Goal: Task Accomplishment & Management: Use online tool/utility

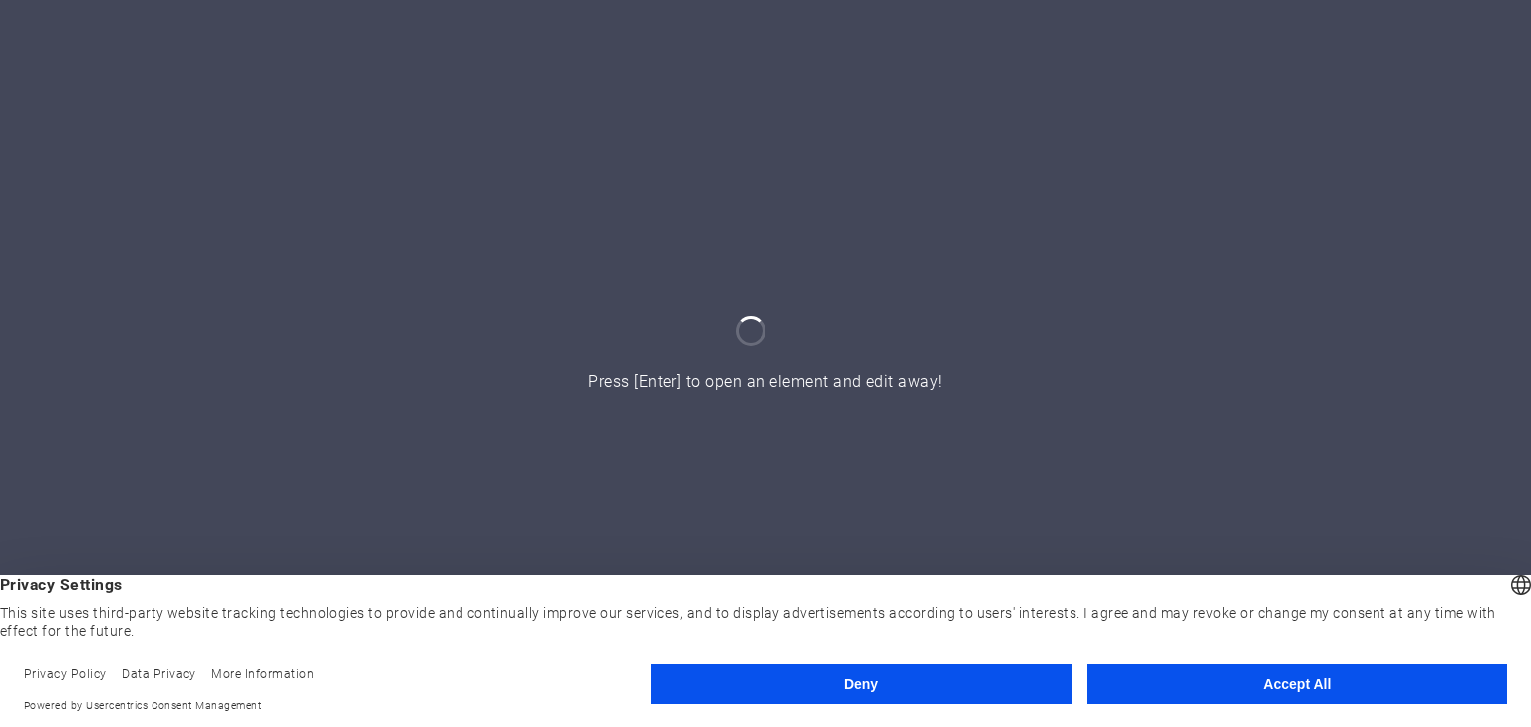
click at [1251, 686] on button "Accept All" at bounding box center [1297, 685] width 420 height 40
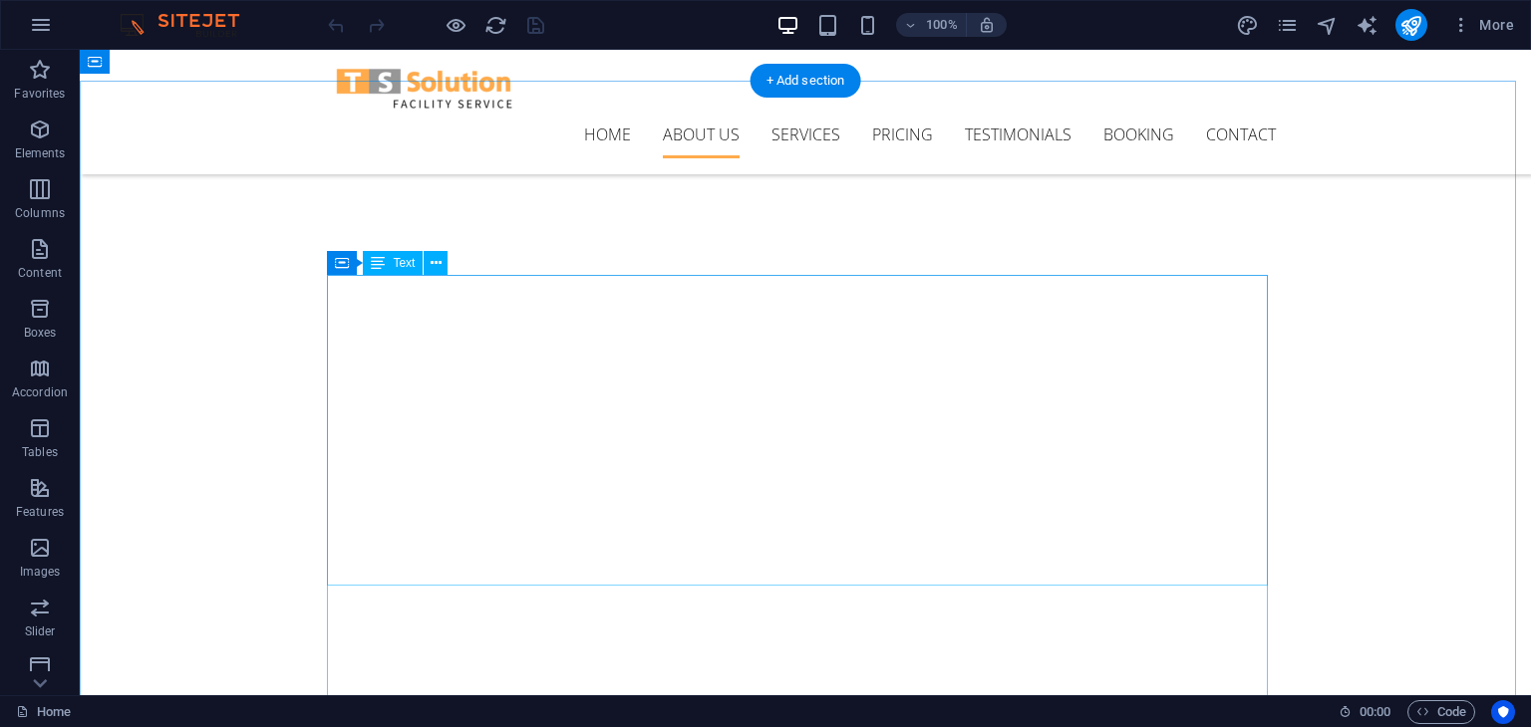
scroll to position [572, 0]
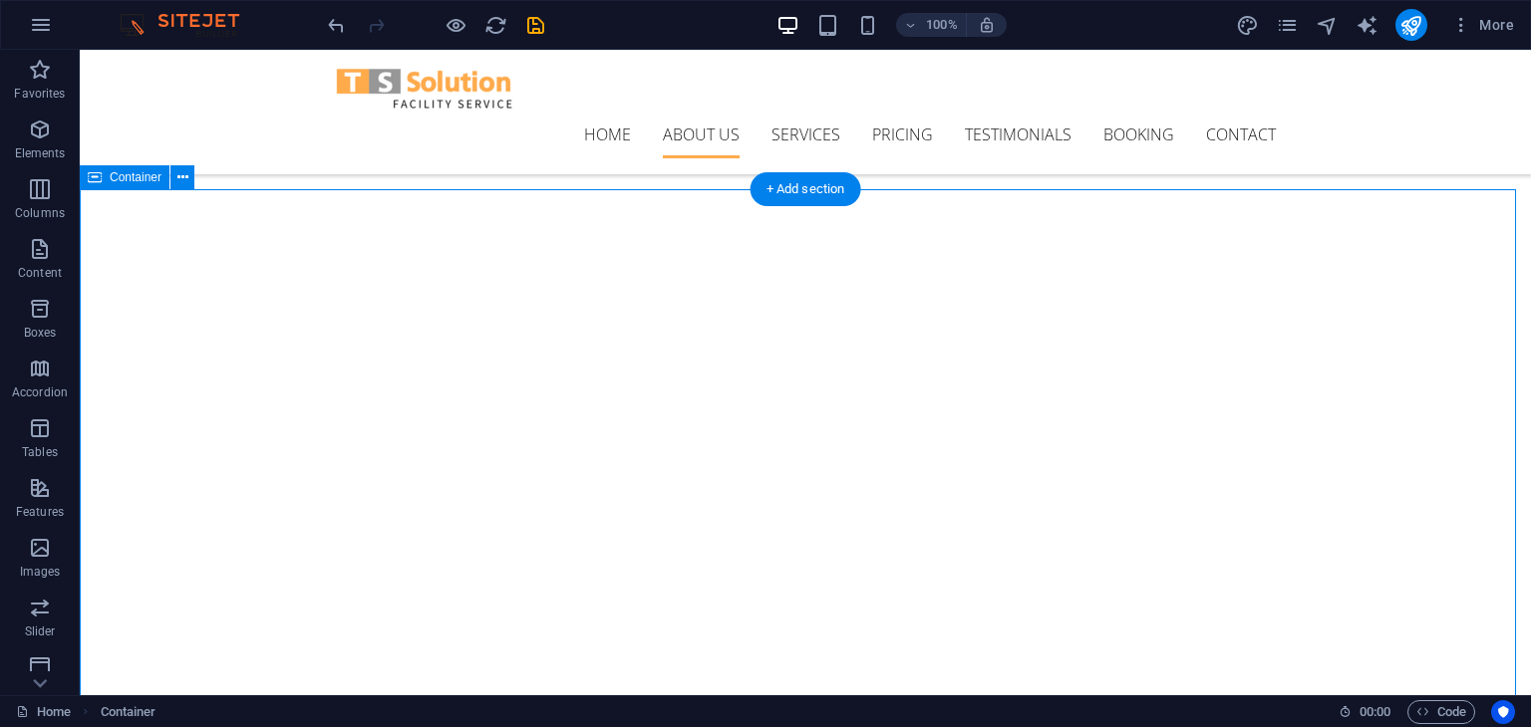
scroll to position [520, 0]
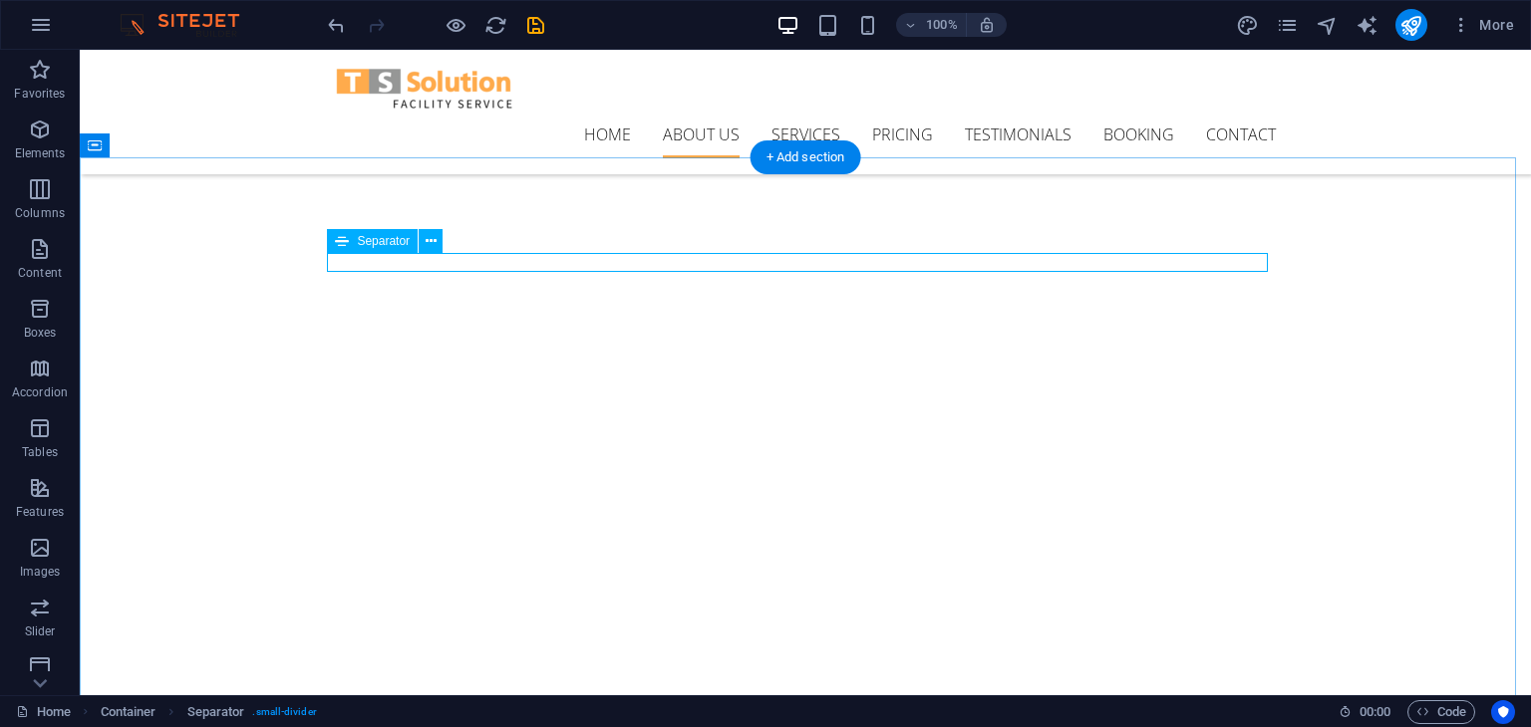
scroll to position [554, 0]
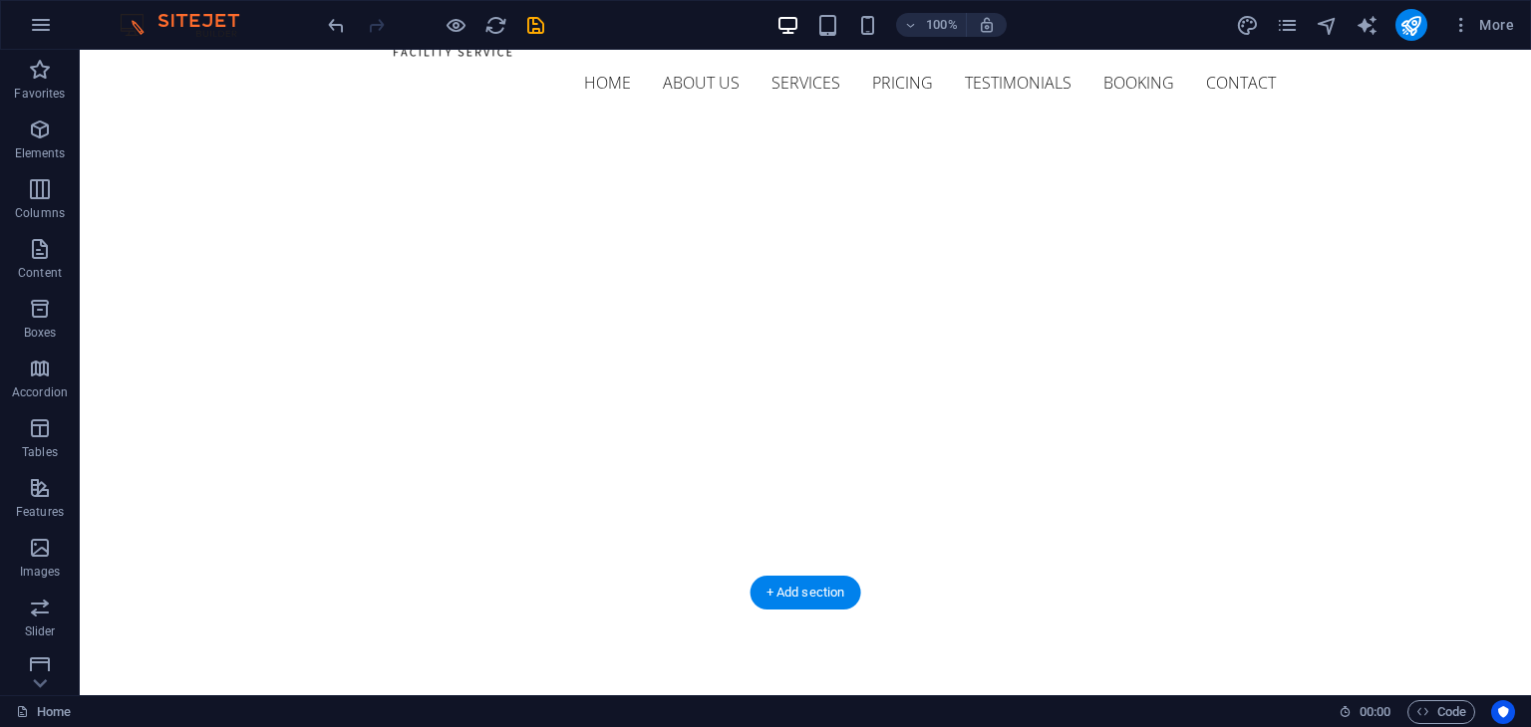
scroll to position [0, 0]
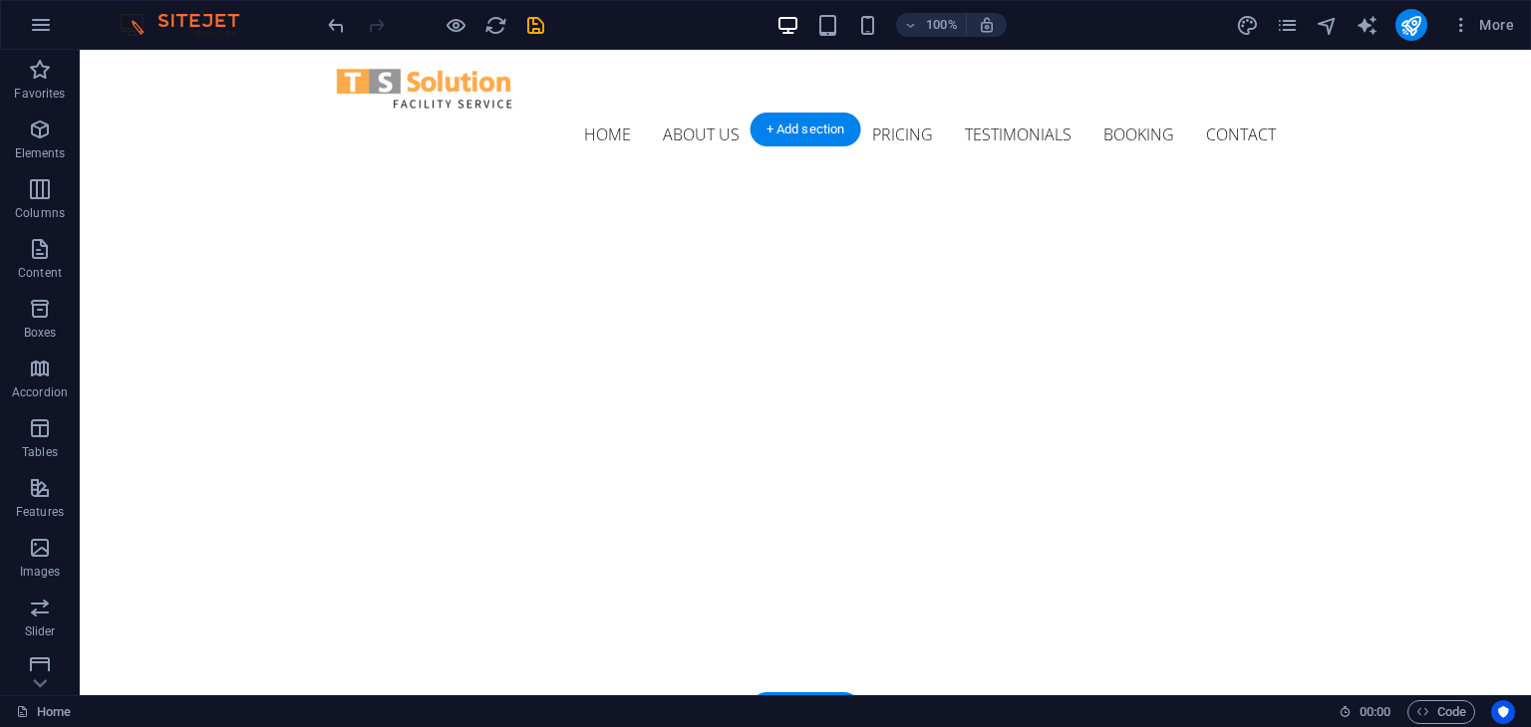
click at [491, 722] on img "1/1" at bounding box center [798, 722] width 1436 height 0
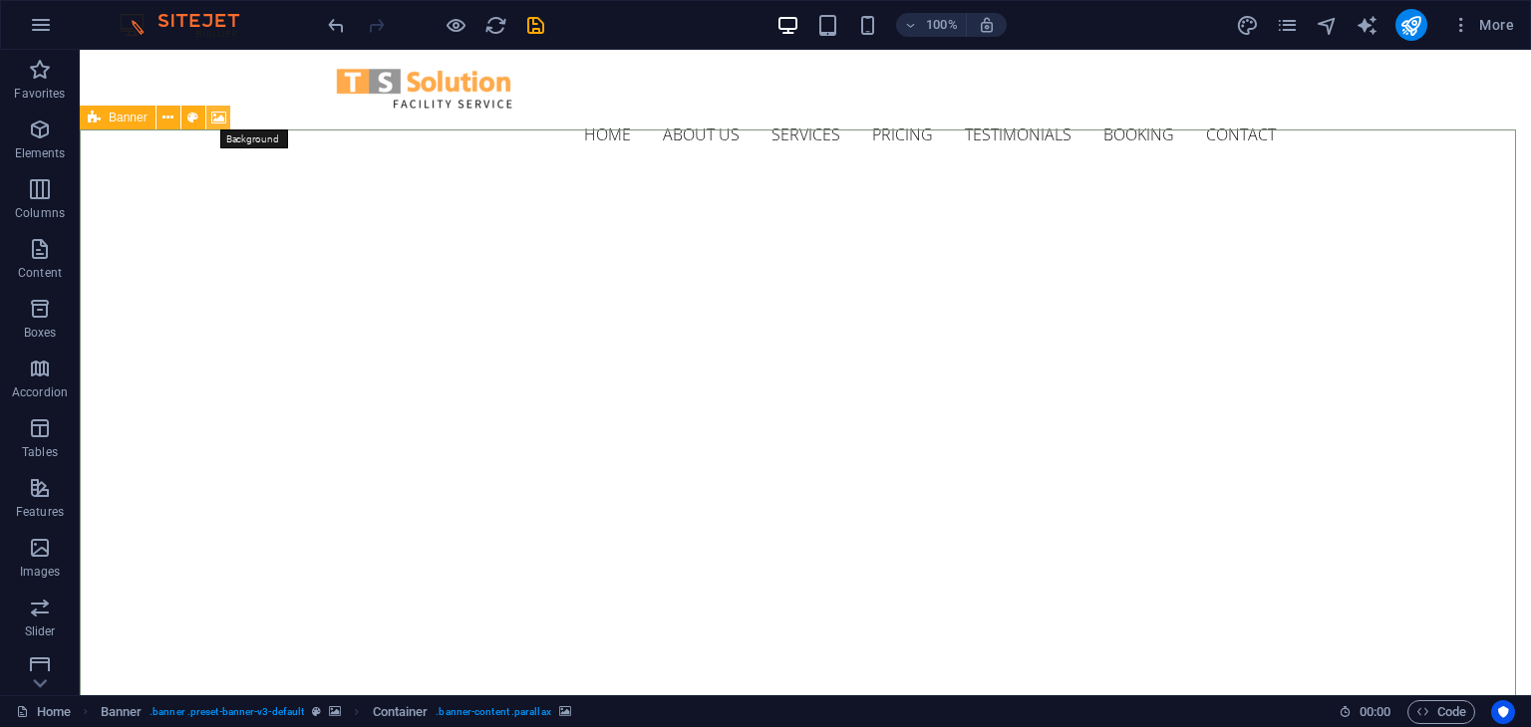
click at [220, 123] on icon at bounding box center [218, 118] width 15 height 21
select select "ms"
select select "s"
select select "progressive"
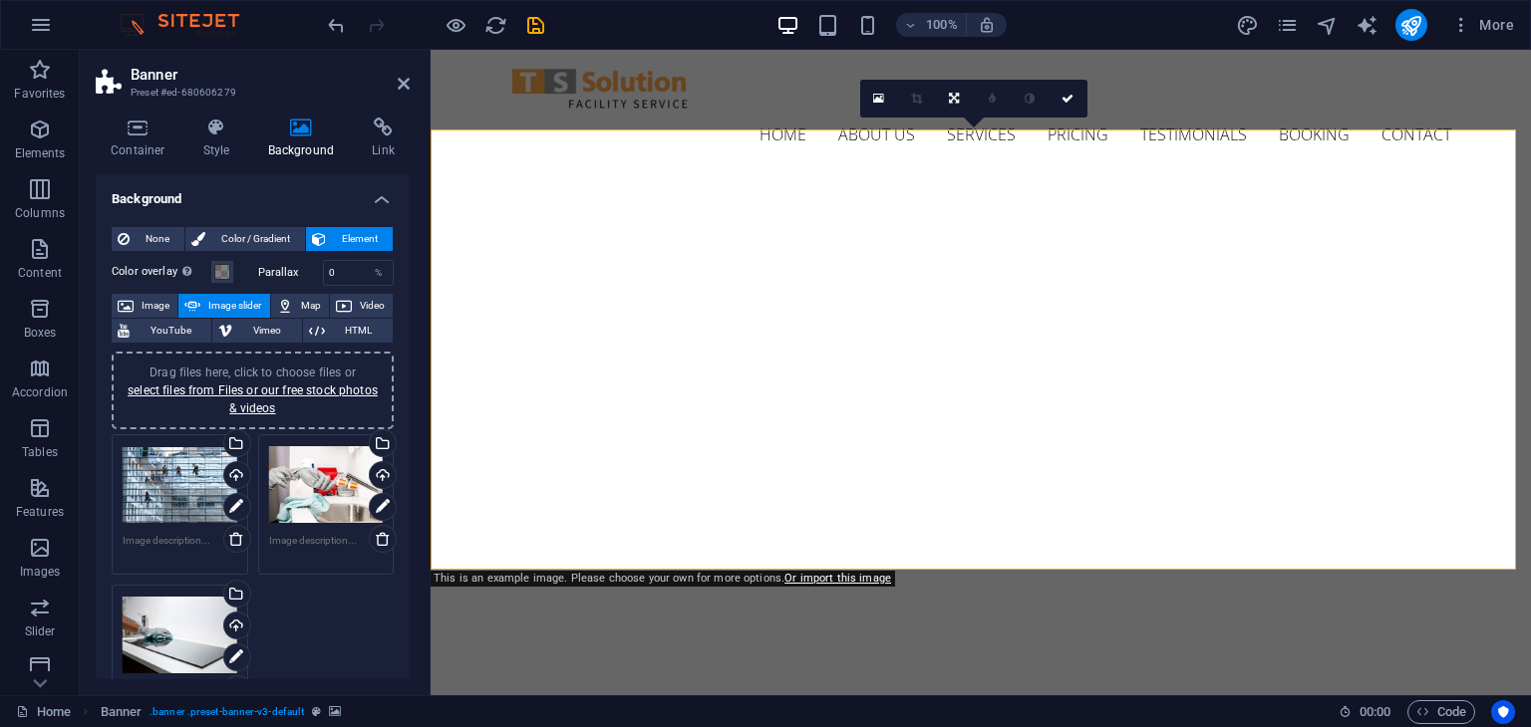
click at [265, 380] on div "Drag files here, click to choose files or select files from Files or our free s…" at bounding box center [253, 391] width 258 height 54
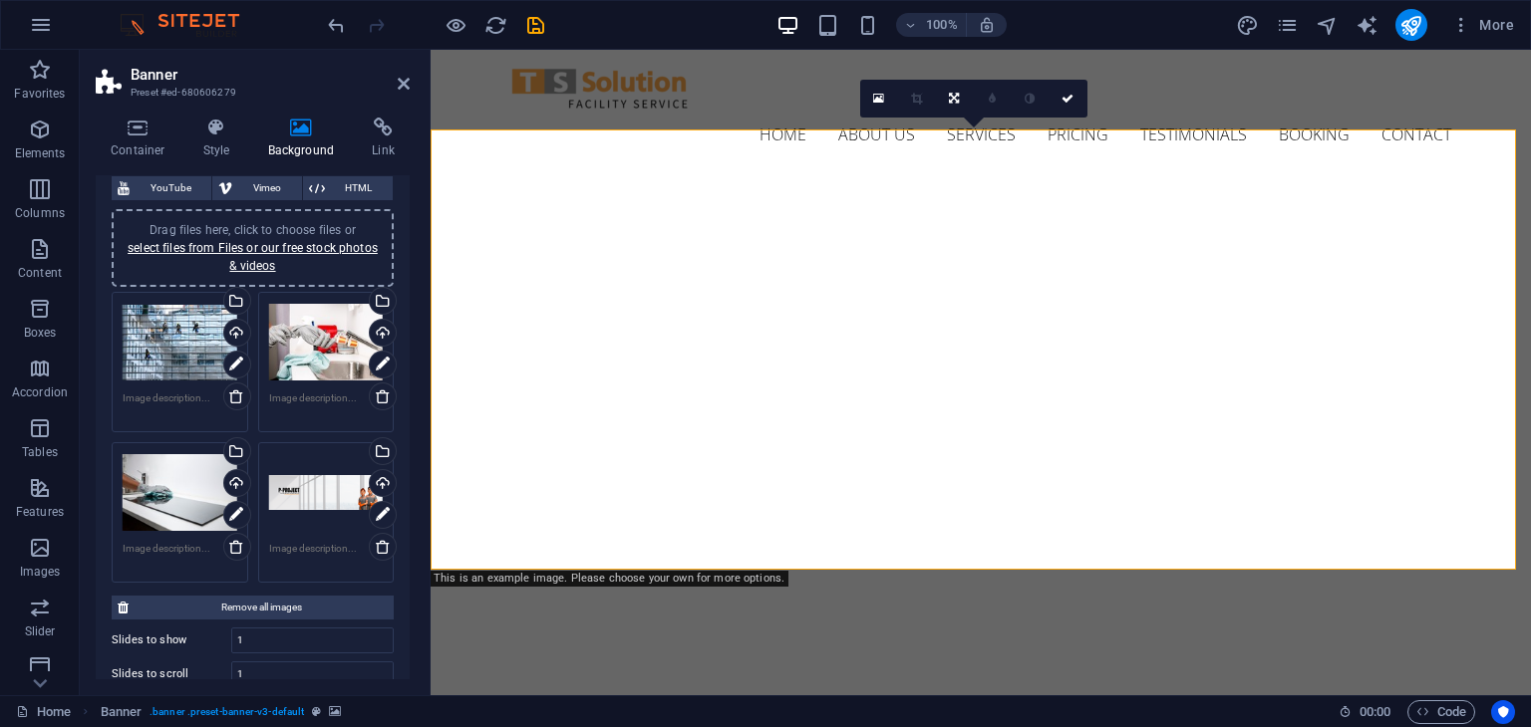
scroll to position [144, 0]
click at [310, 488] on div "Drag files here, click to choose files or select files from Files or our free s…" at bounding box center [326, 492] width 115 height 80
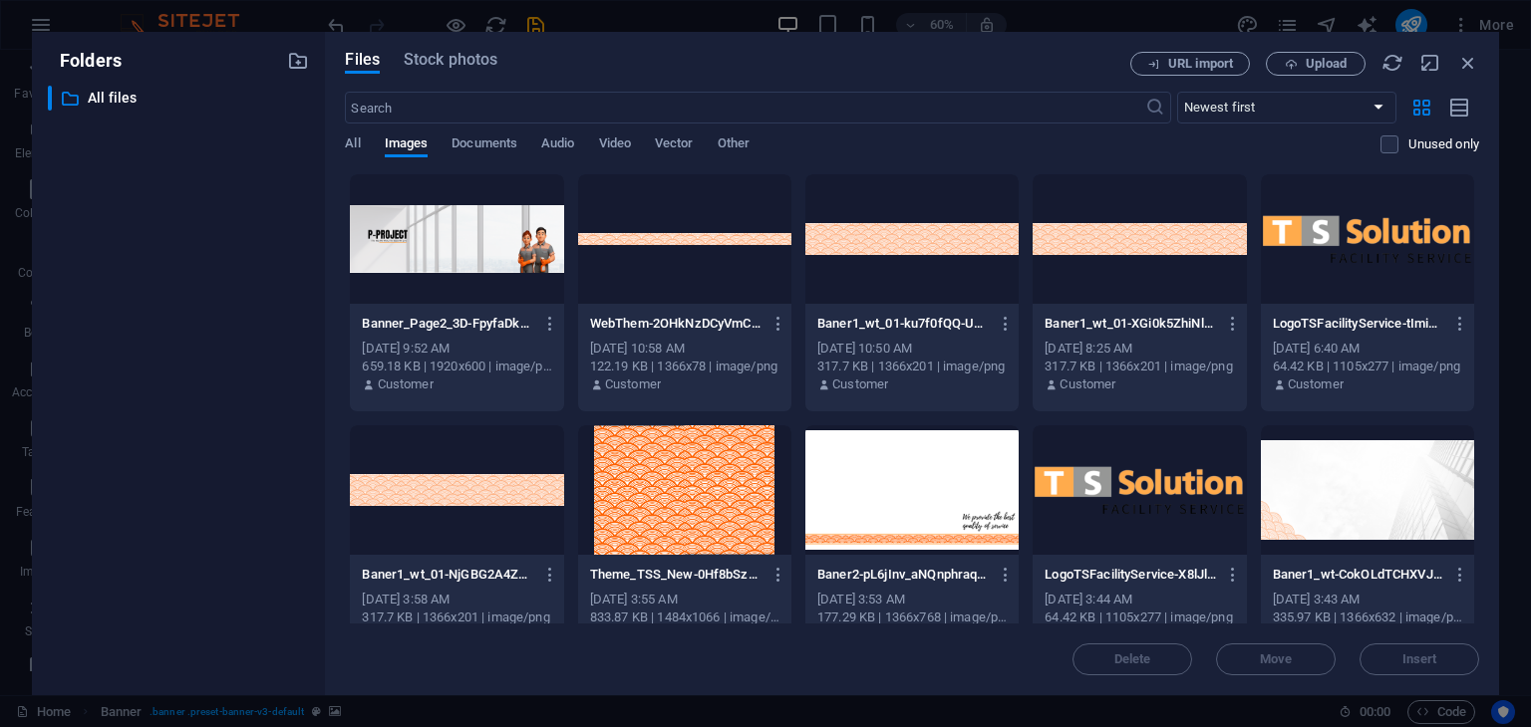
click at [433, 220] on div at bounding box center [456, 239] width 213 height 130
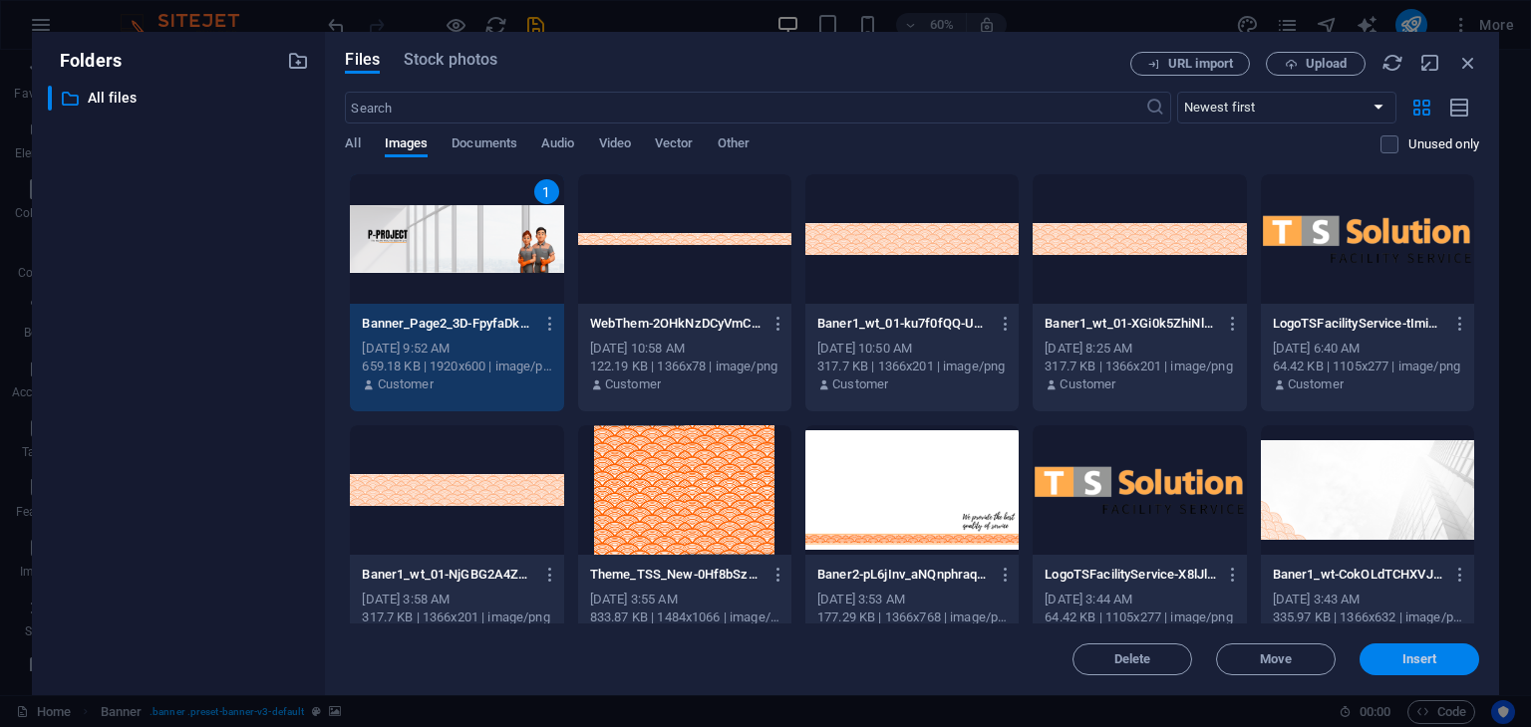
click at [1415, 659] on span "Insert" at bounding box center [1419, 660] width 35 height 12
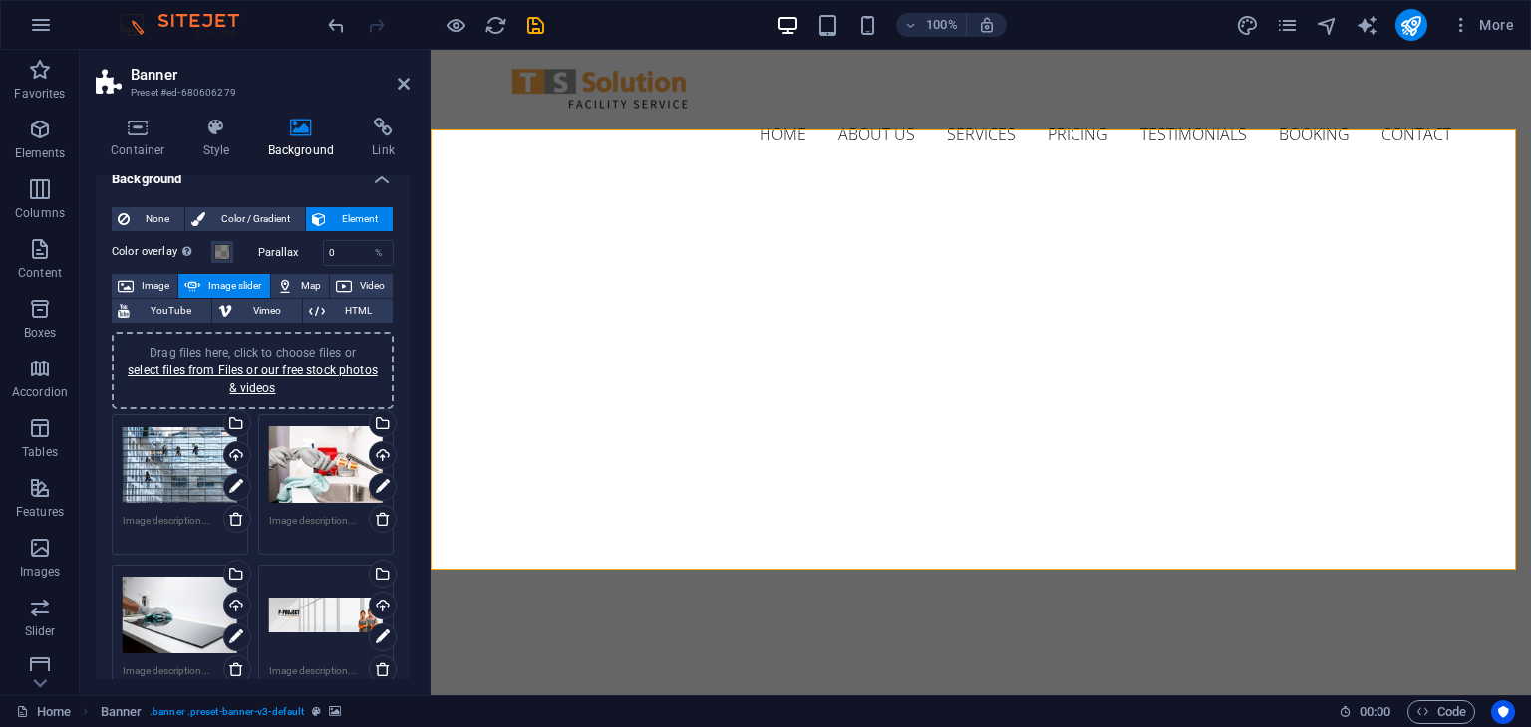
scroll to position [16, 0]
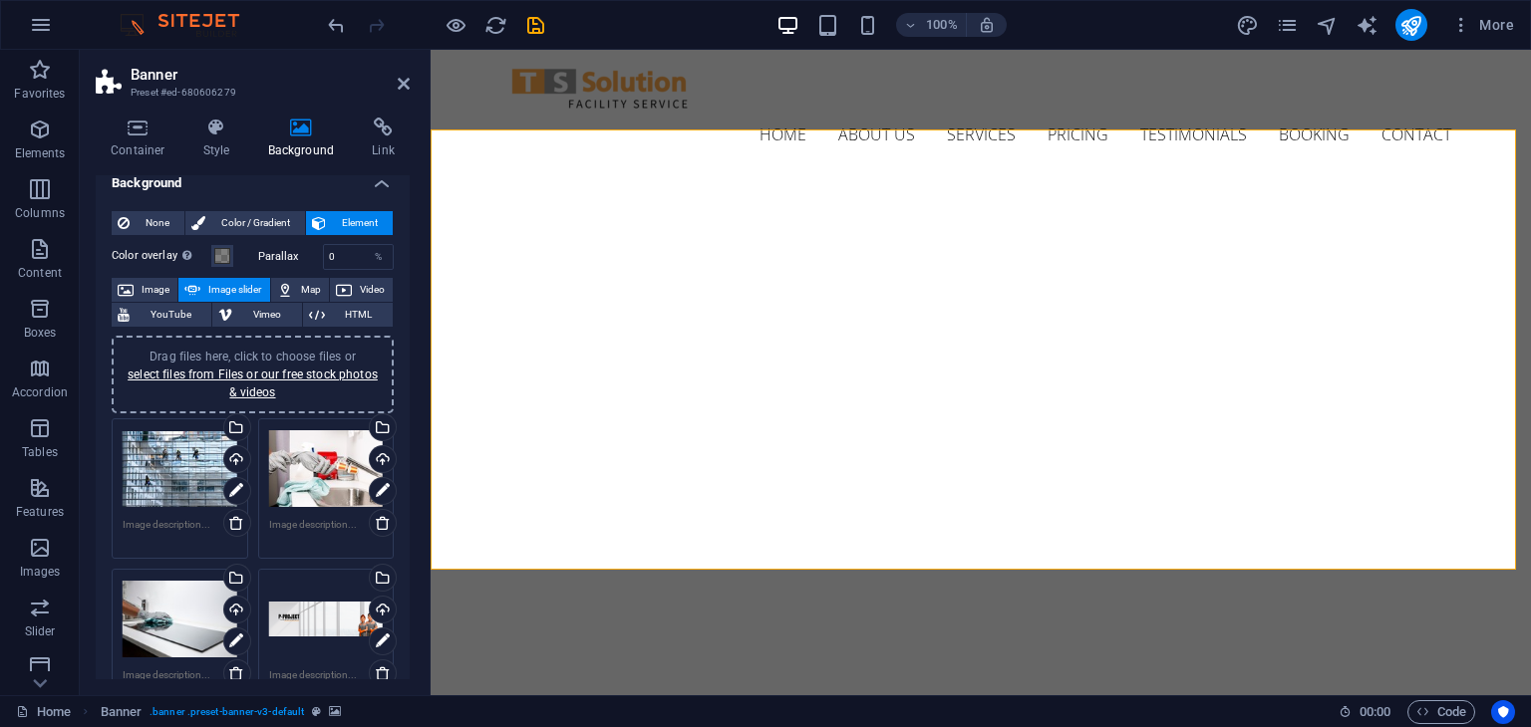
click at [331, 616] on div "Drag files here, click to choose files or select files from Files or our free s…" at bounding box center [326, 620] width 115 height 80
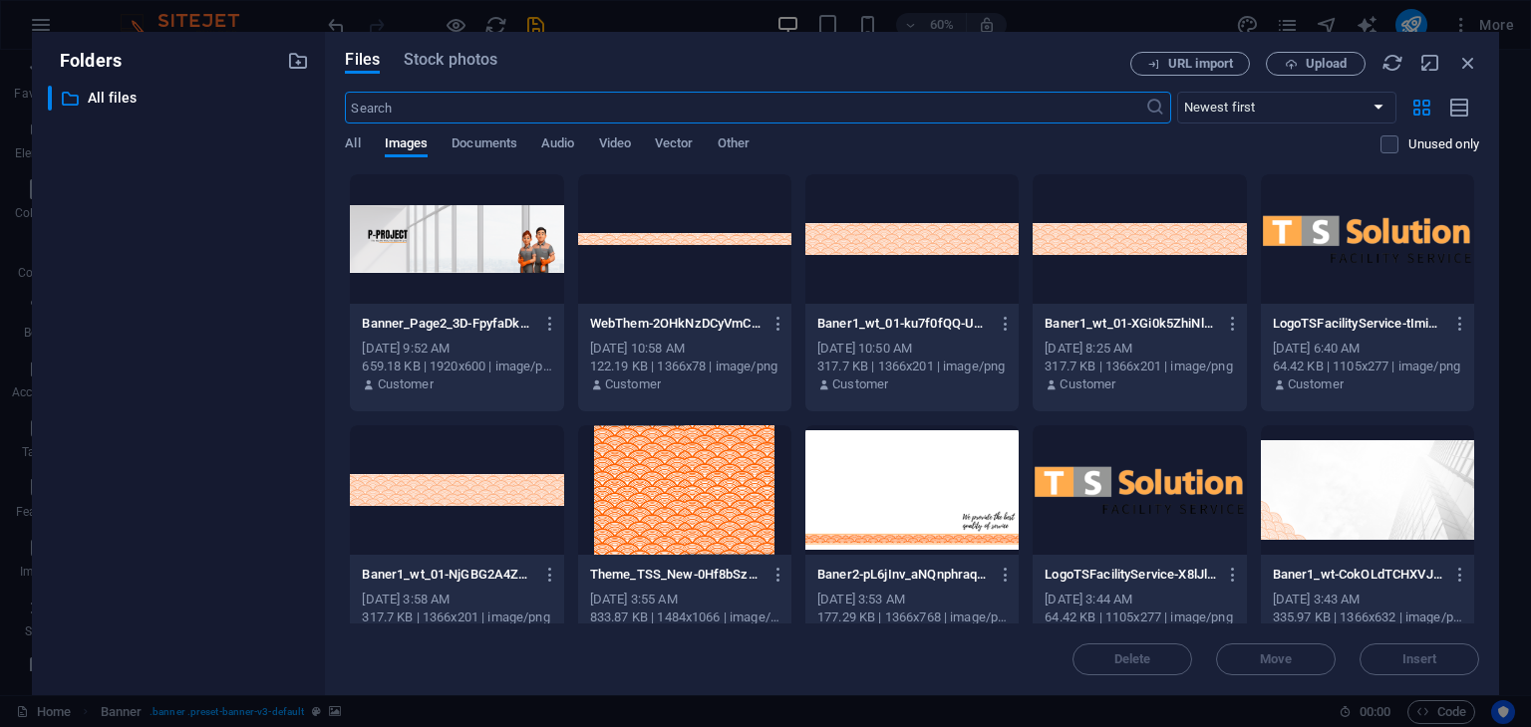
click at [437, 216] on div at bounding box center [456, 239] width 213 height 130
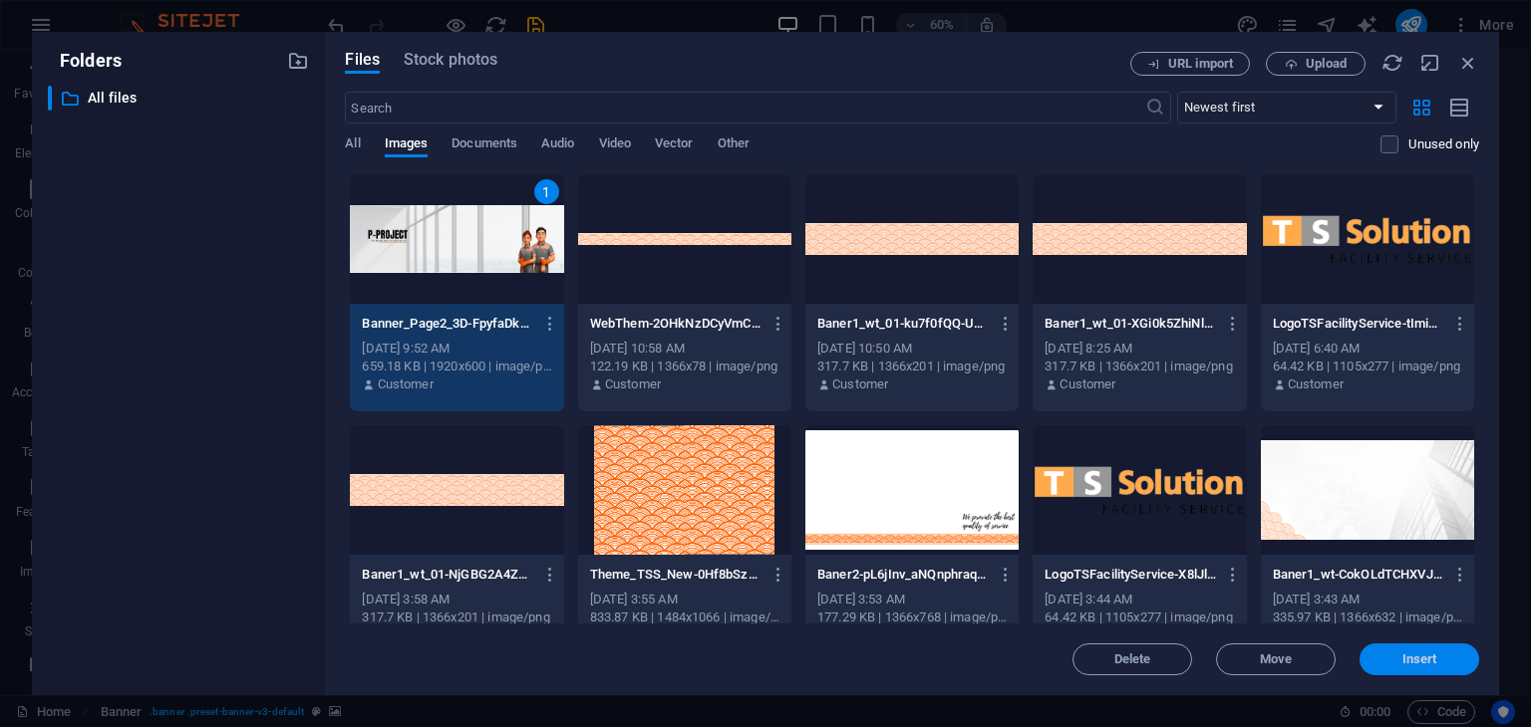
click at [1391, 654] on span "Insert" at bounding box center [1419, 660] width 104 height 12
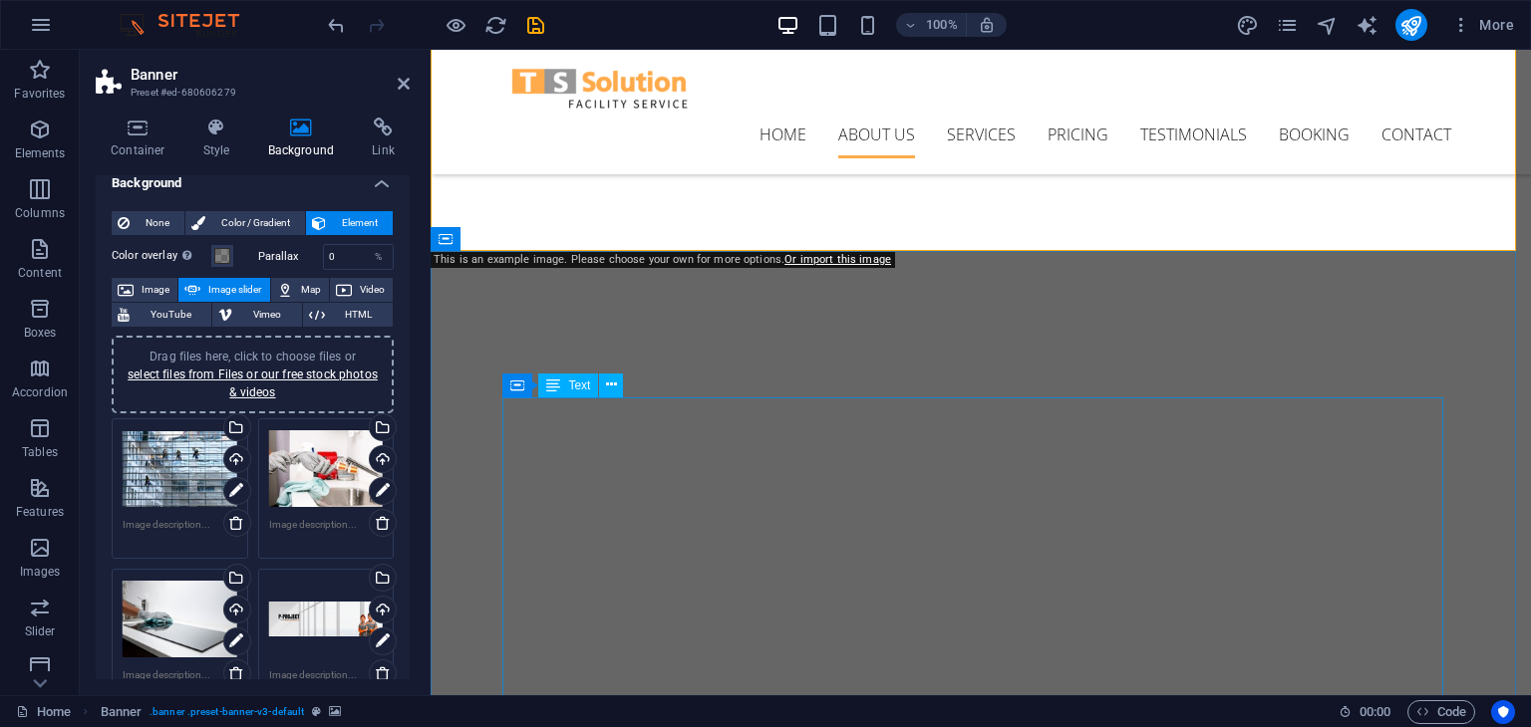
scroll to position [0, 0]
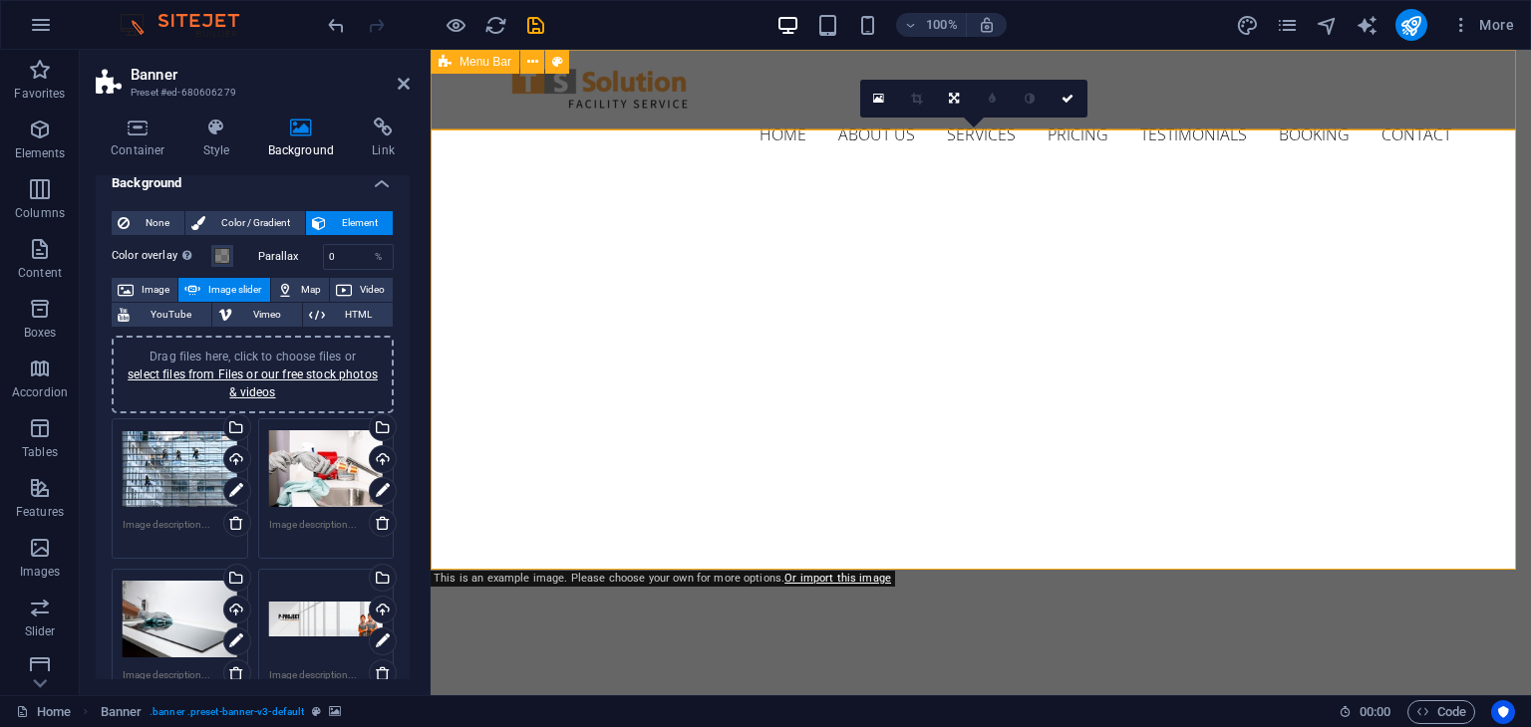
click at [737, 81] on div "Home About us Services Pricing Testimonials Booking Contact" at bounding box center [981, 112] width 1100 height 125
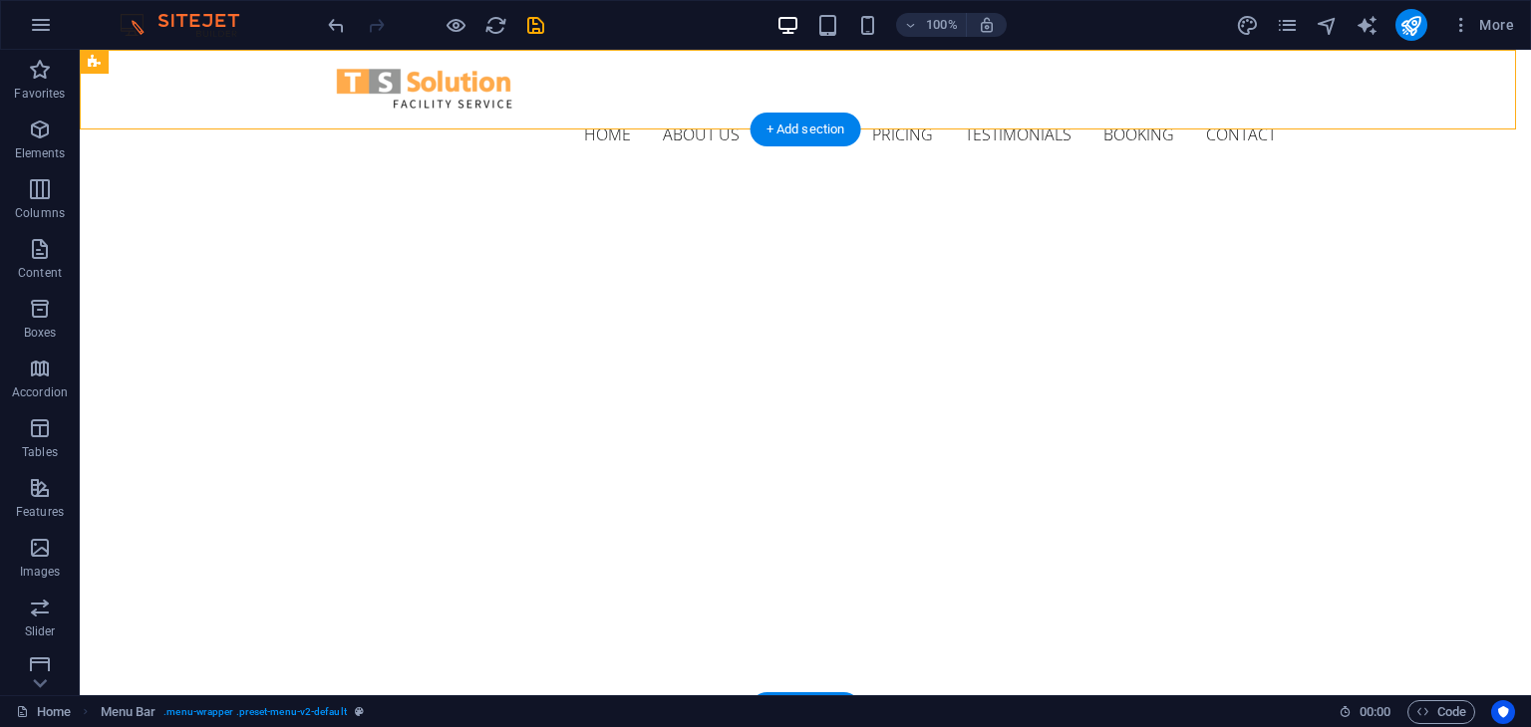
click at [705, 722] on img "1/1" at bounding box center [798, 722] width 1436 height 0
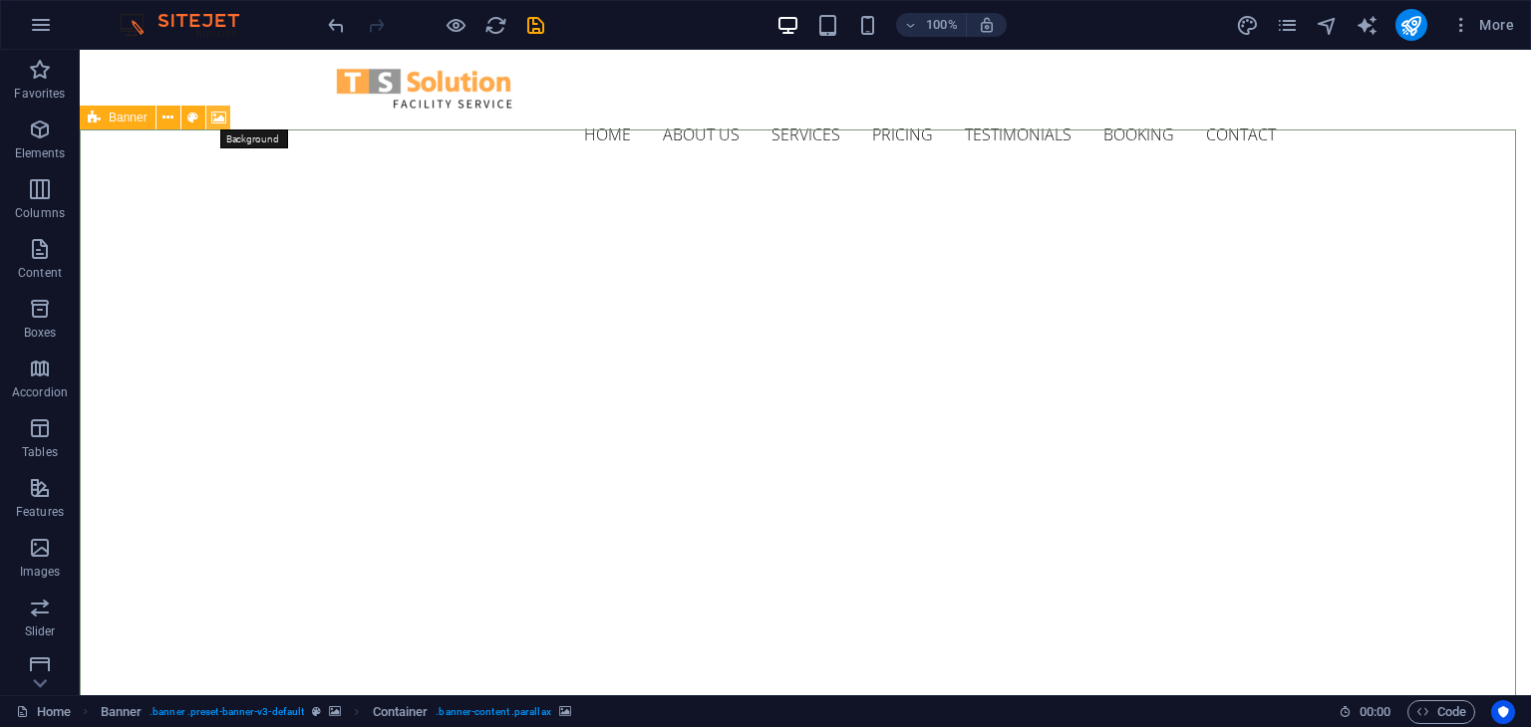
click at [219, 113] on icon at bounding box center [218, 118] width 15 height 21
select select "ms"
select select "s"
select select "progressive"
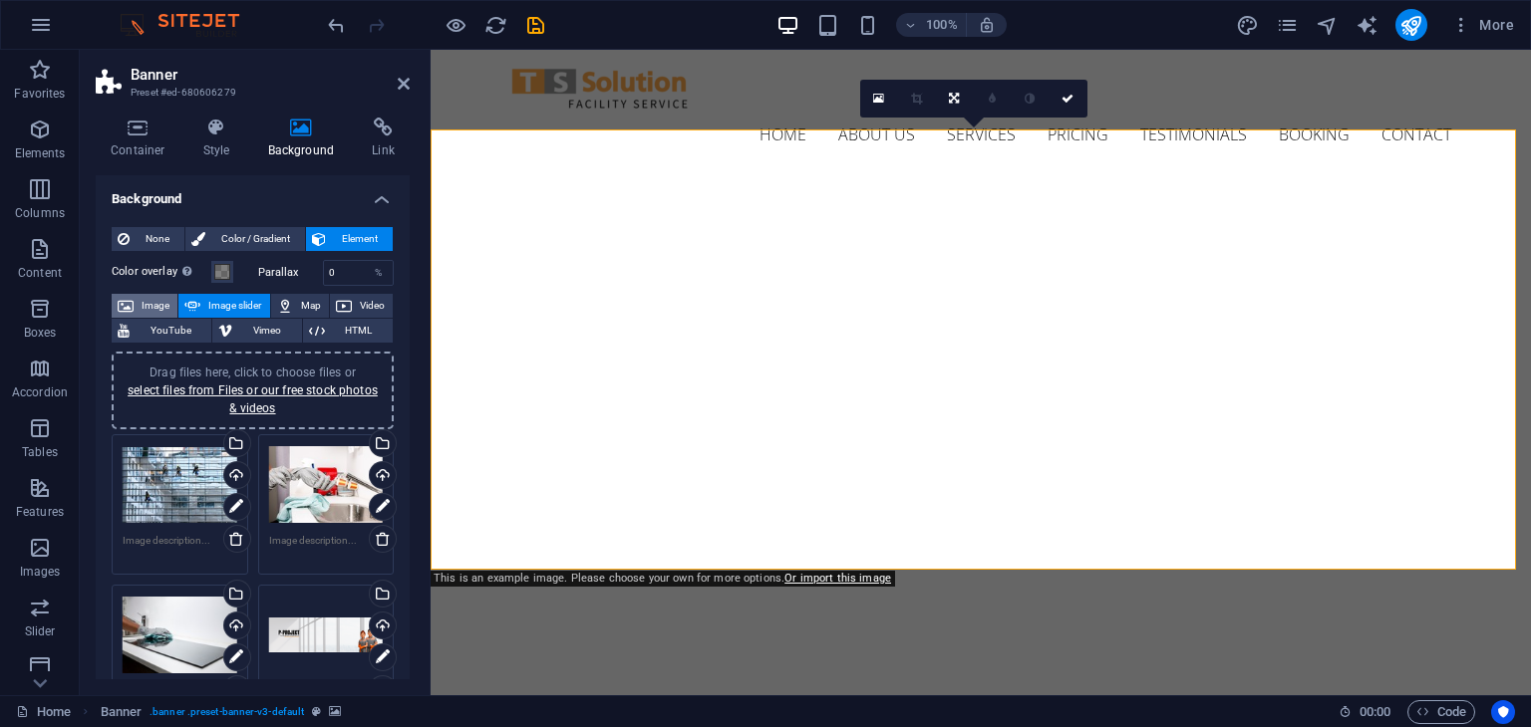
click at [152, 300] on span "Image" at bounding box center [156, 306] width 32 height 24
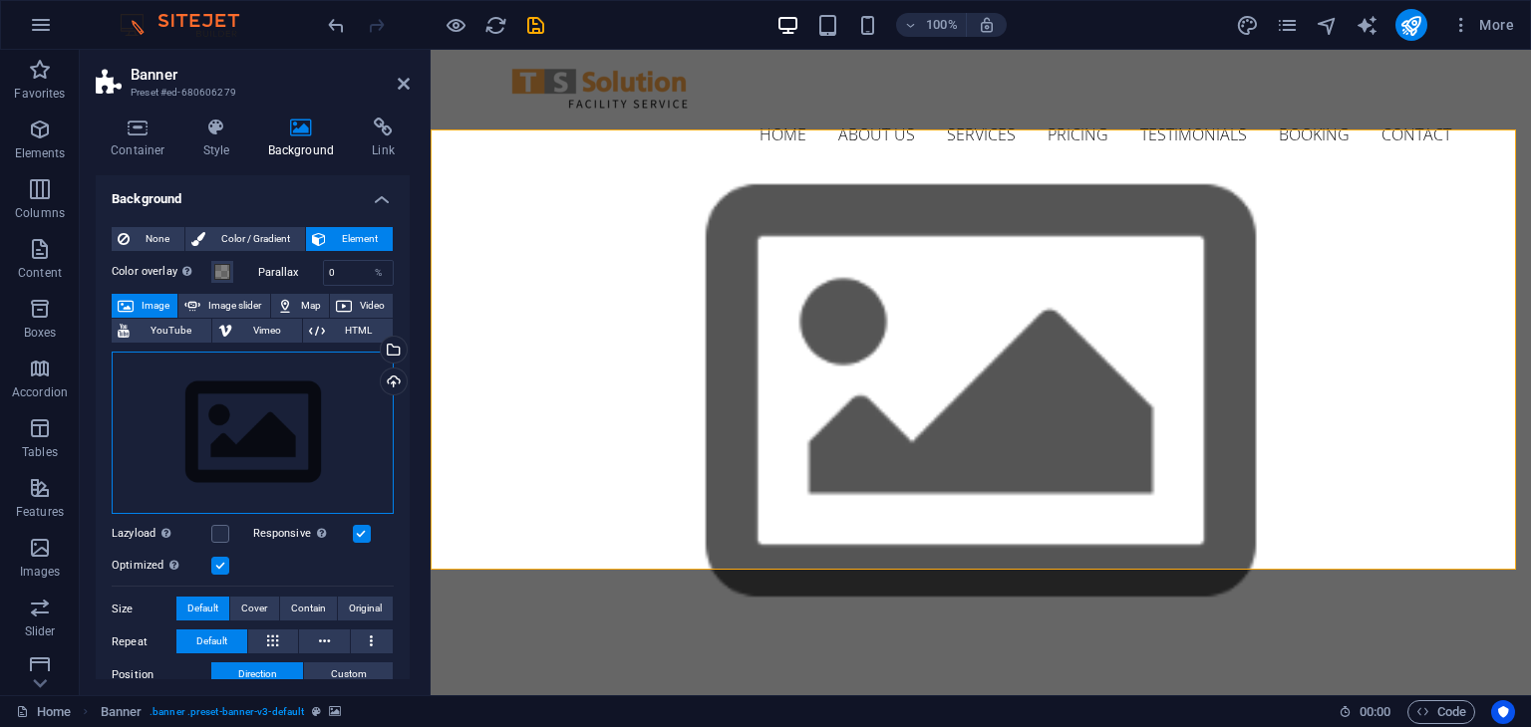
click at [217, 459] on div "Drag files here, click to choose files or select files from Files or our free s…" at bounding box center [253, 433] width 282 height 163
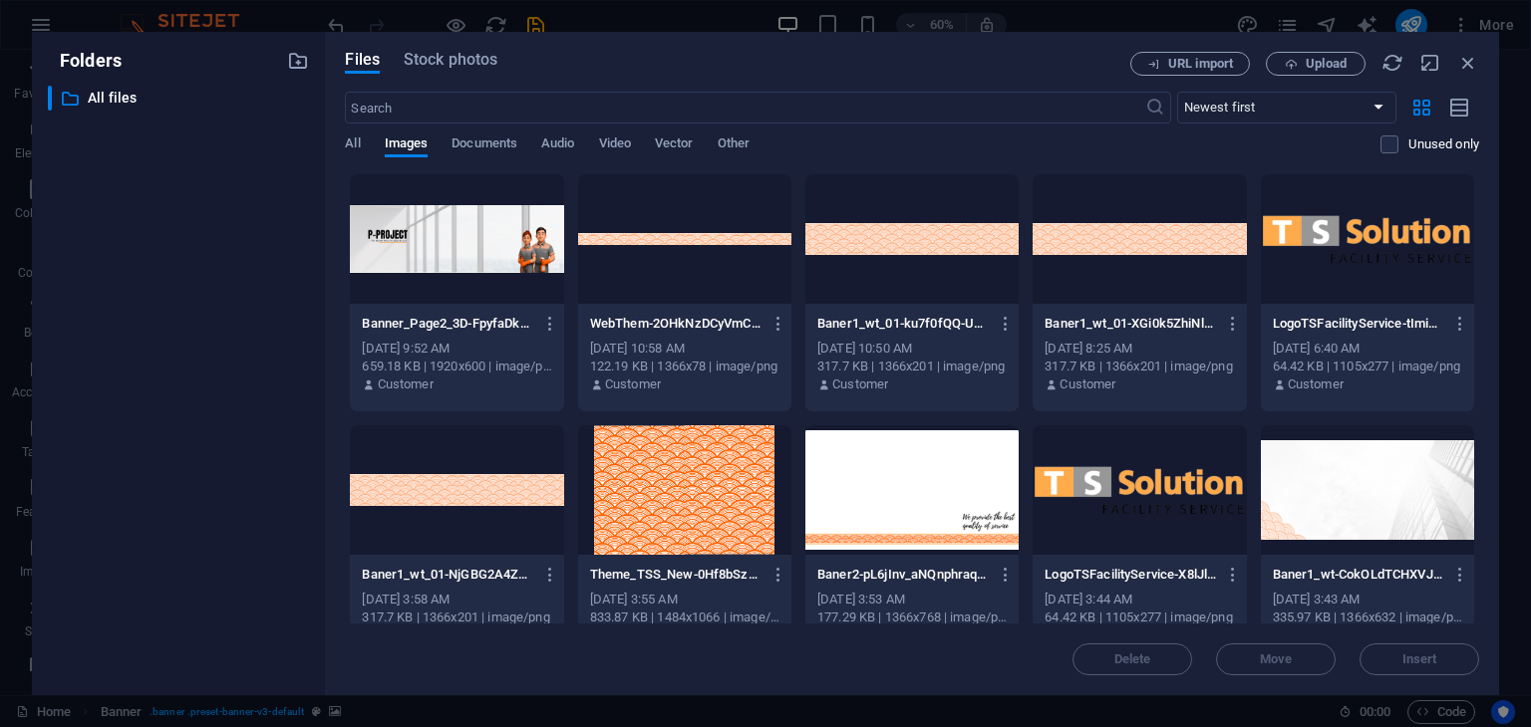
click at [400, 264] on div at bounding box center [456, 239] width 213 height 130
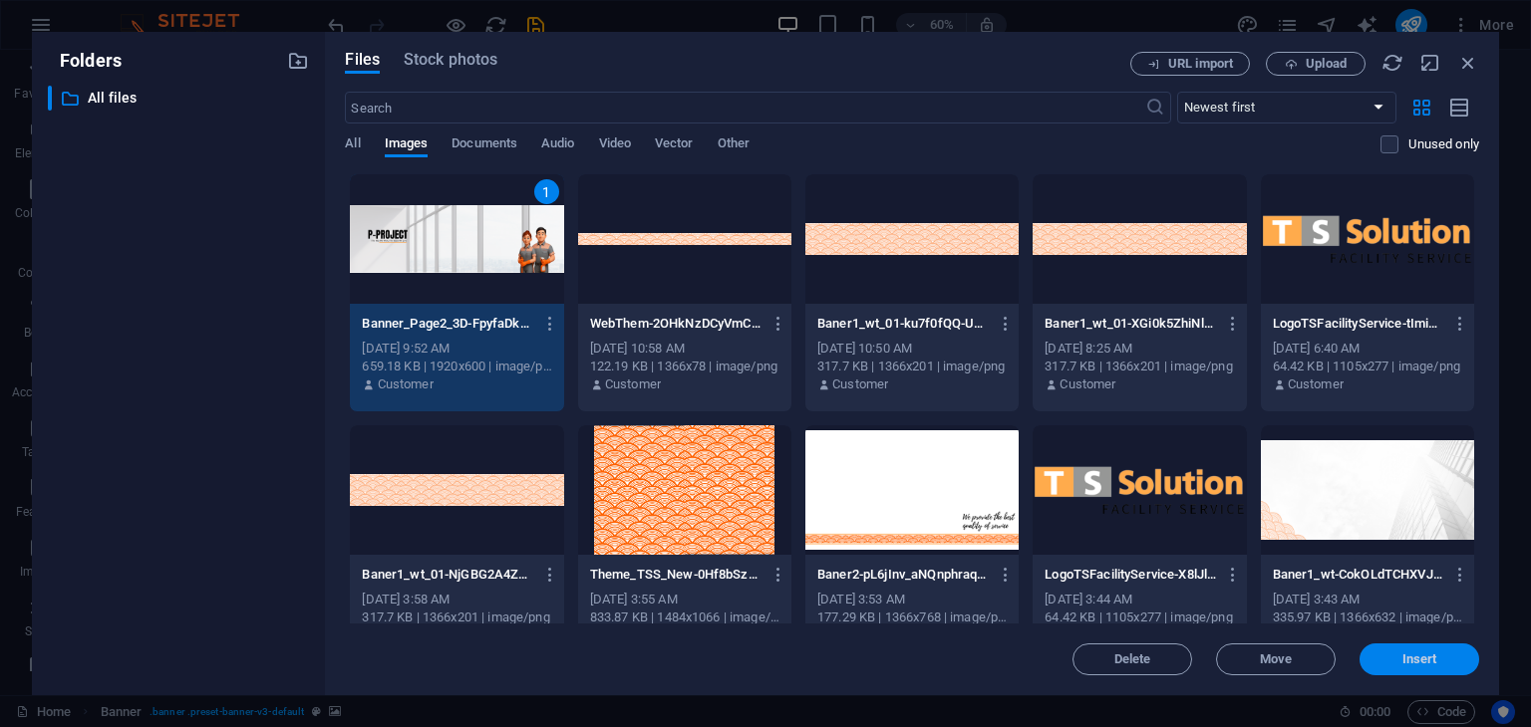
click at [1431, 661] on span "Insert" at bounding box center [1419, 660] width 35 height 12
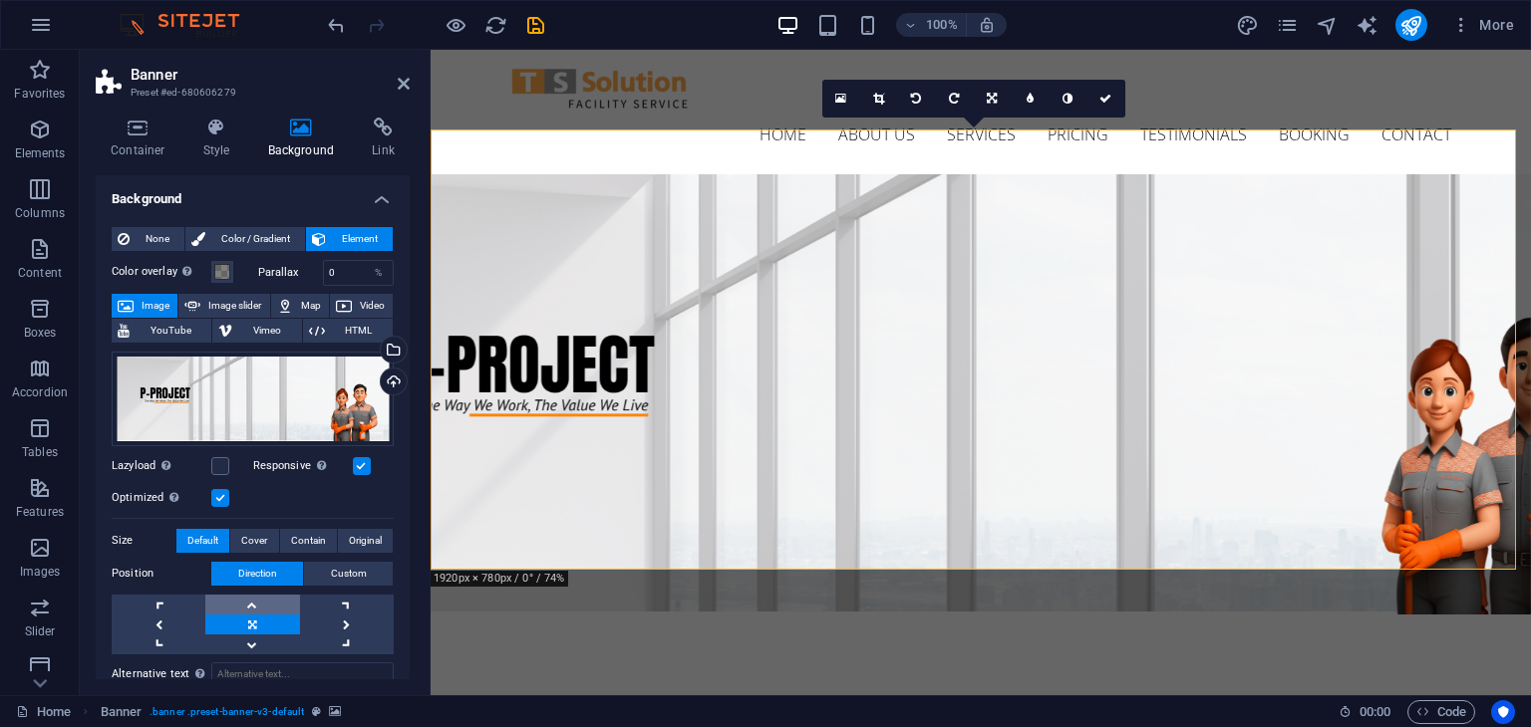
scroll to position [163, 0]
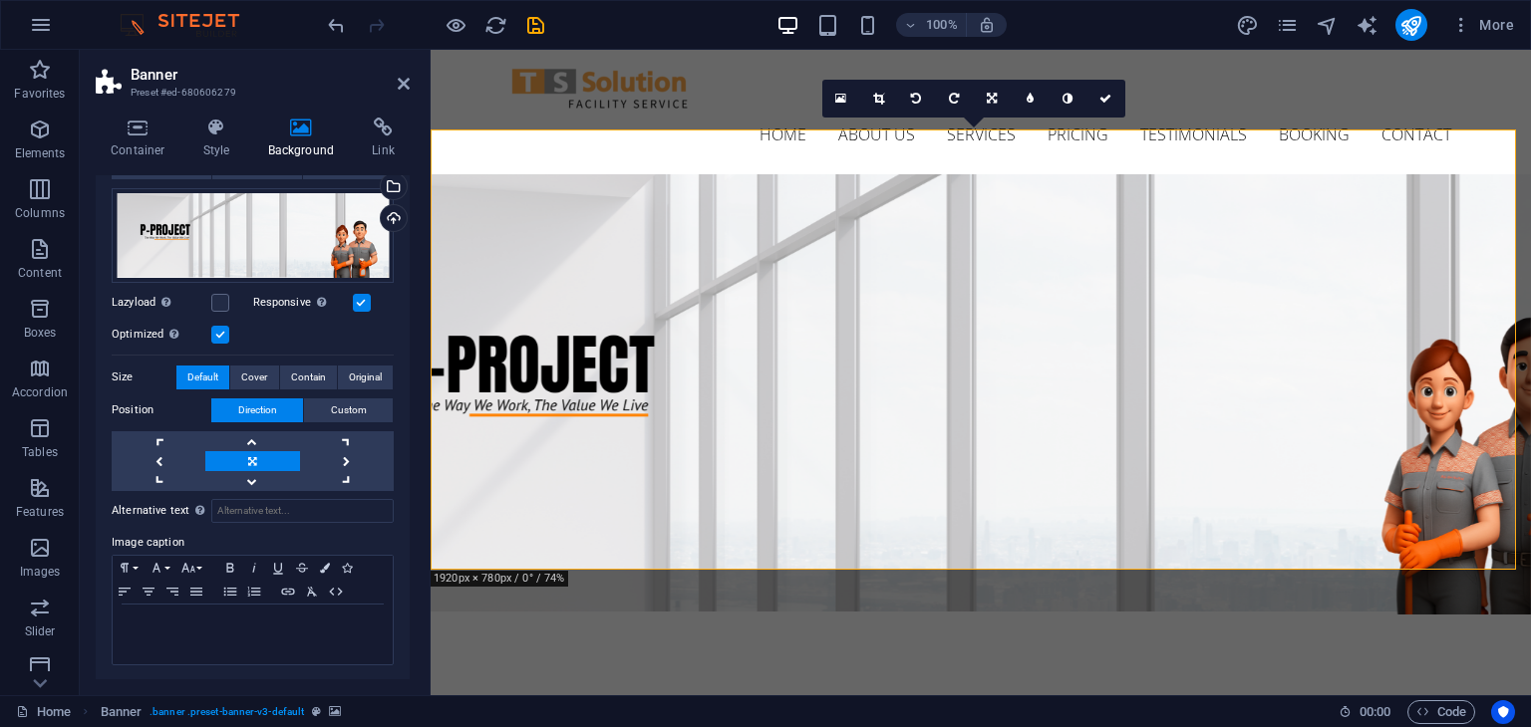
click at [467, 583] on img "1/1" at bounding box center [973, 583] width 1085 height 0
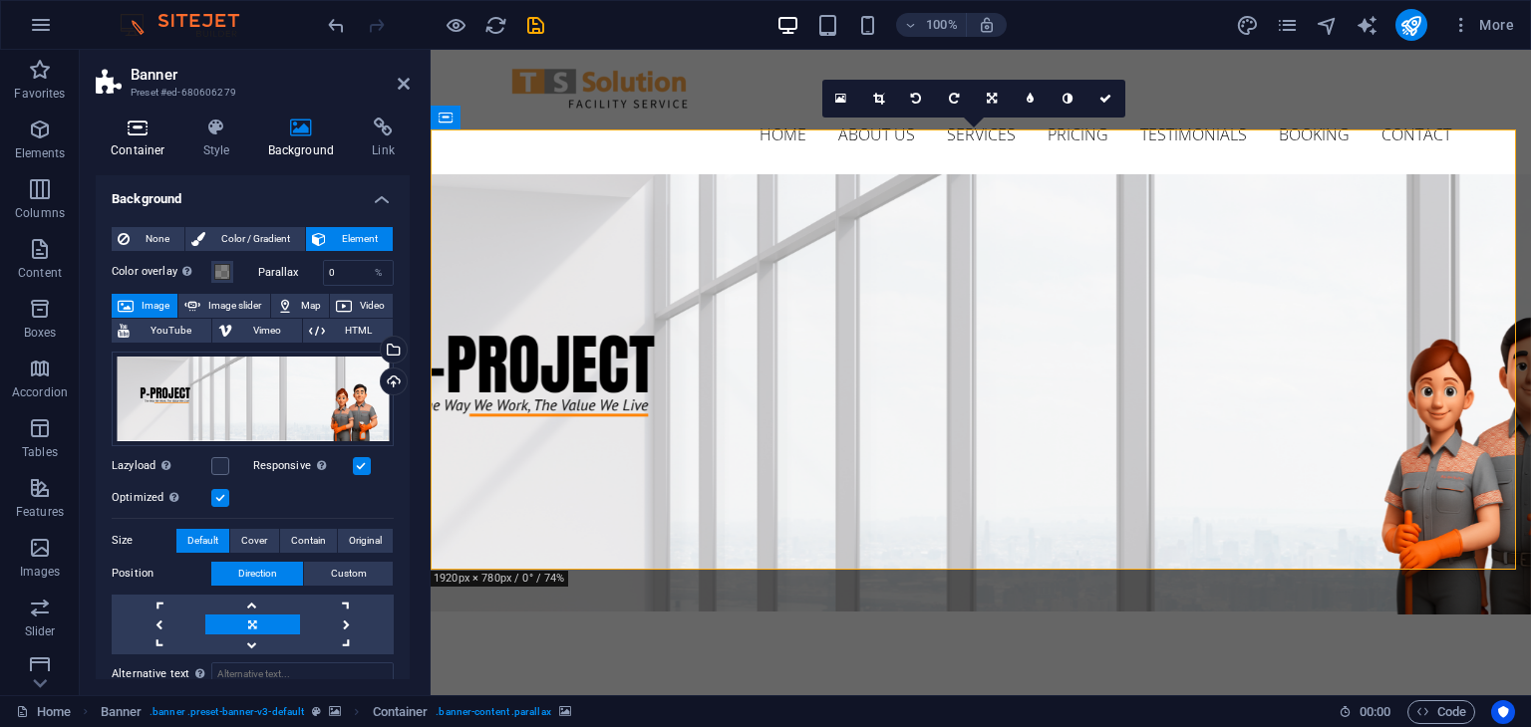
click at [153, 133] on icon at bounding box center [138, 128] width 85 height 20
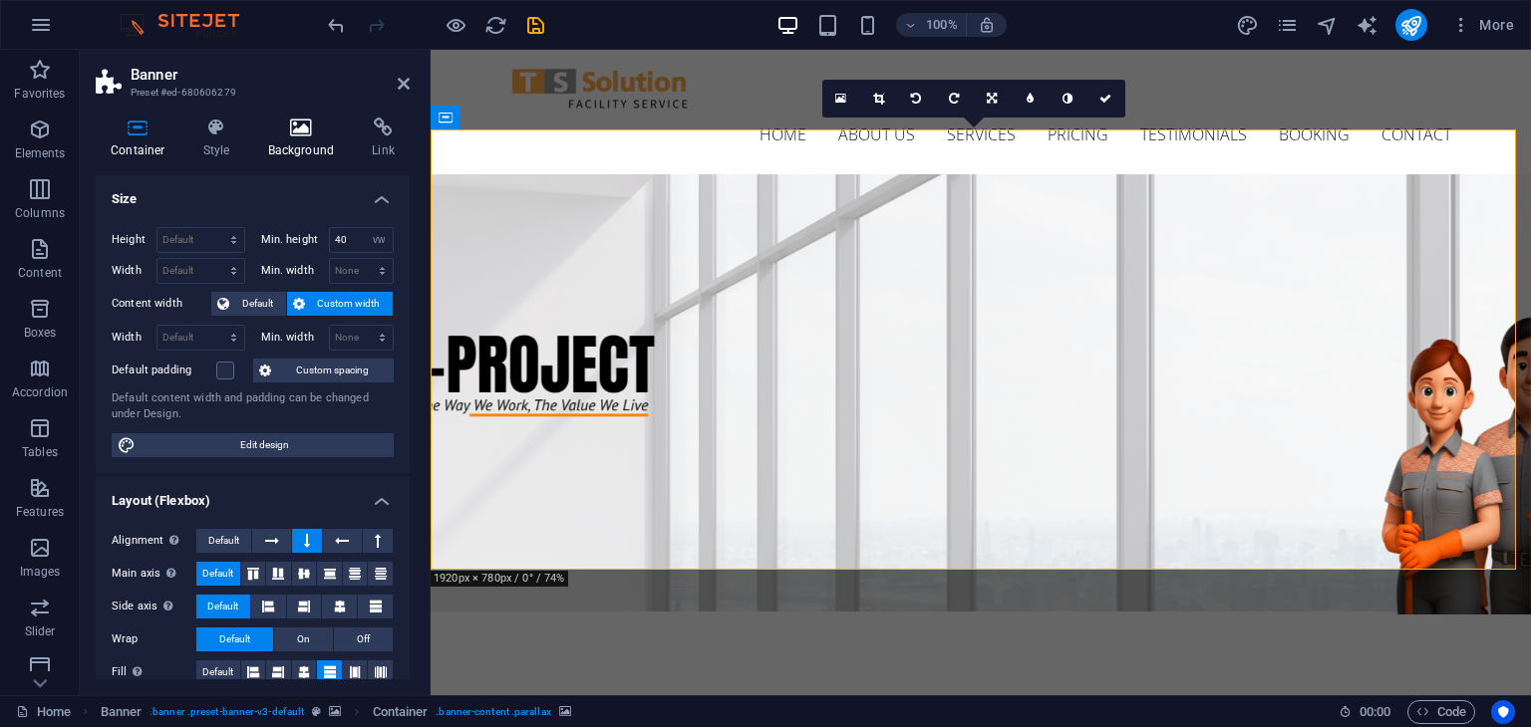
click at [300, 132] on icon at bounding box center [301, 128] width 97 height 20
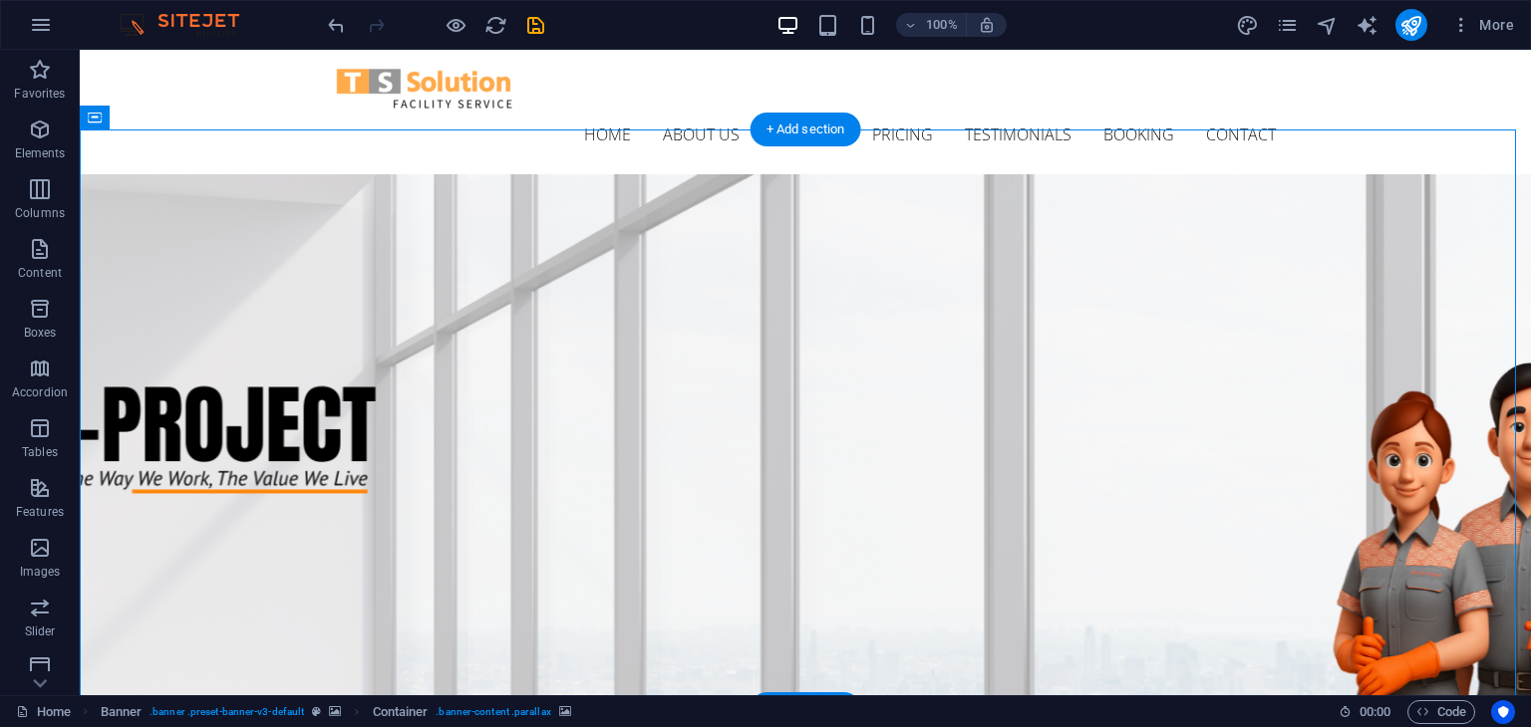
click at [621, 722] on img "1/1" at bounding box center [798, 722] width 1436 height 0
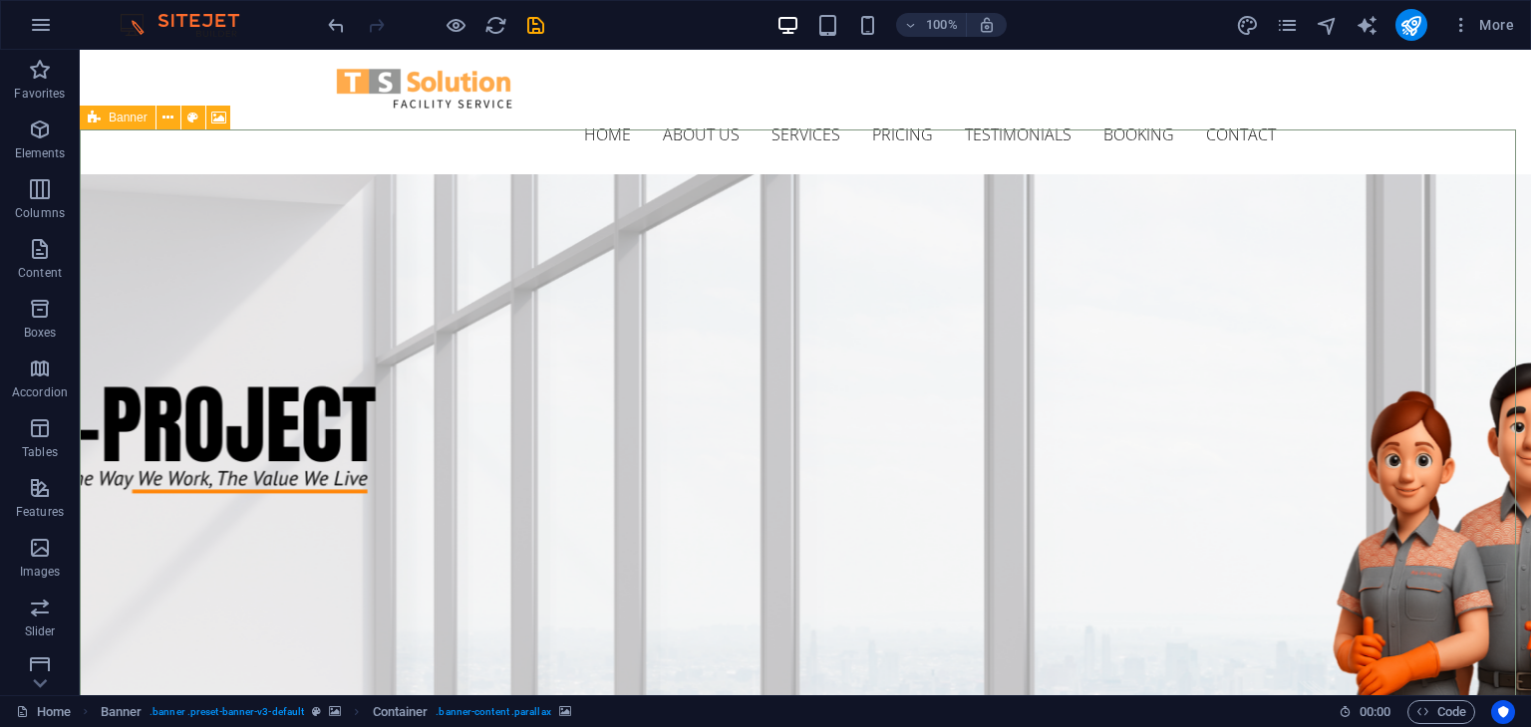
click at [122, 118] on span "Banner" at bounding box center [128, 118] width 39 height 12
click at [213, 118] on icon at bounding box center [218, 118] width 15 height 21
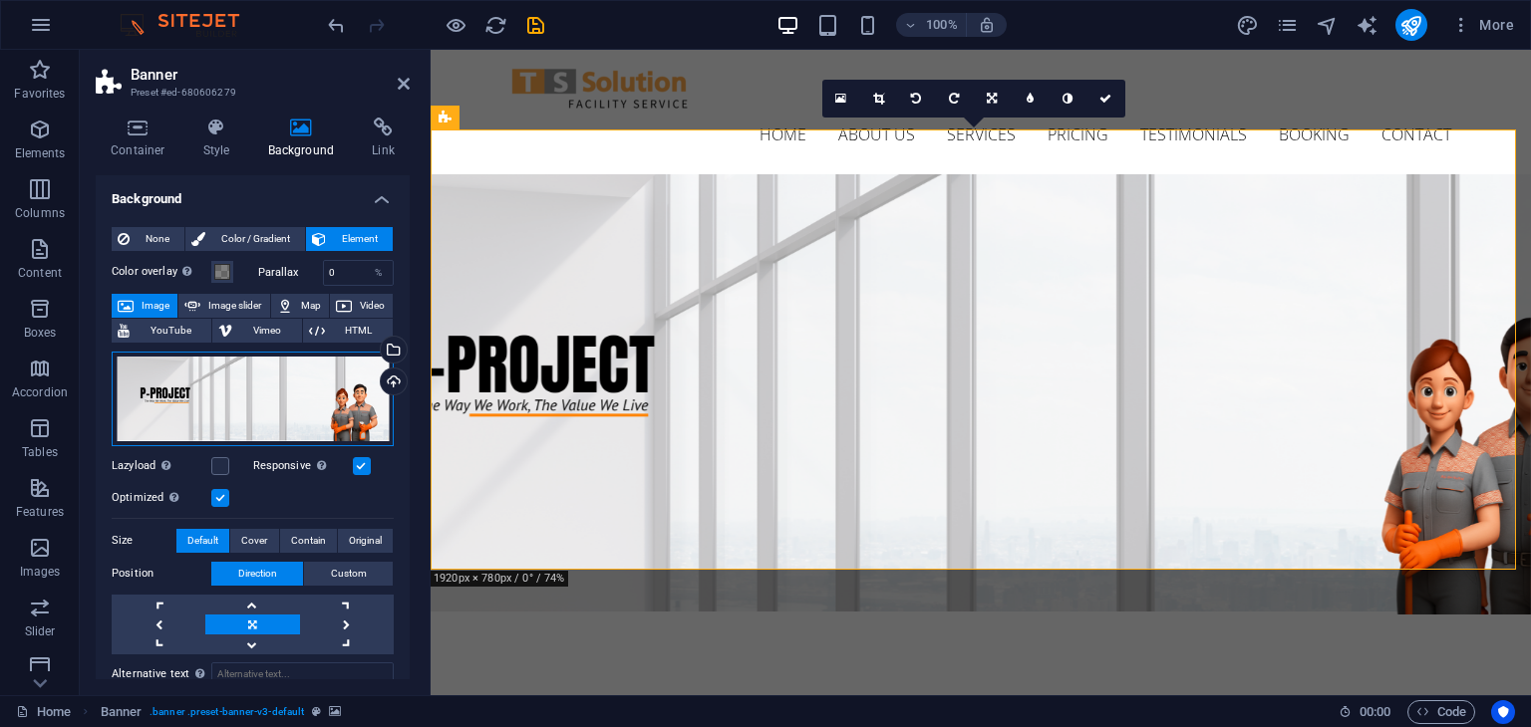
click at [255, 376] on div "Drag files here, click to choose files or select files from Files or our free s…" at bounding box center [253, 399] width 282 height 95
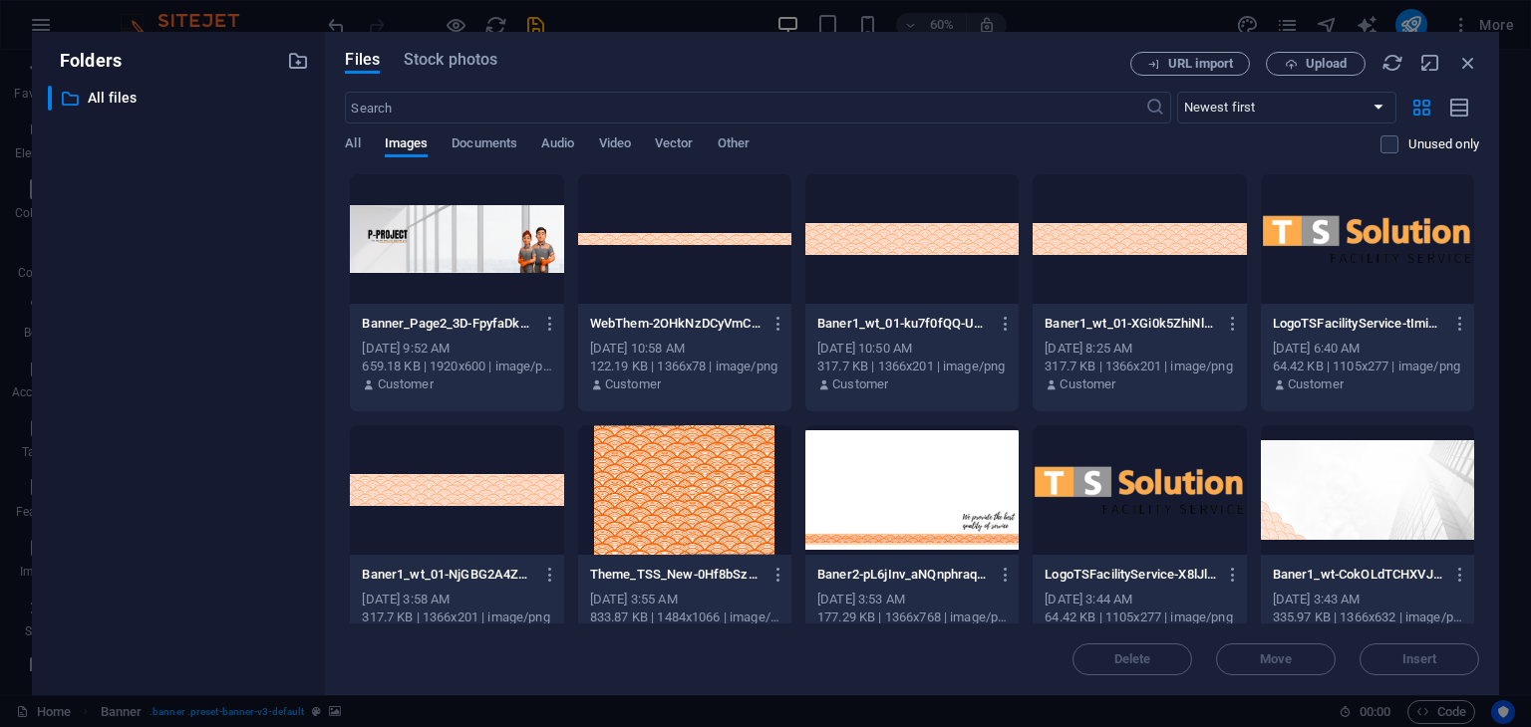
click at [450, 228] on div at bounding box center [456, 239] width 213 height 130
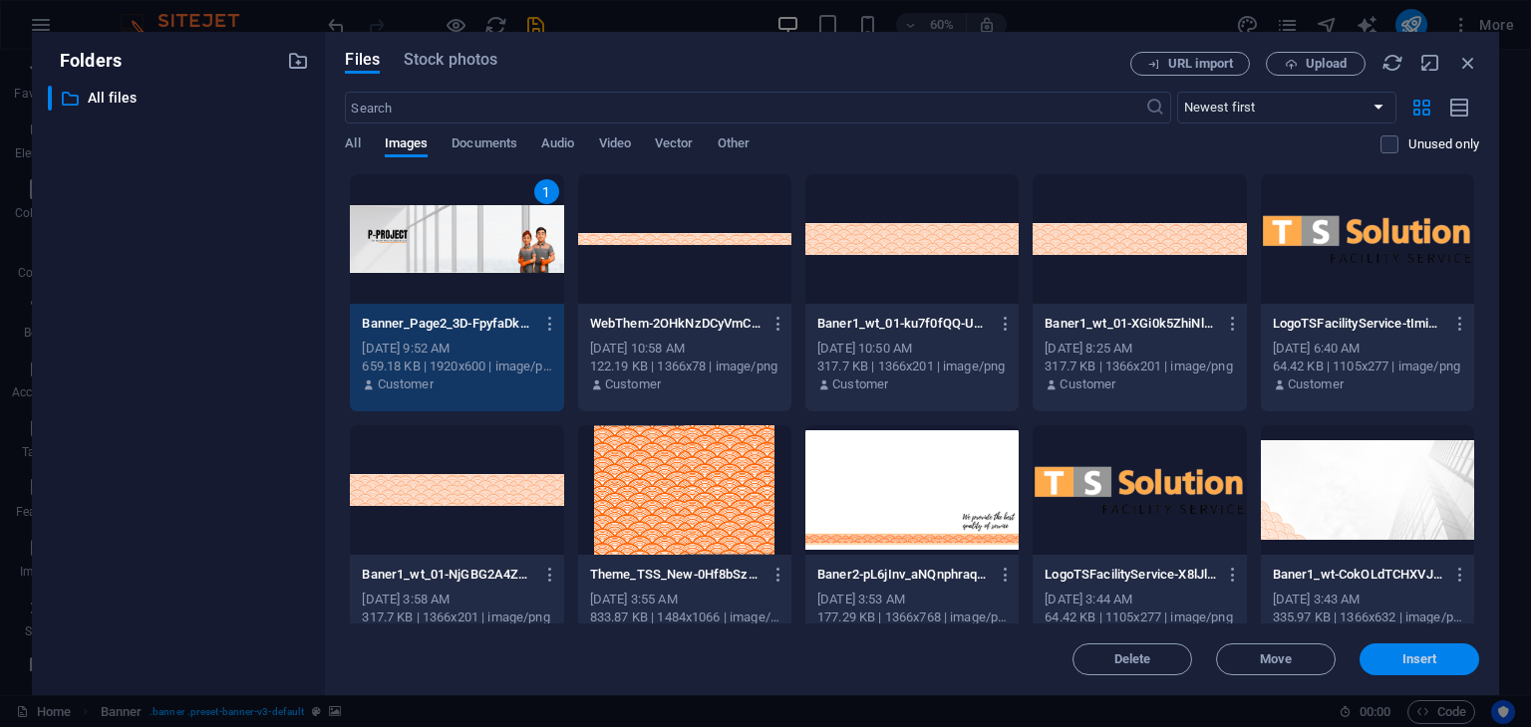
click at [1383, 654] on span "Insert" at bounding box center [1419, 660] width 104 height 12
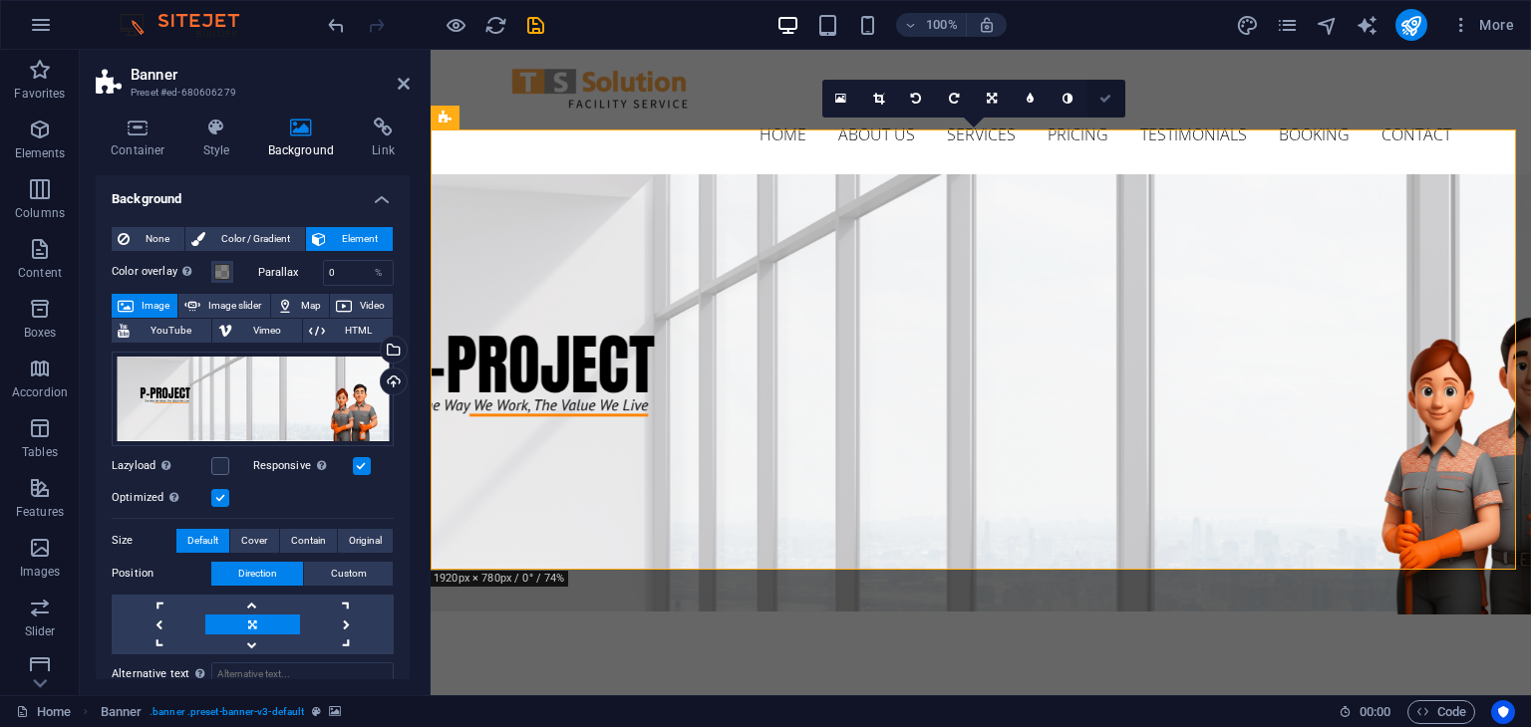
click at [1100, 101] on icon at bounding box center [1105, 99] width 12 height 12
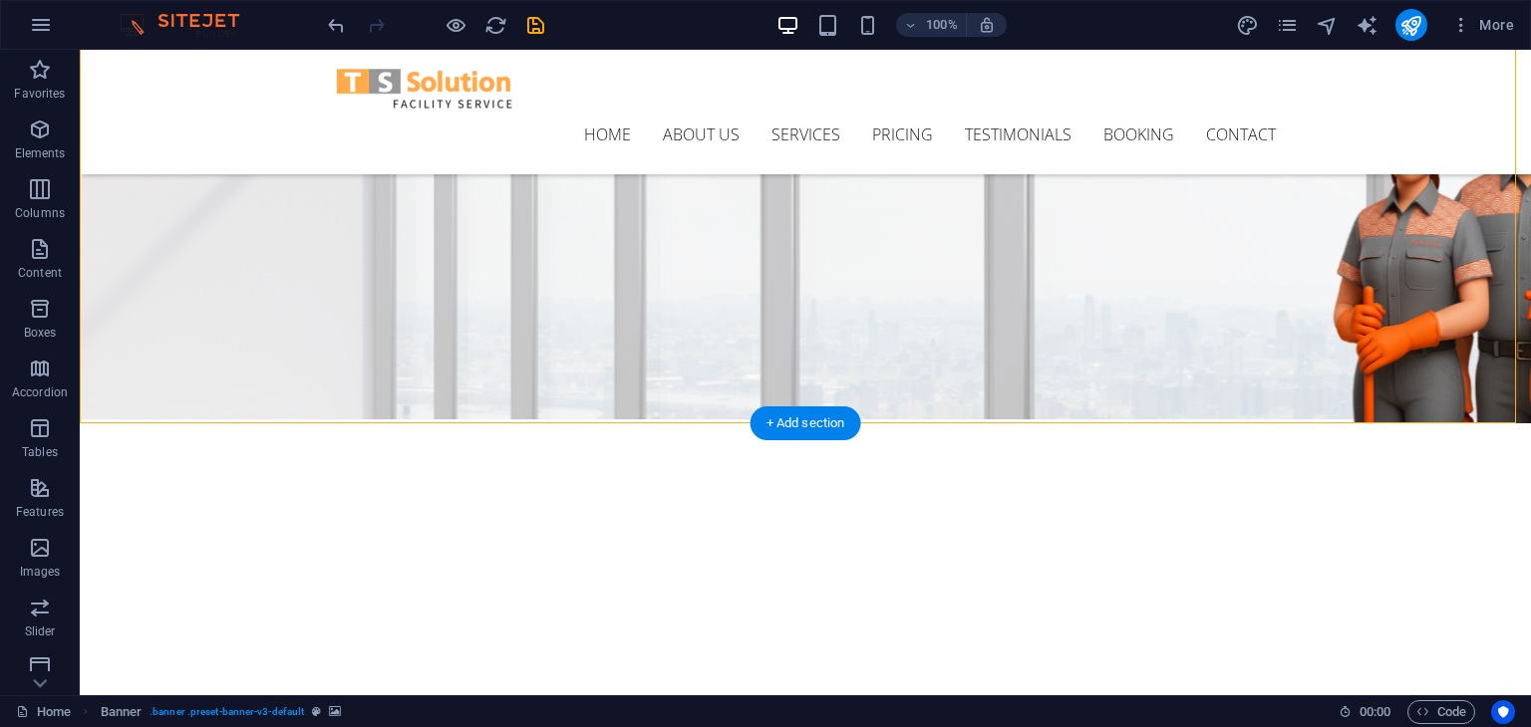
scroll to position [227, 0]
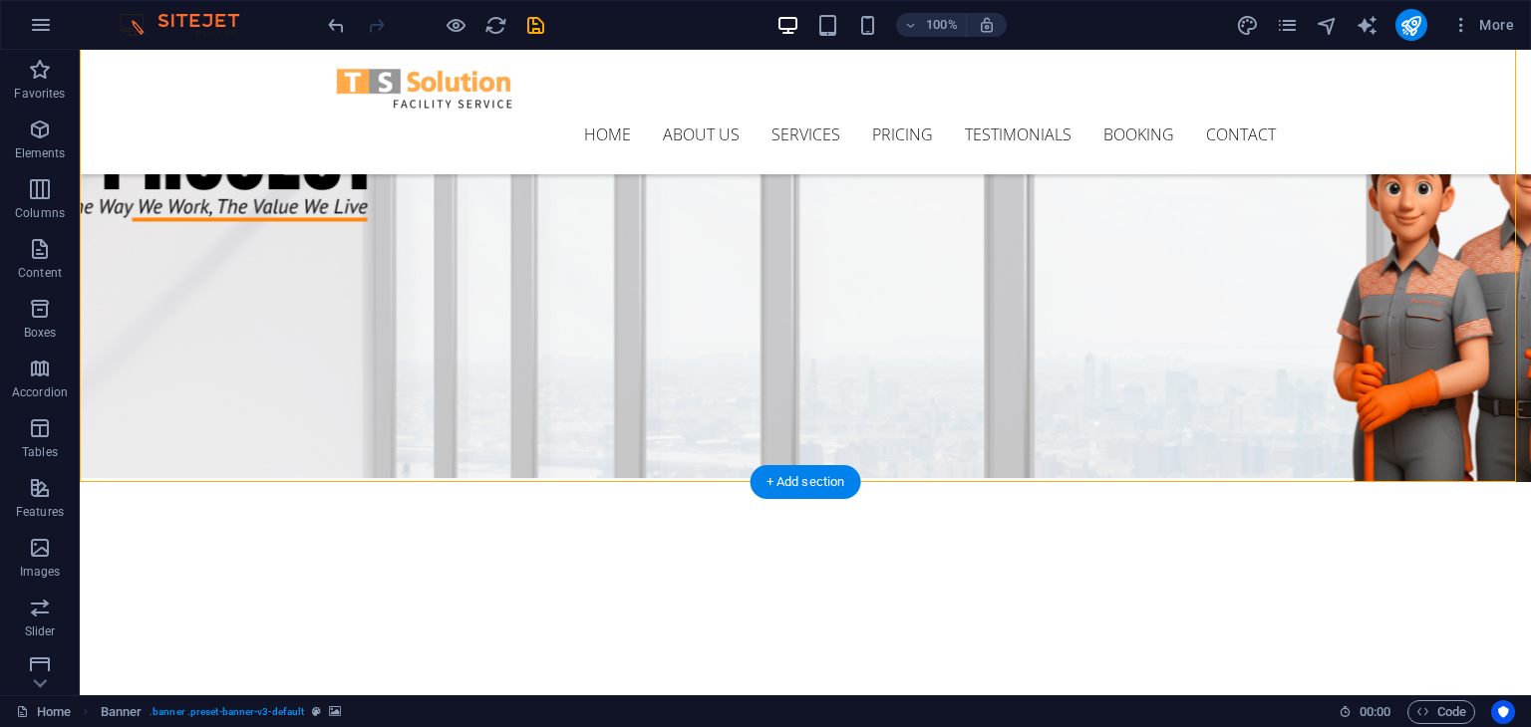
click at [837, 541] on img "1/1" at bounding box center [798, 541] width 1436 height 0
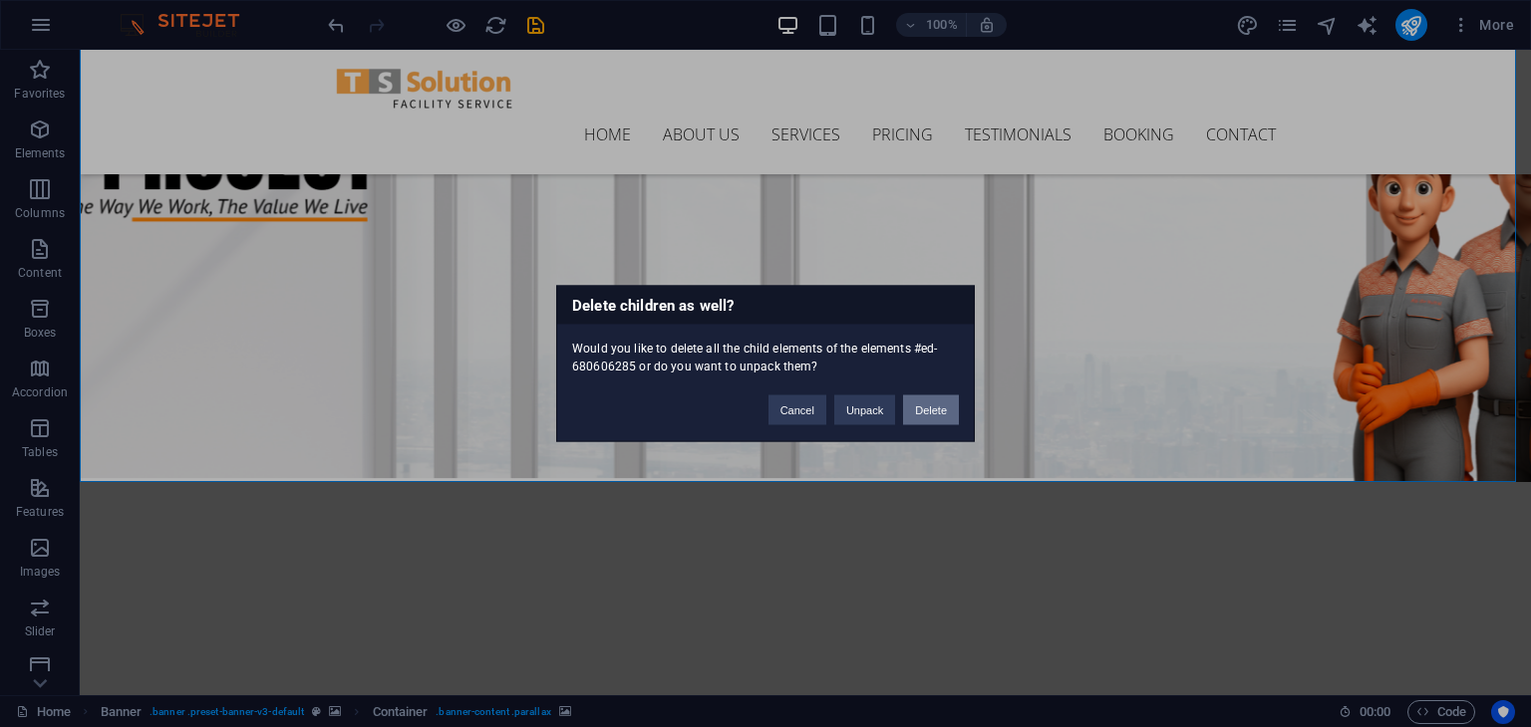
click at [924, 411] on button "Delete" at bounding box center [931, 411] width 56 height 30
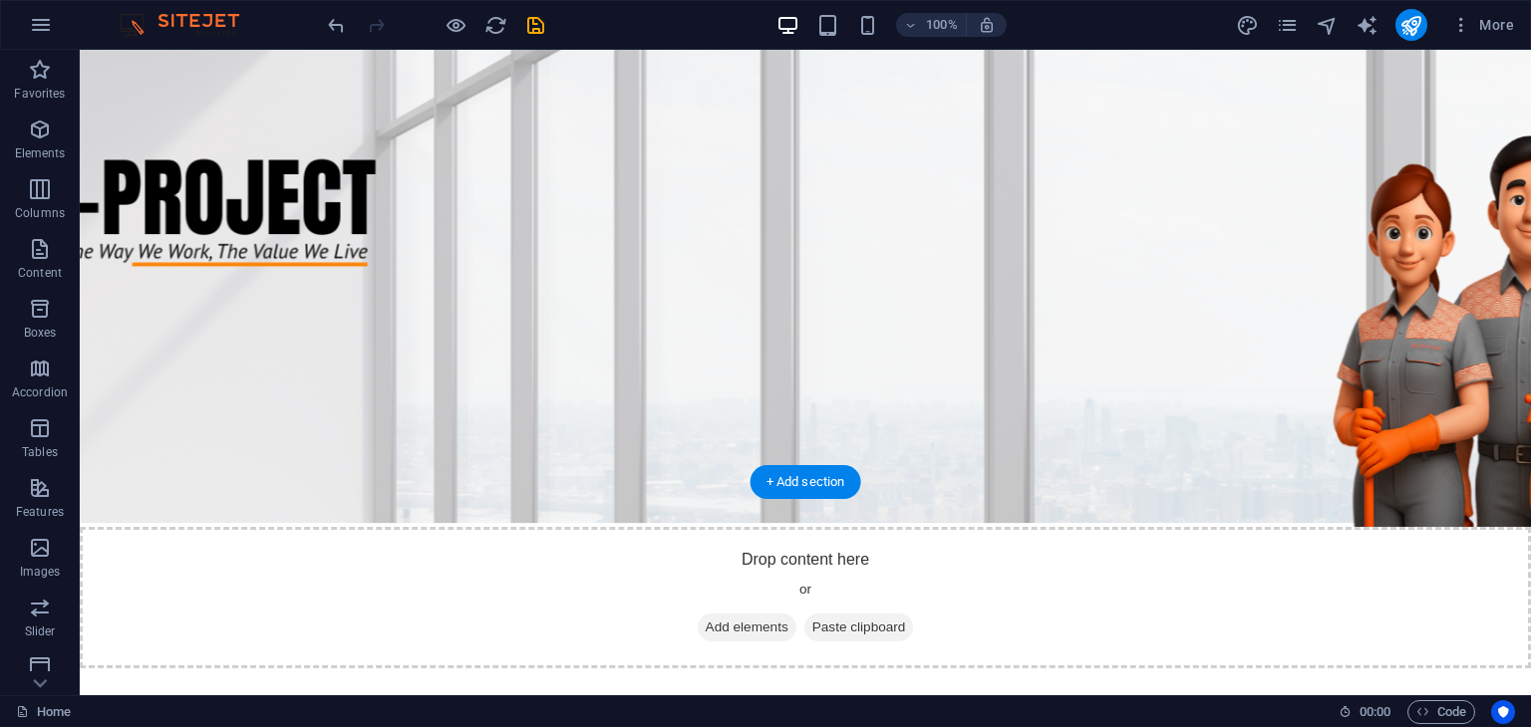
scroll to position [0, 0]
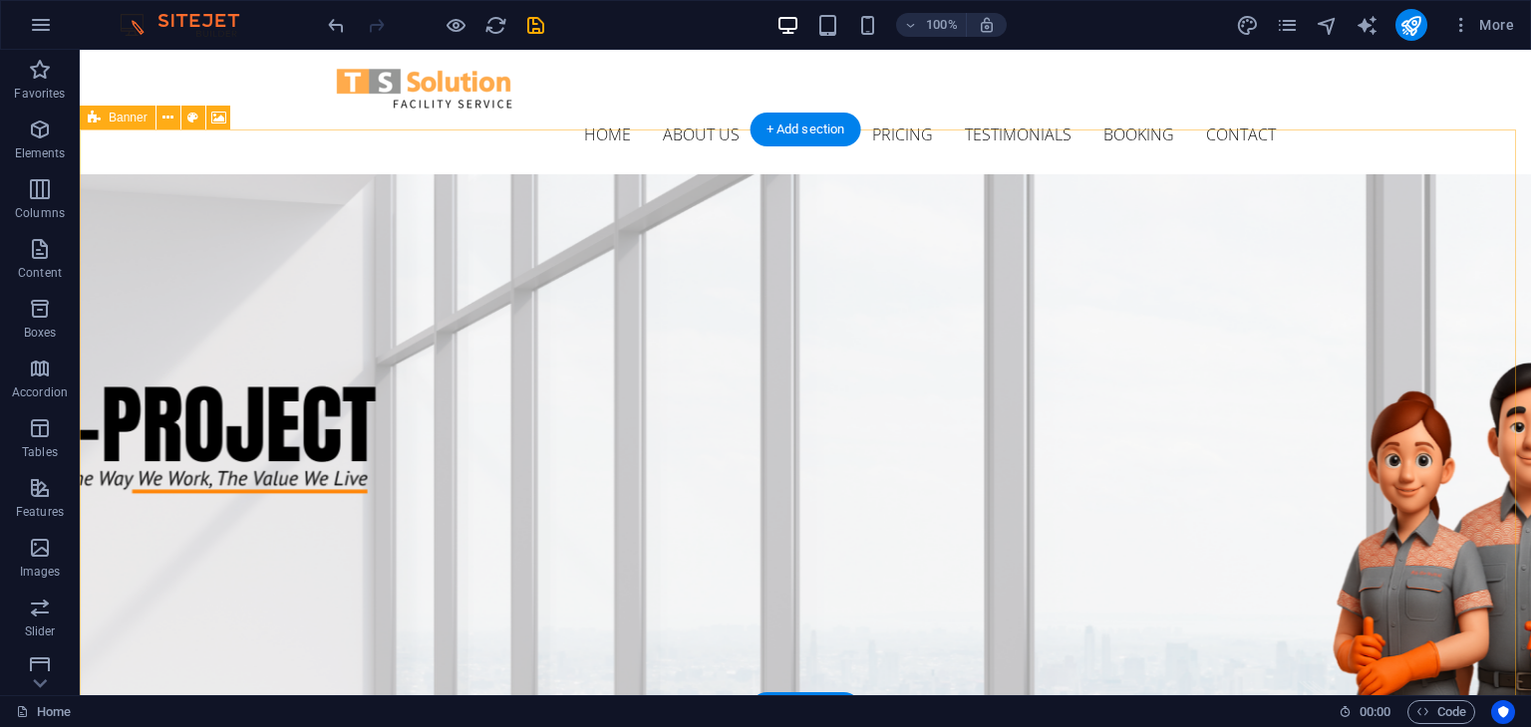
drag, startPoint x: 213, startPoint y: 183, endPoint x: 475, endPoint y: 308, distance: 290.2
click at [475, 308] on div "Drop content here or Add elements Paste clipboard" at bounding box center [805, 534] width 1451 height 721
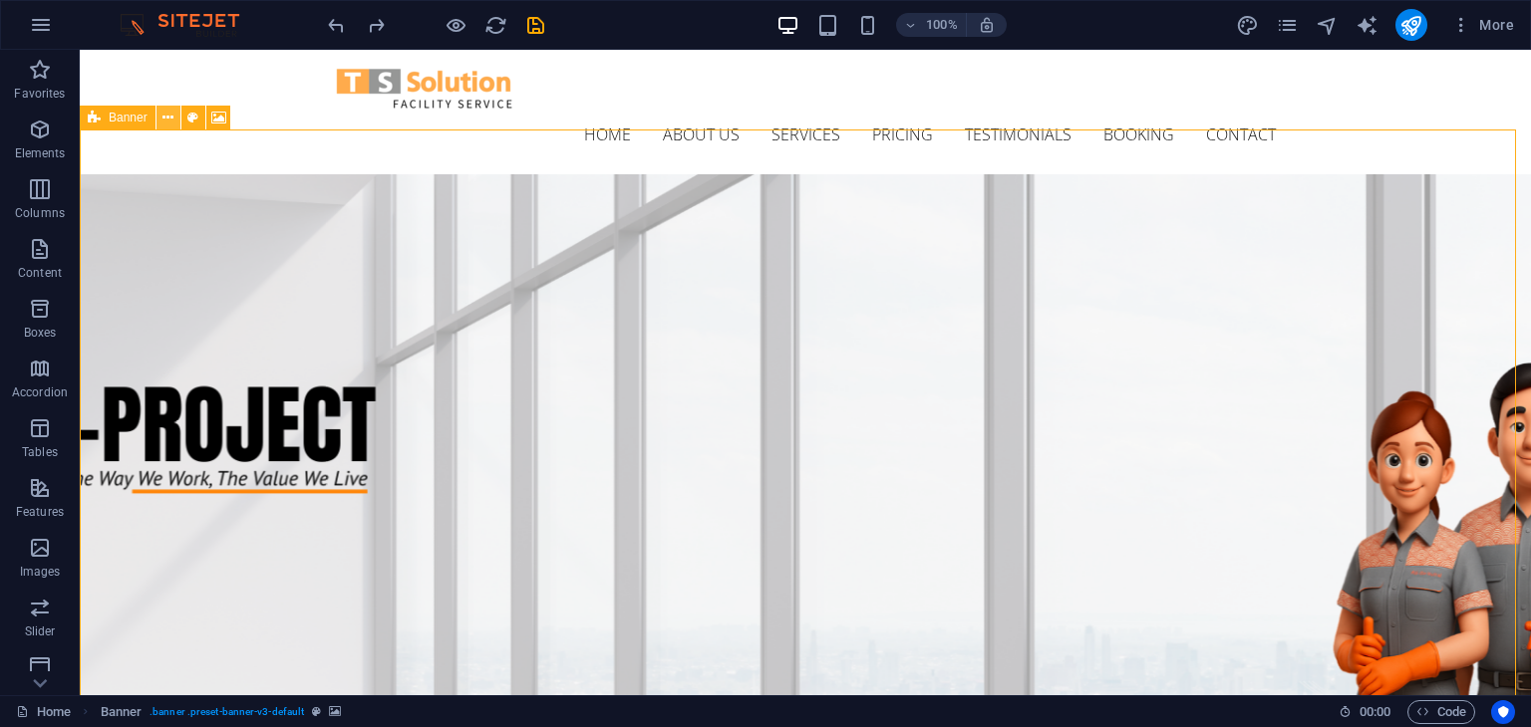
click at [156, 117] on button at bounding box center [168, 118] width 24 height 24
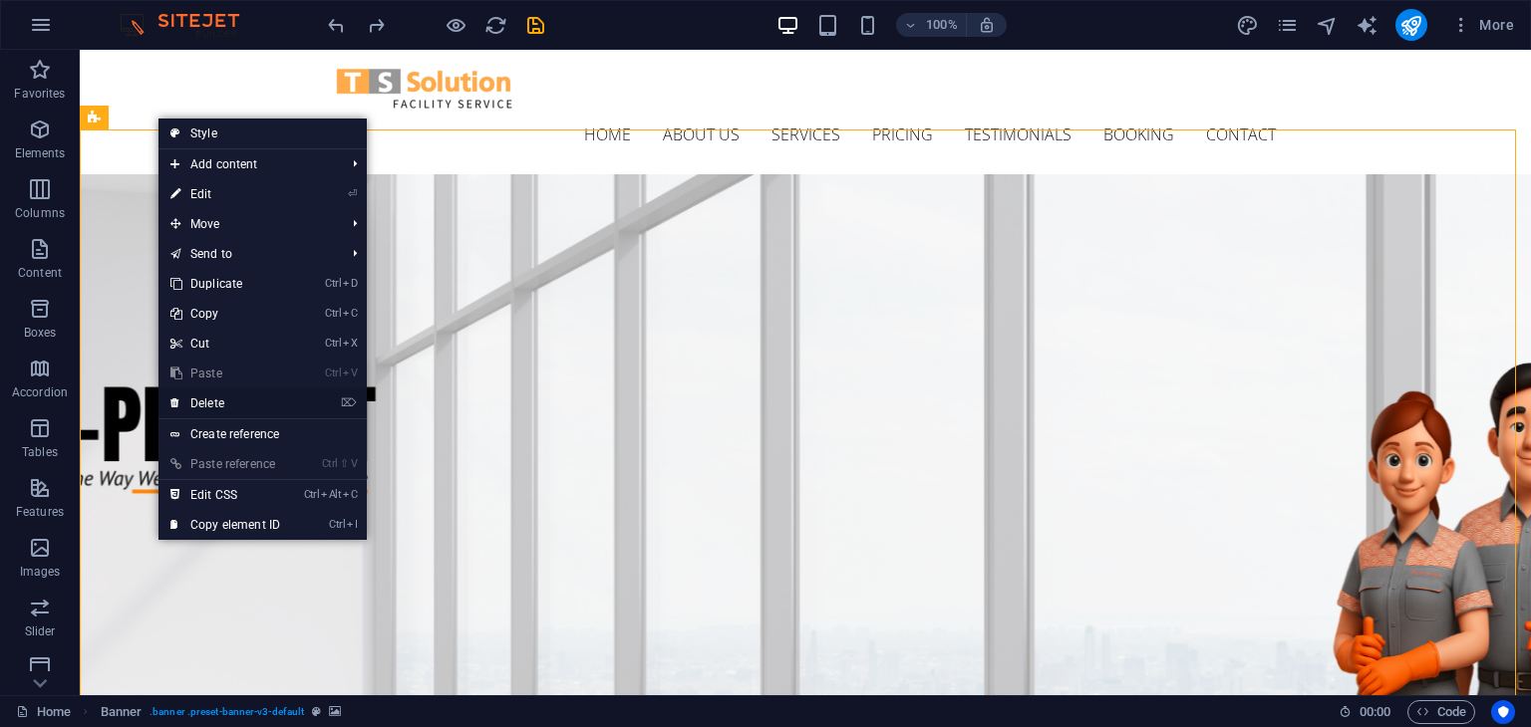
click at [226, 404] on link "⌦ Delete" at bounding box center [225, 404] width 134 height 30
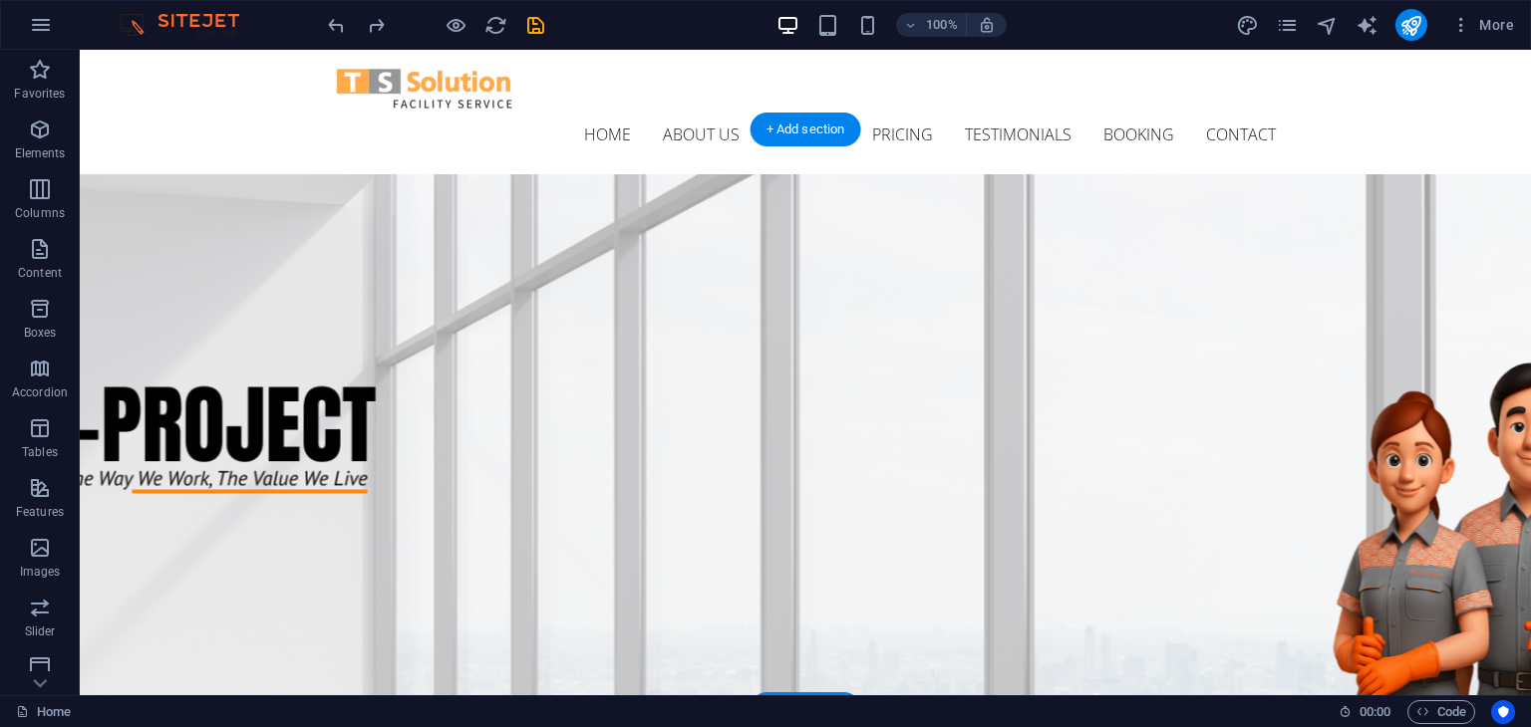
click at [905, 535] on figure at bounding box center [805, 464] width 1451 height 580
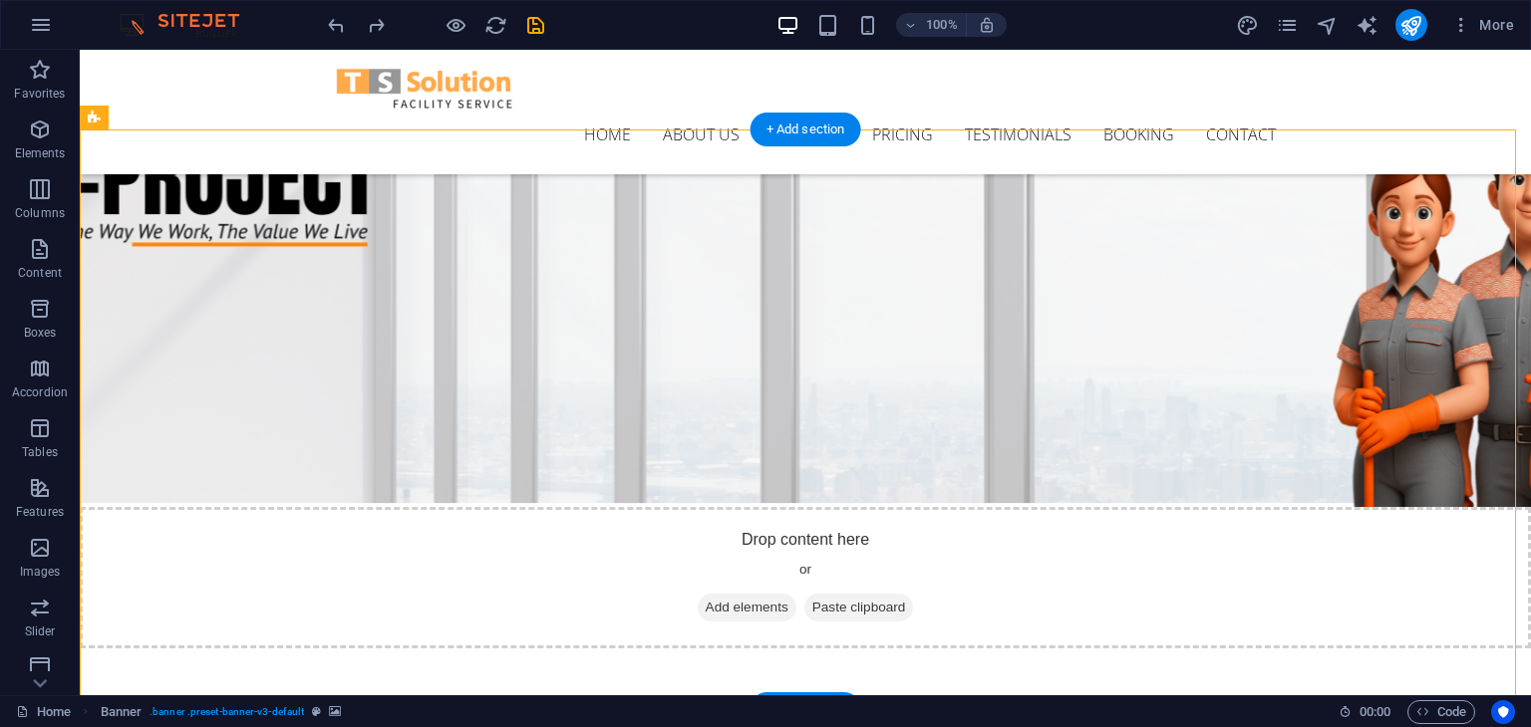
scroll to position [203, 0]
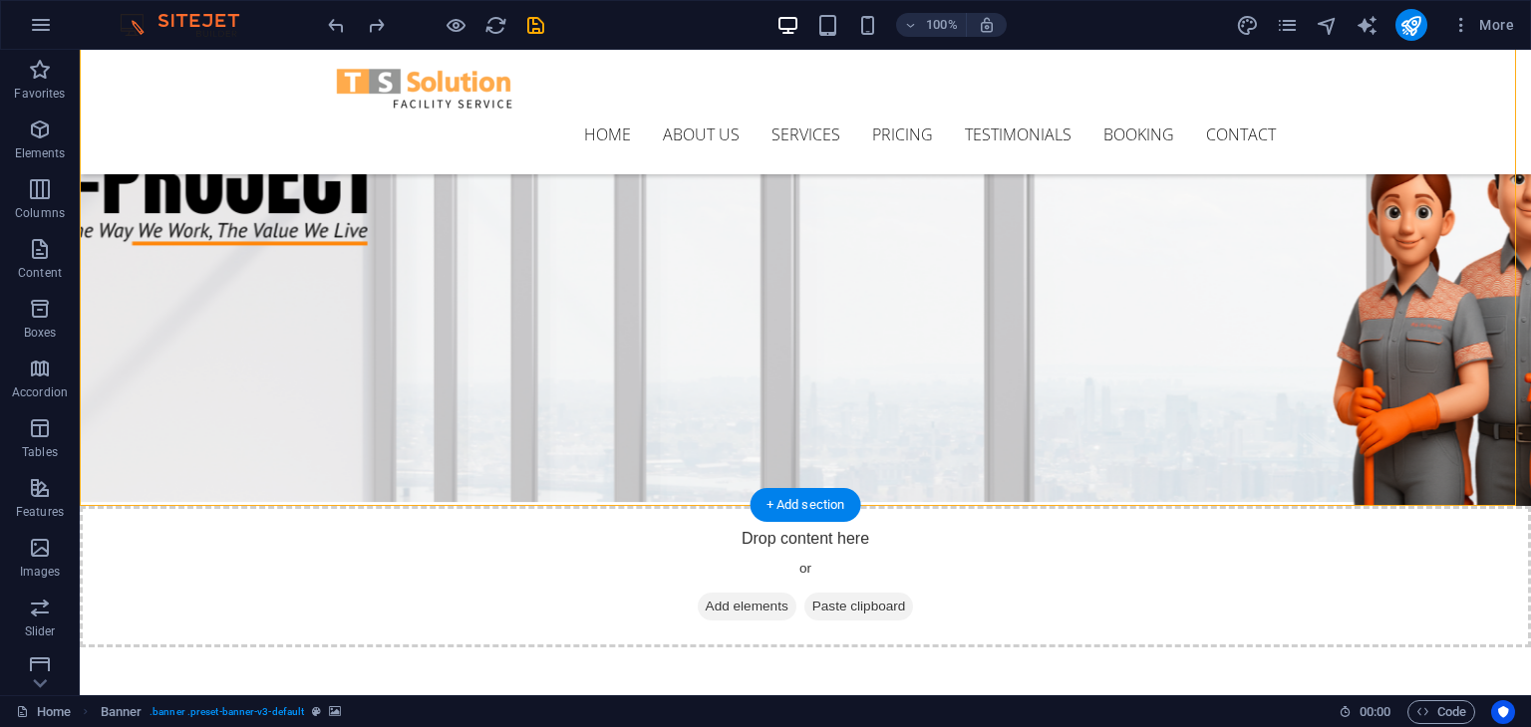
click at [893, 436] on figure at bounding box center [805, 216] width 1451 height 580
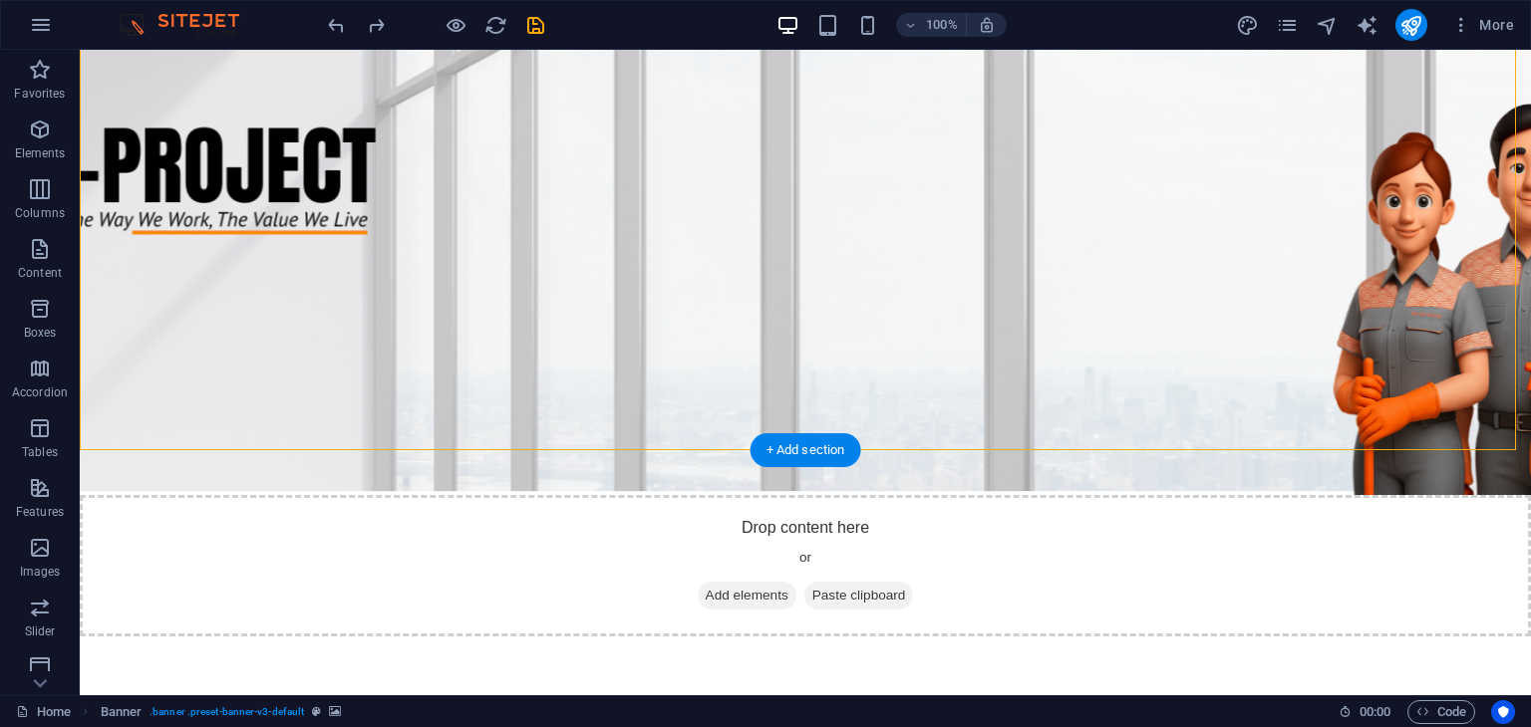
scroll to position [0, 0]
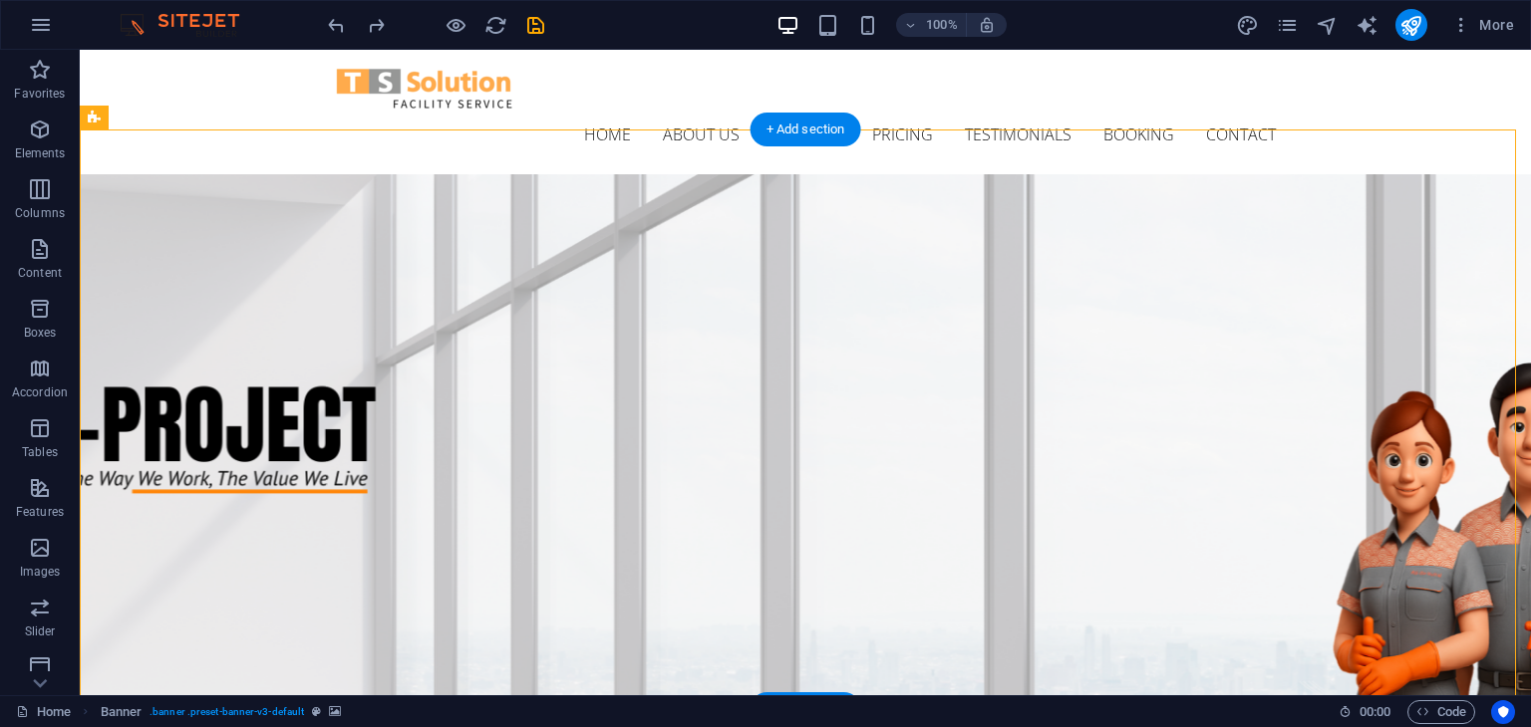
click at [963, 368] on figure at bounding box center [805, 464] width 1451 height 580
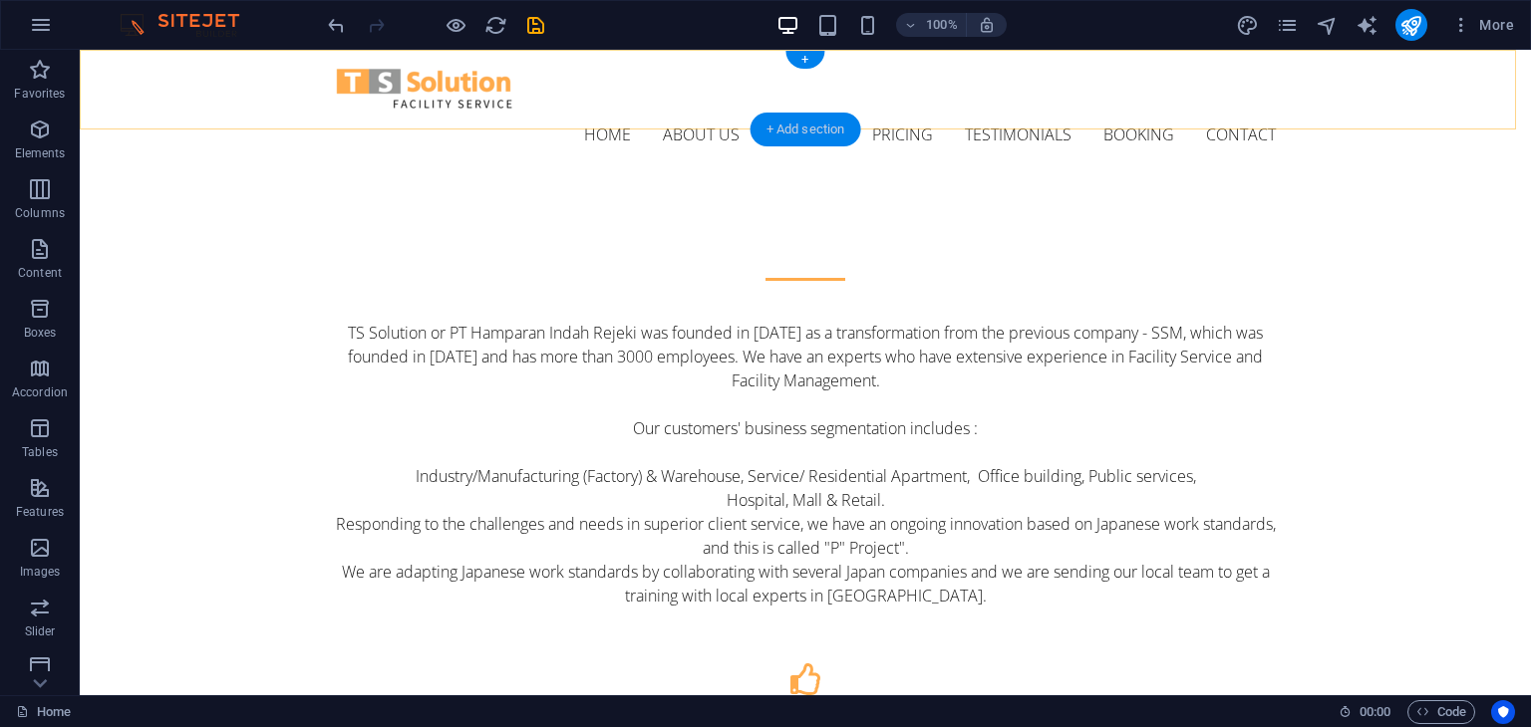
click at [792, 129] on div "+ Add section" at bounding box center [805, 130] width 111 height 34
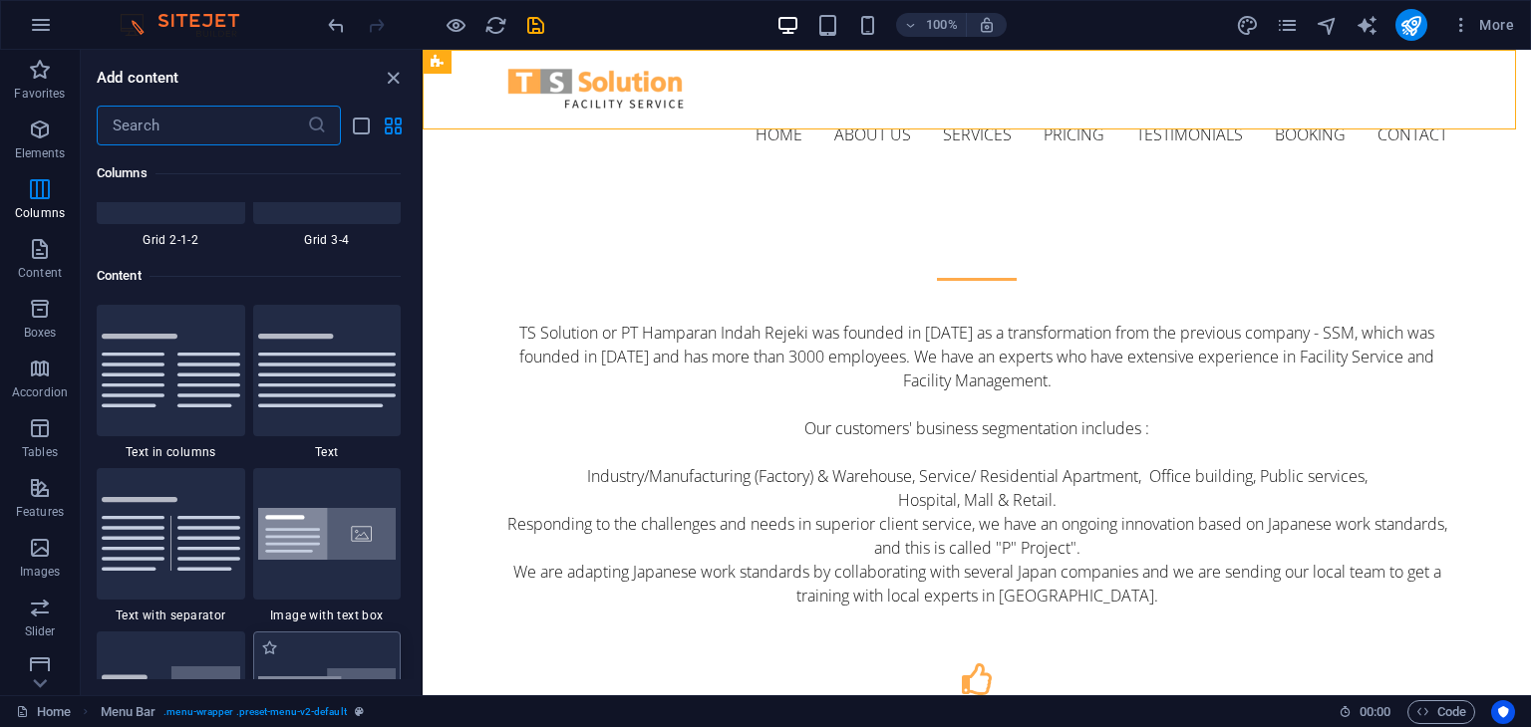
scroll to position [3383, 0]
click at [355, 526] on img at bounding box center [327, 535] width 139 height 53
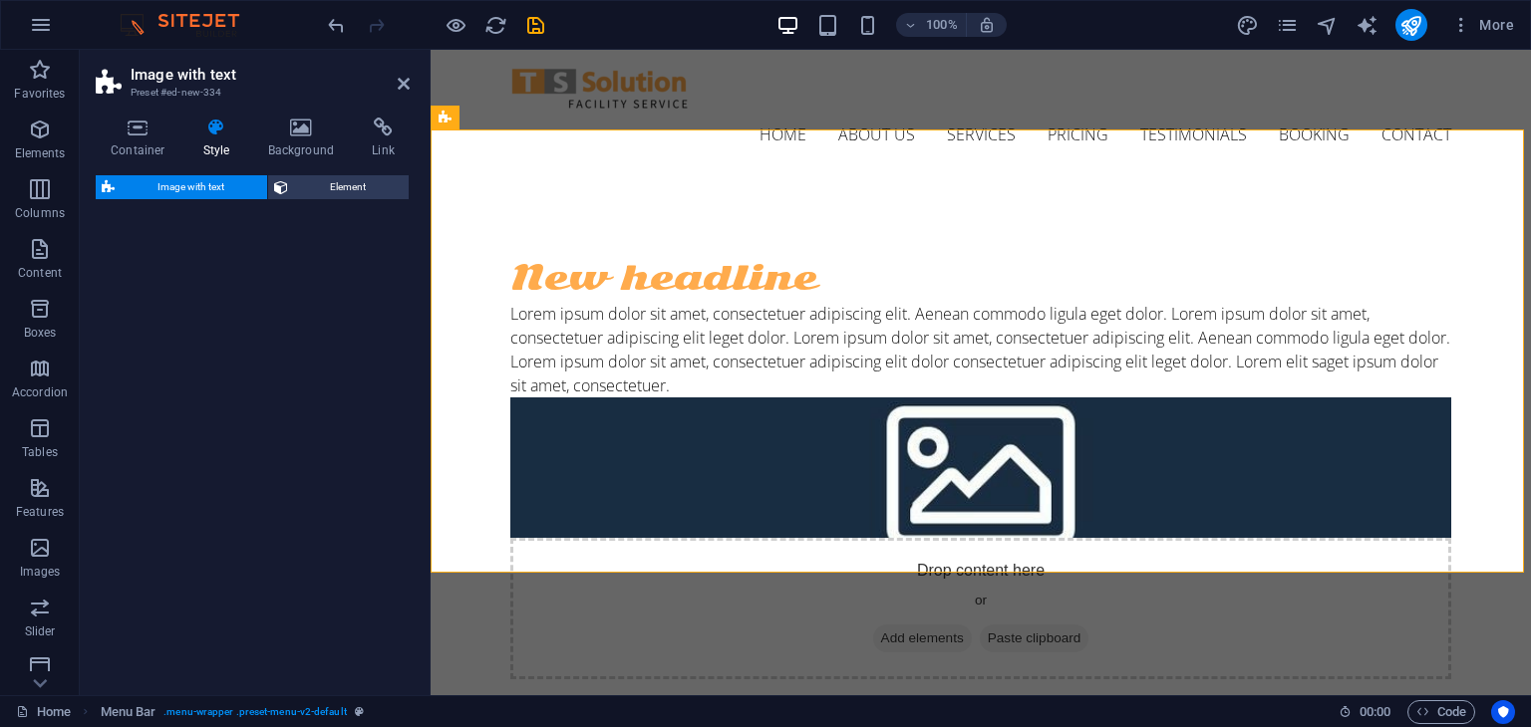
select select "rem"
select select "px"
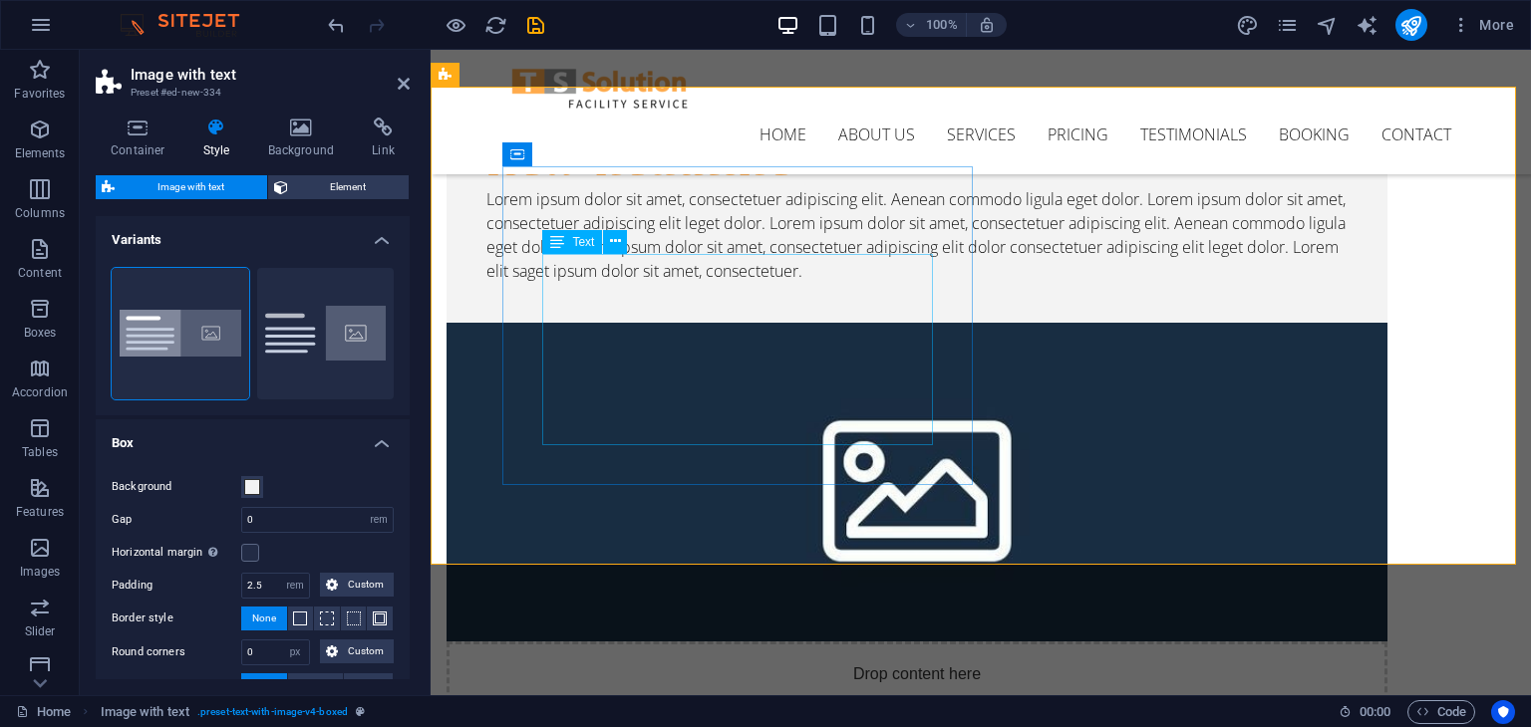
scroll to position [0, 0]
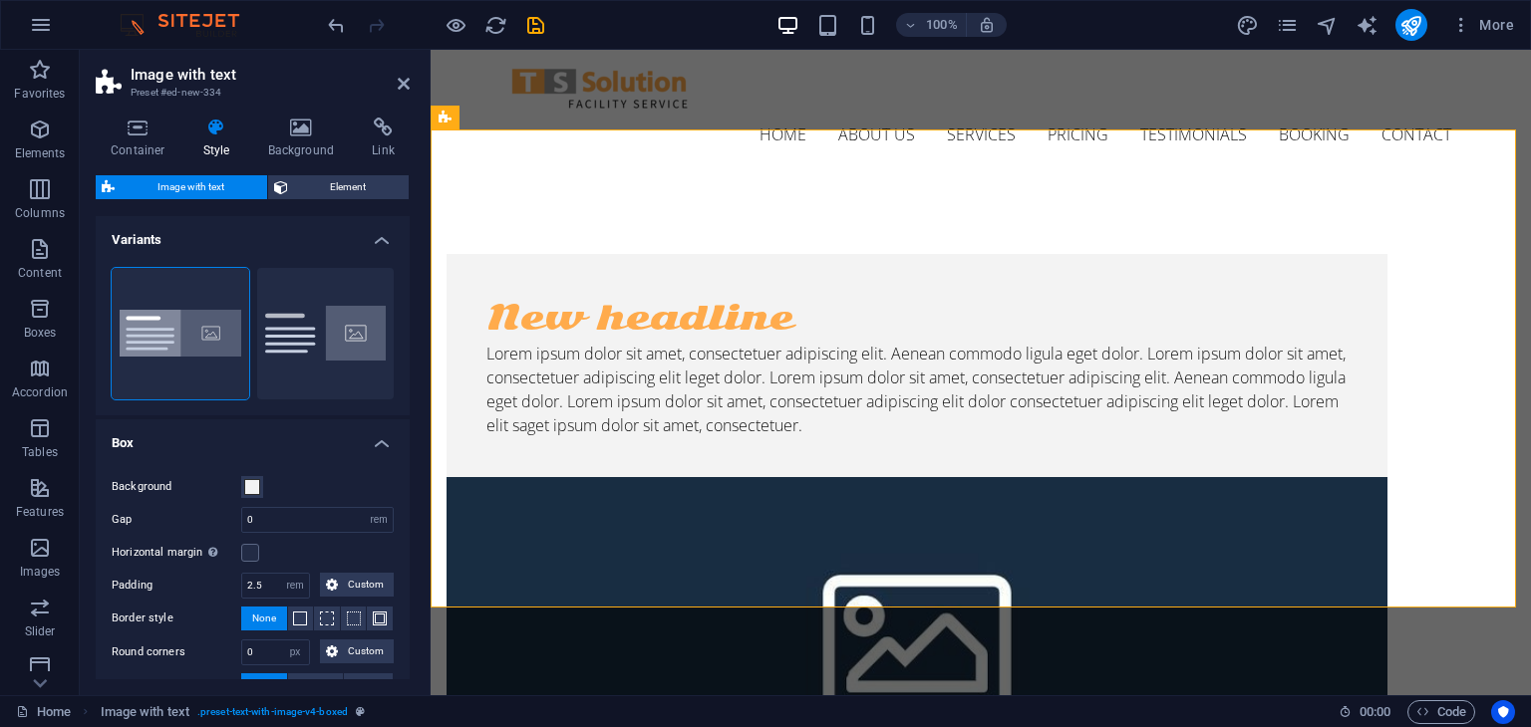
click at [1090, 477] on figure at bounding box center [916, 636] width 941 height 319
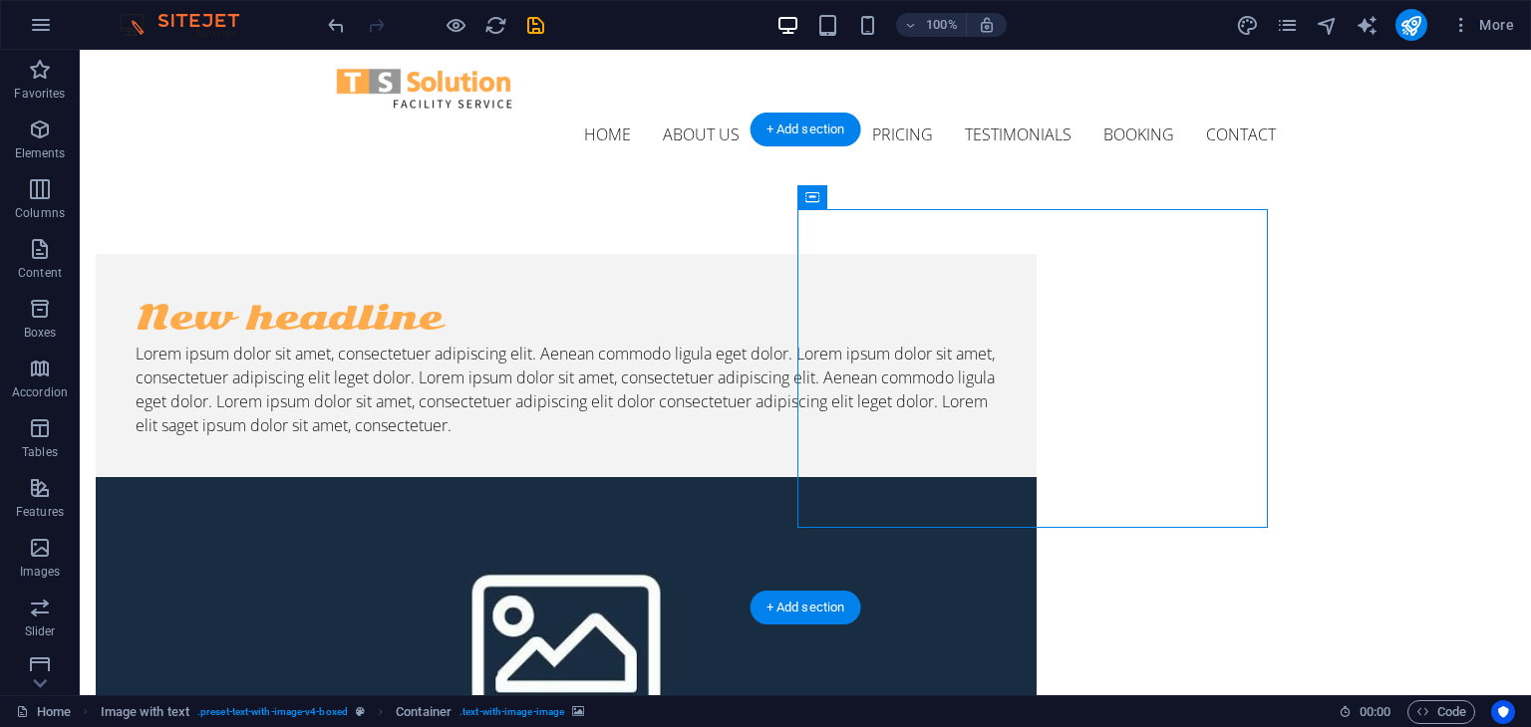
drag, startPoint x: 778, startPoint y: 270, endPoint x: 1154, endPoint y: 464, distance: 423.0
click at [1036, 477] on div "Drop content here or Add elements Paste clipboard" at bounding box center [566, 707] width 941 height 460
click at [936, 477] on figure at bounding box center [566, 636] width 941 height 319
click at [618, 342] on div "Lorem ipsum dolor sit amet, consectetuer adipiscing elit. Aenean commodo ligula…" at bounding box center [566, 390] width 861 height 96
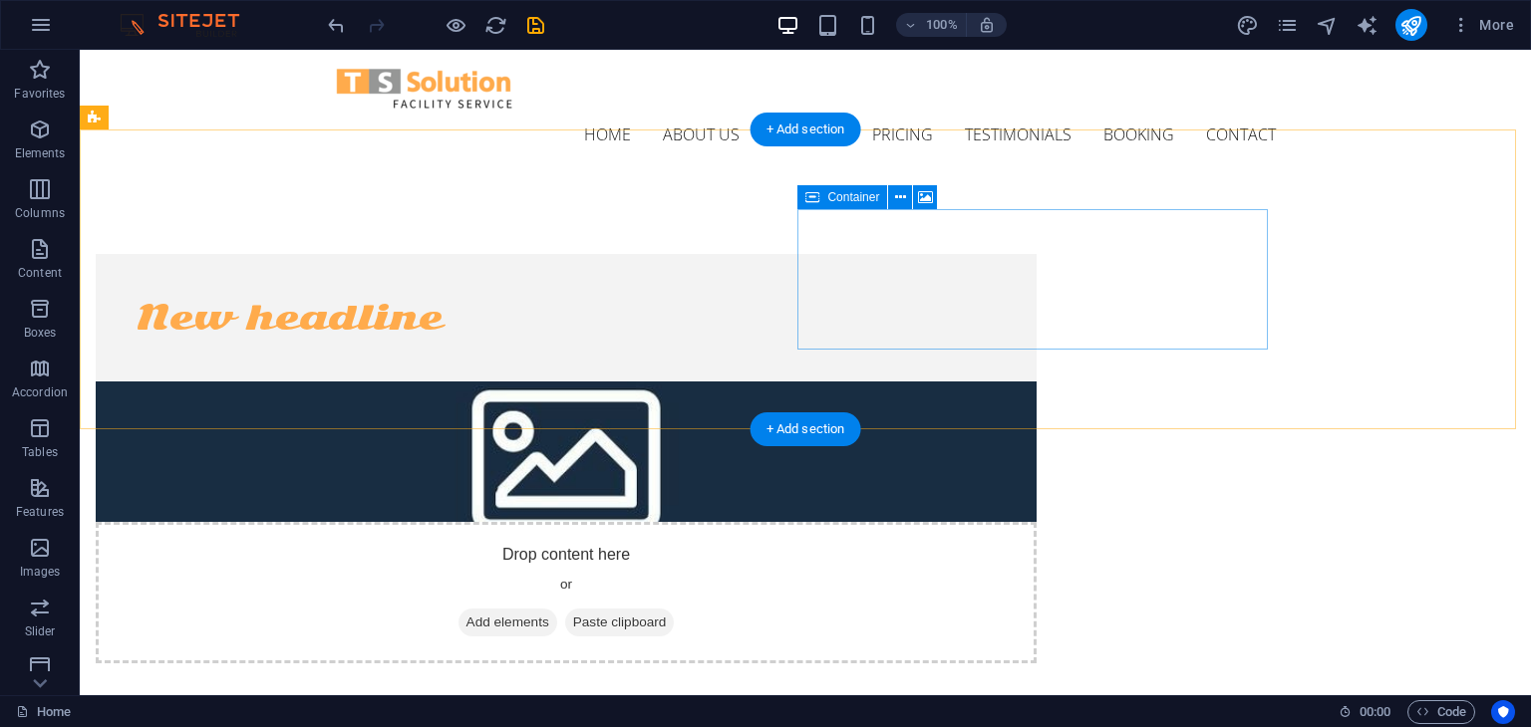
click at [837, 522] on div "Drop content here or Add elements Paste clipboard" at bounding box center [566, 593] width 941 height 142
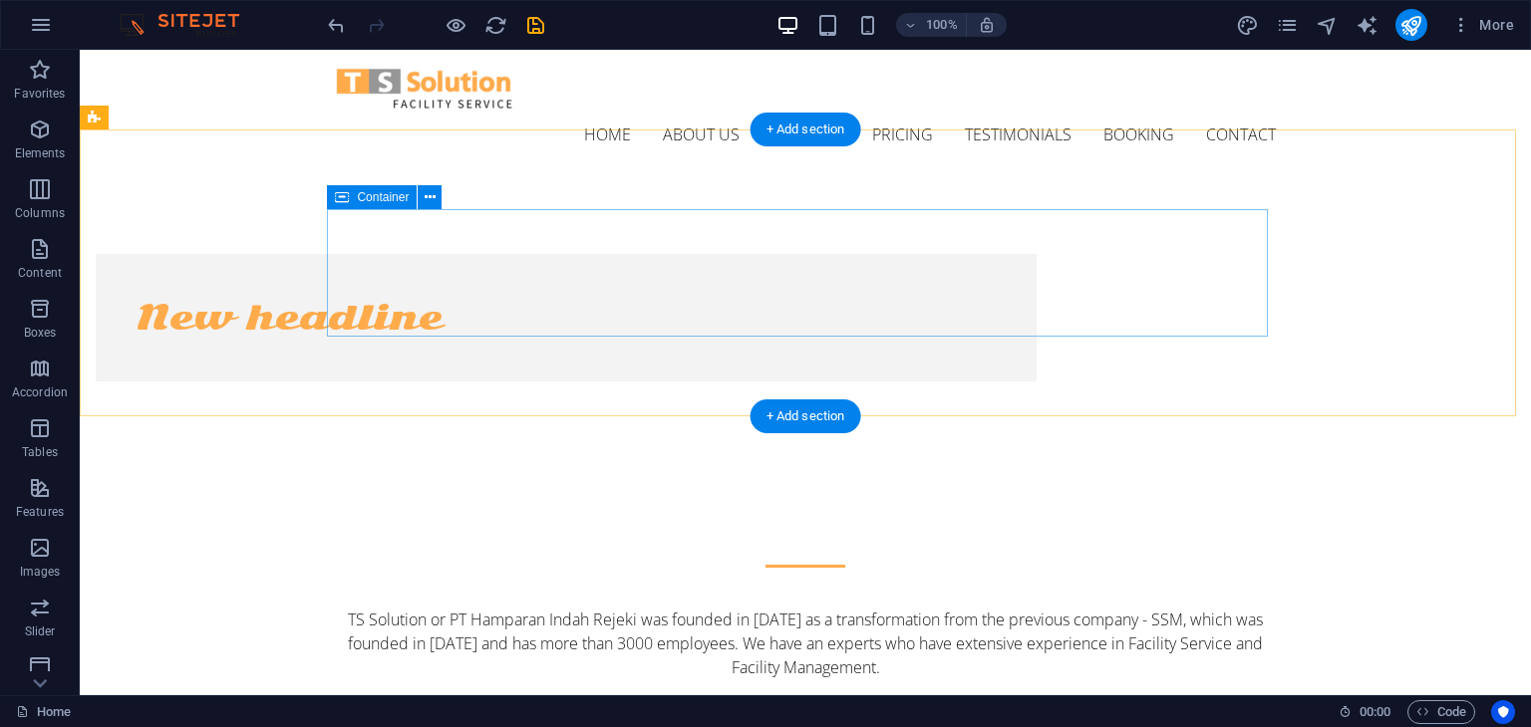
click at [847, 254] on div "New headline" at bounding box center [566, 318] width 941 height 128
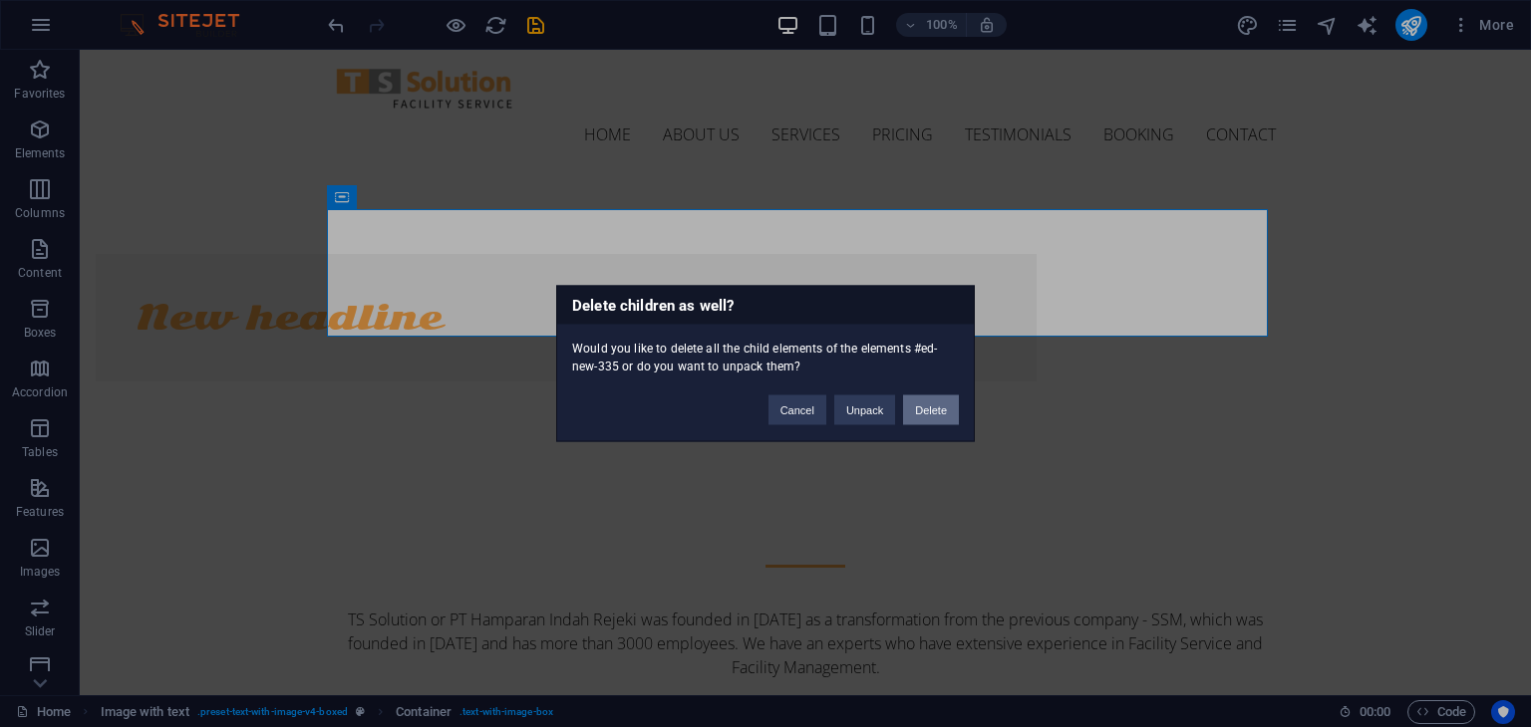
click at [921, 401] on button "Delete" at bounding box center [931, 411] width 56 height 30
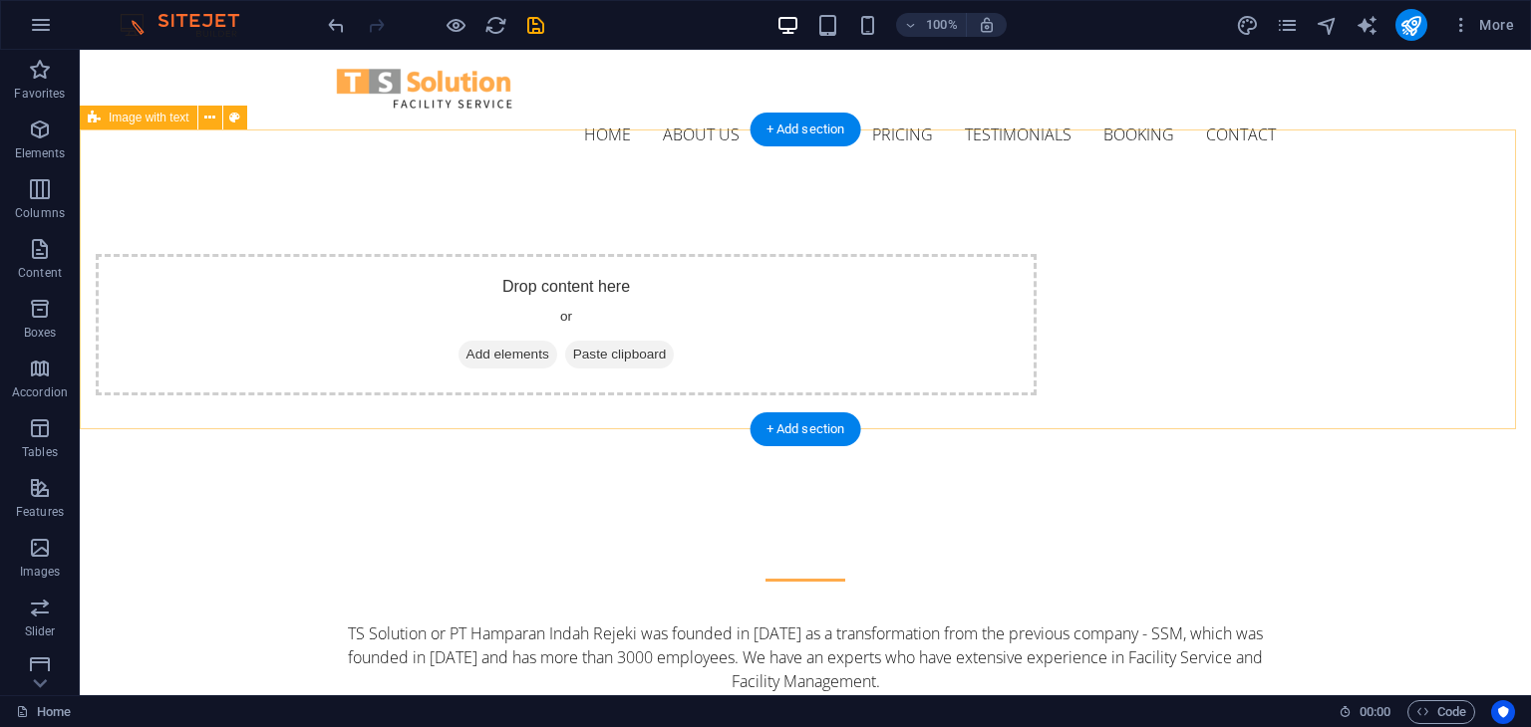
click at [816, 254] on div "Drop content here or Add elements Paste clipboard" at bounding box center [566, 325] width 941 height 142
click at [557, 341] on span "Add elements" at bounding box center [507, 355] width 99 height 28
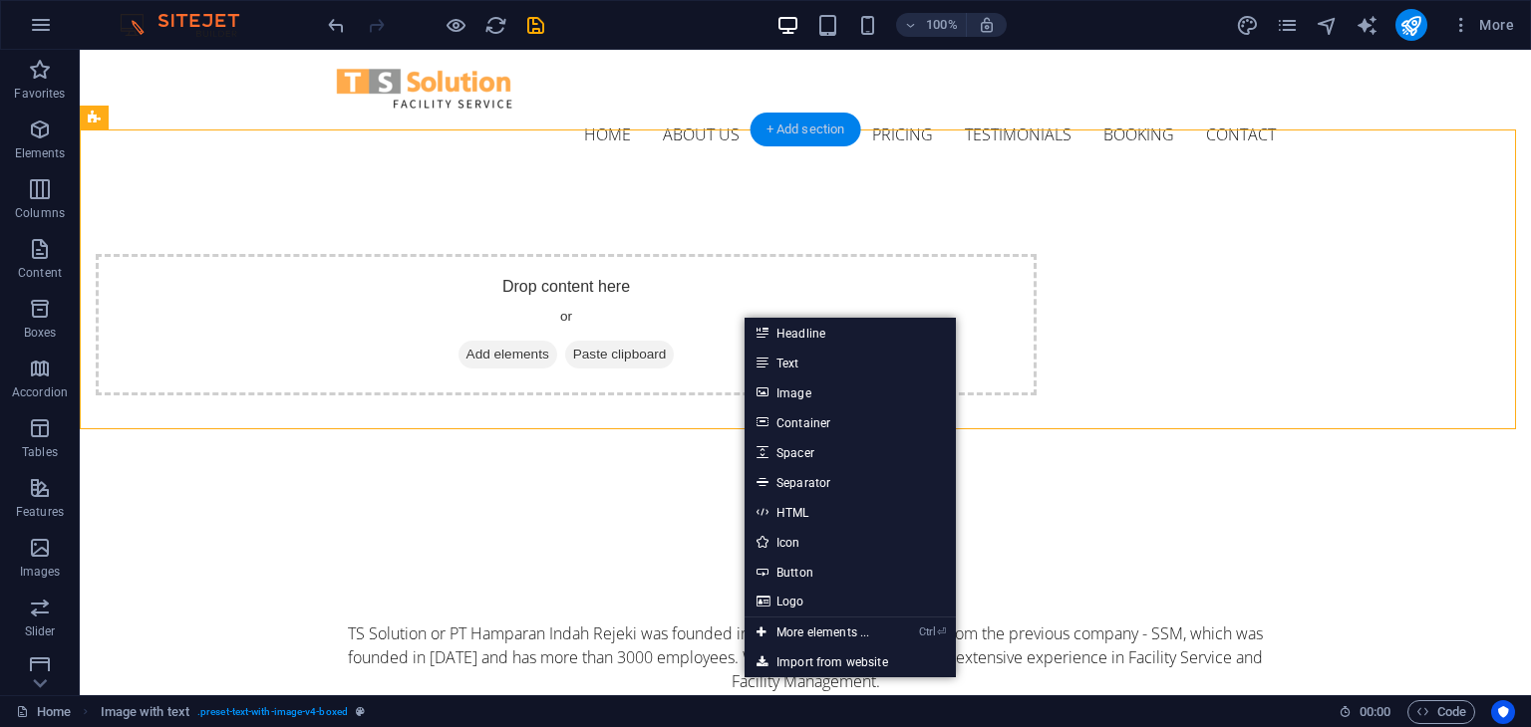
click at [797, 128] on div "+ Add section" at bounding box center [805, 130] width 111 height 34
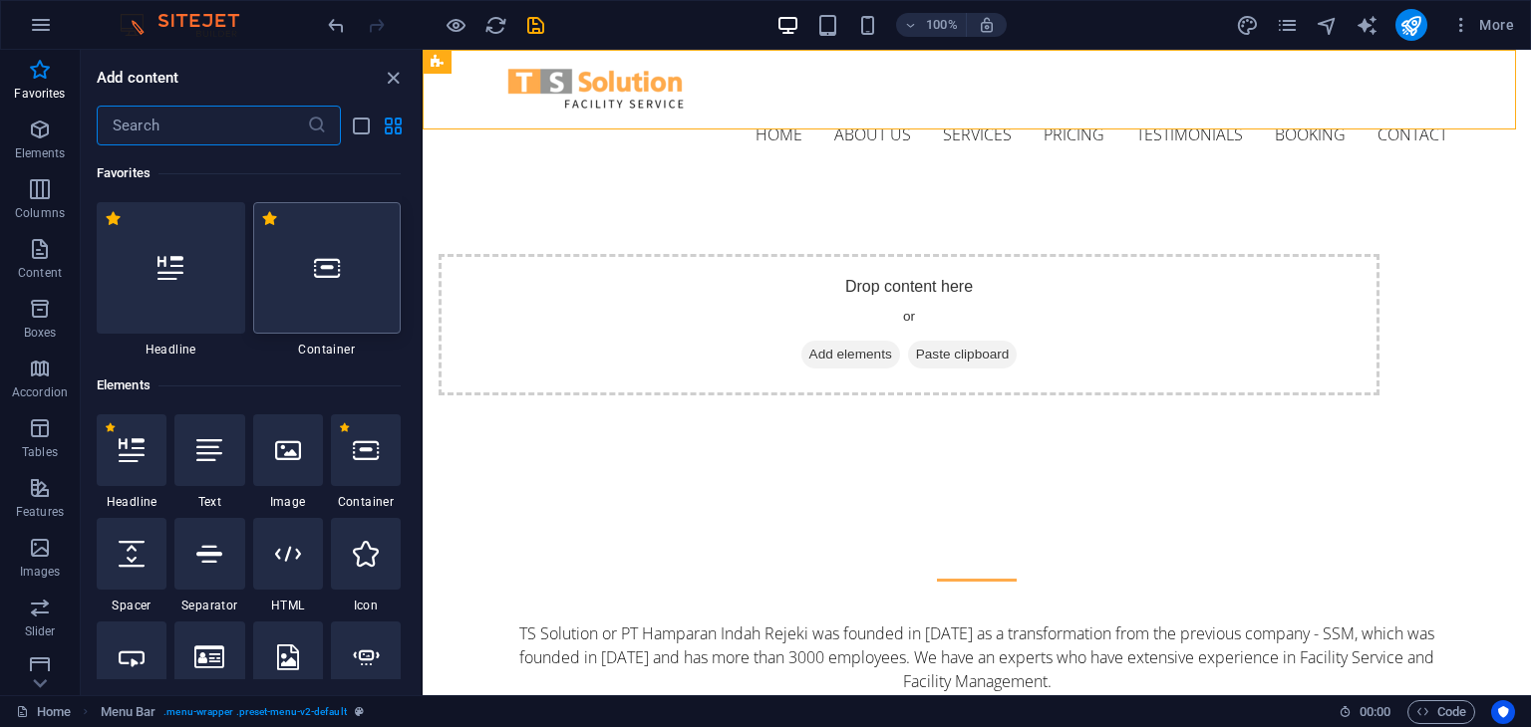
click at [315, 276] on icon at bounding box center [327, 268] width 26 height 26
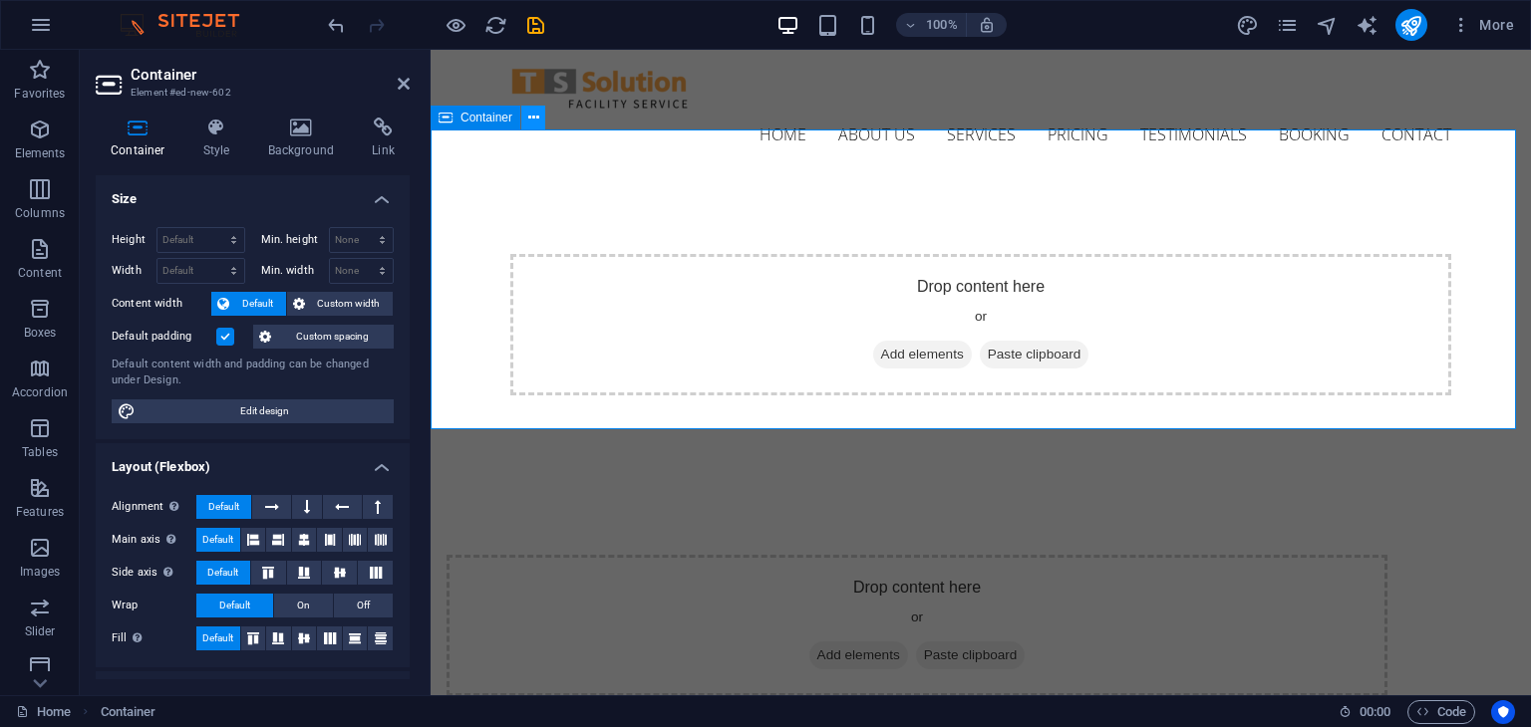
click at [532, 119] on icon at bounding box center [533, 118] width 11 height 21
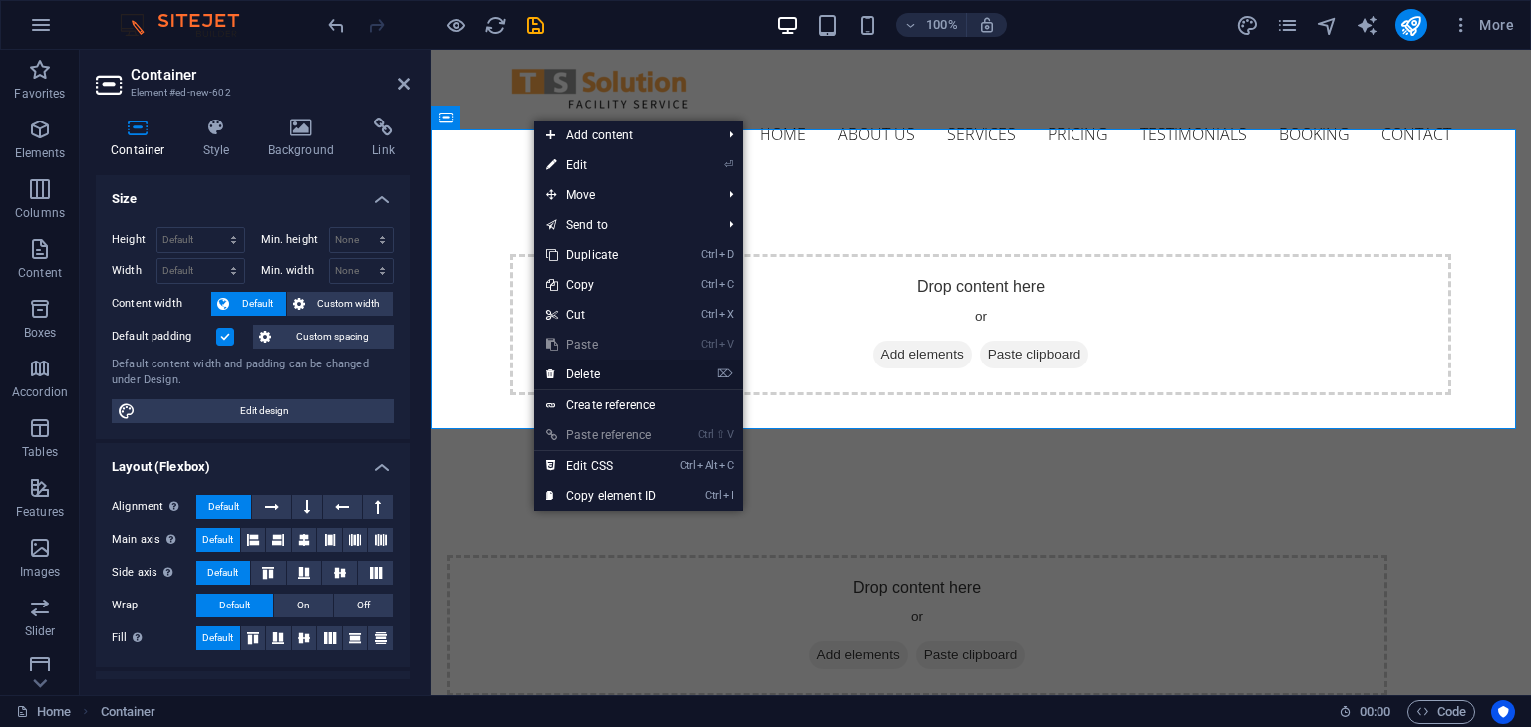
click at [603, 366] on link "⌦ Delete" at bounding box center [601, 375] width 134 height 30
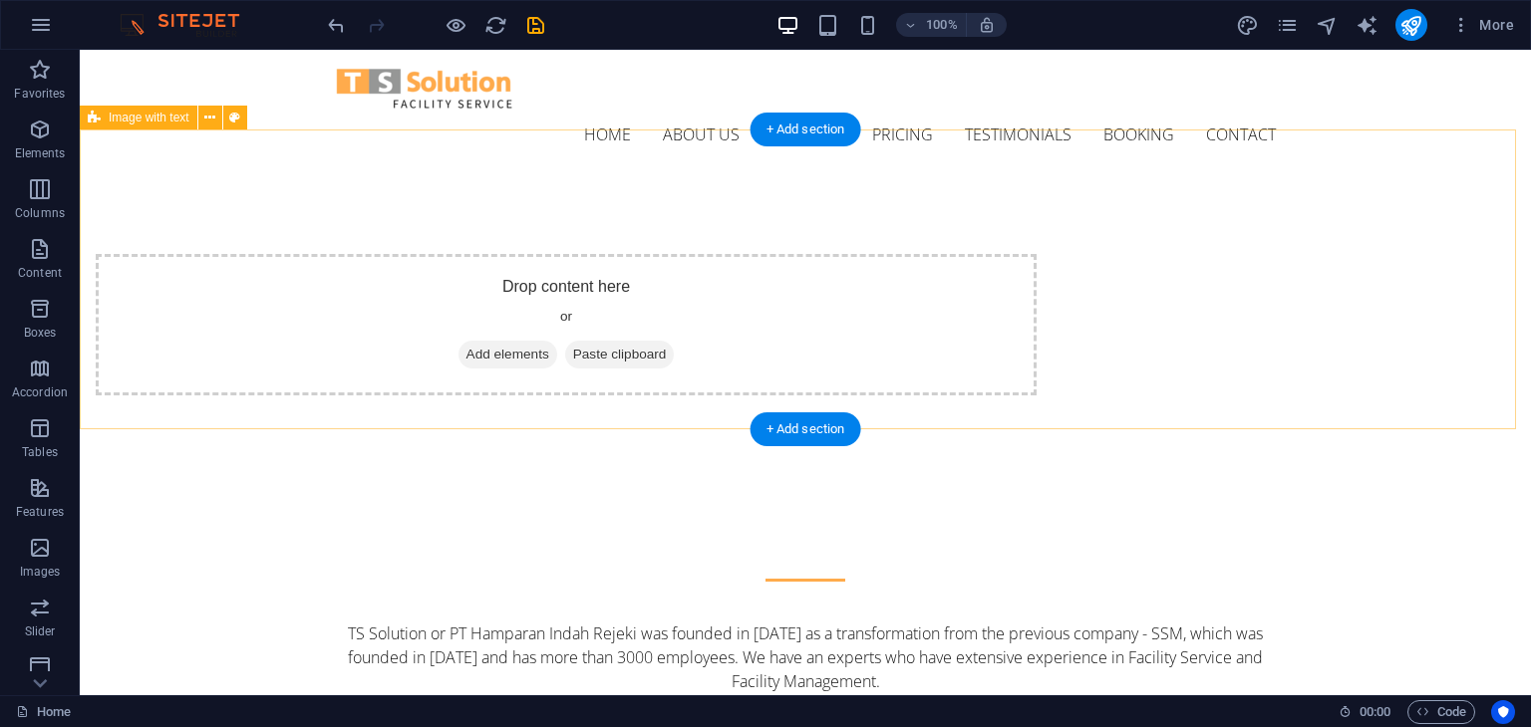
click at [276, 287] on div "Drop content here or Add elements Paste clipboard" at bounding box center [805, 324] width 1451 height 301
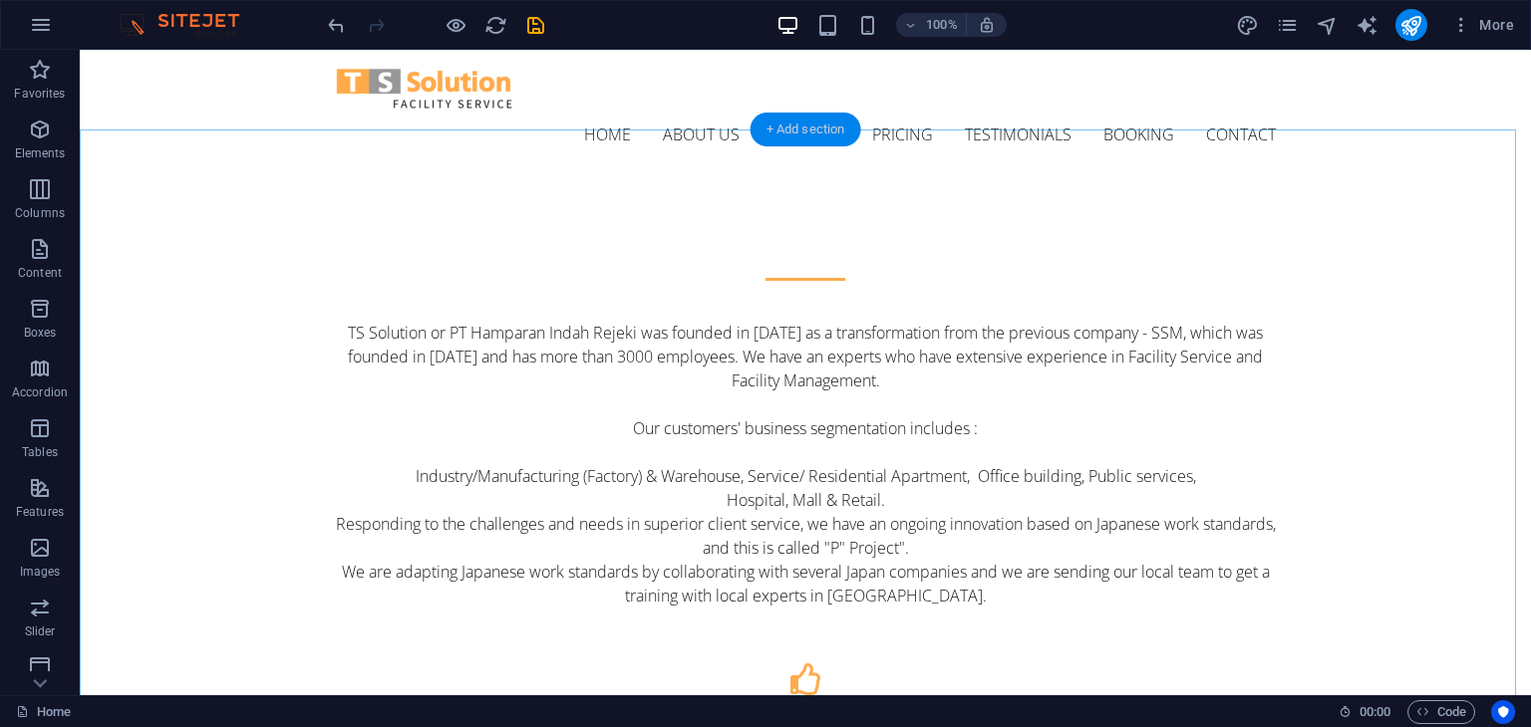
click at [805, 122] on div "+ Add section" at bounding box center [805, 130] width 111 height 34
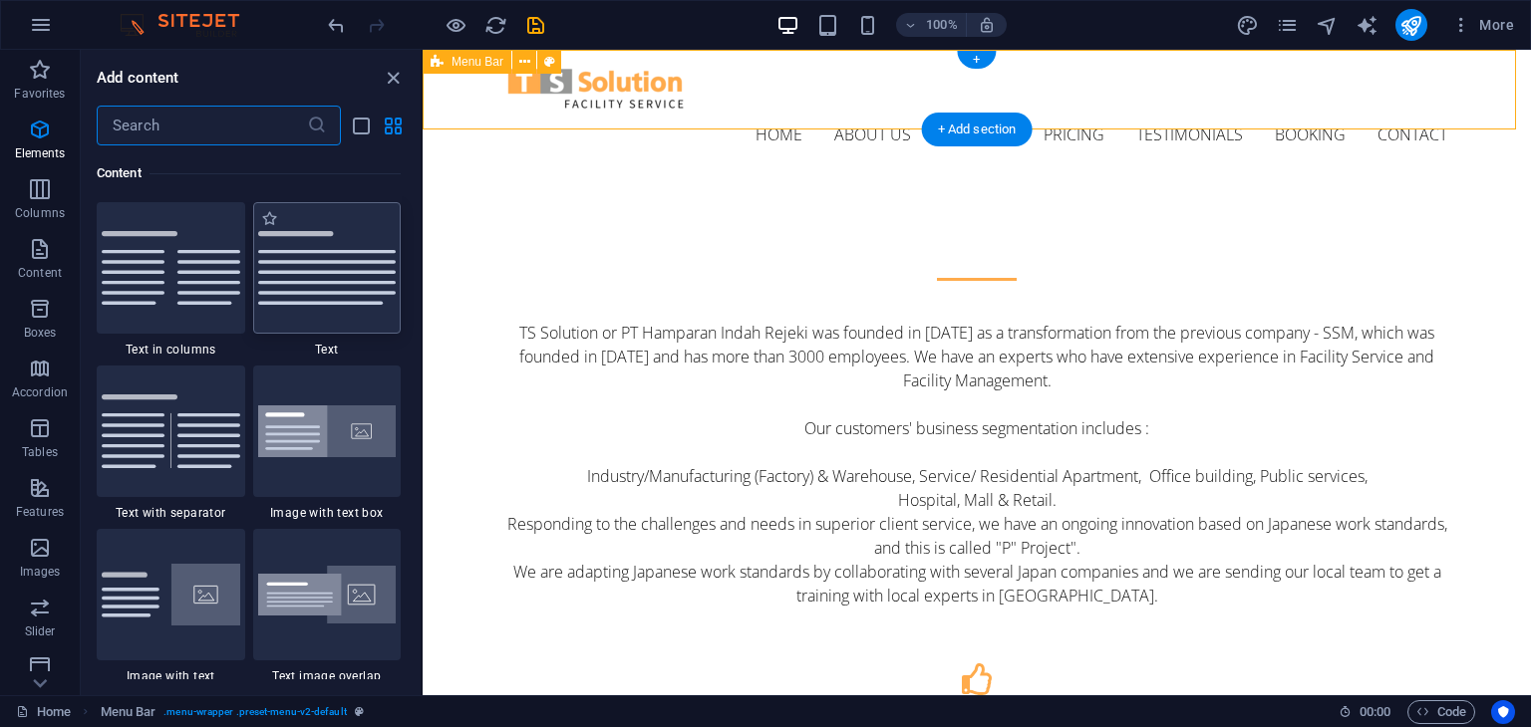
scroll to position [3487, 0]
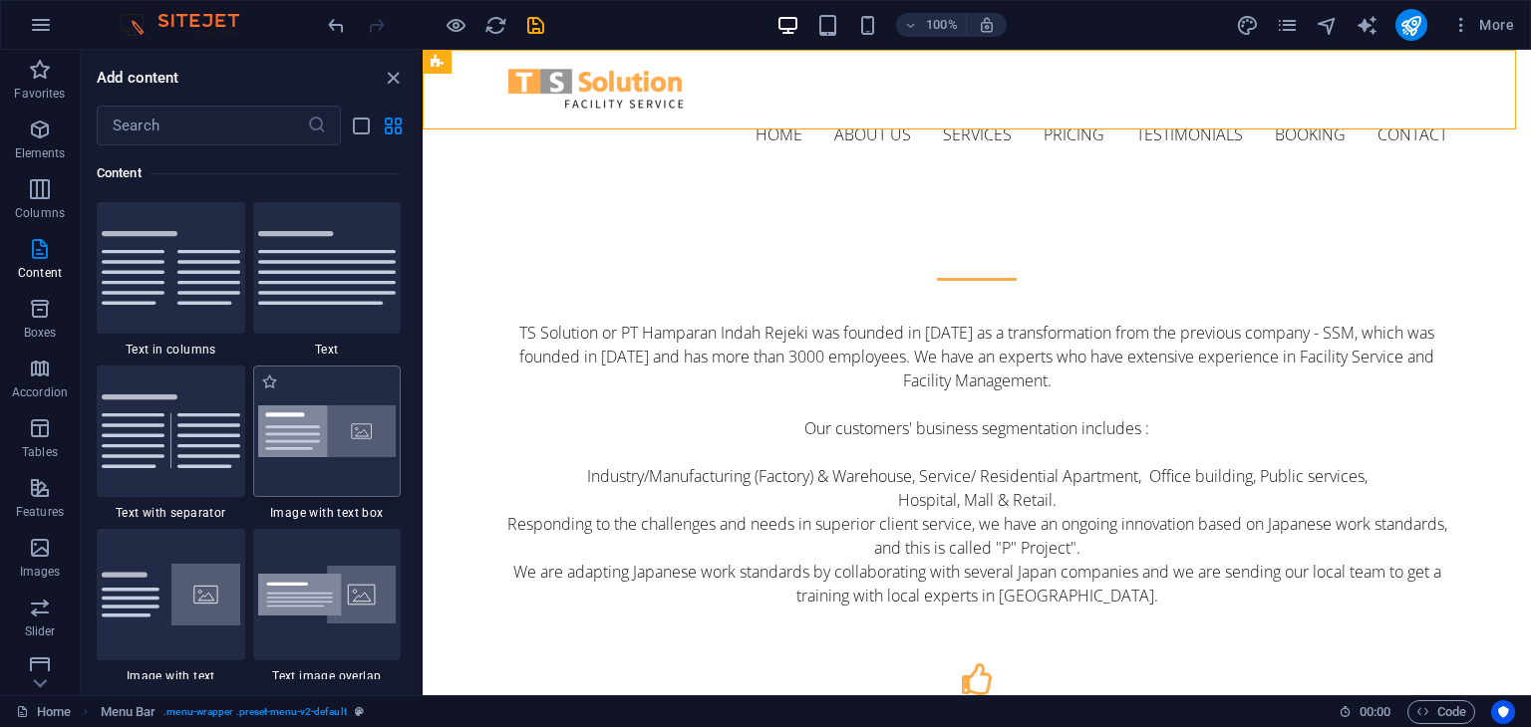
click at [339, 461] on div at bounding box center [327, 432] width 148 height 132
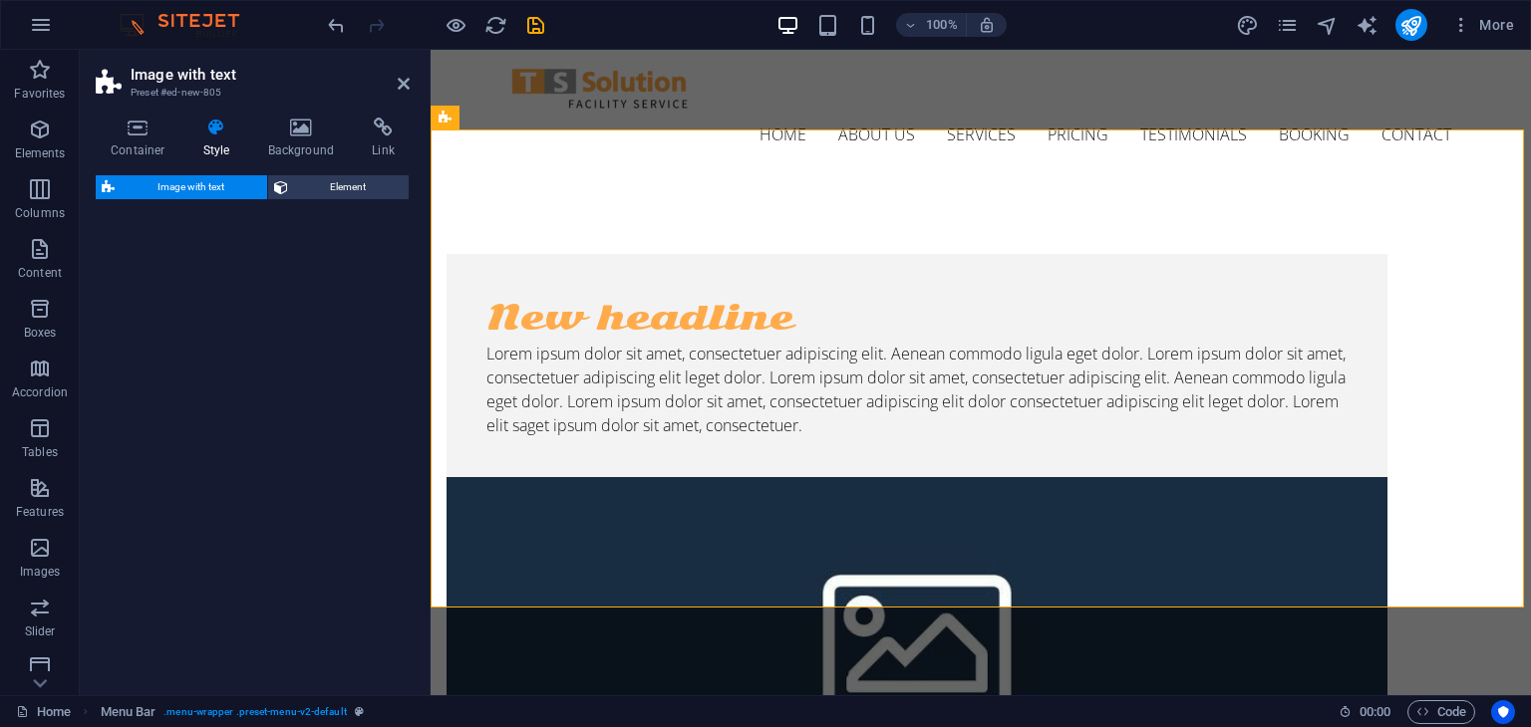
select select "rem"
select select "px"
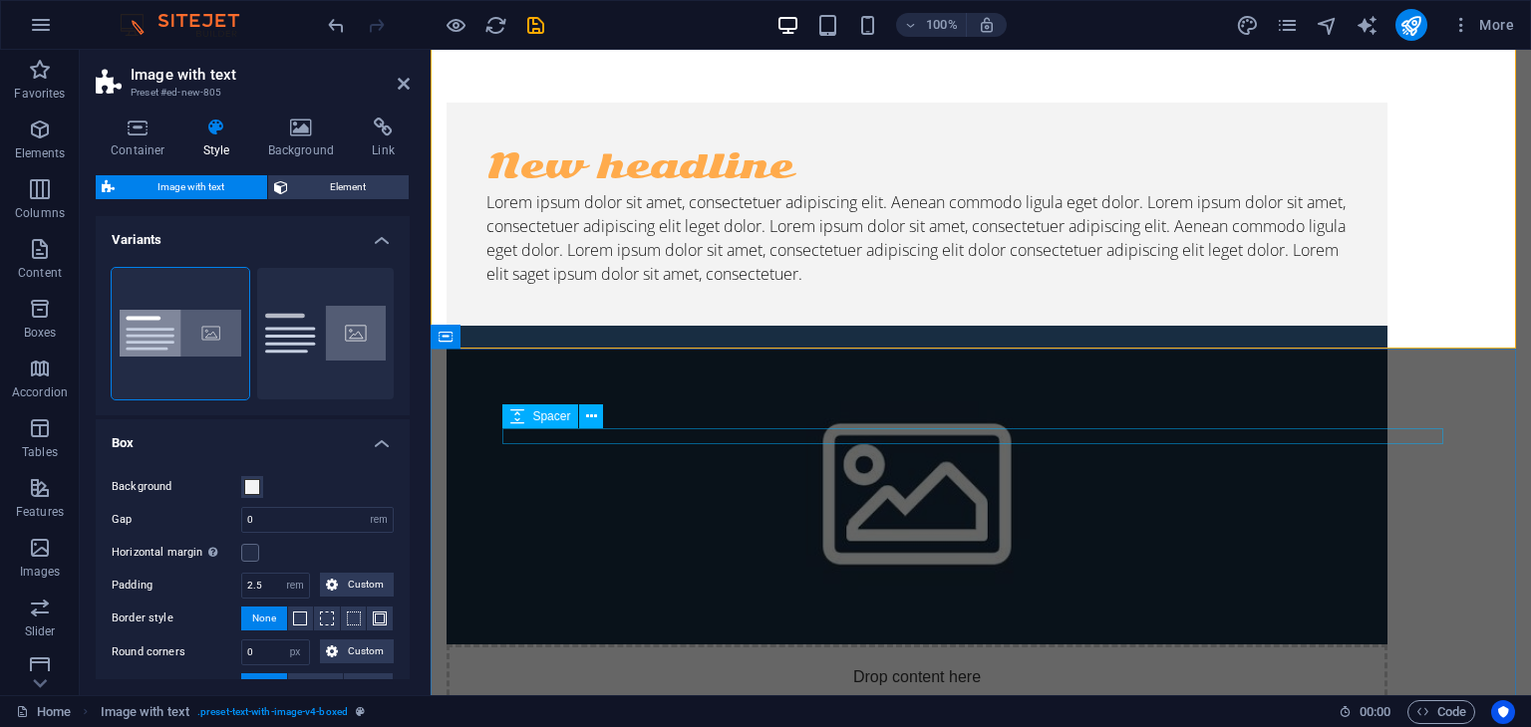
scroll to position [0, 0]
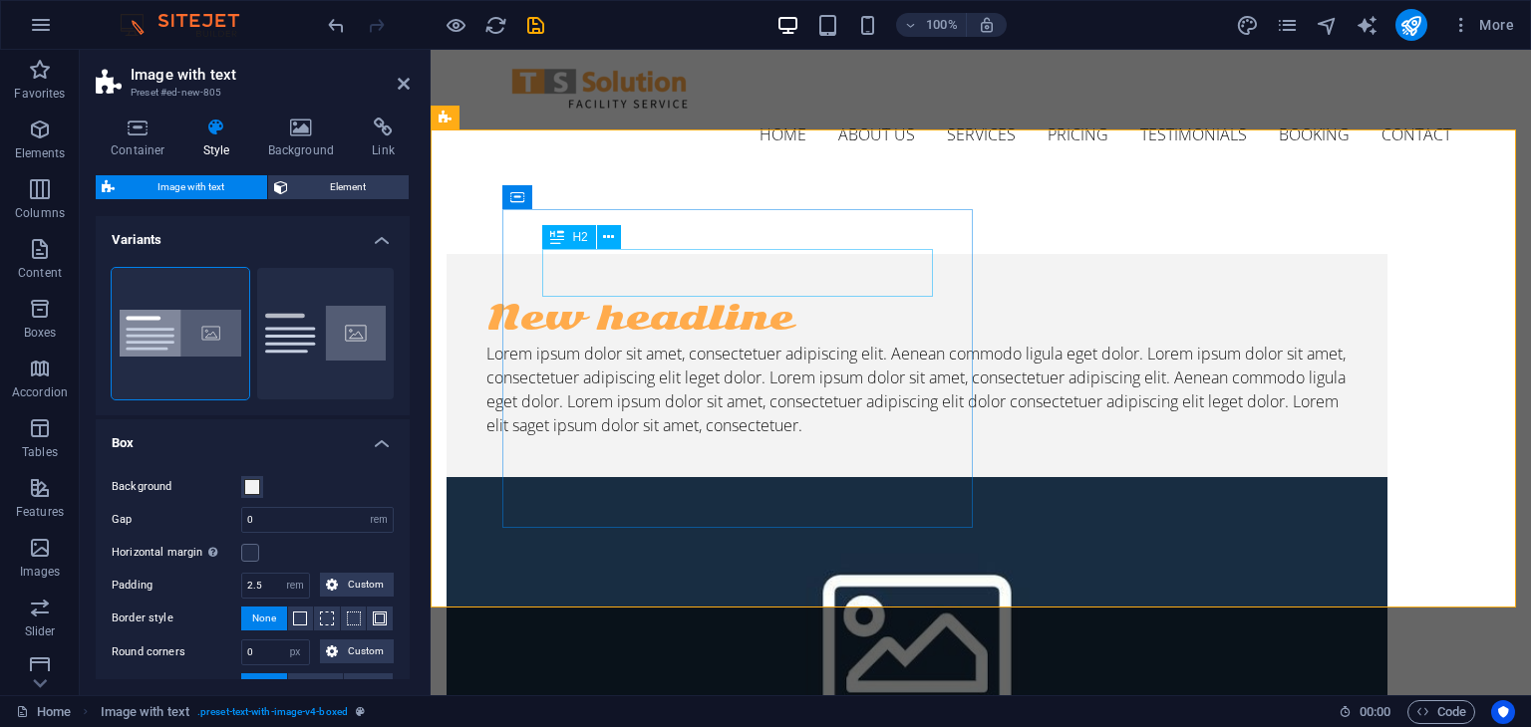
click at [821, 294] on div "New headline" at bounding box center [916, 318] width 861 height 48
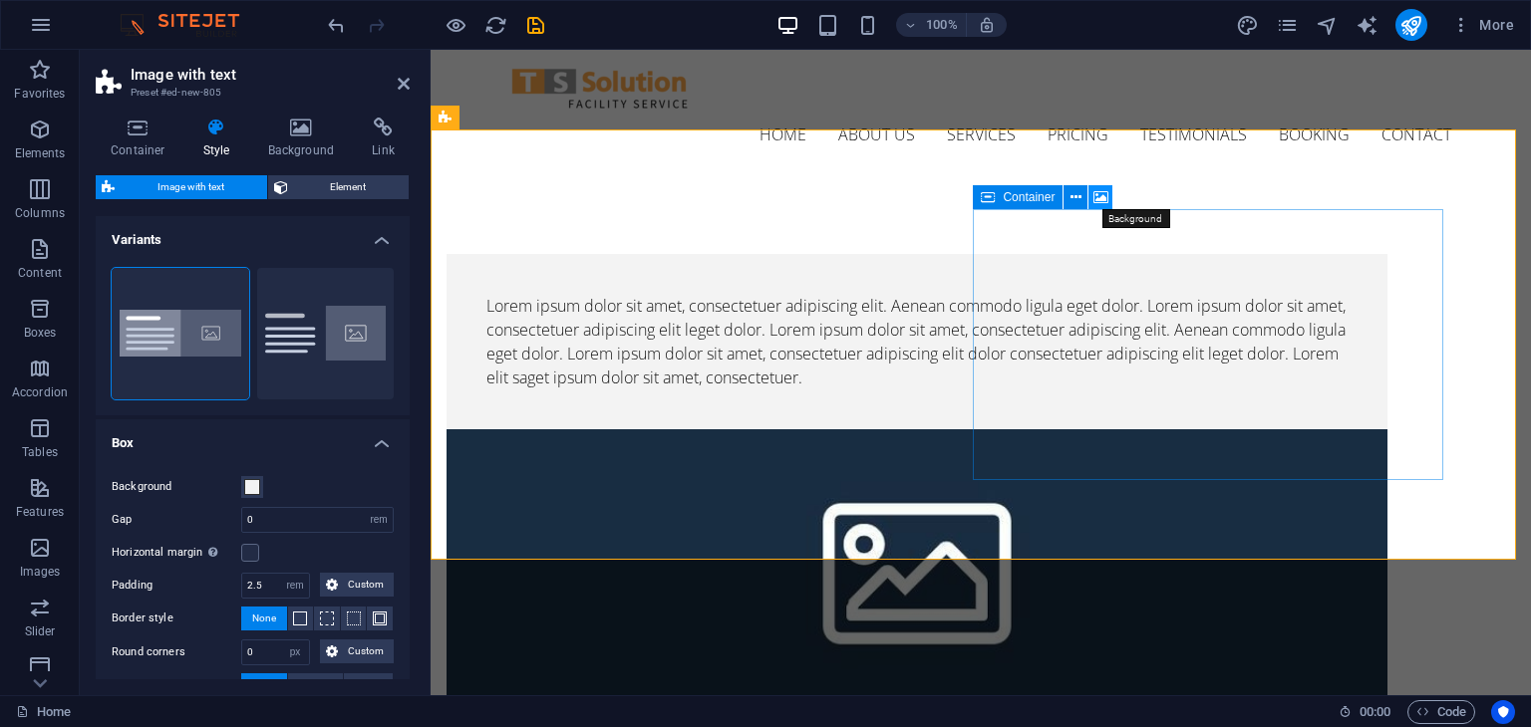
click at [1100, 192] on icon at bounding box center [1100, 197] width 15 height 21
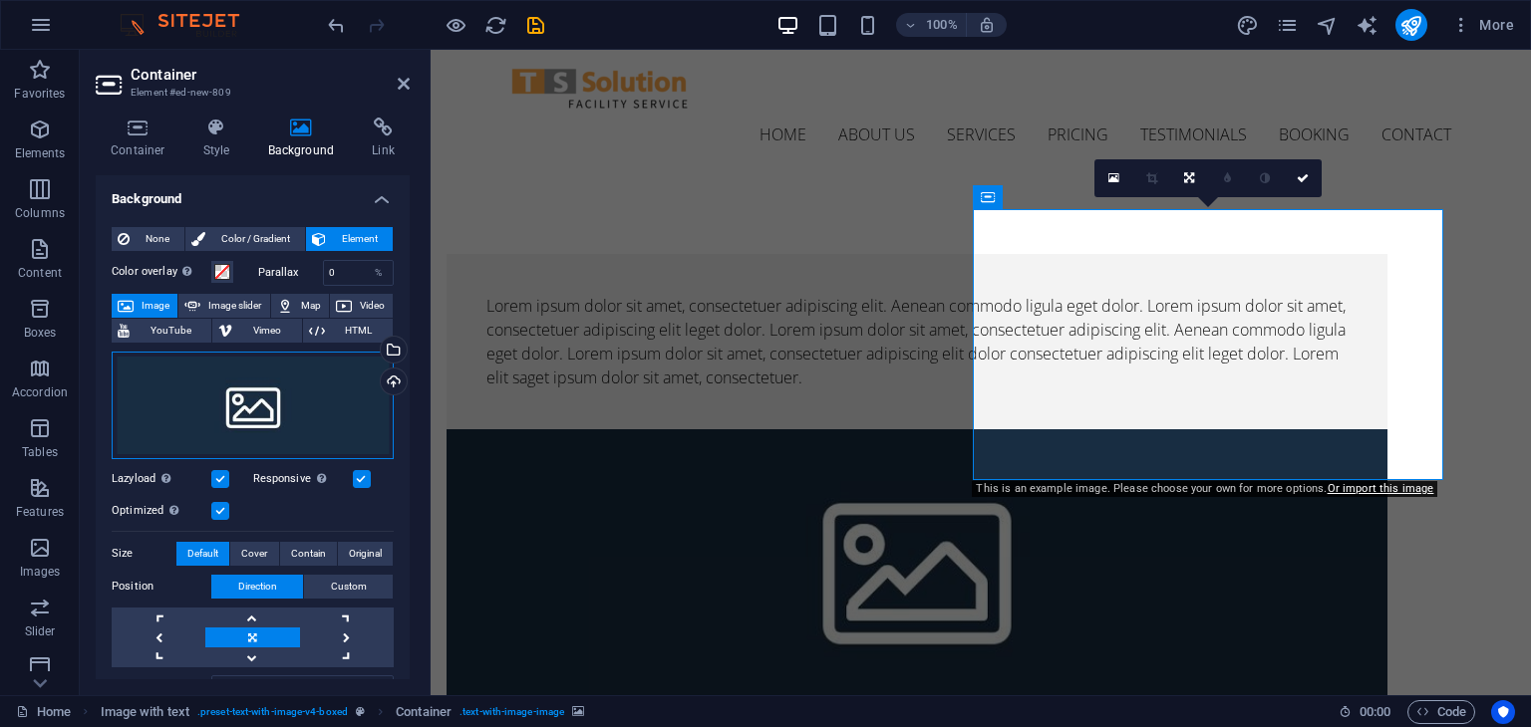
click at [295, 405] on div "Drag files here, click to choose files or select files from Files or our free s…" at bounding box center [253, 406] width 282 height 108
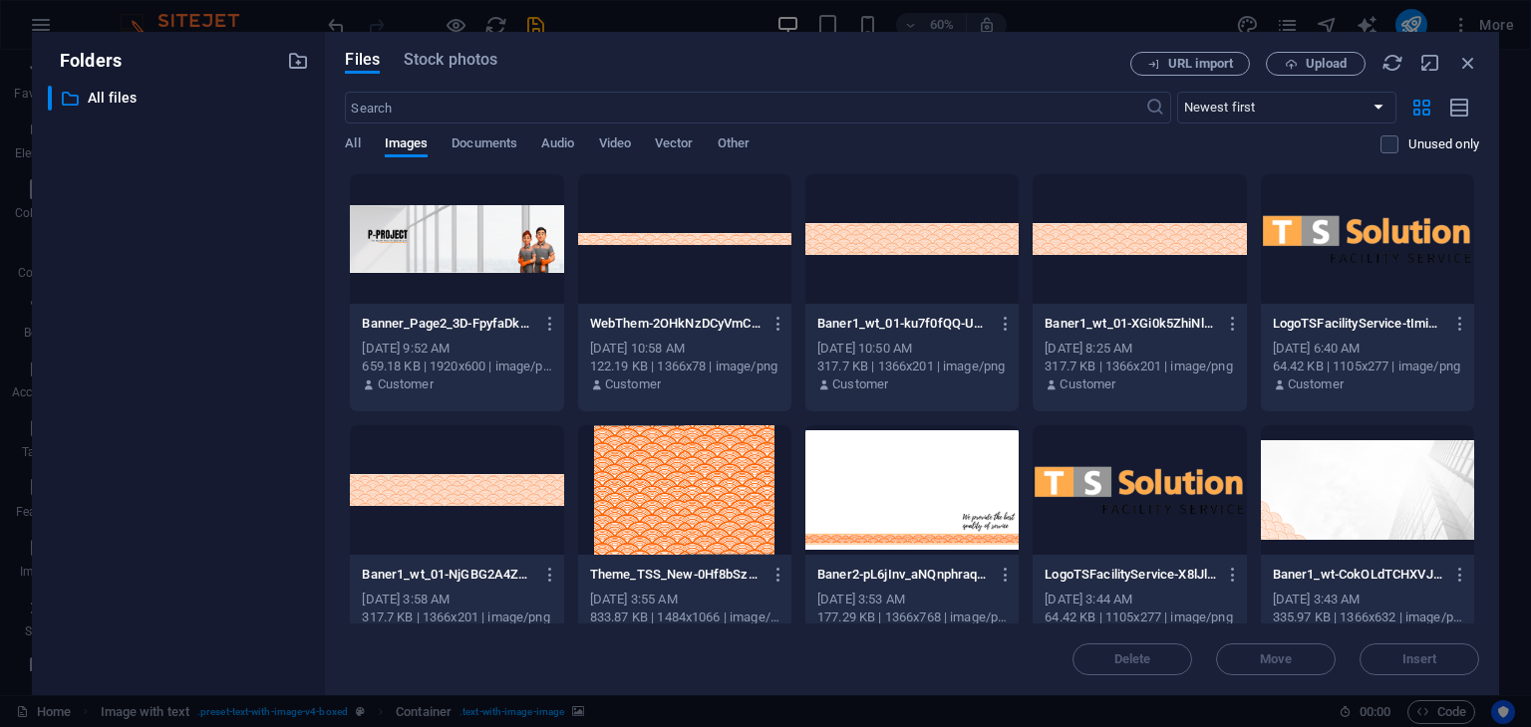
click at [526, 251] on div at bounding box center [456, 239] width 213 height 130
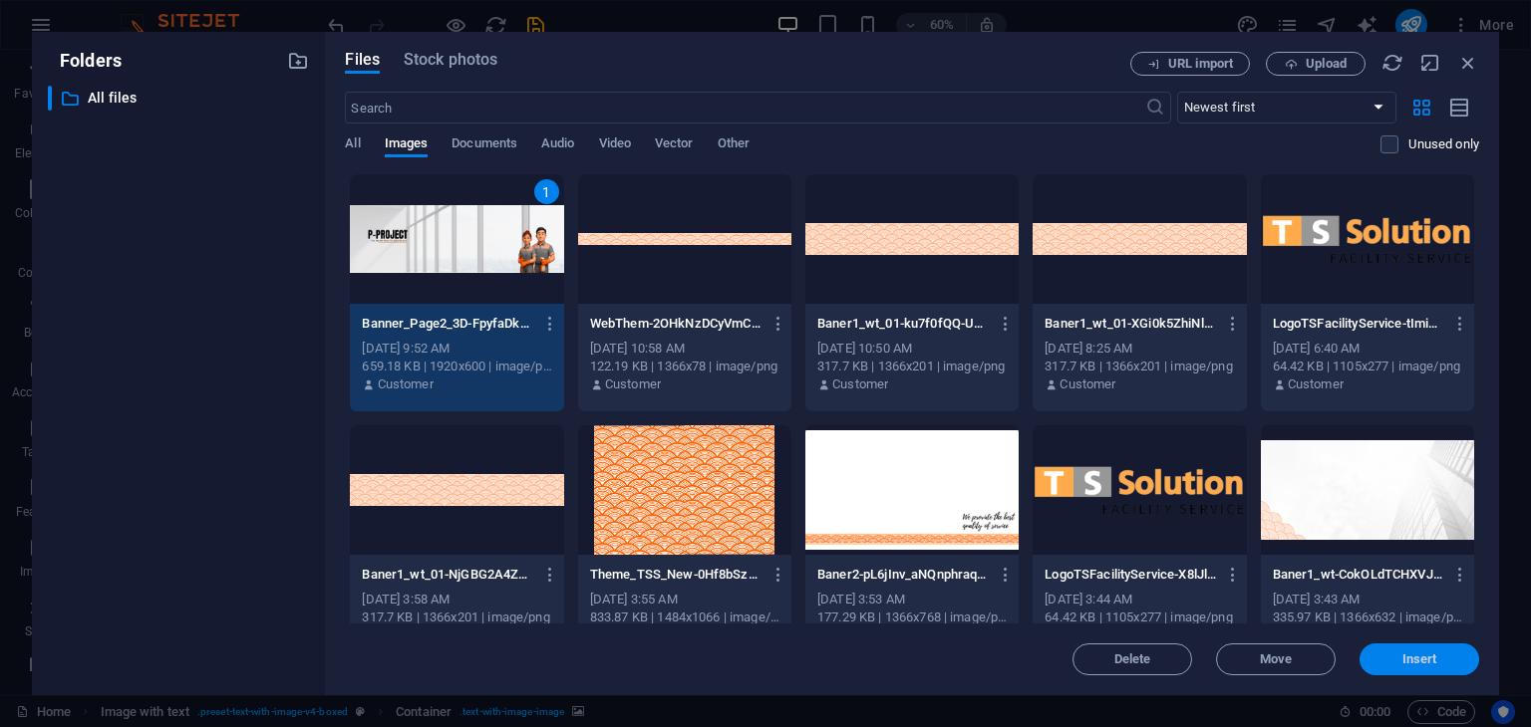
click at [1390, 659] on span "Insert" at bounding box center [1419, 660] width 104 height 12
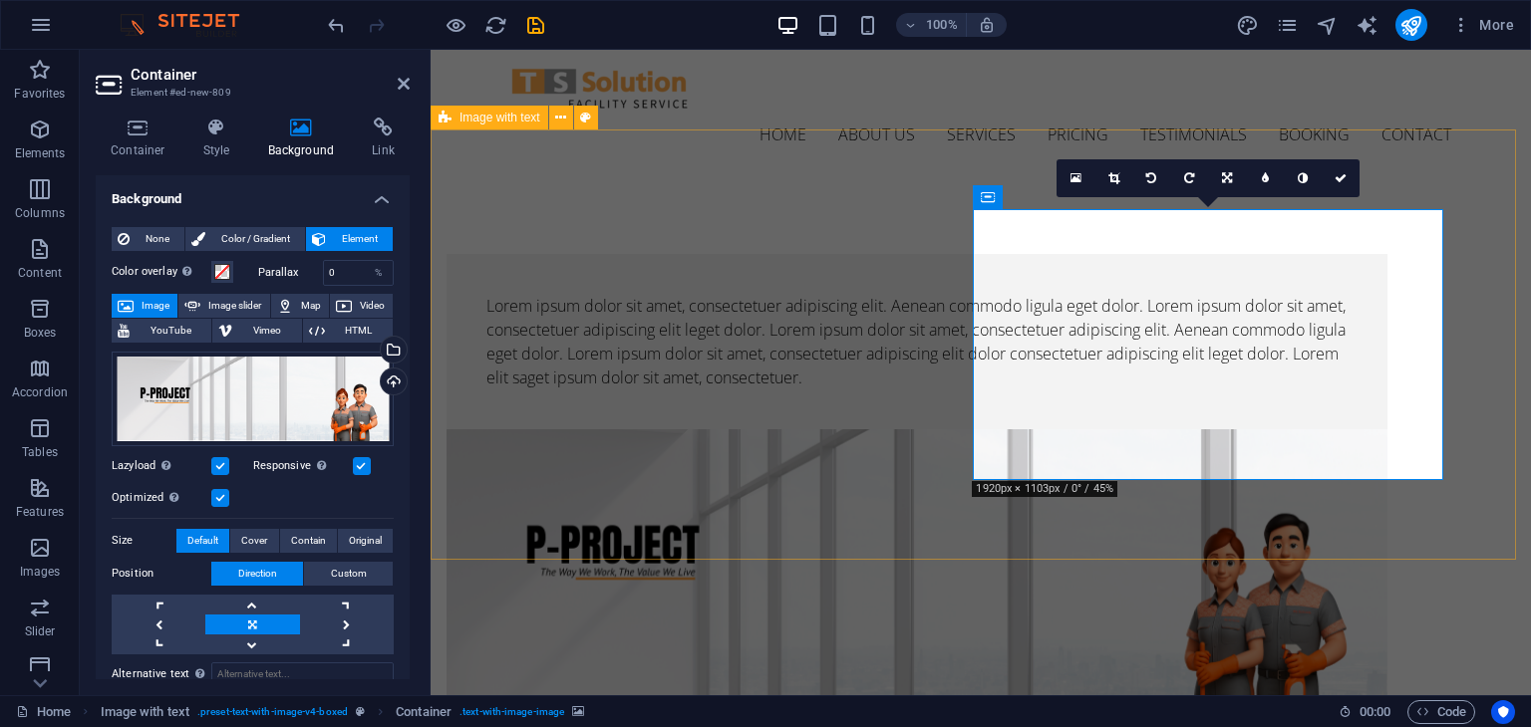
drag, startPoint x: 1145, startPoint y: 378, endPoint x: 1032, endPoint y: 390, distance: 113.2
click at [1032, 430] on figure at bounding box center [916, 565] width 941 height 271
click at [1068, 554] on div "Lorem ipsum dolor sit amet, consectetuer adipiscing elit. Aenean commodo ligula…" at bounding box center [981, 547] width 1100 height 747
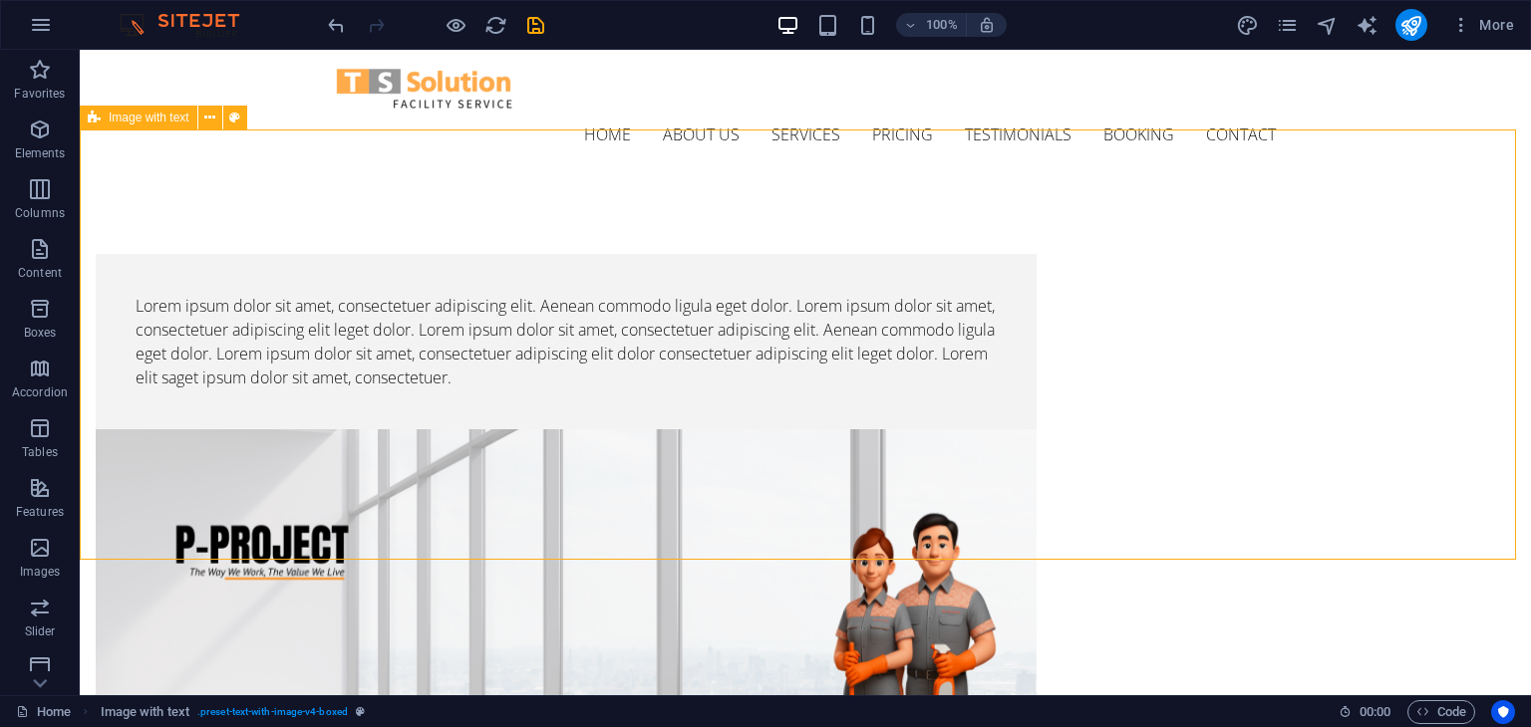
click at [1025, 430] on figure at bounding box center [566, 565] width 941 height 271
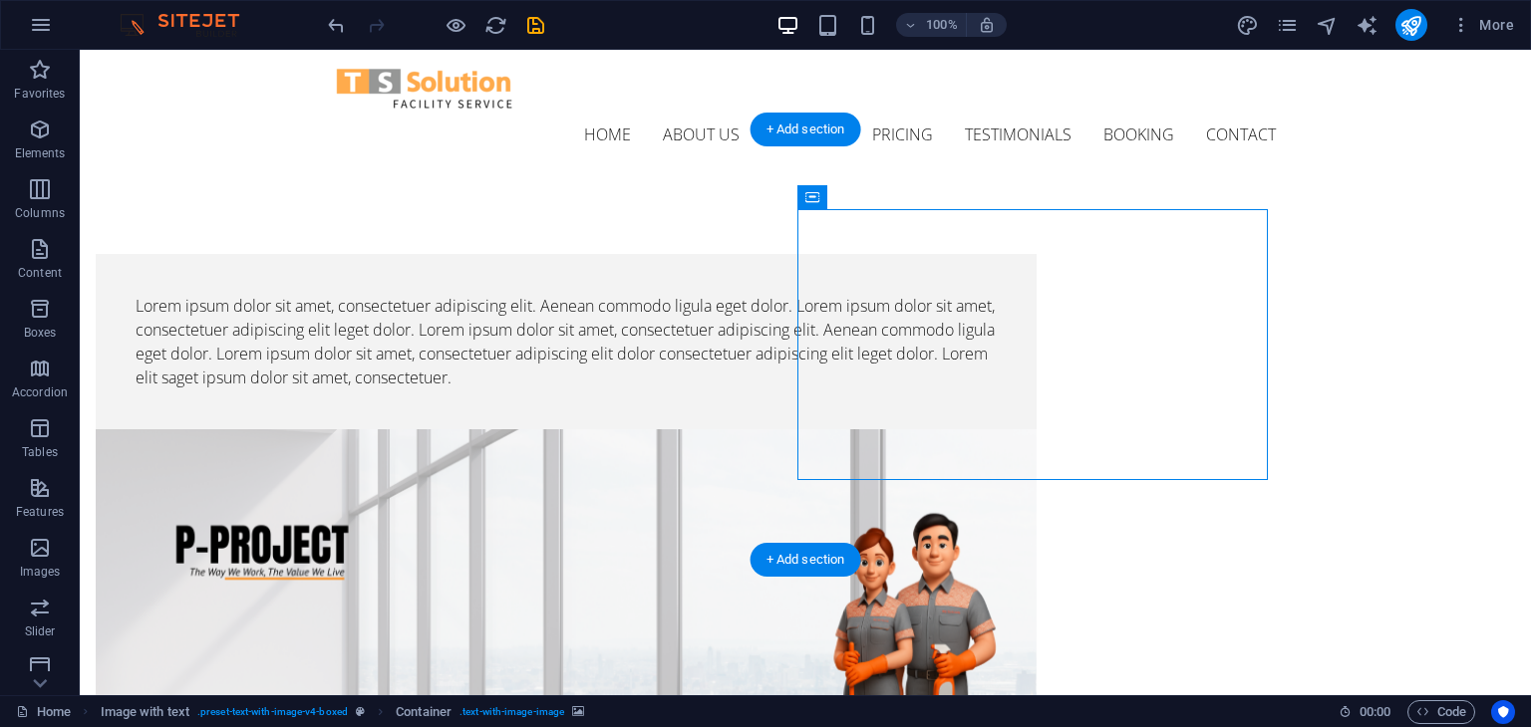
click at [840, 430] on figure at bounding box center [566, 565] width 941 height 271
click at [294, 334] on div "Lorem ipsum dolor sit amet, consectetuer adipiscing elit. Aenean commodo ligula…" at bounding box center [805, 547] width 1451 height 747
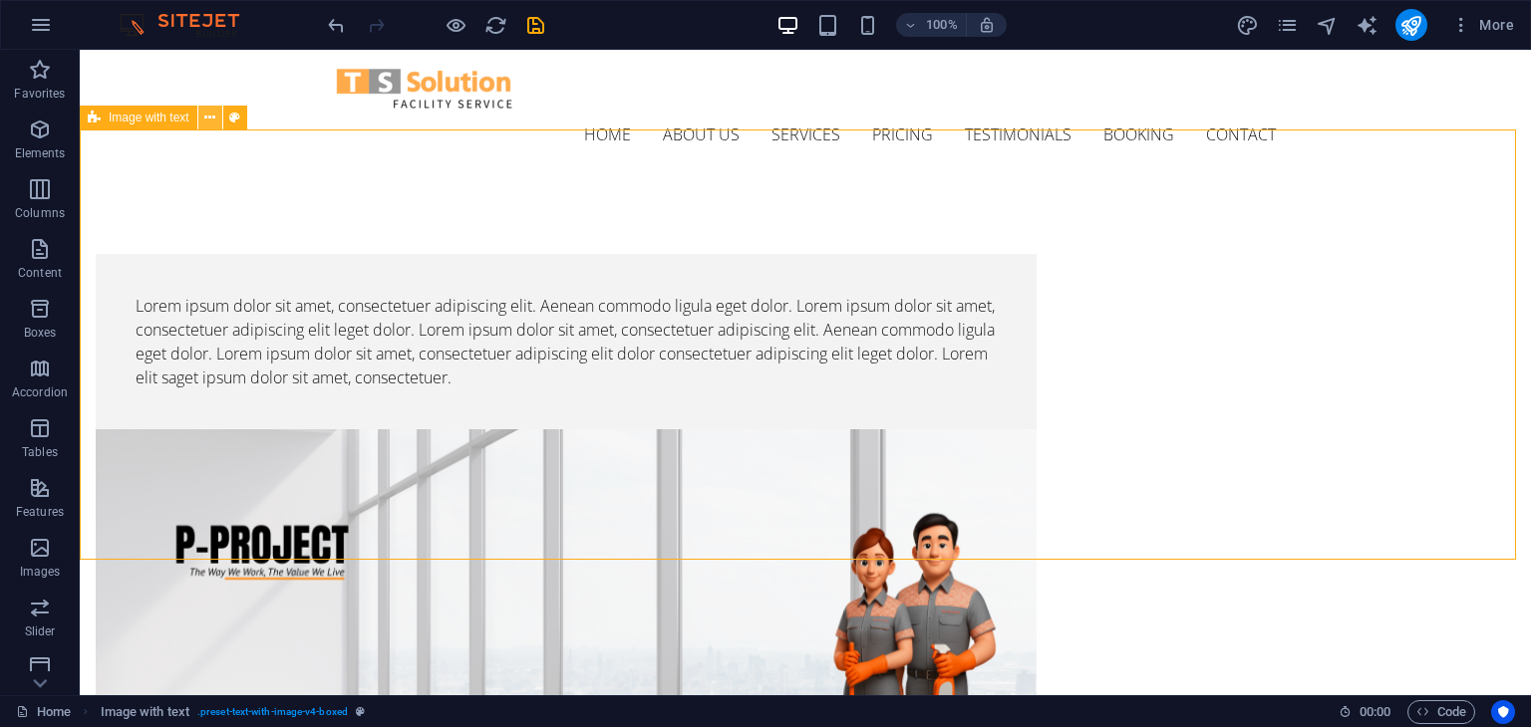
click at [209, 119] on icon at bounding box center [209, 118] width 11 height 21
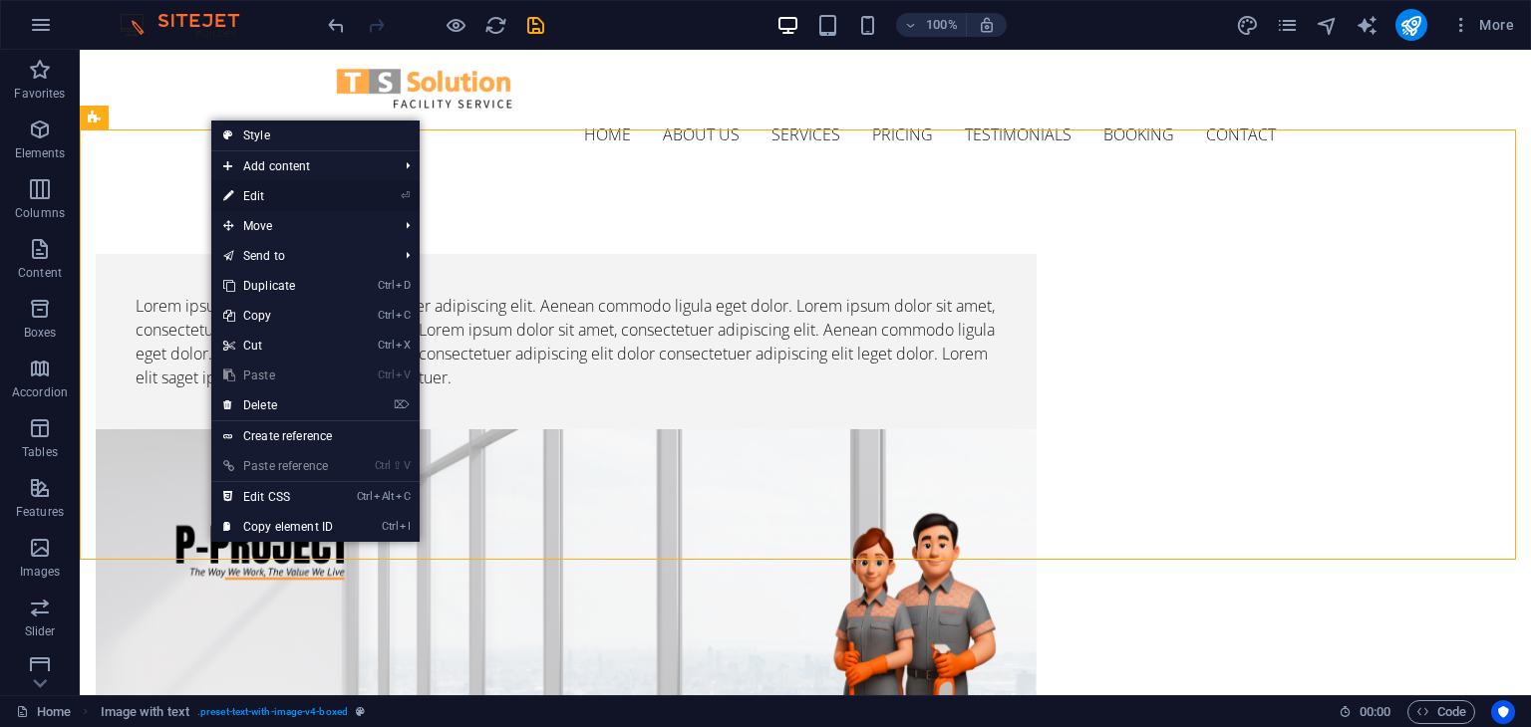
click at [239, 196] on link "⏎ Edit" at bounding box center [278, 196] width 134 height 30
select select "rem"
select select "px"
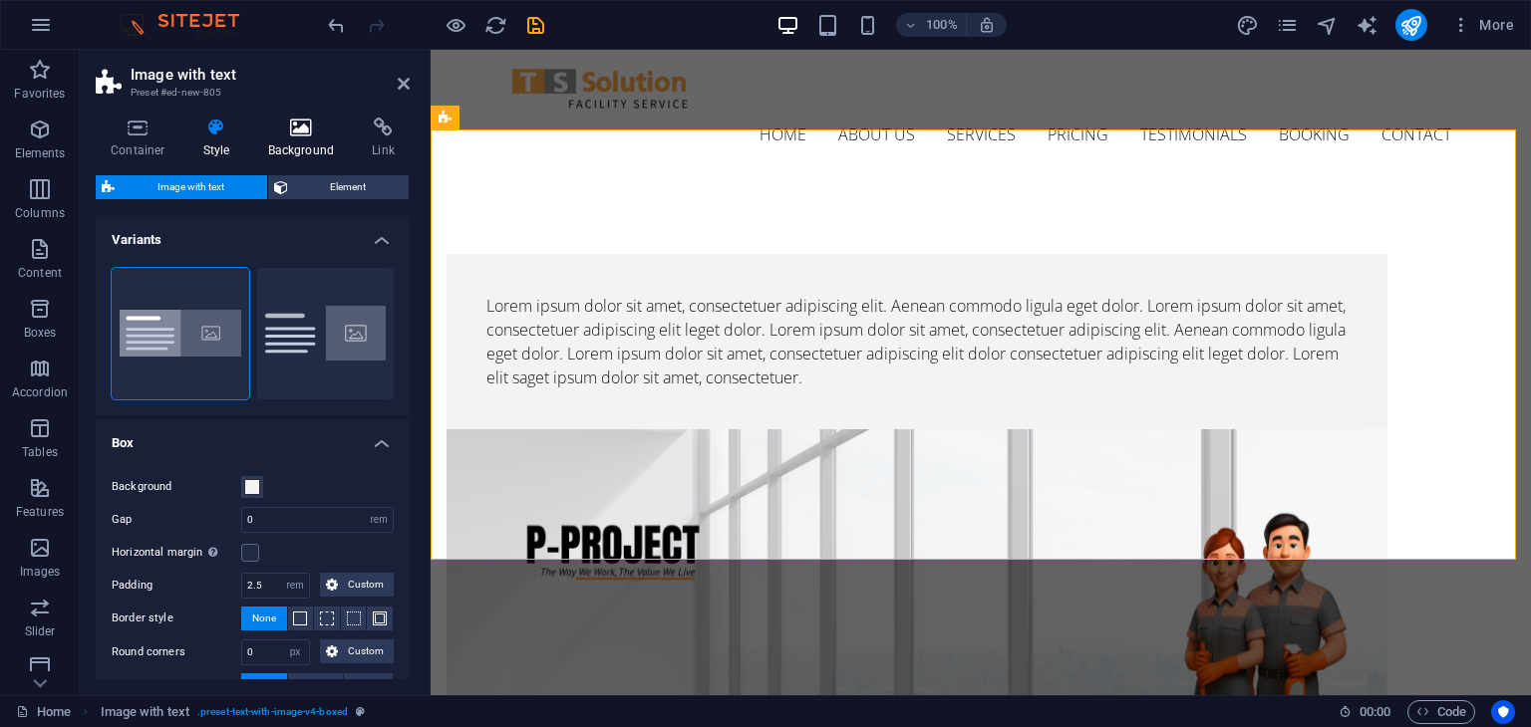
click at [299, 142] on h4 "Background" at bounding box center [305, 139] width 105 height 42
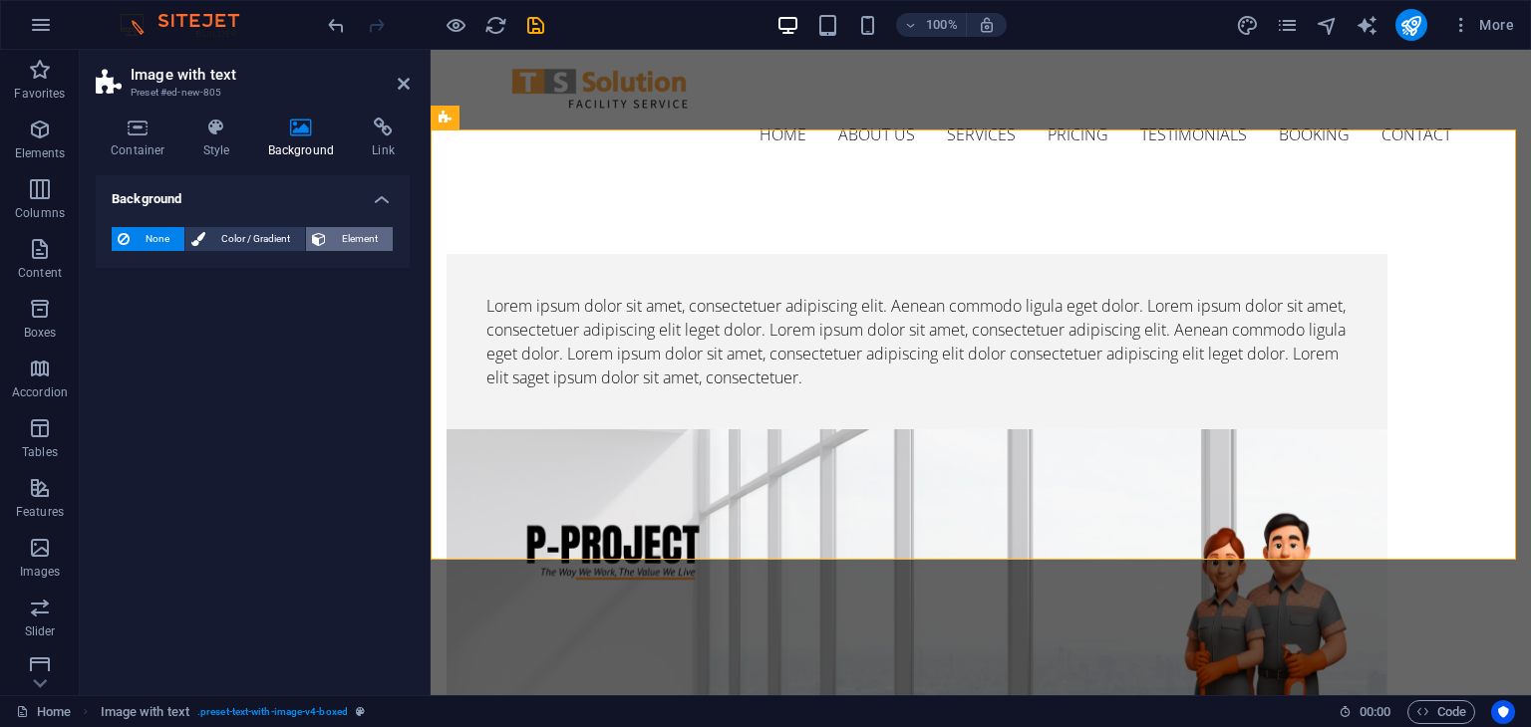
click at [327, 244] on button "Element" at bounding box center [349, 239] width 87 height 24
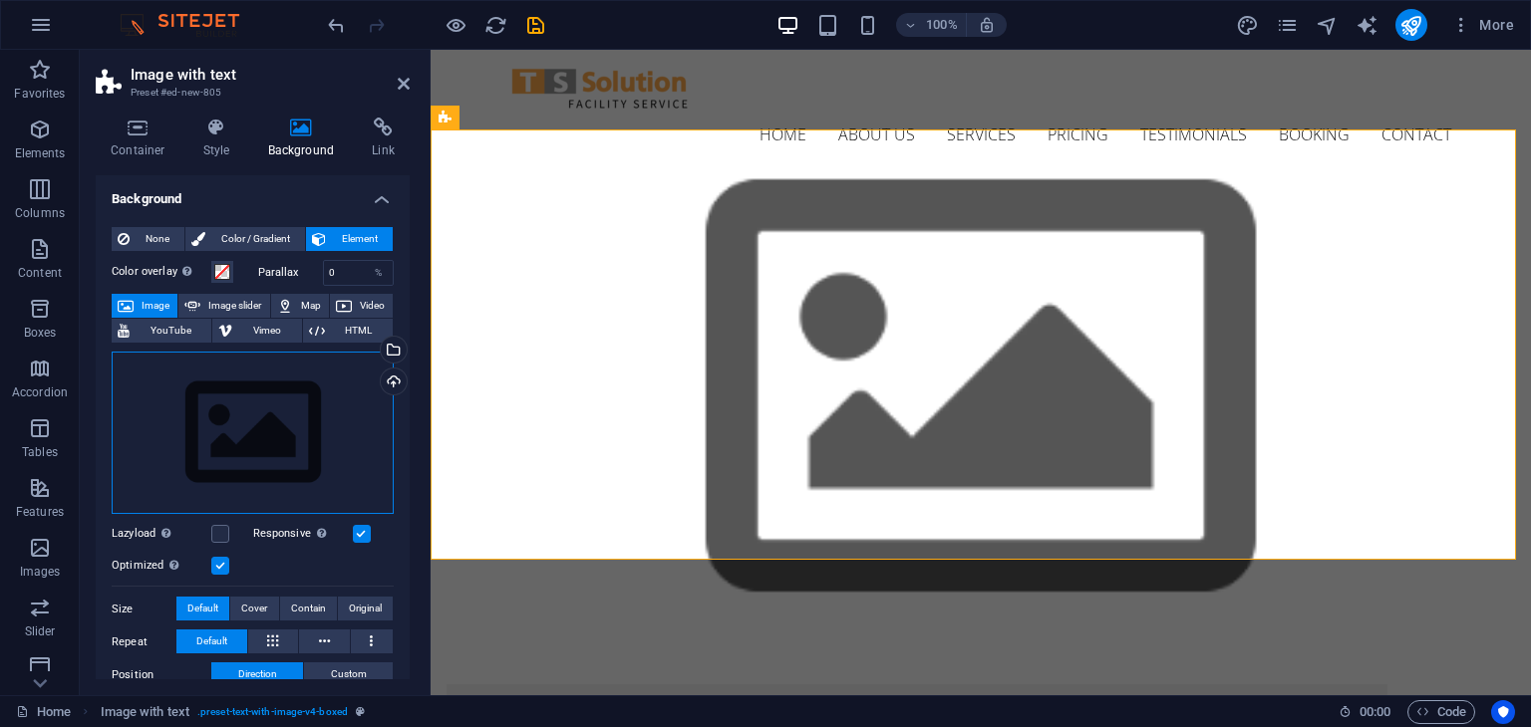
click at [255, 411] on div "Drag files here, click to choose files or select files from Files or our free s…" at bounding box center [253, 433] width 282 height 163
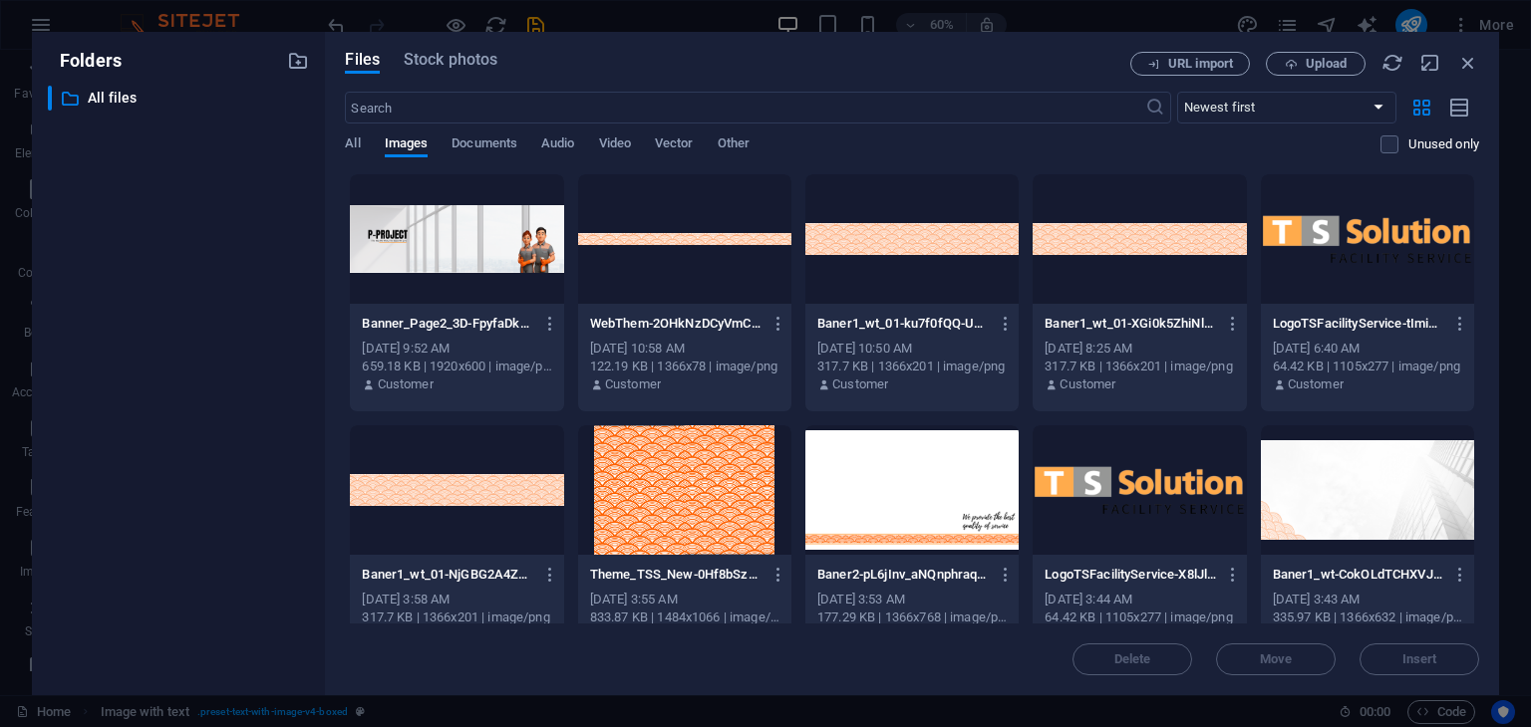
click at [399, 233] on div at bounding box center [456, 239] width 213 height 130
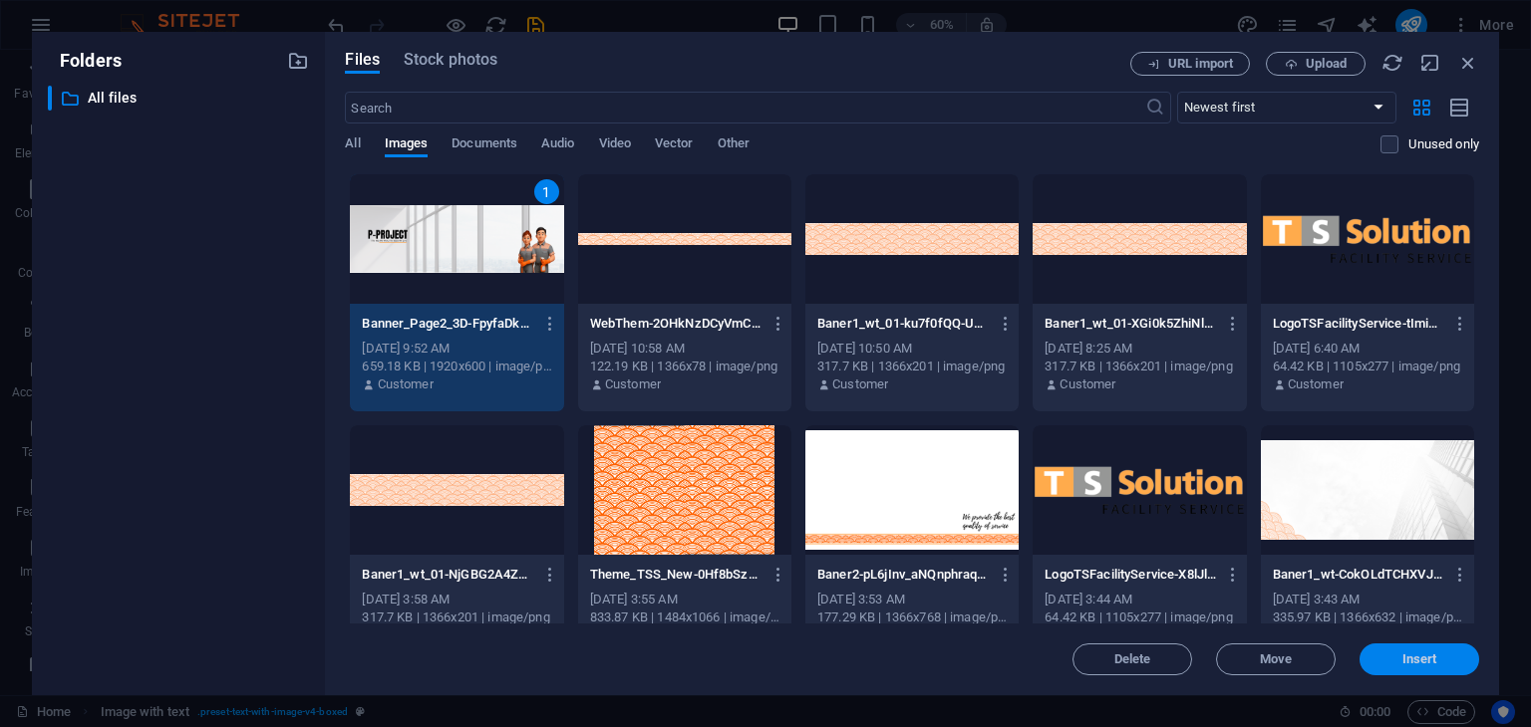
click at [1449, 662] on span "Insert" at bounding box center [1419, 660] width 104 height 12
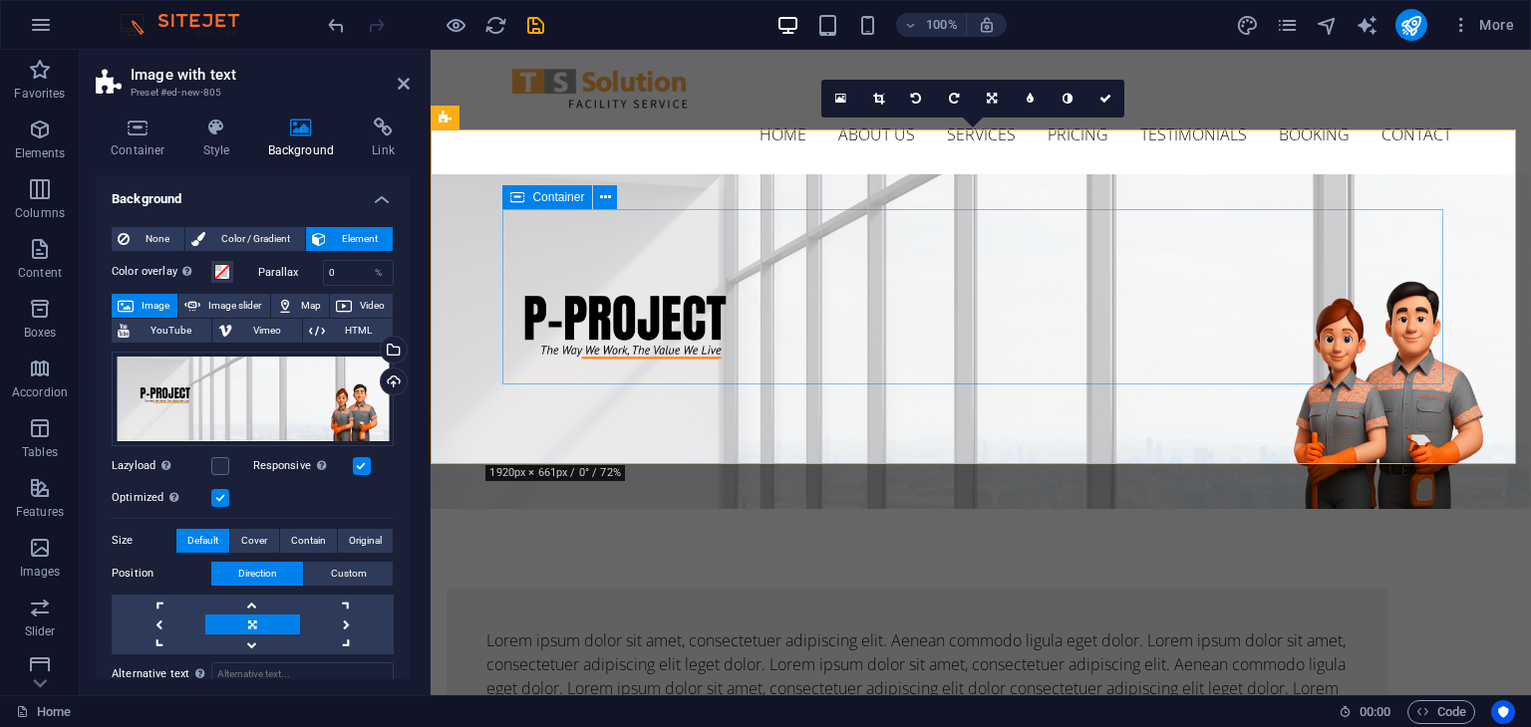
click at [1071, 589] on div "Lorem ipsum dolor sit amet, consectetuer adipiscing elit. Aenean commodo ligula…" at bounding box center [916, 676] width 941 height 175
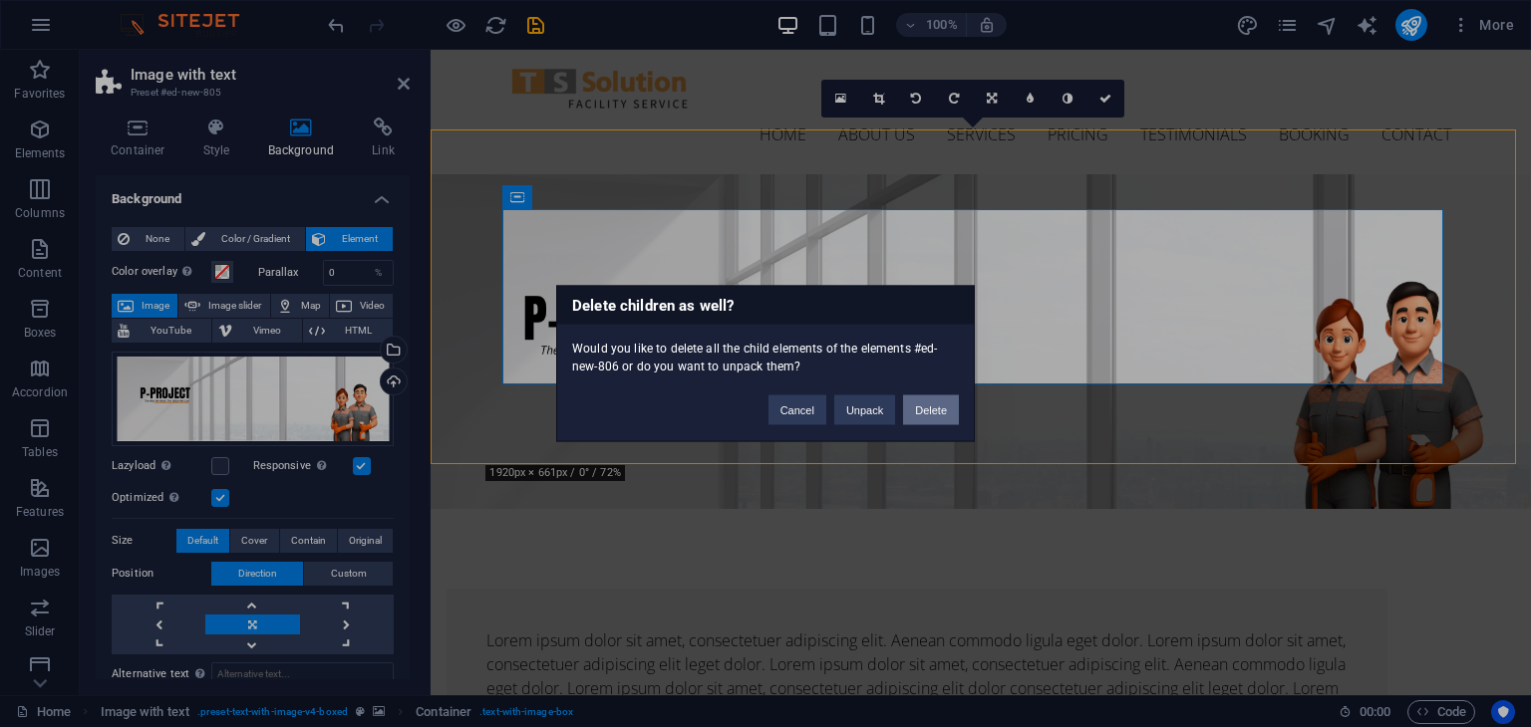
click at [914, 411] on button "Delete" at bounding box center [931, 411] width 56 height 30
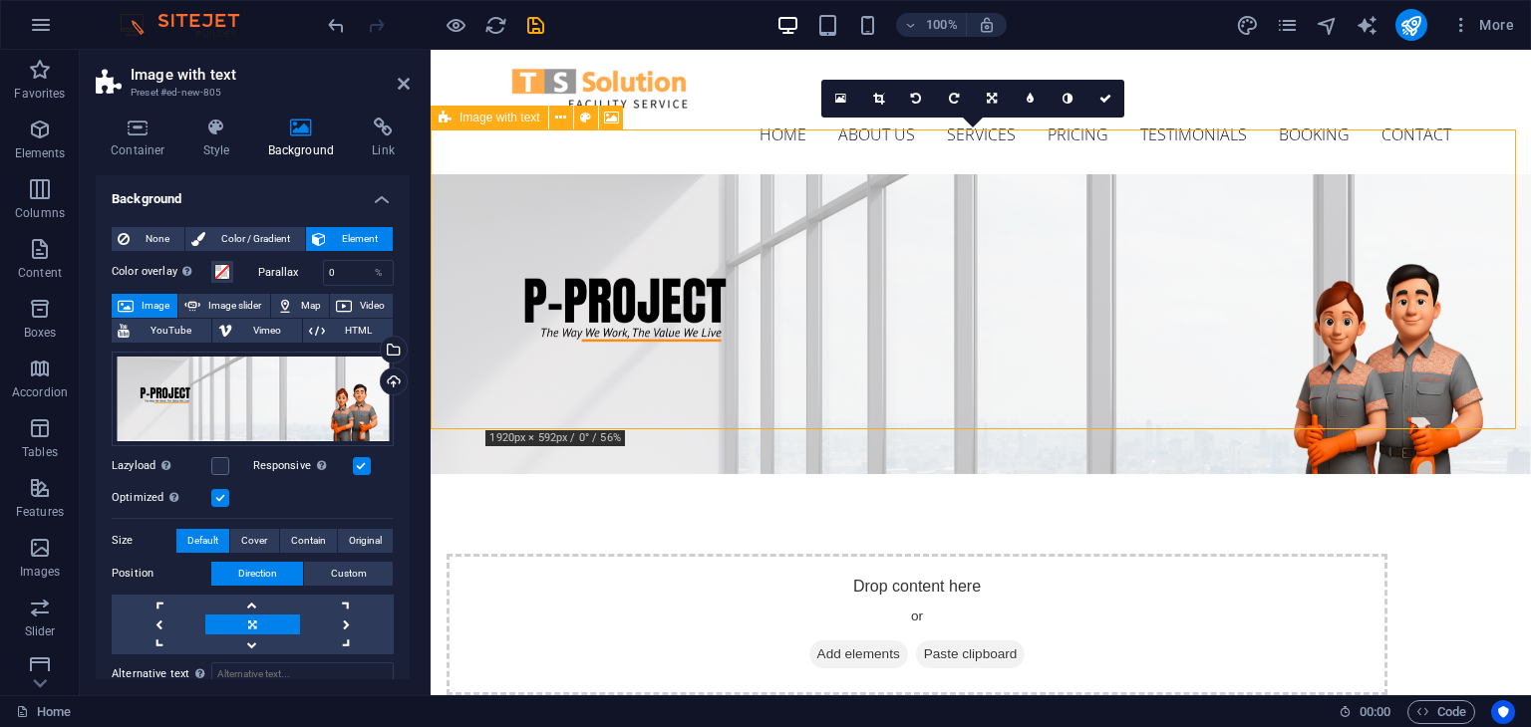
click at [846, 554] on div "Drop content here or Add elements Paste clipboard" at bounding box center [916, 625] width 941 height 142
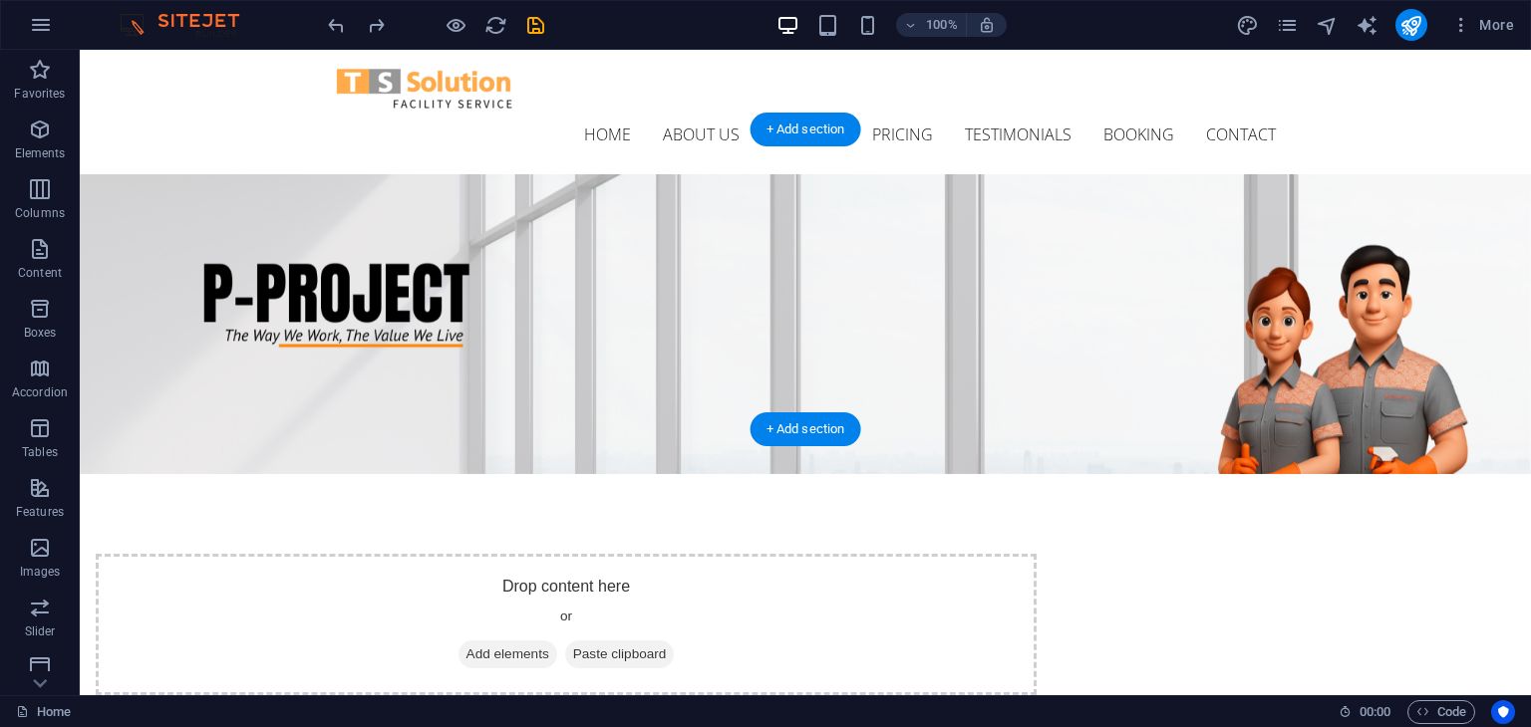
click at [254, 398] on figure at bounding box center [805, 324] width 1451 height 300
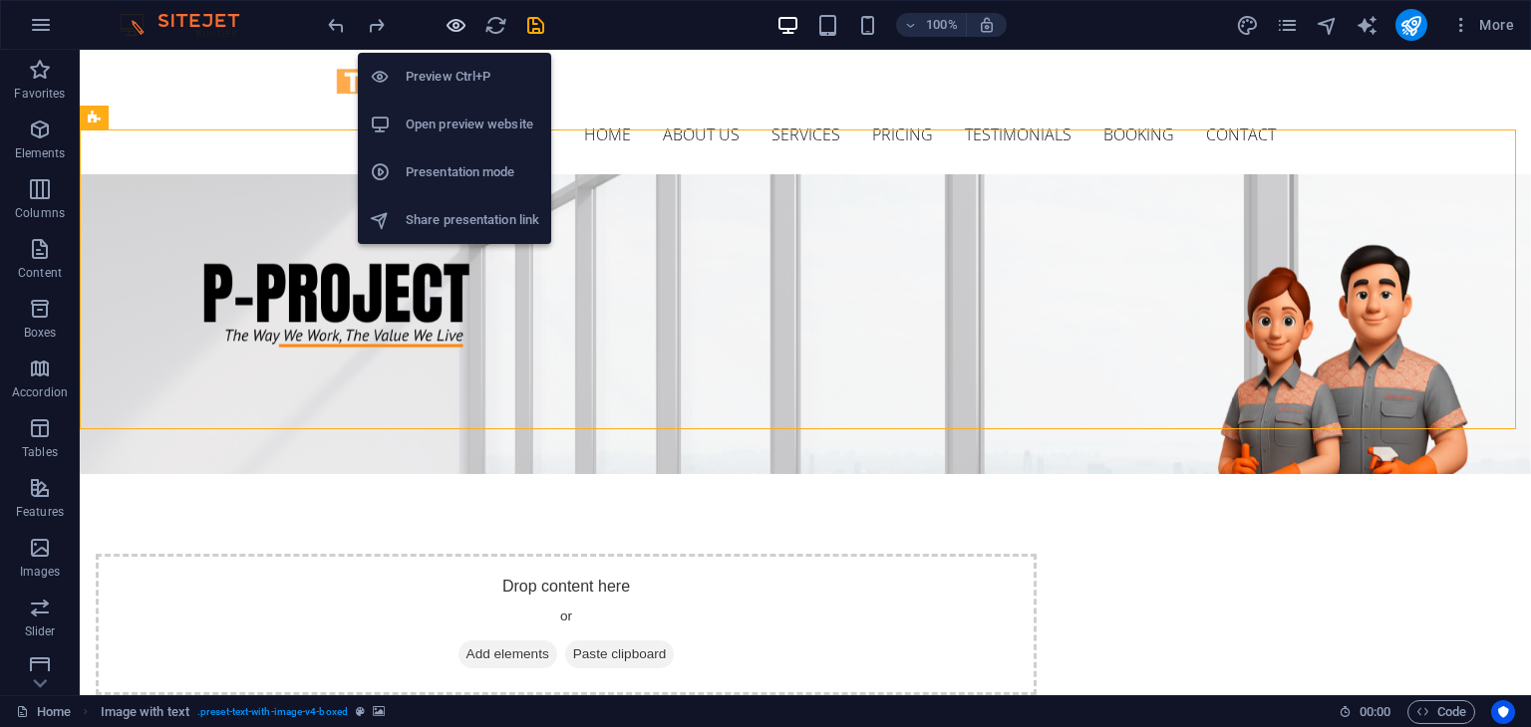
click at [463, 23] on icon "button" at bounding box center [455, 25] width 23 height 23
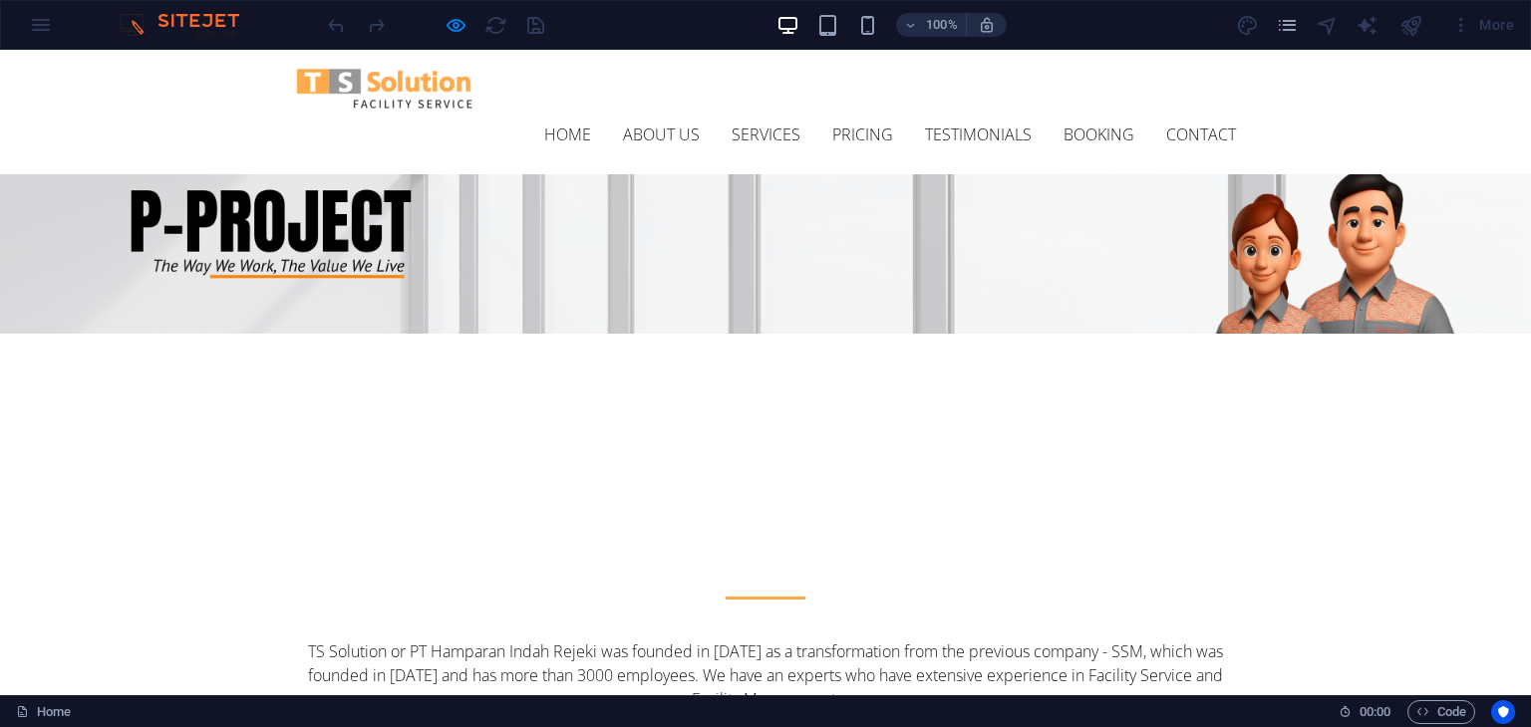
click at [829, 206] on div at bounding box center [765, 253] width 1531 height 159
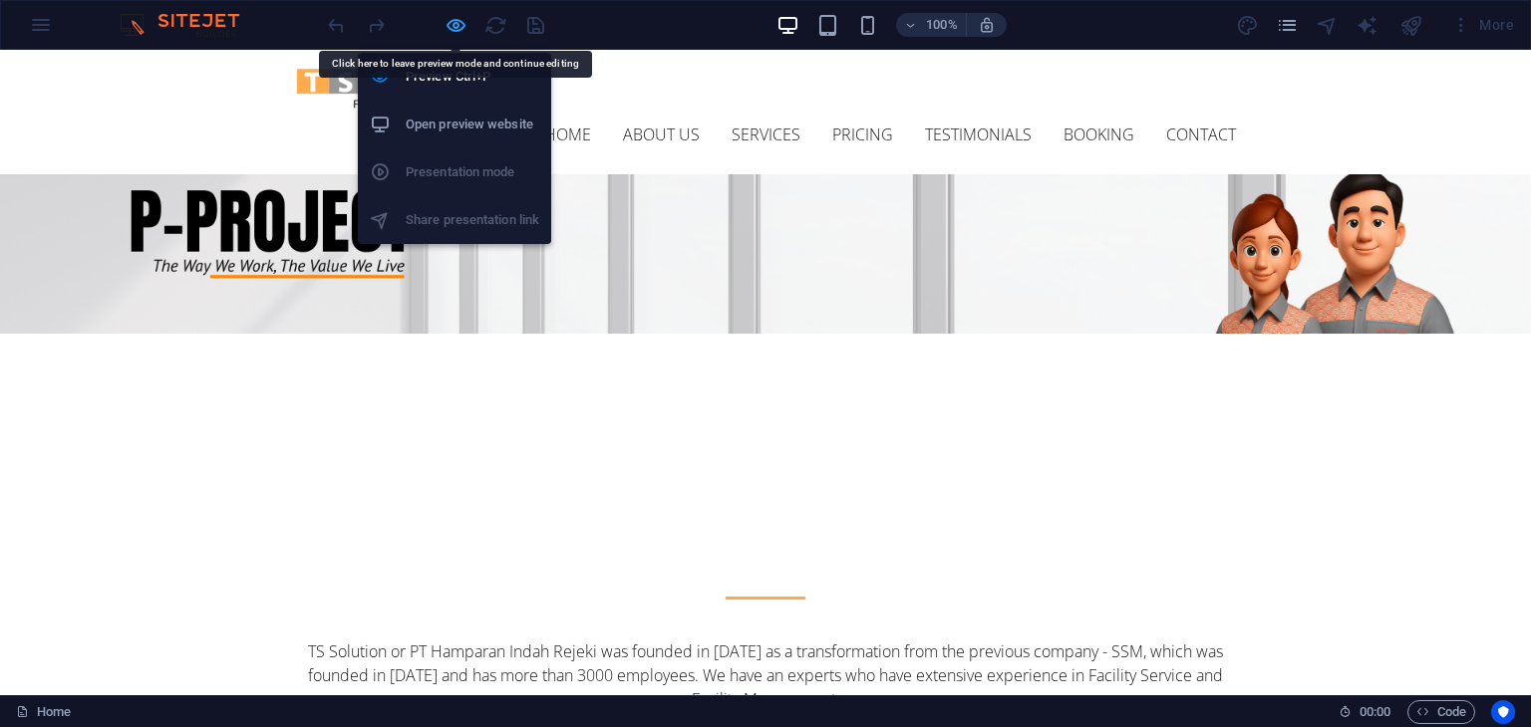
click at [448, 14] on icon "button" at bounding box center [455, 25] width 23 height 23
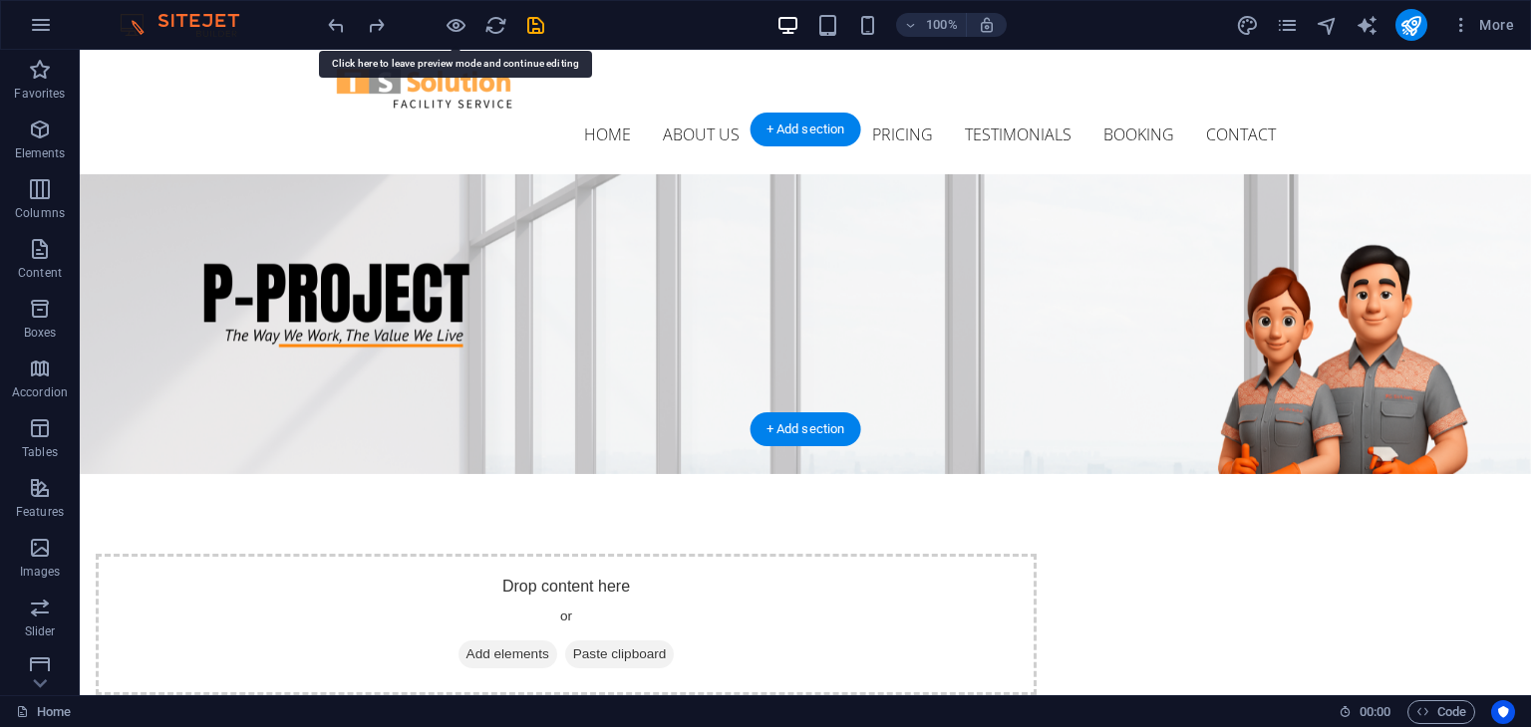
click at [1364, 312] on figure at bounding box center [805, 324] width 1451 height 300
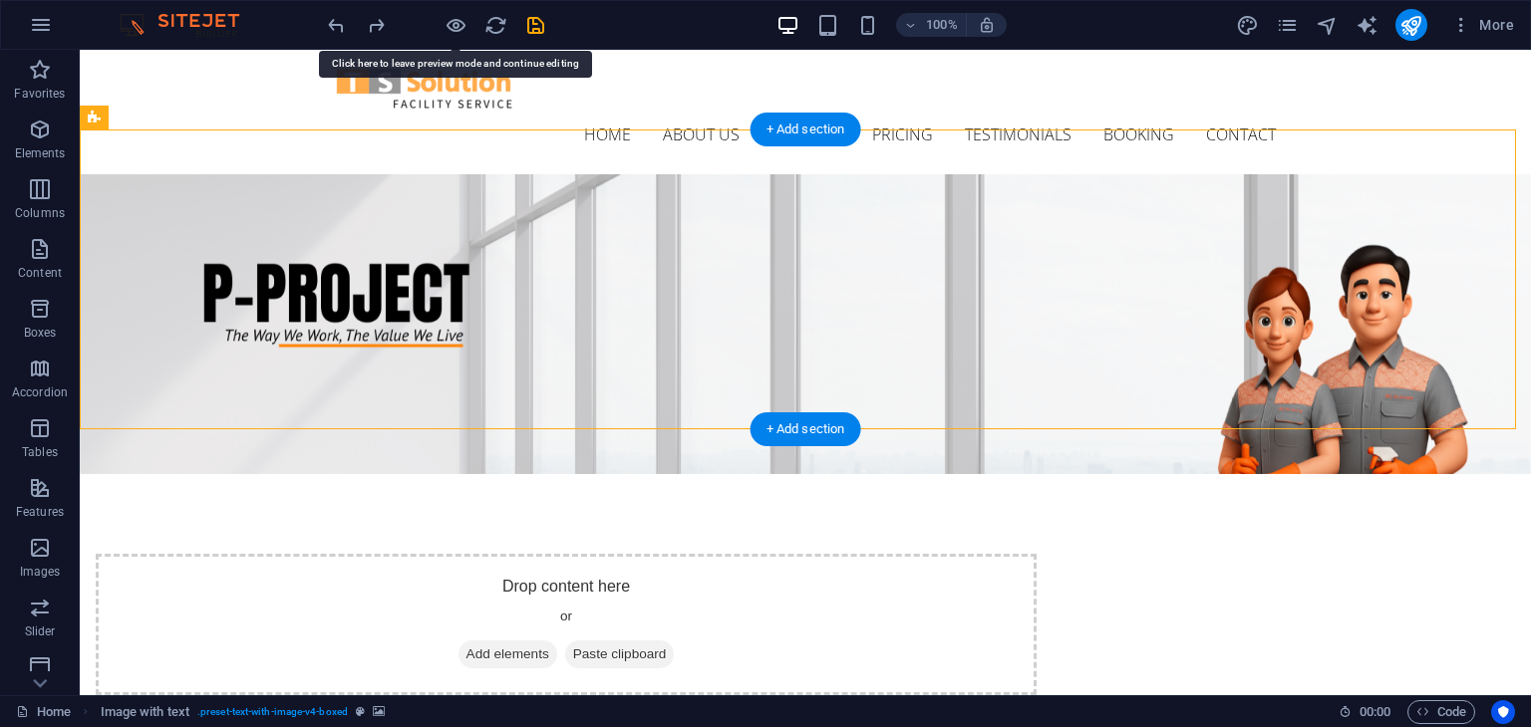
click at [1364, 312] on figure at bounding box center [805, 324] width 1451 height 300
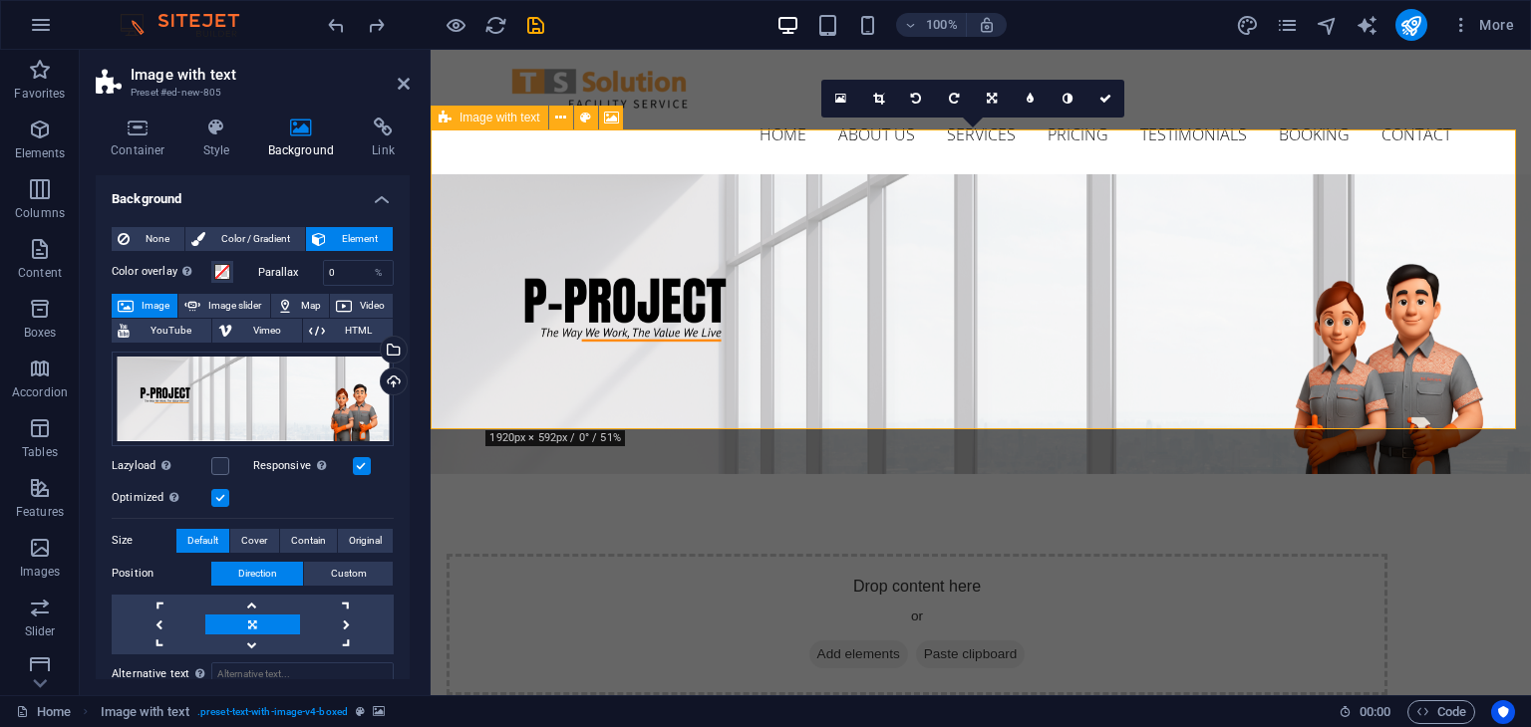
drag, startPoint x: 1341, startPoint y: 368, endPoint x: 1341, endPoint y: 328, distance: 39.9
click at [1341, 328] on div "Drop content here or Add elements Paste clipboard" at bounding box center [981, 474] width 1100 height 601
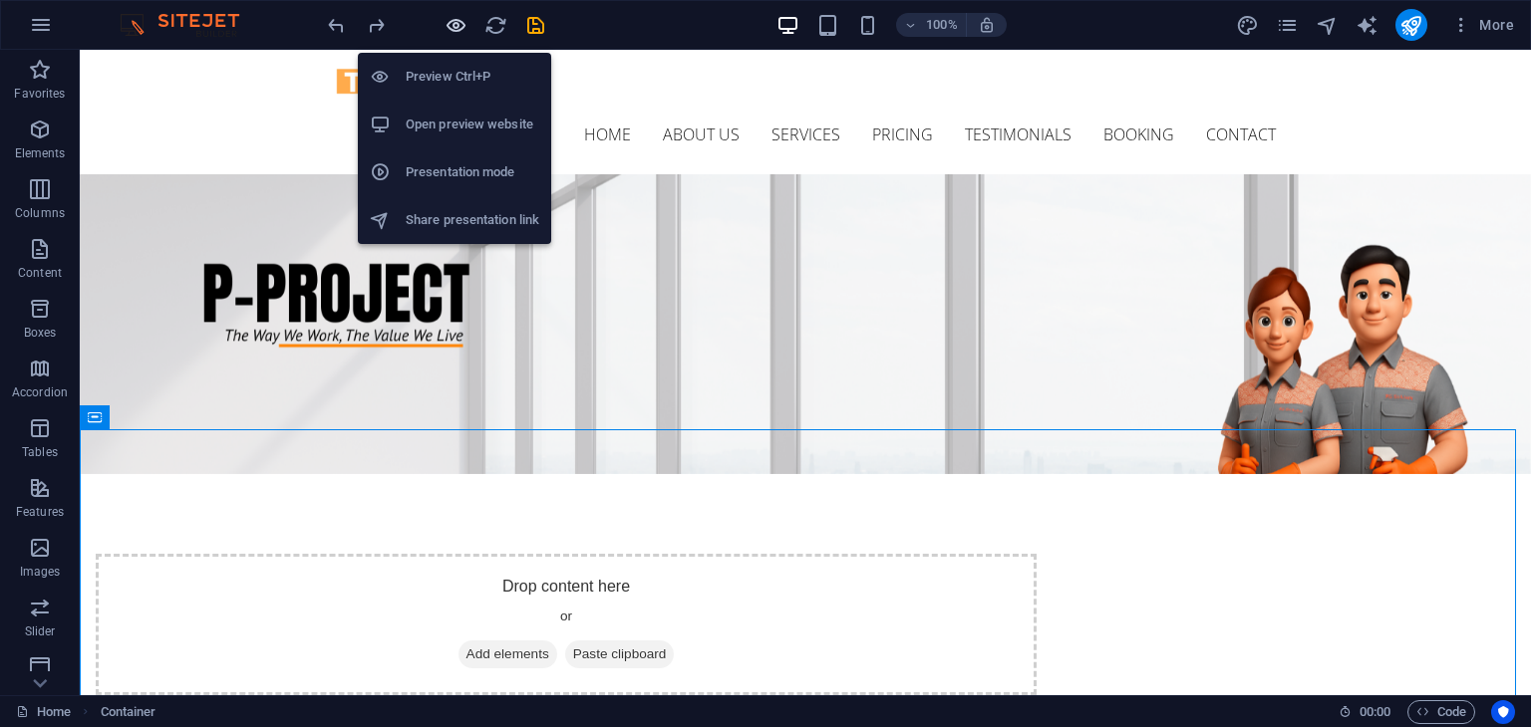
click at [450, 24] on icon "button" at bounding box center [455, 25] width 23 height 23
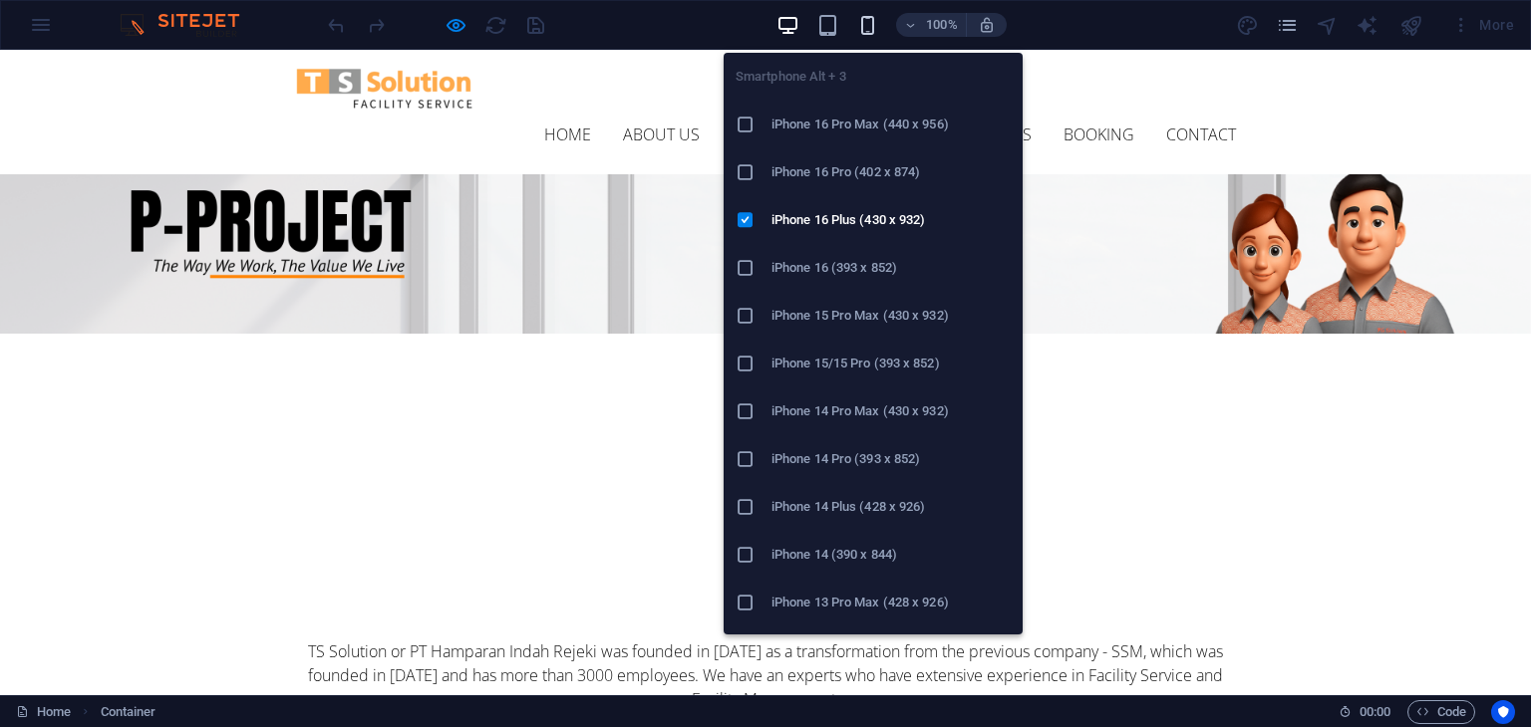
click at [873, 27] on icon "button" at bounding box center [867, 25] width 23 height 23
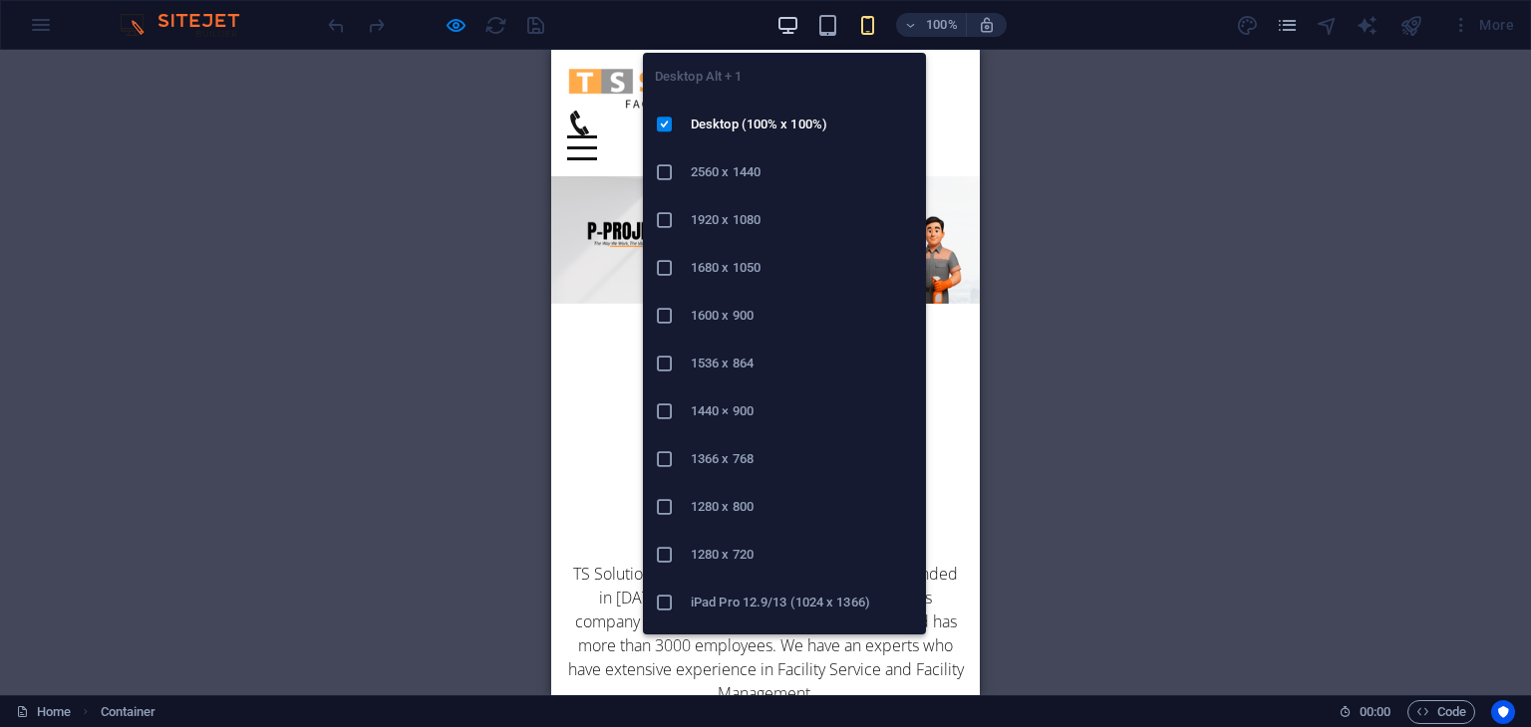
click at [793, 25] on icon "button" at bounding box center [787, 25] width 23 height 23
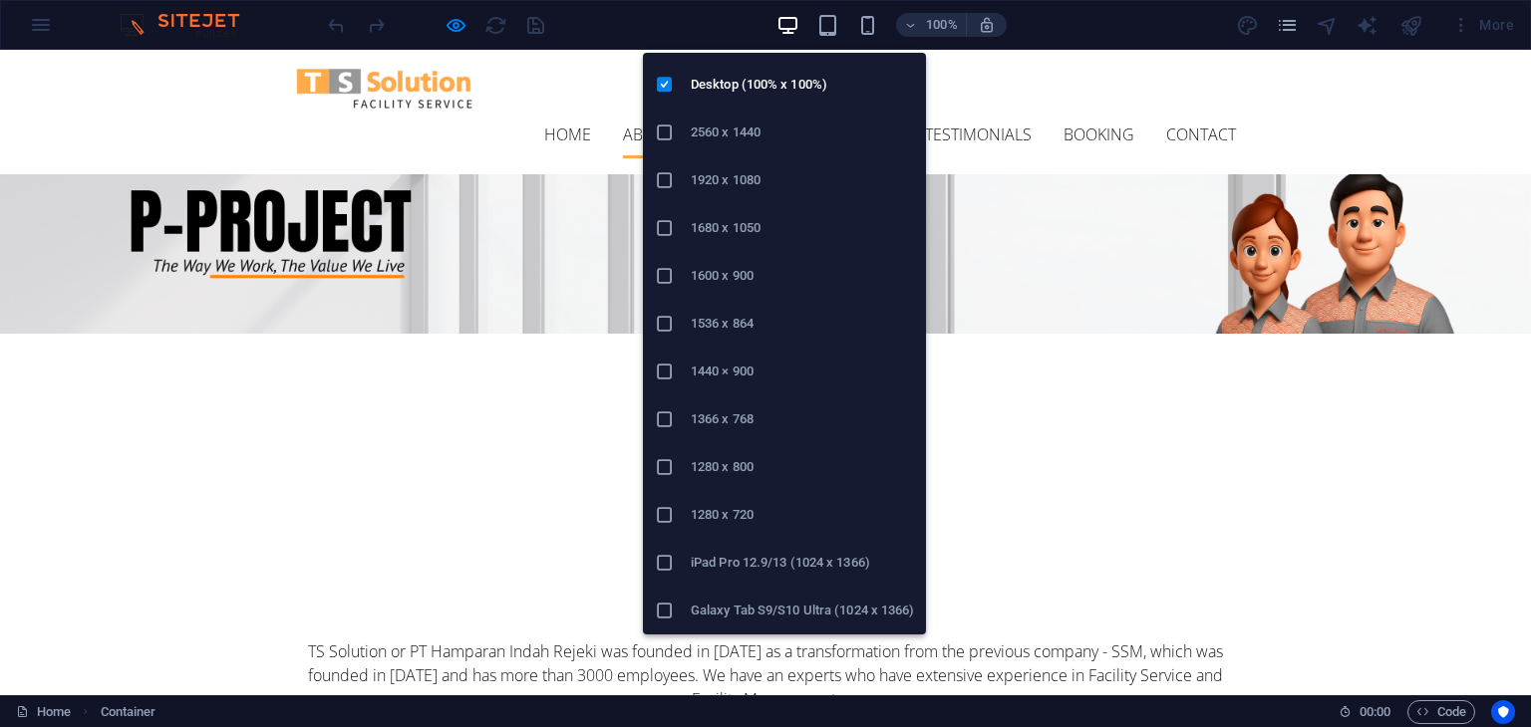
scroll to position [39, 0]
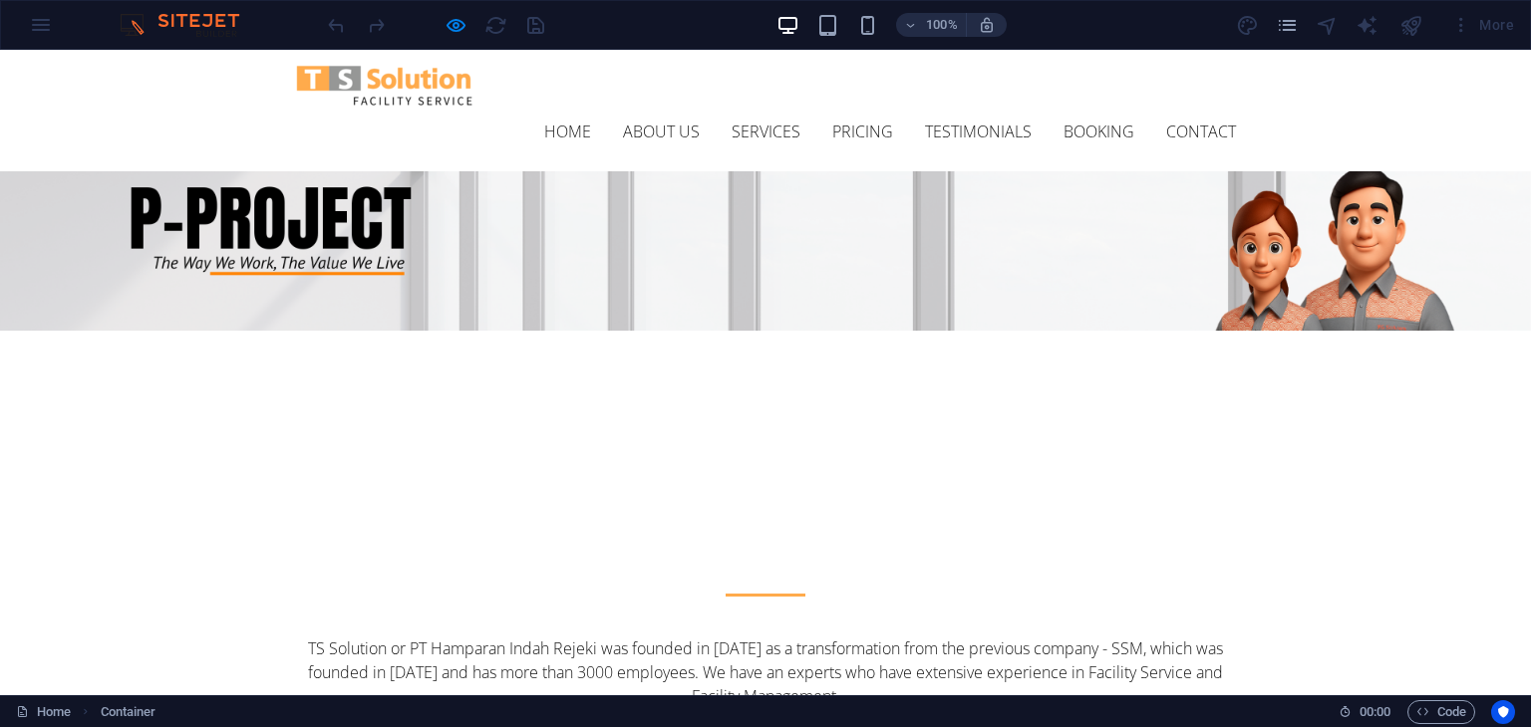
scroll to position [0, 0]
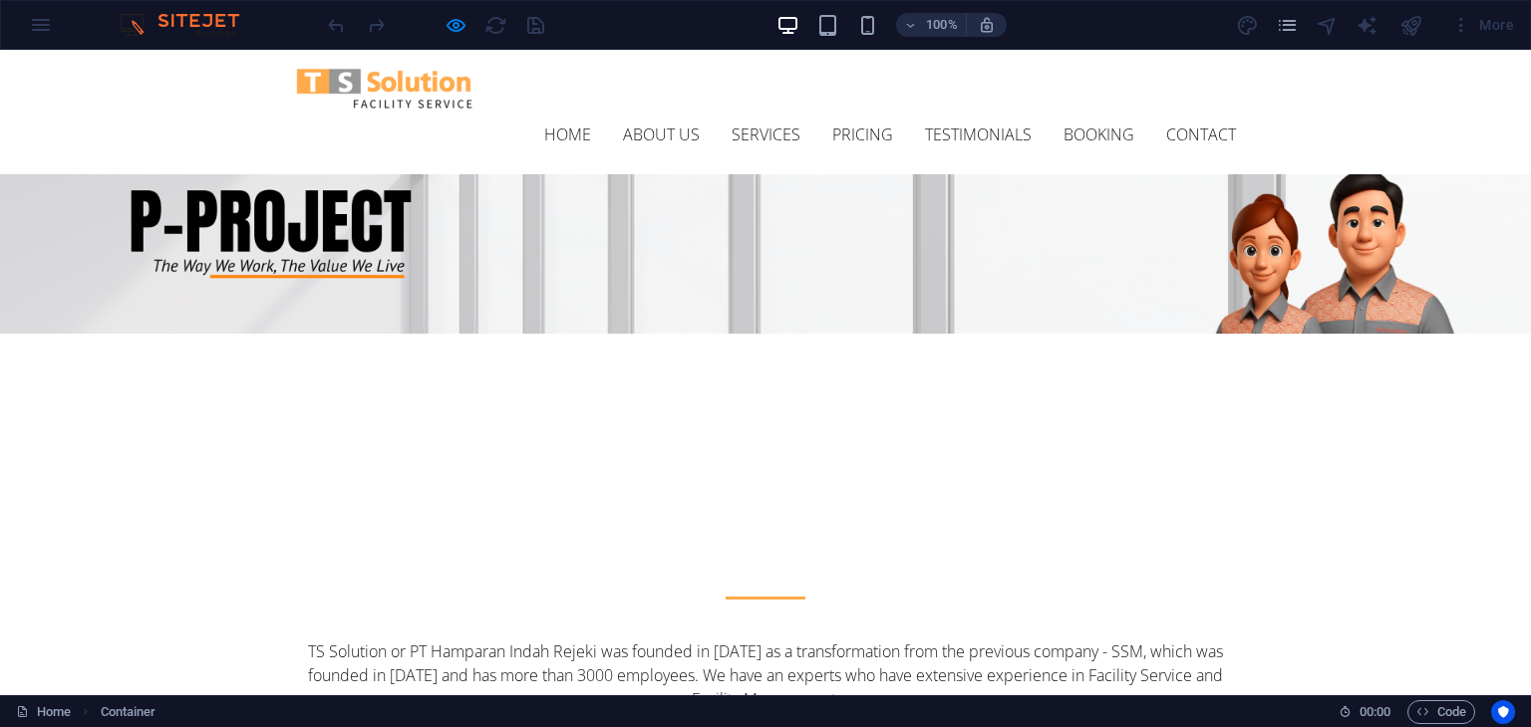
click at [779, 640] on p "TS Solution or PT Hamparan Indah Rejeki was founded in 2013 as a transformation…" at bounding box center [765, 676] width 941 height 72
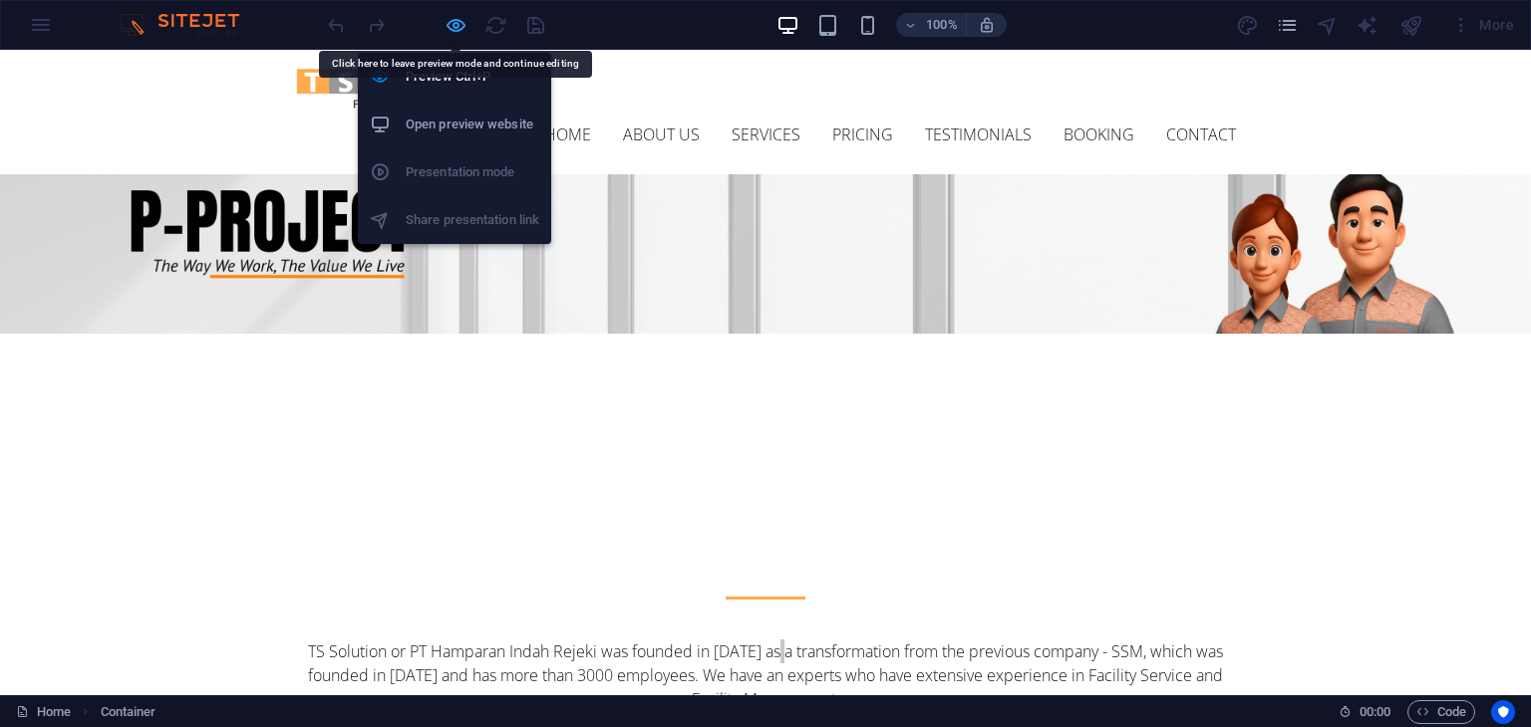
click at [457, 18] on icon "button" at bounding box center [455, 25] width 23 height 23
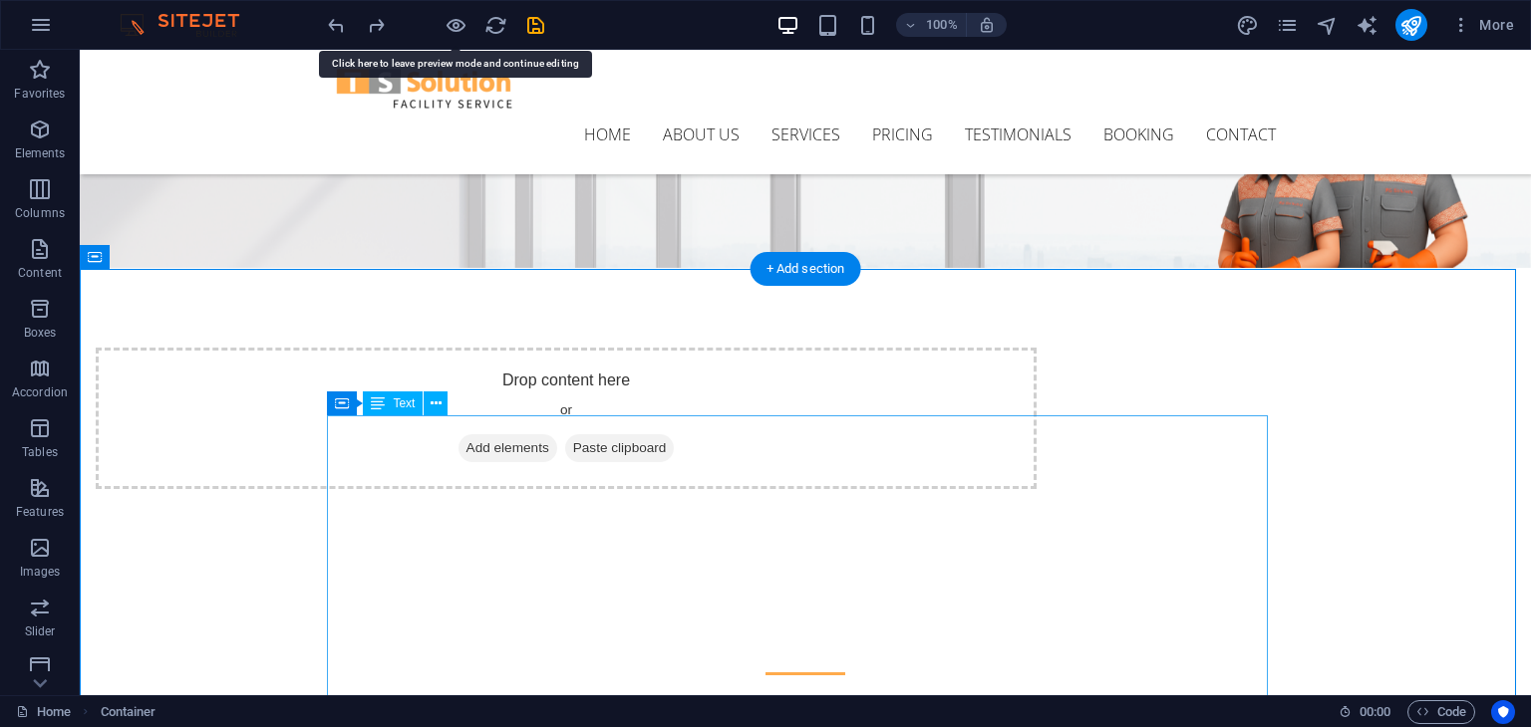
scroll to position [163, 0]
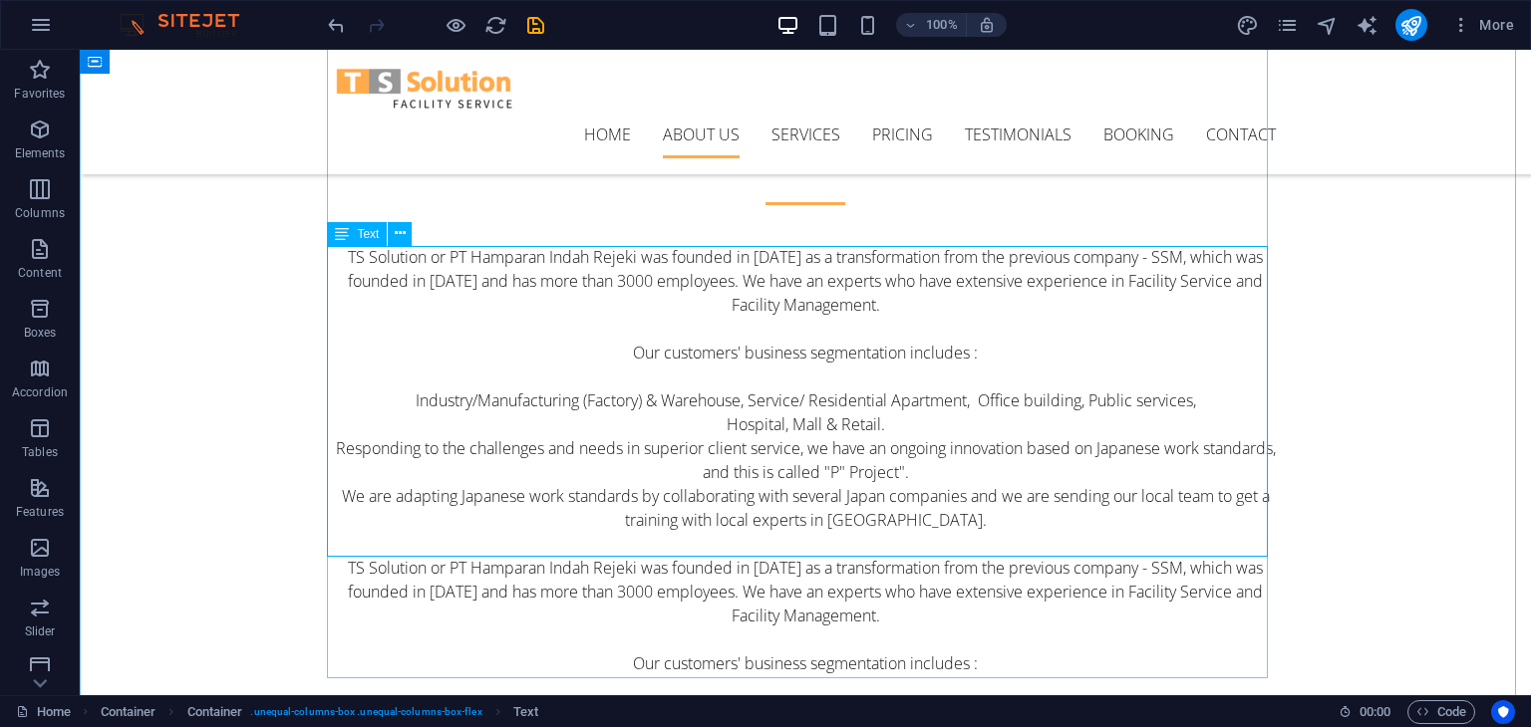
scroll to position [630, 0]
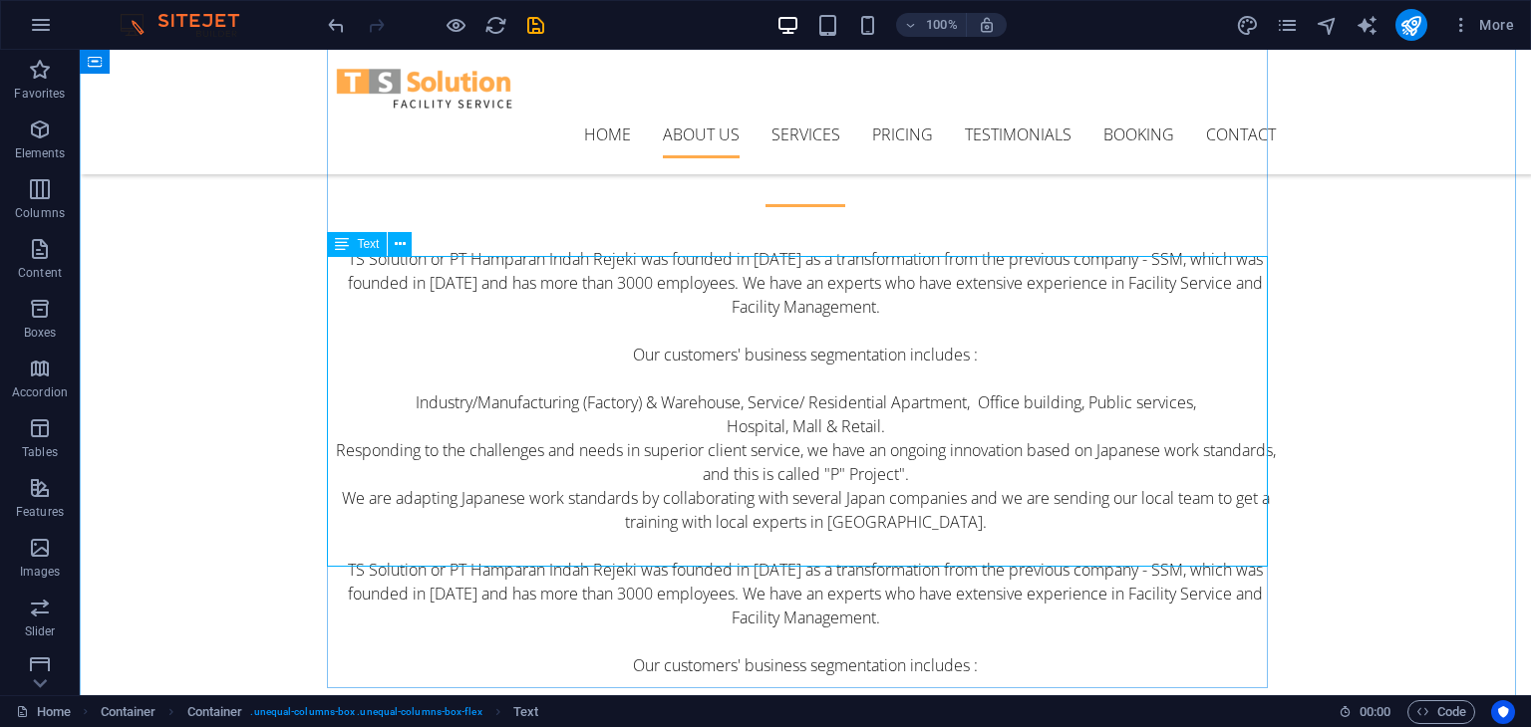
click at [725, 558] on div "TS Solution or PT Hamparan Indah Rejeki was founded in 2013 as a transformation…" at bounding box center [805, 713] width 941 height 311
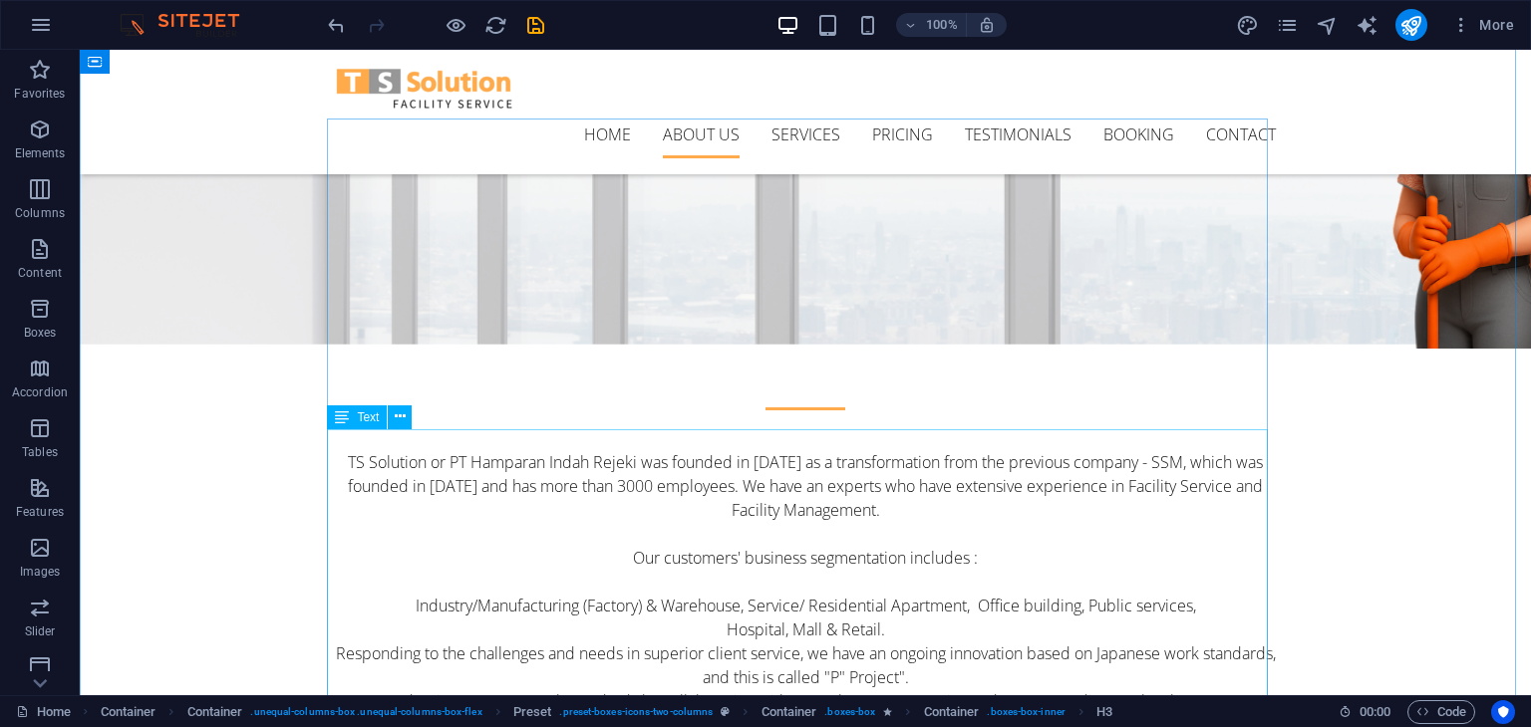
scroll to position [425, 0]
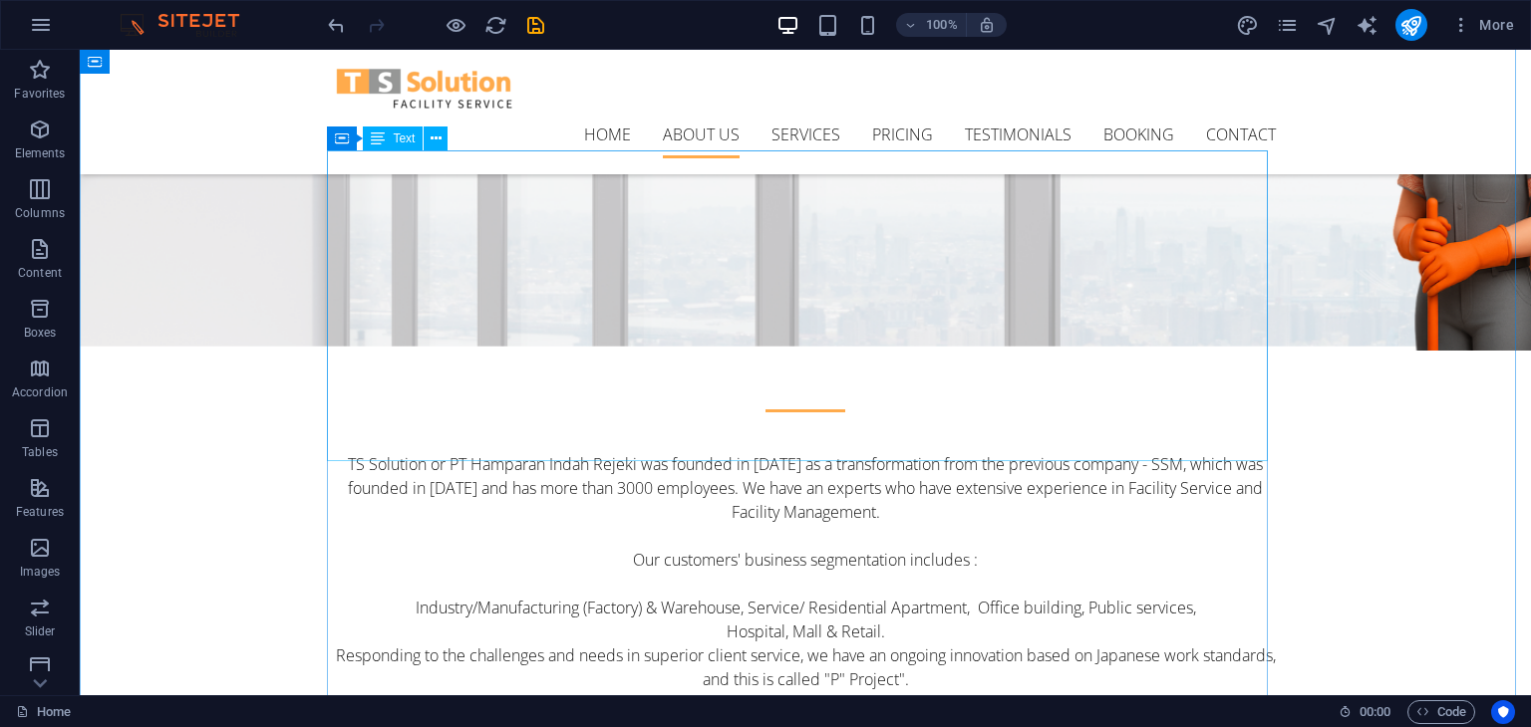
click at [555, 452] on div "TS Solution or PT Hamparan Indah Rejeki was founded in 2013 as a transformation…" at bounding box center [805, 607] width 941 height 311
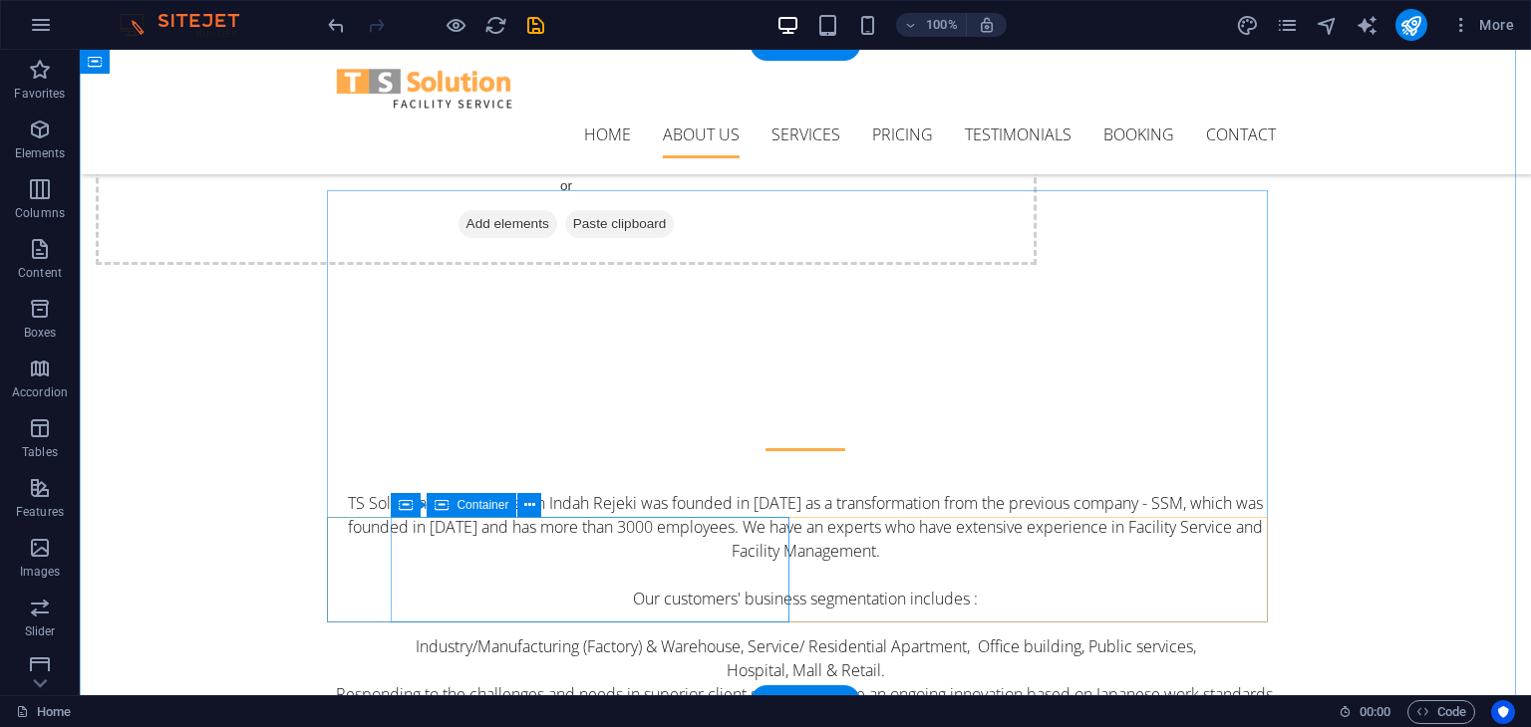
scroll to position [385, 0]
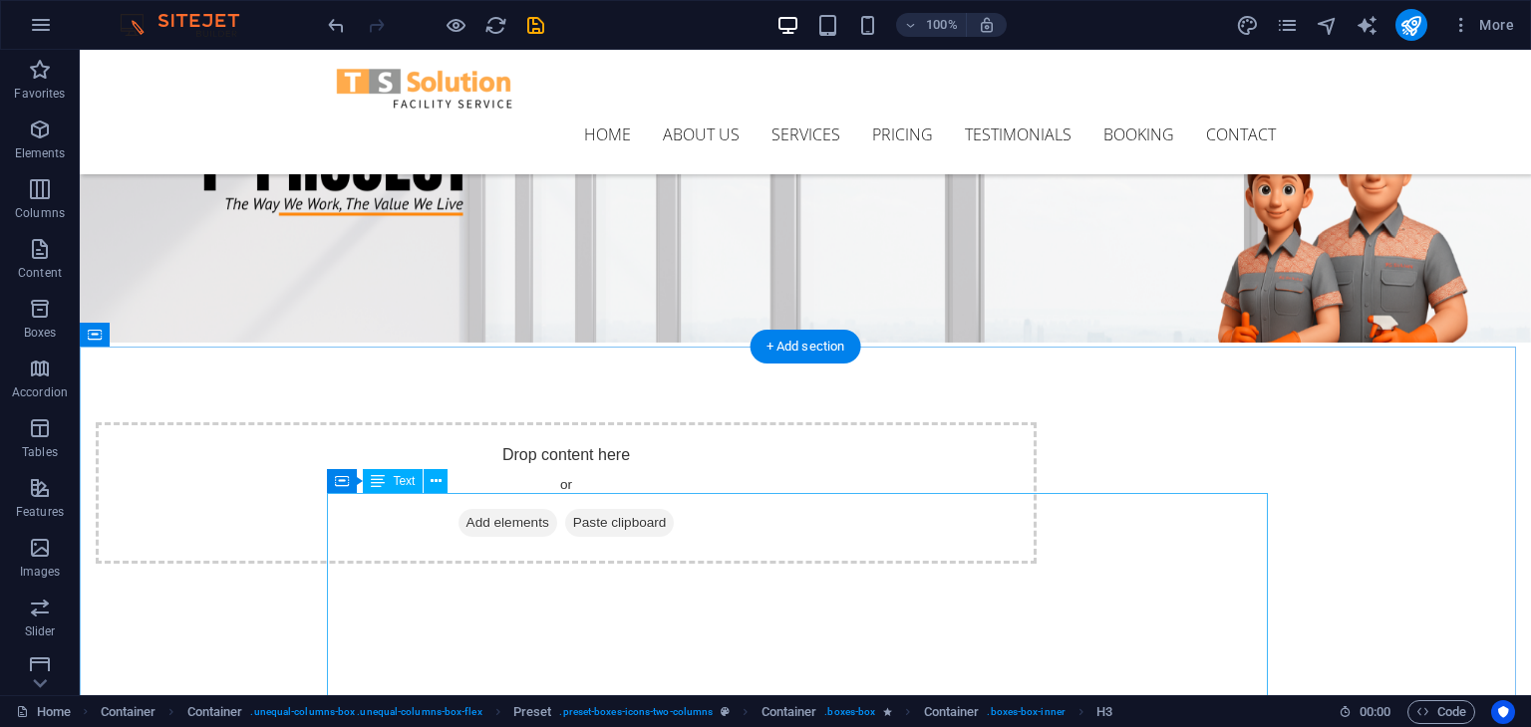
scroll to position [80, 0]
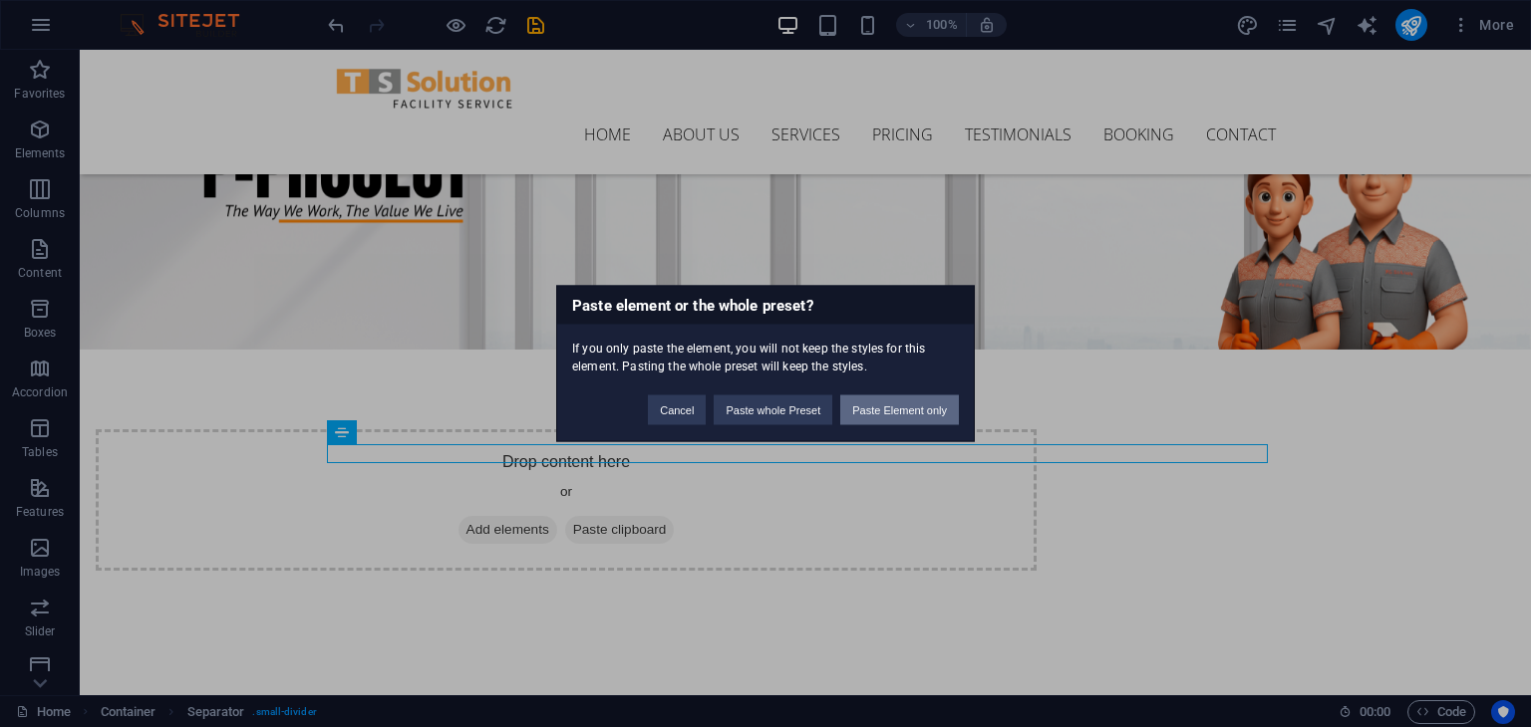
click at [869, 409] on button "Paste Element only" at bounding box center [899, 411] width 119 height 30
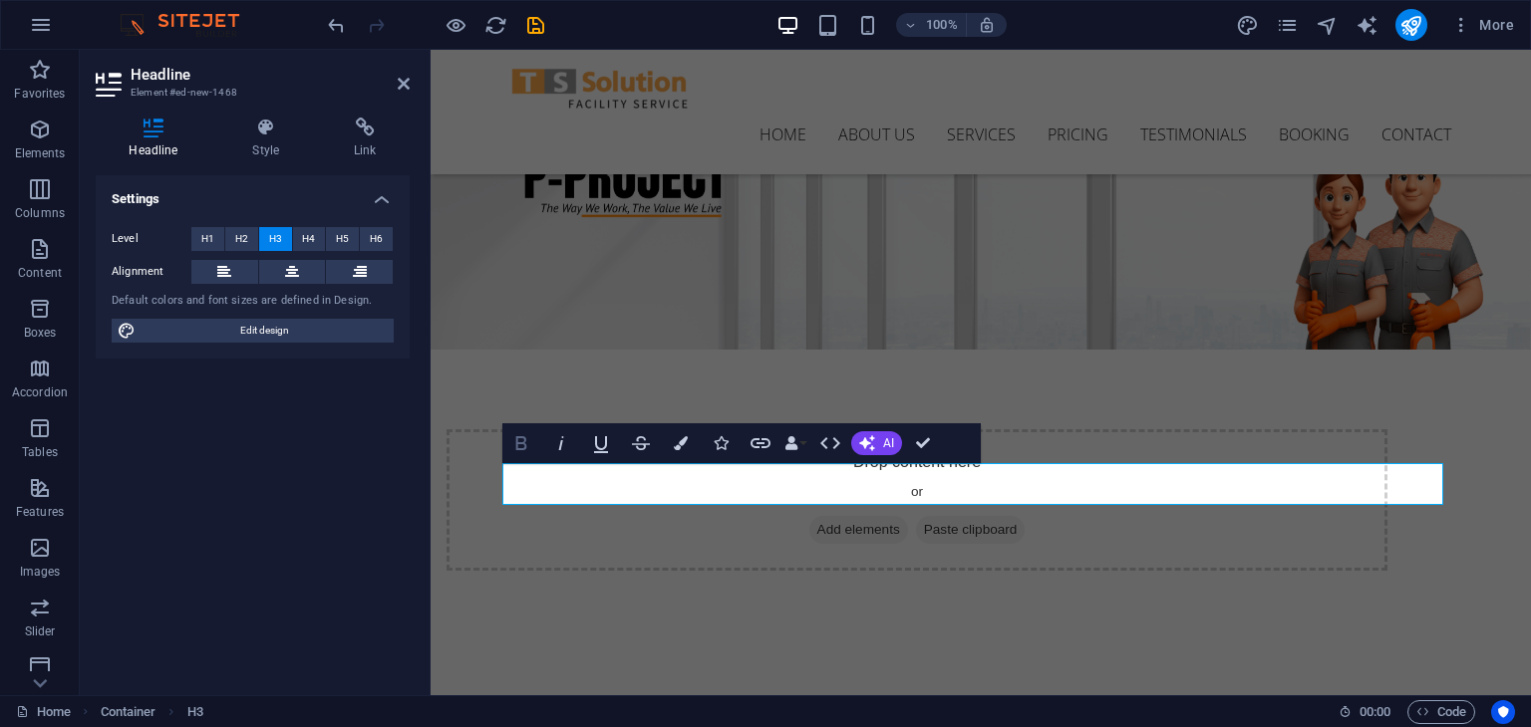
click at [519, 445] on icon "button" at bounding box center [521, 443] width 24 height 24
click at [1054, 726] on div at bounding box center [980, 738] width 941 height 16
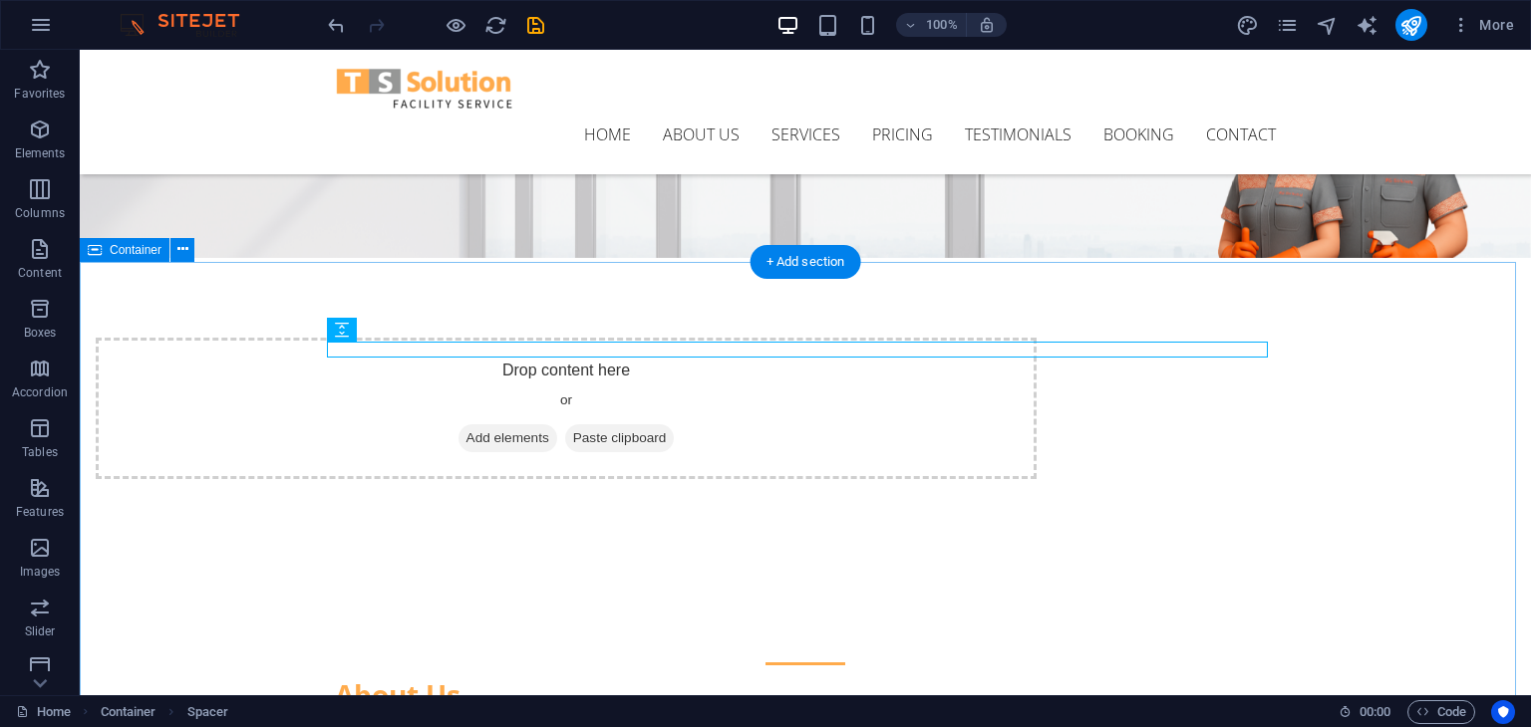
scroll to position [177, 0]
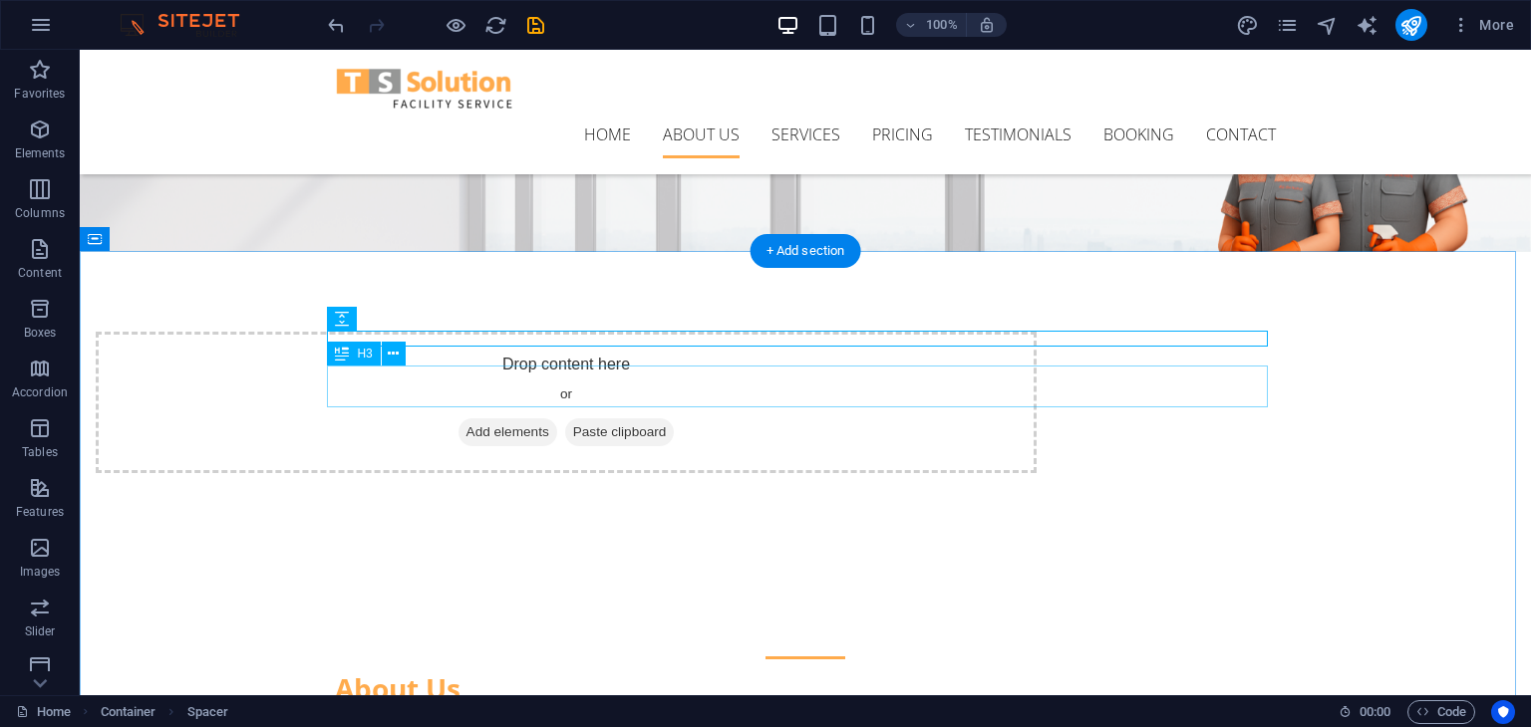
click at [391, 668] on div "About Us" at bounding box center [805, 689] width 941 height 42
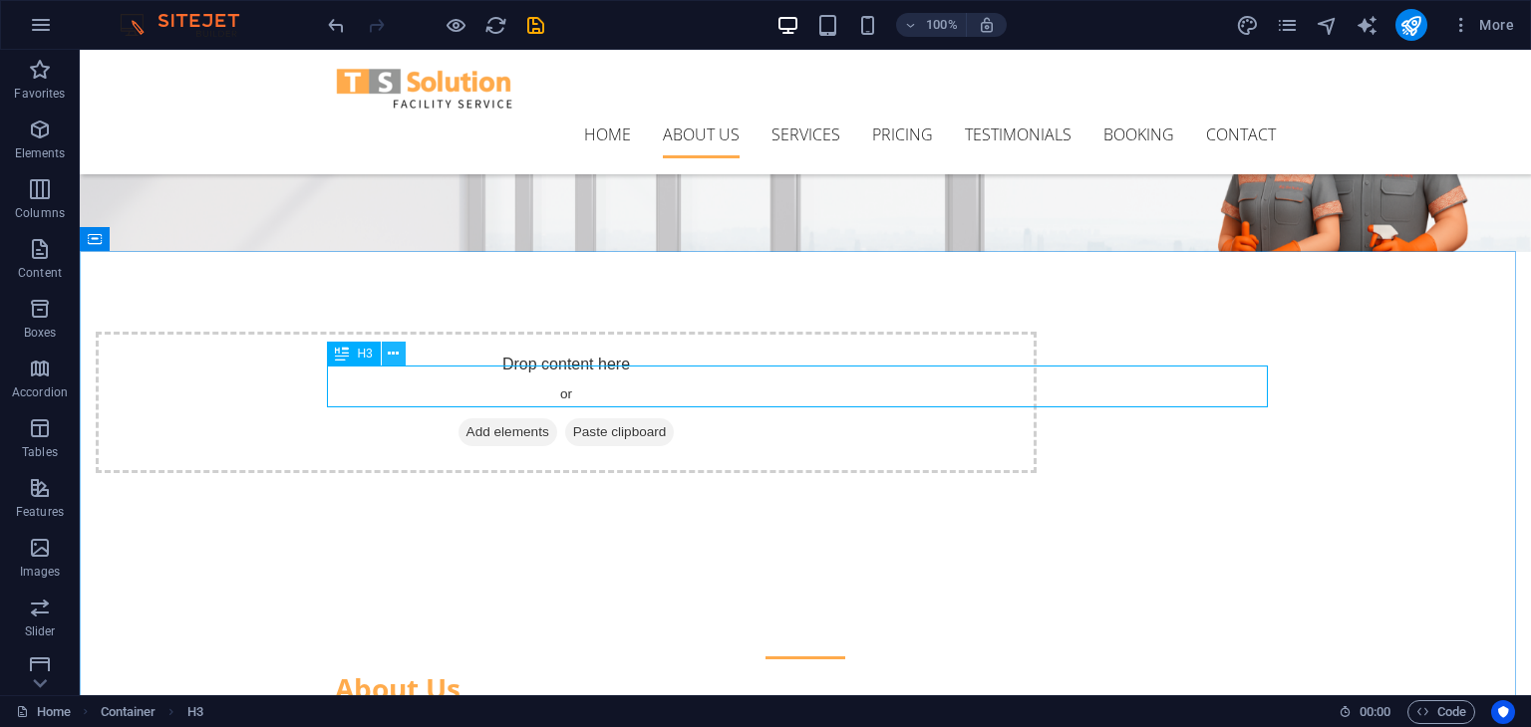
click at [399, 352] on button at bounding box center [394, 354] width 24 height 24
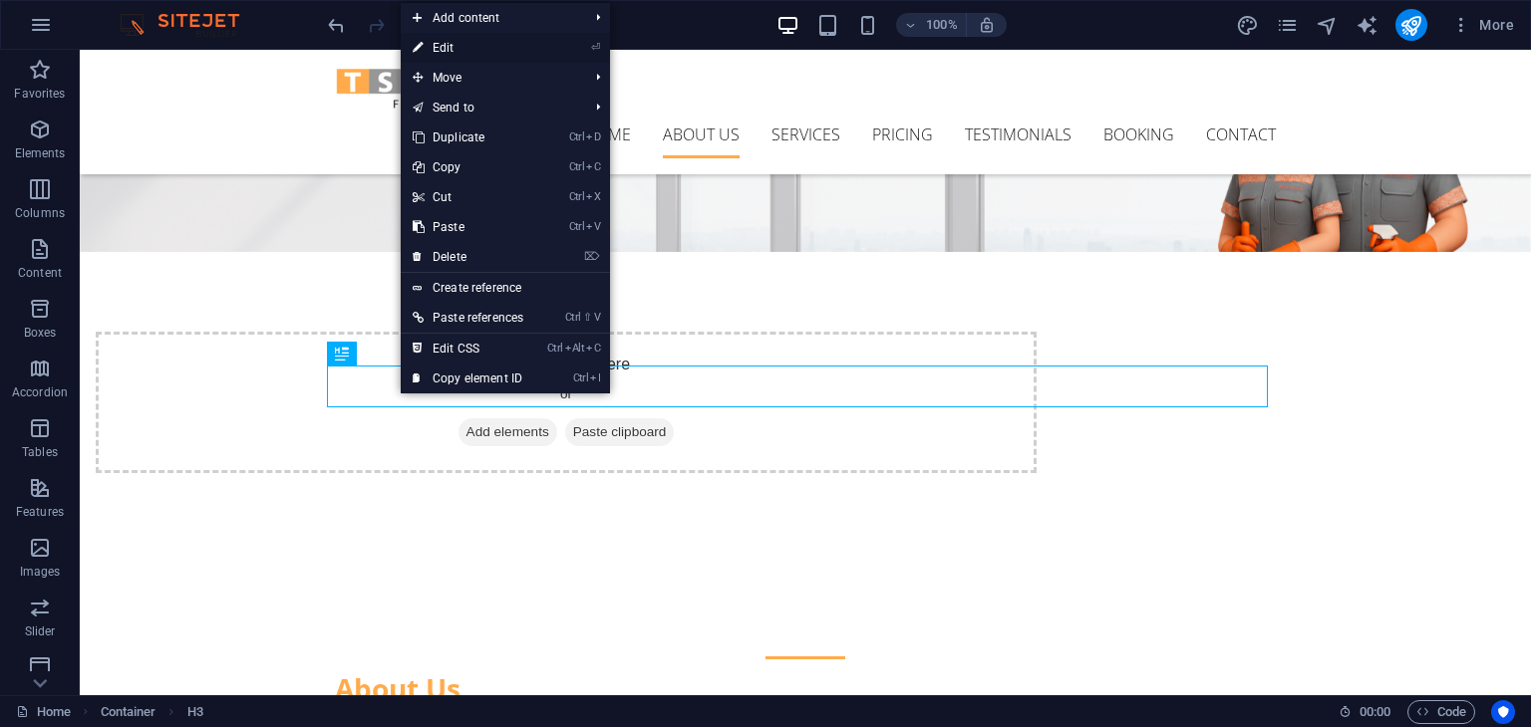
click at [449, 41] on link "⏎ Edit" at bounding box center [468, 48] width 135 height 30
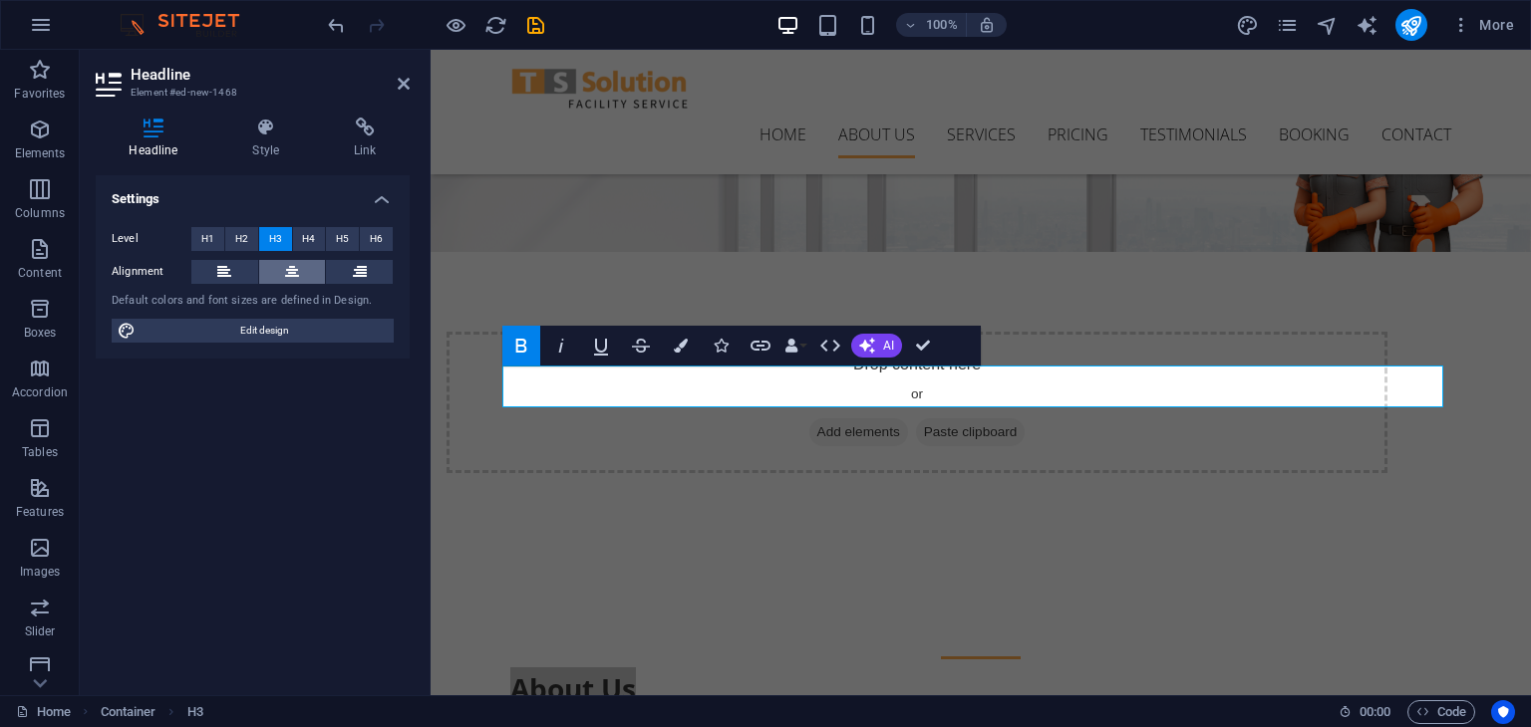
click at [285, 275] on icon at bounding box center [292, 272] width 14 height 24
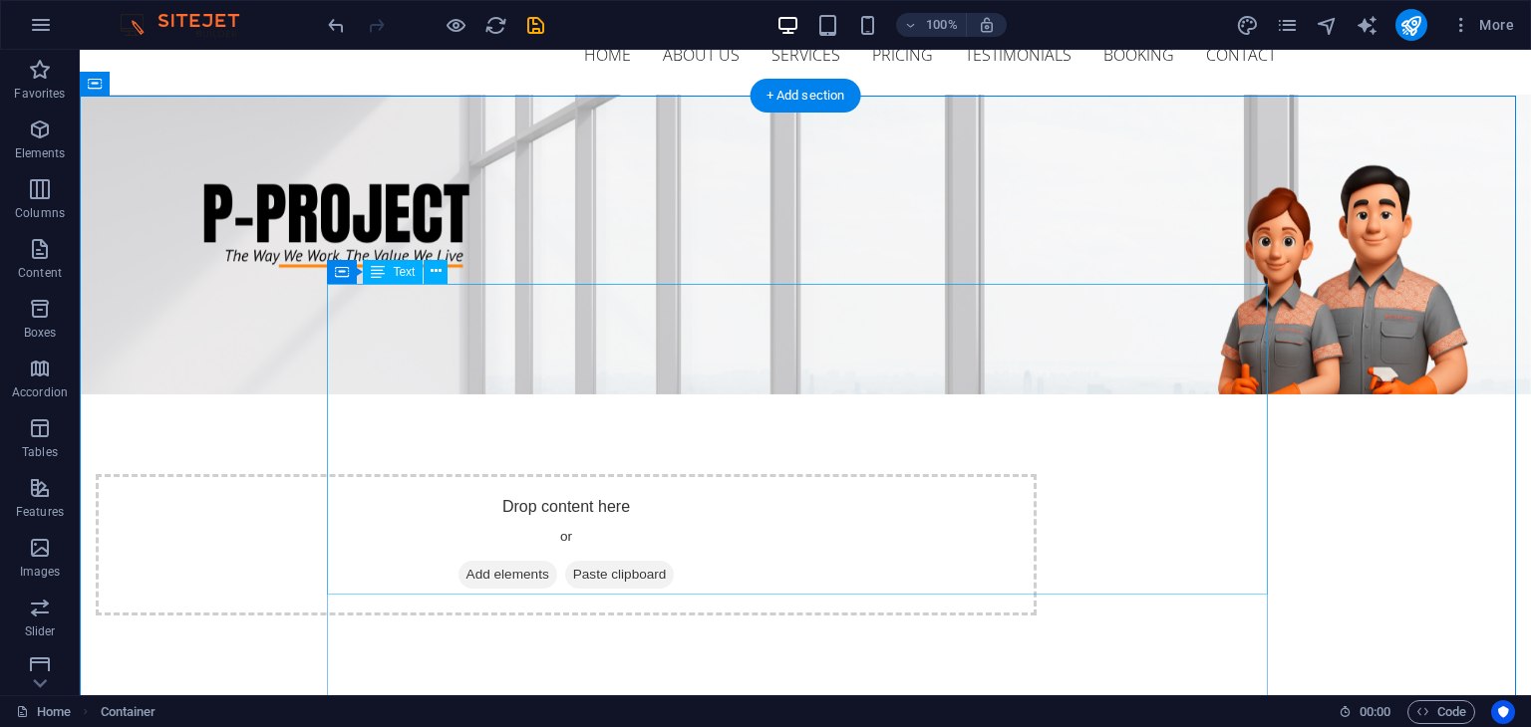
scroll to position [0, 0]
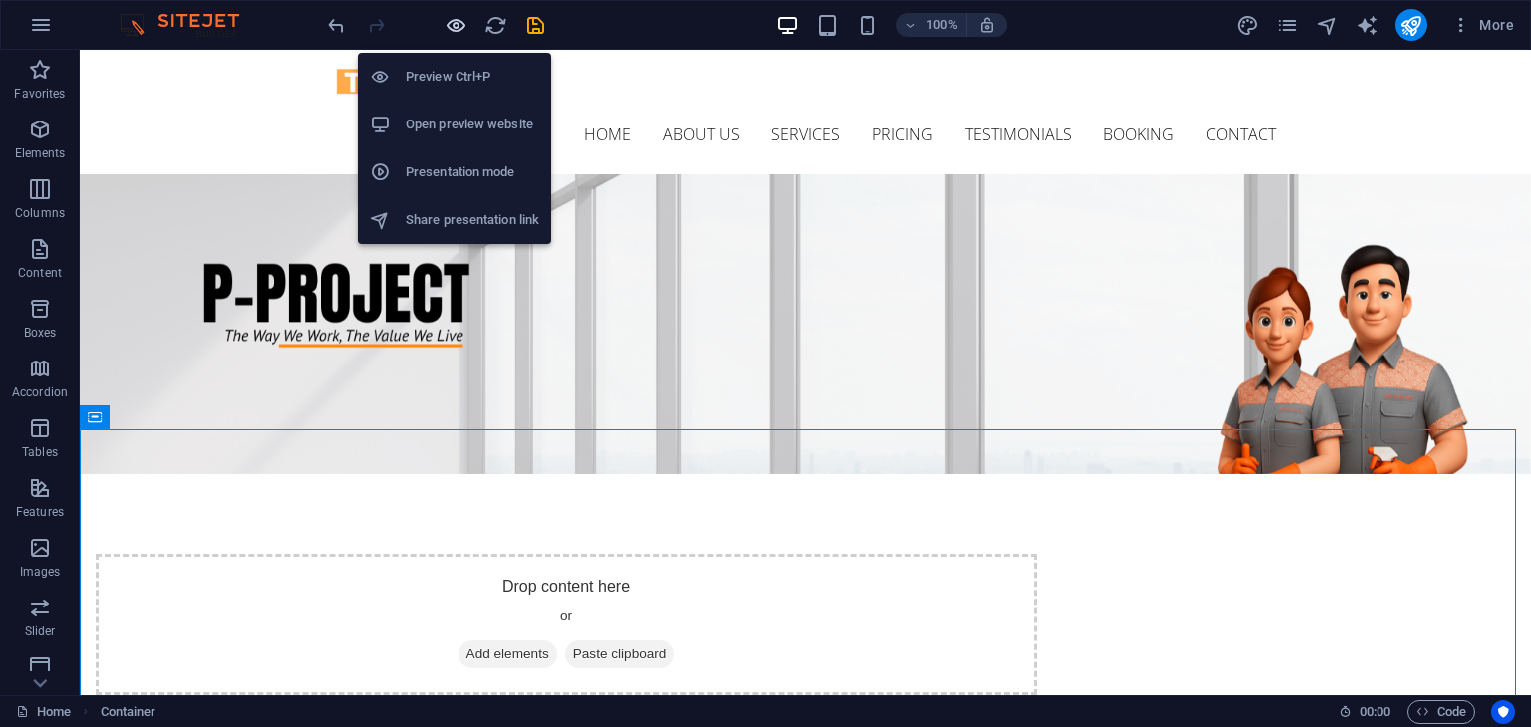
click at [456, 26] on icon "button" at bounding box center [455, 25] width 23 height 23
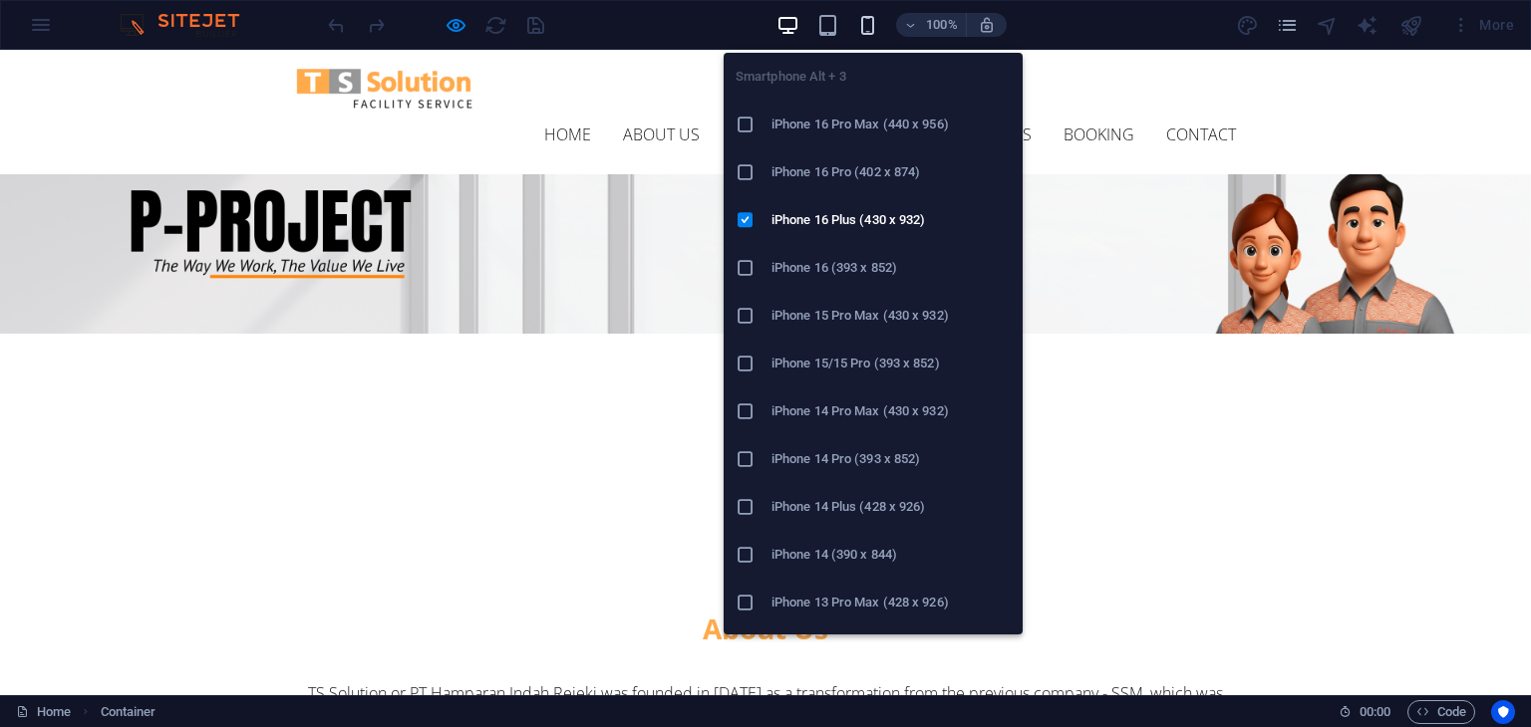
click at [866, 16] on icon "button" at bounding box center [867, 25] width 23 height 23
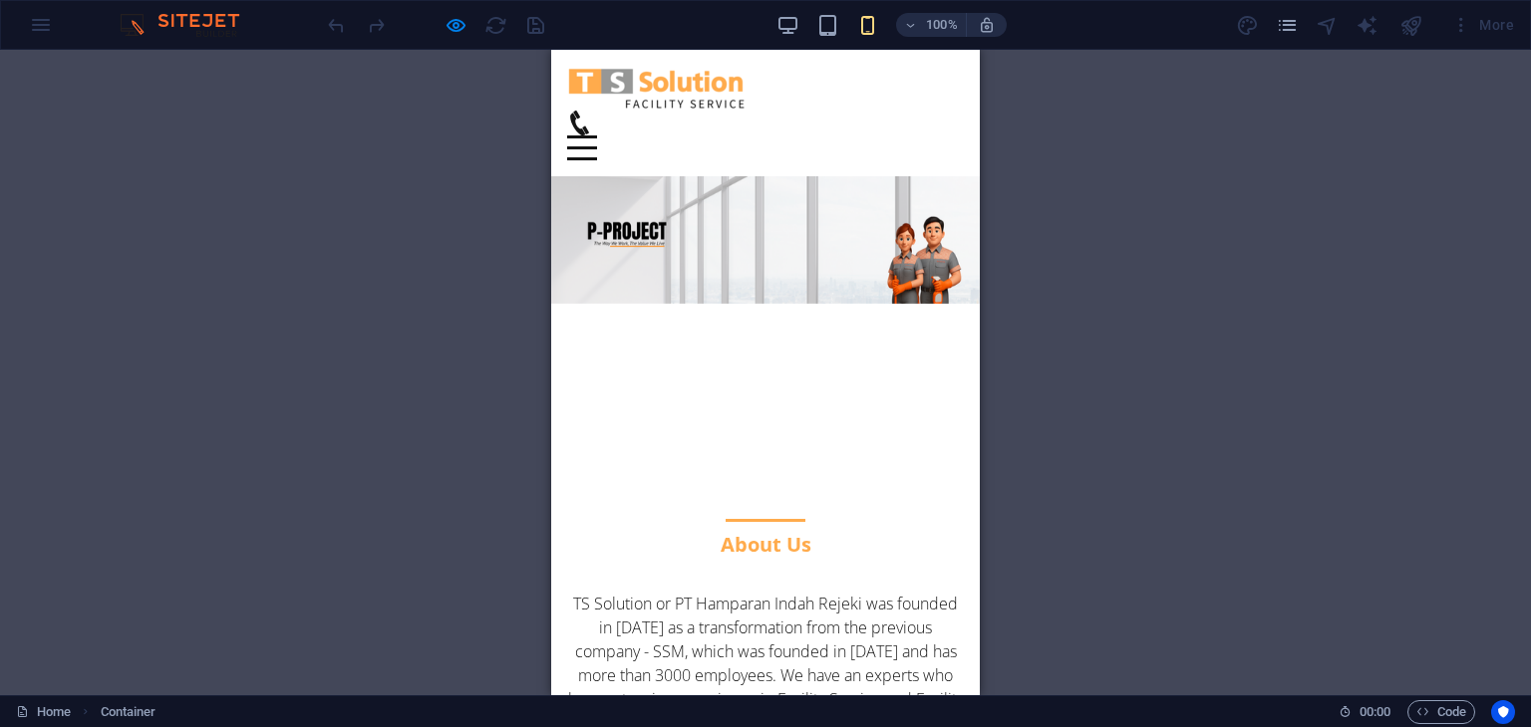
drag, startPoint x: 559, startPoint y: 328, endPoint x: 699, endPoint y: 181, distance: 202.3
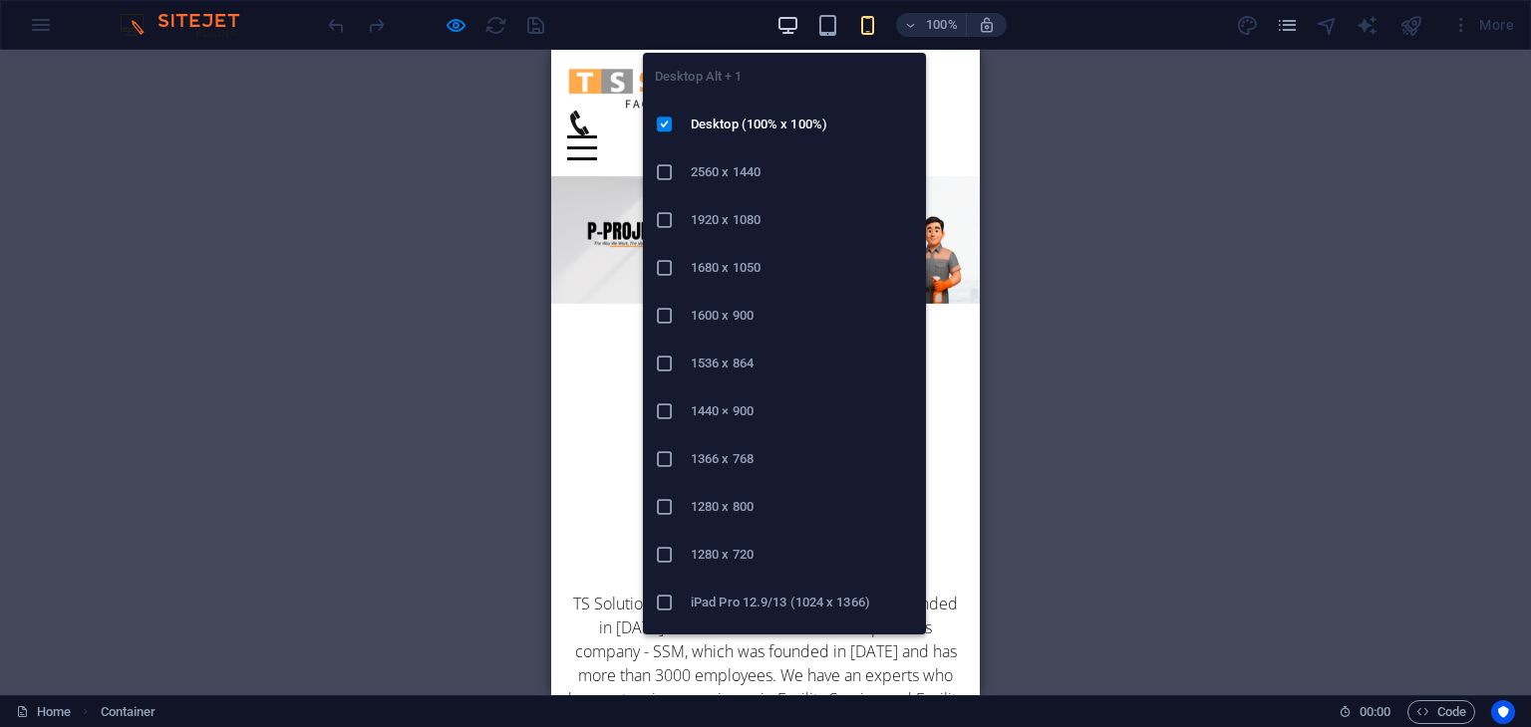
click at [789, 26] on icon "button" at bounding box center [787, 25] width 23 height 23
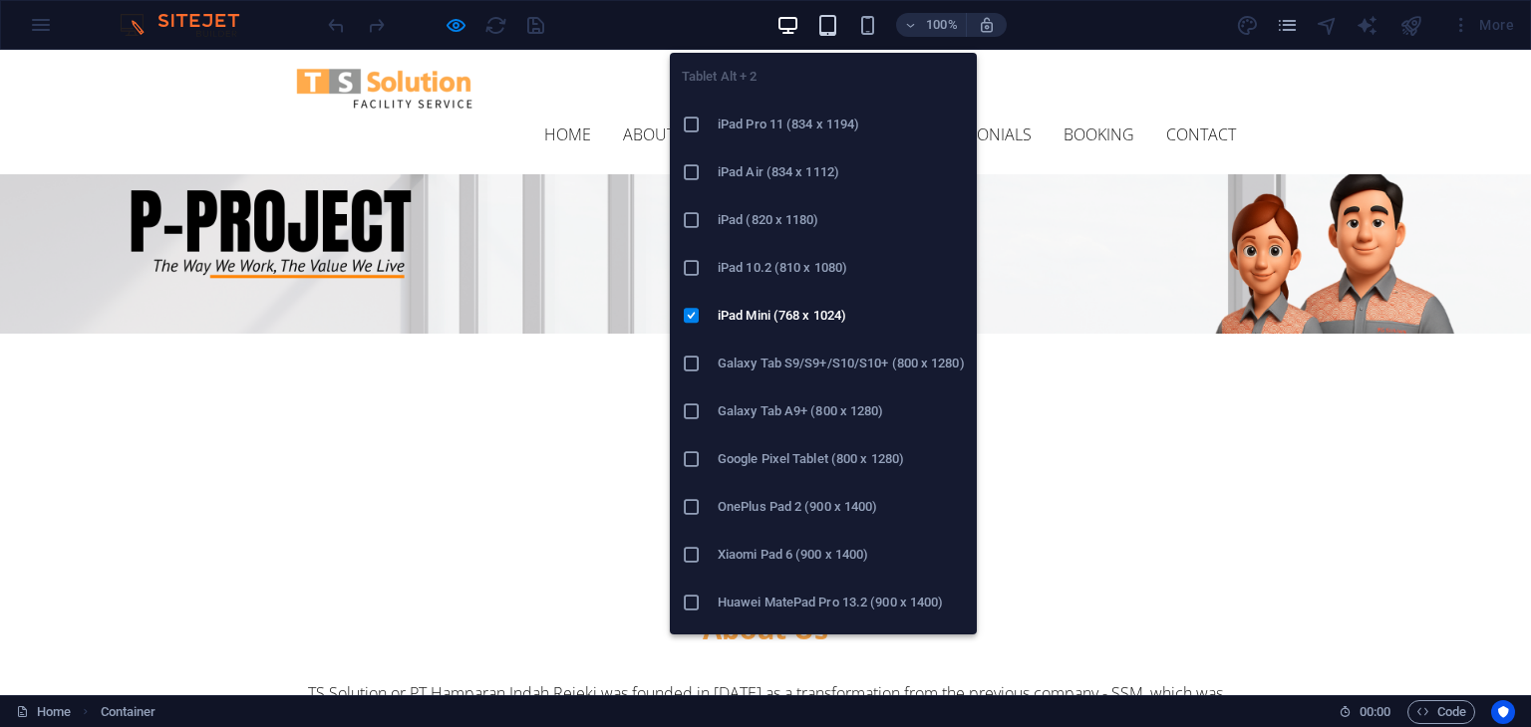
click at [831, 33] on icon "button" at bounding box center [827, 25] width 23 height 23
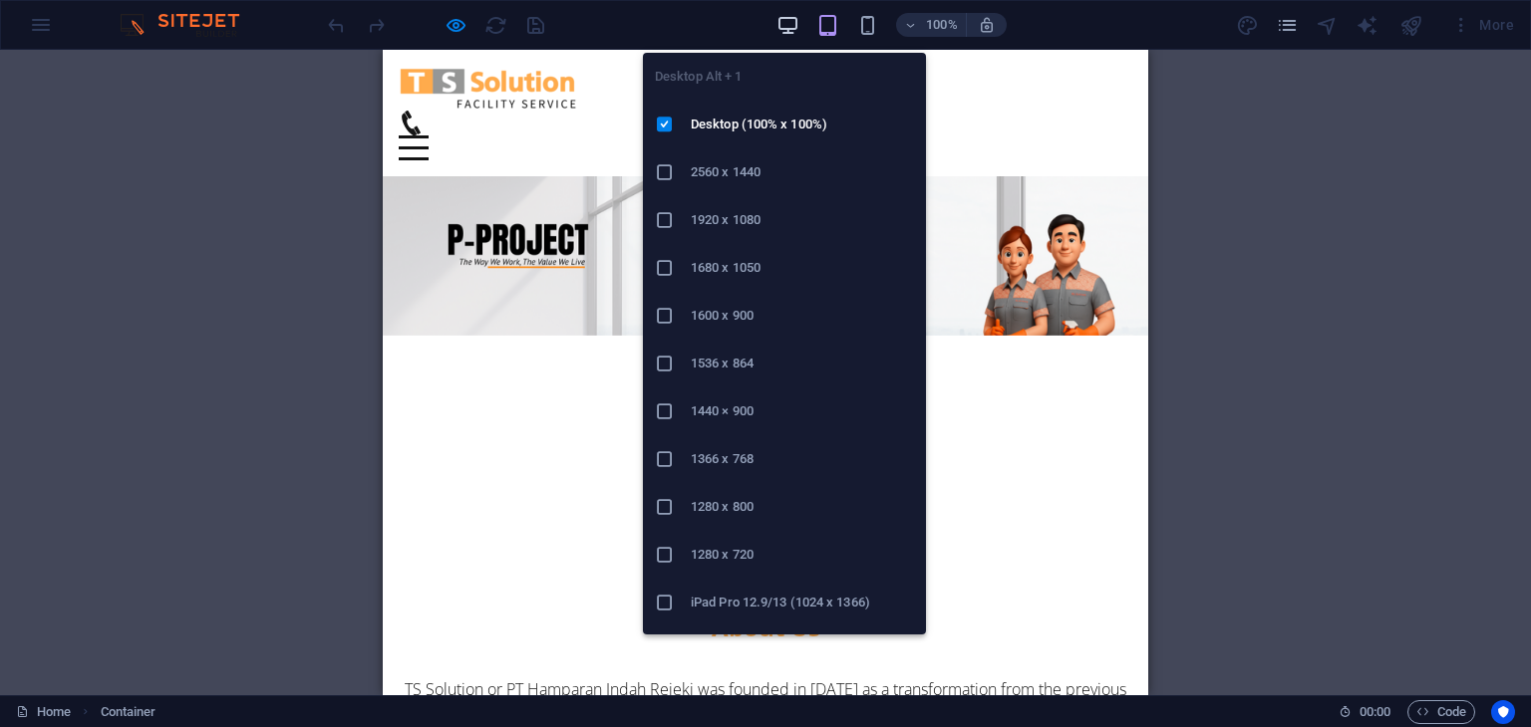
click at [797, 33] on icon "button" at bounding box center [787, 25] width 23 height 23
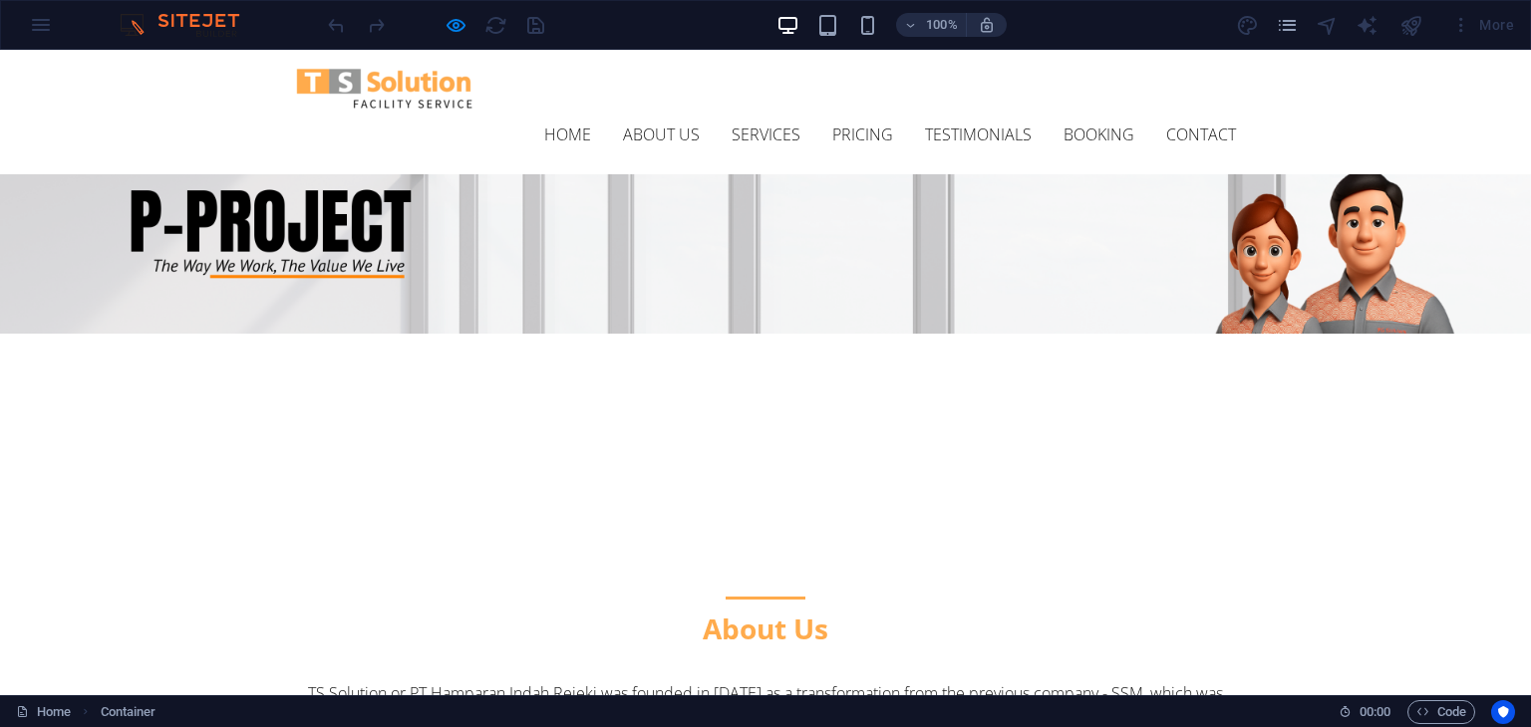
click at [769, 597] on div at bounding box center [765, 598] width 941 height 3
click at [769, 610] on strong "About Us" at bounding box center [766, 629] width 126 height 38
click at [803, 610] on strong "About Us" at bounding box center [766, 629] width 126 height 38
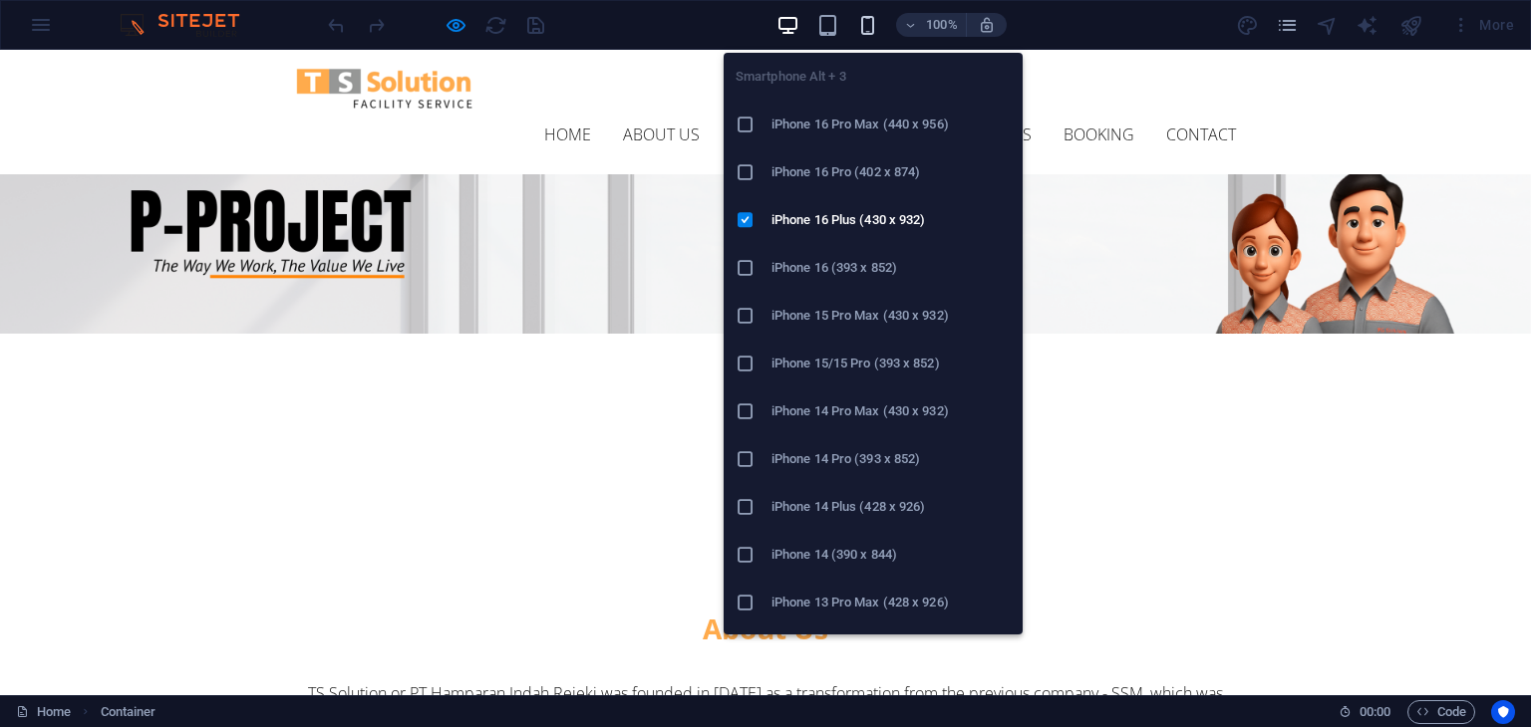
click at [864, 29] on icon "button" at bounding box center [867, 25] width 23 height 23
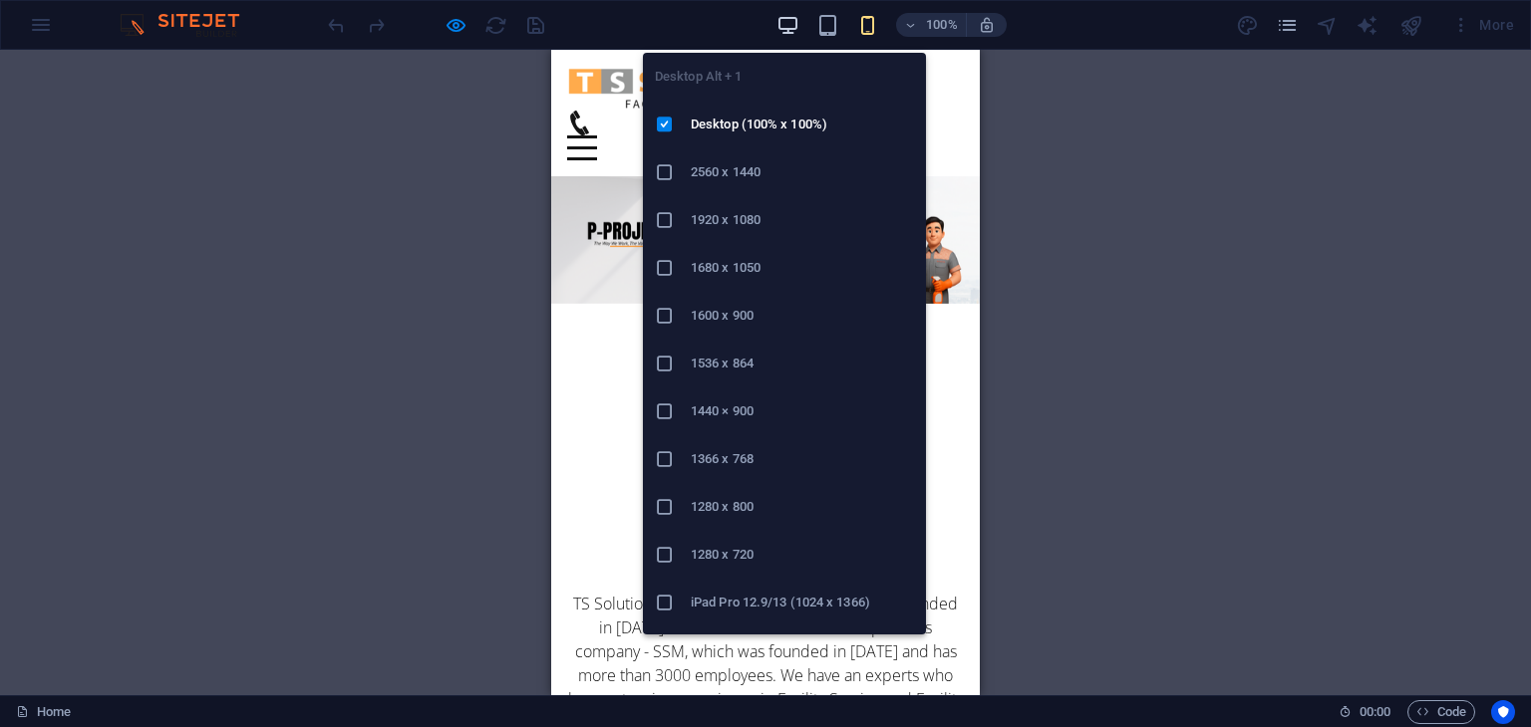
click at [790, 24] on icon "button" at bounding box center [787, 25] width 23 height 23
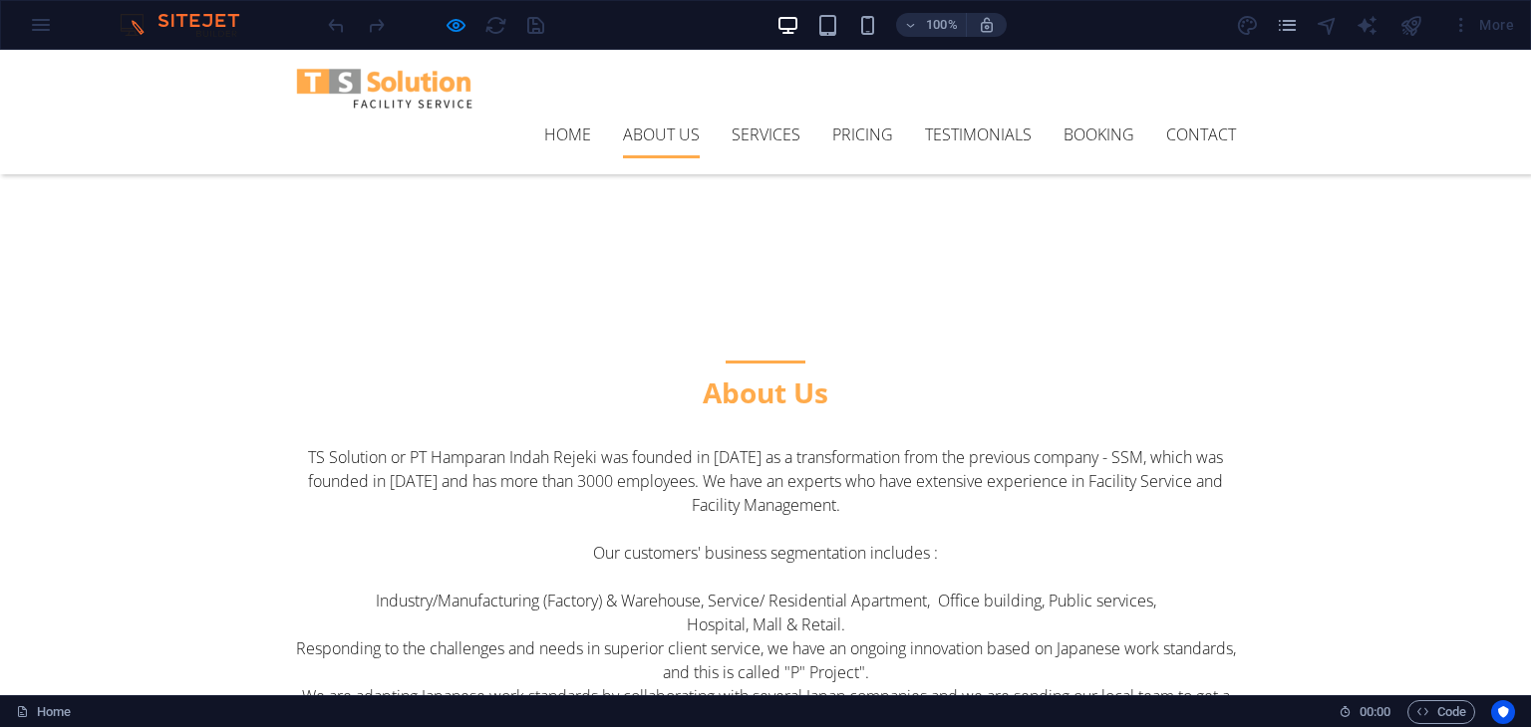
scroll to position [190, 0]
click at [825, 542] on p "Our customers' business segmentation includes :" at bounding box center [765, 554] width 941 height 24
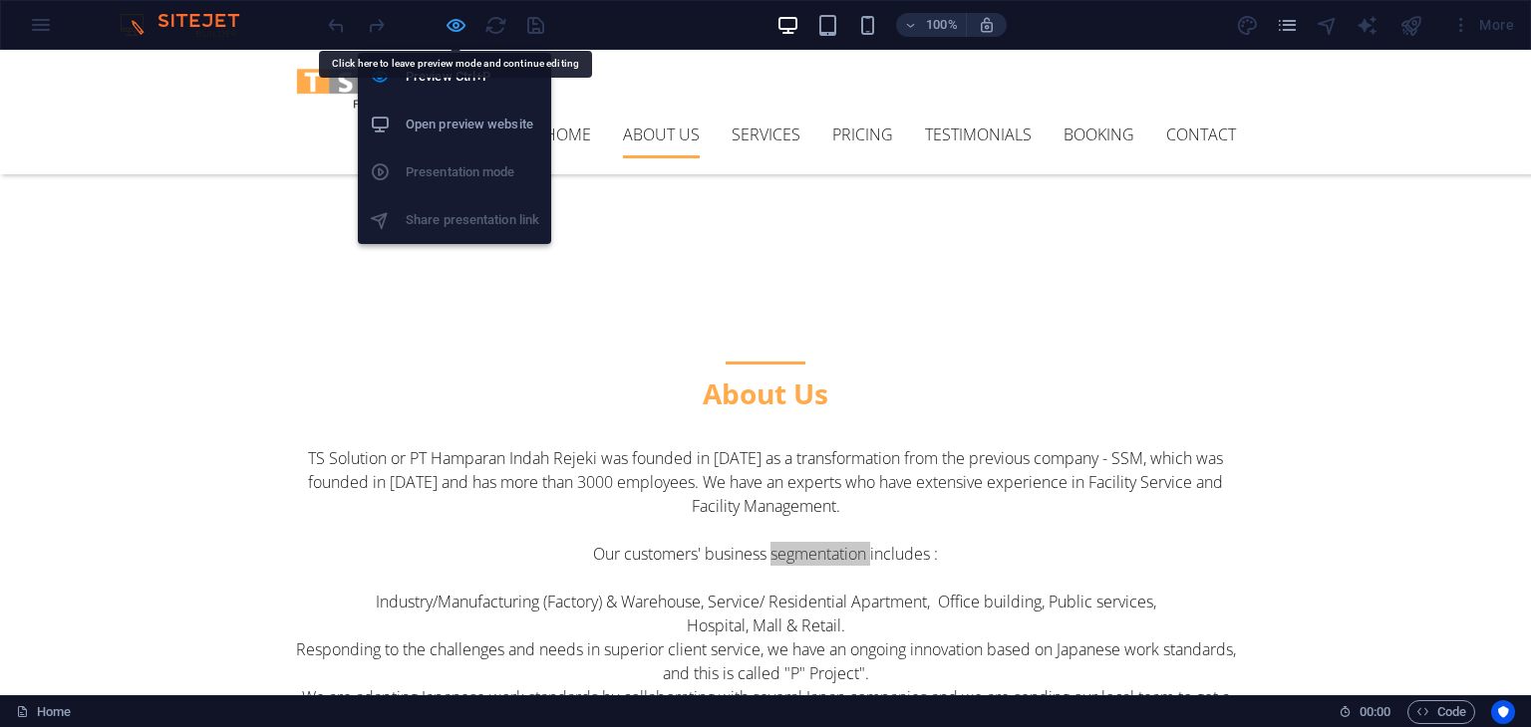
click at [452, 24] on icon "button" at bounding box center [455, 25] width 23 height 23
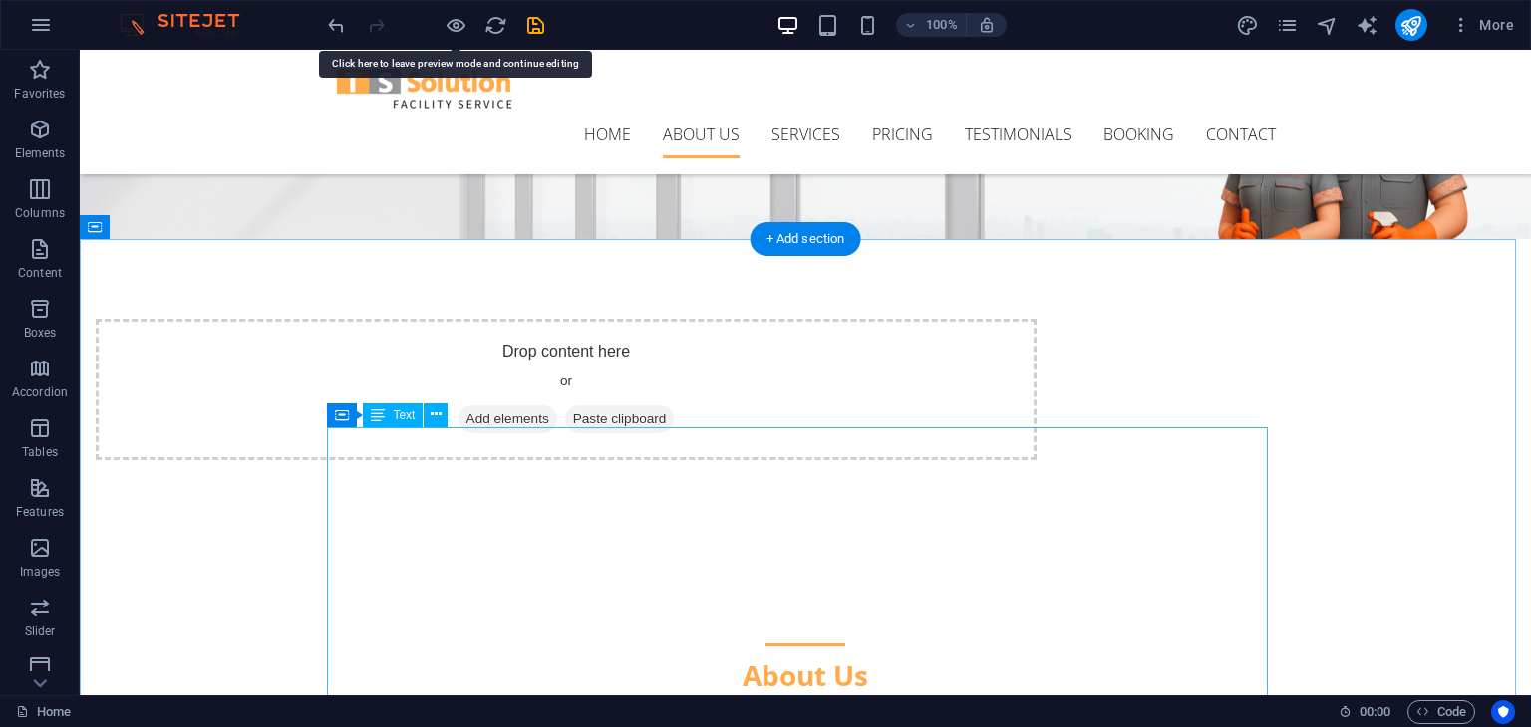
scroll to position [277, 0]
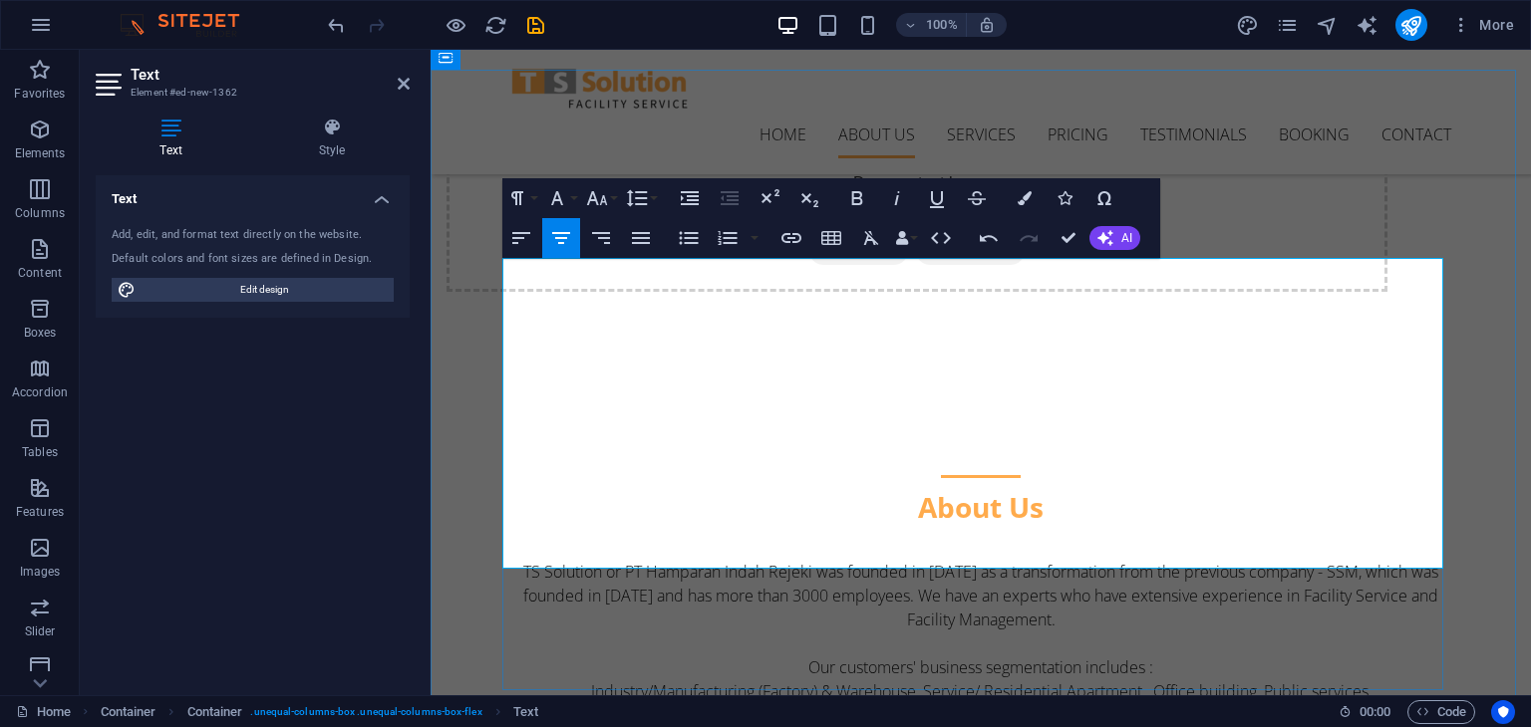
scroll to position [361, 0]
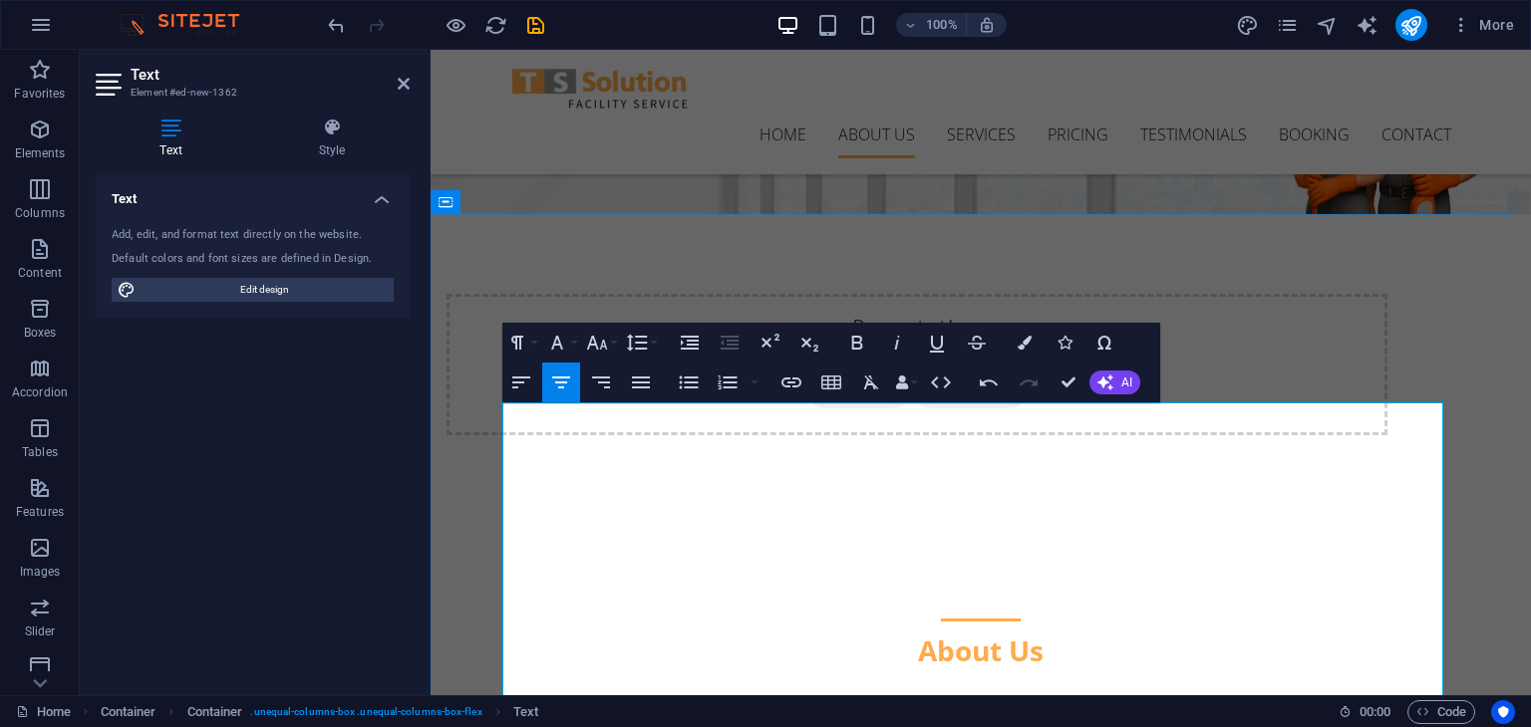
scroll to position [458, 0]
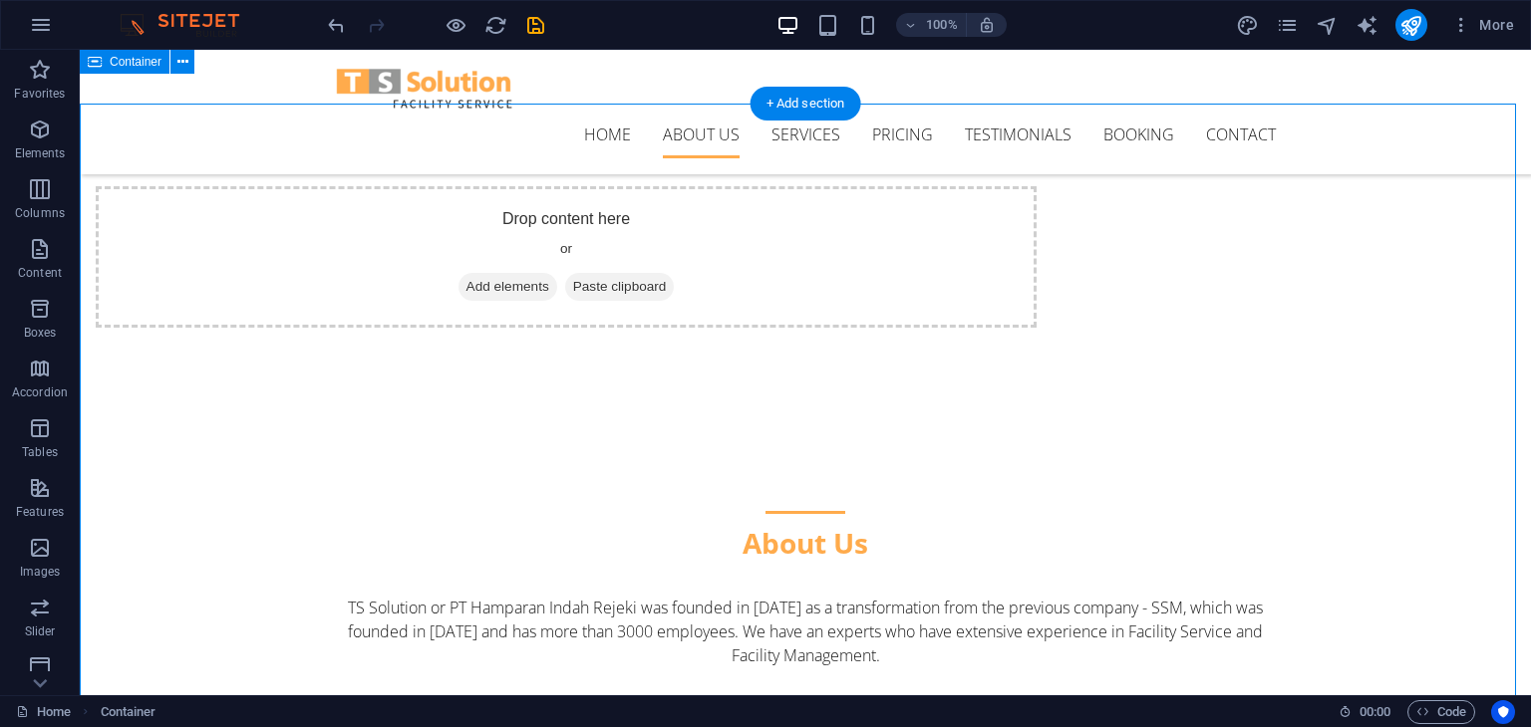
scroll to position [322, 0]
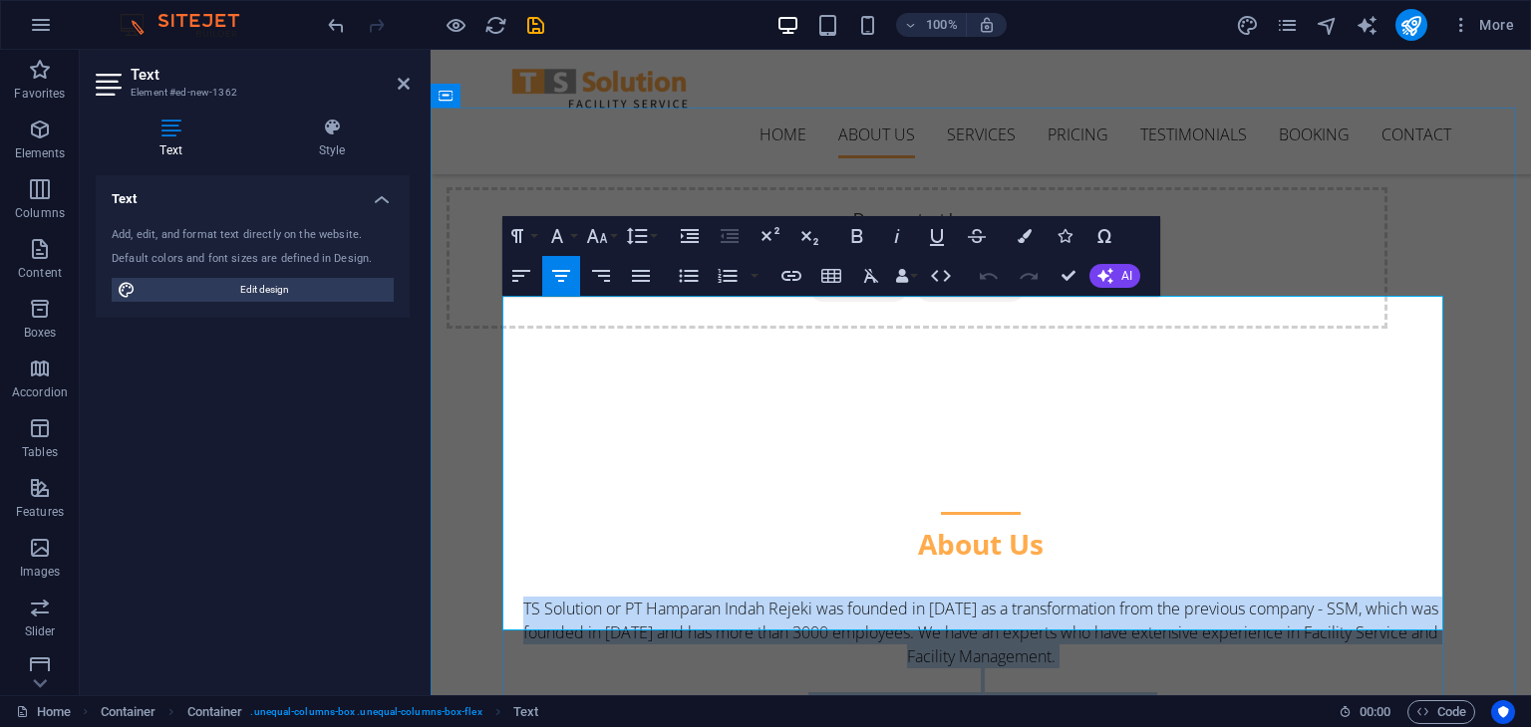
drag, startPoint x: 511, startPoint y: 302, endPoint x: 1176, endPoint y: 599, distance: 728.0
copy div "TS Solution or PT Hamparan Indah Rejeki was founded in 2013 as a transformation…"
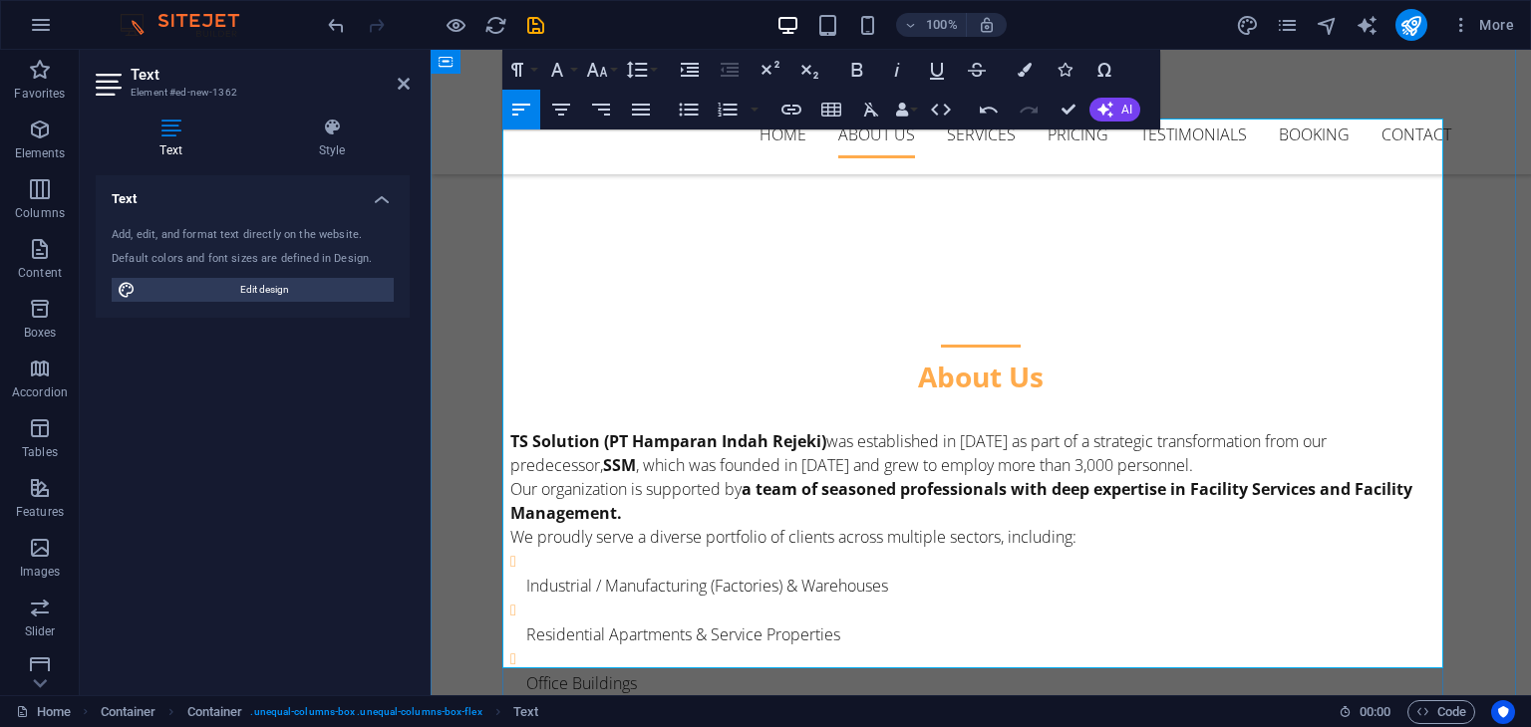
scroll to position [488, 0]
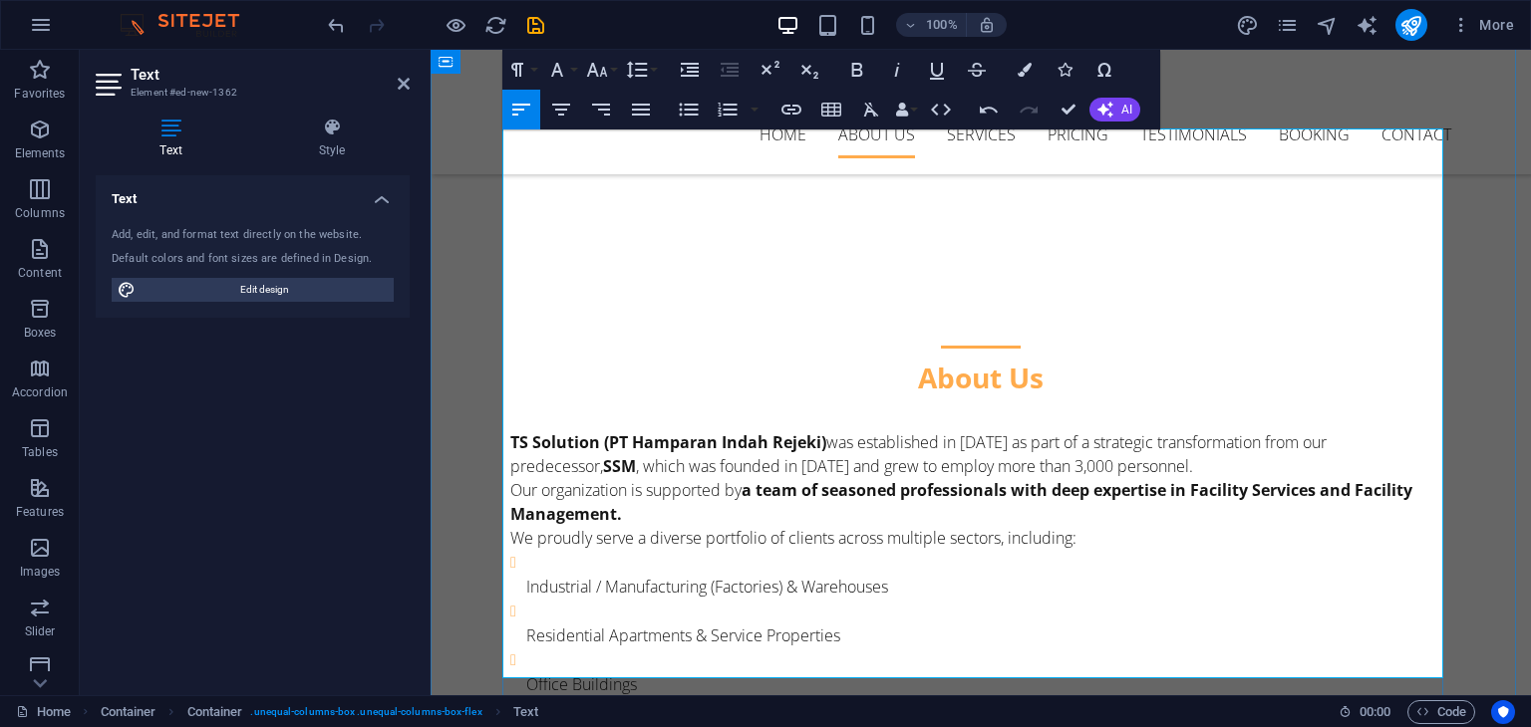
click at [526, 575] on p "Industrial / Manufacturing (Factories) & Warehouses" at bounding box center [988, 587] width 925 height 24
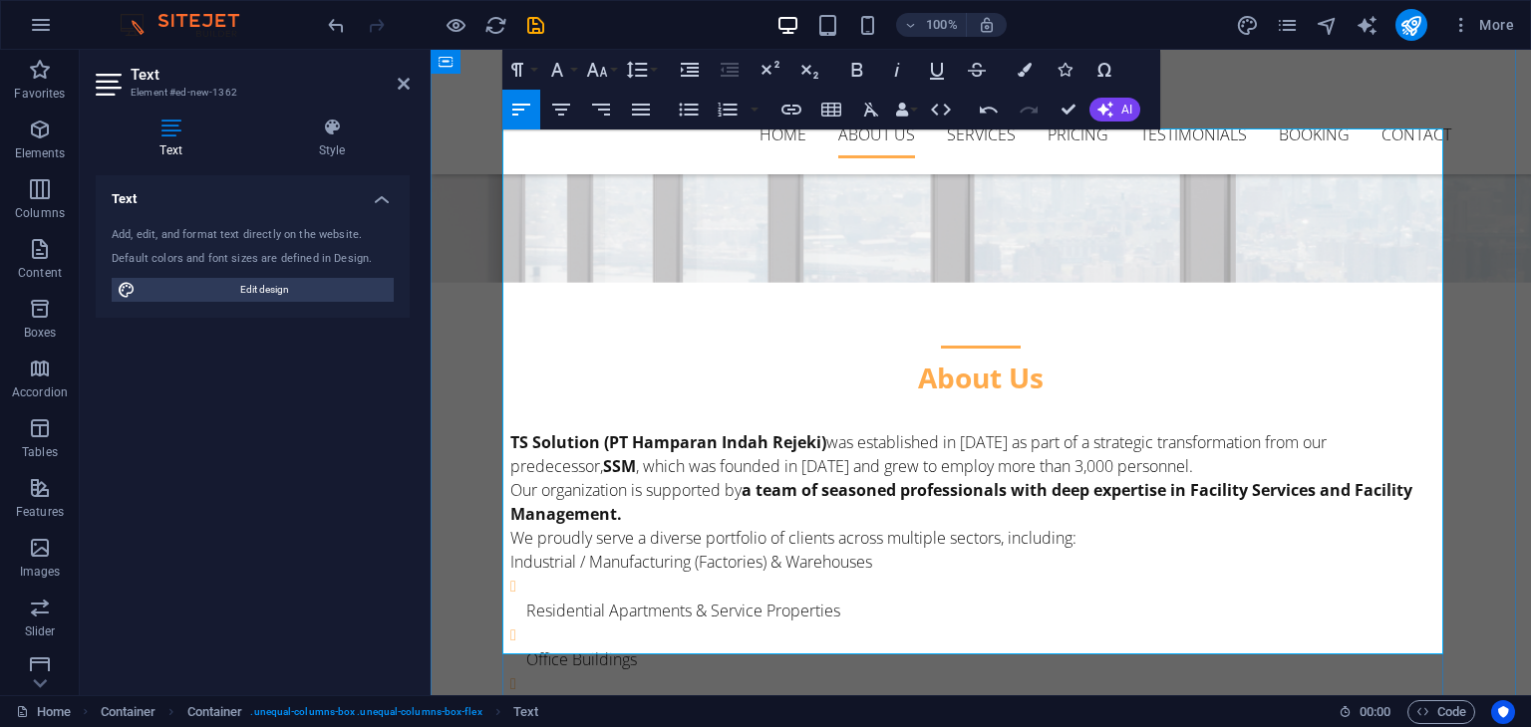
click at [526, 599] on p "Residential Apartments & Service Properties" at bounding box center [988, 611] width 925 height 24
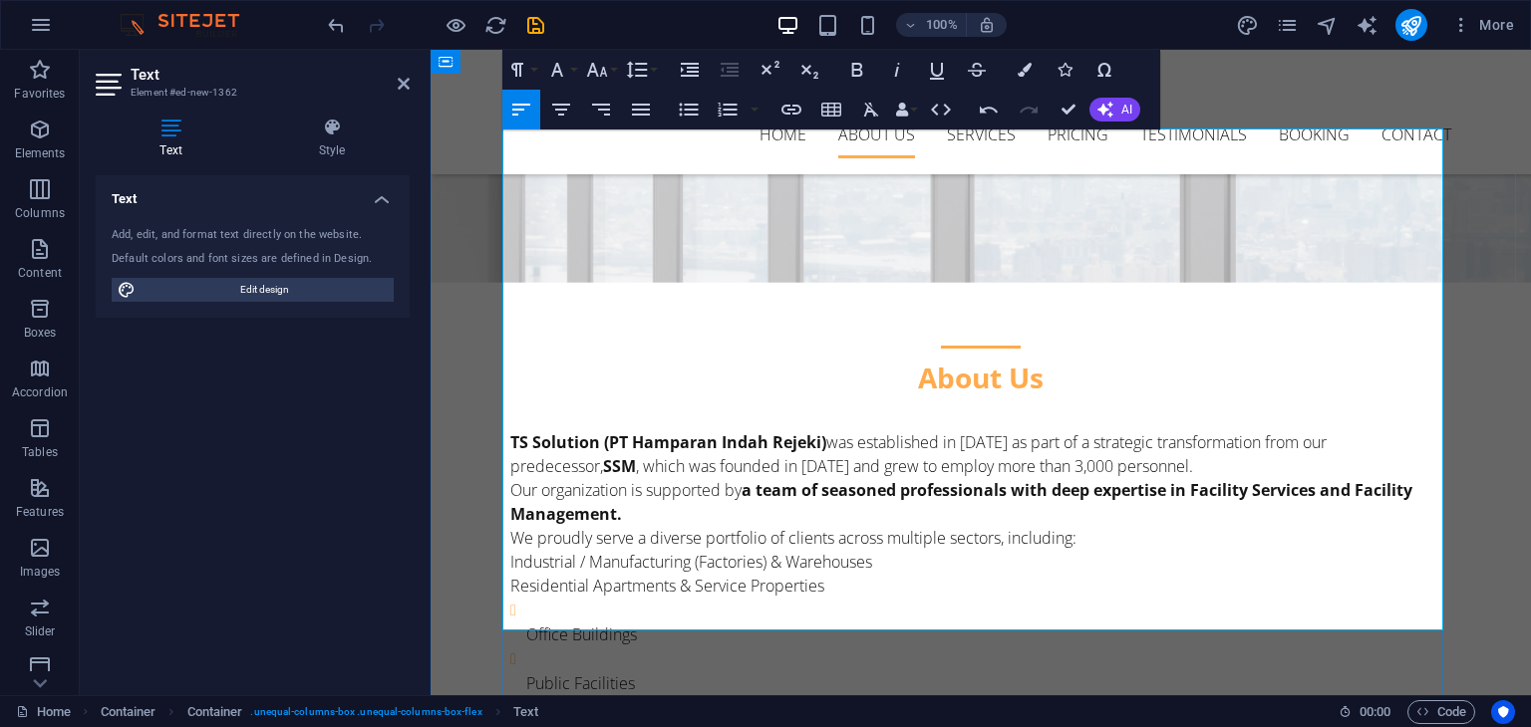
click at [526, 623] on p "Office Buildings" at bounding box center [988, 635] width 925 height 24
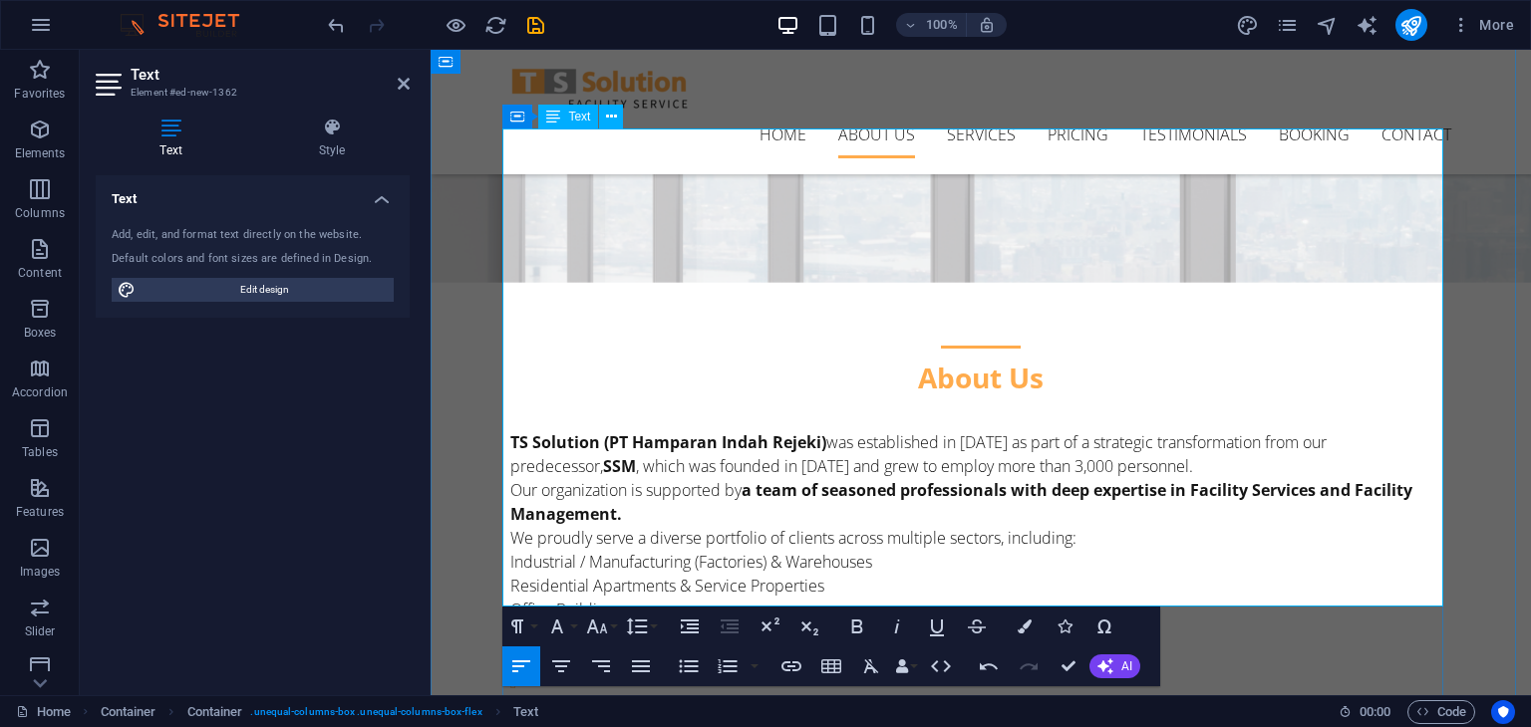
click at [526, 647] on p "Public Facilities" at bounding box center [988, 659] width 925 height 24
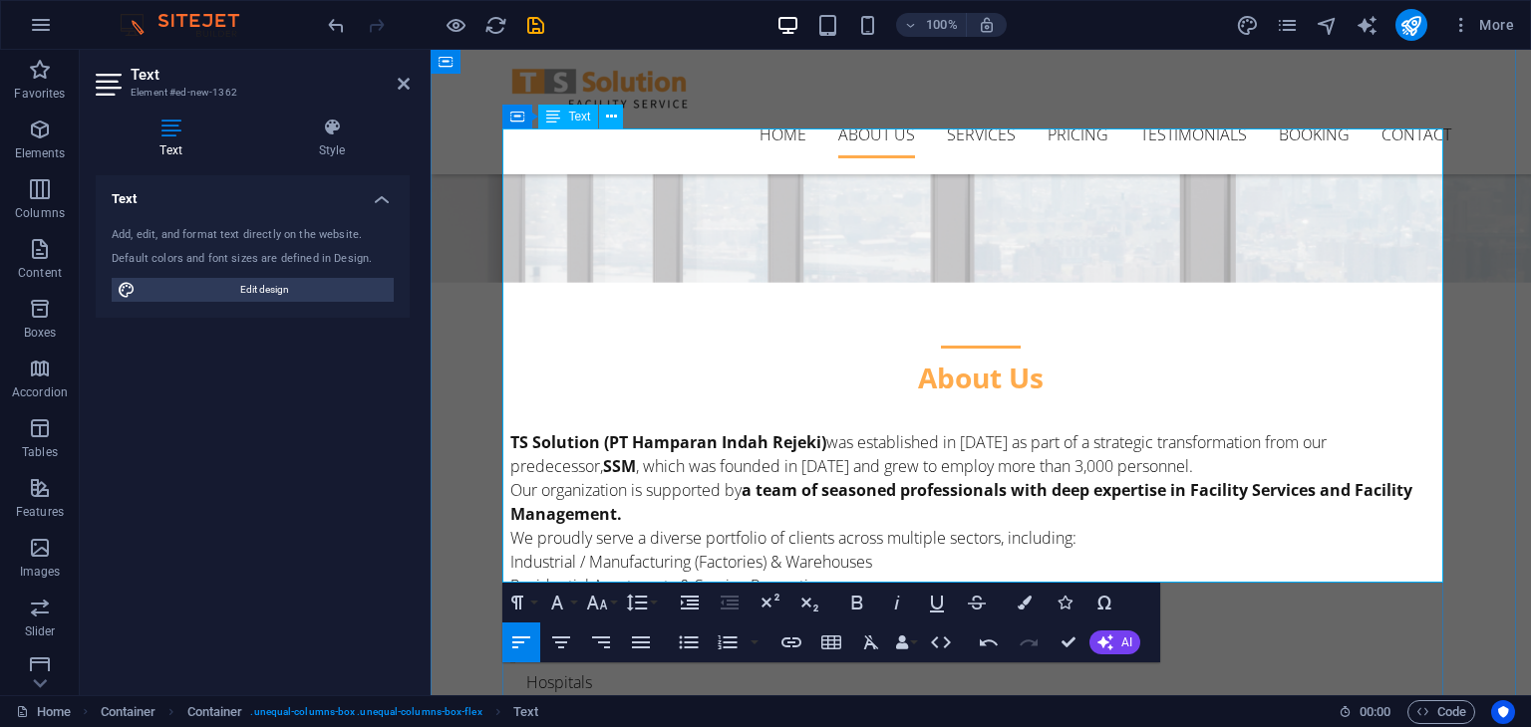
click at [526, 671] on p "Hospitals" at bounding box center [988, 683] width 925 height 24
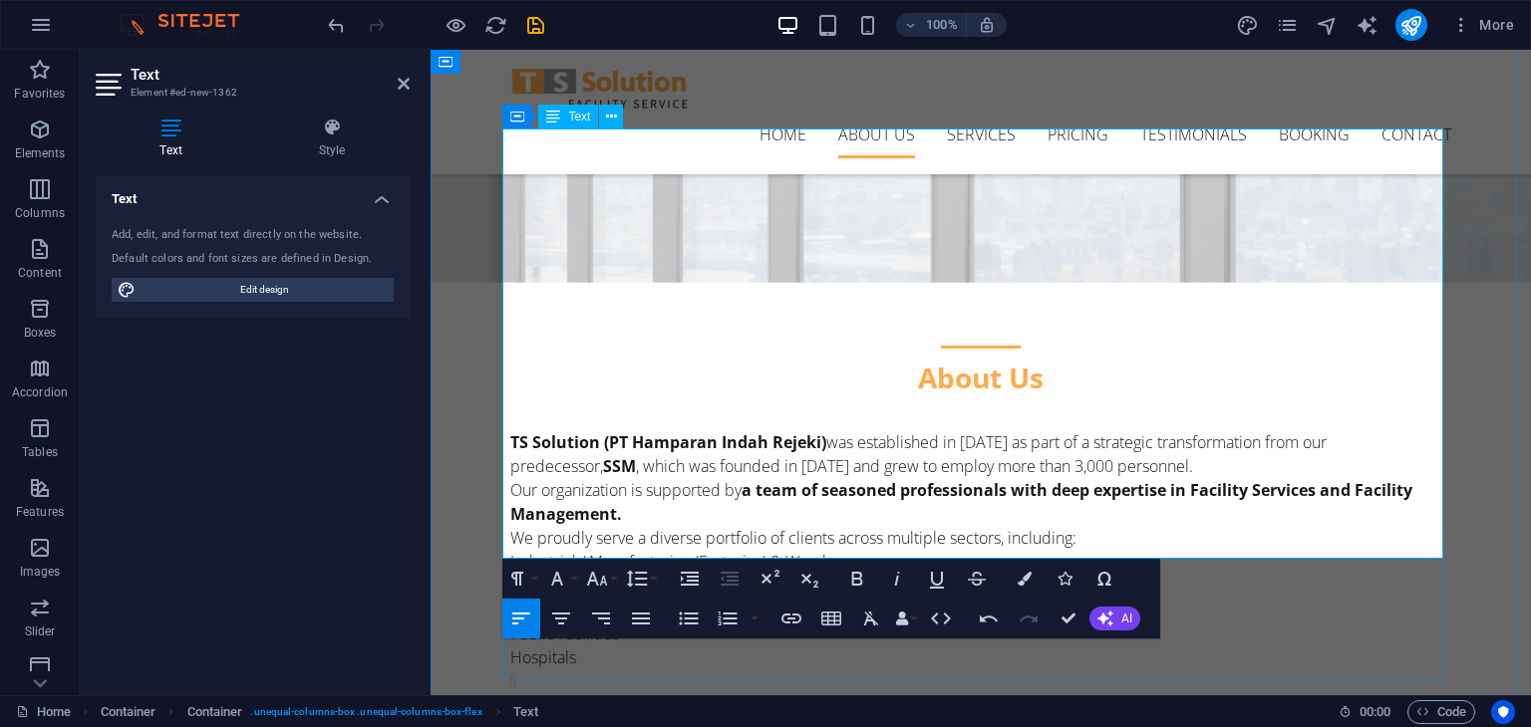
click at [516, 670] on ul "Shopping Malls & Retail Centers" at bounding box center [980, 694] width 941 height 49
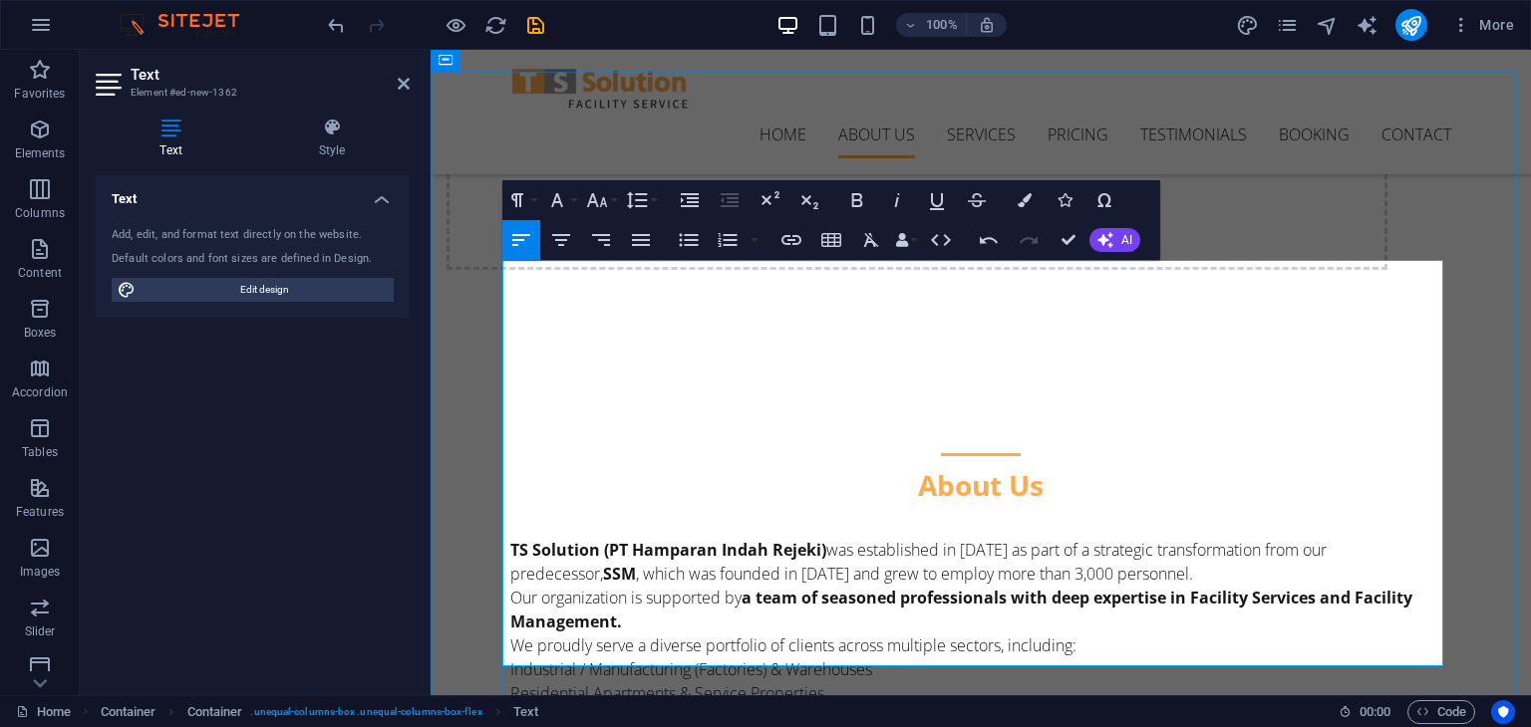
scroll to position [385, 0]
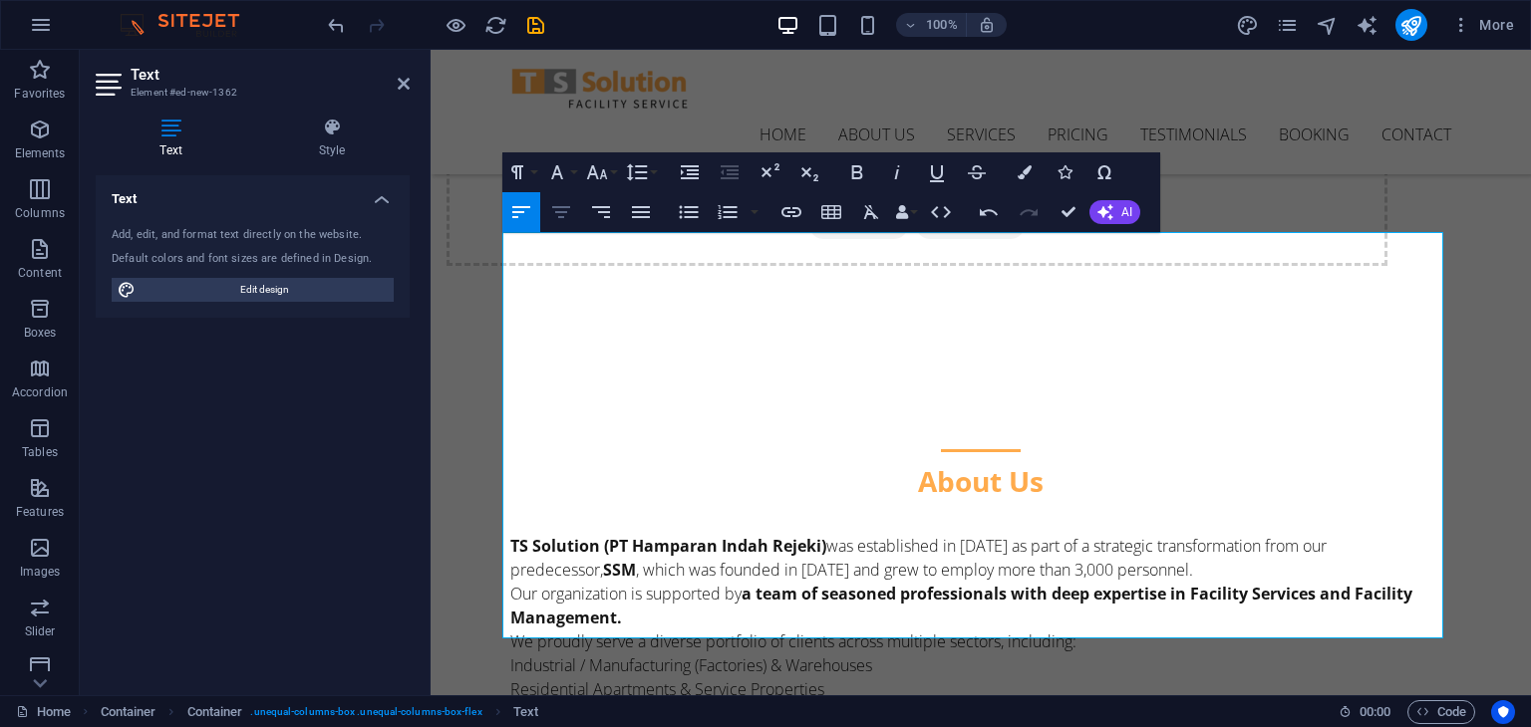
click at [562, 208] on icon "button" at bounding box center [561, 212] width 18 height 12
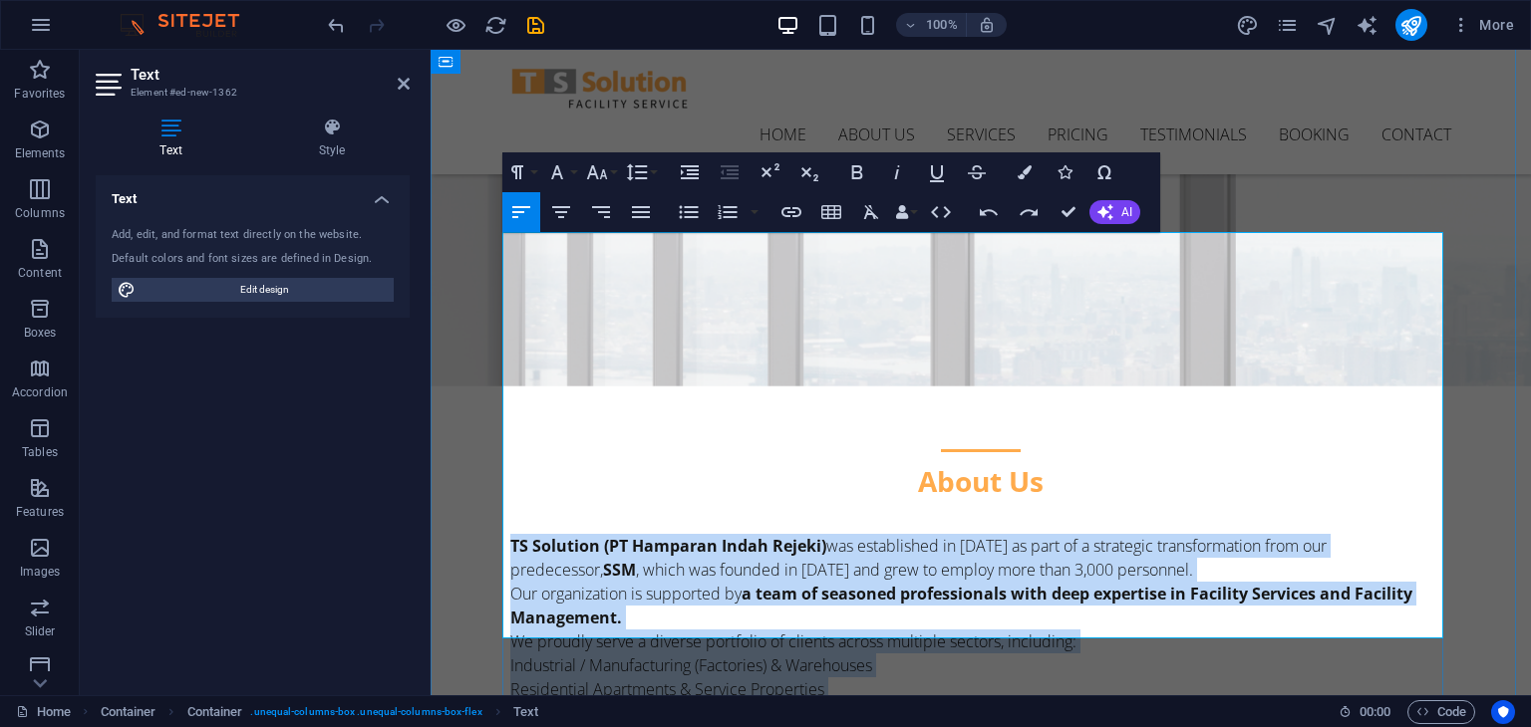
drag, startPoint x: 749, startPoint y: 607, endPoint x: 505, endPoint y: 247, distance: 434.8
click at [510, 534] on div "TS Solution (PT Hamparan Indah Rejeki) was established in 2013 as part of a str…" at bounding box center [980, 737] width 941 height 407
click at [569, 215] on icon "button" at bounding box center [561, 212] width 24 height 24
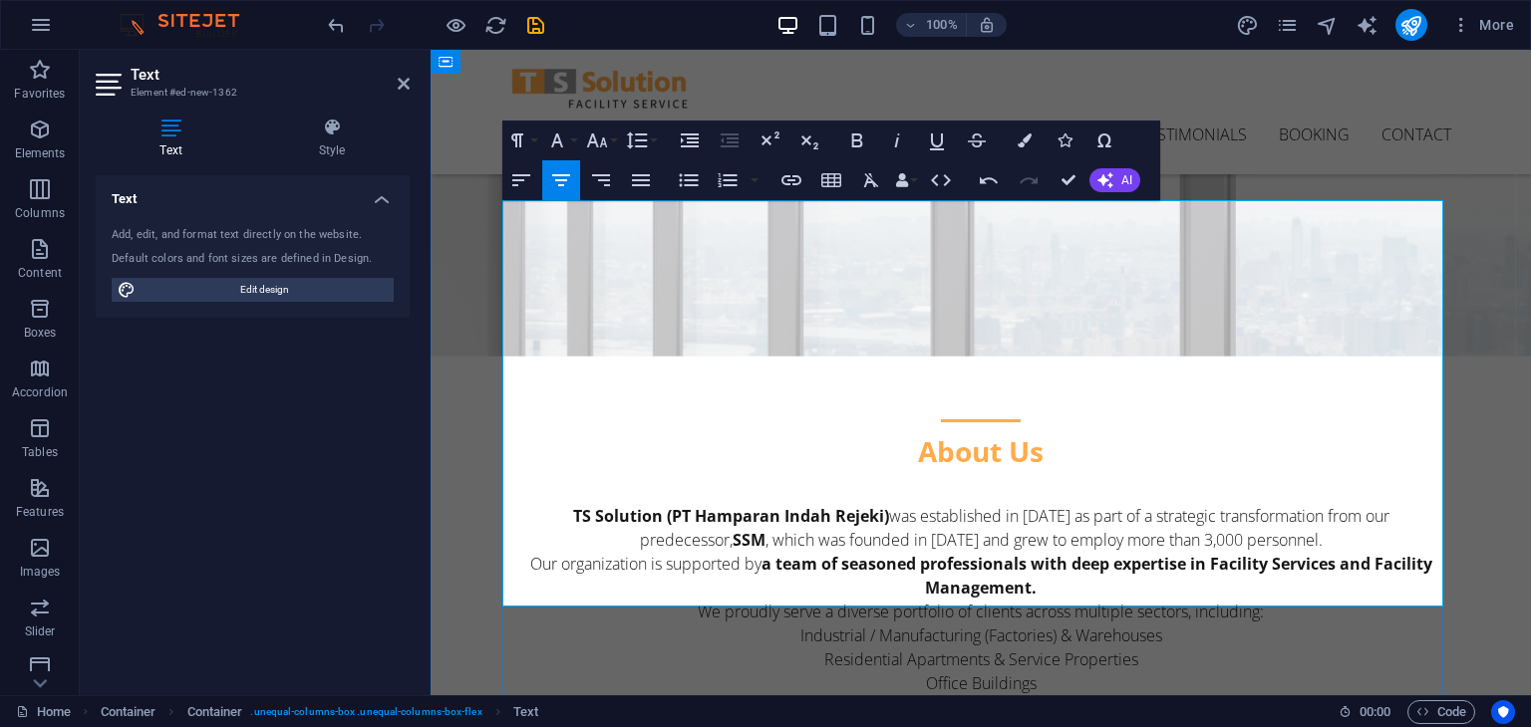
scroll to position [414, 0]
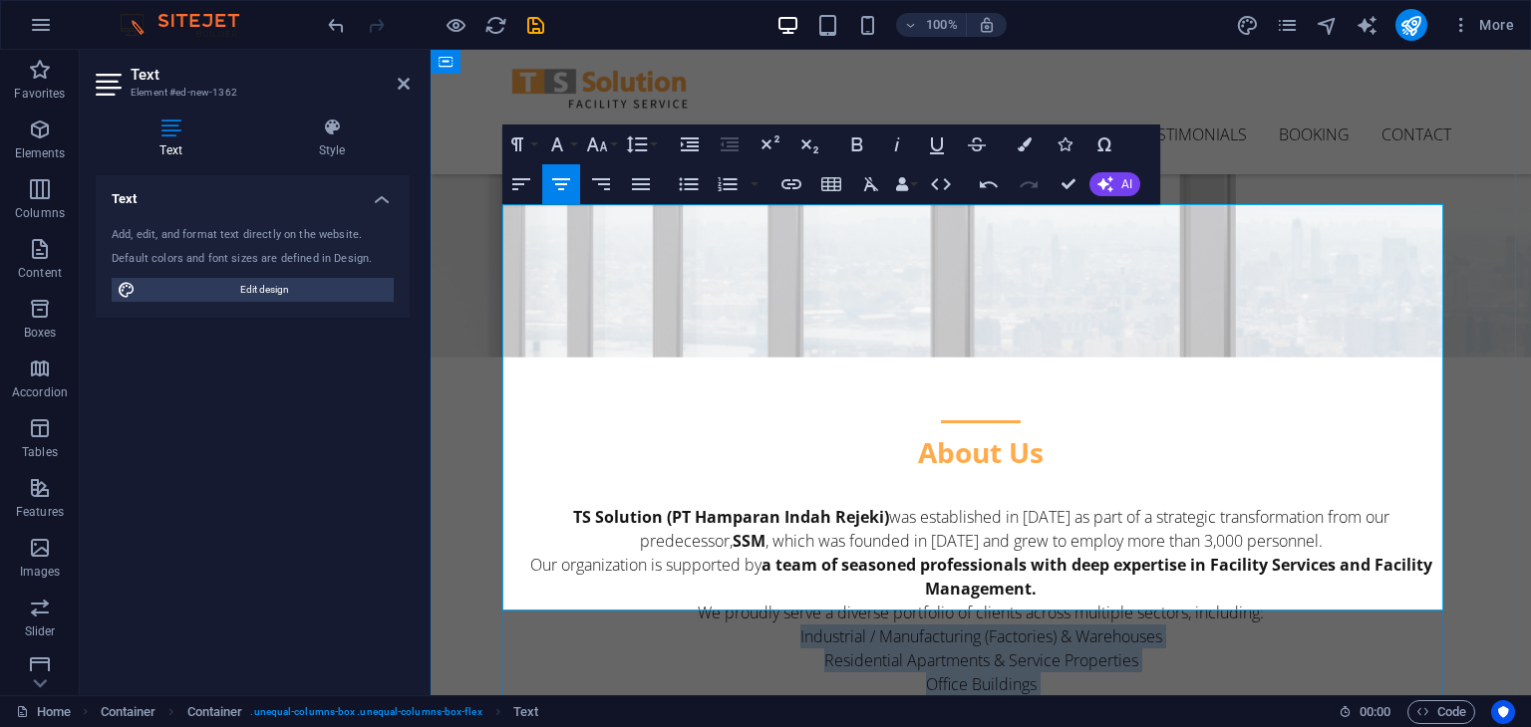
drag, startPoint x: 785, startPoint y: 337, endPoint x: 1092, endPoint y: 456, distance: 329.4
click at [1092, 505] on div "TS Solution (PT Hamparan Indah Rejeki) was established in 2013 as part of a str…" at bounding box center [980, 708] width 941 height 407
click at [522, 181] on icon "button" at bounding box center [521, 184] width 24 height 24
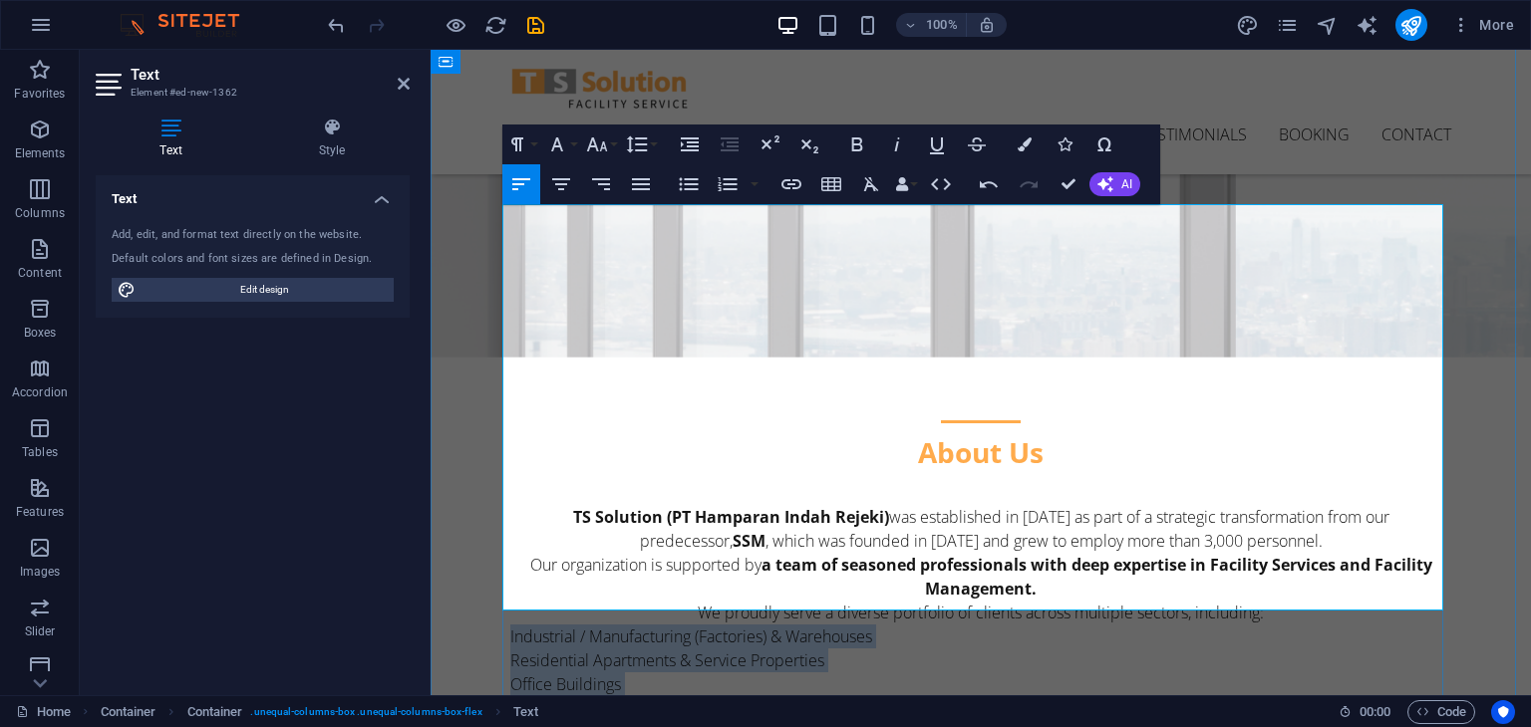
click at [610, 625] on p "Industrial / Manufacturing (Factories) & Warehouses" at bounding box center [980, 637] width 941 height 24
drag, startPoint x: 733, startPoint y: 453, endPoint x: 502, endPoint y: 336, distance: 259.4
click at [510, 505] on div "TS Solution (PT Hamparan Indah Rejeki) was established in 2013 as part of a str…" at bounding box center [980, 708] width 941 height 407
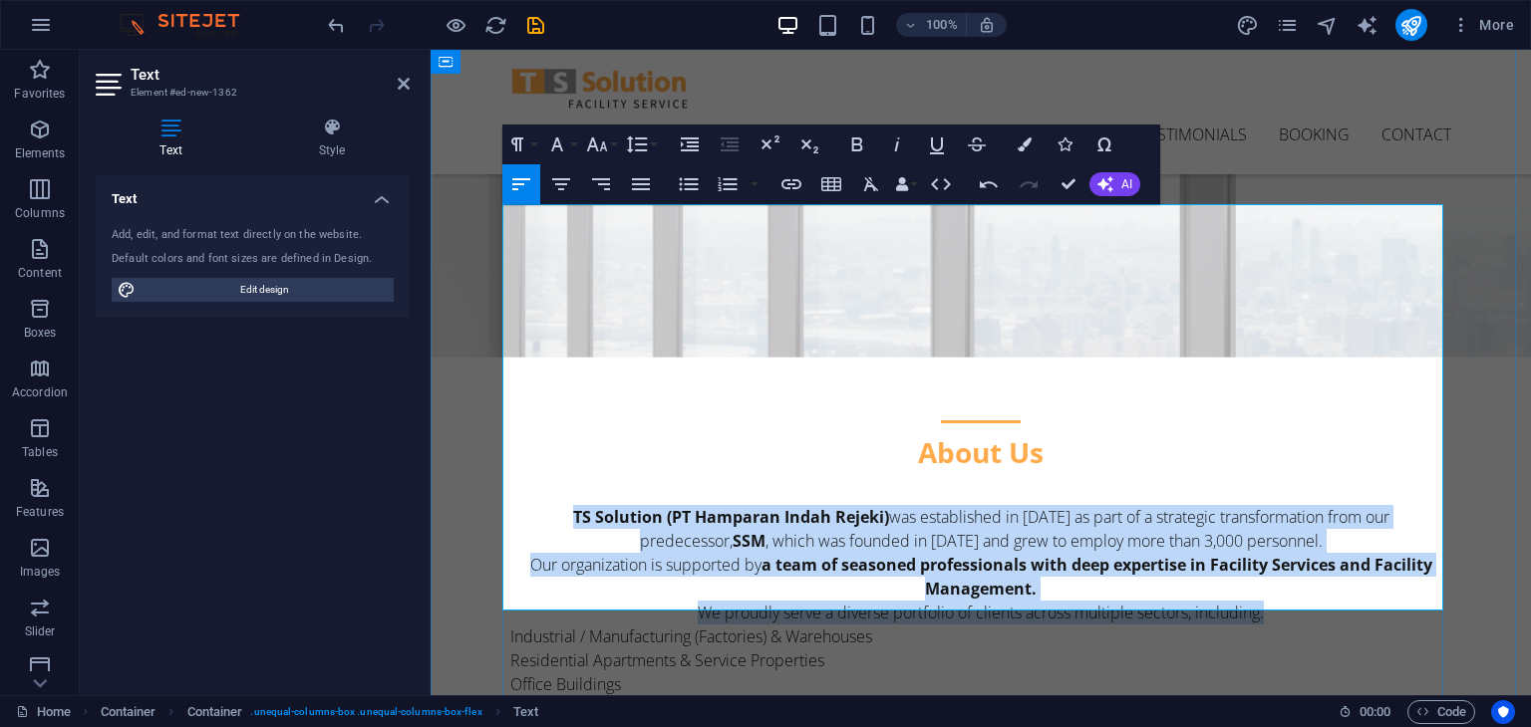
drag, startPoint x: 550, startPoint y: 214, endPoint x: 1286, endPoint y: 311, distance: 741.8
click at [1286, 505] on div "TS Solution (PT Hamparan Indah Rejeki) was established in 2013 as part of a str…" at bounding box center [980, 708] width 941 height 407
click at [510, 184] on icon "button" at bounding box center [521, 184] width 24 height 24
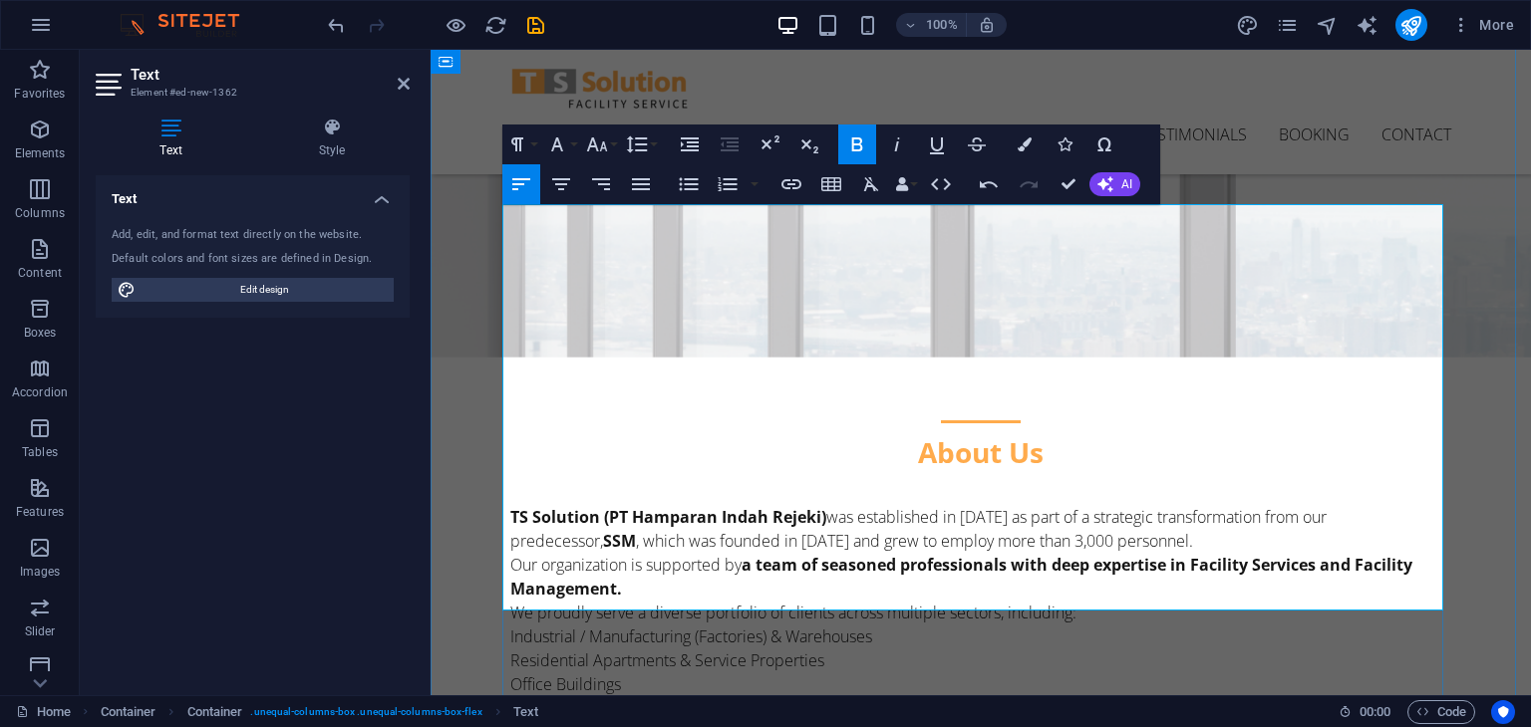
click at [711, 720] on p "Hospitals" at bounding box center [980, 732] width 941 height 24
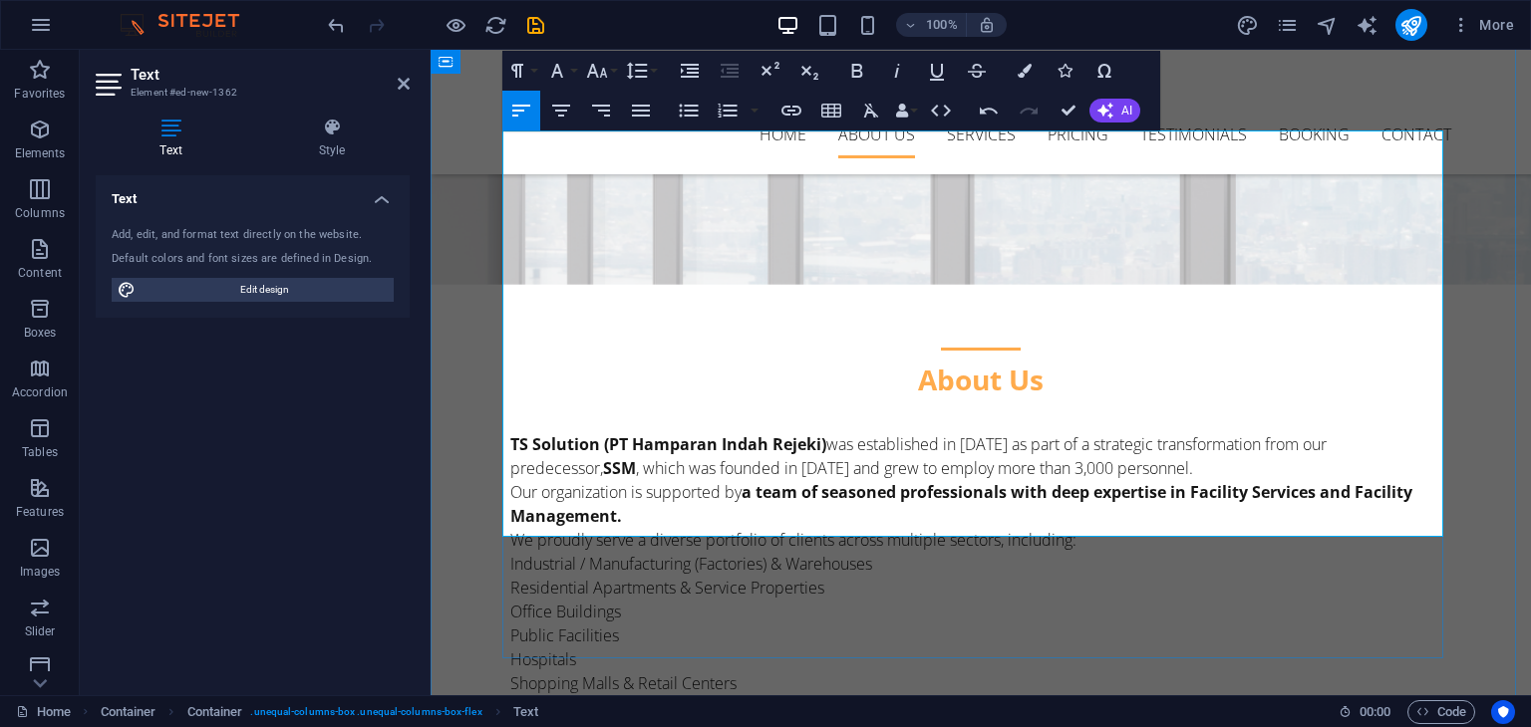
scroll to position [490, 0]
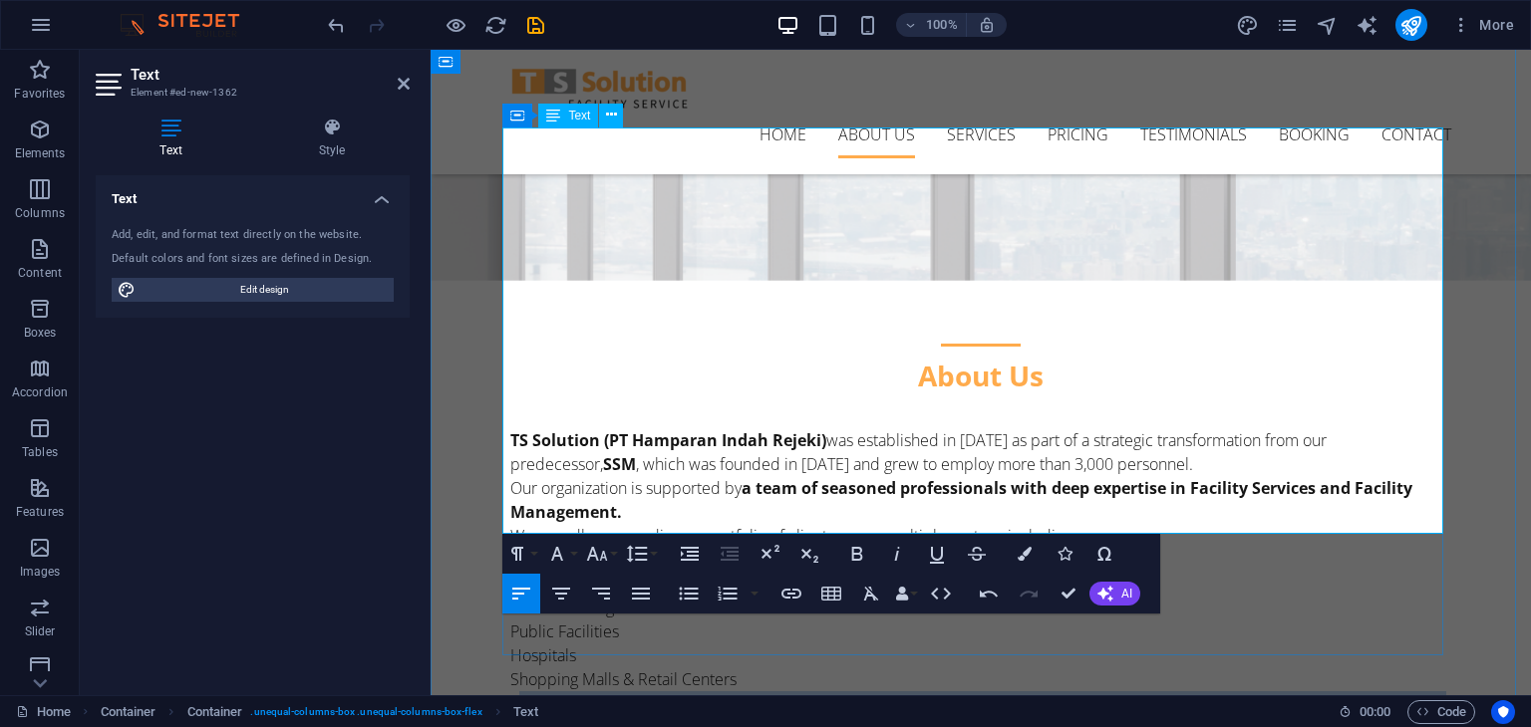
drag, startPoint x: 504, startPoint y: 402, endPoint x: 1162, endPoint y: 499, distance: 664.9
click at [1162, 499] on div "TS Solution (PT Hamparan Indah Rejeki) was established in 2013 as part of a str…" at bounding box center [980, 632] width 941 height 407
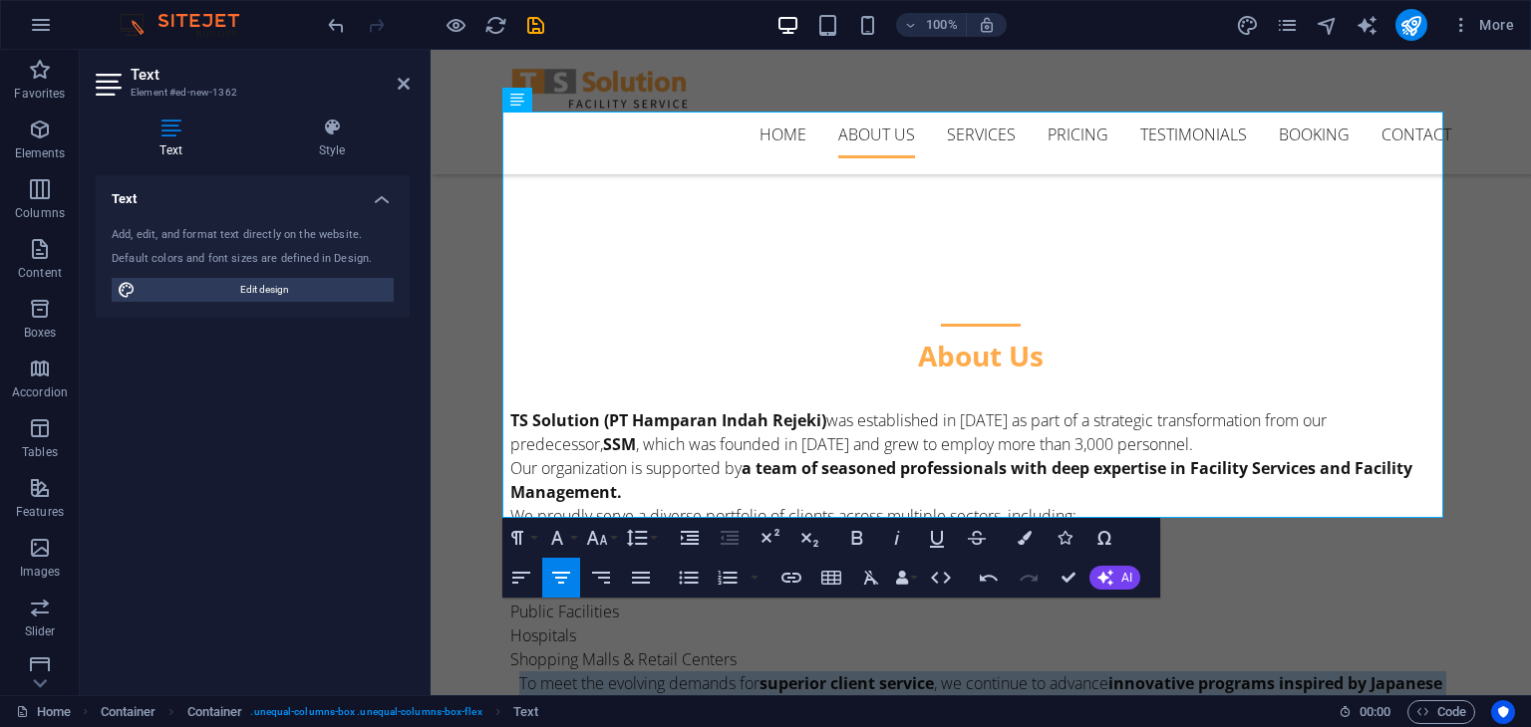
scroll to position [514, 0]
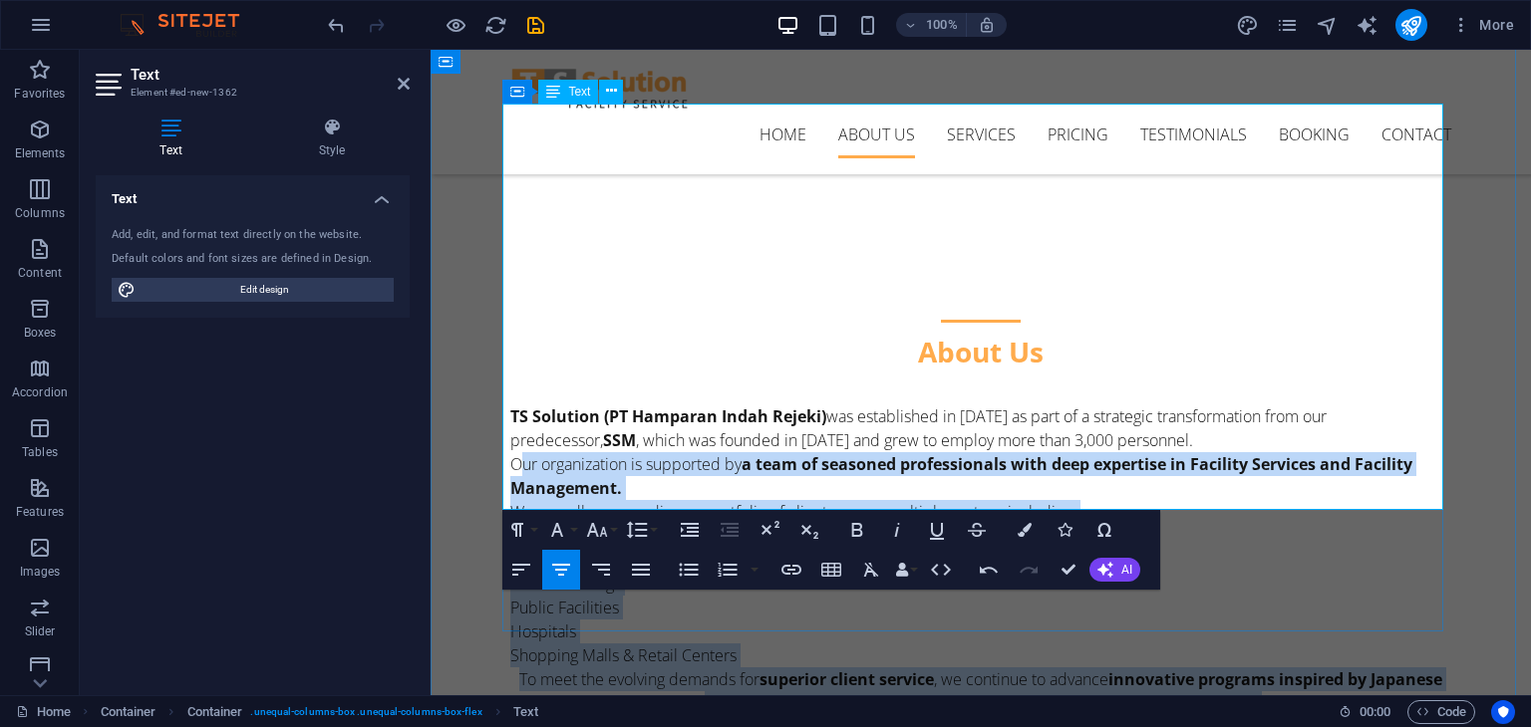
drag, startPoint x: 1100, startPoint y: 479, endPoint x: 517, endPoint y: 157, distance: 665.9
click at [517, 405] on div "TS Solution (PT Hamparan Indah Rejeki) was established in 2013 as part of a str…" at bounding box center [980, 608] width 941 height 407
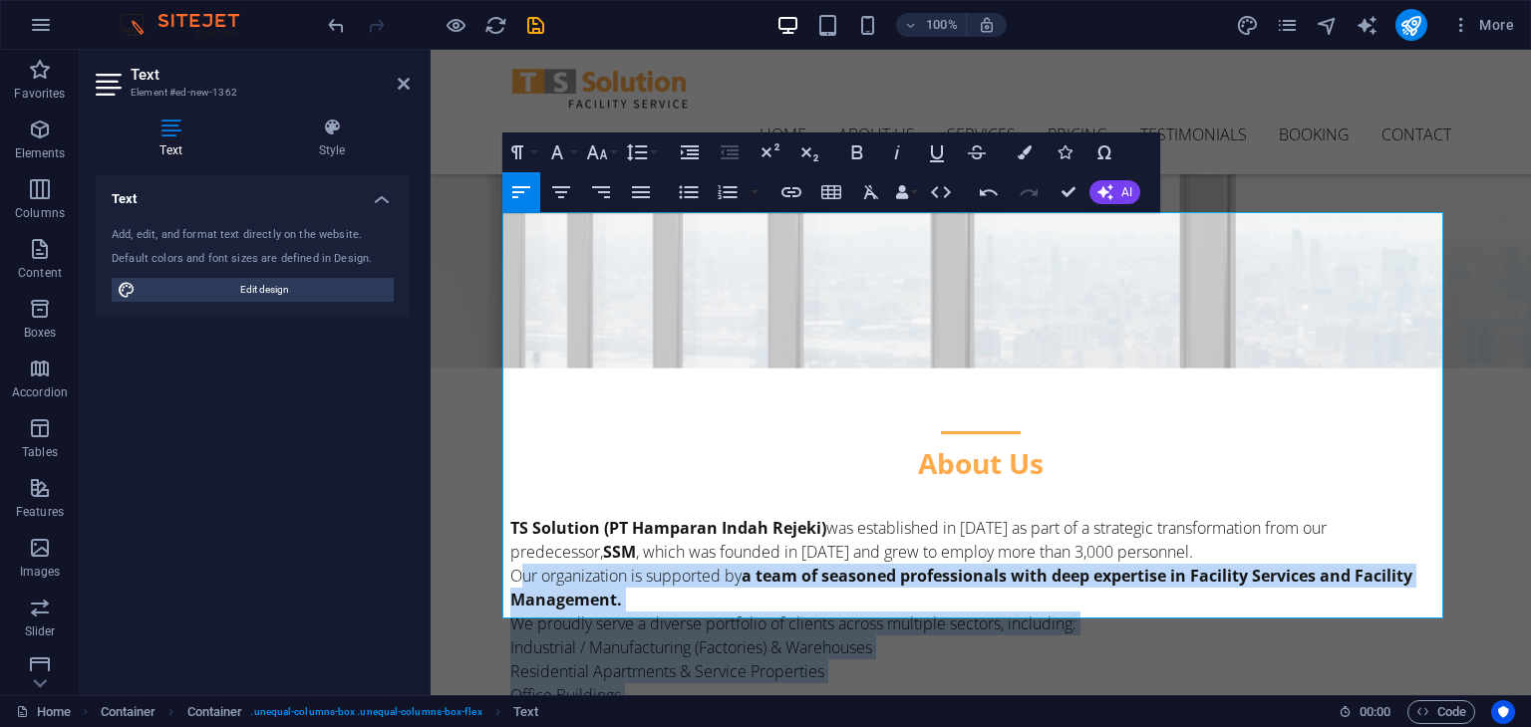
scroll to position [402, 0]
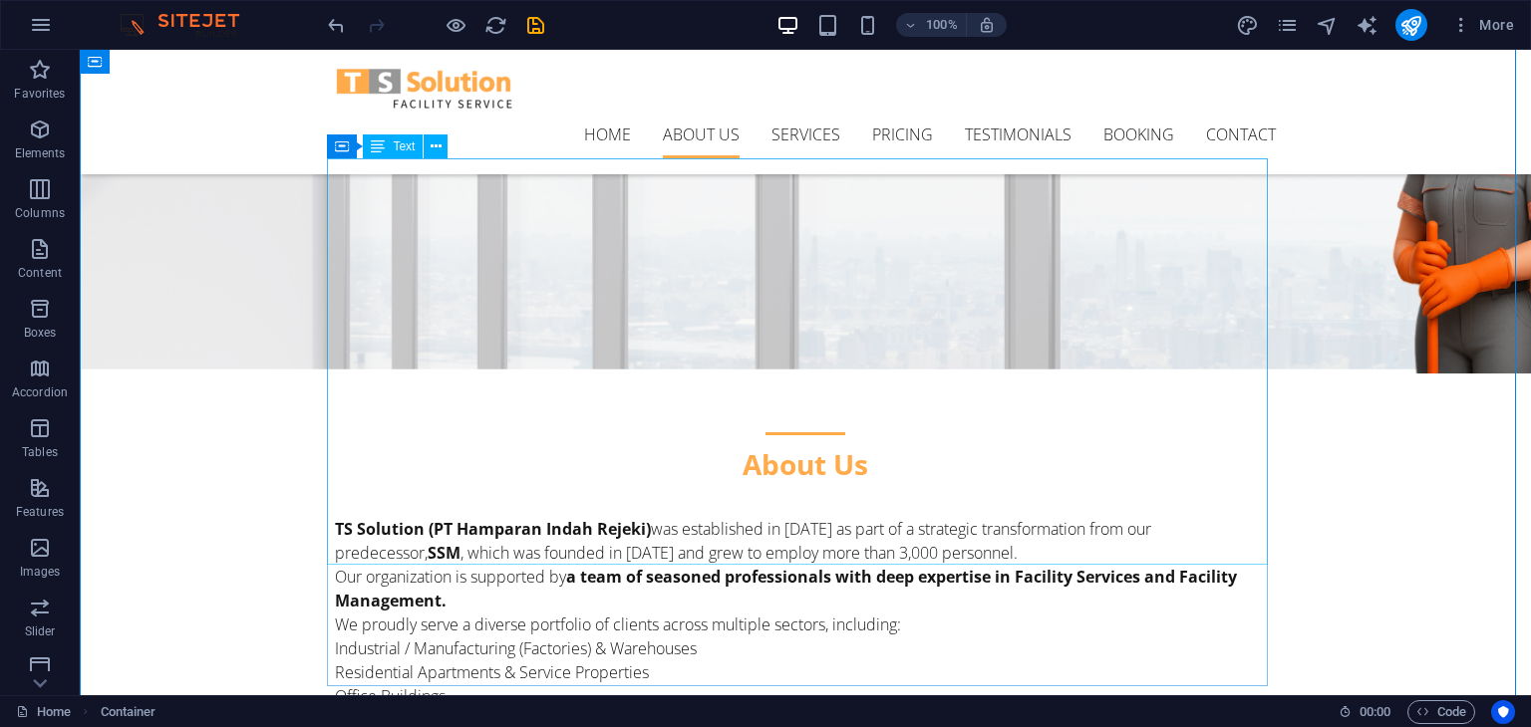
scroll to position [465, 0]
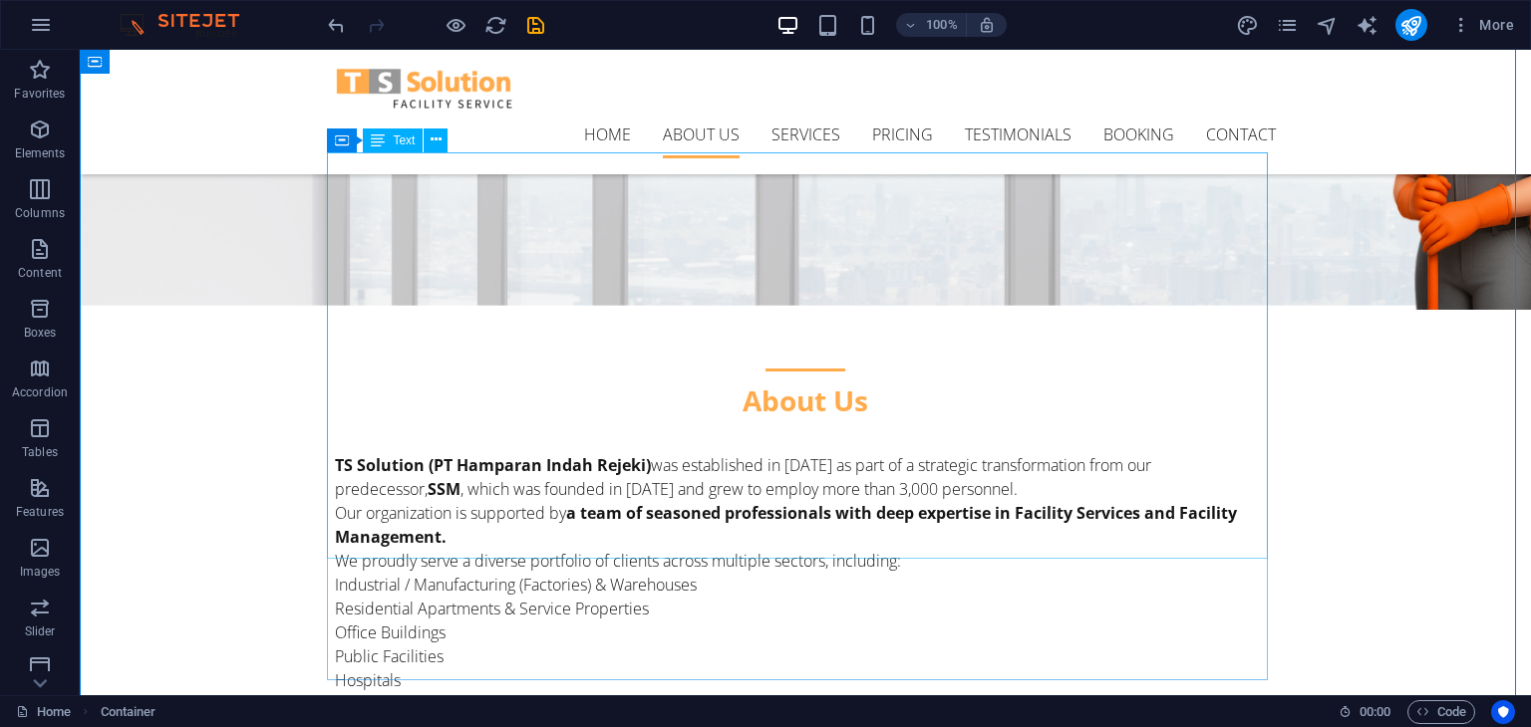
click at [913, 518] on div "TS Solution (PT Hamparan Indah Rejeki) was established in 2013 as part of a str…" at bounding box center [805, 656] width 941 height 407
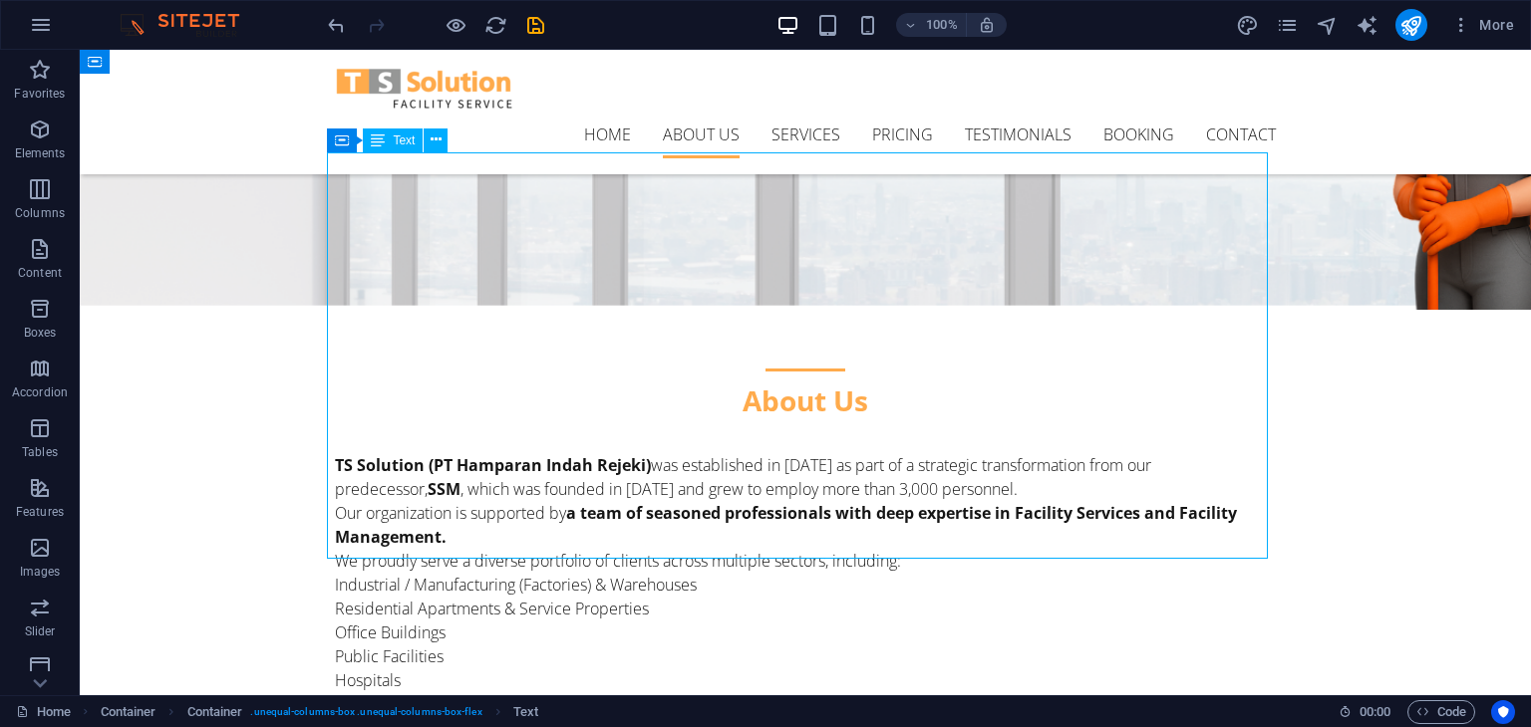
click at [899, 521] on div "TS Solution (PT Hamparan Indah Rejeki) was established in 2013 as part of a str…" at bounding box center [805, 656] width 941 height 407
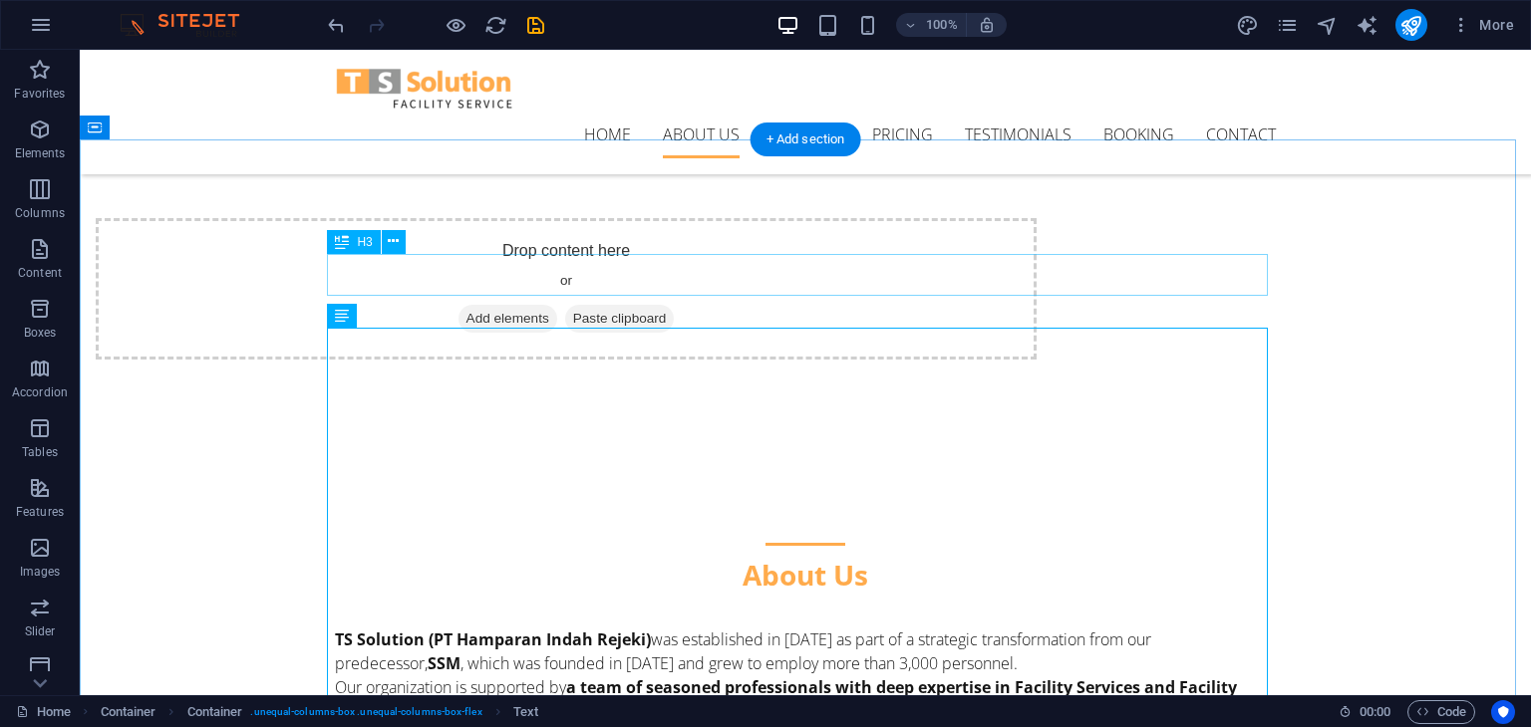
scroll to position [290, 0]
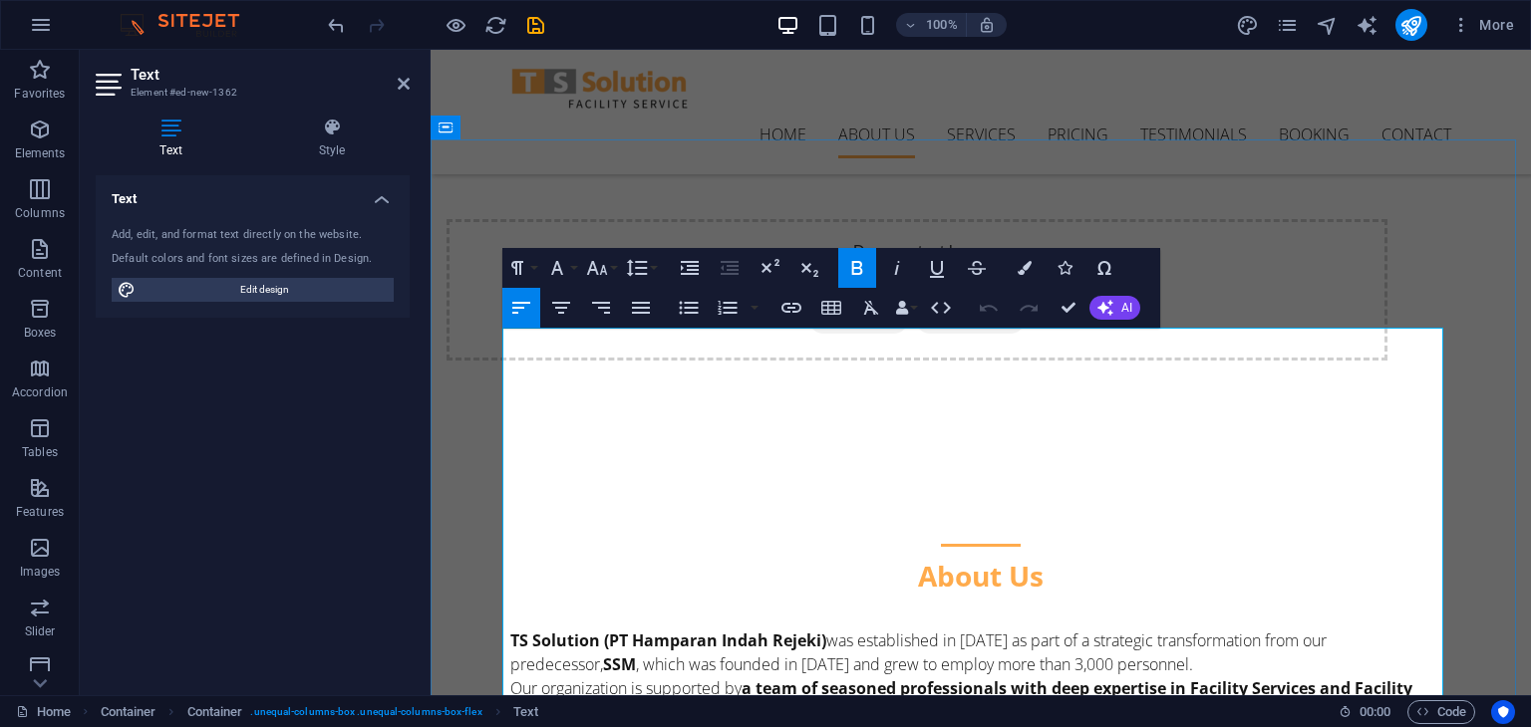
click at [543, 630] on strong "TS Solution (PT Hamparan Indah Rejeki)" at bounding box center [668, 641] width 316 height 22
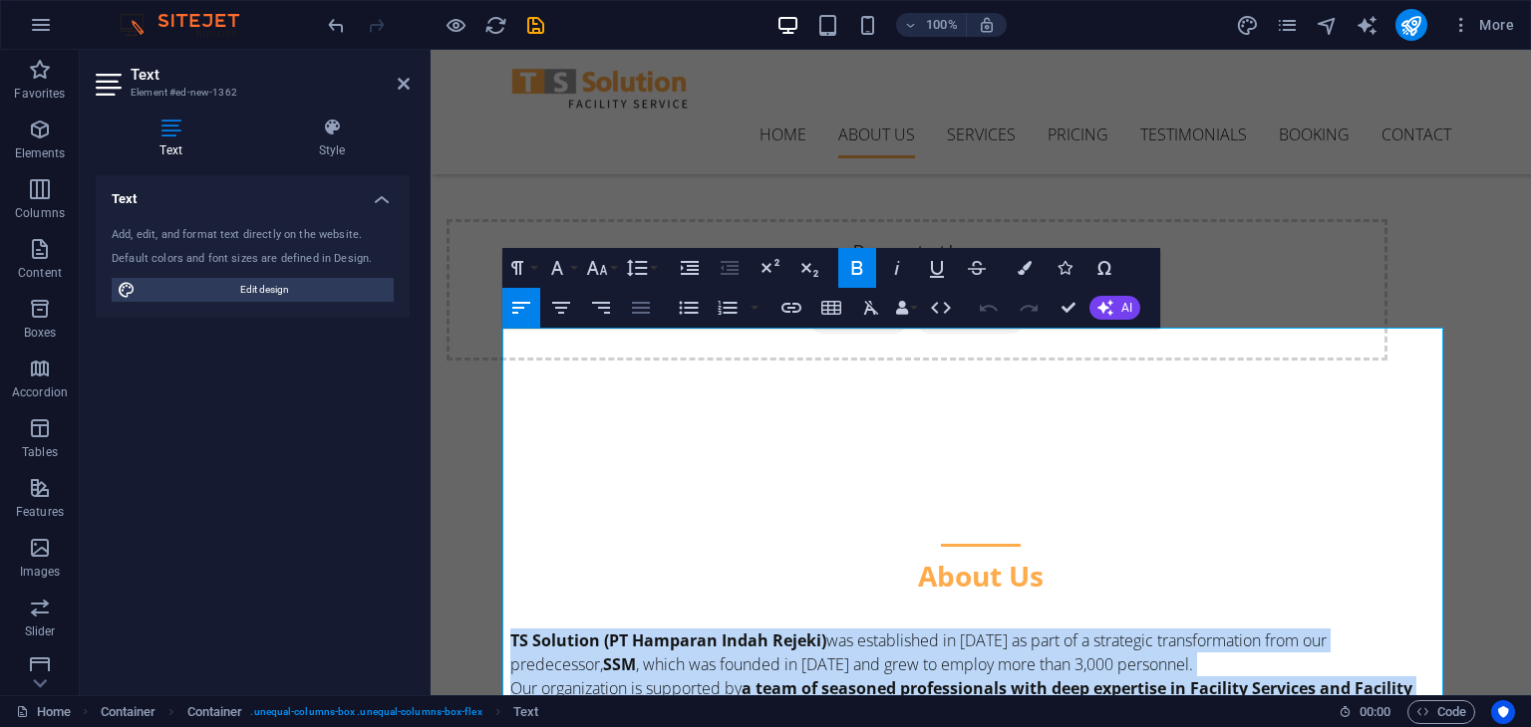
click at [640, 309] on icon "button" at bounding box center [641, 308] width 24 height 24
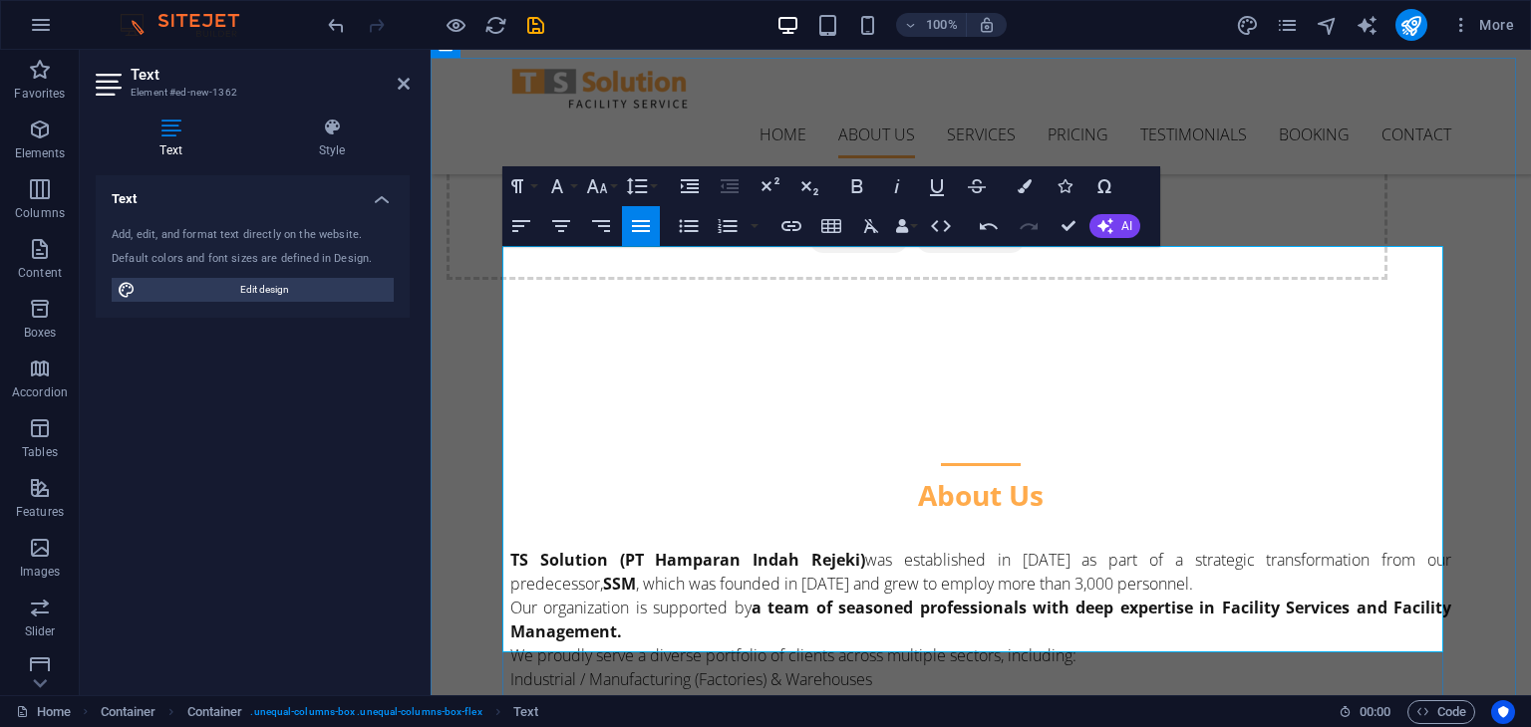
scroll to position [373, 0]
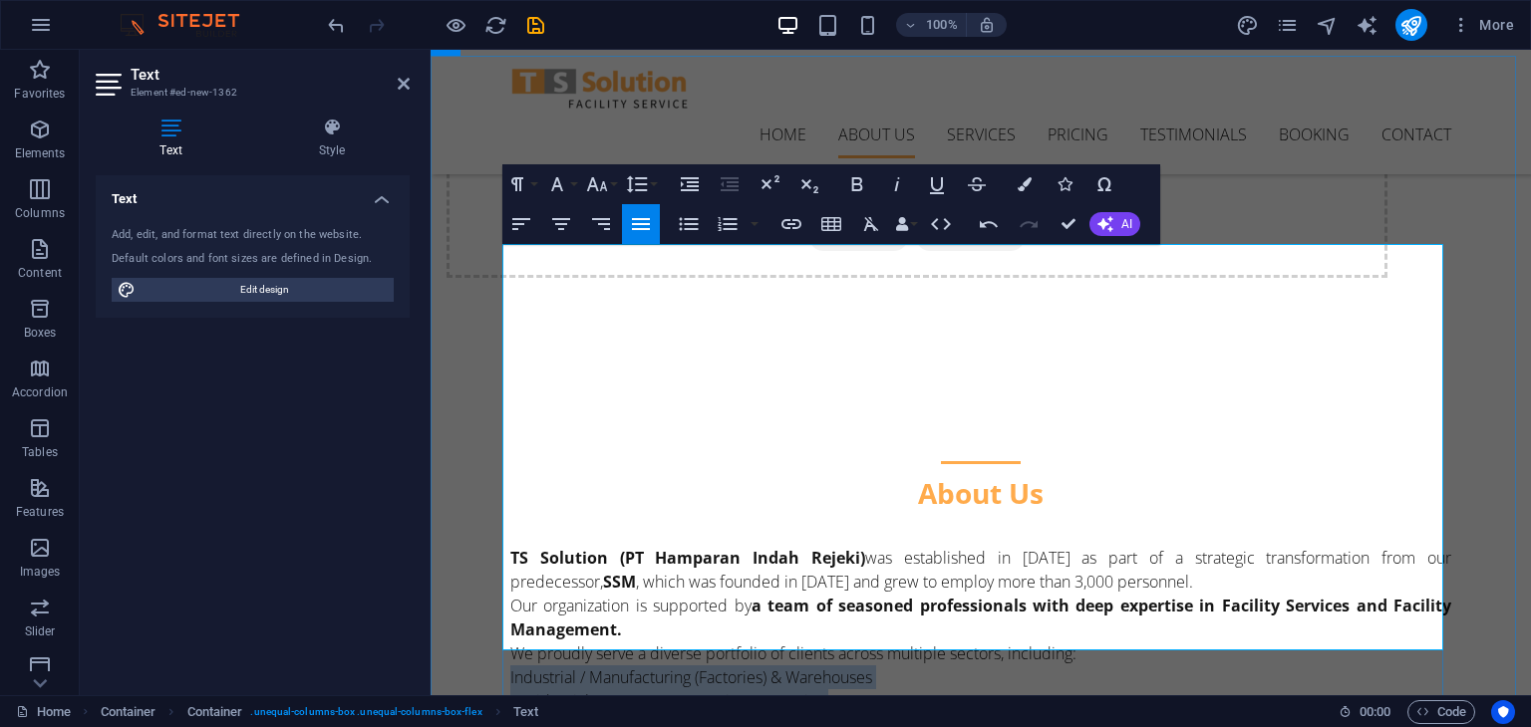
drag, startPoint x: 759, startPoint y: 496, endPoint x: 502, endPoint y: 375, distance: 284.4
click at [759, 227] on button "button" at bounding box center [754, 224] width 16 height 40
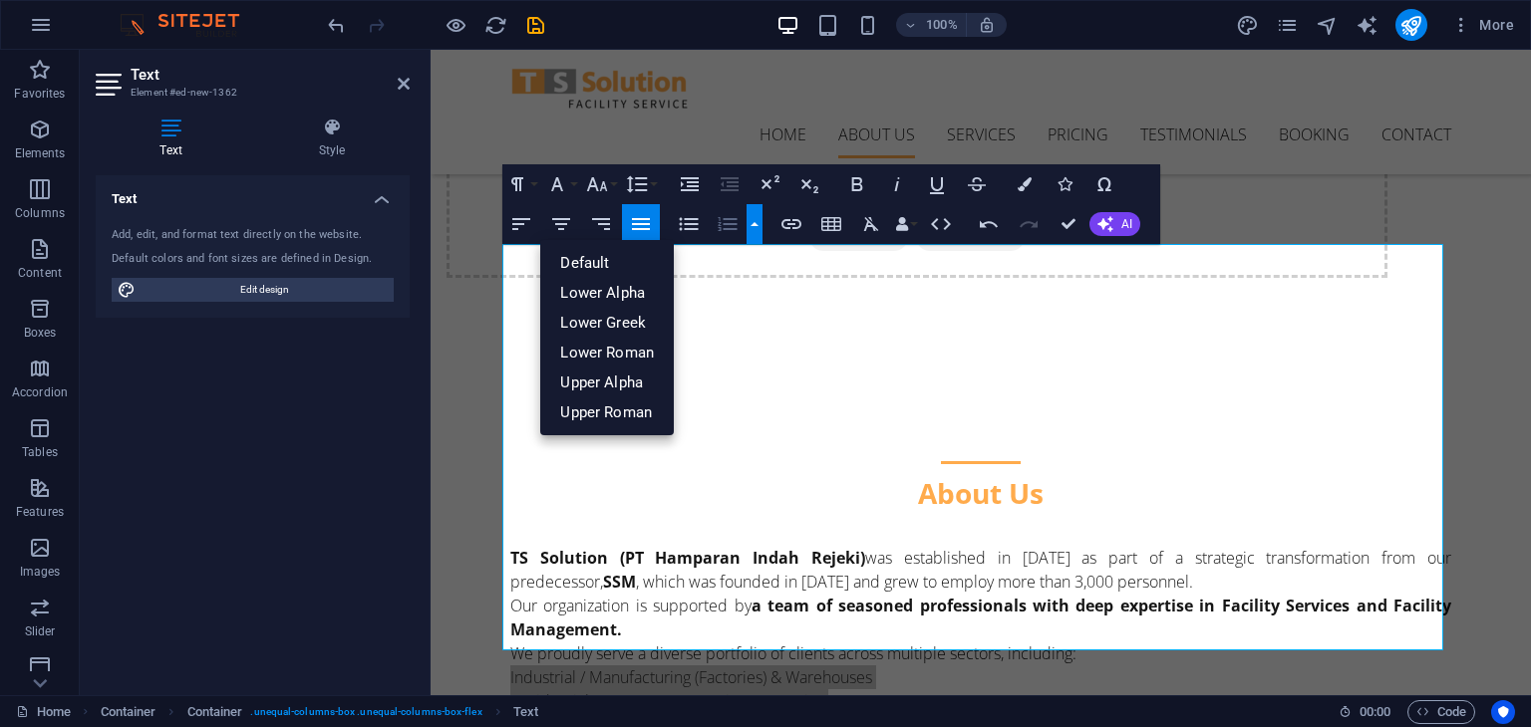
click at [759, 227] on button "button" at bounding box center [754, 224] width 16 height 40
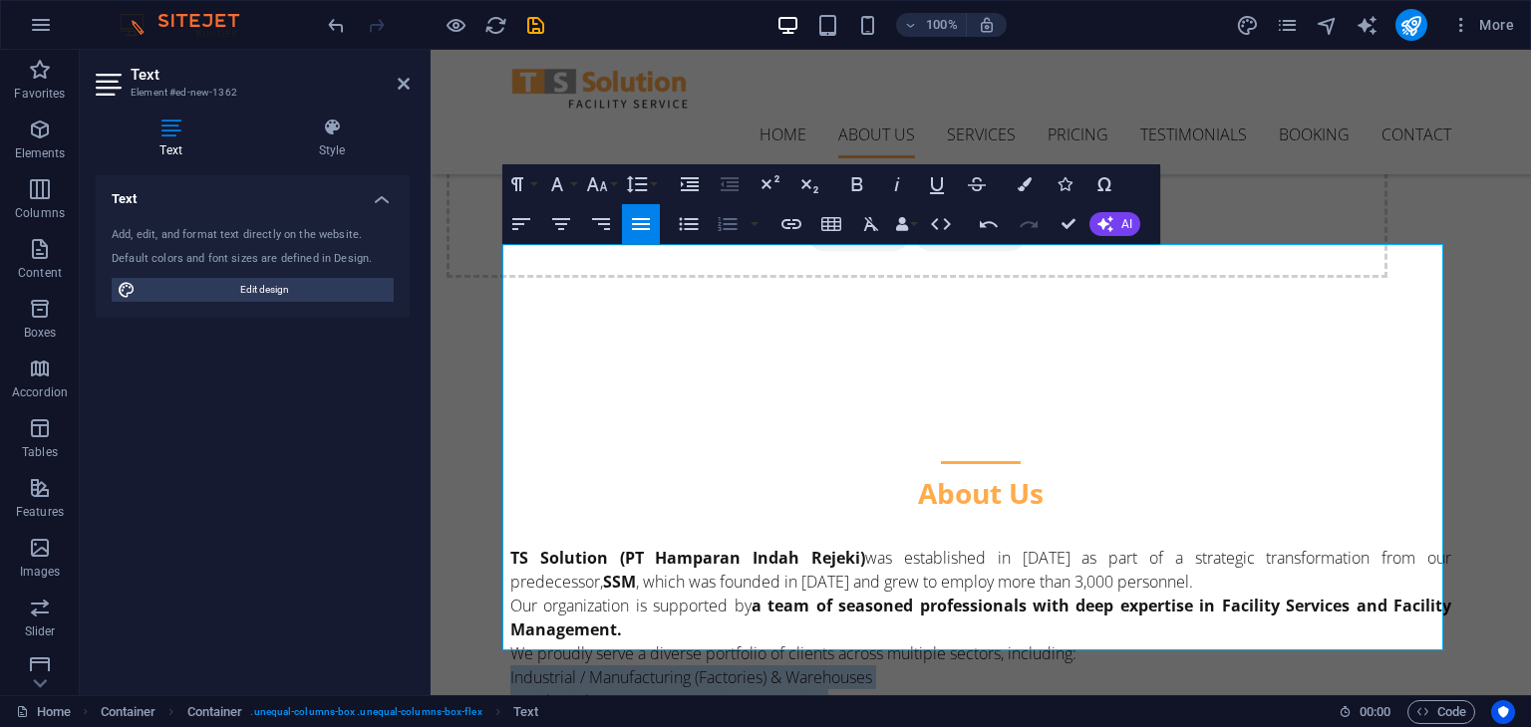
click at [722, 228] on icon "button" at bounding box center [728, 224] width 24 height 24
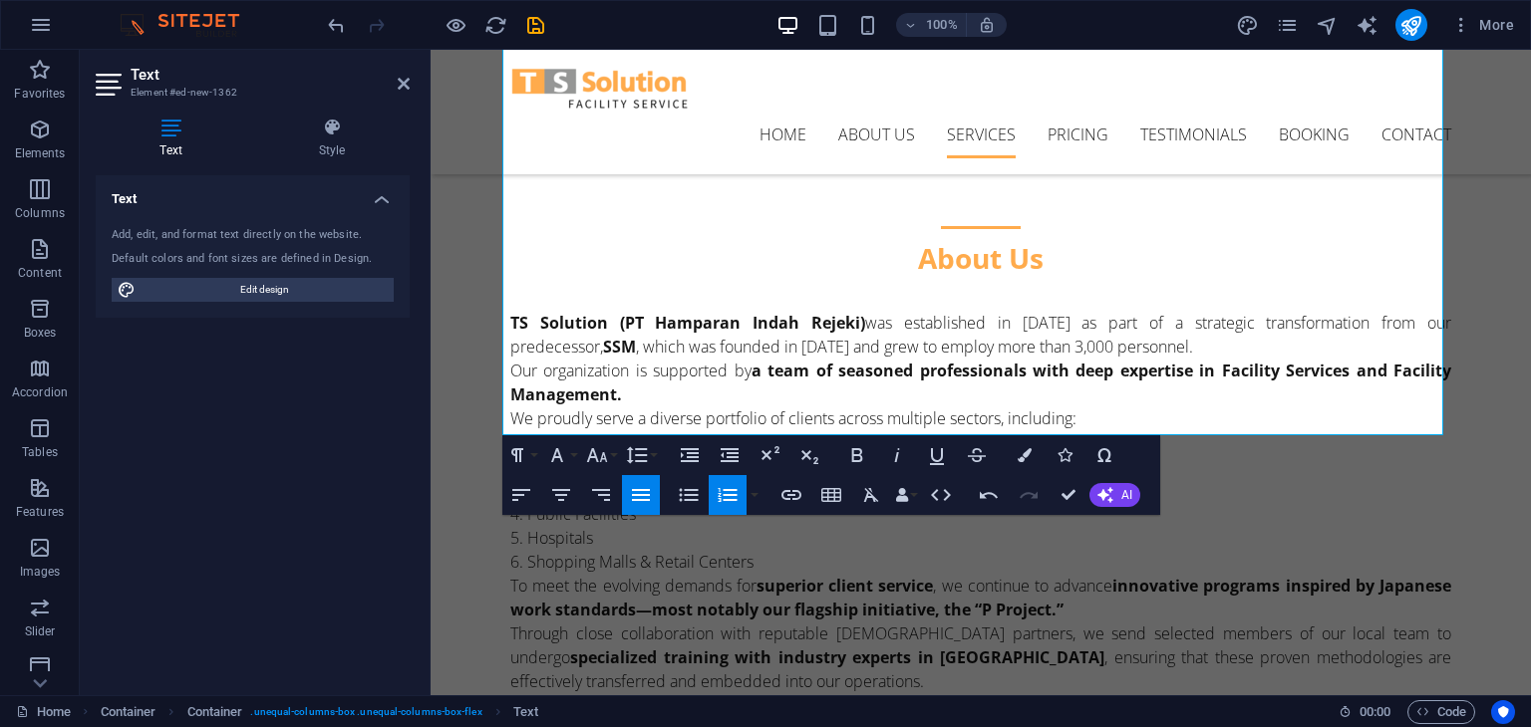
scroll to position [609, 0]
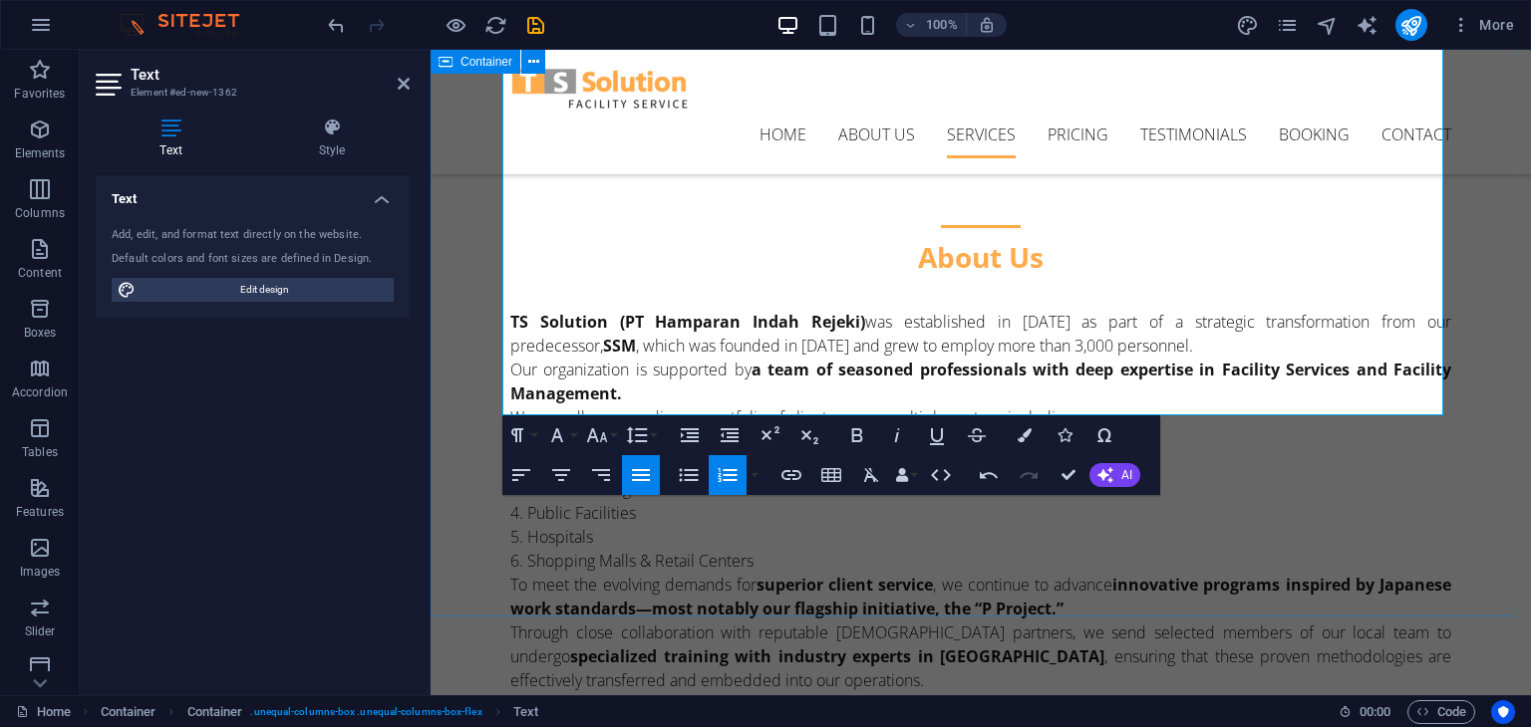
click at [469, 387] on div "About Us TS Solution (PT Hamparan Indah Rejeki) was established in 2013 as part…" at bounding box center [981, 640] width 1100 height 1037
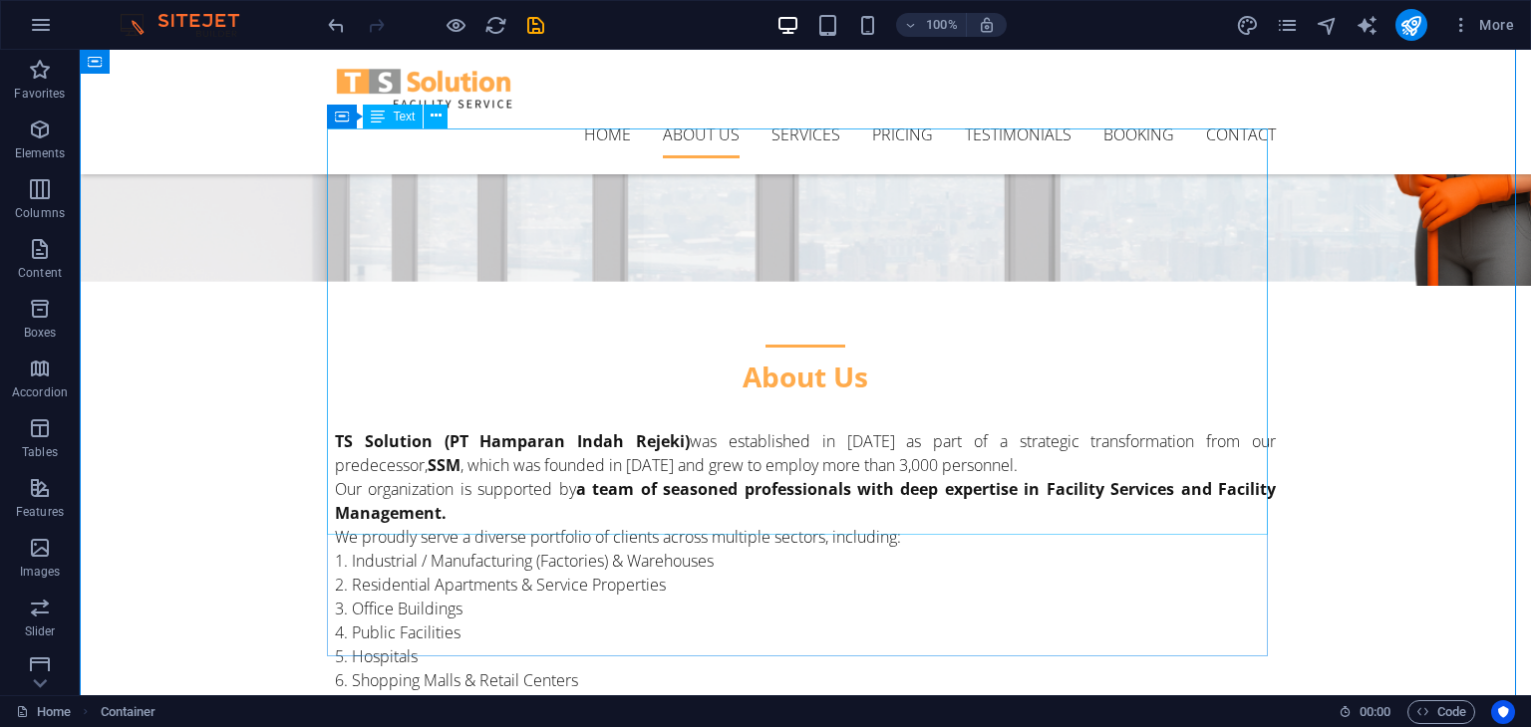
scroll to position [490, 0]
click at [1208, 455] on div "TS Solution (PT Hamparan Indah Rejeki) was established in 2013 as part of a str…" at bounding box center [805, 632] width 941 height 407
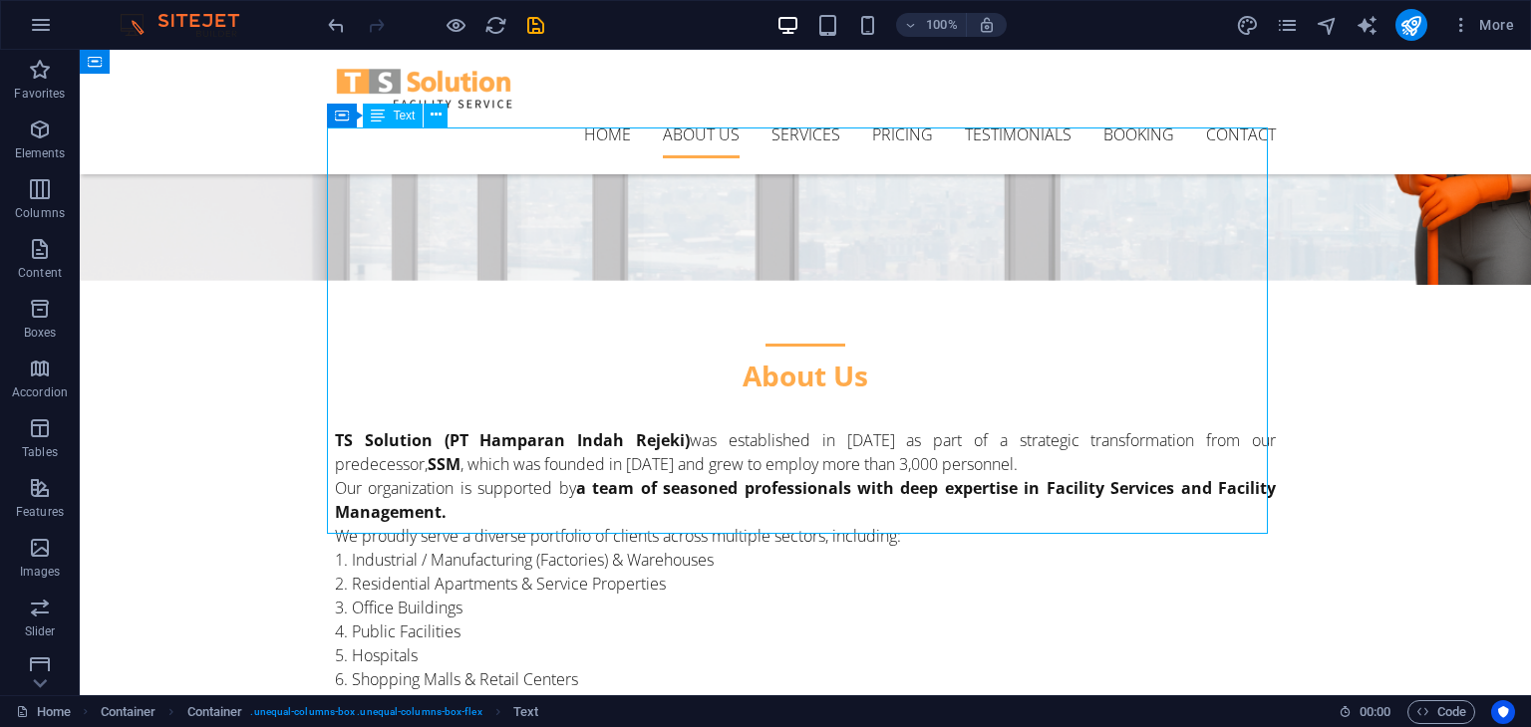
click at [1208, 455] on div "TS Solution (PT Hamparan Indah Rejeki) was established in 2013 as part of a str…" at bounding box center [805, 632] width 941 height 407
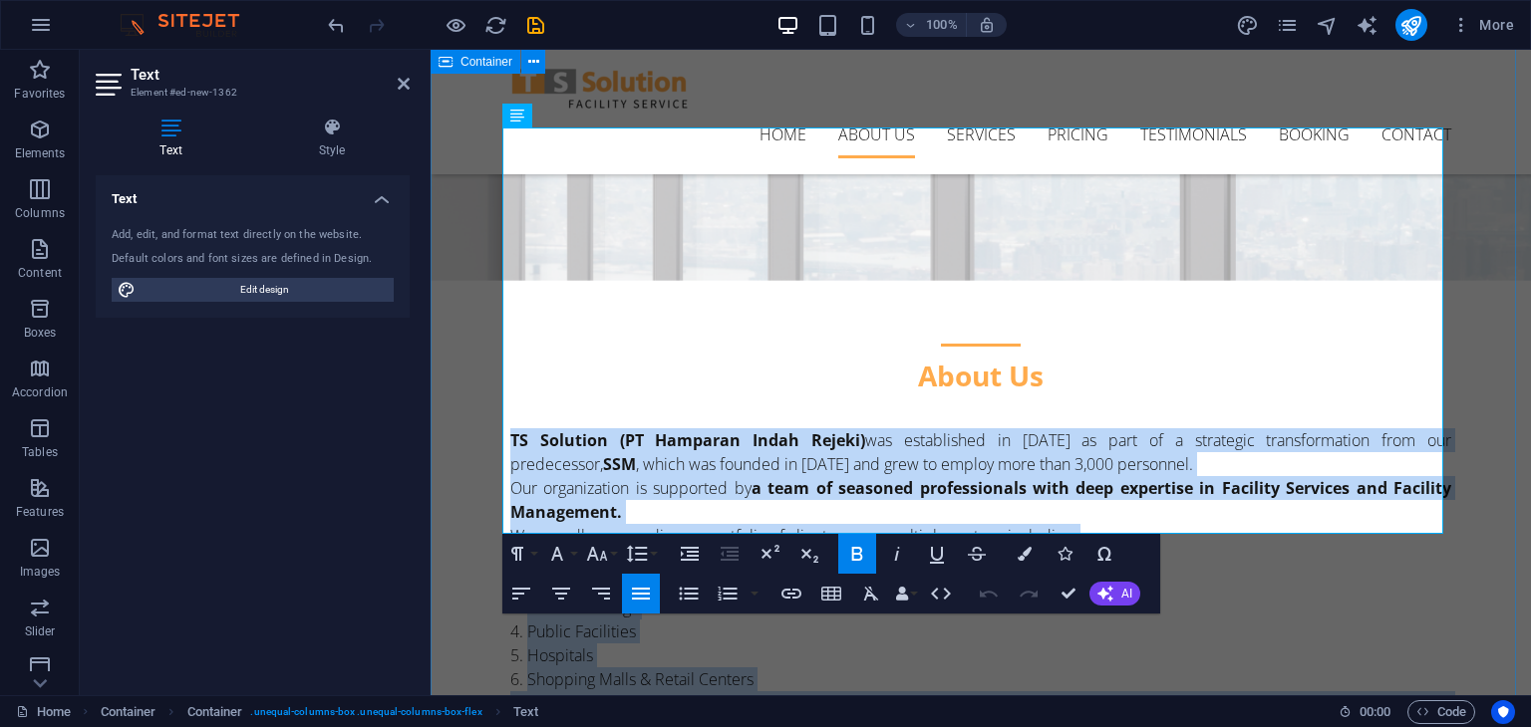
drag, startPoint x: 733, startPoint y: 497, endPoint x: 489, endPoint y: 138, distance: 434.8
copy div "TS Solution (PT Hamparan Indah Rejeki) was established in 2013 as part of a str…"
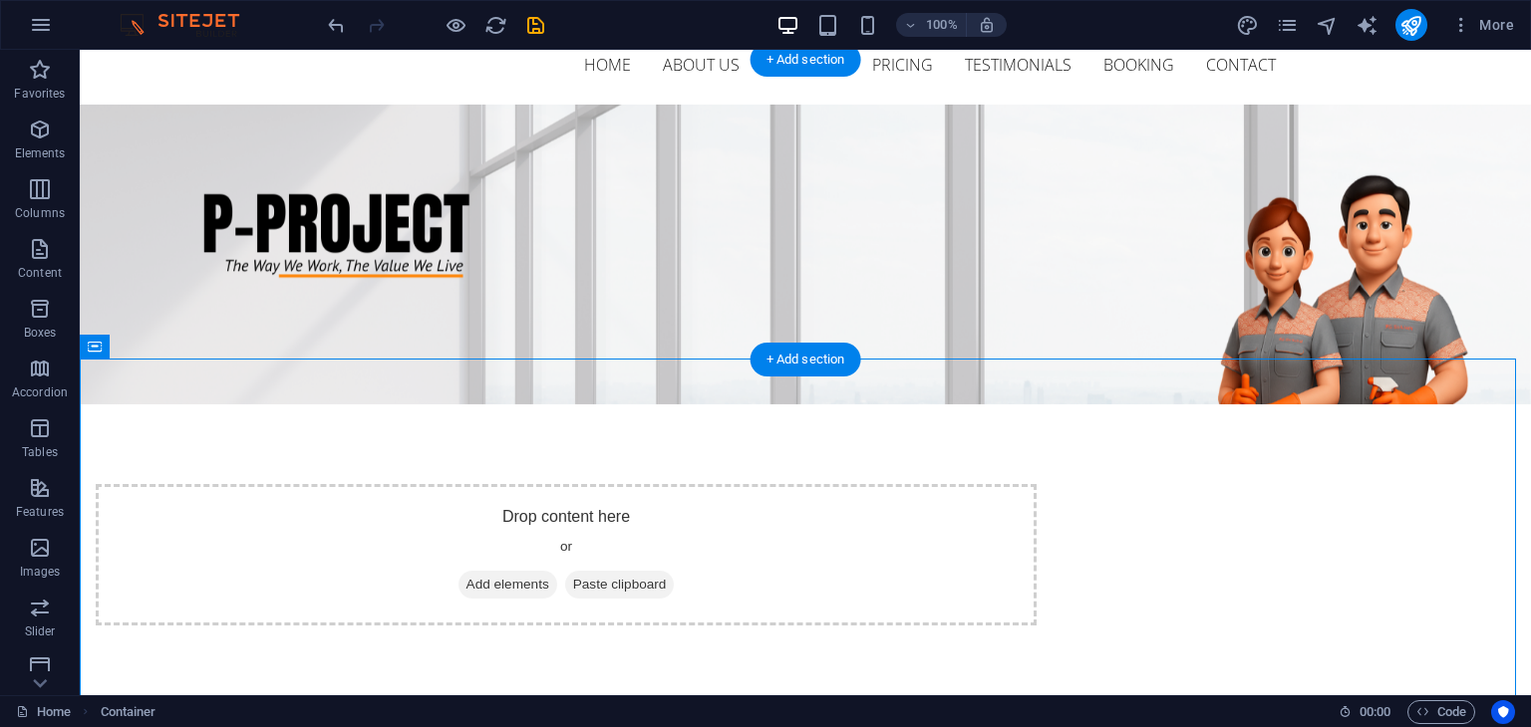
scroll to position [0, 0]
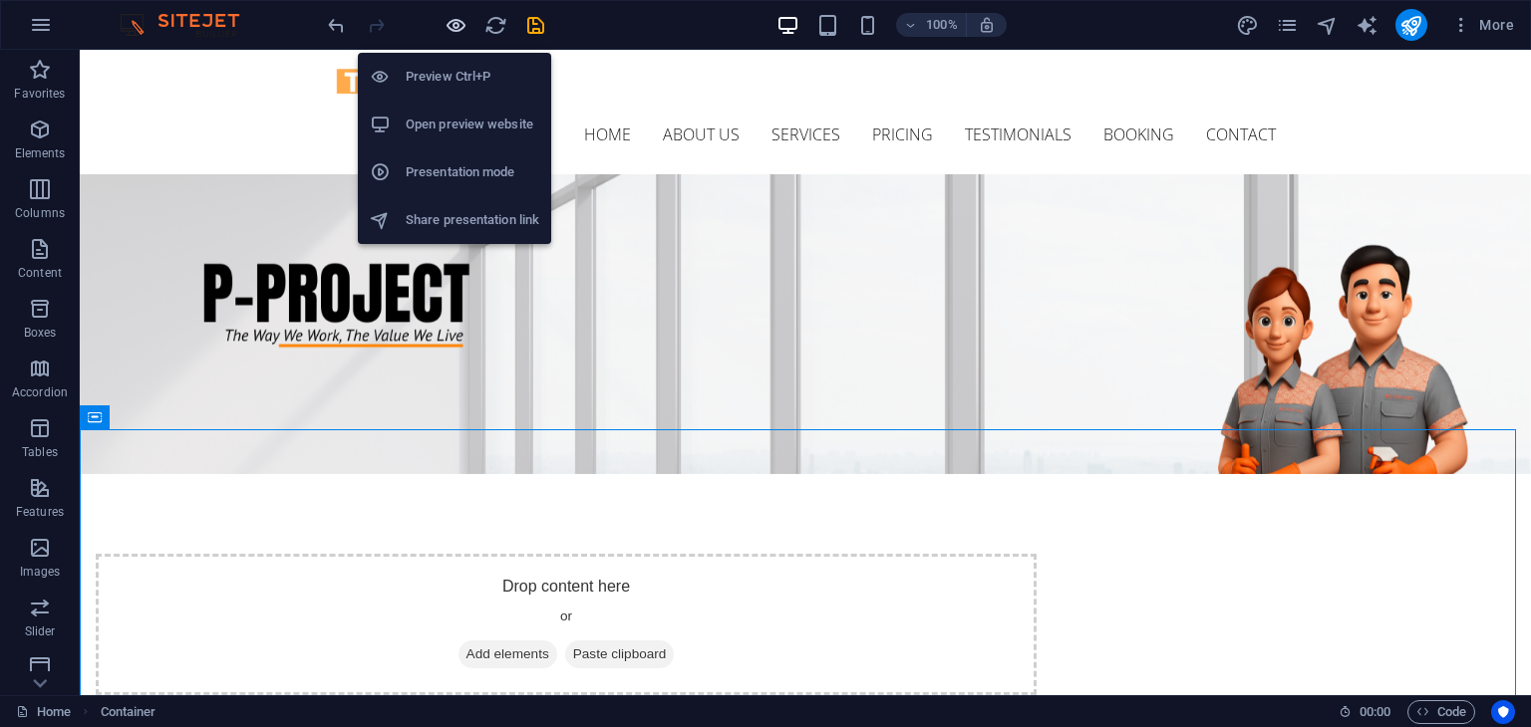
click at [453, 26] on icon "button" at bounding box center [455, 25] width 23 height 23
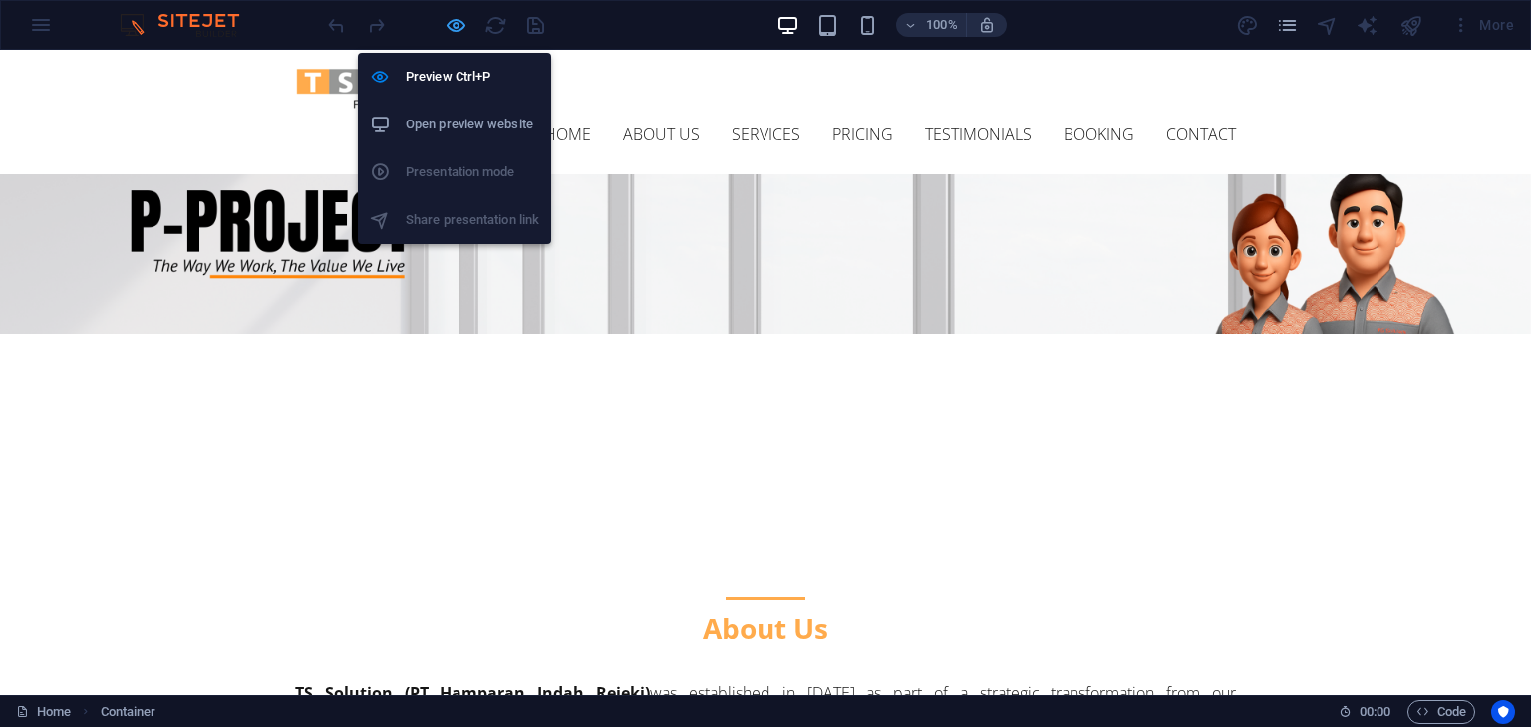
click at [457, 22] on icon "button" at bounding box center [455, 25] width 23 height 23
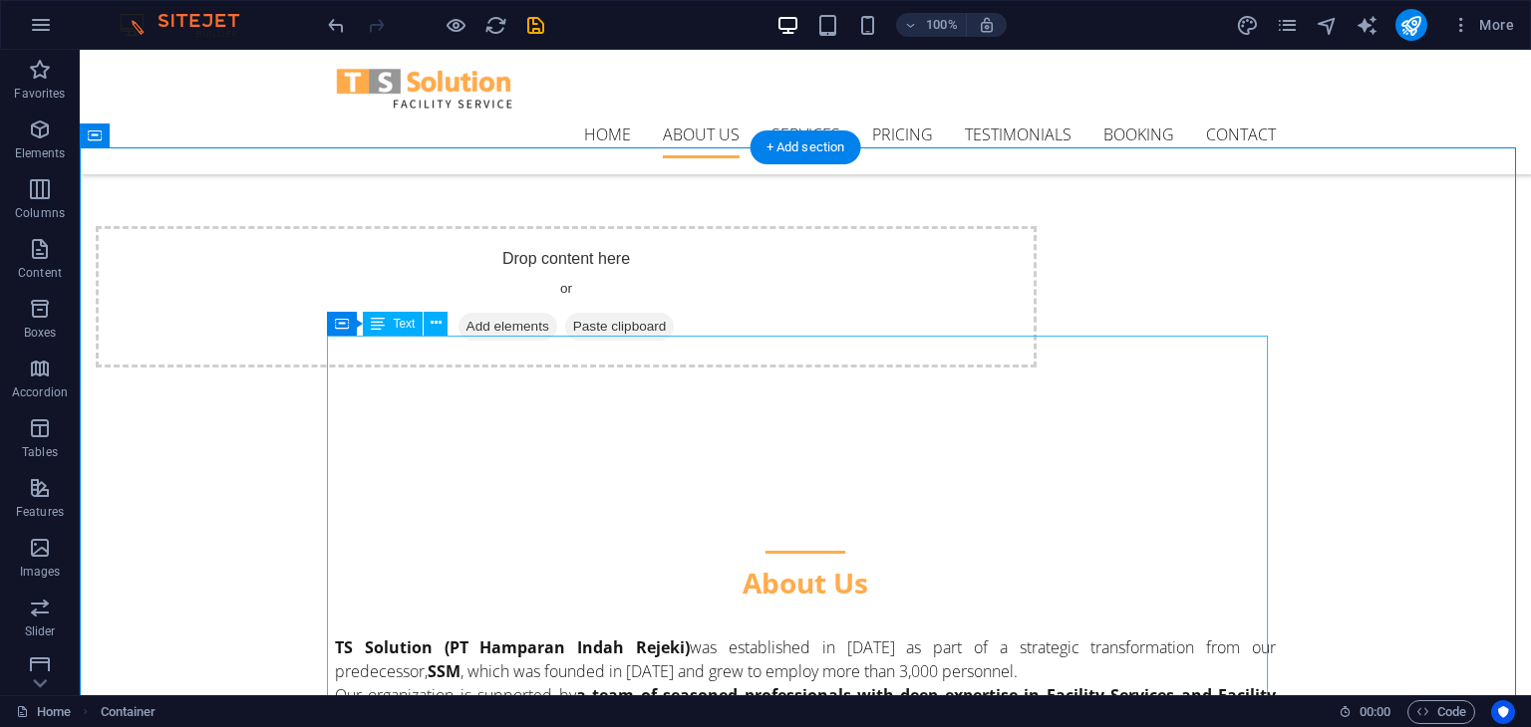
scroll to position [285, 0]
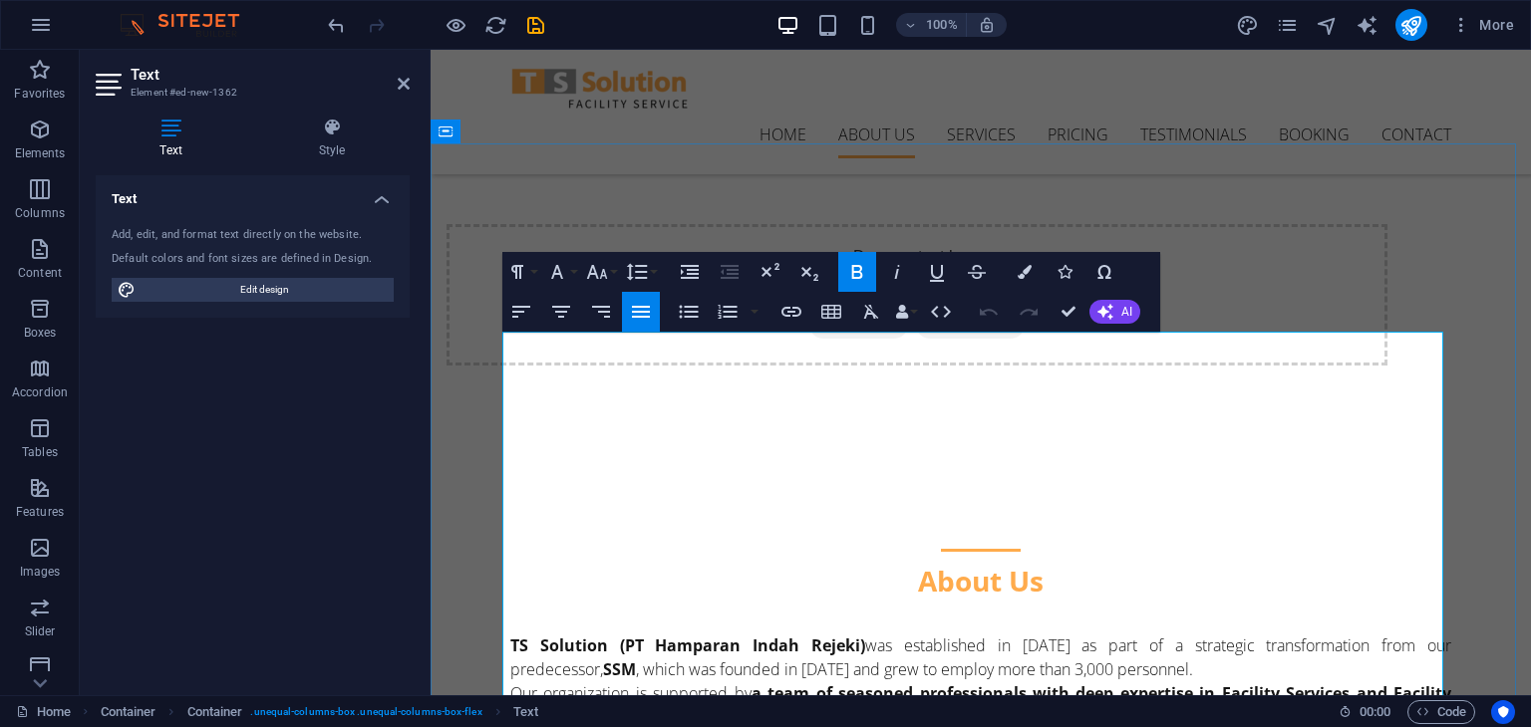
click at [1068, 726] on p "We proudly serve a diverse portfolio of clients across multiple sectors, includ…" at bounding box center [980, 741] width 941 height 24
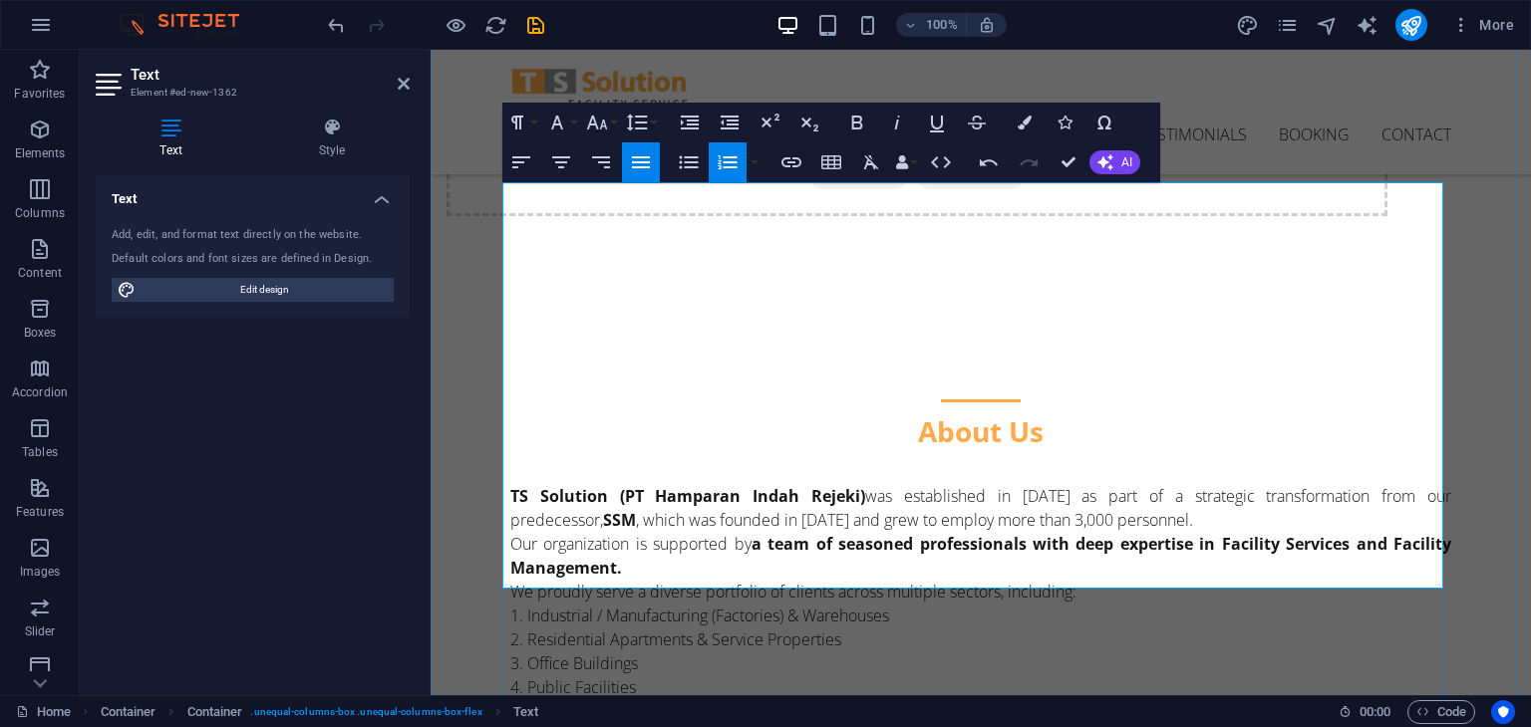
scroll to position [436, 0]
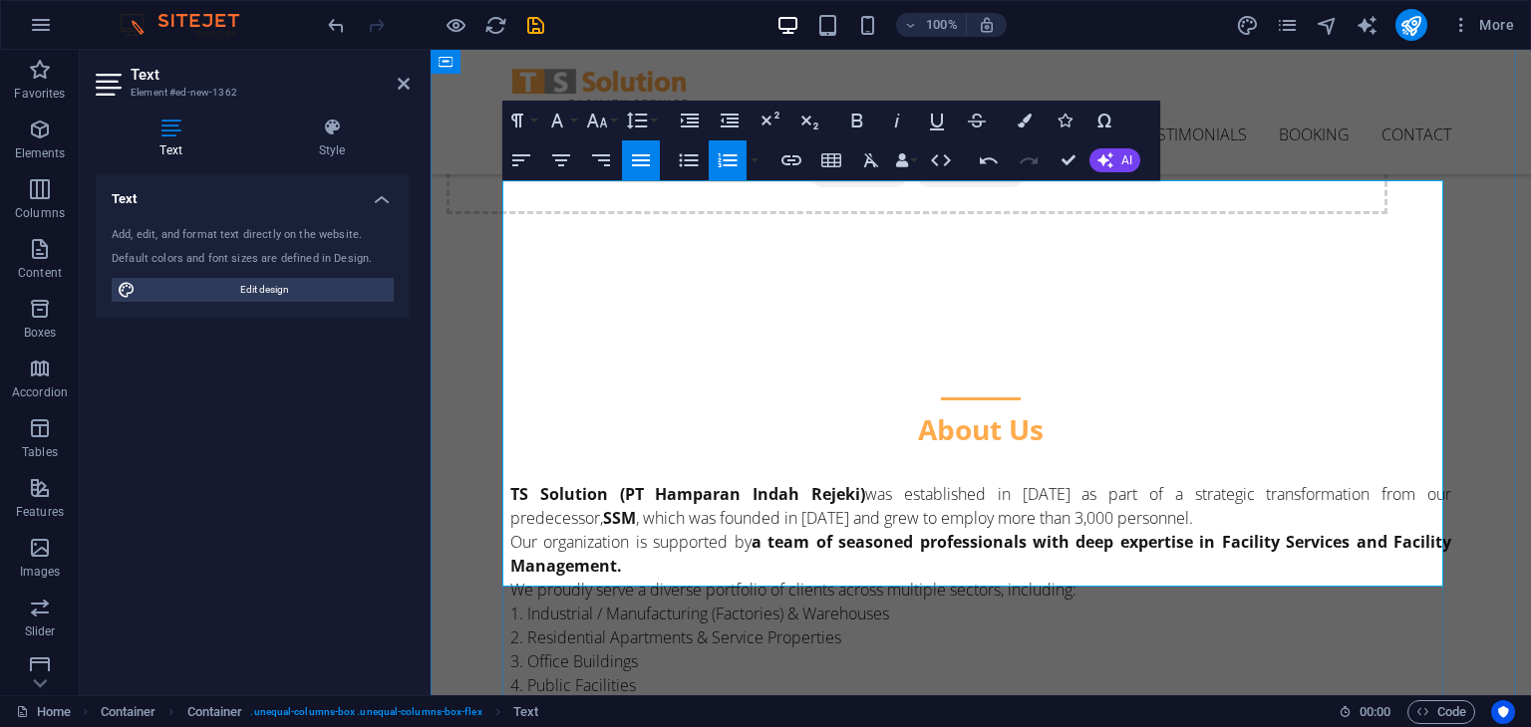
click at [766, 721] on li "Shopping Malls & Retail Centers" at bounding box center [980, 733] width 941 height 24
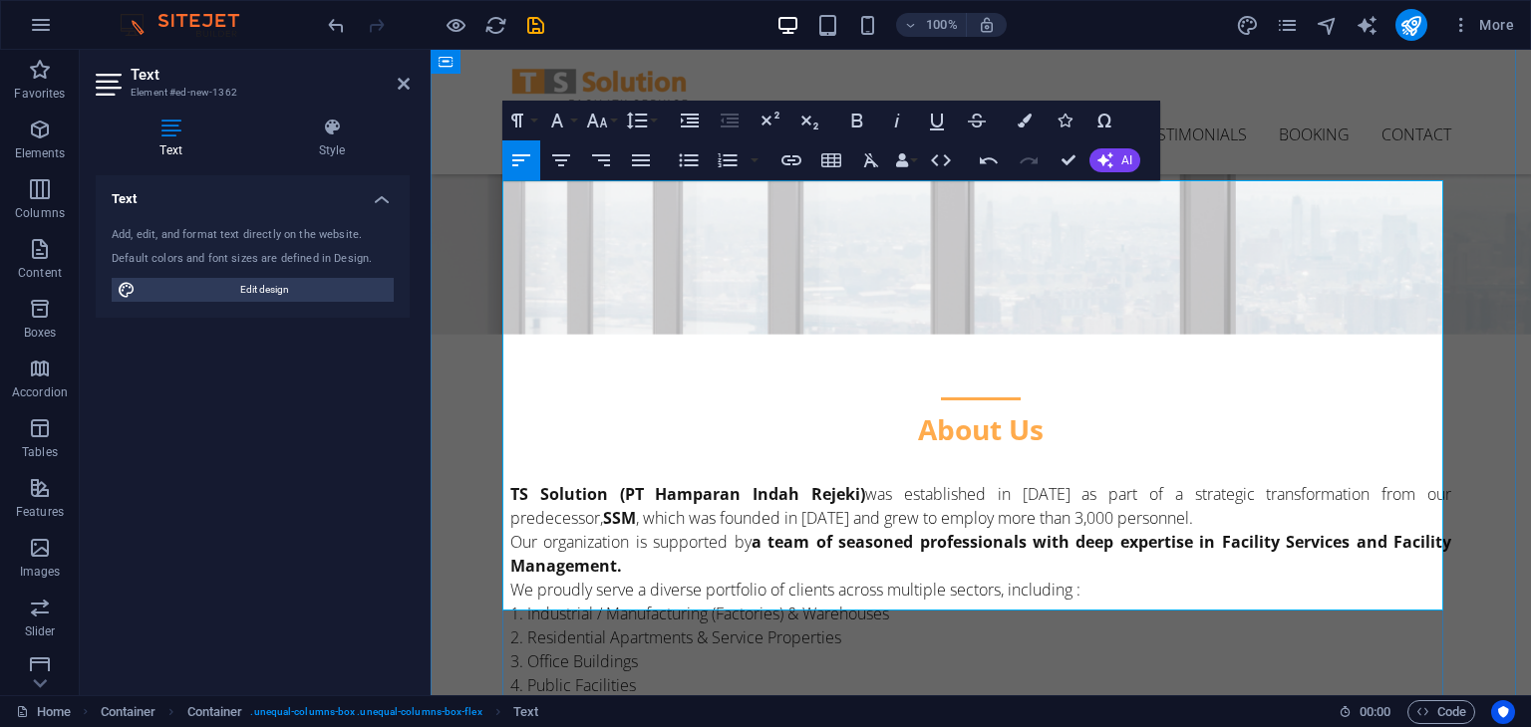
scroll to position [343, 0]
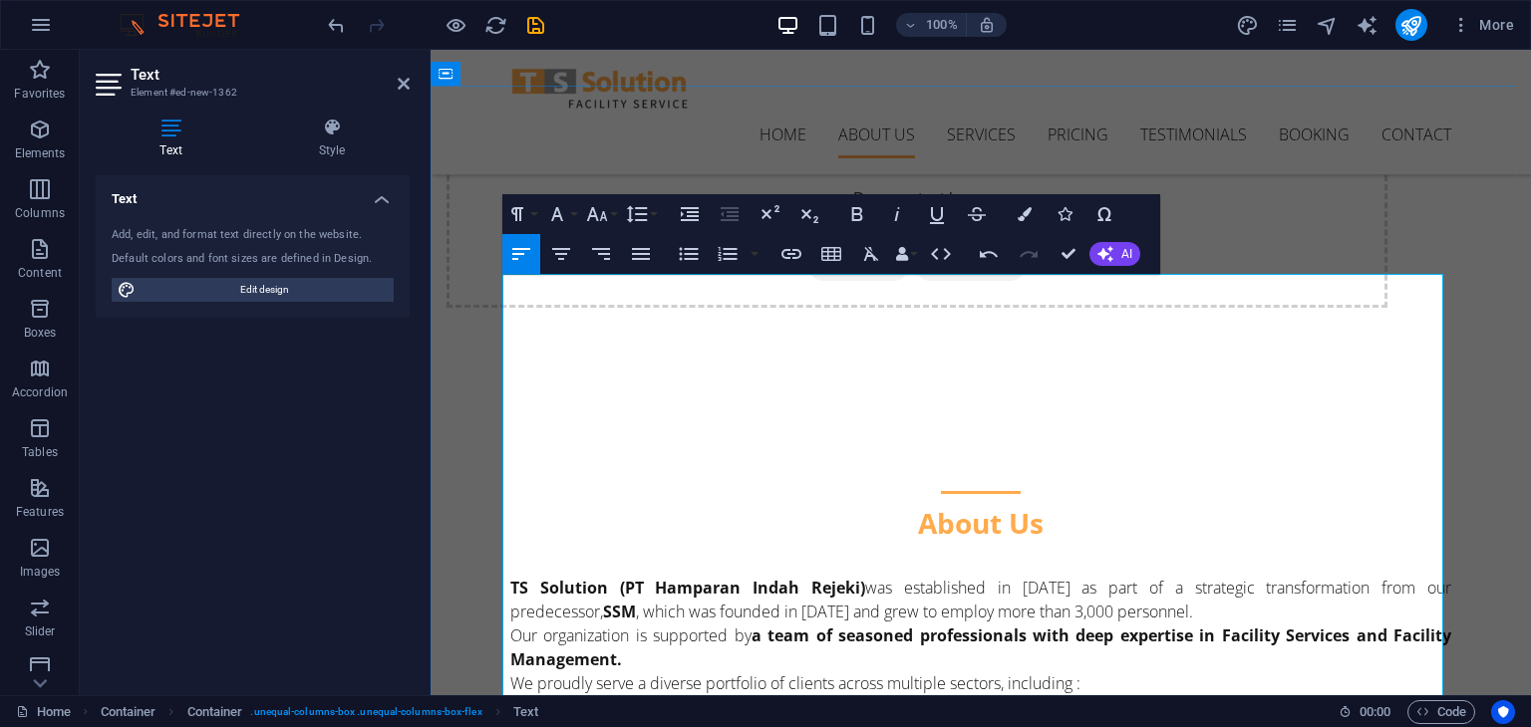
click at [666, 576] on p "TS Solution (PT Hamparan Indah Rejeki) was established in 2013 as part of a str…" at bounding box center [980, 624] width 941 height 96
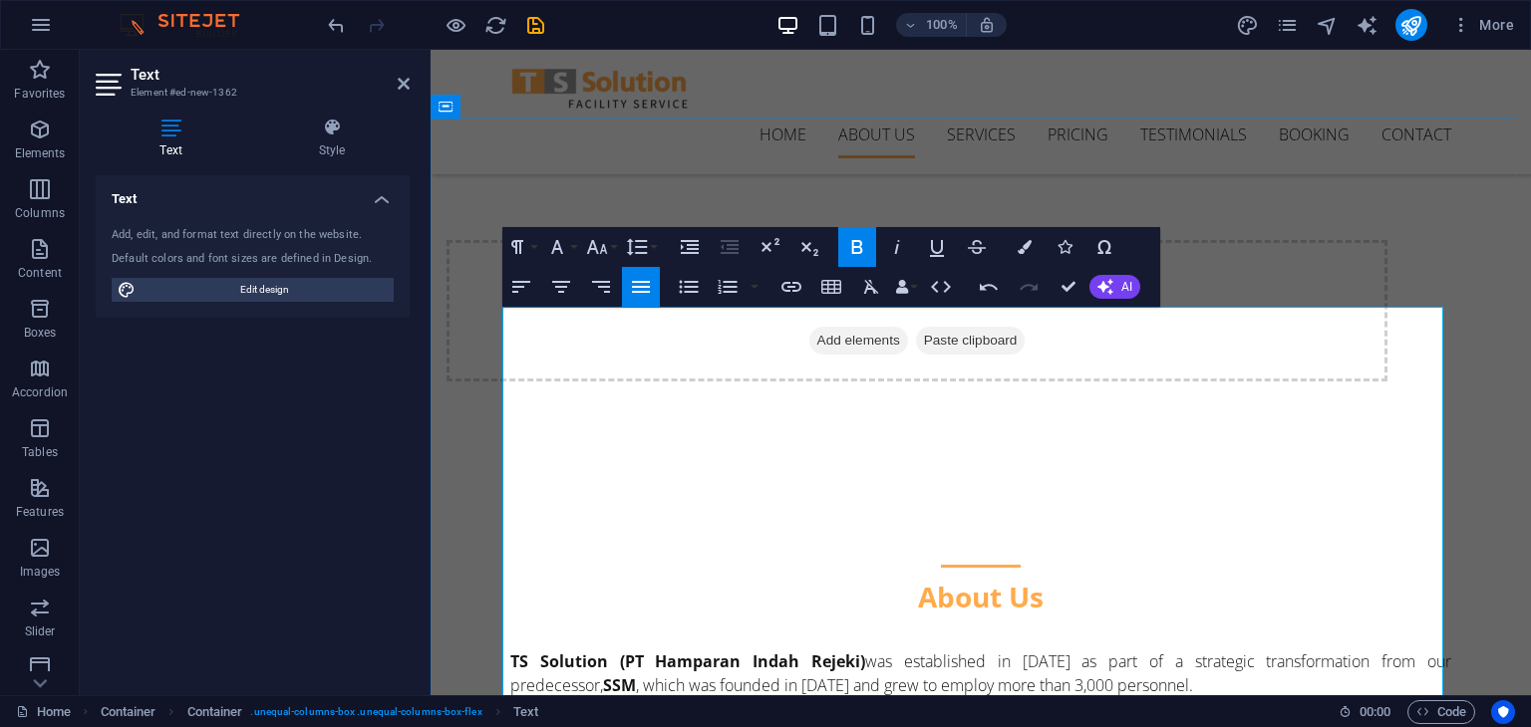
scroll to position [253, 0]
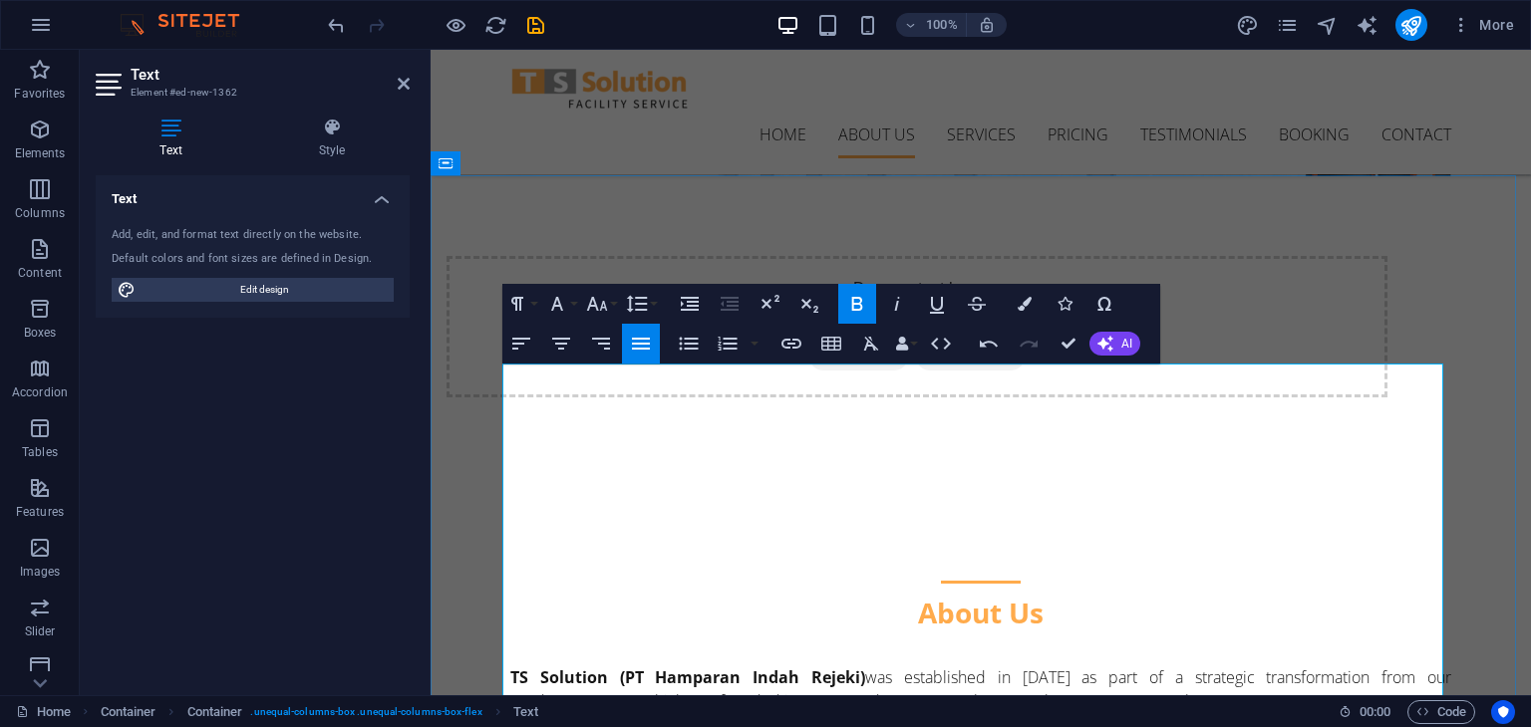
click at [1205, 666] on p "TS Solution (PT Hamparan Indah Rejeki) was established in 2013 as part of a str…" at bounding box center [980, 714] width 941 height 96
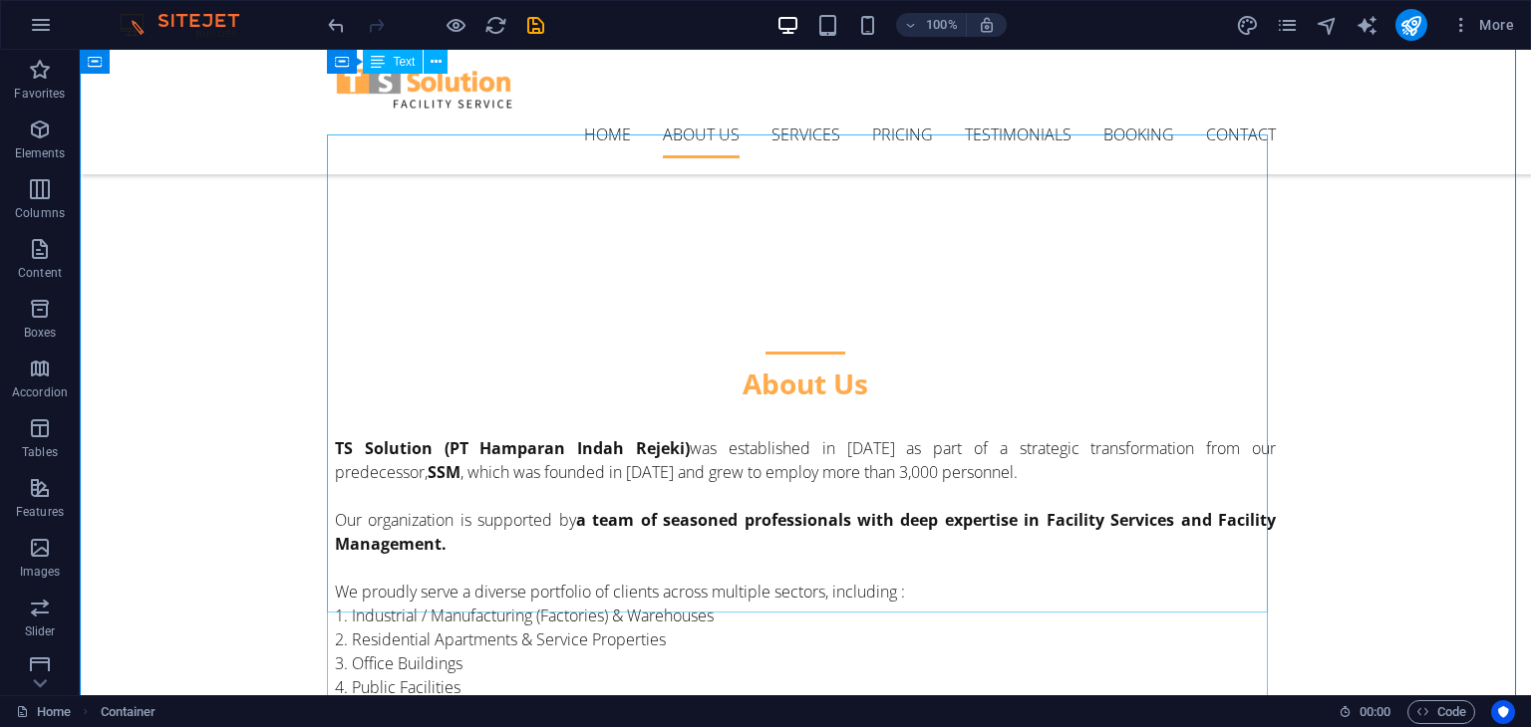
scroll to position [482, 0]
click at [914, 507] on div "TS Solution (PT Hamparan Indah Rejeki) was established in 2013 as part of a str…" at bounding box center [805, 675] width 941 height 478
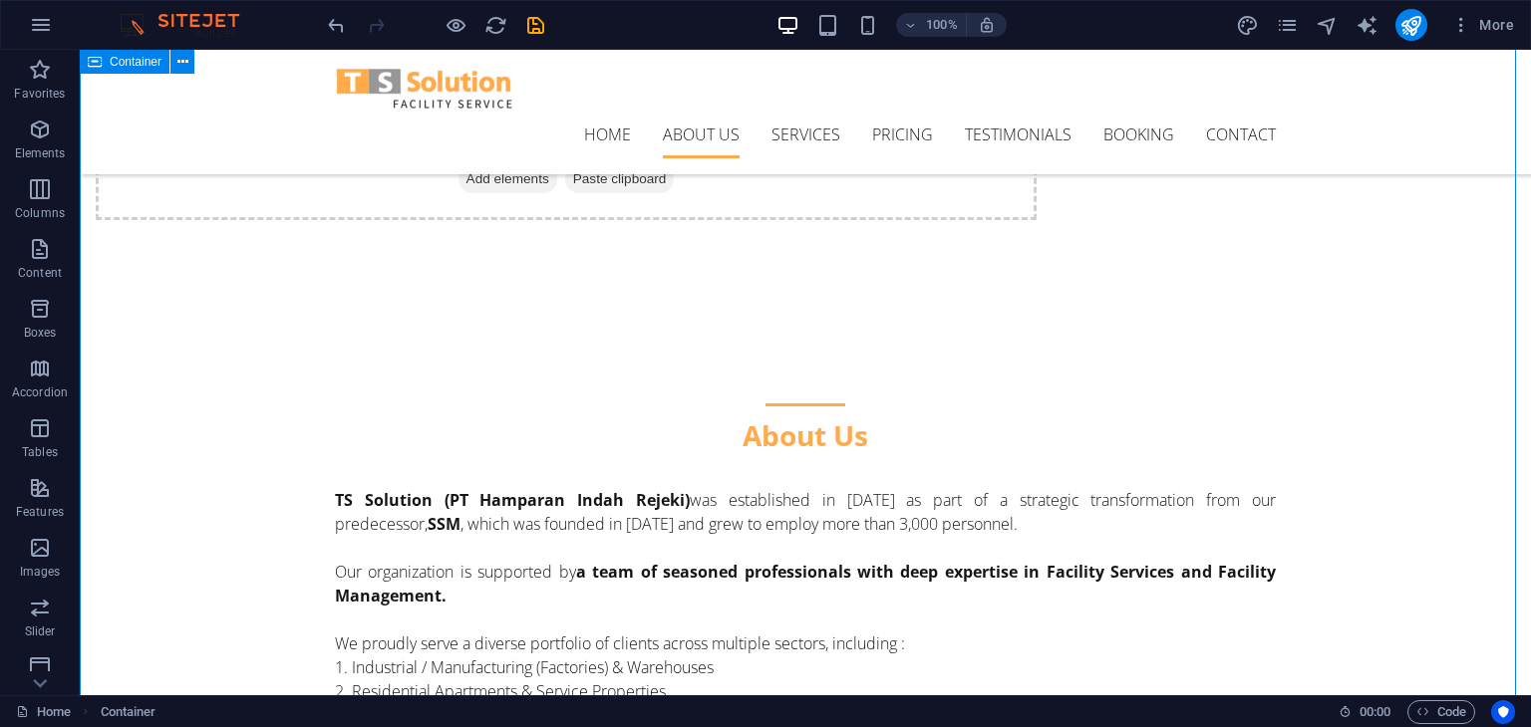
scroll to position [431, 0]
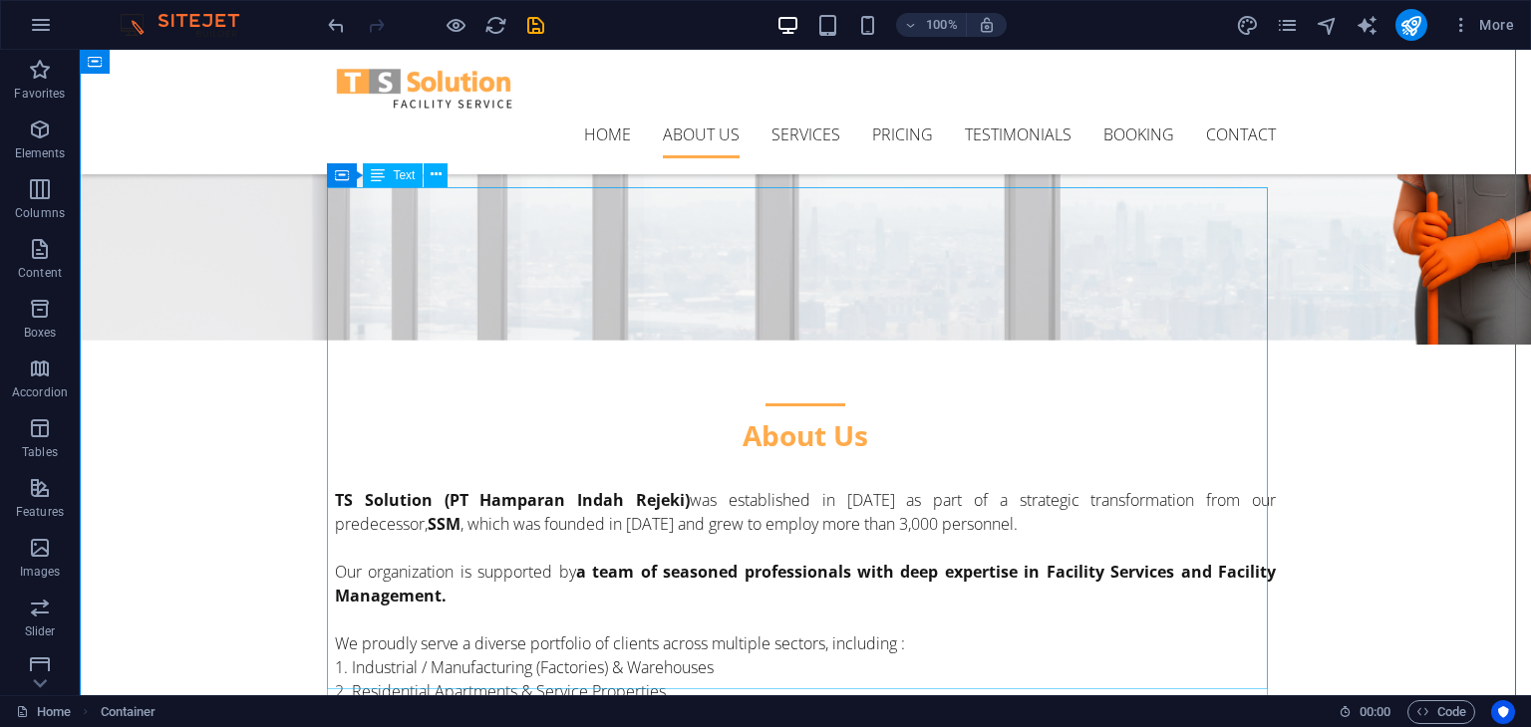
click at [369, 488] on div "TS Solution (PT Hamparan Indah Rejeki) was established in 2013 as part of a str…" at bounding box center [805, 739] width 941 height 502
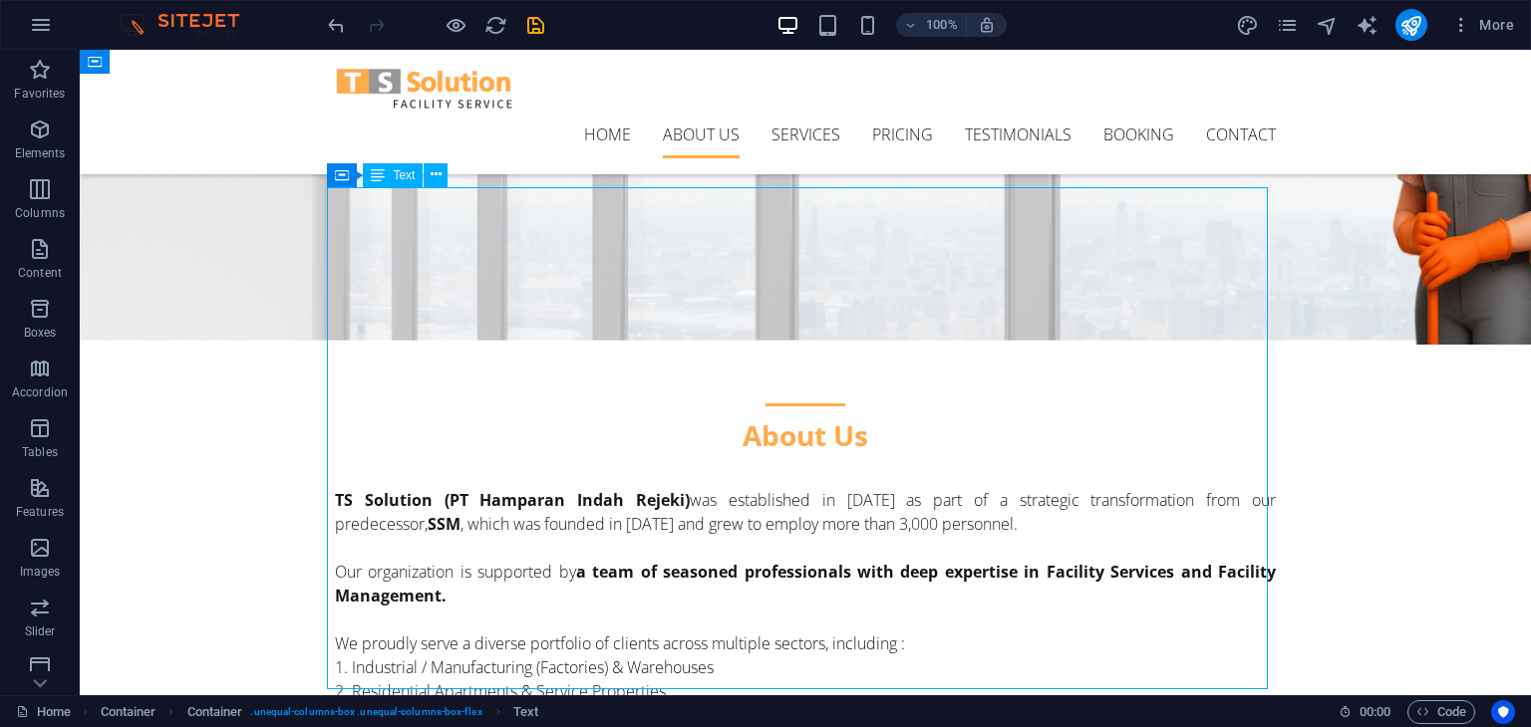
click at [369, 488] on div "TS Solution (PT Hamparan Indah Rejeki) was established in 2013 as part of a str…" at bounding box center [805, 739] width 941 height 502
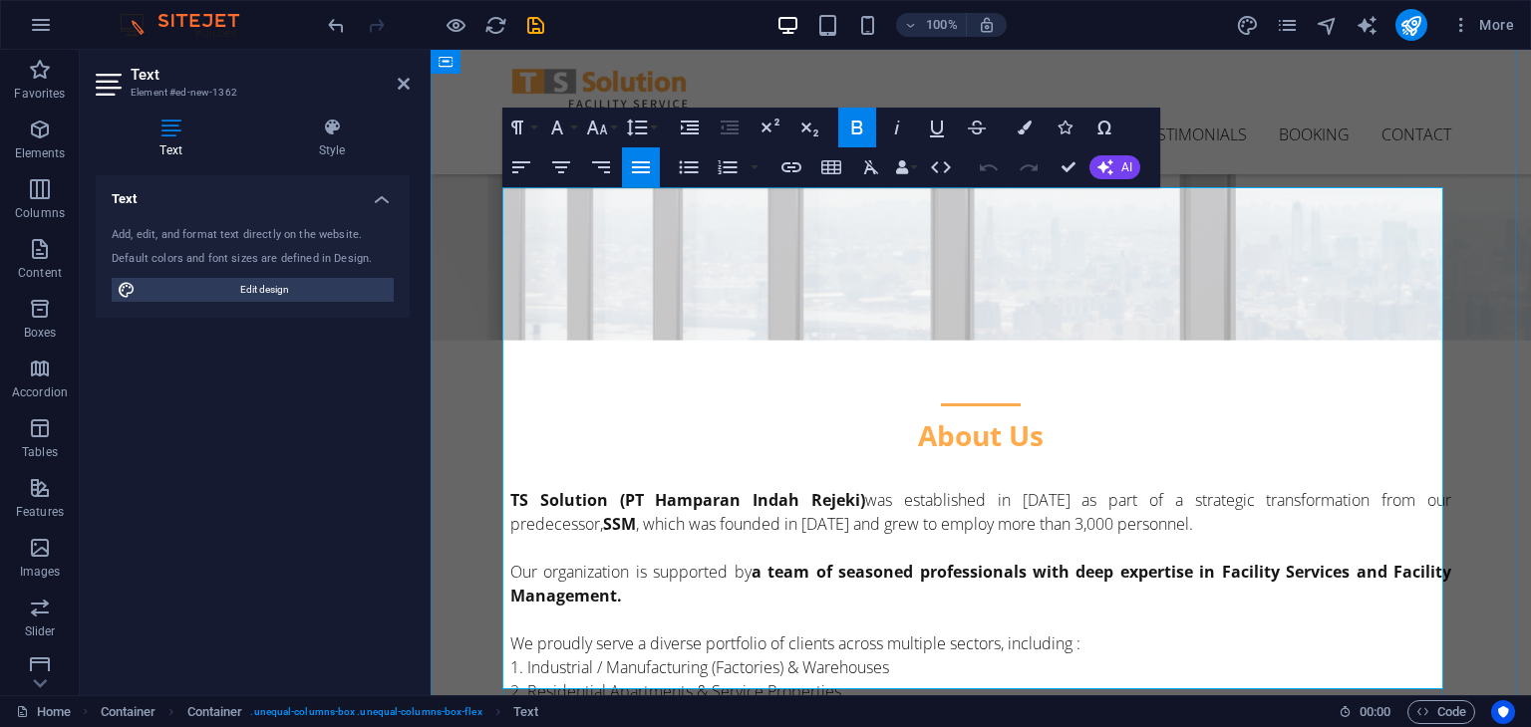
click at [510, 536] on p "Our organization is supported by a team of seasoned professionals with deep exp…" at bounding box center [980, 572] width 941 height 72
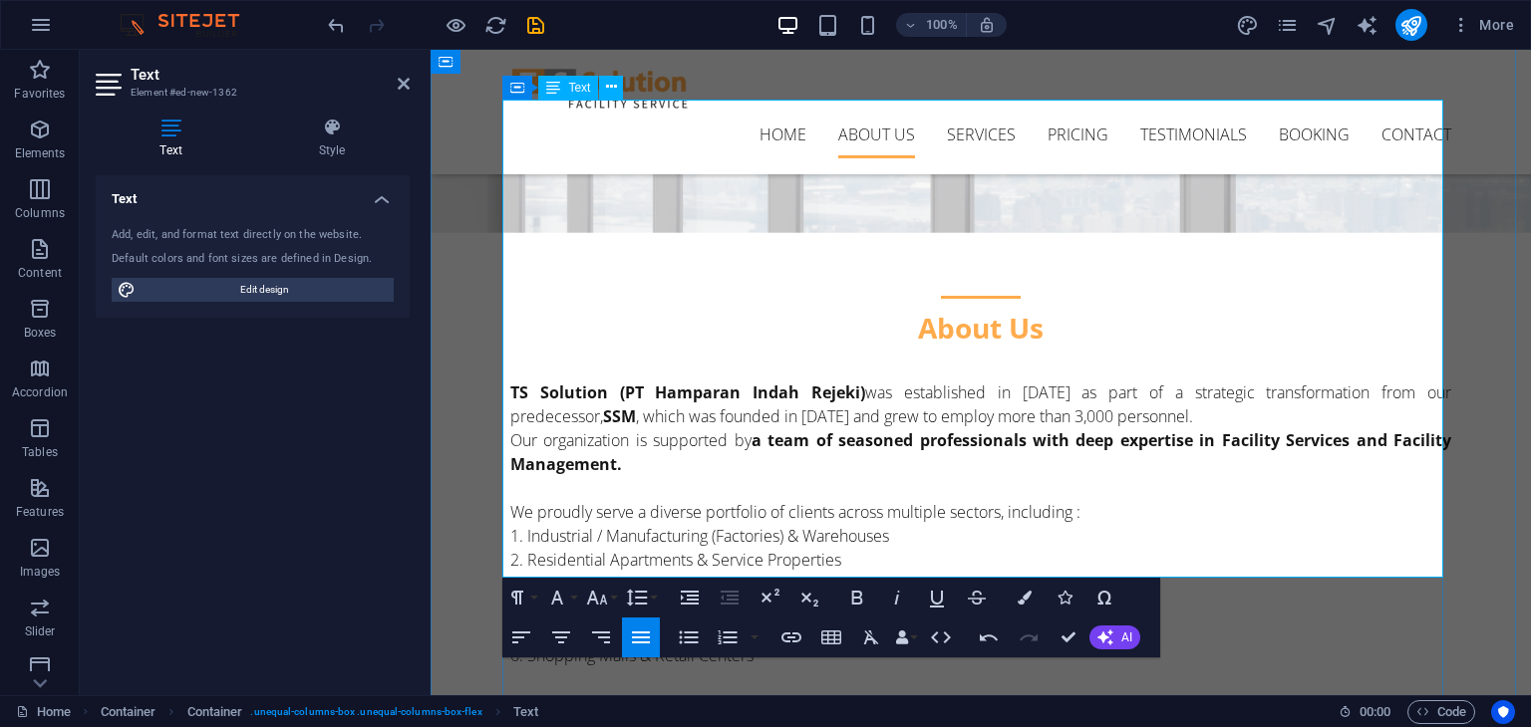
scroll to position [545, 0]
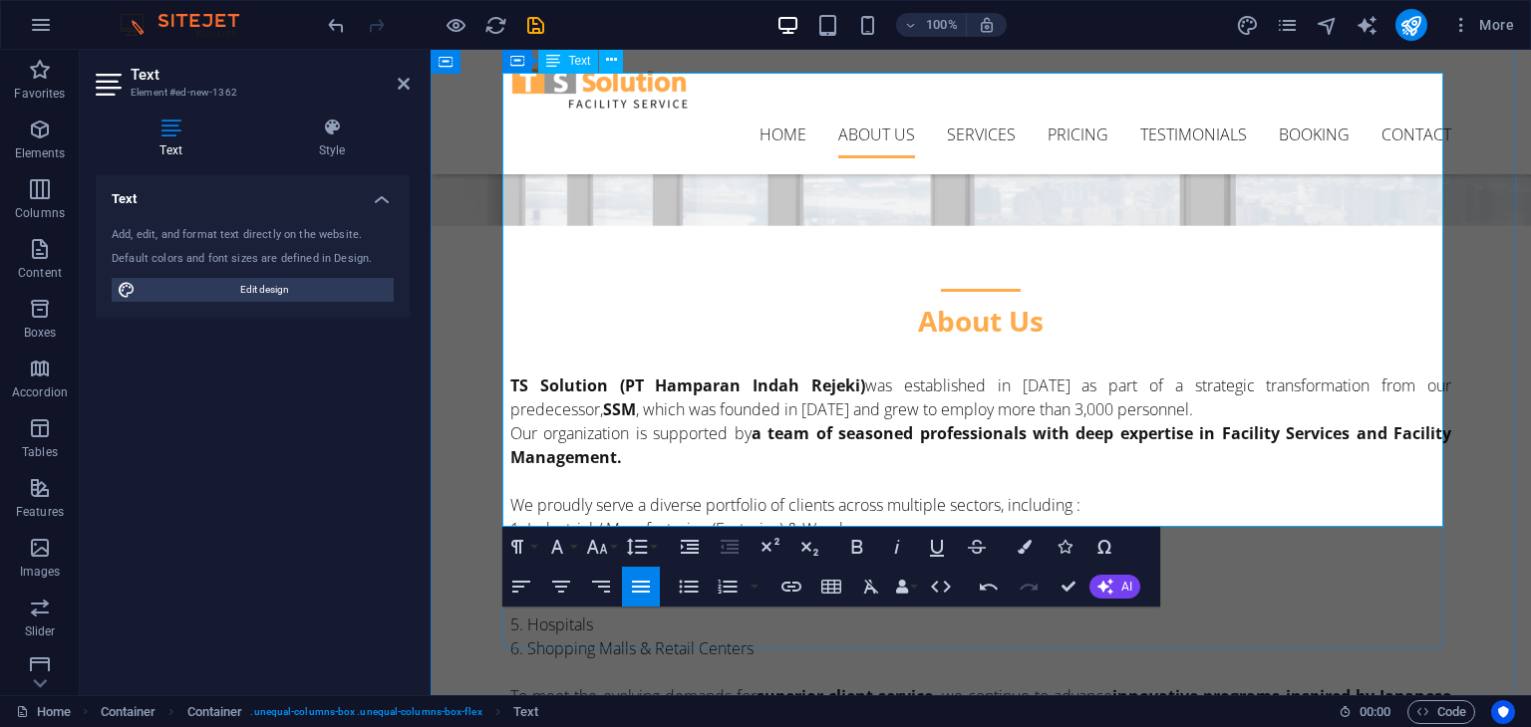
click at [844, 613] on li "Hospitals" at bounding box center [980, 625] width 941 height 24
click at [472, 325] on div "About Us TS Solution (PT Hamparan Indah Rejeki) was established in 2013 as part…" at bounding box center [981, 727] width 1100 height 1085
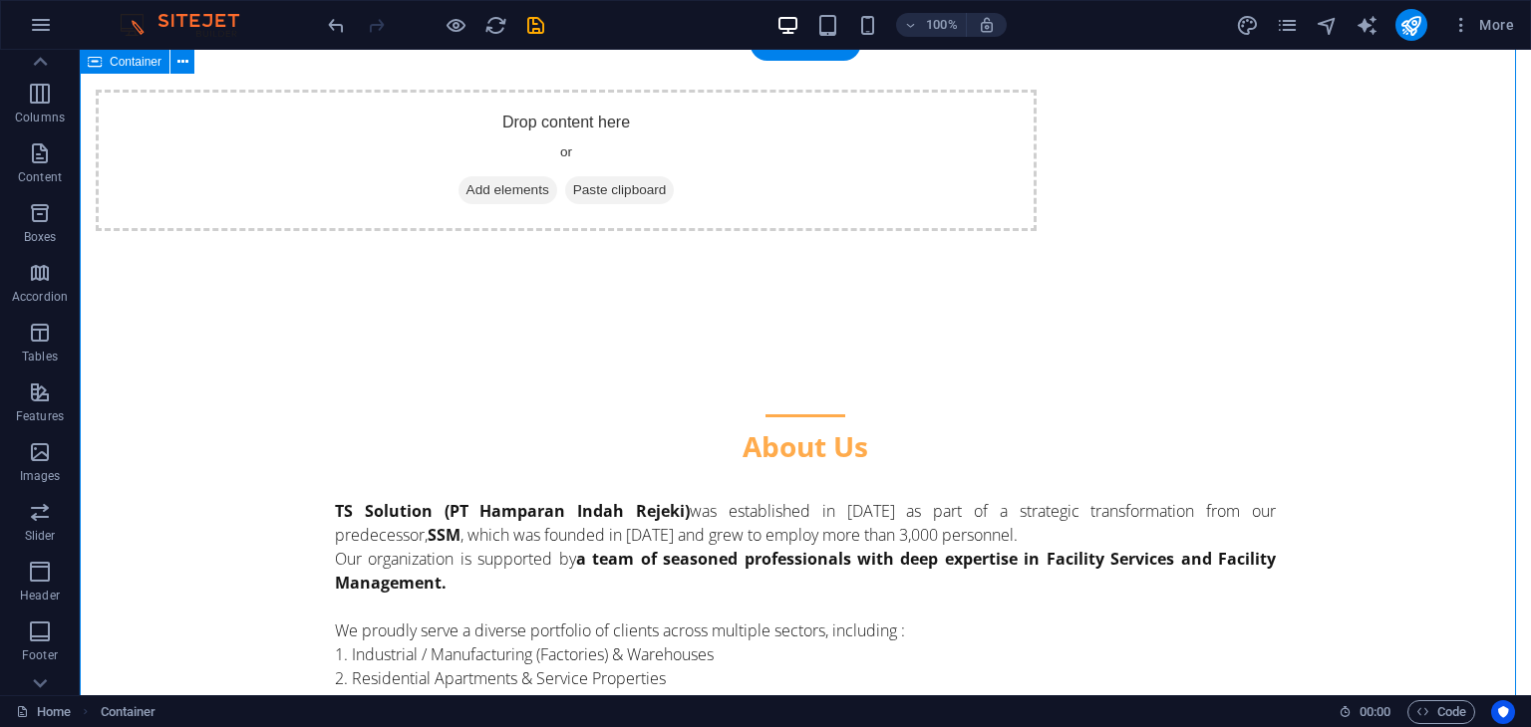
scroll to position [0, 0]
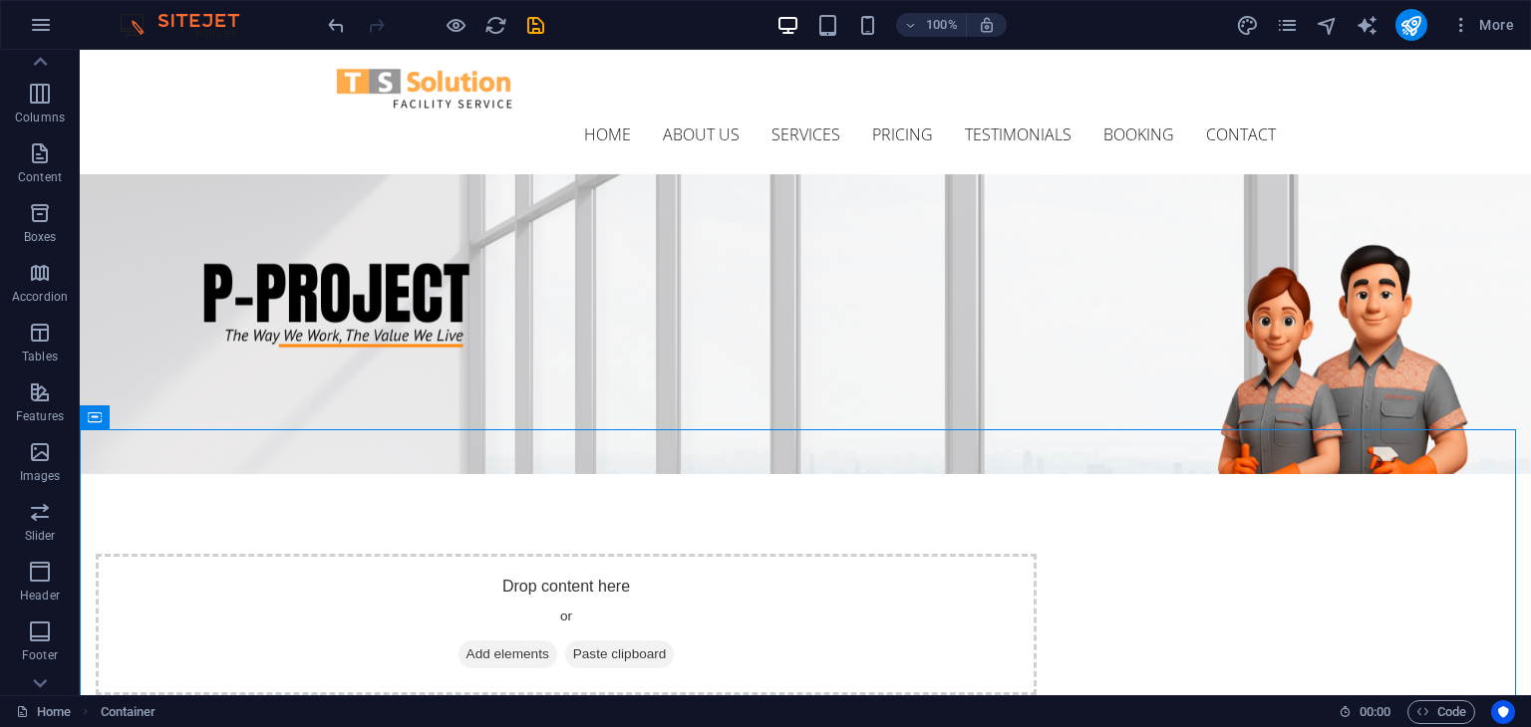
click at [862, 37] on div "100%" at bounding box center [891, 25] width 230 height 32
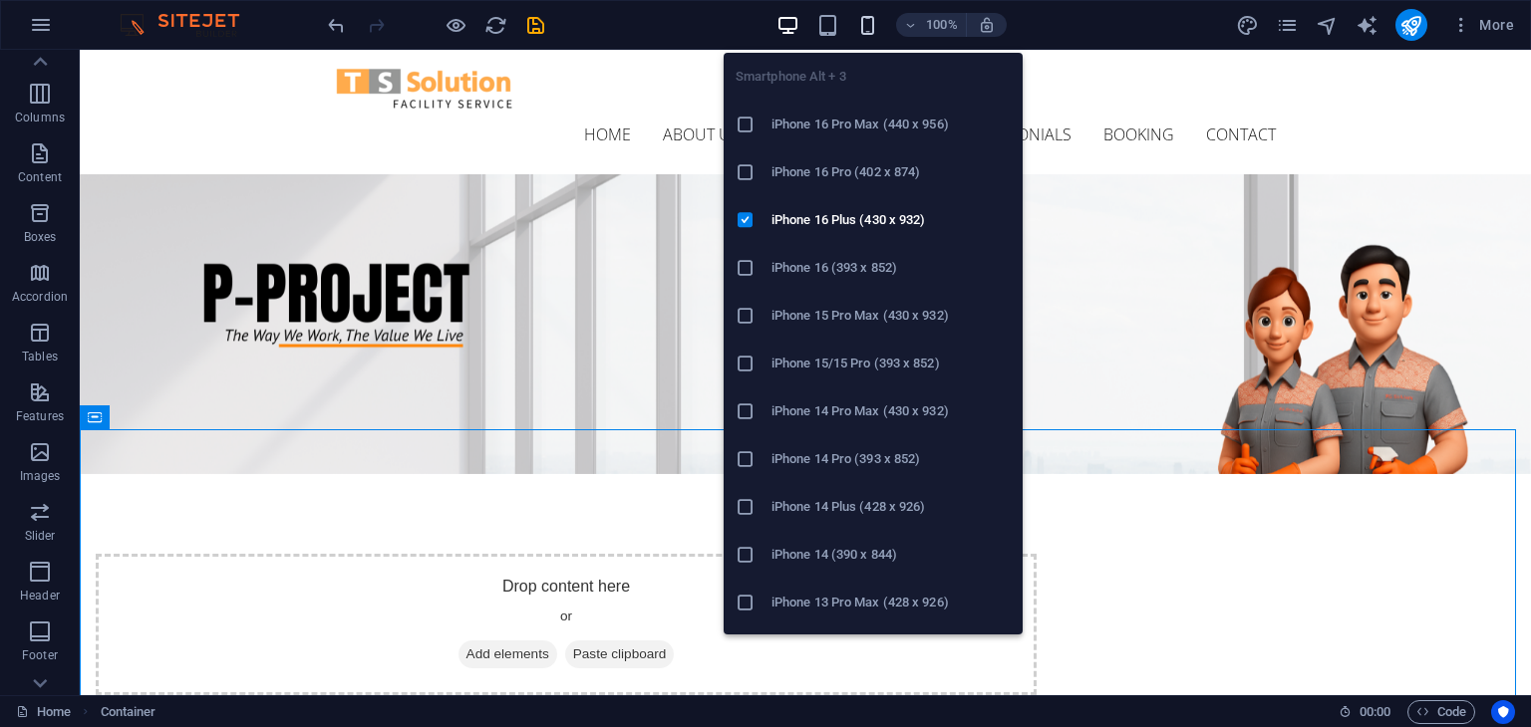
click at [869, 29] on icon "button" at bounding box center [867, 25] width 23 height 23
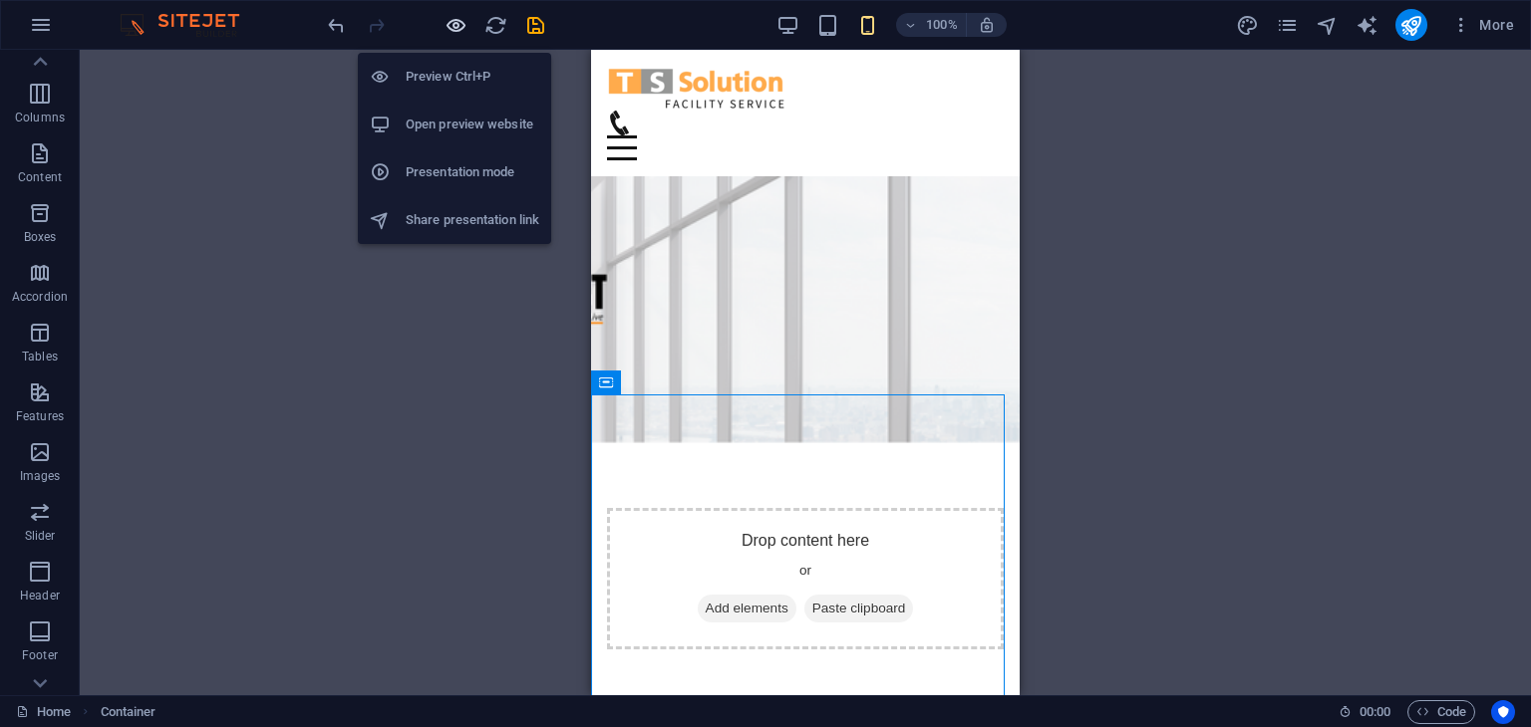
click at [454, 20] on icon "button" at bounding box center [455, 25] width 23 height 23
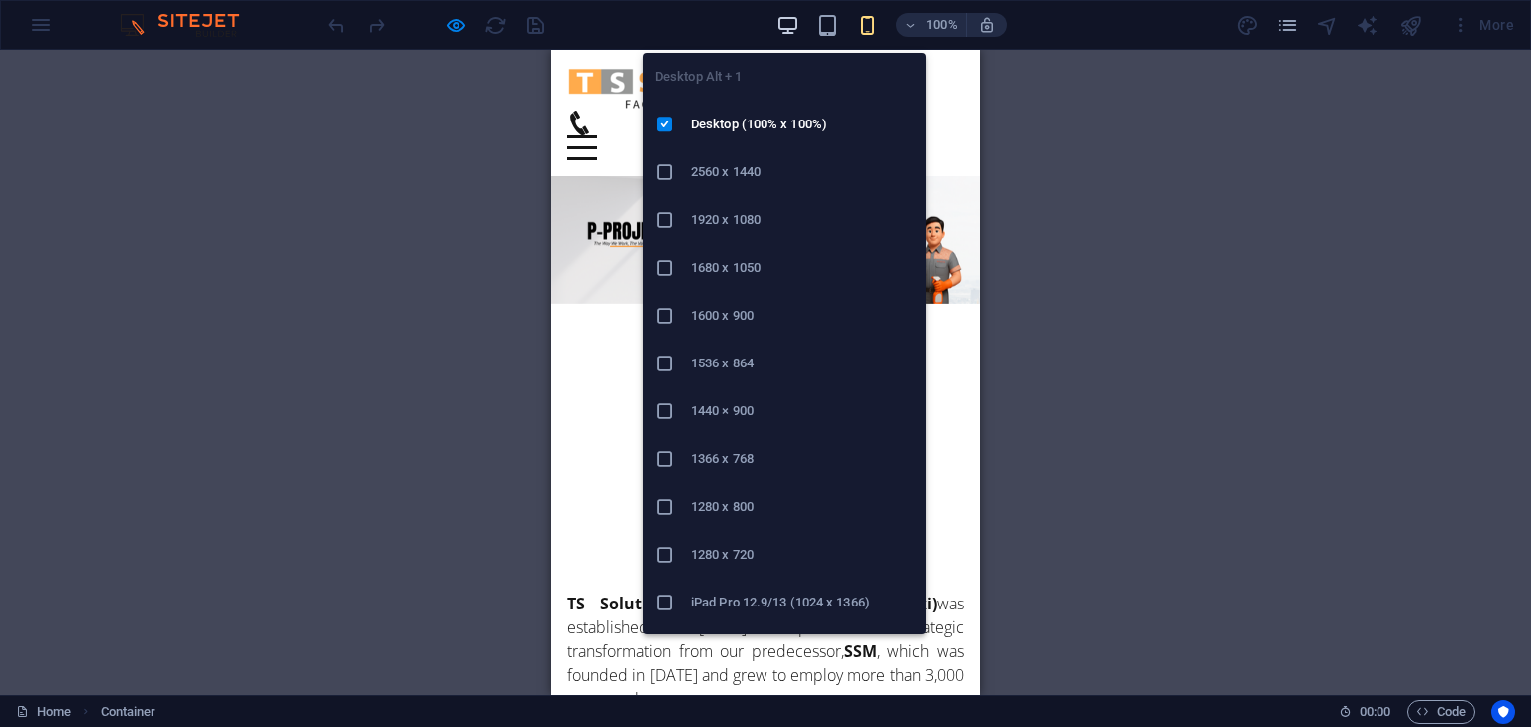
click at [789, 17] on icon "button" at bounding box center [787, 25] width 23 height 23
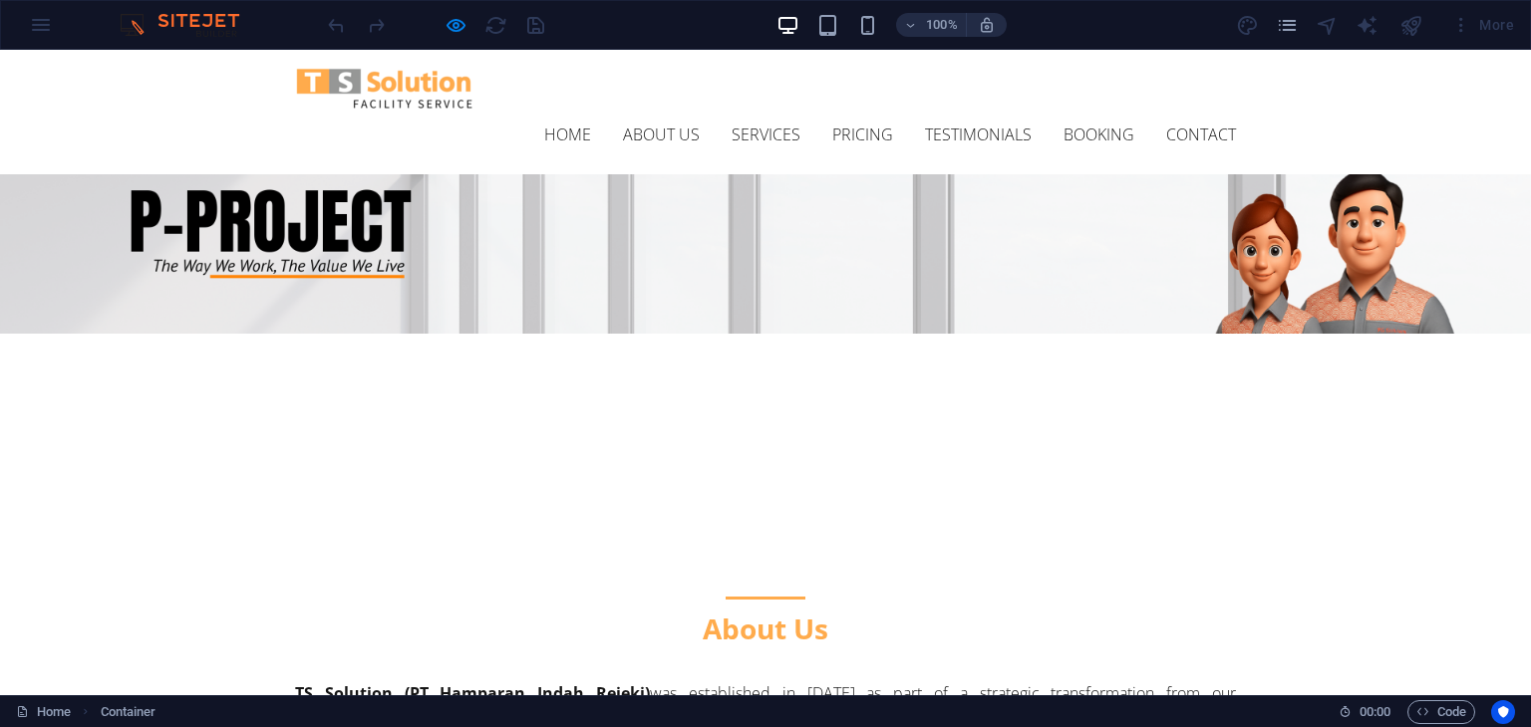
click at [753, 597] on div at bounding box center [765, 598] width 941 height 3
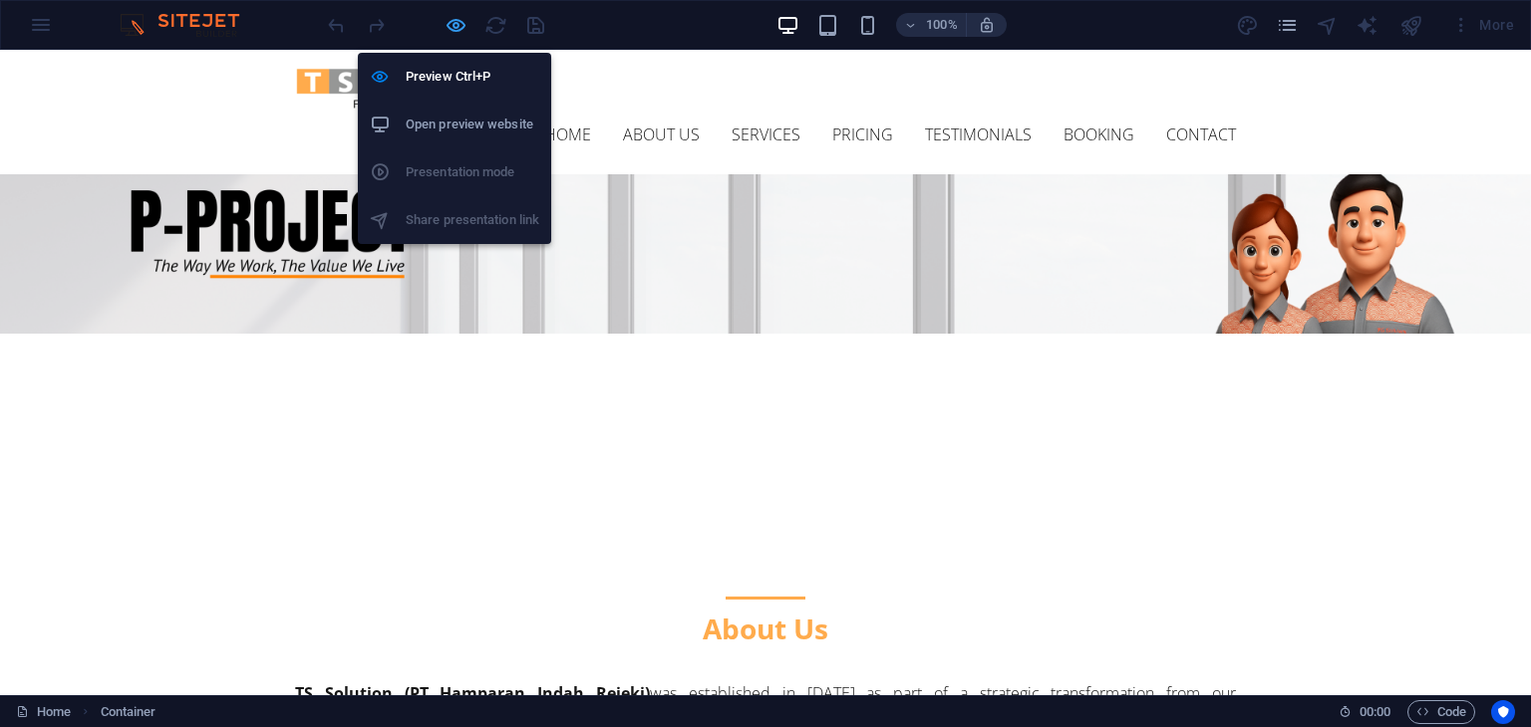
click at [454, 25] on icon "button" at bounding box center [455, 25] width 23 height 23
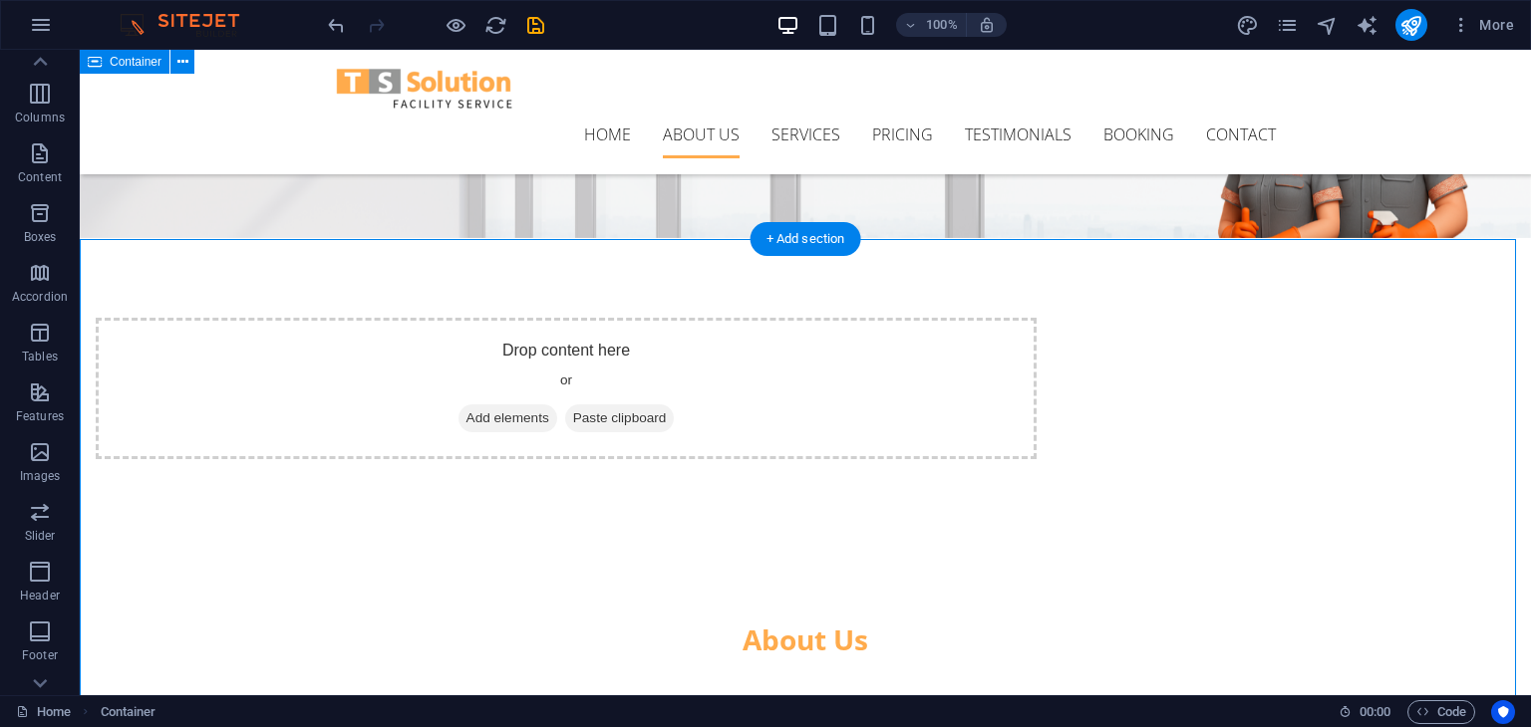
scroll to position [190, 0]
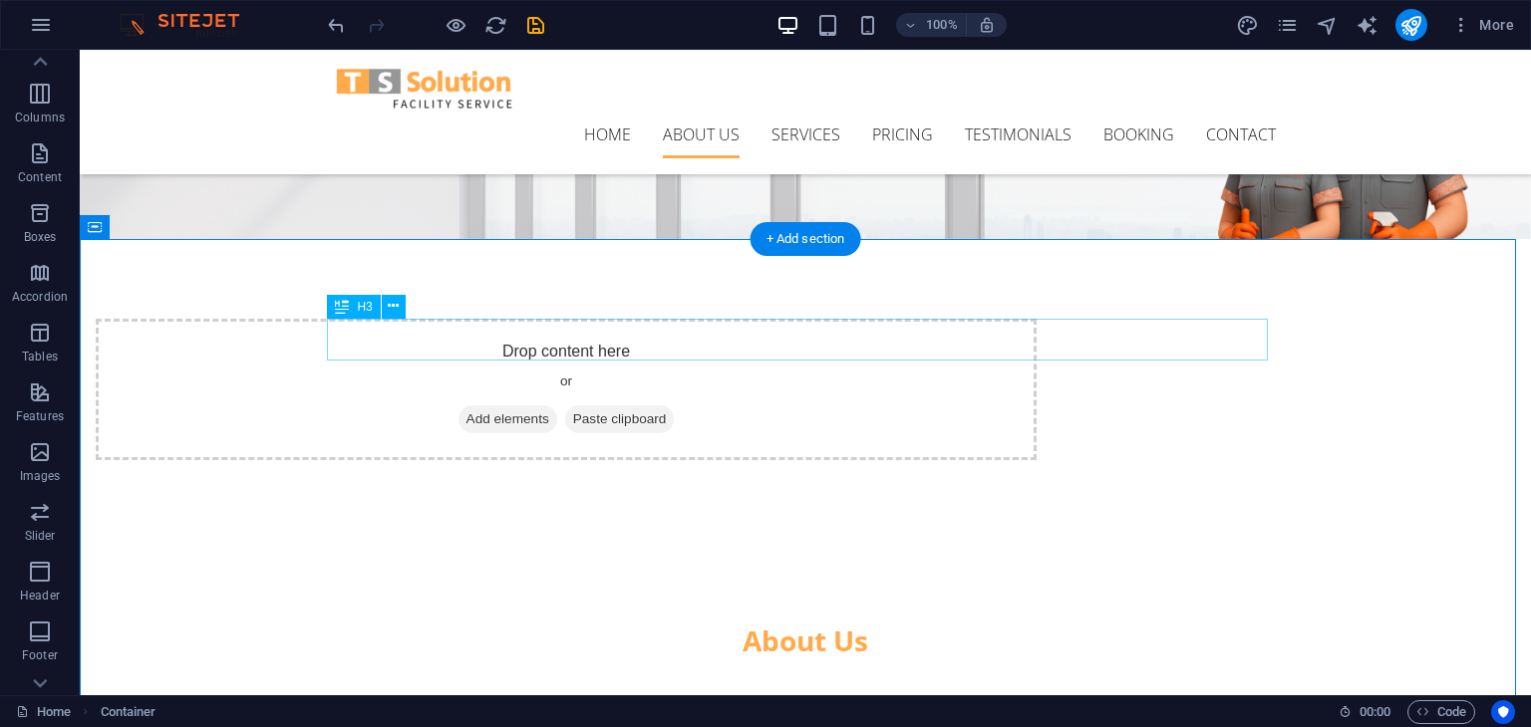
click at [826, 620] on div "About Us" at bounding box center [805, 641] width 941 height 42
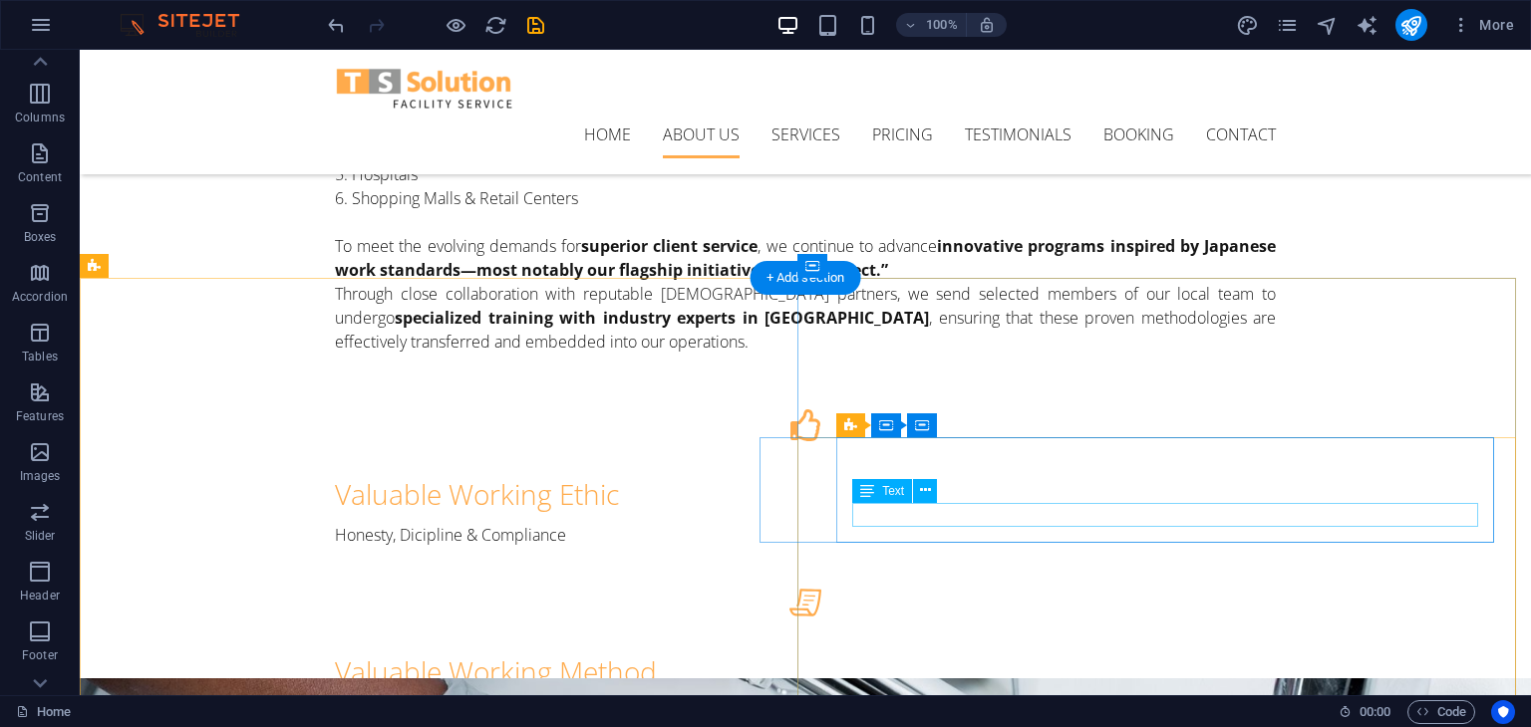
scroll to position [903, 0]
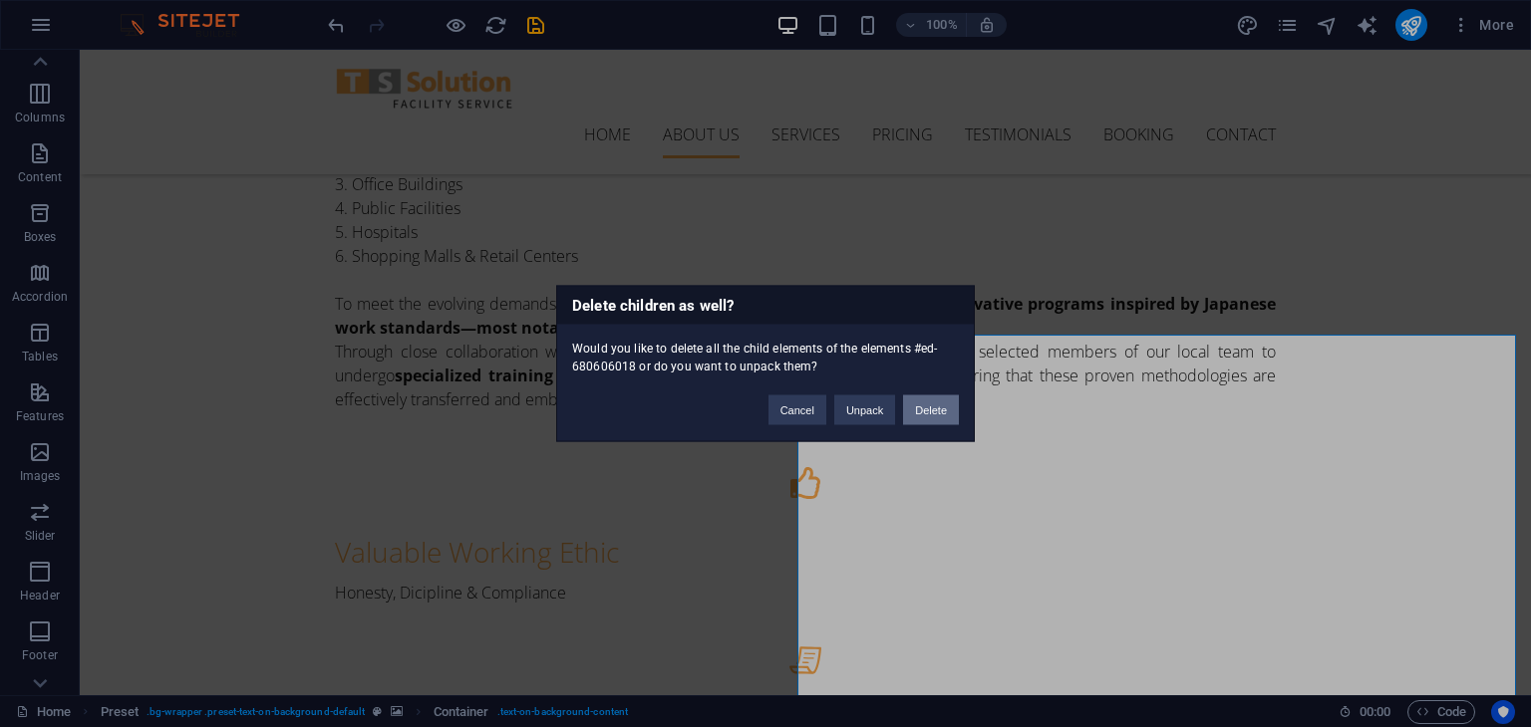
click at [939, 420] on button "Delete" at bounding box center [931, 411] width 56 height 30
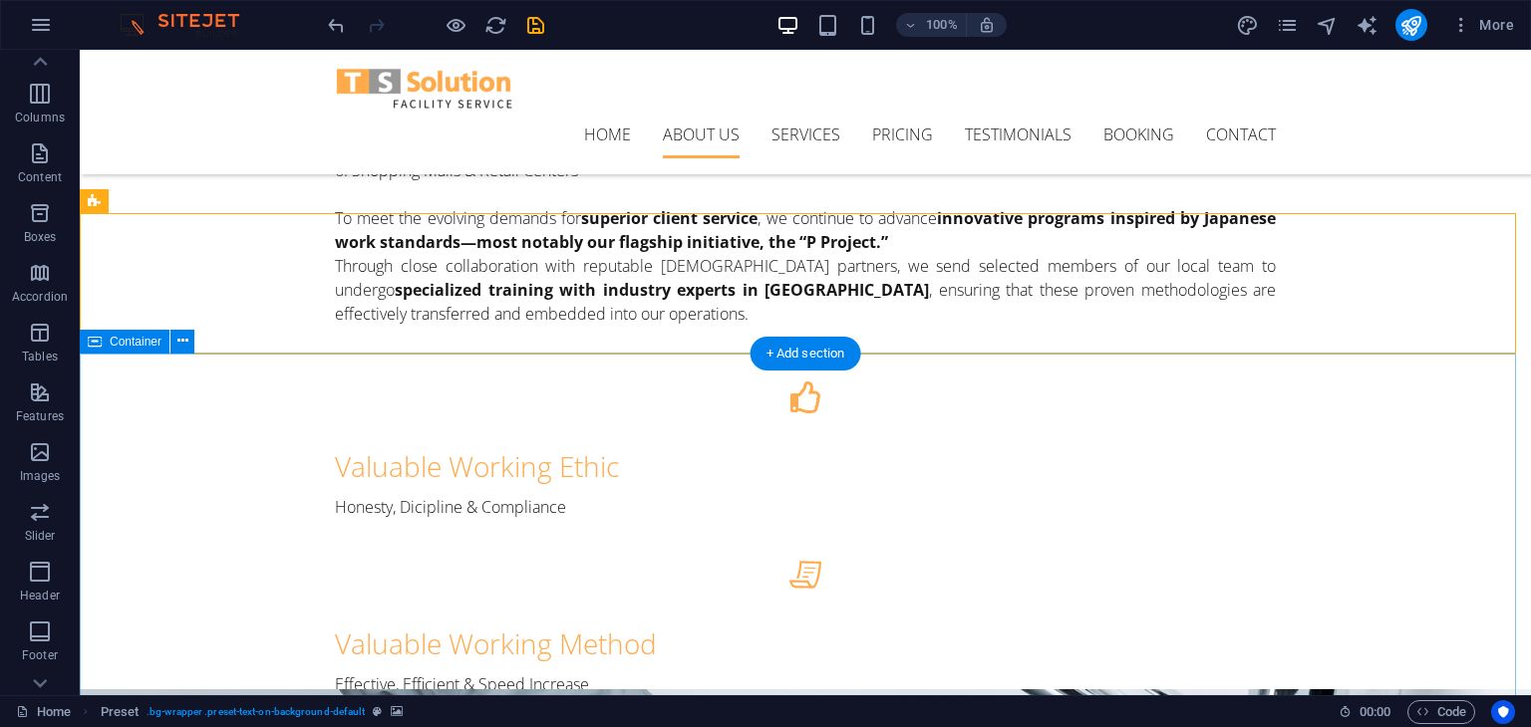
scroll to position [984, 0]
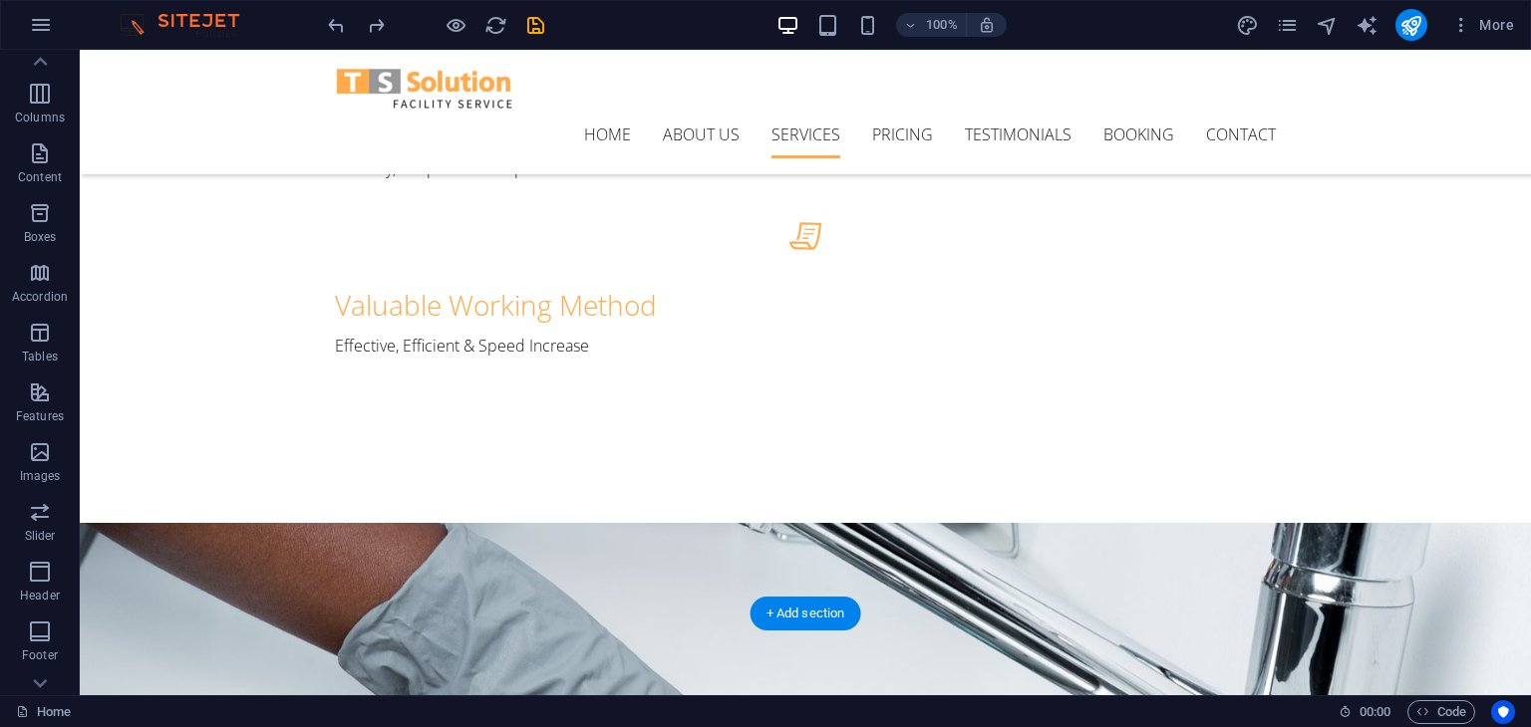
scroll to position [1327, 0]
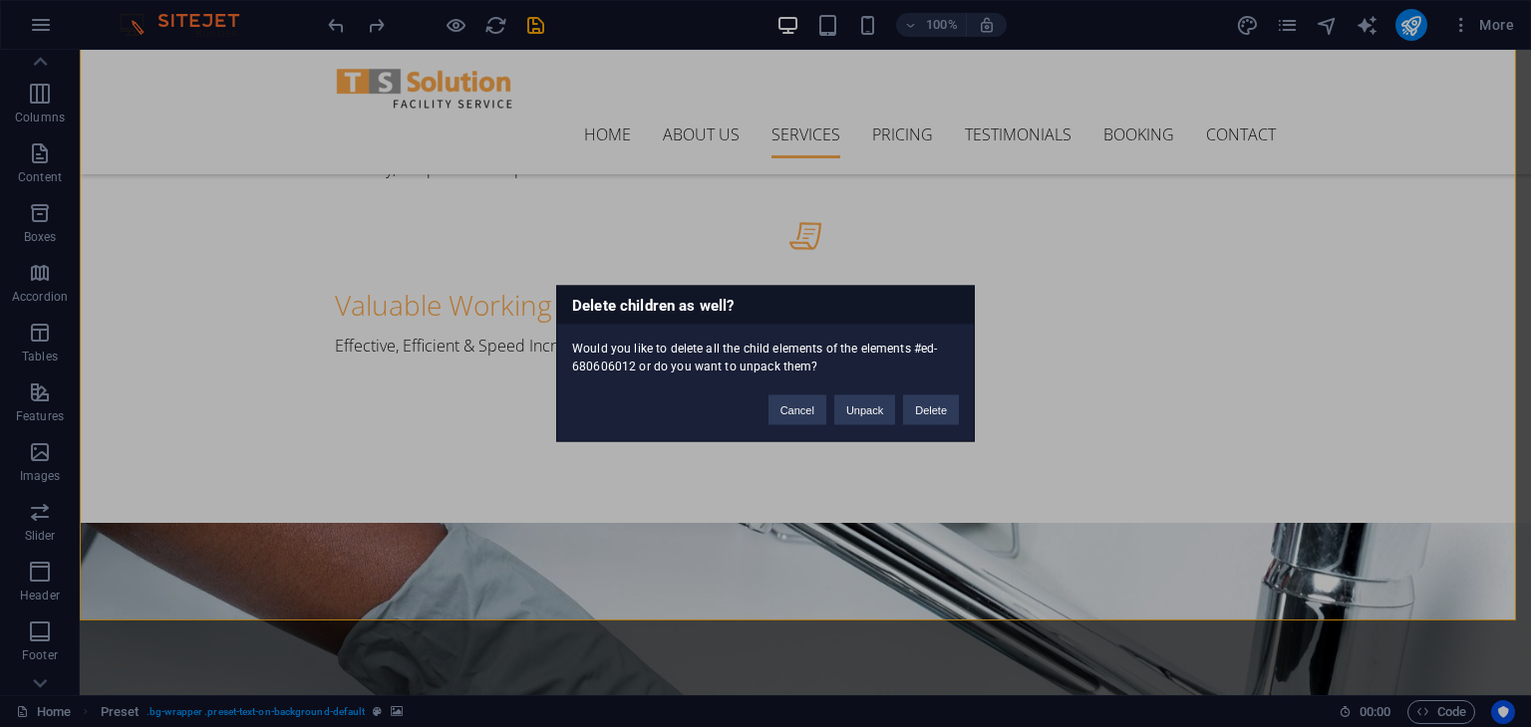
click at [468, 463] on div "Delete children as well? Would you like to delete all the child elements of the…" at bounding box center [765, 363] width 1531 height 727
click at [815, 420] on button "Cancel" at bounding box center [797, 411] width 58 height 30
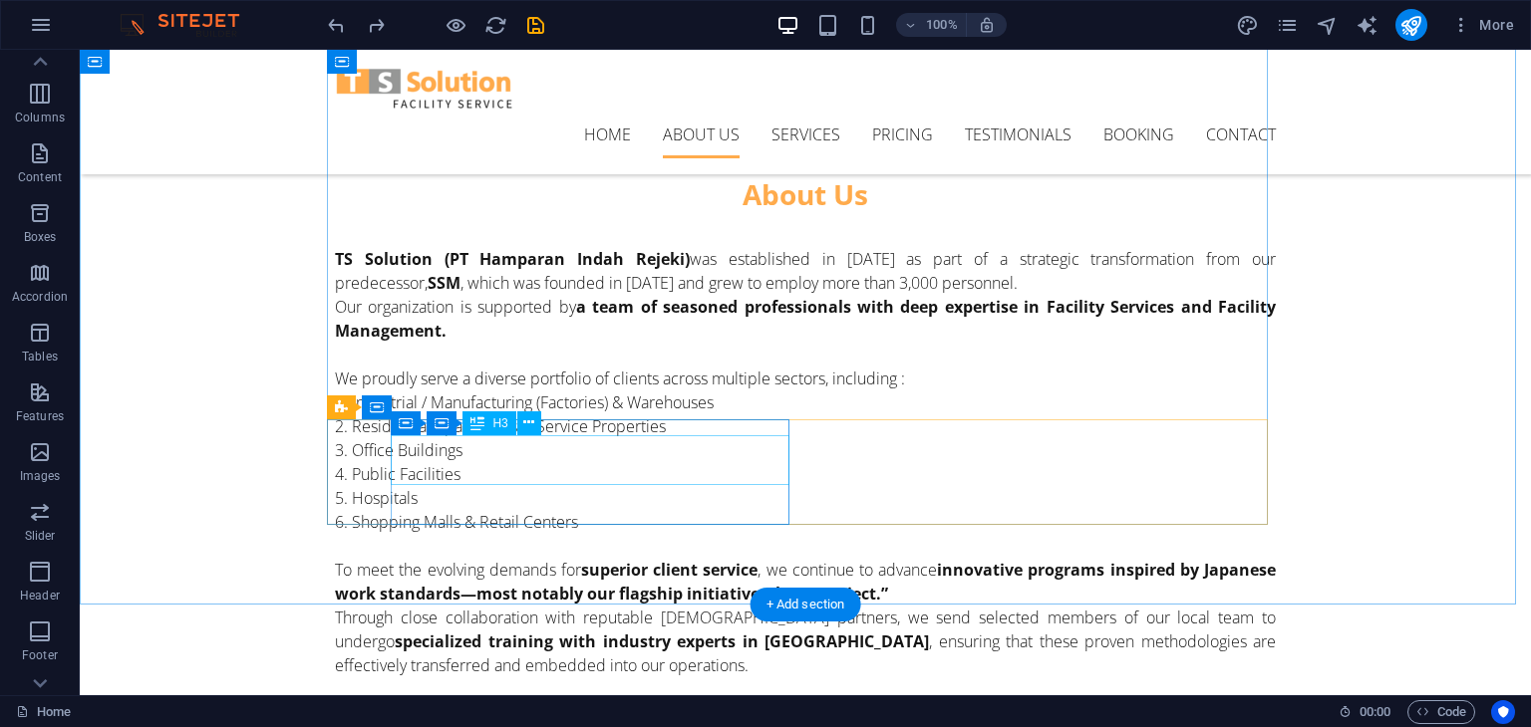
scroll to position [638, 0]
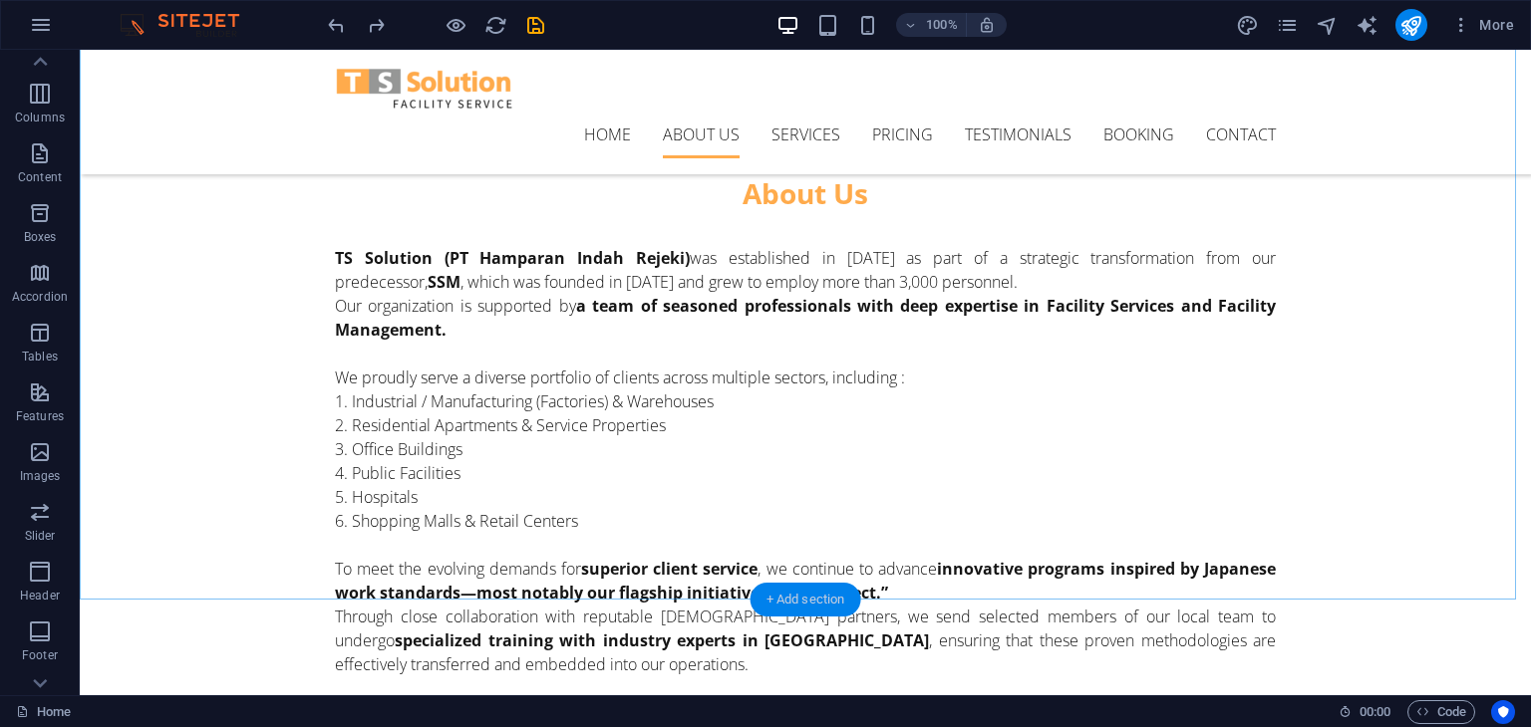
click at [833, 602] on div "+ Add section" at bounding box center [805, 600] width 111 height 34
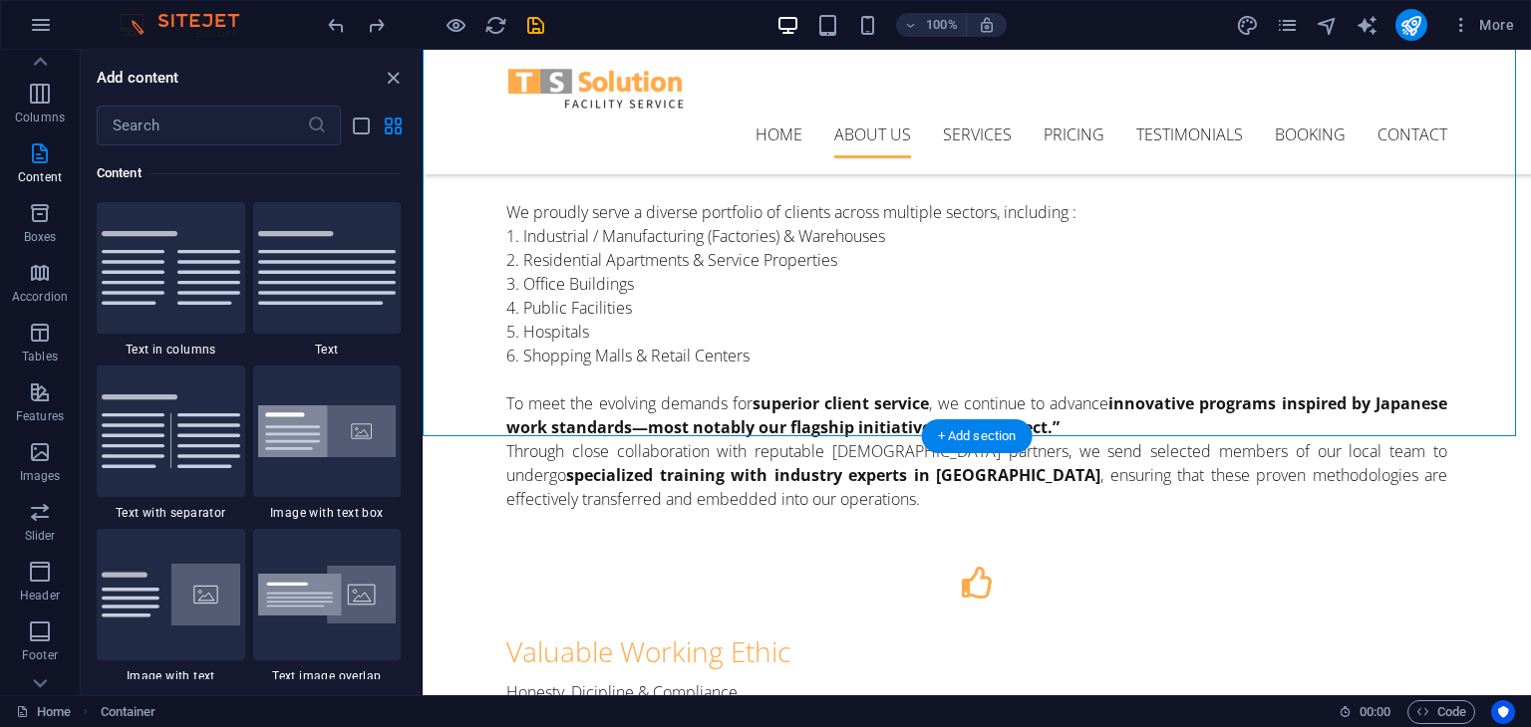
scroll to position [801, 0]
click at [319, 455] on img at bounding box center [327, 432] width 139 height 53
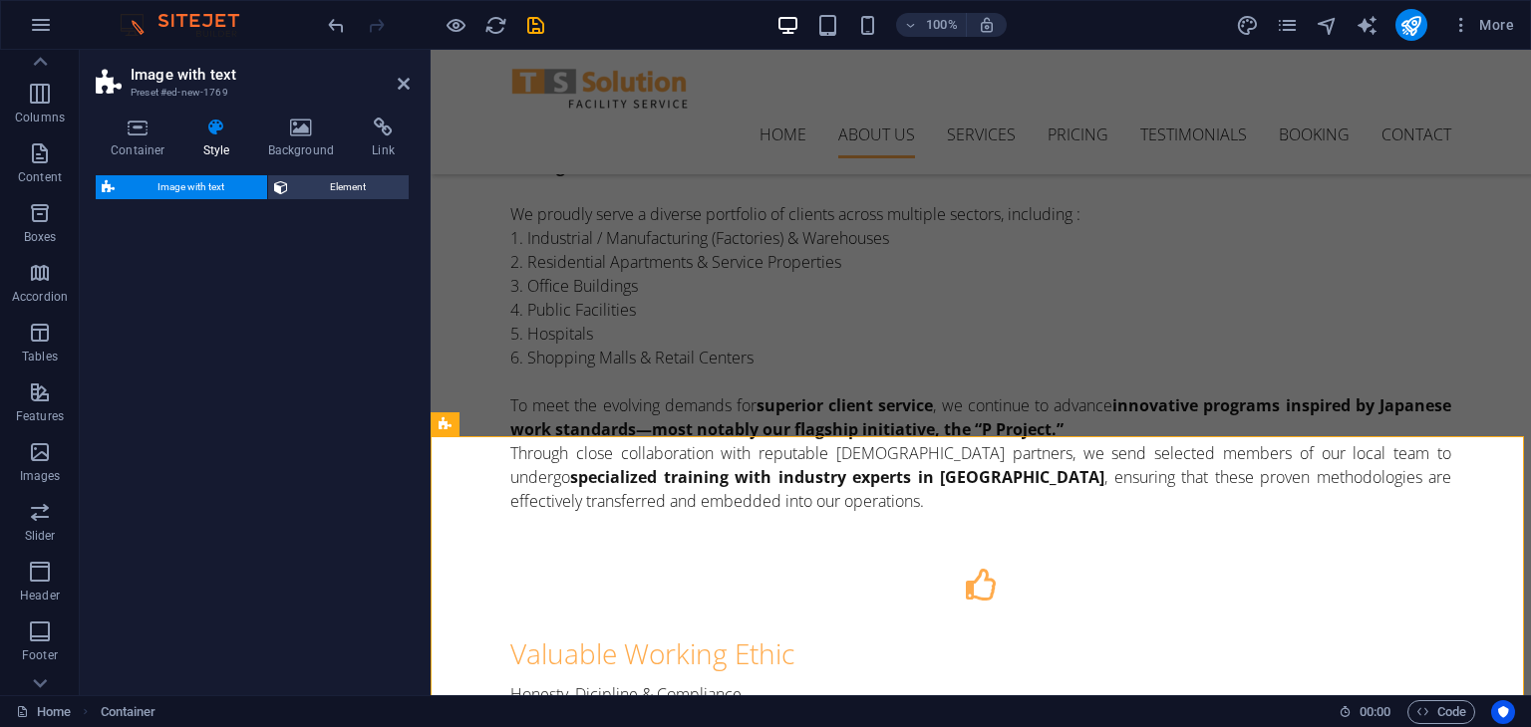
select select "rem"
select select "px"
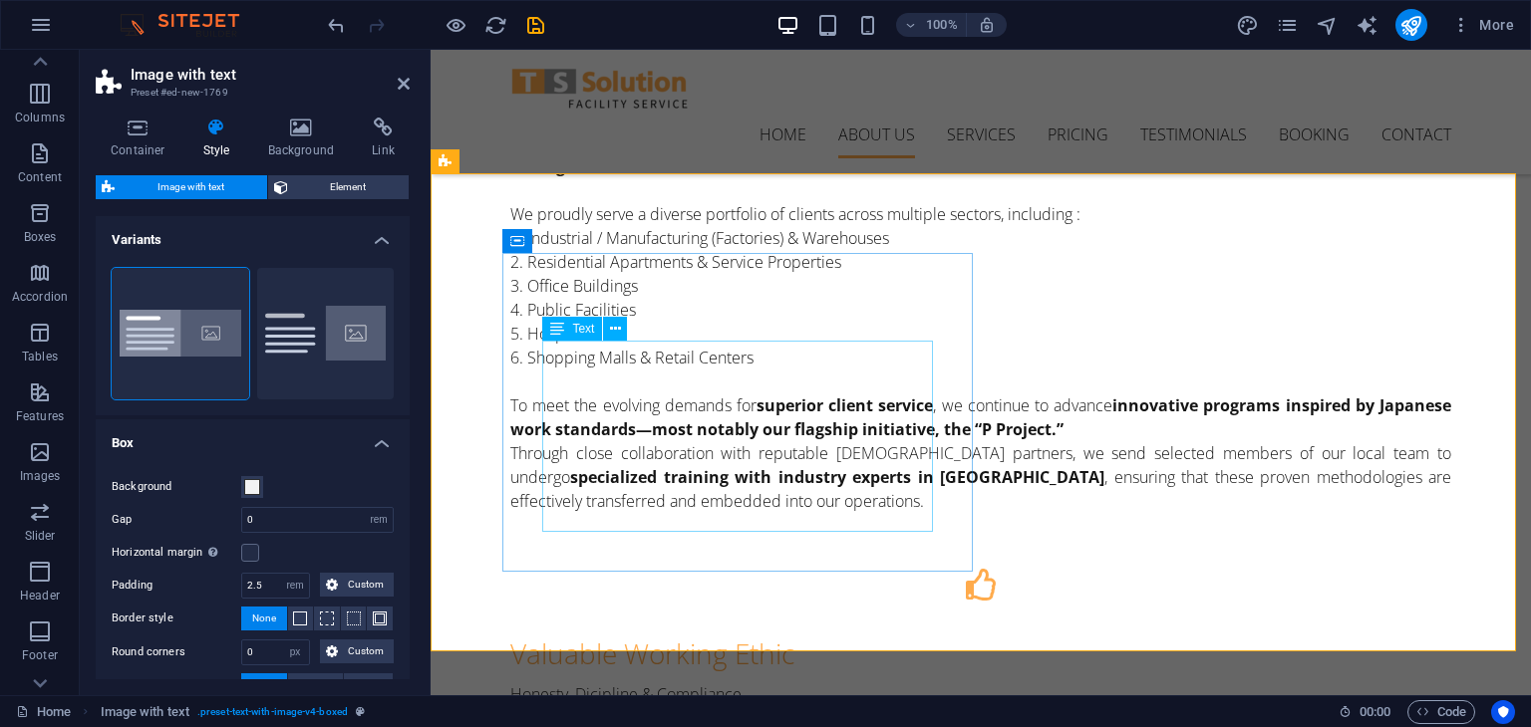
scroll to position [1091, 0]
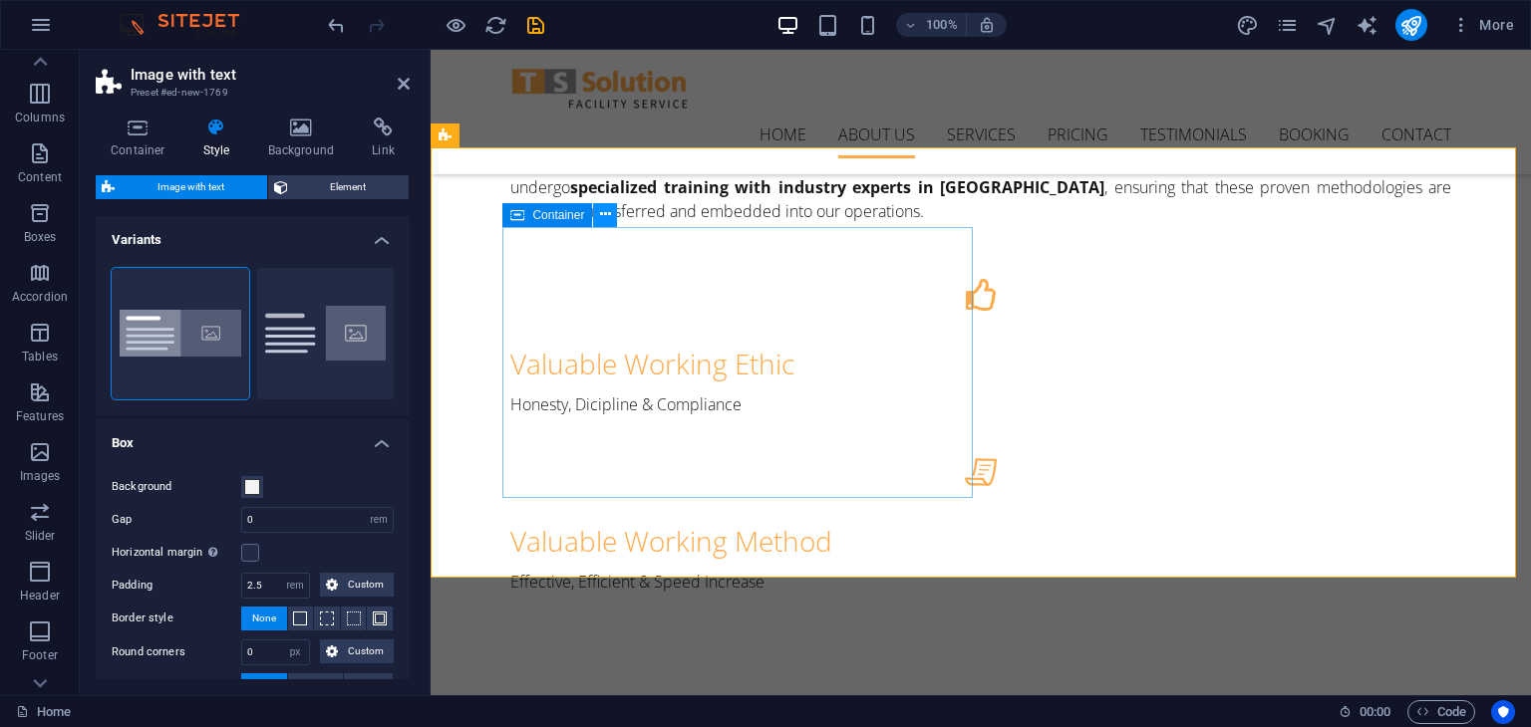
click at [609, 216] on icon at bounding box center [605, 214] width 11 height 21
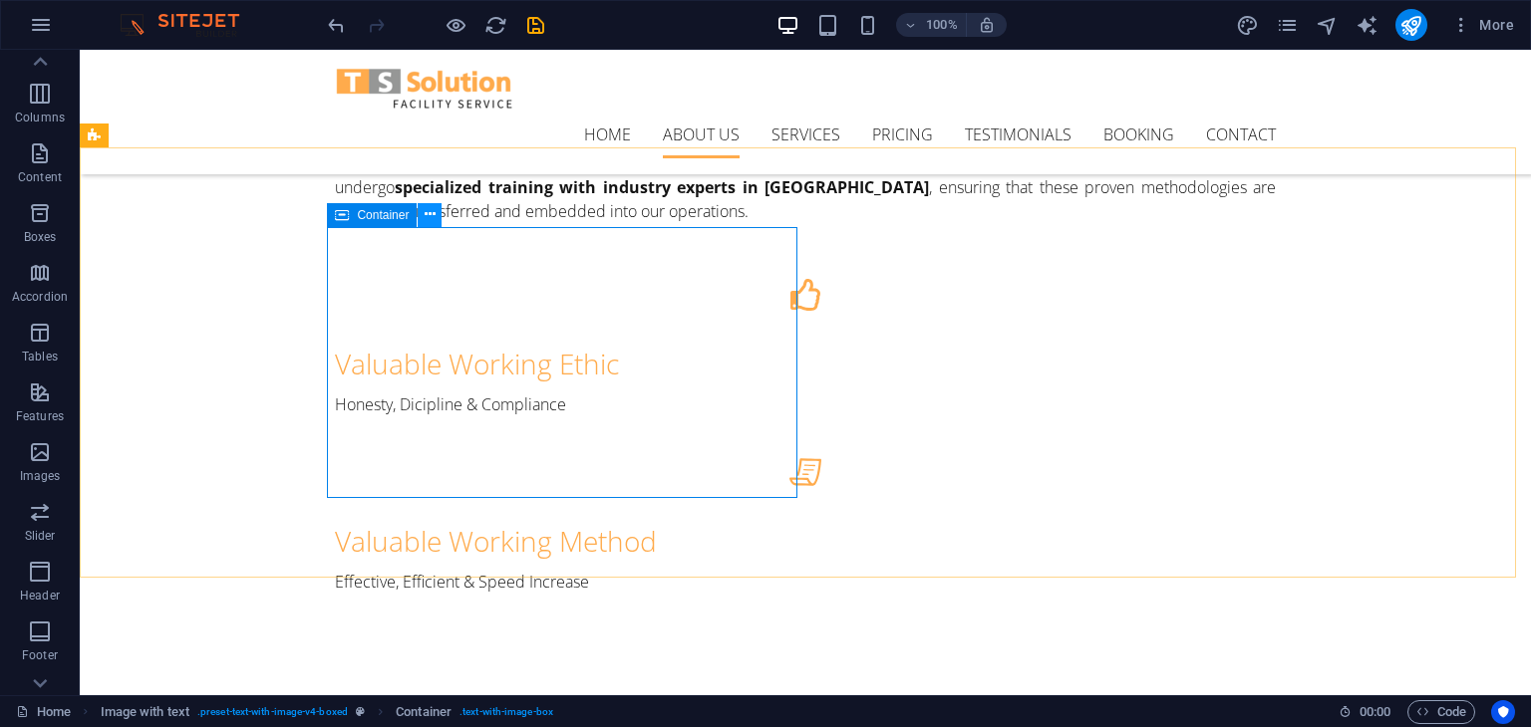
click at [431, 216] on icon at bounding box center [430, 214] width 11 height 21
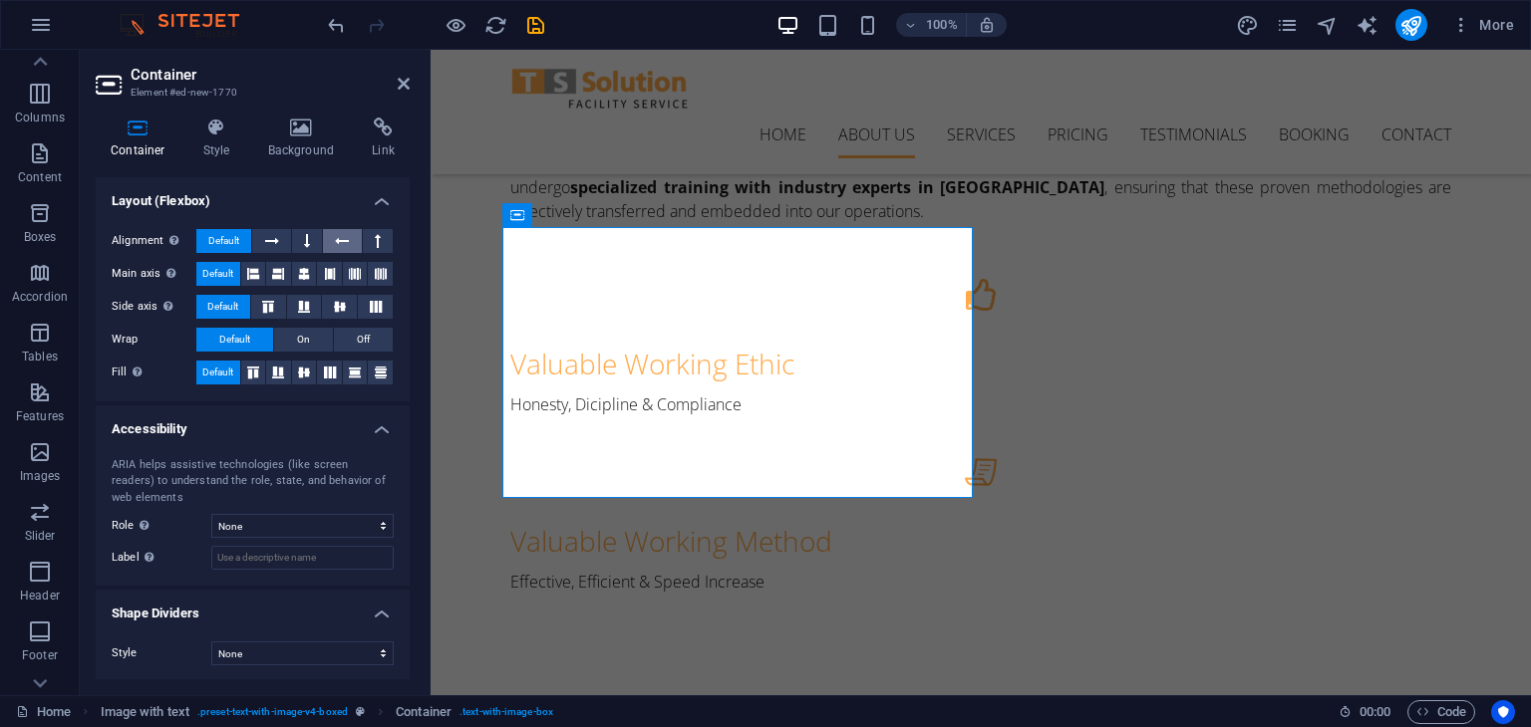
scroll to position [0, 0]
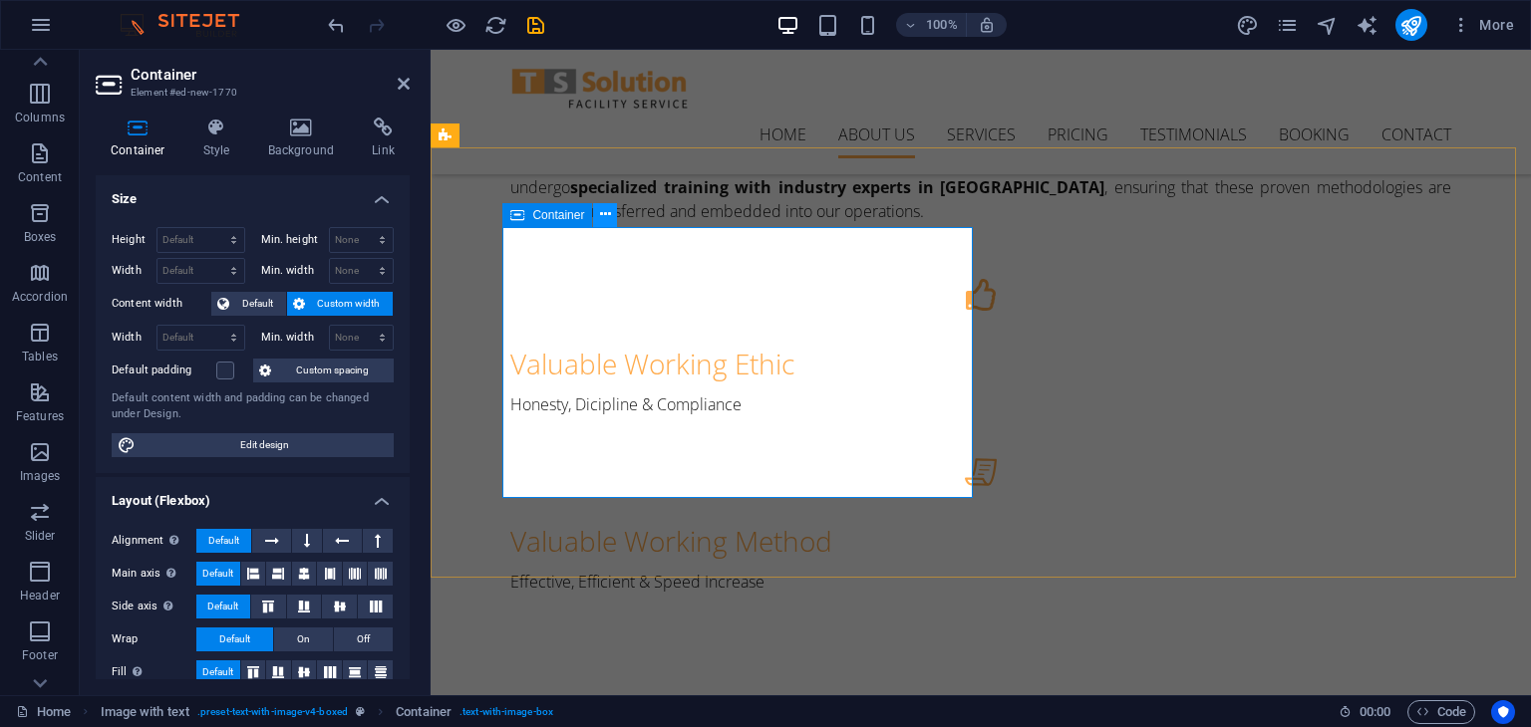
click at [613, 220] on button at bounding box center [605, 215] width 24 height 24
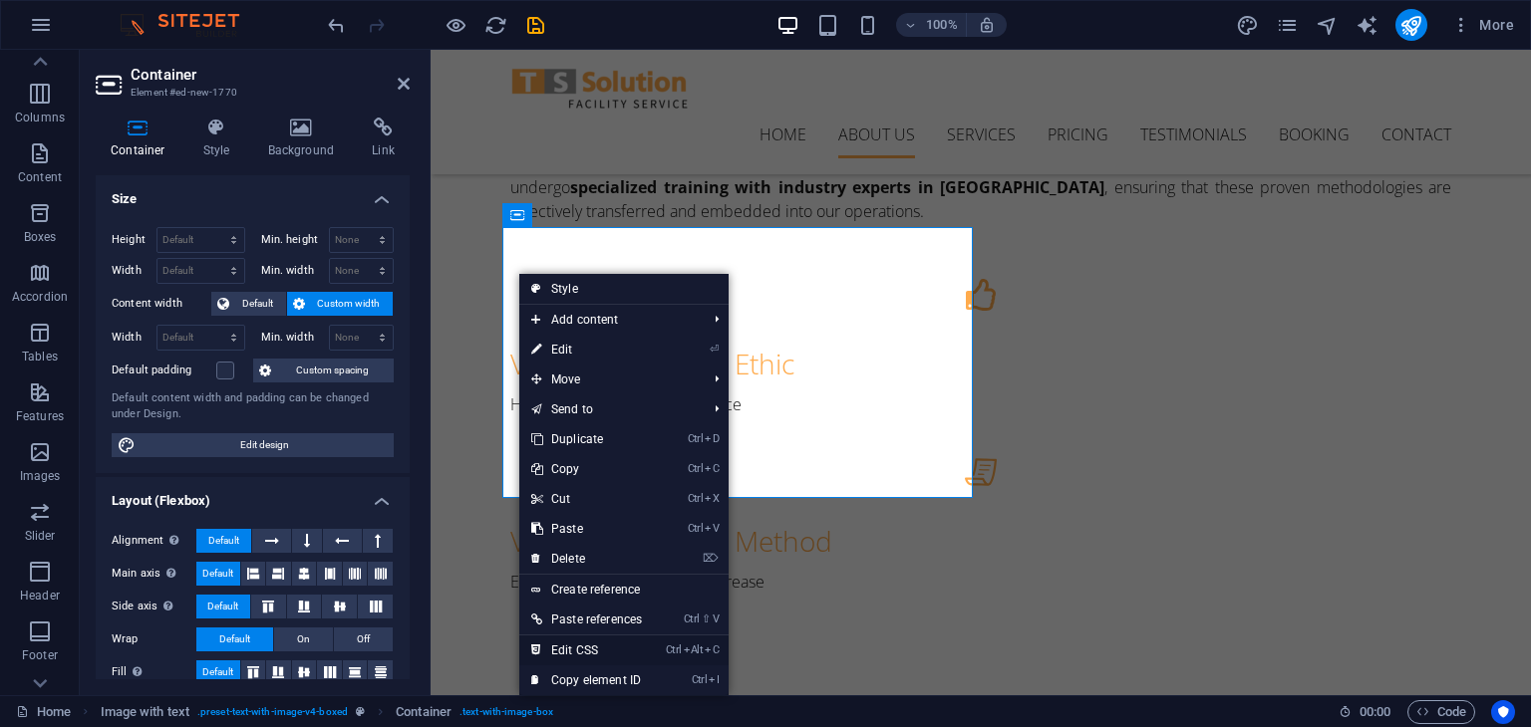
click at [589, 655] on link "Ctrl Alt C Edit CSS" at bounding box center [586, 651] width 135 height 30
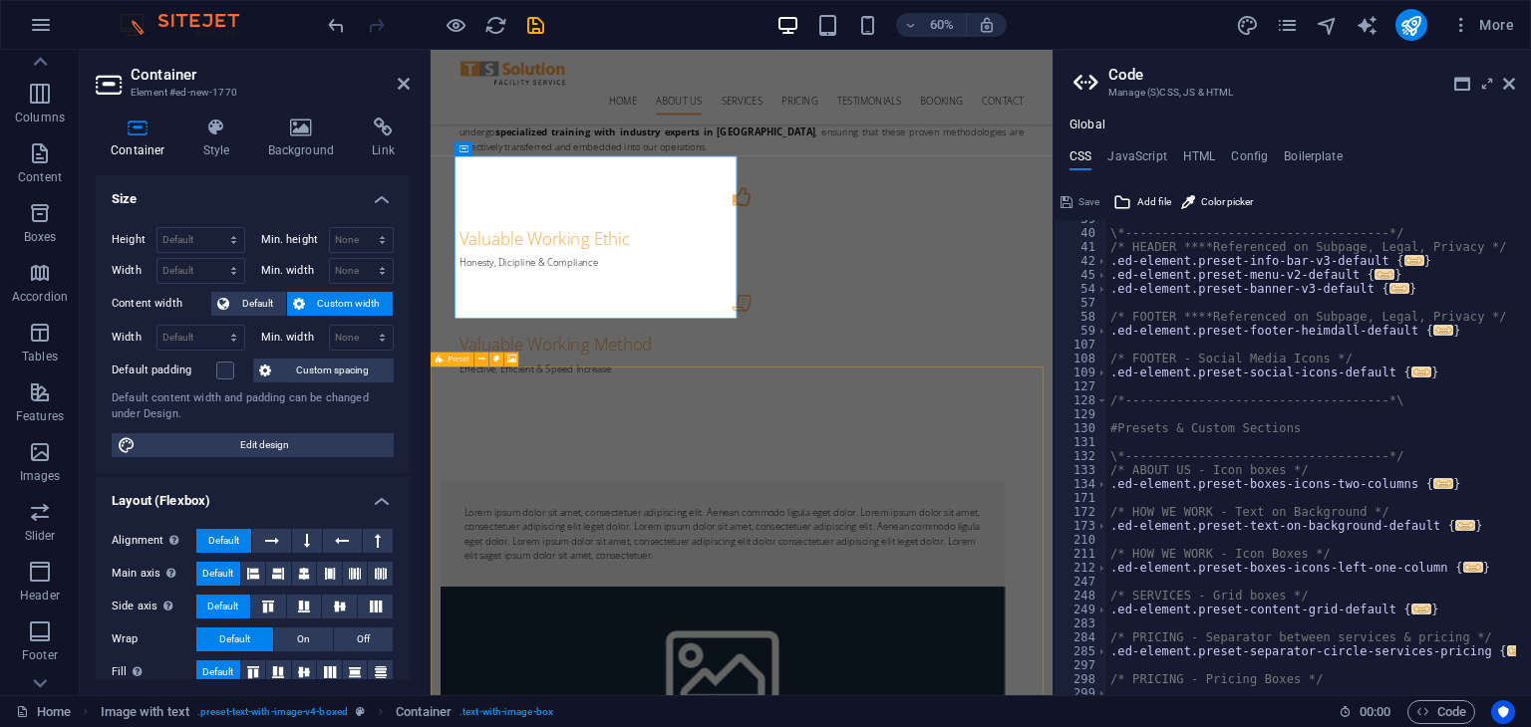
scroll to position [538, 0]
type textarea "); }"
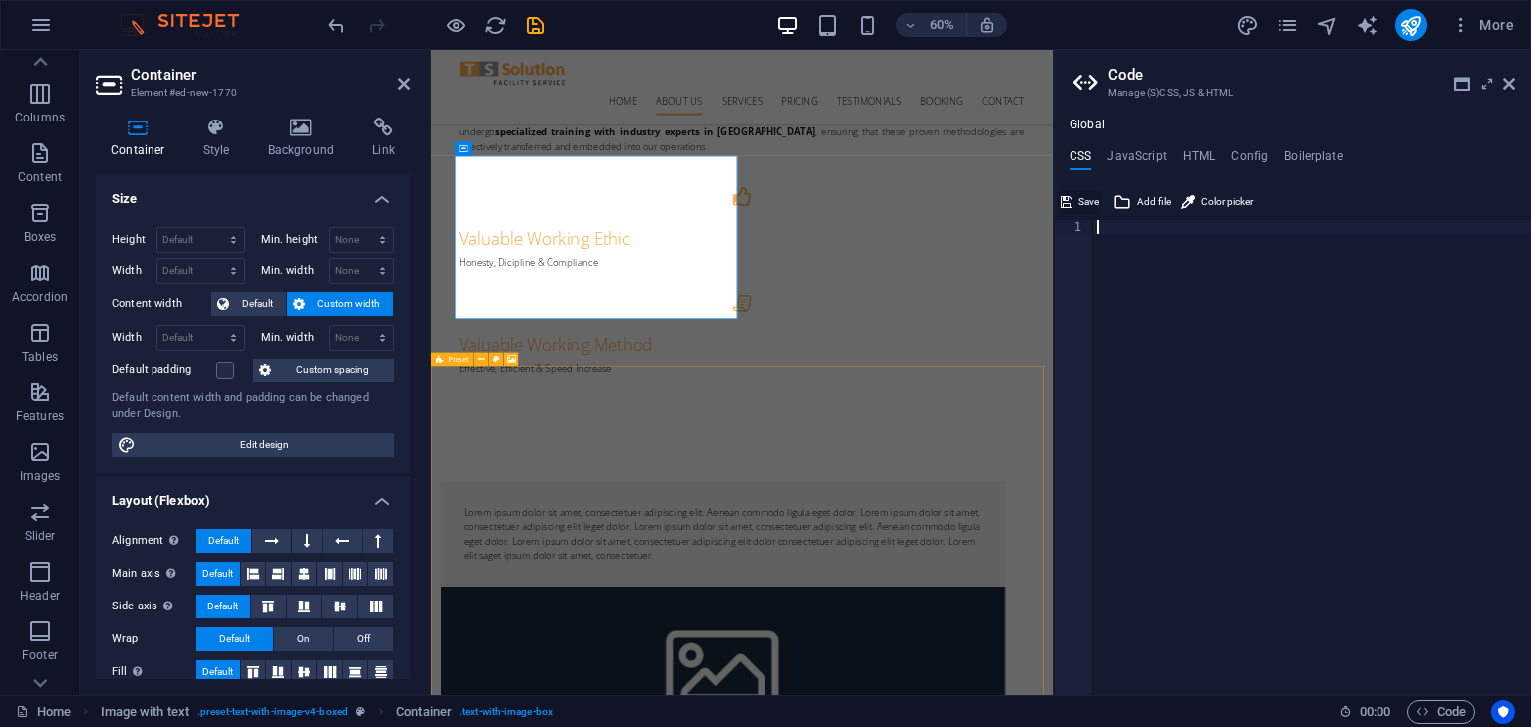
click at [1084, 199] on span "Save" at bounding box center [1088, 202] width 21 height 24
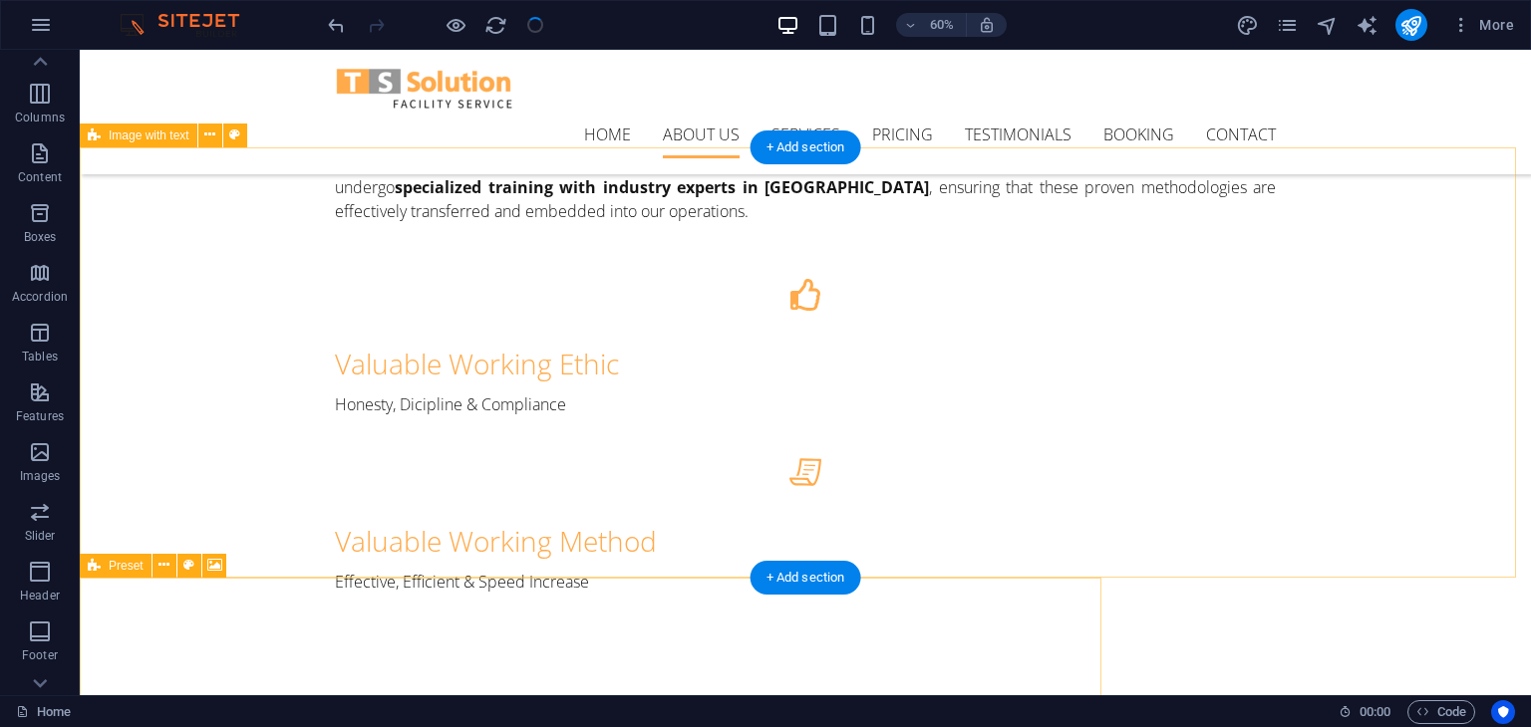
select select
checkbox input "false"
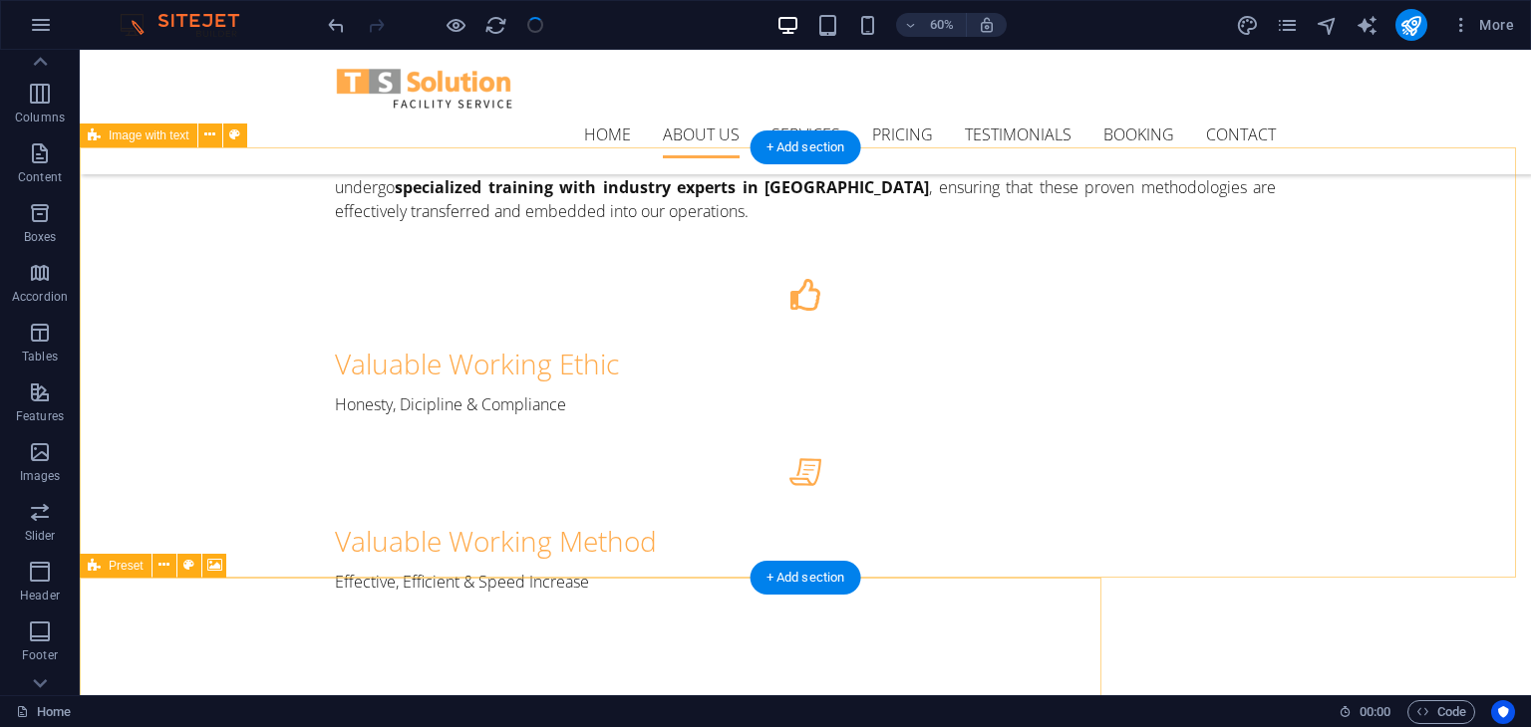
checkbox input "false"
select select
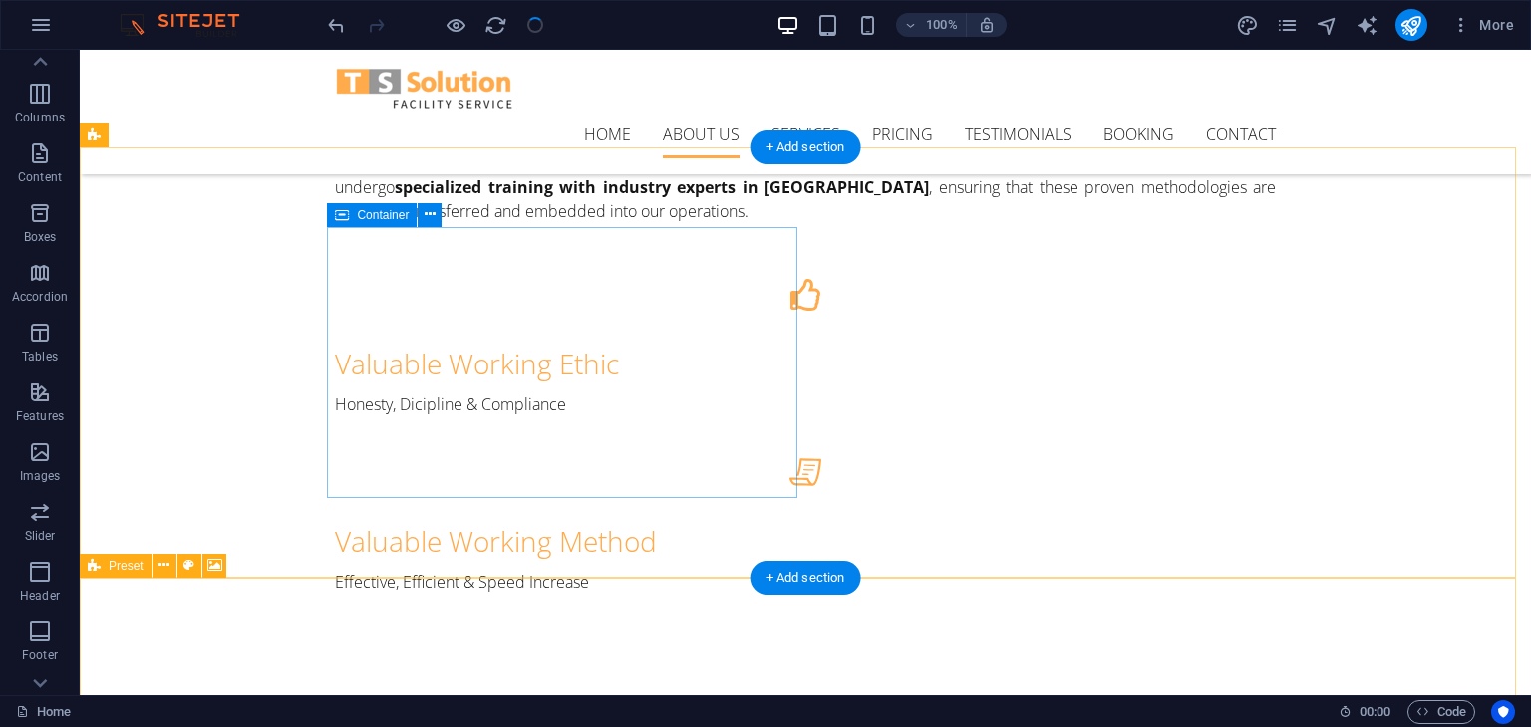
checkbox input "false"
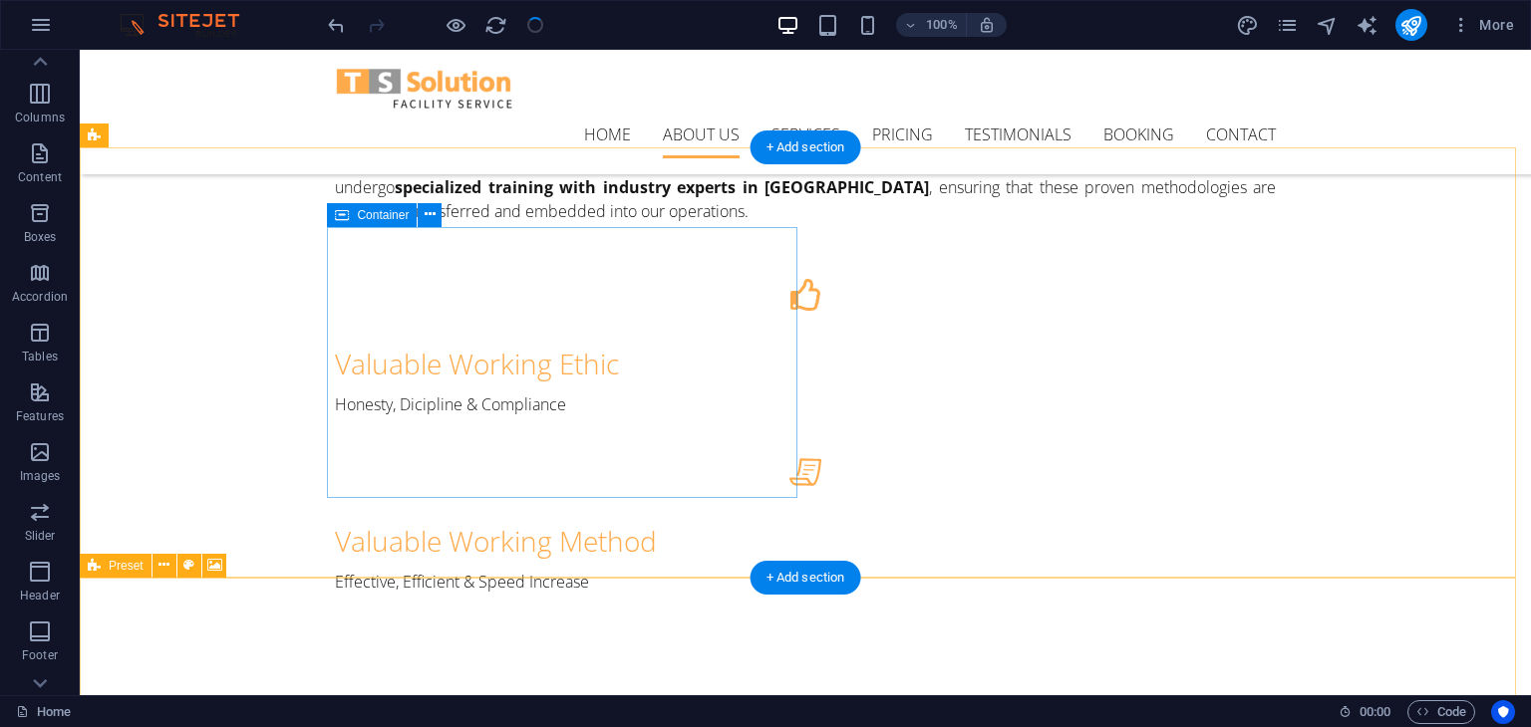
checkbox input "false"
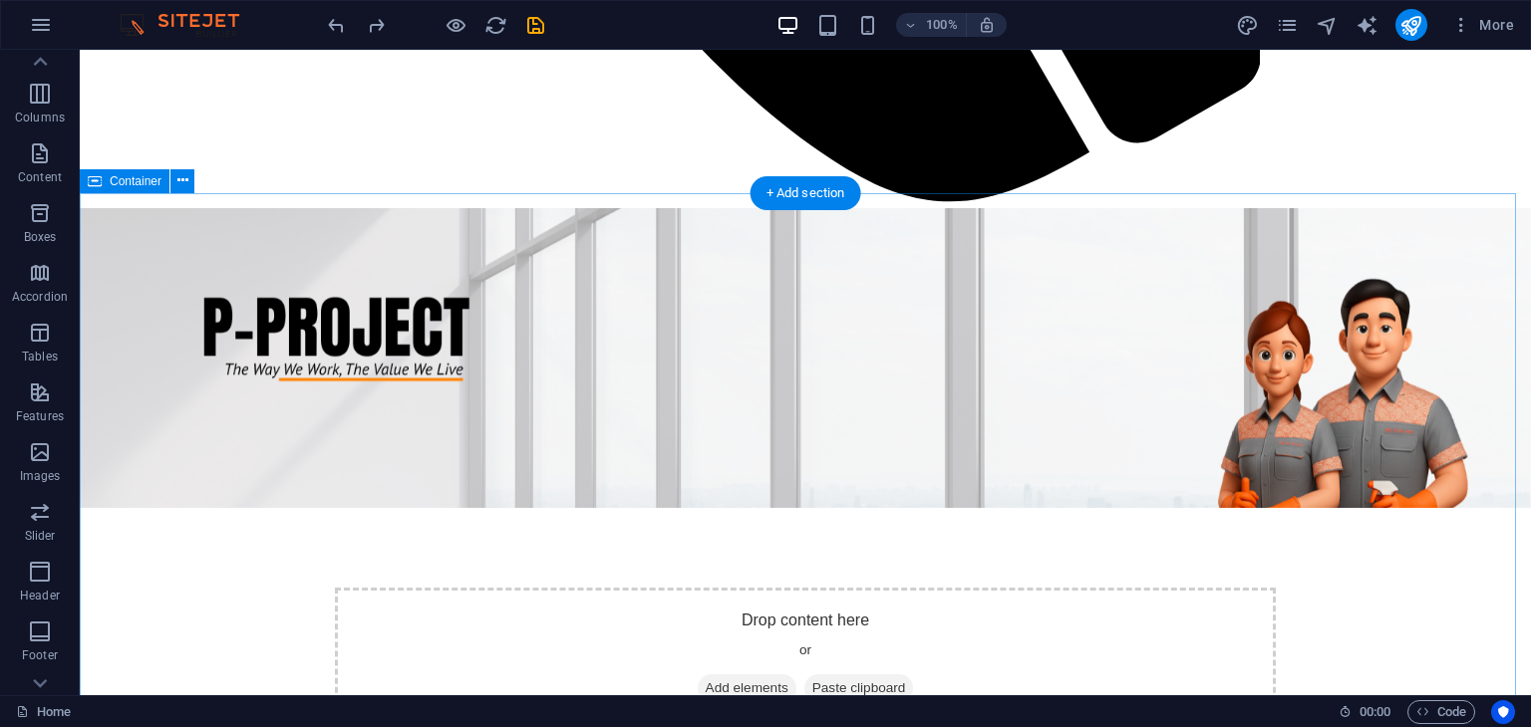
scroll to position [991, 0]
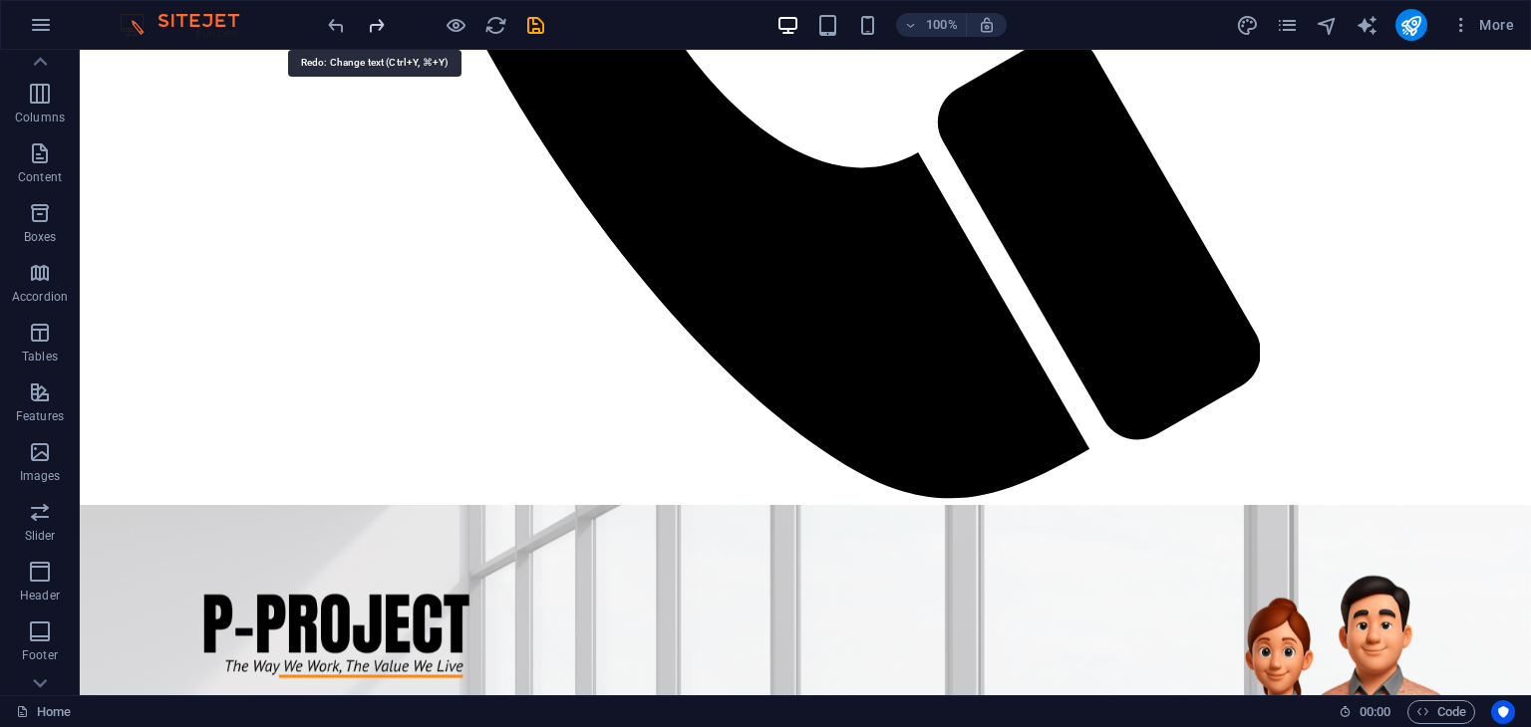
click at [371, 21] on icon "redo" at bounding box center [376, 25] width 23 height 23
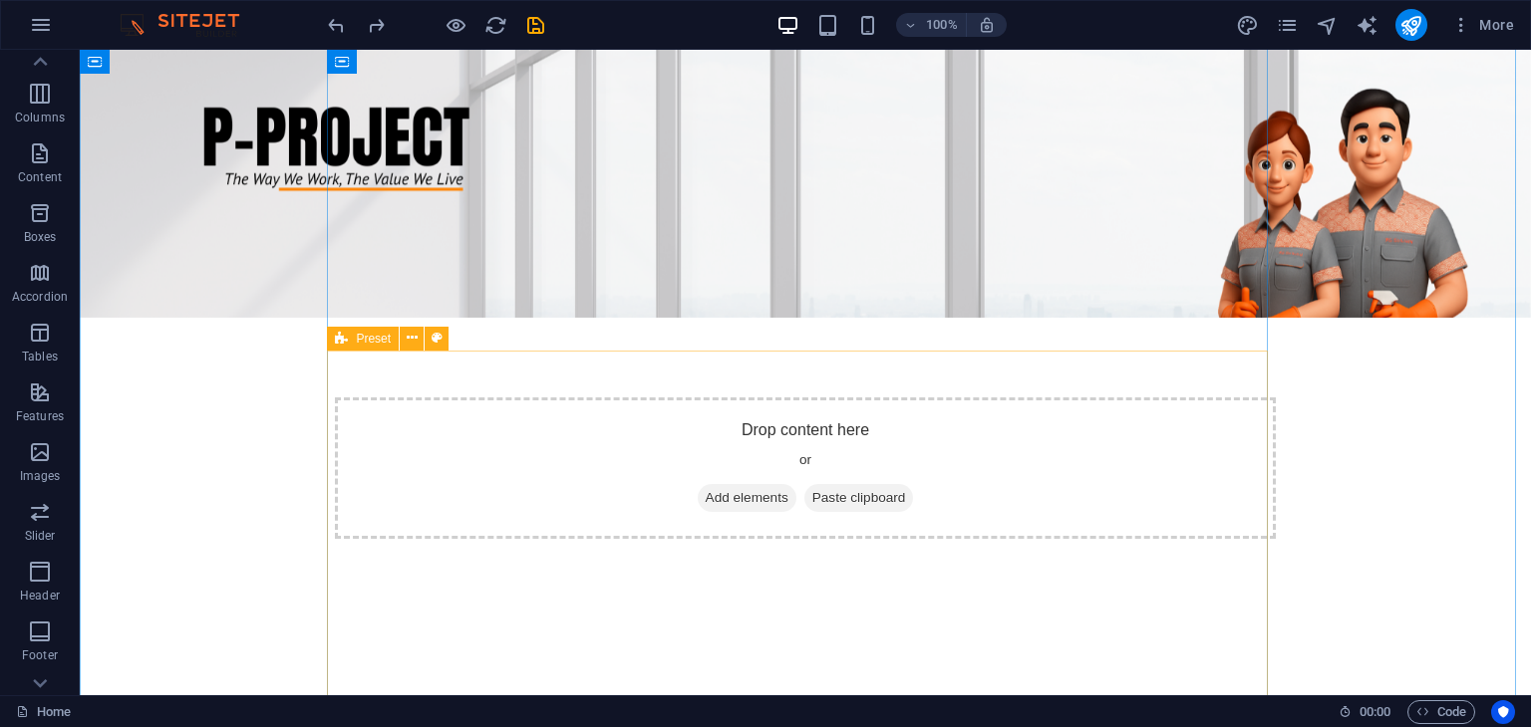
scroll to position [1413, 0]
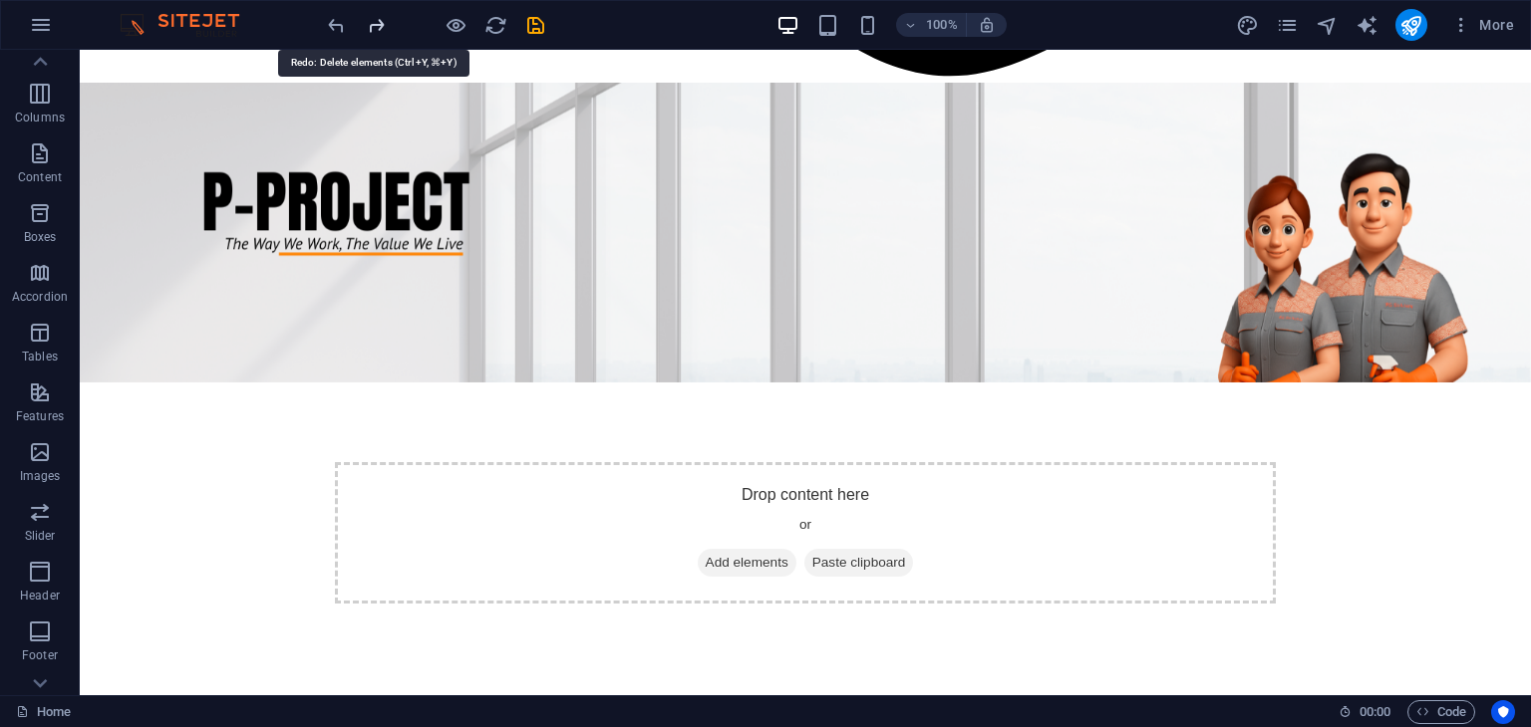
click at [367, 33] on icon "redo" at bounding box center [376, 25] width 23 height 23
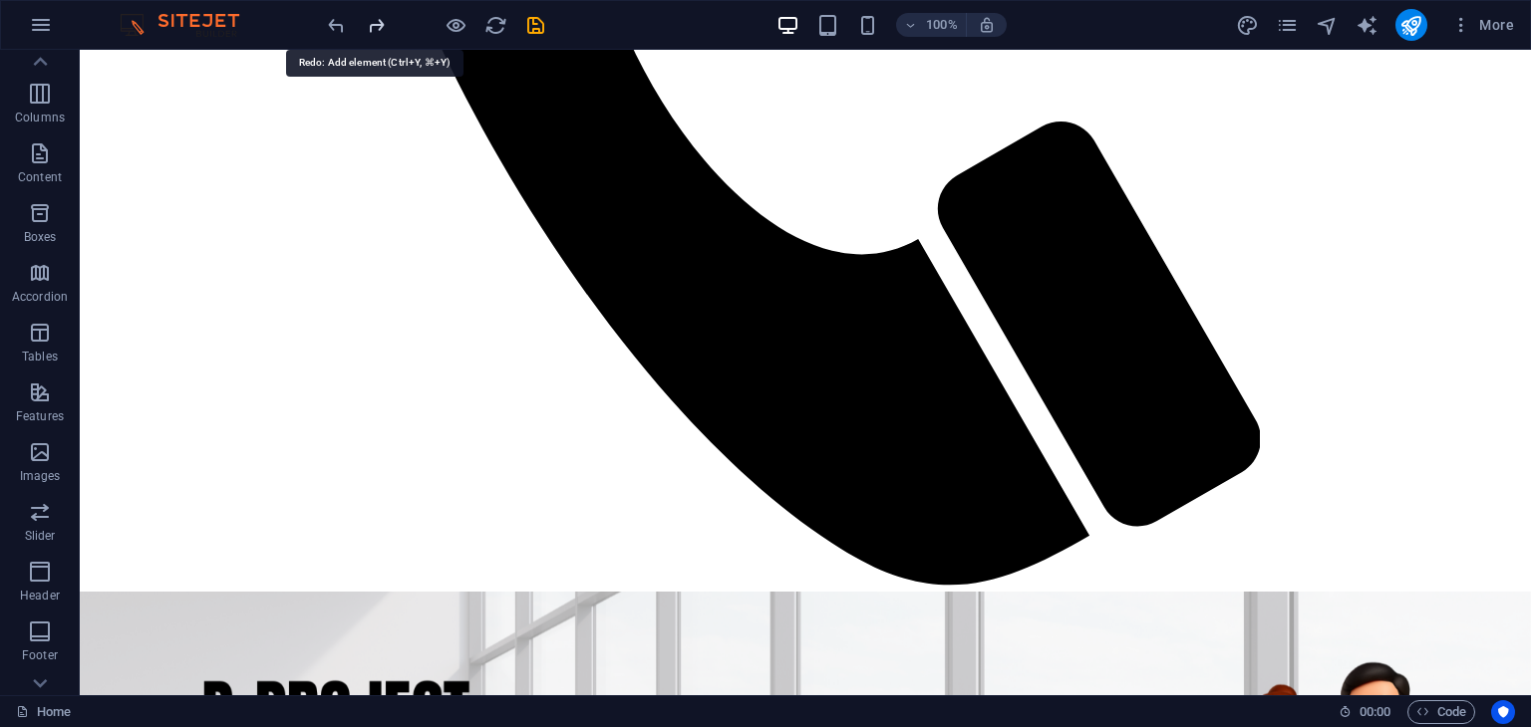
click at [367, 33] on icon "redo" at bounding box center [376, 25] width 23 height 23
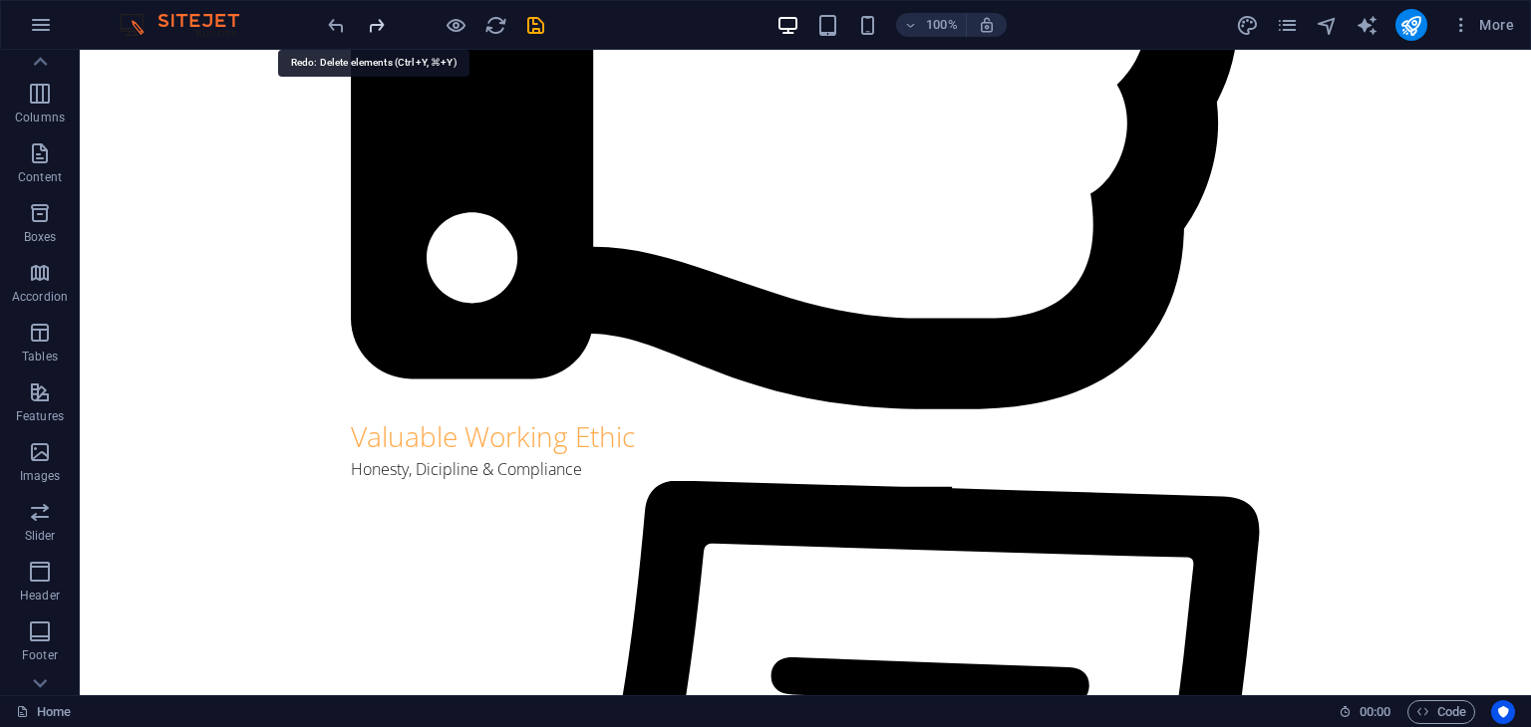
scroll to position [3781, 0]
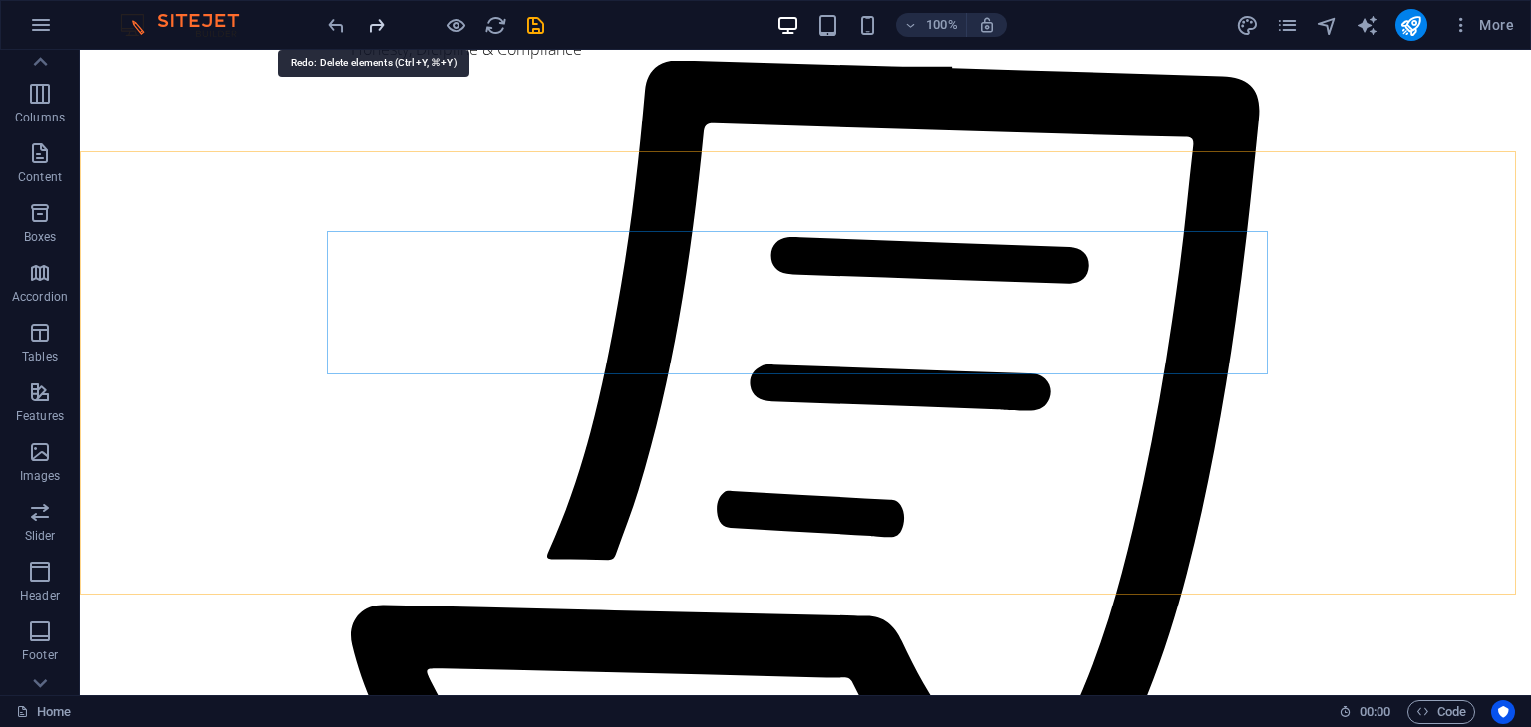
click at [367, 33] on icon "redo" at bounding box center [376, 25] width 23 height 23
click at [367, 33] on div at bounding box center [435, 25] width 223 height 32
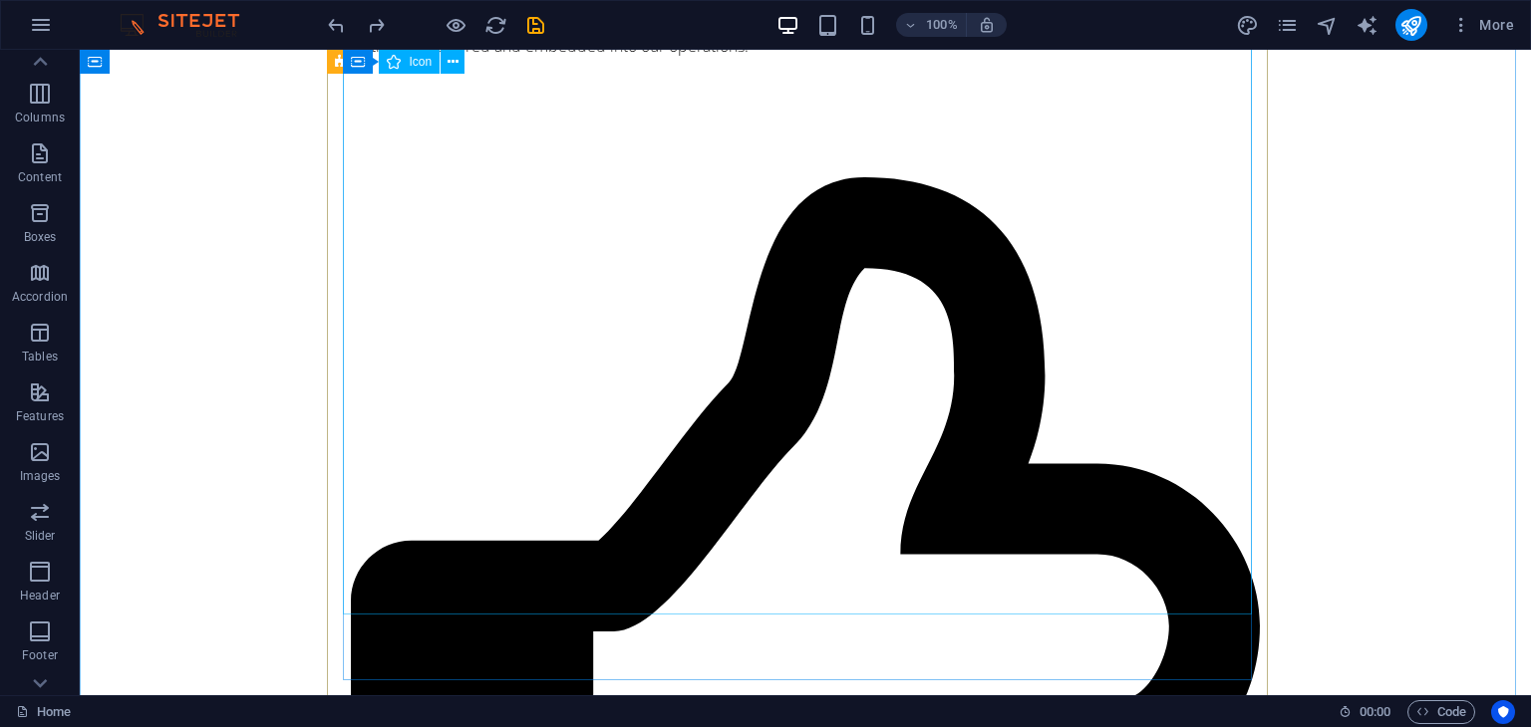
scroll to position [0, 0]
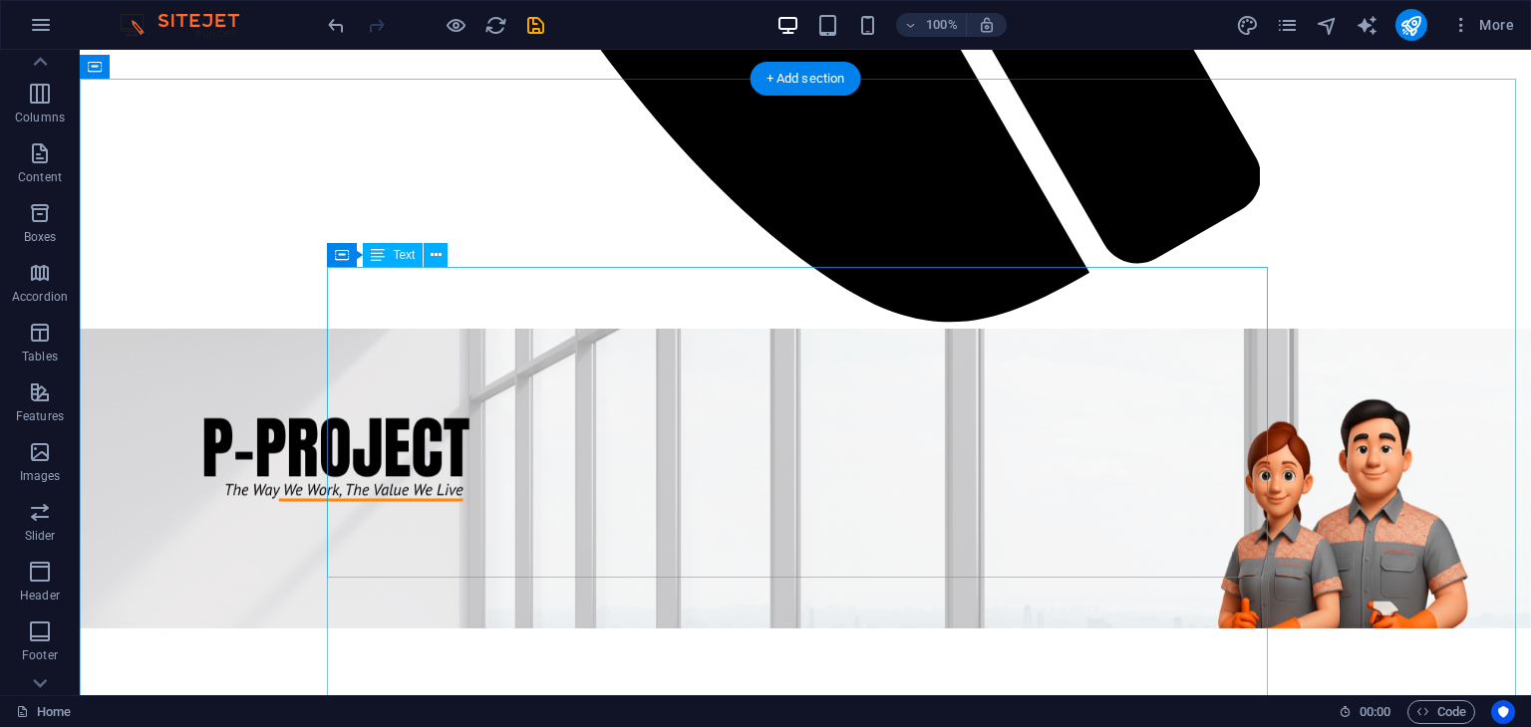
scroll to position [1168, 0]
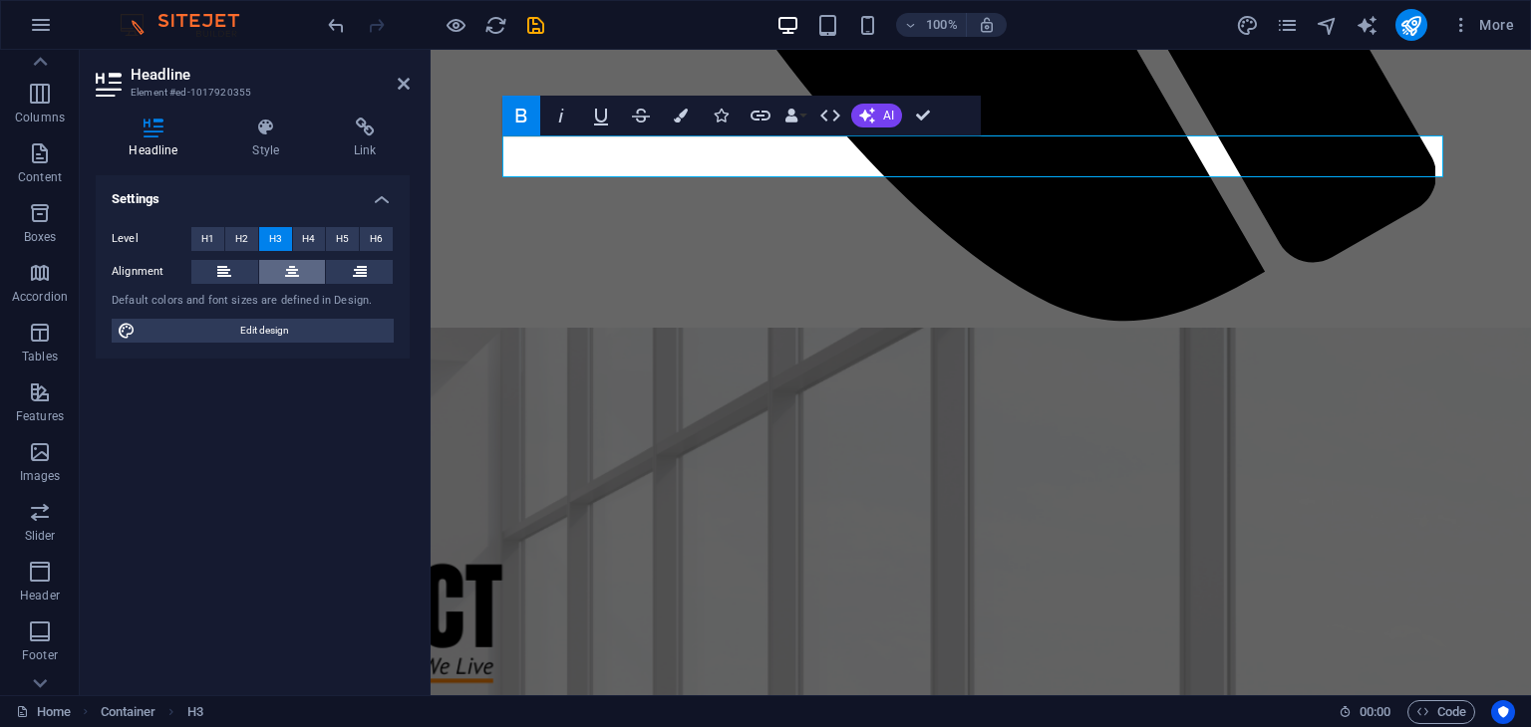
click at [295, 265] on icon at bounding box center [292, 272] width 14 height 24
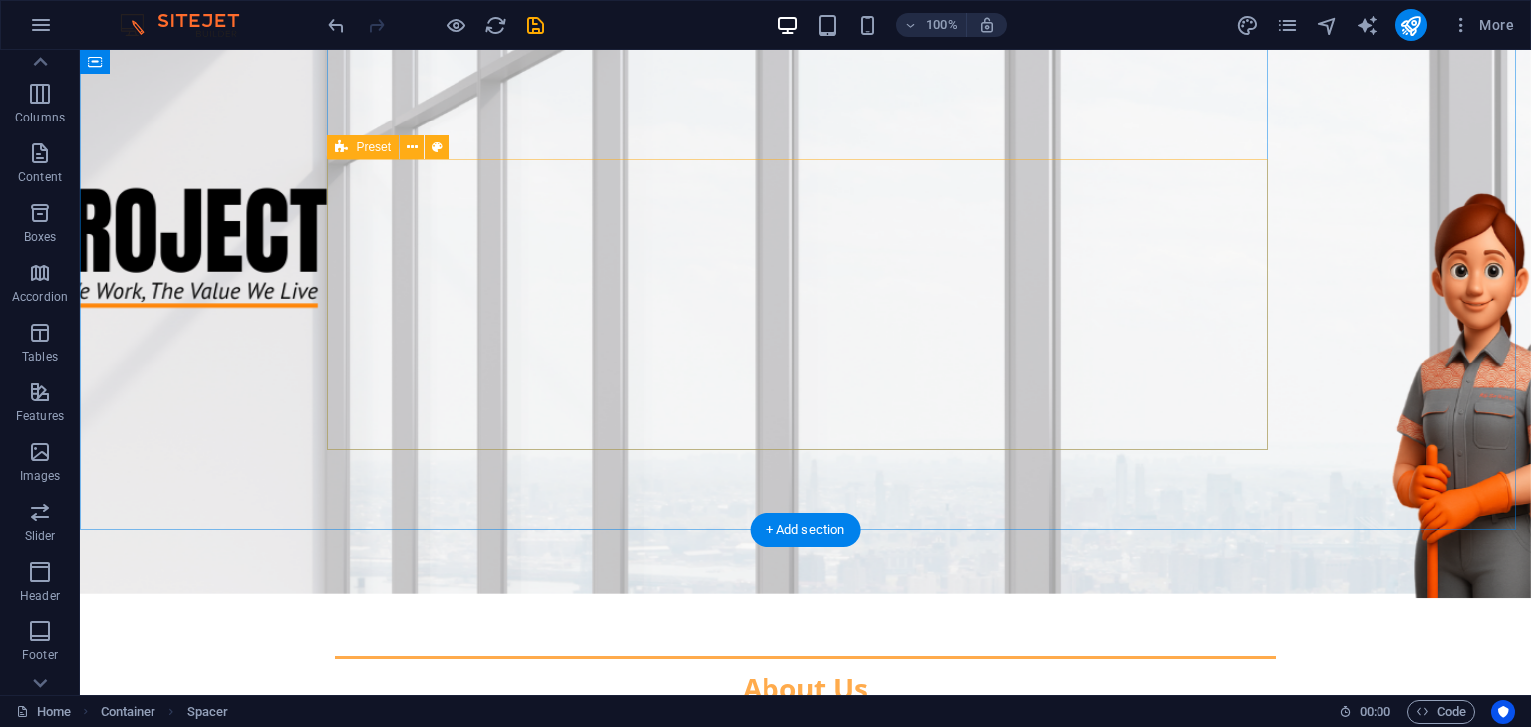
scroll to position [1545, 0]
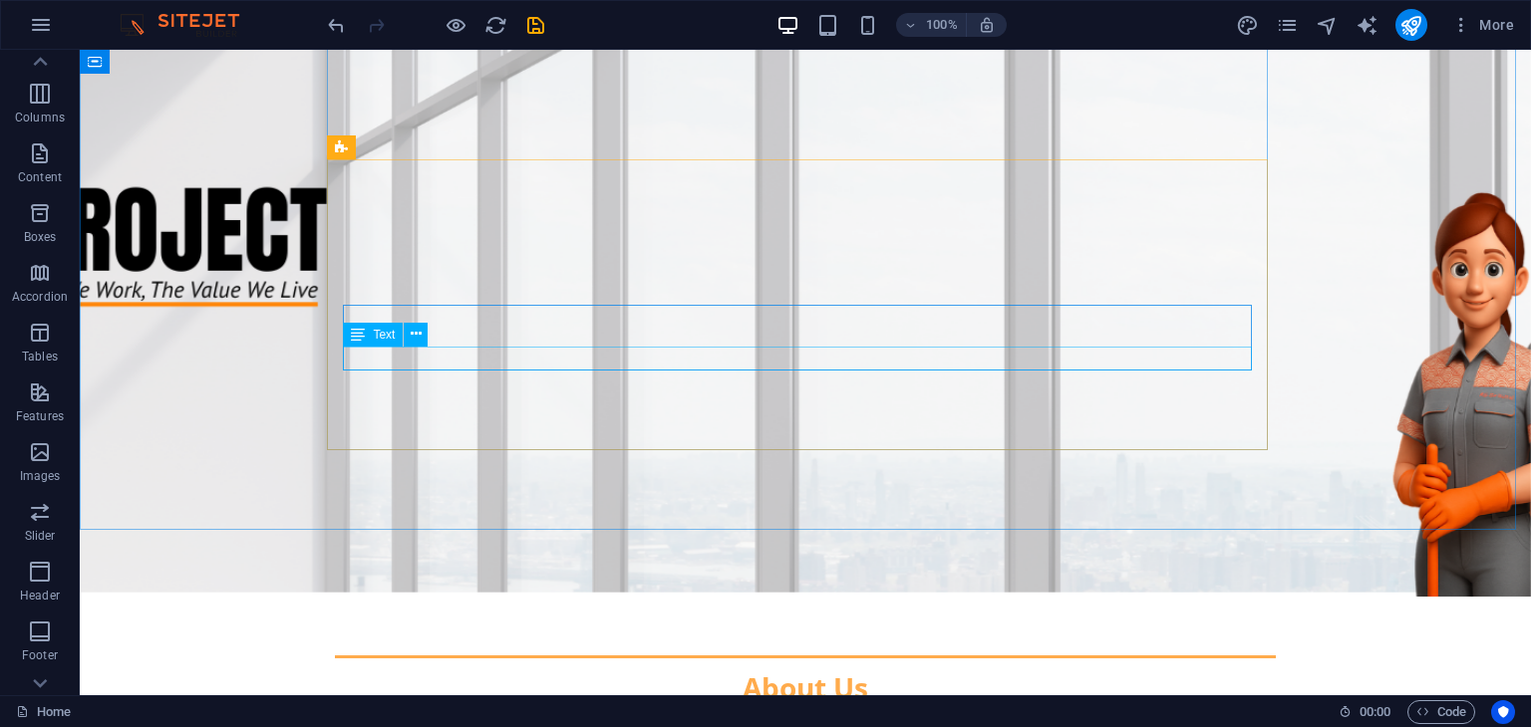
click at [439, 326] on div "Text" at bounding box center [392, 335] width 98 height 25
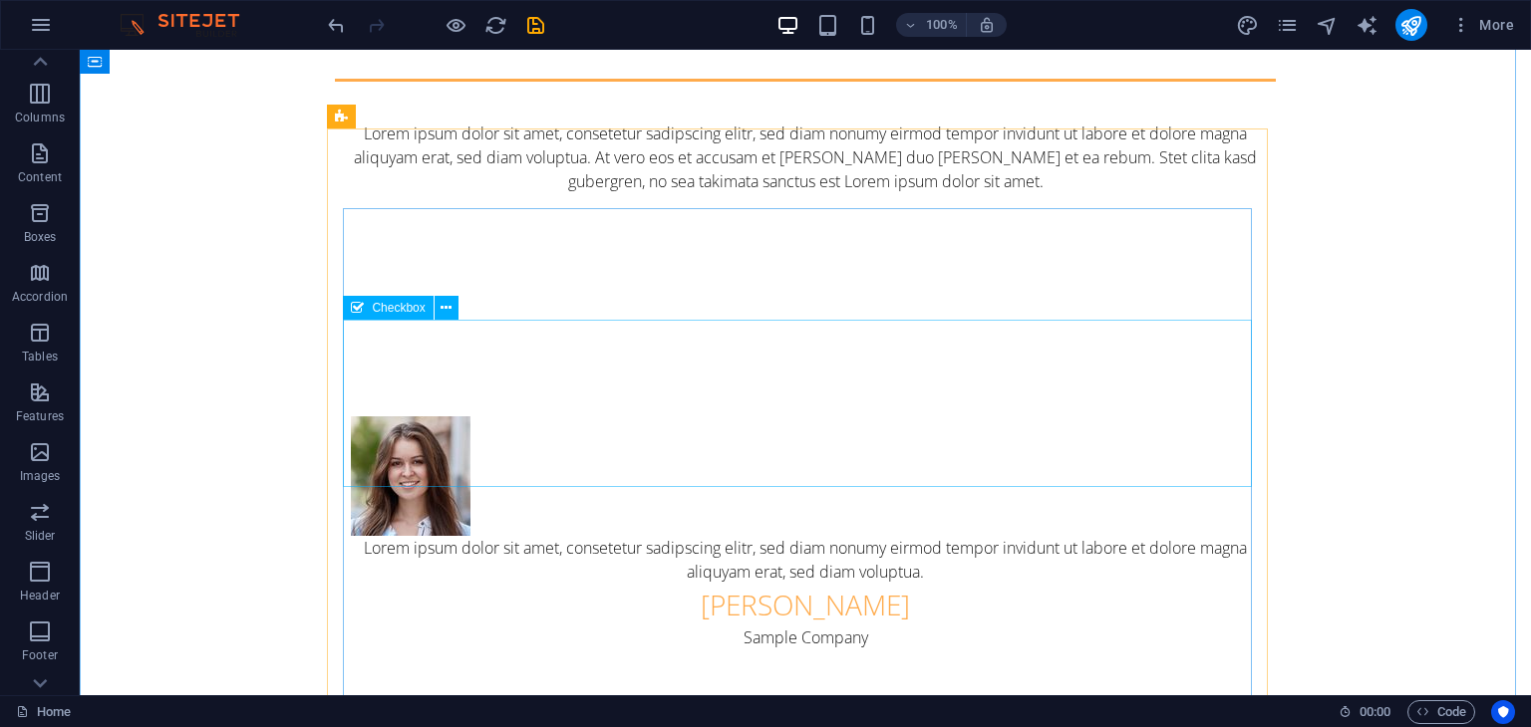
scroll to position [21426, 0]
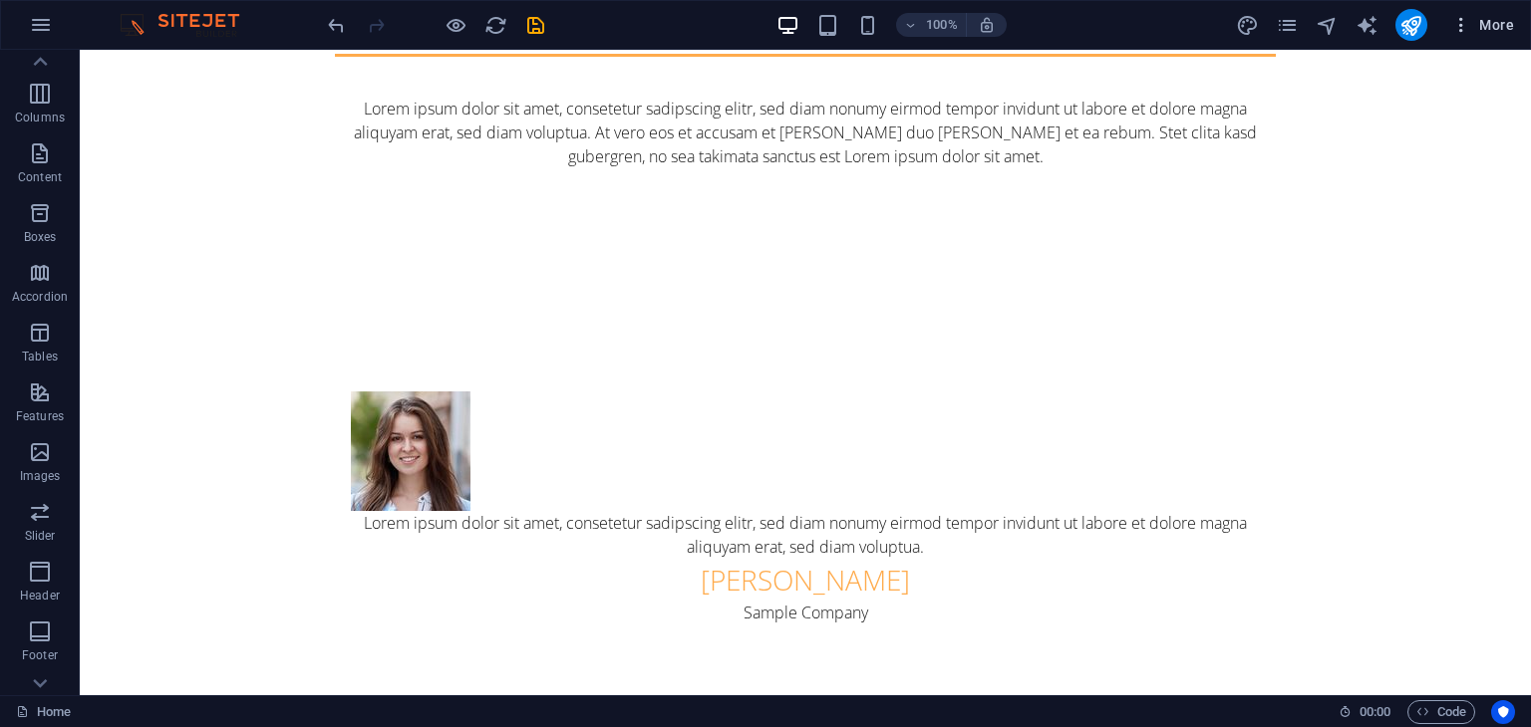
click at [1495, 21] on span "More" at bounding box center [1482, 25] width 63 height 20
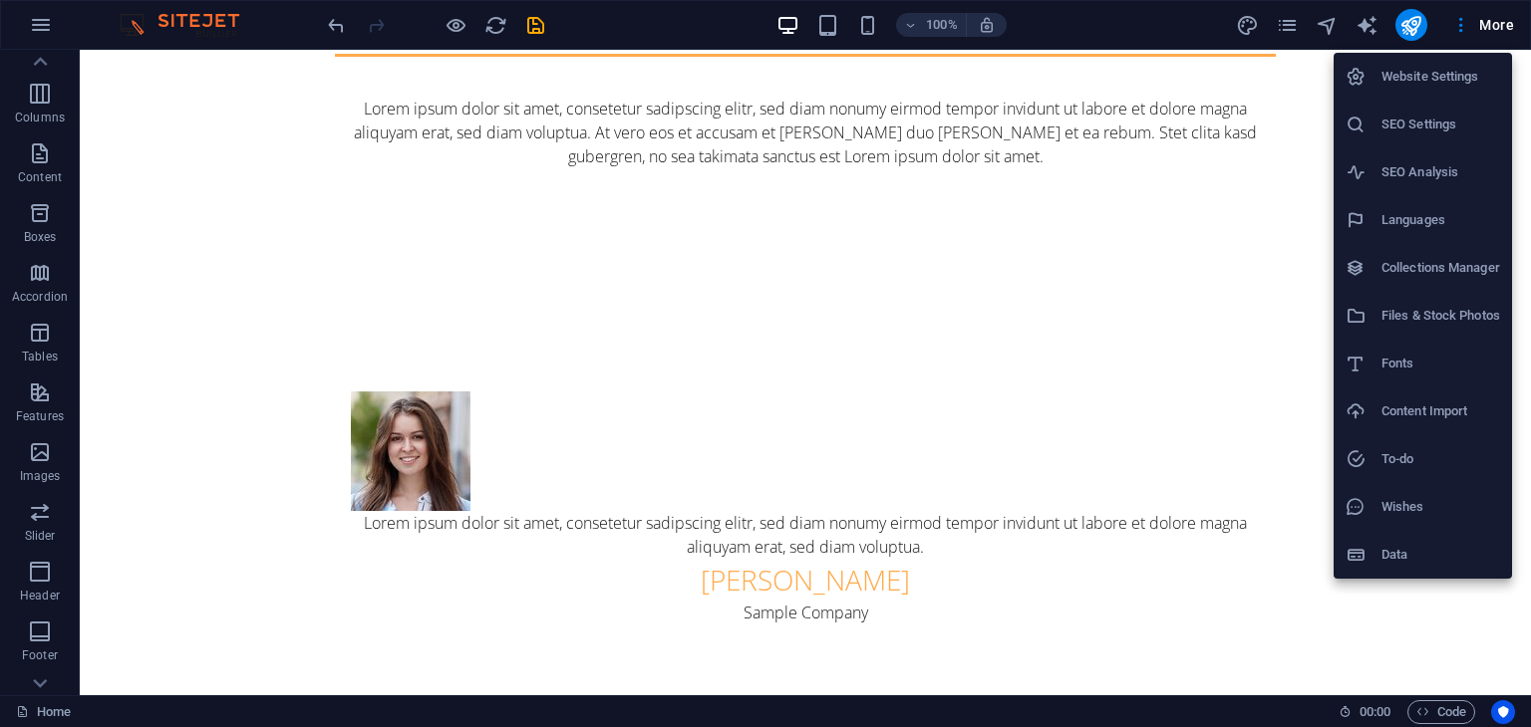
click at [251, 182] on div at bounding box center [765, 363] width 1531 height 727
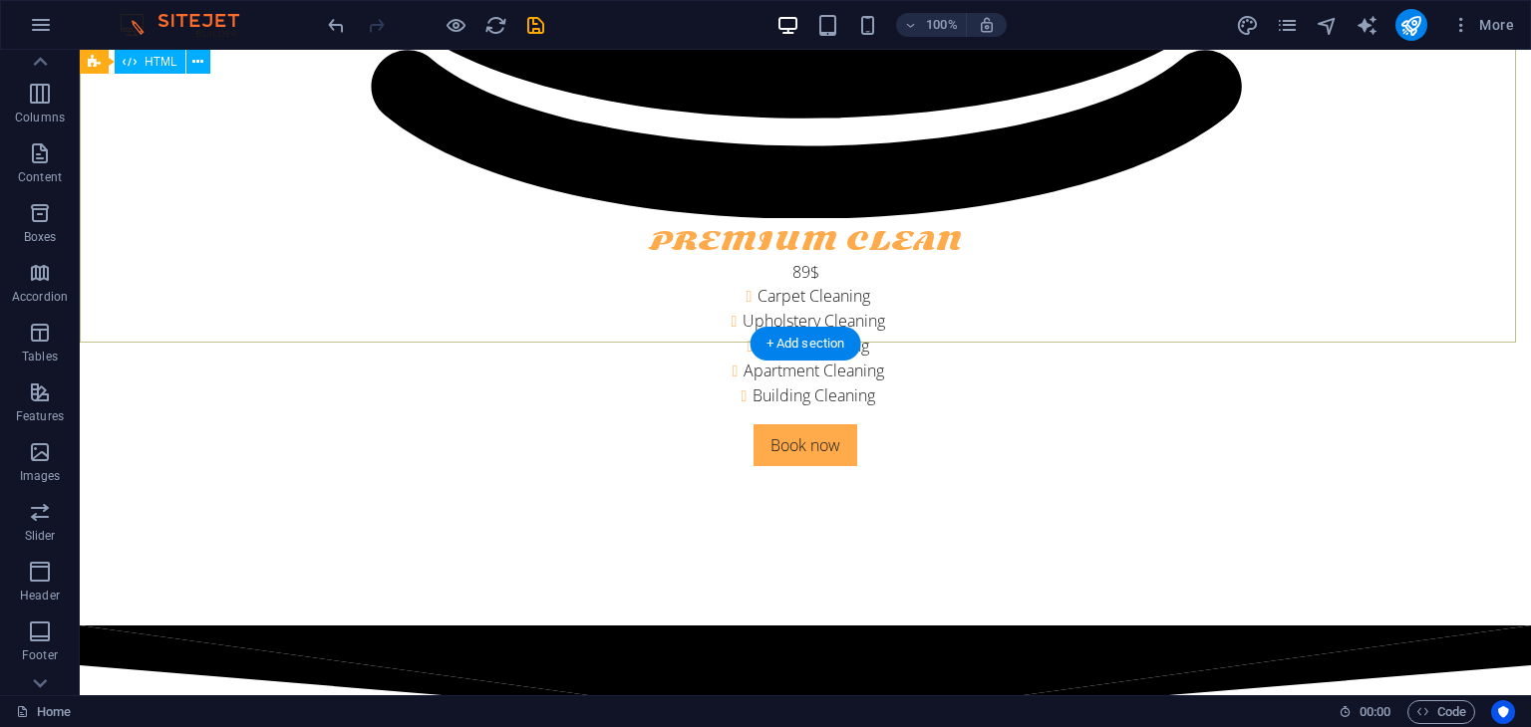
scroll to position [20298, 0]
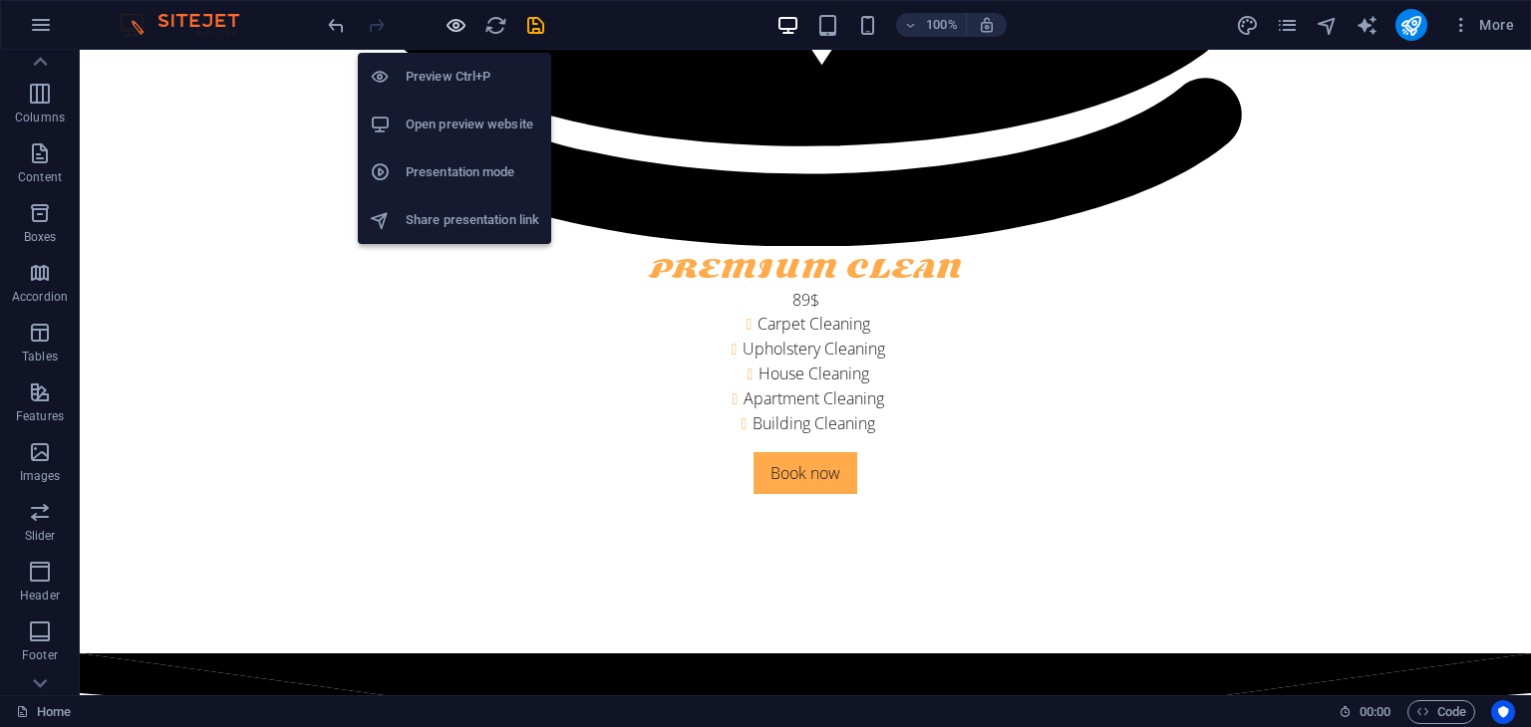
click at [457, 32] on icon "button" at bounding box center [455, 25] width 23 height 23
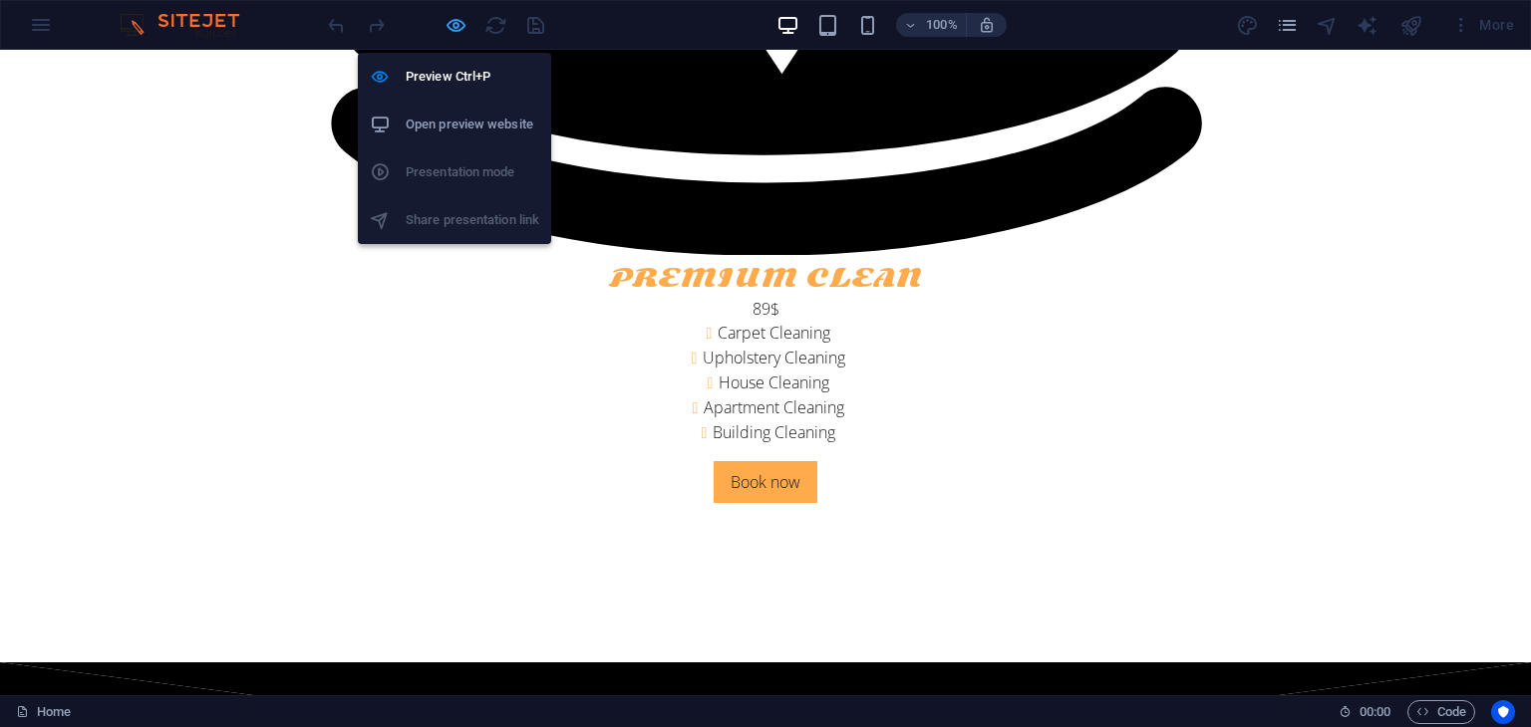
scroll to position [20175, 0]
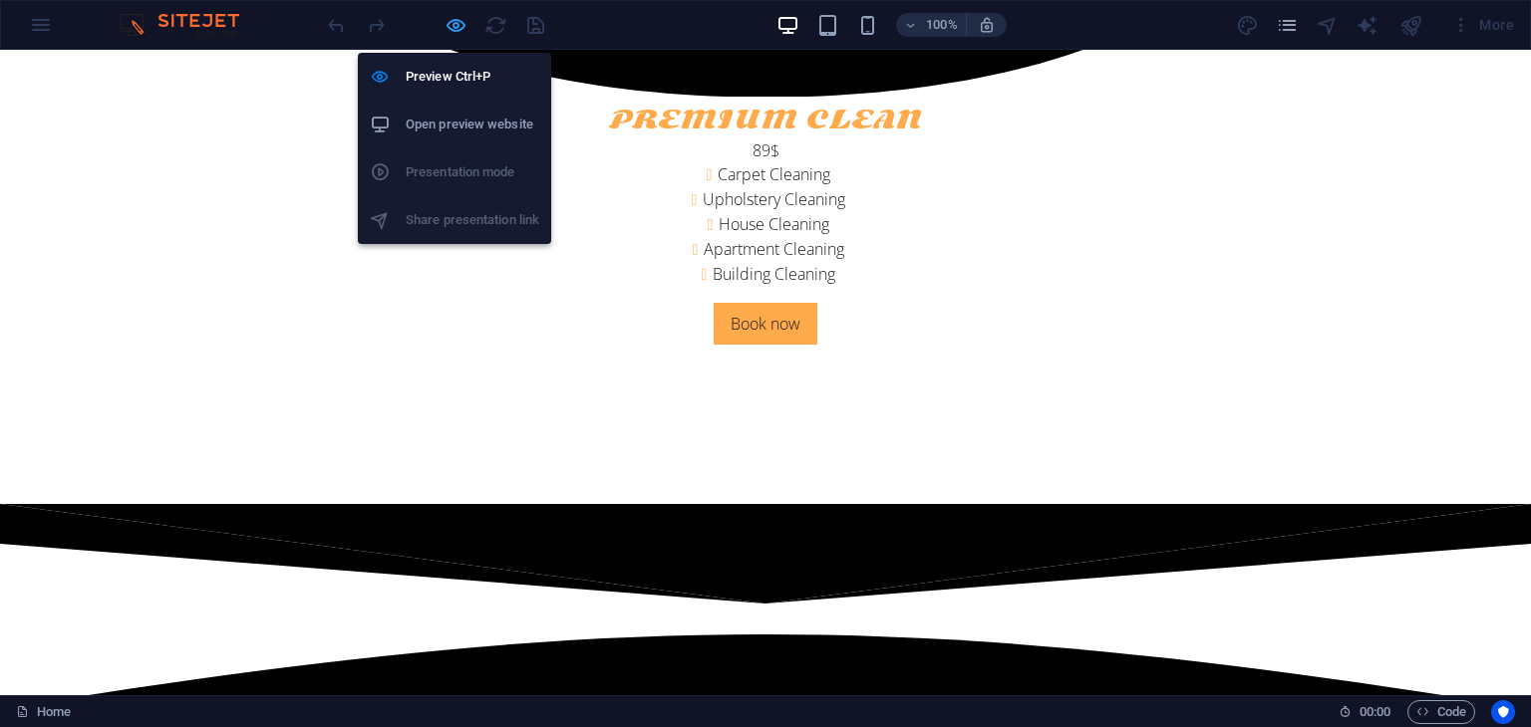
click at [457, 32] on icon "button" at bounding box center [455, 25] width 23 height 23
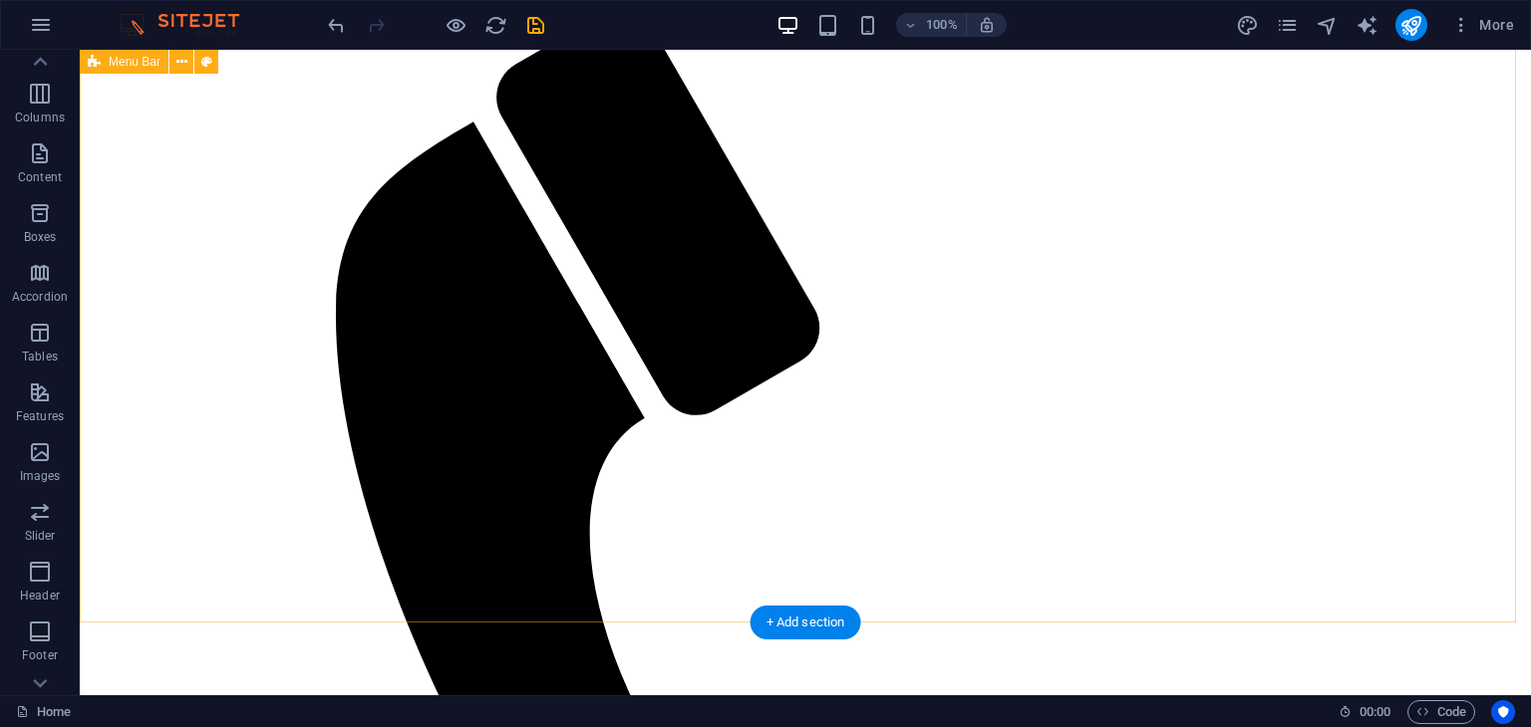
scroll to position [0, 0]
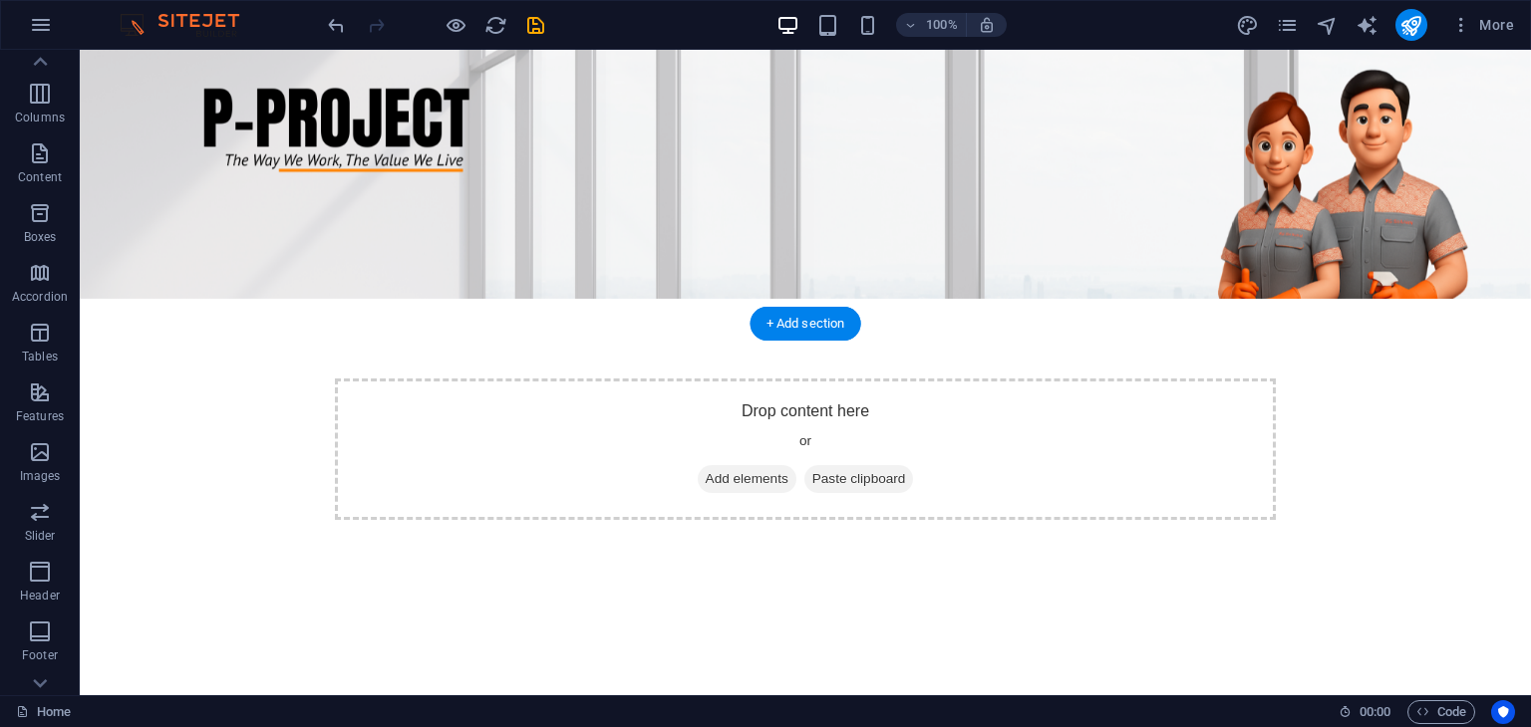
scroll to position [267, 0]
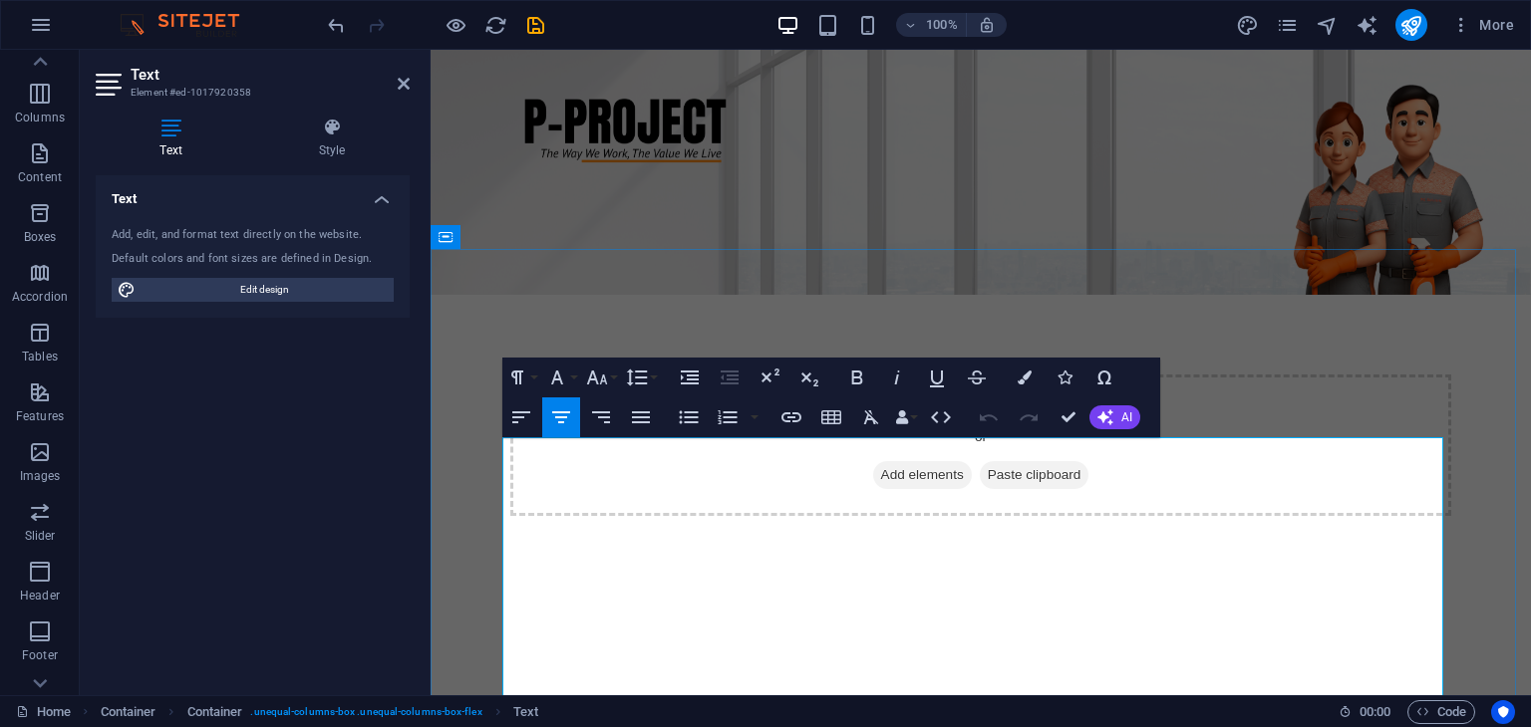
copy div "TS Solution or PT Hamparan Indah Rejeki was founded in 2013 as a transformation…"
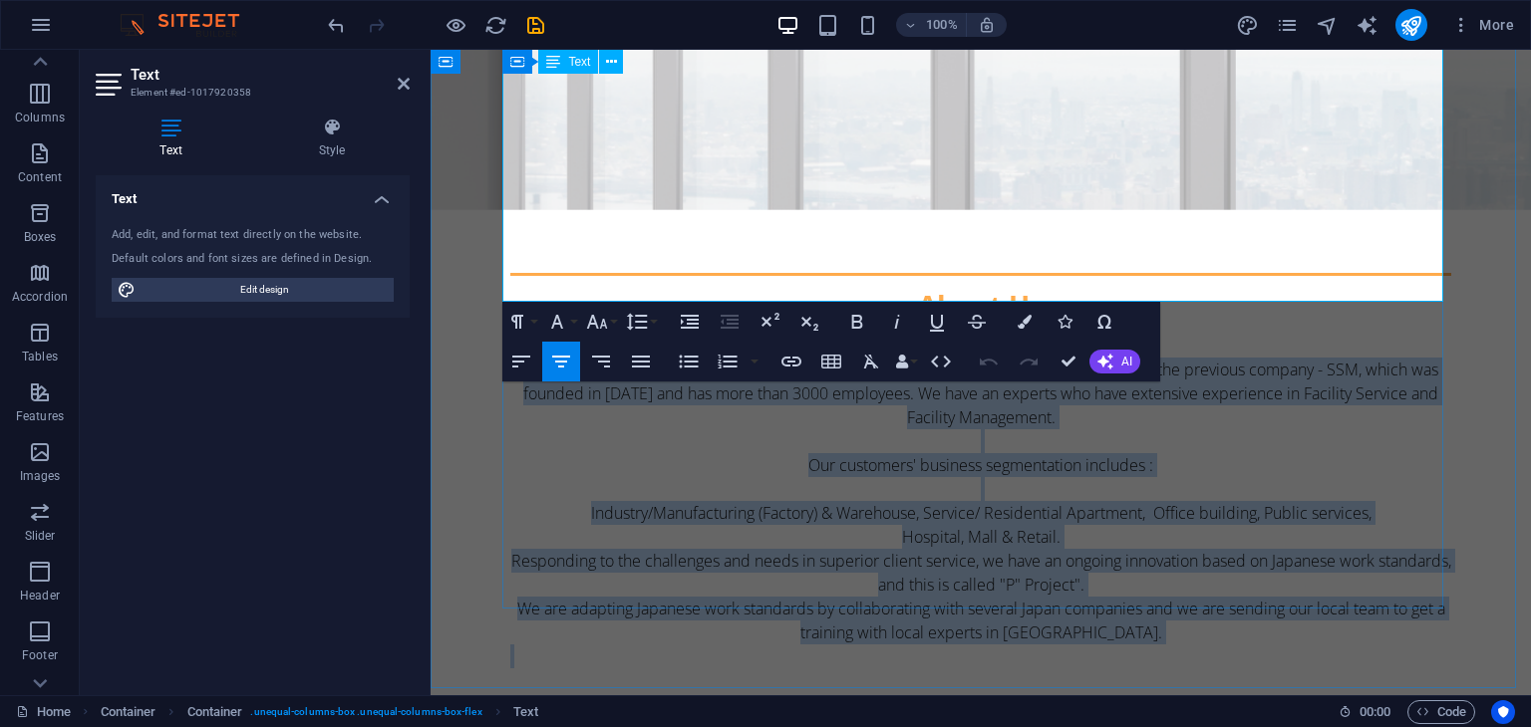
scroll to position [692, 0]
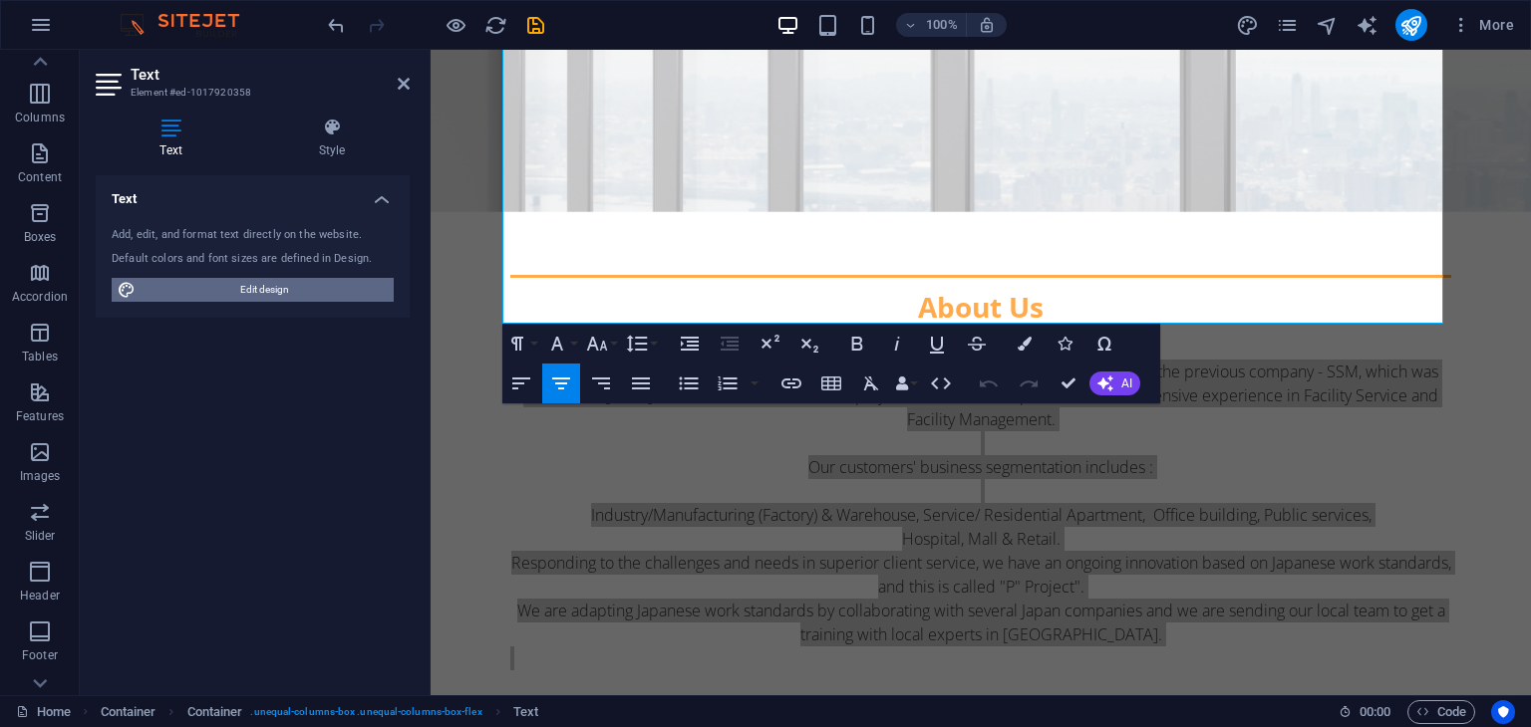
click at [307, 289] on span "Edit design" at bounding box center [265, 290] width 246 height 24
select select "px"
select select "300"
select select "px"
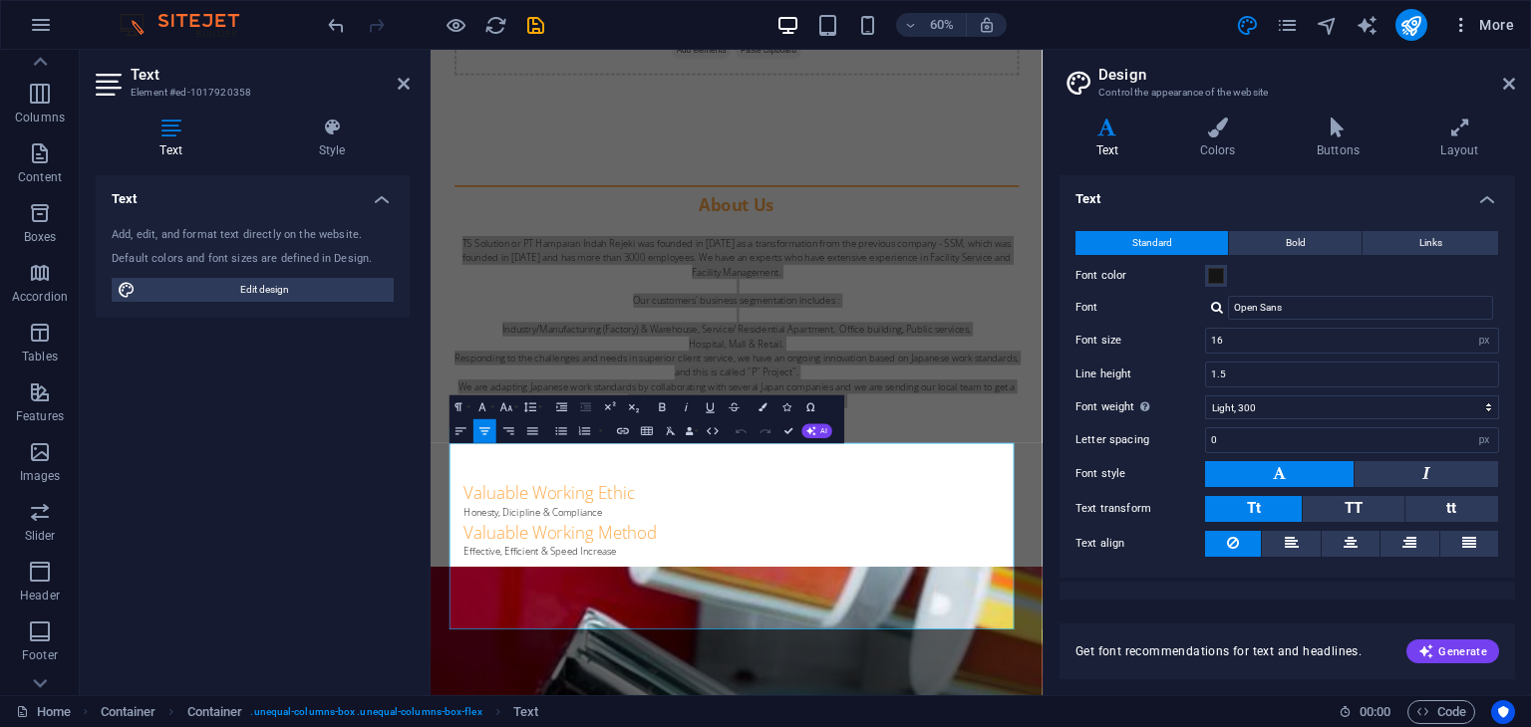
scroll to position [0, 0]
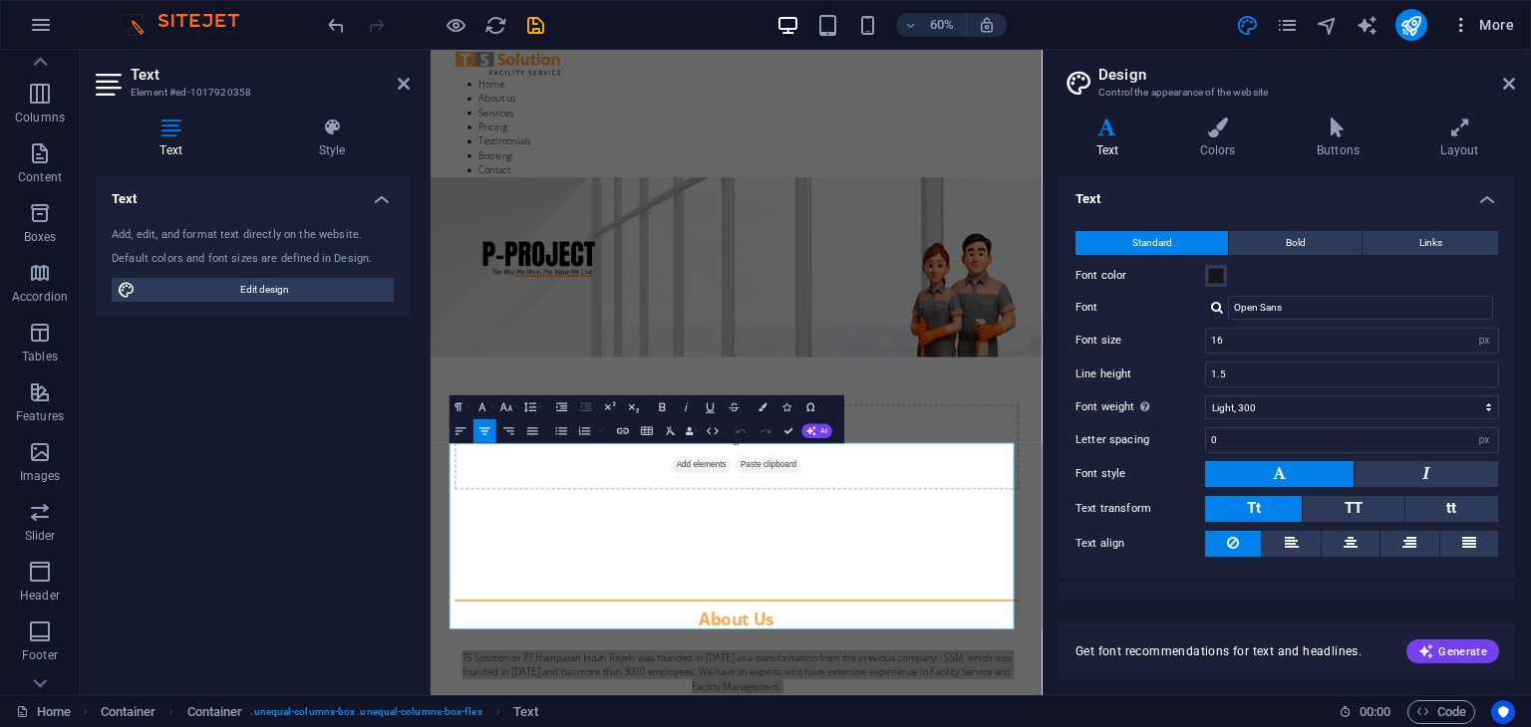
click at [1490, 21] on span "More" at bounding box center [1482, 25] width 63 height 20
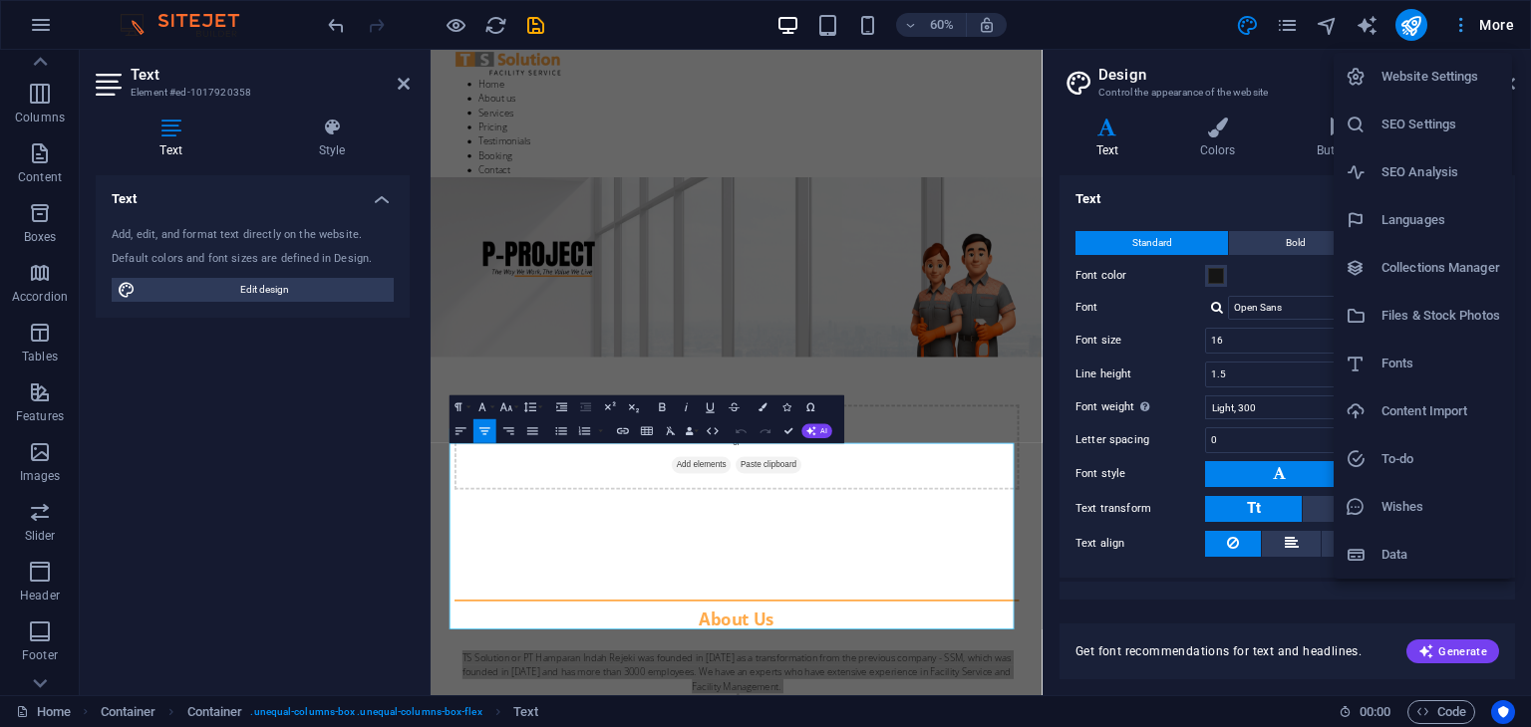
click at [1490, 21] on div at bounding box center [765, 363] width 1531 height 727
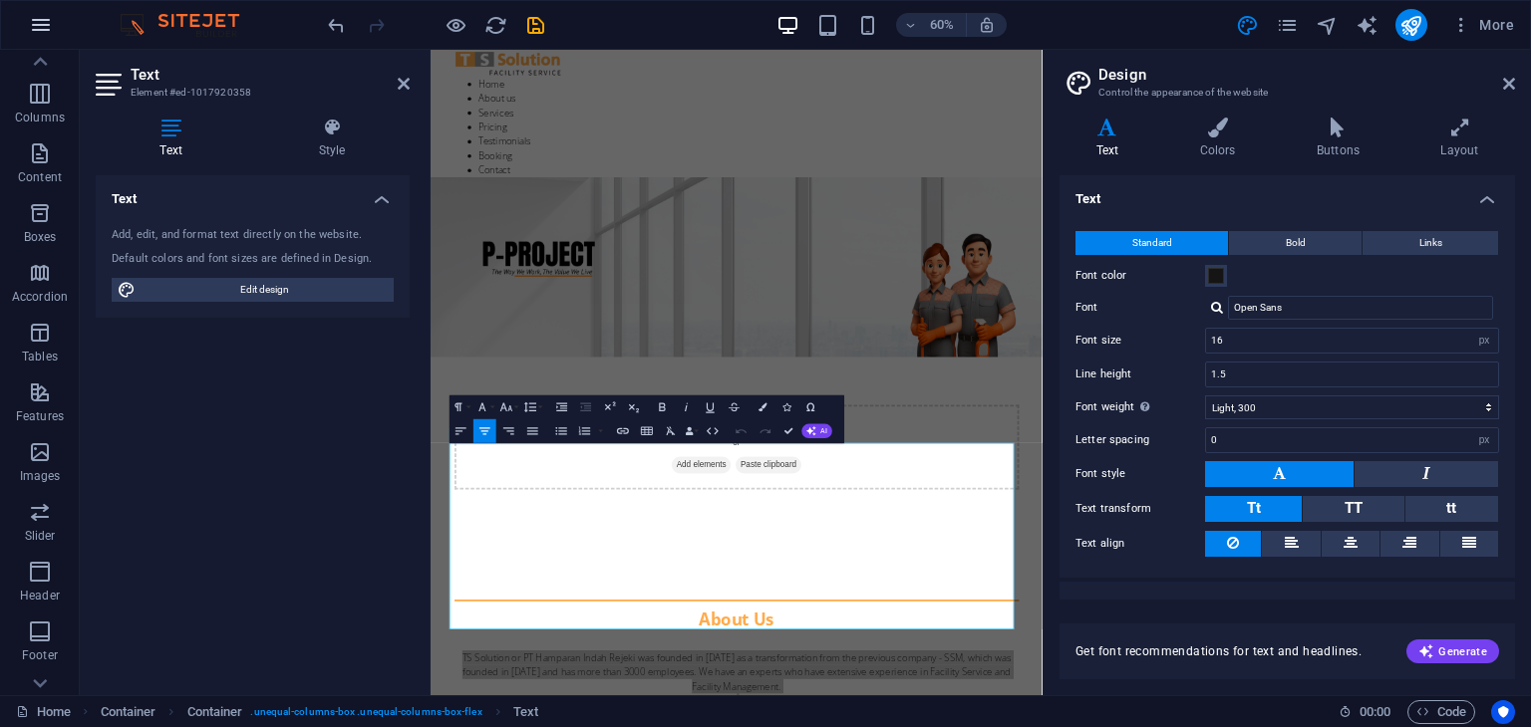
click at [40, 21] on icon "button" at bounding box center [41, 25] width 24 height 24
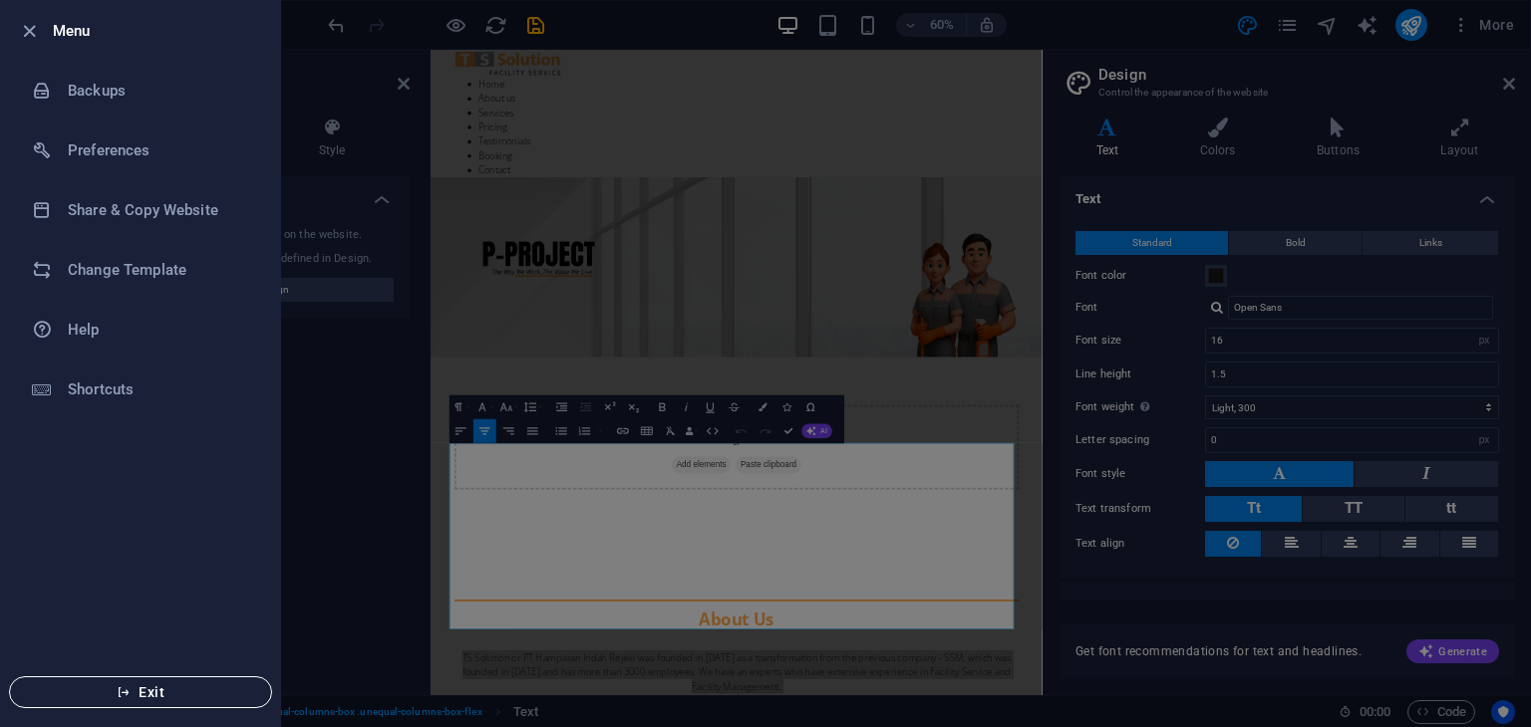
click at [179, 698] on span "Exit" at bounding box center [140, 693] width 229 height 16
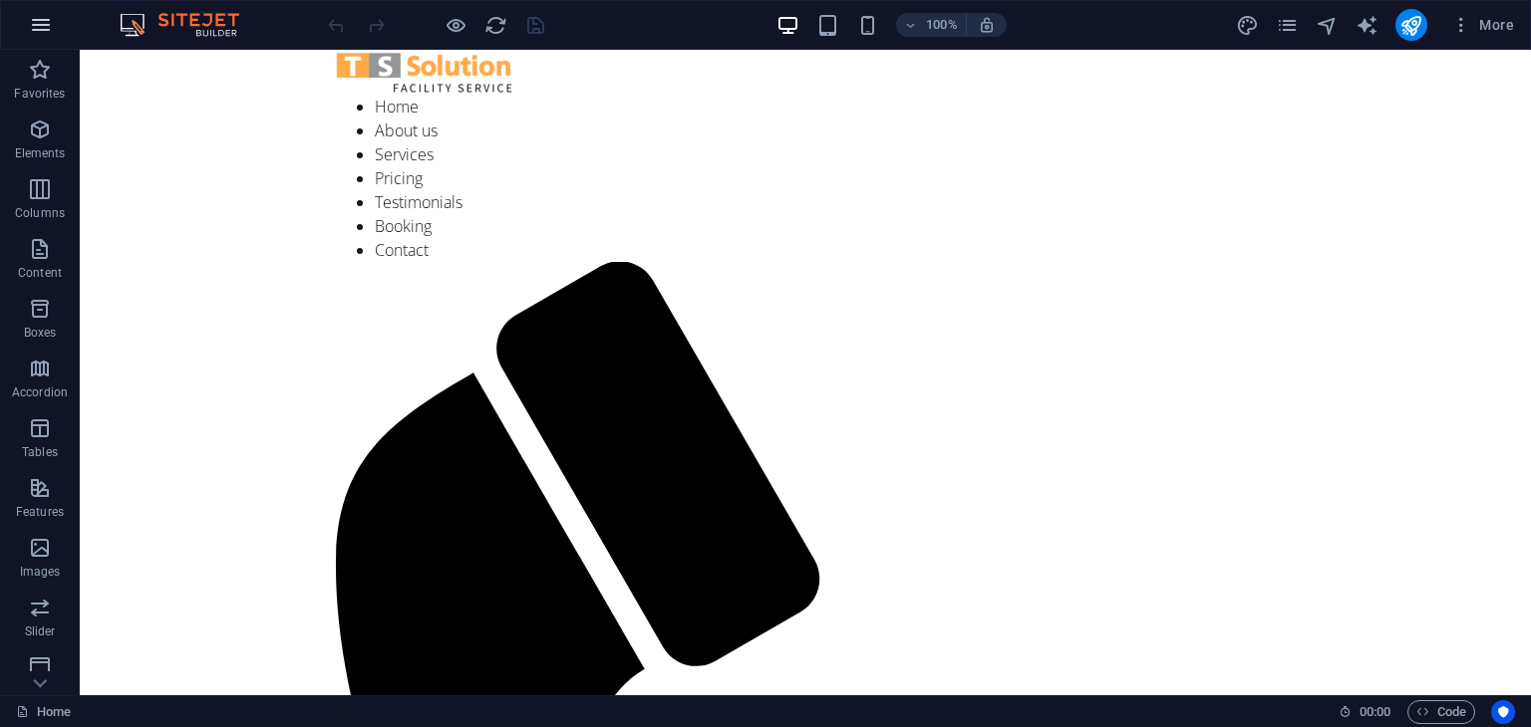
click at [41, 19] on icon "button" at bounding box center [41, 25] width 24 height 24
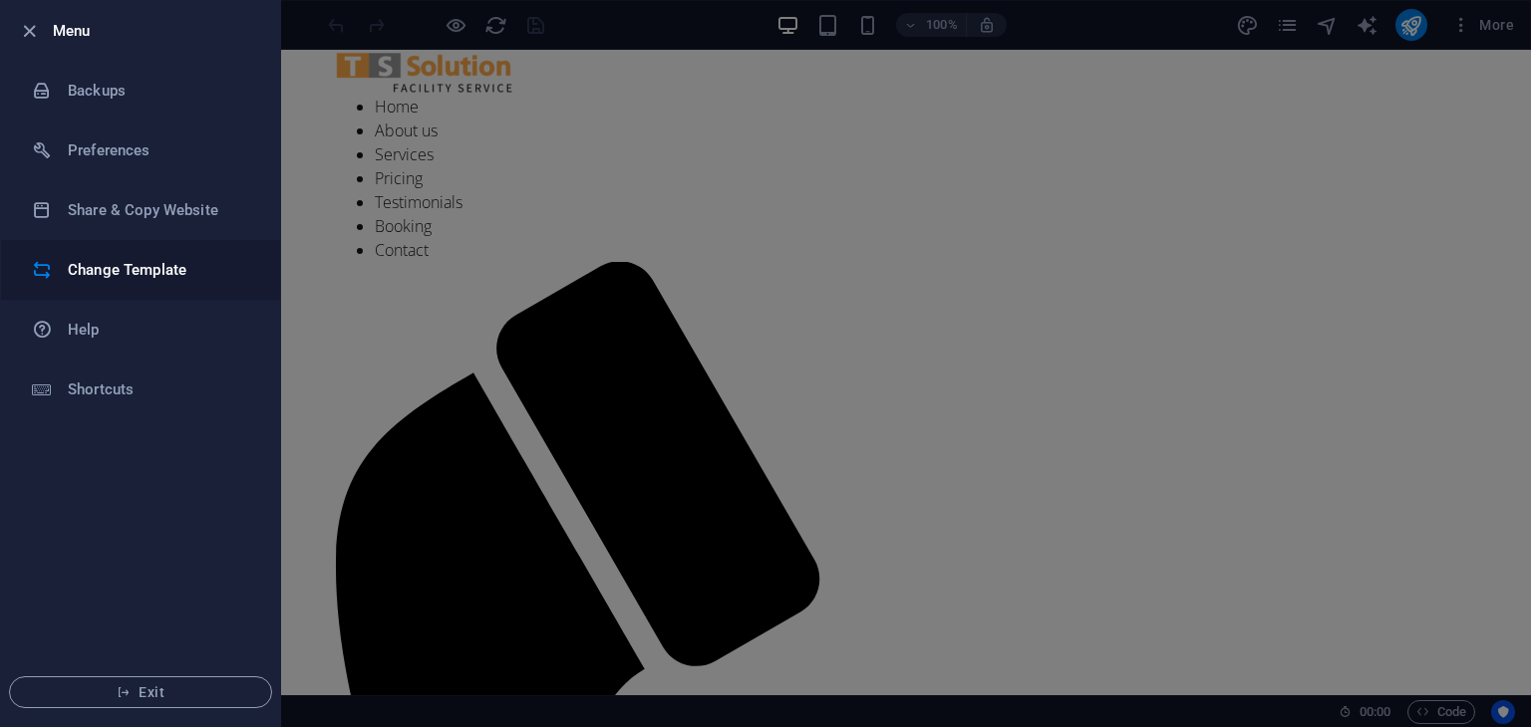
click at [189, 268] on h6 "Change Template" at bounding box center [160, 270] width 184 height 24
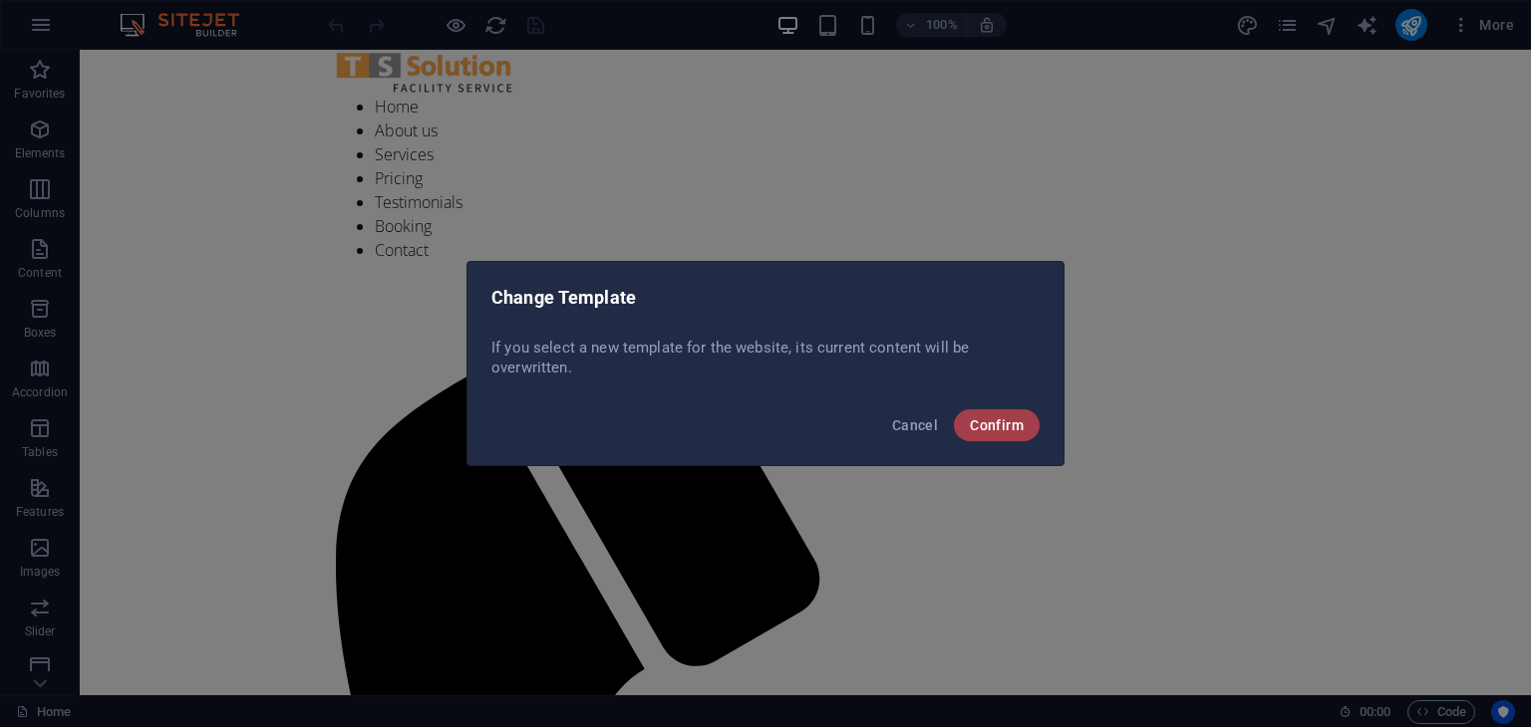
click at [997, 424] on span "Confirm" at bounding box center [997, 426] width 54 height 16
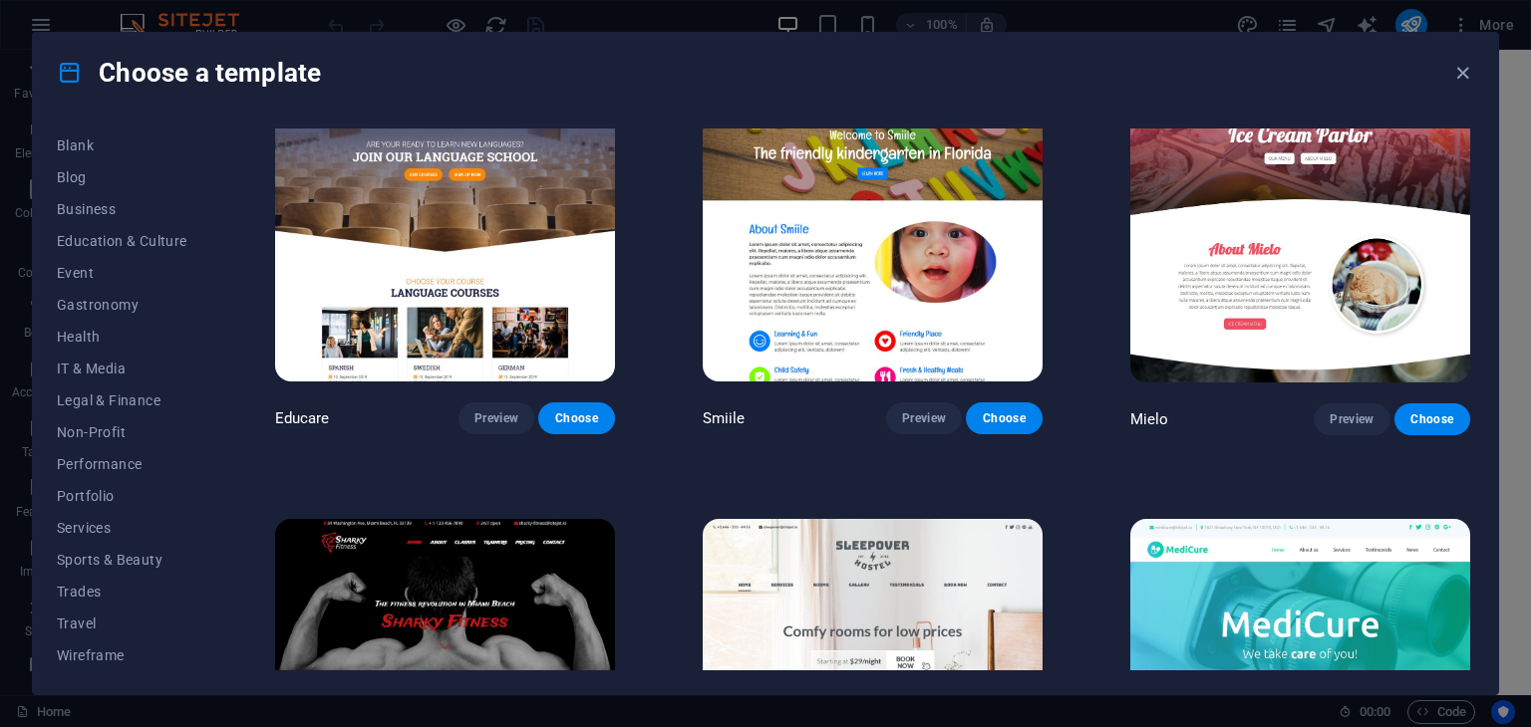
scroll to position [255, 0]
click at [96, 514] on button "Services" at bounding box center [122, 527] width 131 height 32
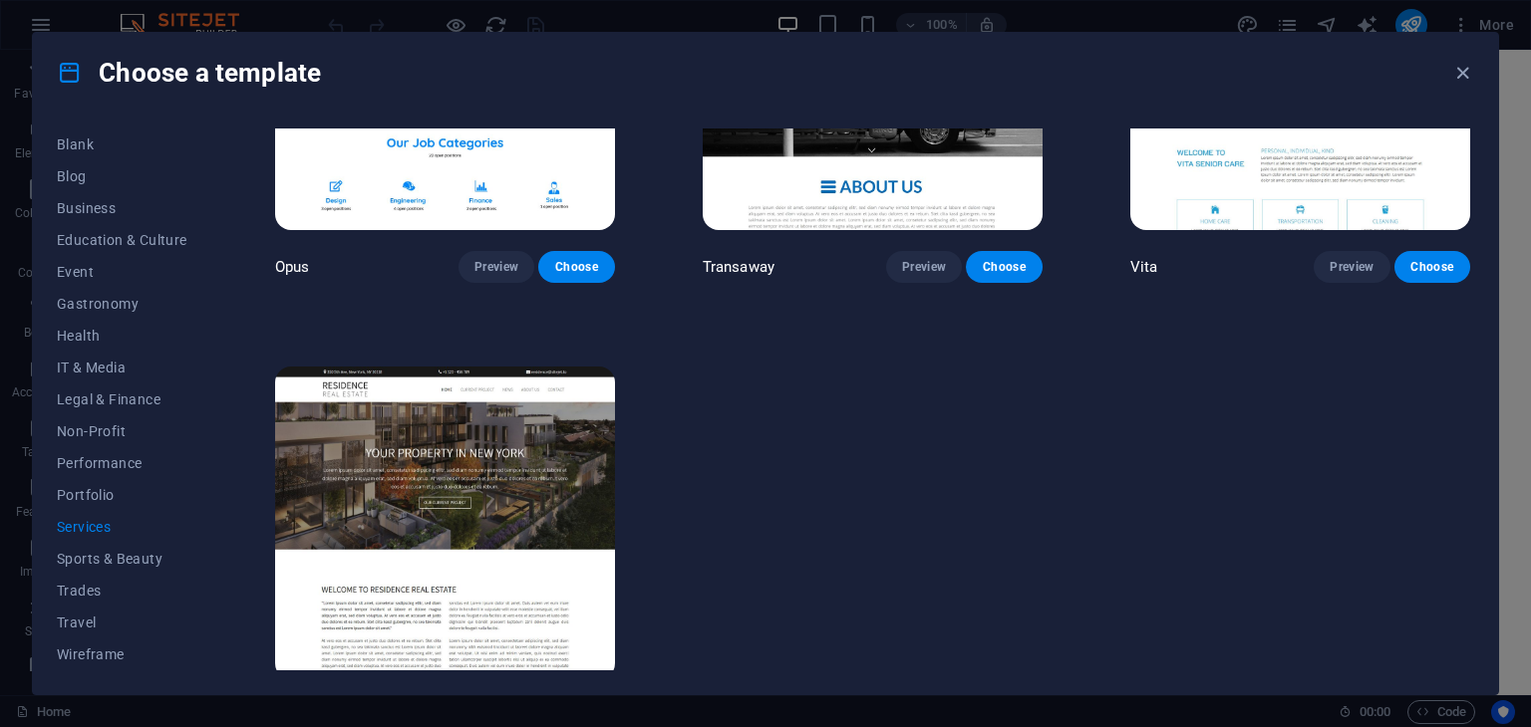
scroll to position [2961, 0]
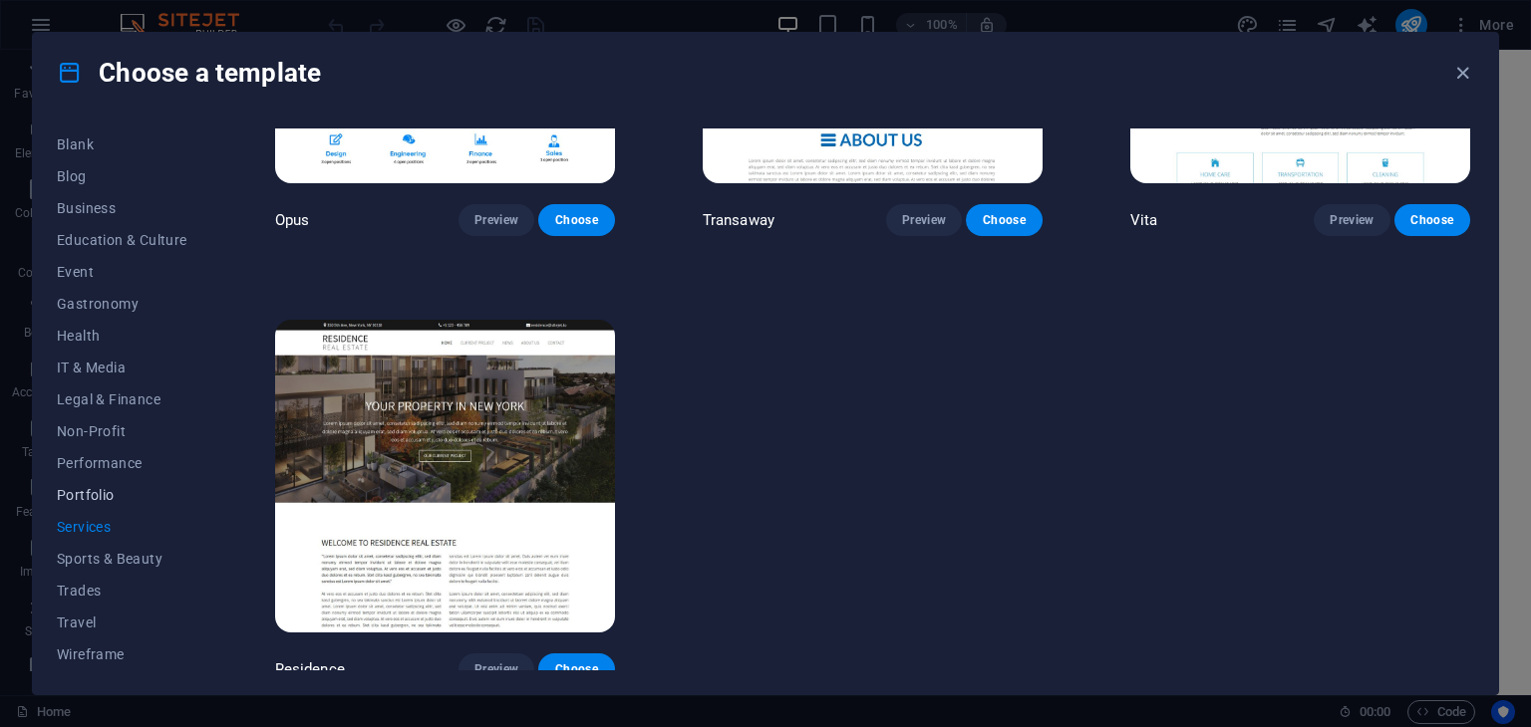
click at [128, 490] on span "Portfolio" at bounding box center [122, 495] width 131 height 16
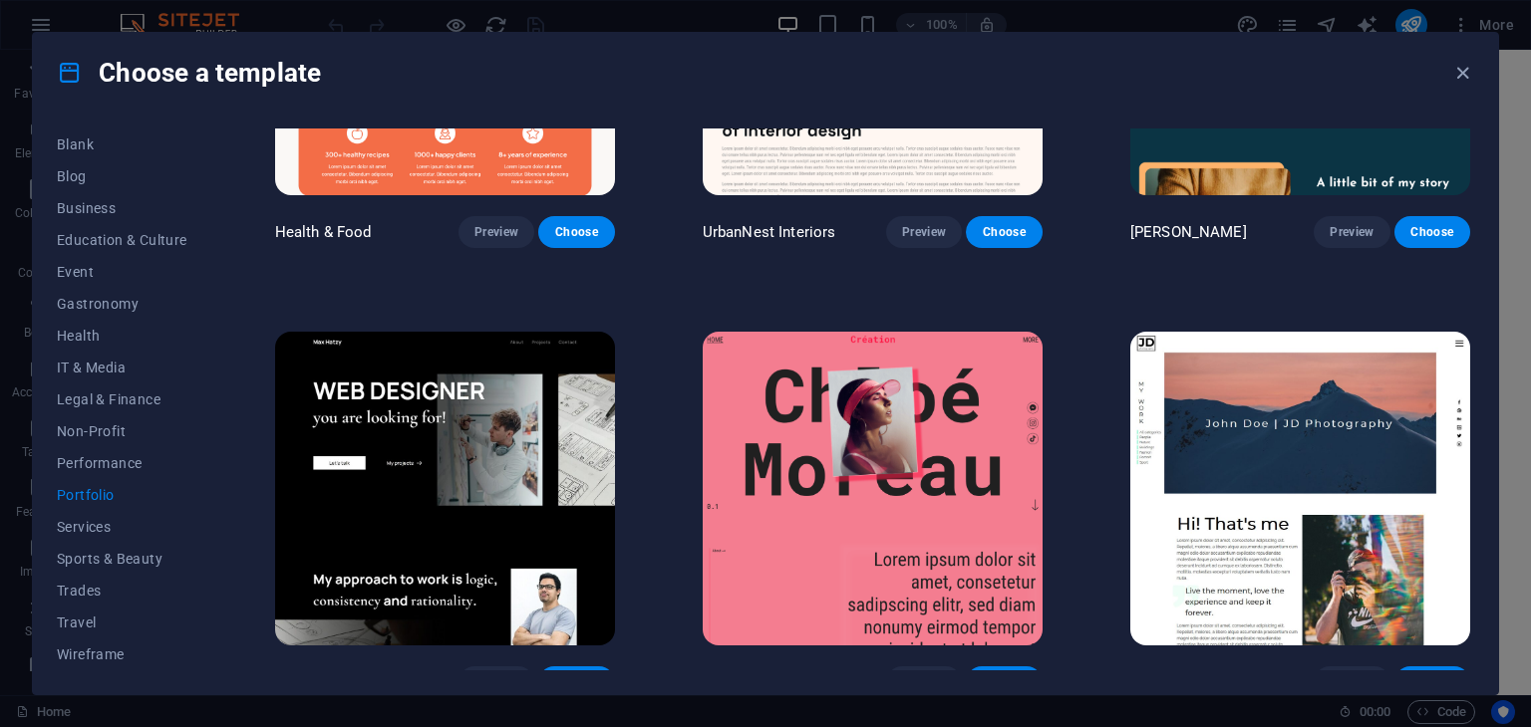
scroll to position [0, 0]
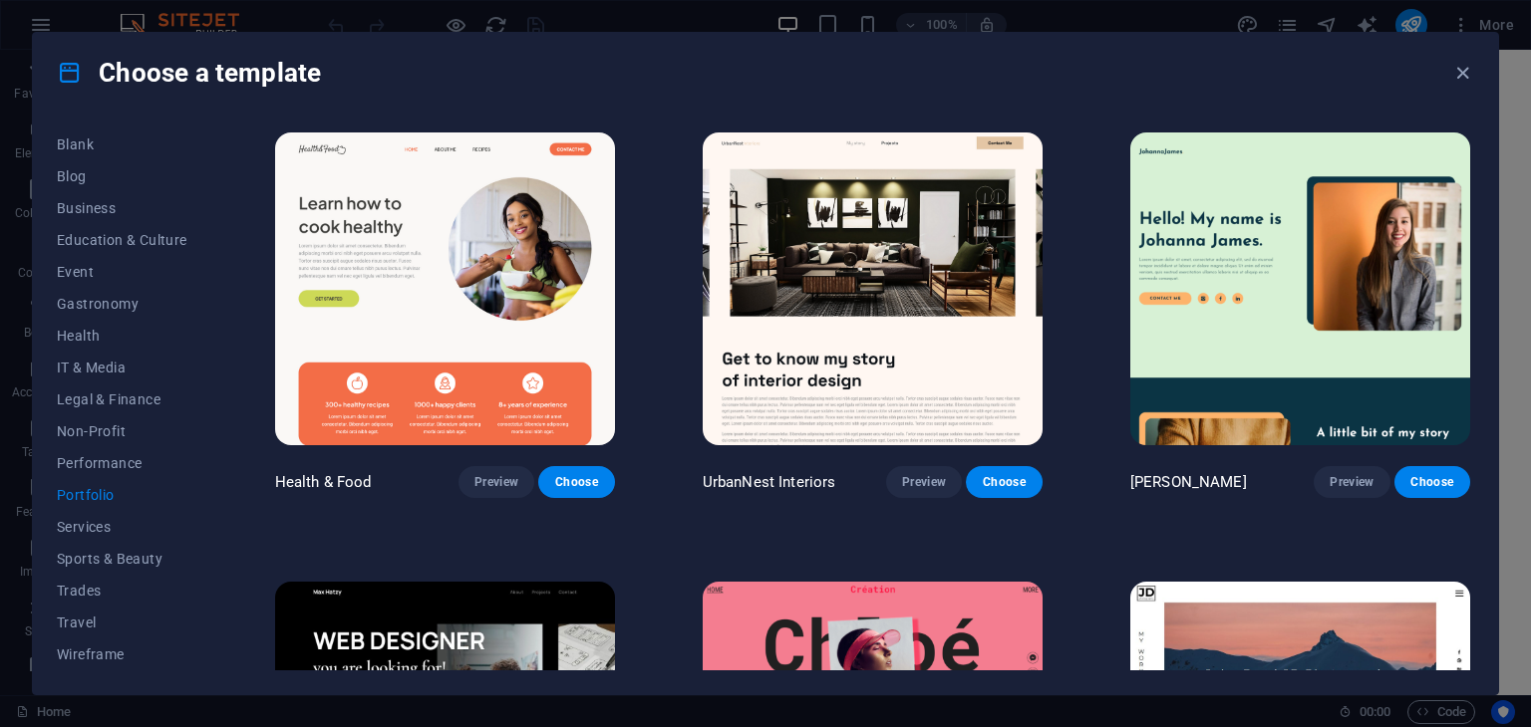
click at [514, 392] on img at bounding box center [445, 289] width 340 height 313
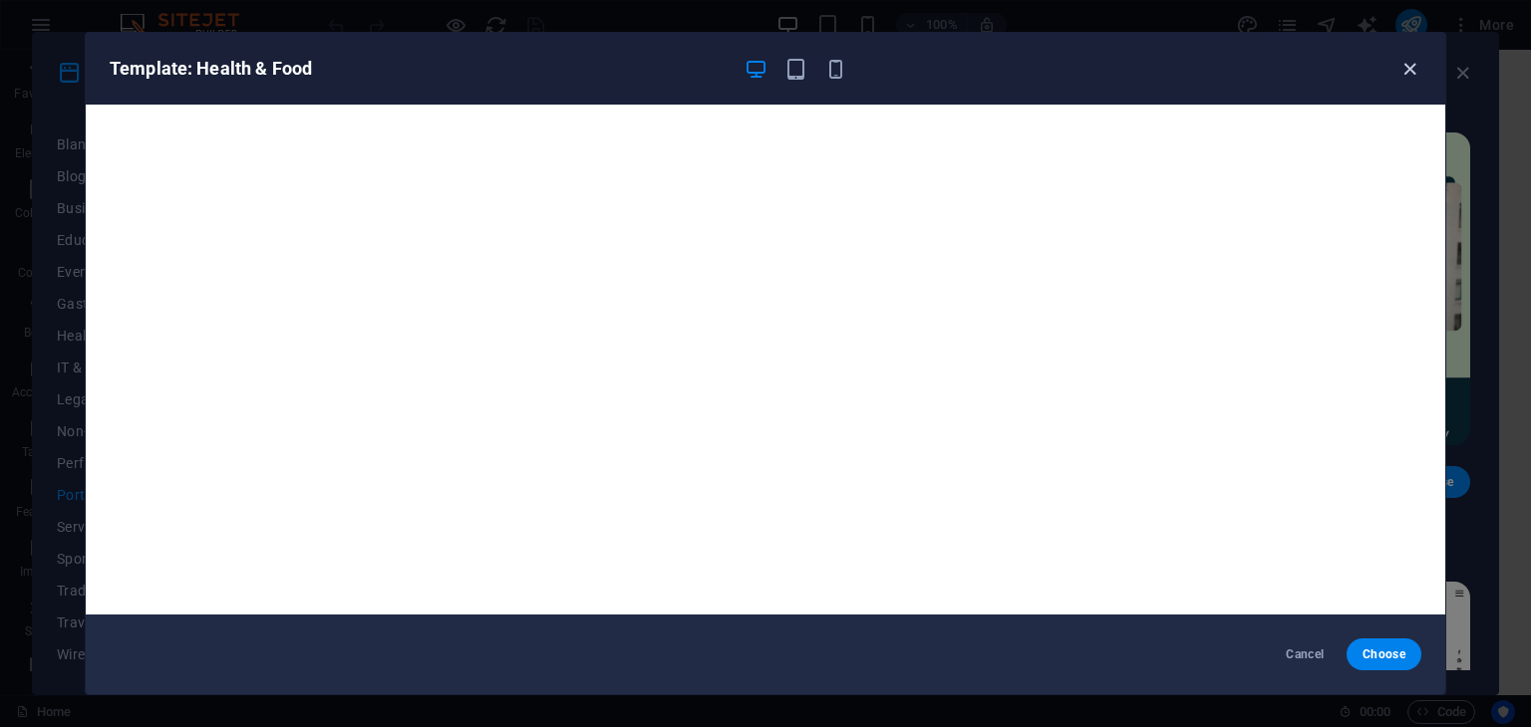
click at [1408, 63] on icon "button" at bounding box center [1409, 69] width 23 height 23
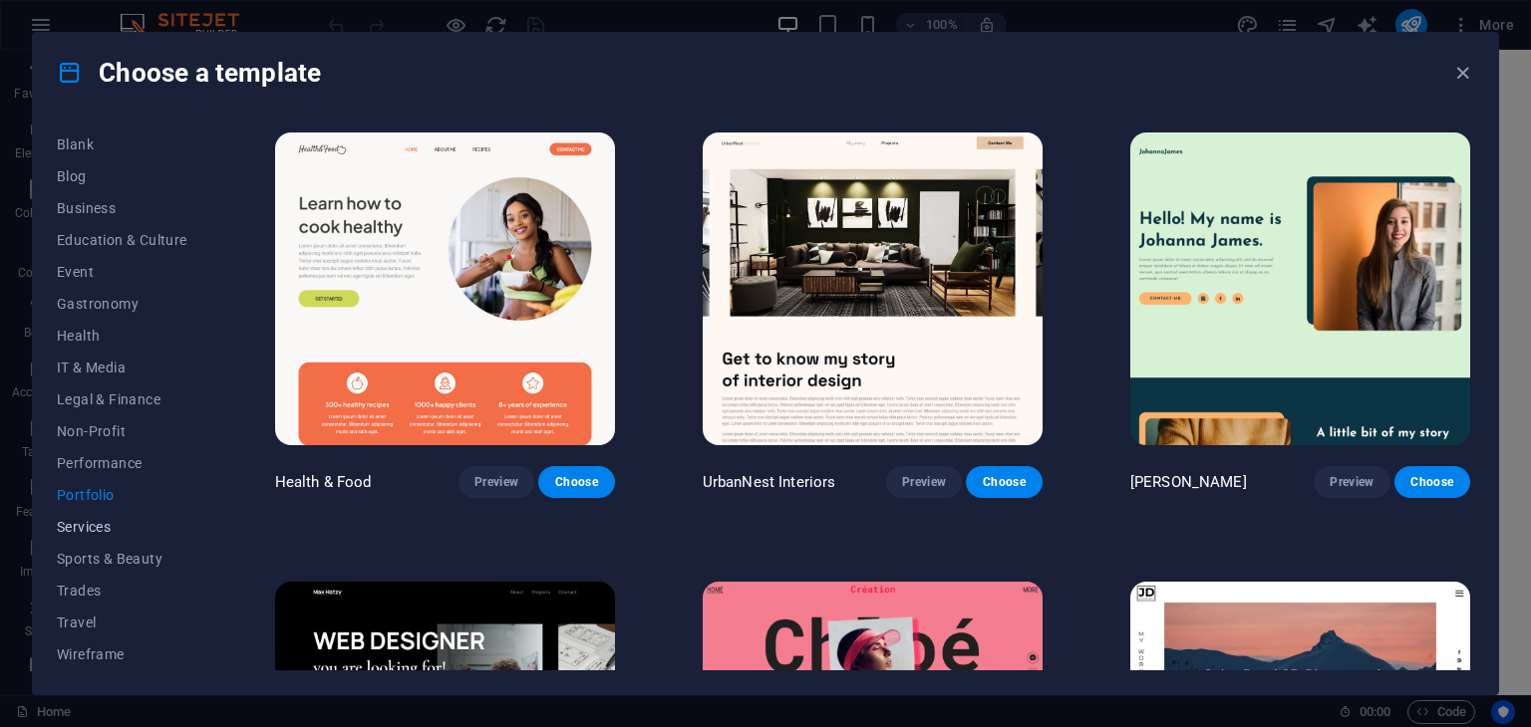
click at [85, 523] on span "Services" at bounding box center [122, 527] width 131 height 16
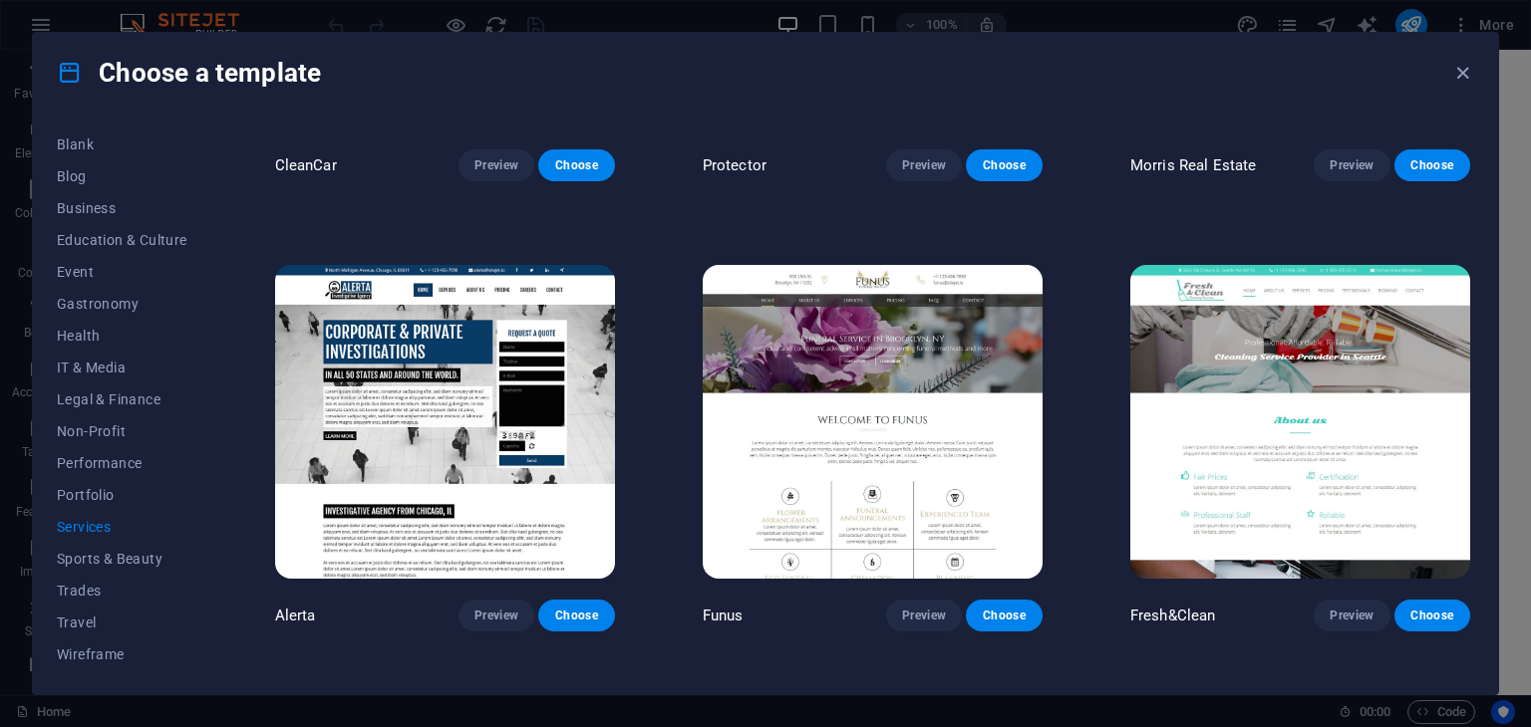
scroll to position [2115, 0]
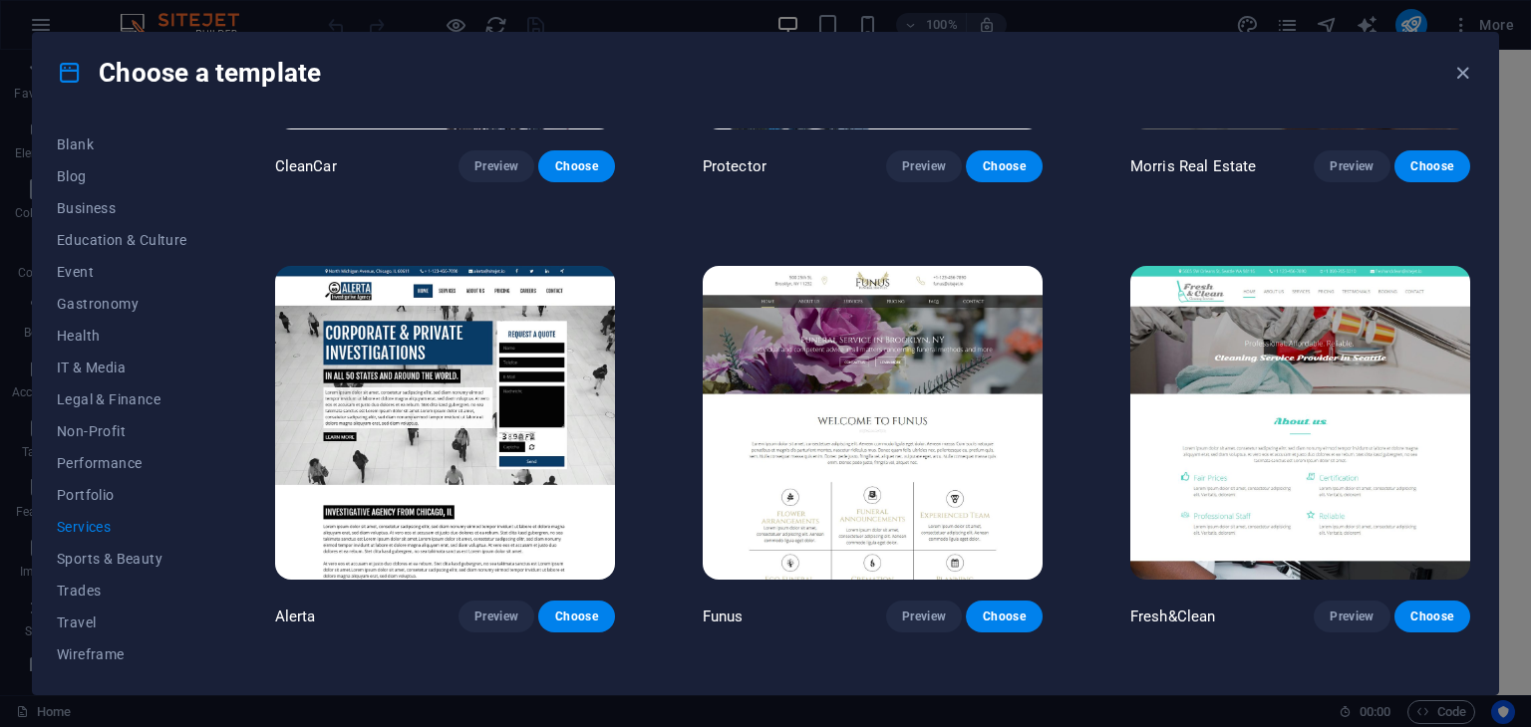
click at [920, 392] on img at bounding box center [873, 422] width 340 height 313
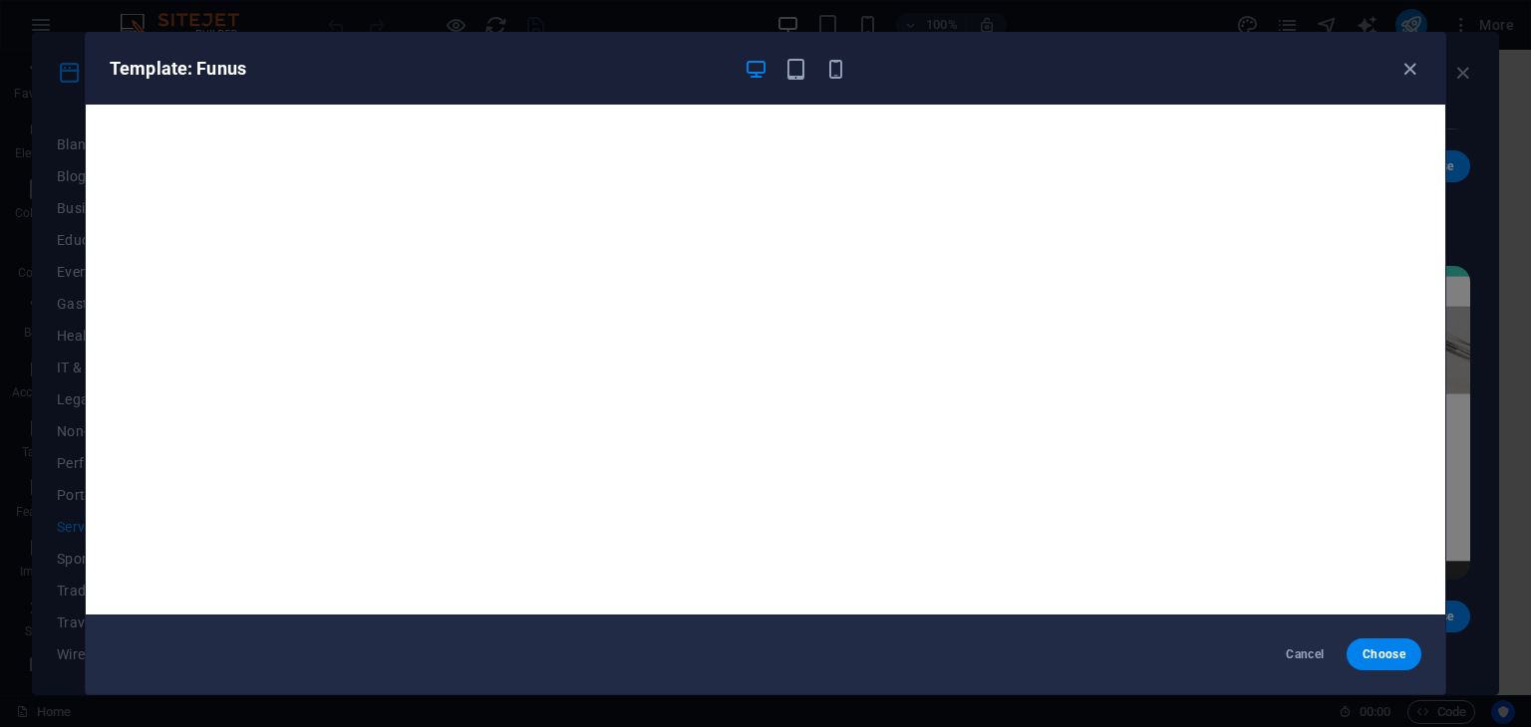
scroll to position [5, 0]
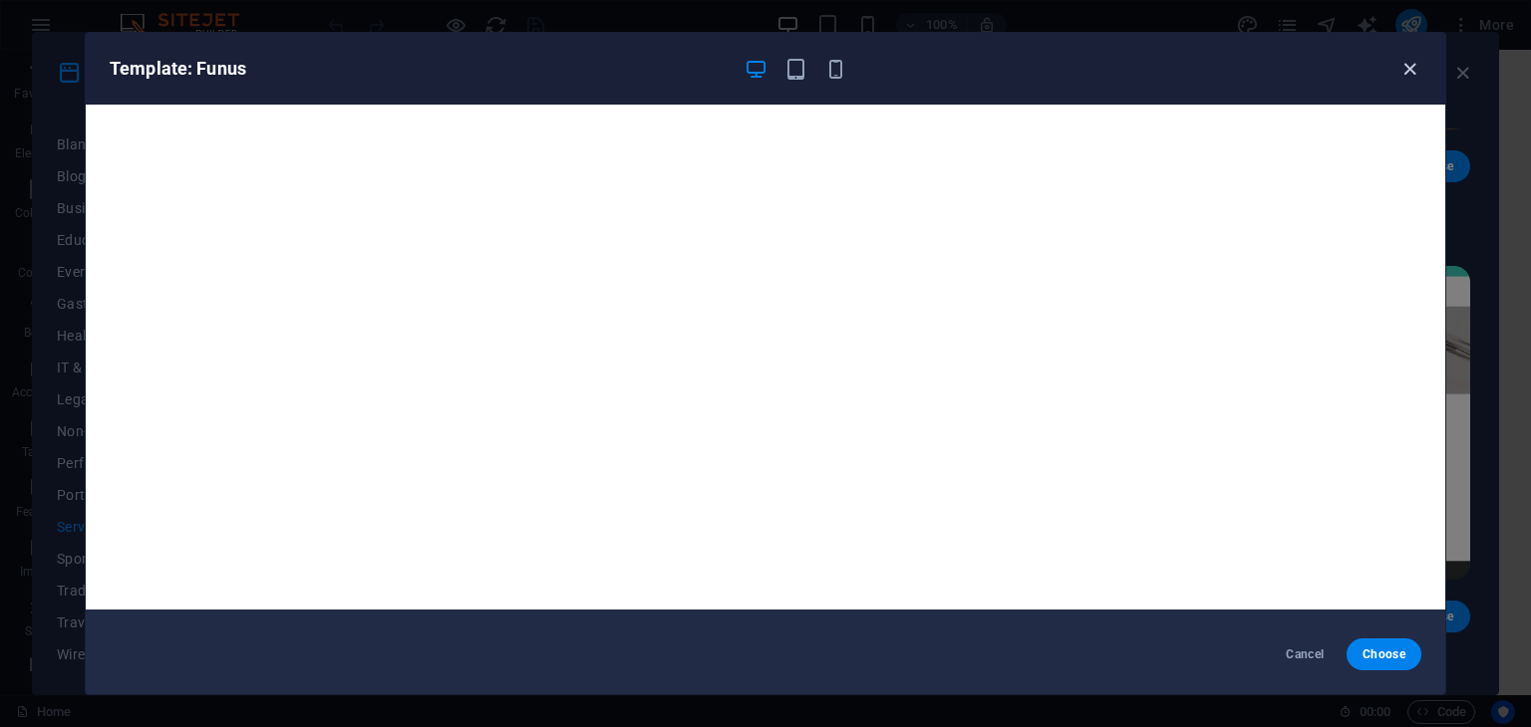
click at [1414, 69] on icon "button" at bounding box center [1409, 69] width 23 height 23
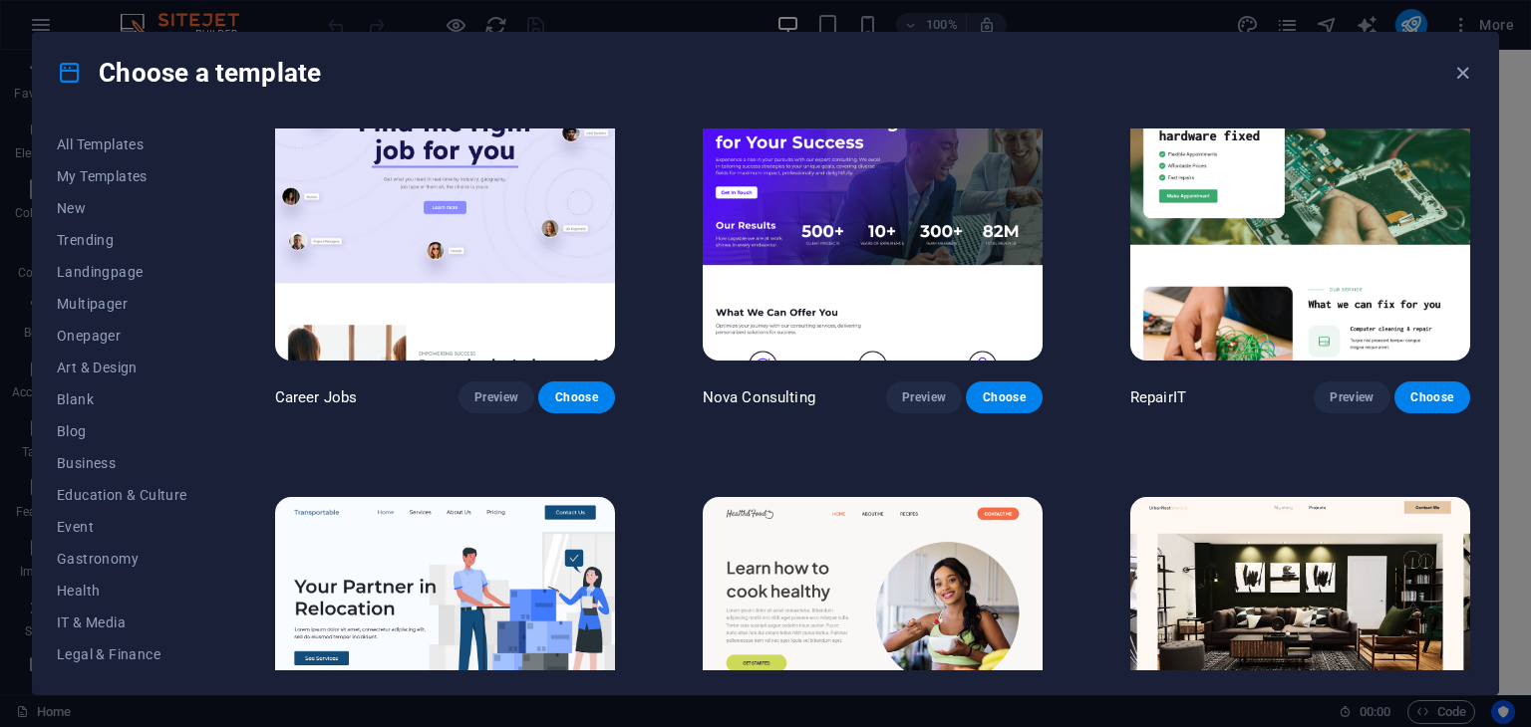
scroll to position [0, 0]
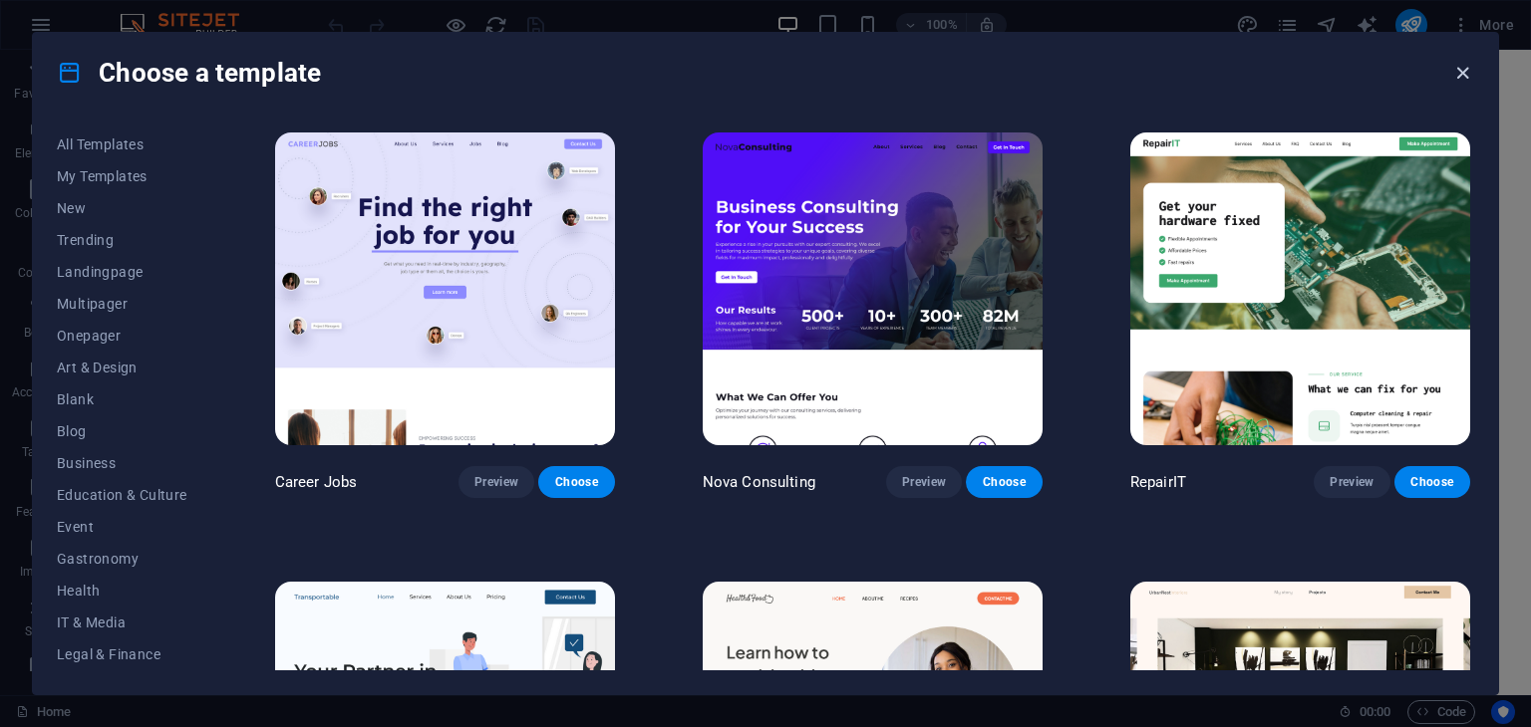
click at [1467, 62] on icon "button" at bounding box center [1462, 73] width 23 height 23
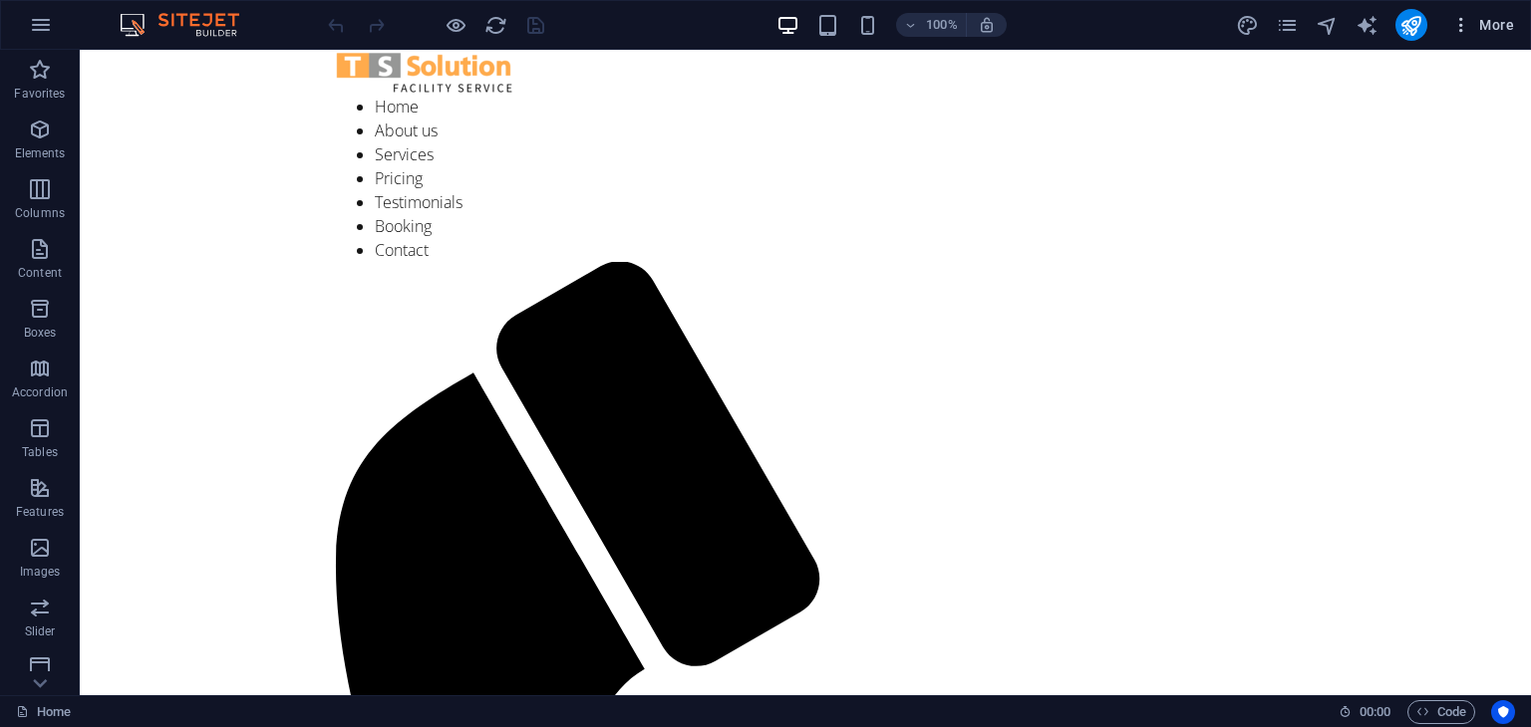
click at [1485, 18] on span "More" at bounding box center [1482, 25] width 63 height 20
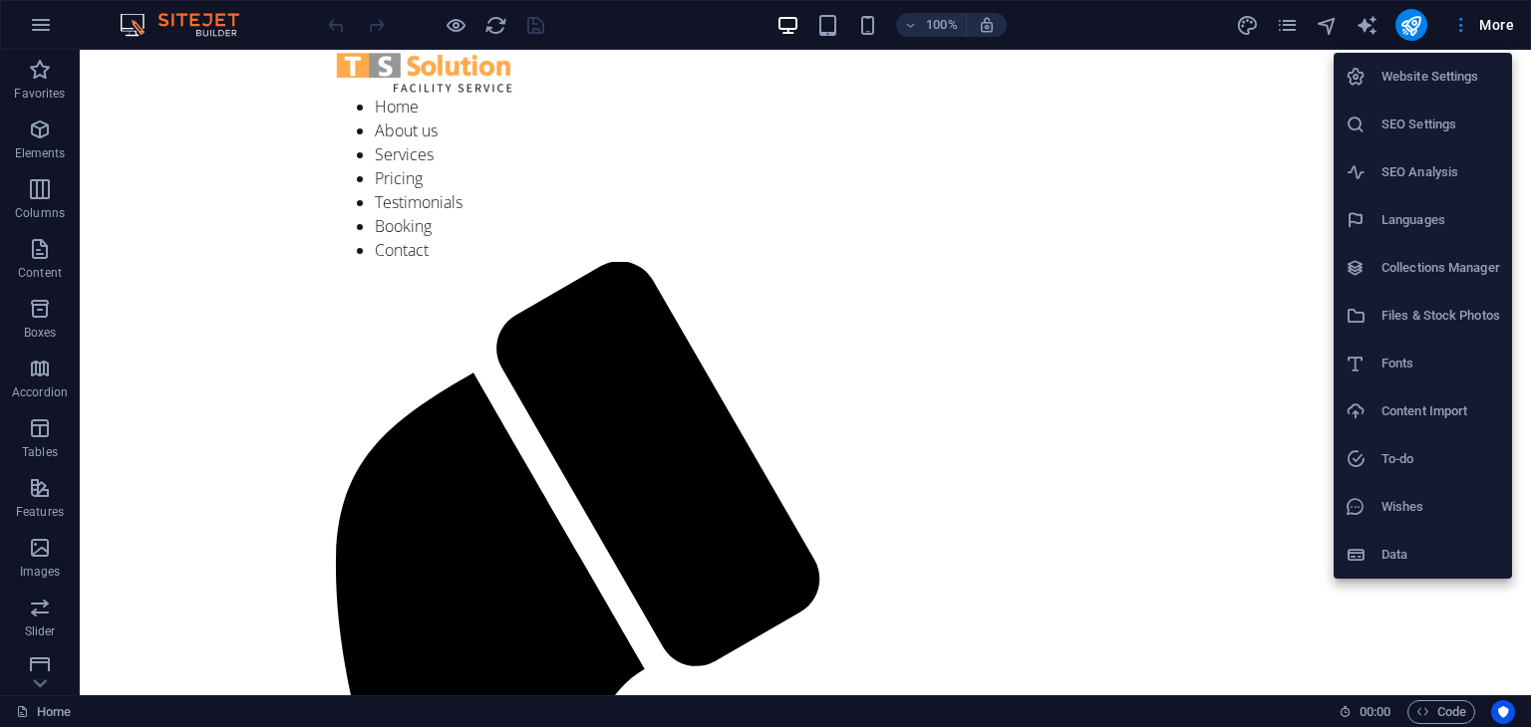
click at [31, 25] on div at bounding box center [765, 363] width 1531 height 727
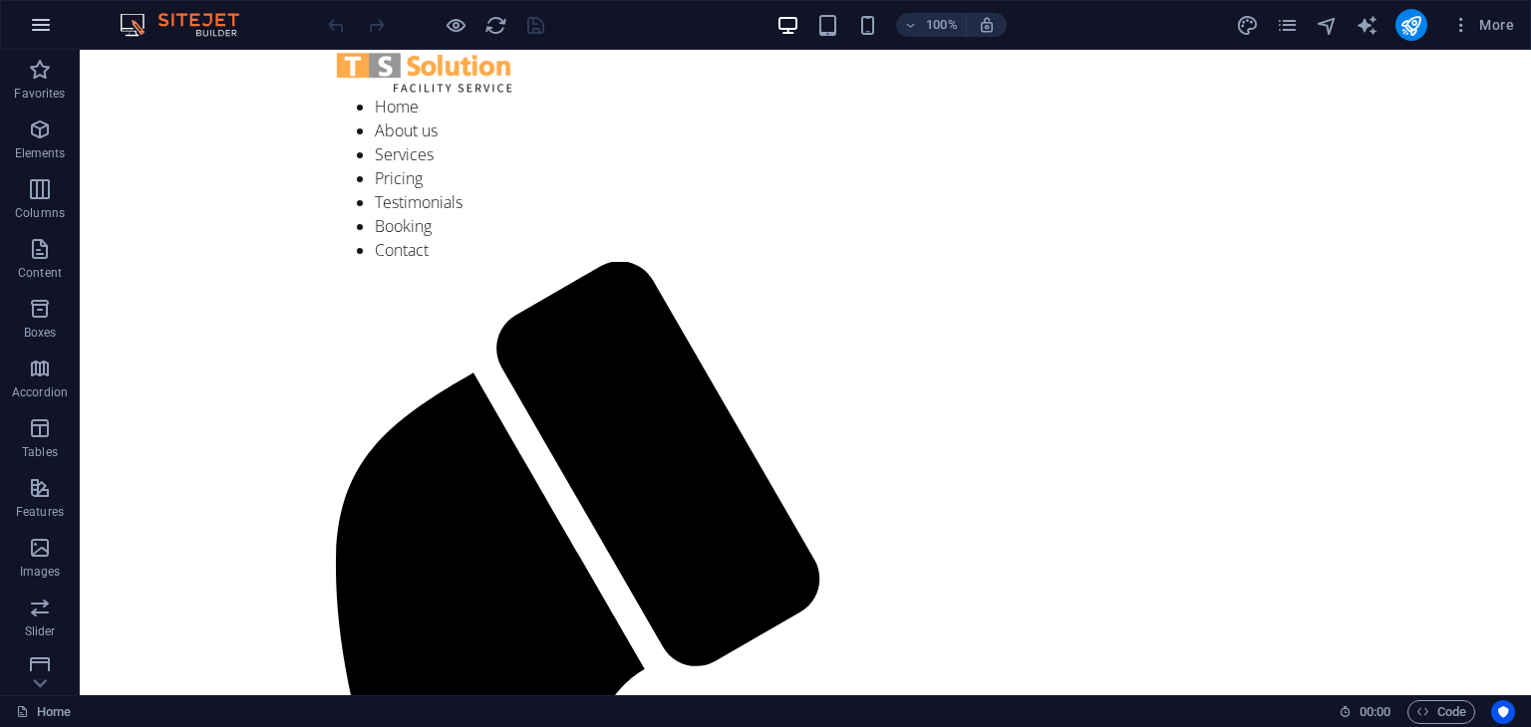
click at [48, 23] on icon "button" at bounding box center [41, 25] width 24 height 24
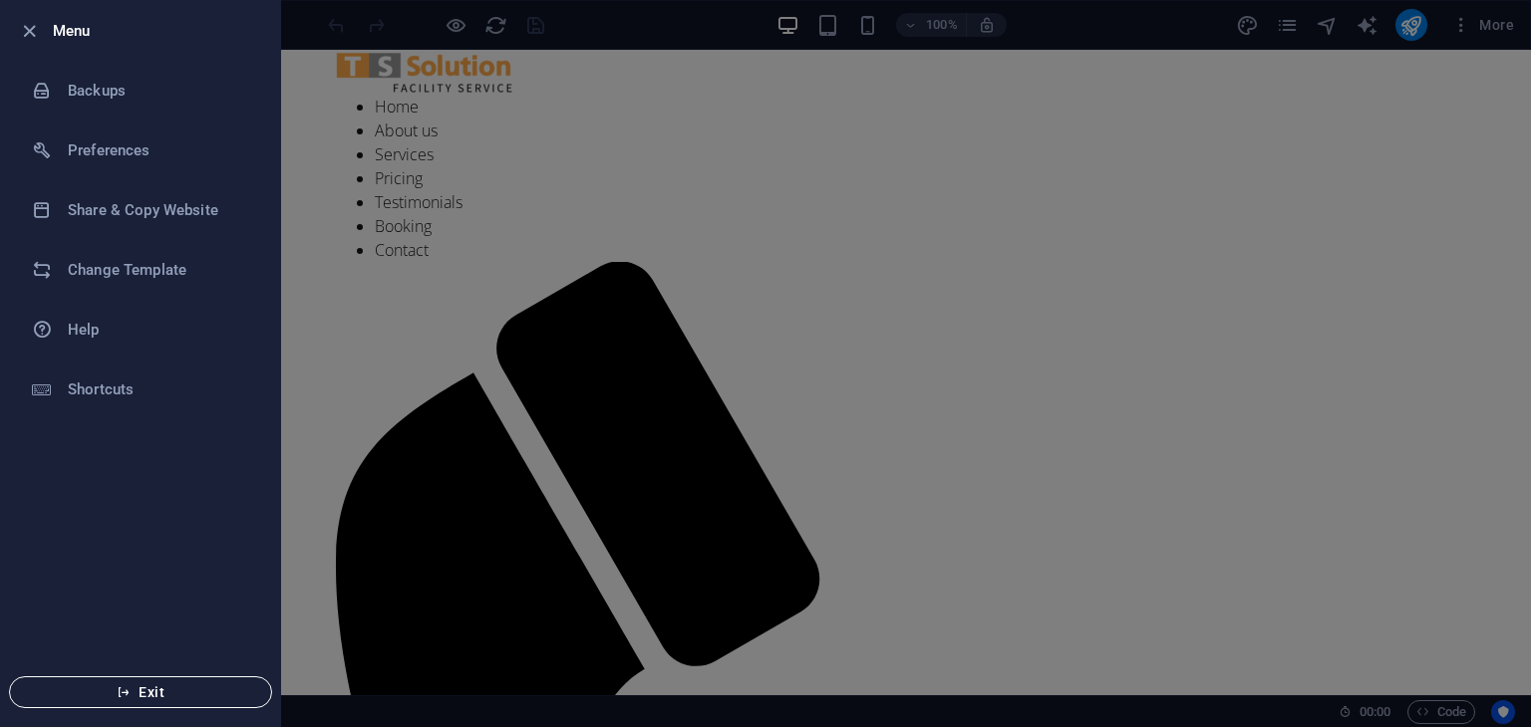
click at [187, 700] on span "Exit" at bounding box center [140, 693] width 229 height 16
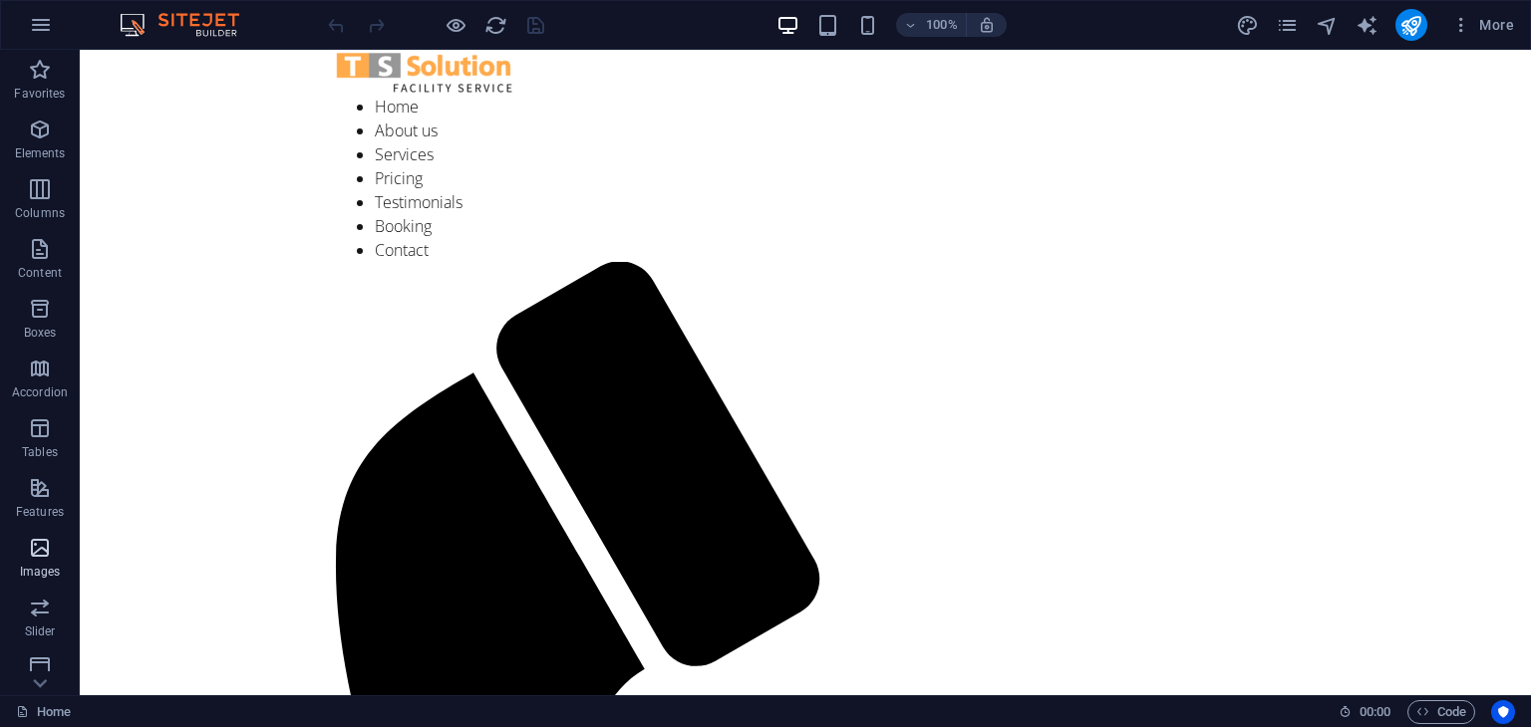
click at [45, 542] on icon "button" at bounding box center [40, 548] width 24 height 24
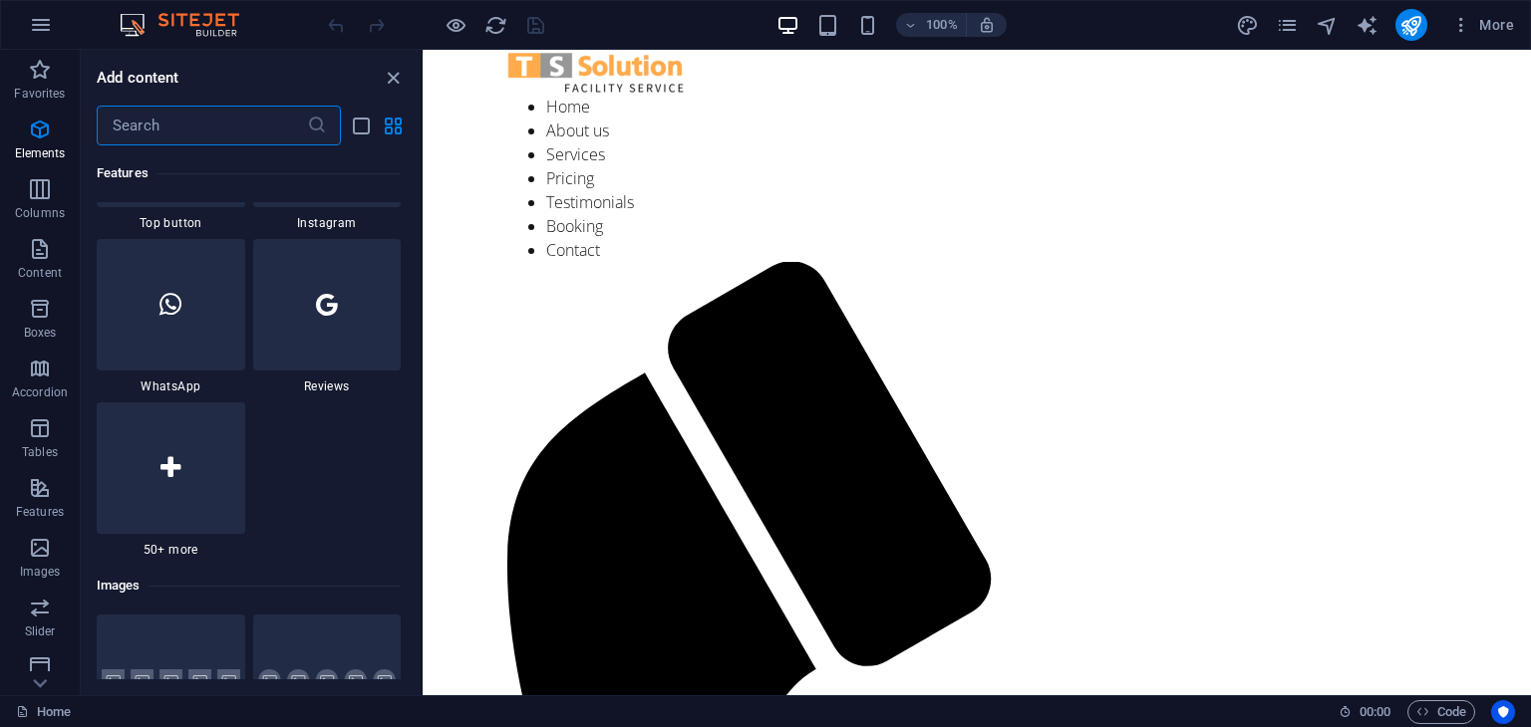
scroll to position [10105, 0]
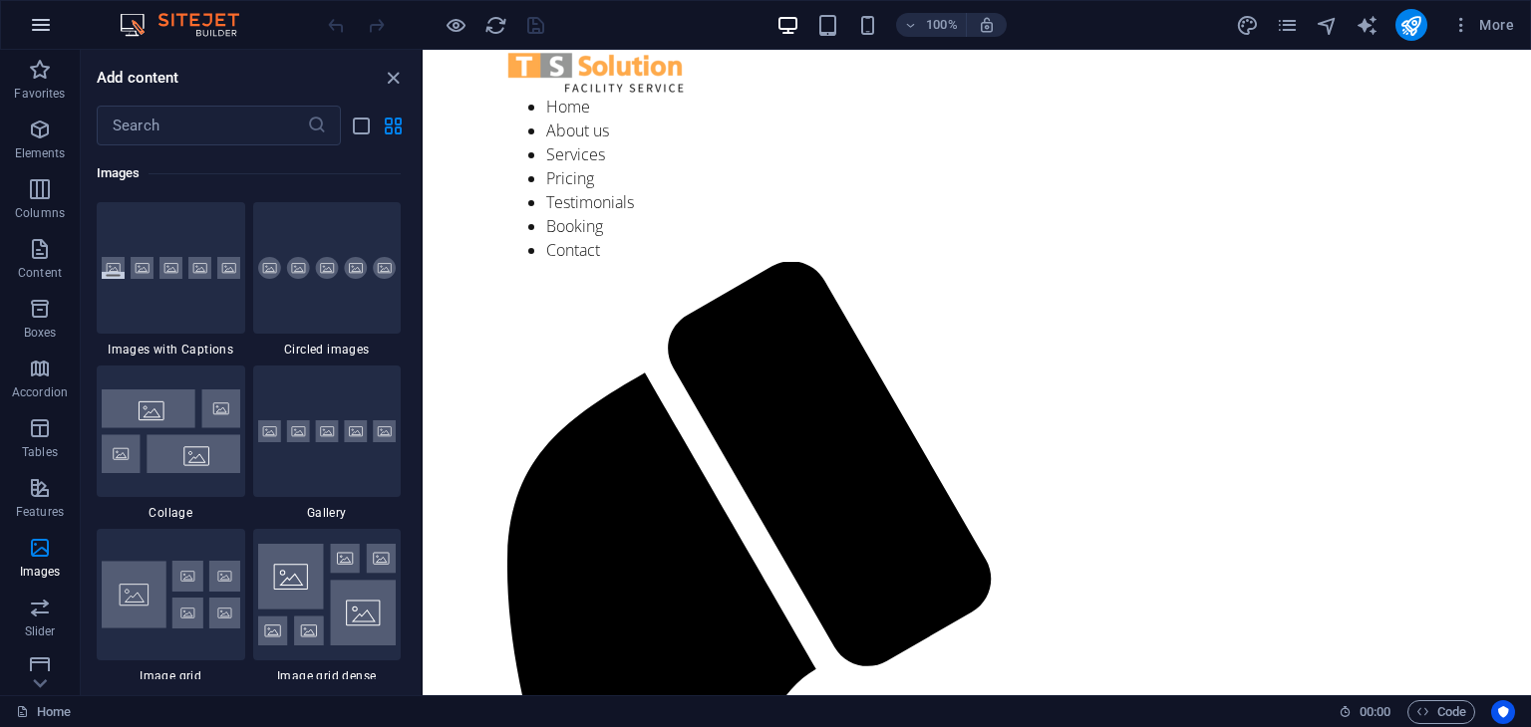
click at [39, 13] on icon "button" at bounding box center [41, 25] width 24 height 24
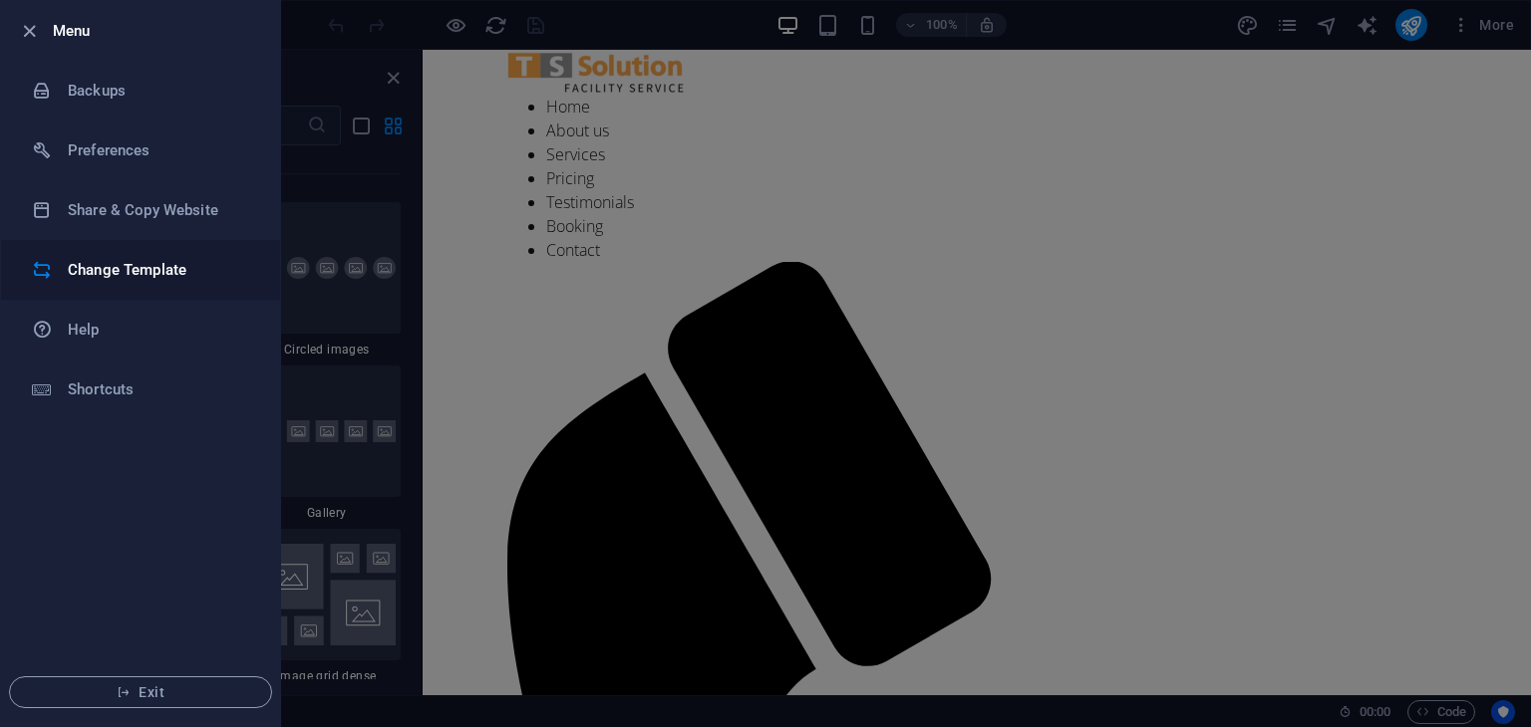
click at [124, 265] on h6 "Change Template" at bounding box center [160, 270] width 184 height 24
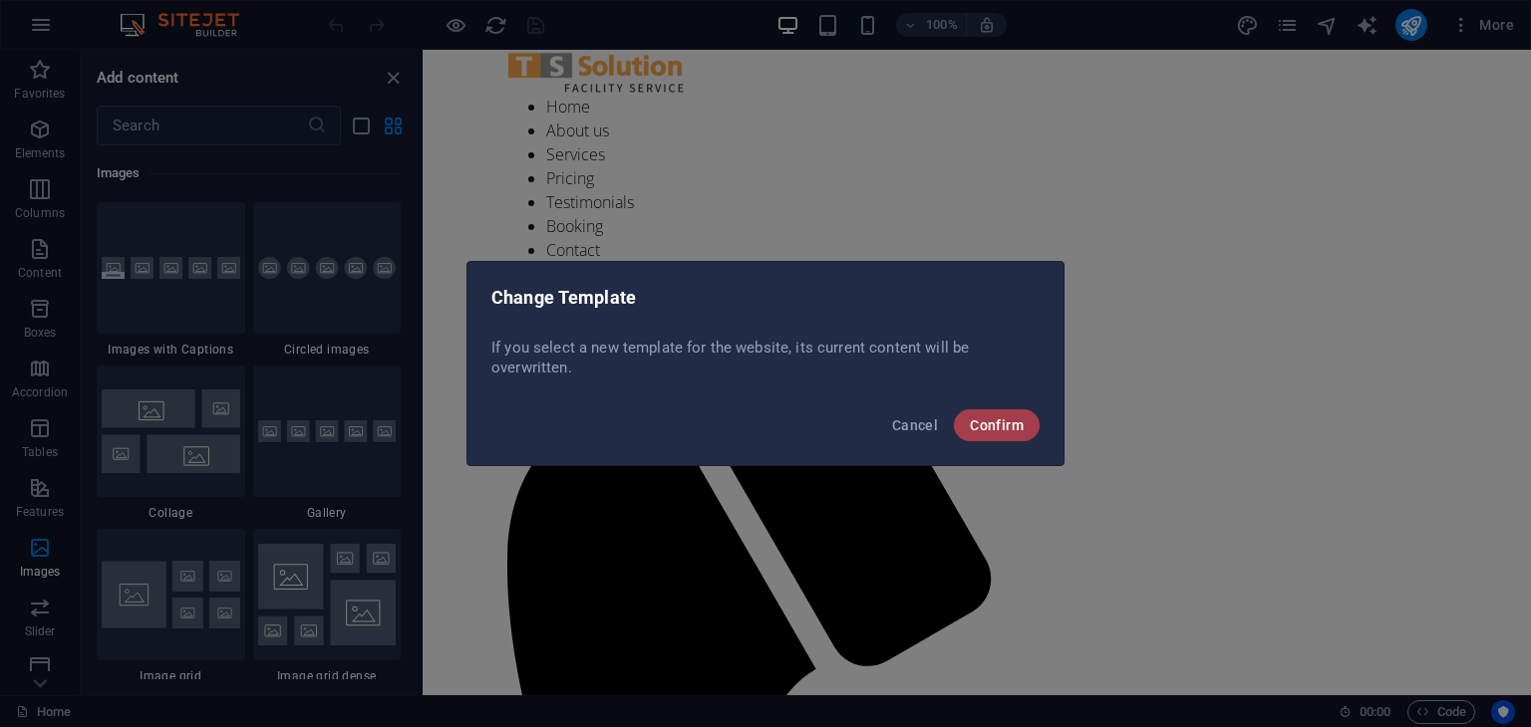
click at [1012, 435] on button "Confirm" at bounding box center [997, 426] width 86 height 32
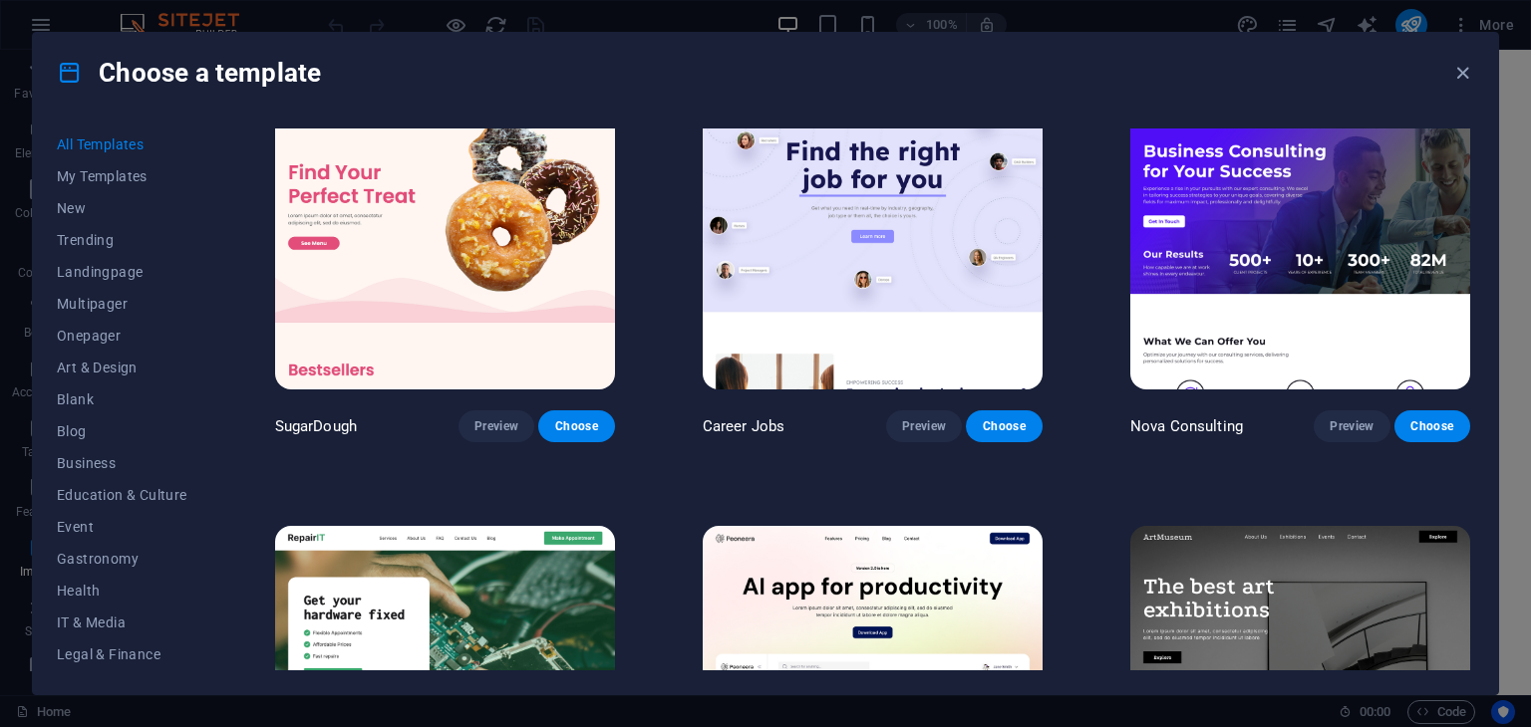
scroll to position [56, 0]
click at [92, 463] on span "Business" at bounding box center [122, 463] width 131 height 16
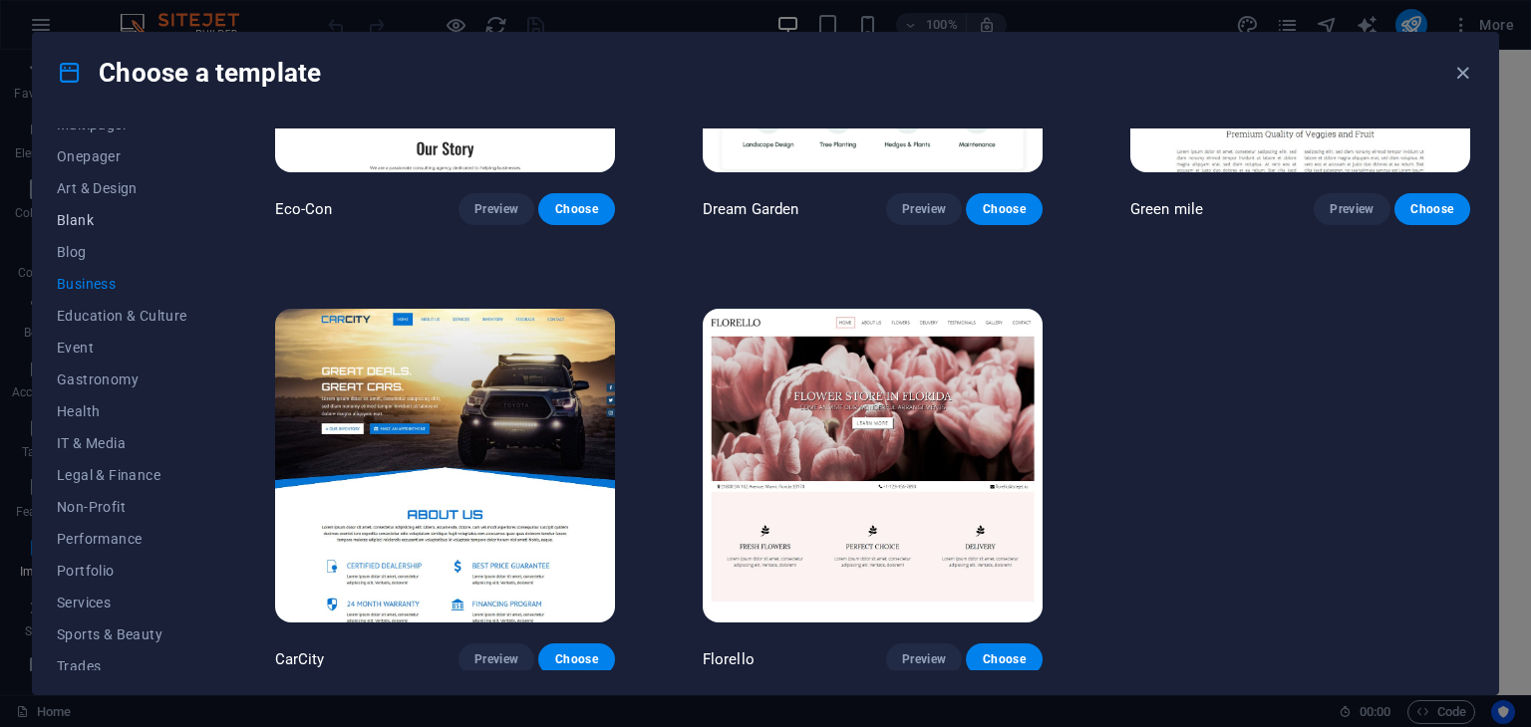
scroll to position [255, 0]
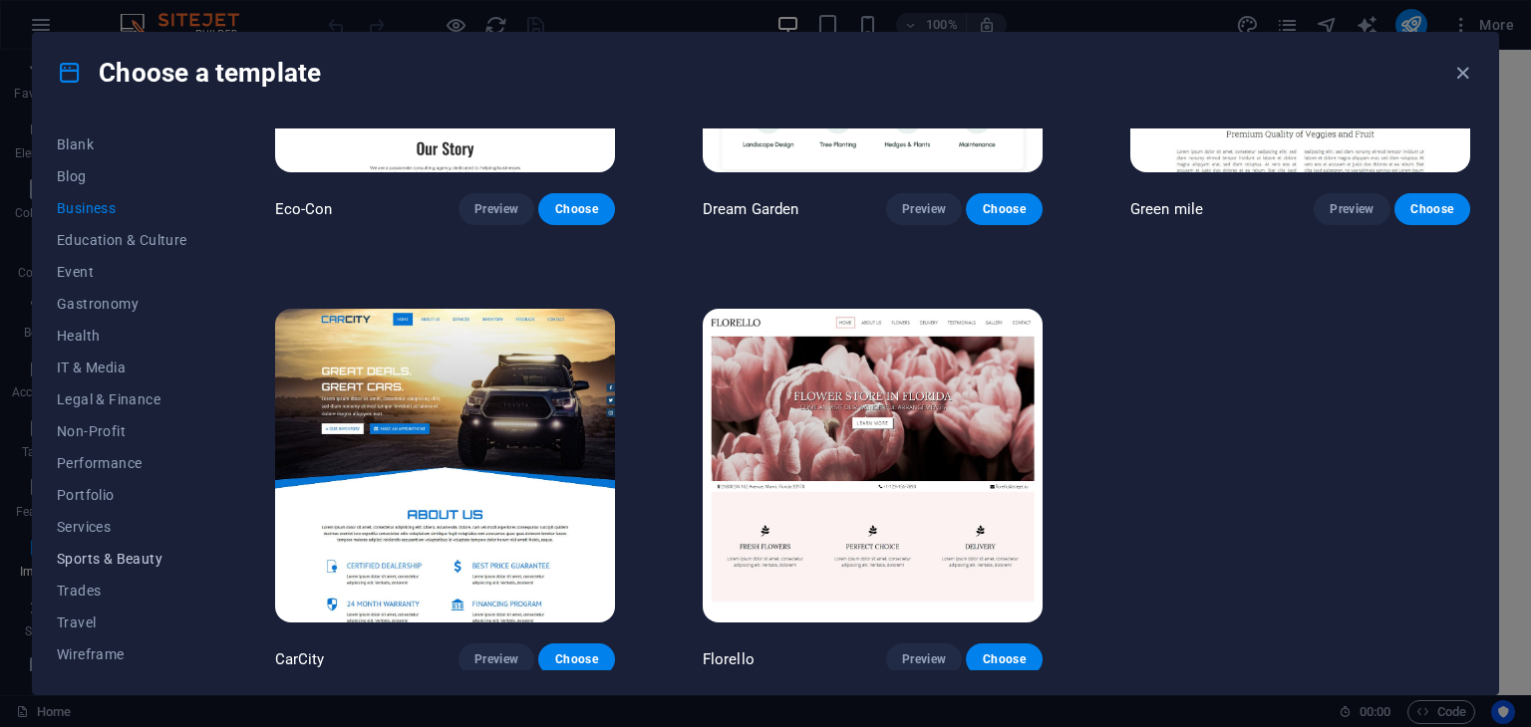
click at [112, 551] on span "Sports & Beauty" at bounding box center [122, 559] width 131 height 16
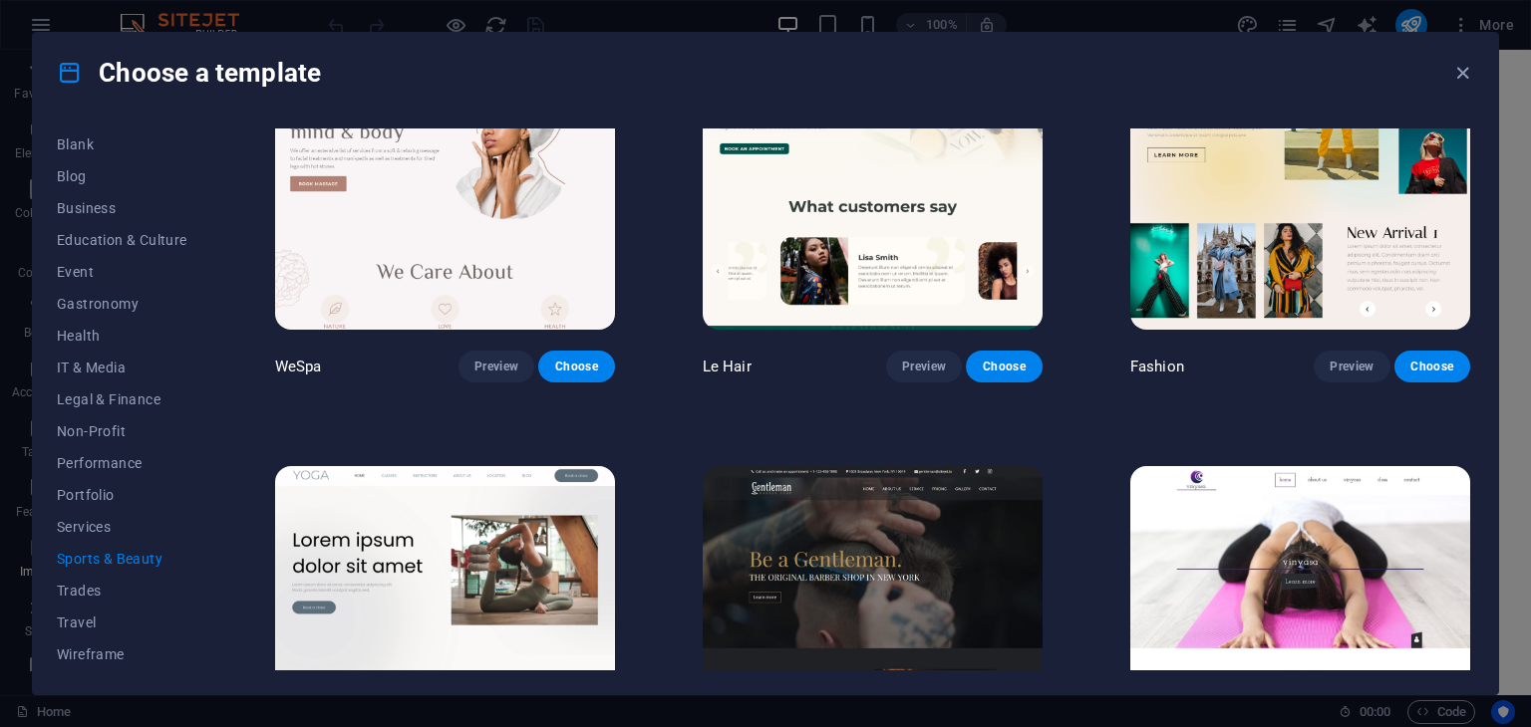
scroll to position [567, 0]
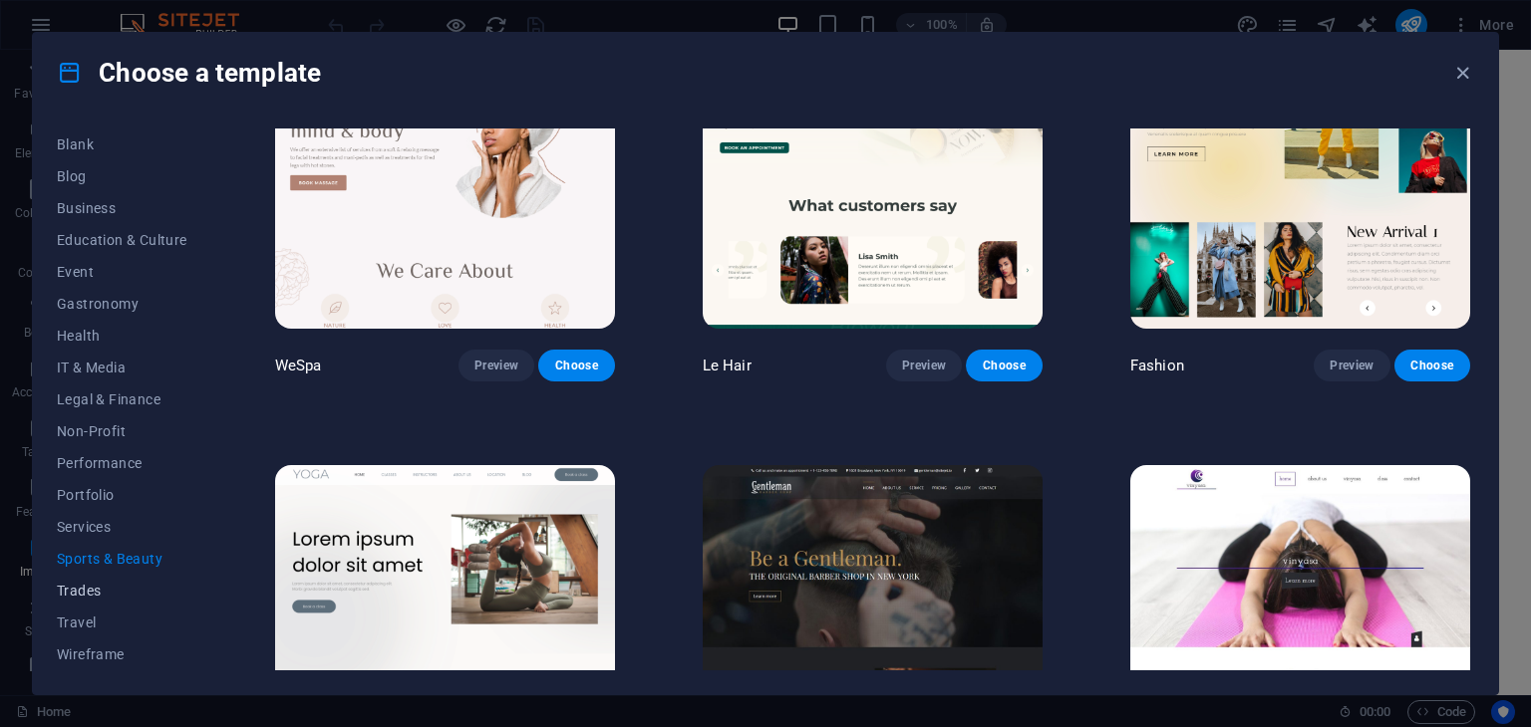
click at [96, 586] on span "Trades" at bounding box center [122, 591] width 131 height 16
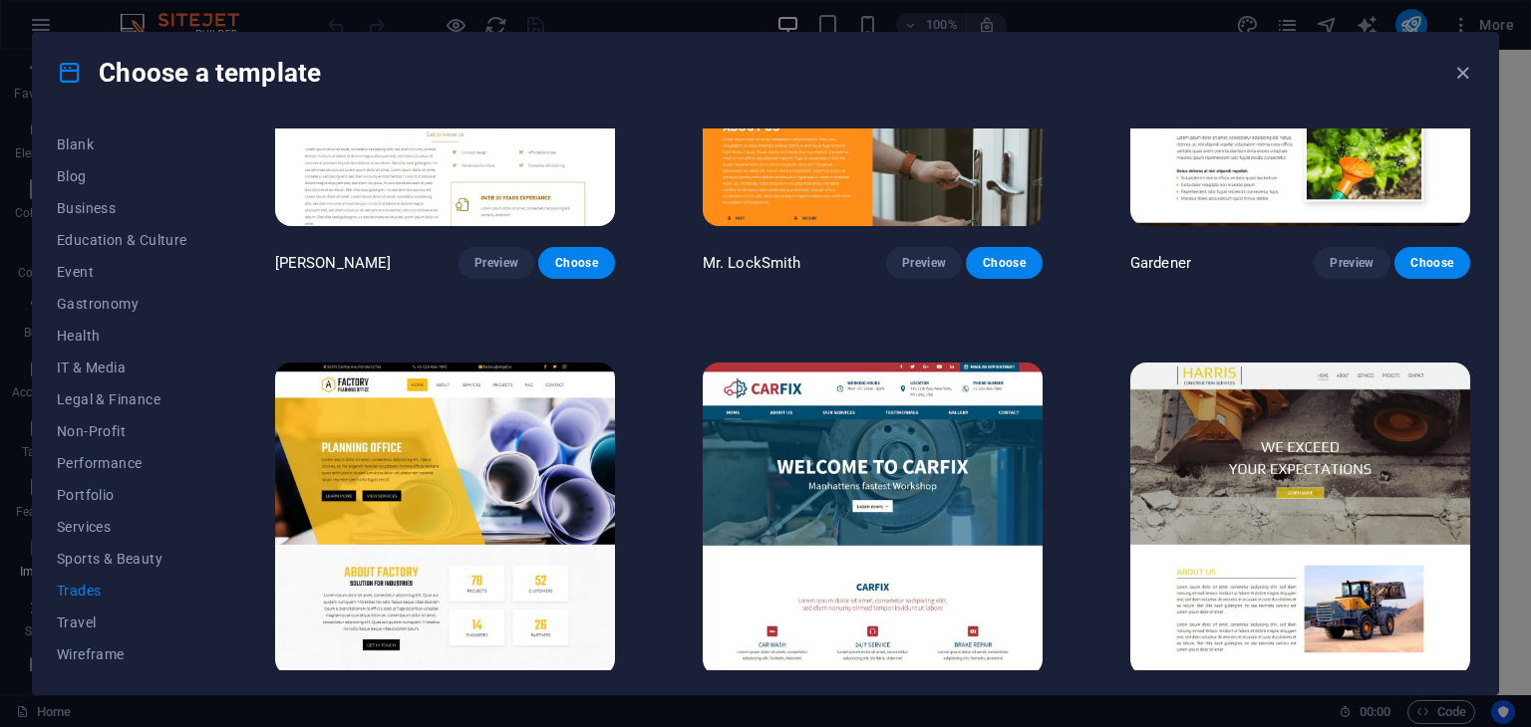
scroll to position [721, 0]
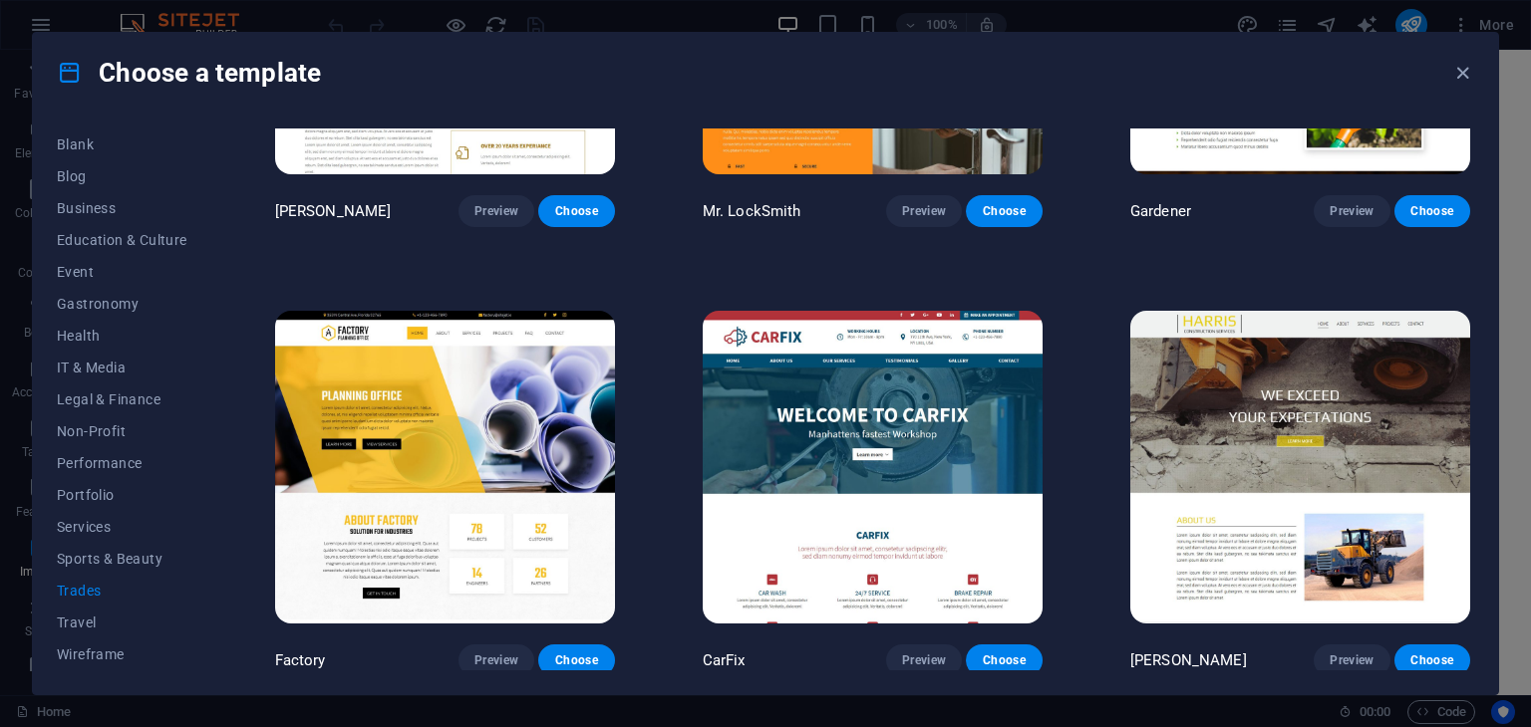
click at [770, 501] on img at bounding box center [873, 467] width 340 height 313
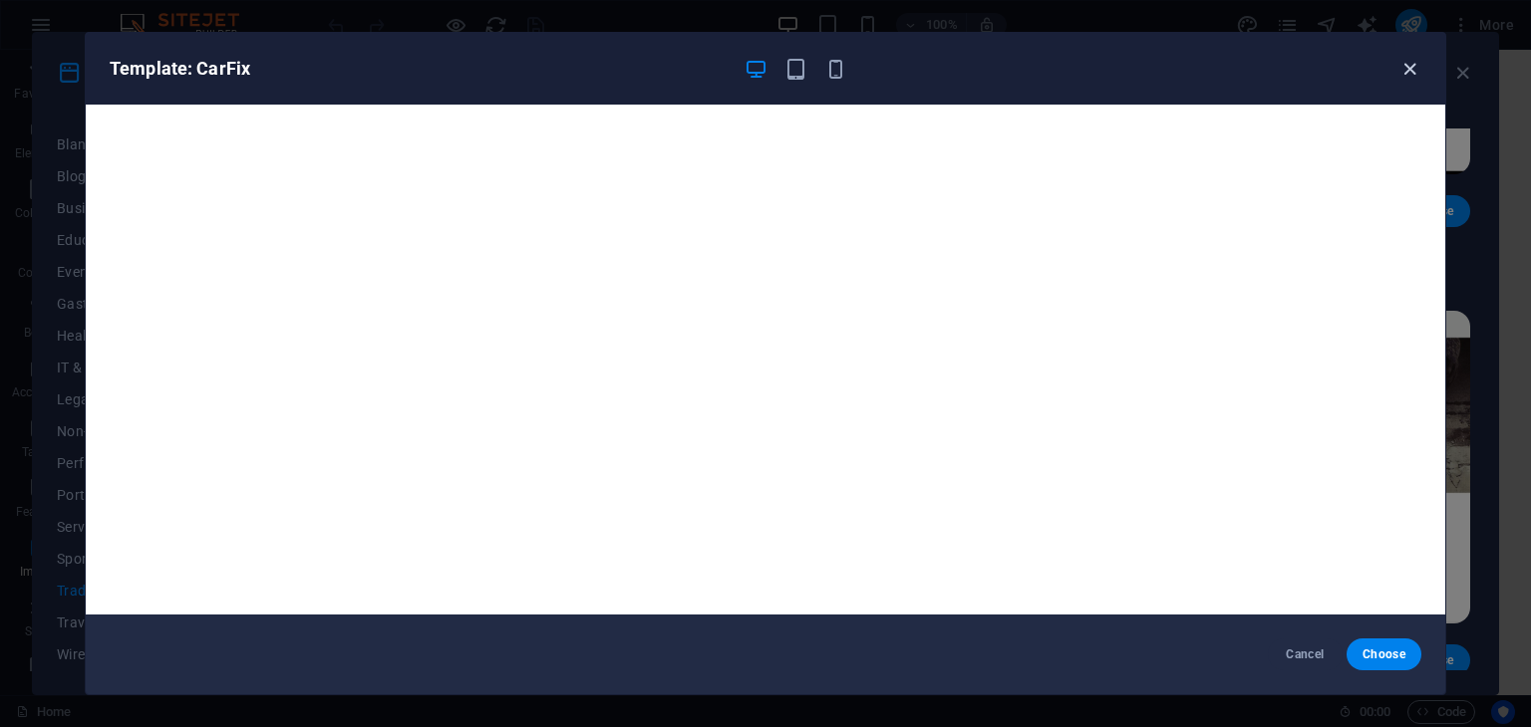
click at [1415, 69] on icon "button" at bounding box center [1409, 69] width 23 height 23
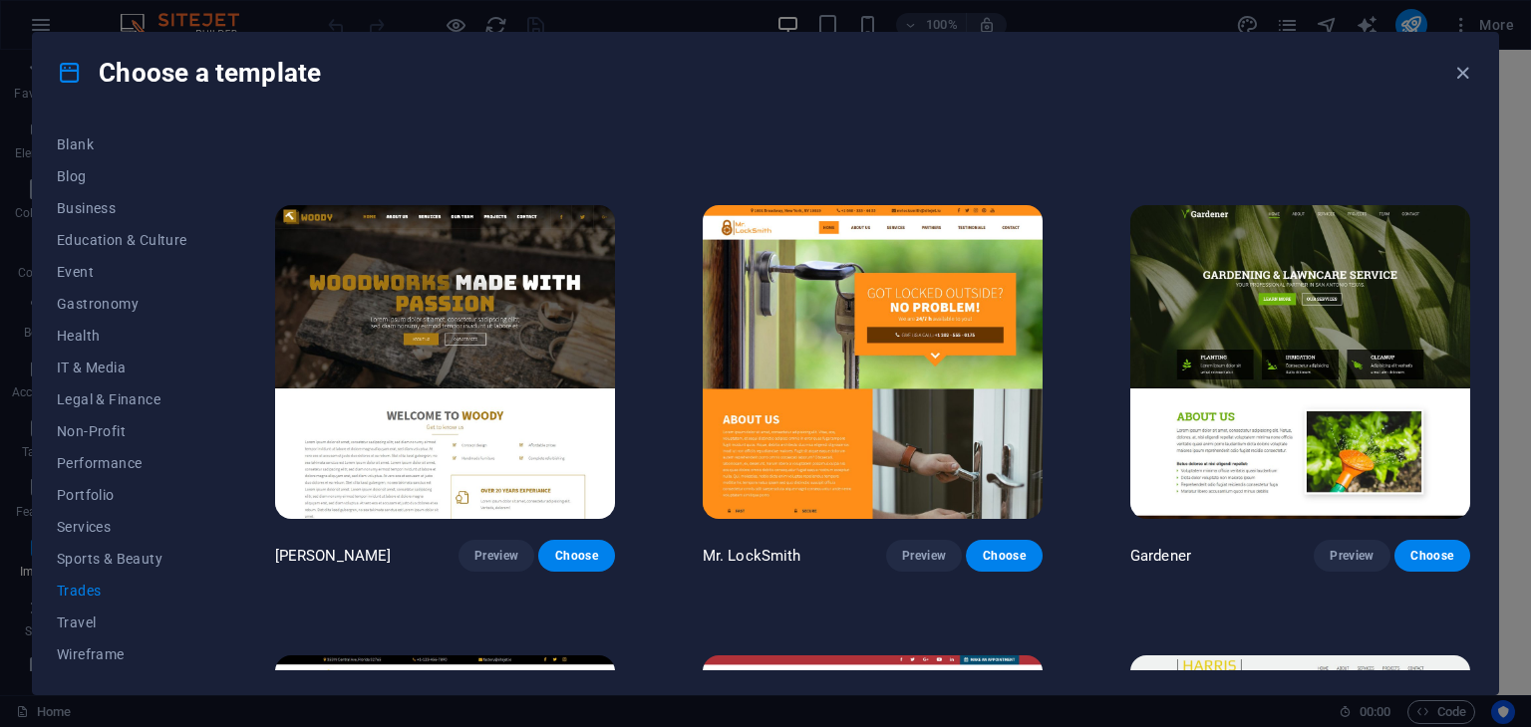
scroll to position [375, 0]
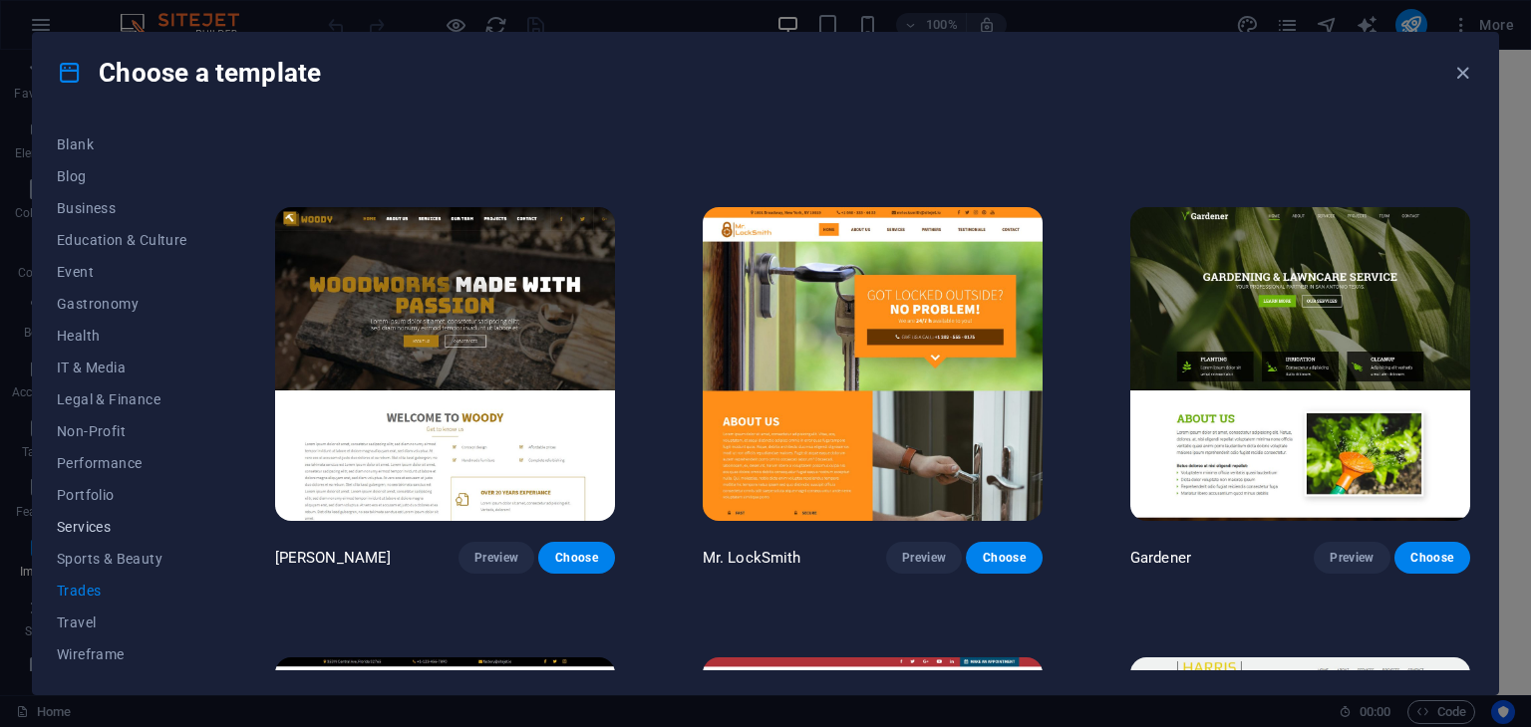
click at [96, 531] on span "Services" at bounding box center [122, 527] width 131 height 16
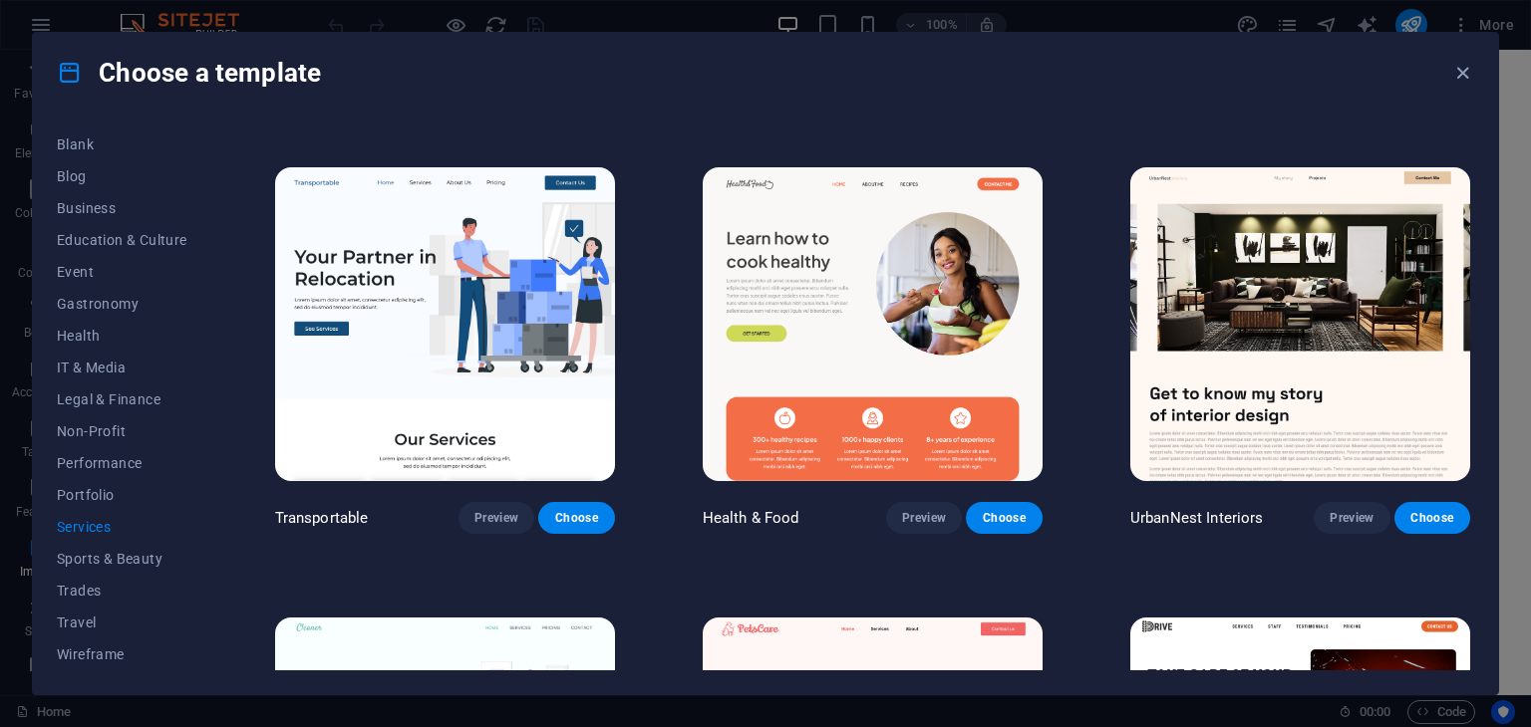
scroll to position [482, 0]
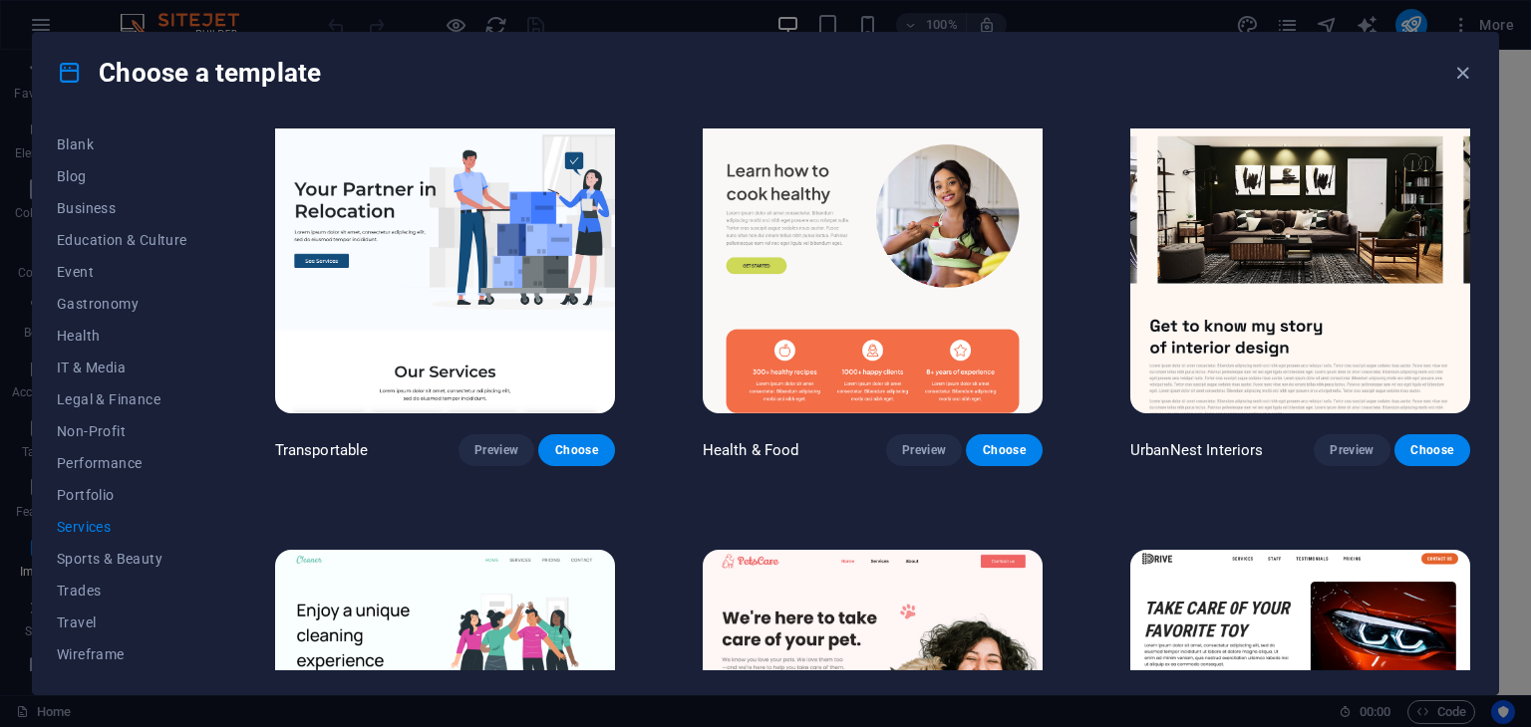
click at [413, 285] on img at bounding box center [445, 256] width 340 height 313
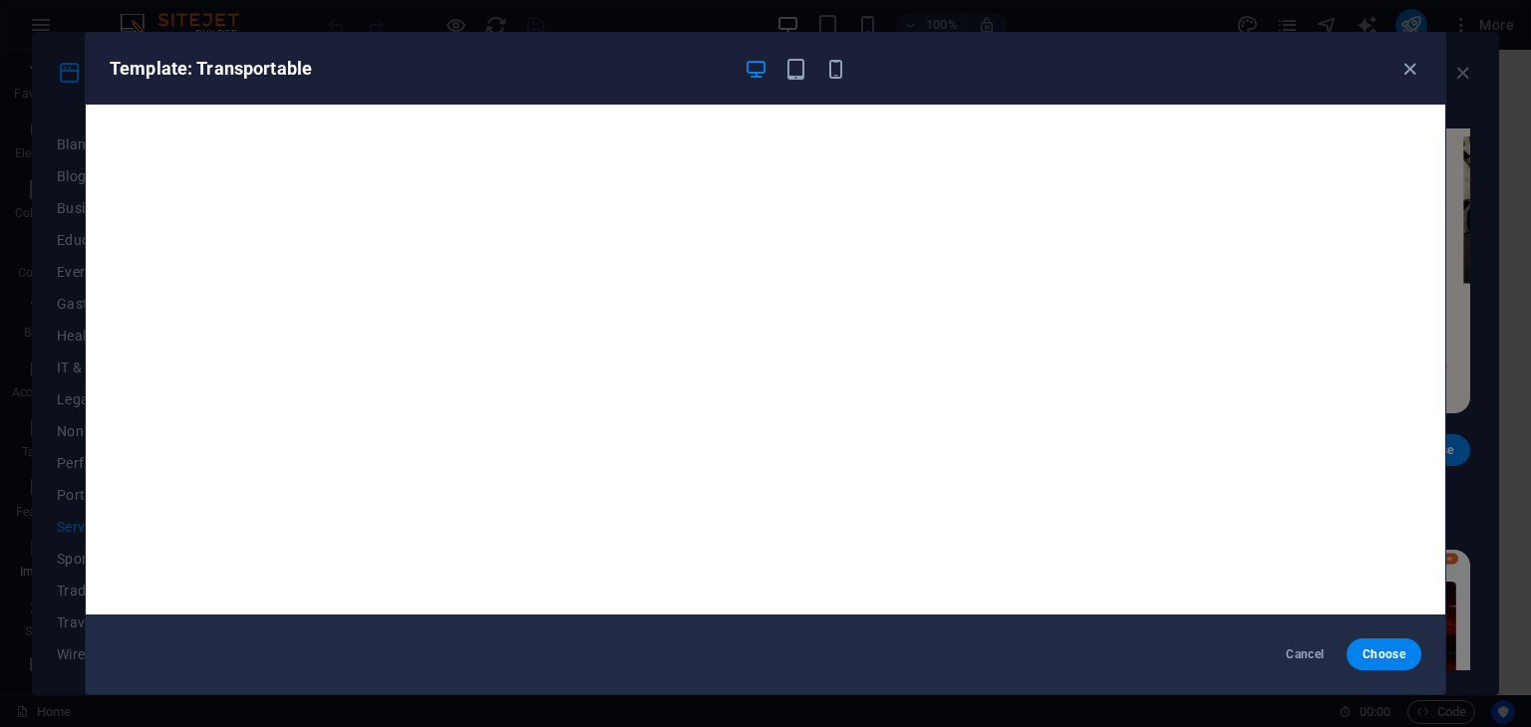
scroll to position [5, 0]
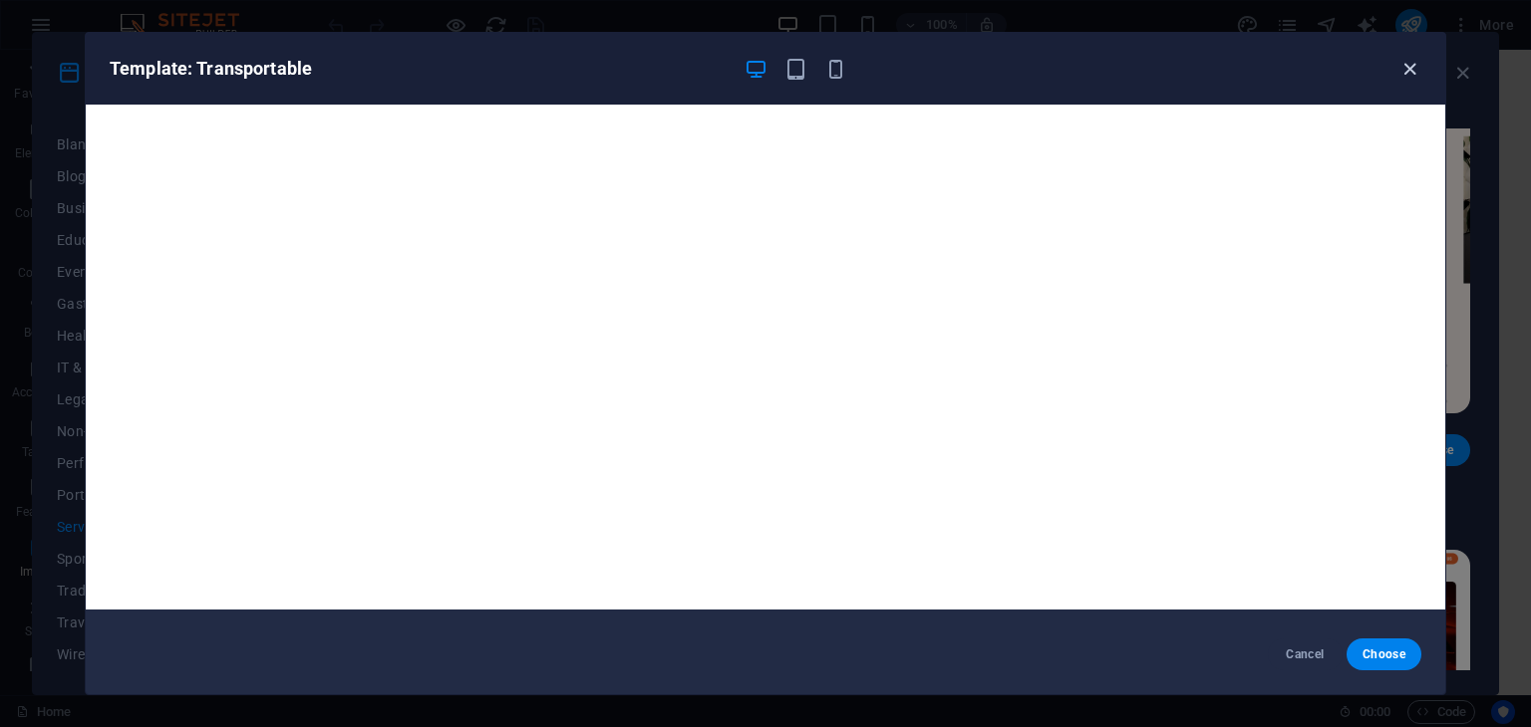
click at [1412, 72] on icon "button" at bounding box center [1409, 69] width 23 height 23
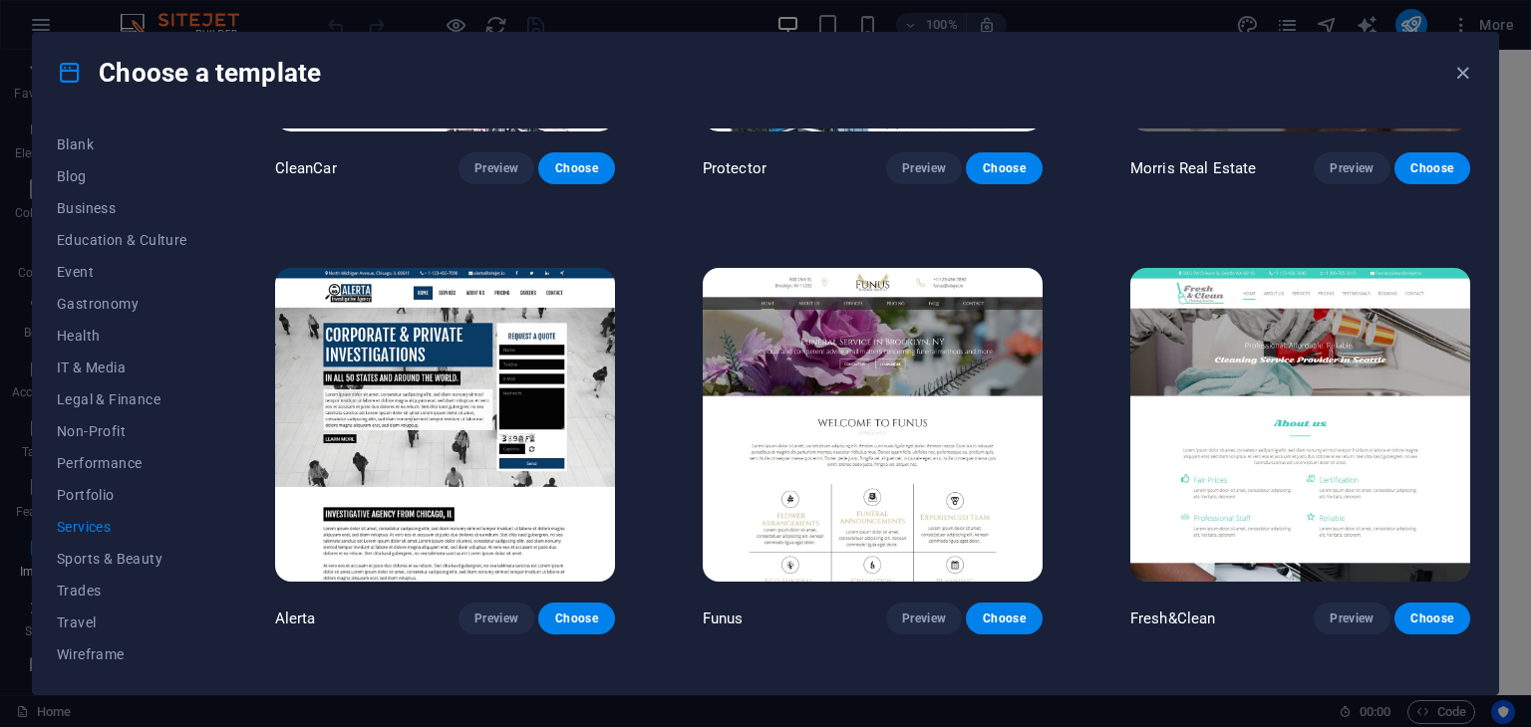
scroll to position [2151, 0]
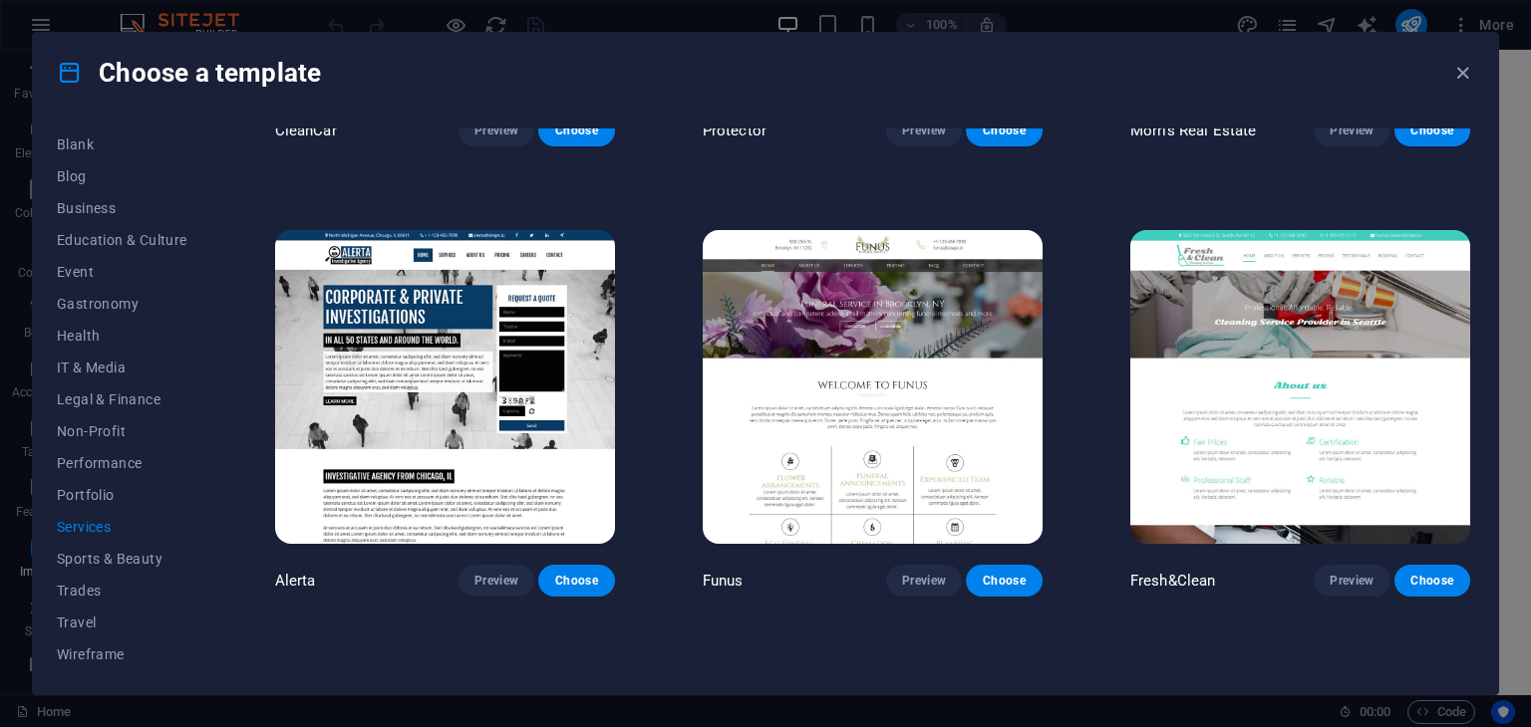
click at [1248, 340] on img at bounding box center [1300, 386] width 340 height 313
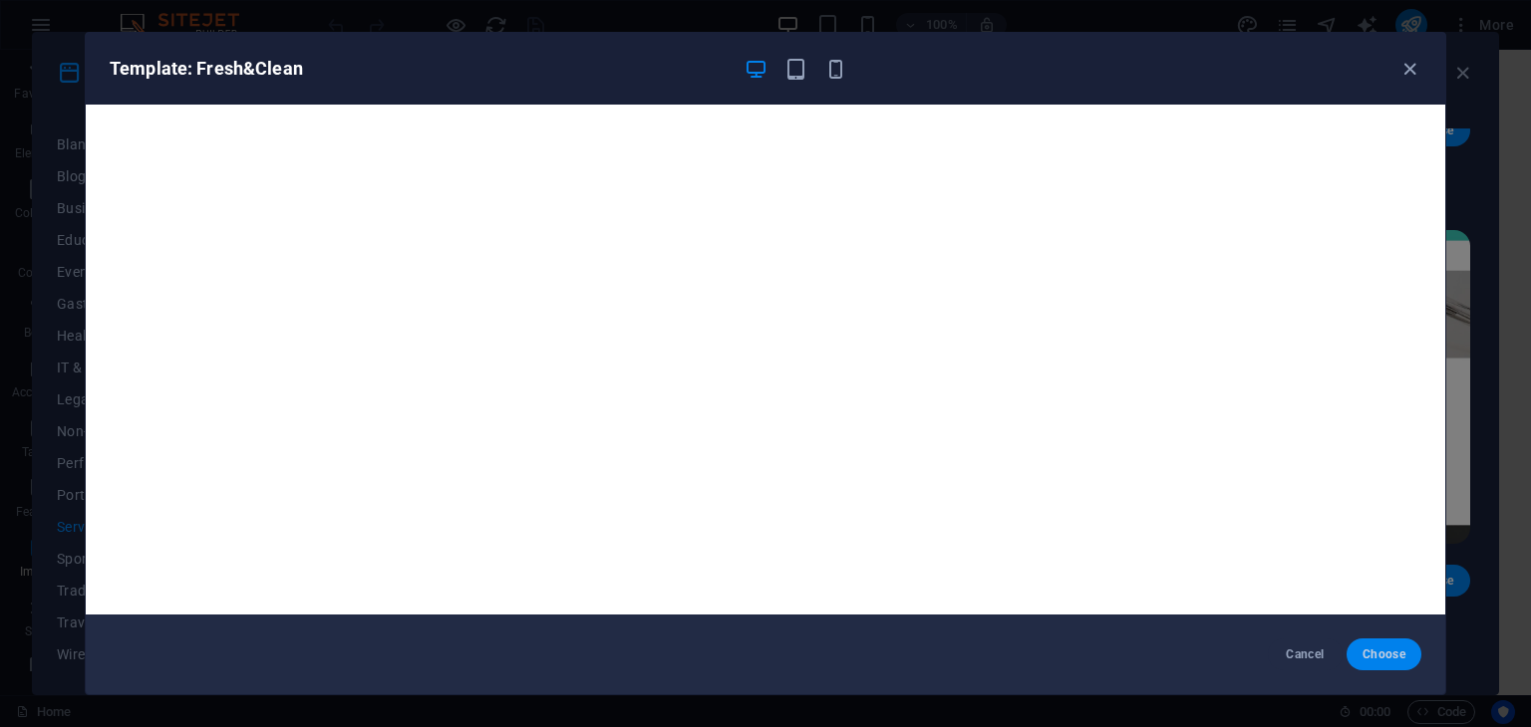
click at [1391, 648] on span "Choose" at bounding box center [1383, 655] width 43 height 16
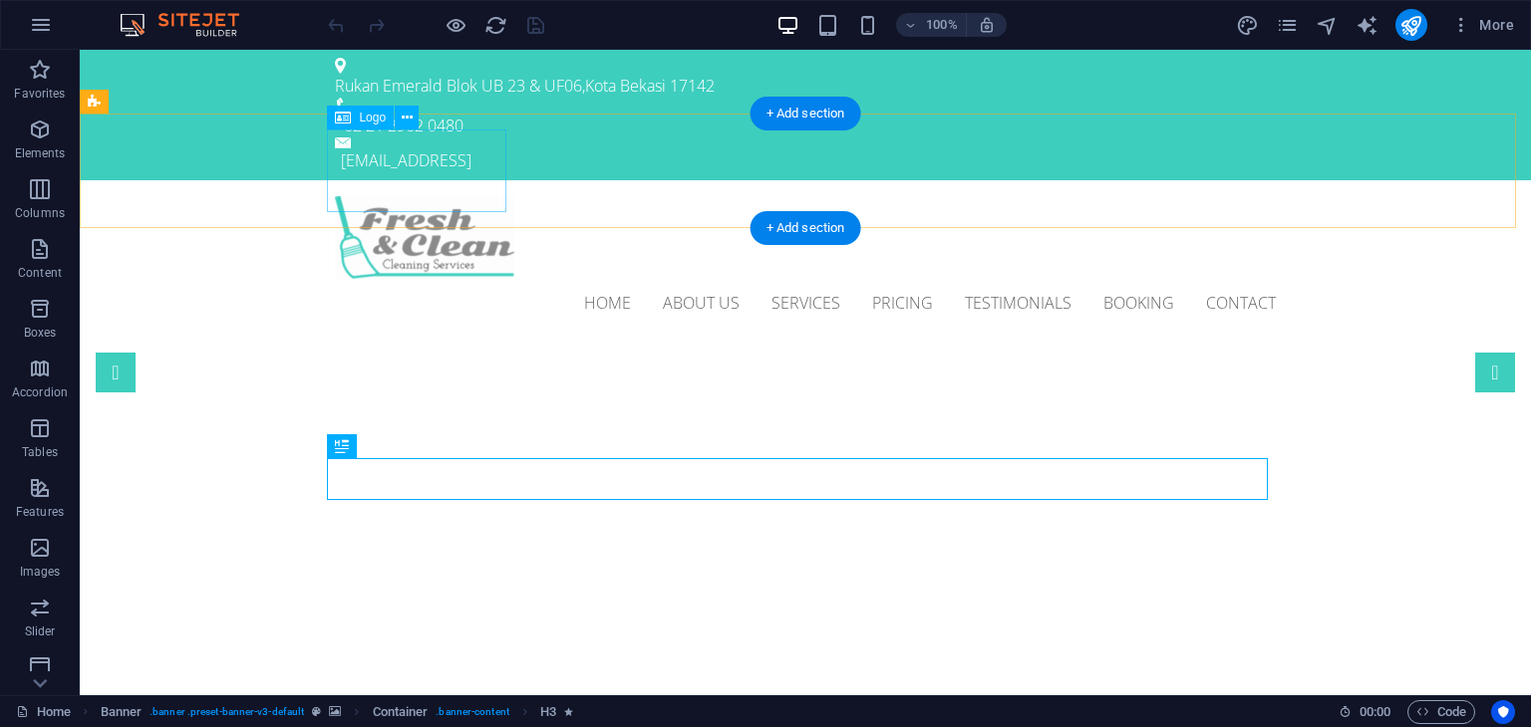
click at [407, 196] on div at bounding box center [805, 237] width 941 height 83
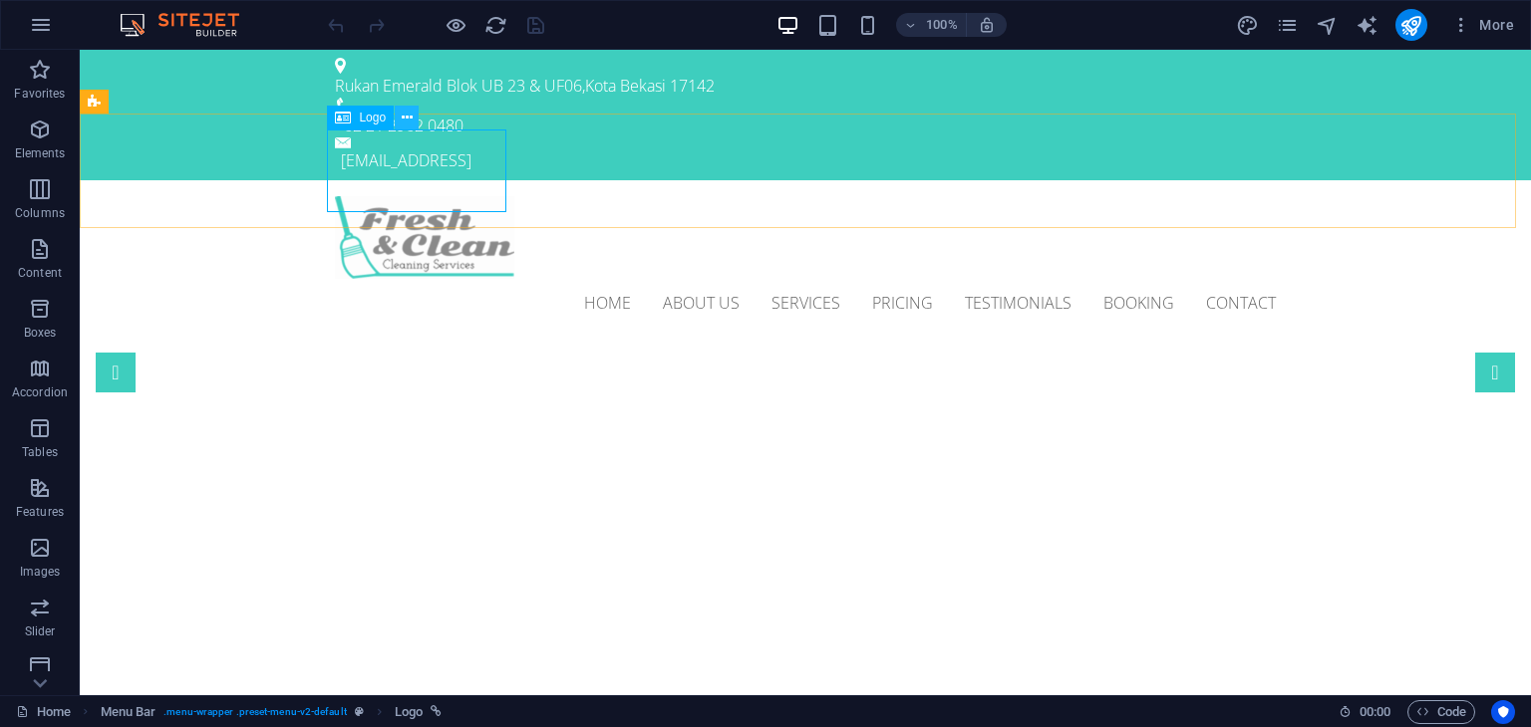
click at [408, 117] on icon at bounding box center [407, 118] width 11 height 21
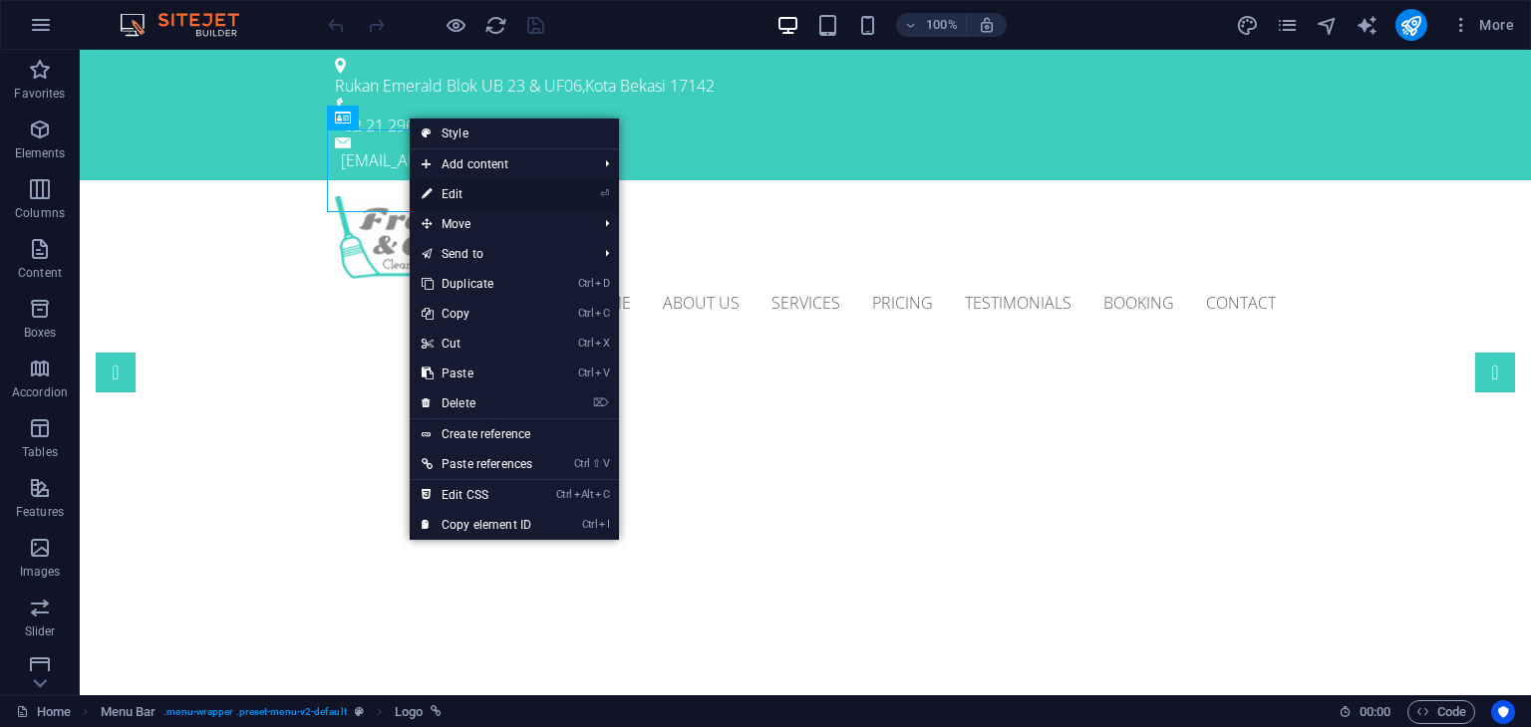
click at [460, 189] on link "⏎ Edit" at bounding box center [477, 194] width 135 height 30
select select "px"
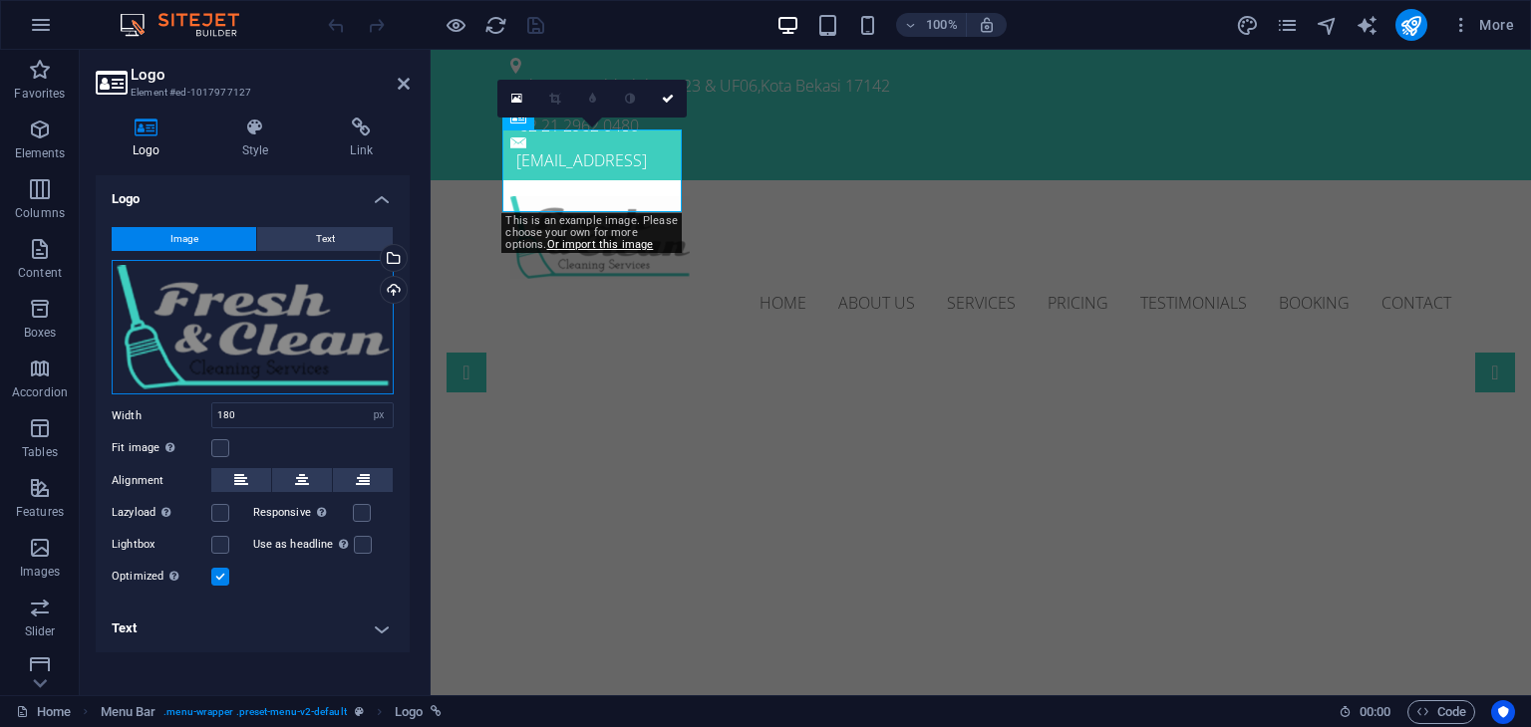
click at [279, 331] on div "Drag files here, click to choose files or select files from Files or our free s…" at bounding box center [253, 328] width 282 height 136
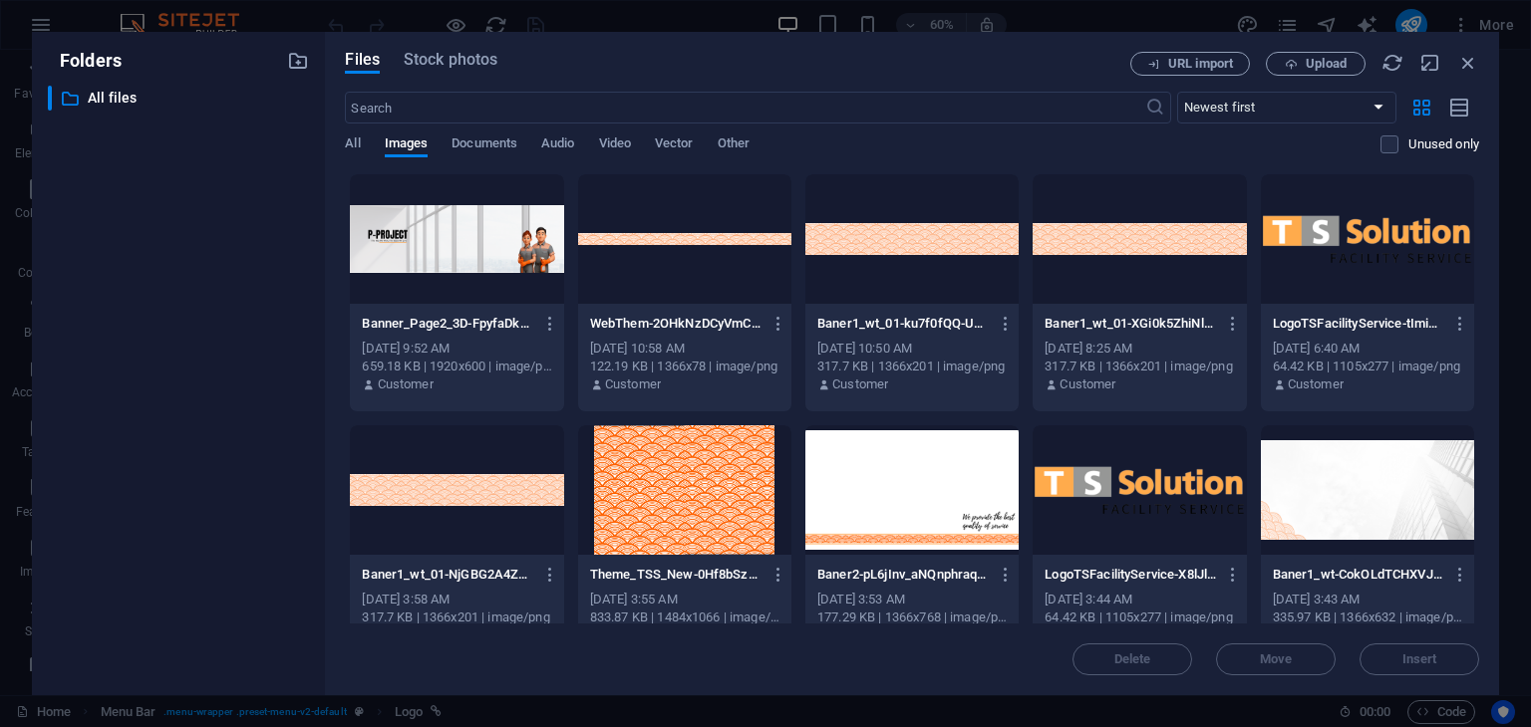
click at [1143, 488] on div at bounding box center [1138, 491] width 213 height 130
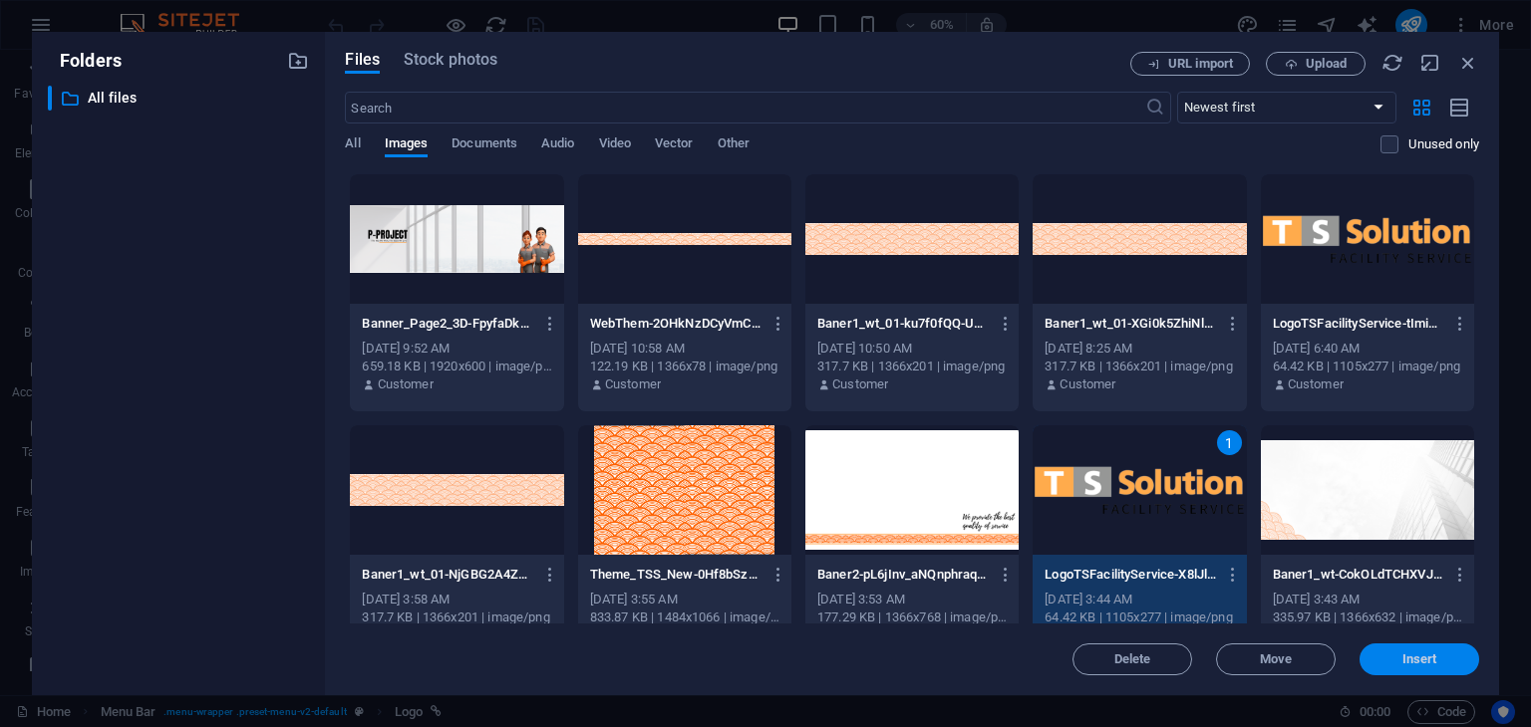
click at [1402, 658] on span "Insert" at bounding box center [1419, 660] width 35 height 12
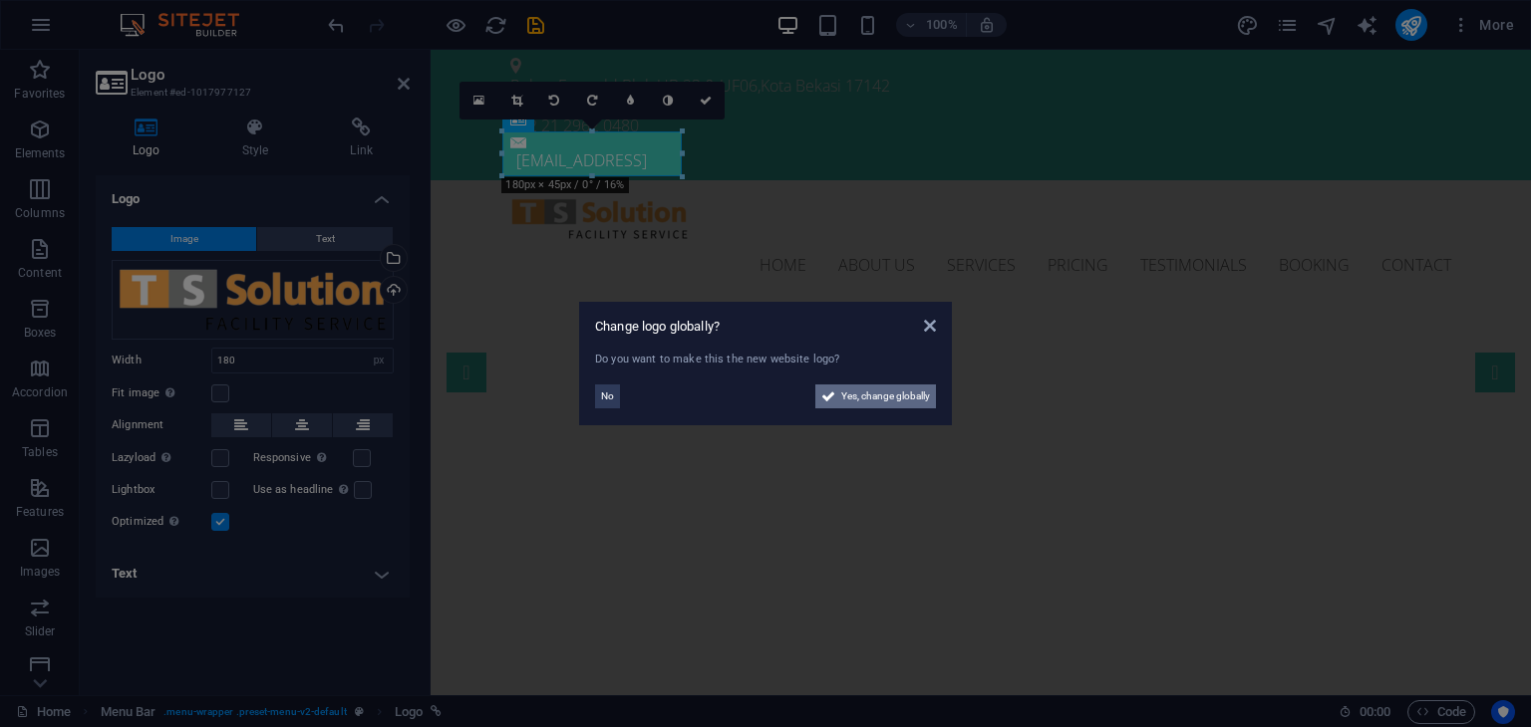
click at [897, 398] on span "Yes, change globally" at bounding box center [885, 397] width 89 height 24
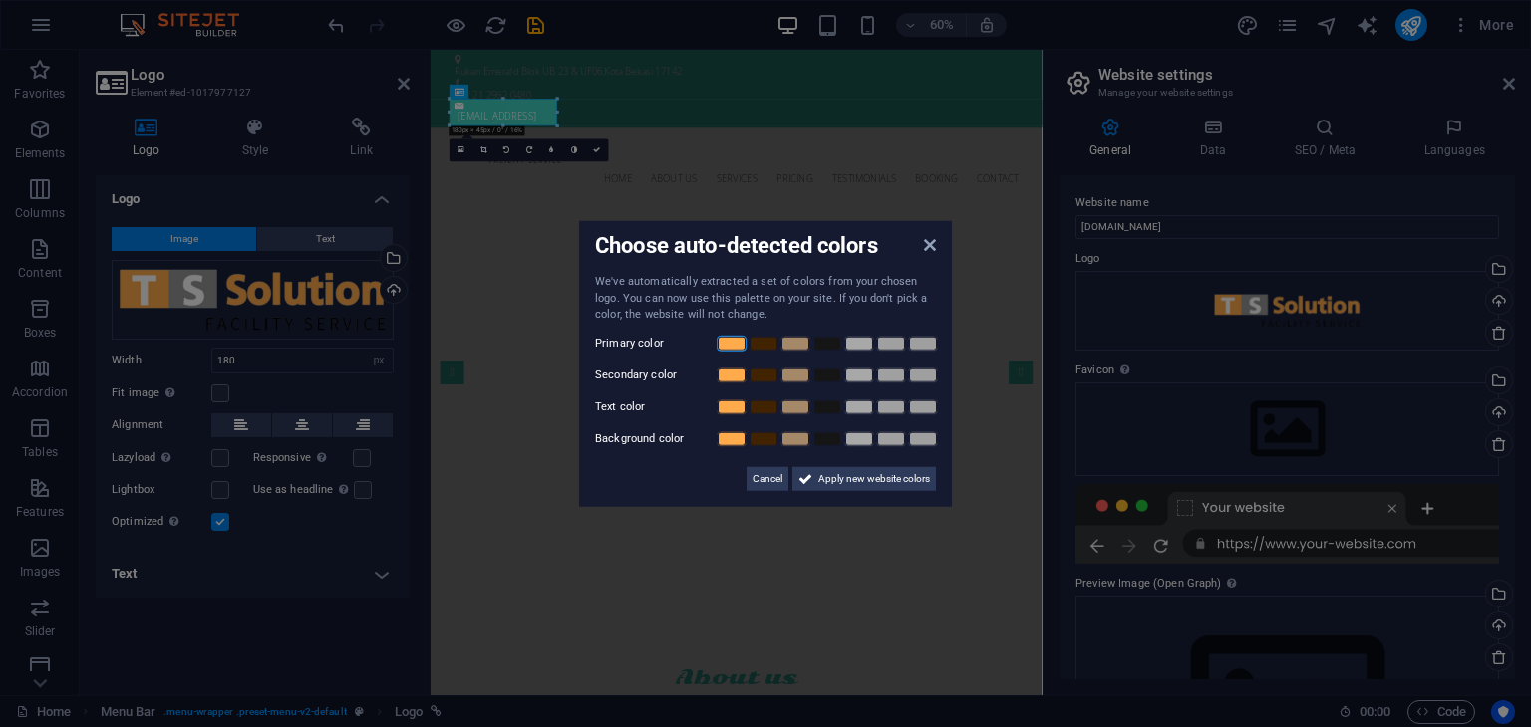
click at [730, 345] on link at bounding box center [732, 343] width 30 height 16
click at [798, 379] on link at bounding box center [795, 375] width 30 height 16
click at [822, 408] on link at bounding box center [827, 407] width 30 height 16
click at [864, 442] on link at bounding box center [859, 439] width 30 height 16
click at [861, 475] on span "Apply new website colors" at bounding box center [874, 478] width 112 height 24
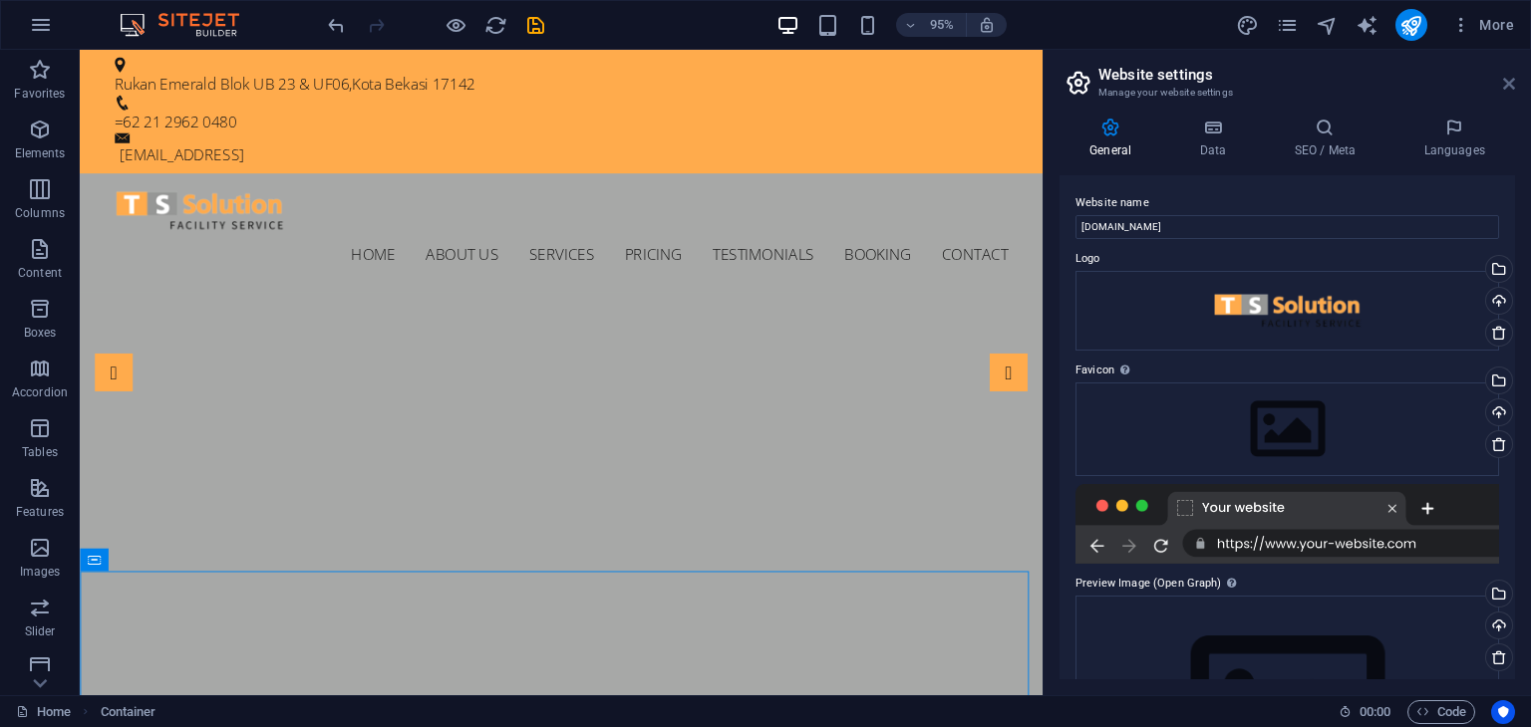
click at [1511, 84] on icon at bounding box center [1509, 84] width 12 height 16
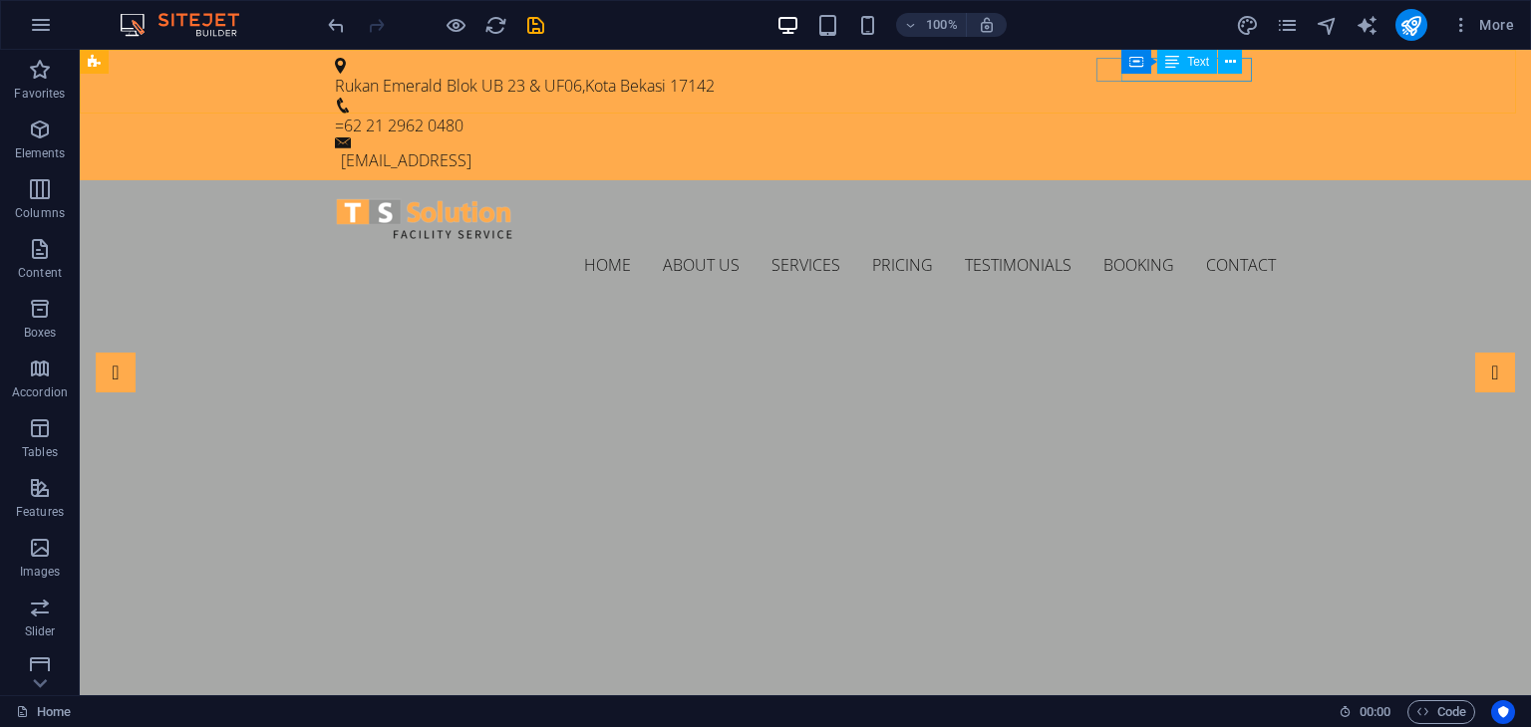
click at [1200, 73] on div "Text" at bounding box center [1187, 62] width 60 height 24
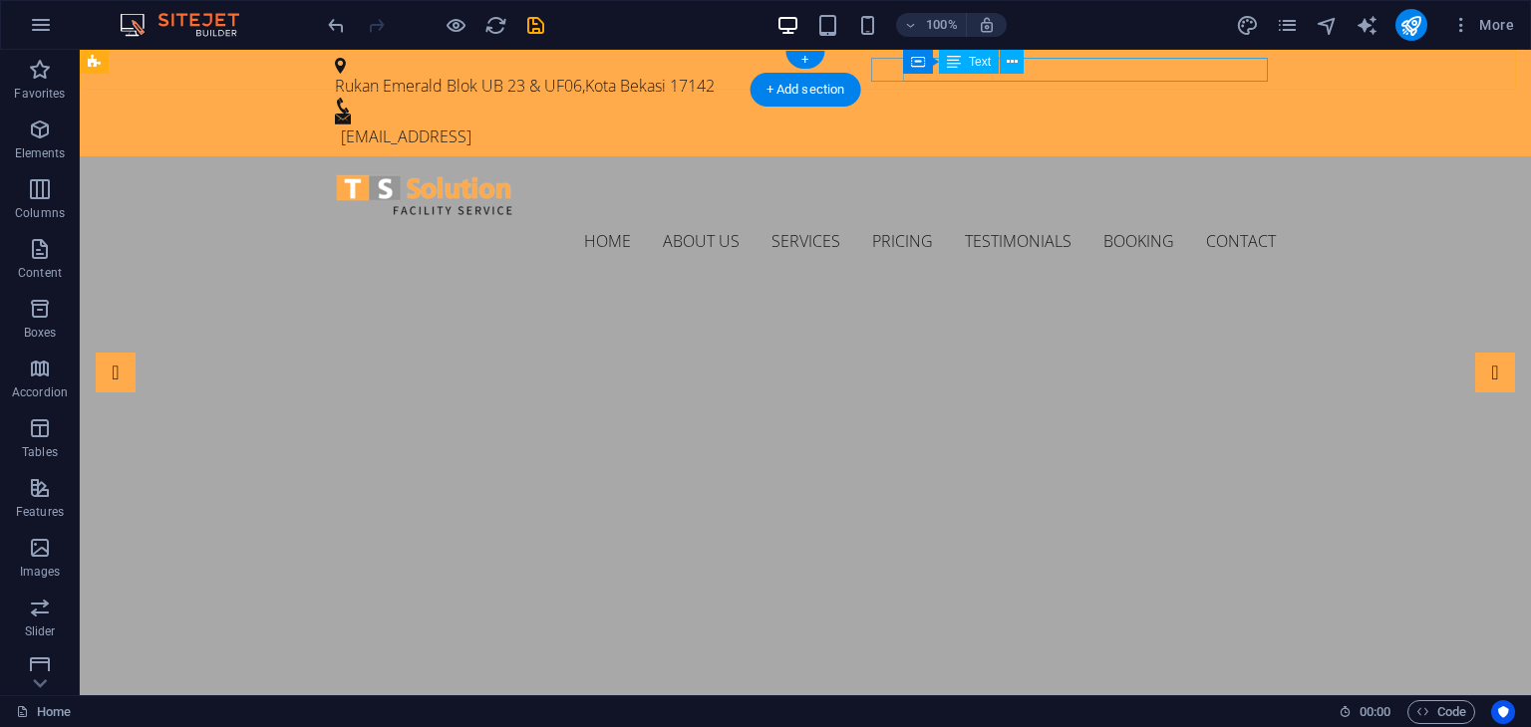
click at [1040, 125] on div "[EMAIL_ADDRESS]" at bounding box center [808, 137] width 935 height 24
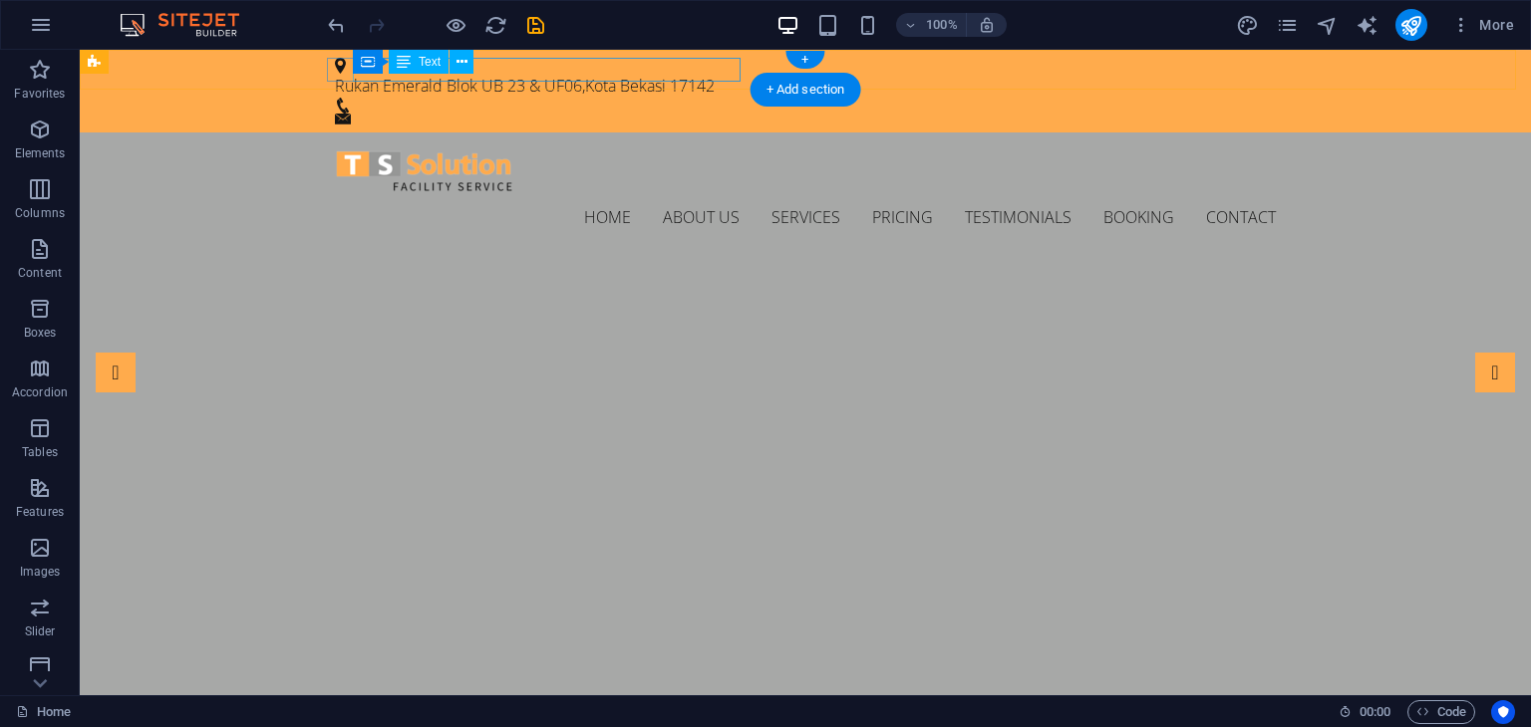
click at [662, 76] on div "Rukan Emerald Blok UB 23 & UF06 , Kota Bekasi 17142" at bounding box center [797, 86] width 925 height 24
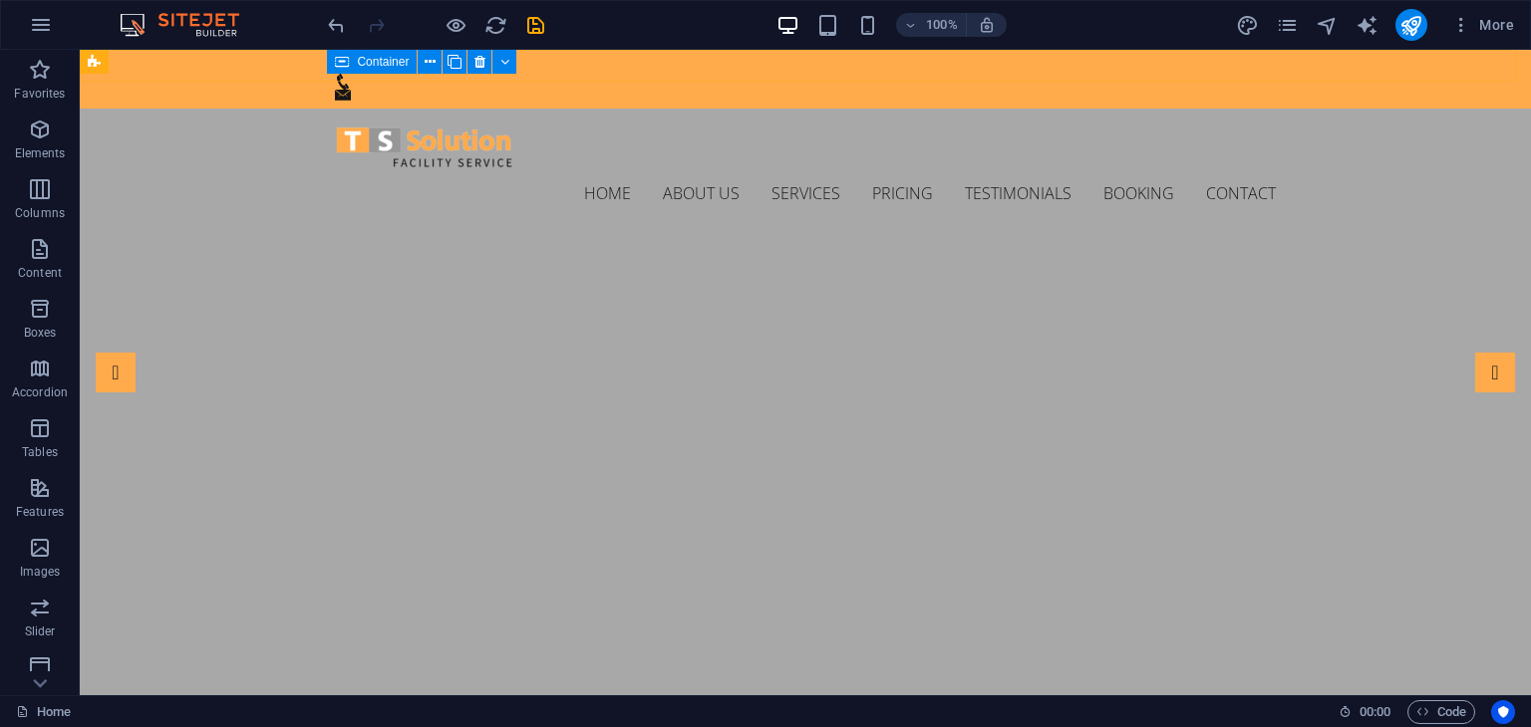
click at [327, 61] on div "Container" at bounding box center [372, 62] width 90 height 24
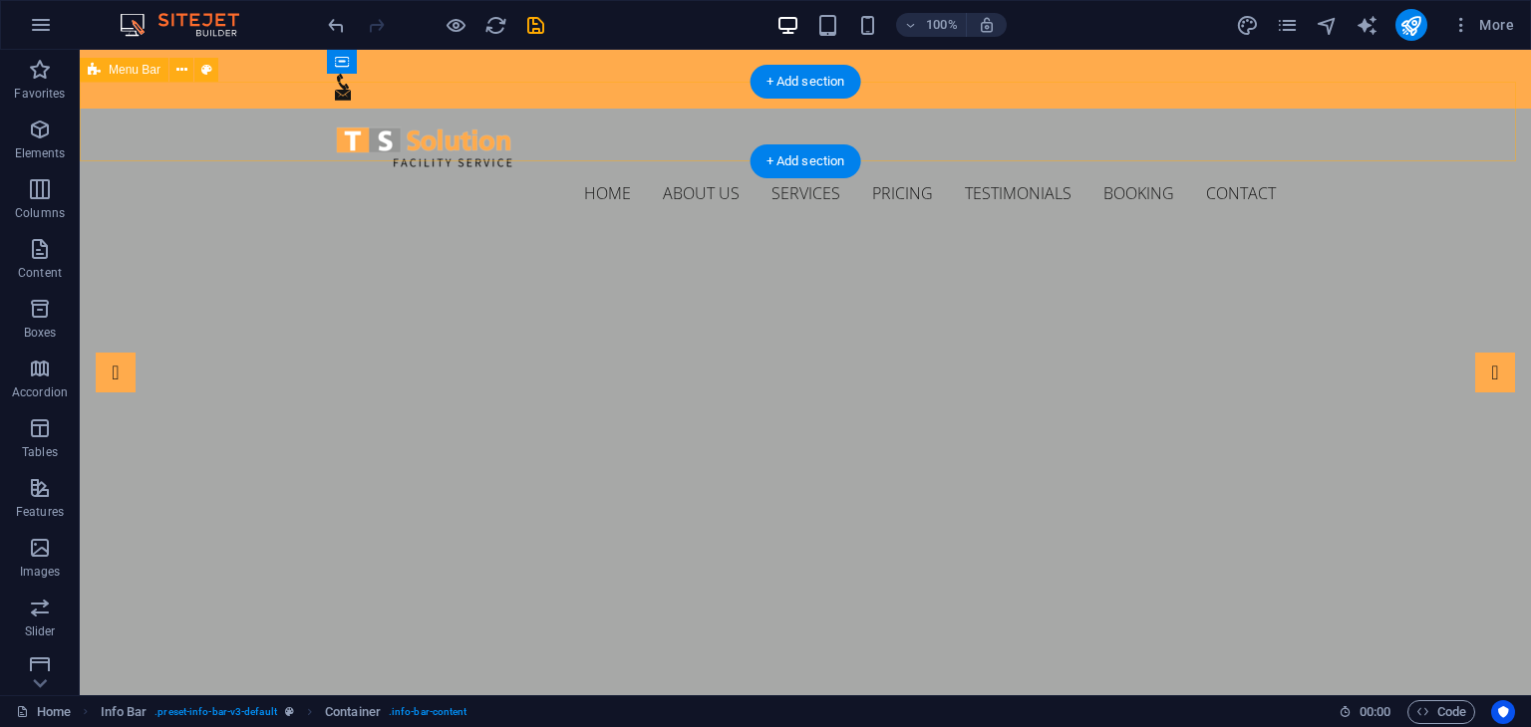
click at [375, 109] on div "Home About us Services Pricing Testimonials Booking Contact Menu" at bounding box center [805, 171] width 1451 height 125
click at [335, 76] on div at bounding box center [805, 79] width 1451 height 59
click at [260, 65] on div at bounding box center [805, 79] width 1451 height 59
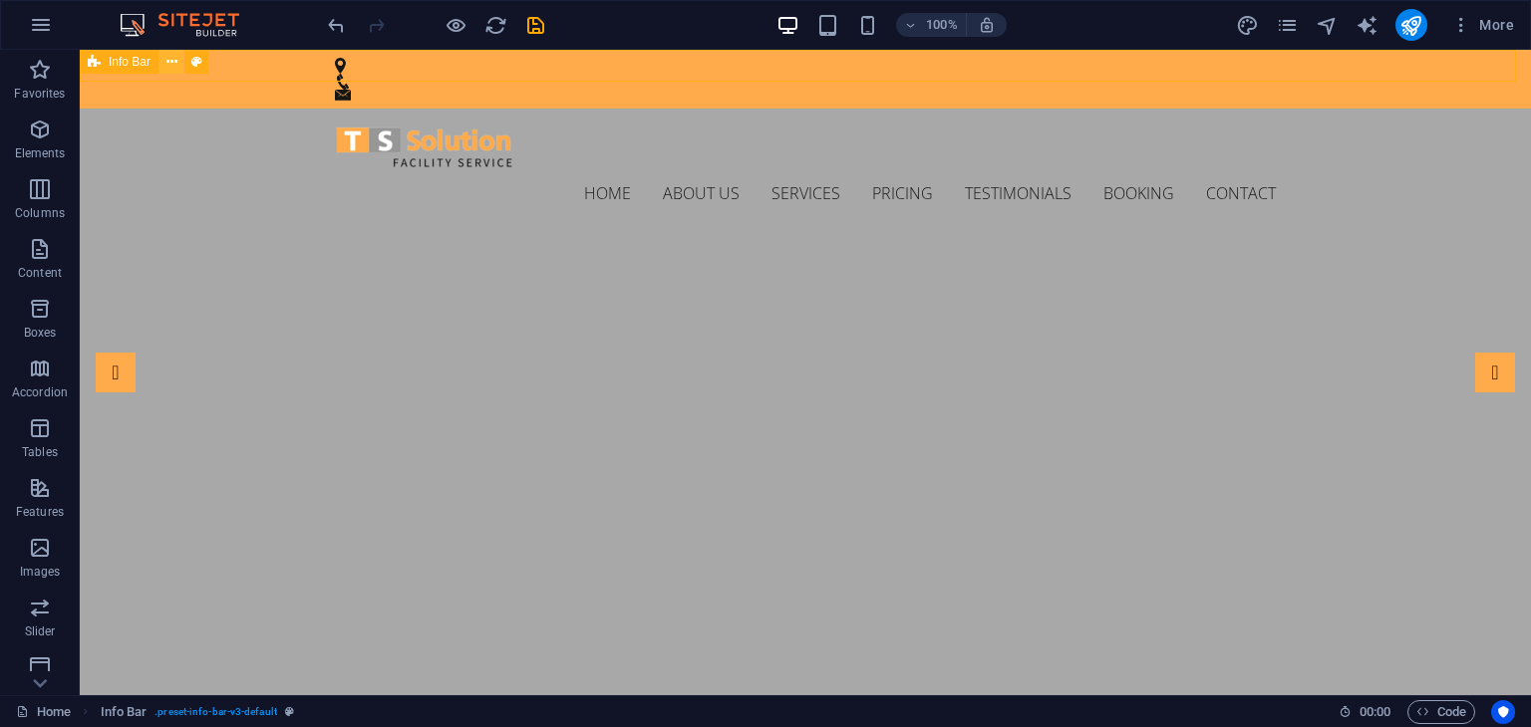
click at [161, 61] on button at bounding box center [171, 62] width 24 height 24
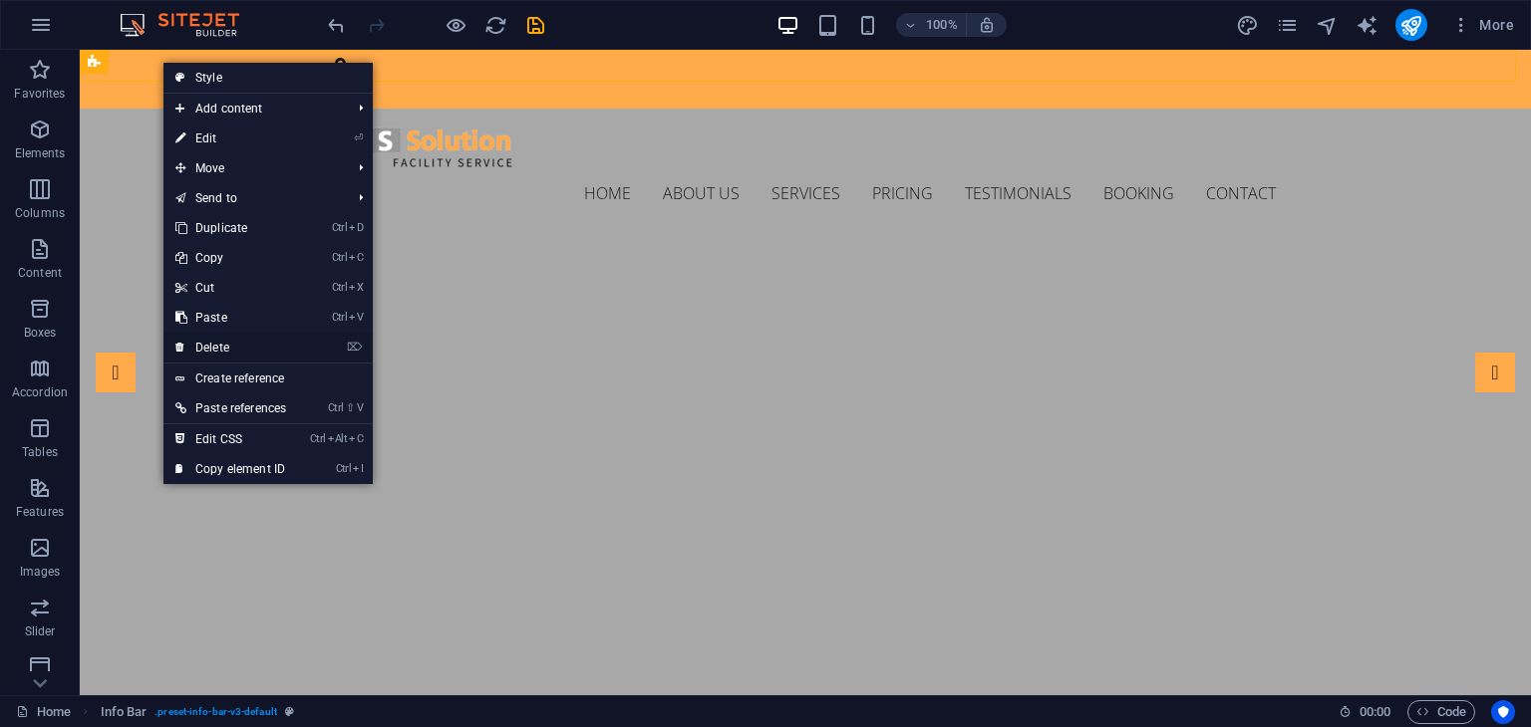
click at [212, 347] on link "⌦ Delete" at bounding box center [230, 348] width 135 height 30
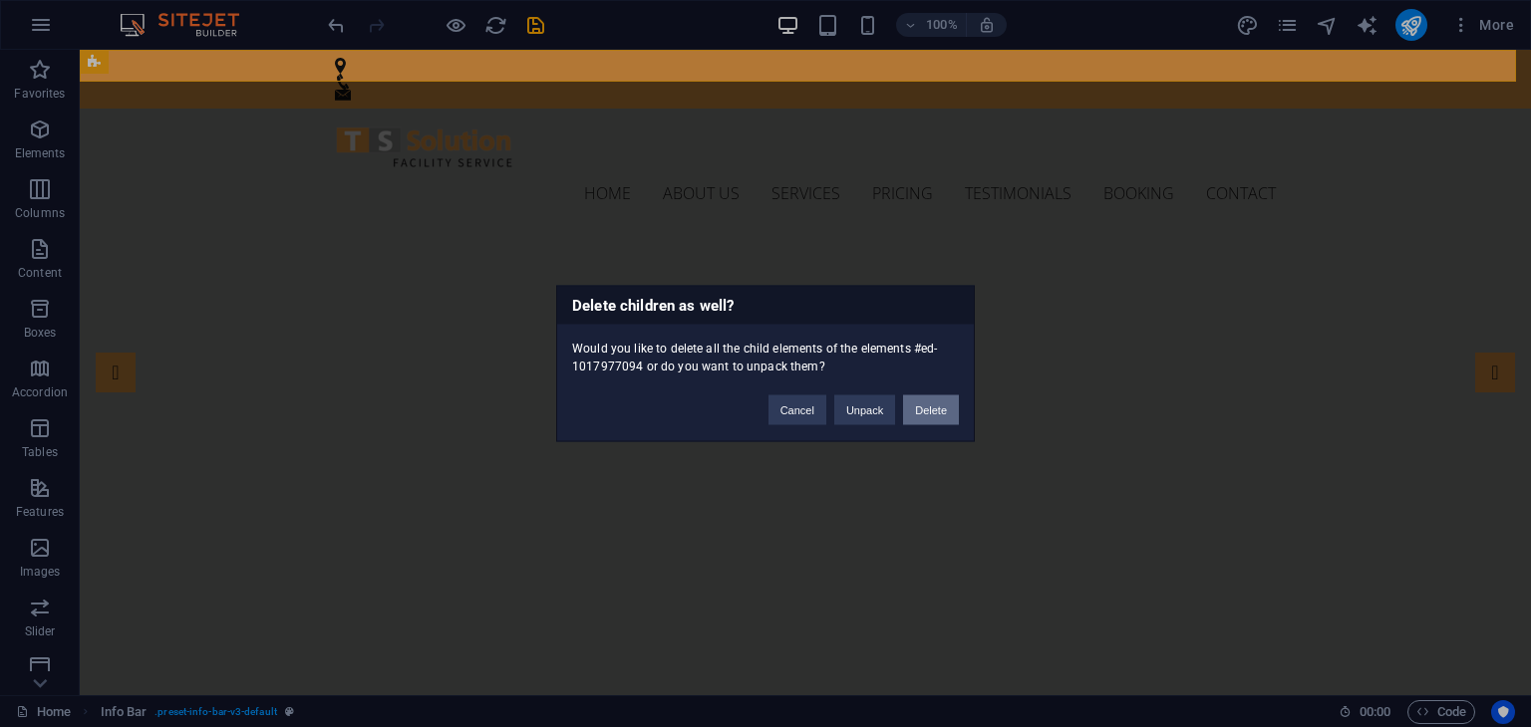
click at [937, 411] on button "Delete" at bounding box center [931, 411] width 56 height 30
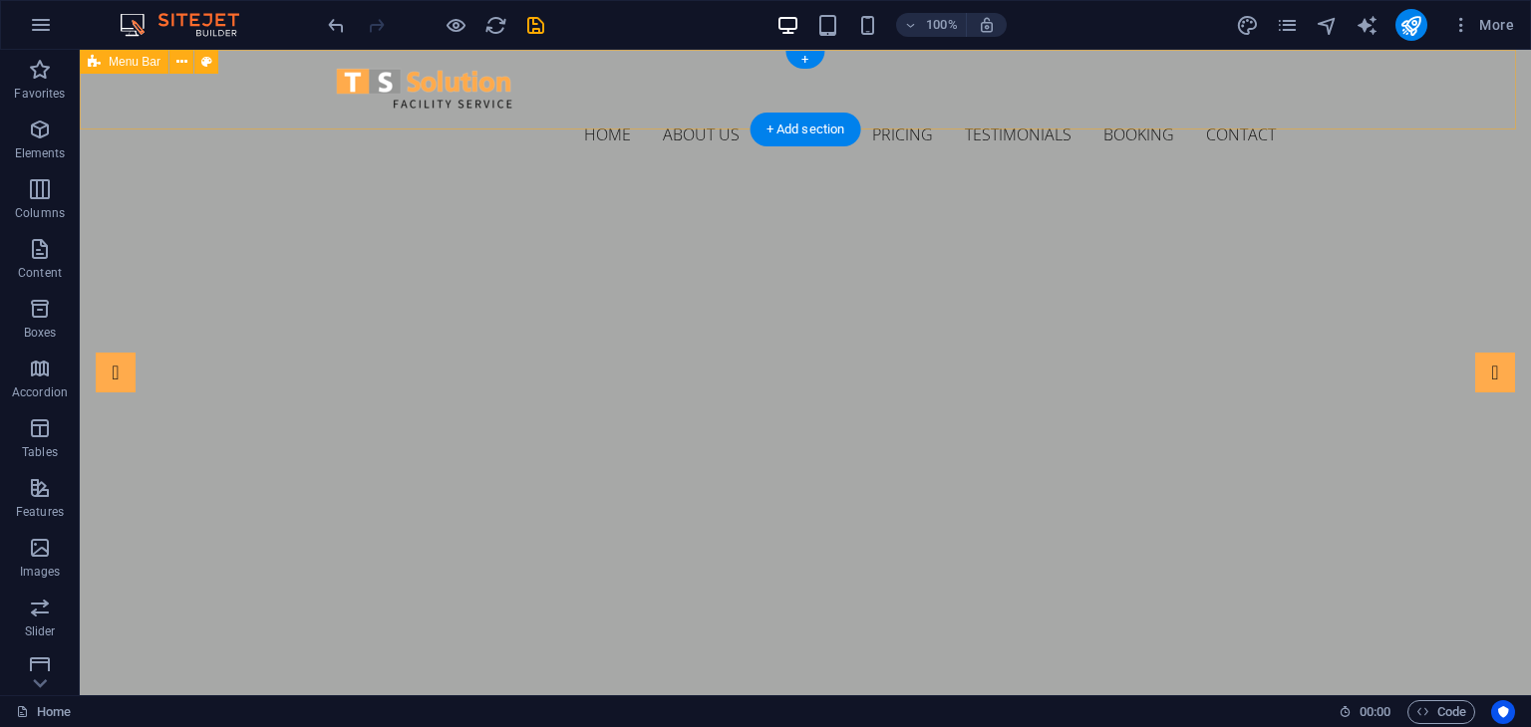
click at [1367, 63] on div "Home About us Services Pricing Testimonials Booking Contact Menu" at bounding box center [805, 112] width 1451 height 125
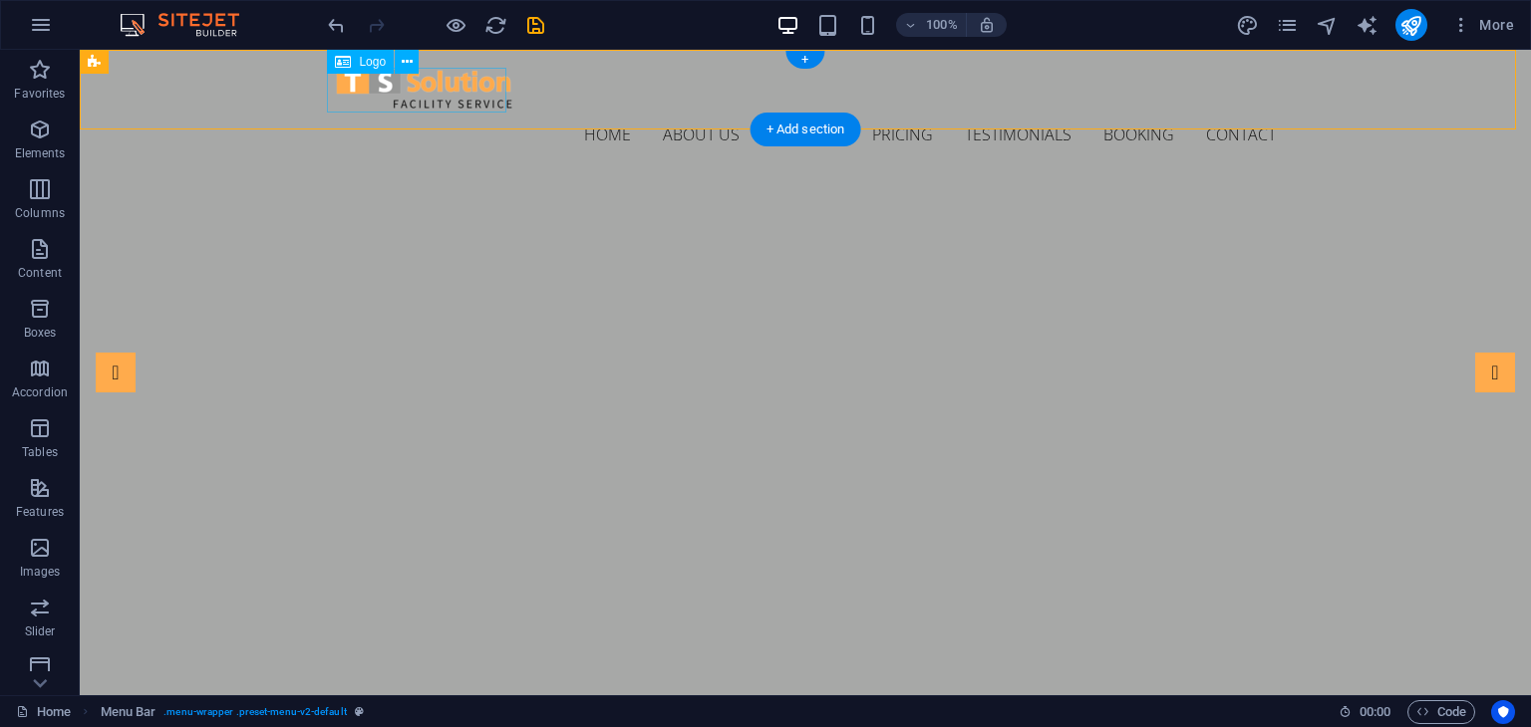
click at [475, 90] on div at bounding box center [805, 88] width 941 height 45
click at [407, 56] on icon at bounding box center [407, 62] width 11 height 21
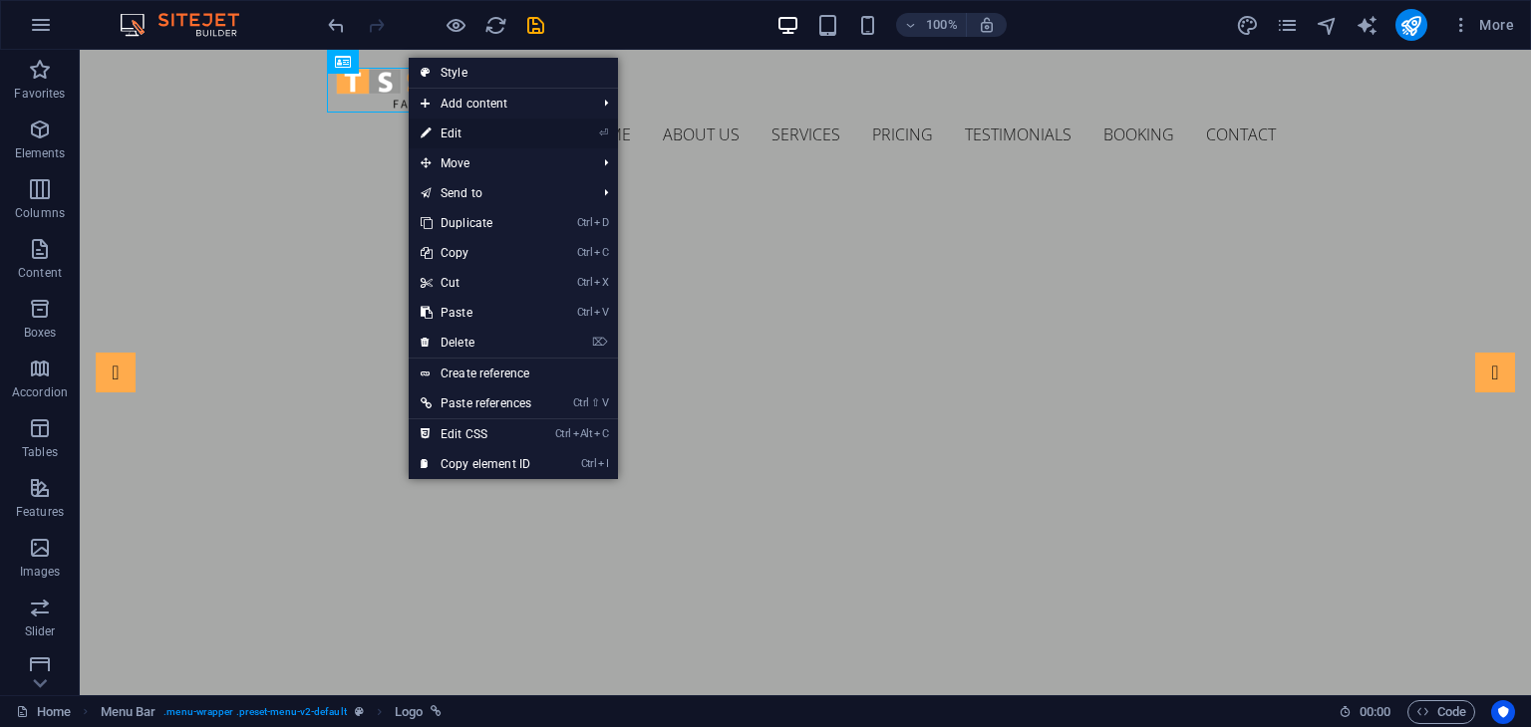
click at [456, 136] on link "⏎ Edit" at bounding box center [476, 134] width 135 height 30
select select "px"
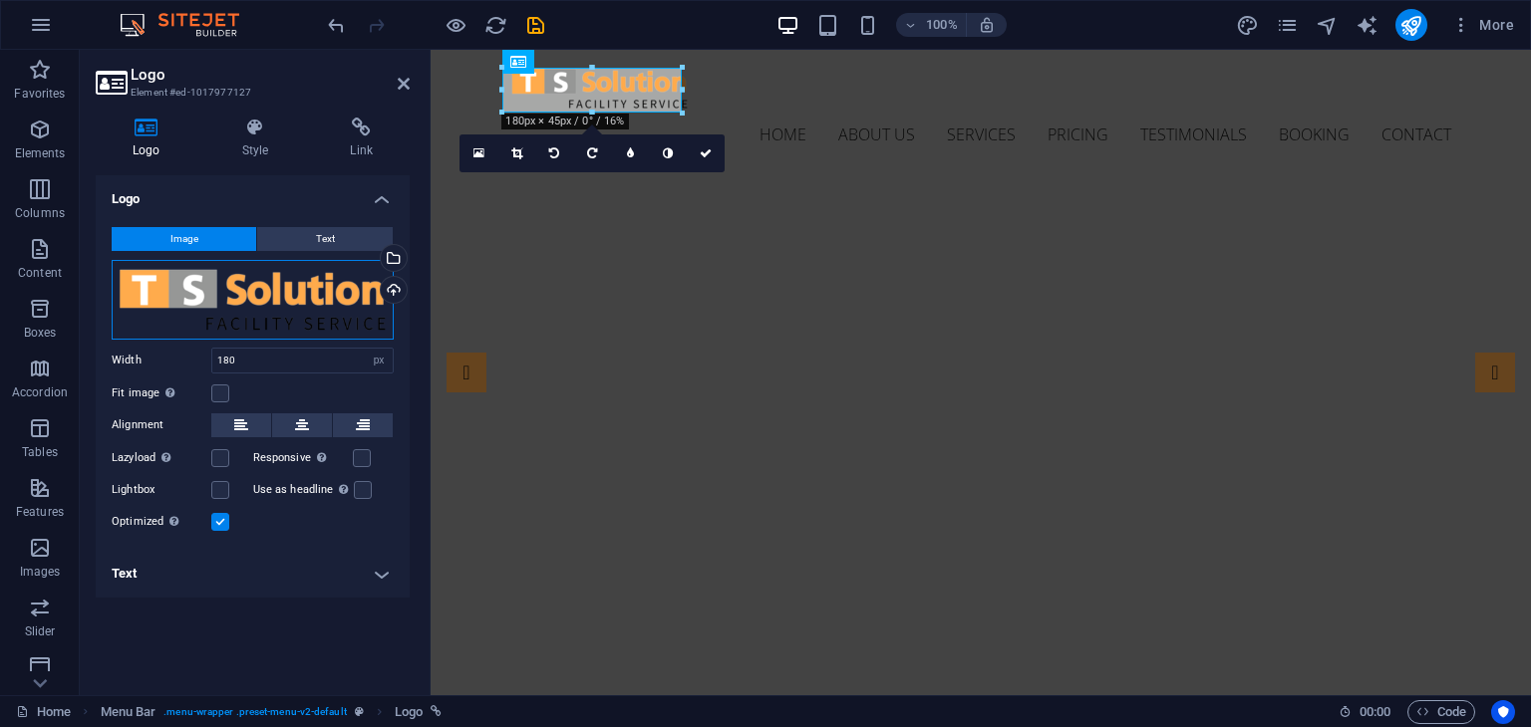
click at [312, 286] on div "Drag files here, click to choose files or select files from Files or our free s…" at bounding box center [253, 300] width 282 height 80
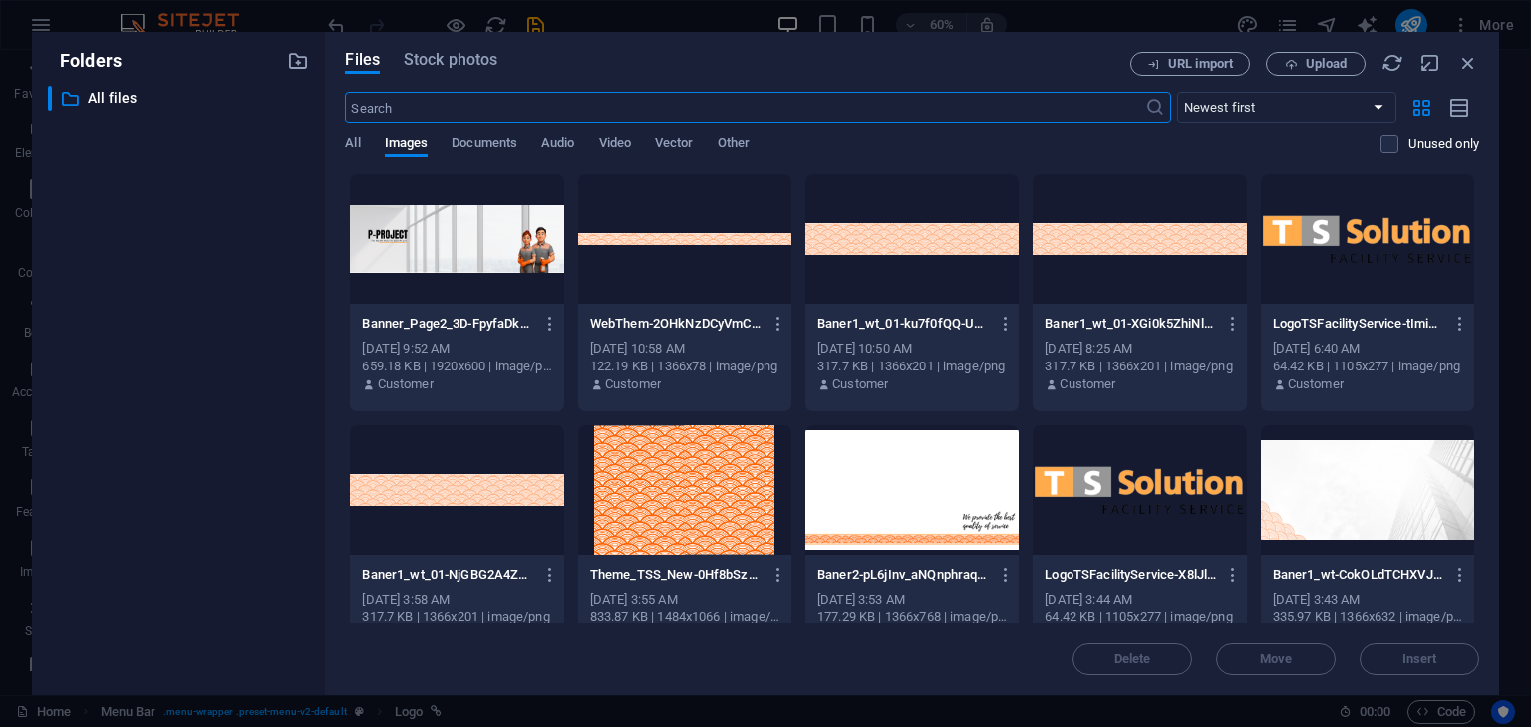
click at [1166, 475] on div at bounding box center [1138, 491] width 213 height 130
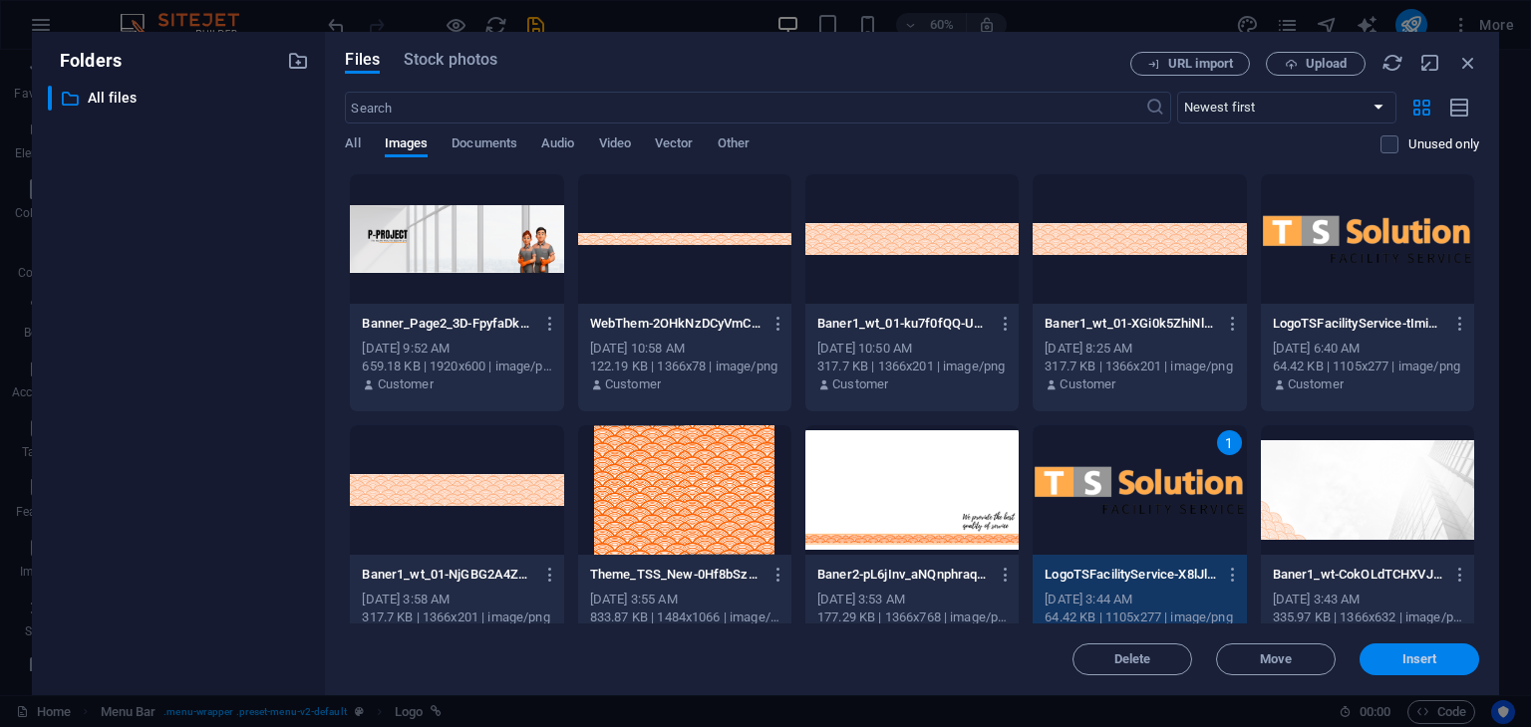
click at [1404, 654] on span "Insert" at bounding box center [1419, 660] width 35 height 12
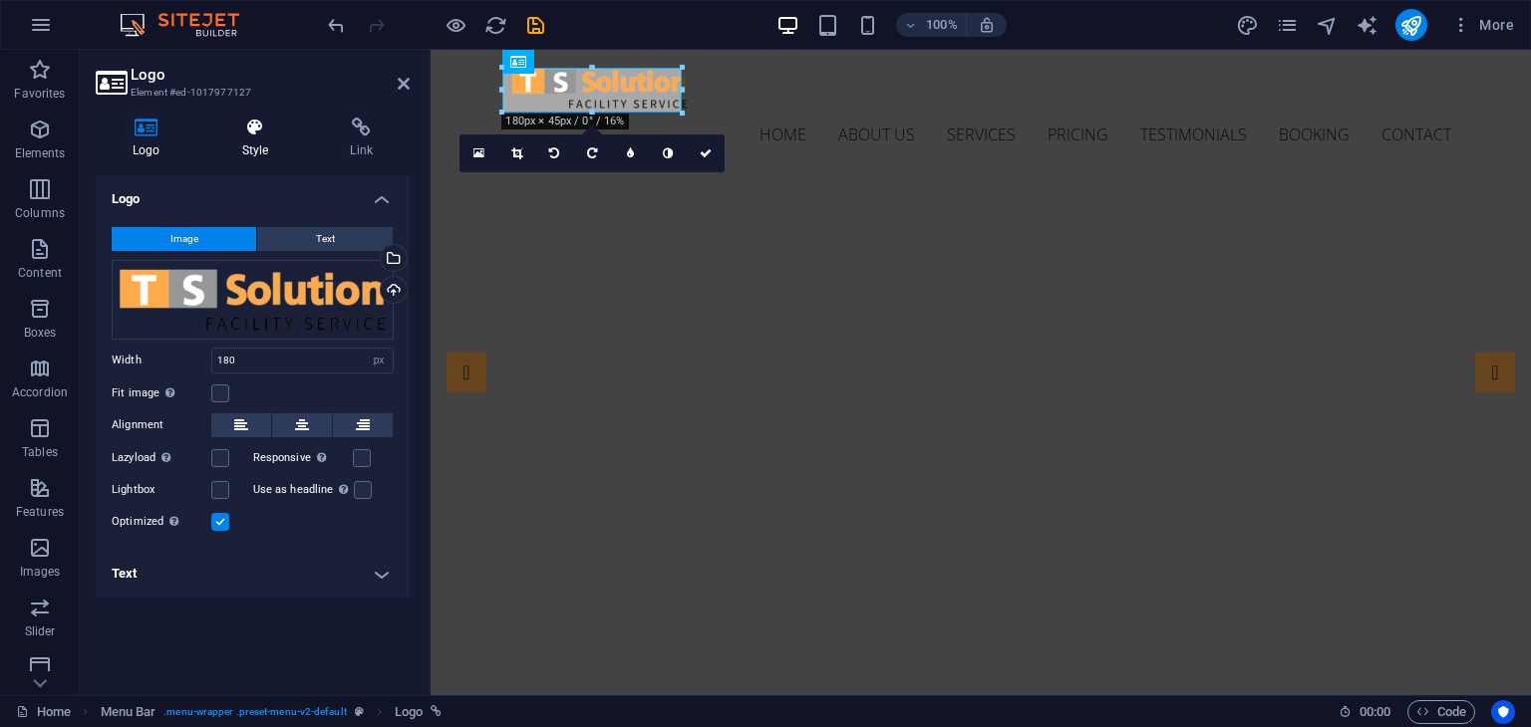
click at [265, 137] on icon at bounding box center [255, 128] width 101 height 20
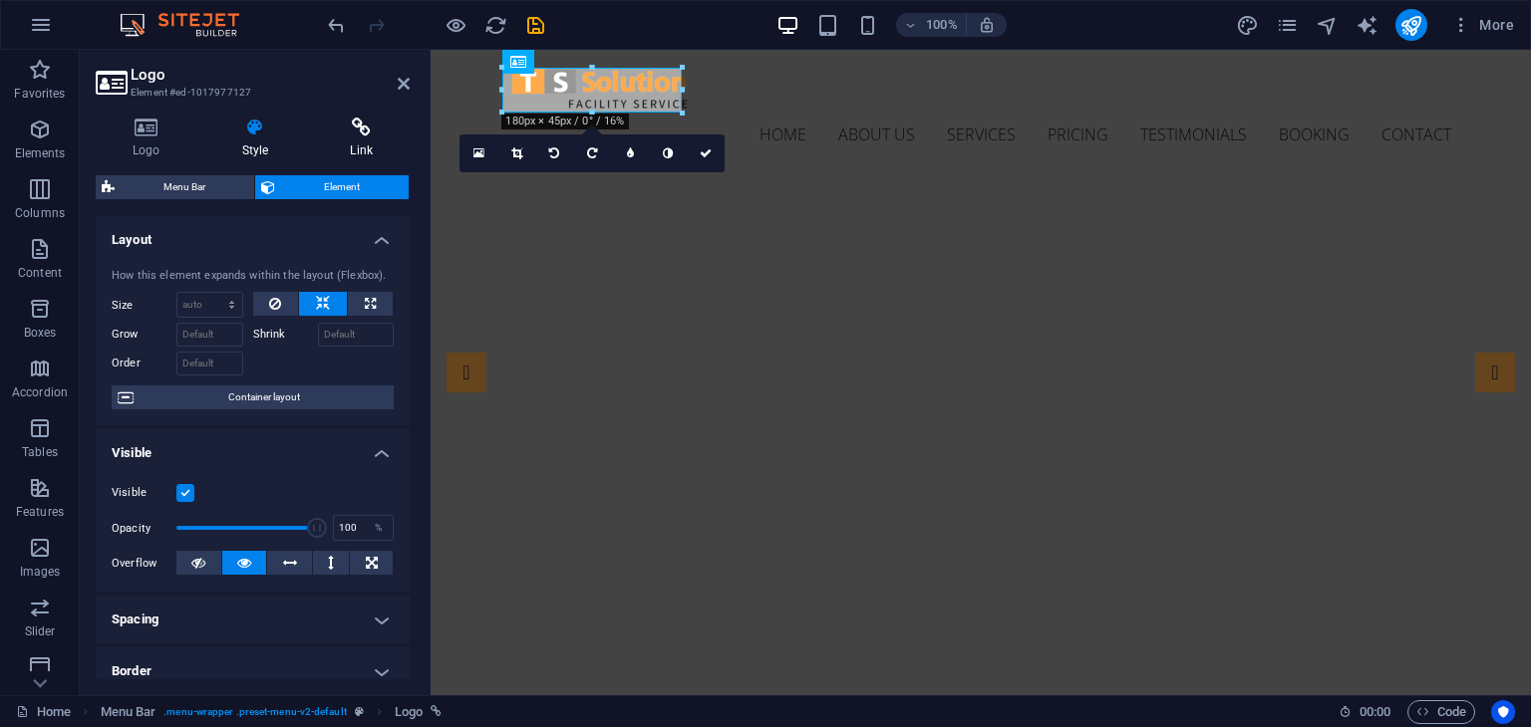
click at [347, 143] on h4 "Link" at bounding box center [361, 139] width 97 height 42
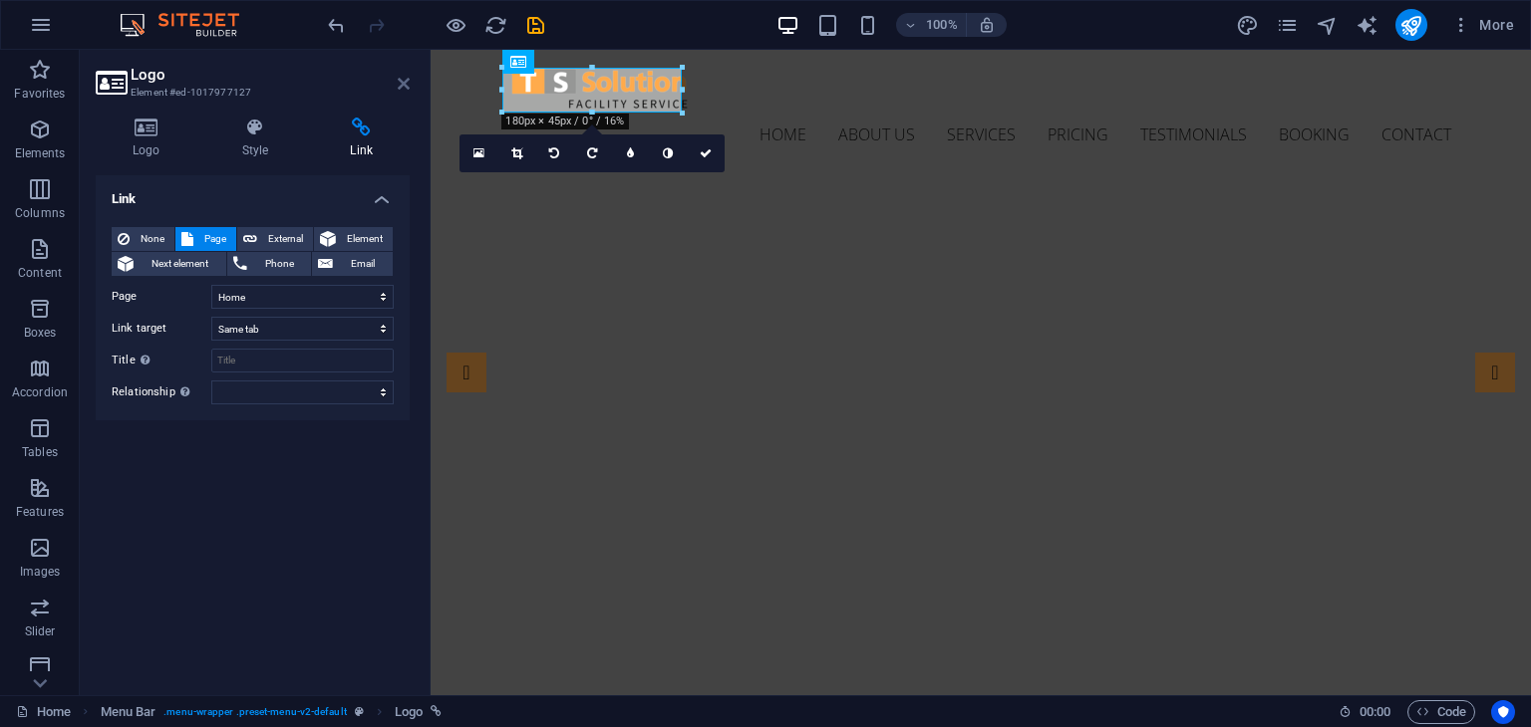
click at [403, 79] on icon at bounding box center [404, 84] width 12 height 16
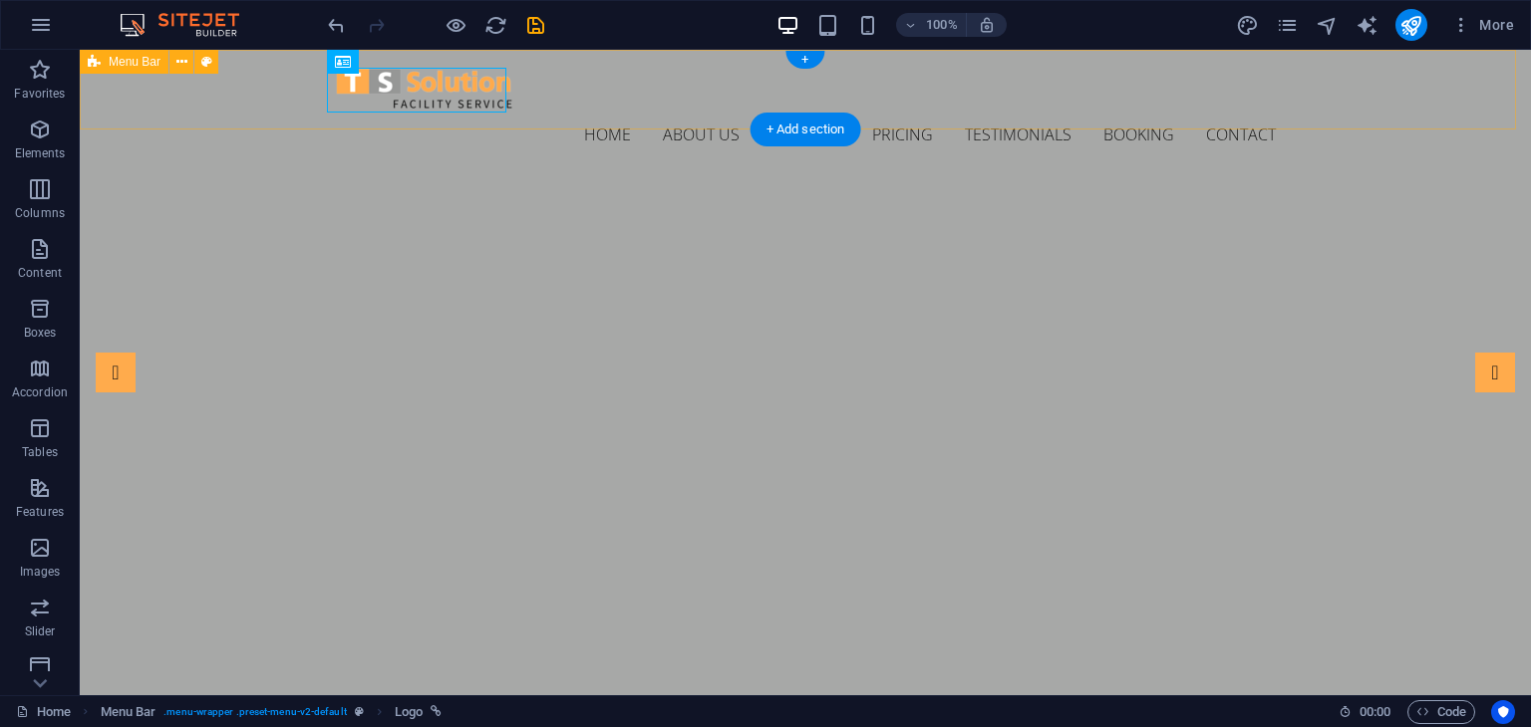
click at [283, 96] on div "Home About us Services Pricing Testimonials Booking Contact Menu" at bounding box center [805, 112] width 1451 height 125
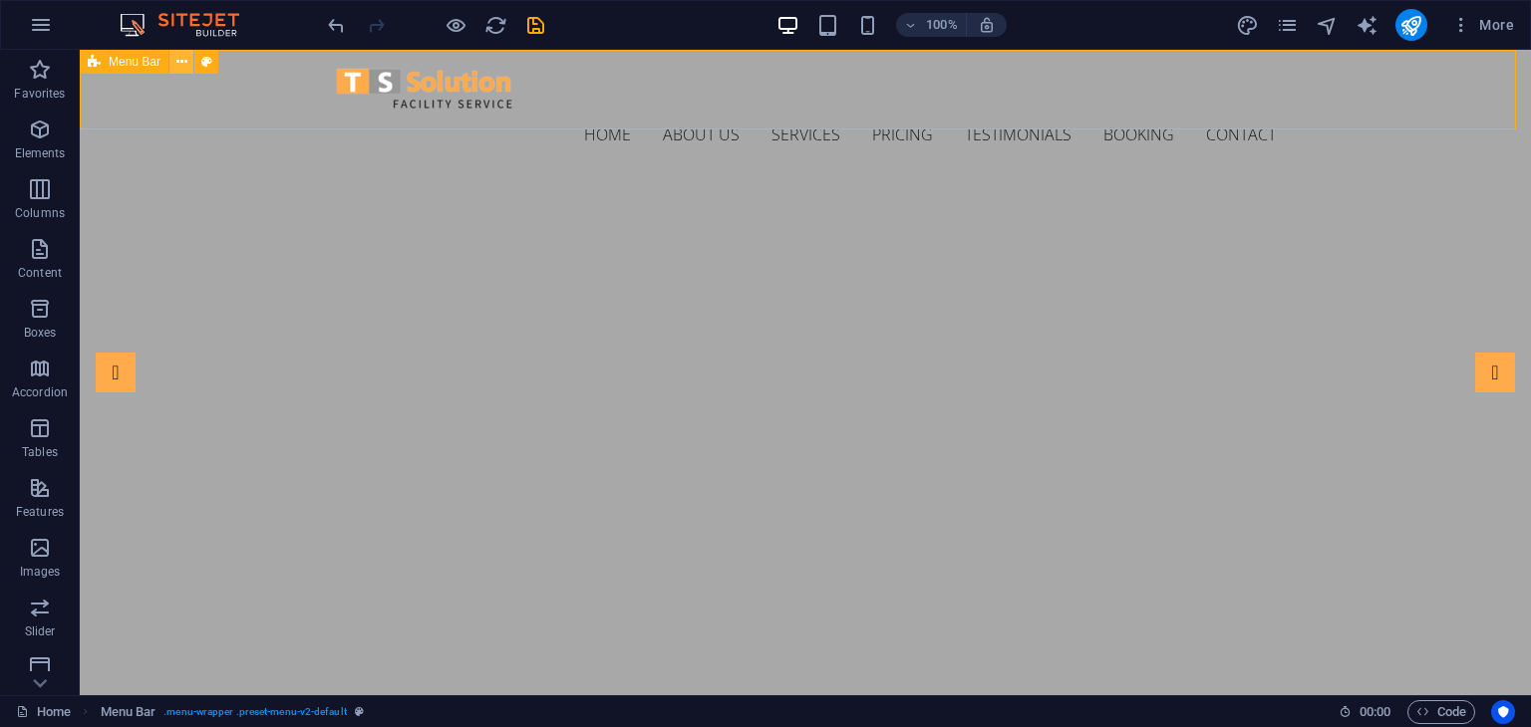
click at [181, 63] on icon at bounding box center [181, 62] width 11 height 21
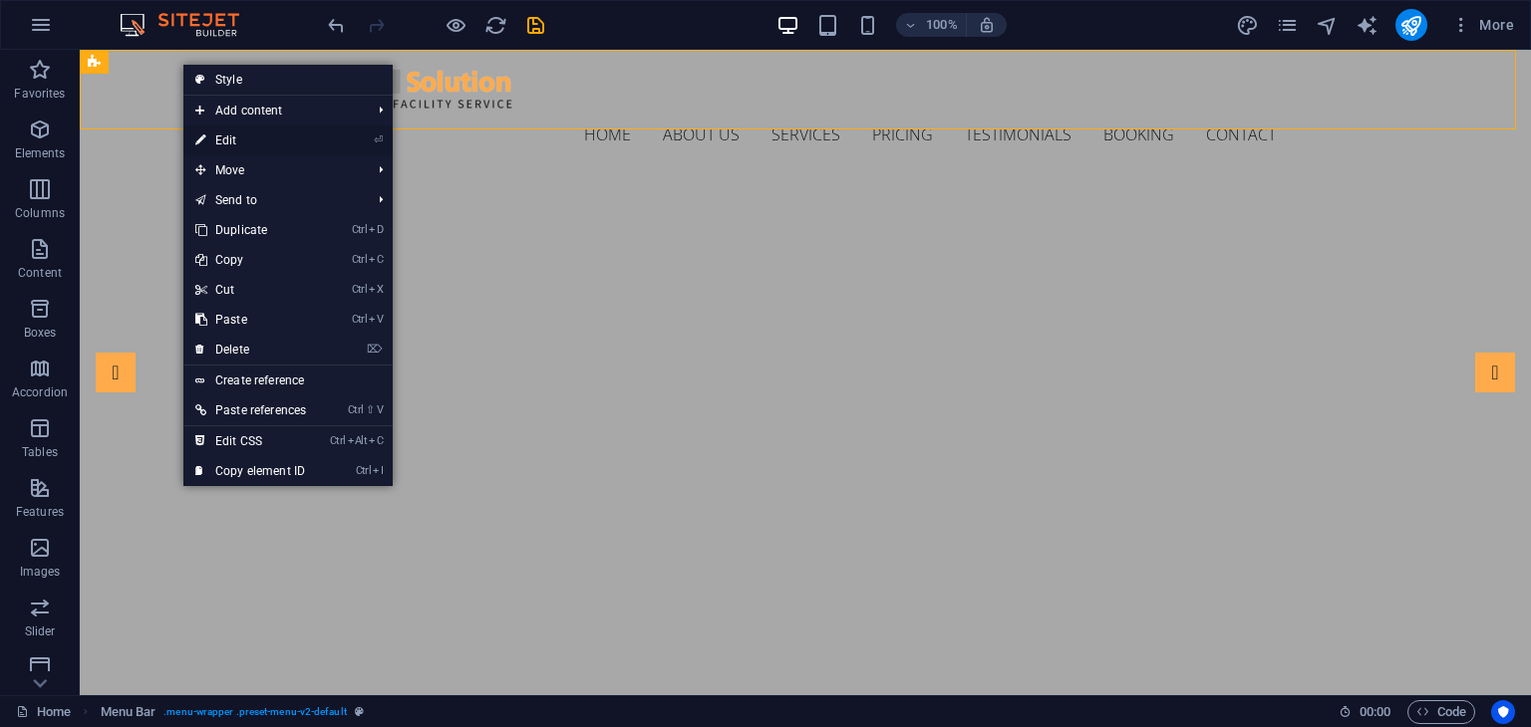
click at [226, 150] on link "⏎ Edit" at bounding box center [250, 141] width 135 height 30
select select "header"
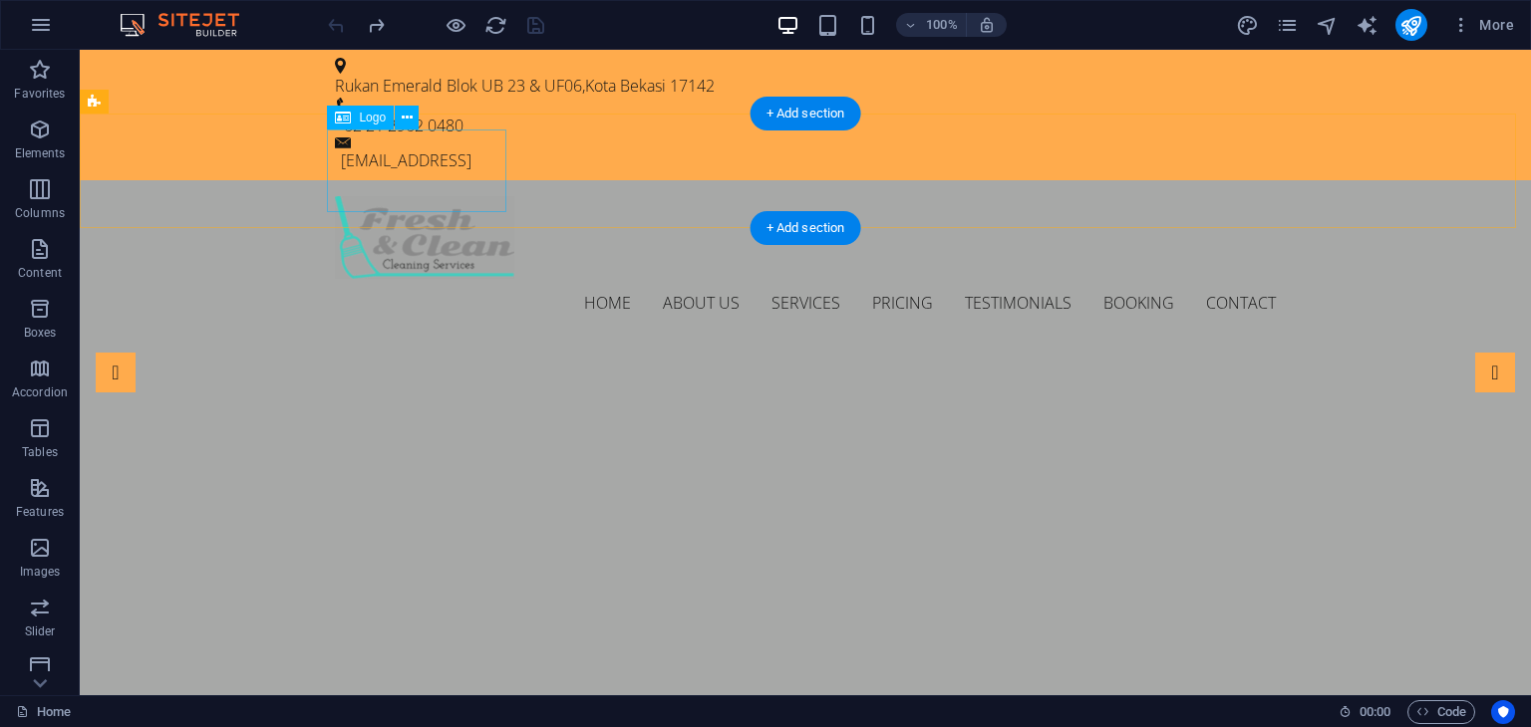
click at [422, 196] on div at bounding box center [805, 237] width 941 height 83
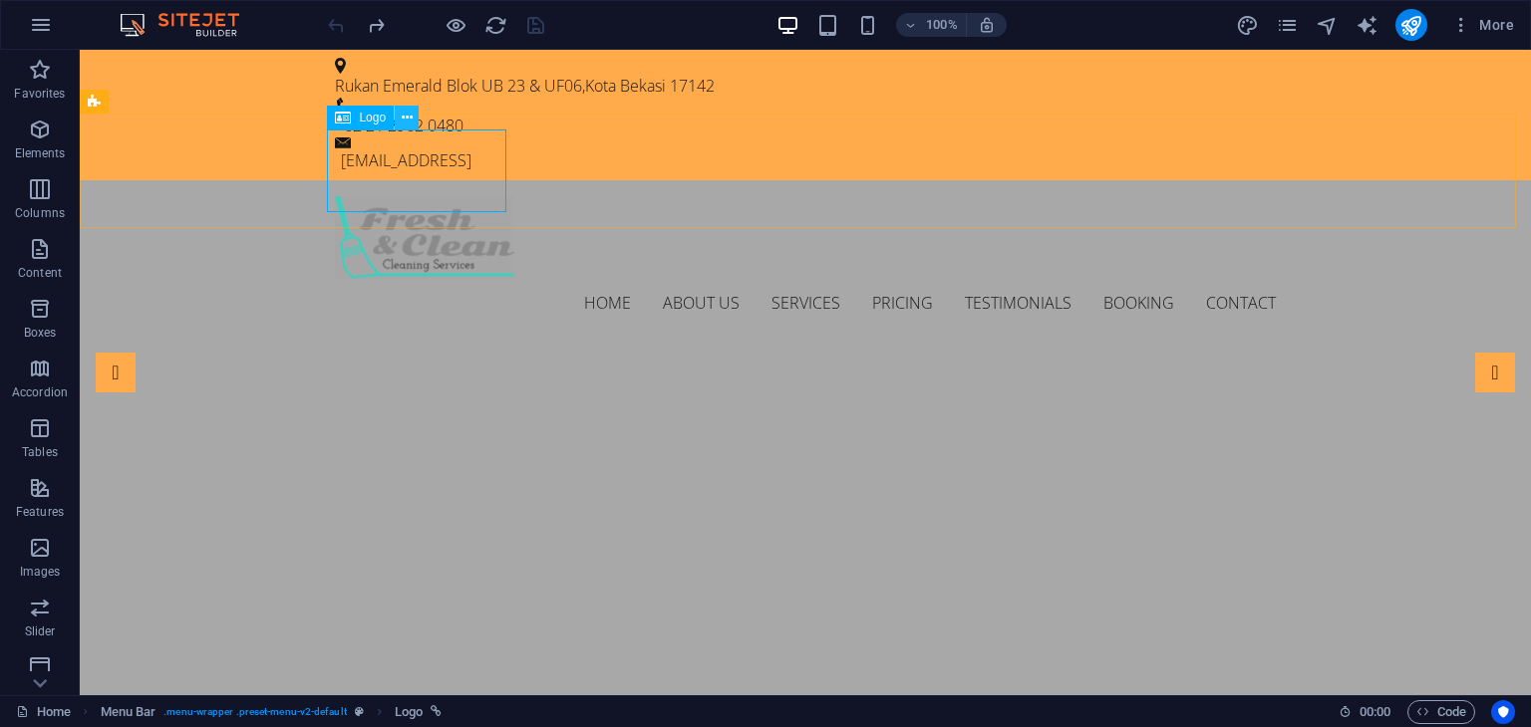
click at [403, 121] on icon at bounding box center [407, 118] width 11 height 21
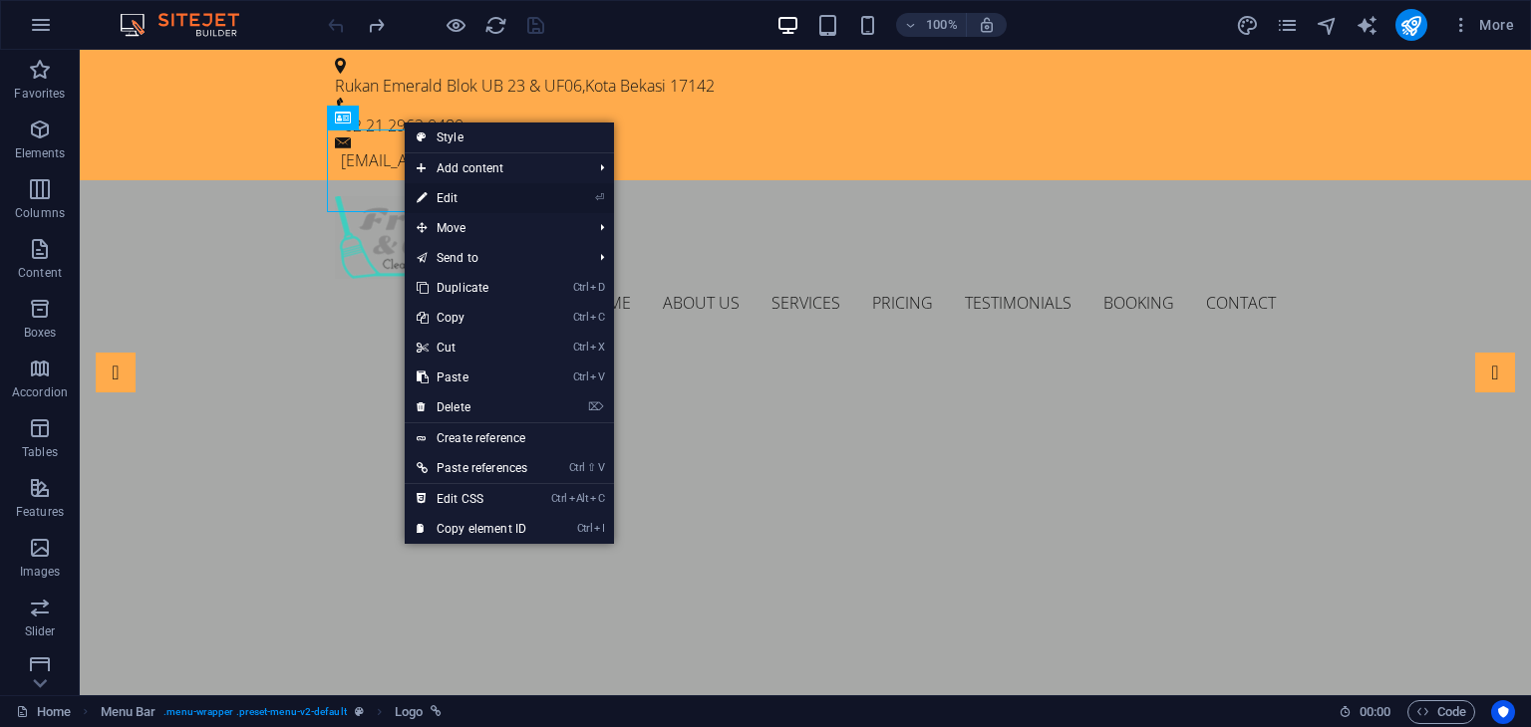
click at [440, 194] on link "⏎ Edit" at bounding box center [472, 198] width 135 height 30
select select
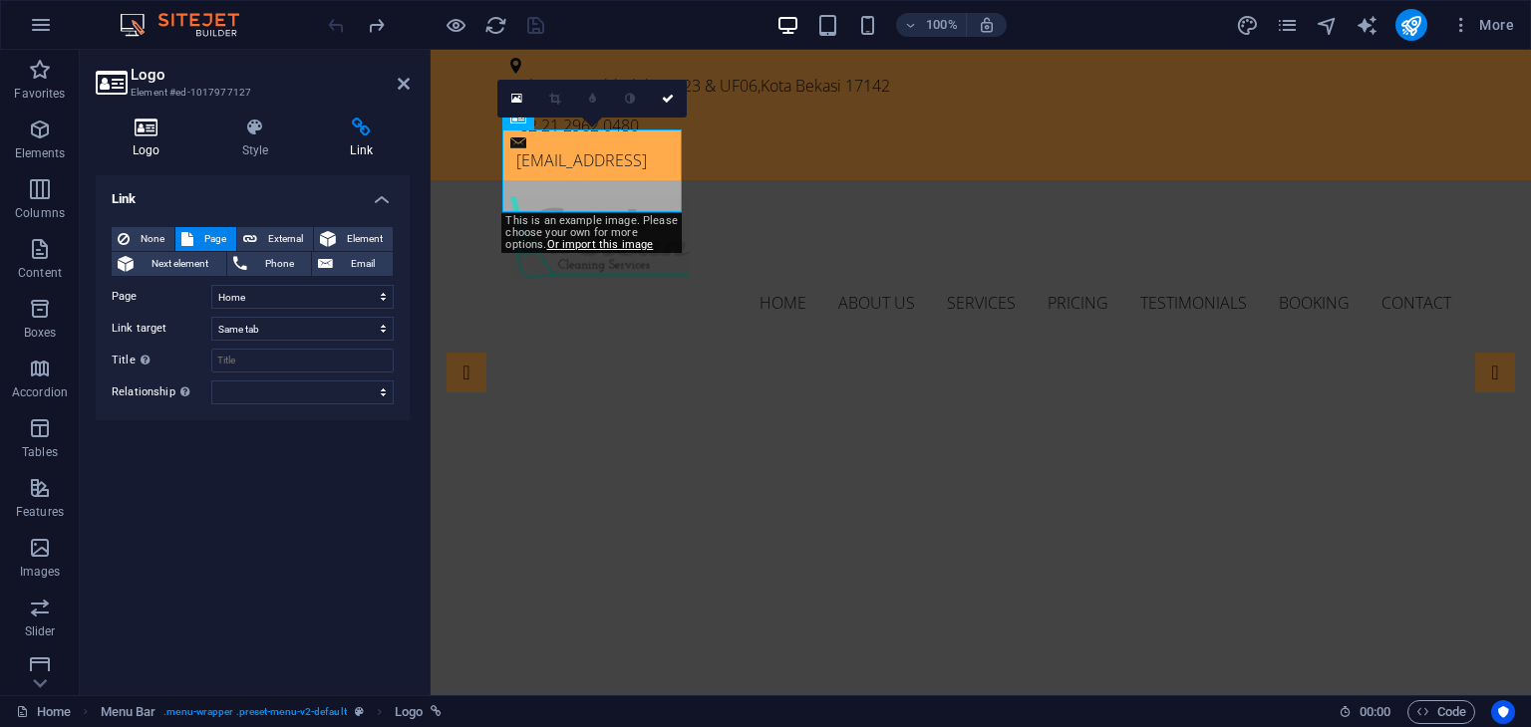
click at [150, 148] on h4 "Logo" at bounding box center [151, 139] width 110 height 42
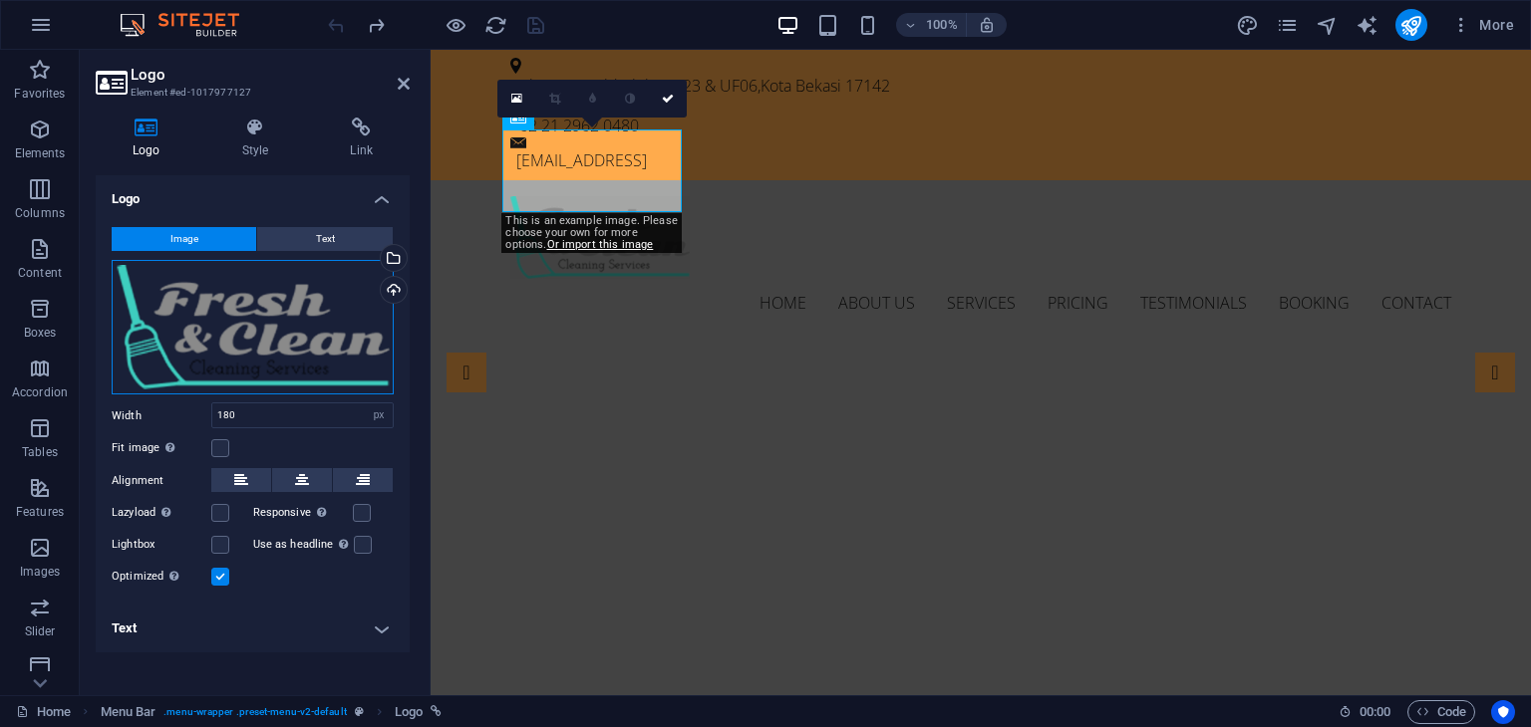
click at [190, 308] on div "Drag files here, click to choose files or select files from Files or our free s…" at bounding box center [253, 328] width 282 height 136
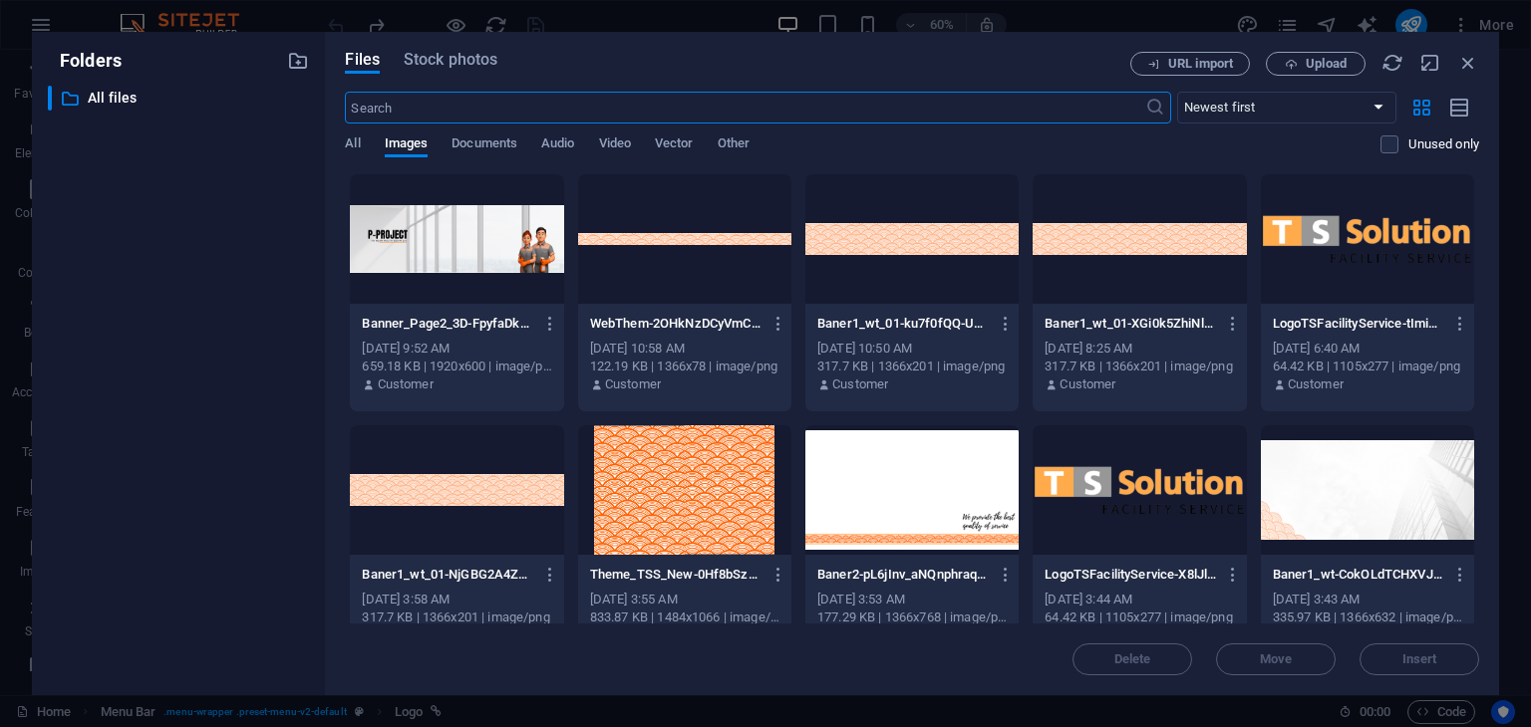
click at [1139, 468] on div at bounding box center [1138, 491] width 213 height 130
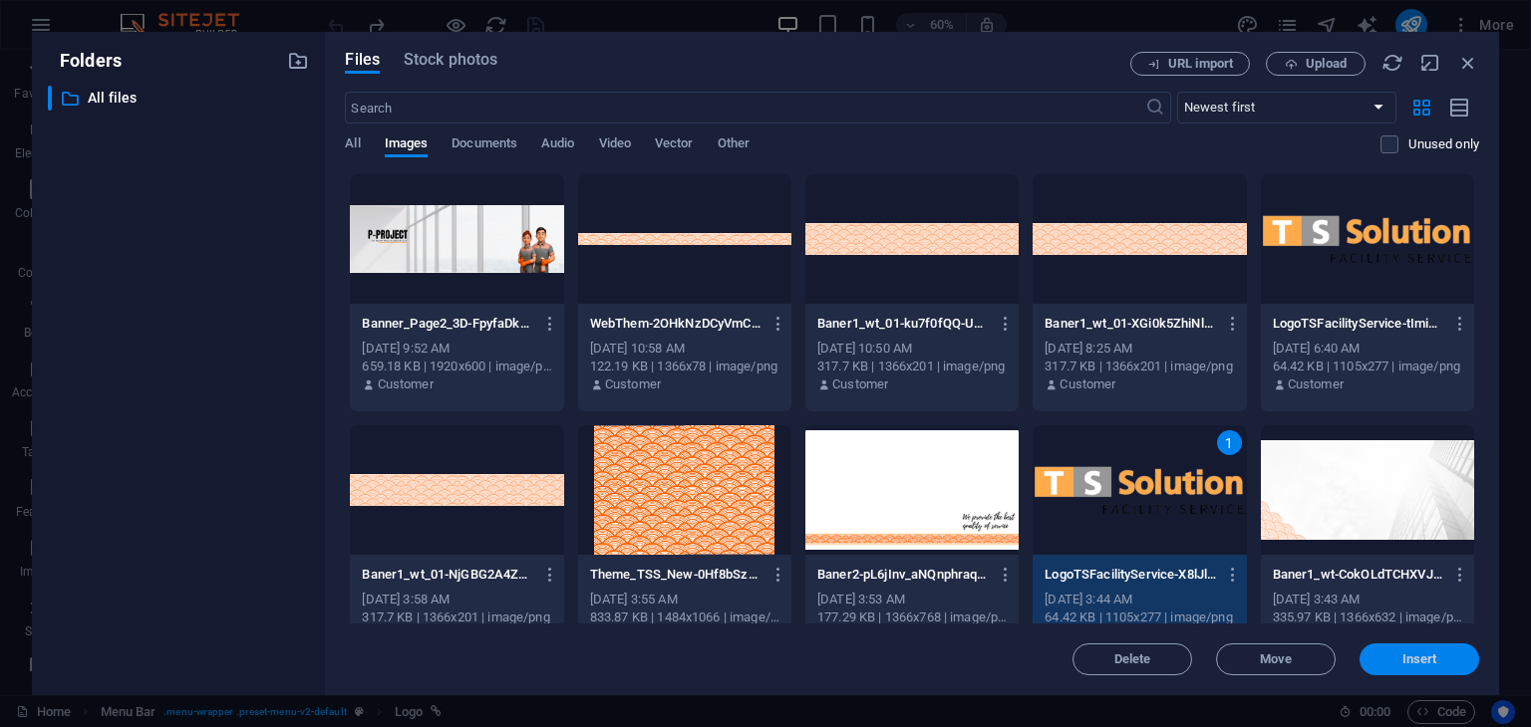
click at [1399, 662] on span "Insert" at bounding box center [1419, 660] width 104 height 12
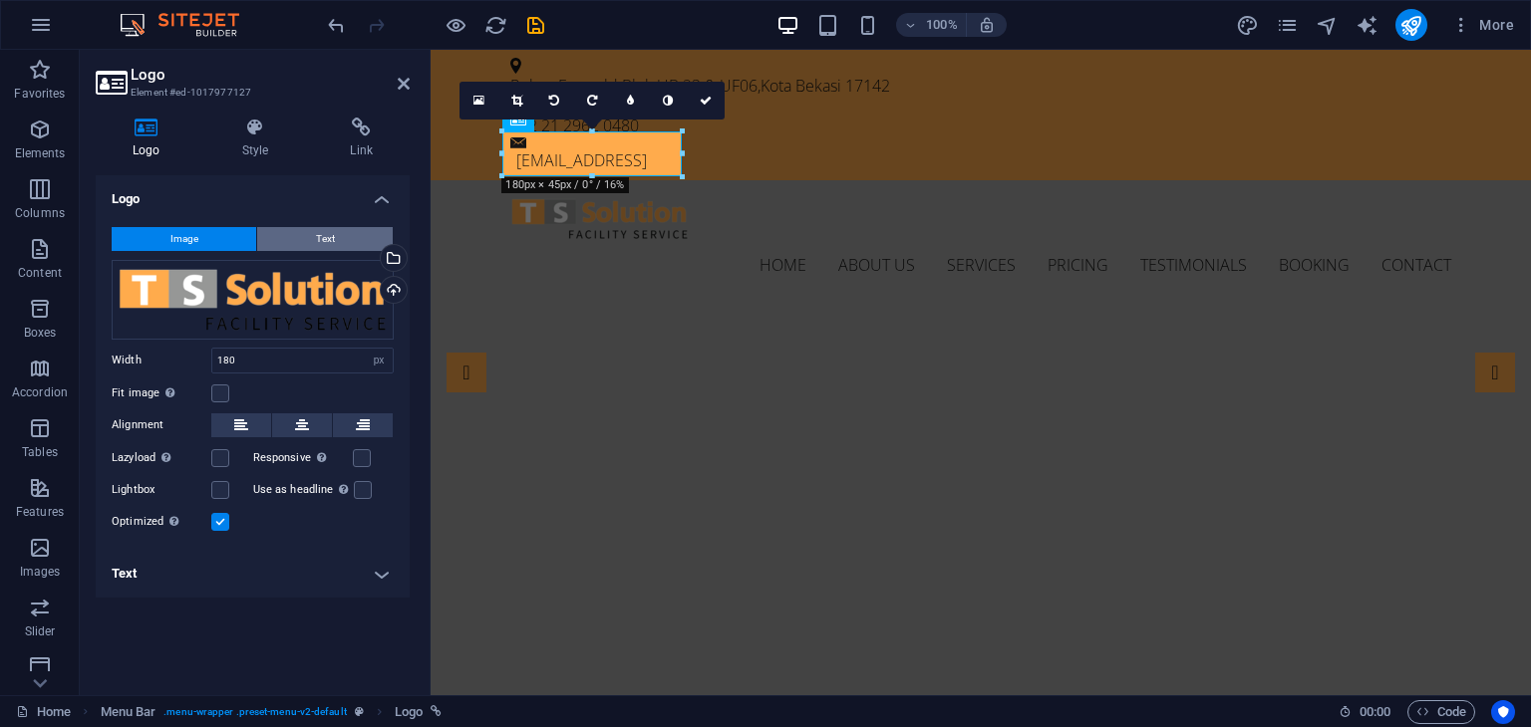
click at [314, 227] on button "Text" at bounding box center [325, 239] width 136 height 24
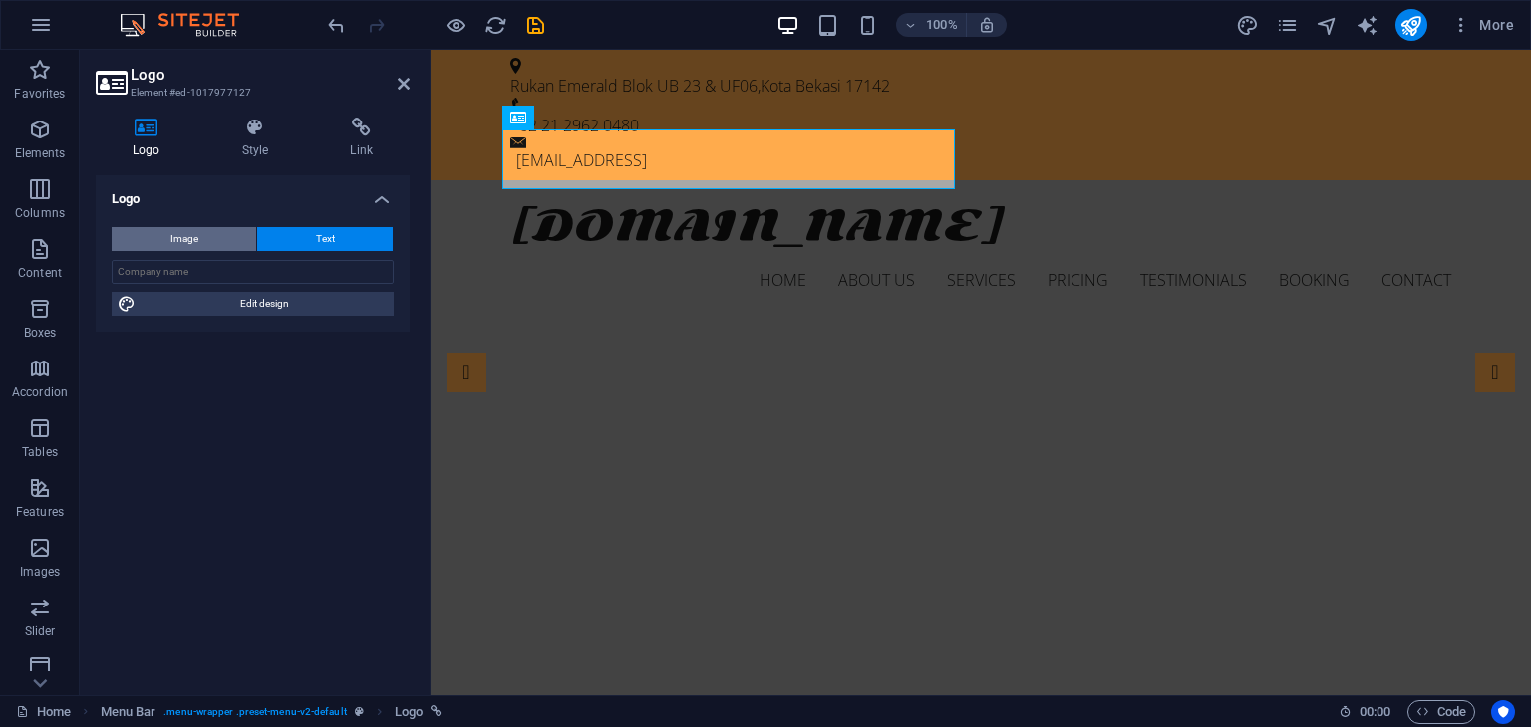
click at [195, 234] on span "Image" at bounding box center [184, 239] width 28 height 24
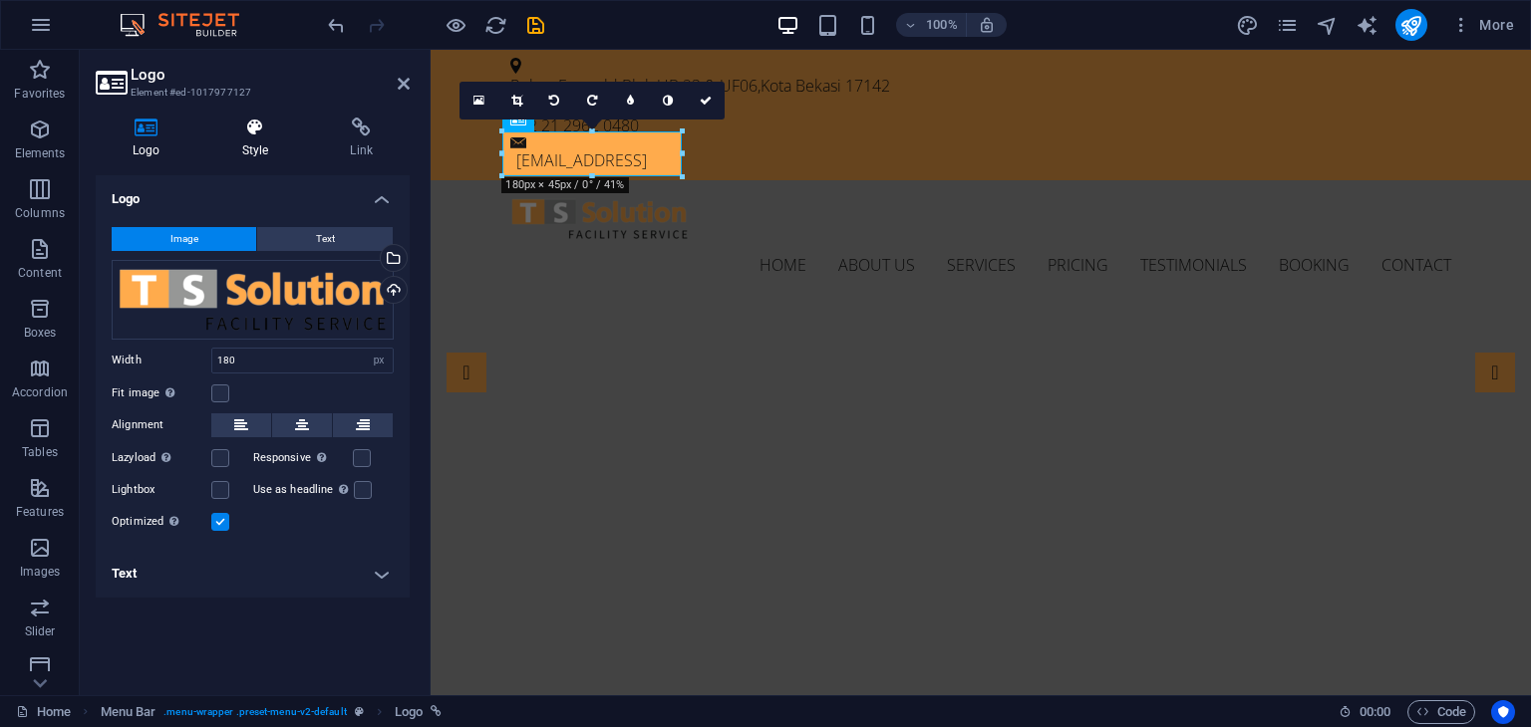
click at [254, 134] on icon at bounding box center [255, 128] width 101 height 20
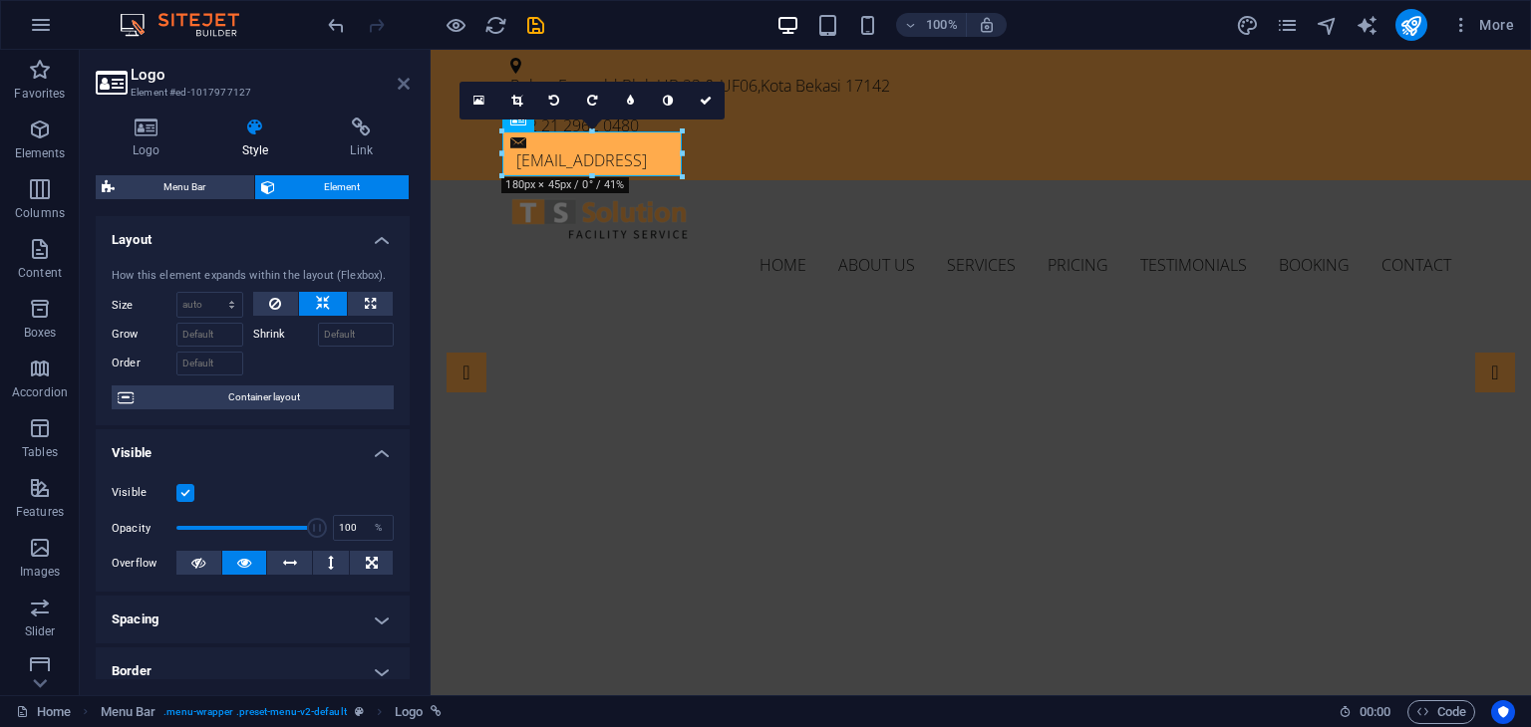
click at [403, 85] on icon at bounding box center [404, 84] width 12 height 16
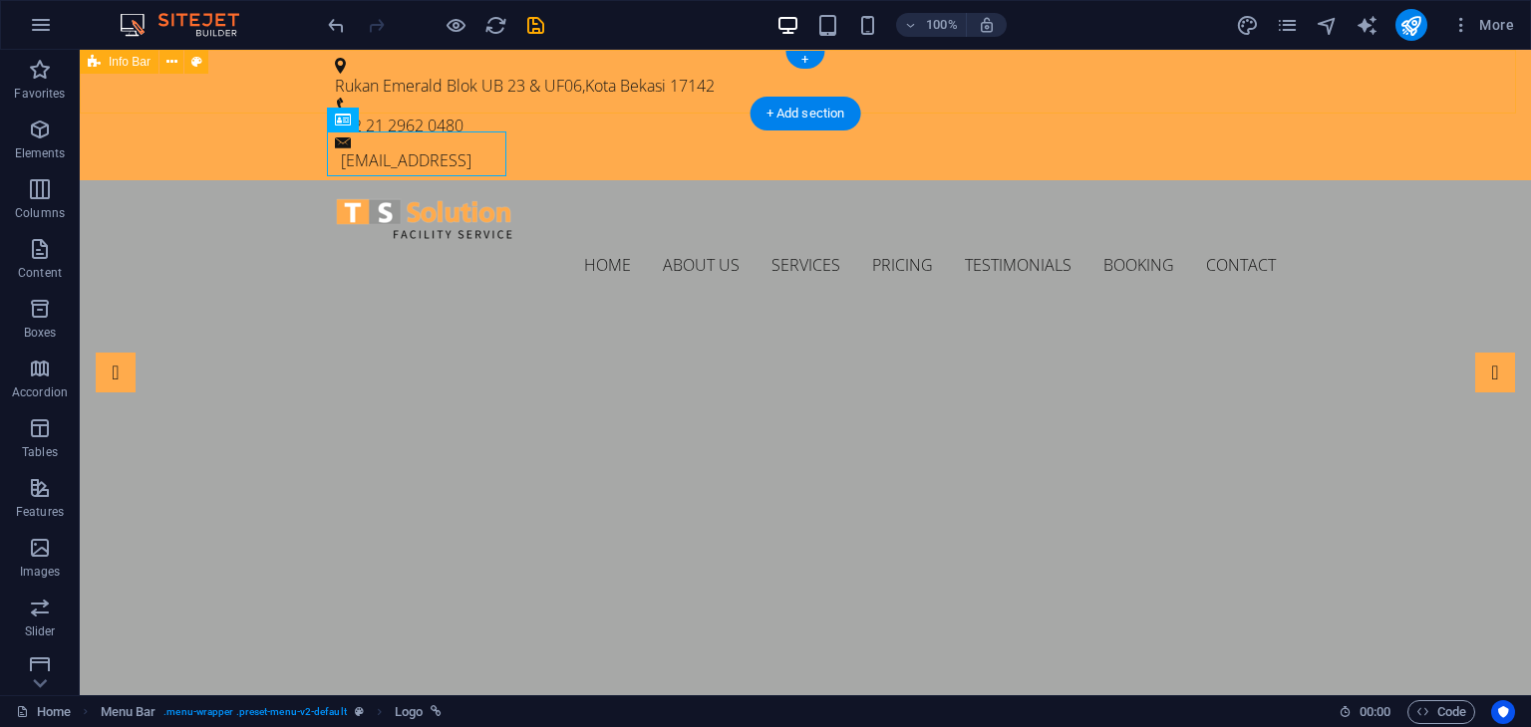
click at [851, 80] on div "Rukan Emerald Blok UB 23 & UF06 , [GEOGRAPHIC_DATA] 17142 =62 21 2962 0480 [EMA…" at bounding box center [805, 115] width 1451 height 131
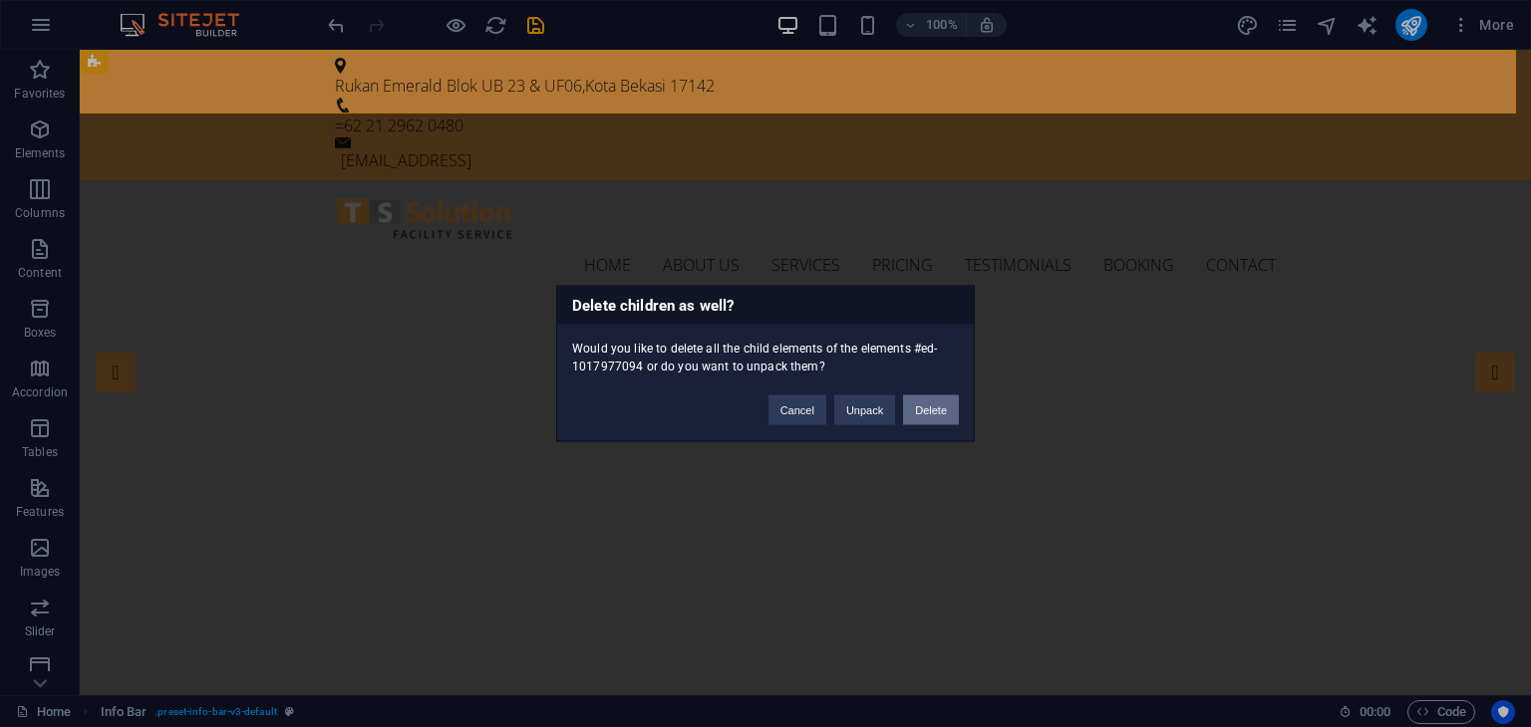
click at [934, 412] on button "Delete" at bounding box center [931, 411] width 56 height 30
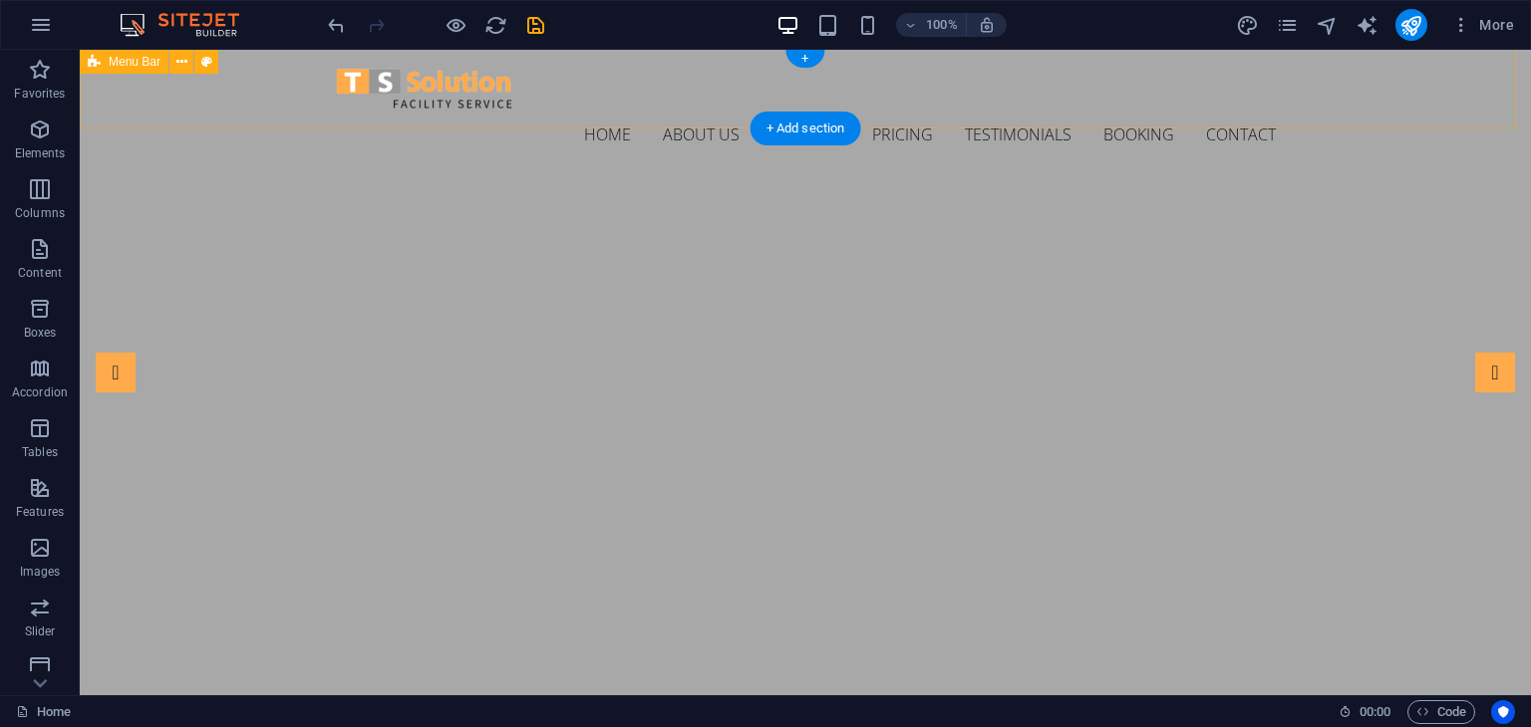
click at [1353, 105] on div "Home About us Services Pricing Testimonials Booking Contact Menu" at bounding box center [805, 112] width 1451 height 125
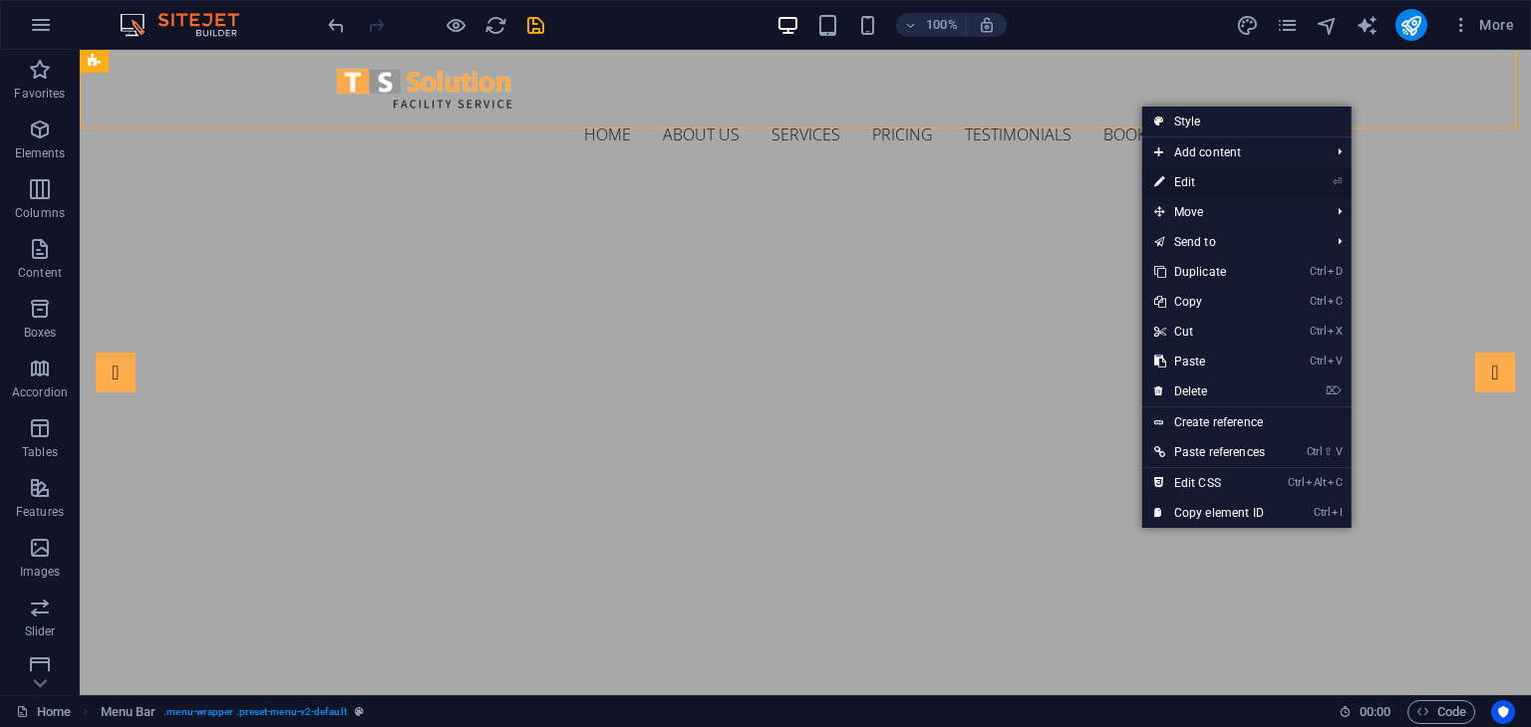
click at [1228, 176] on link "⏎ Edit" at bounding box center [1209, 182] width 135 height 30
select select "header"
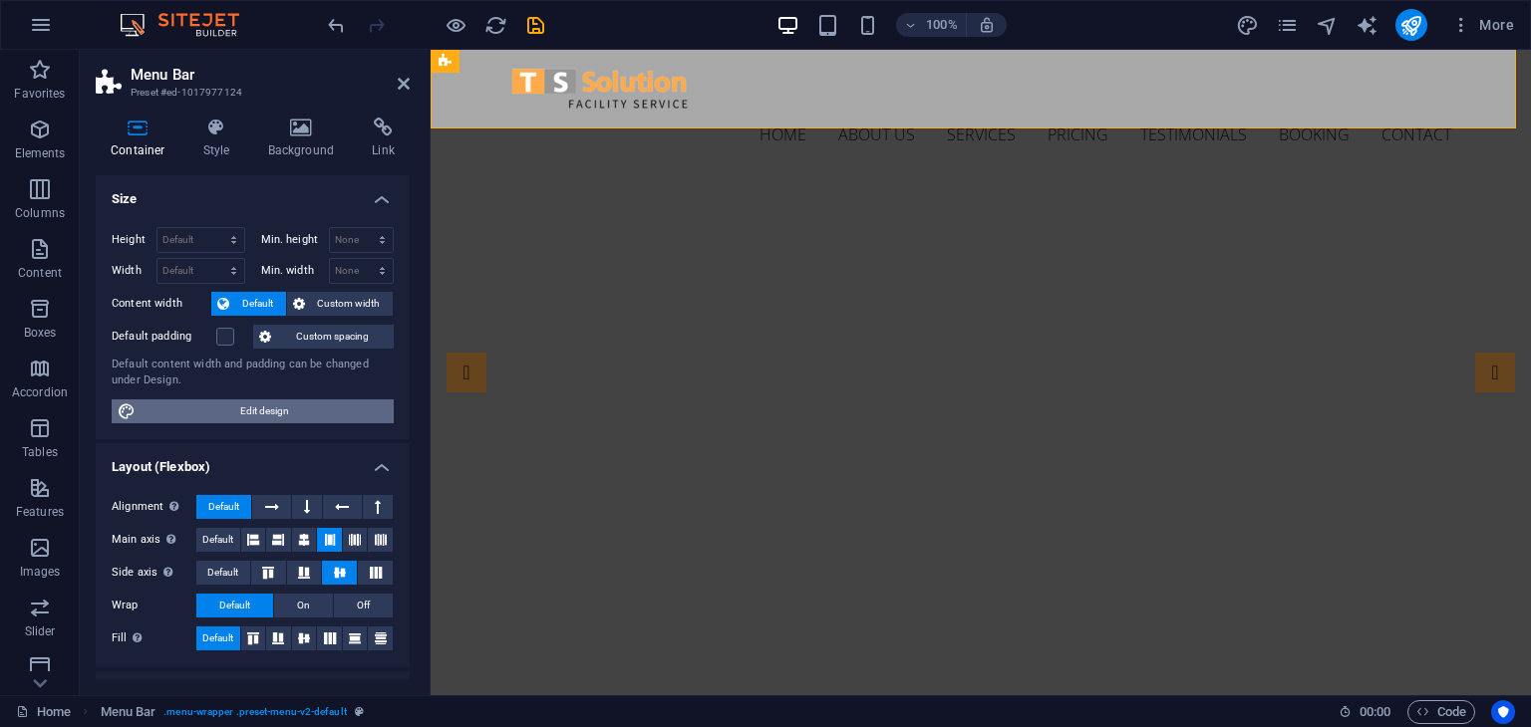
click at [307, 408] on span "Edit design" at bounding box center [265, 412] width 246 height 24
select select "rem"
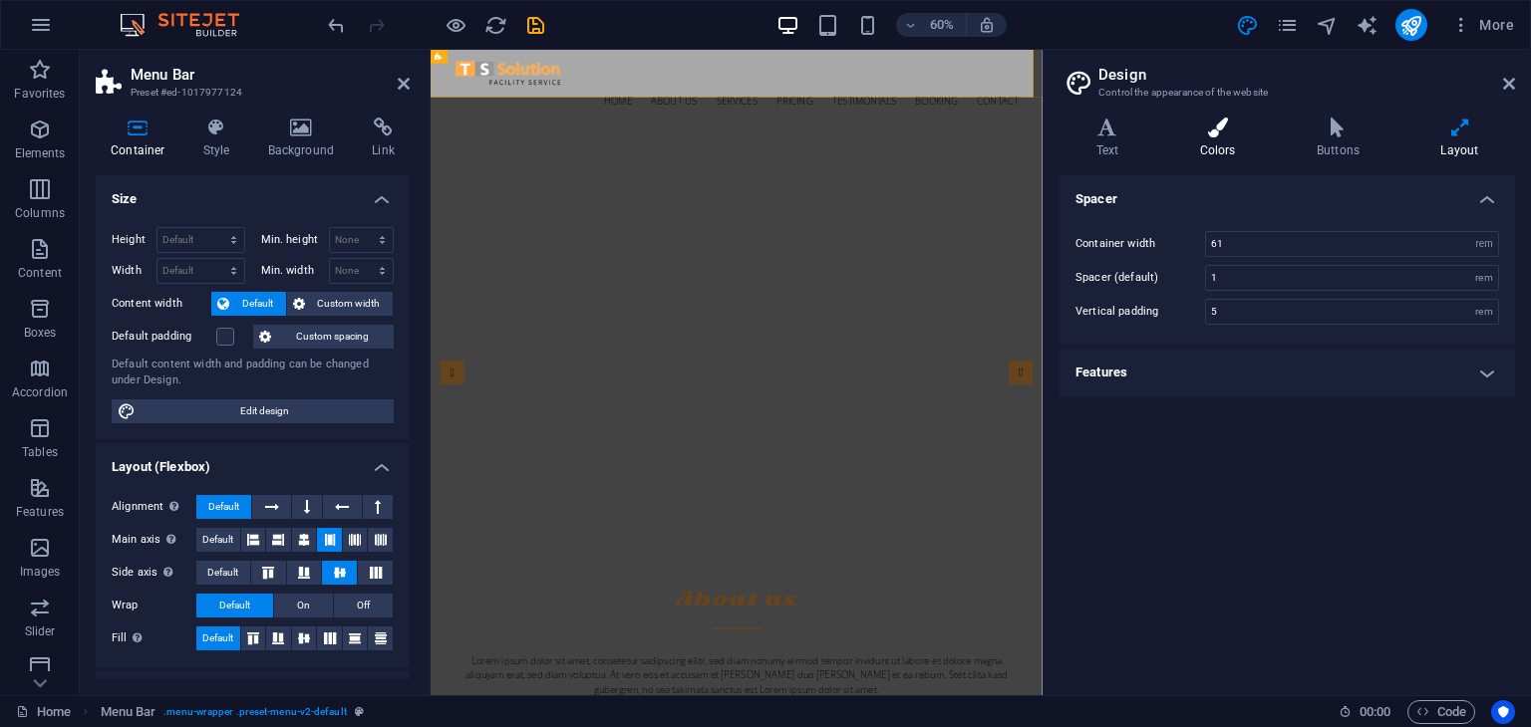
click at [1219, 135] on icon at bounding box center [1217, 128] width 109 height 20
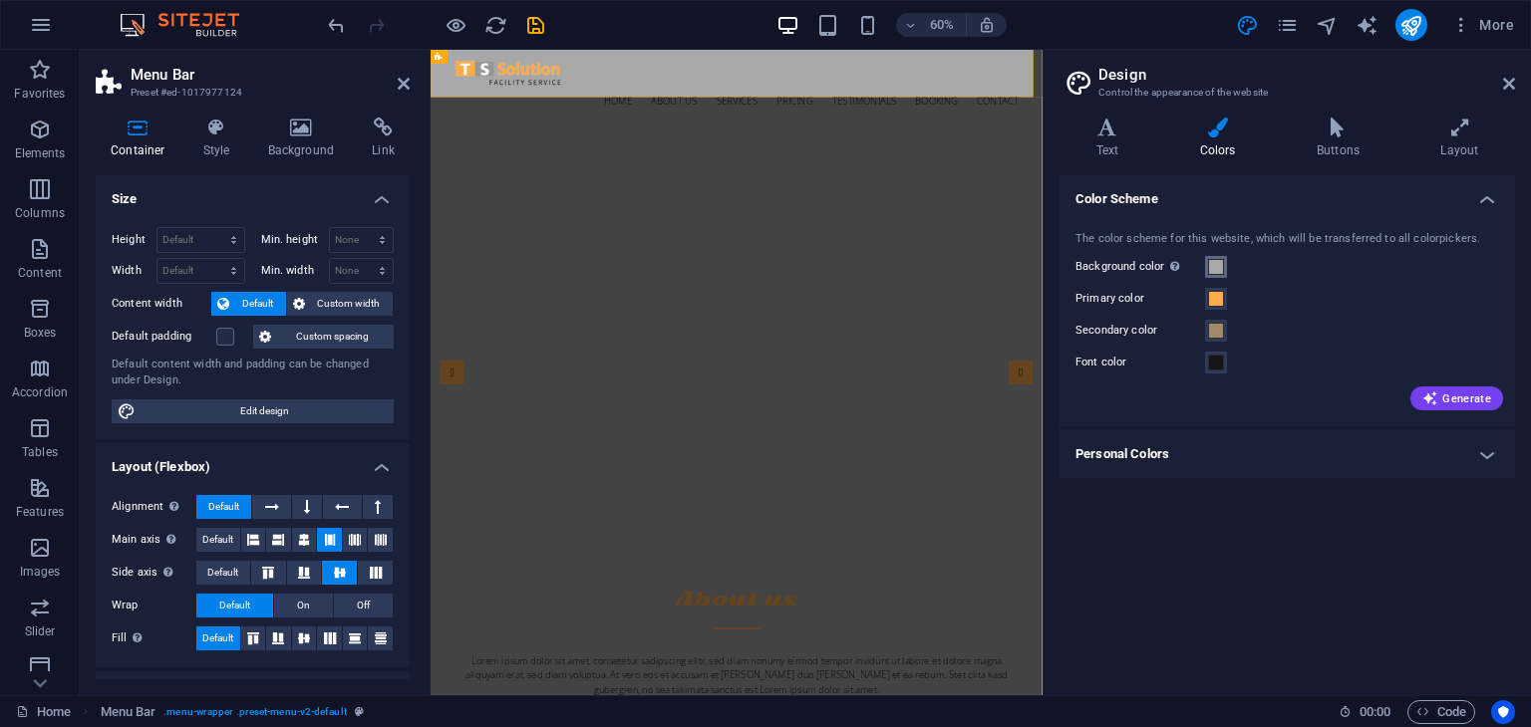
click at [1219, 270] on span at bounding box center [1216, 267] width 16 height 16
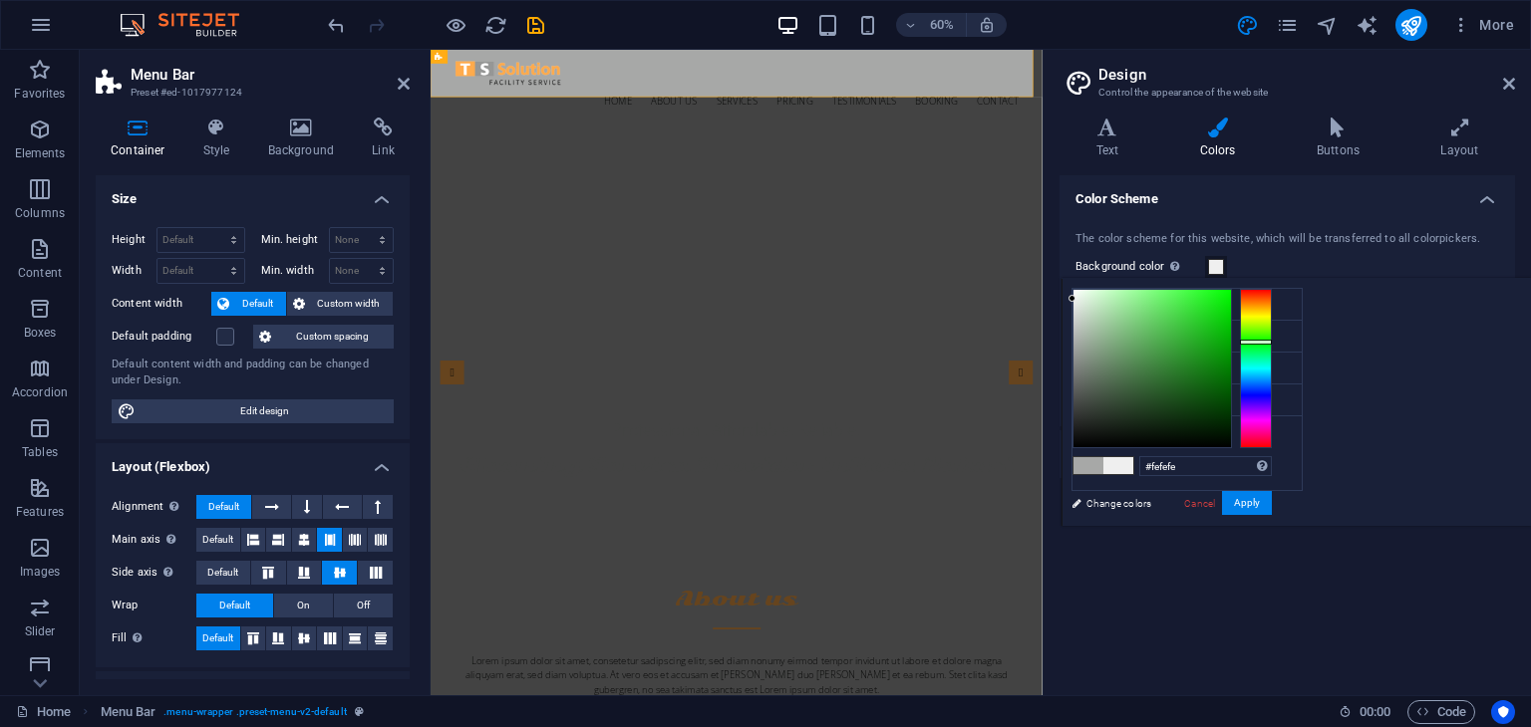
type input "#ffffff"
drag, startPoint x: 1320, startPoint y: 338, endPoint x: 1318, endPoint y: 284, distance: 53.8
click at [1075, 285] on div at bounding box center [1071, 288] width 7 height 7
click at [1272, 503] on button "Apply" at bounding box center [1247, 503] width 50 height 24
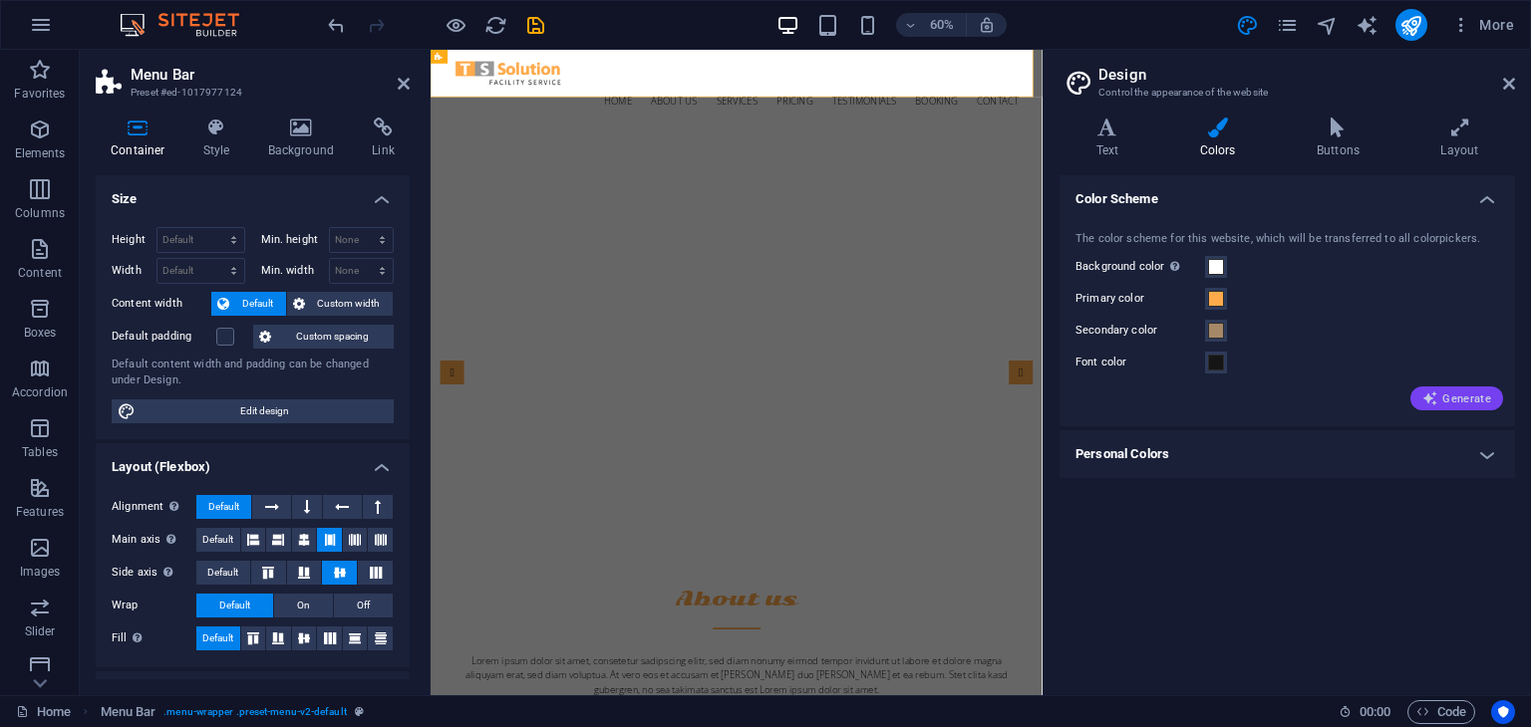
click at [1438, 400] on icon "button" at bounding box center [1430, 399] width 16 height 16
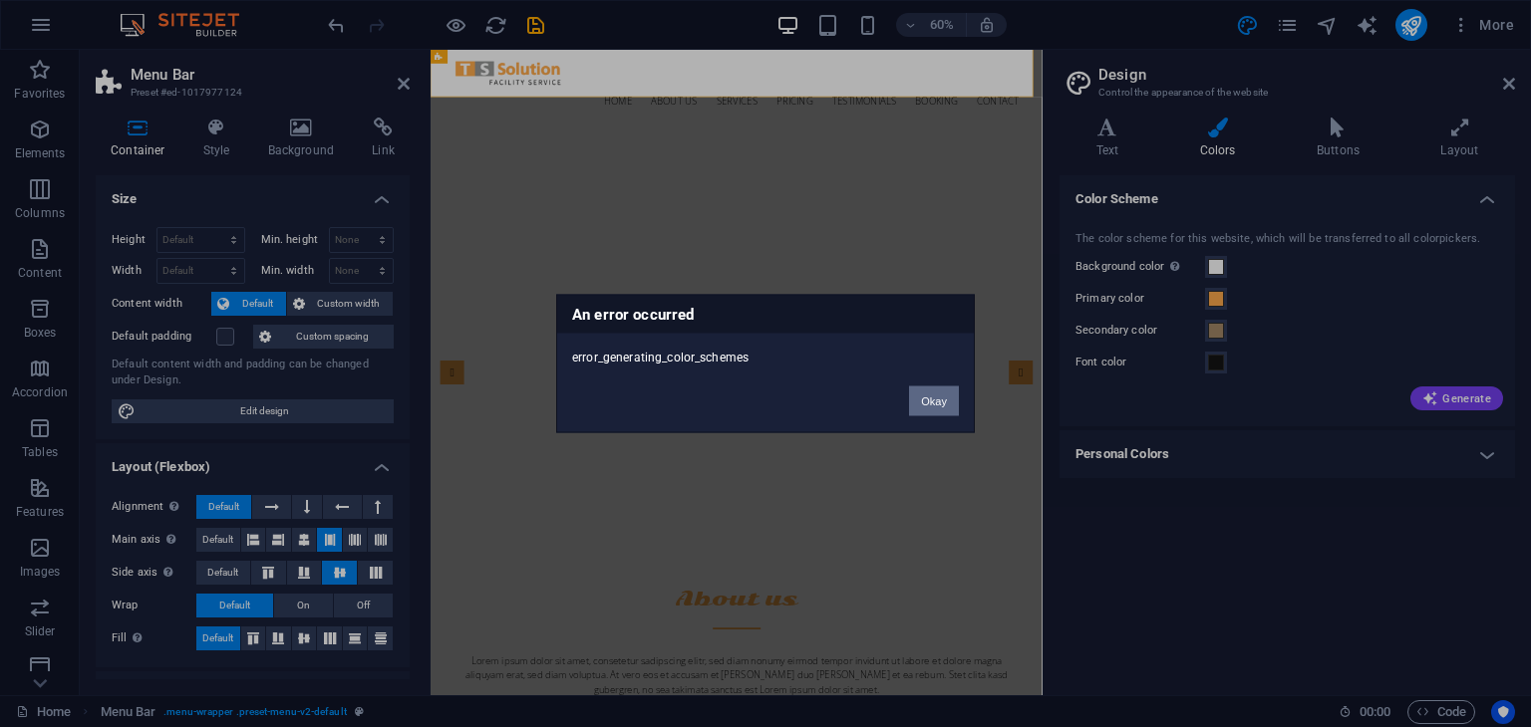
click at [942, 407] on button "Okay" at bounding box center [934, 402] width 50 height 30
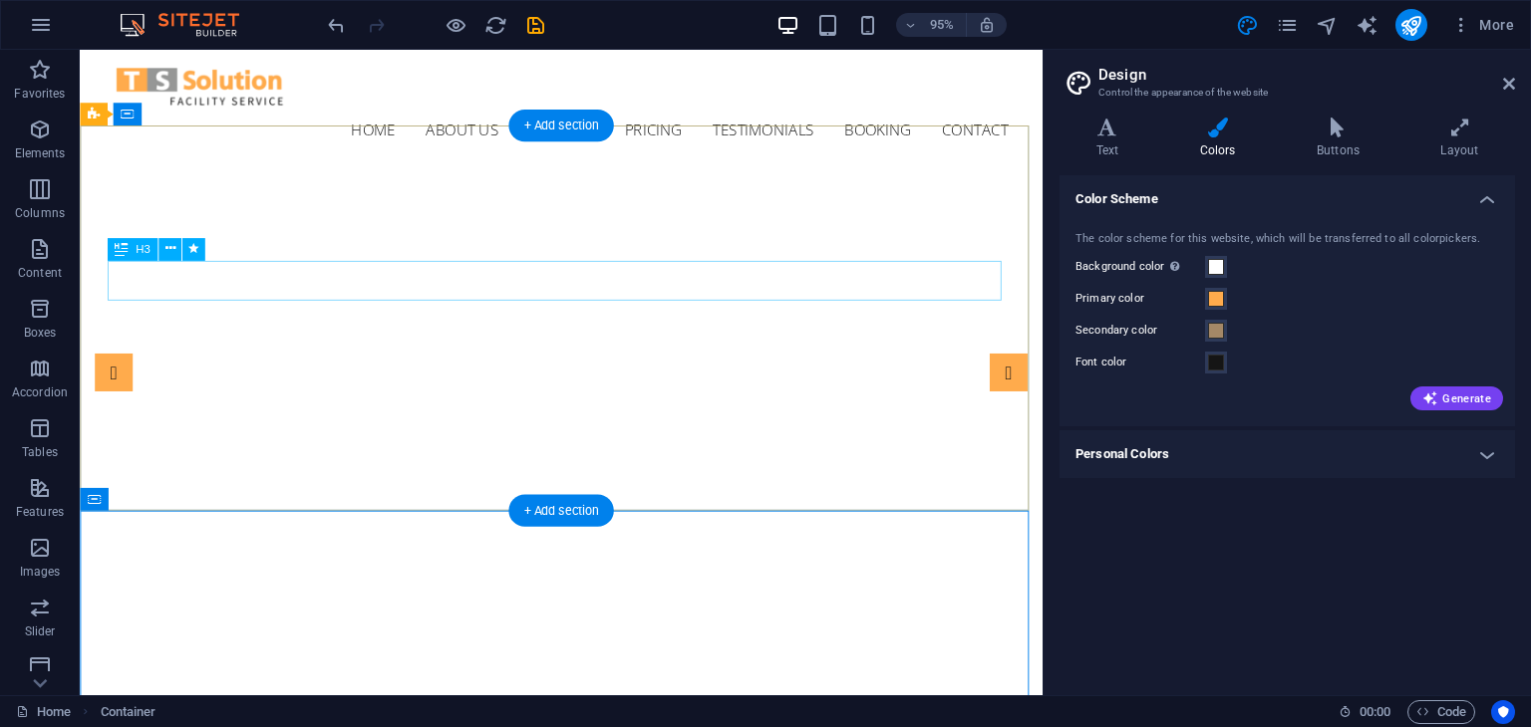
click at [762, 660] on div "Professional. Affordable. Reliable." at bounding box center [587, 681] width 941 height 42
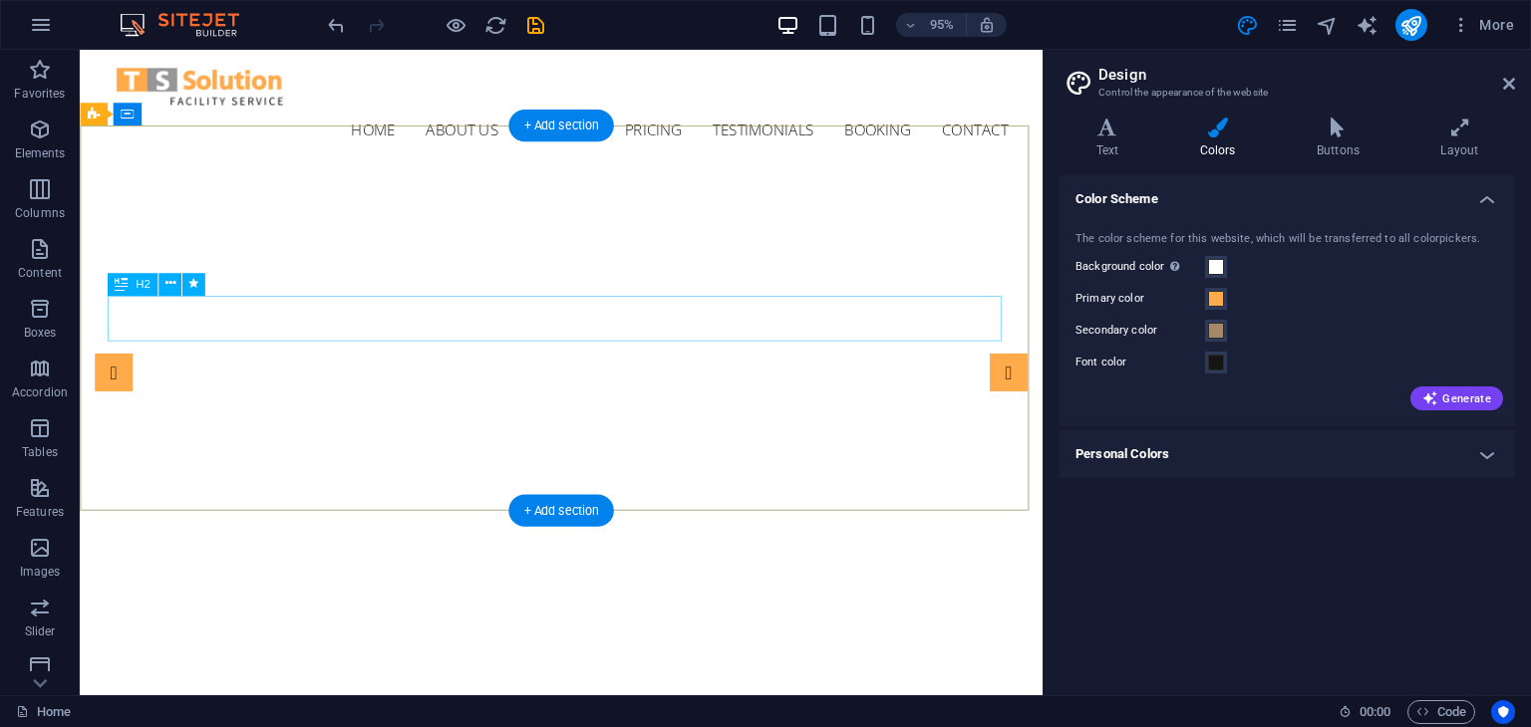
click at [764, 676] on div "Cleaning Service Provider in [GEOGRAPHIC_DATA]" at bounding box center [587, 700] width 941 height 48
click at [716, 676] on div at bounding box center [587, 683] width 941 height 15
click at [704, 660] on div at bounding box center [587, 668] width 941 height 16
click at [688, 580] on div at bounding box center [586, 659] width 1013 height 159
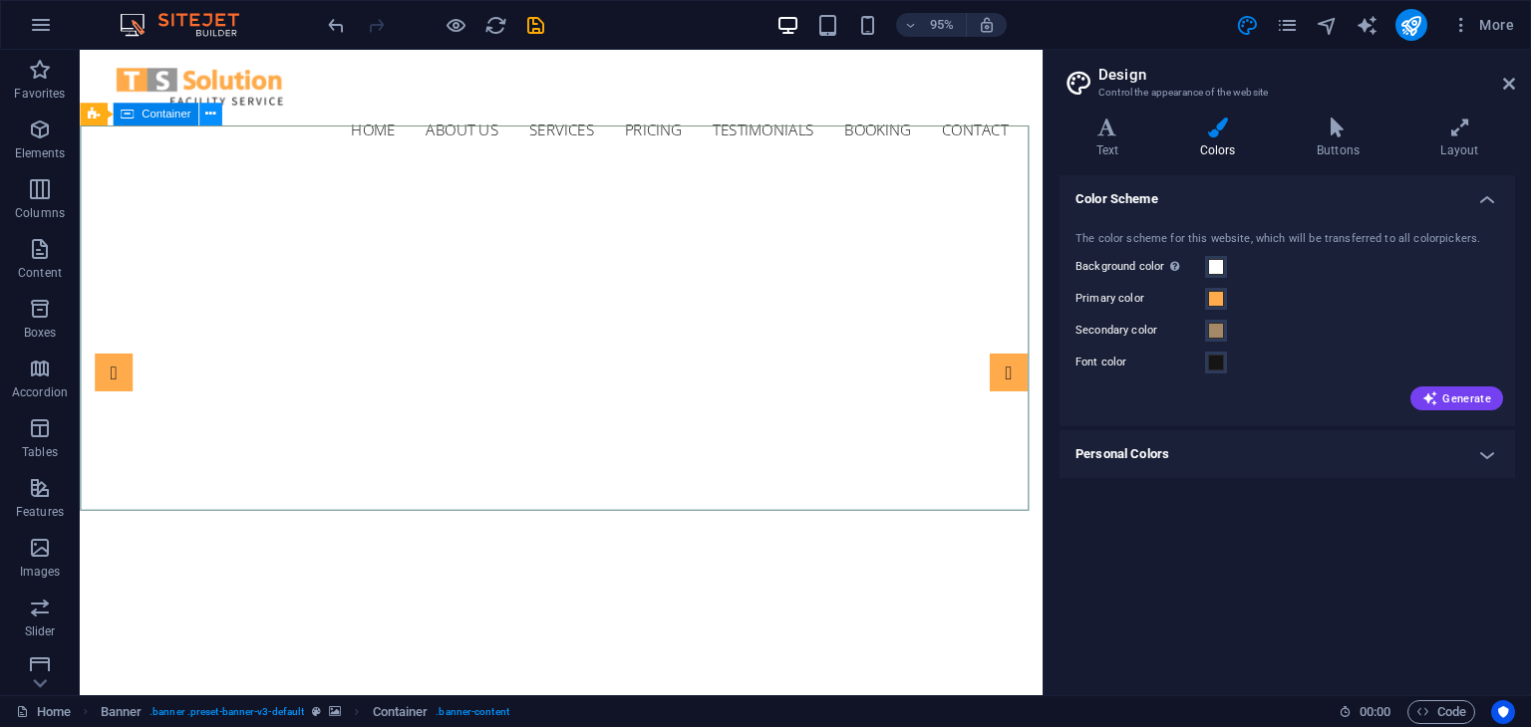
click at [211, 117] on icon at bounding box center [210, 115] width 10 height 20
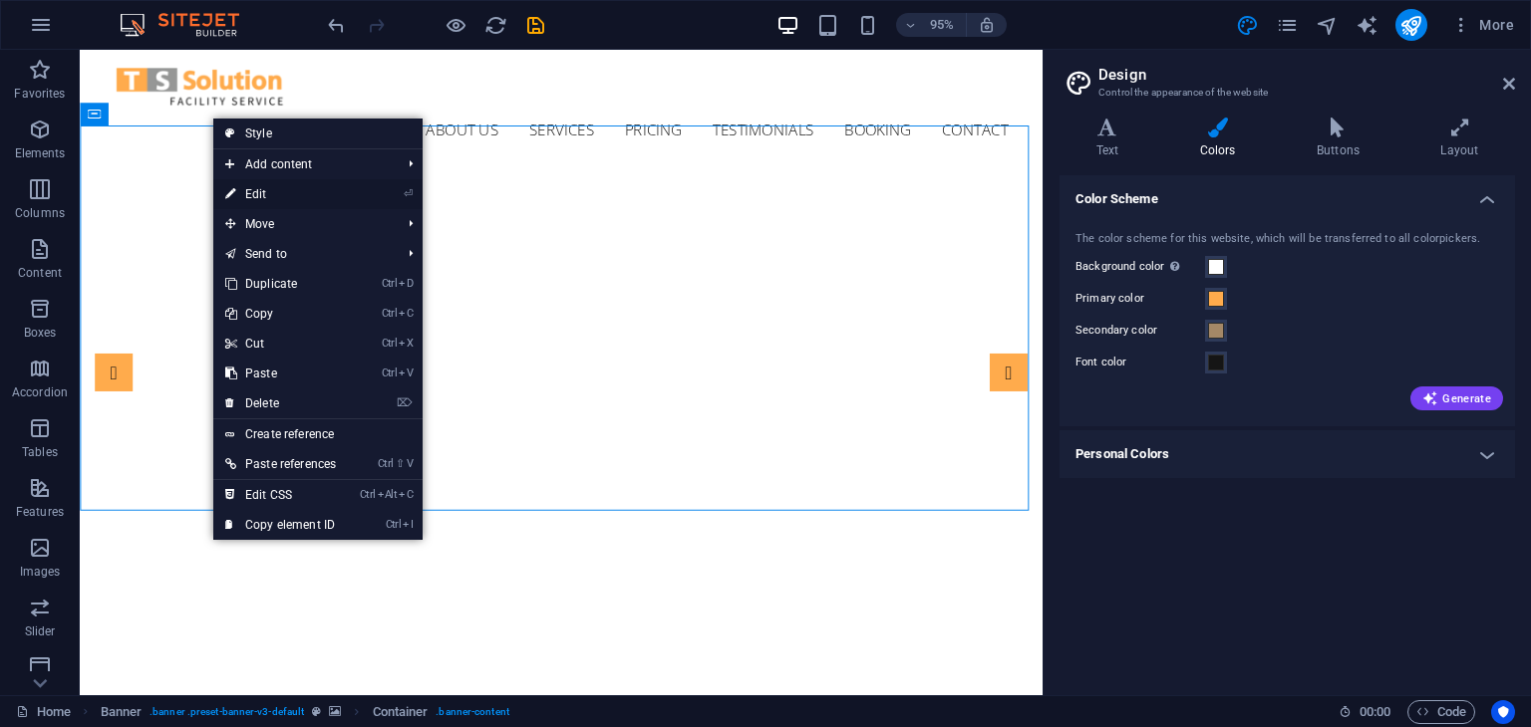
click at [248, 189] on link "⏎ Edit" at bounding box center [280, 194] width 135 height 30
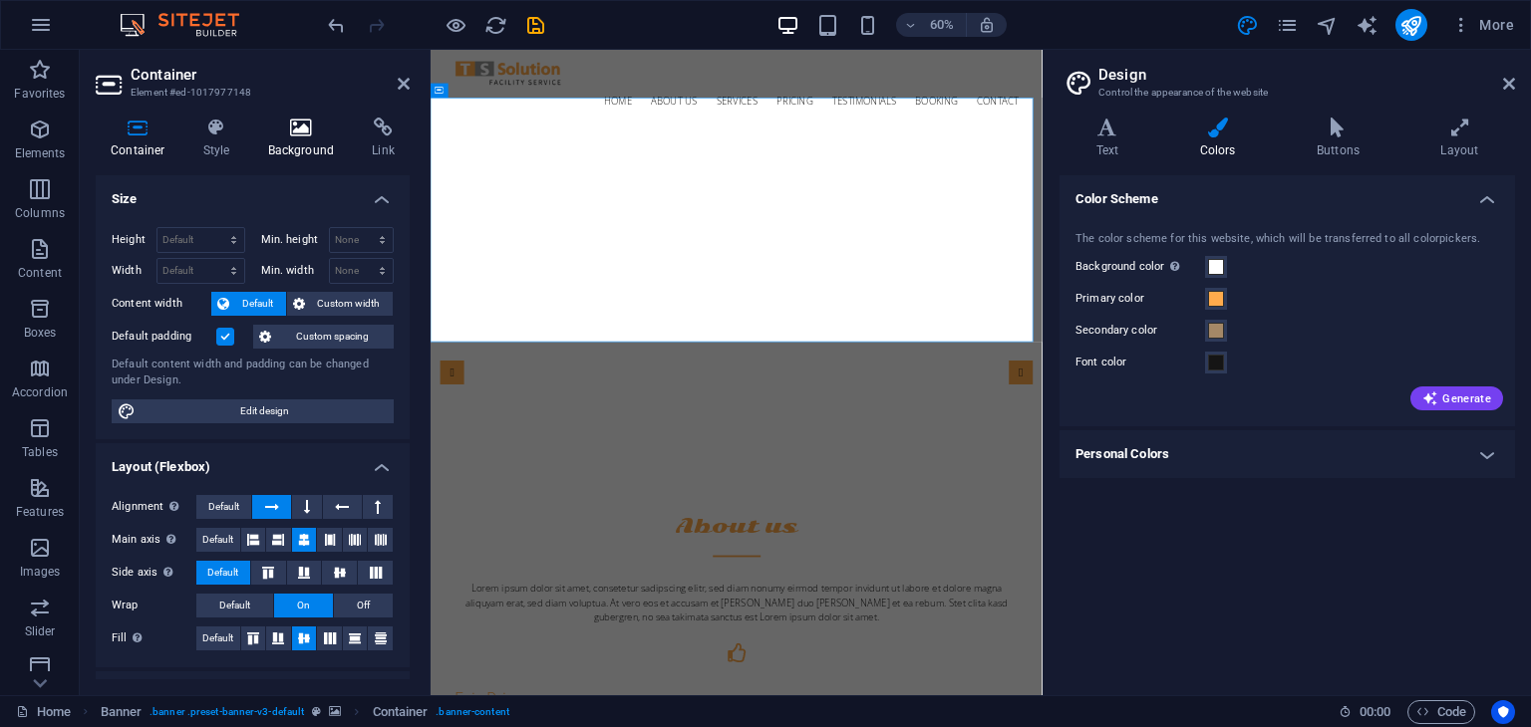
click at [307, 133] on icon at bounding box center [301, 128] width 97 height 20
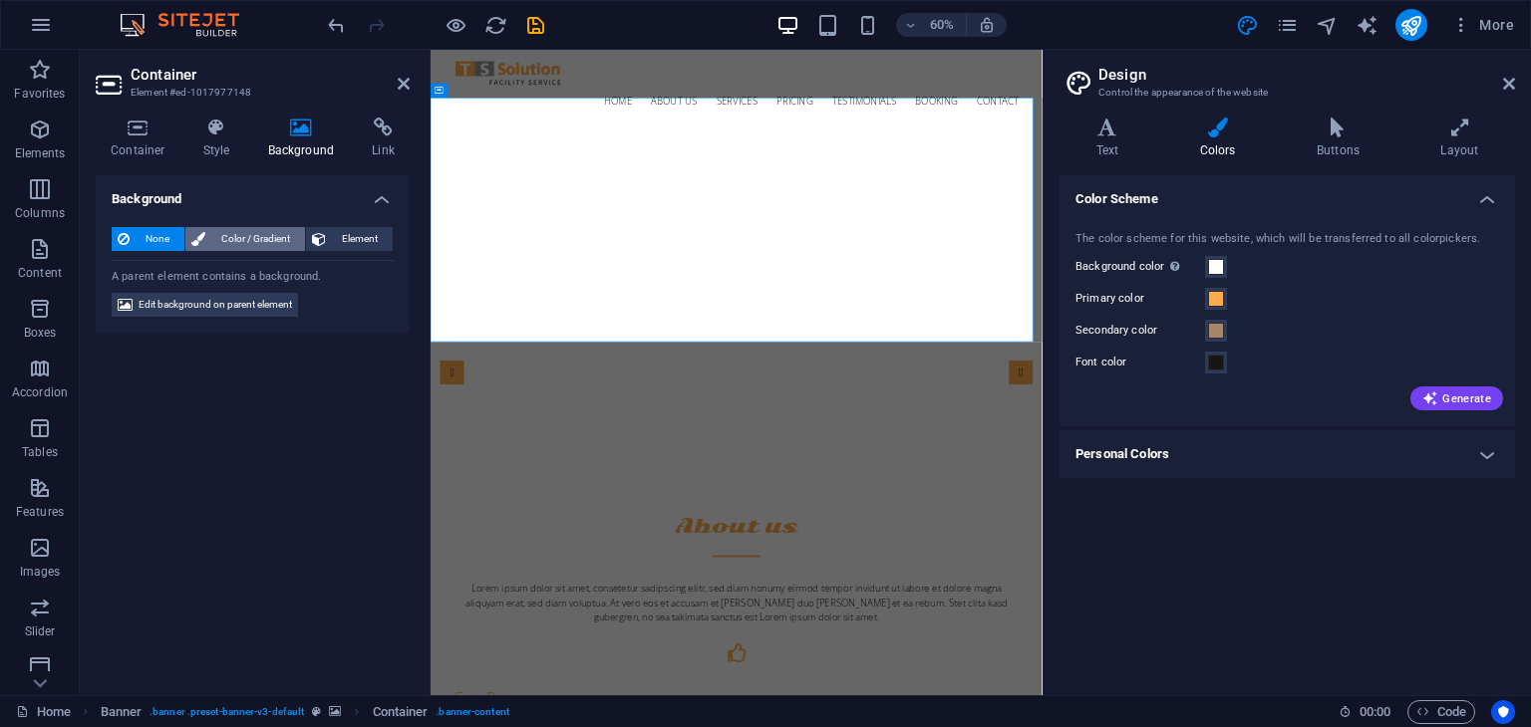
click at [255, 236] on span "Color / Gradient" at bounding box center [255, 239] width 88 height 24
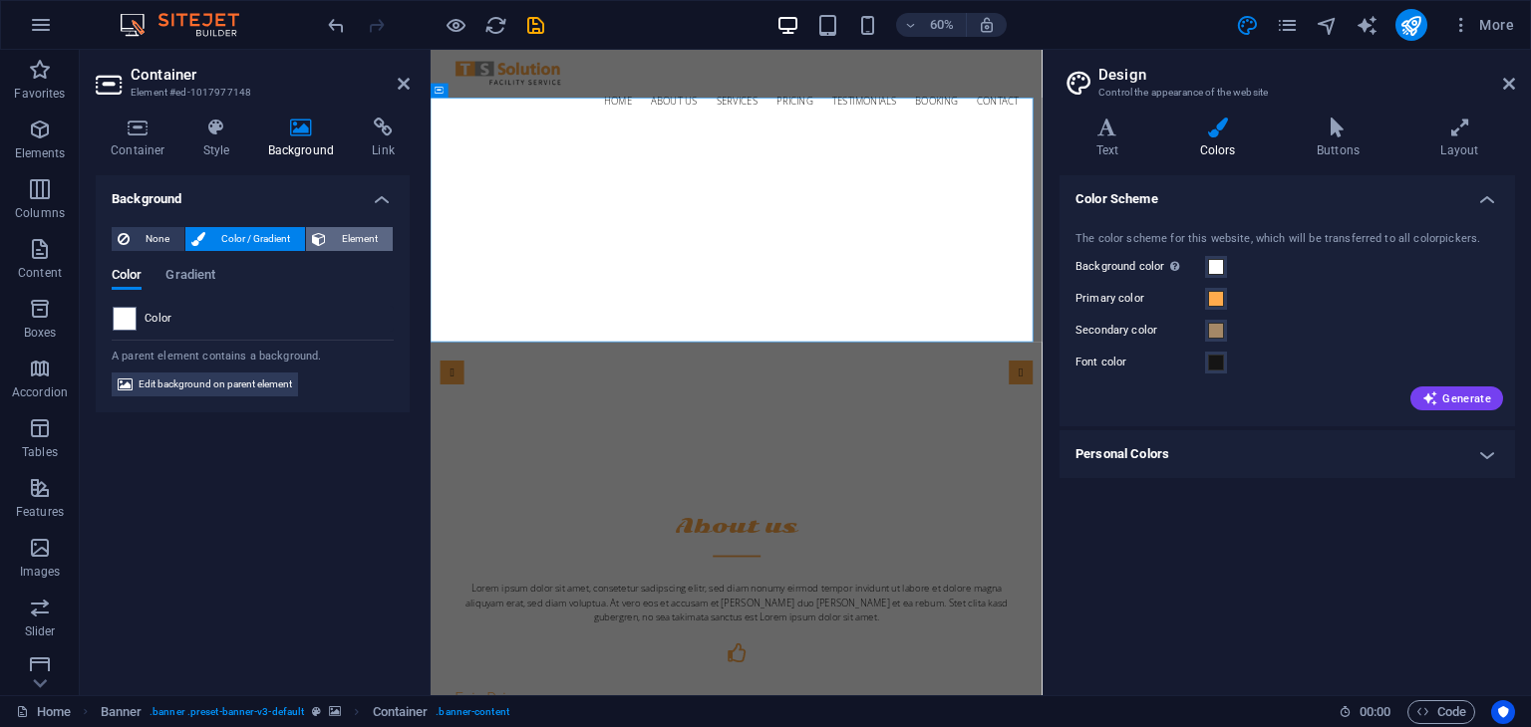
click at [327, 234] on button "Element" at bounding box center [349, 239] width 87 height 24
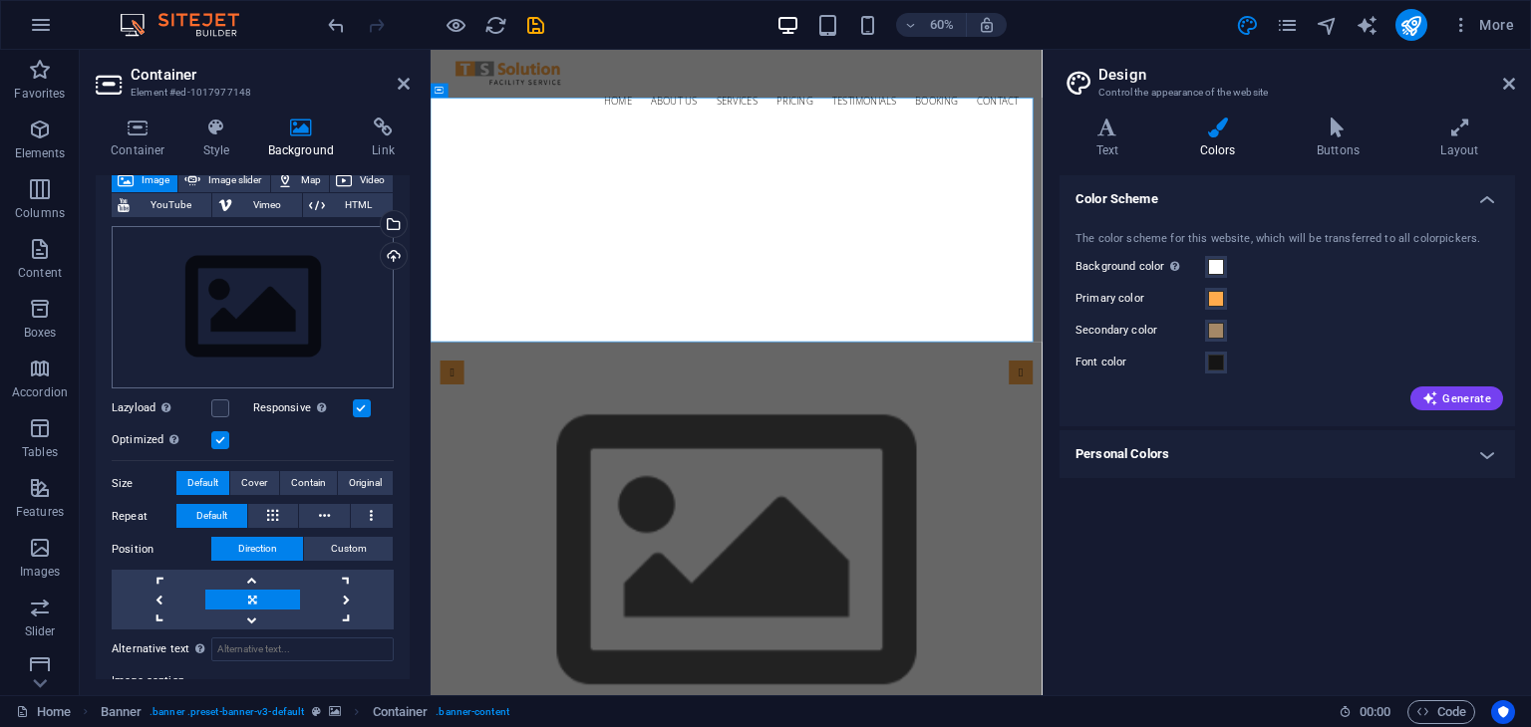
scroll to position [127, 0]
click at [274, 324] on div "Drag files here, click to choose files or select files from Files or our free s…" at bounding box center [253, 306] width 282 height 163
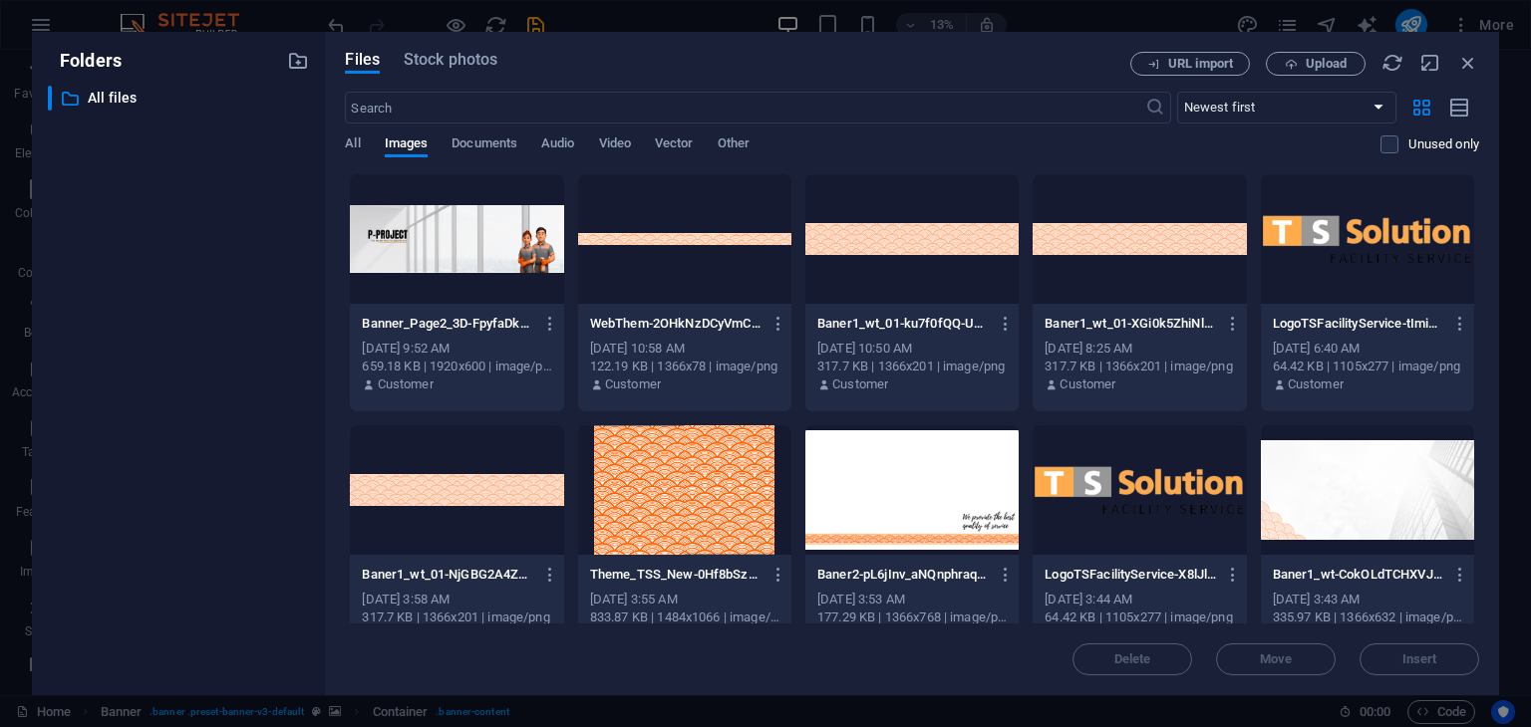
click at [514, 254] on div at bounding box center [456, 239] width 213 height 130
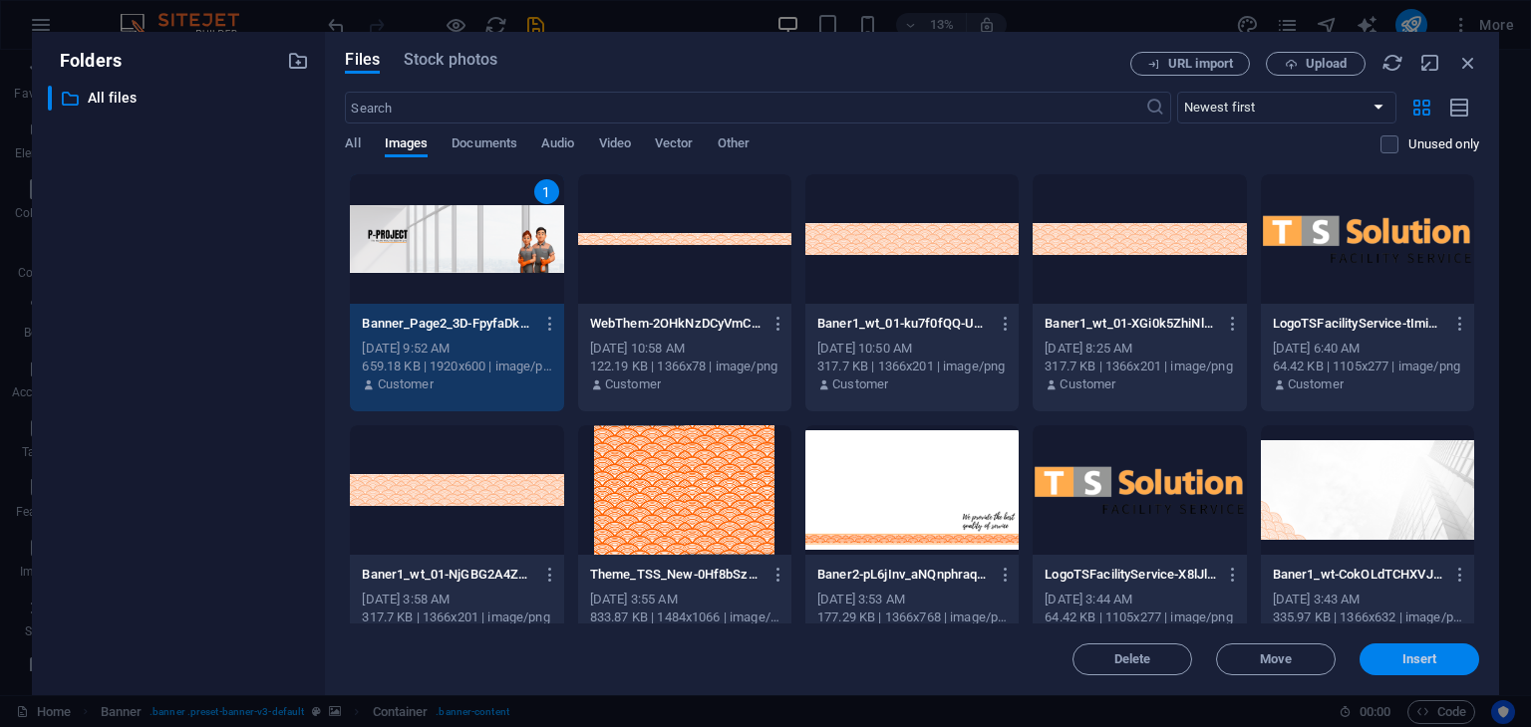
click at [1382, 654] on span "Insert" at bounding box center [1419, 660] width 104 height 12
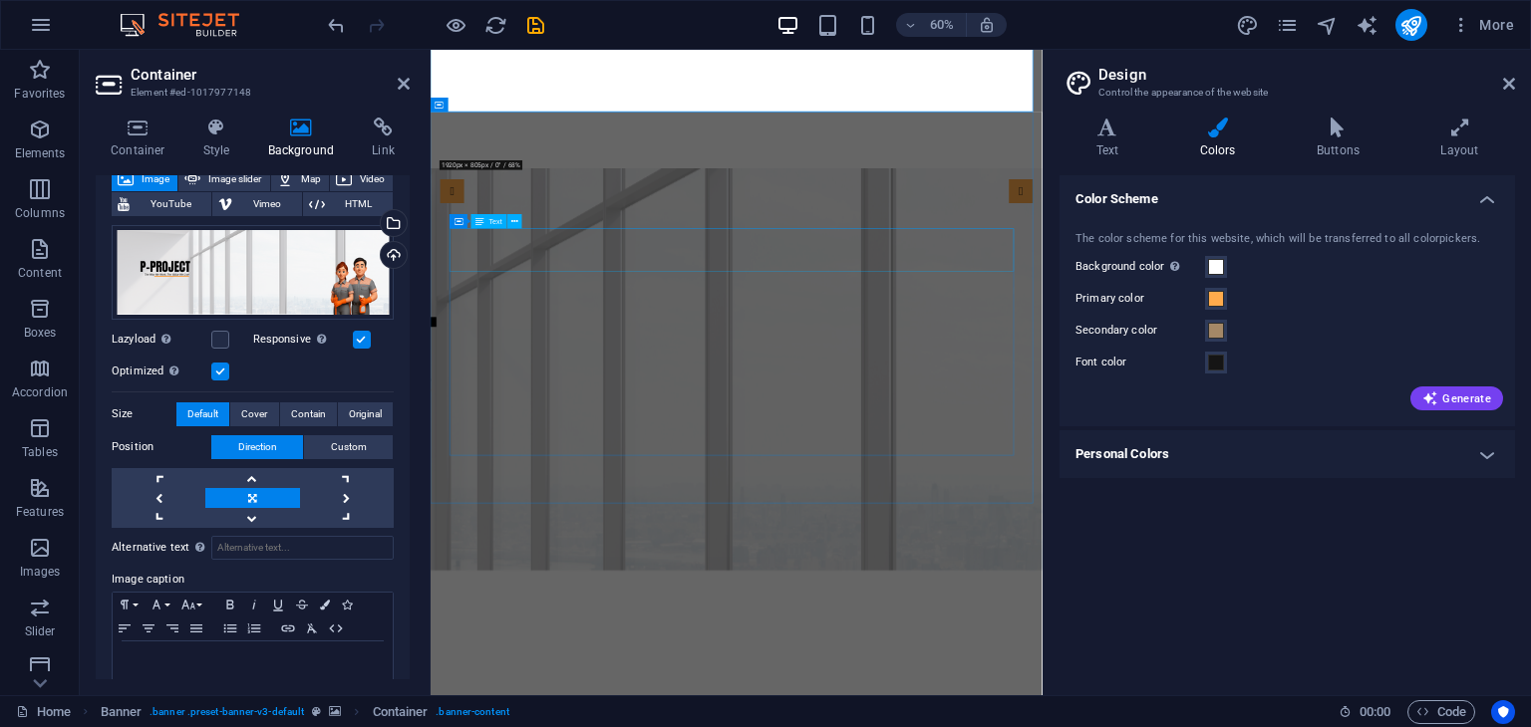
scroll to position [0, 0]
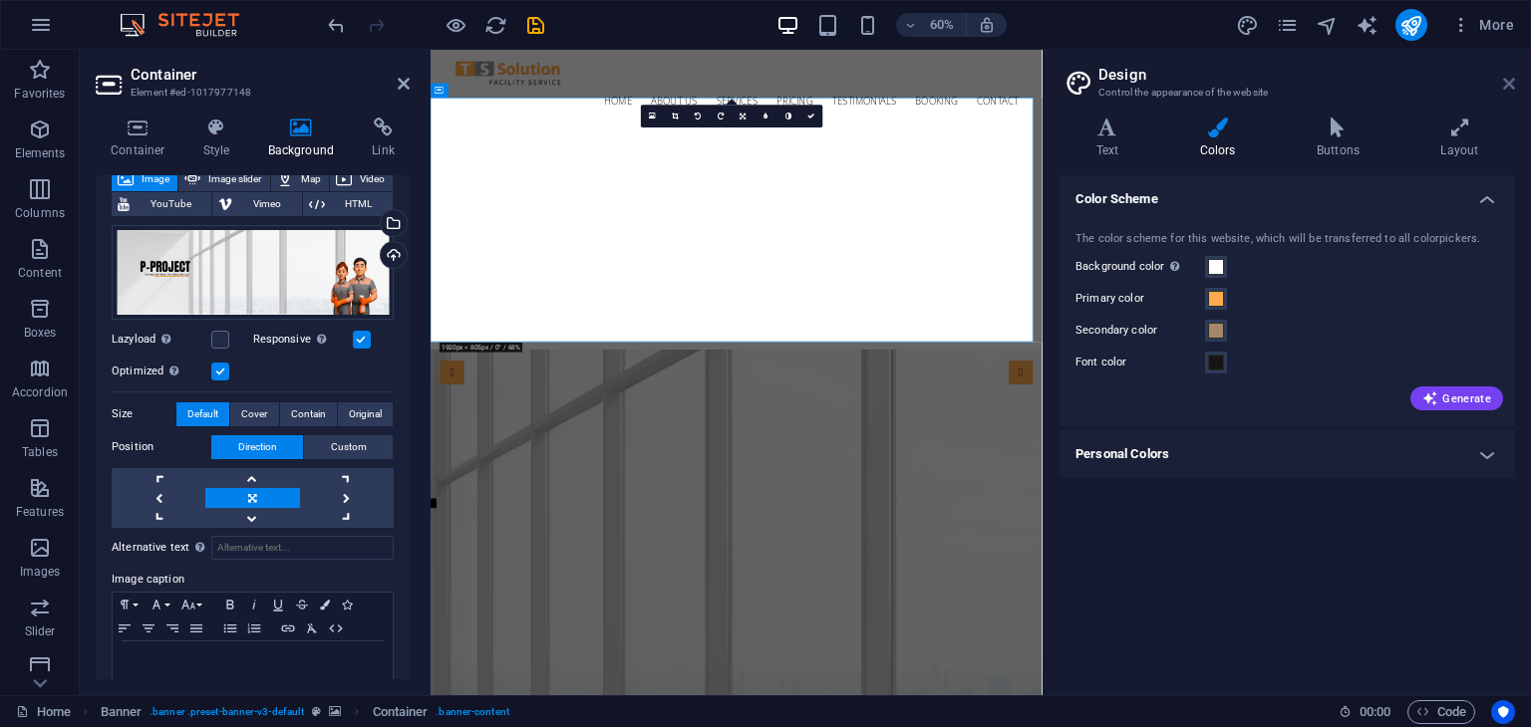
click at [1507, 81] on icon at bounding box center [1509, 84] width 12 height 16
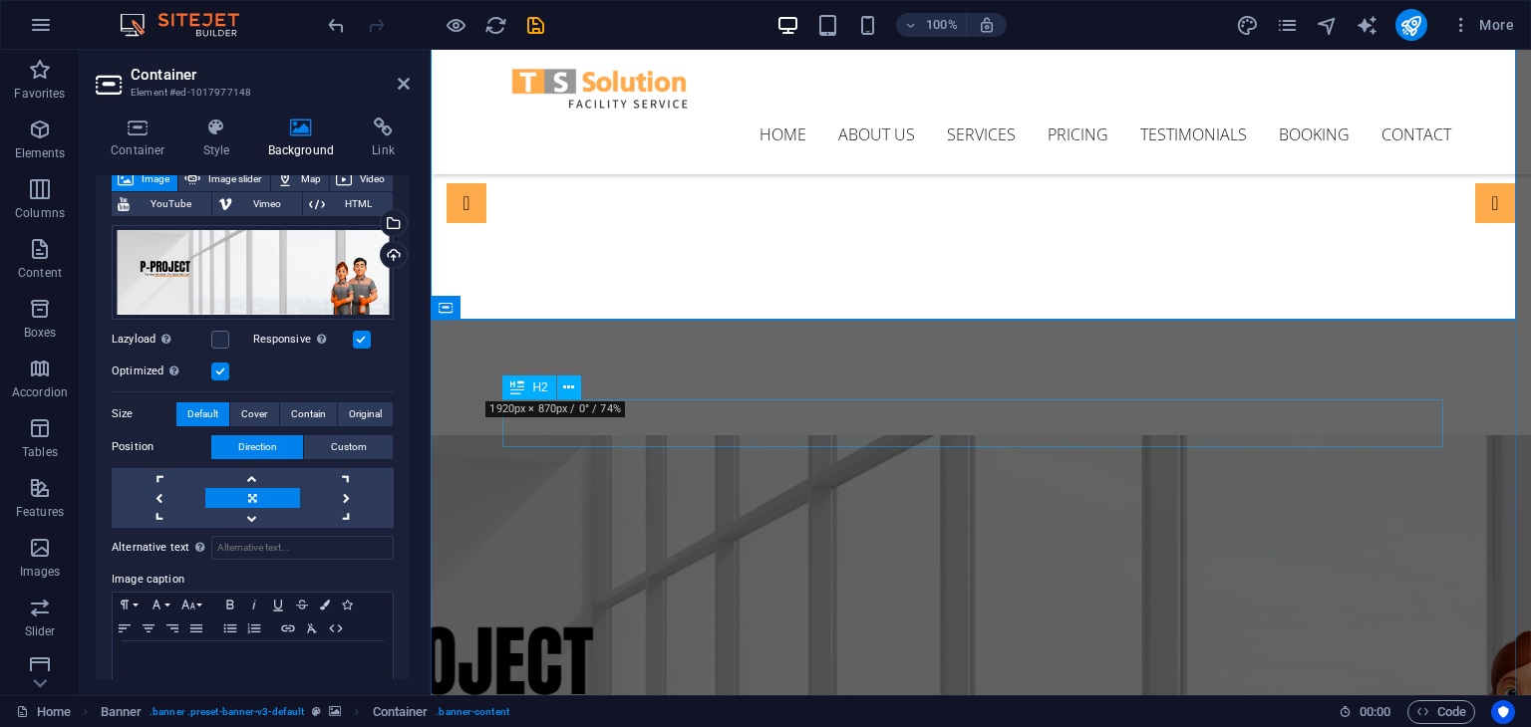
scroll to position [167, 0]
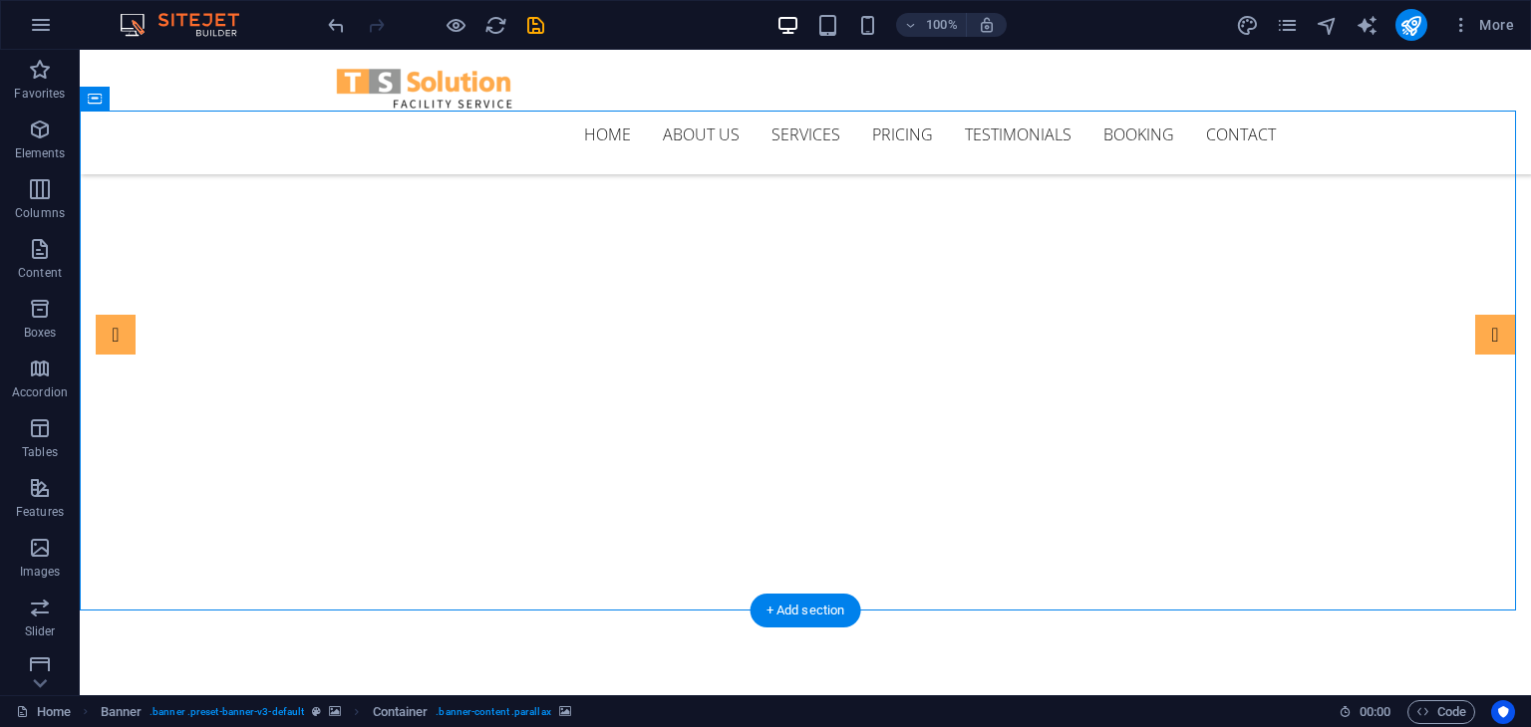
scroll to position [0, 0]
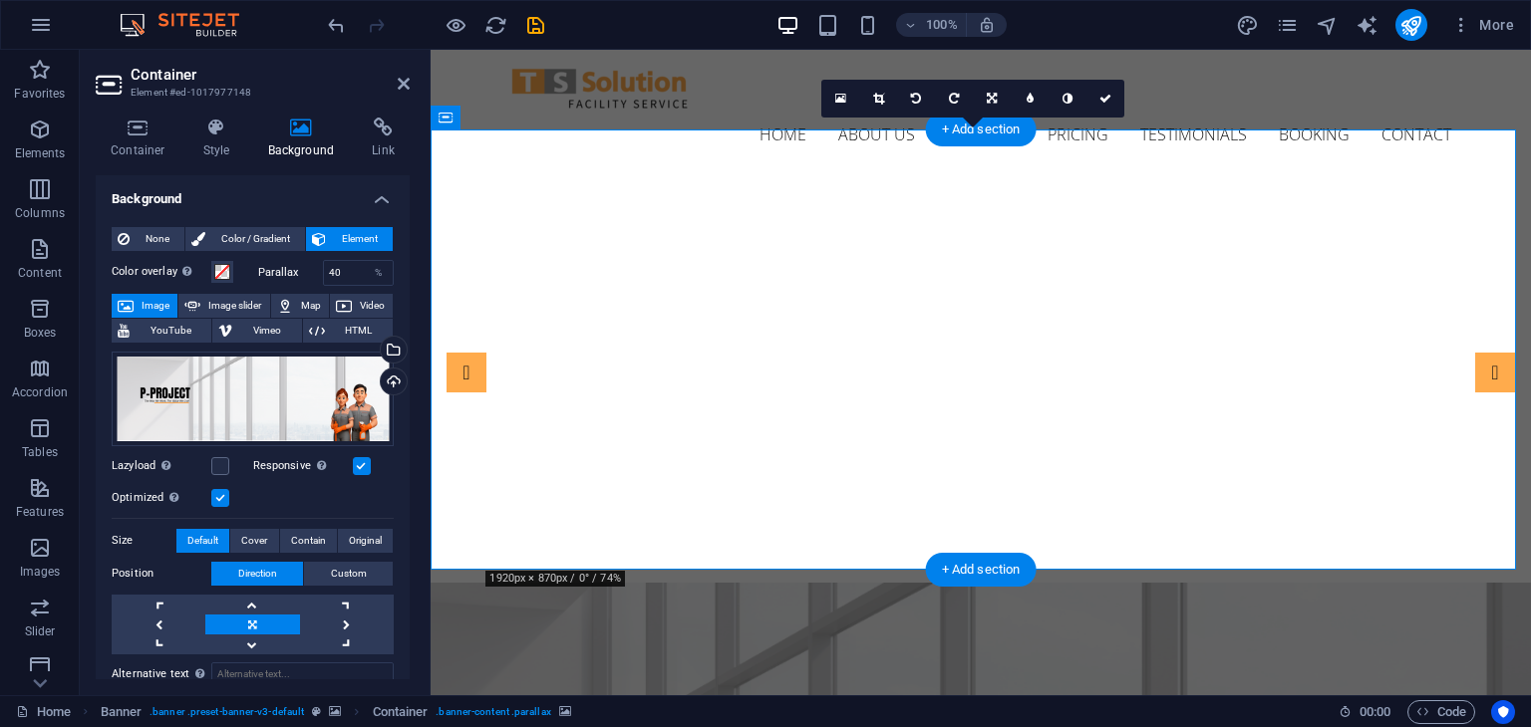
click at [993, 94] on icon at bounding box center [992, 99] width 10 height 12
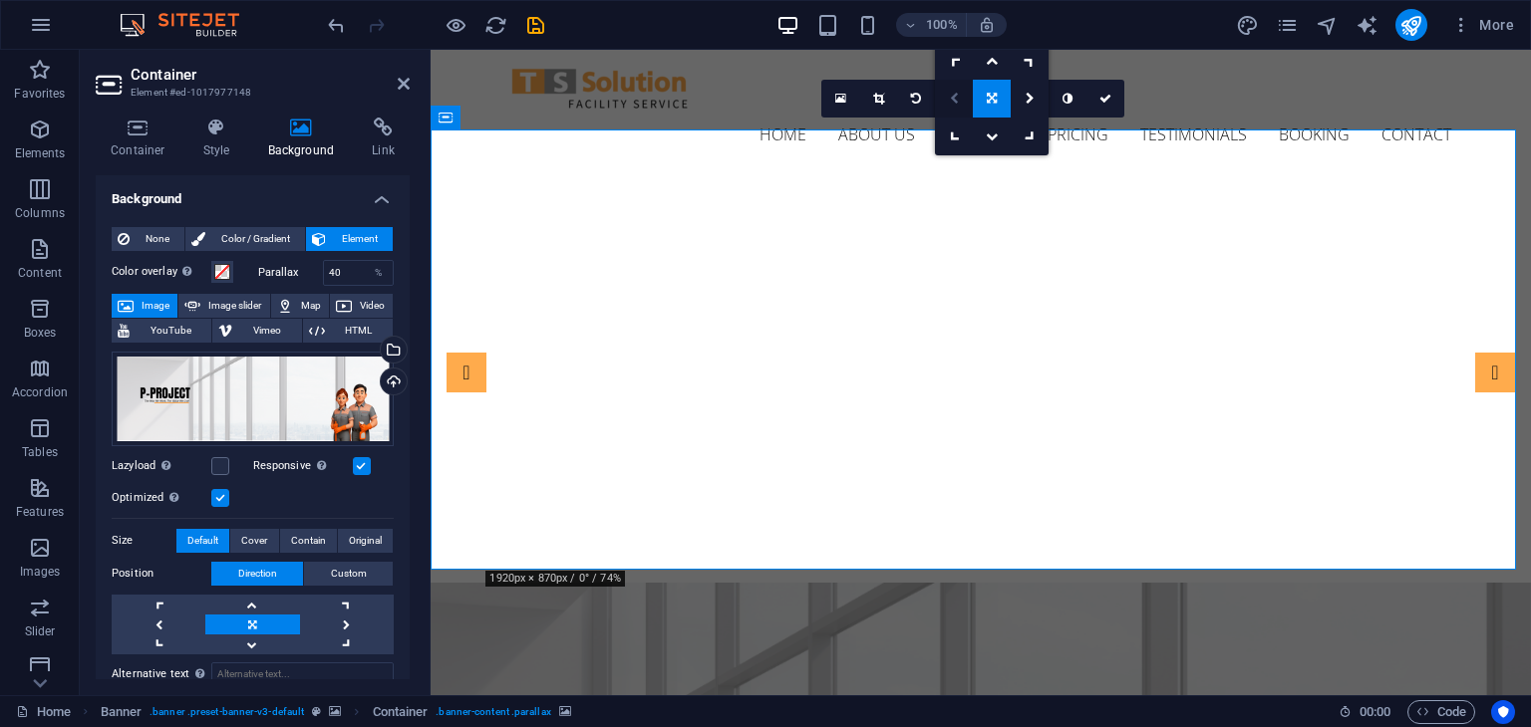
click at [957, 97] on icon at bounding box center [954, 99] width 9 height 12
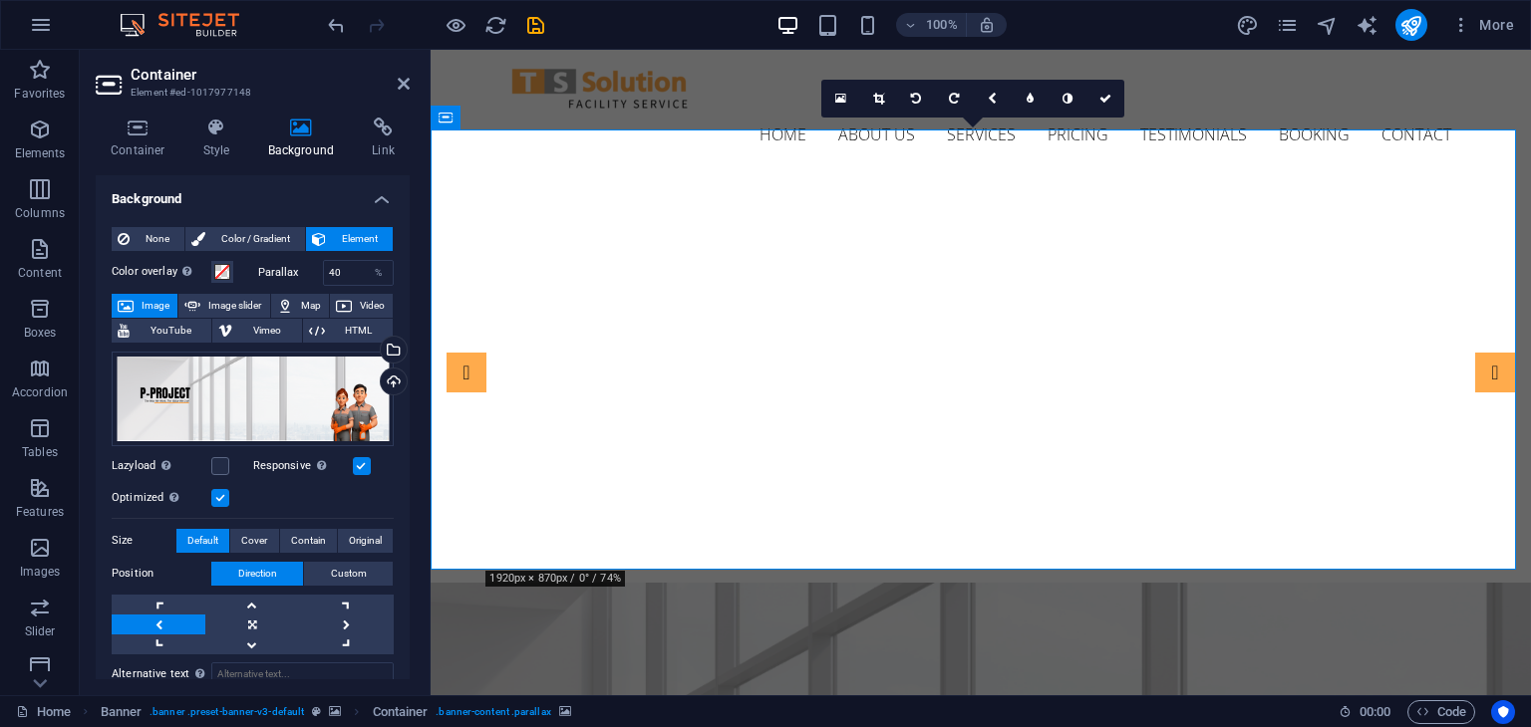
click at [957, 97] on icon at bounding box center [954, 99] width 10 height 12
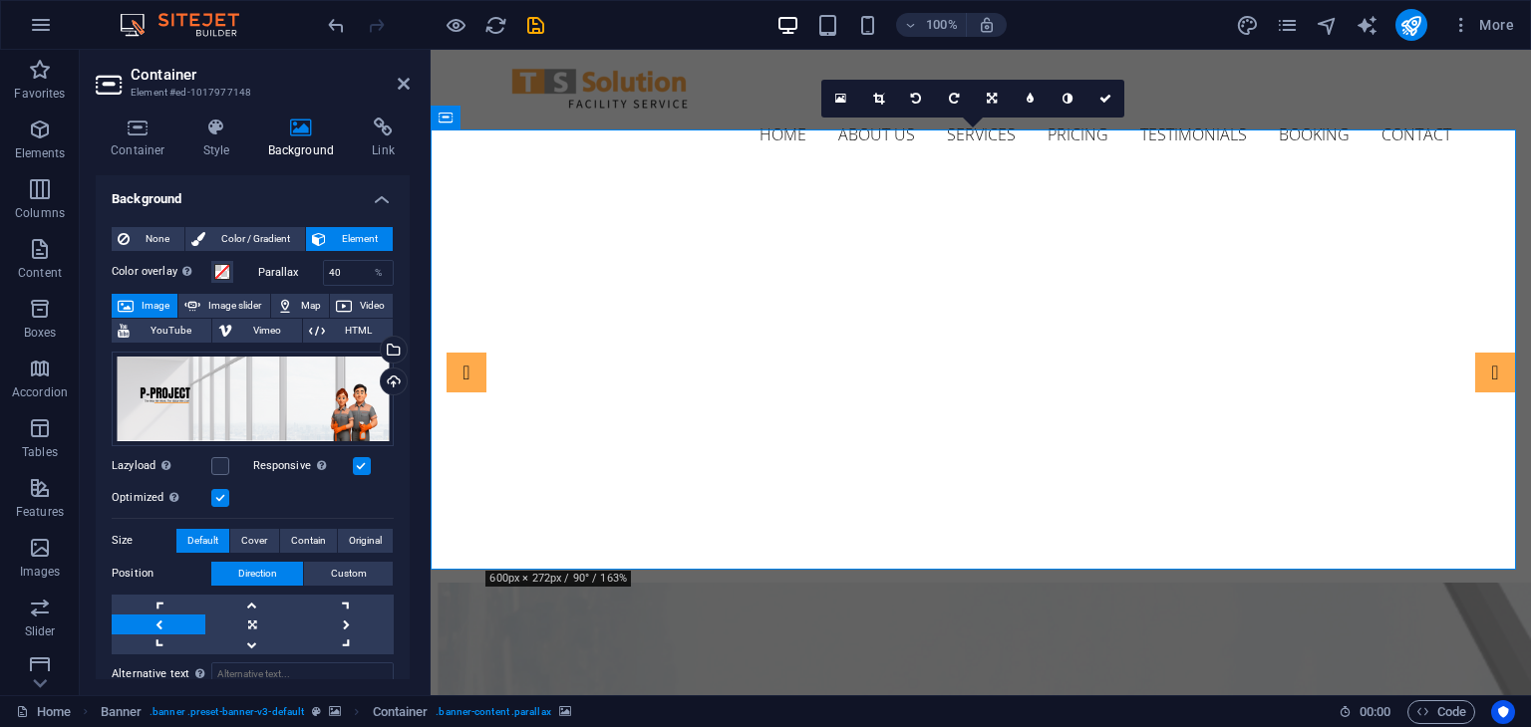
click at [957, 97] on icon at bounding box center [954, 99] width 10 height 12
click at [990, 97] on icon at bounding box center [992, 99] width 10 height 12
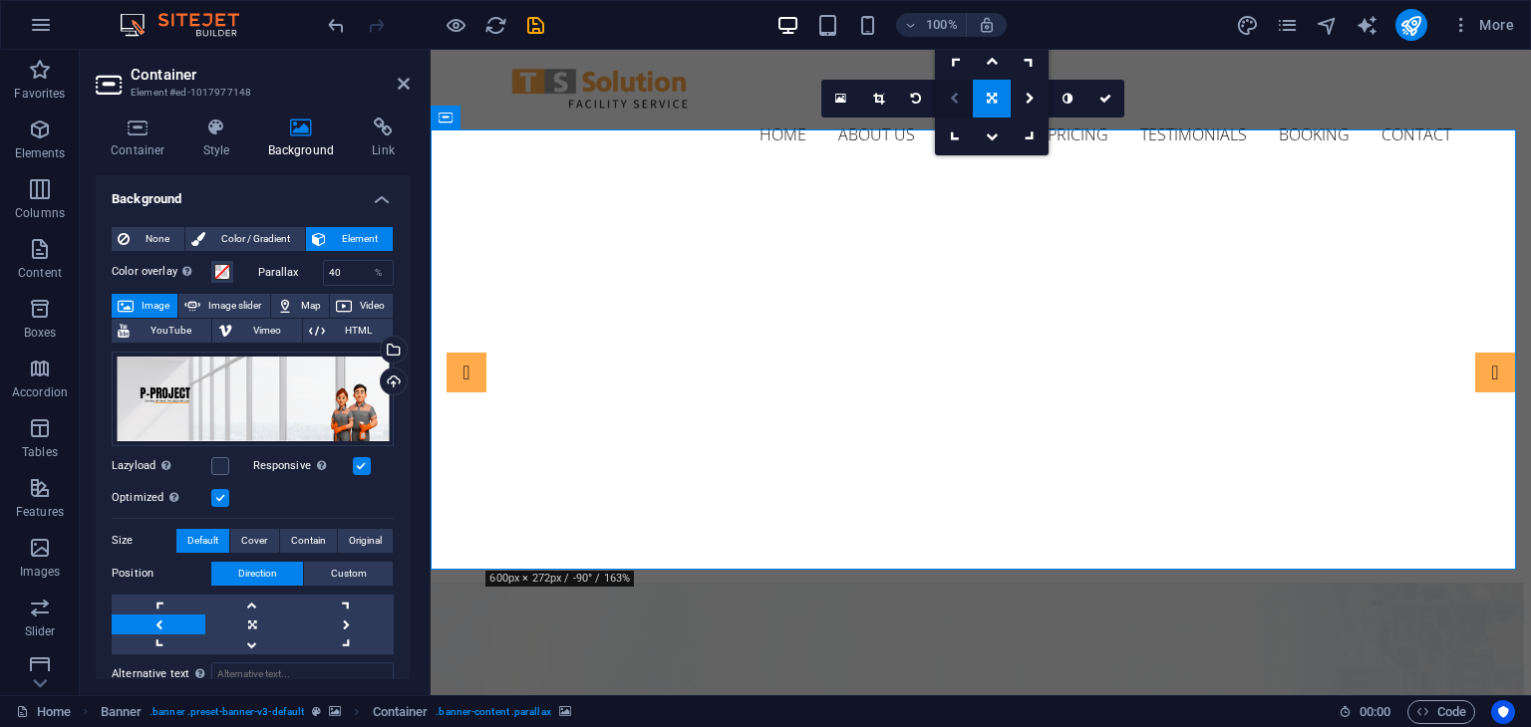
click at [958, 97] on icon at bounding box center [954, 99] width 9 height 12
click at [958, 97] on icon at bounding box center [954, 99] width 10 height 12
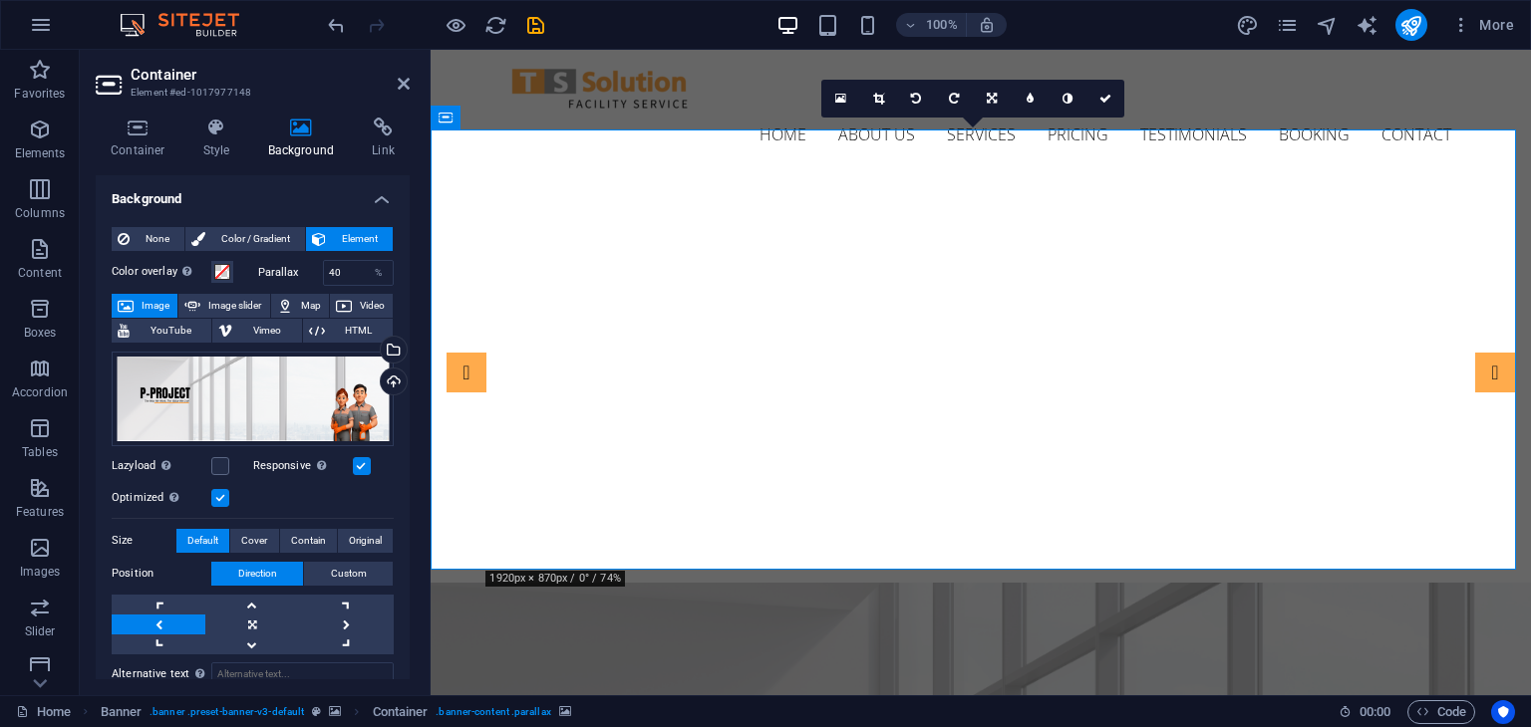
click at [152, 132] on icon at bounding box center [138, 128] width 85 height 20
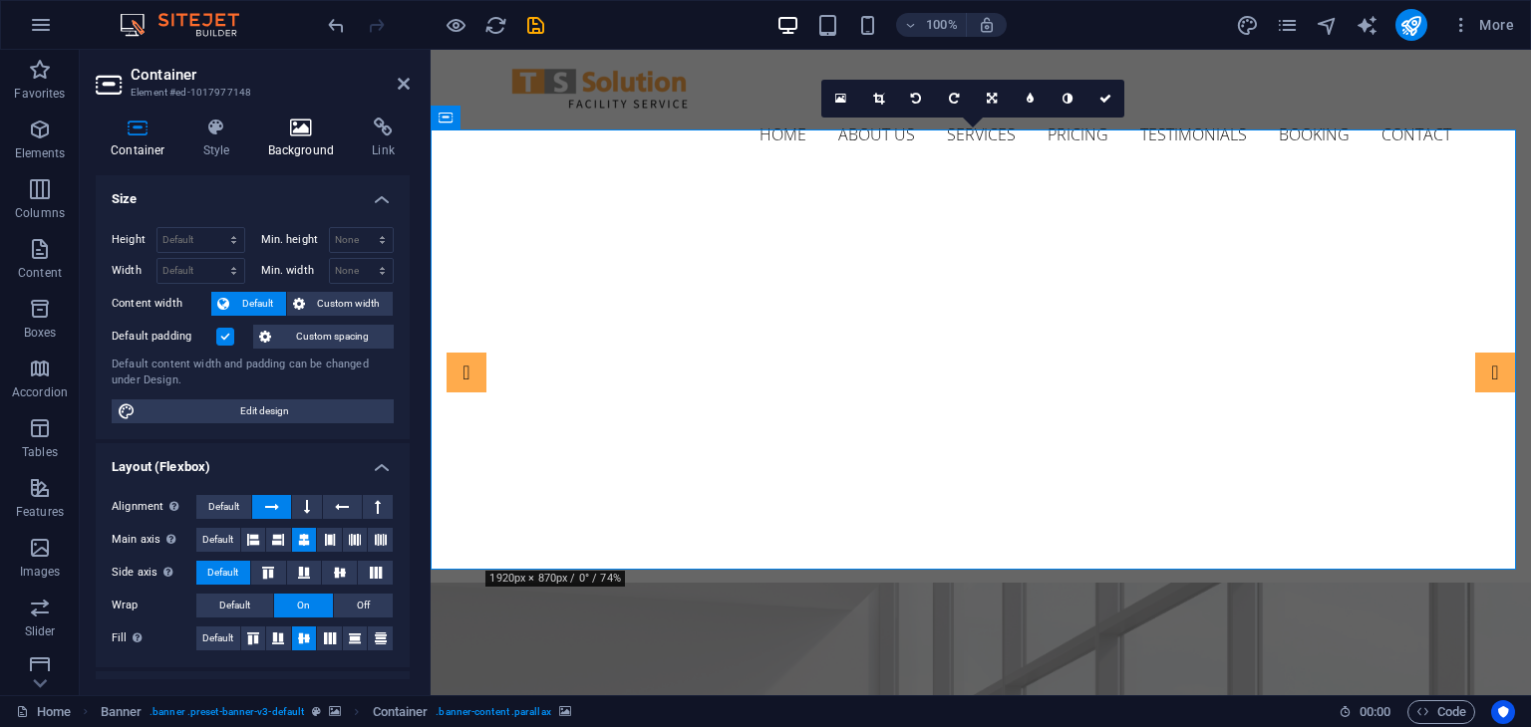
click at [296, 142] on h4 "Background" at bounding box center [305, 139] width 105 height 42
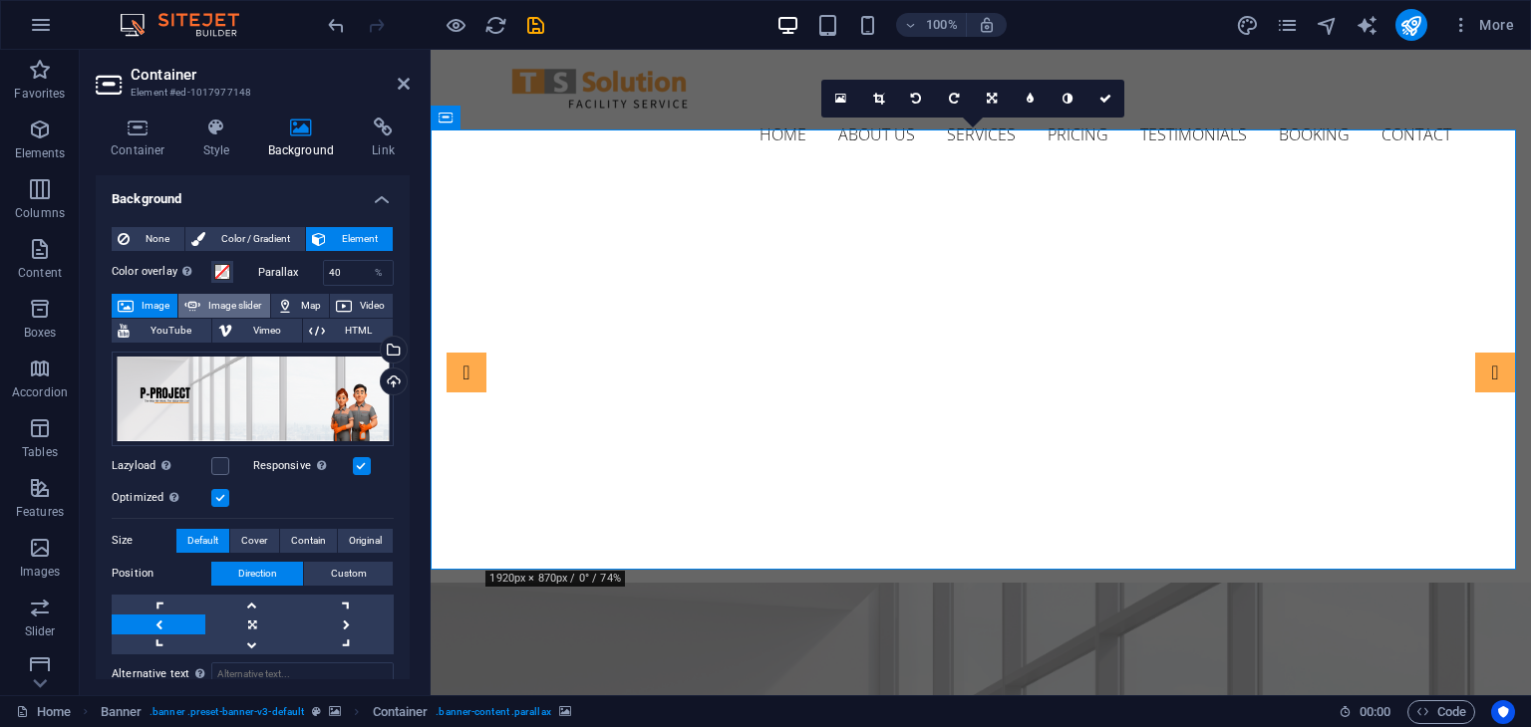
click at [235, 297] on span "Image slider" at bounding box center [234, 306] width 57 height 24
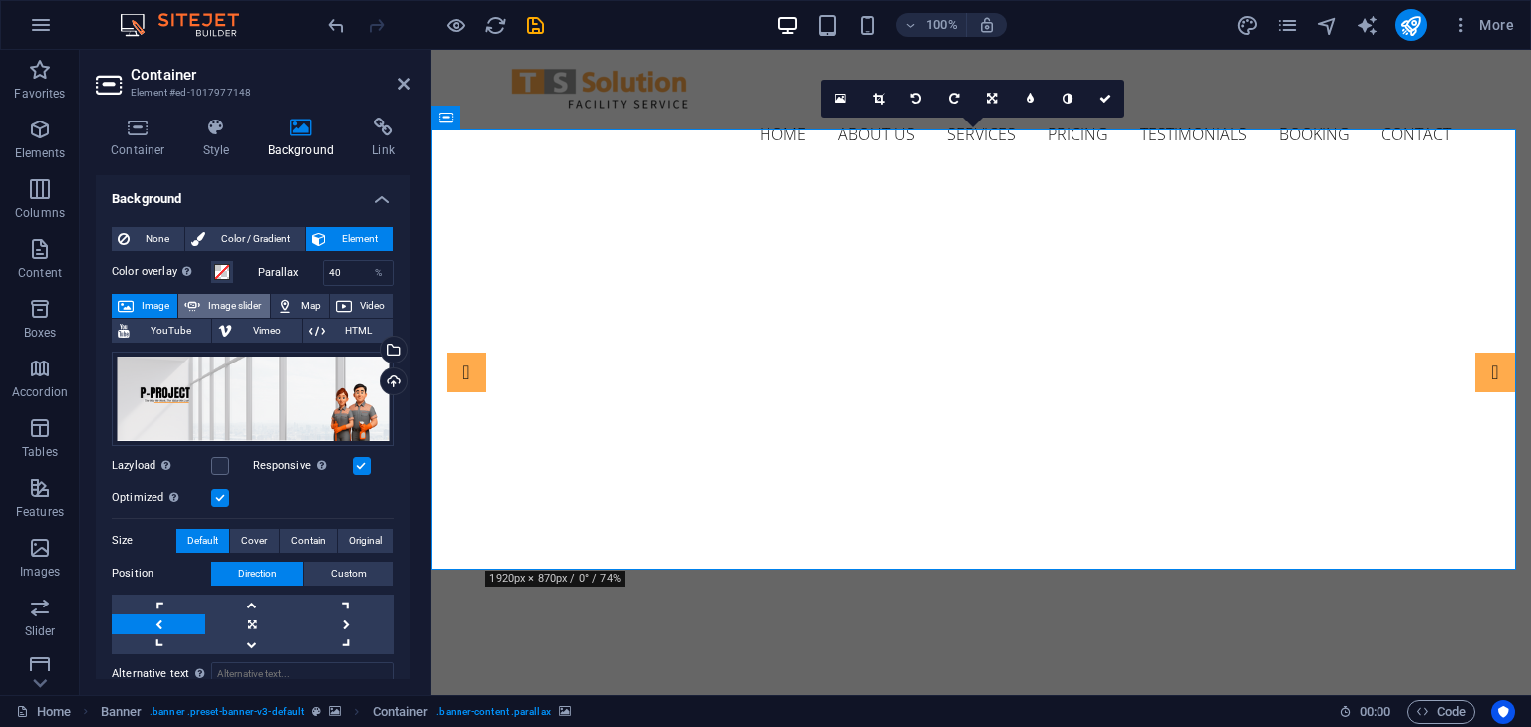
select select "ms"
select select "s"
select select "progressive"
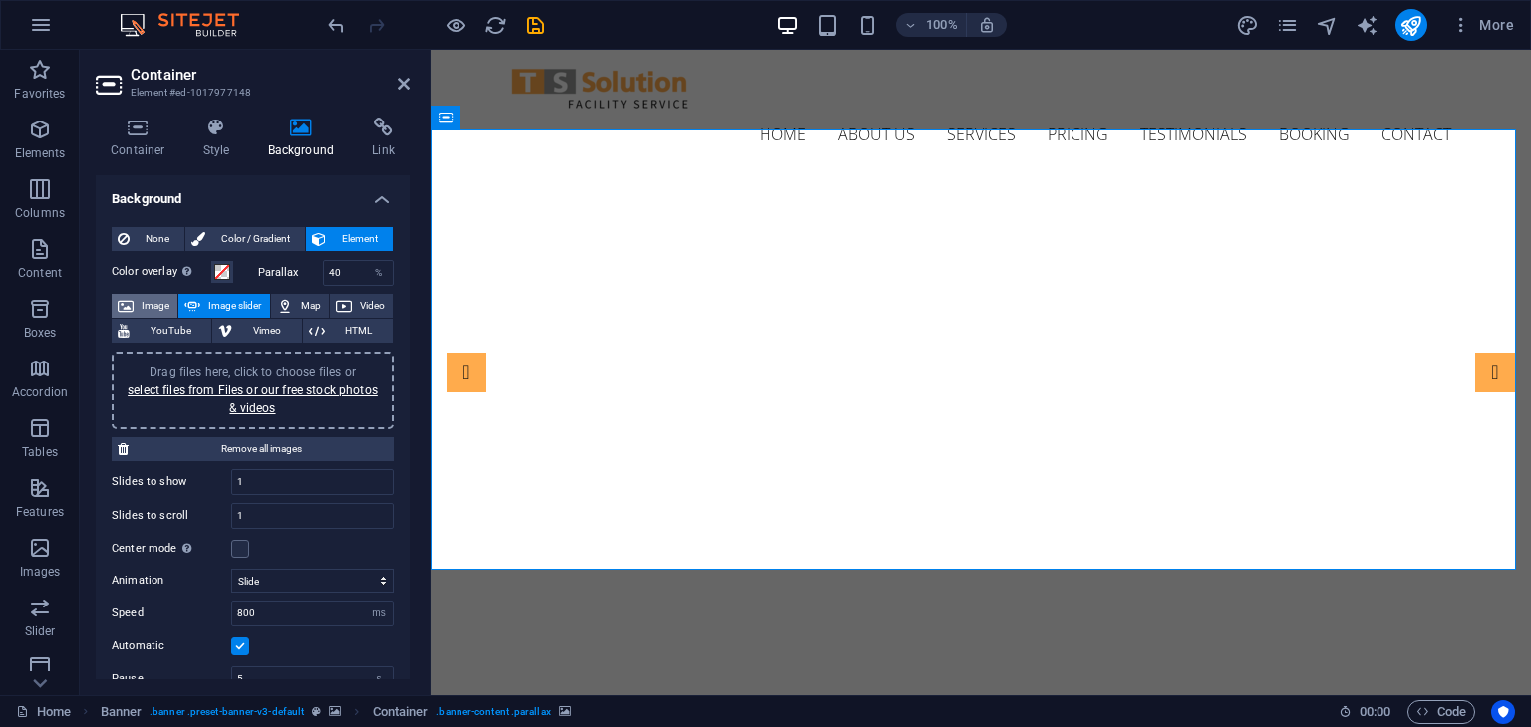
click at [155, 299] on span "Image" at bounding box center [156, 306] width 32 height 24
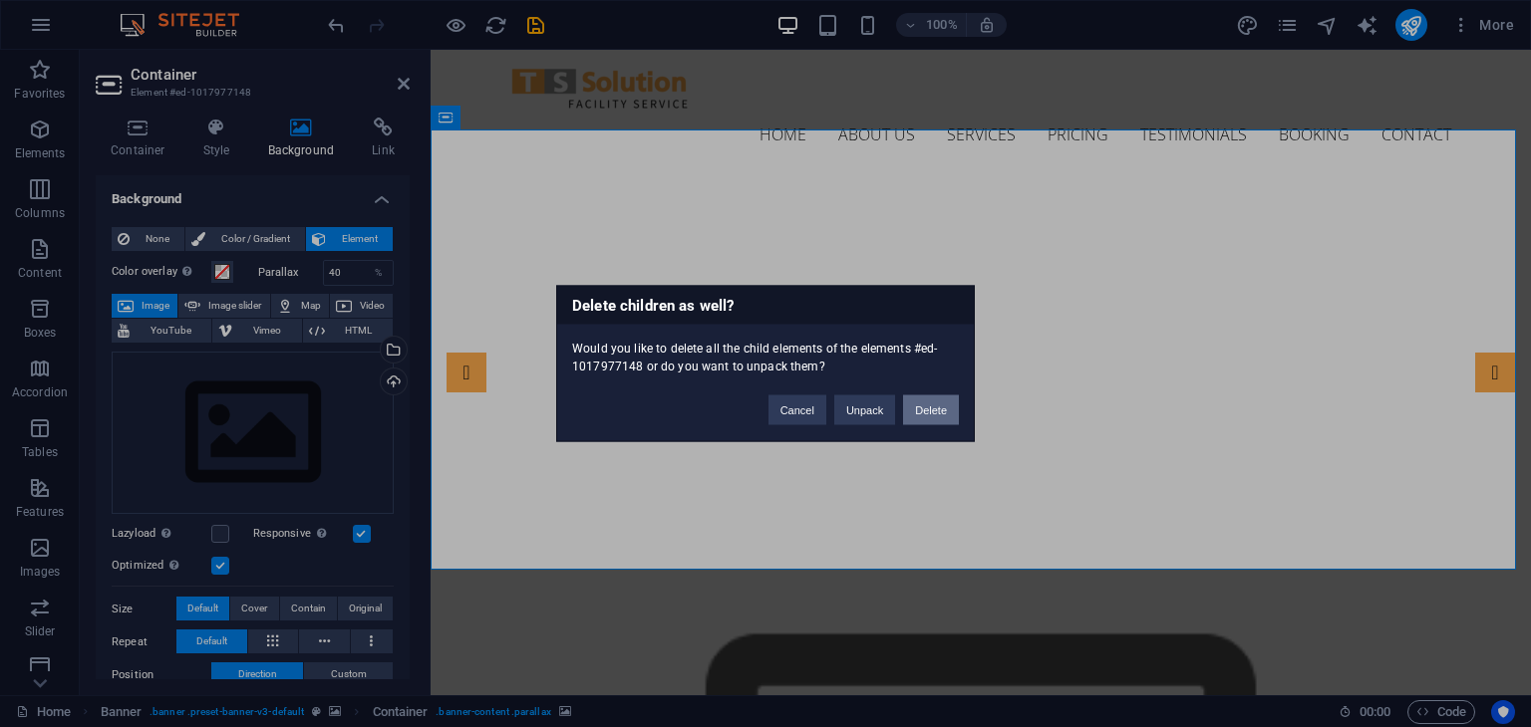
click at [933, 407] on button "Delete" at bounding box center [931, 411] width 56 height 30
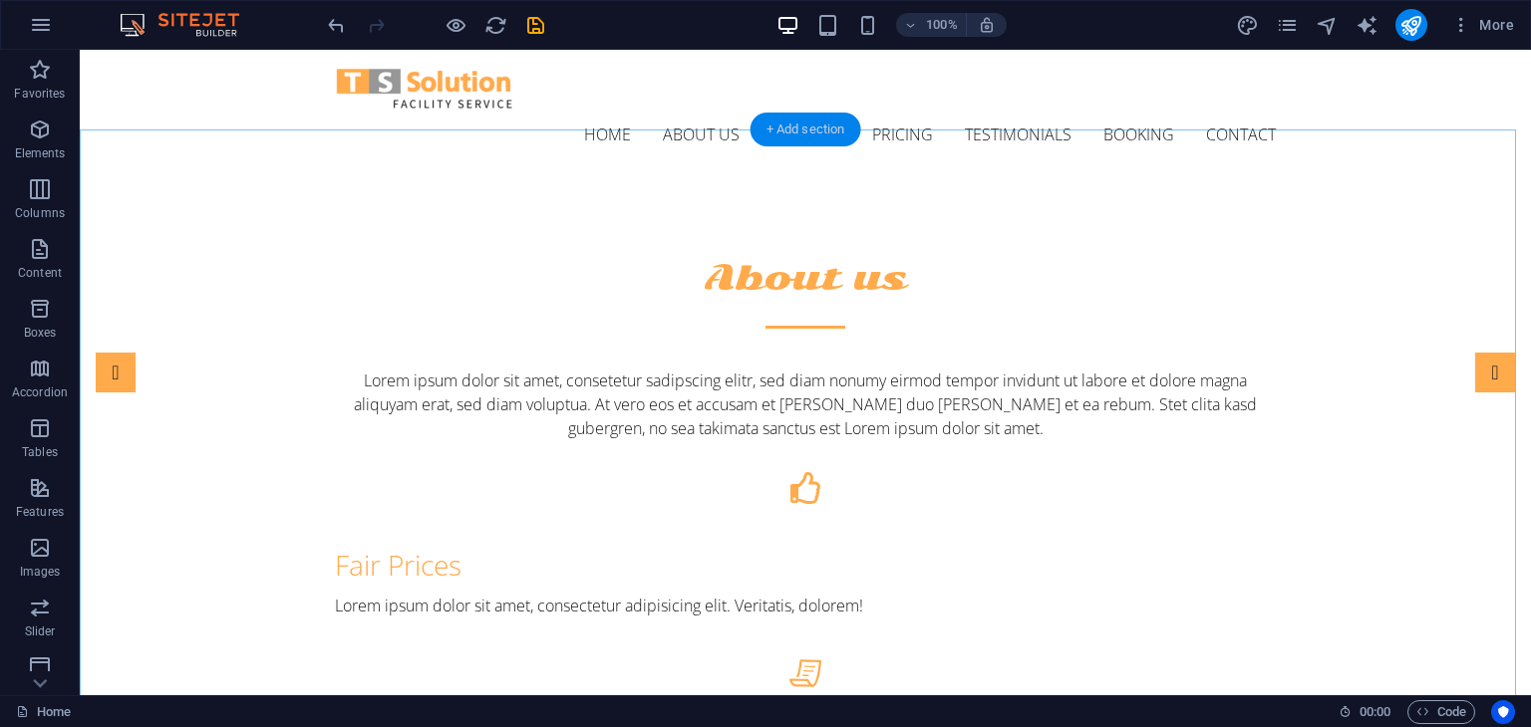
click at [829, 132] on div "+ Add section" at bounding box center [805, 130] width 111 height 34
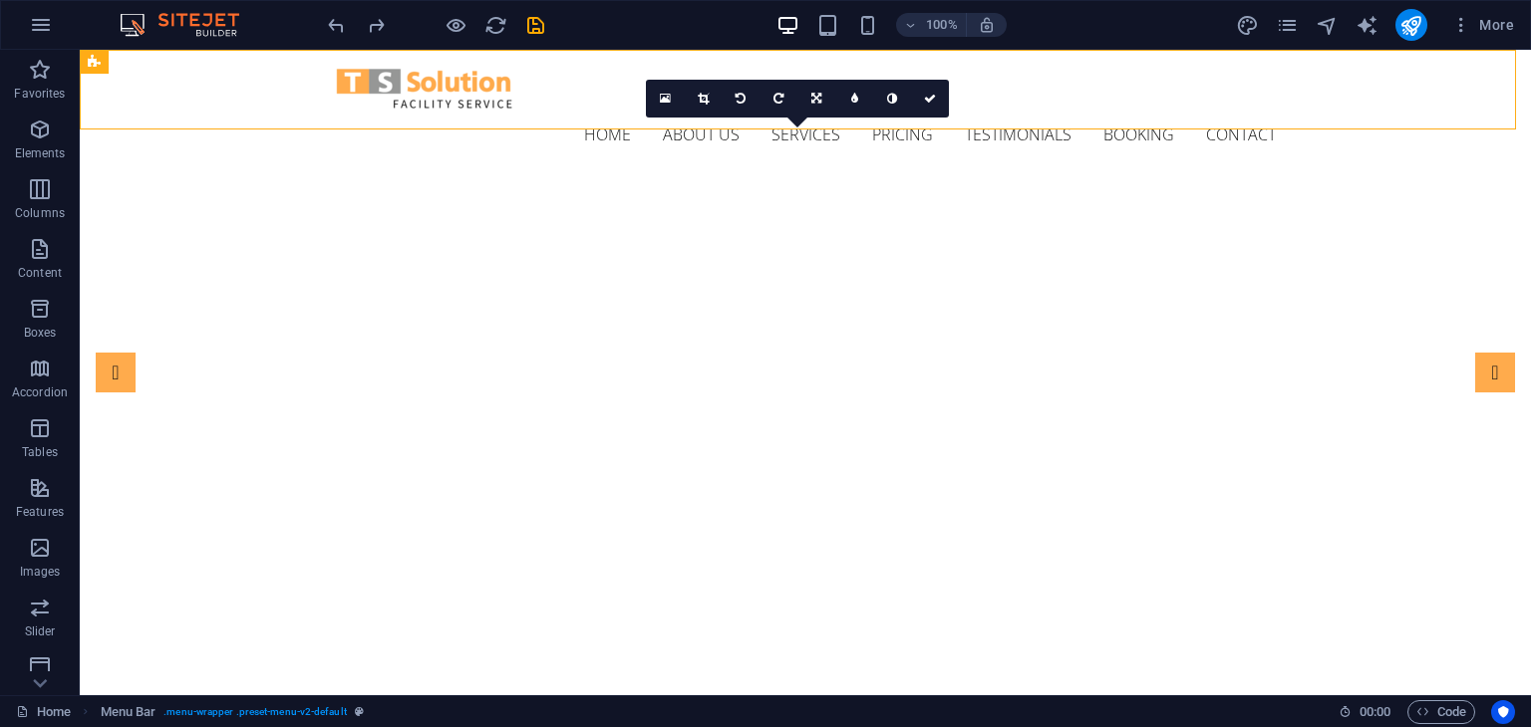
click at [864, 10] on div "100%" at bounding box center [891, 25] width 230 height 32
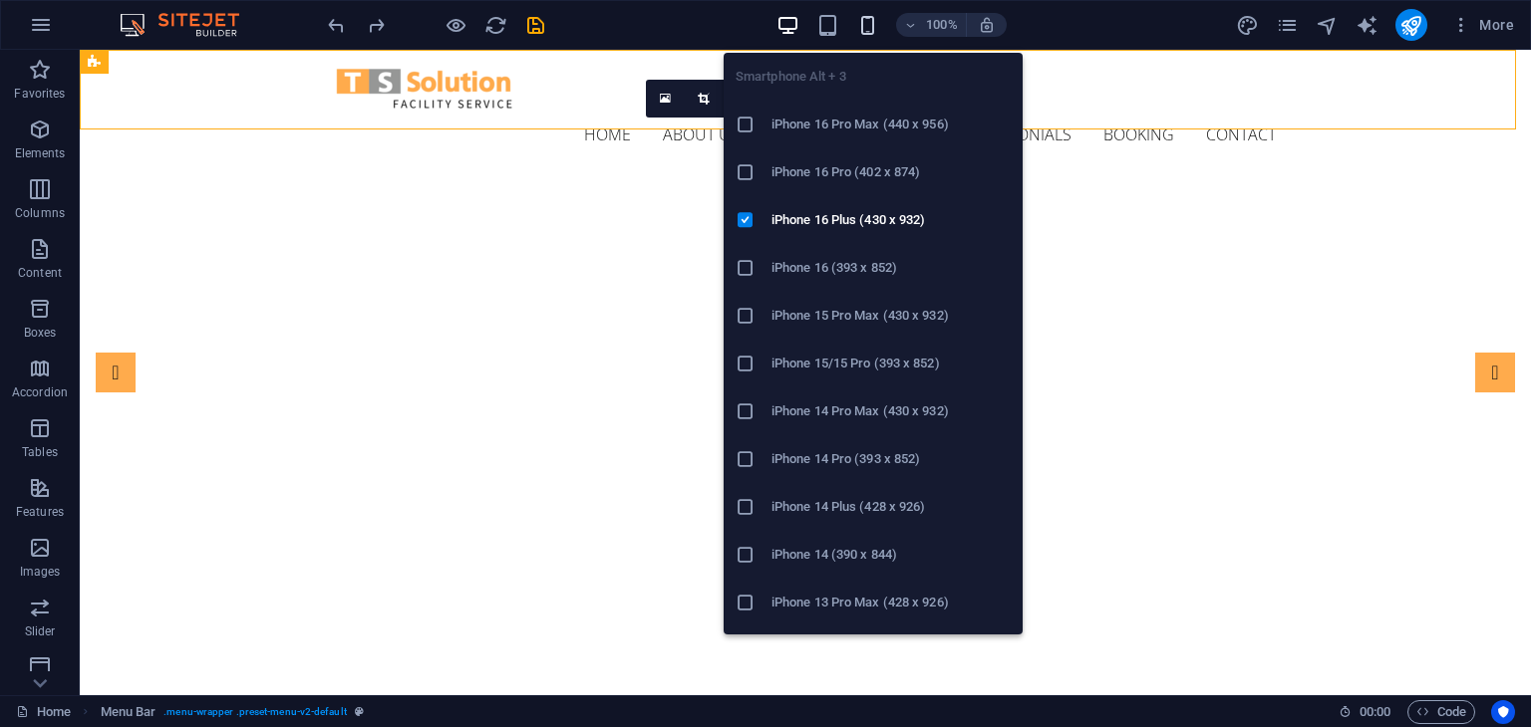
click at [864, 21] on icon "button" at bounding box center [867, 25] width 23 height 23
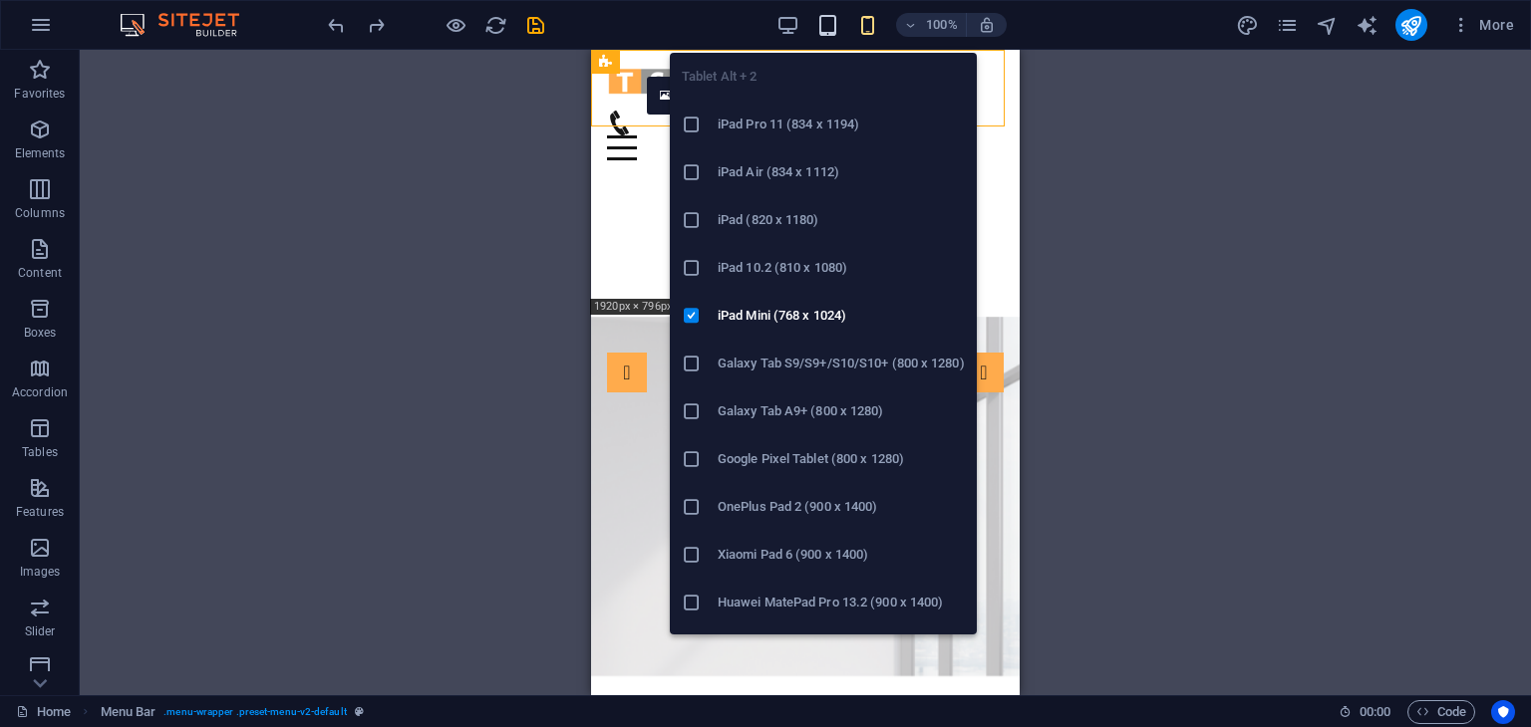
click at [835, 22] on icon "button" at bounding box center [827, 25] width 23 height 23
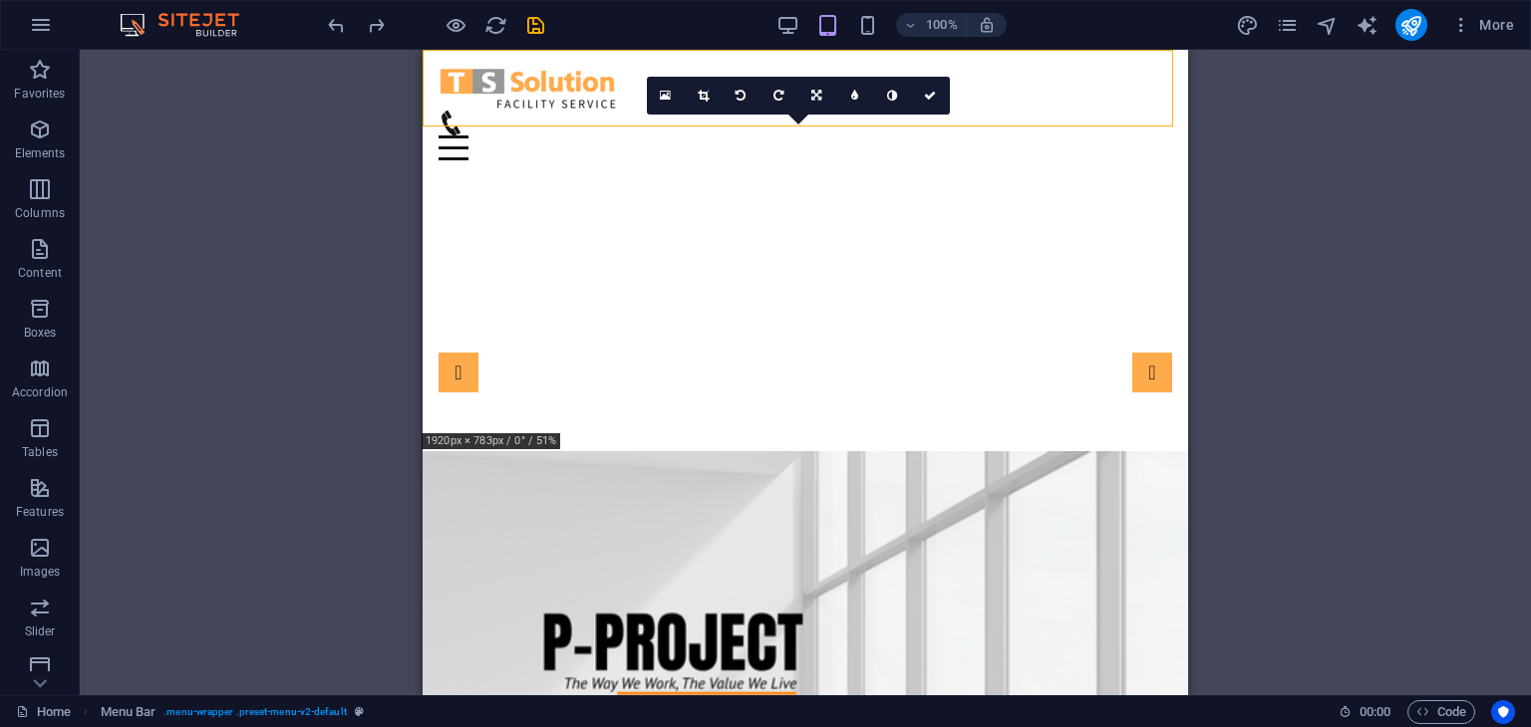
click at [778, 4] on div "100% More" at bounding box center [765, 25] width 1529 height 48
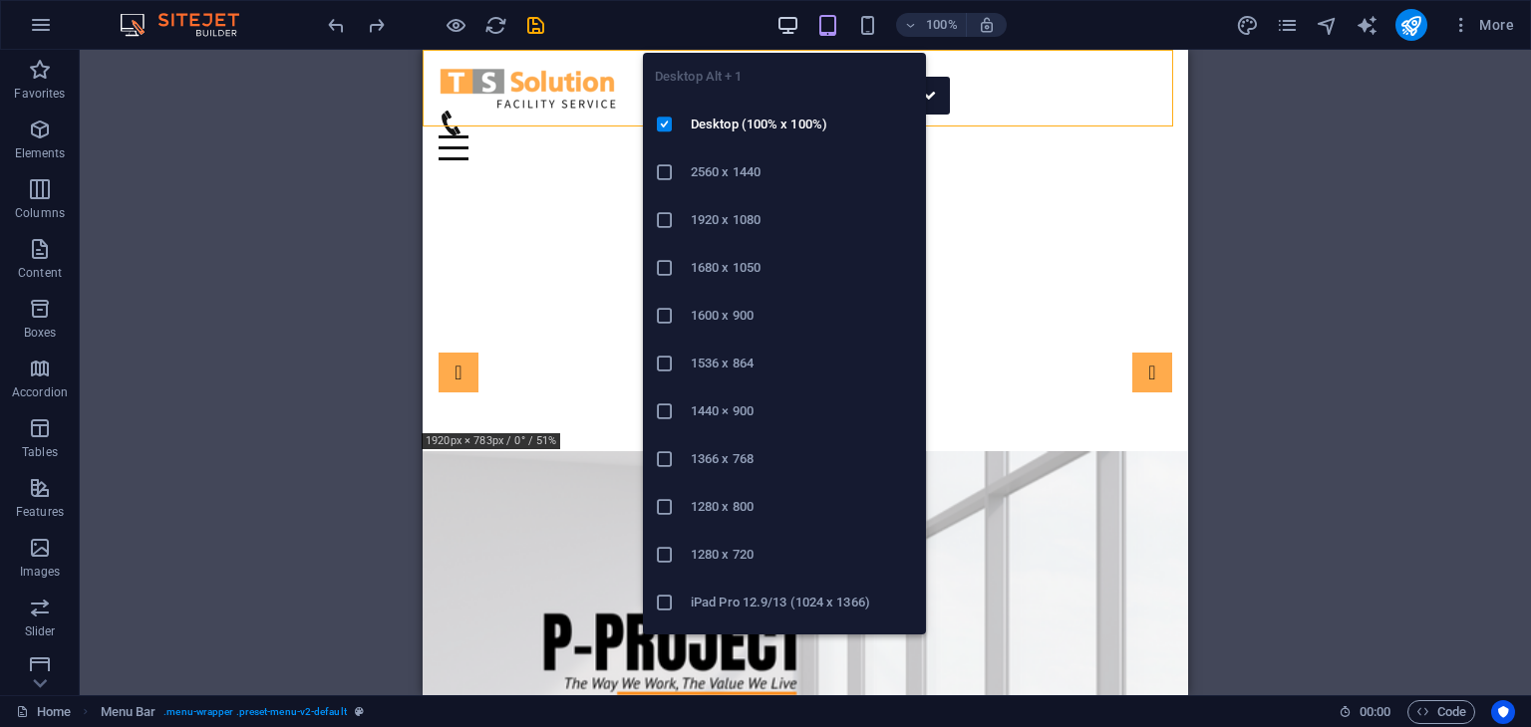
click at [783, 31] on icon "button" at bounding box center [787, 25] width 23 height 23
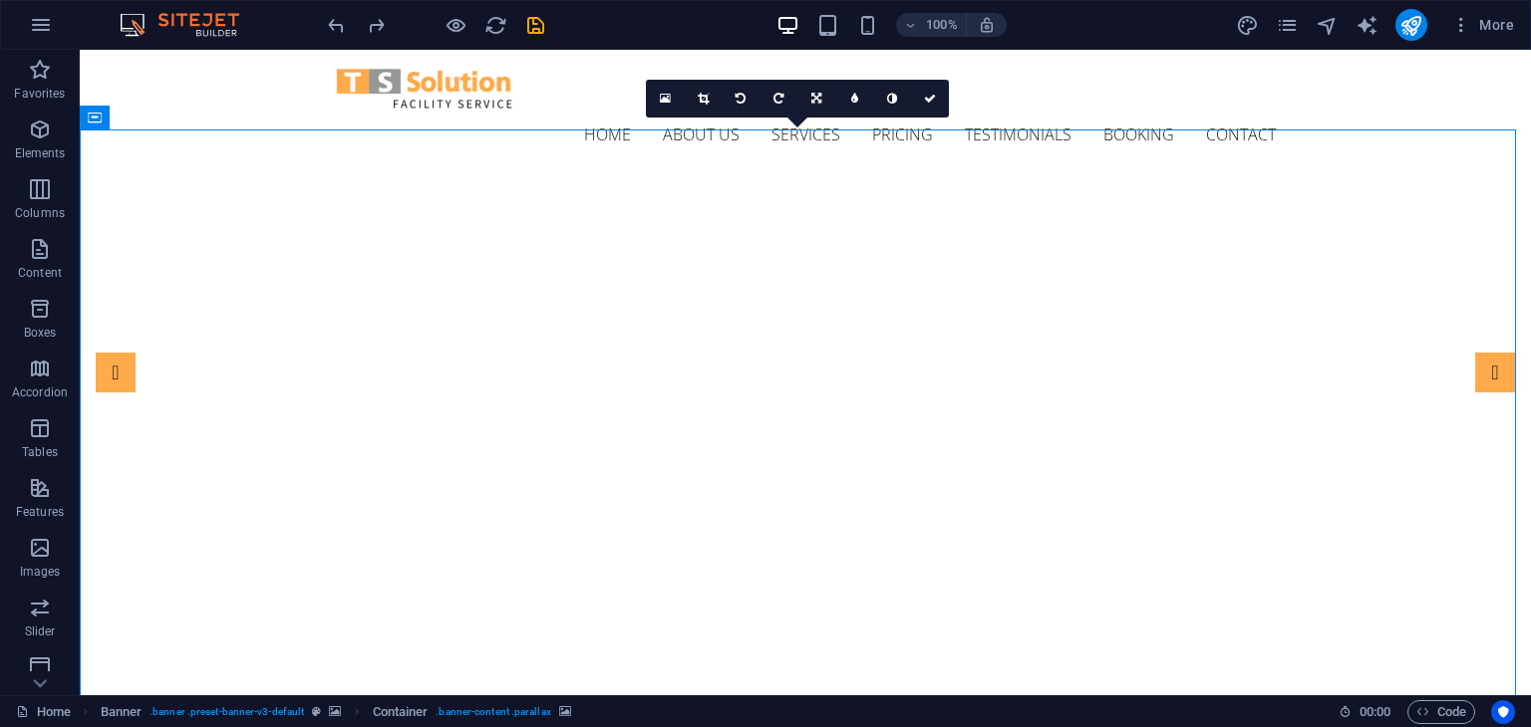
click at [666, 98] on icon at bounding box center [665, 99] width 11 height 14
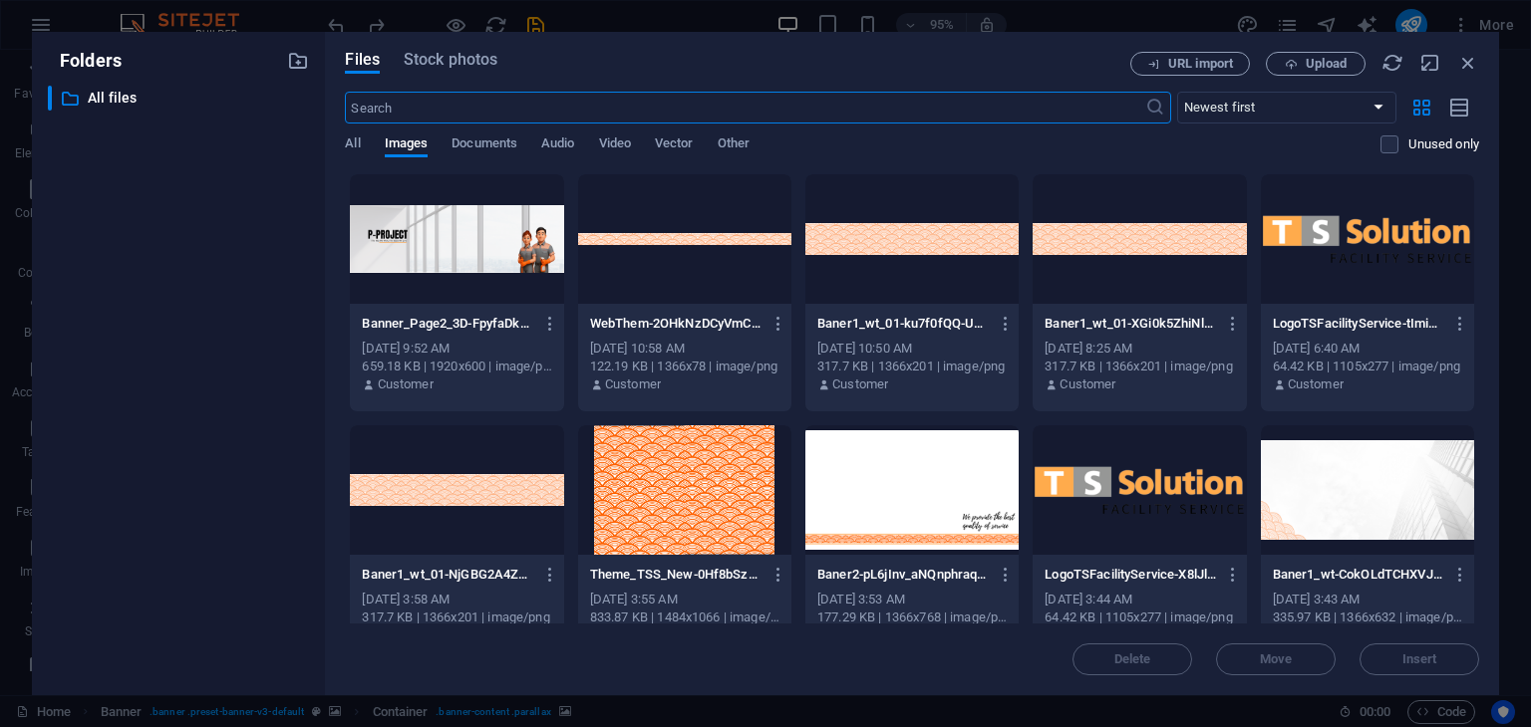
click at [537, 238] on div at bounding box center [456, 239] width 213 height 130
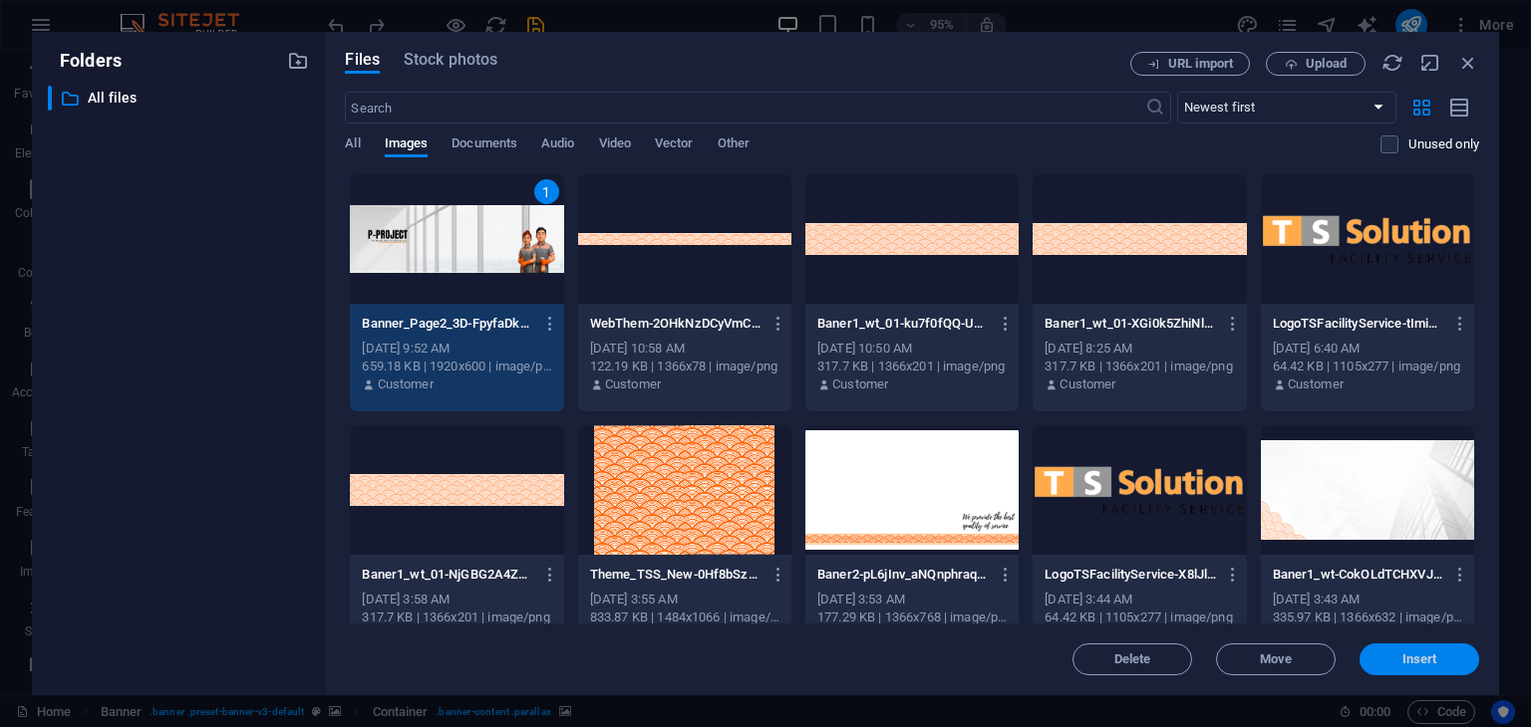
click at [1411, 655] on span "Insert" at bounding box center [1419, 660] width 35 height 12
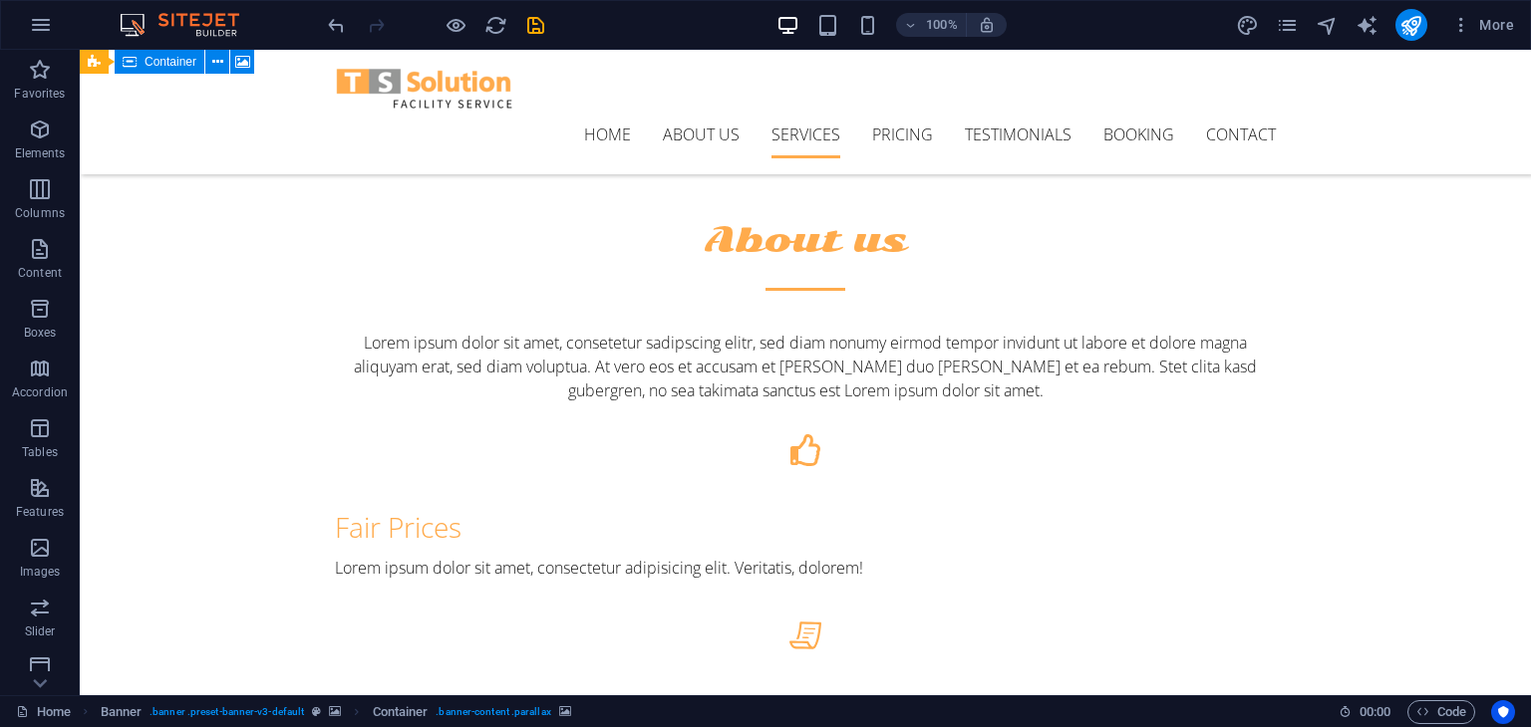
scroll to position [1339, 0]
click at [47, 29] on icon "button" at bounding box center [41, 25] width 24 height 24
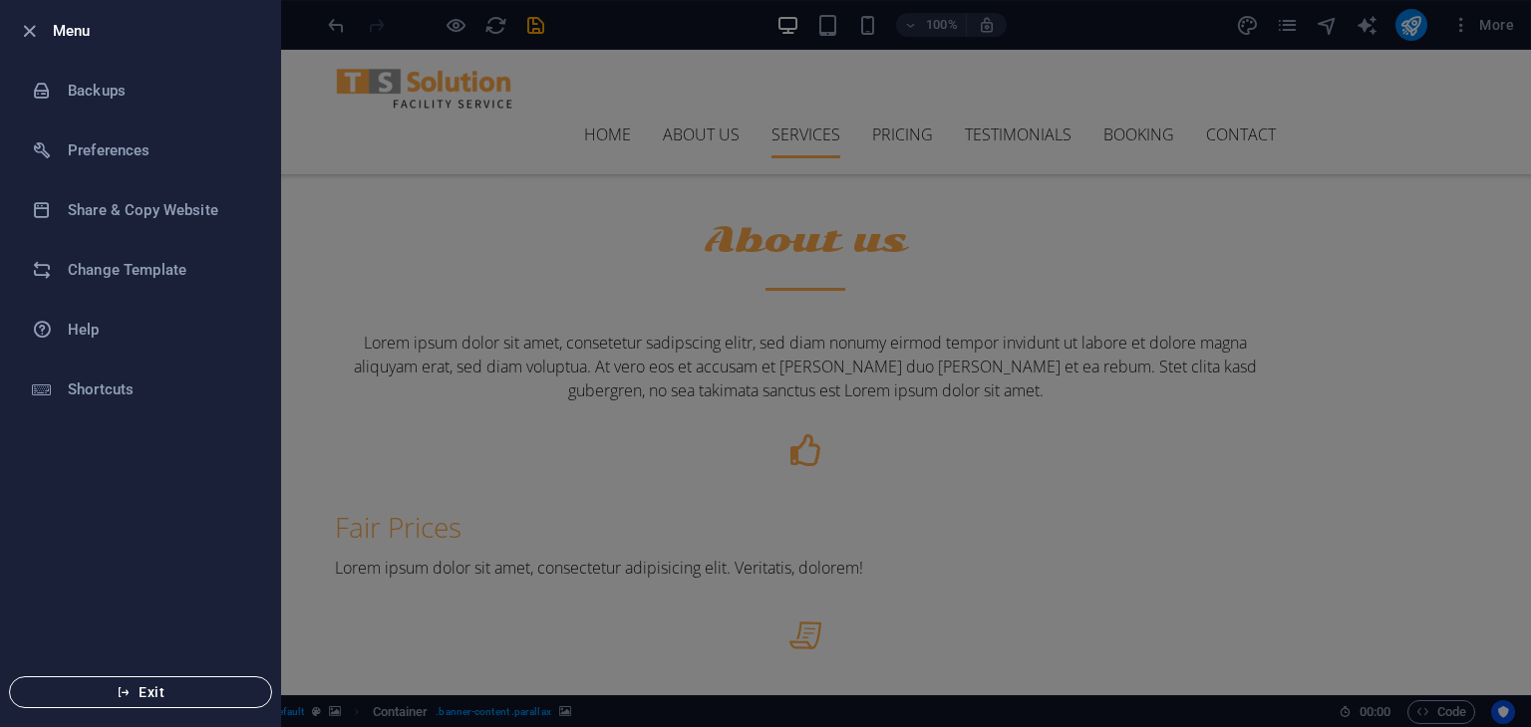
click at [112, 691] on span "Exit" at bounding box center [140, 693] width 229 height 16
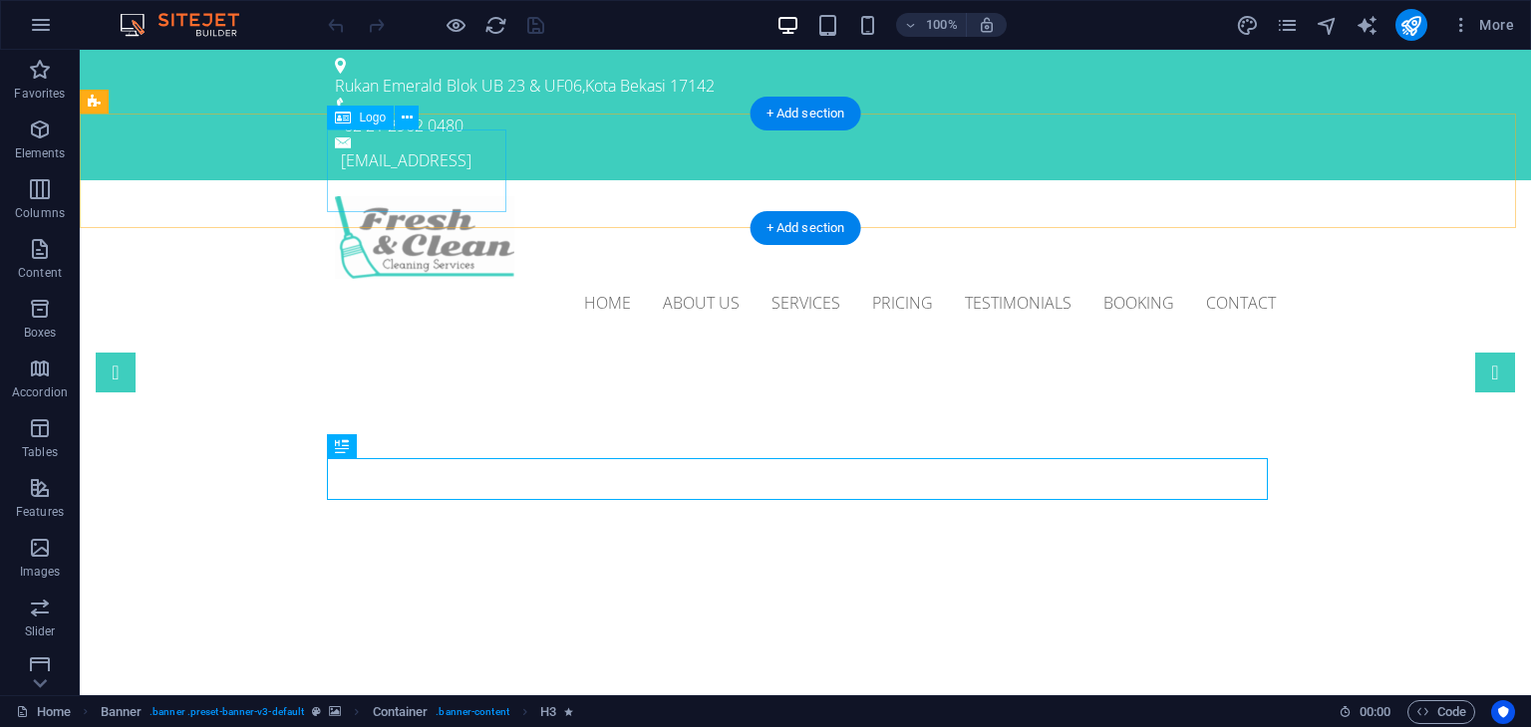
click at [407, 196] on div at bounding box center [805, 237] width 941 height 83
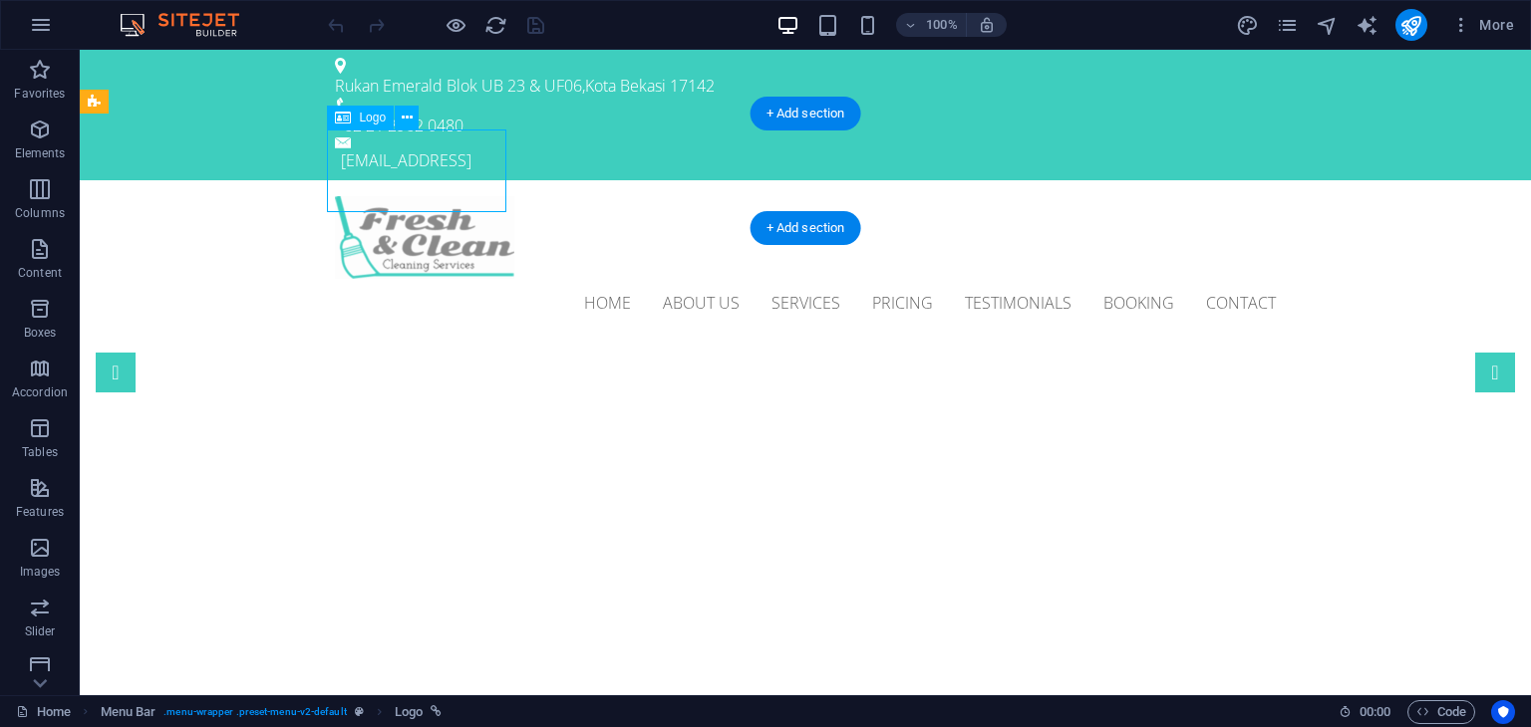
click at [450, 196] on div at bounding box center [805, 237] width 941 height 83
click at [409, 196] on div at bounding box center [805, 237] width 941 height 83
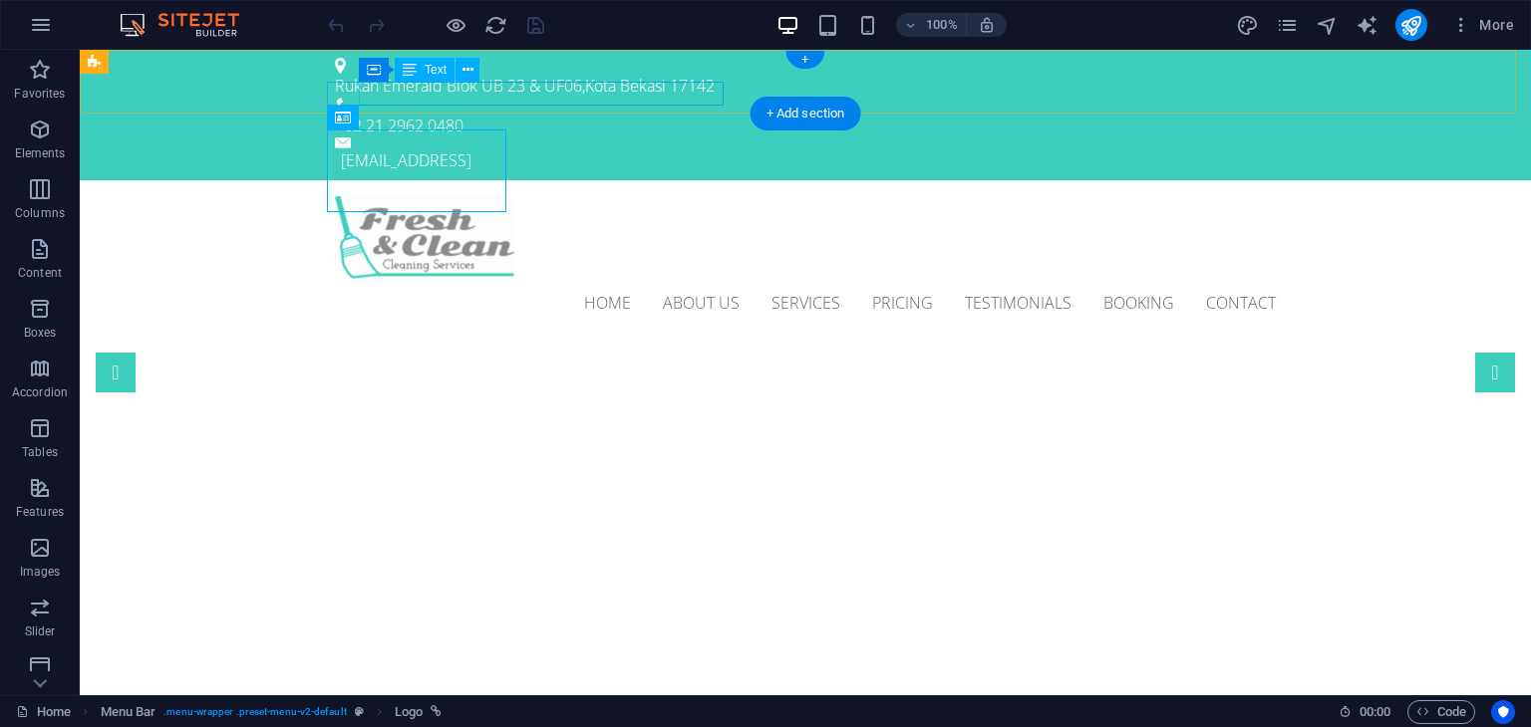
click at [368, 148] on div "[EMAIL_ADDRESS]" at bounding box center [808, 160] width 935 height 24
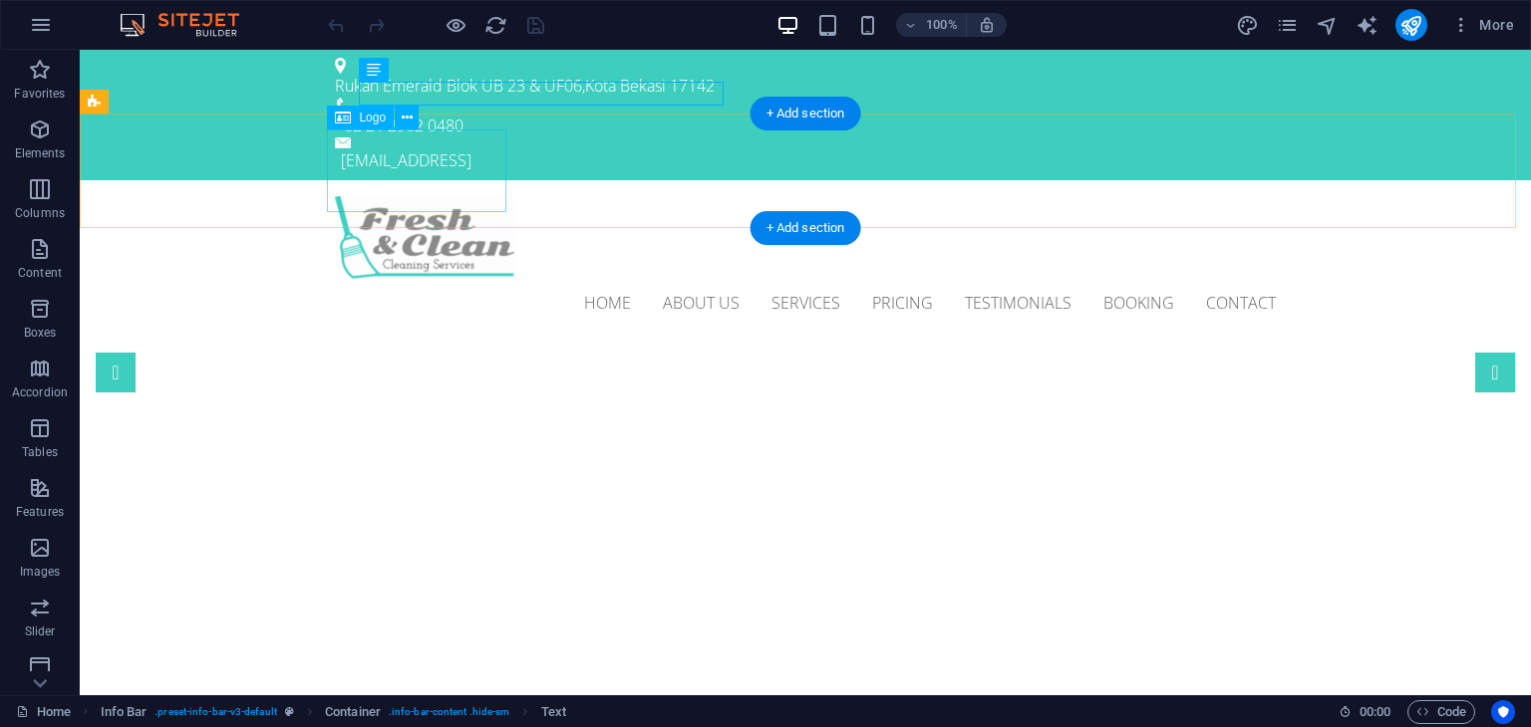
click at [394, 196] on div at bounding box center [805, 237] width 941 height 83
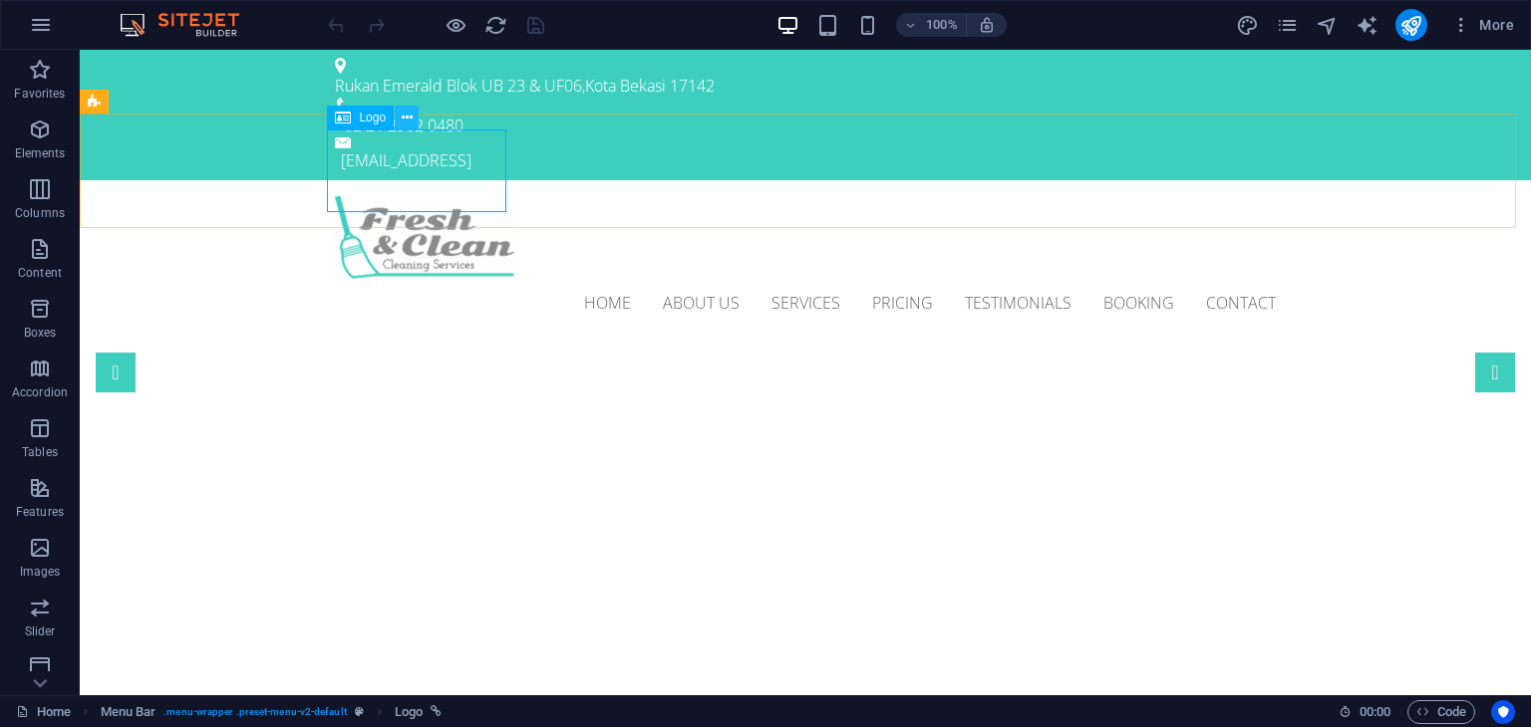
click at [407, 120] on icon at bounding box center [407, 118] width 11 height 21
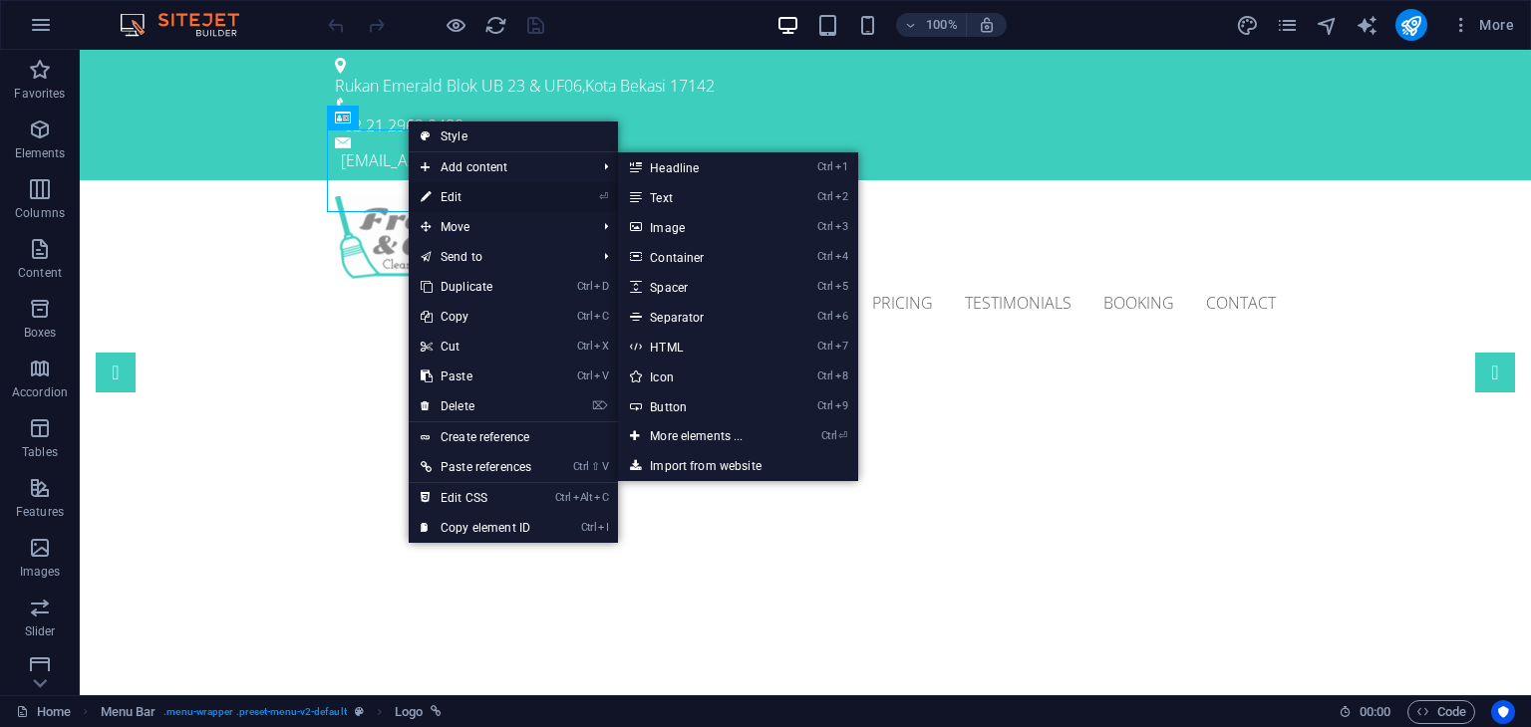
click at [454, 200] on link "⏎ Edit" at bounding box center [476, 197] width 135 height 30
select select "px"
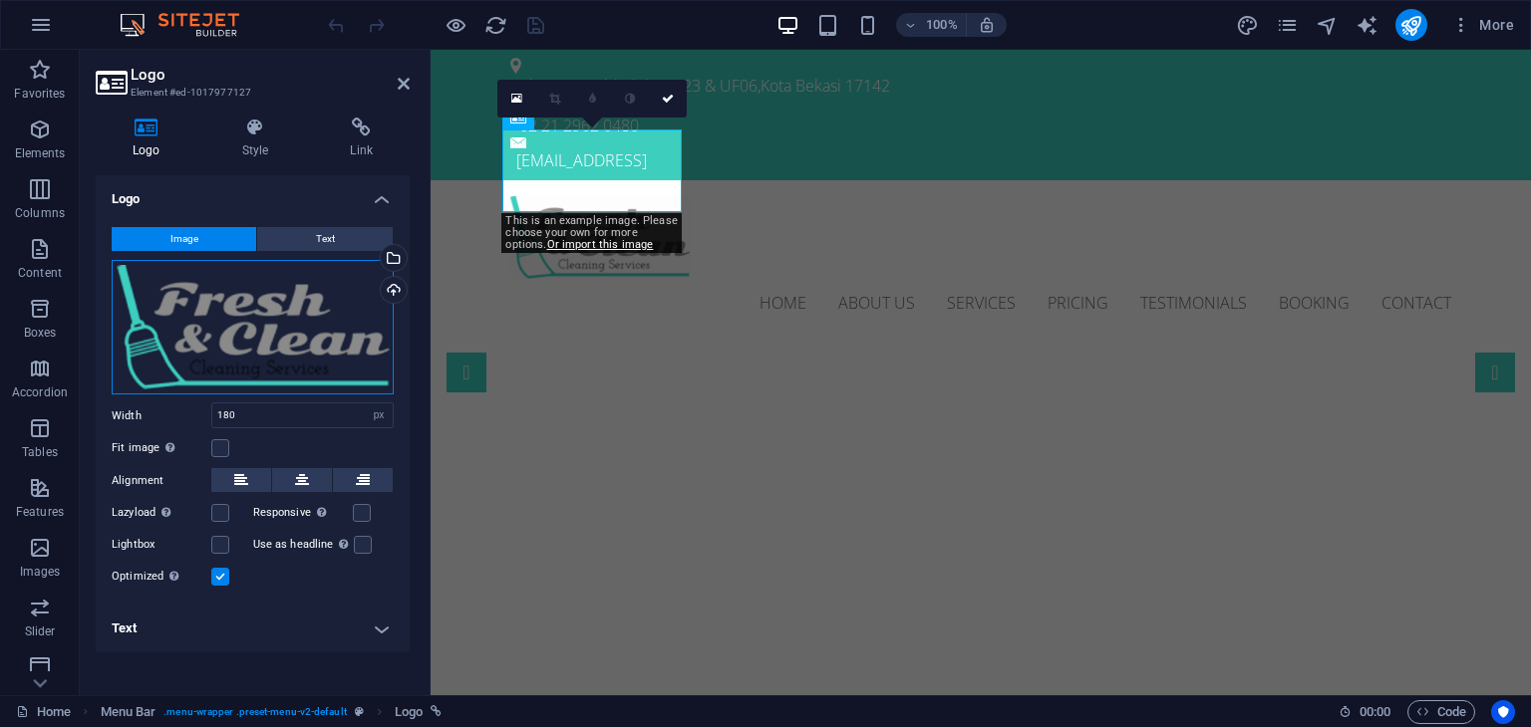
click at [235, 323] on div "Drag files here, click to choose files or select files from Files or our free s…" at bounding box center [253, 328] width 282 height 136
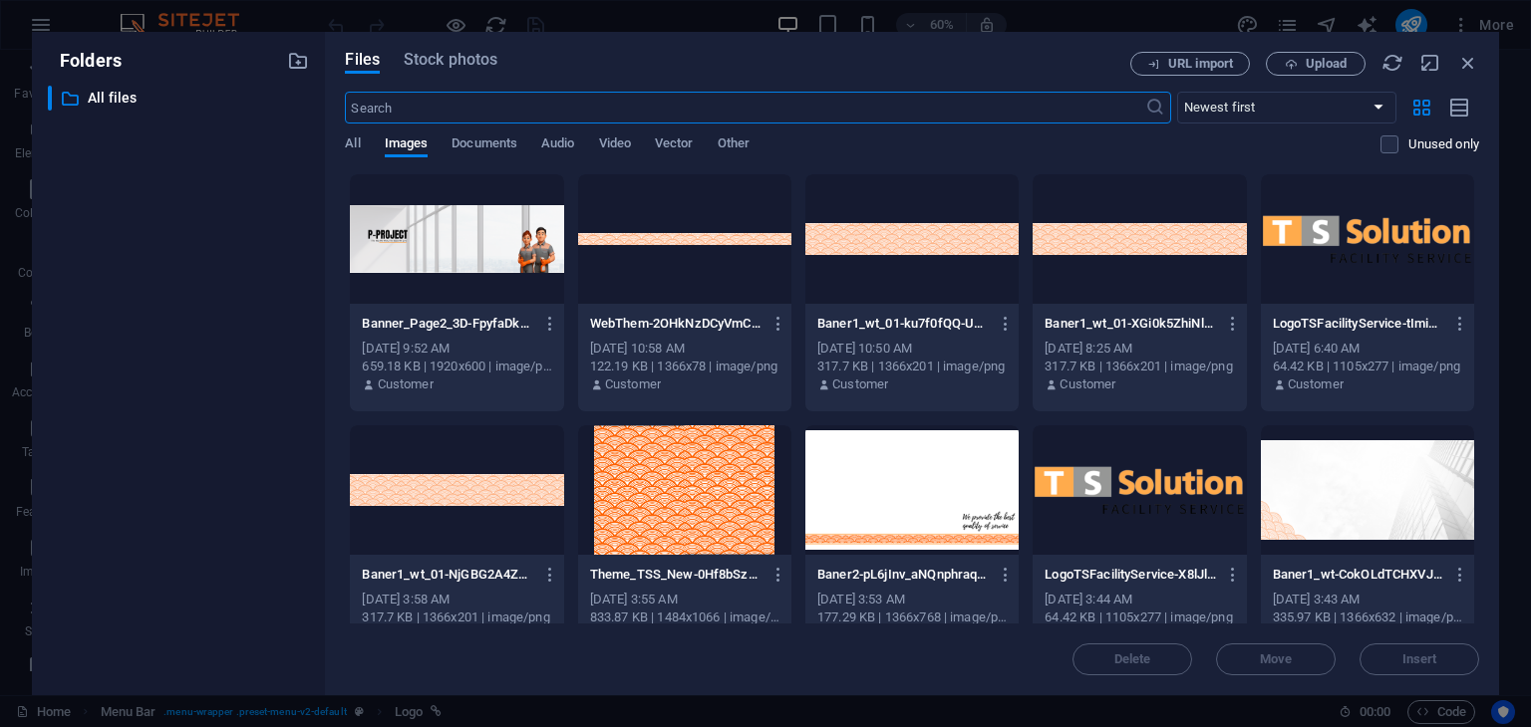
click at [1109, 516] on div at bounding box center [1138, 491] width 213 height 130
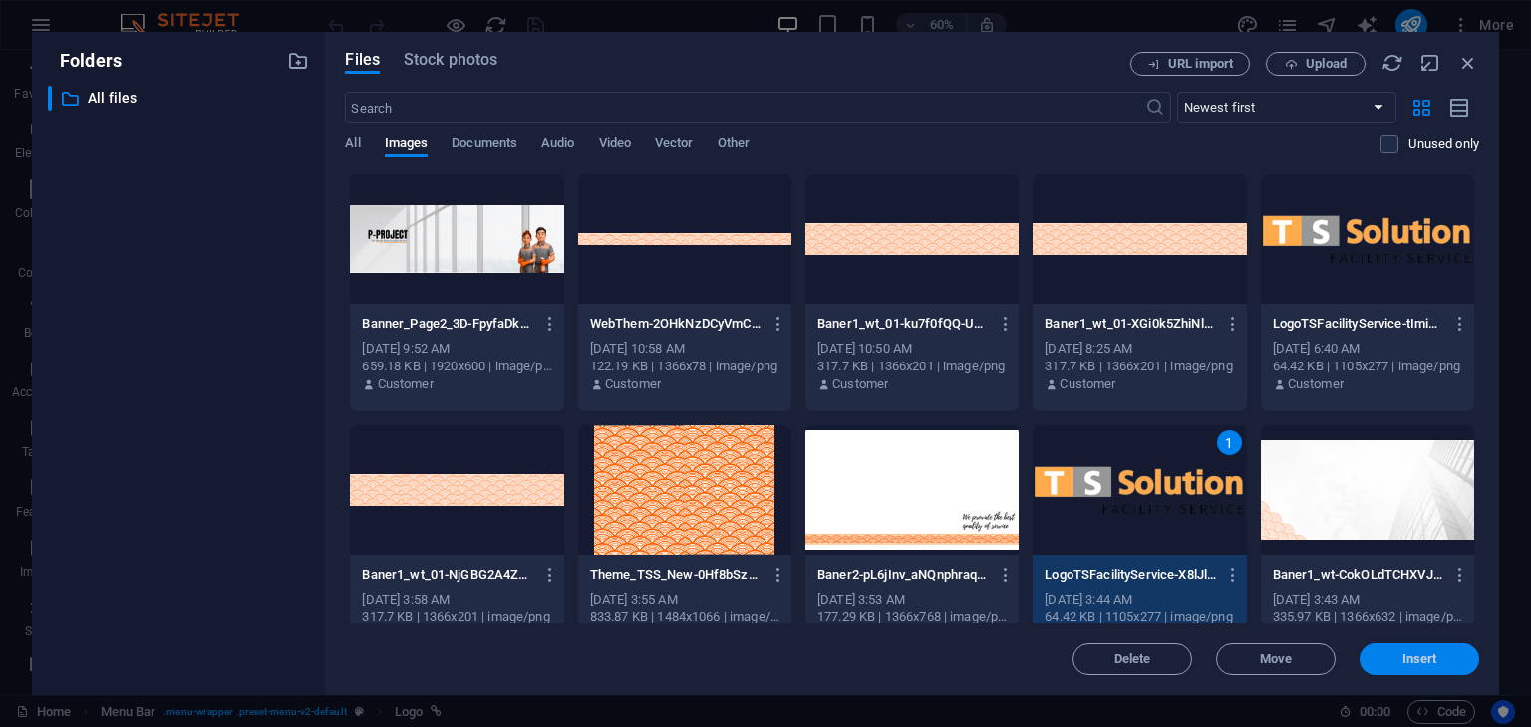
click at [1427, 655] on span "Insert" at bounding box center [1419, 660] width 35 height 12
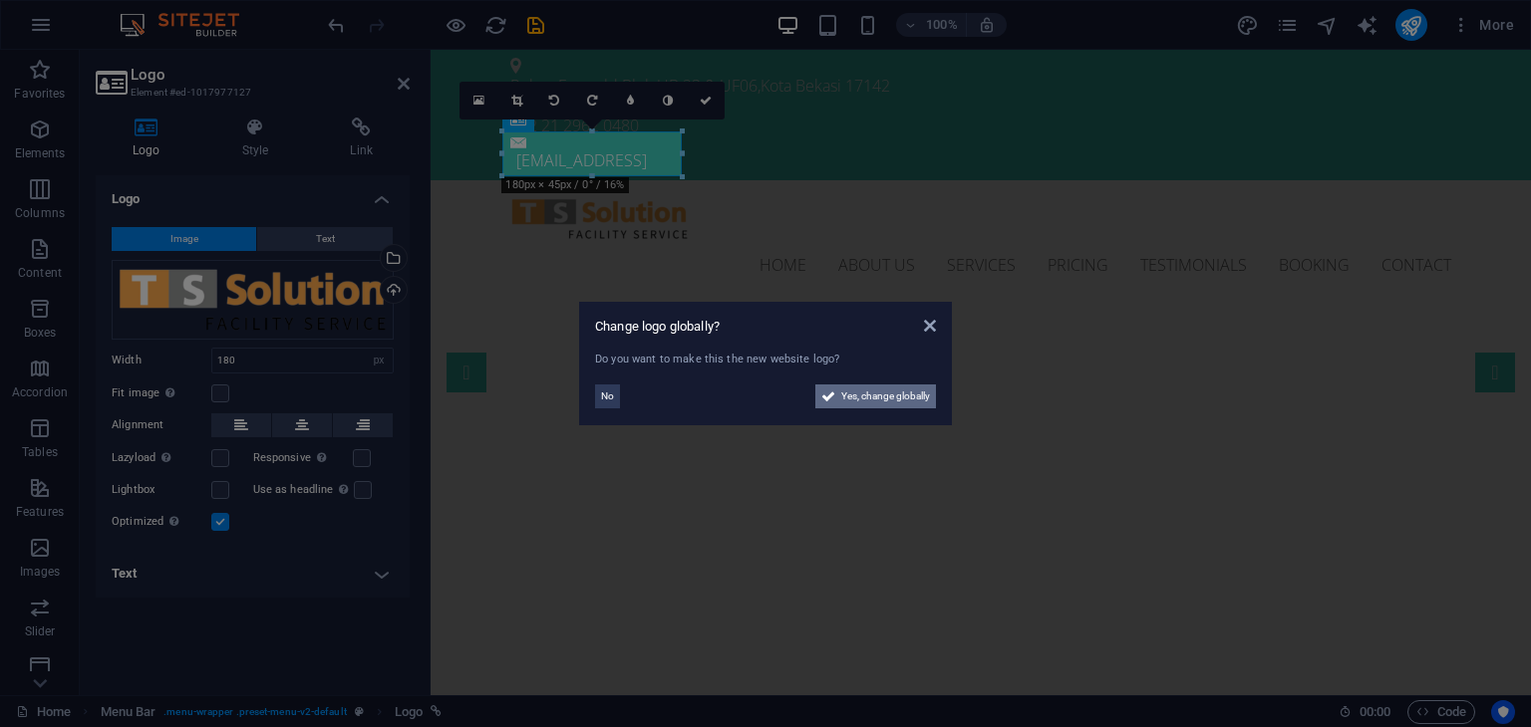
click at [894, 397] on span "Yes, change globally" at bounding box center [885, 397] width 89 height 24
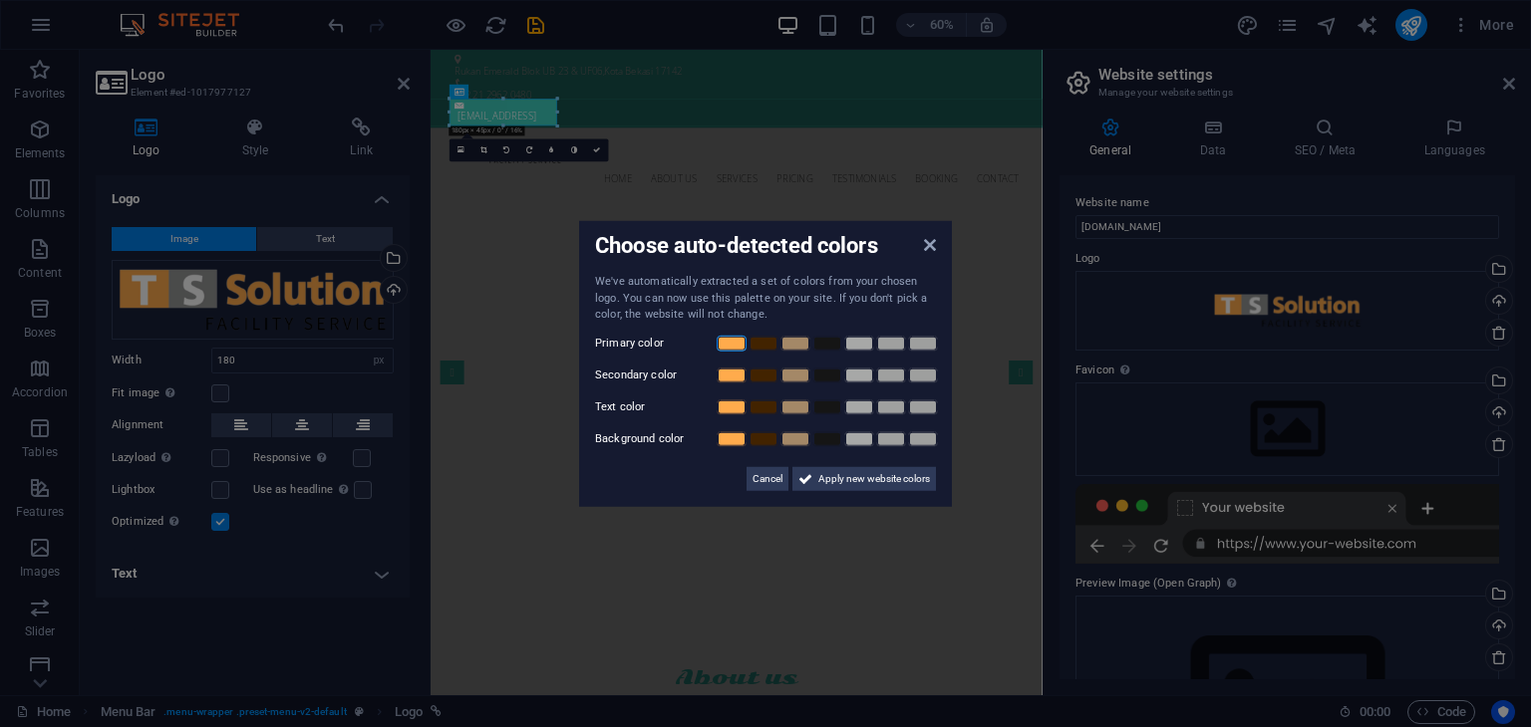
click at [734, 337] on link at bounding box center [732, 343] width 30 height 16
click at [797, 374] on link at bounding box center [795, 375] width 30 height 16
click at [819, 404] on link at bounding box center [827, 407] width 30 height 16
click at [721, 436] on link at bounding box center [732, 439] width 30 height 16
click at [917, 478] on span "Apply new website colors" at bounding box center [874, 478] width 112 height 24
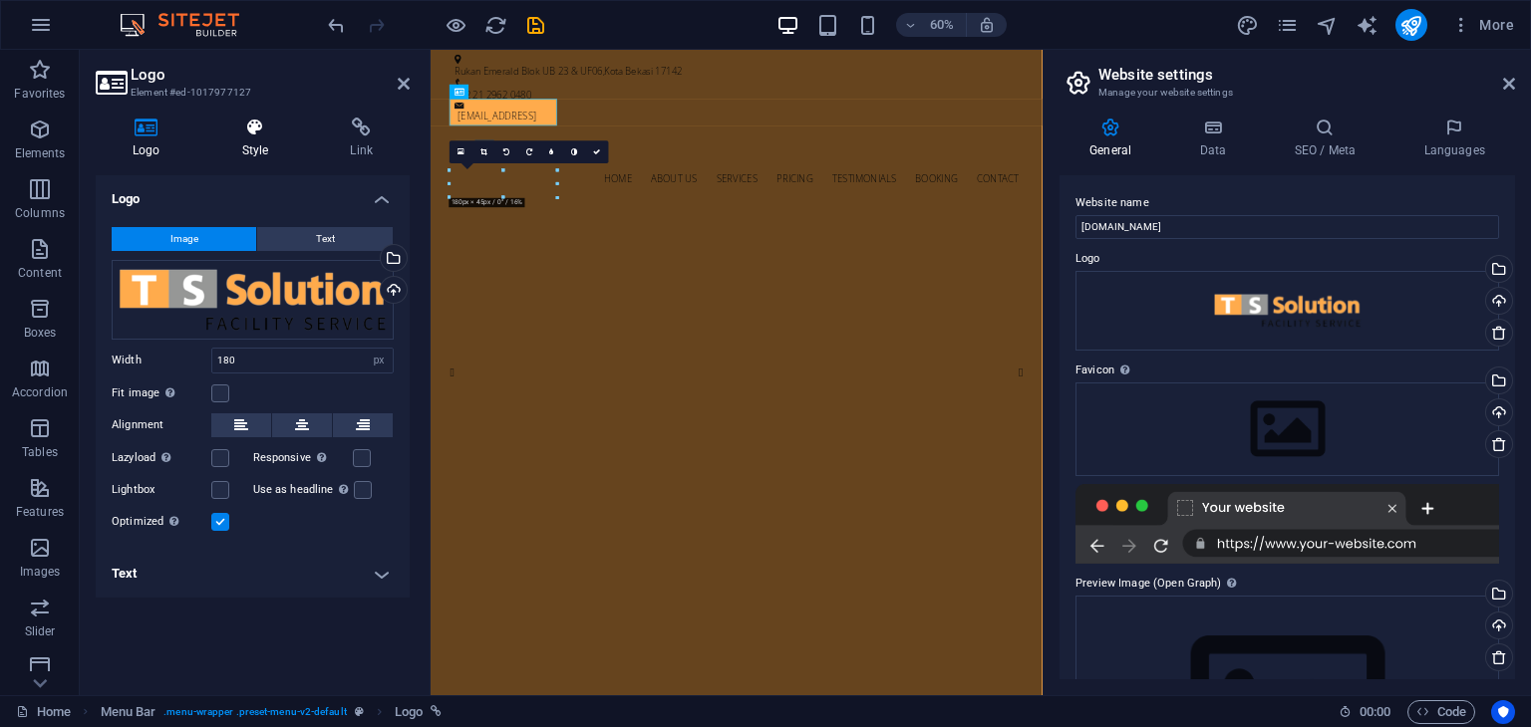
click at [263, 141] on h4 "Style" at bounding box center [259, 139] width 109 height 42
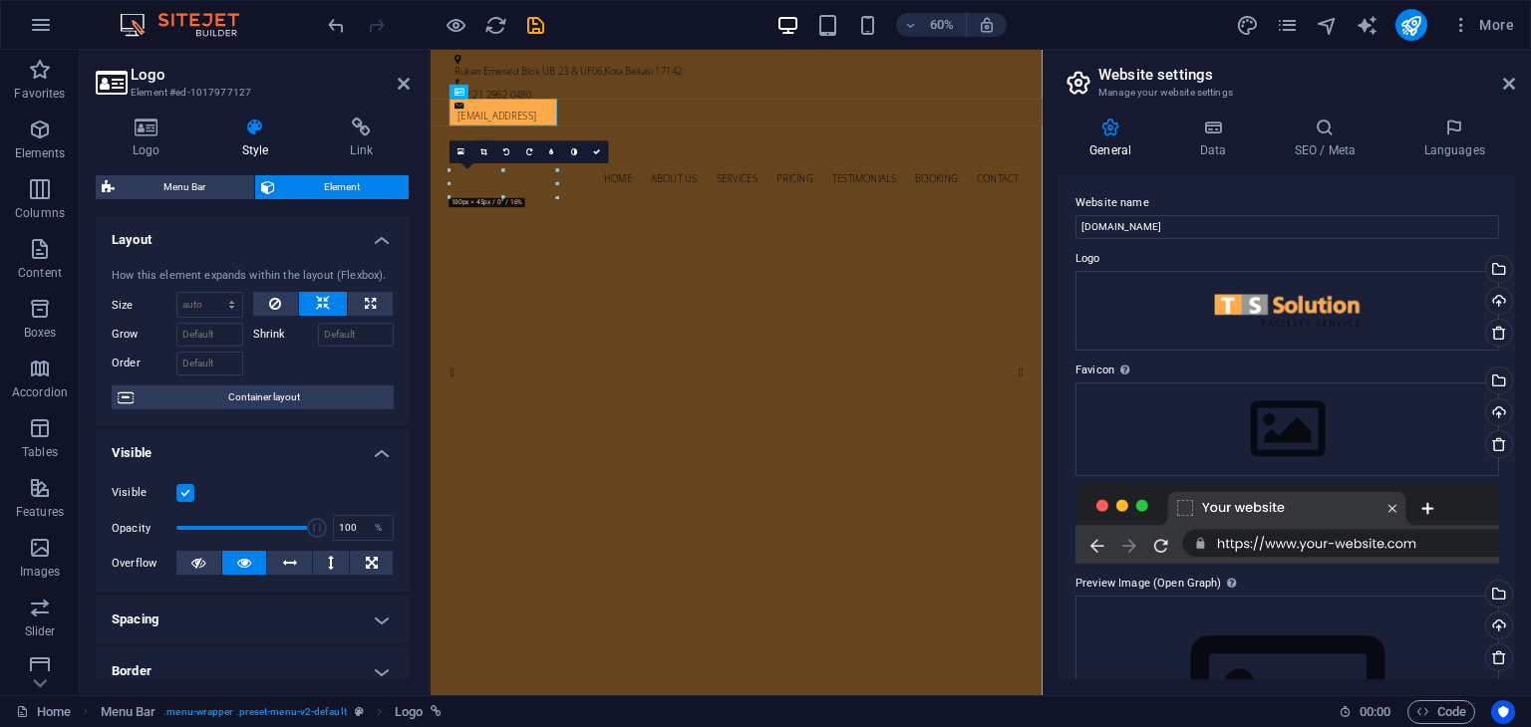
click at [263, 141] on h4 "Style" at bounding box center [259, 139] width 109 height 42
click at [545, 196] on div at bounding box center [940, 218] width 941 height 45
click at [1210, 130] on icon at bounding box center [1212, 128] width 87 height 20
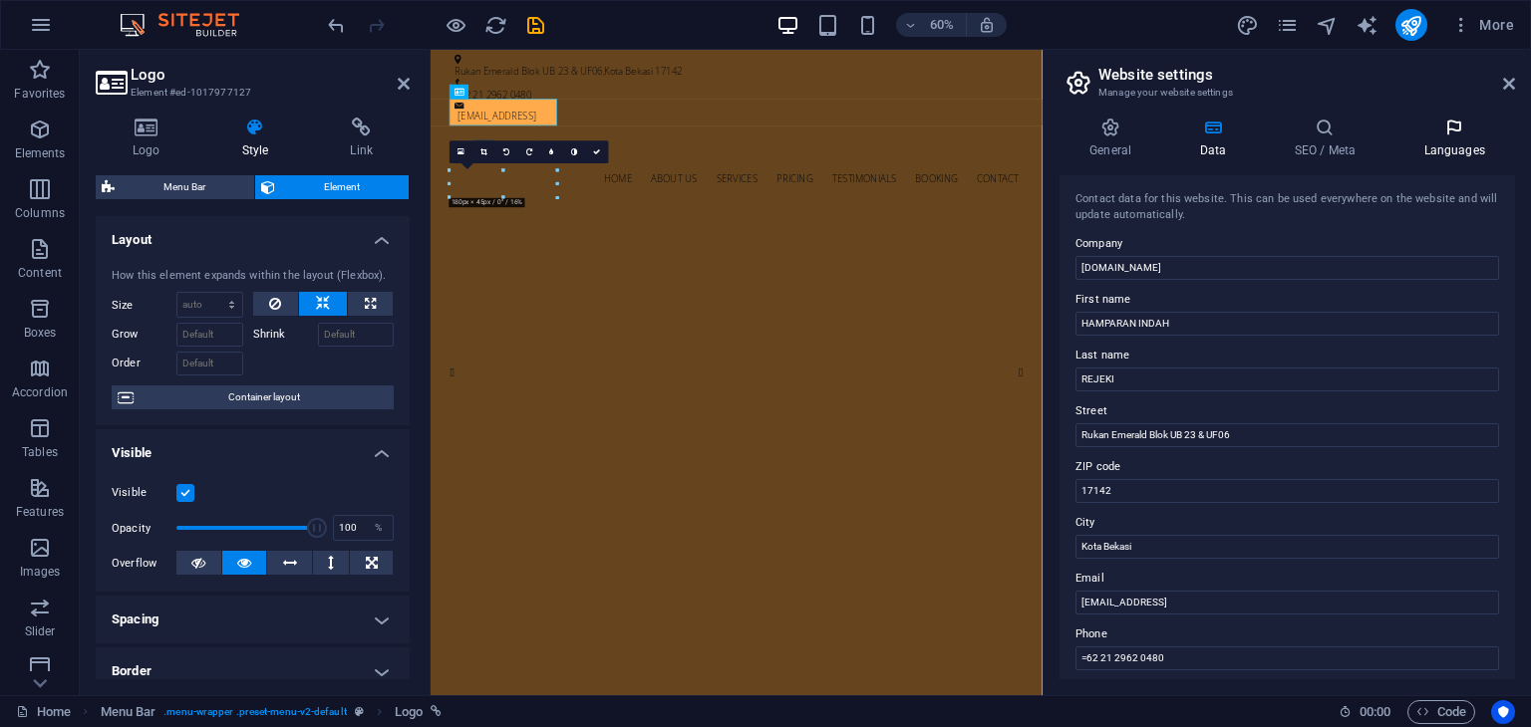
click at [1443, 126] on icon at bounding box center [1454, 128] width 122 height 20
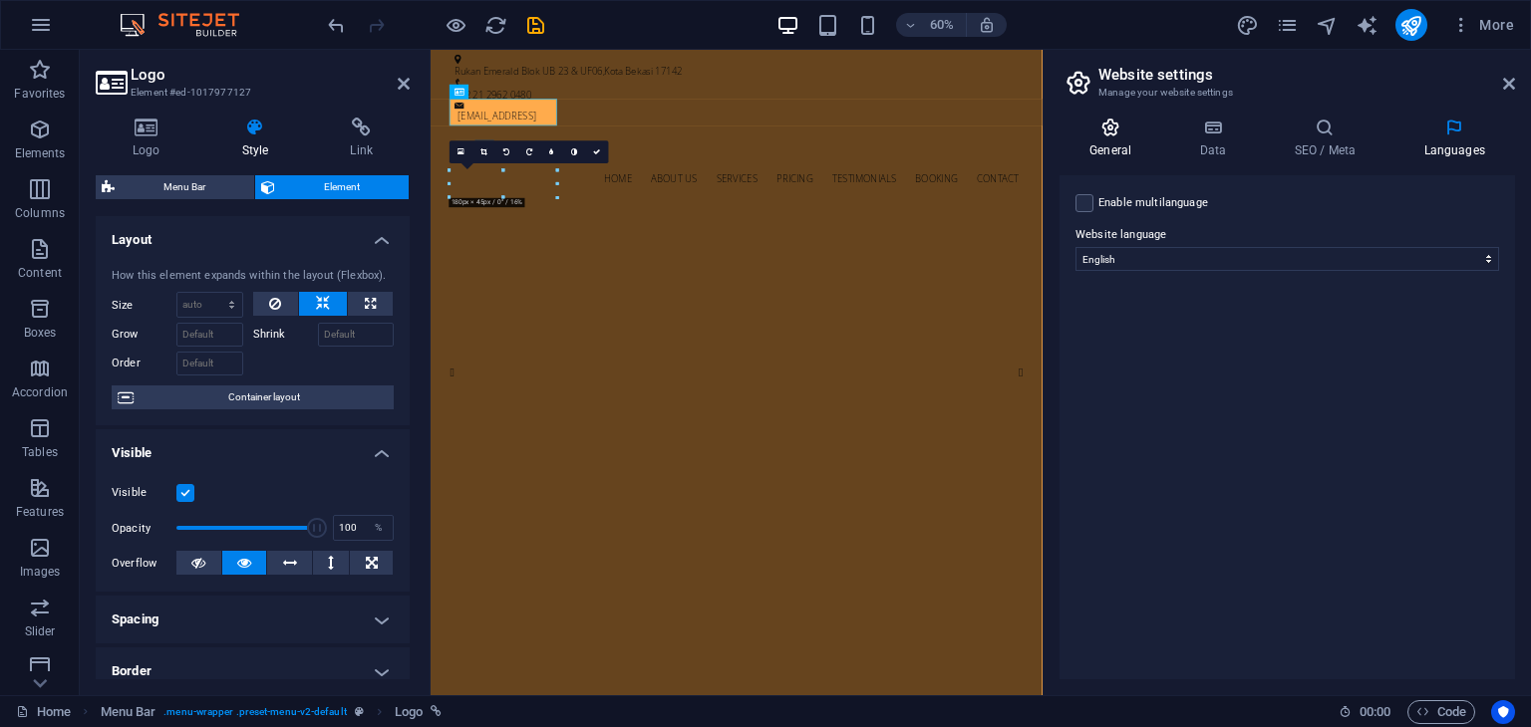
click at [1124, 128] on icon at bounding box center [1110, 128] width 102 height 20
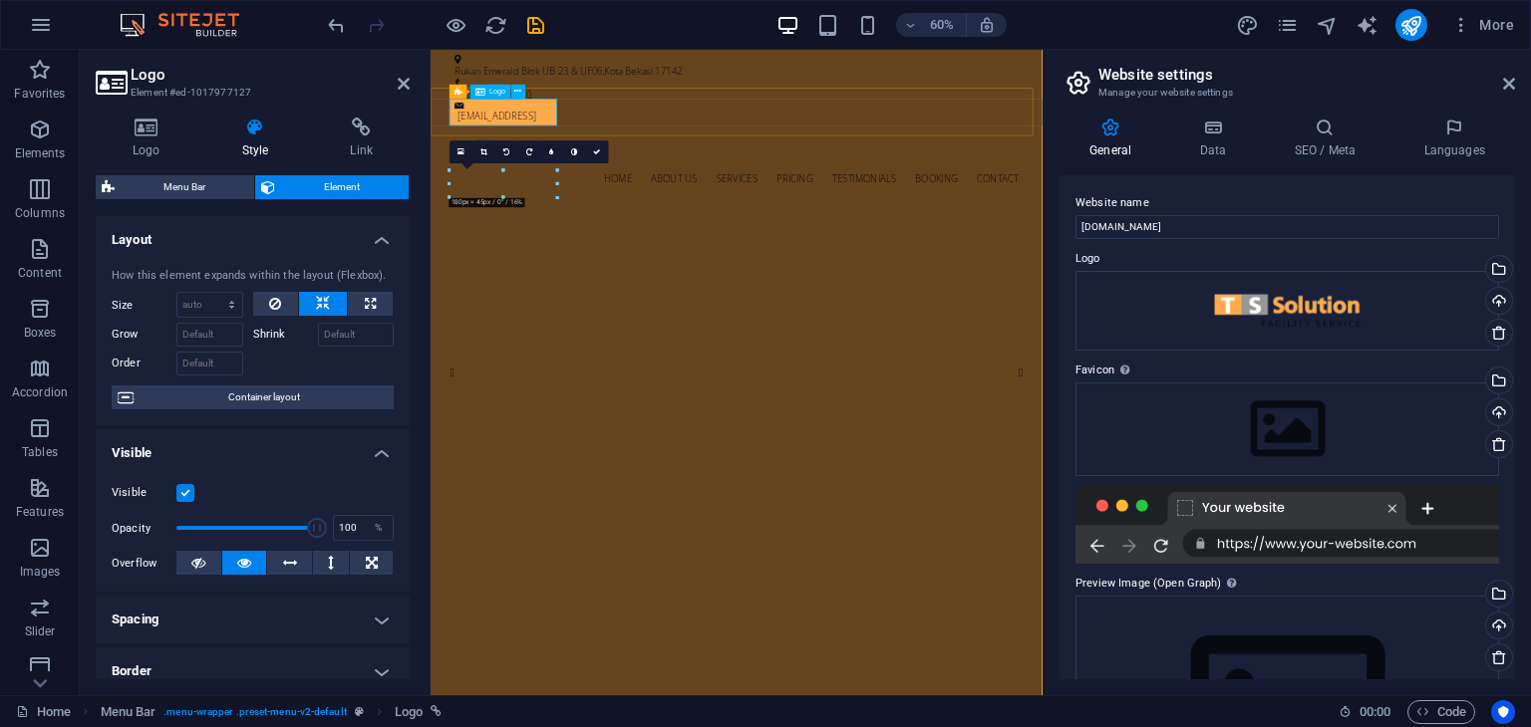
click at [573, 196] on div at bounding box center [940, 218] width 941 height 45
click at [155, 142] on h4 "Logo" at bounding box center [151, 139] width 110 height 42
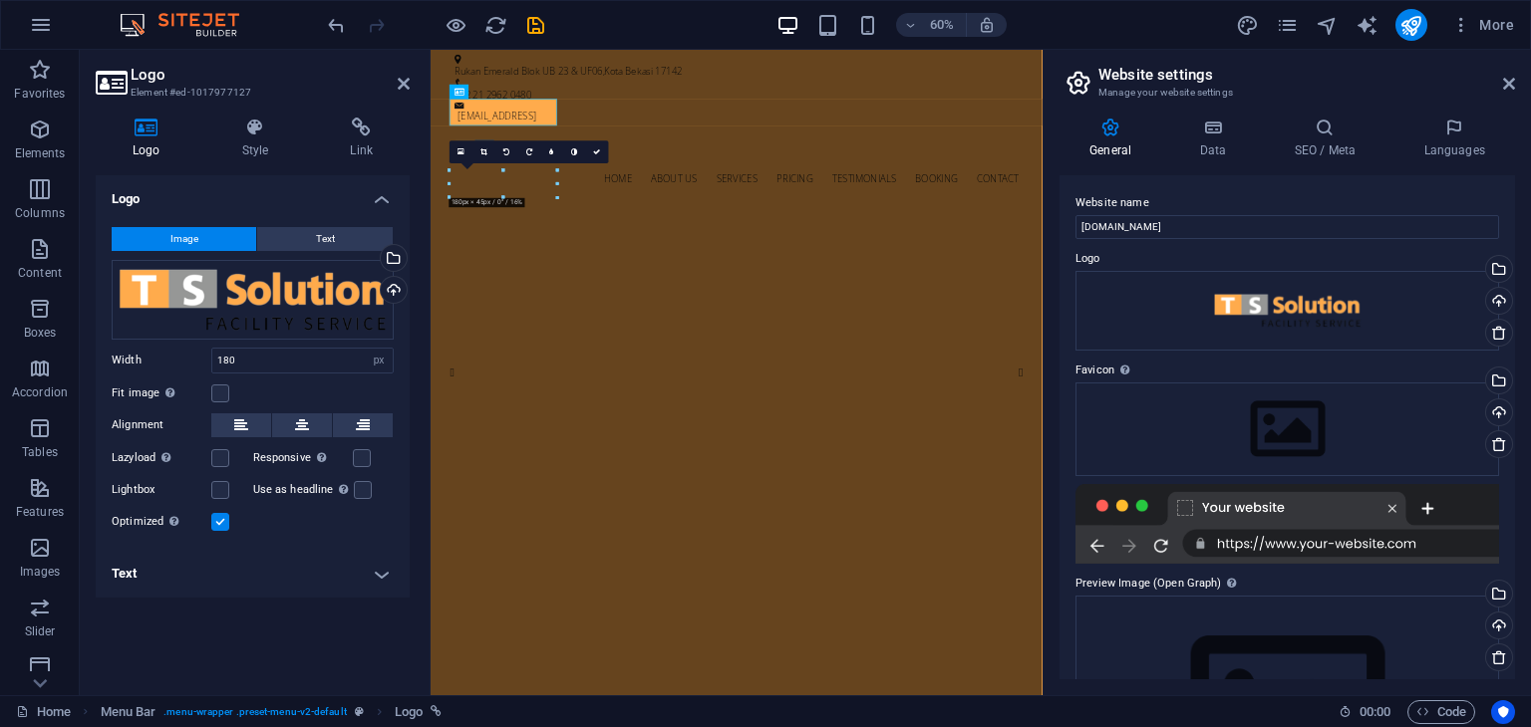
click at [155, 142] on h4 "Logo" at bounding box center [151, 139] width 110 height 42
click at [287, 129] on icon at bounding box center [255, 128] width 101 height 20
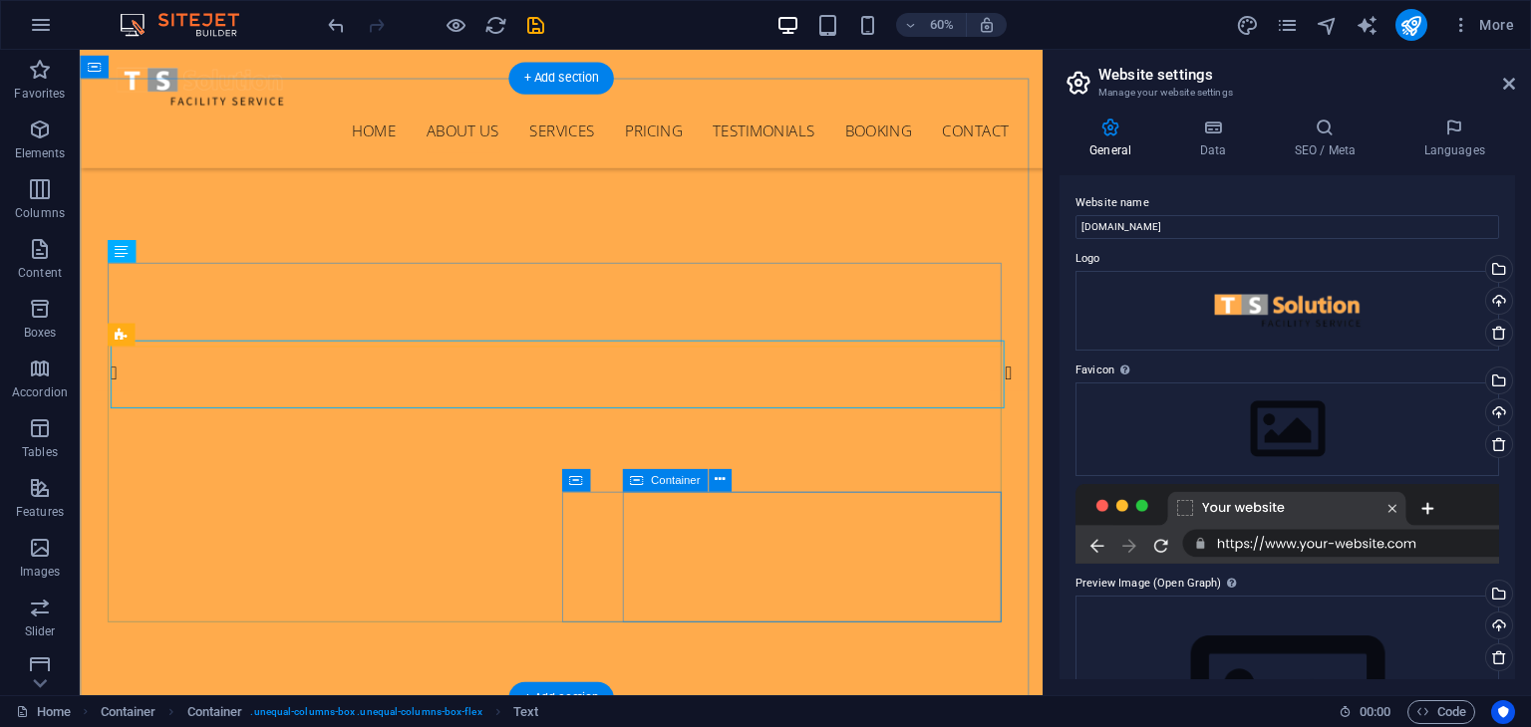
scroll to position [438, 0]
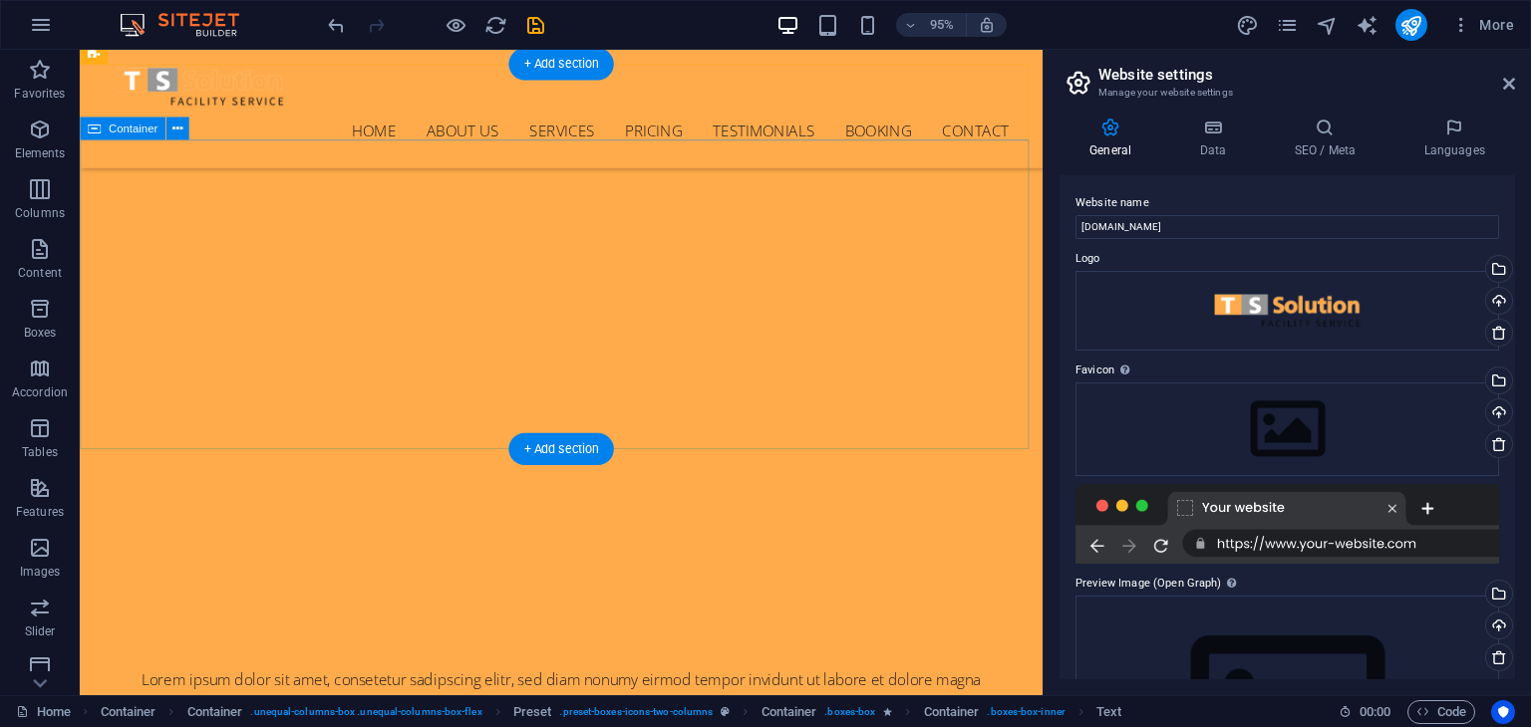
scroll to position [0, 0]
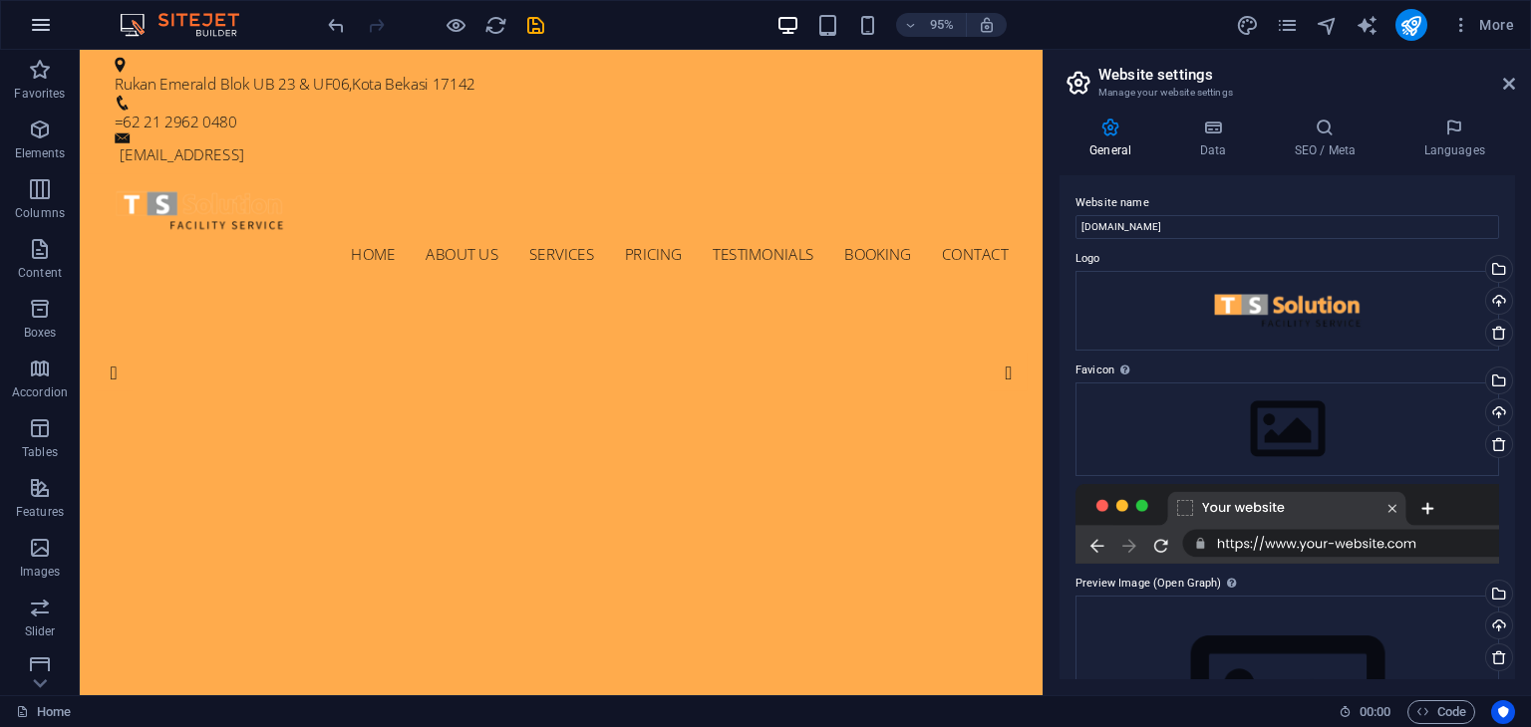
click at [54, 19] on button "button" at bounding box center [41, 25] width 48 height 48
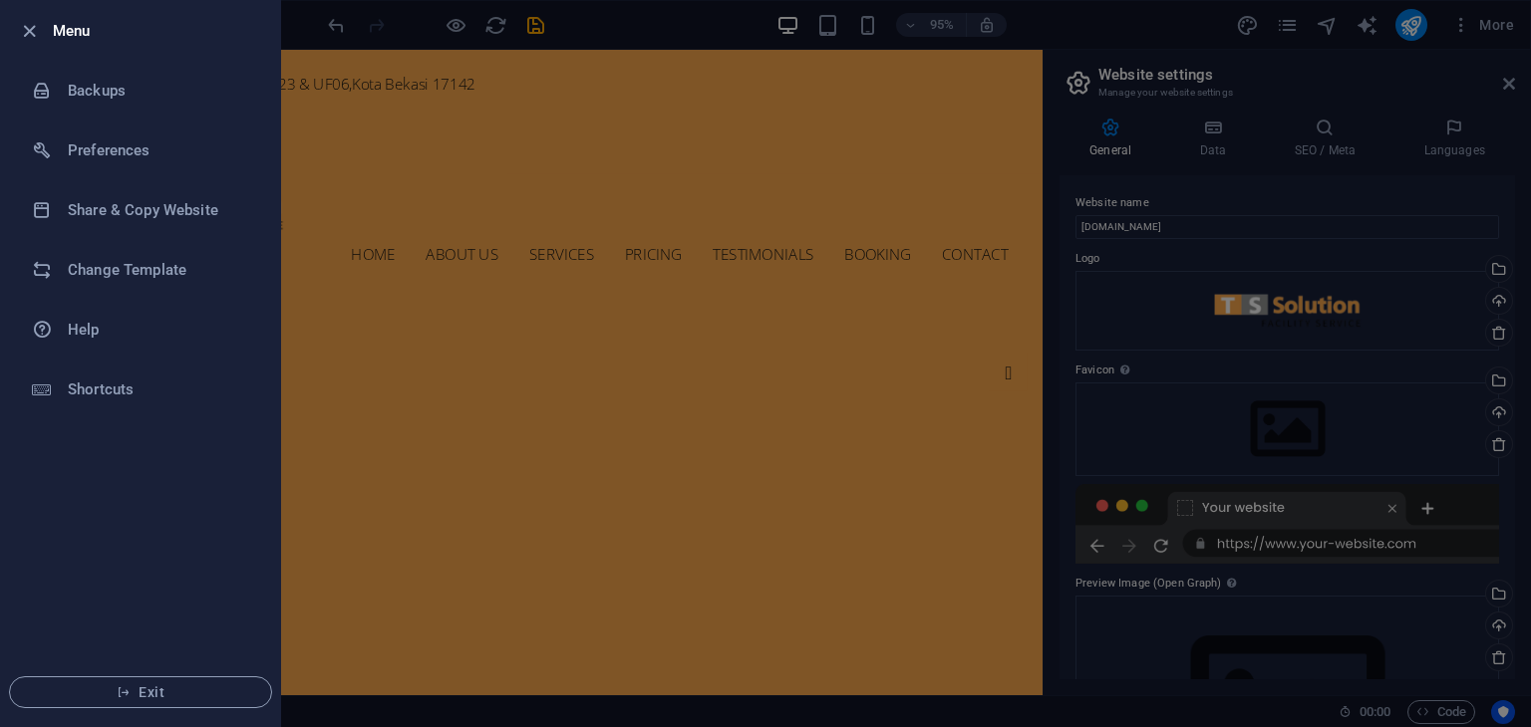
click at [650, 494] on div at bounding box center [765, 363] width 1531 height 727
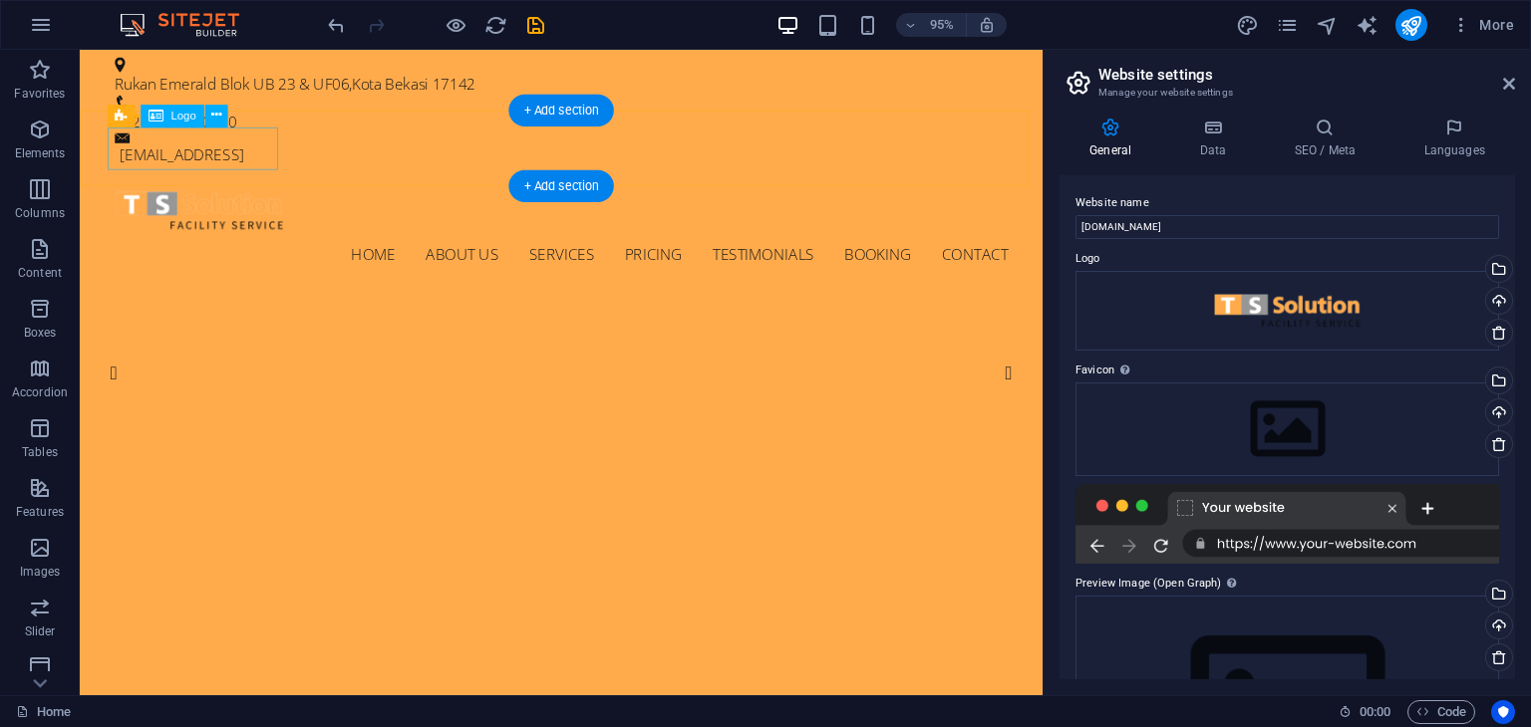
click at [247, 196] on div at bounding box center [587, 218] width 941 height 45
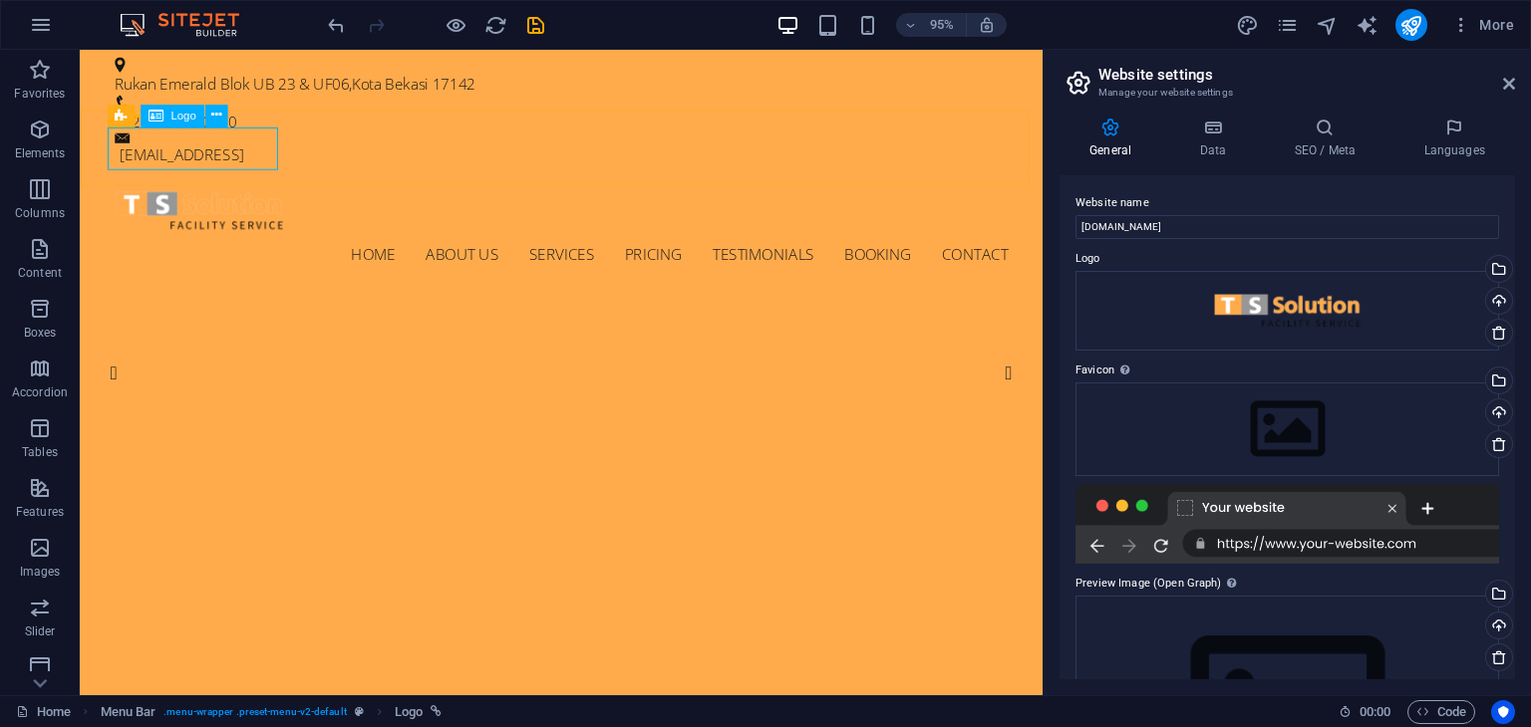
click at [179, 115] on span "Logo" at bounding box center [182, 115] width 25 height 11
click at [220, 120] on button at bounding box center [215, 116] width 23 height 23
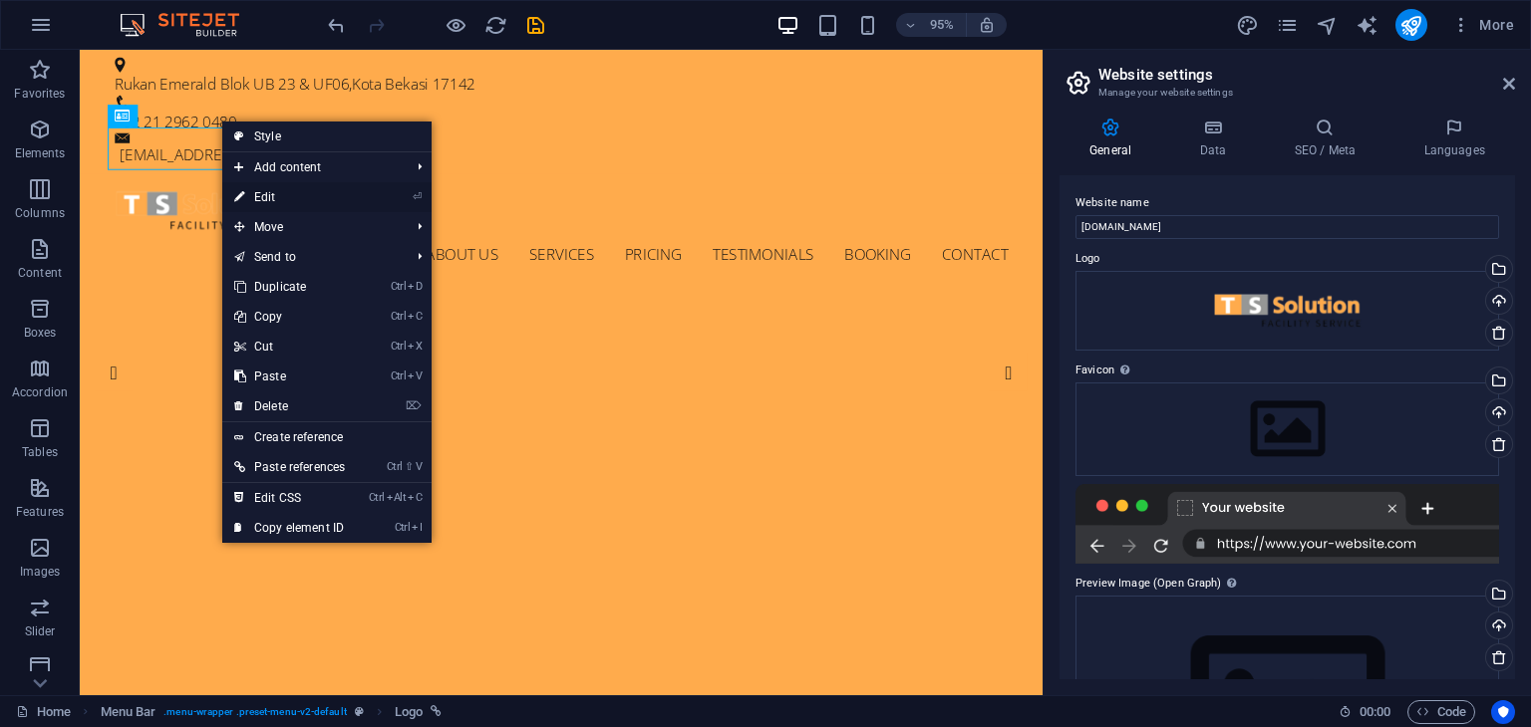
click at [267, 199] on link "⏎ Edit" at bounding box center [289, 197] width 135 height 30
select select "px"
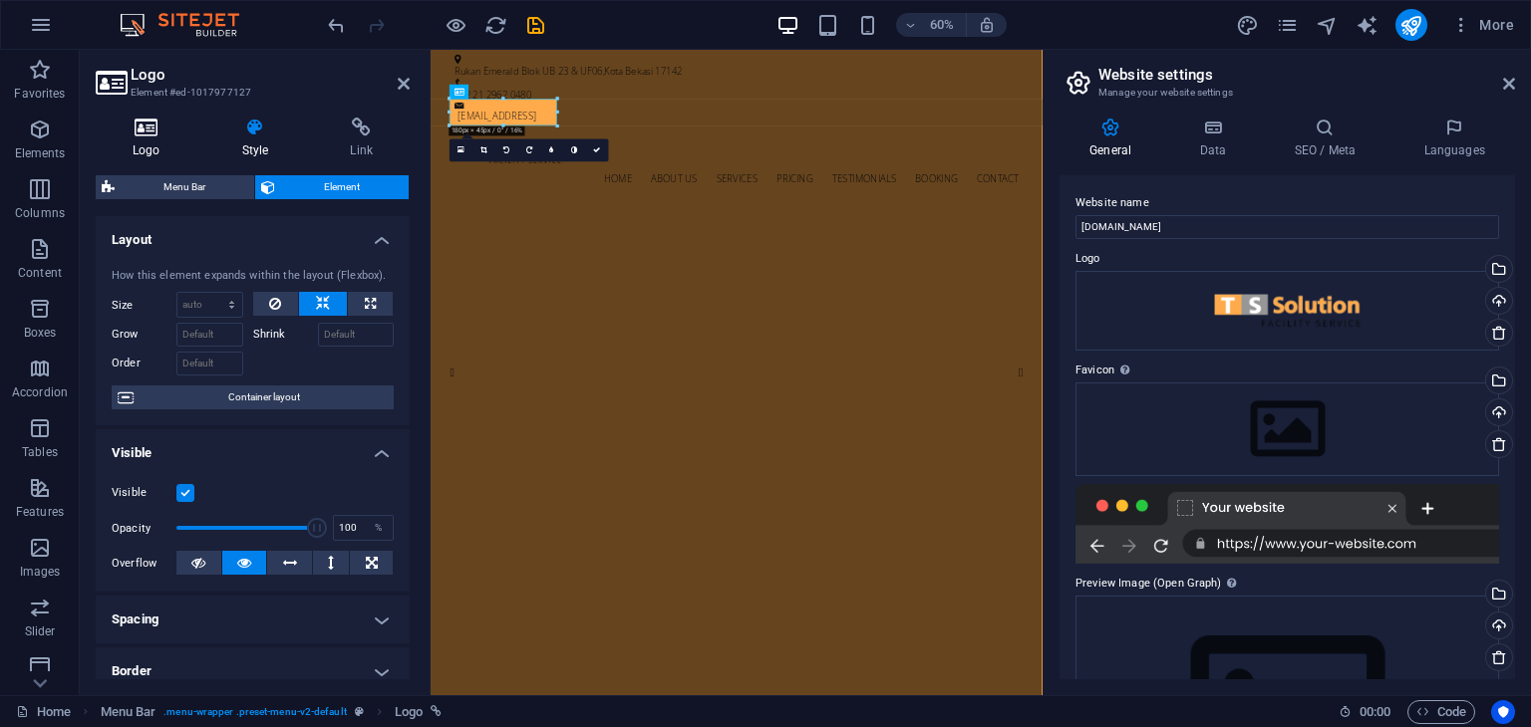
click at [154, 144] on h4 "Logo" at bounding box center [151, 139] width 110 height 42
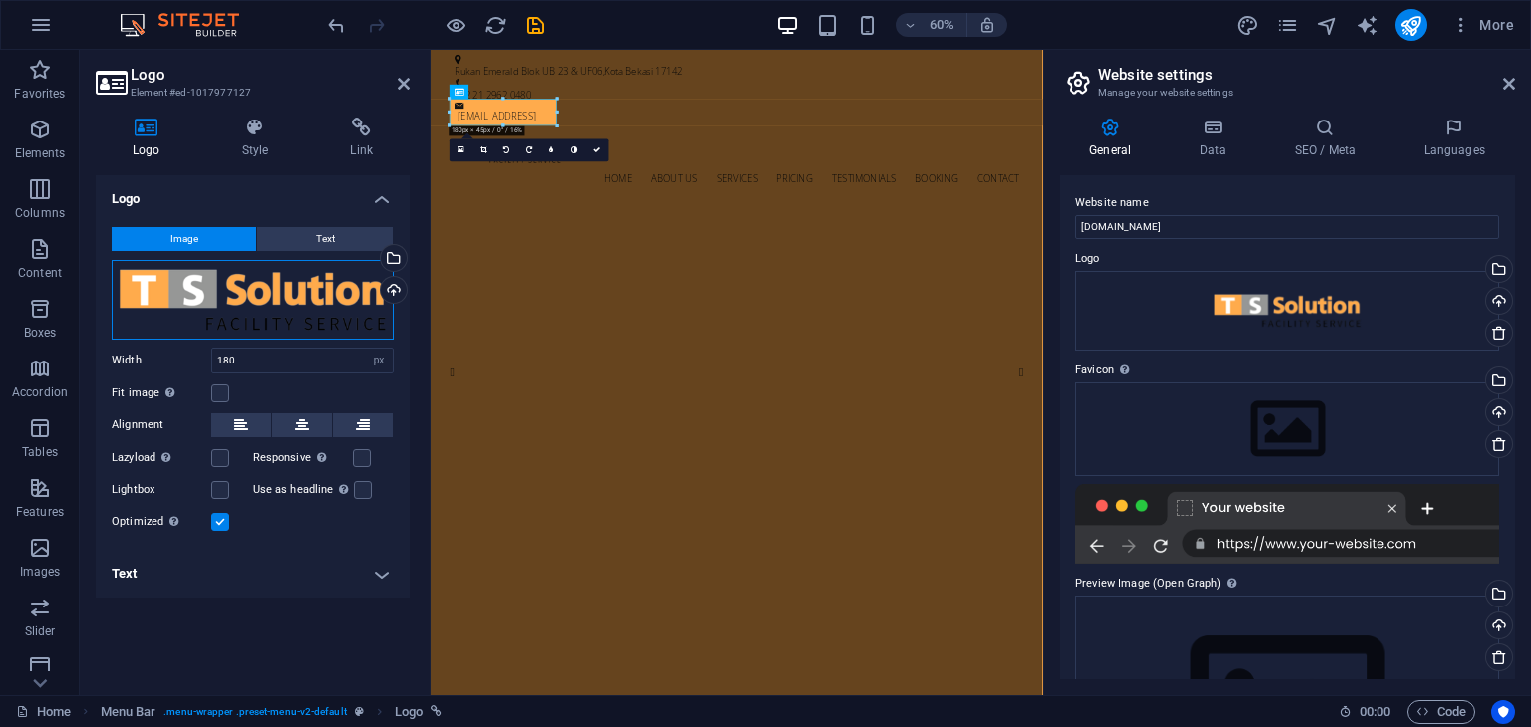
click at [255, 303] on div "Drag files here, click to choose files or select files from Files or our free s…" at bounding box center [253, 300] width 282 height 80
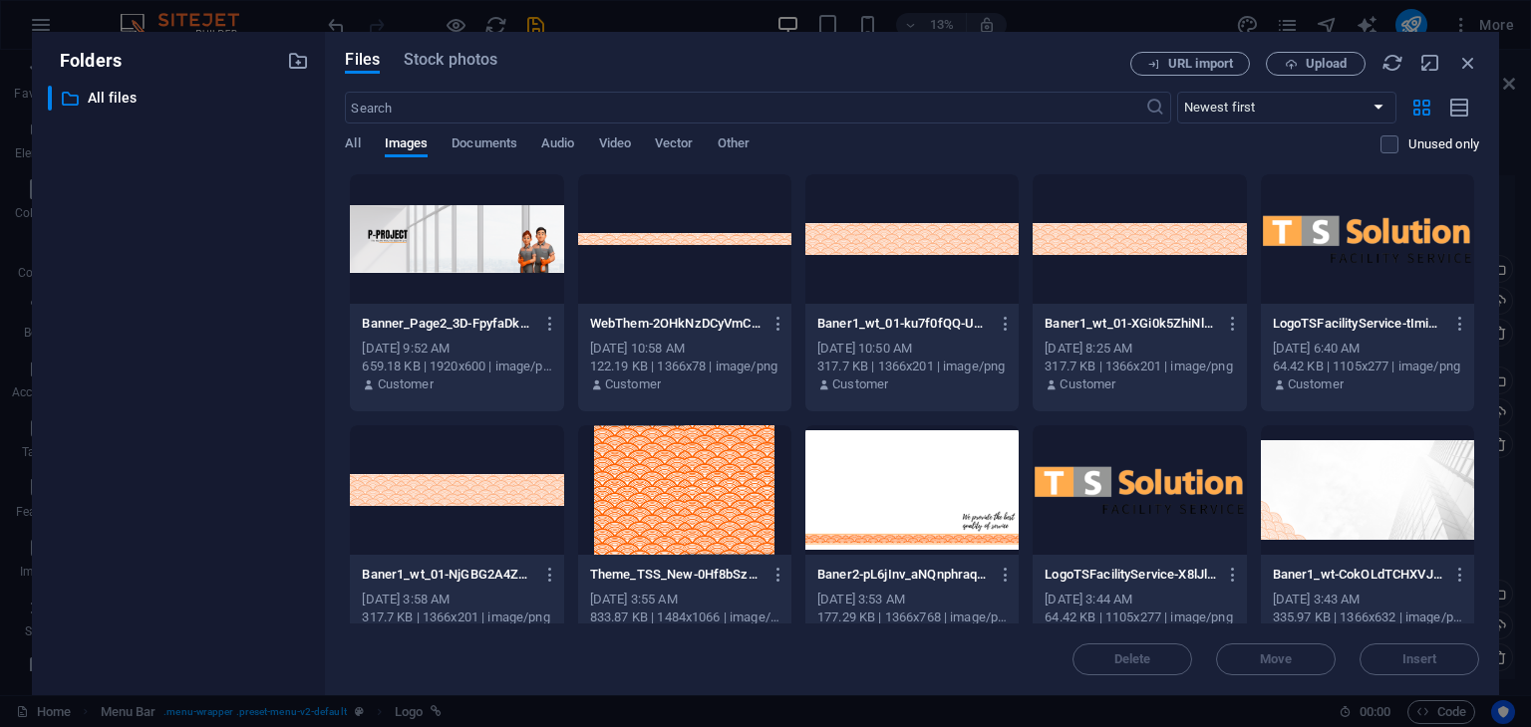
click at [1160, 491] on div at bounding box center [1138, 491] width 213 height 130
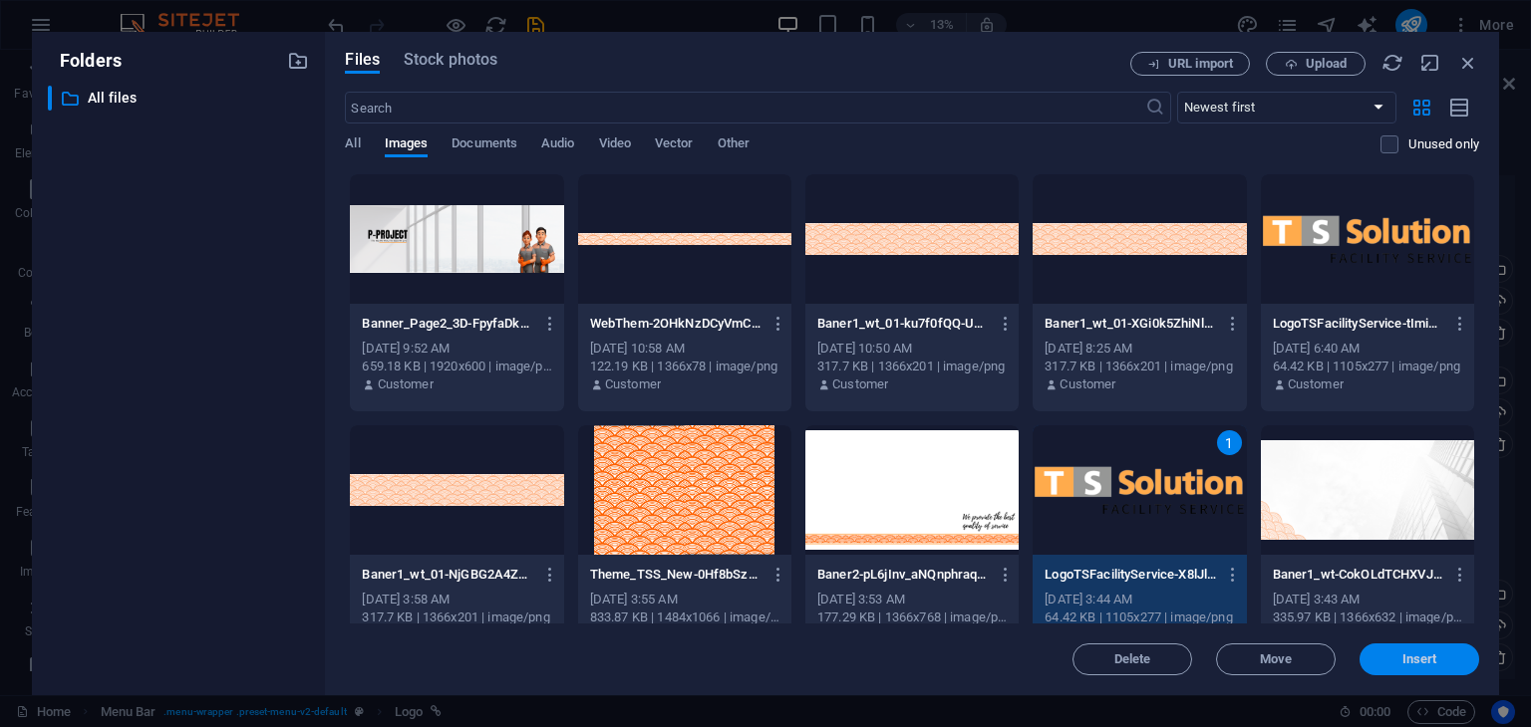
click at [1408, 666] on span "Insert" at bounding box center [1419, 660] width 35 height 12
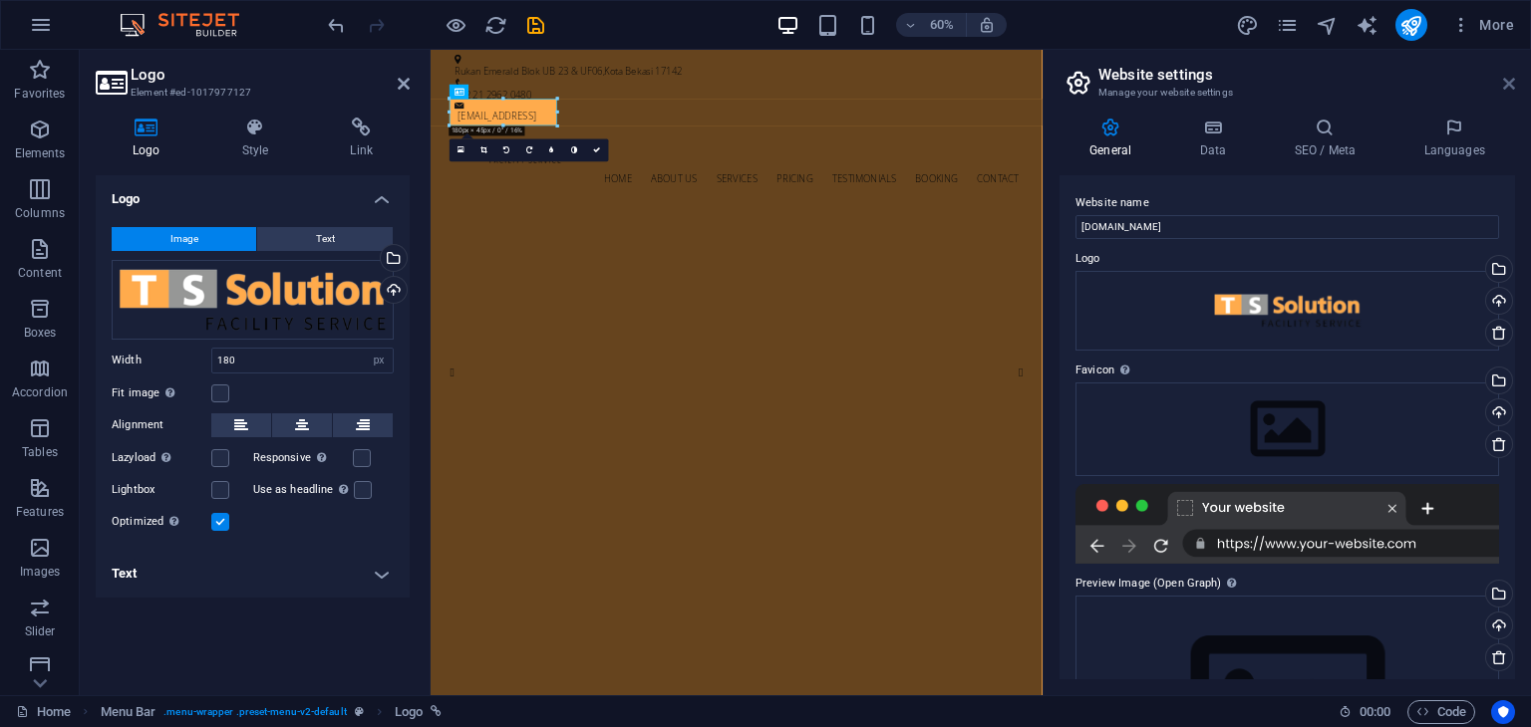
click at [1509, 84] on icon at bounding box center [1509, 84] width 12 height 16
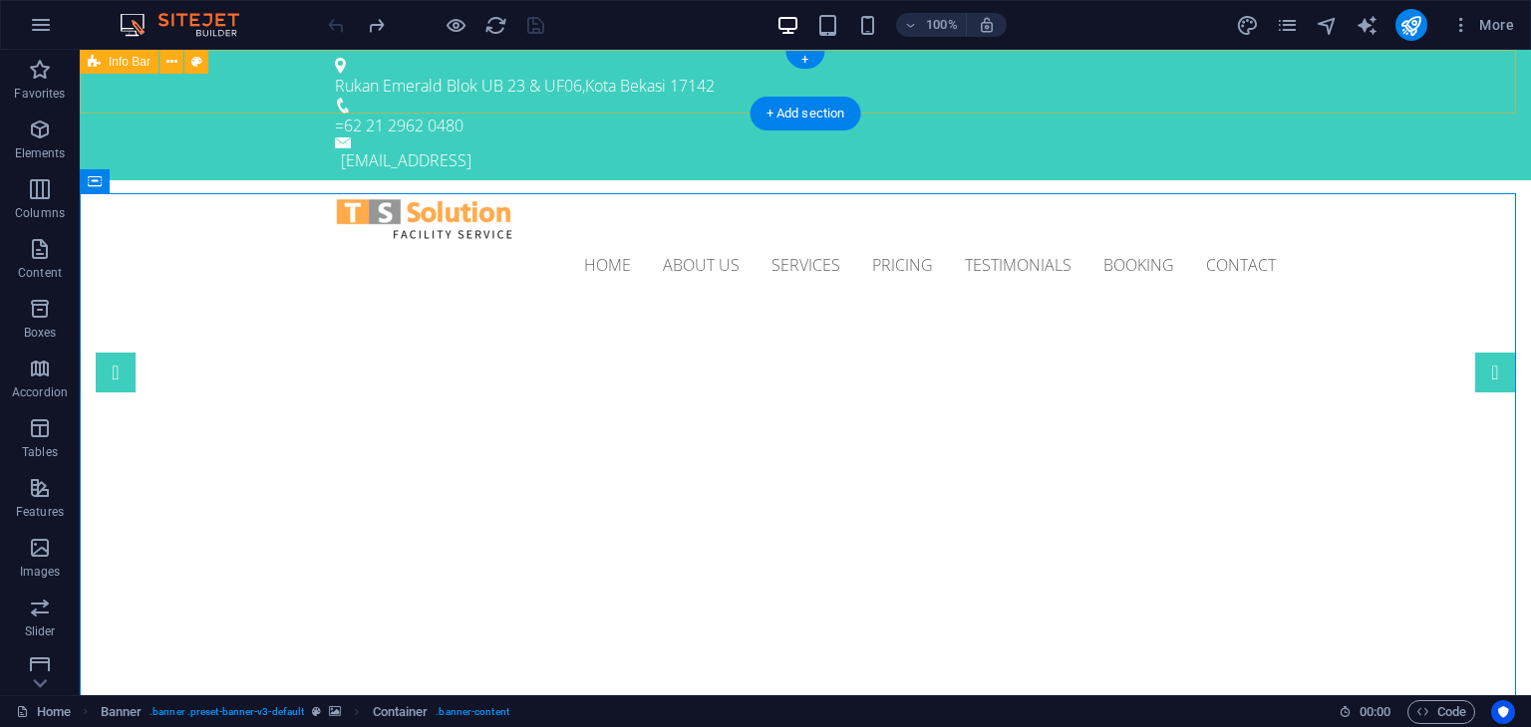
click at [271, 101] on div "Rukan Emerald Blok UB 23 & UF06 , [GEOGRAPHIC_DATA] 17142 =62 21 2962 0480 [EMA…" at bounding box center [805, 115] width 1451 height 131
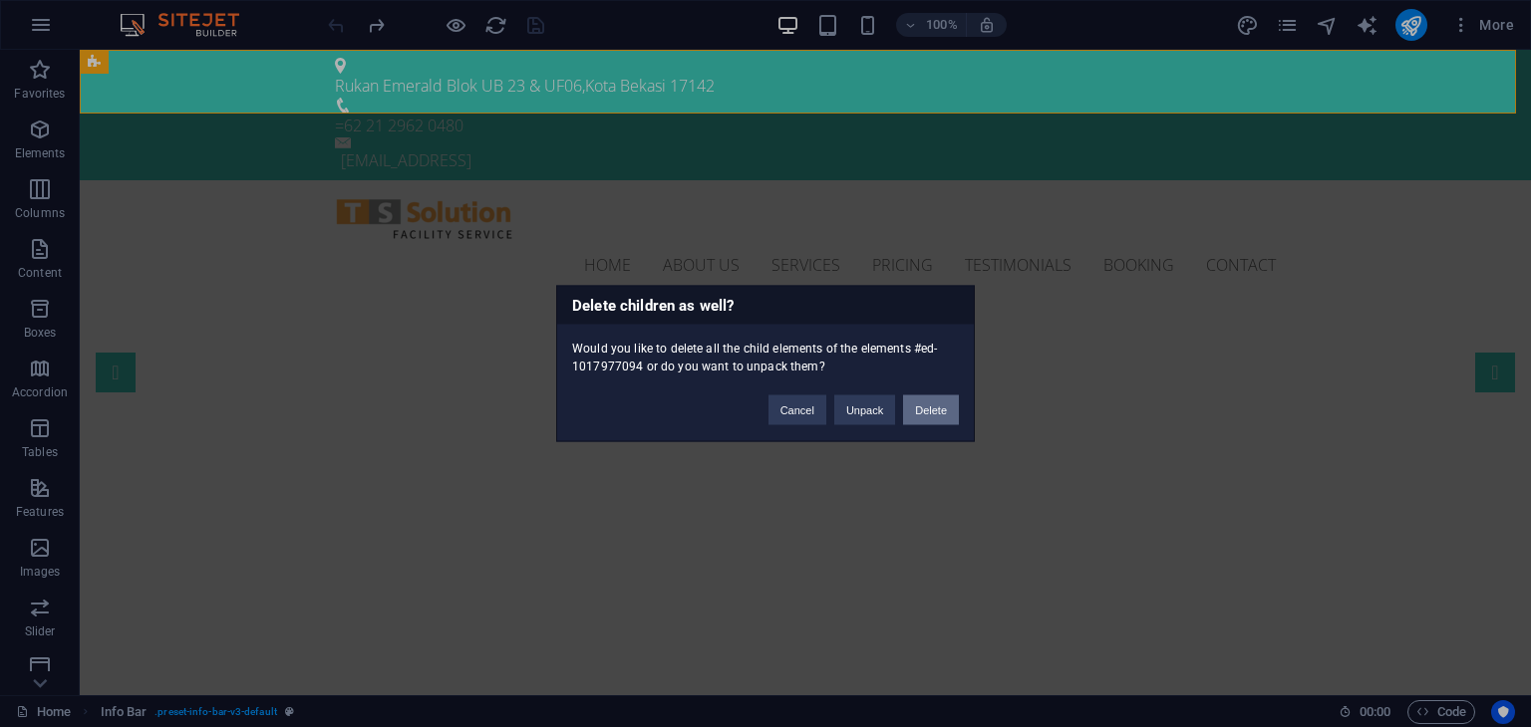
click at [929, 408] on button "Delete" at bounding box center [931, 411] width 56 height 30
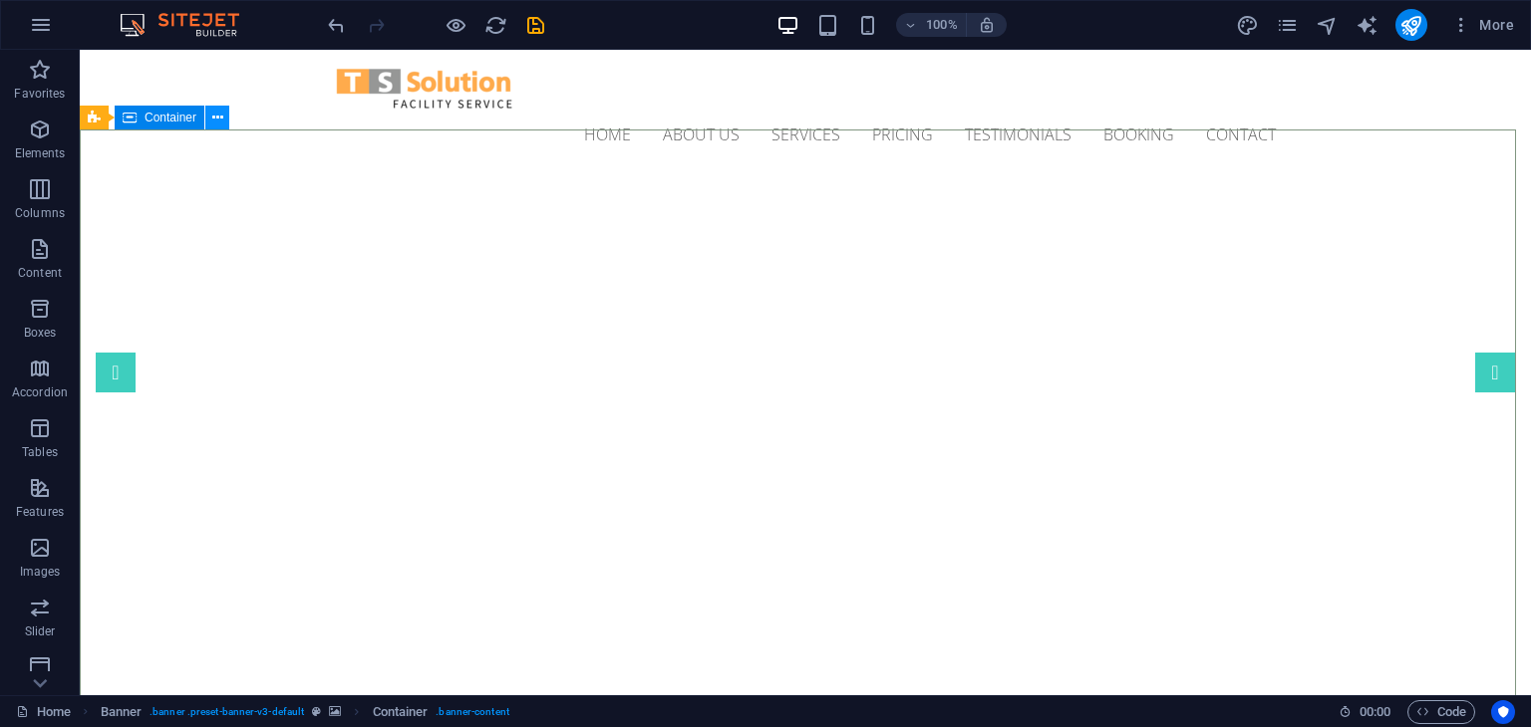
click at [215, 117] on icon at bounding box center [217, 118] width 11 height 21
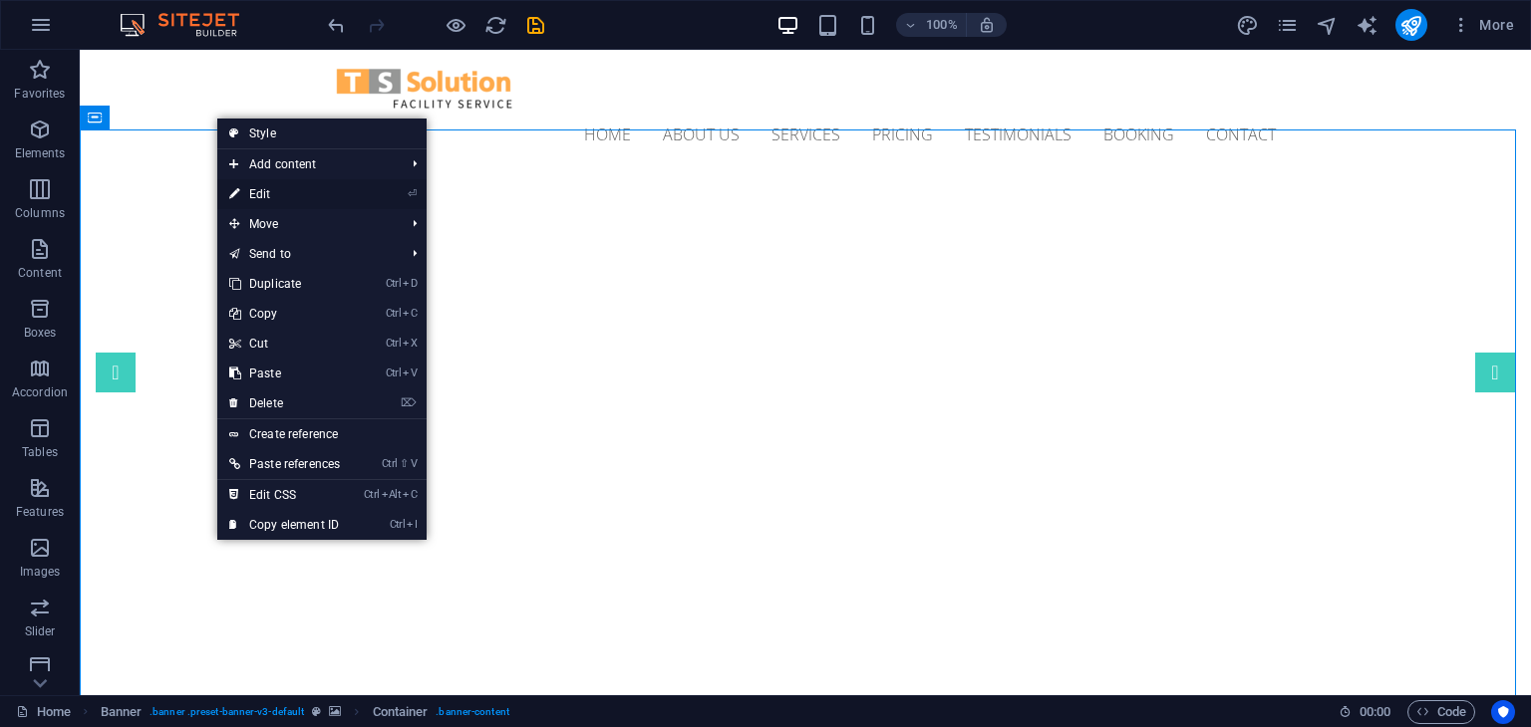
click at [262, 182] on link "⏎ Edit" at bounding box center [284, 194] width 135 height 30
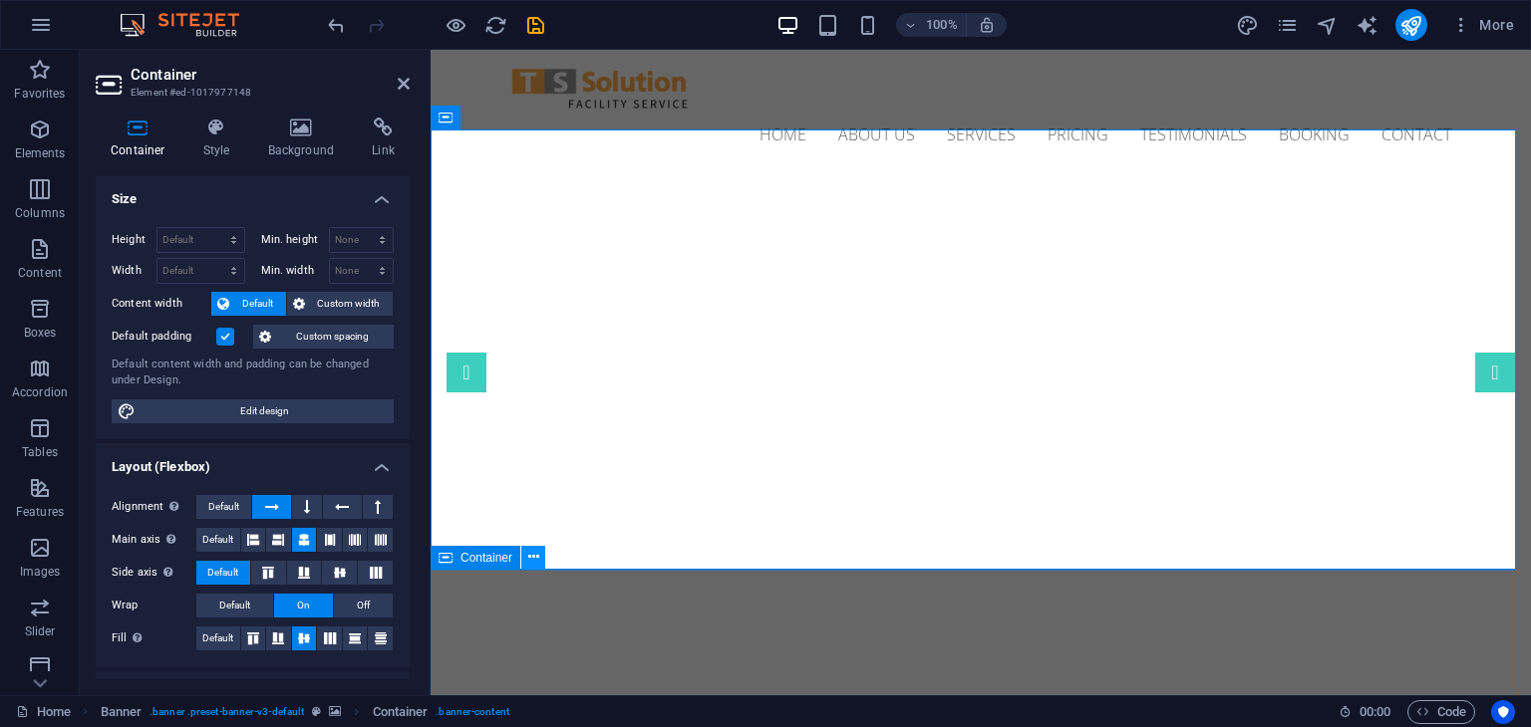
click at [525, 561] on button at bounding box center [533, 558] width 24 height 24
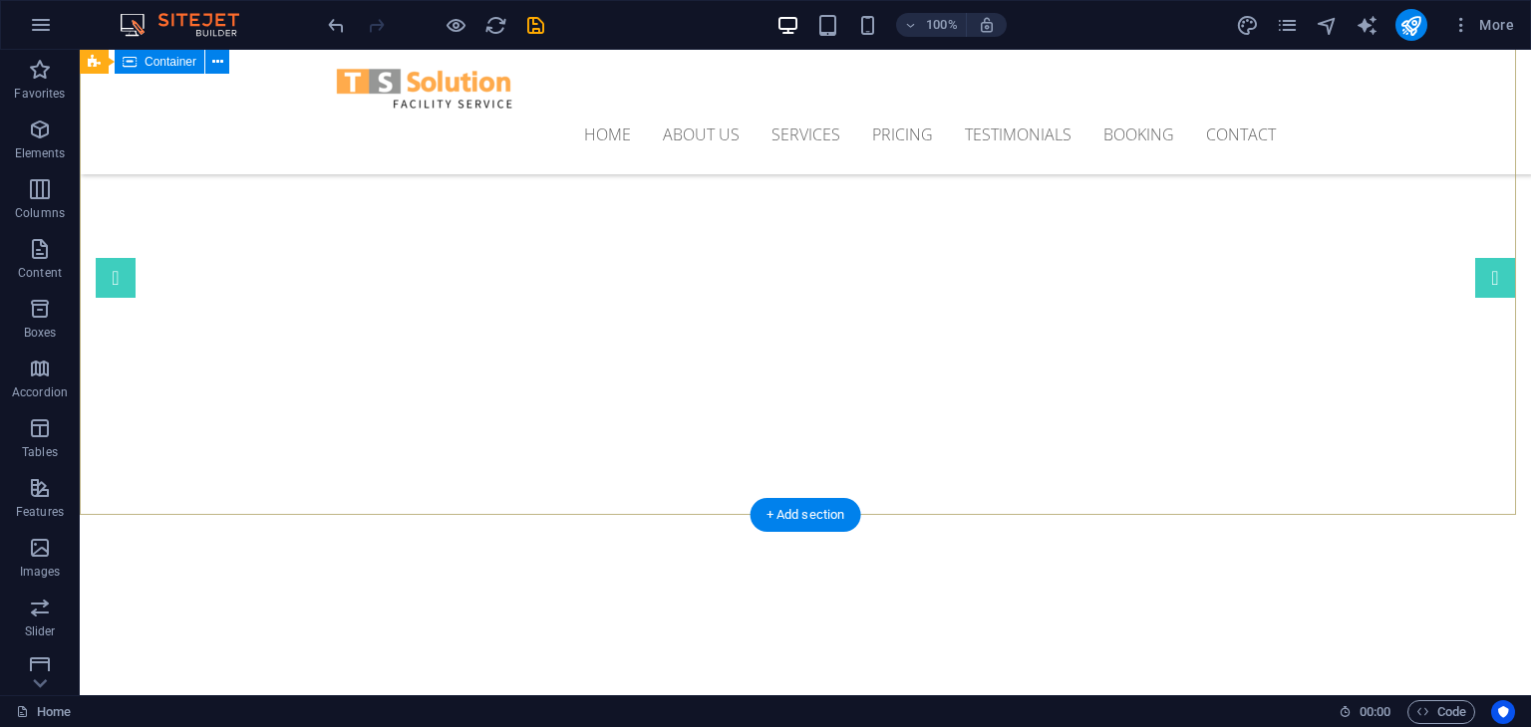
scroll to position [92, 0]
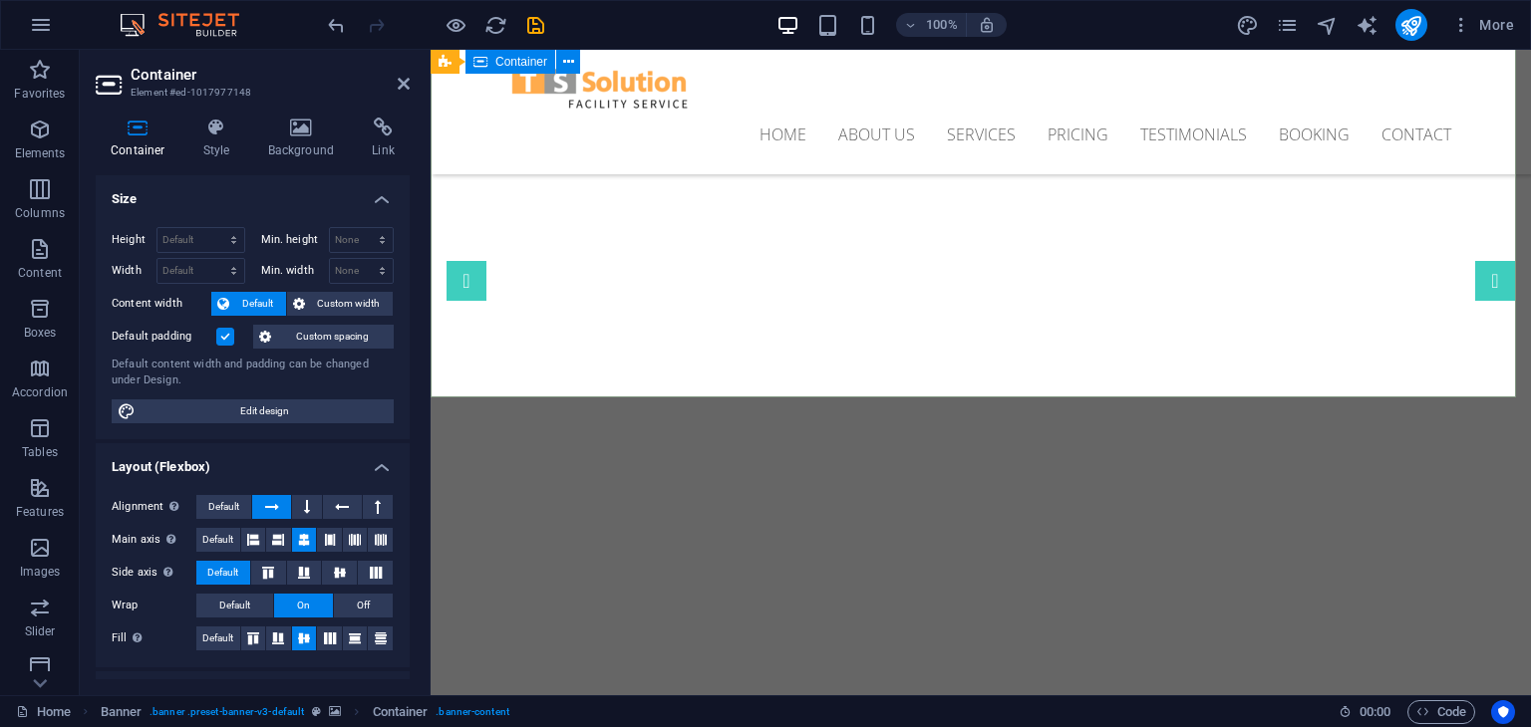
click at [756, 478] on div "Professional. Affordable. Reliable. Cleaning Service Provider in [GEOGRAPHIC_DA…" at bounding box center [981, 618] width 1100 height 280
click at [614, 616] on div "Cleaning Service Provider in [GEOGRAPHIC_DATA]" at bounding box center [980, 640] width 941 height 48
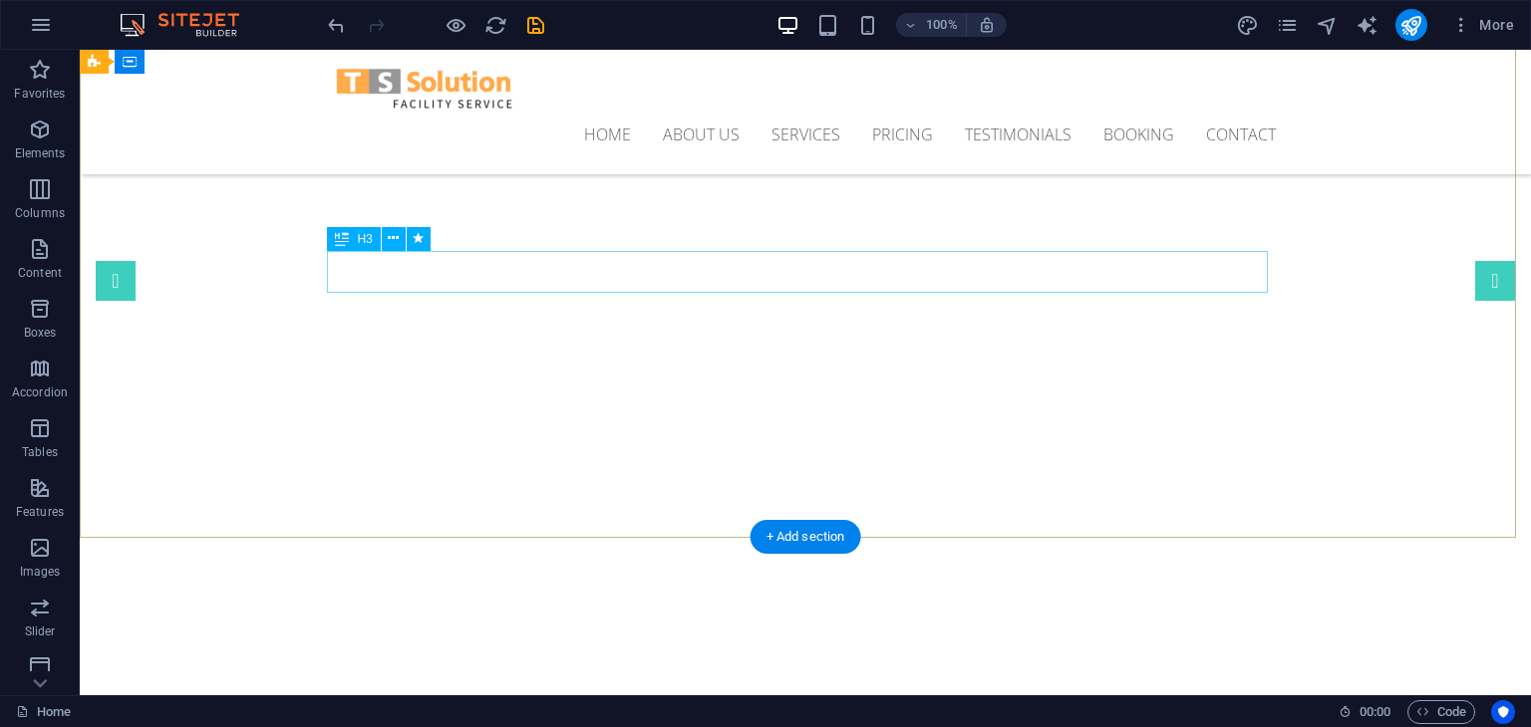
click at [792, 698] on div "Professional. Affordable. Reliable." at bounding box center [805, 719] width 941 height 42
click at [779, 698] on div at bounding box center [805, 706] width 941 height 16
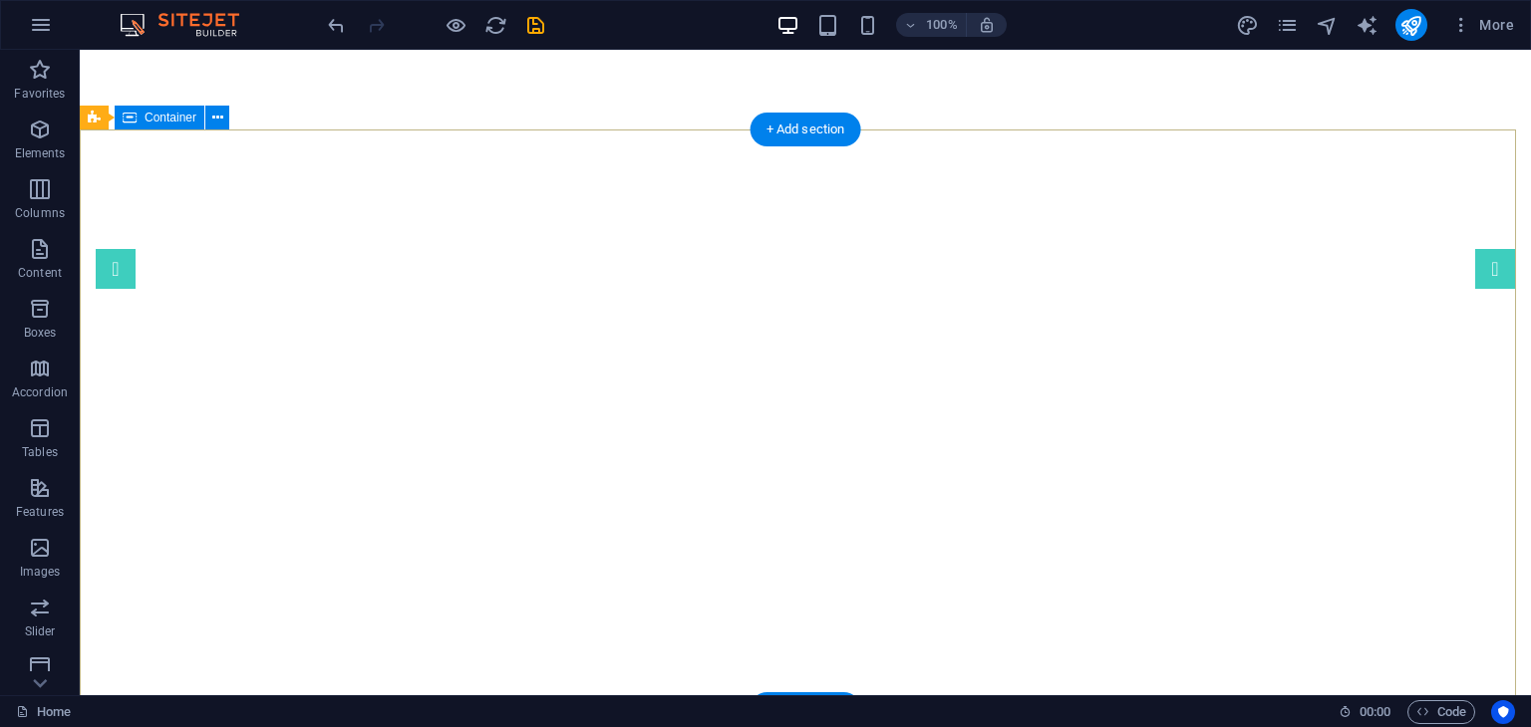
scroll to position [0, 0]
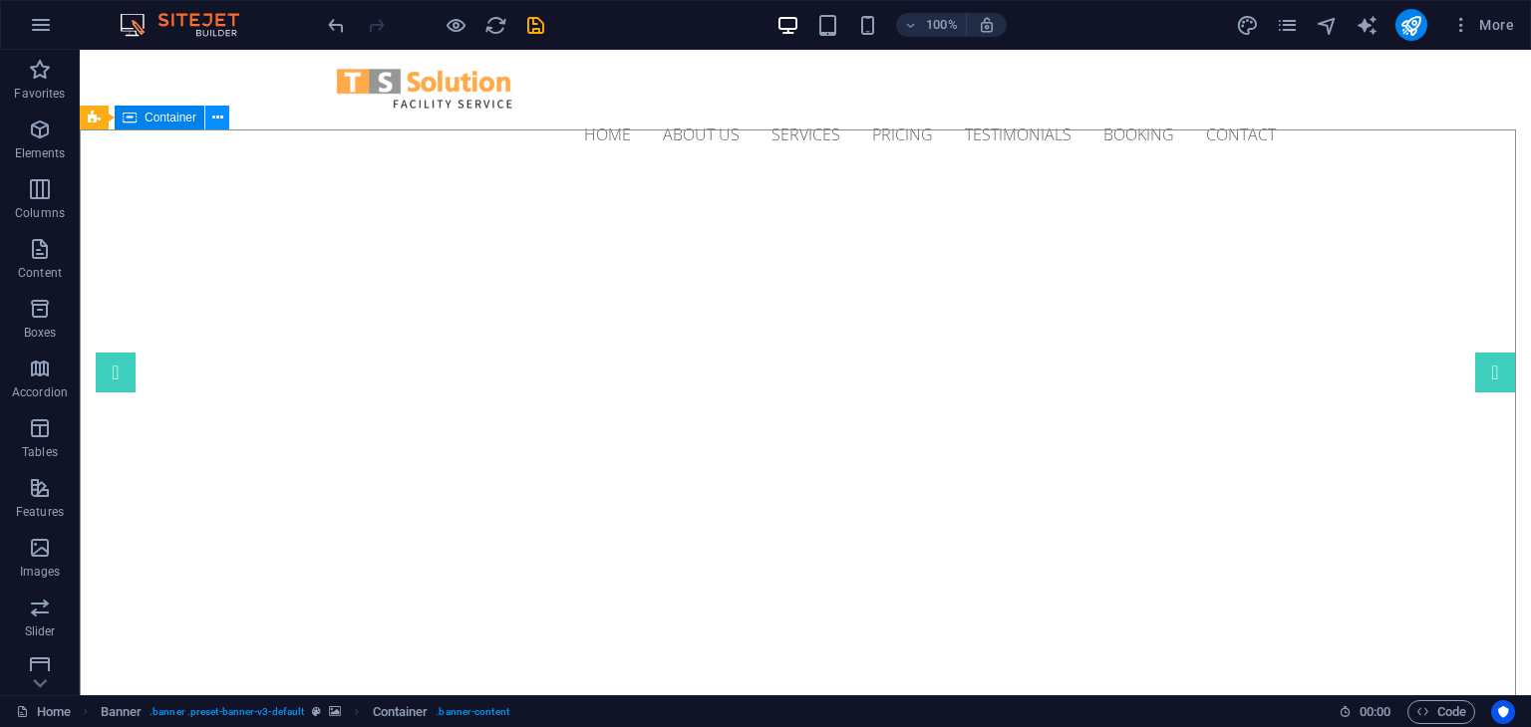
click at [220, 117] on icon at bounding box center [217, 118] width 11 height 21
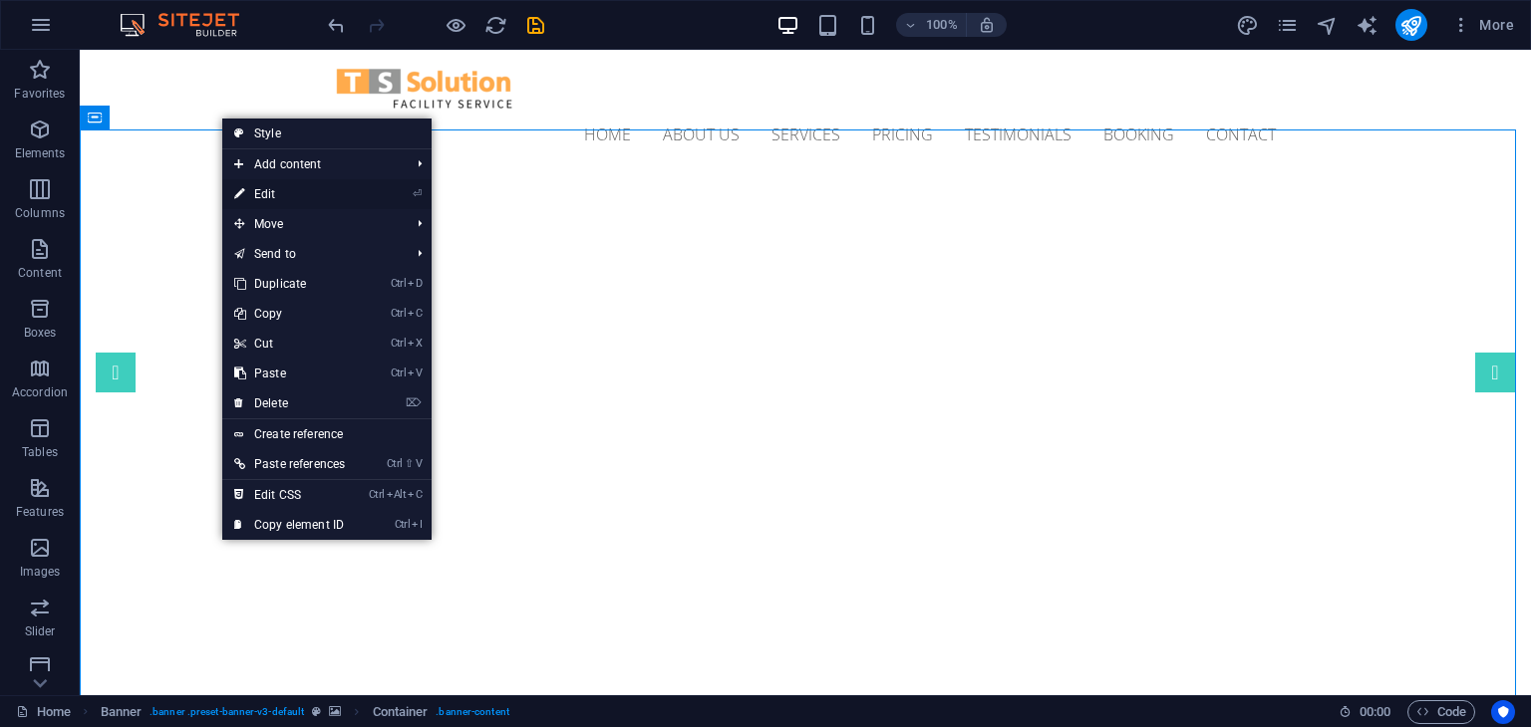
click at [283, 196] on link "⏎ Edit" at bounding box center [289, 194] width 135 height 30
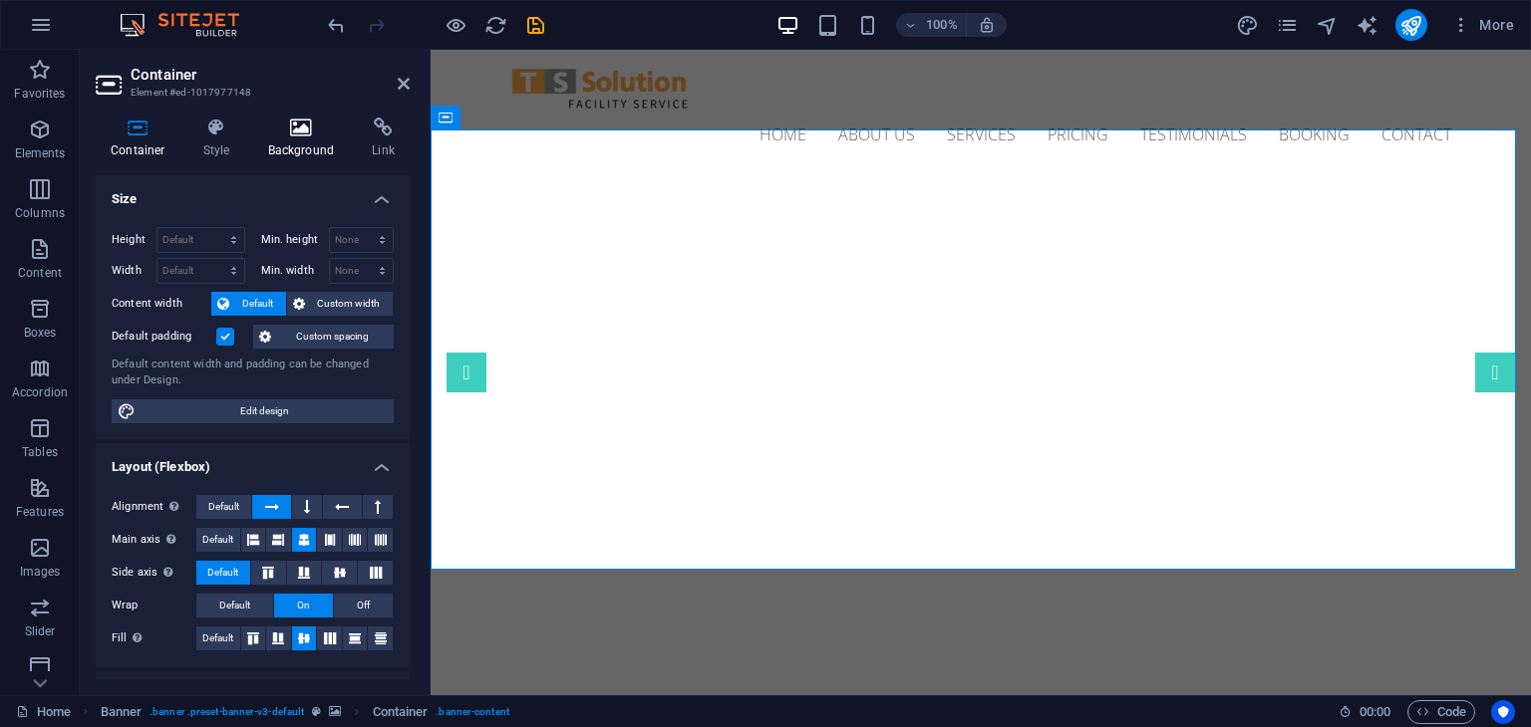
click at [290, 131] on icon at bounding box center [301, 128] width 97 height 20
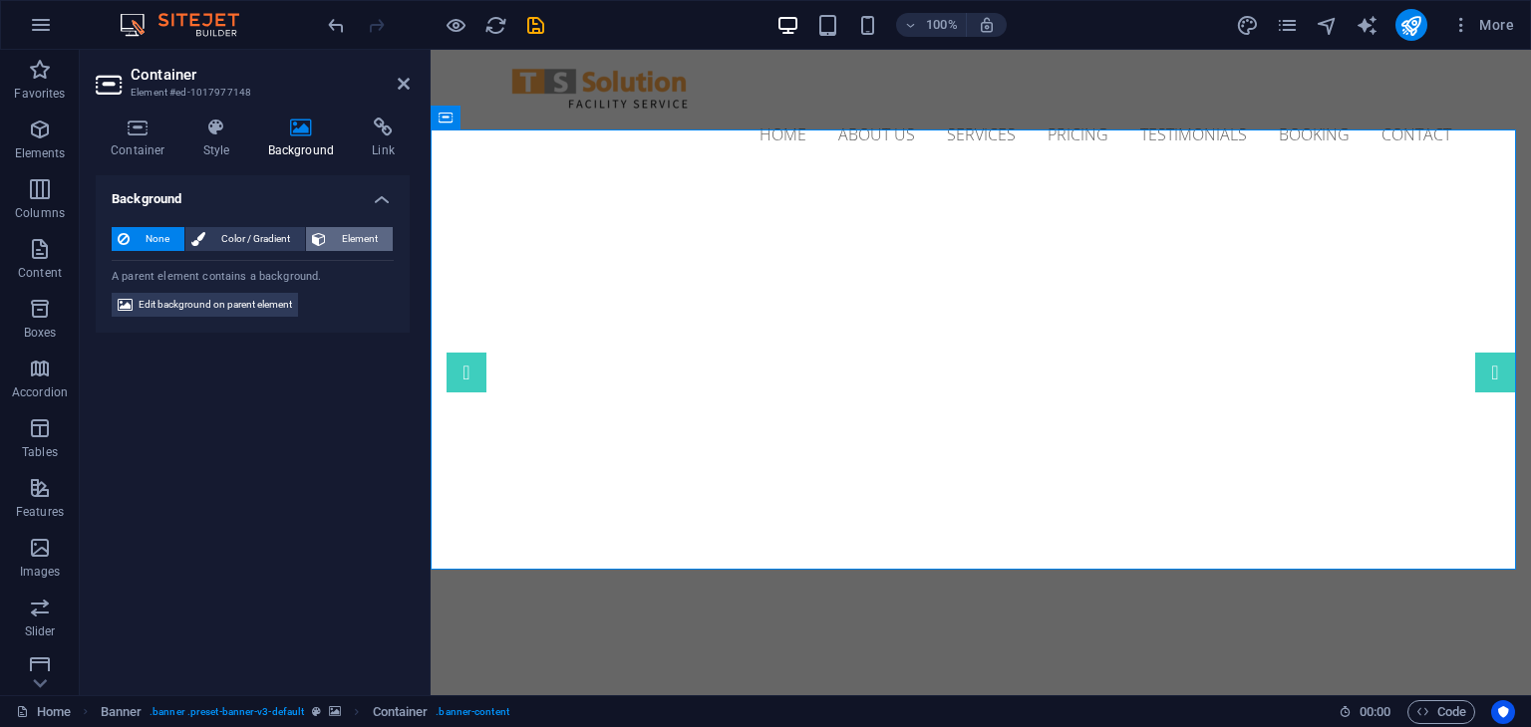
click at [360, 239] on span "Element" at bounding box center [359, 239] width 55 height 24
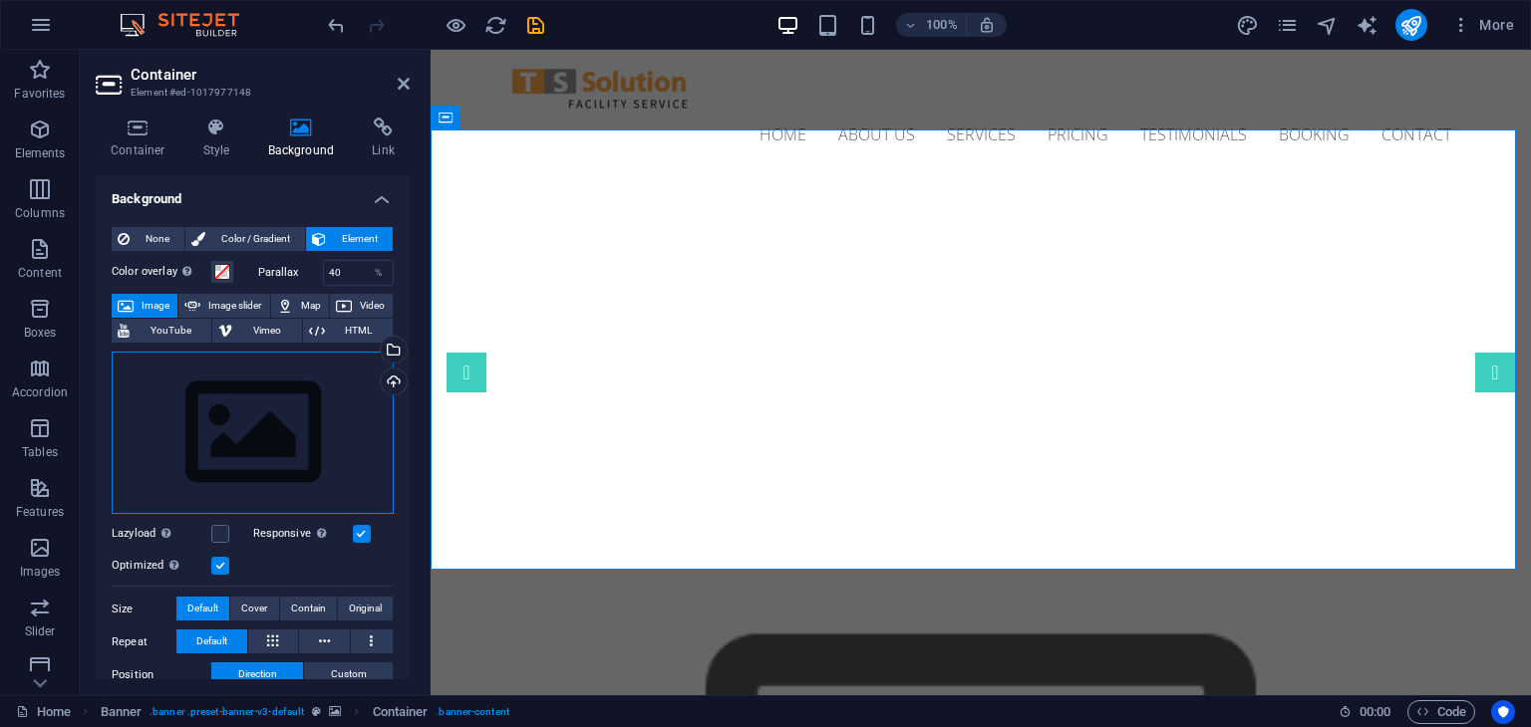
click at [258, 421] on div "Drag files here, click to choose files or select files from Files or our free s…" at bounding box center [253, 433] width 282 height 163
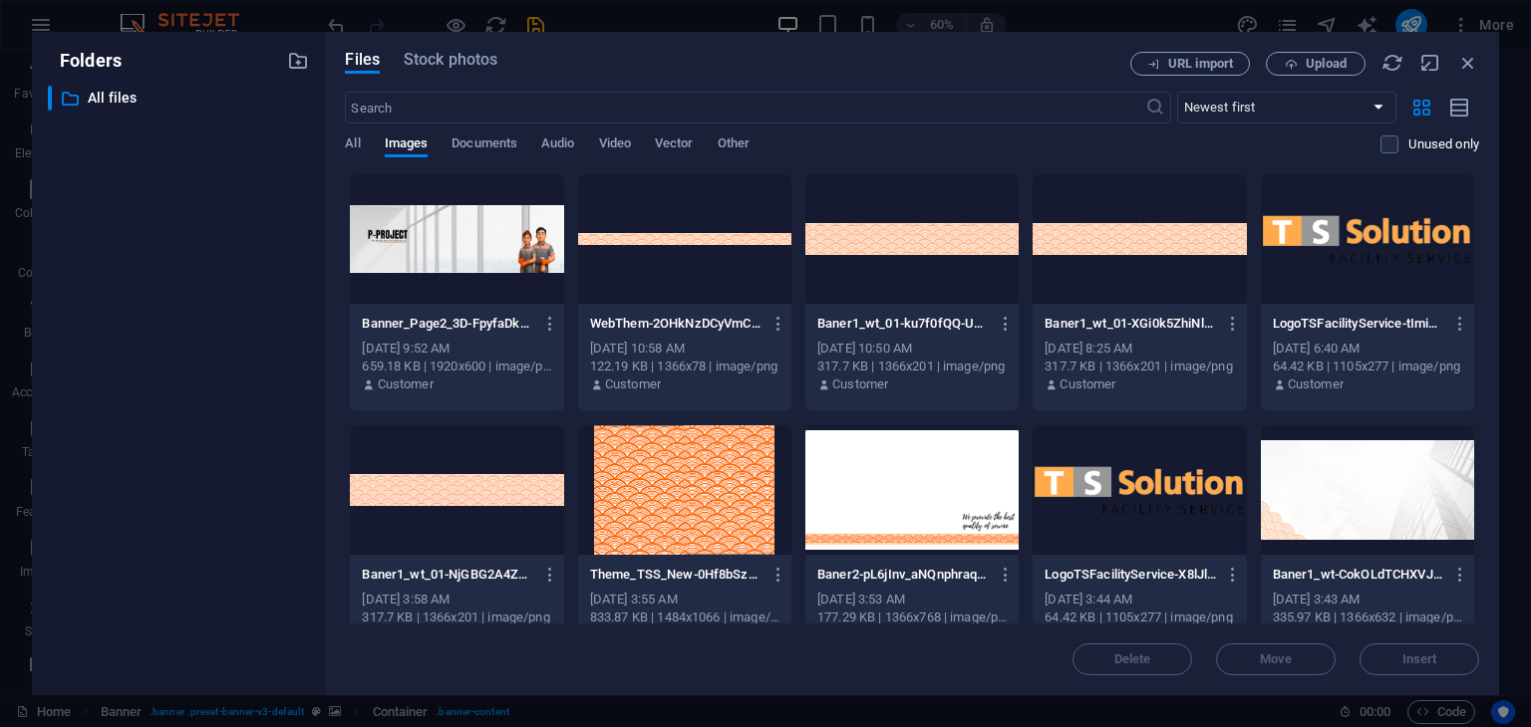
click at [513, 252] on div at bounding box center [456, 239] width 213 height 130
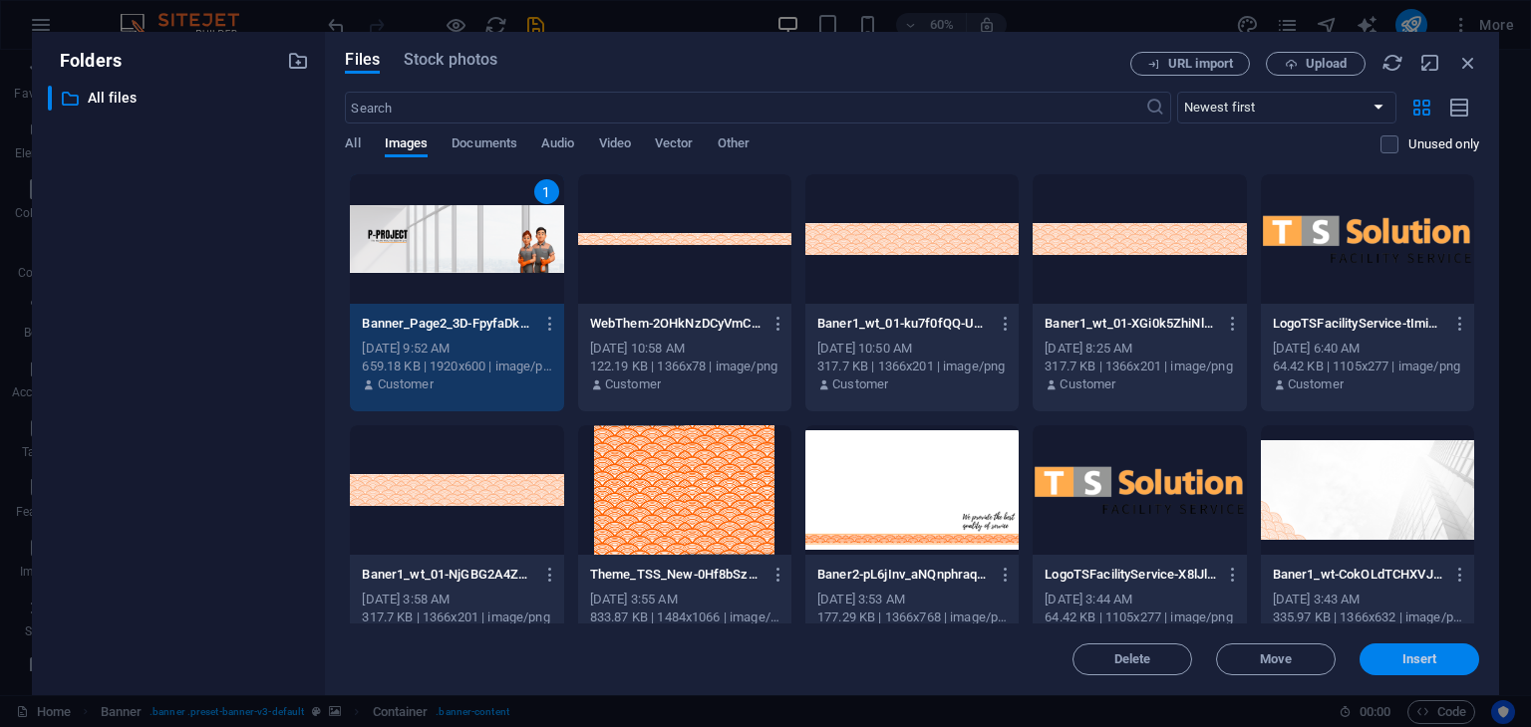
click at [1385, 656] on span "Insert" at bounding box center [1419, 660] width 104 height 12
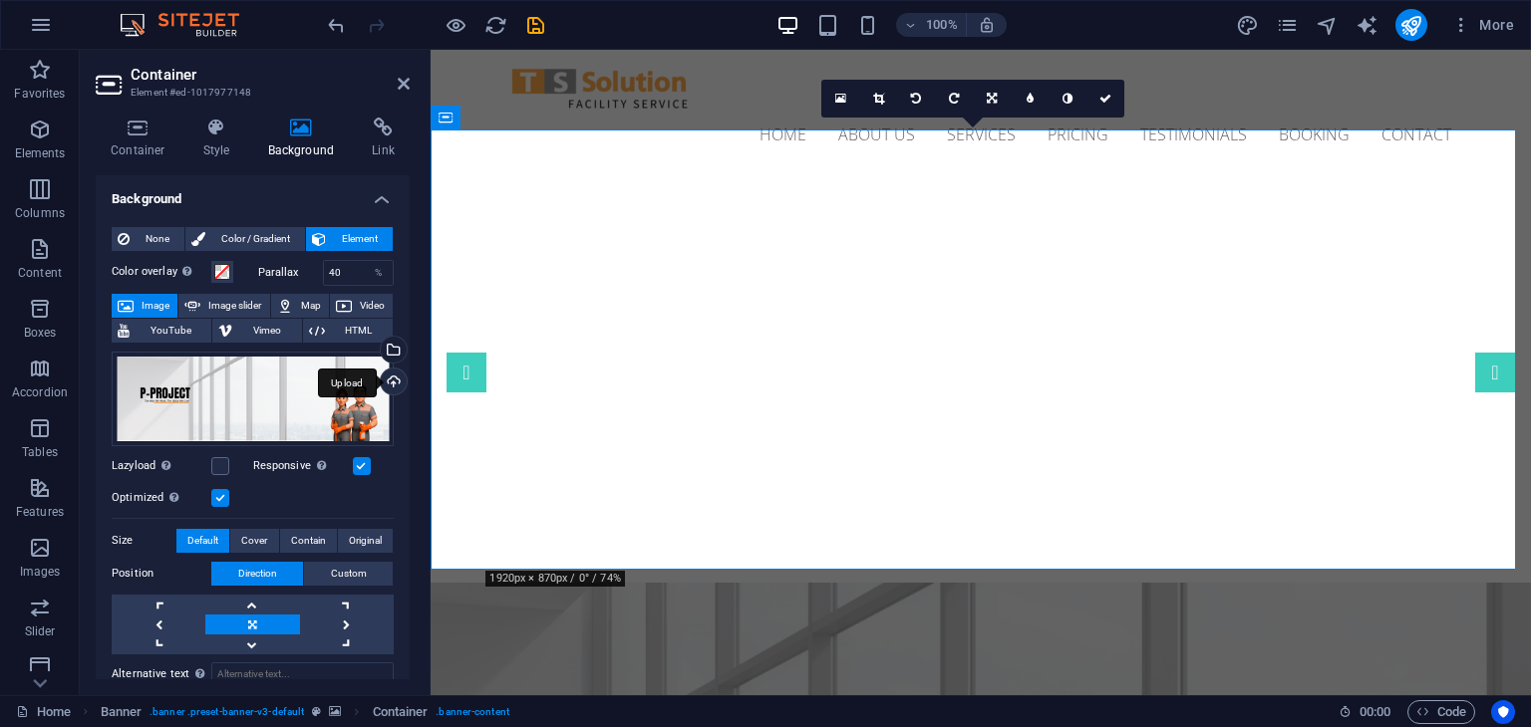
click at [391, 383] on div "Upload" at bounding box center [392, 384] width 30 height 30
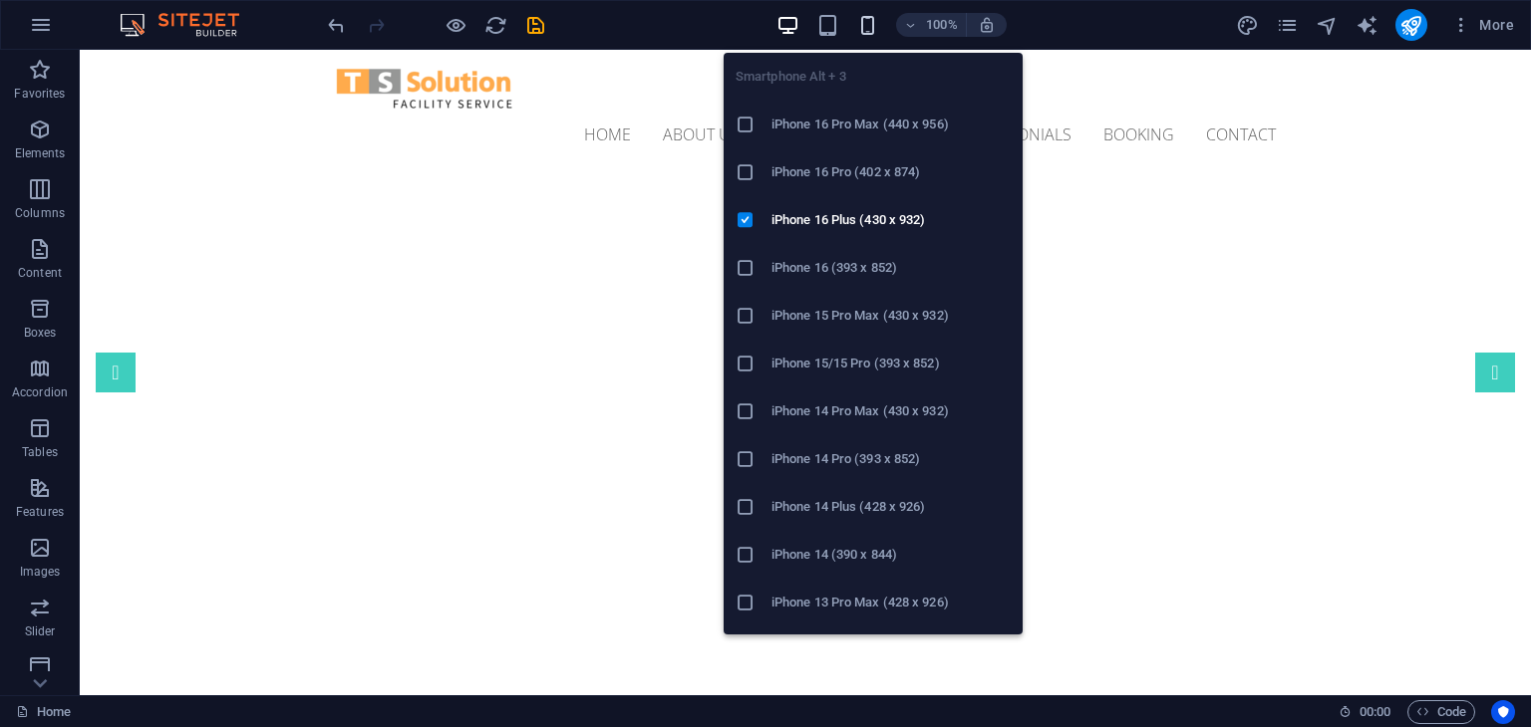
click at [861, 19] on icon "button" at bounding box center [867, 25] width 23 height 23
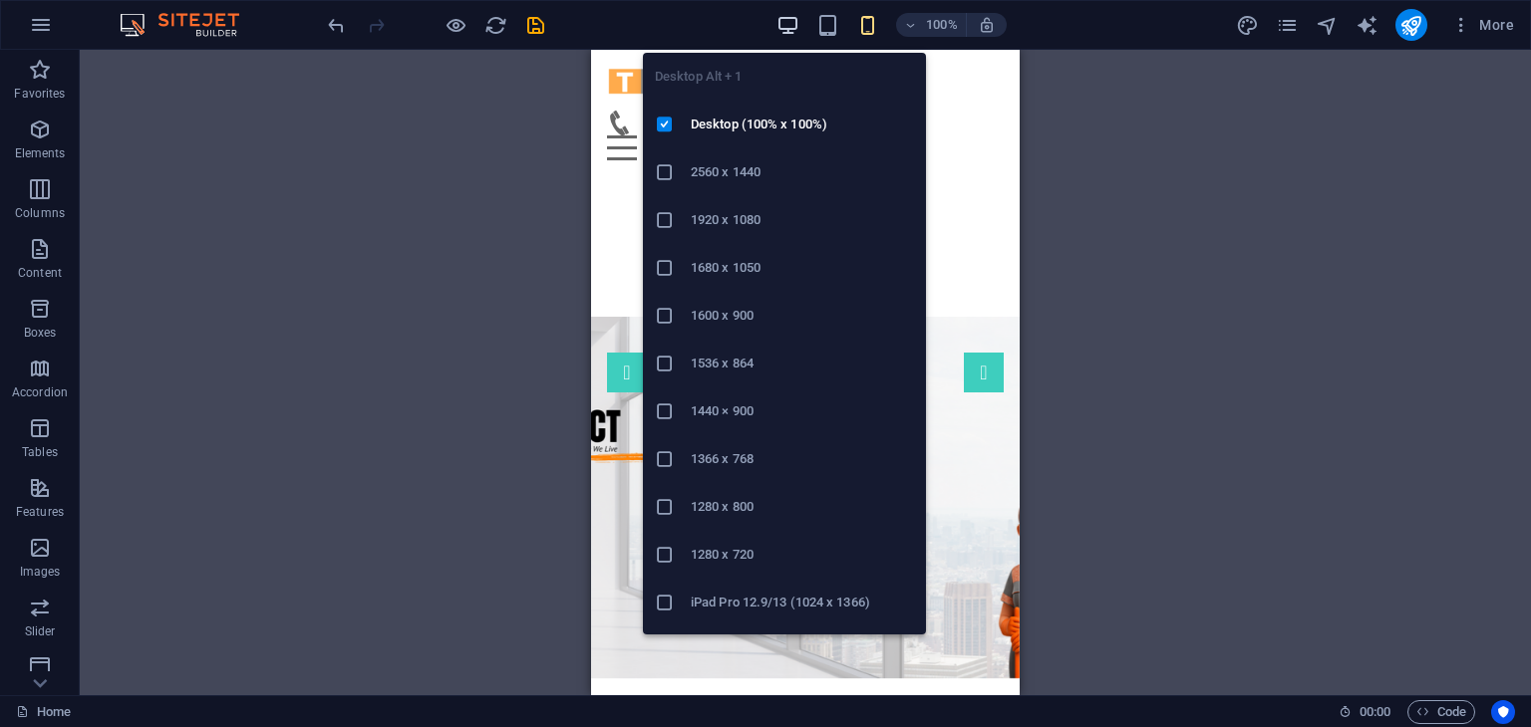
click at [789, 30] on icon "button" at bounding box center [787, 25] width 23 height 23
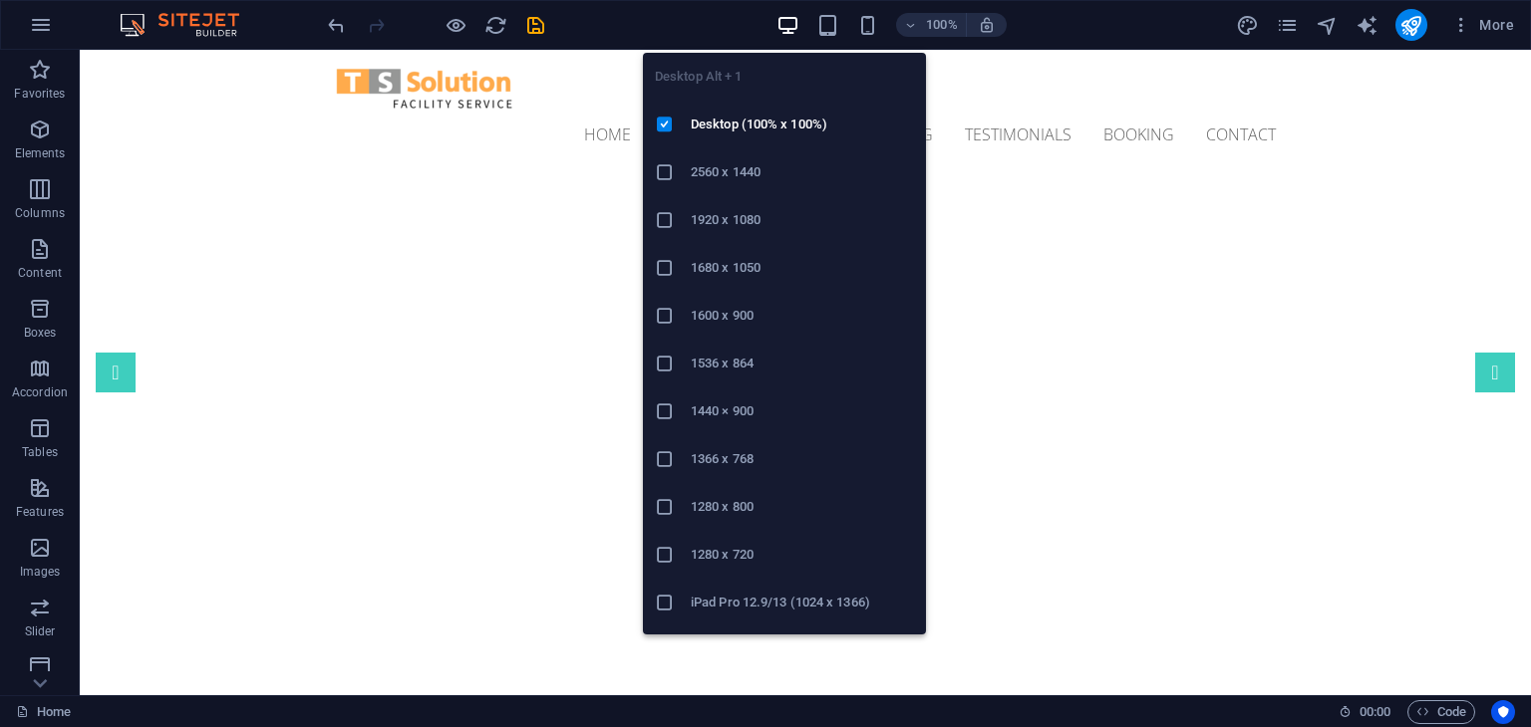
scroll to position [40, 0]
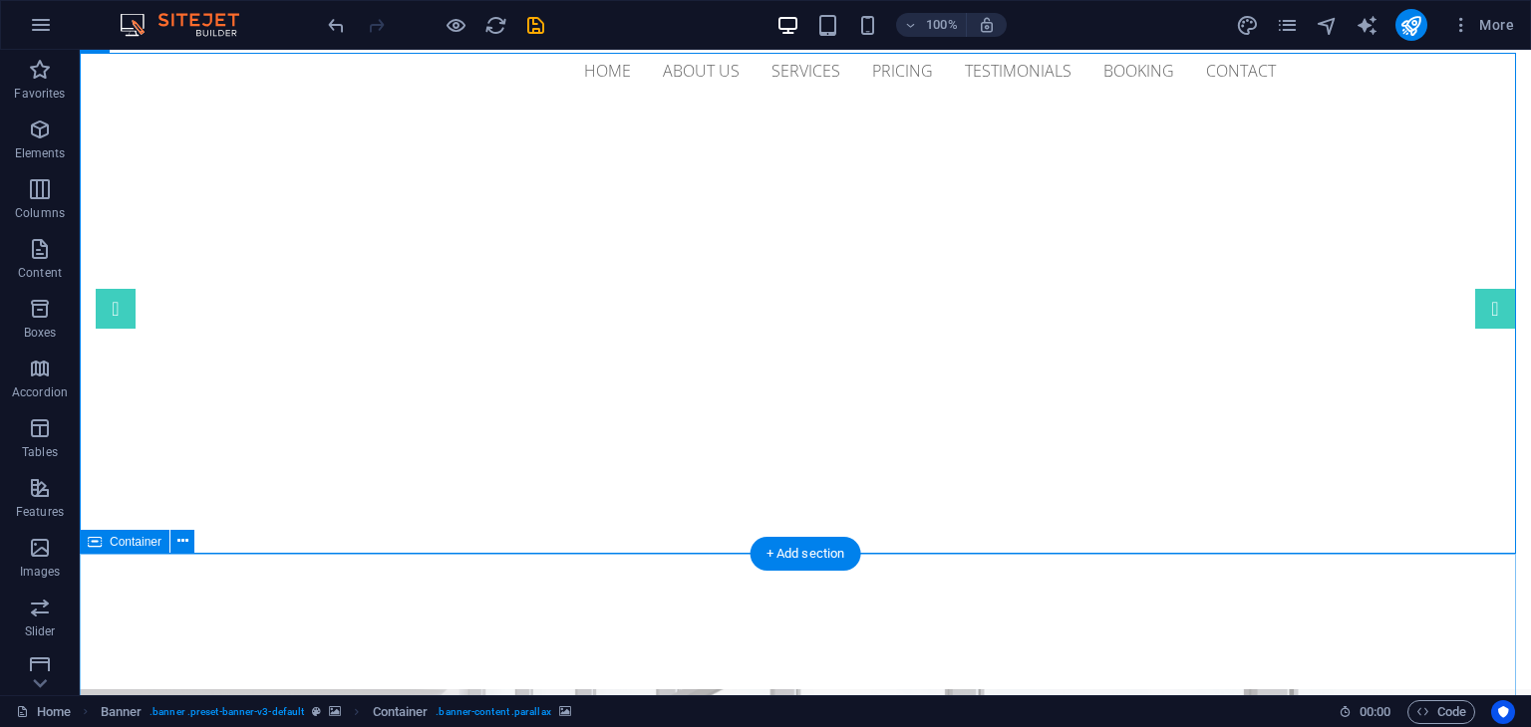
scroll to position [0, 0]
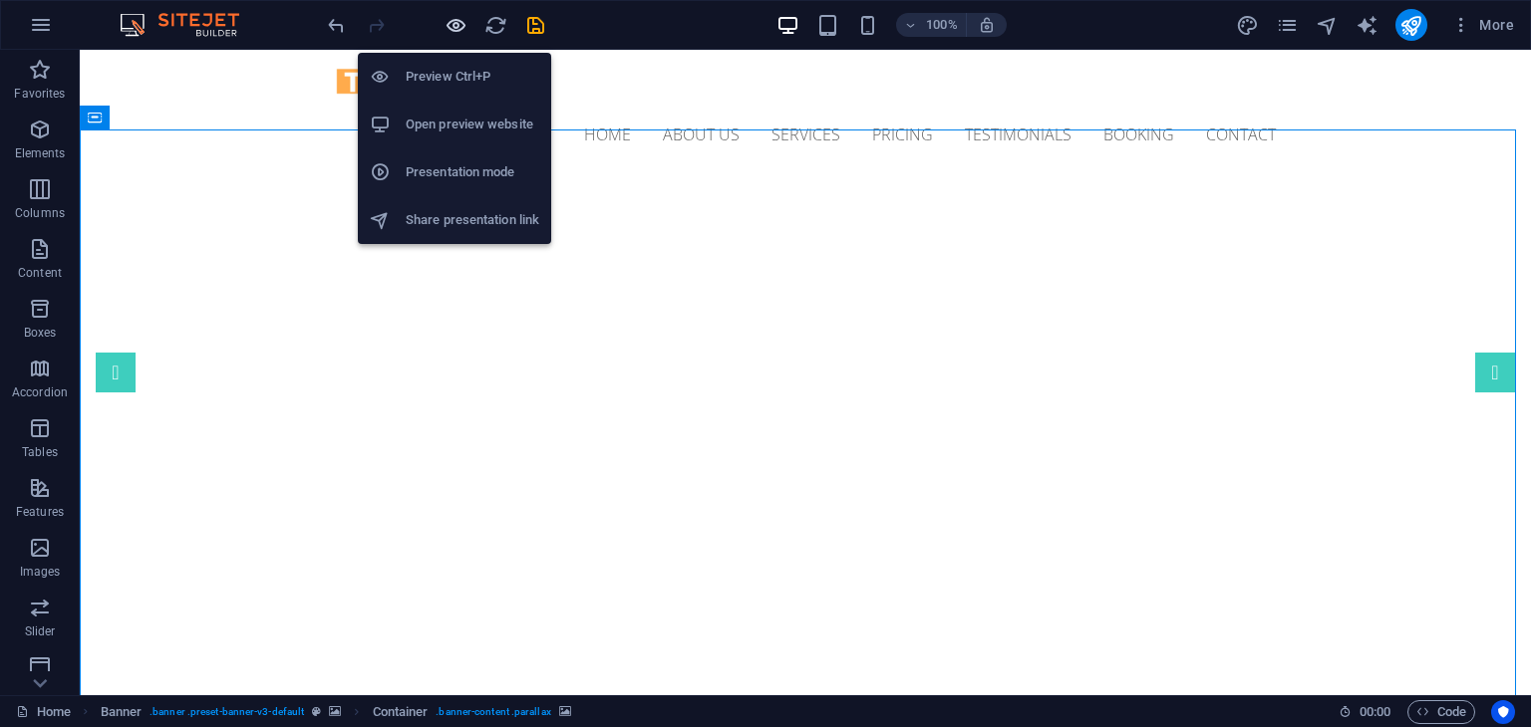
click at [454, 20] on icon "button" at bounding box center [455, 25] width 23 height 23
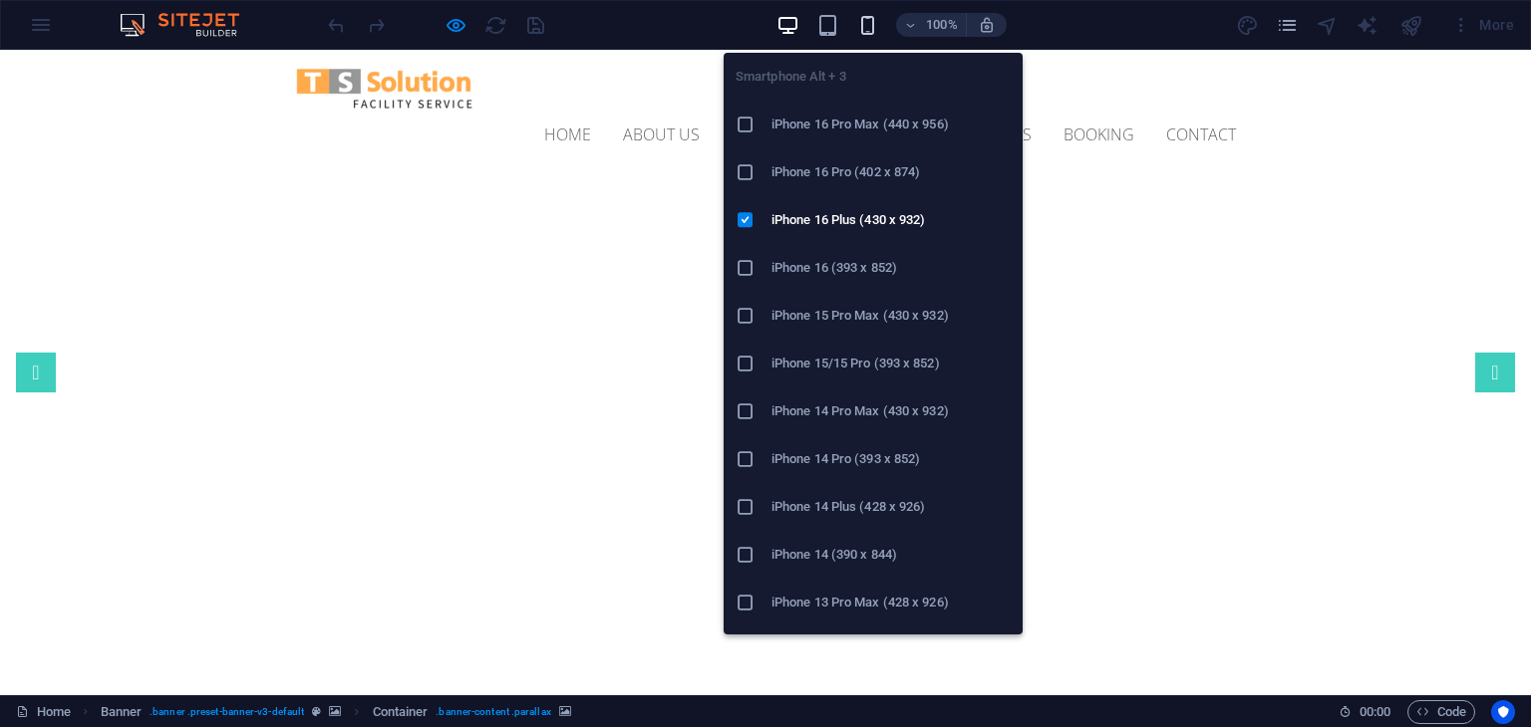
click at [861, 27] on icon "button" at bounding box center [867, 25] width 23 height 23
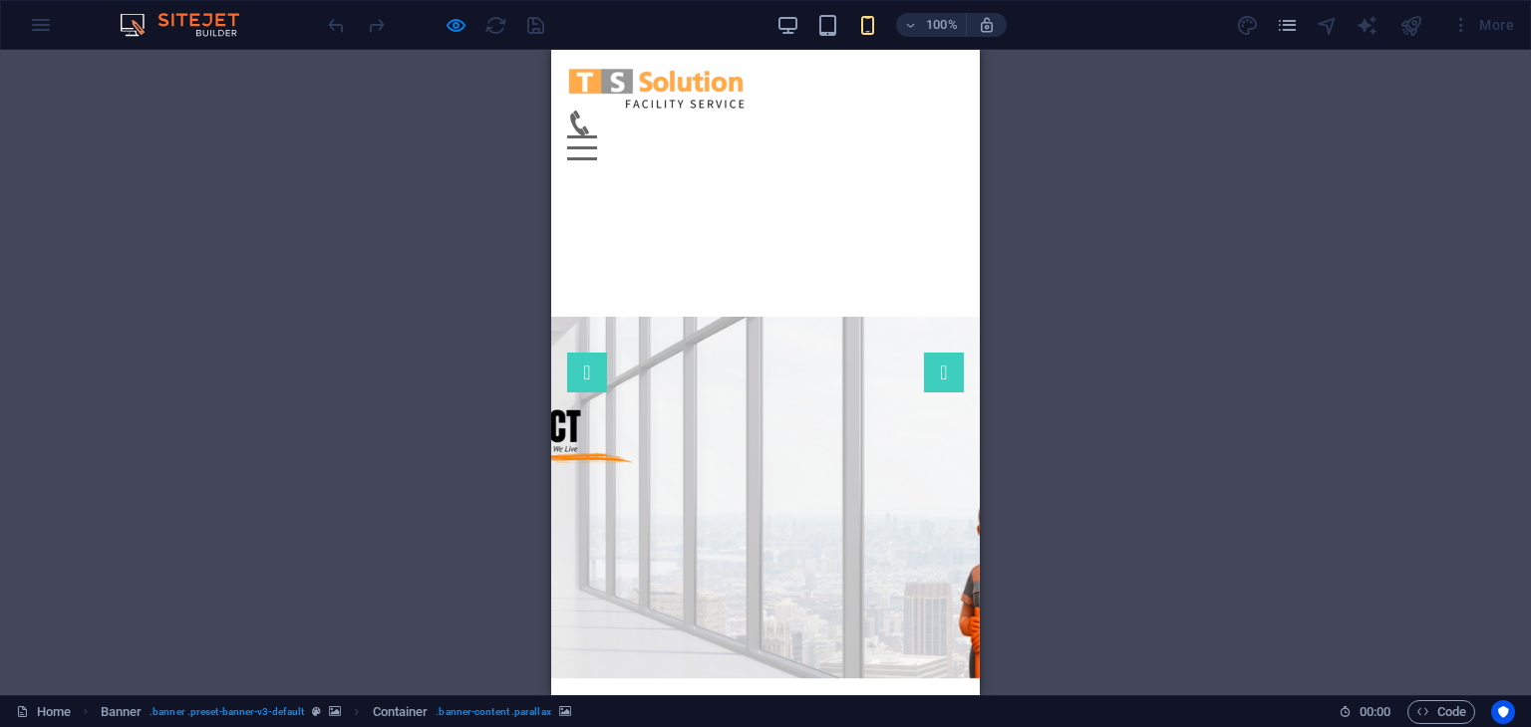
click at [690, 317] on div at bounding box center [765, 498] width 429 height 362
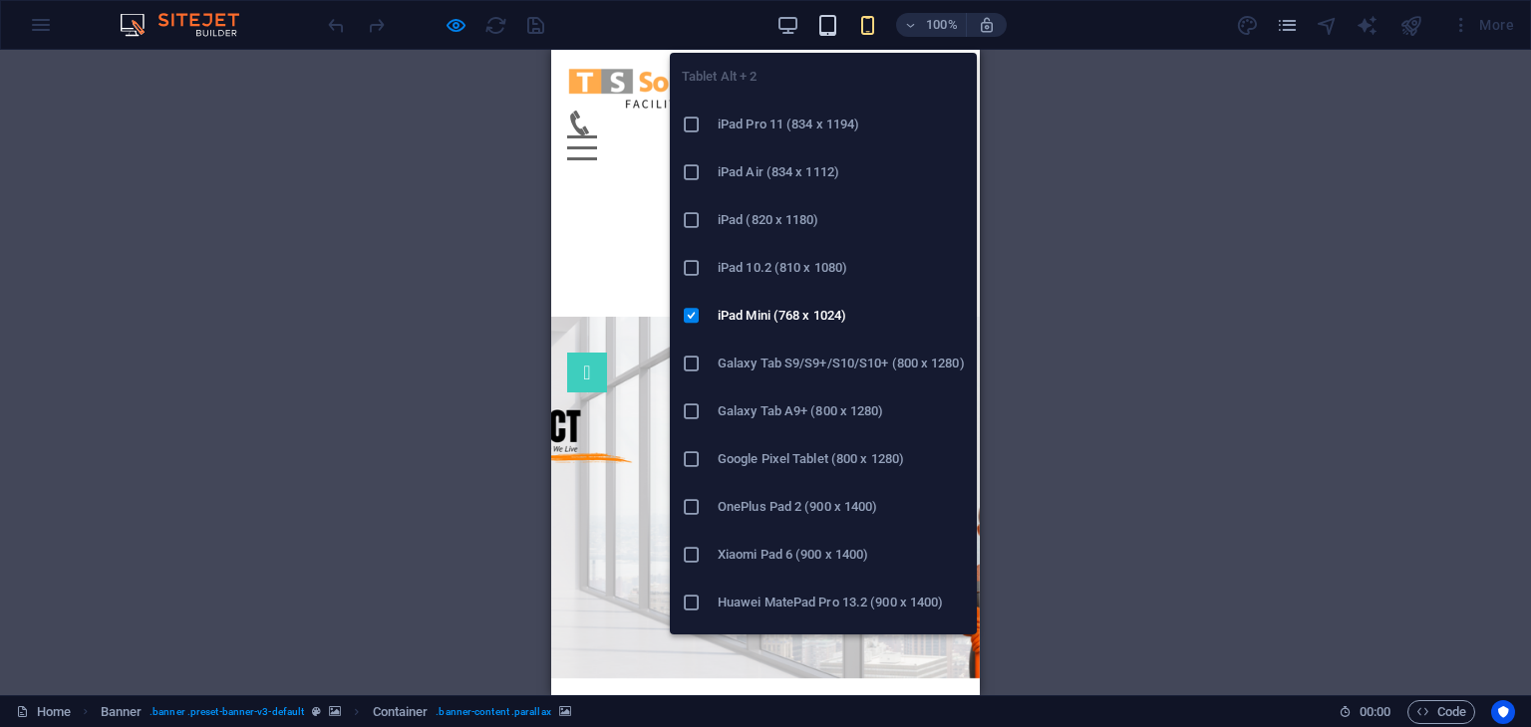
click at [821, 28] on icon "button" at bounding box center [827, 25] width 23 height 23
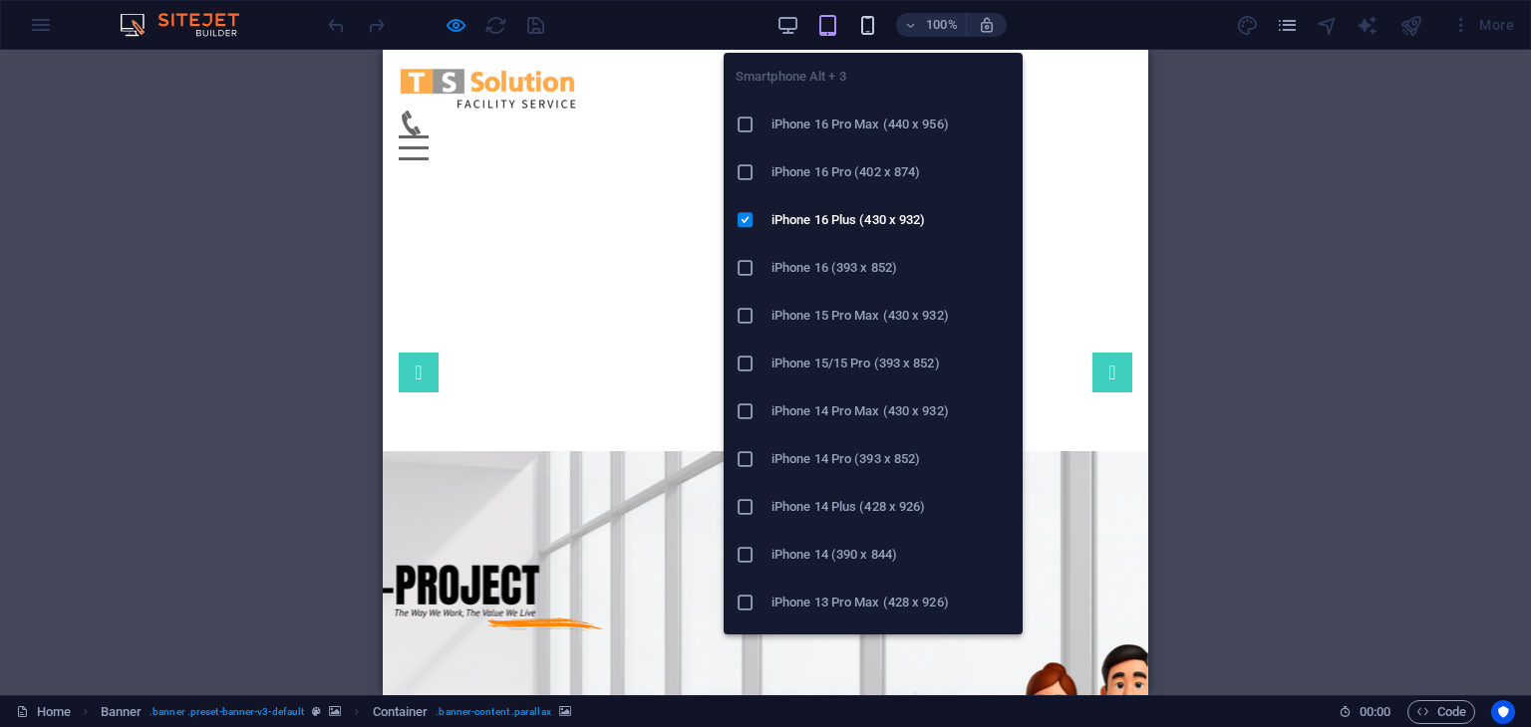
click at [869, 23] on icon "button" at bounding box center [867, 25] width 23 height 23
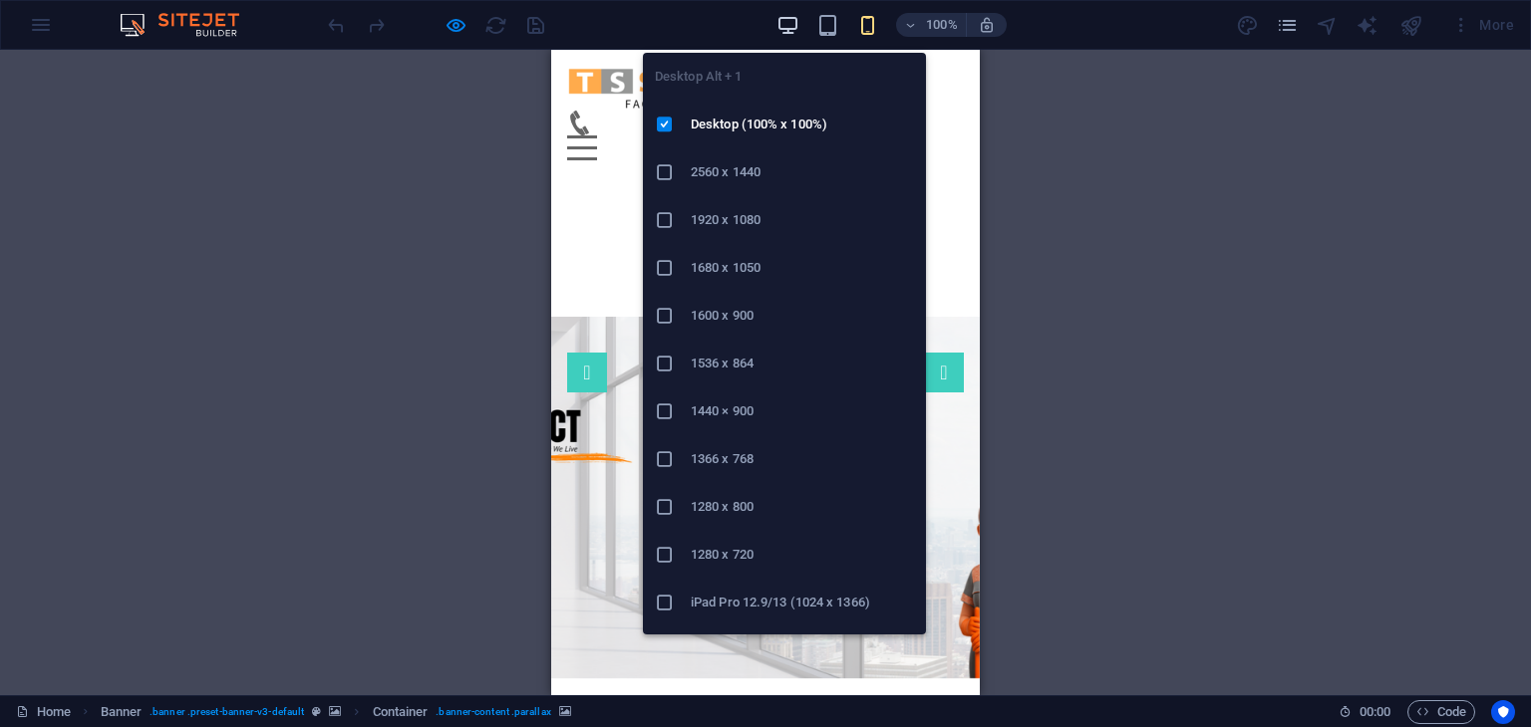
click at [783, 21] on icon "button" at bounding box center [787, 25] width 23 height 23
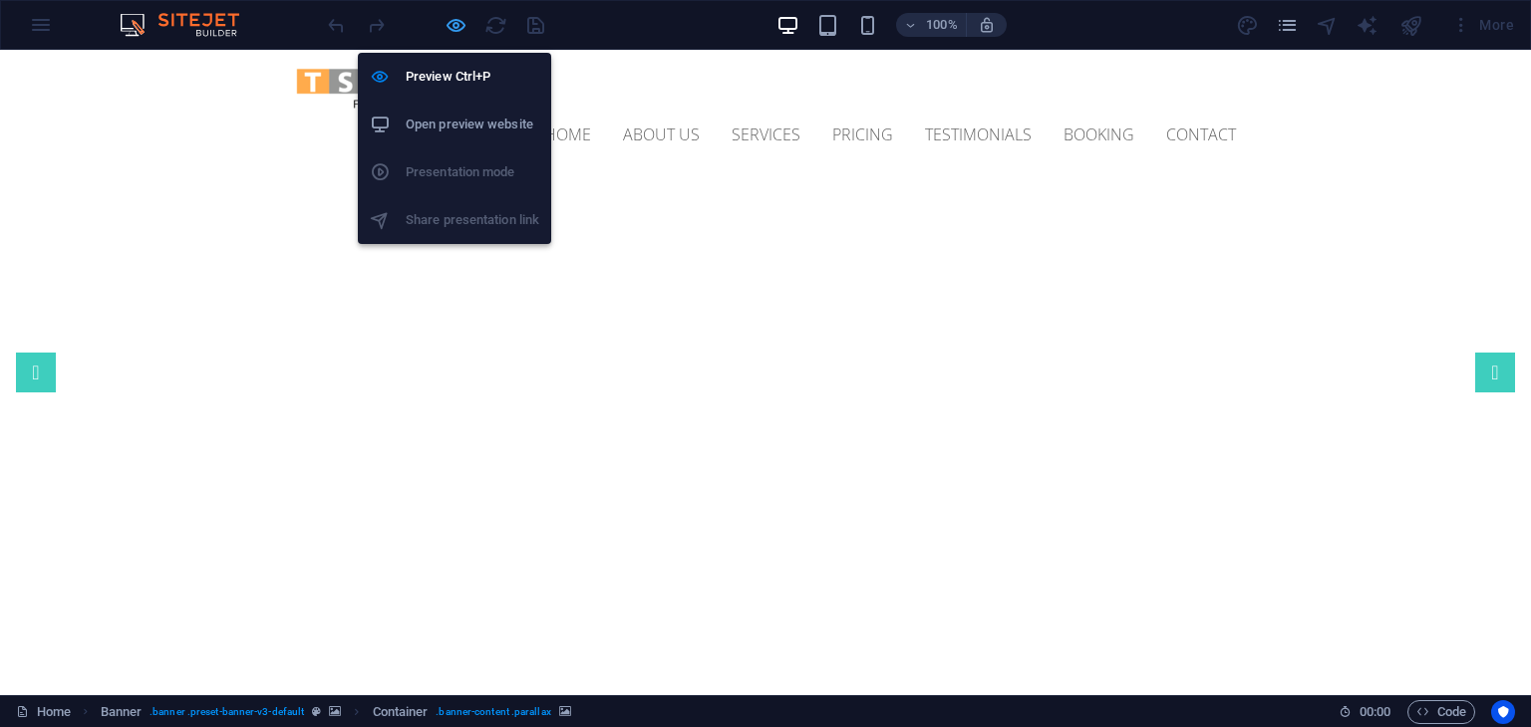
click at [457, 23] on icon "button" at bounding box center [455, 25] width 23 height 23
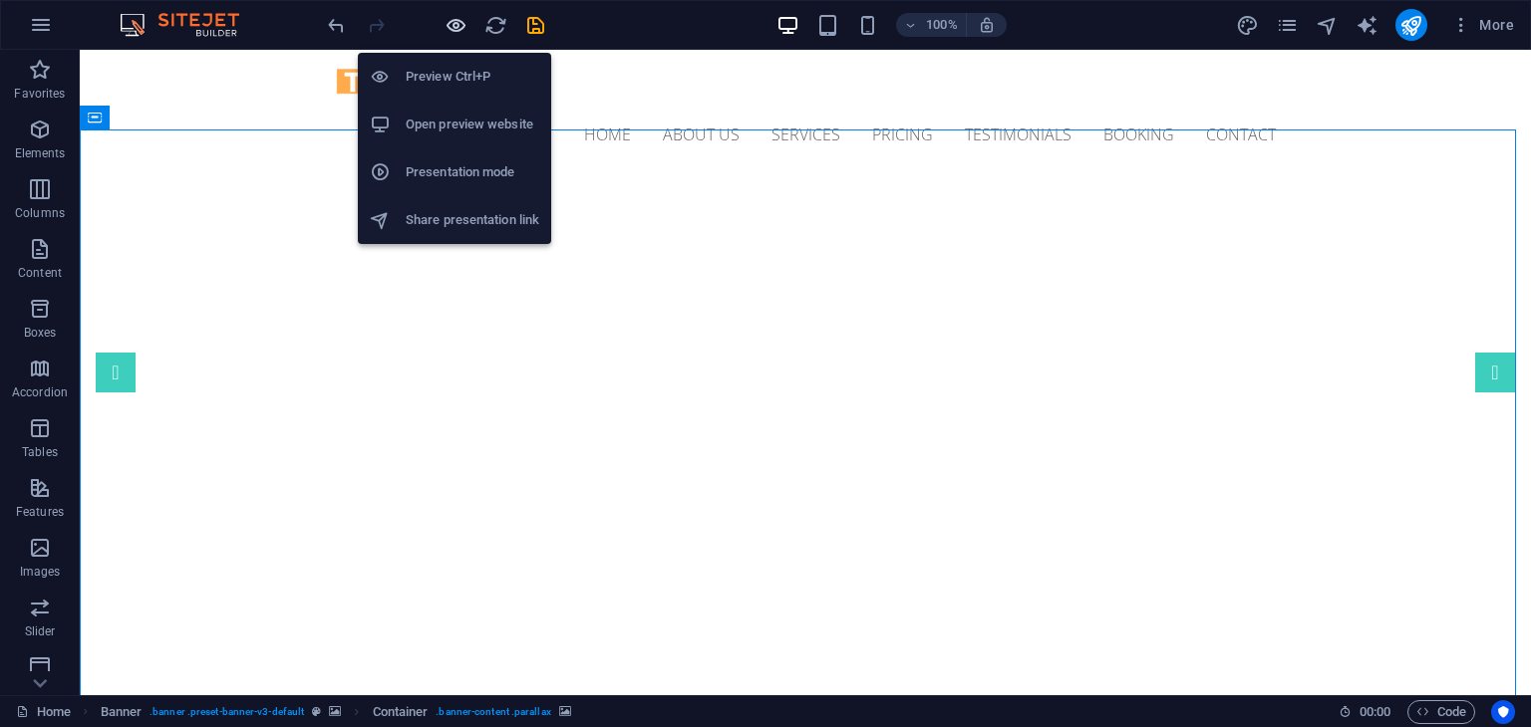
click at [450, 14] on icon "button" at bounding box center [455, 25] width 23 height 23
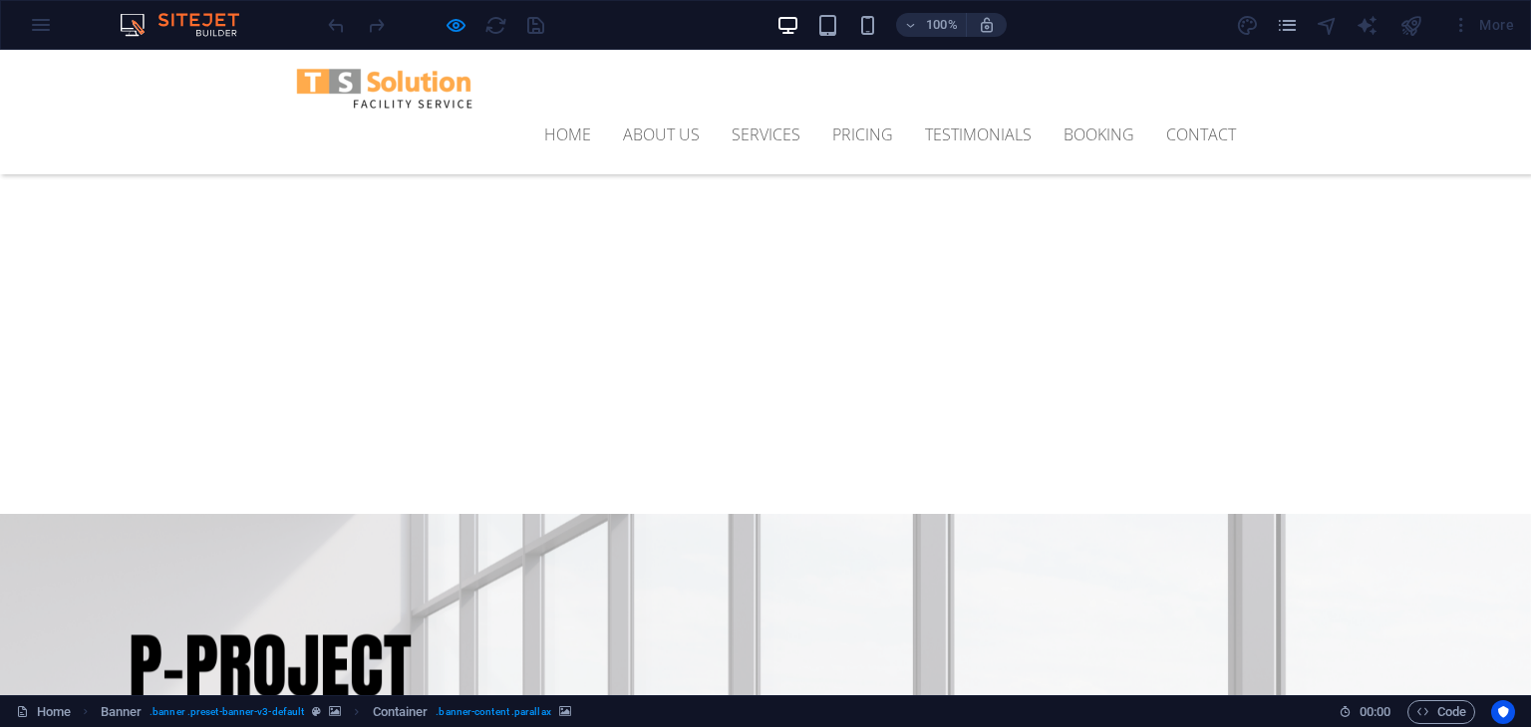
scroll to position [327, 0]
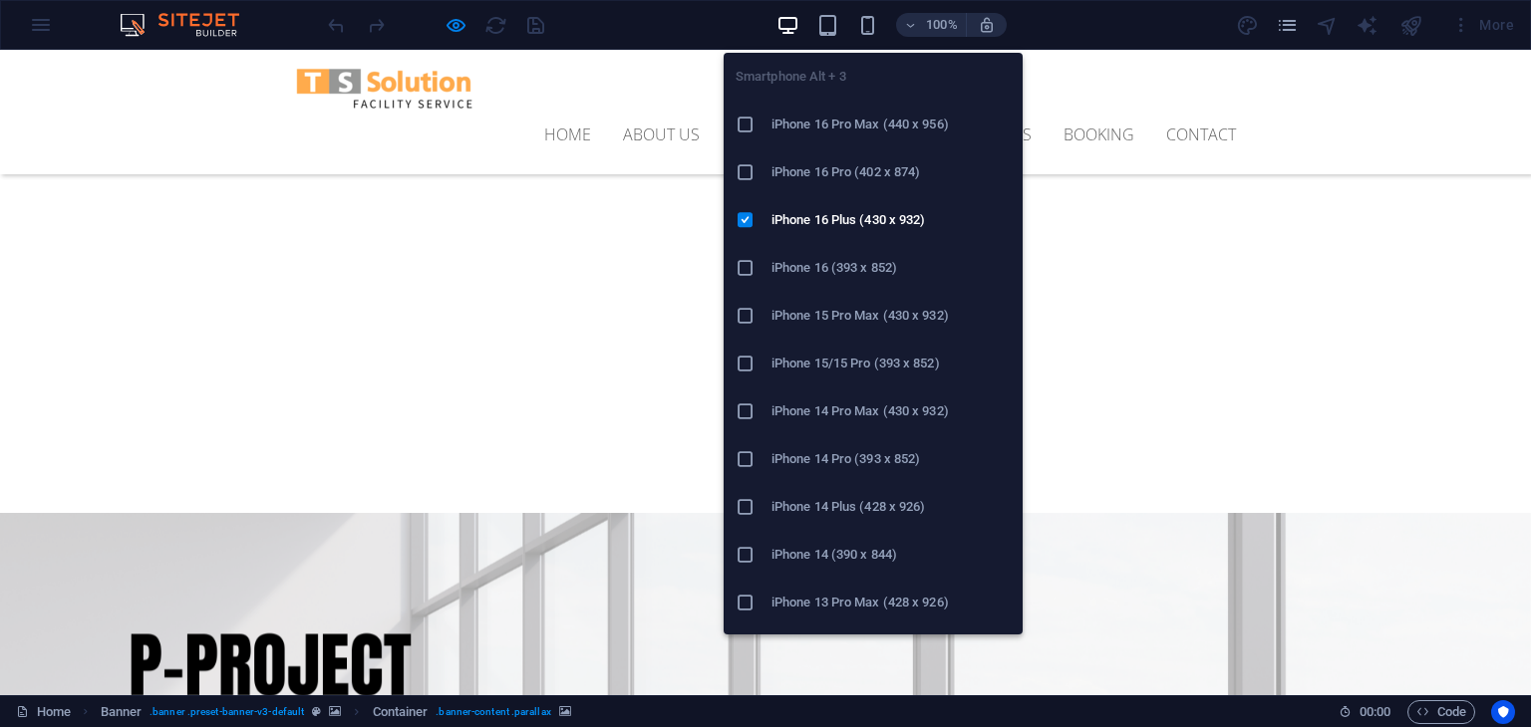
click at [870, 137] on li "iPhone 16 Pro Max (440 x 956)" at bounding box center [872, 125] width 299 height 48
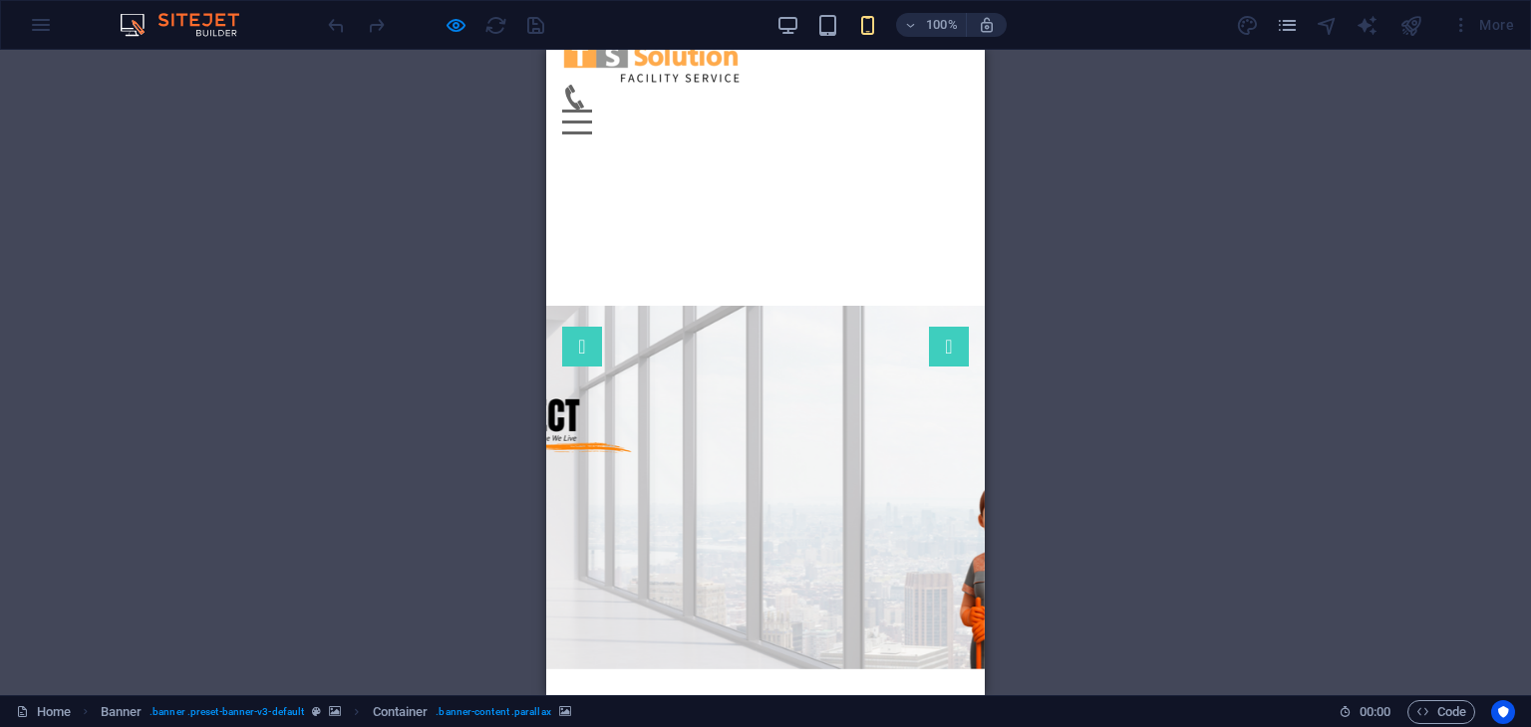
scroll to position [0, 0]
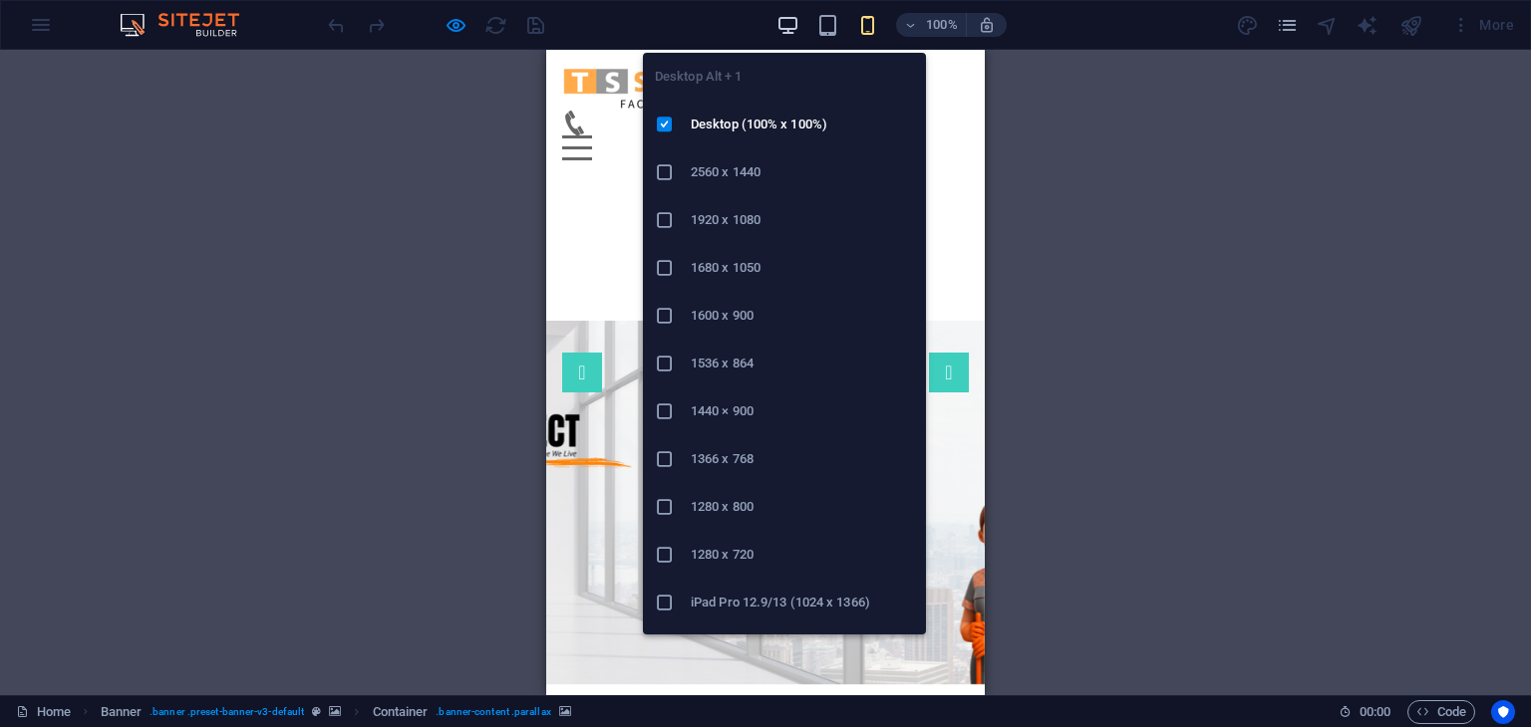
click at [792, 21] on icon "button" at bounding box center [787, 25] width 23 height 23
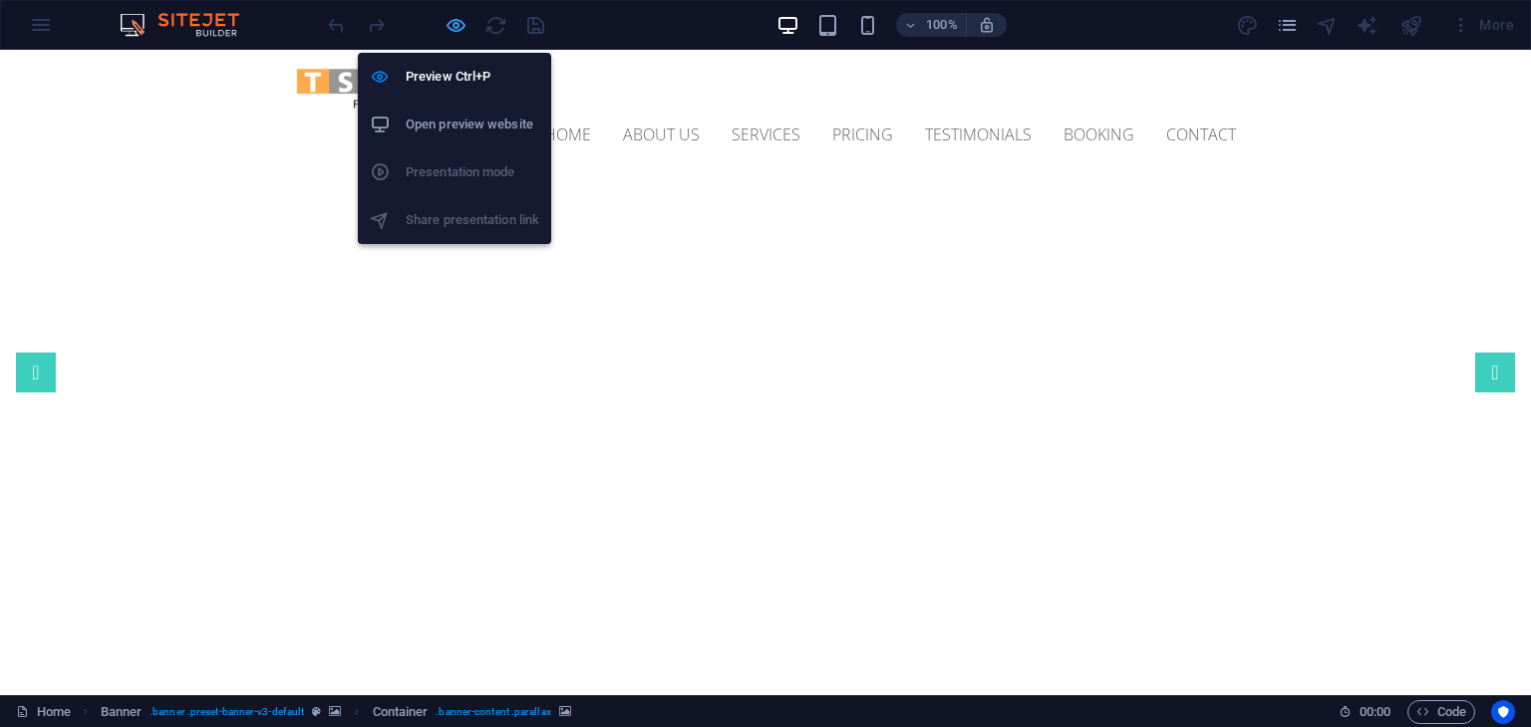
click at [456, 32] on icon "button" at bounding box center [455, 25] width 23 height 23
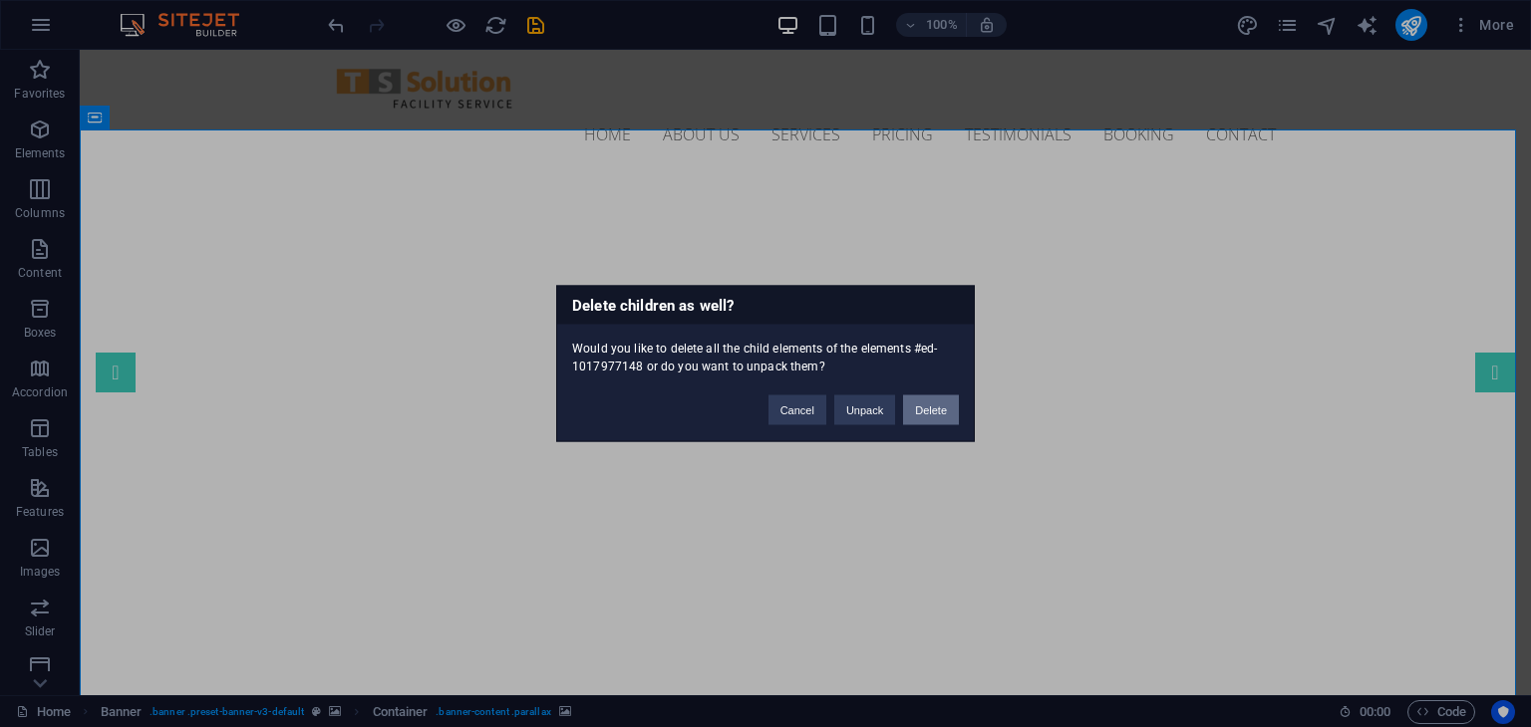
click at [928, 412] on button "Delete" at bounding box center [931, 411] width 56 height 30
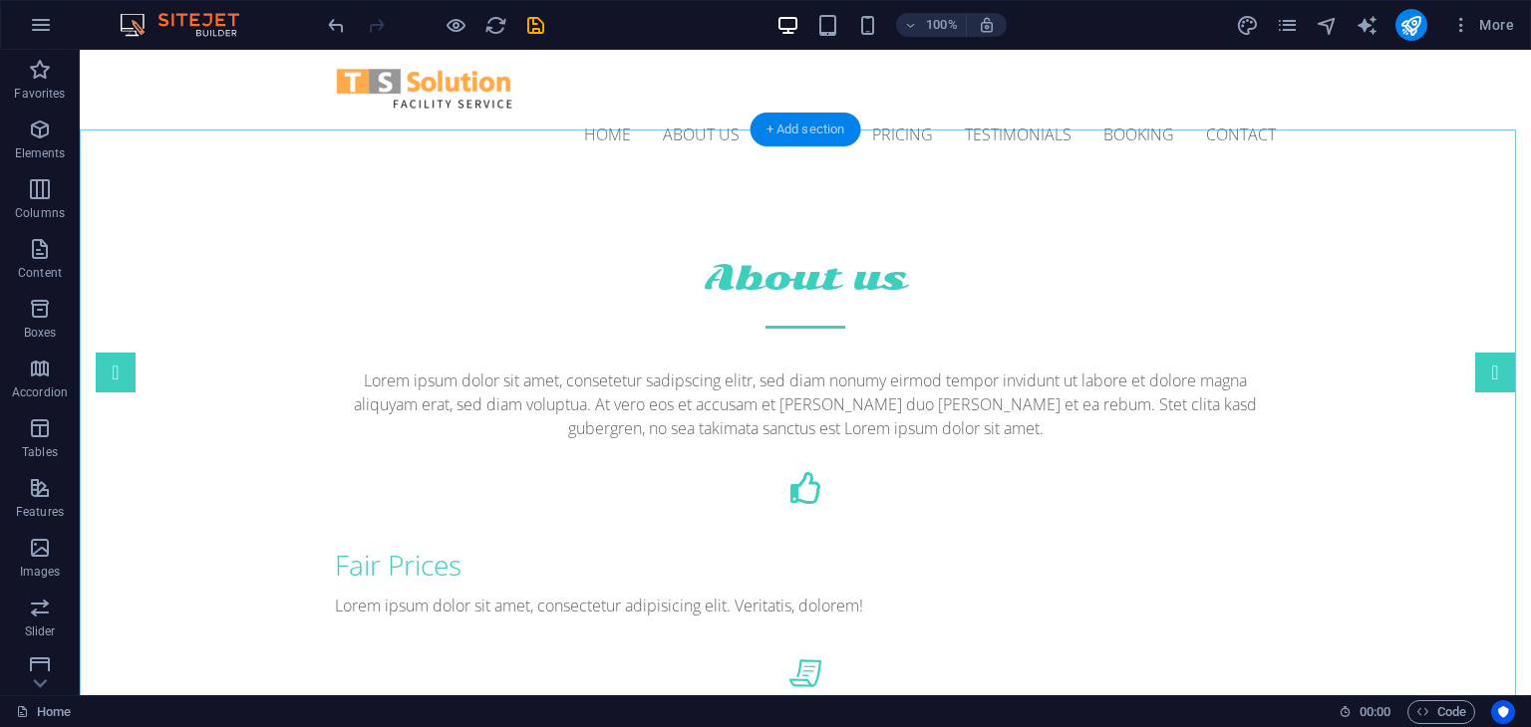
click at [815, 129] on div "+ Add section" at bounding box center [805, 130] width 111 height 34
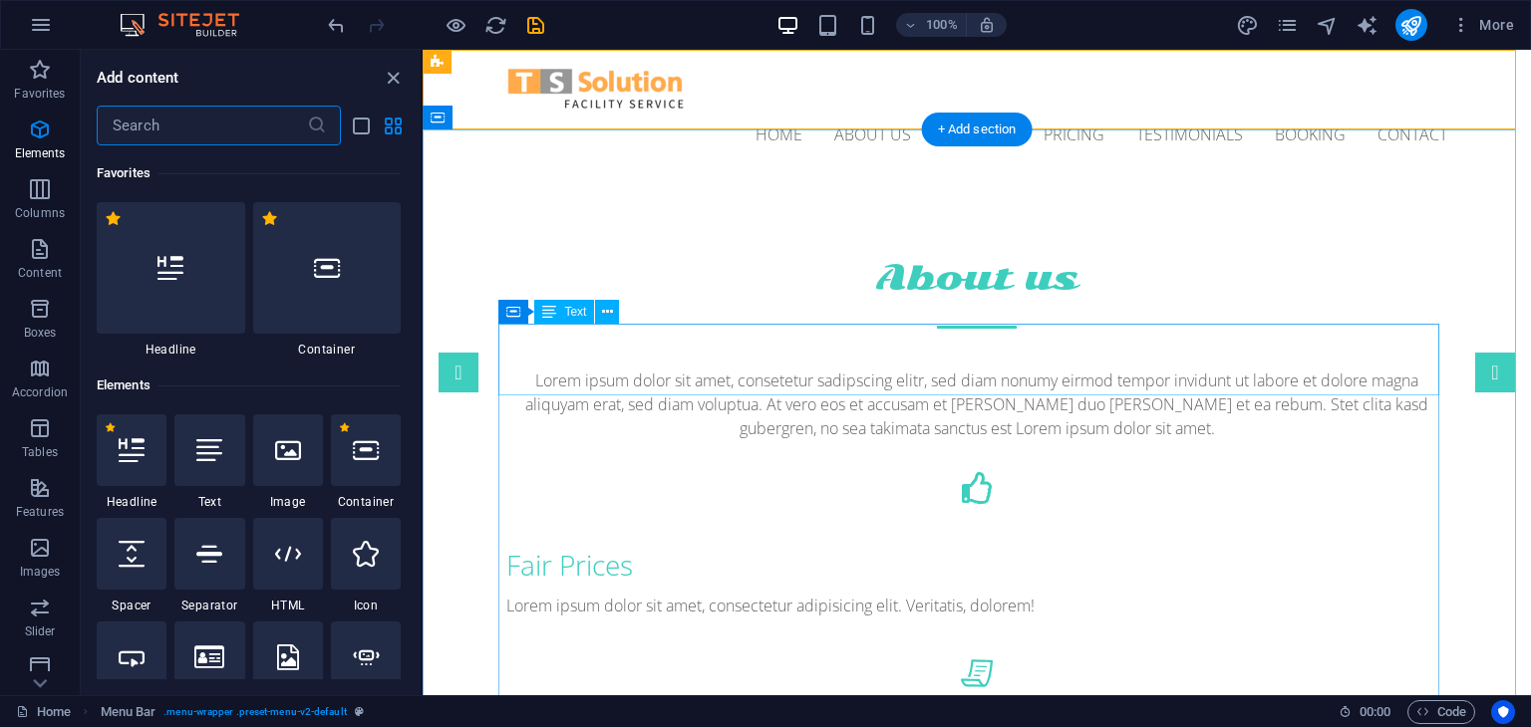
scroll to position [3487, 0]
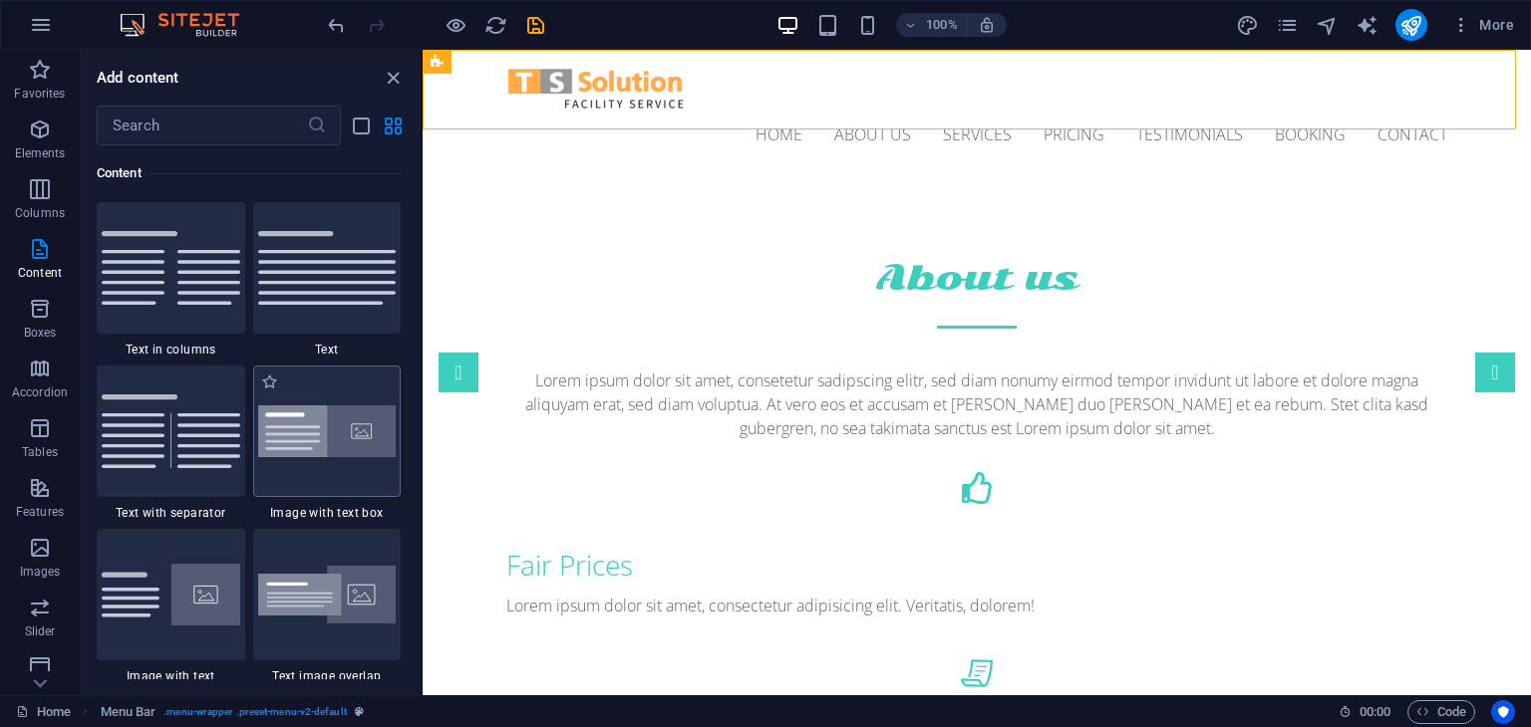
drag, startPoint x: 322, startPoint y: 404, endPoint x: 42, endPoint y: 427, distance: 281.0
click at [322, 406] on img at bounding box center [327, 432] width 139 height 53
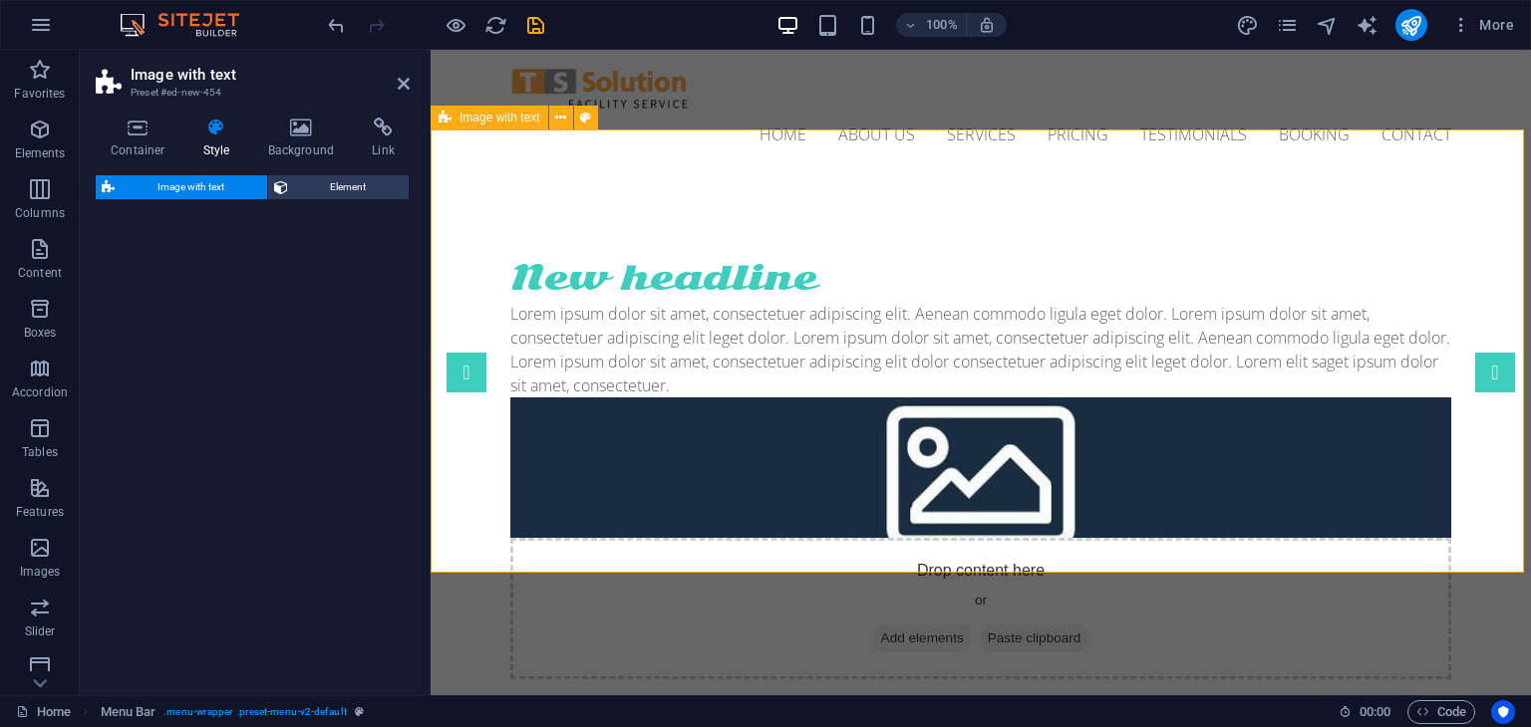
select select "rem"
select select "px"
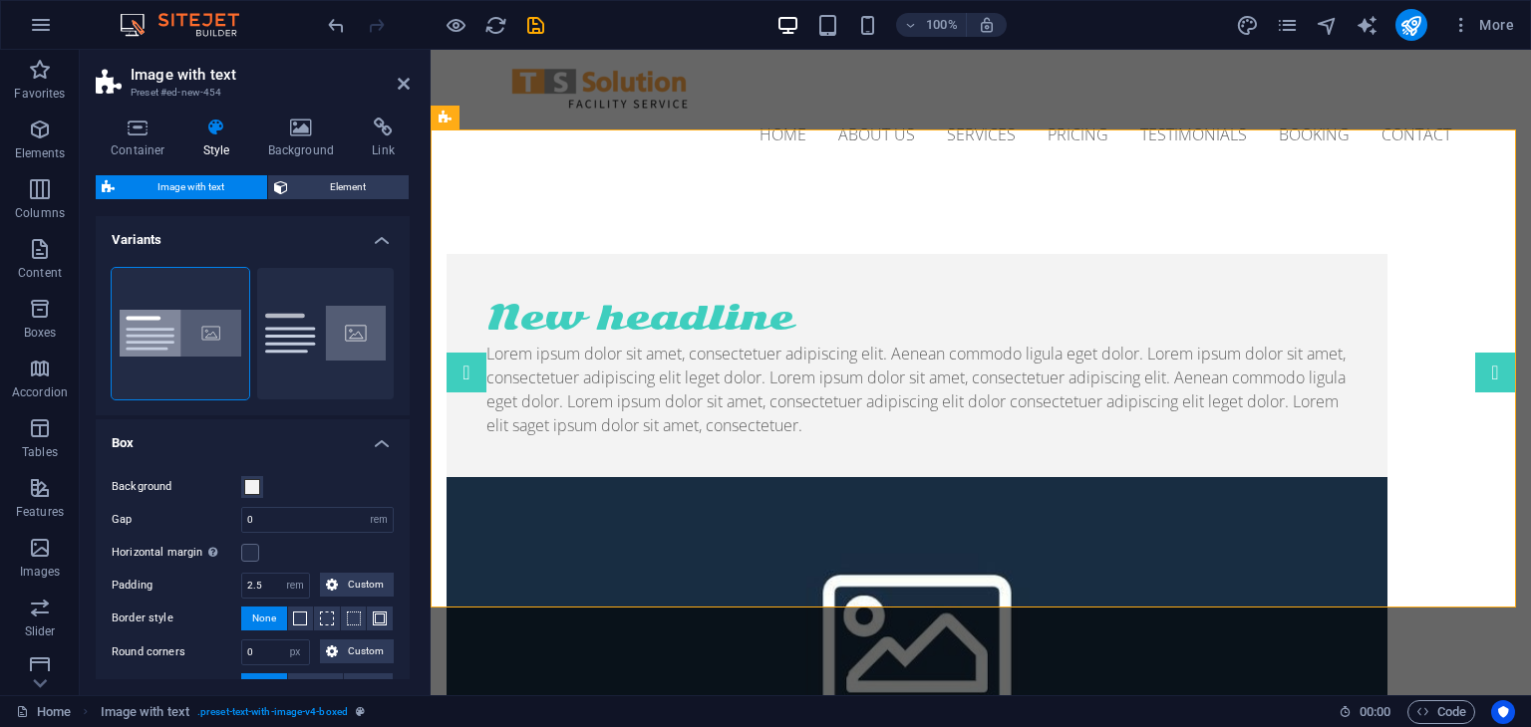
click at [1056, 477] on figure at bounding box center [916, 636] width 941 height 319
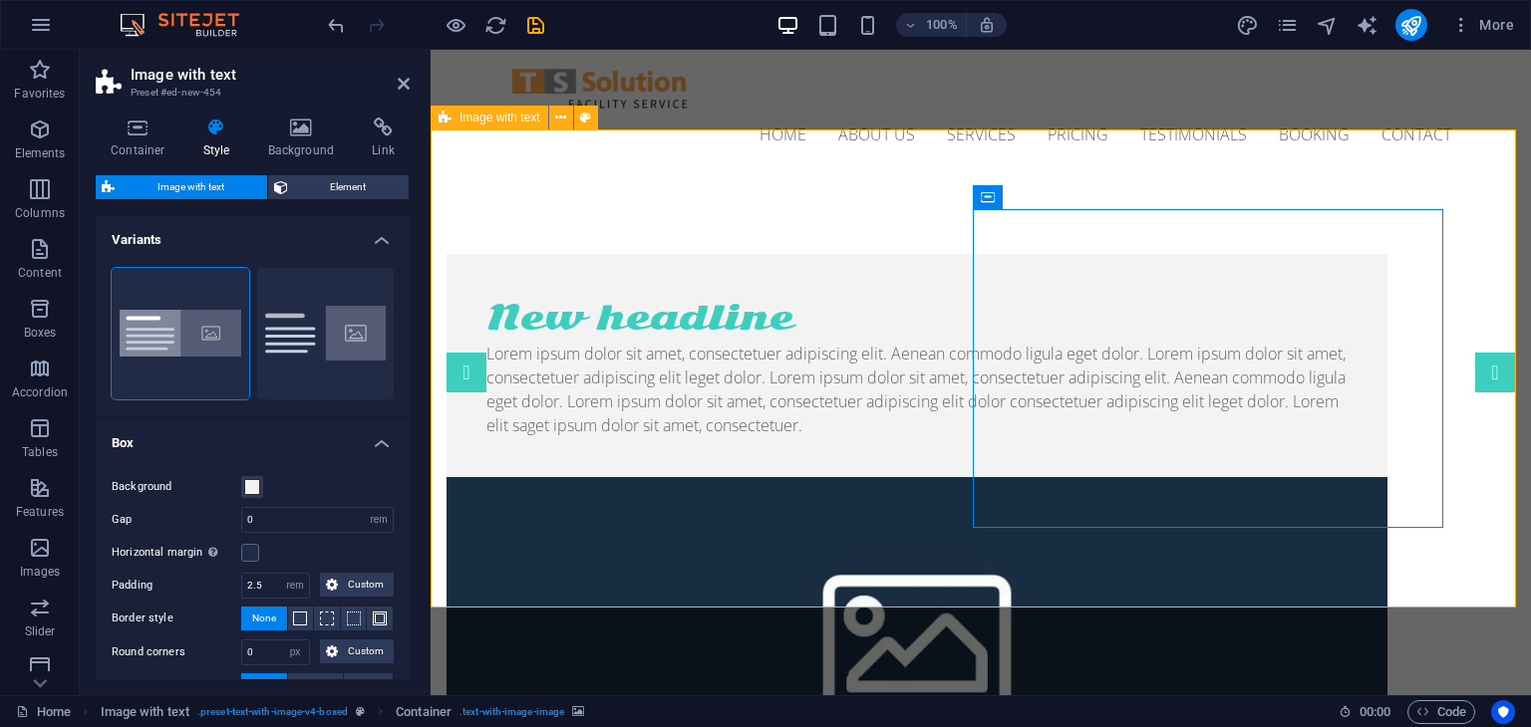
click at [848, 174] on div "New headline Lorem ipsum dolor sit amet, consectetuer adipiscing elit. Aenean c…" at bounding box center [981, 595] width 1100 height 843
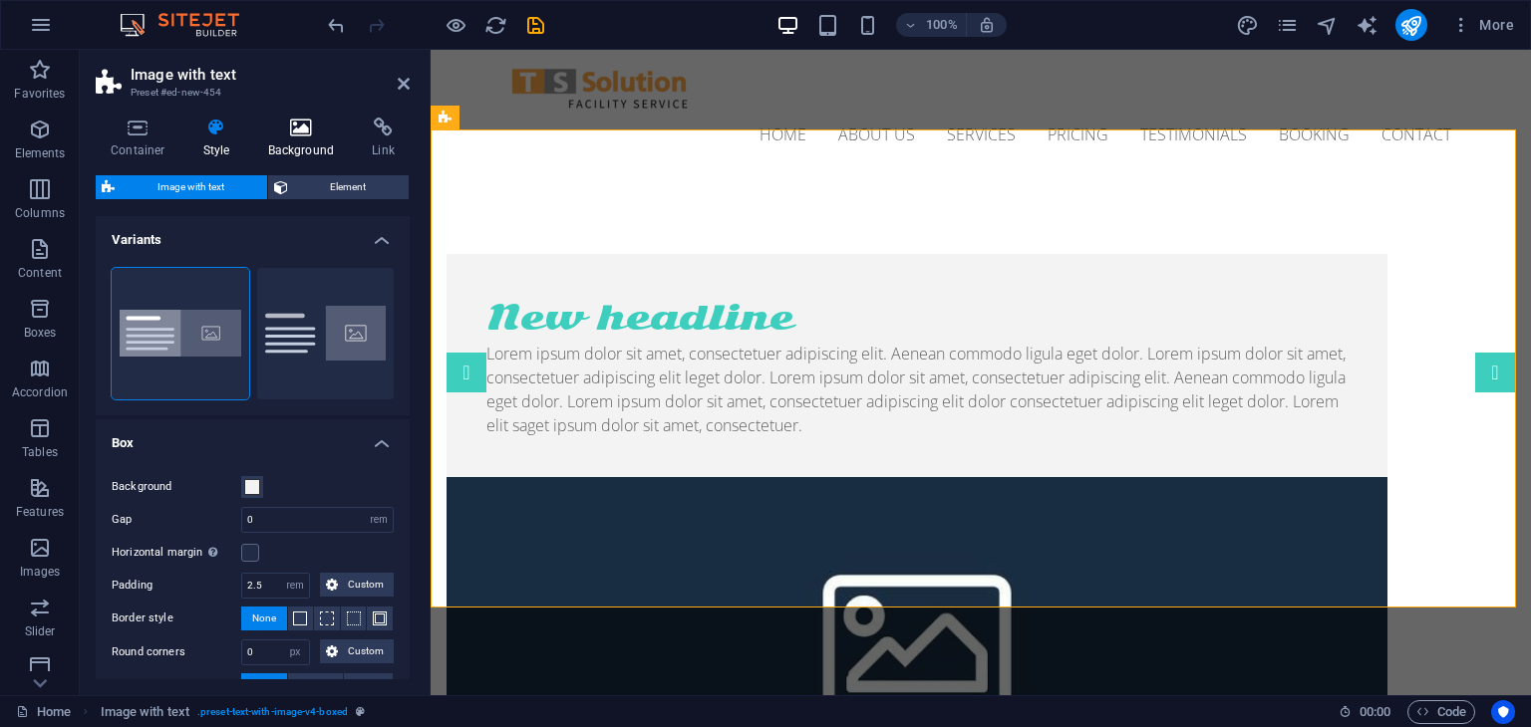
click at [308, 140] on h4 "Background" at bounding box center [305, 139] width 105 height 42
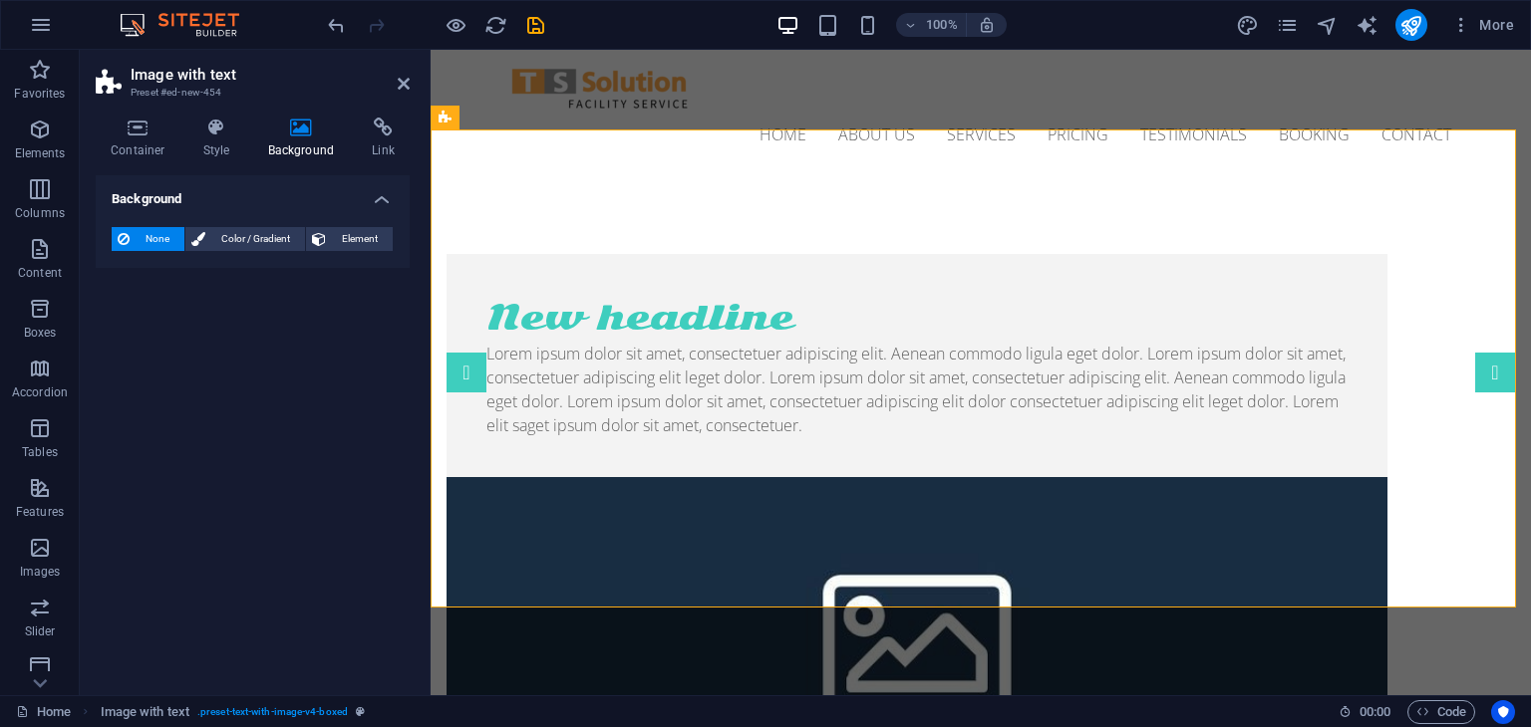
click at [295, 121] on icon at bounding box center [301, 128] width 97 height 20
click at [348, 237] on span "Element" at bounding box center [359, 239] width 55 height 24
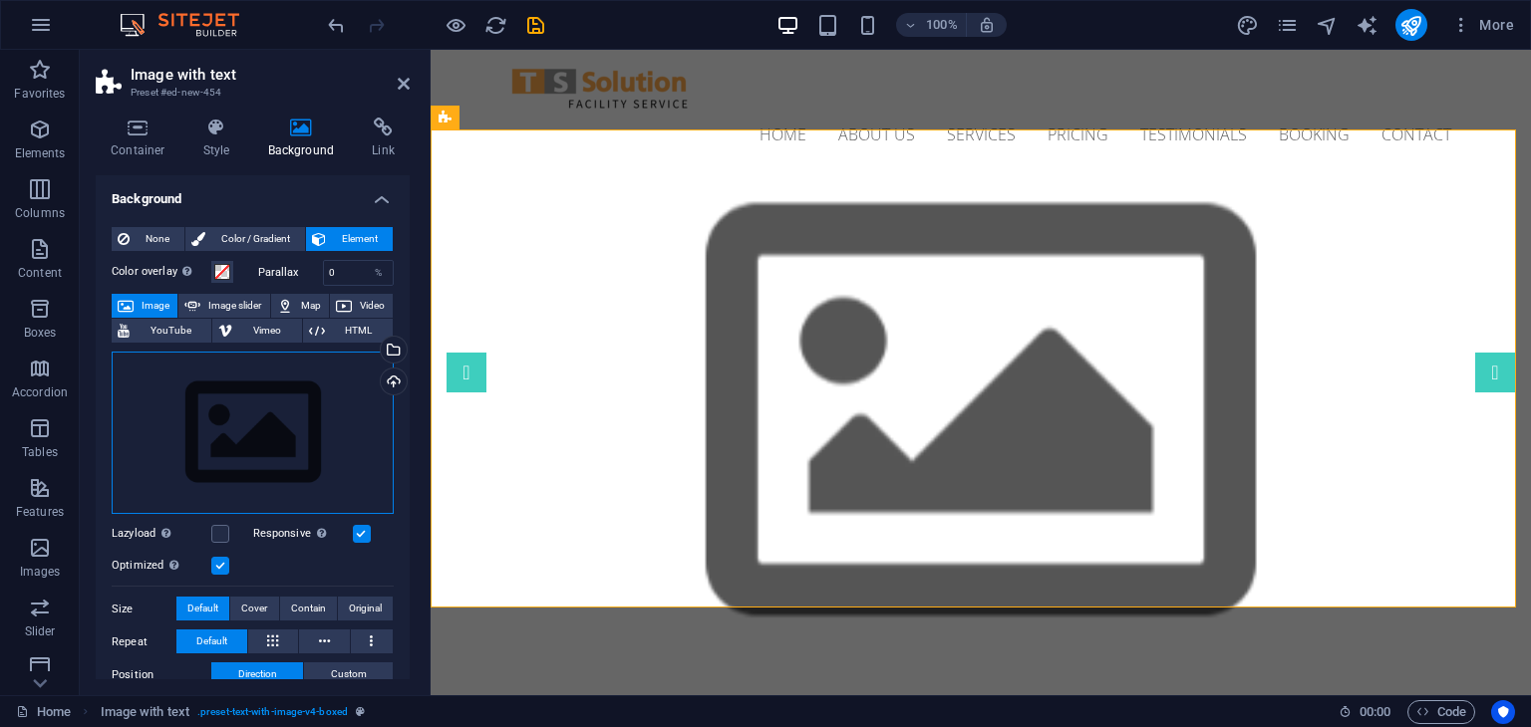
click at [249, 414] on div "Drag files here, click to choose files or select files from Files or our free s…" at bounding box center [253, 433] width 282 height 163
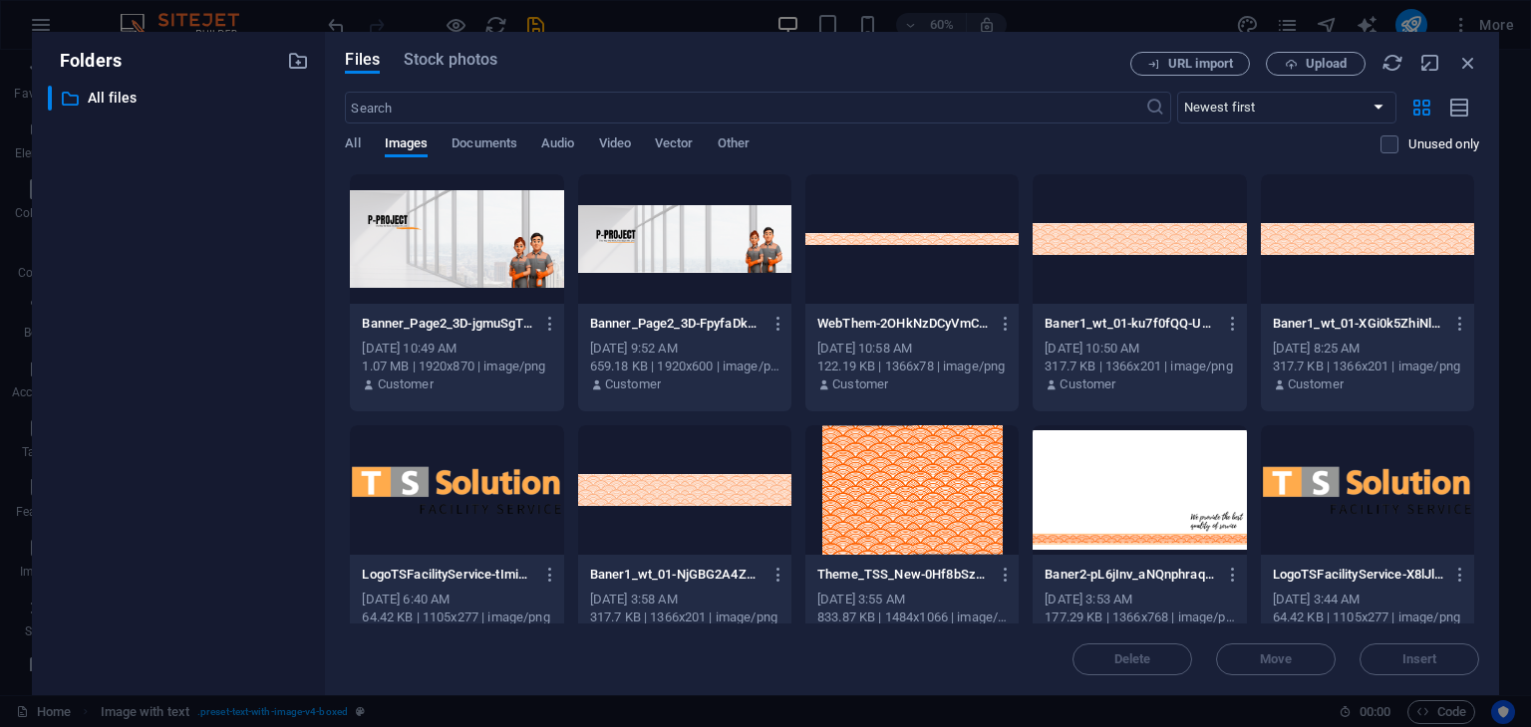
click at [681, 260] on div at bounding box center [684, 239] width 213 height 130
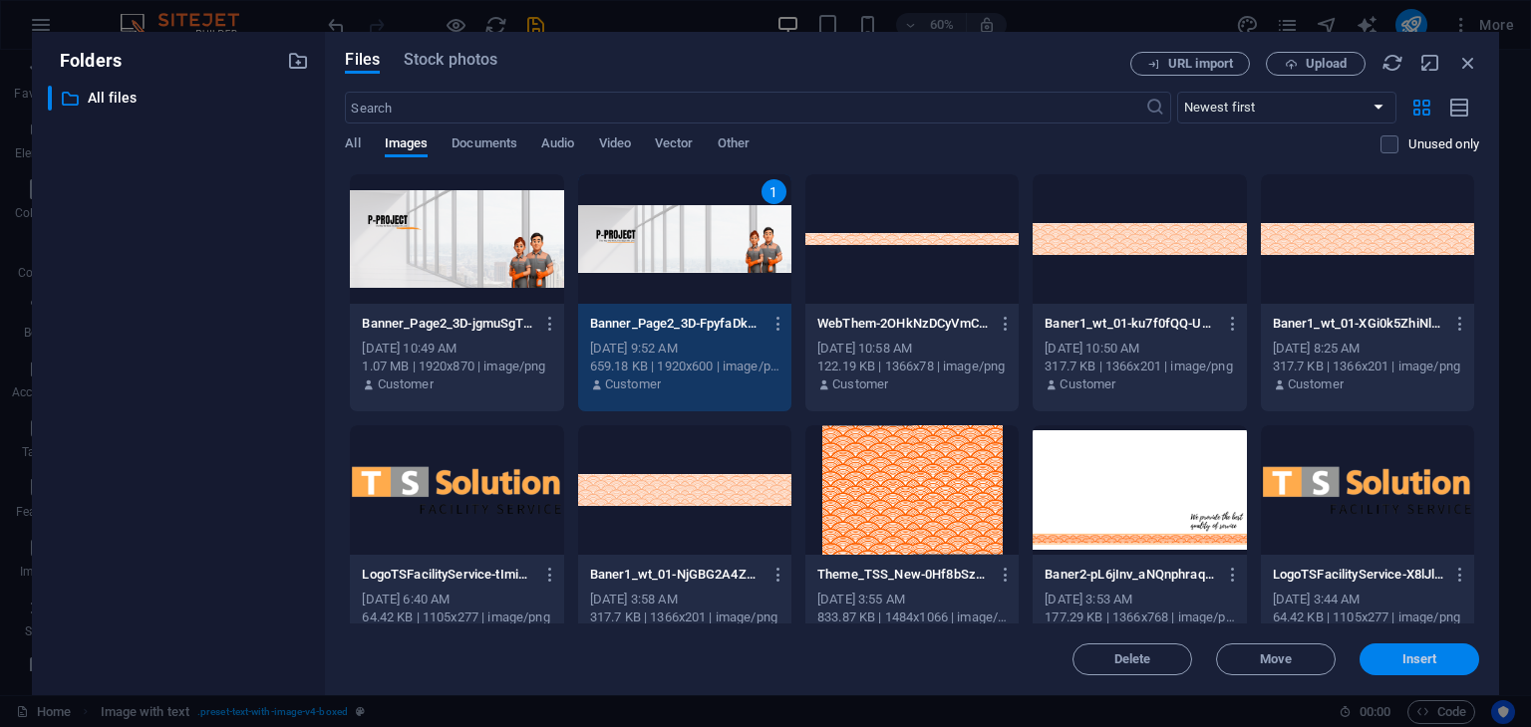
click at [1423, 658] on span "Insert" at bounding box center [1419, 660] width 35 height 12
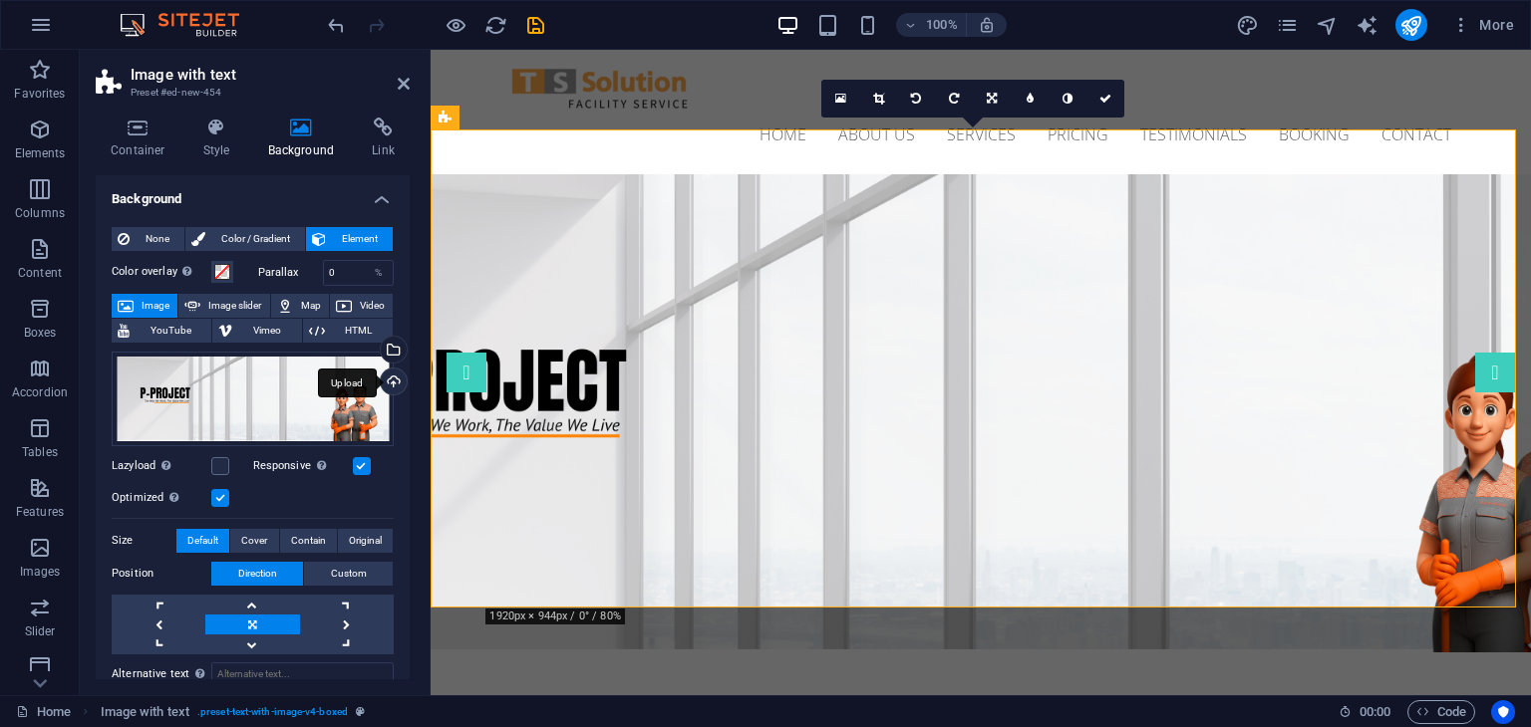
click at [381, 370] on div "Upload" at bounding box center [392, 384] width 30 height 30
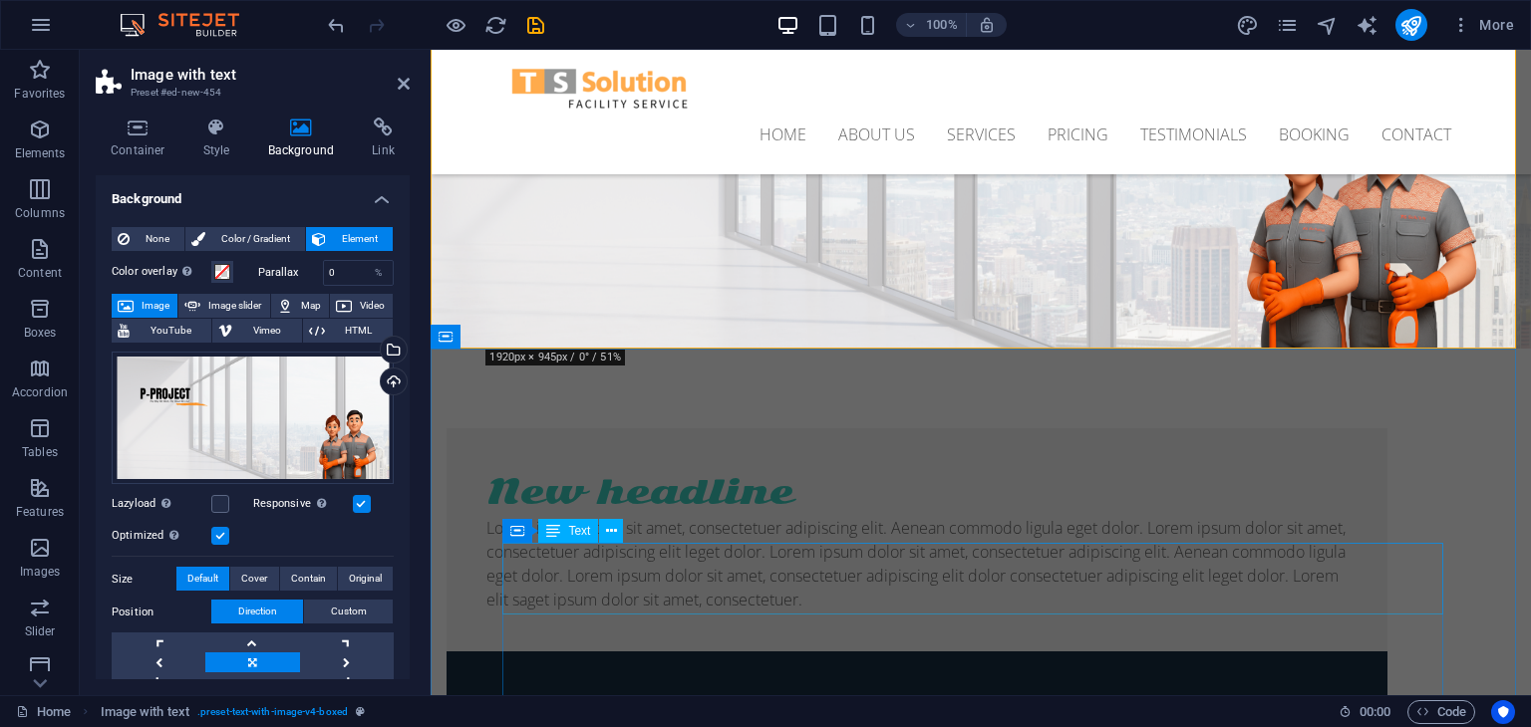
scroll to position [0, 0]
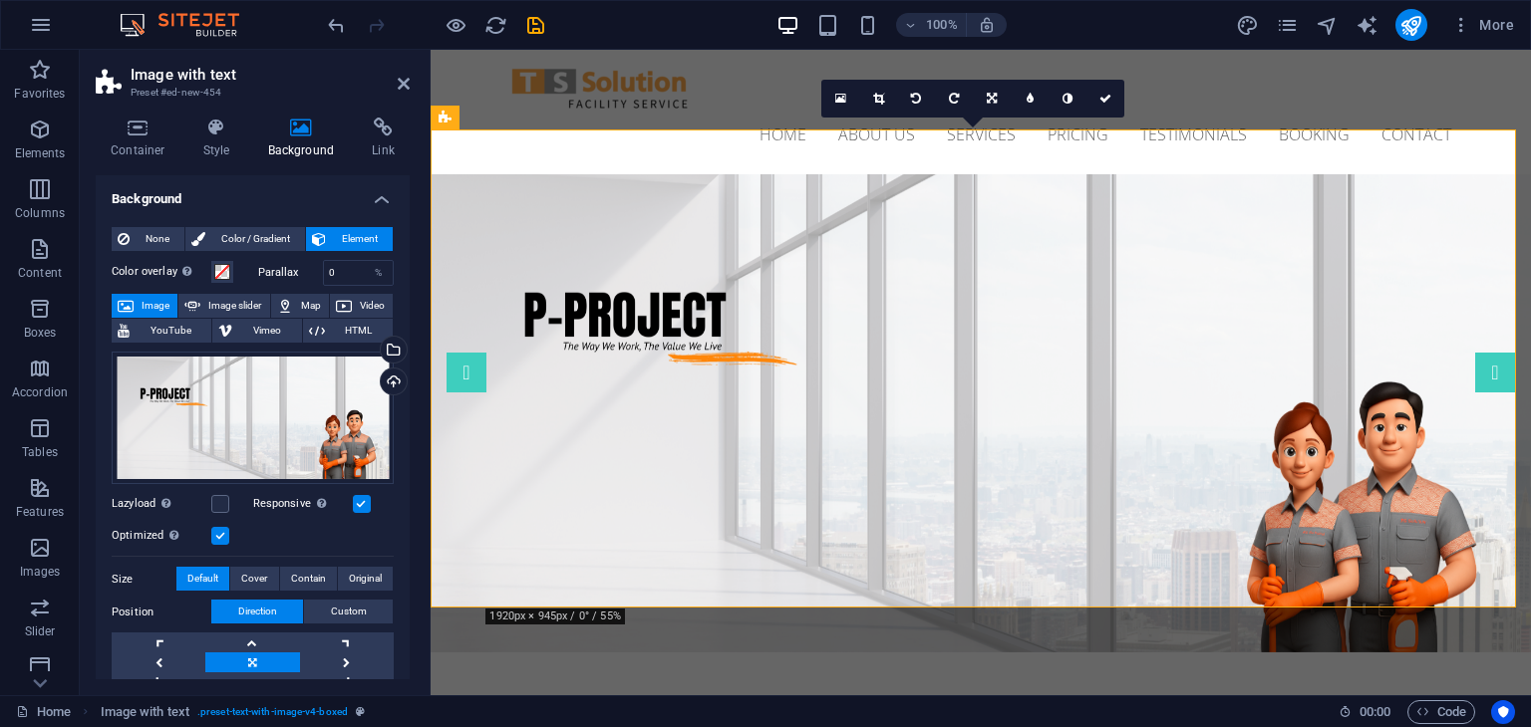
click at [661, 562] on figure at bounding box center [981, 413] width 1100 height 478
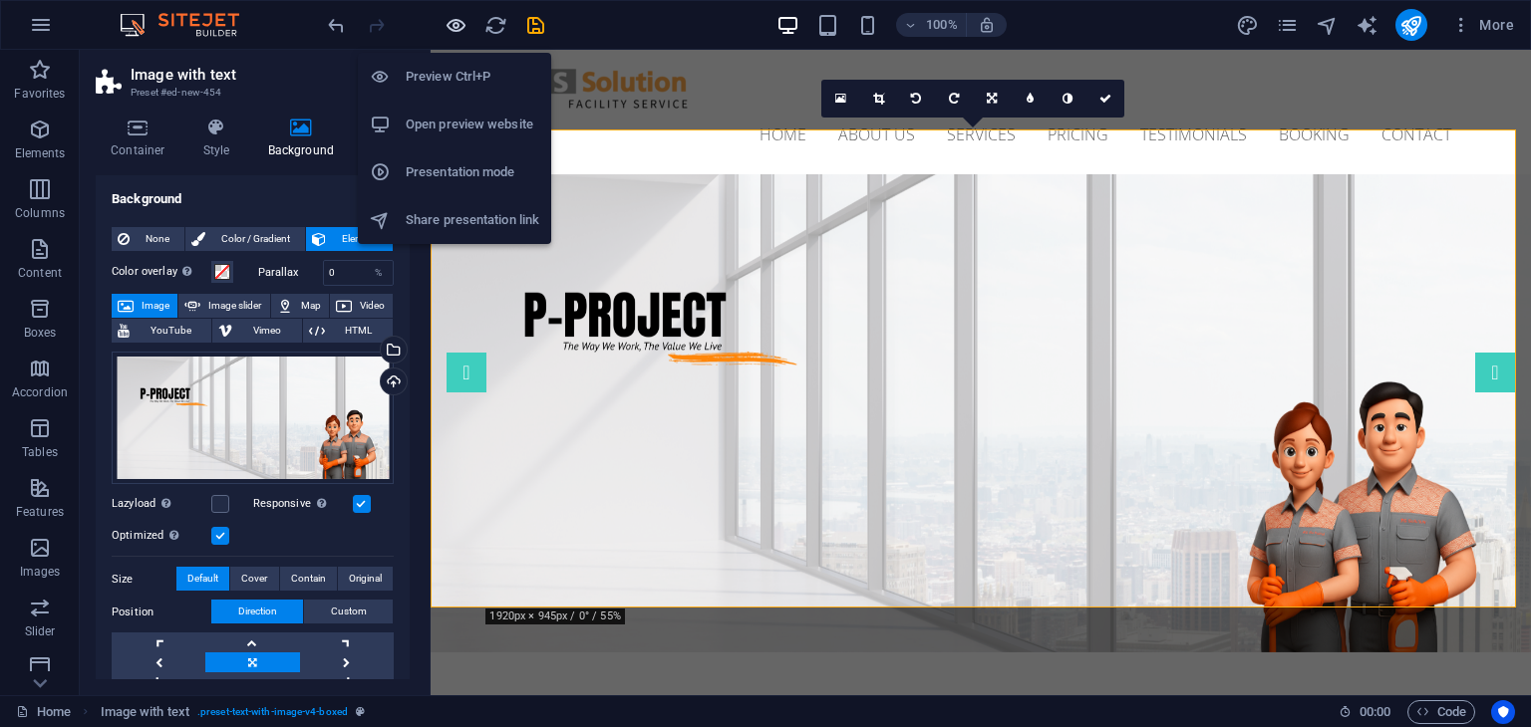
click at [454, 29] on icon "button" at bounding box center [455, 25] width 23 height 23
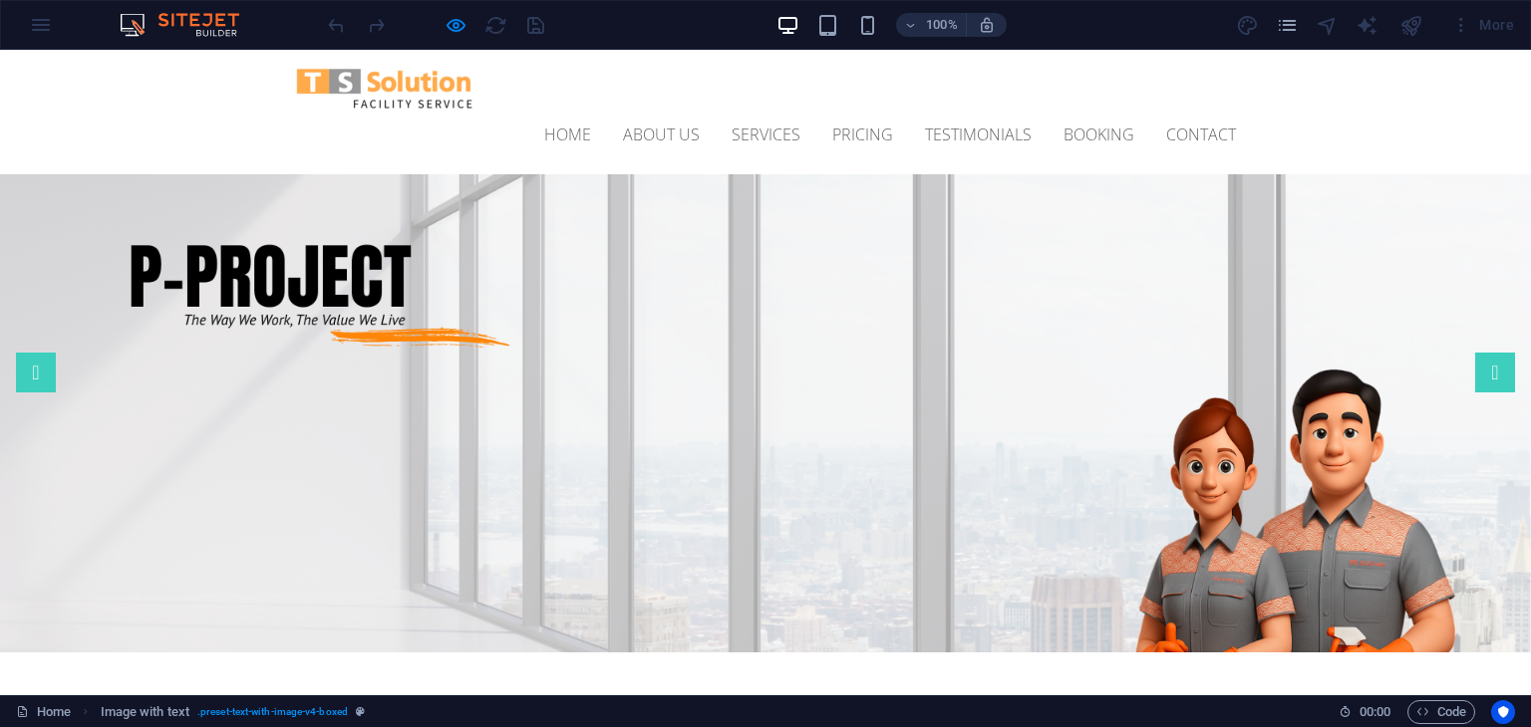
click at [855, 21] on div "100%" at bounding box center [891, 25] width 230 height 32
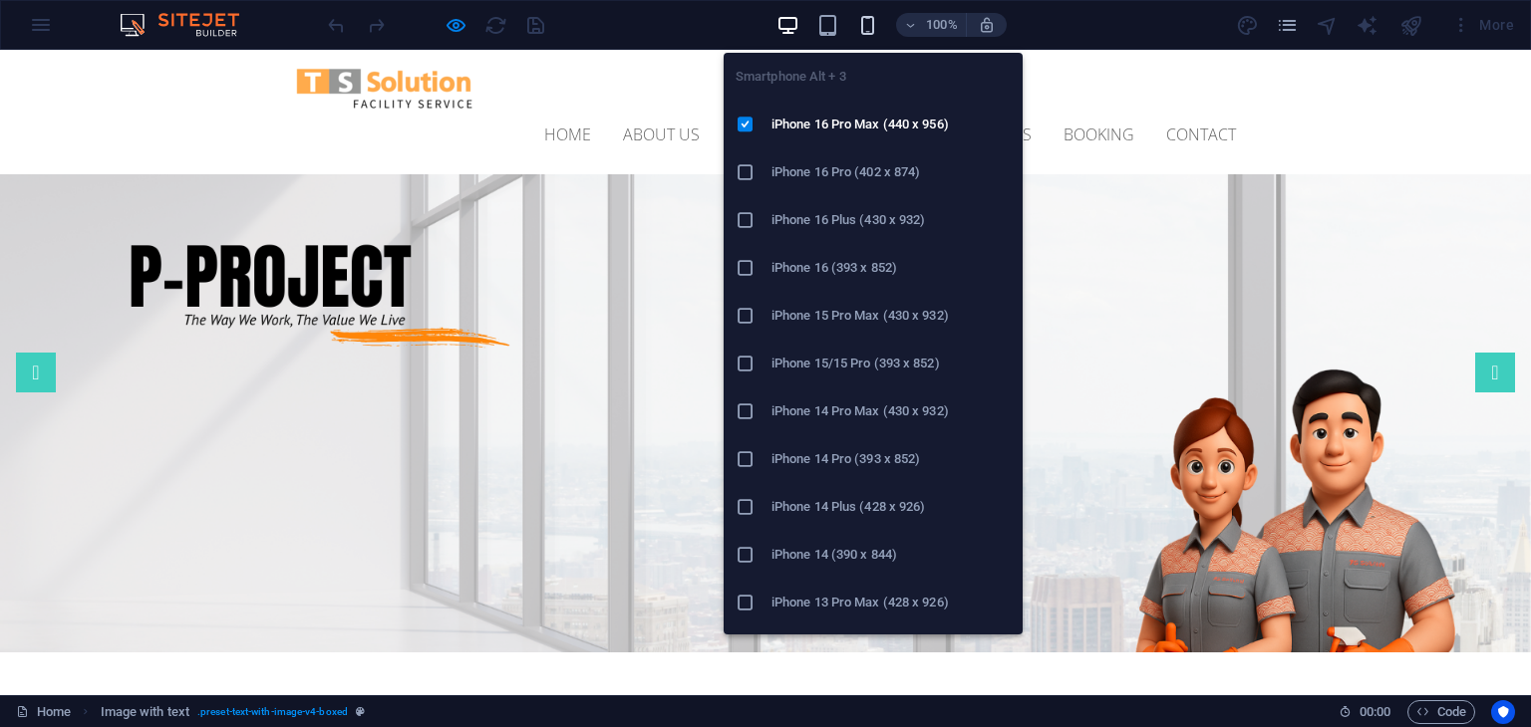
click at [870, 24] on icon "button" at bounding box center [867, 25] width 23 height 23
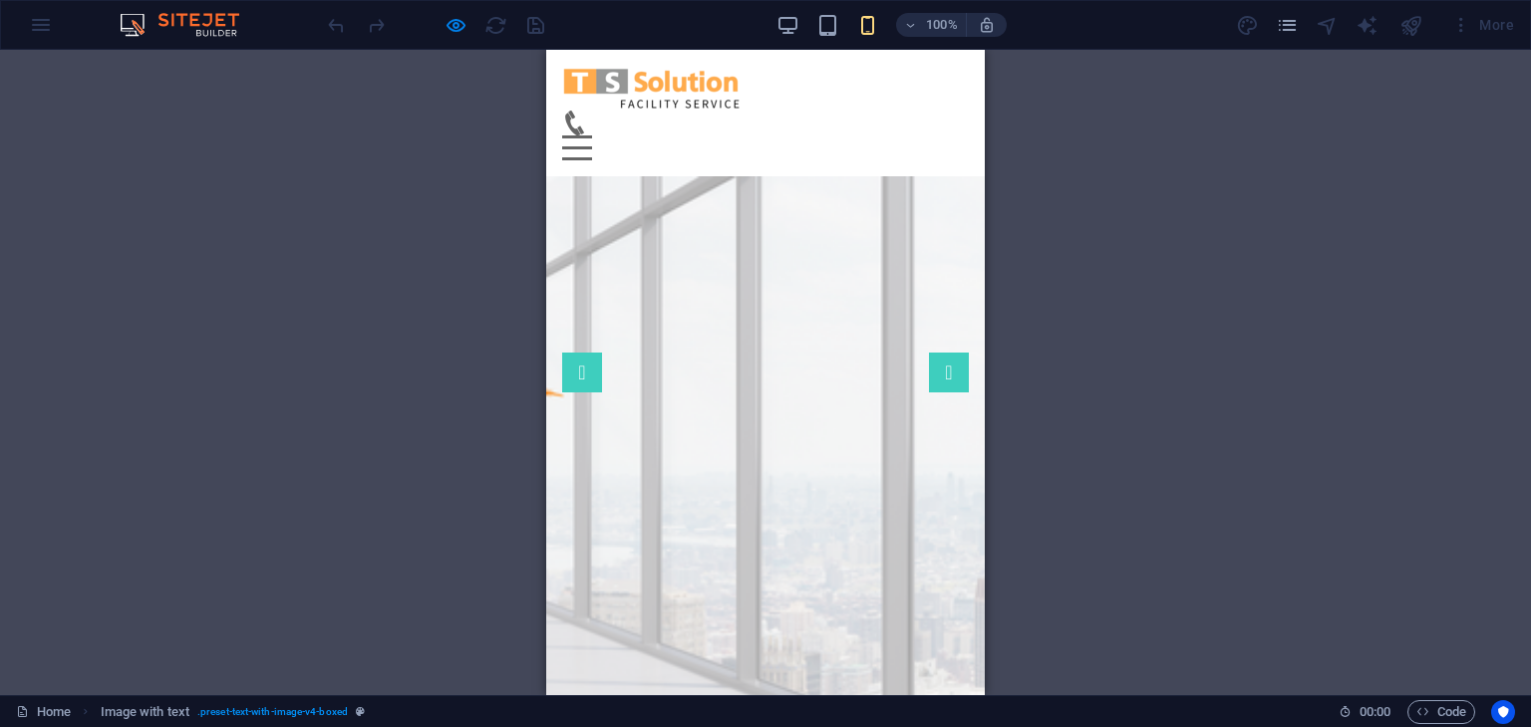
click at [1158, 642] on div "Drag here to replace the existing content. Press “Ctrl” if you want to create a…" at bounding box center [765, 373] width 1531 height 646
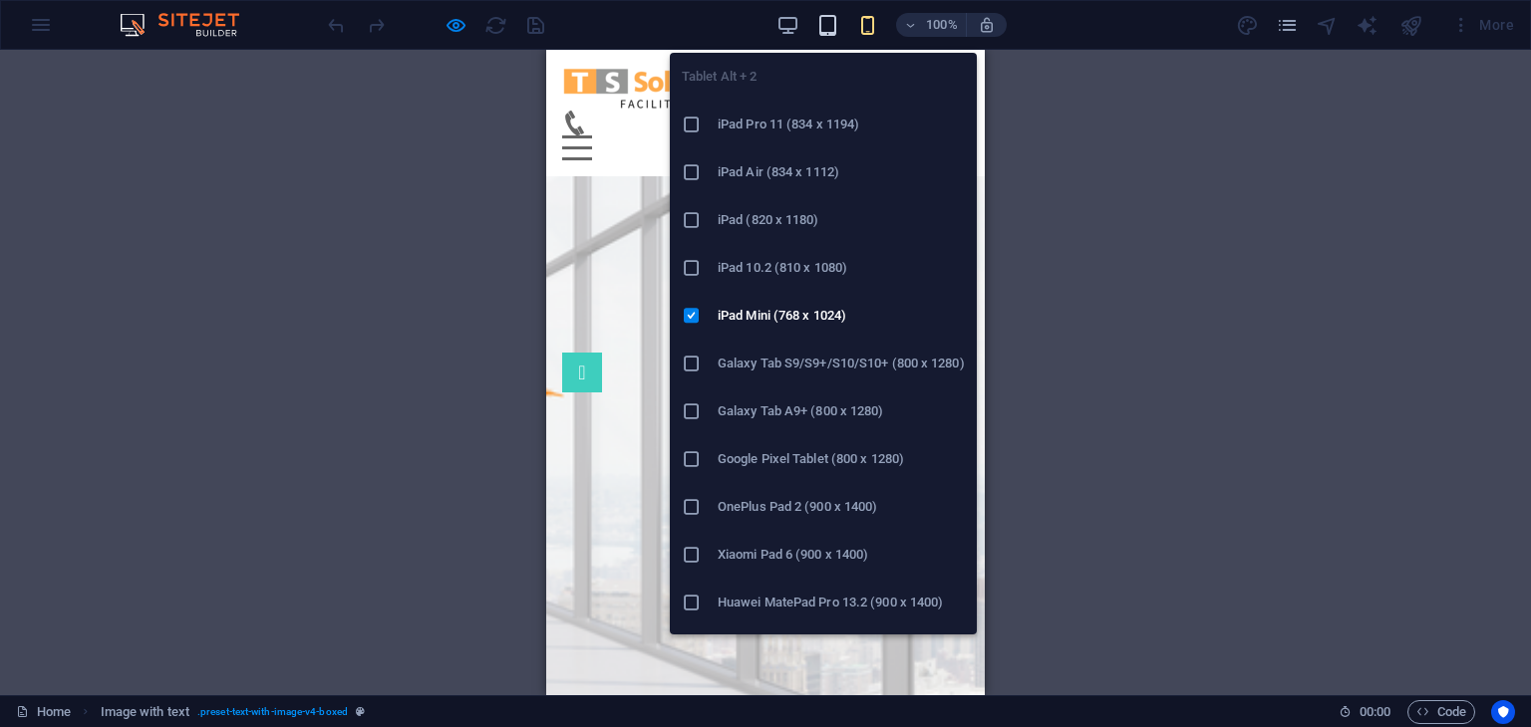
click at [823, 22] on icon "button" at bounding box center [827, 25] width 23 height 23
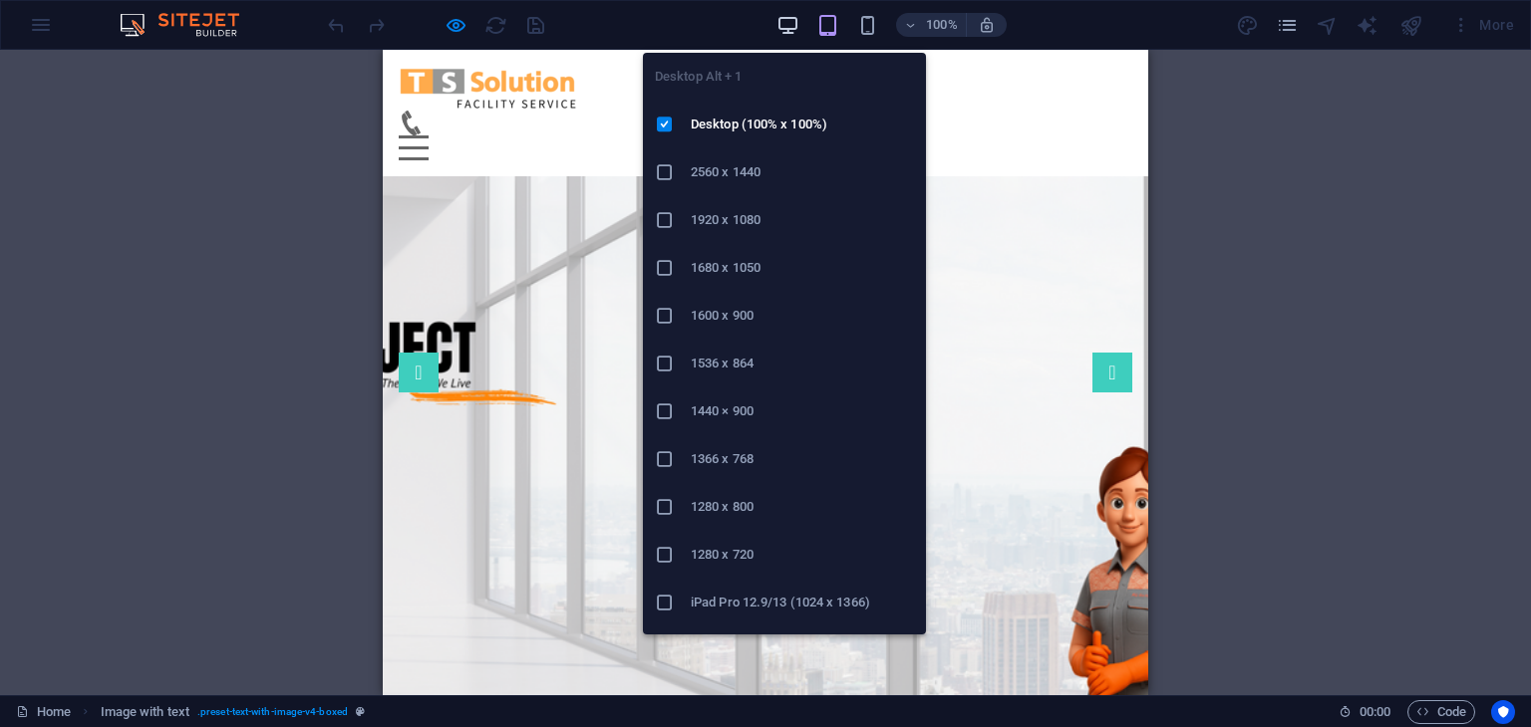
click at [786, 23] on icon "button" at bounding box center [787, 25] width 23 height 23
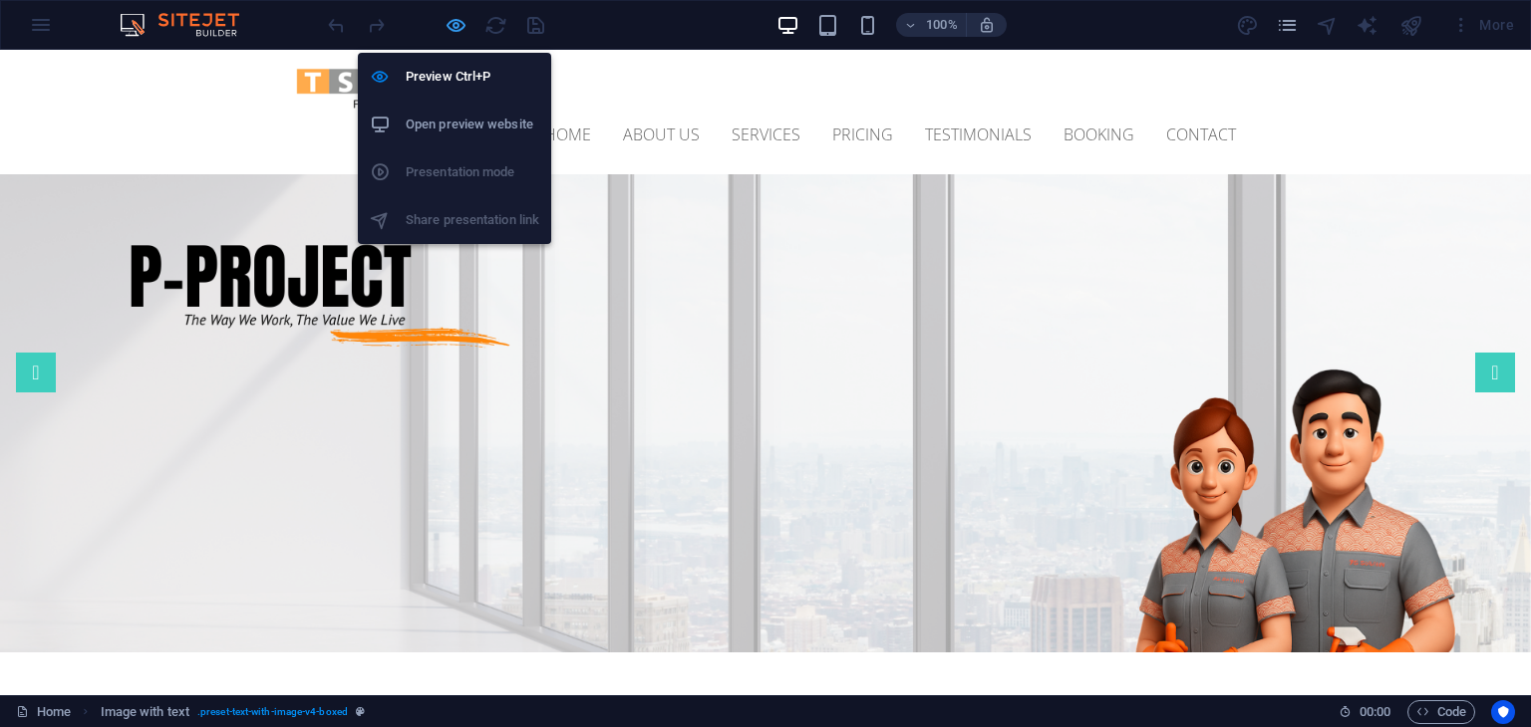
click at [466, 22] on icon "button" at bounding box center [455, 25] width 23 height 23
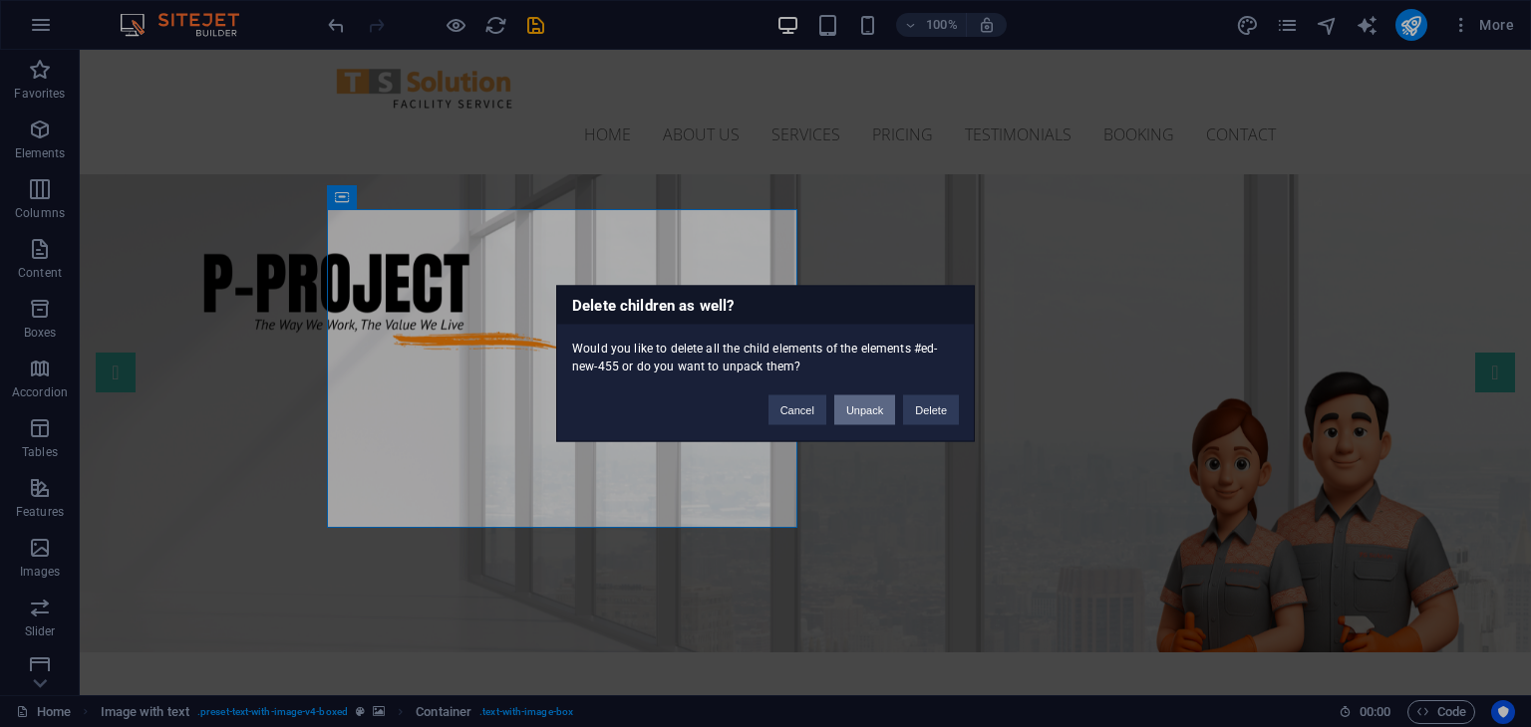
click at [872, 412] on button "Unpack" at bounding box center [864, 411] width 61 height 30
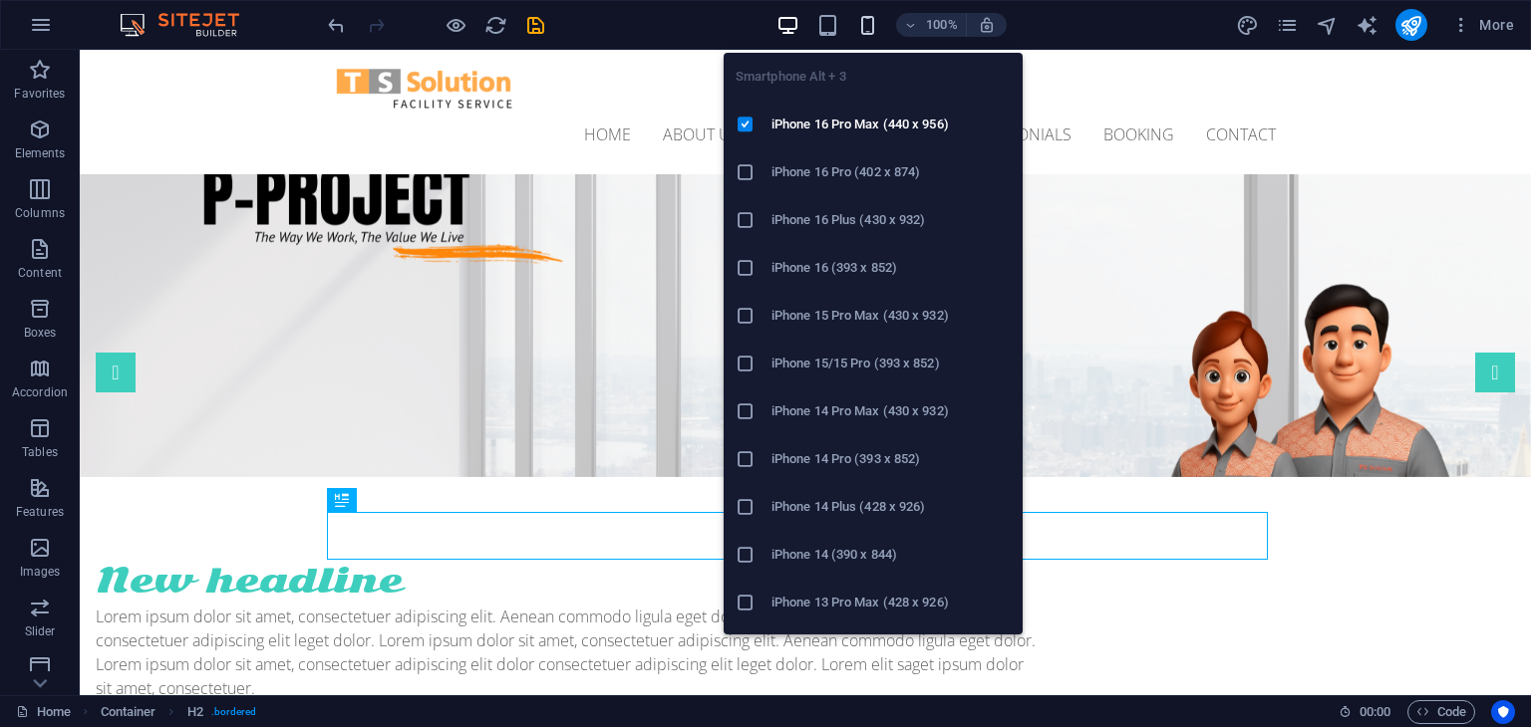
click at [876, 24] on icon "button" at bounding box center [867, 25] width 23 height 23
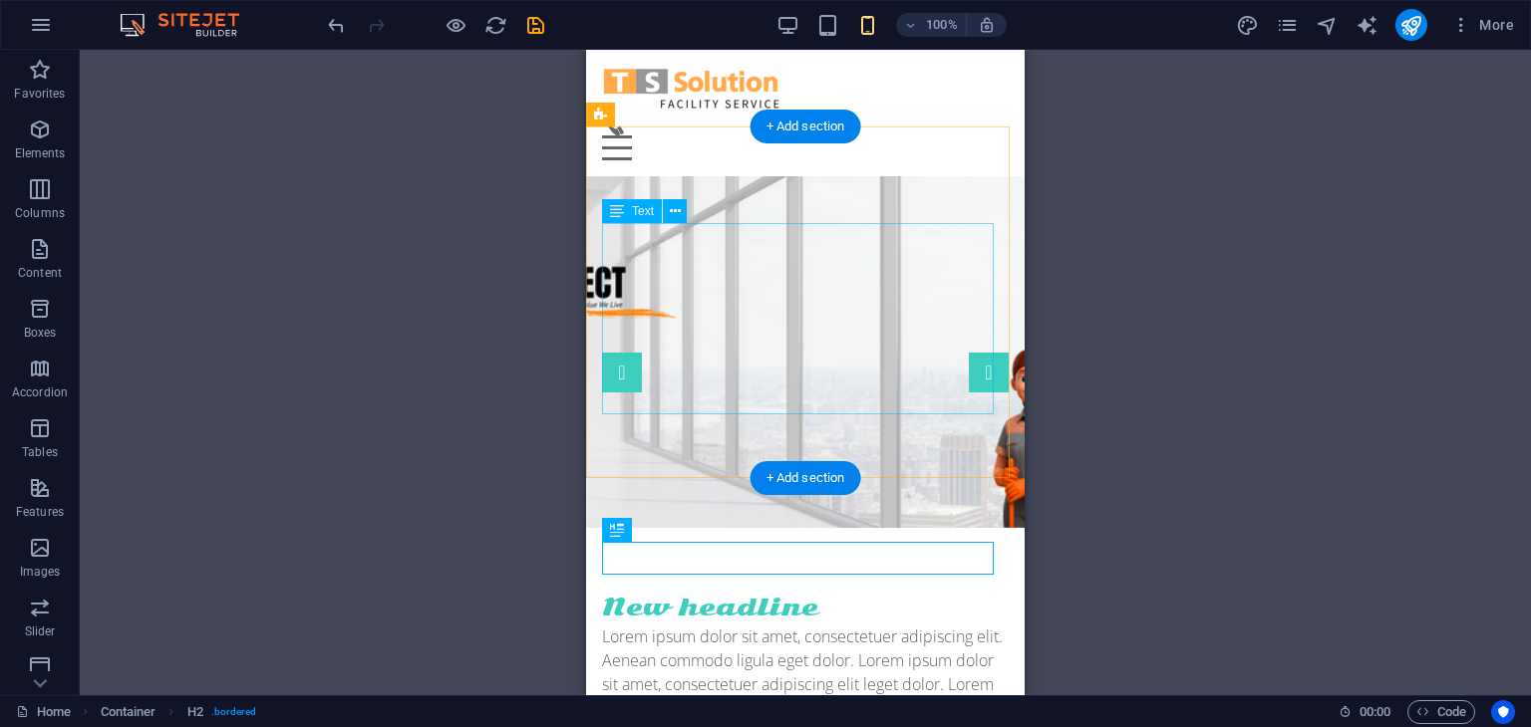
click at [759, 625] on div "Lorem ipsum dolor sit amet, consectetuer adipiscing elit. Aenean commodo ligula…" at bounding box center [805, 720] width 407 height 191
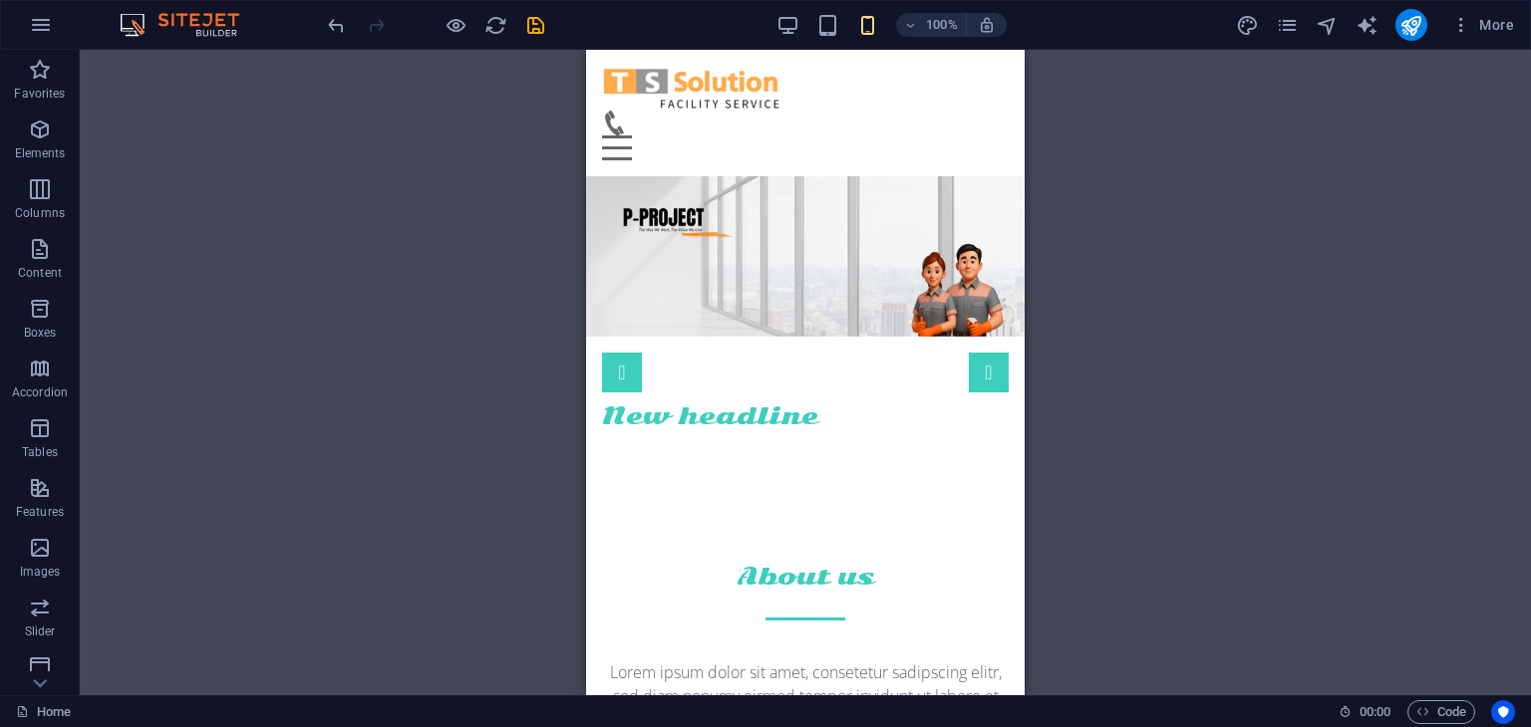
click at [500, 365] on div "Drag here to replace the existing content. Press “Ctrl” if you want to create a…" at bounding box center [805, 373] width 1451 height 646
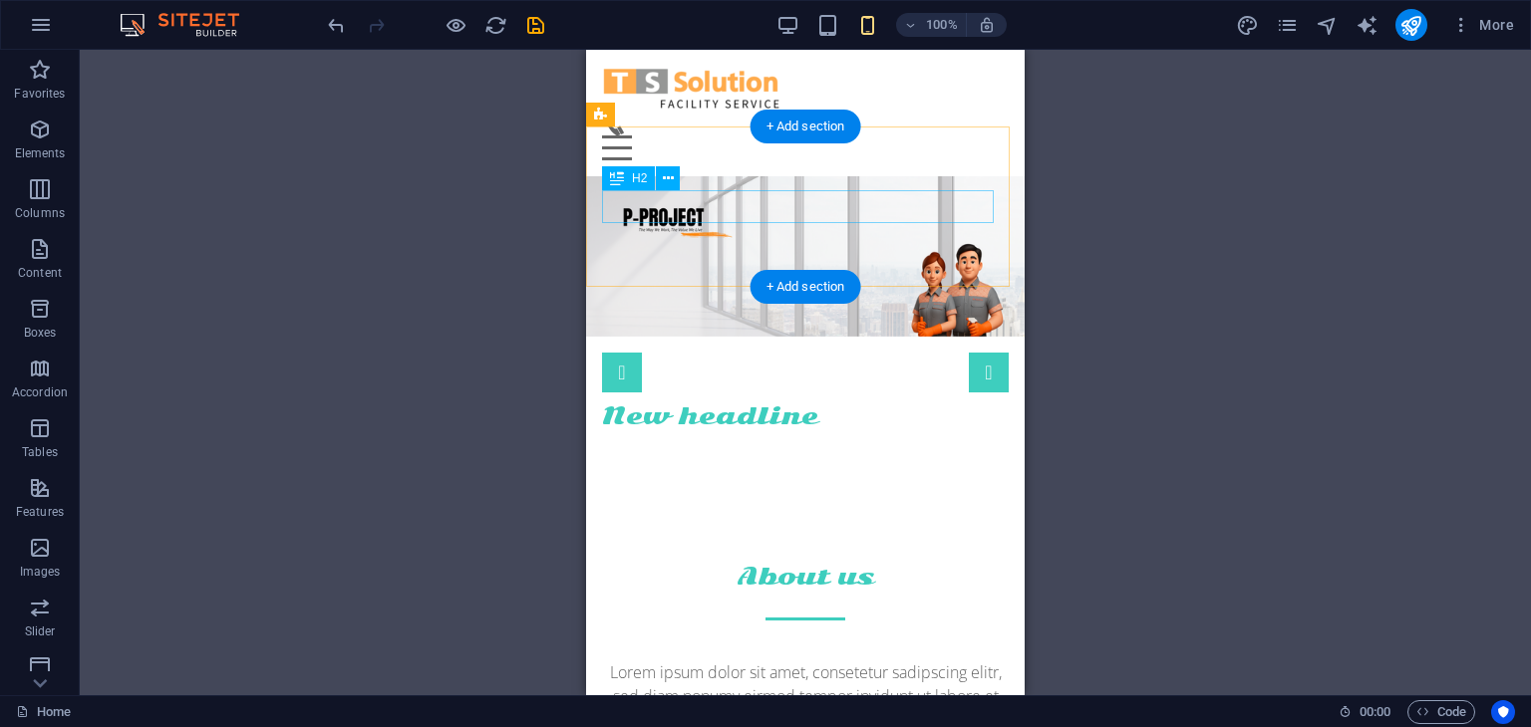
click at [716, 401] on div "New headline" at bounding box center [805, 417] width 407 height 33
drag, startPoint x: 787, startPoint y: 209, endPoint x: 787, endPoint y: 247, distance: 37.9
click at [787, 247] on div "New headline" at bounding box center [805, 336] width 438 height 321
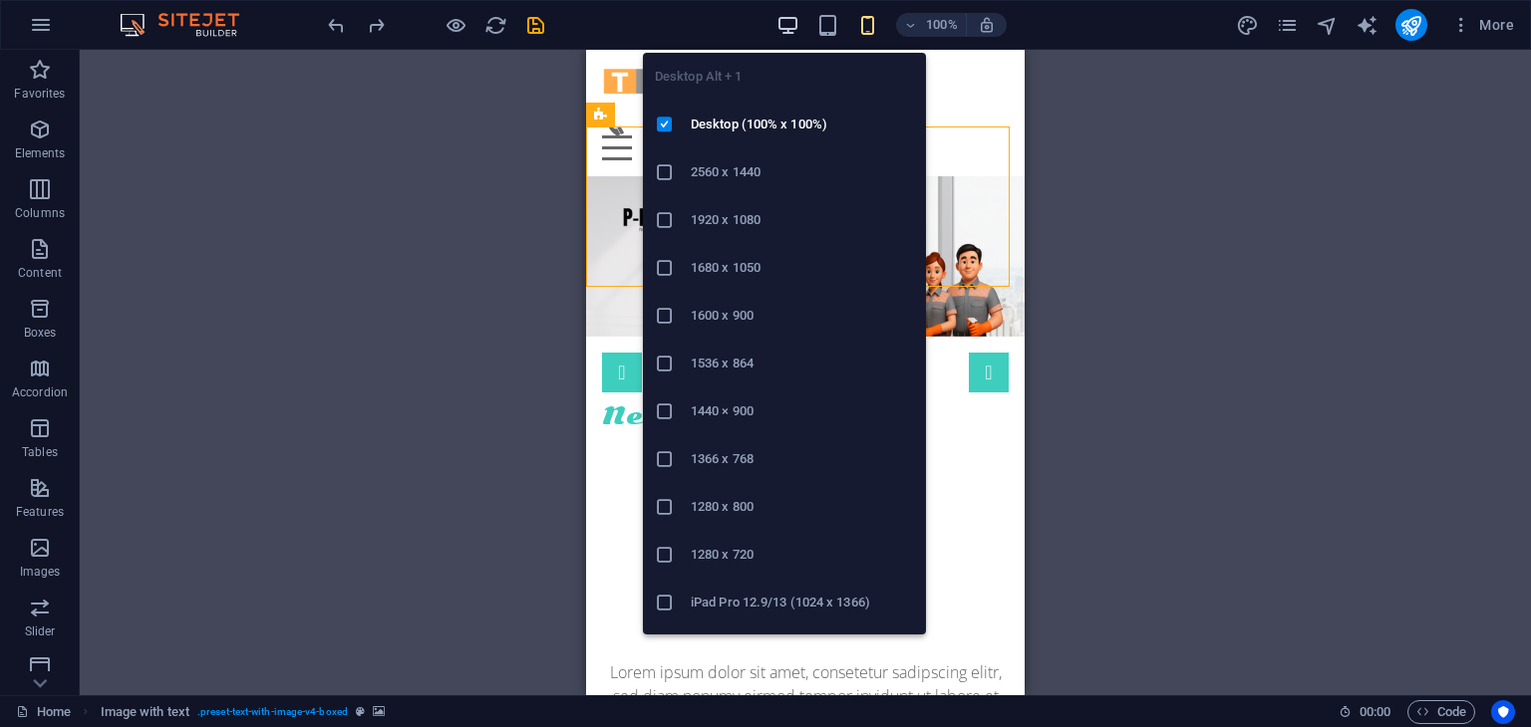
click at [781, 21] on icon "button" at bounding box center [787, 25] width 23 height 23
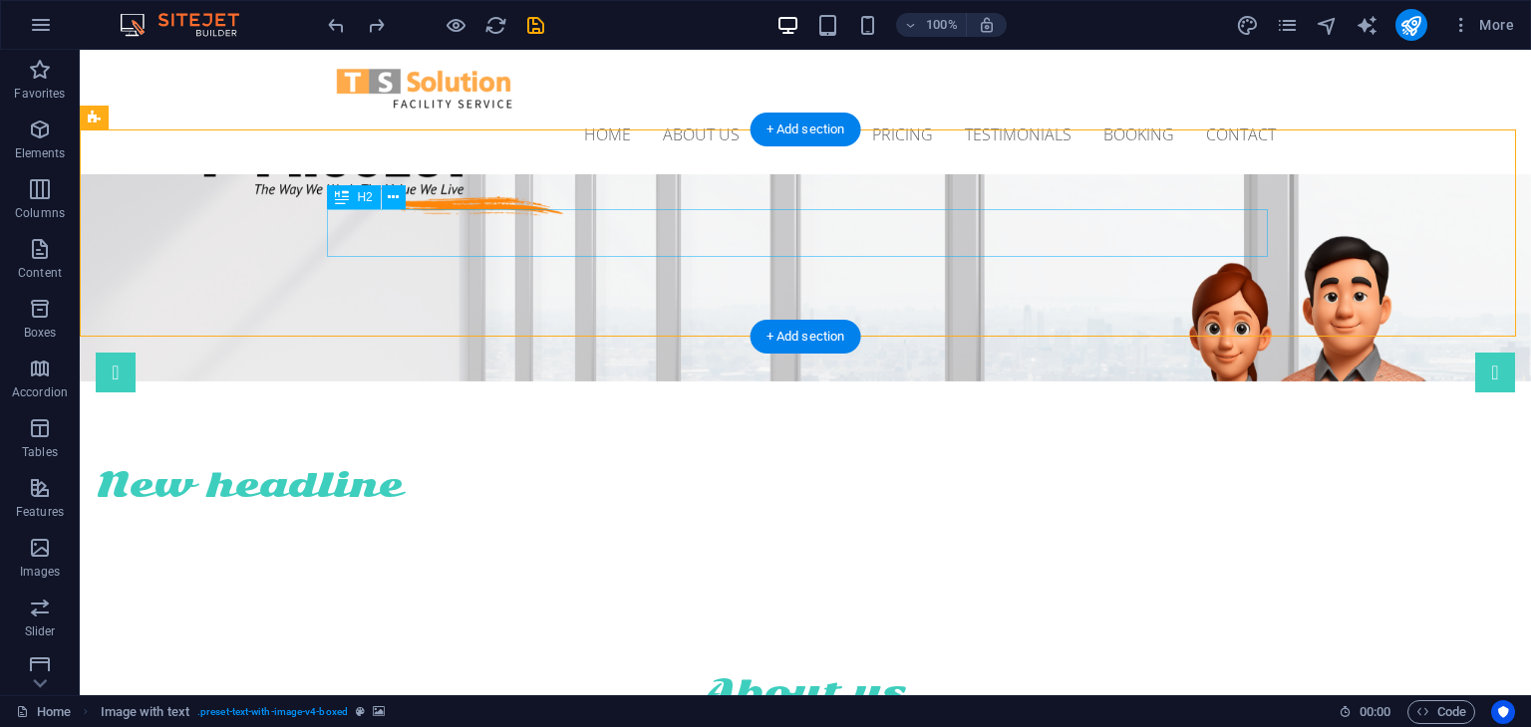
click at [475, 461] on div "New headline" at bounding box center [566, 485] width 941 height 48
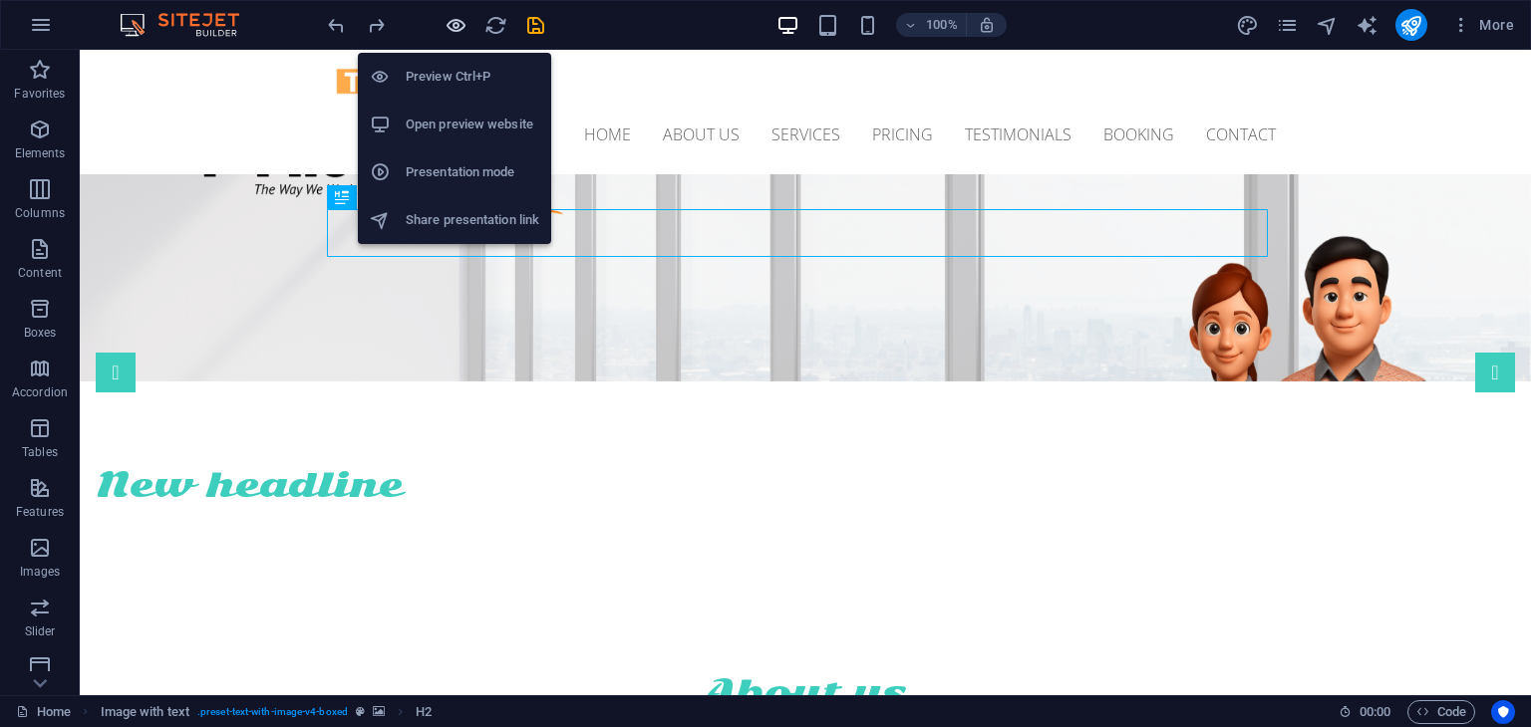
click at [455, 24] on icon "button" at bounding box center [455, 25] width 23 height 23
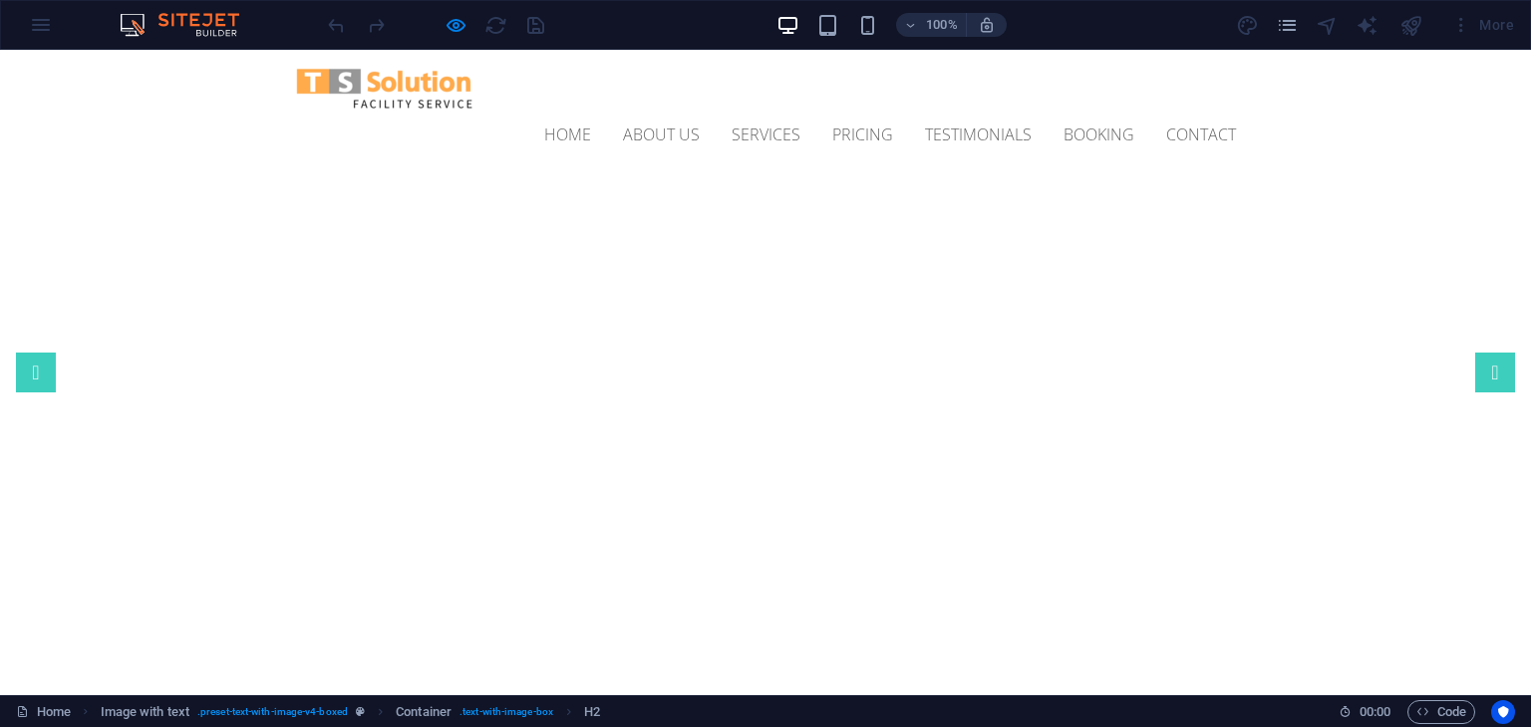
click at [375, 18] on div at bounding box center [435, 25] width 223 height 32
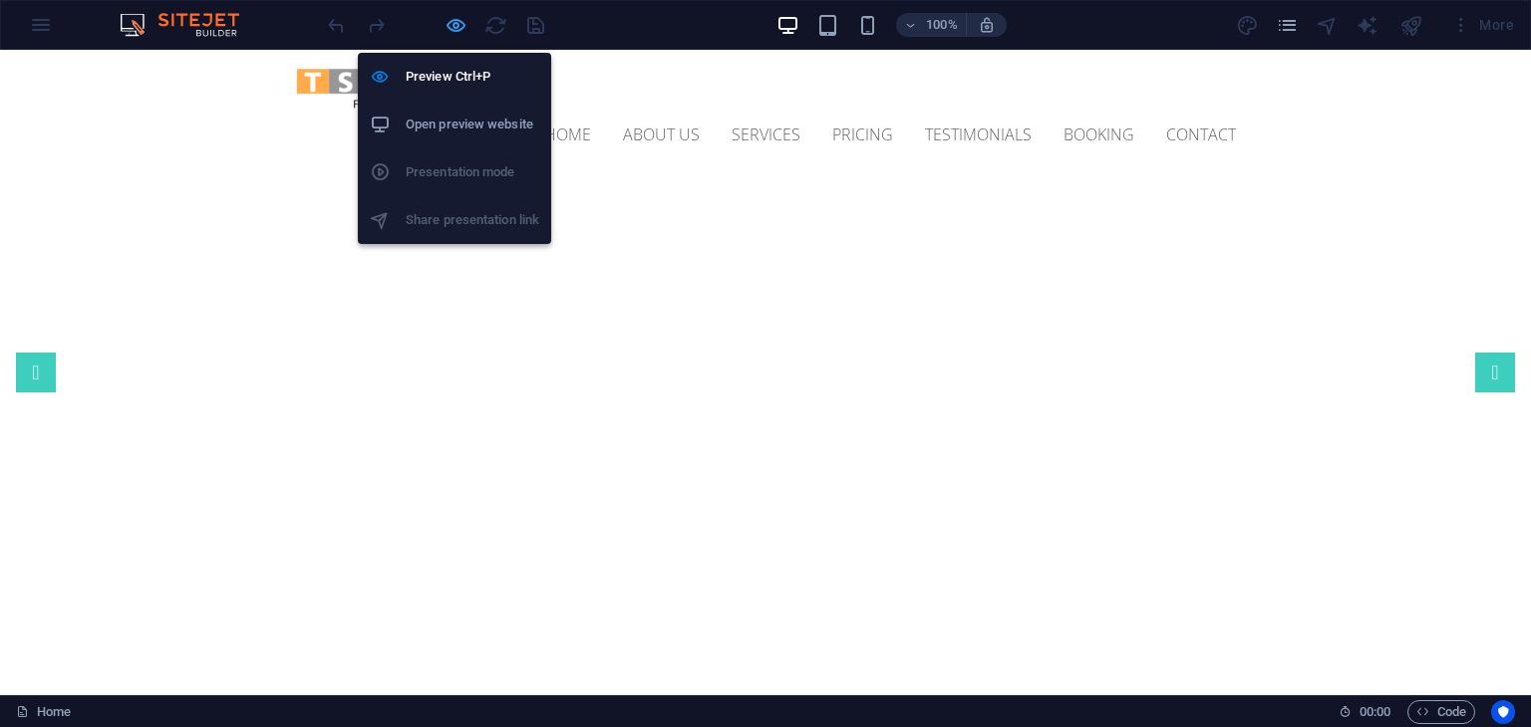
click at [459, 20] on icon "button" at bounding box center [455, 25] width 23 height 23
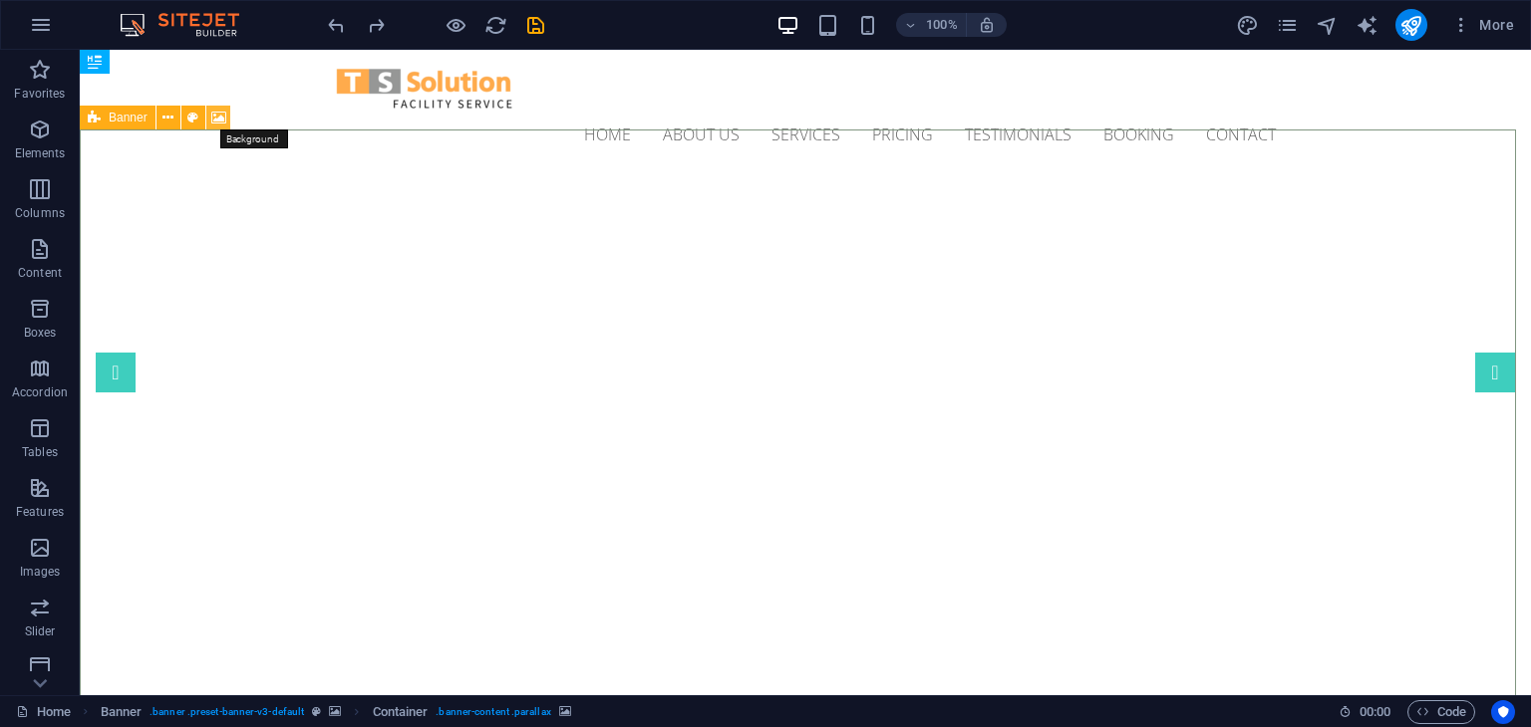
click at [215, 113] on icon at bounding box center [218, 118] width 15 height 21
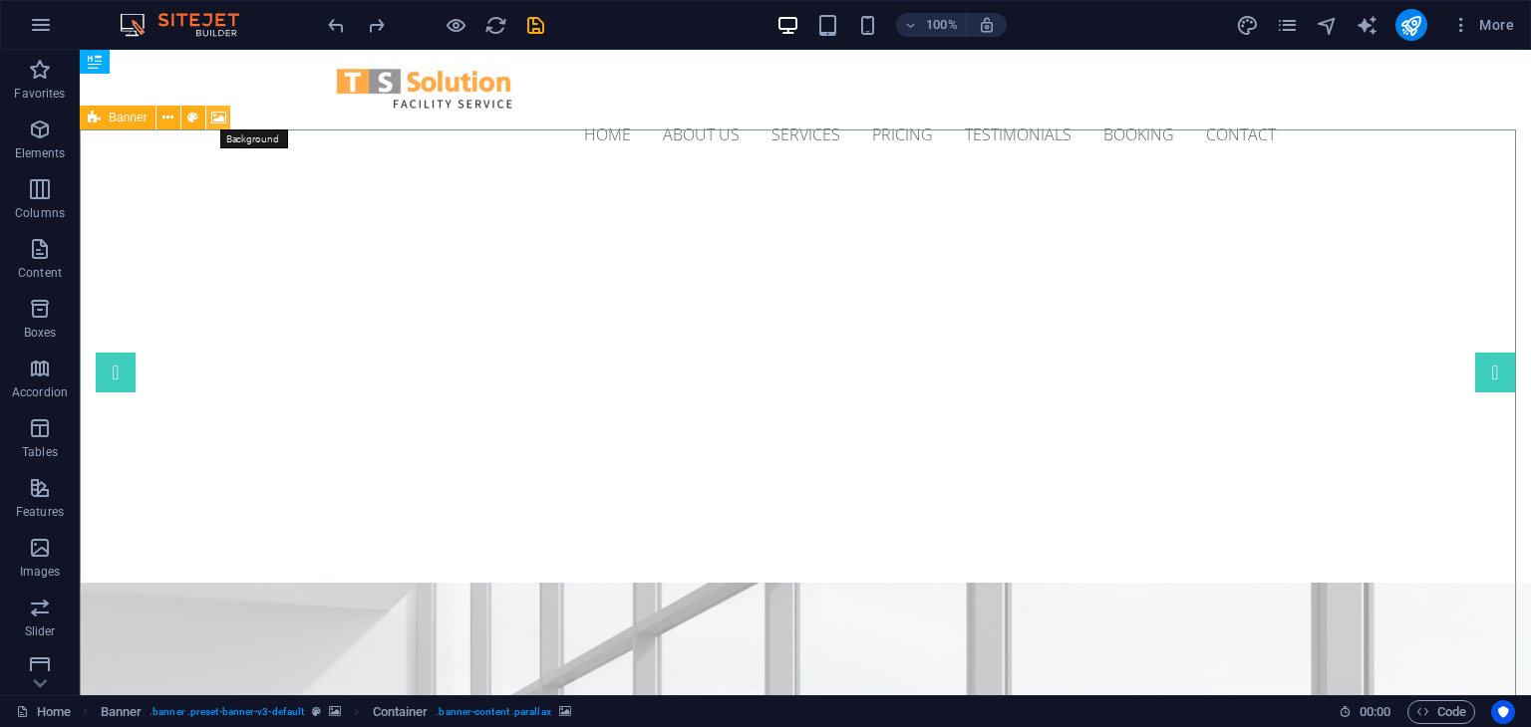
select select "ms"
select select "s"
select select "progressive"
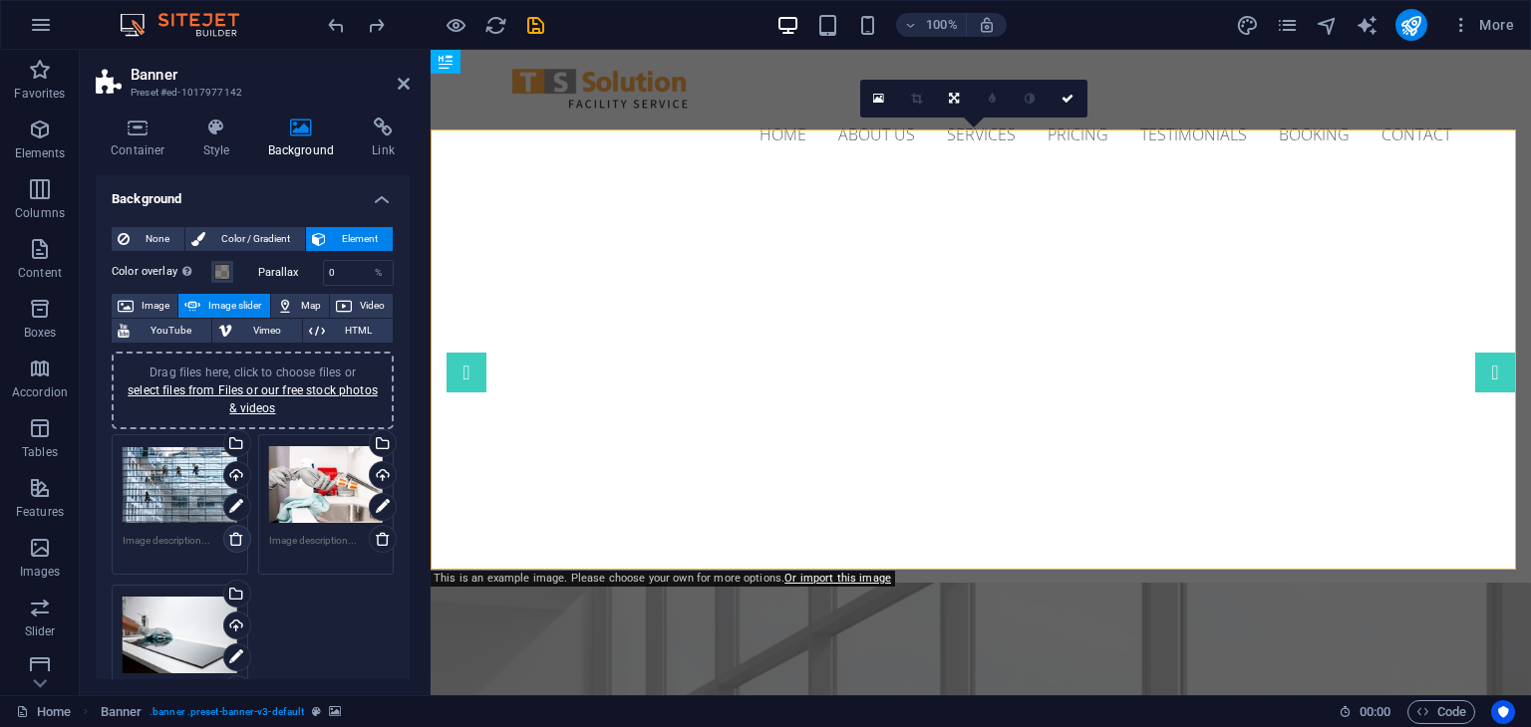
click at [236, 538] on icon at bounding box center [236, 539] width 16 height 16
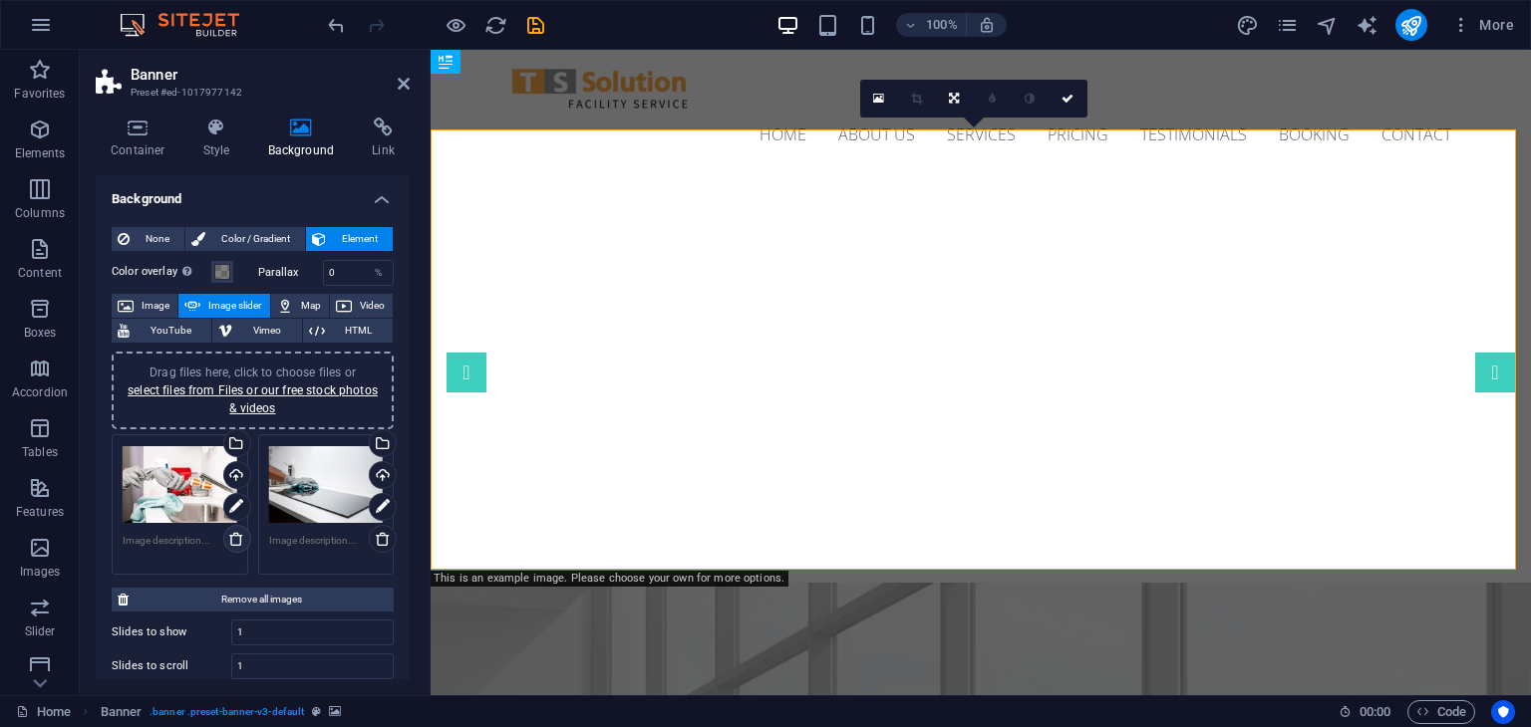
click at [239, 538] on icon at bounding box center [236, 539] width 16 height 16
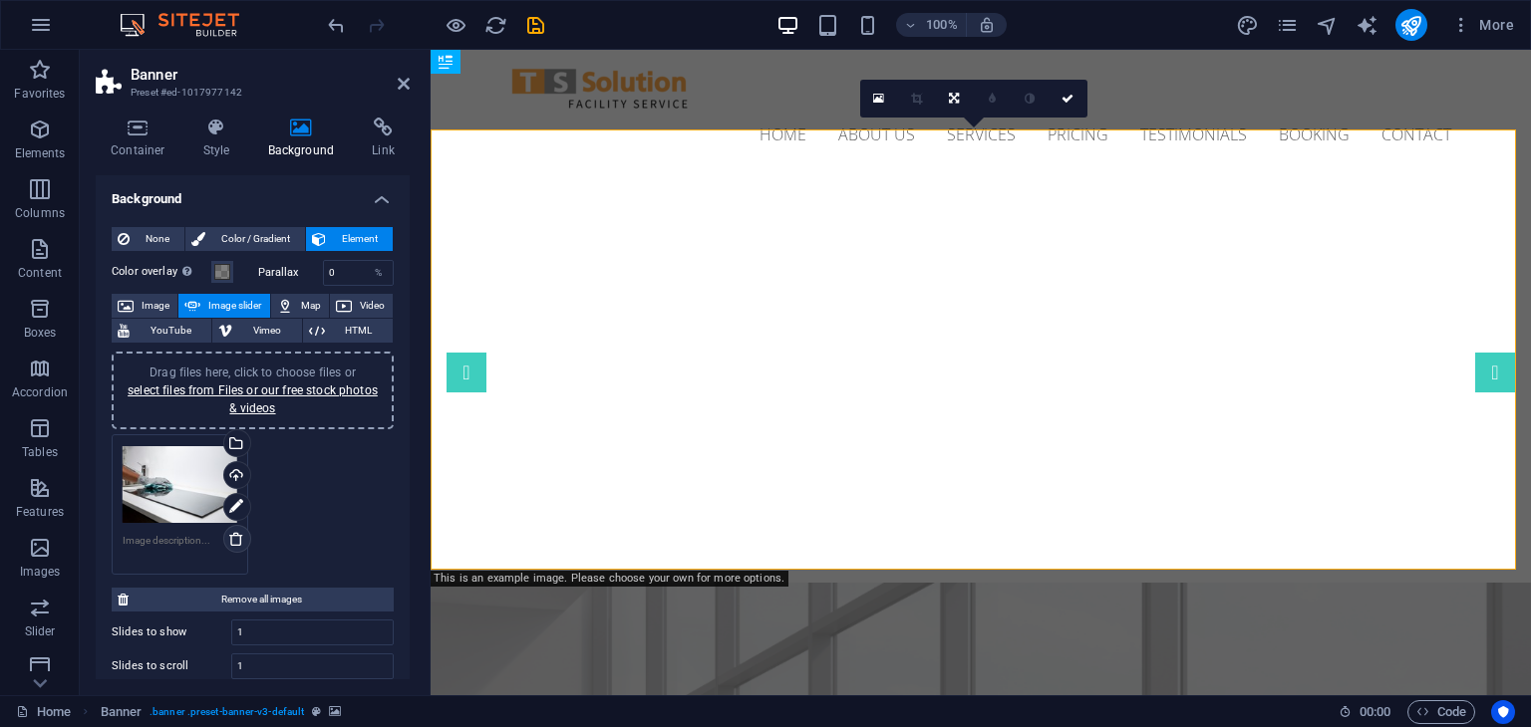
click at [238, 538] on icon at bounding box center [236, 539] width 16 height 16
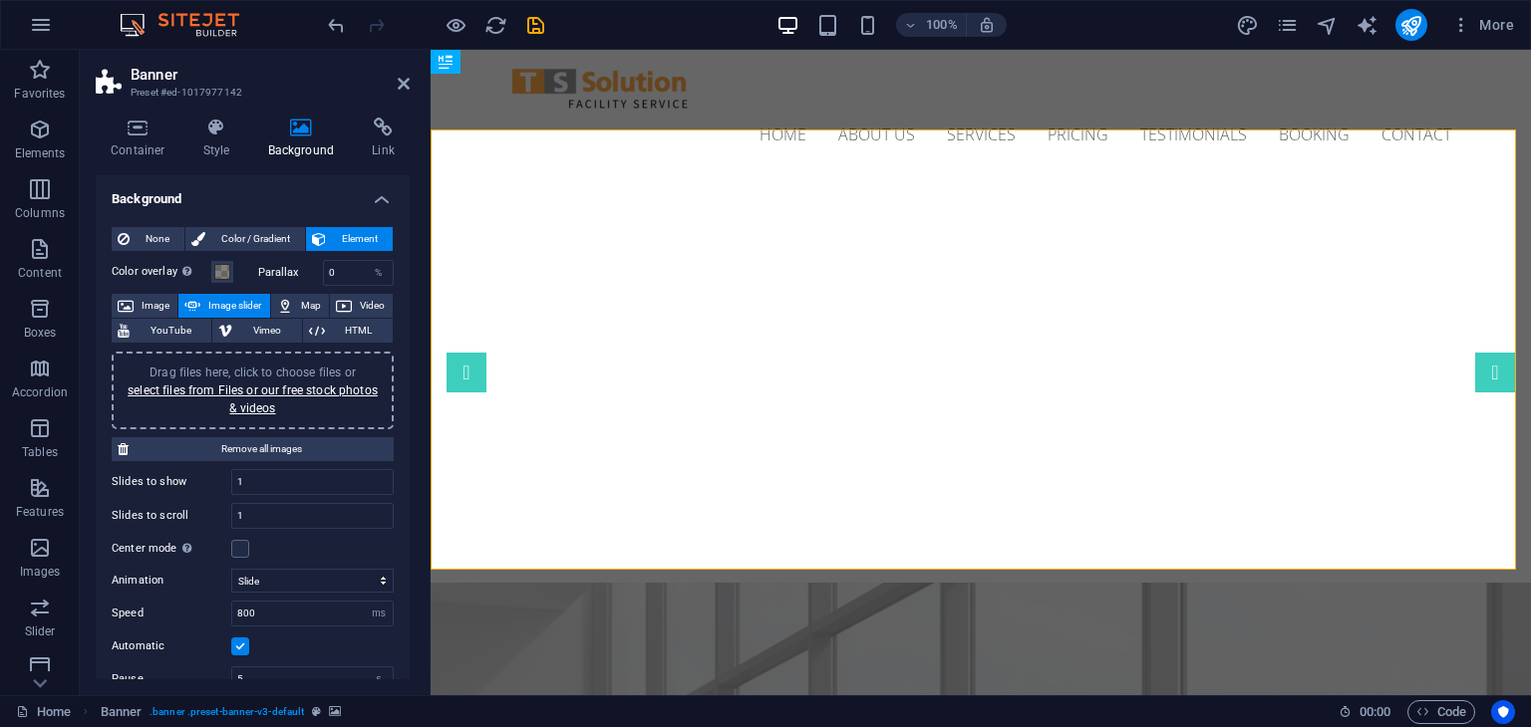
click at [239, 398] on div "Drag files here, click to choose files or select files from Files or our free s…" at bounding box center [253, 391] width 258 height 54
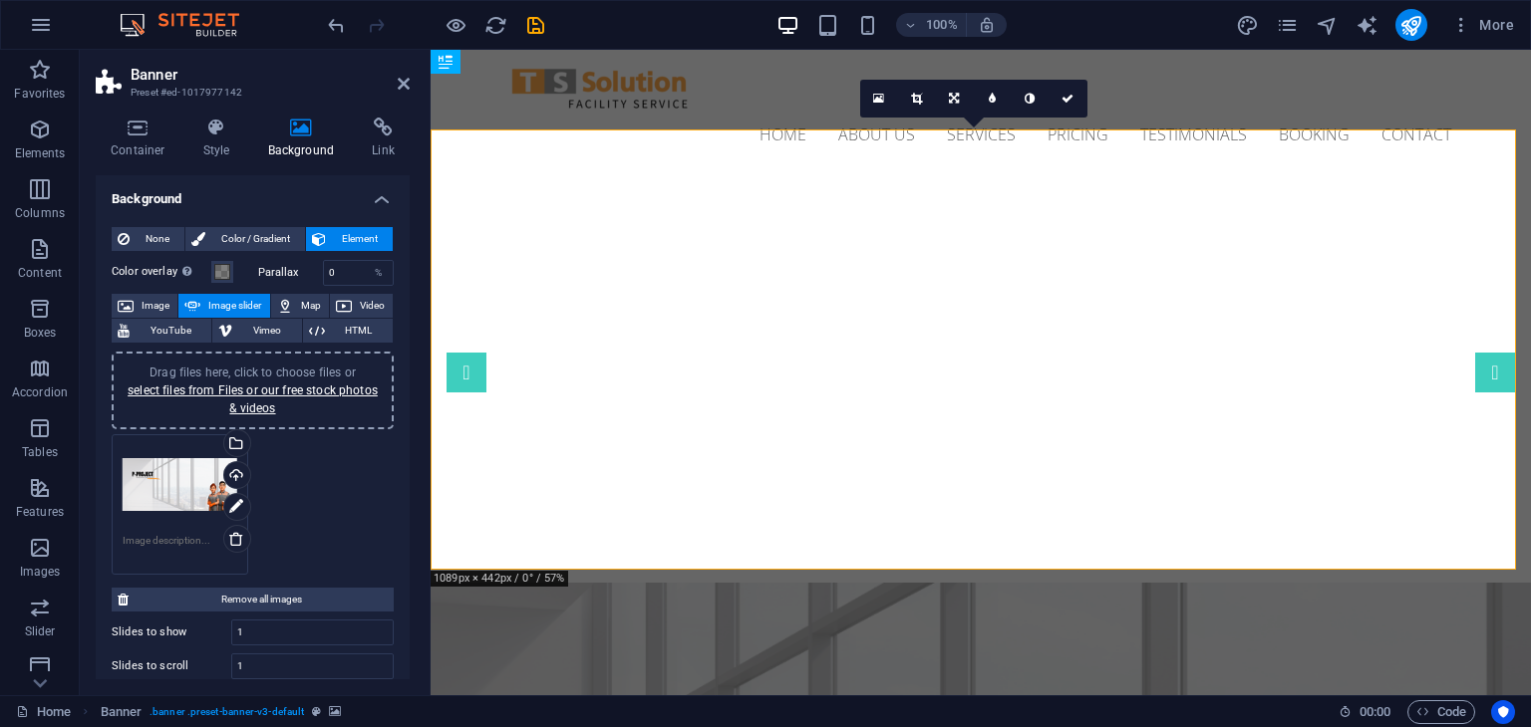
click at [159, 490] on div "Drag files here, click to choose files or select files from Files or our free s…" at bounding box center [180, 485] width 115 height 80
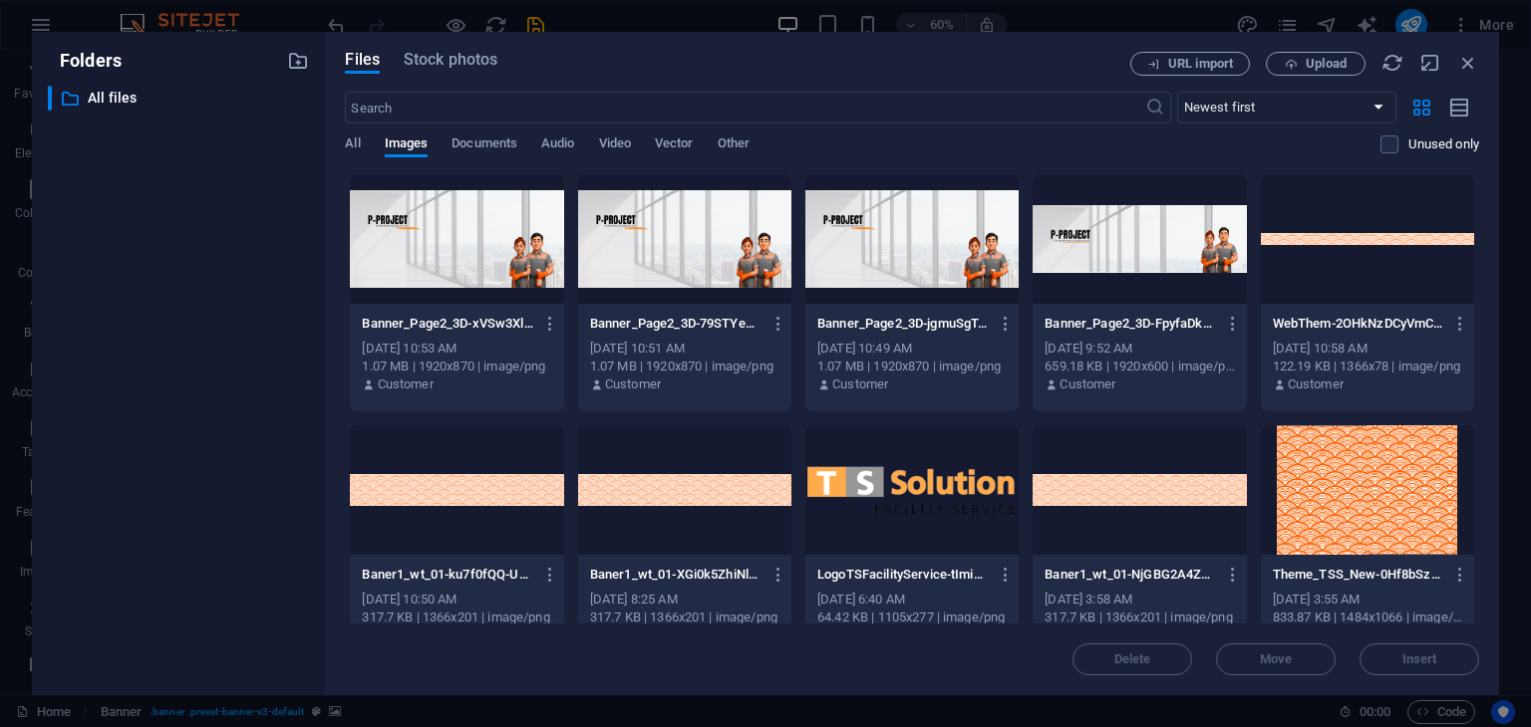
click at [891, 264] on div at bounding box center [911, 239] width 213 height 130
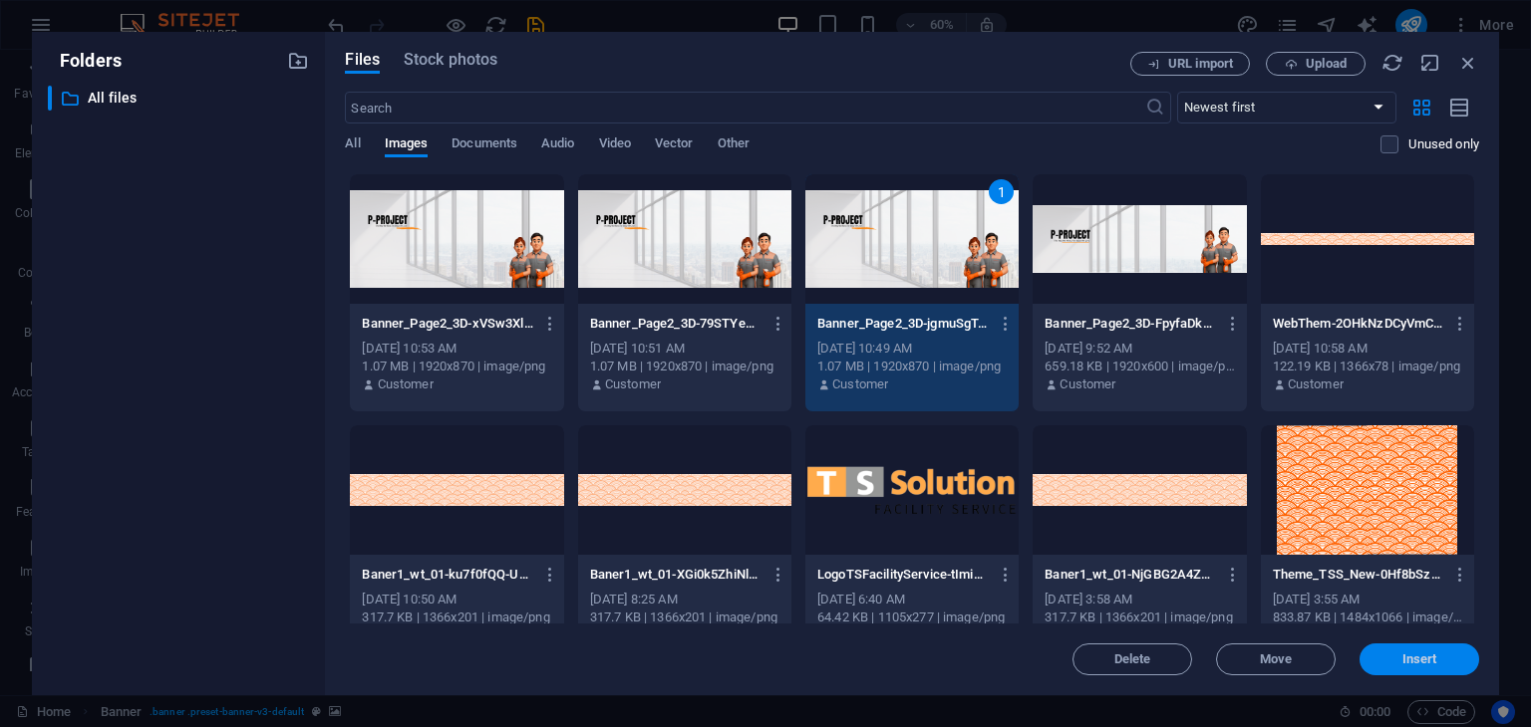
click at [1395, 652] on button "Insert" at bounding box center [1419, 660] width 120 height 32
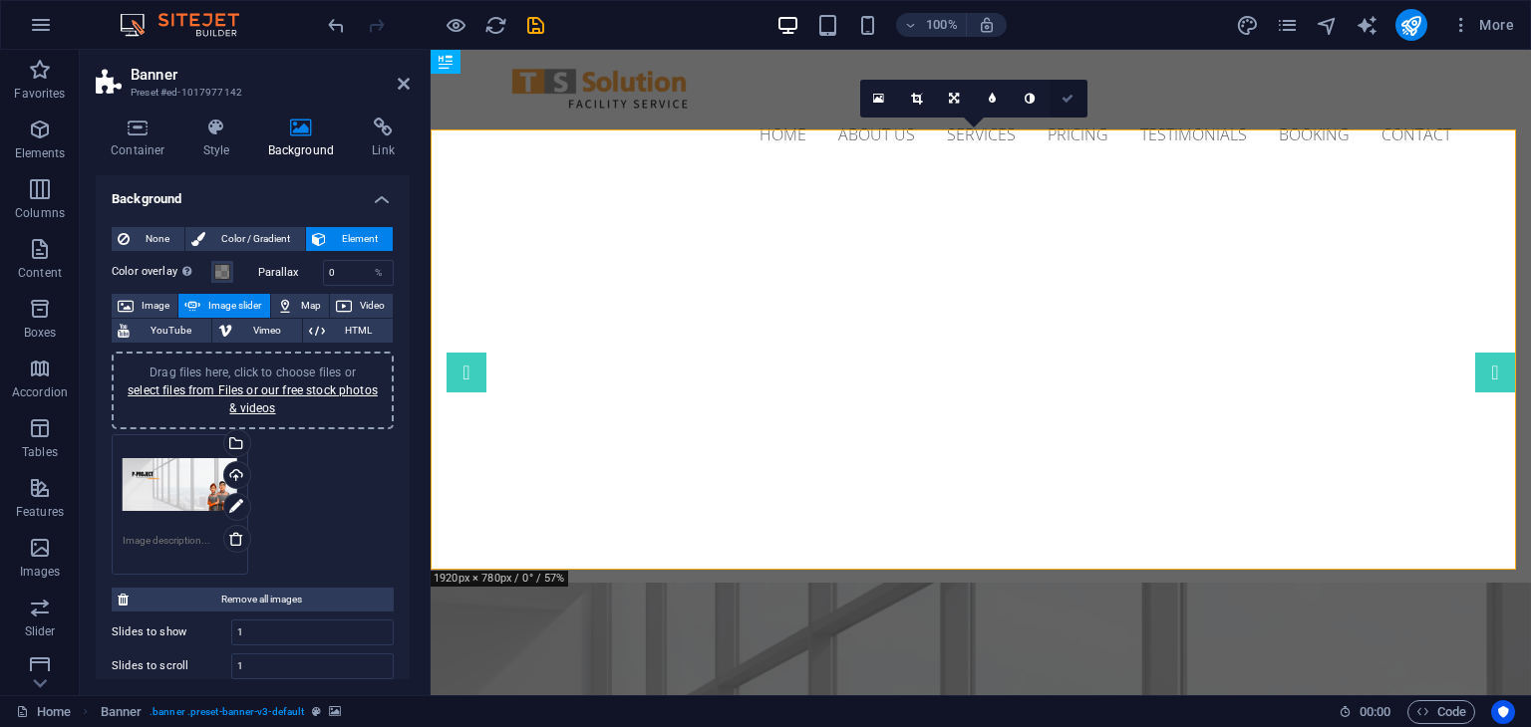
click at [1069, 95] on icon at bounding box center [1067, 99] width 12 height 12
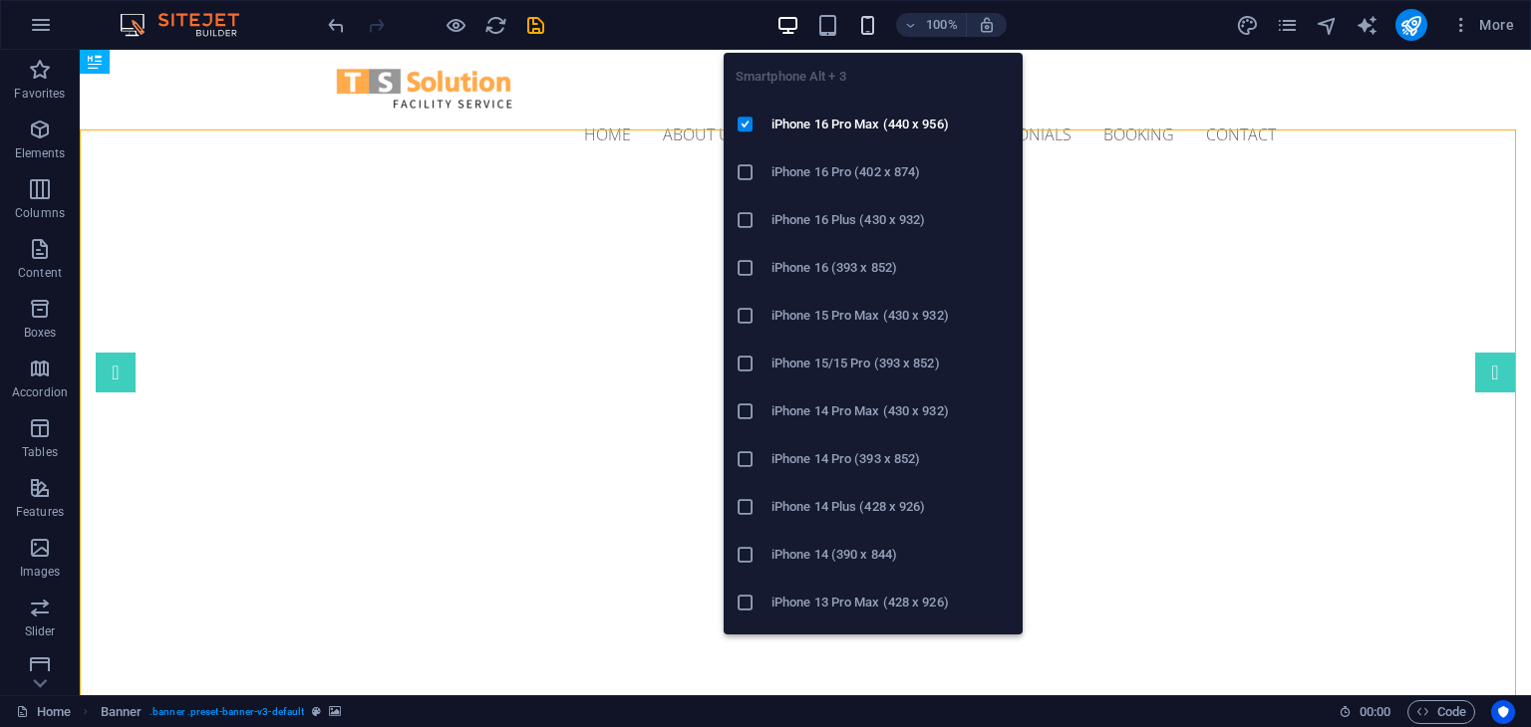
click at [872, 26] on icon "button" at bounding box center [867, 25] width 23 height 23
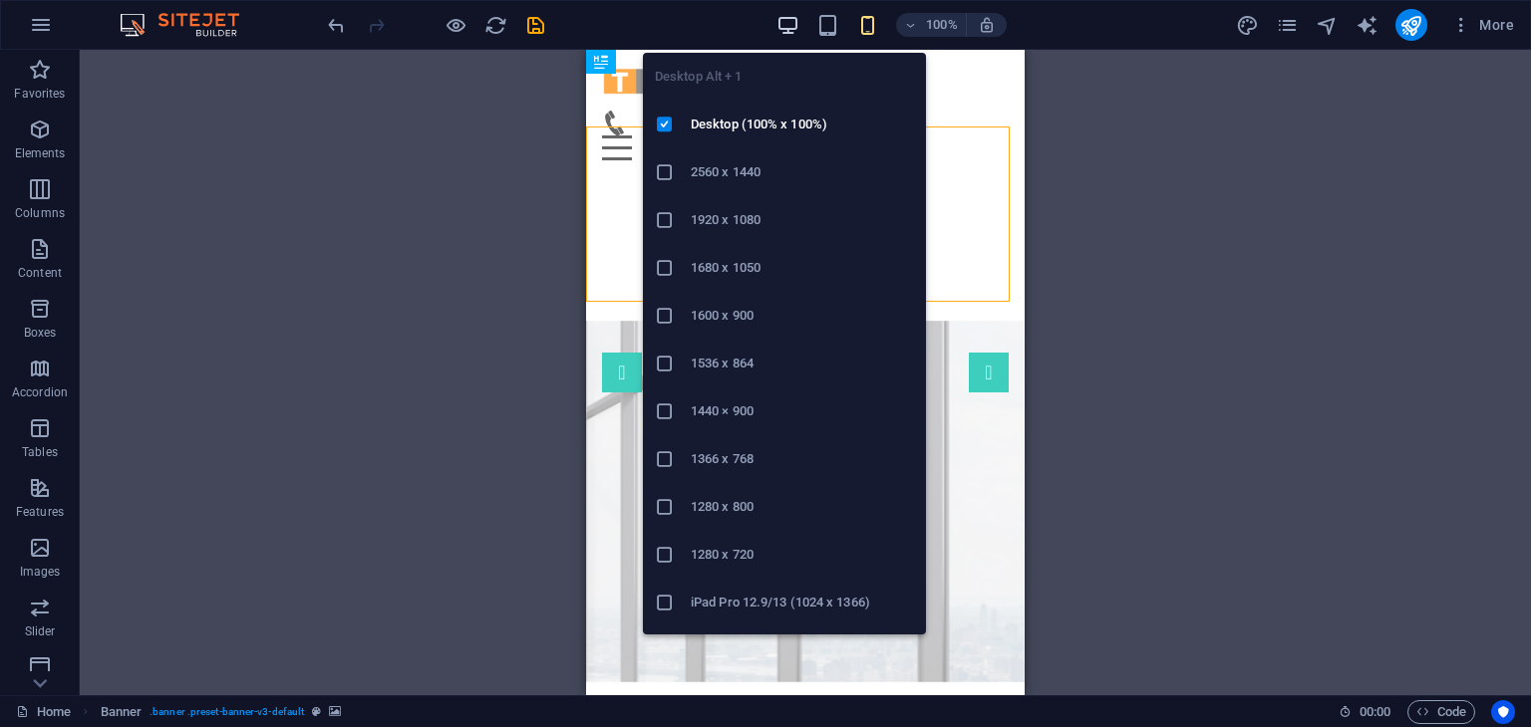
click at [778, 31] on icon "button" at bounding box center [787, 25] width 23 height 23
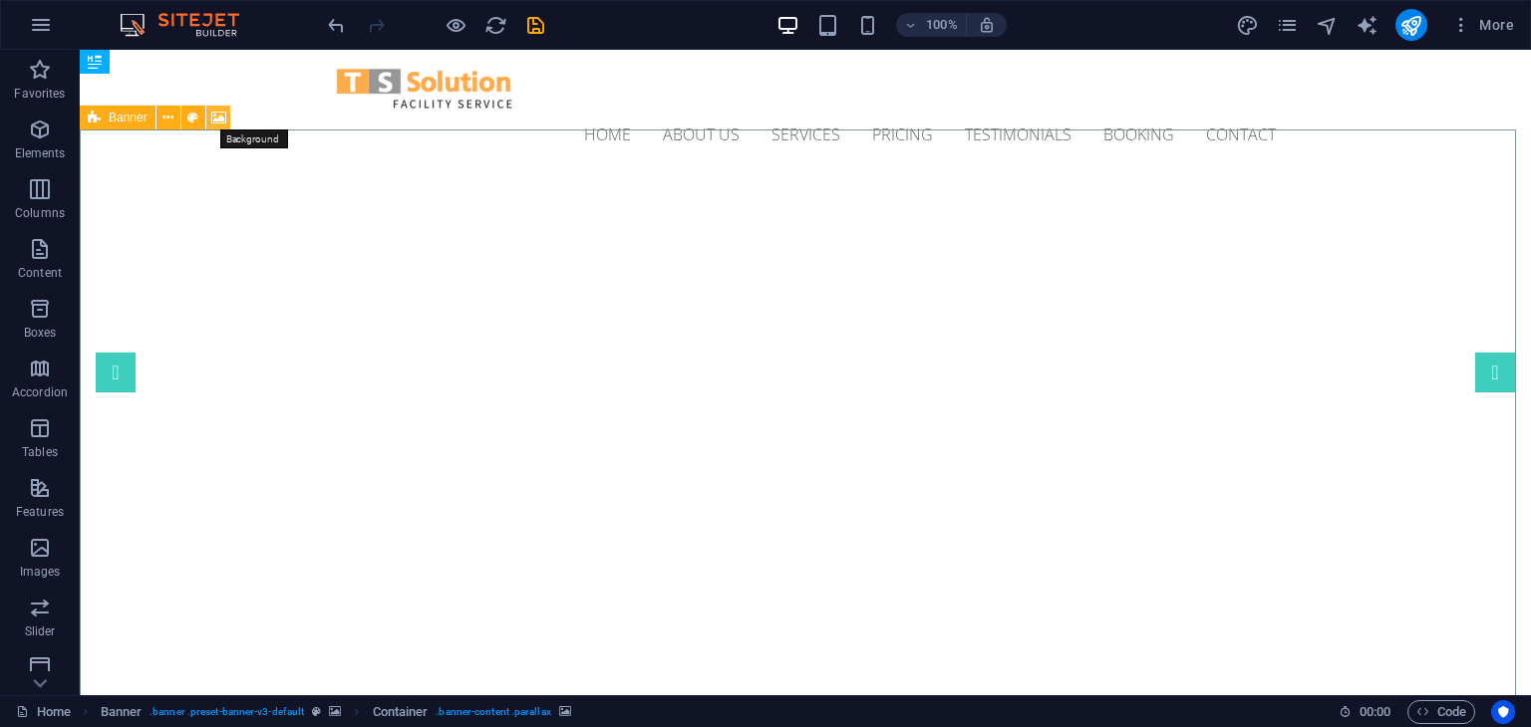
click at [215, 109] on icon at bounding box center [218, 118] width 15 height 21
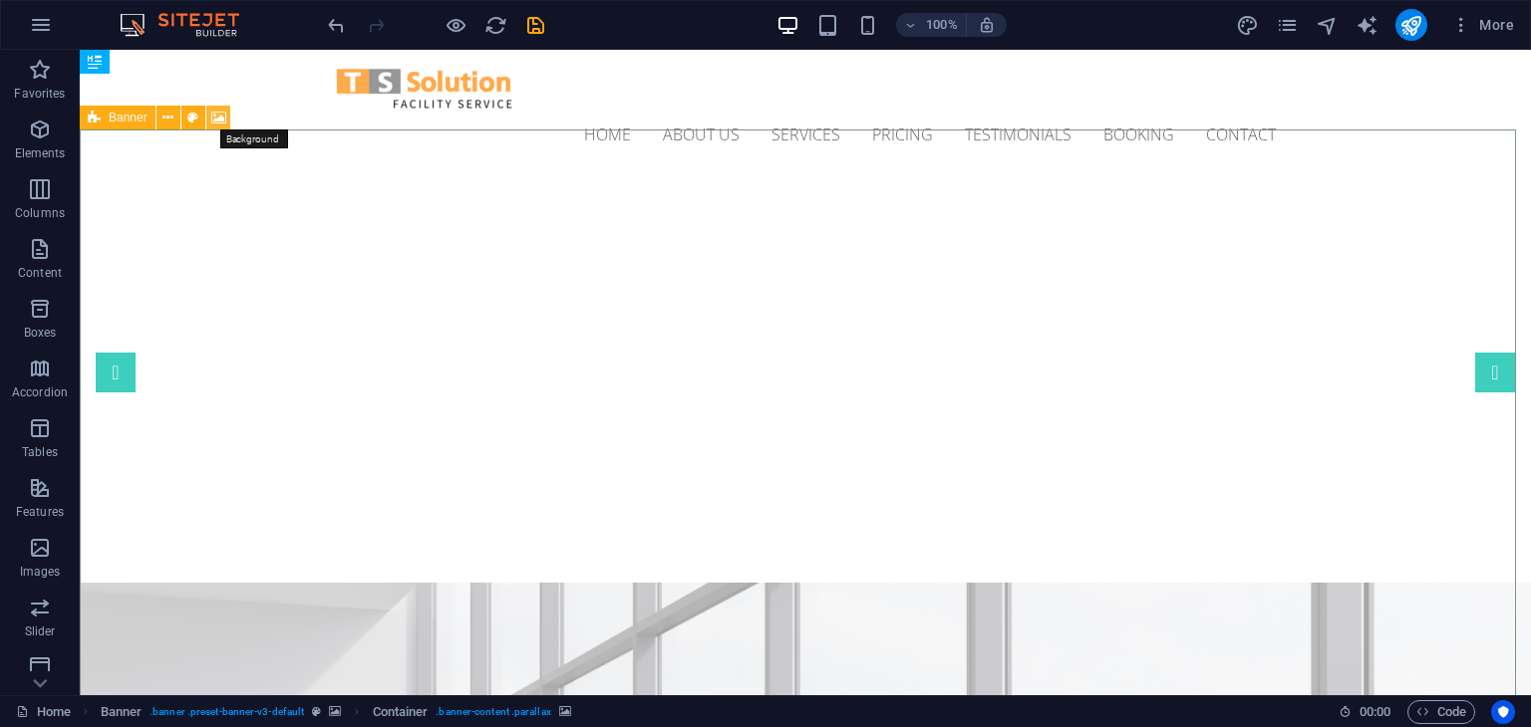
select select "ms"
select select "s"
select select "progressive"
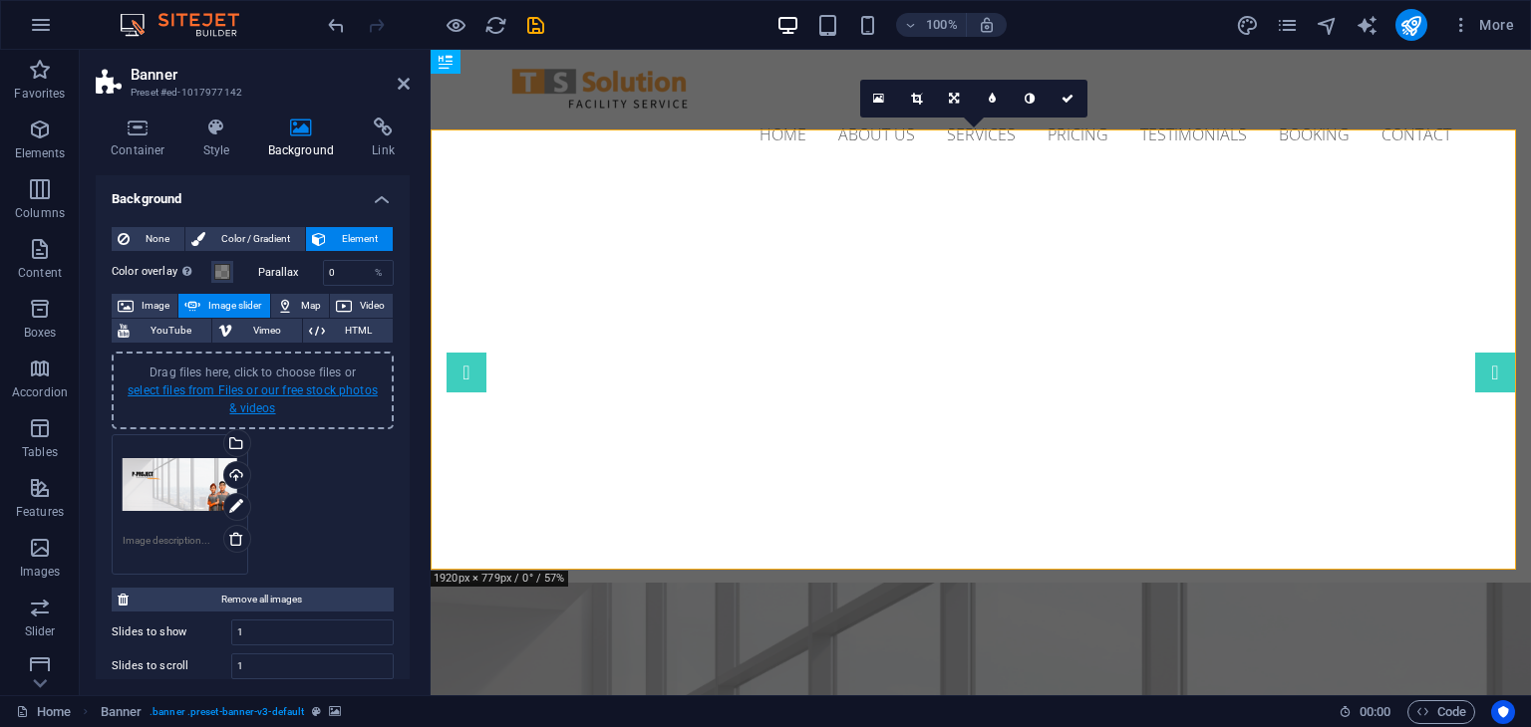
click at [267, 388] on link "select files from Files or our free stock photos & videos" at bounding box center [253, 400] width 250 height 32
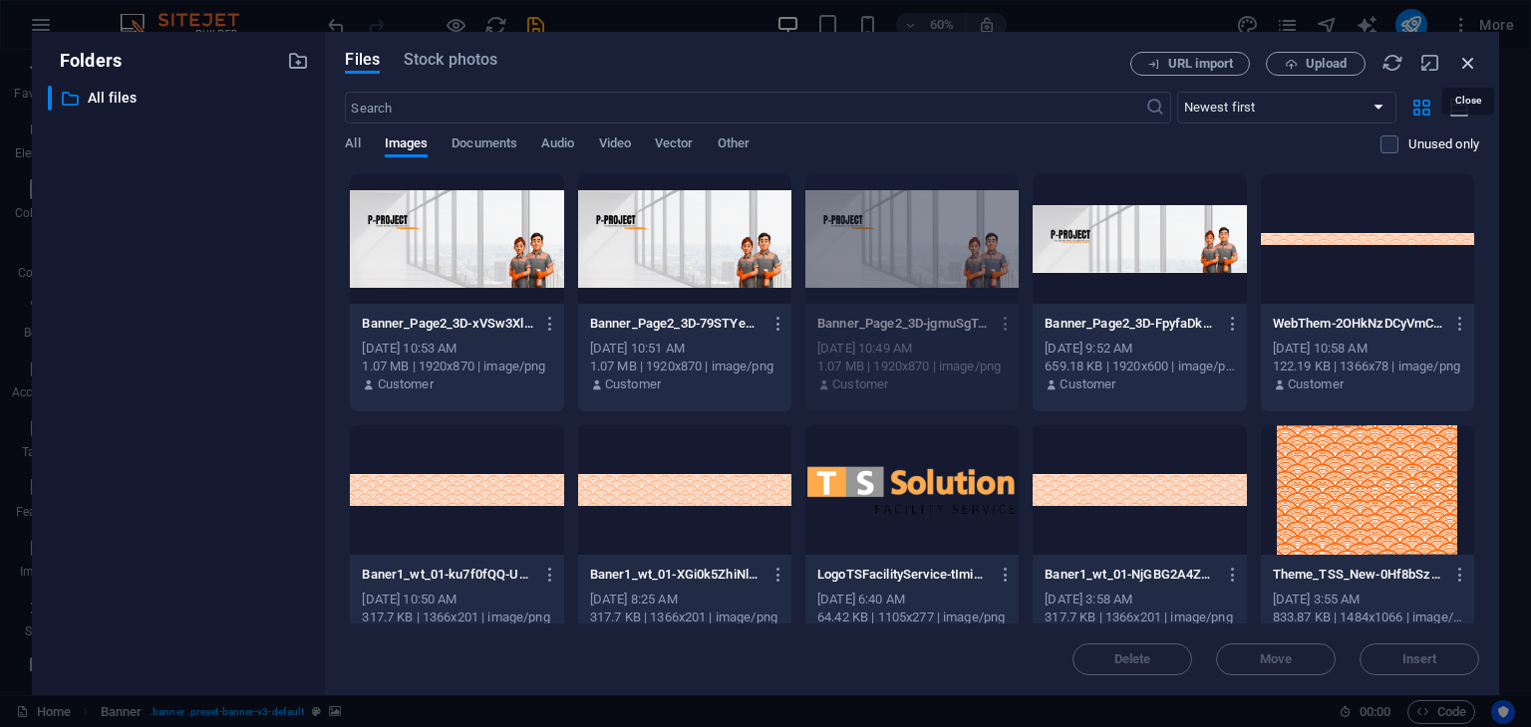
drag, startPoint x: 1462, startPoint y: 61, endPoint x: 431, endPoint y: 131, distance: 1033.8
click at [1462, 61] on icon "button" at bounding box center [1468, 63] width 22 height 22
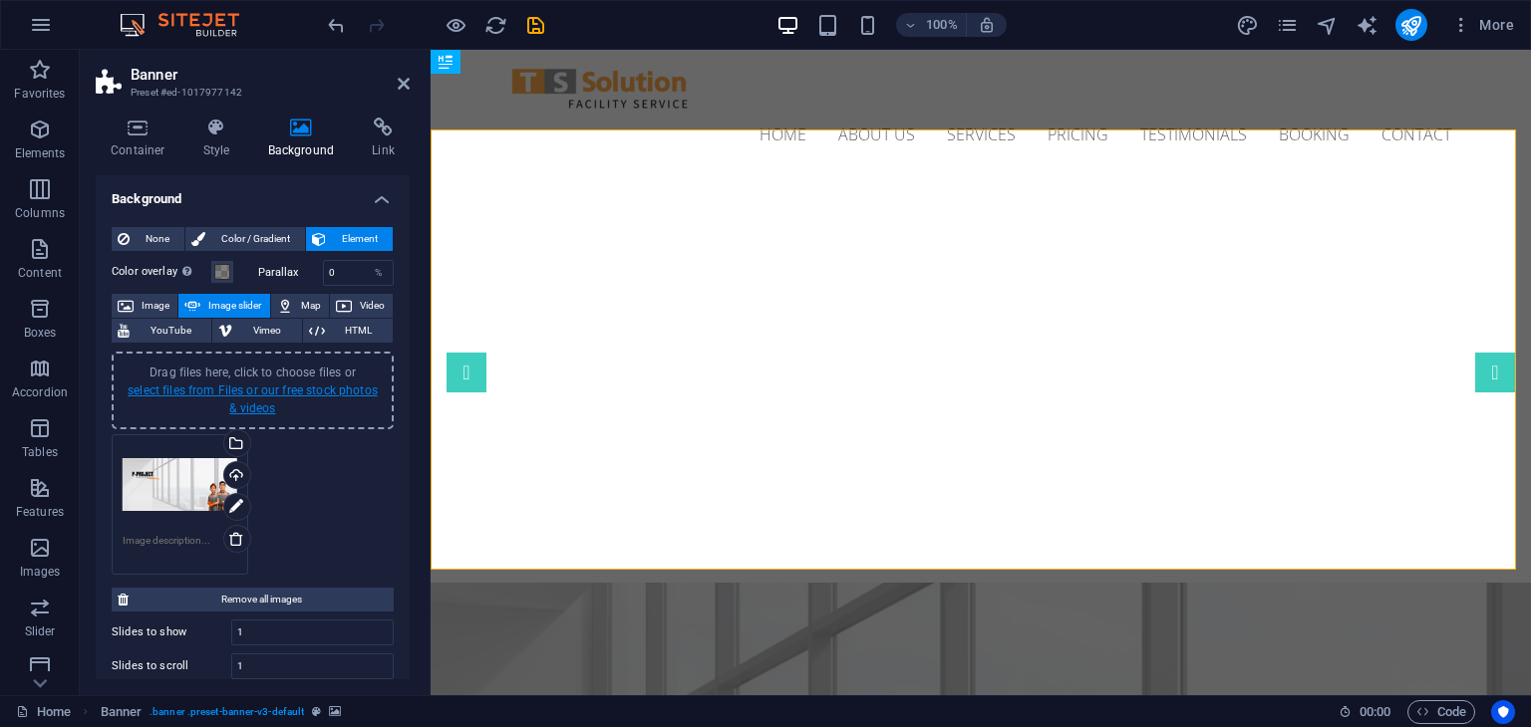
click at [224, 392] on link "select files from Files or our free stock photos & videos" at bounding box center [253, 400] width 250 height 32
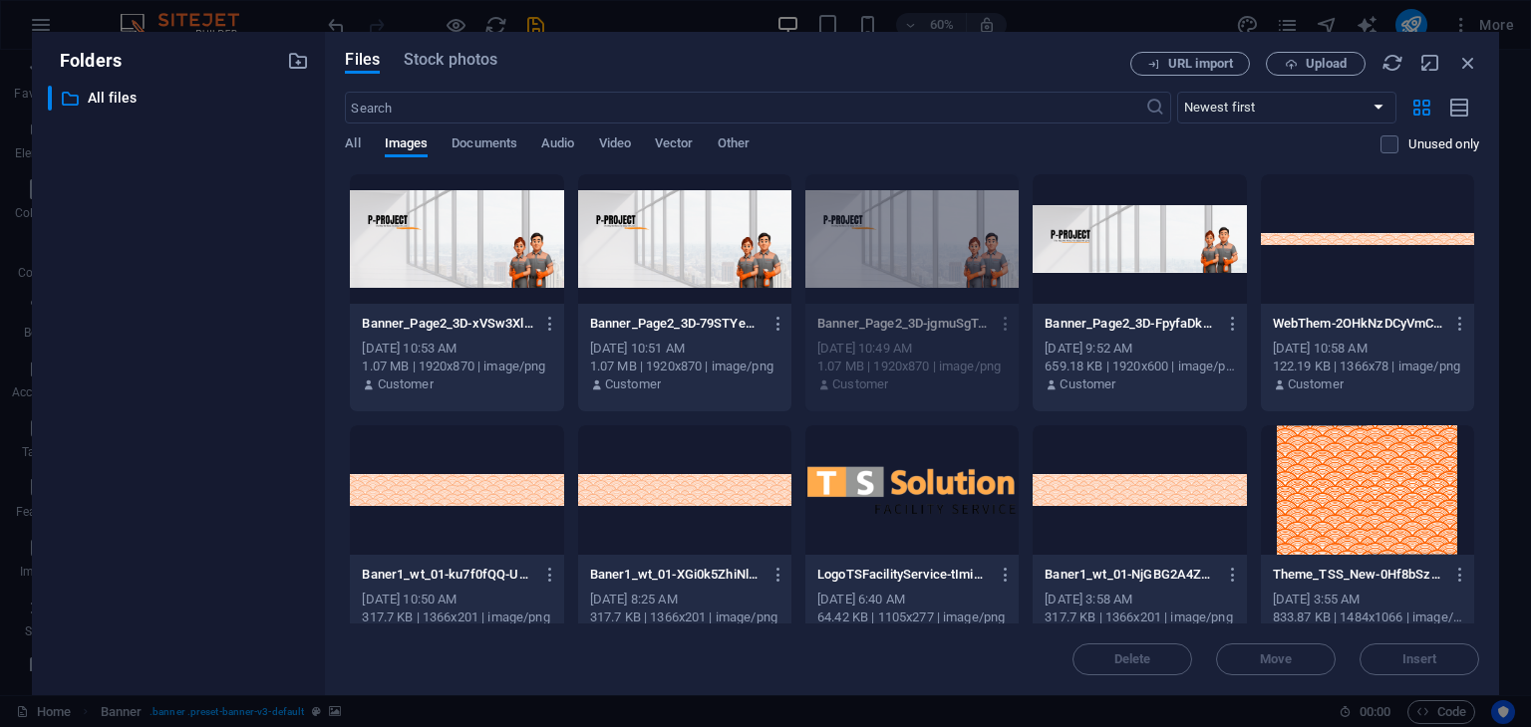
click at [1453, 62] on div "URL import Upload" at bounding box center [1304, 64] width 349 height 24
click at [1467, 61] on icon "button" at bounding box center [1468, 63] width 22 height 22
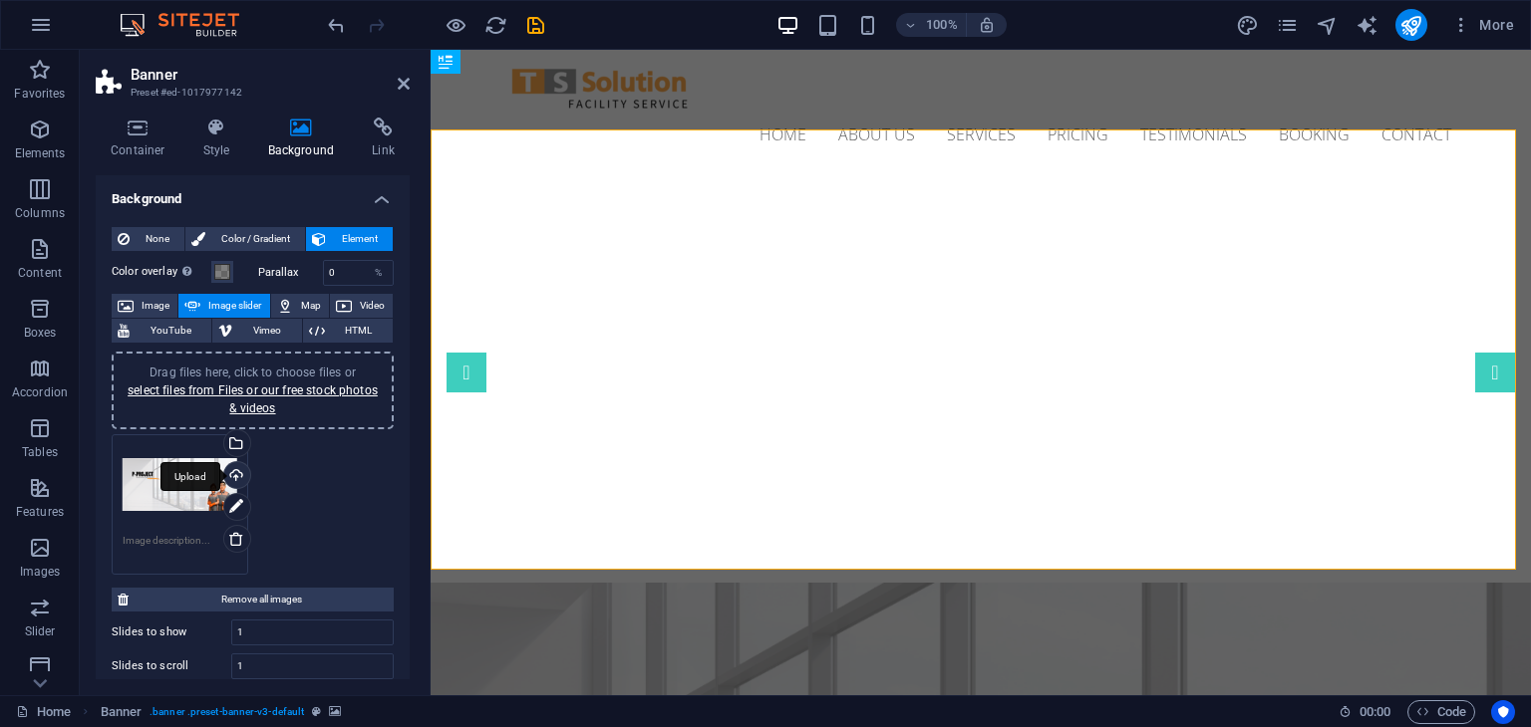
click at [229, 471] on div "Upload" at bounding box center [235, 477] width 30 height 30
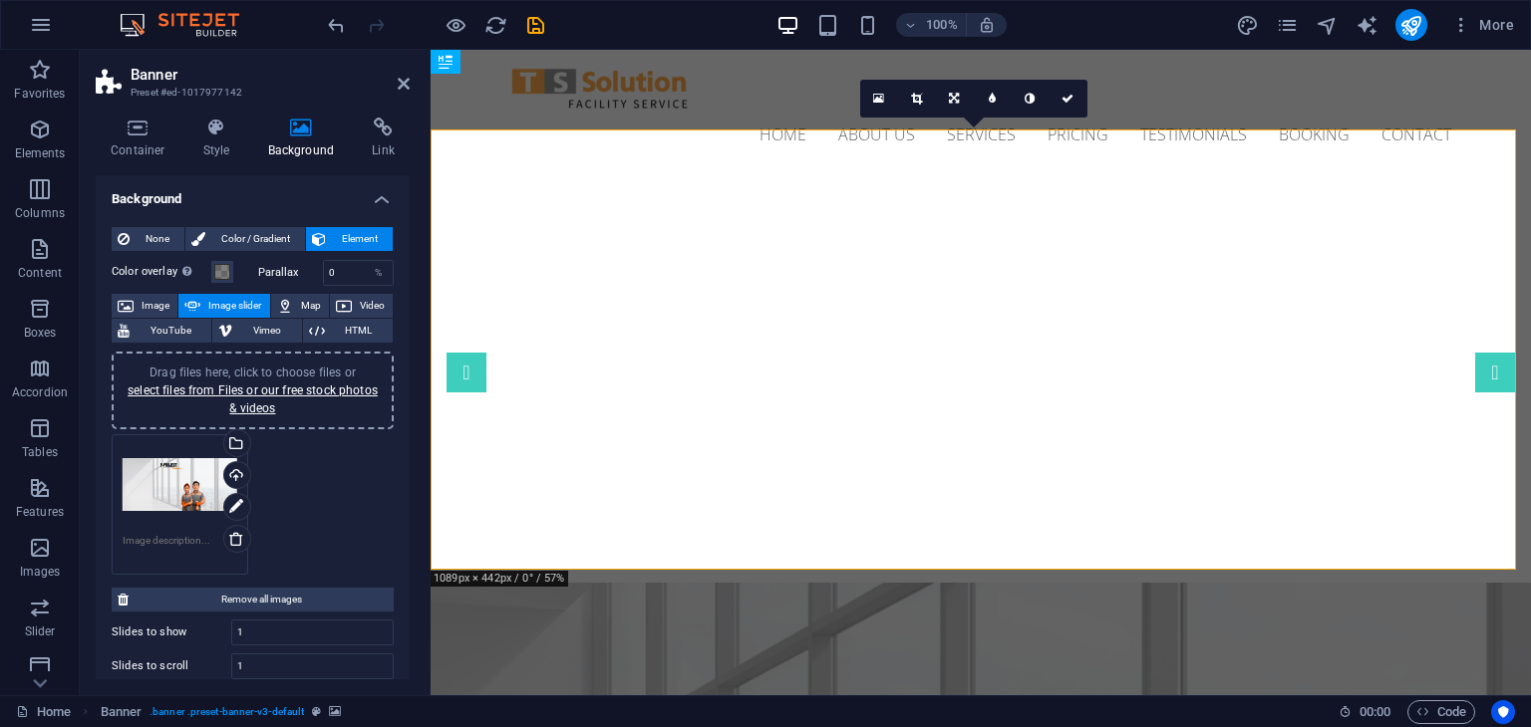
click at [166, 483] on div "Drag files here, click to choose files or select files from Files or our free s…" at bounding box center [180, 485] width 115 height 80
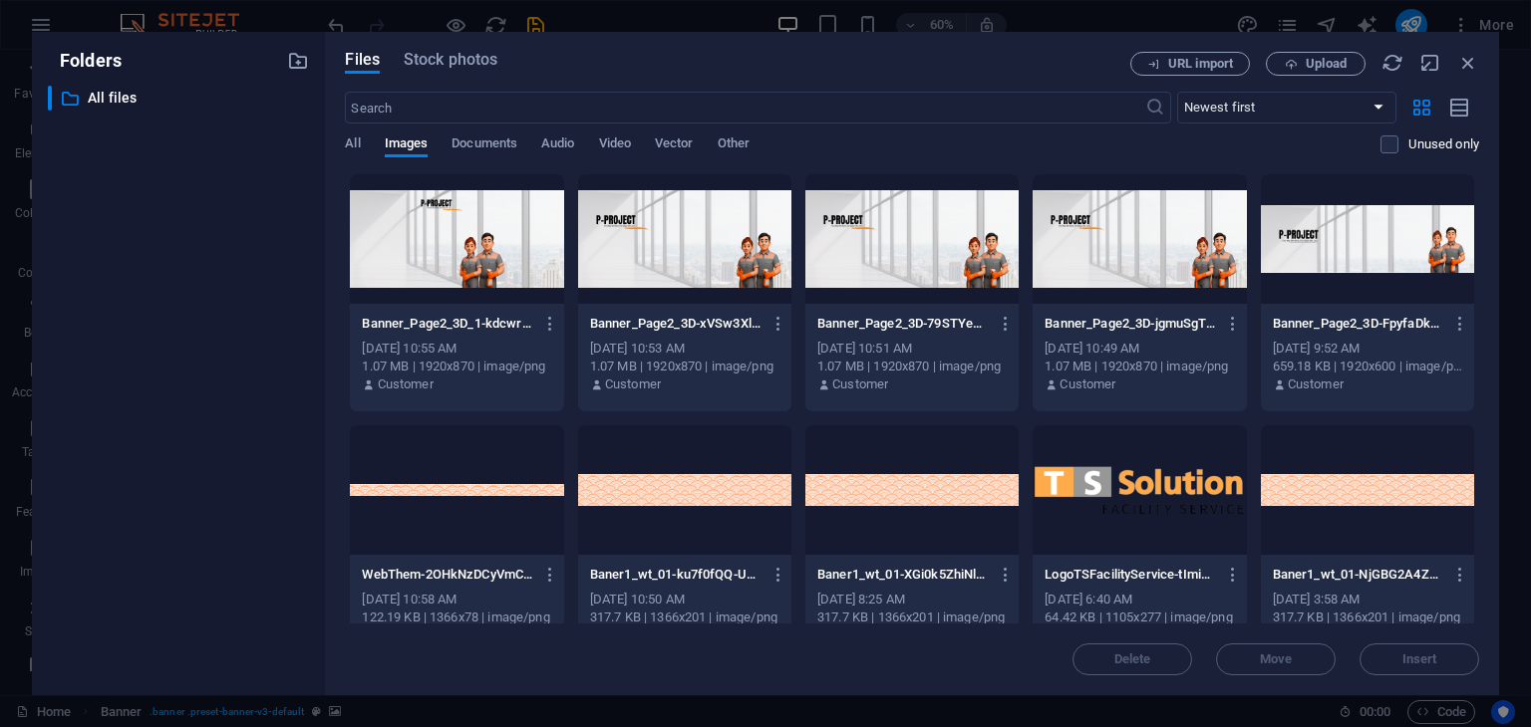
click at [476, 233] on div at bounding box center [456, 239] width 213 height 130
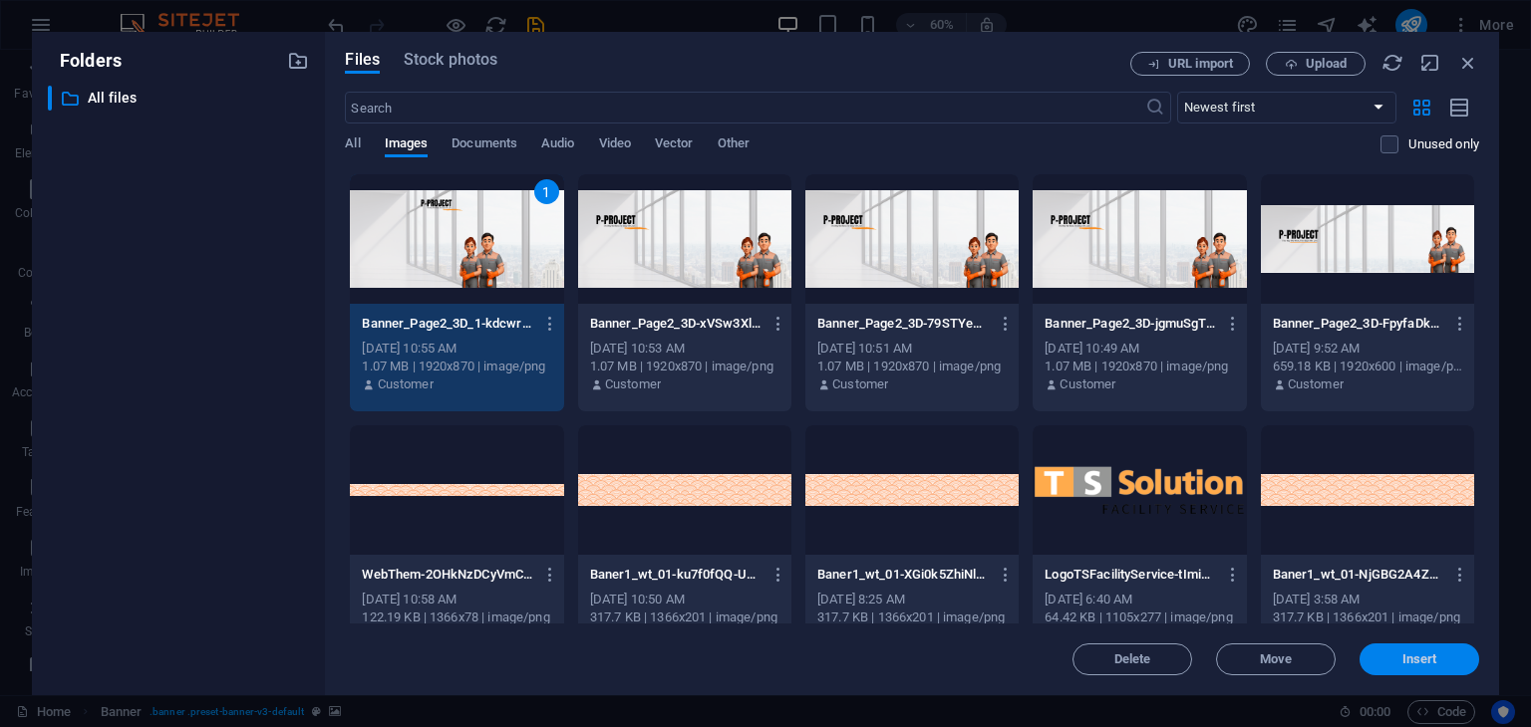
click at [1424, 659] on span "Insert" at bounding box center [1419, 660] width 35 height 12
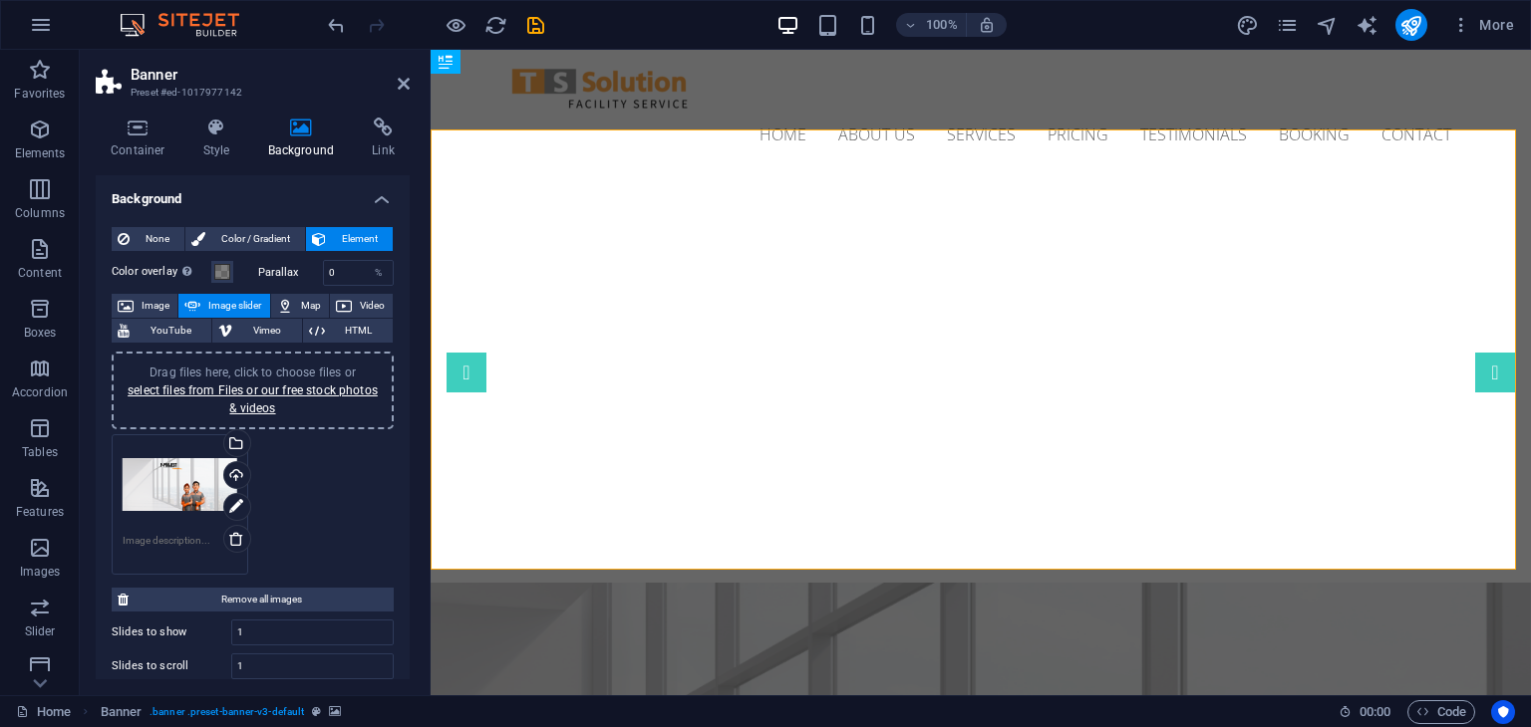
click at [191, 483] on div "Drag files here, click to choose files or select files from Files or our free s…" at bounding box center [180, 485] width 115 height 80
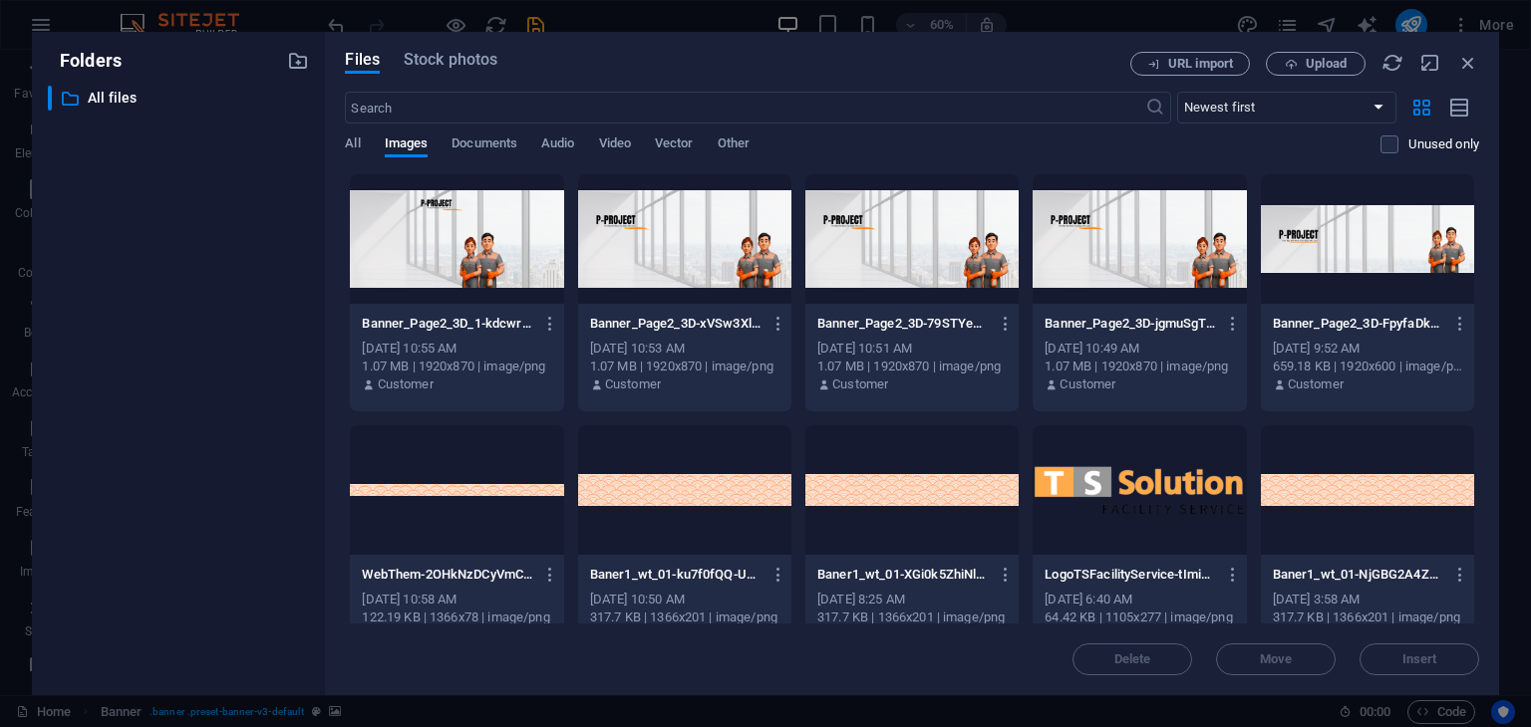
click at [479, 208] on div at bounding box center [456, 239] width 213 height 130
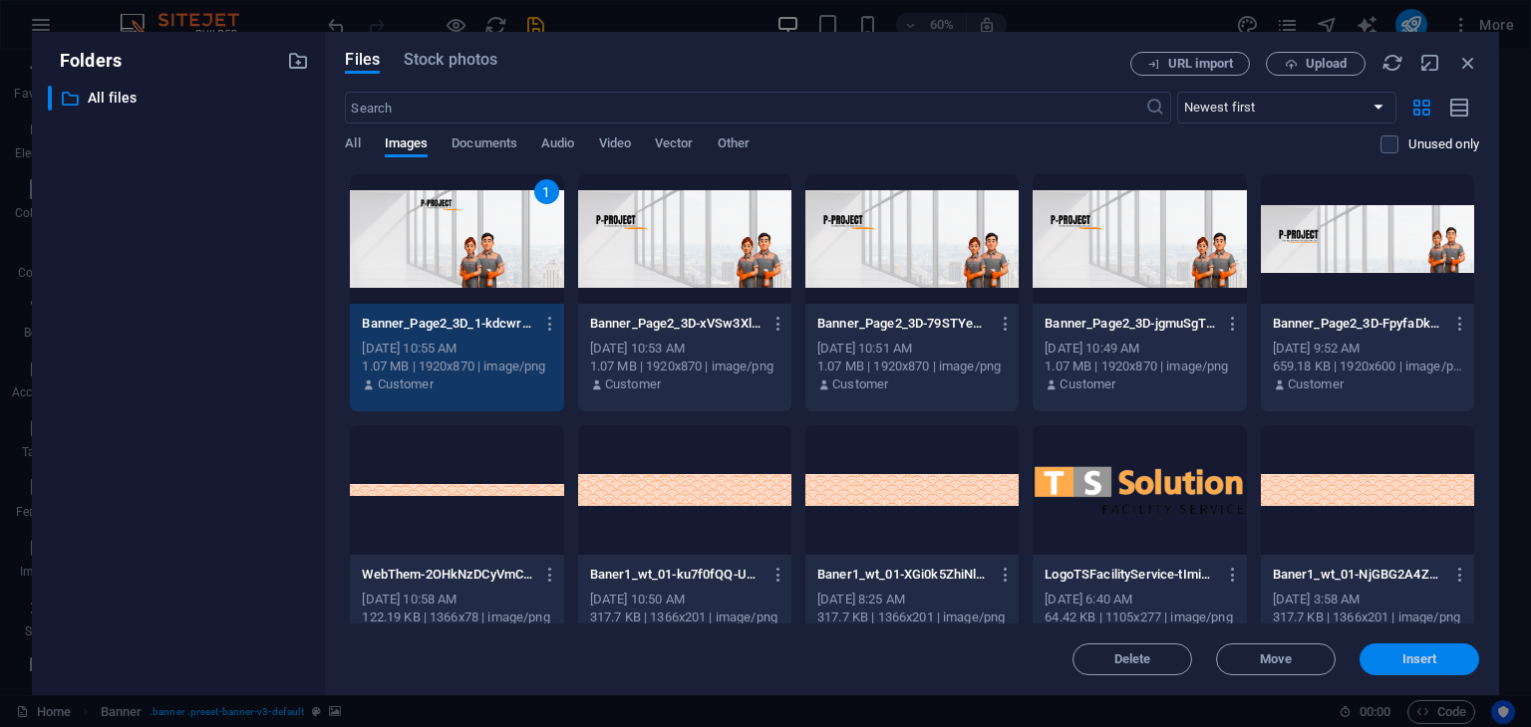
click at [1422, 666] on span "Insert" at bounding box center [1419, 660] width 35 height 12
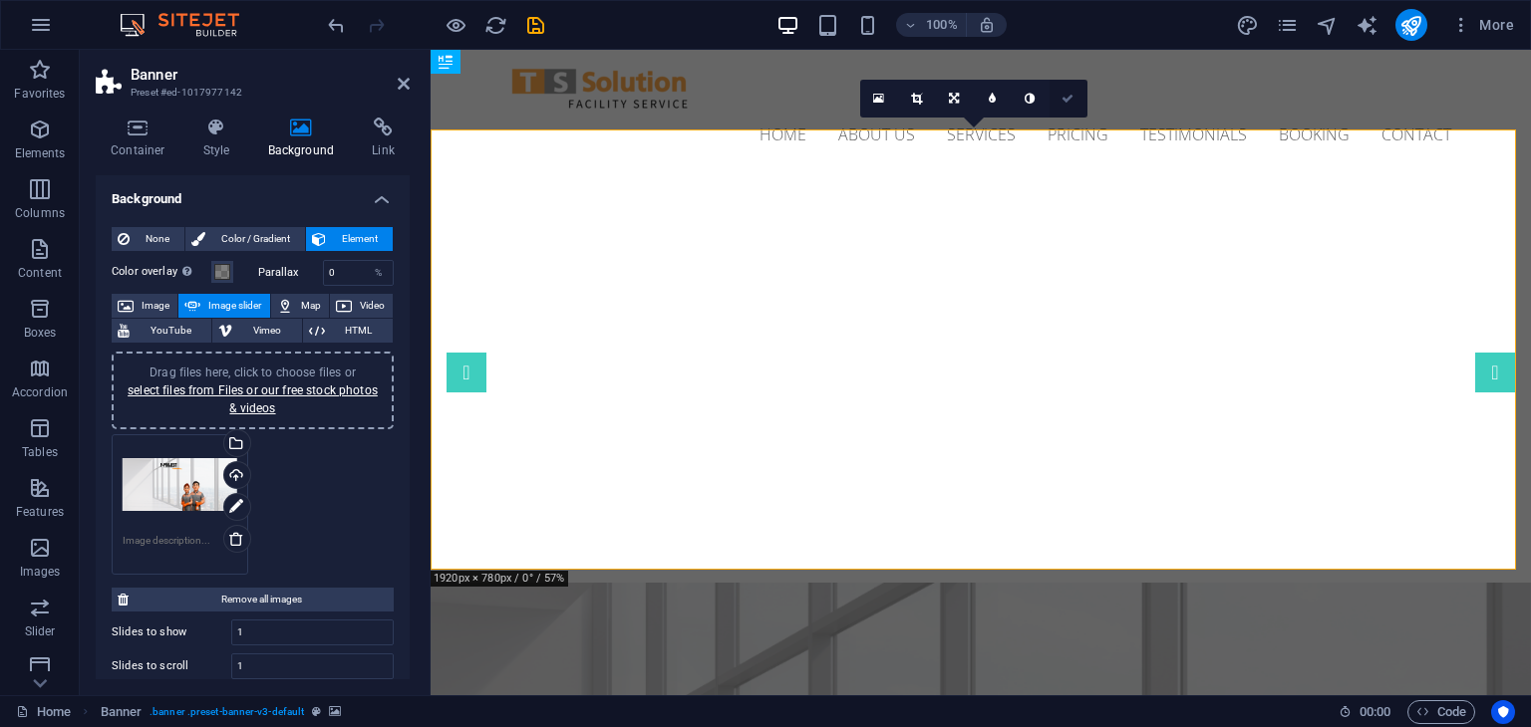
click at [1070, 93] on icon at bounding box center [1067, 99] width 12 height 12
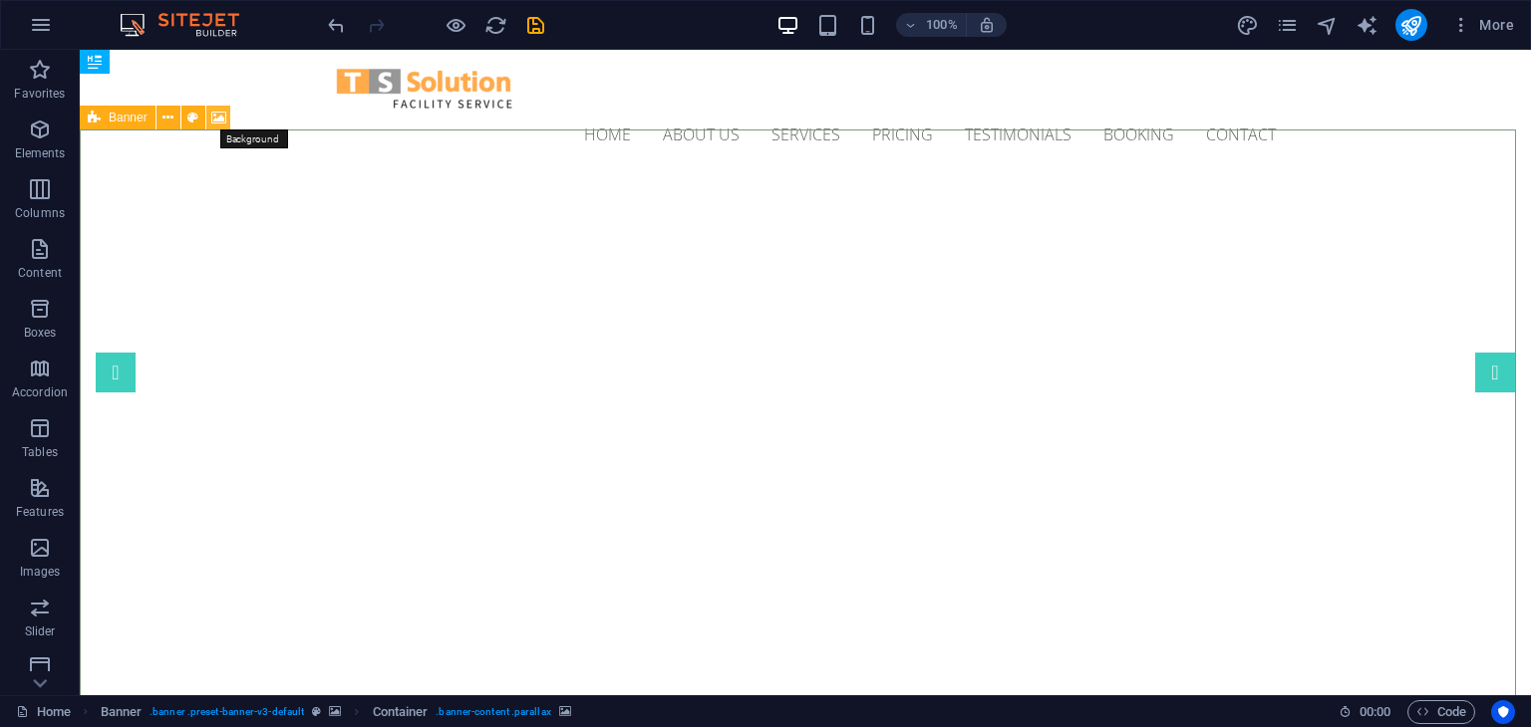
click at [216, 121] on icon at bounding box center [218, 118] width 15 height 21
select select "ms"
select select "s"
select select "progressive"
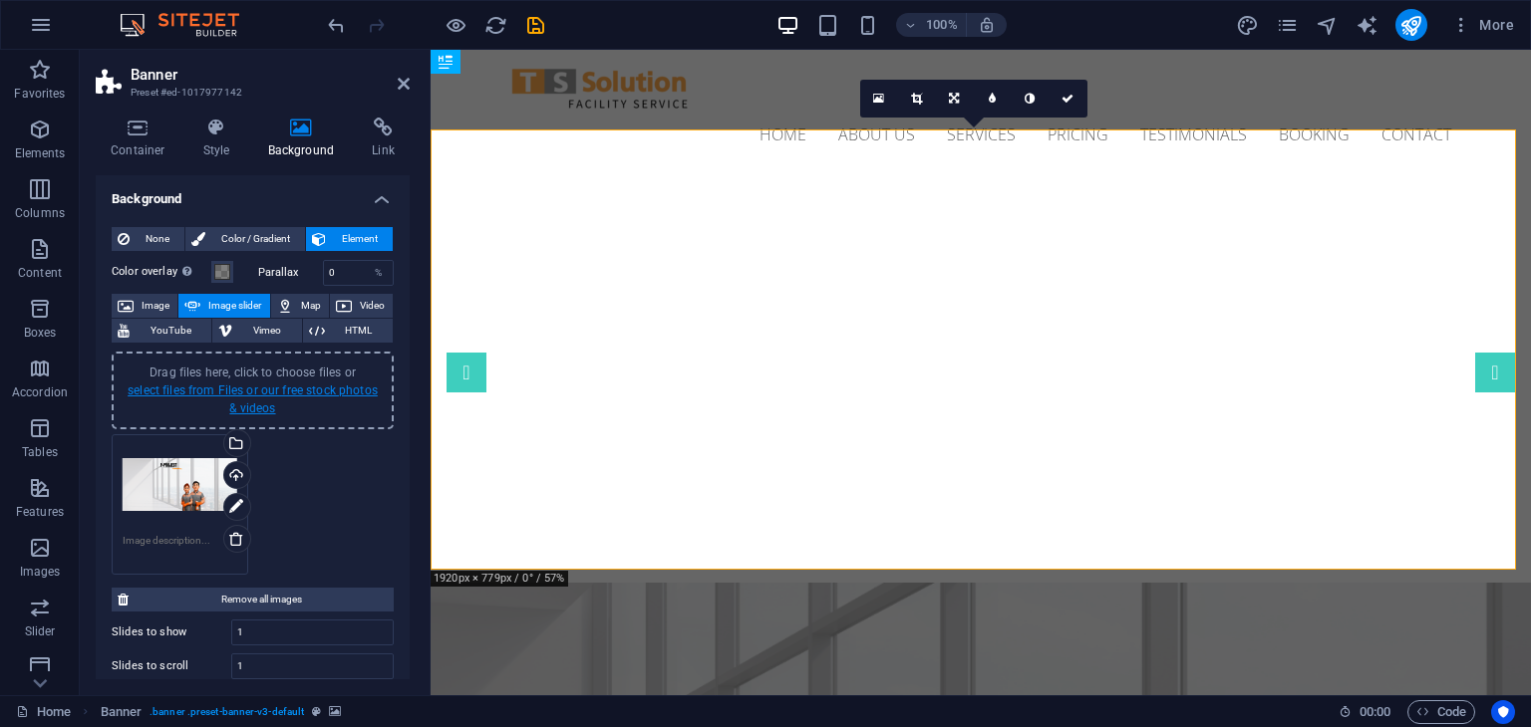
click at [259, 391] on link "select files from Files or our free stock photos & videos" at bounding box center [253, 400] width 250 height 32
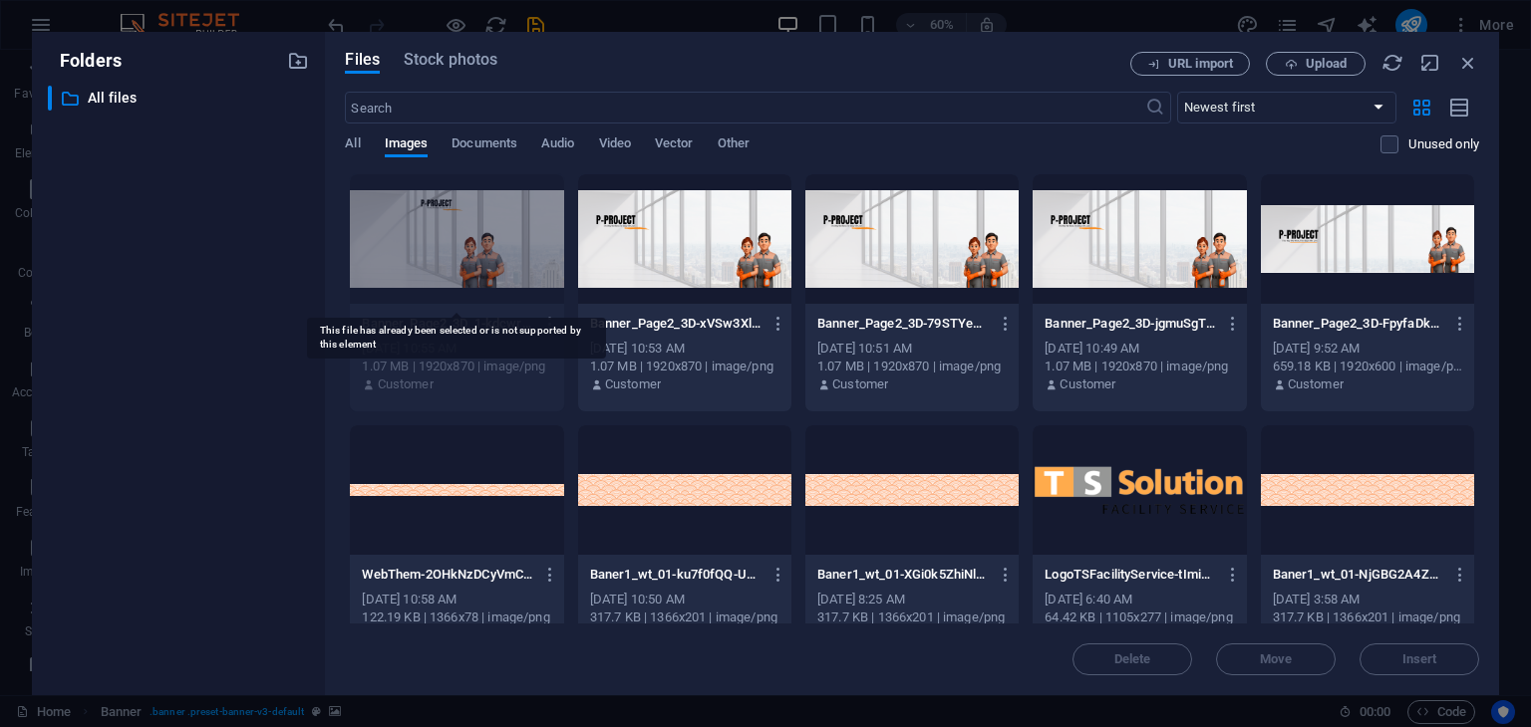
click at [485, 246] on div at bounding box center [456, 239] width 213 height 130
click at [503, 245] on div at bounding box center [456, 239] width 213 height 130
drag, startPoint x: 1463, startPoint y: 65, endPoint x: 957, endPoint y: 13, distance: 508.9
click at [1463, 65] on icon "button" at bounding box center [1468, 63] width 22 height 22
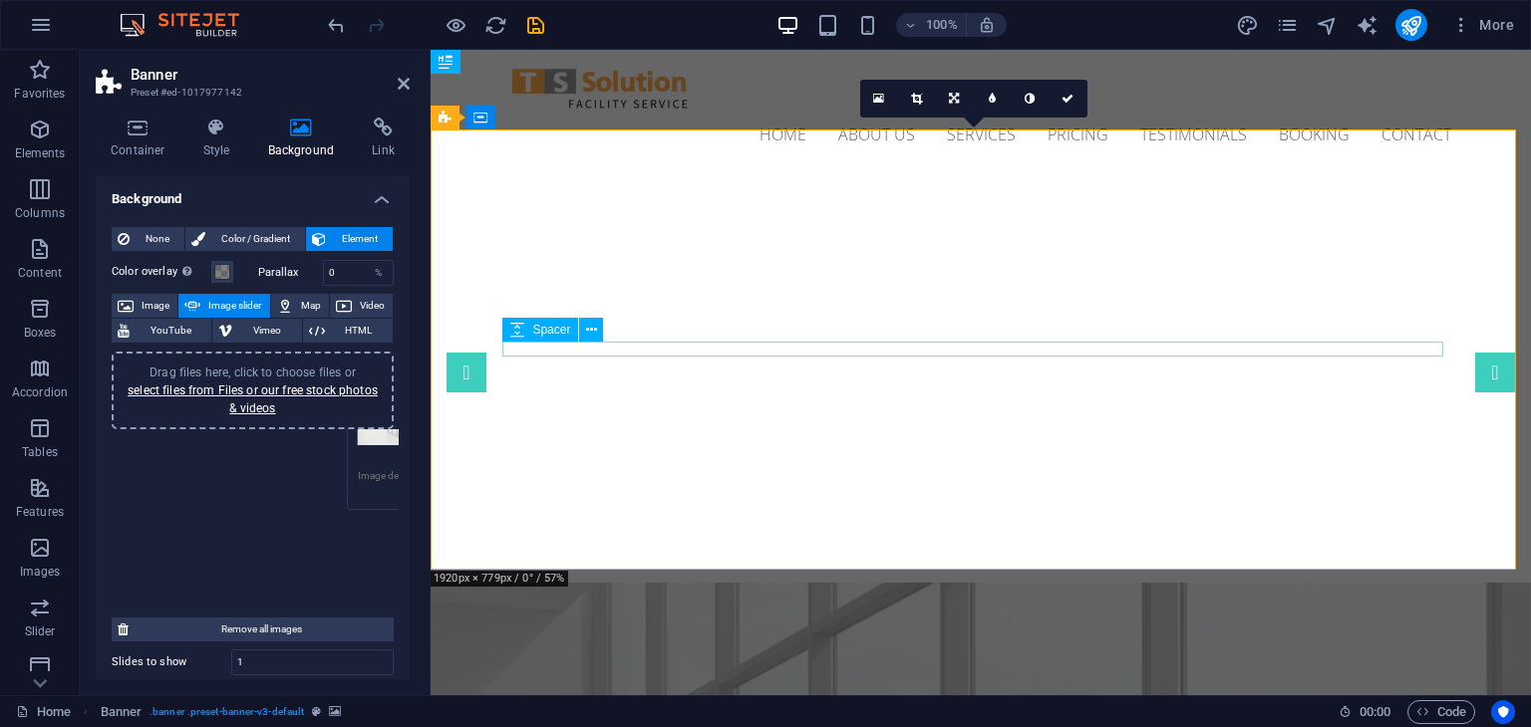
drag, startPoint x: 478, startPoint y: 393, endPoint x: 696, endPoint y: 349, distance: 221.6
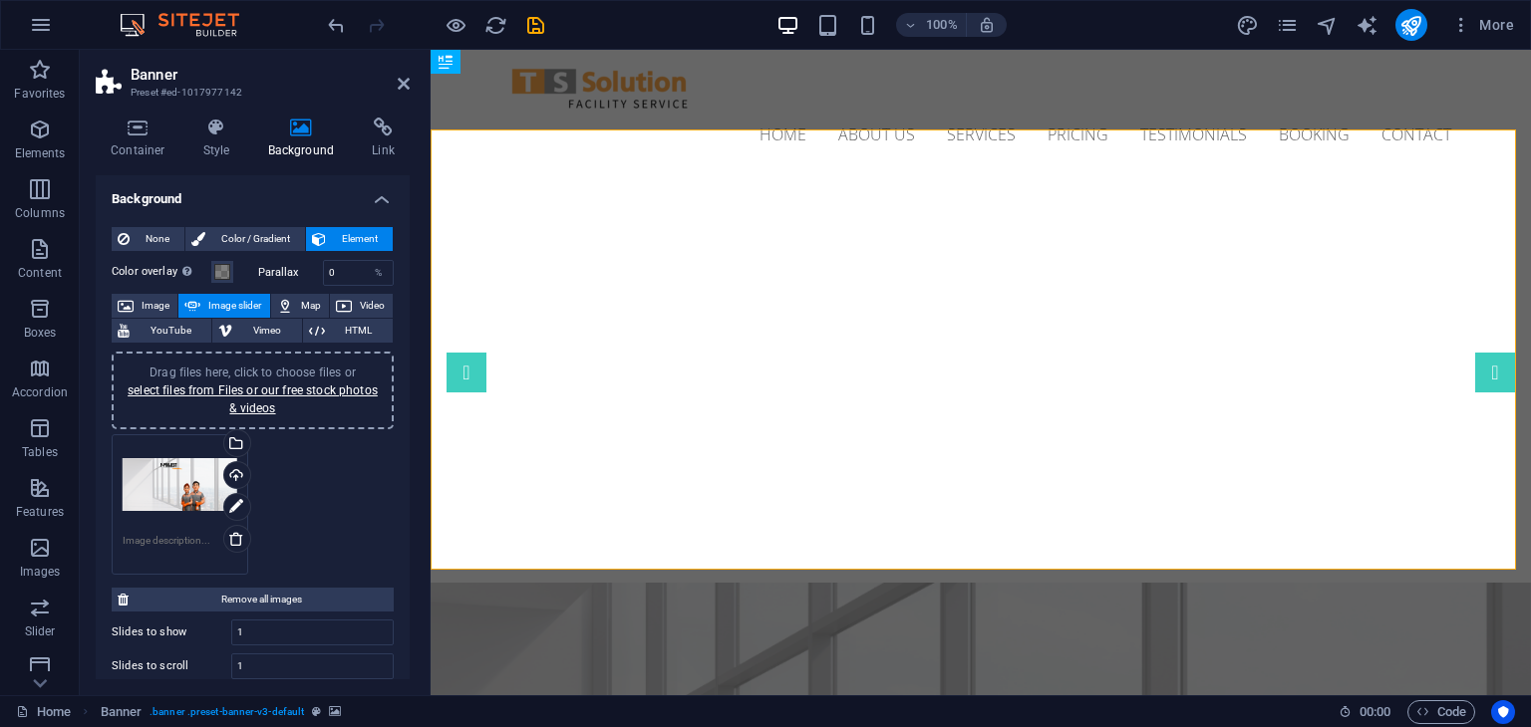
click at [163, 501] on div "Drag files here, click to choose files or select files from Files or our free s…" at bounding box center [180, 485] width 115 height 80
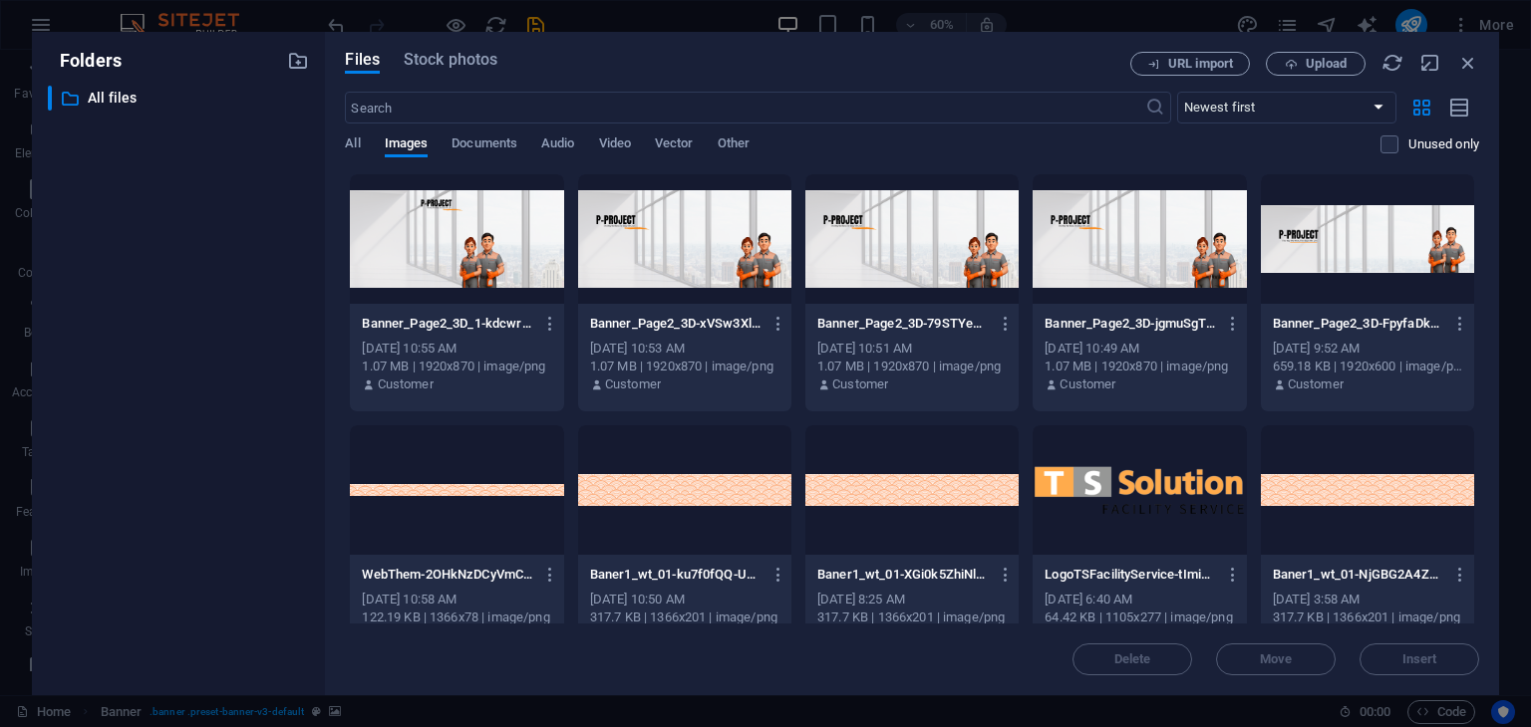
click at [419, 256] on div at bounding box center [456, 239] width 213 height 130
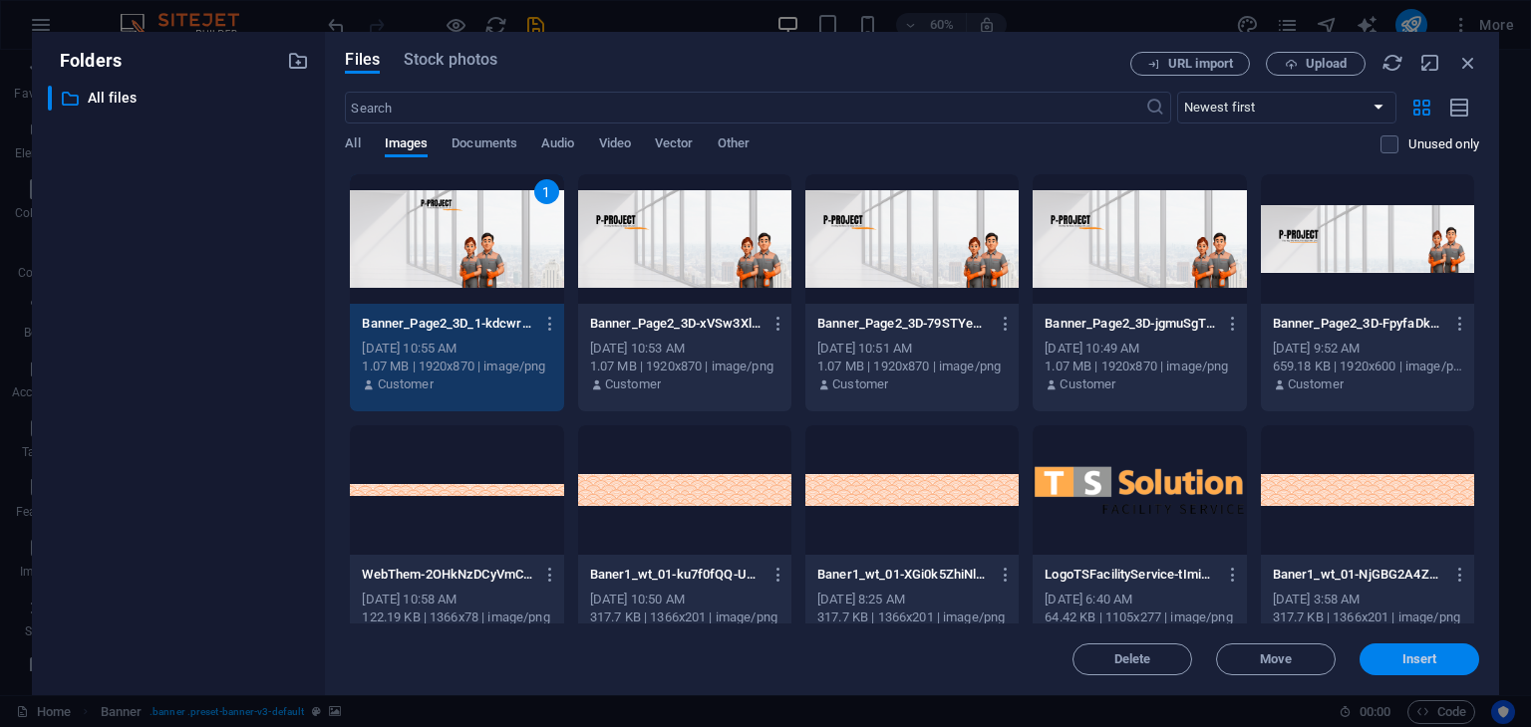
click at [1403, 659] on span "Insert" at bounding box center [1419, 660] width 35 height 12
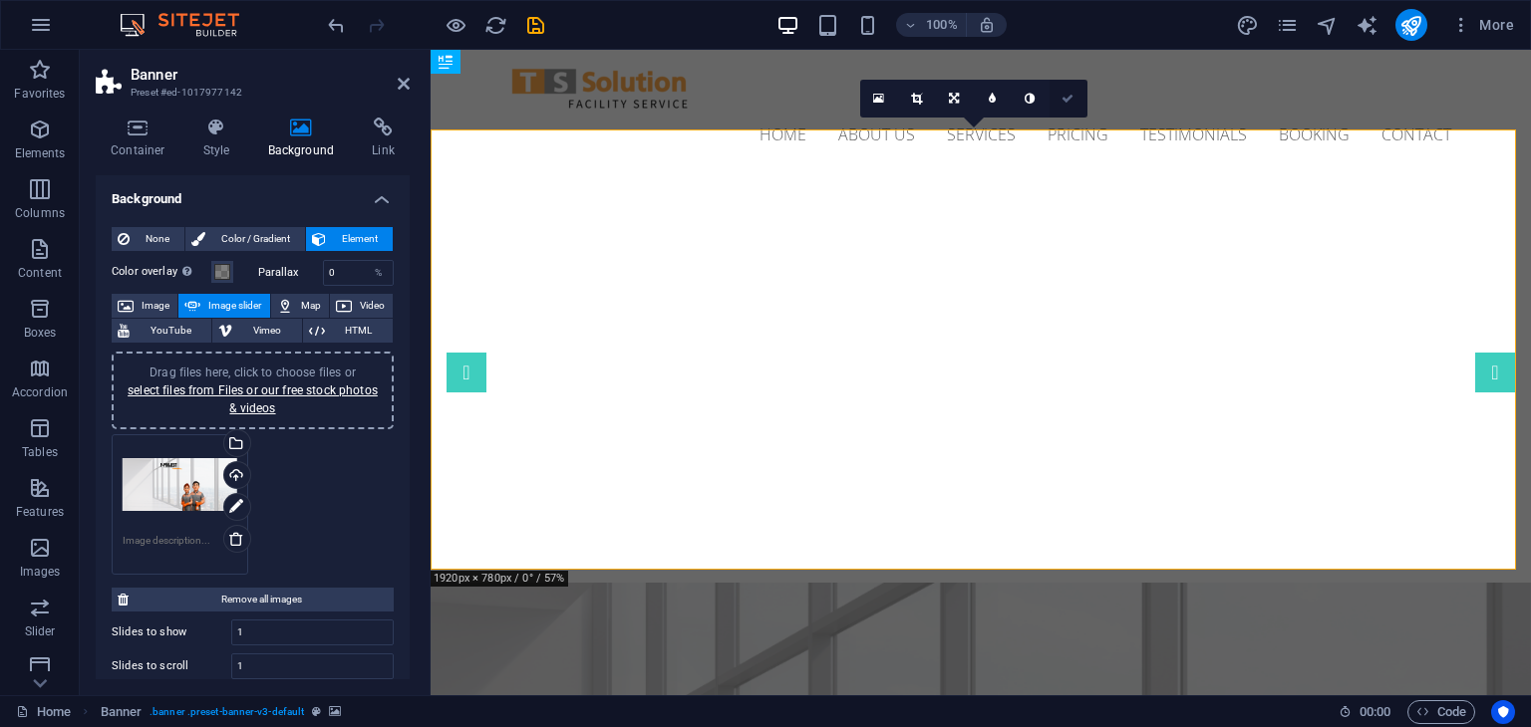
click at [1061, 105] on link at bounding box center [1068, 99] width 38 height 38
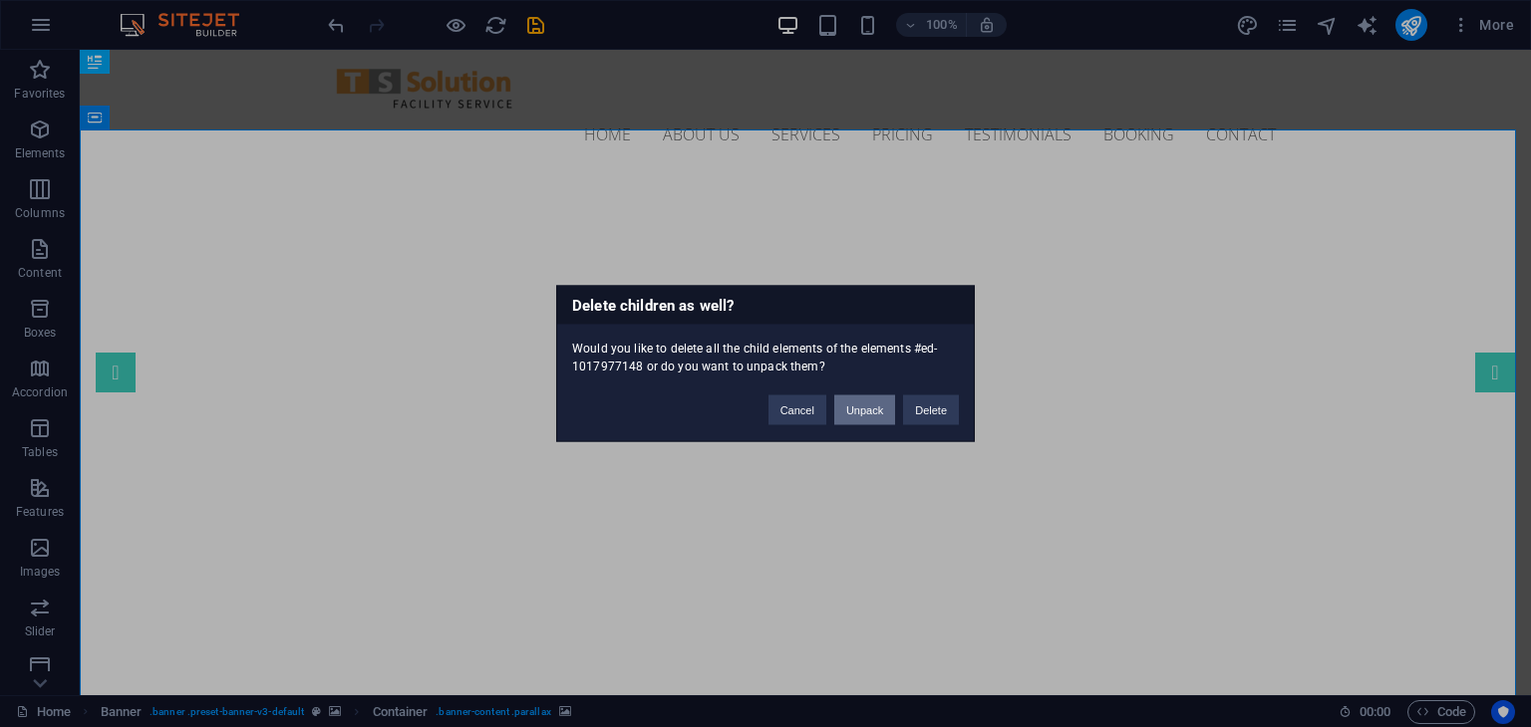
click at [884, 419] on button "Unpack" at bounding box center [864, 411] width 61 height 30
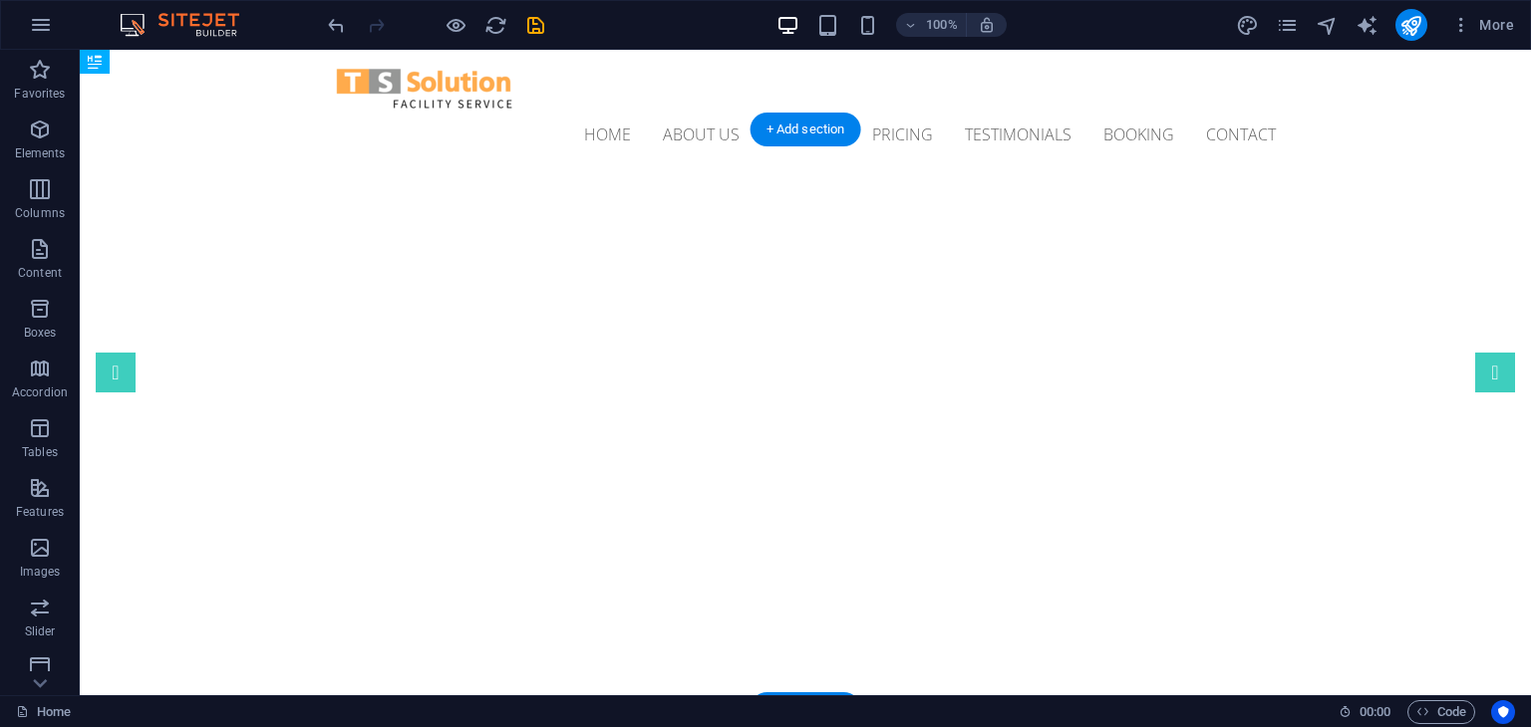
click at [734, 174] on img "1/1" at bounding box center [798, 174] width 1436 height 0
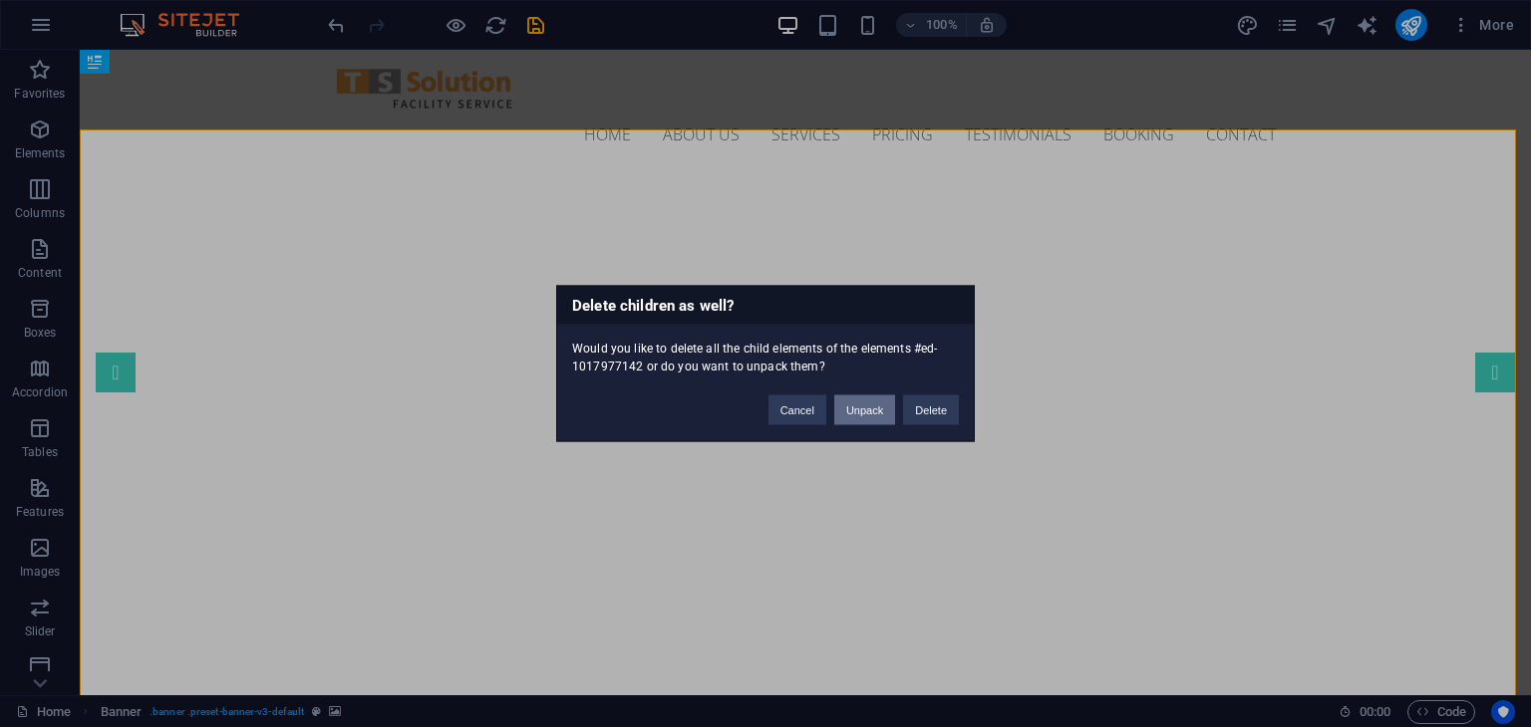
click at [864, 407] on button "Unpack" at bounding box center [864, 411] width 61 height 30
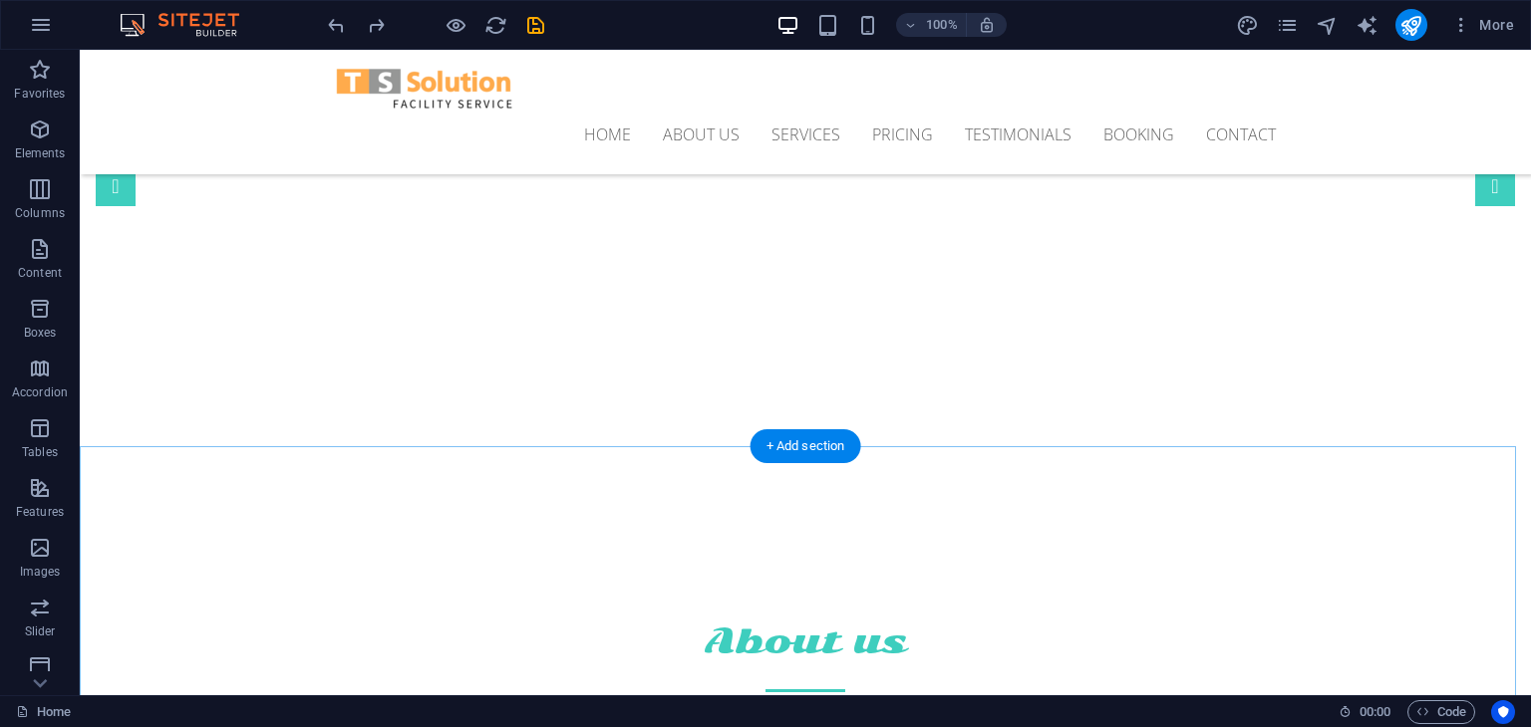
scroll to position [183, 0]
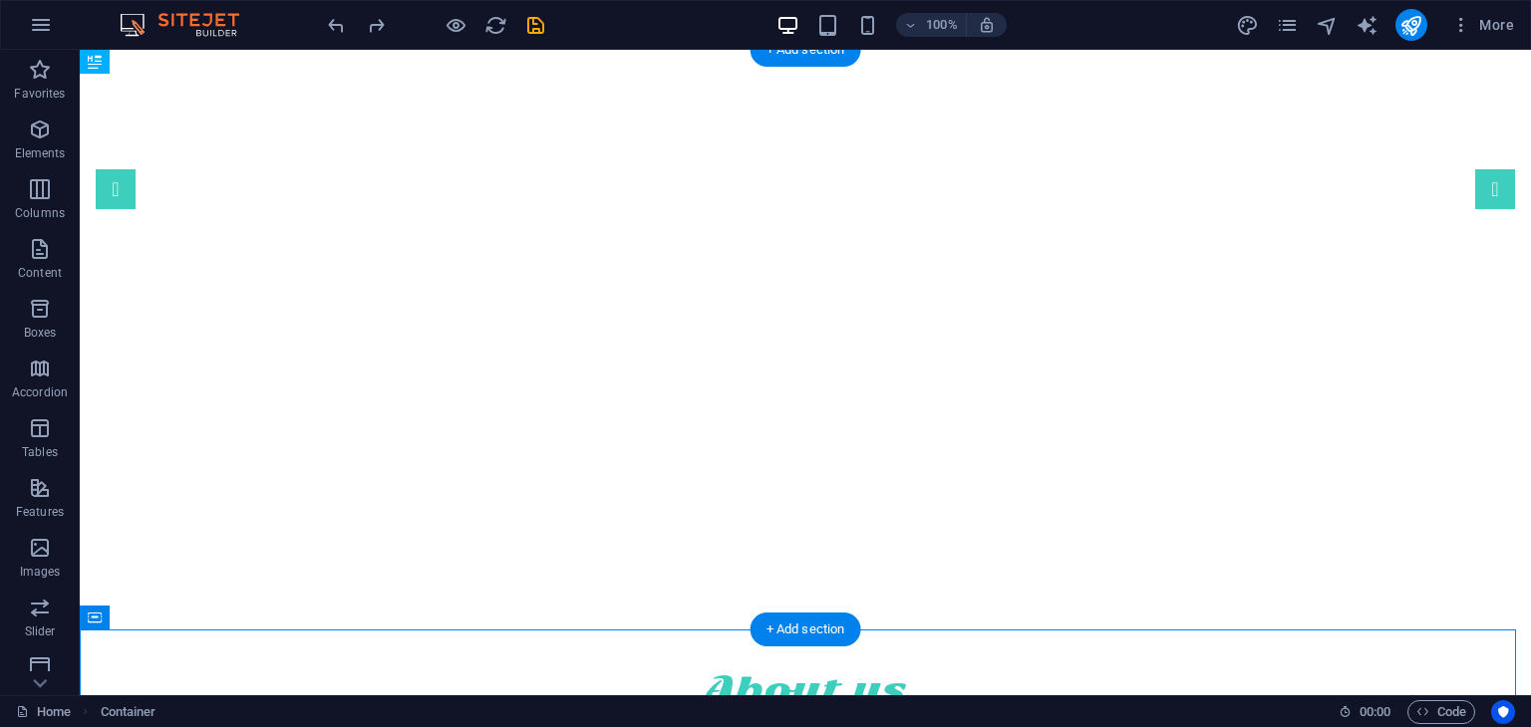
scroll to position [0, 0]
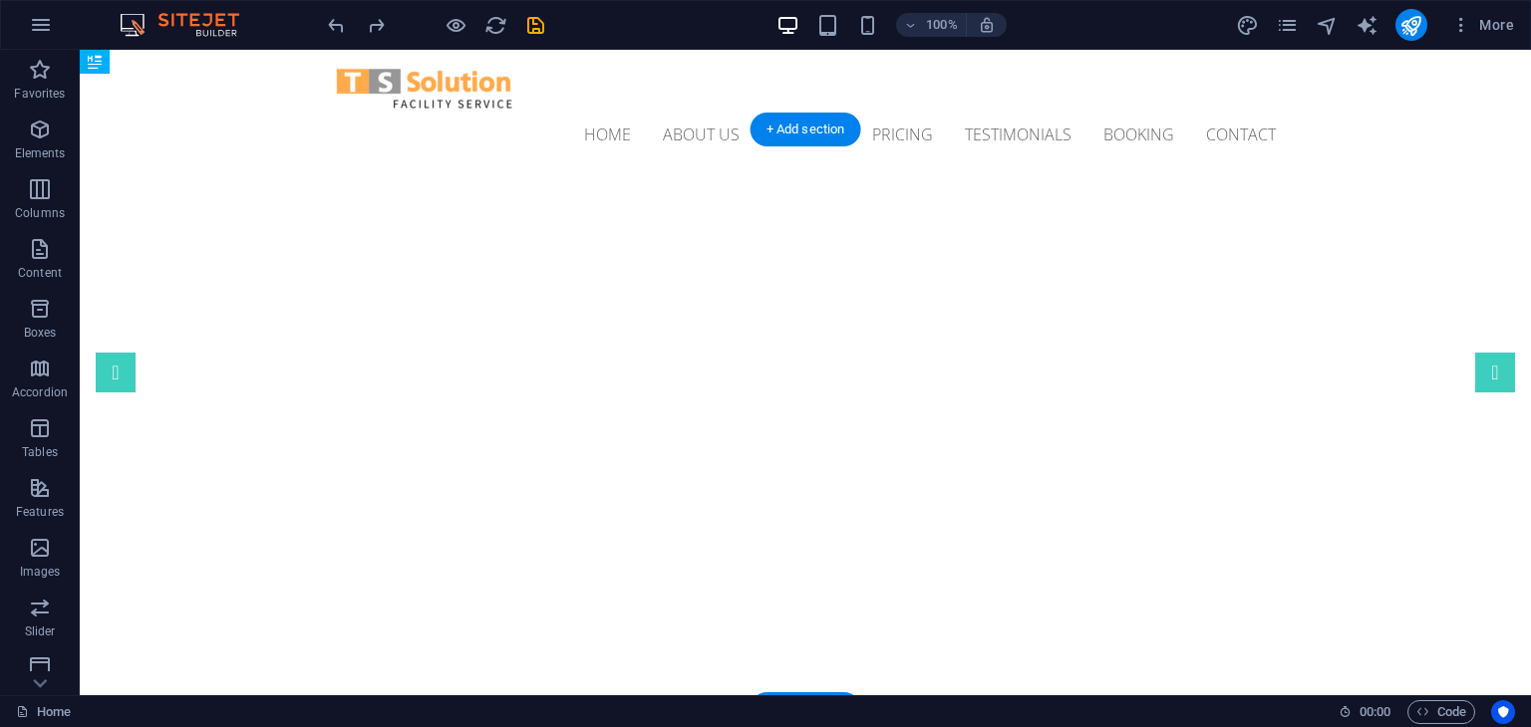
click at [773, 174] on img "1/1" at bounding box center [798, 174] width 1436 height 0
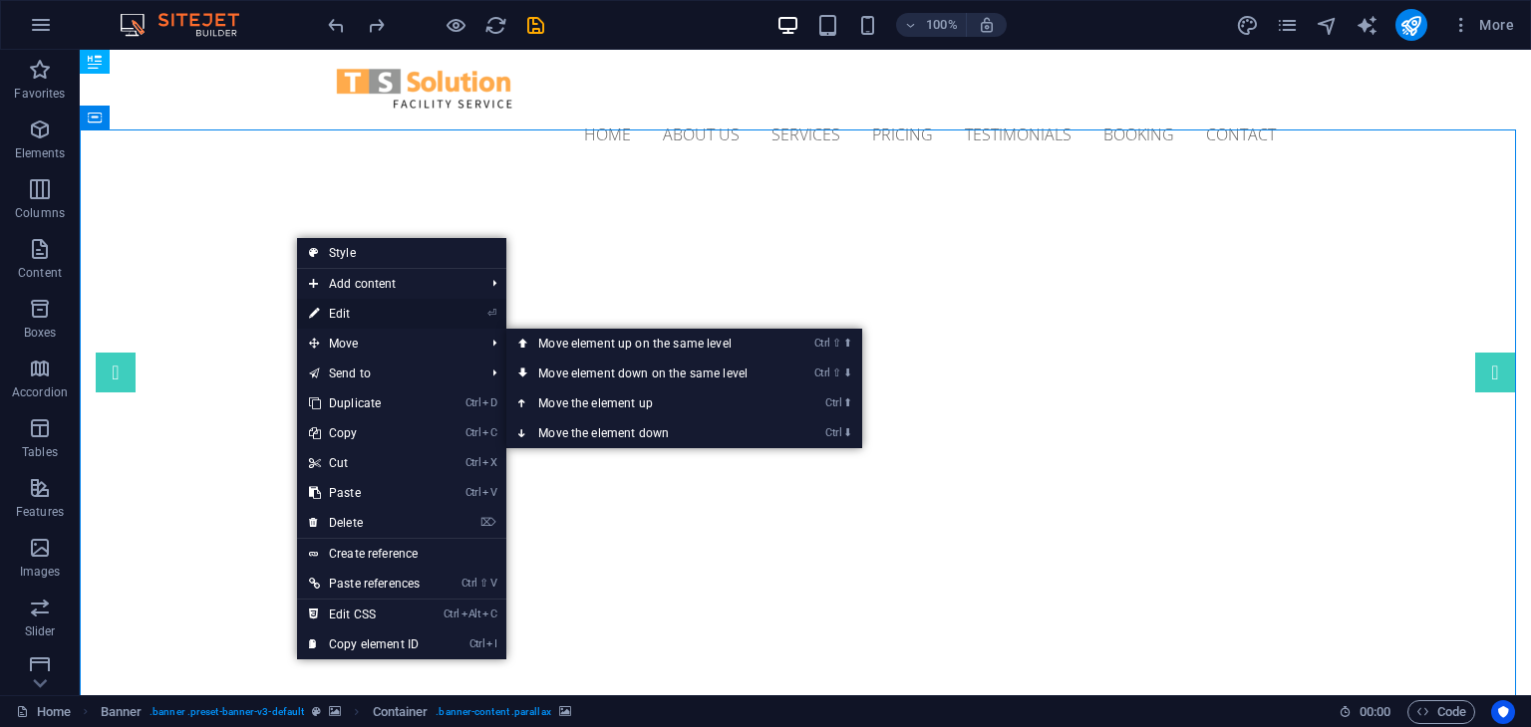
click at [349, 303] on link "⏎ Edit" at bounding box center [364, 314] width 135 height 30
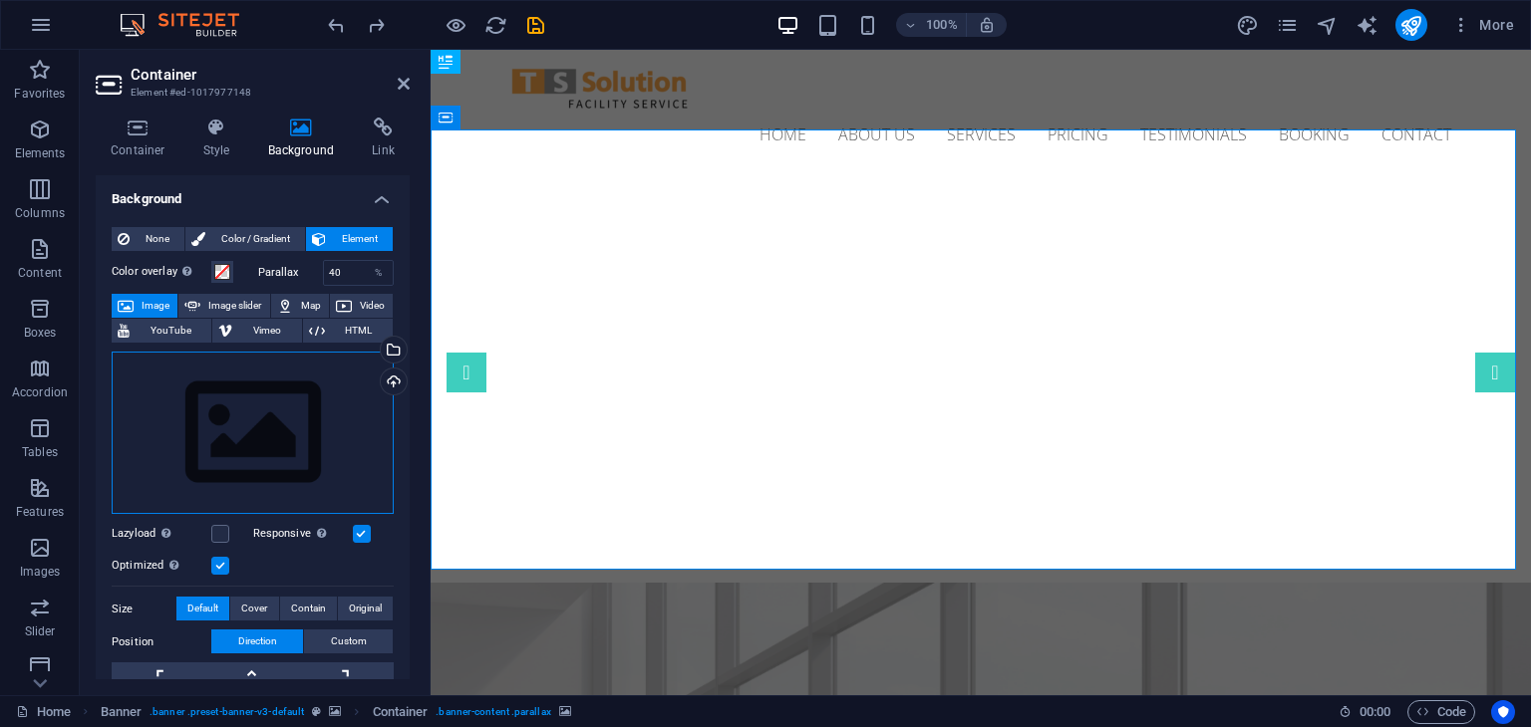
click at [271, 472] on div "Drag files here, click to choose files or select files from Files or our free s…" at bounding box center [253, 433] width 282 height 163
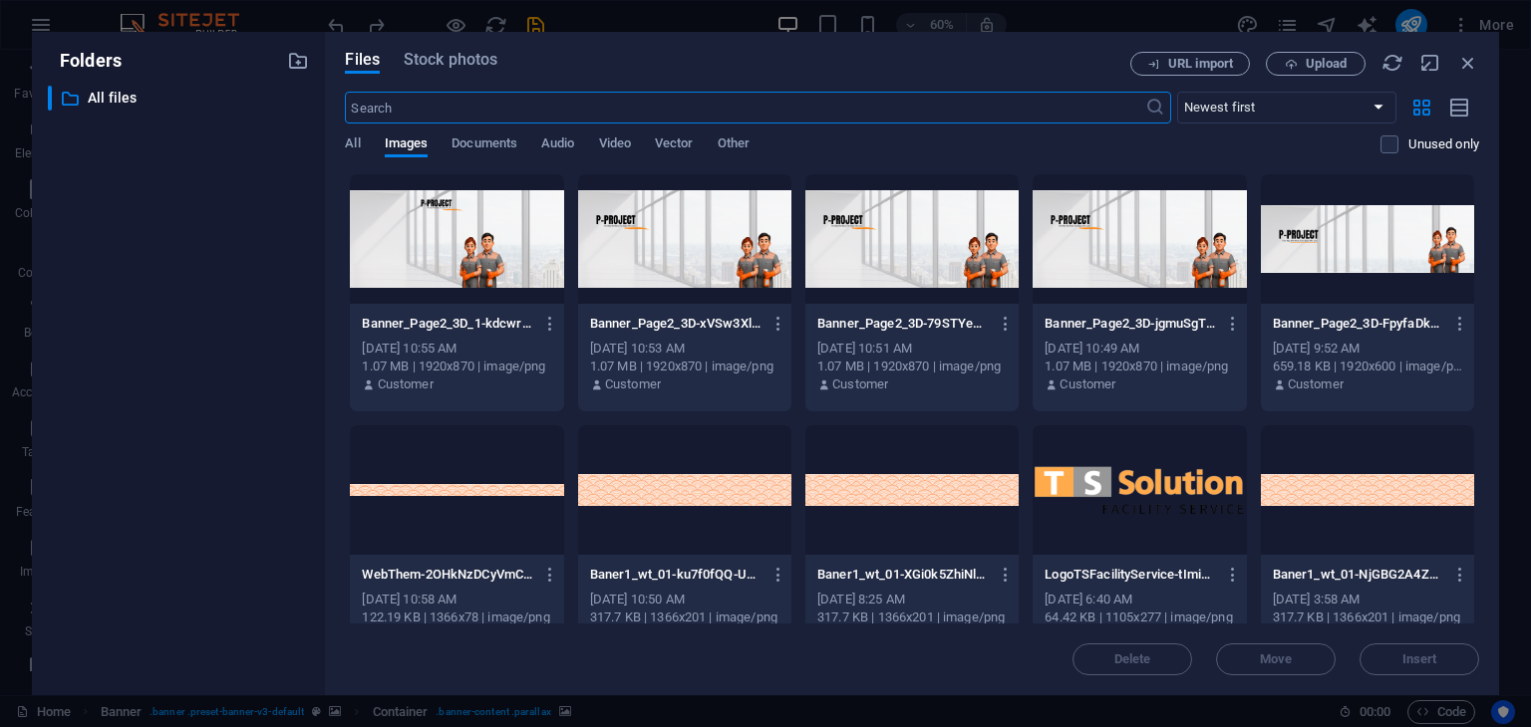
click at [495, 256] on div at bounding box center [456, 239] width 213 height 130
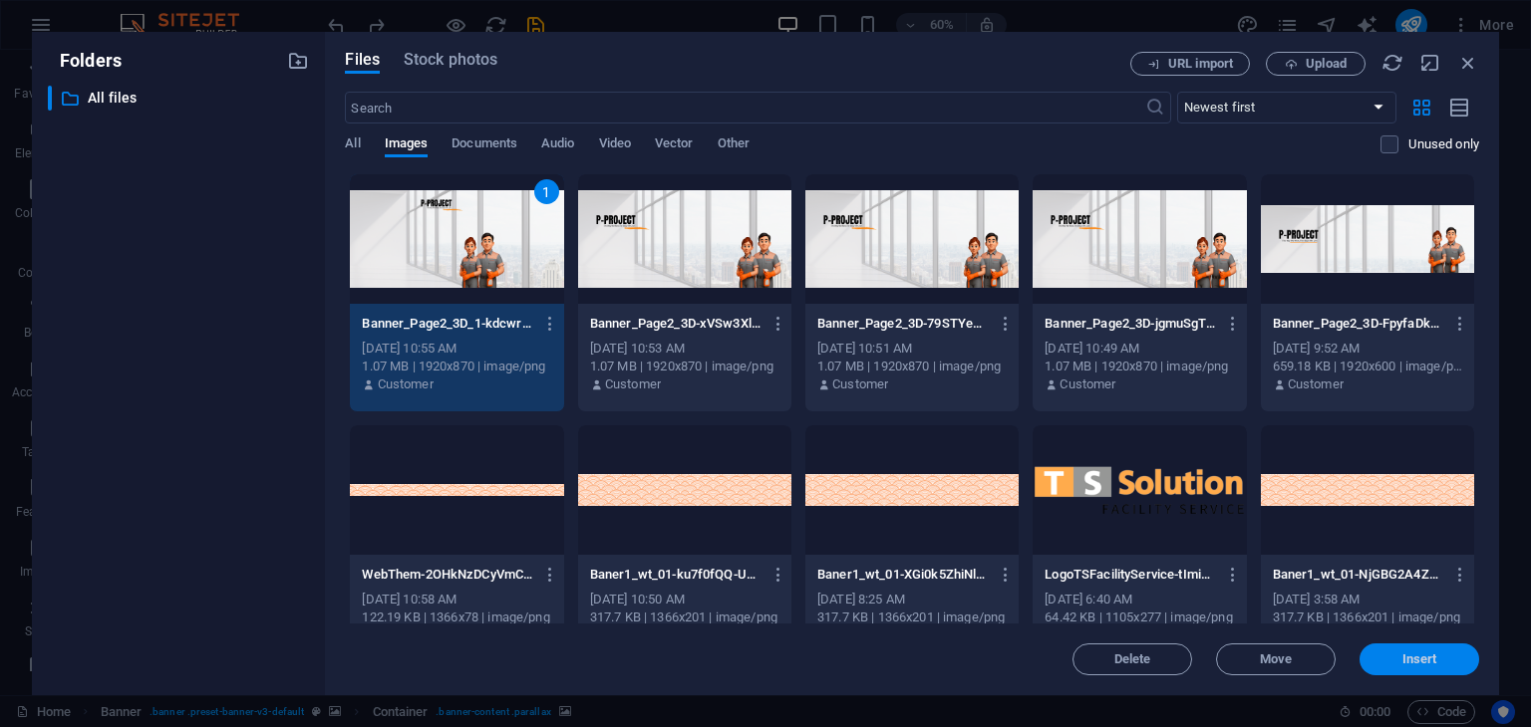
click at [1441, 661] on span "Insert" at bounding box center [1419, 660] width 104 height 12
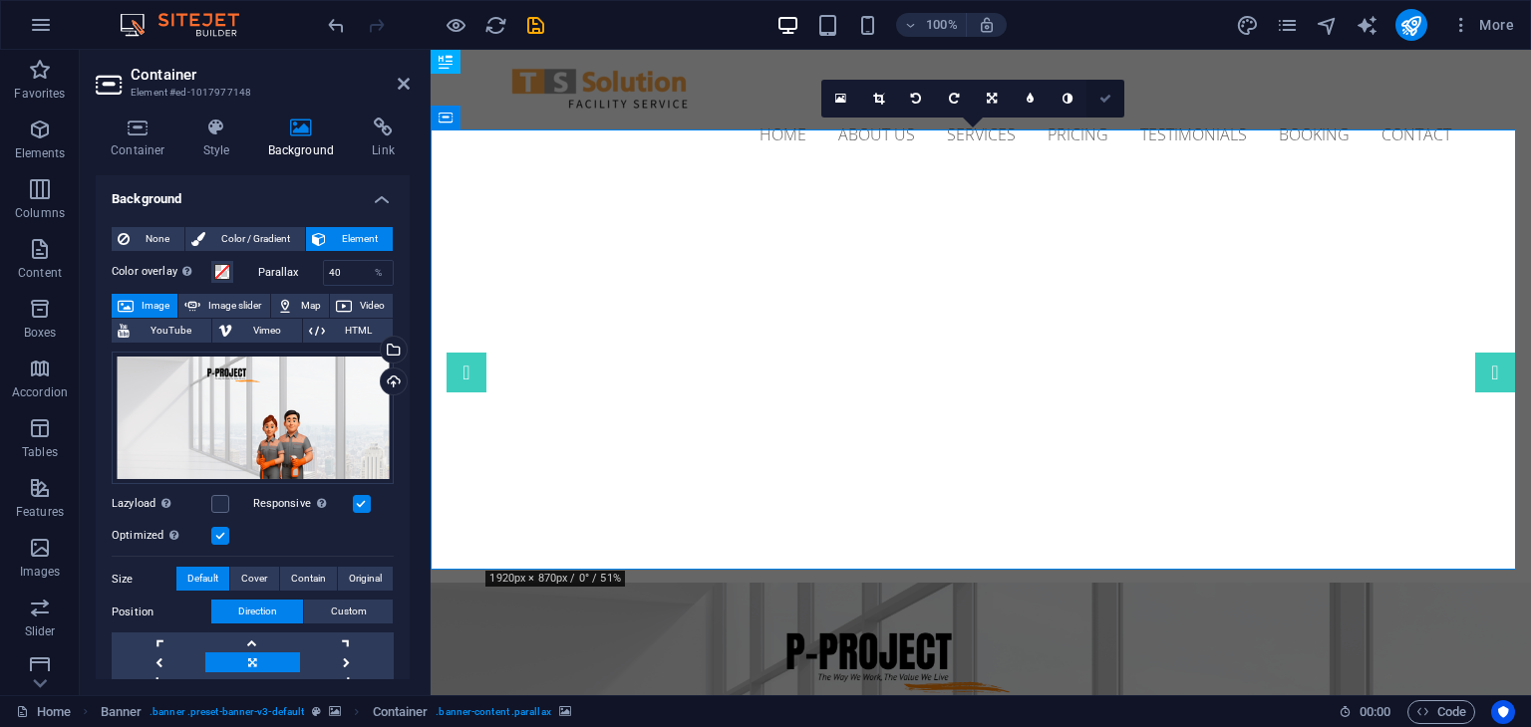
click at [1108, 97] on icon at bounding box center [1105, 99] width 12 height 12
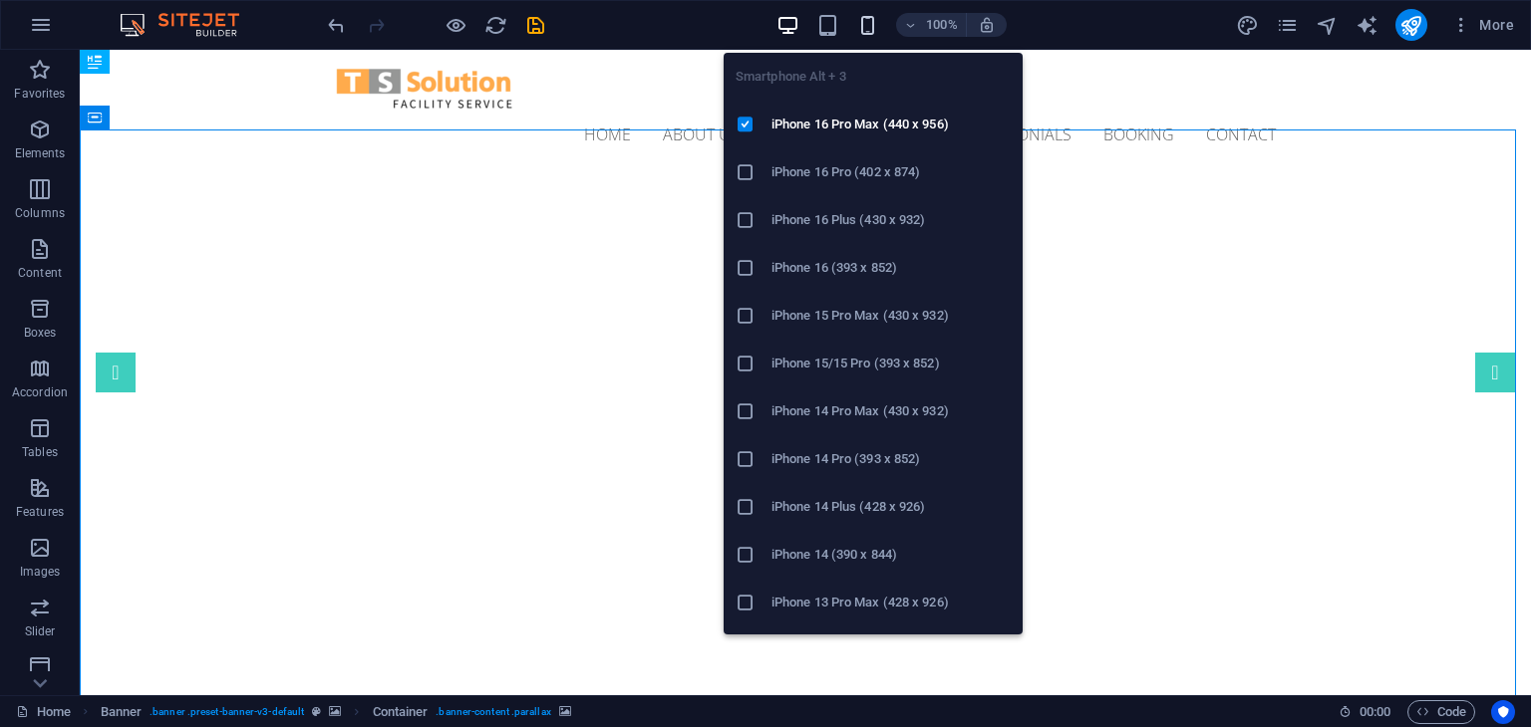
click at [868, 25] on icon "button" at bounding box center [867, 25] width 23 height 23
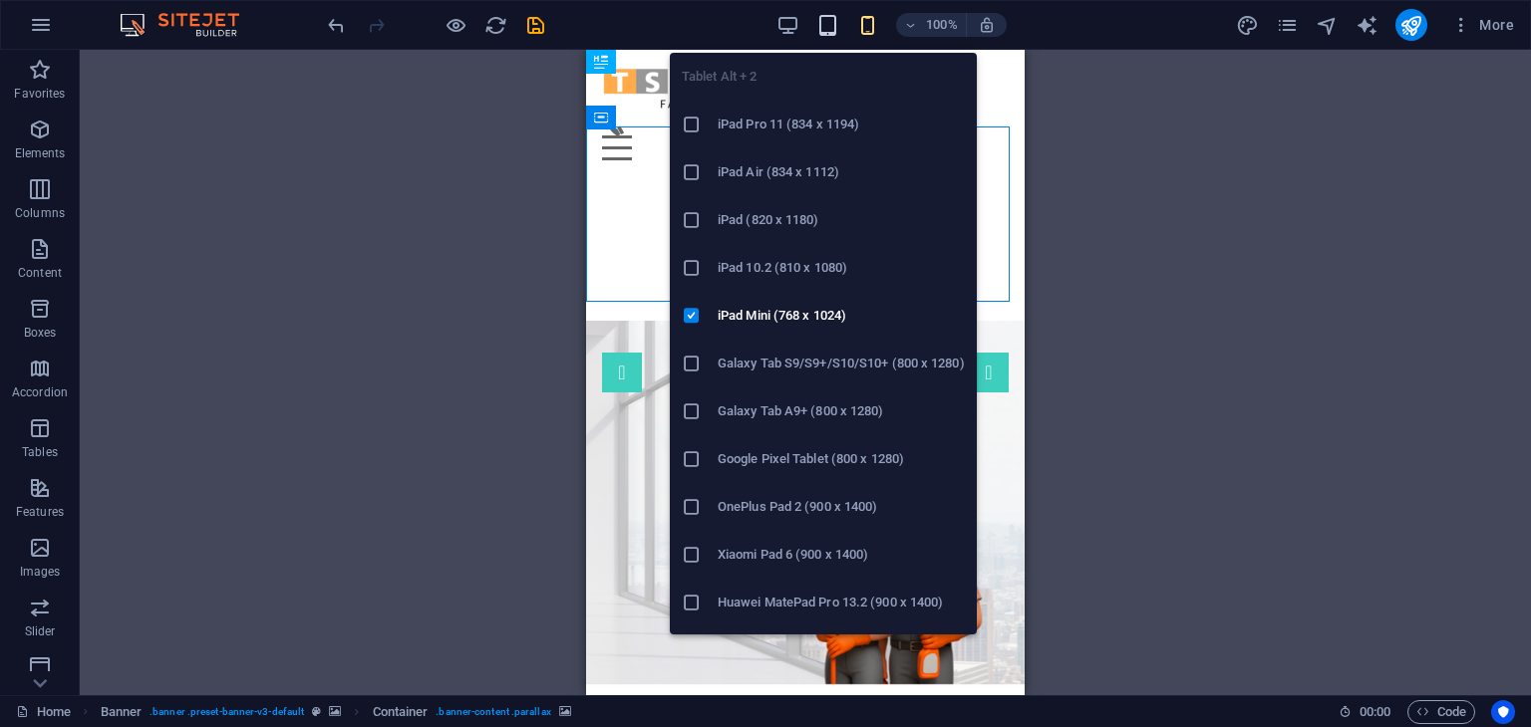
click at [825, 20] on icon "button" at bounding box center [827, 25] width 23 height 23
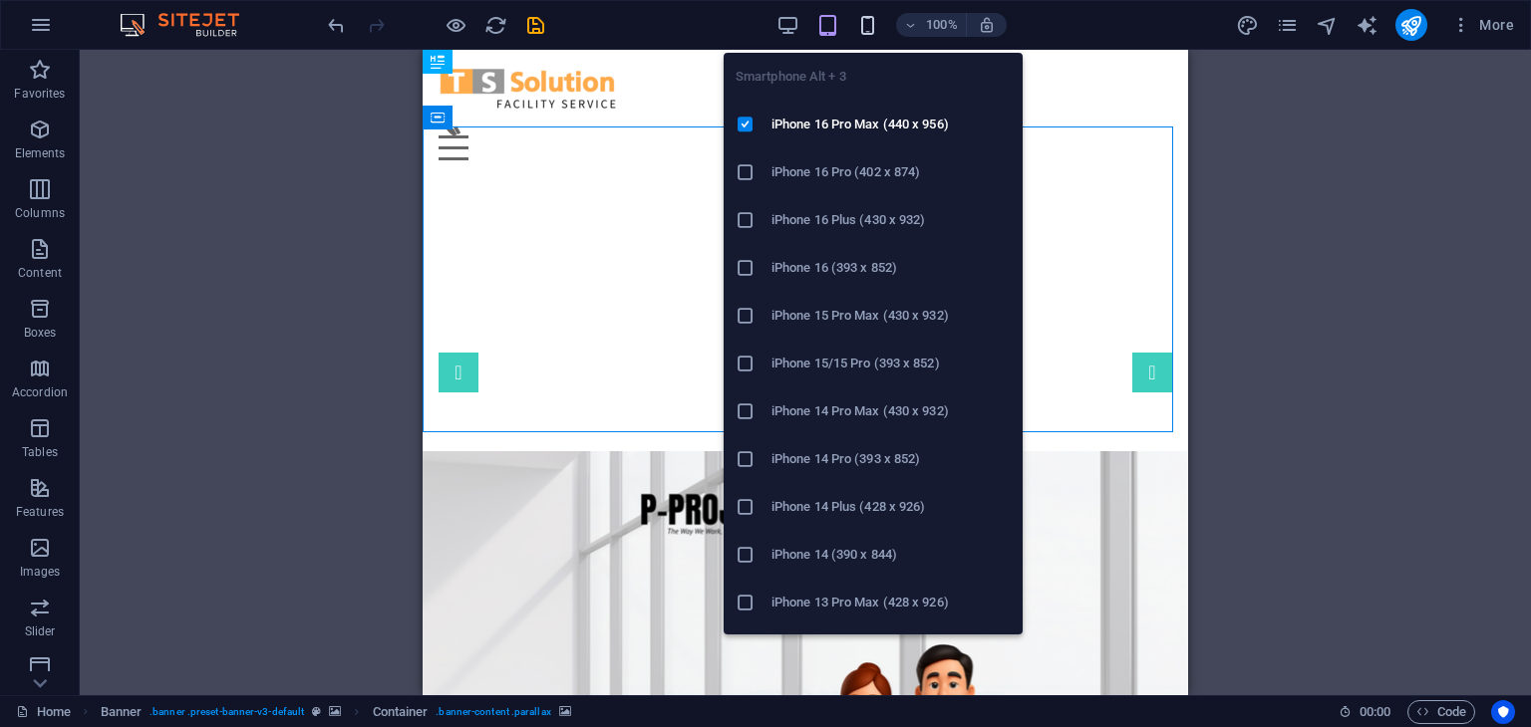
click at [867, 23] on icon "button" at bounding box center [867, 25] width 23 height 23
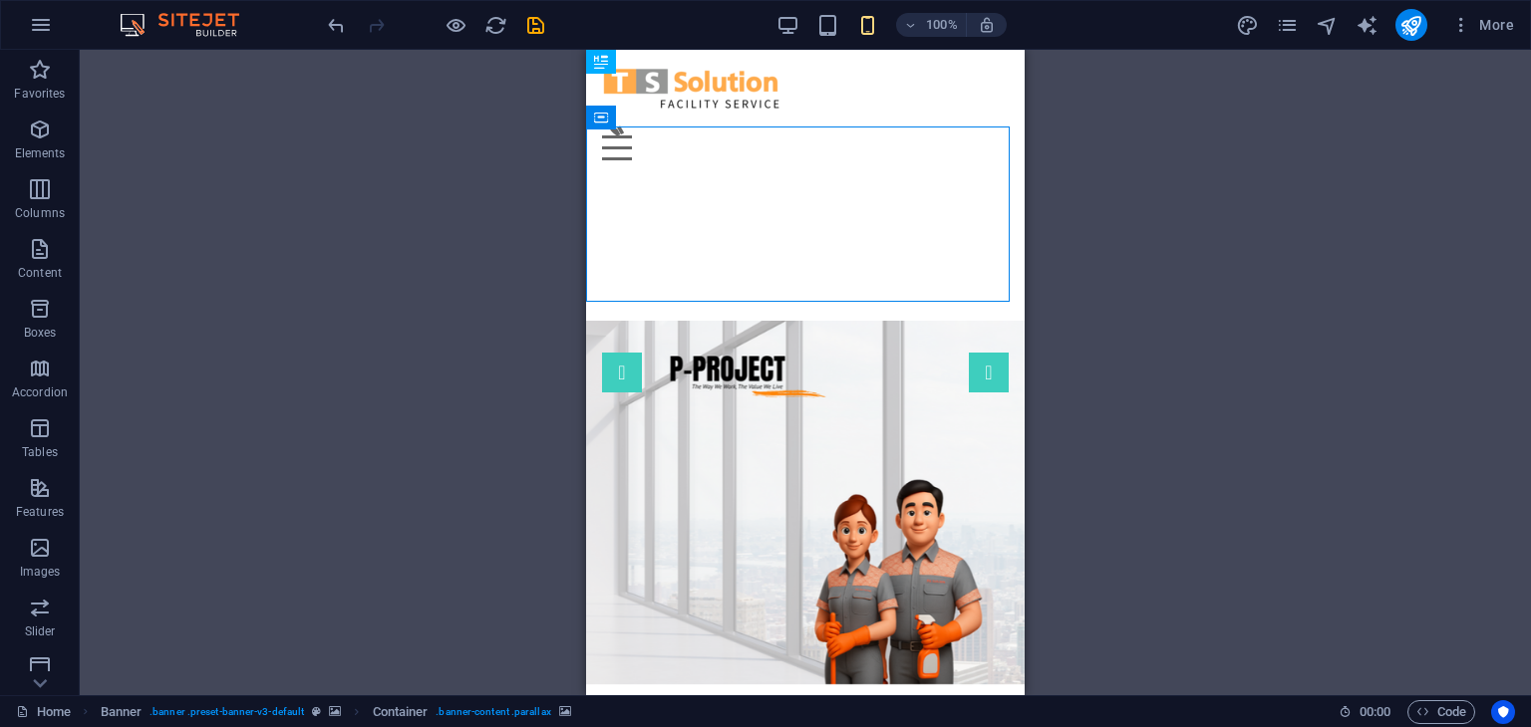
click at [1144, 404] on div "Drag here to replace the existing content. Press “Ctrl” if you want to create a…" at bounding box center [805, 373] width 1451 height 646
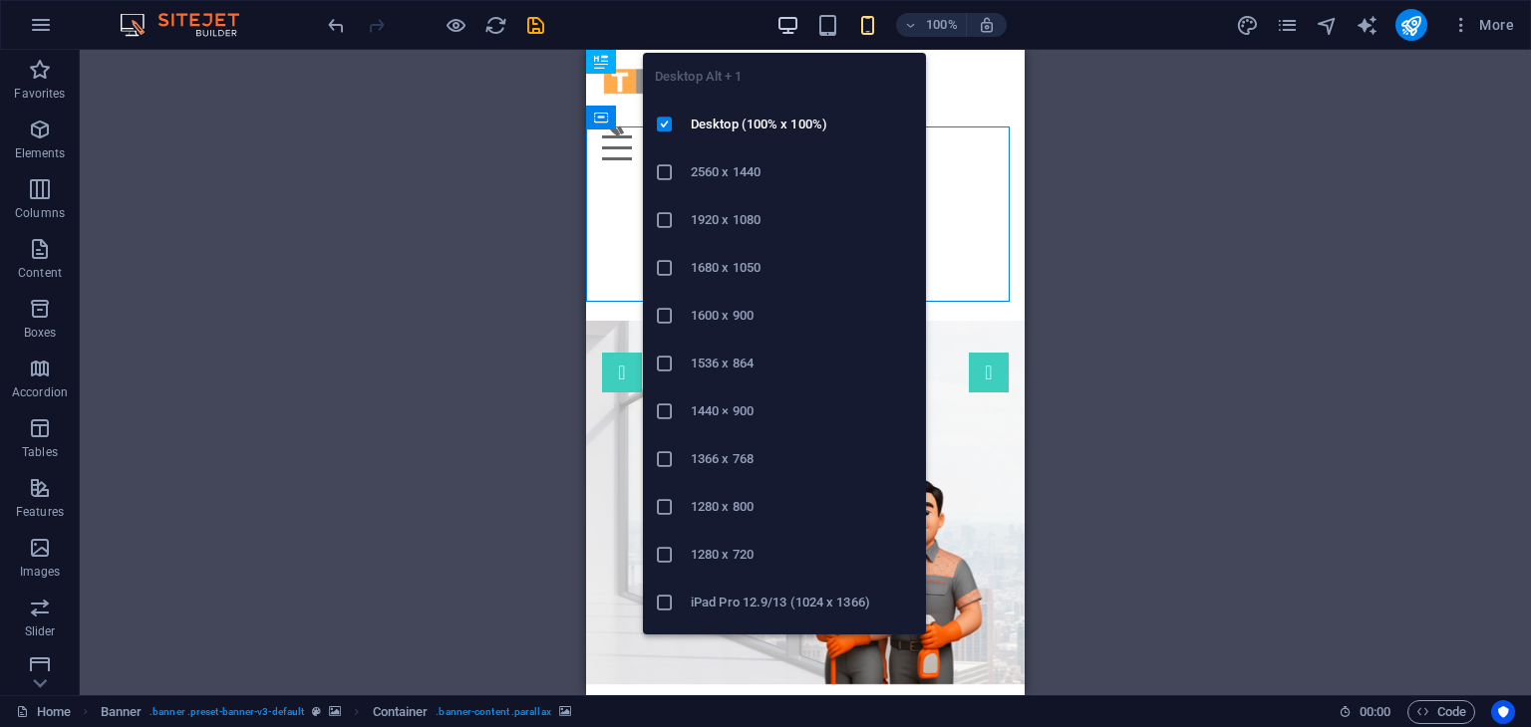
click at [781, 15] on icon "button" at bounding box center [787, 25] width 23 height 23
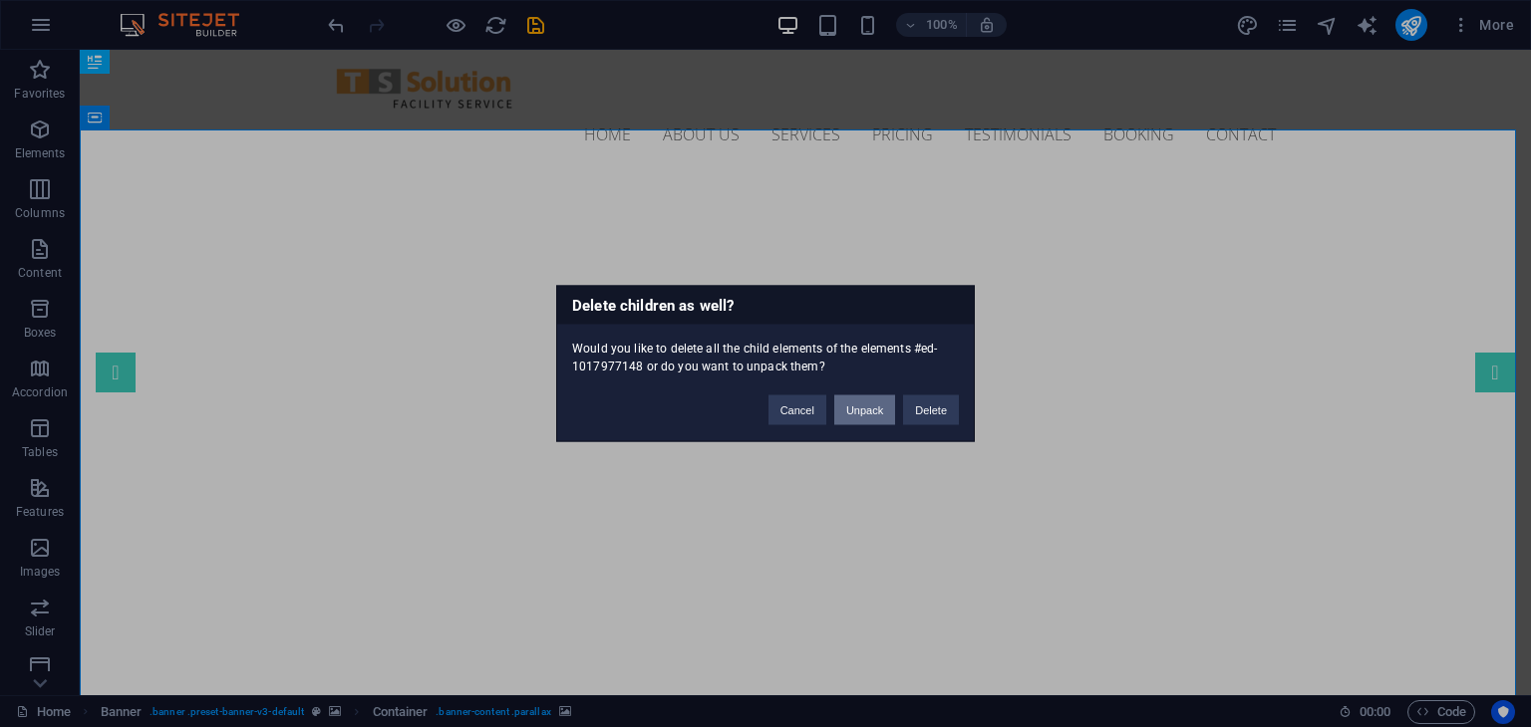
click at [876, 414] on button "Unpack" at bounding box center [864, 411] width 61 height 30
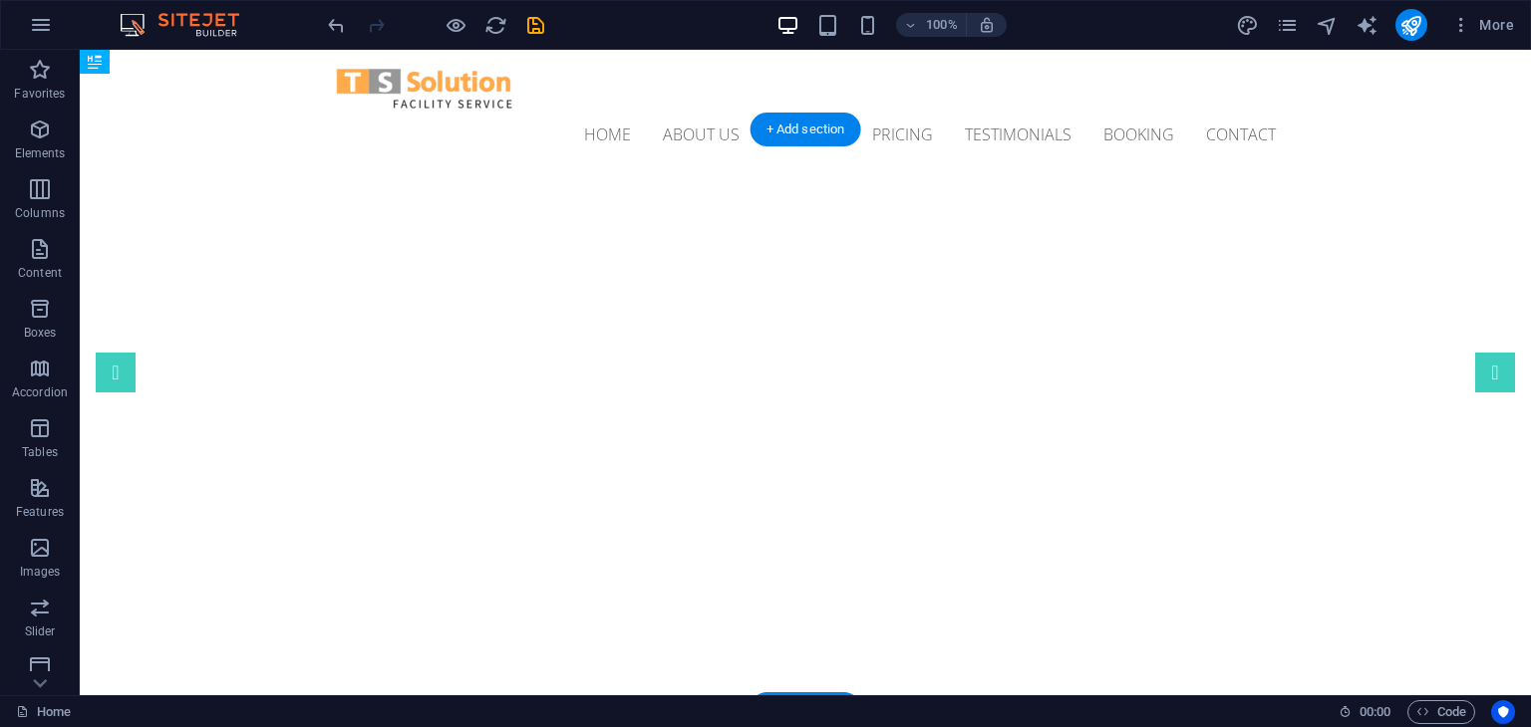
click at [775, 174] on img "1/1" at bounding box center [798, 174] width 1436 height 0
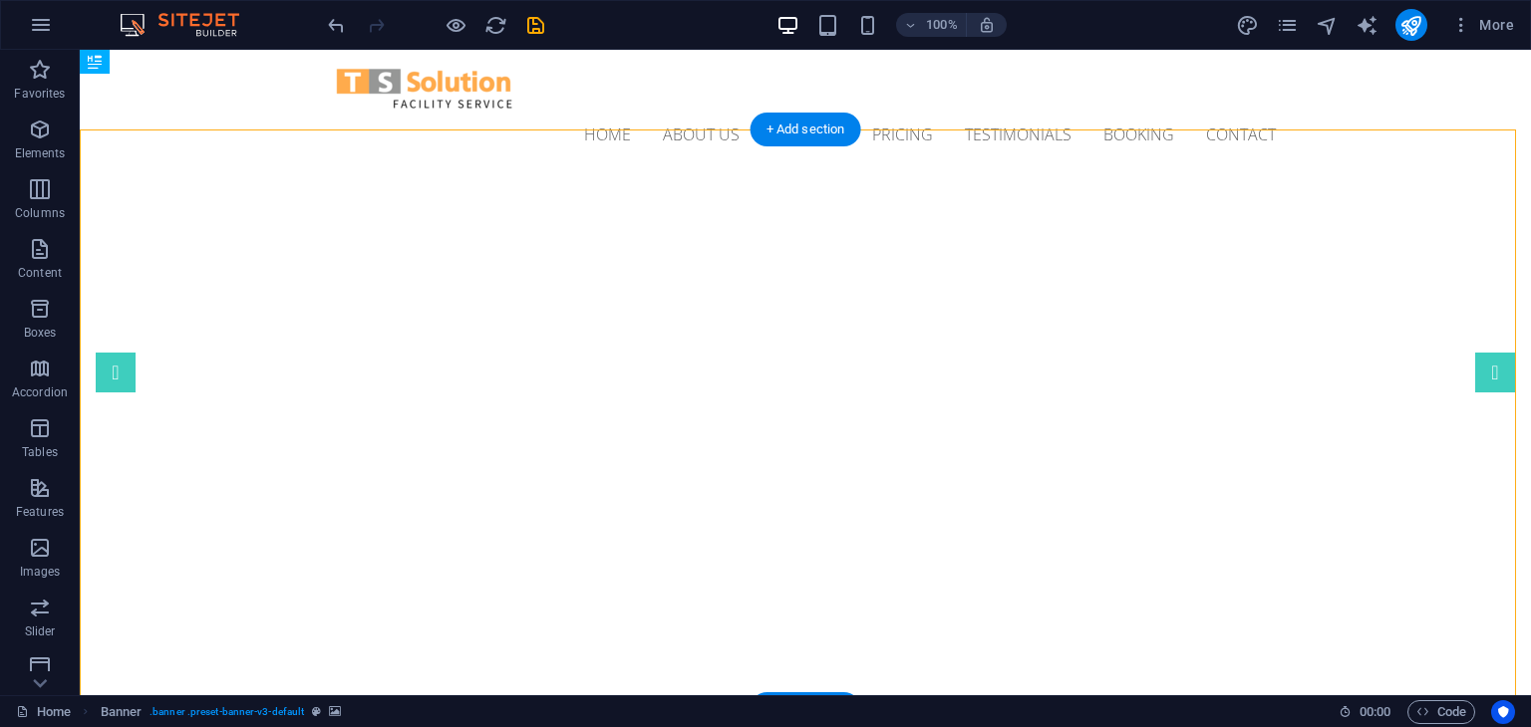
click at [775, 174] on img "1/1" at bounding box center [798, 174] width 1436 height 0
select select "ms"
select select "s"
select select "progressive"
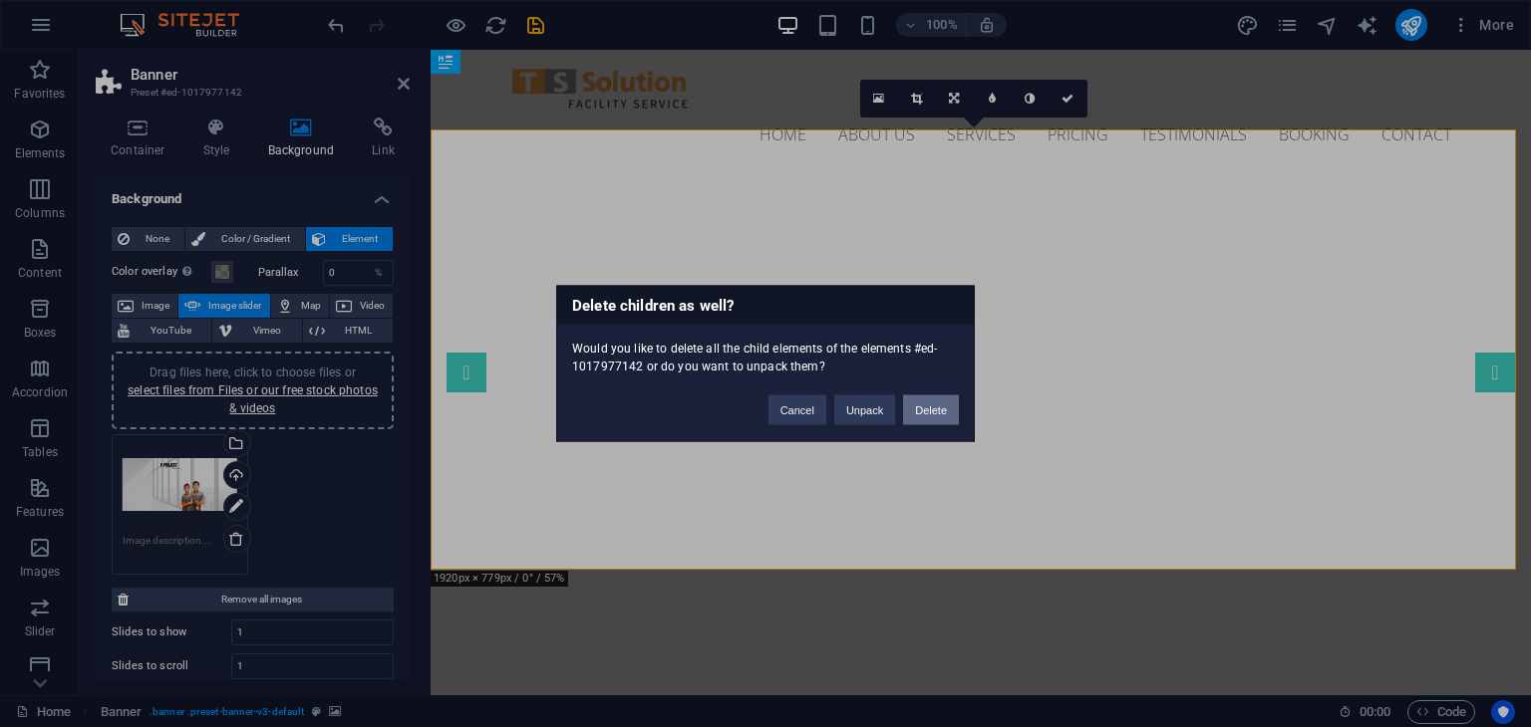
click at [944, 413] on button "Delete" at bounding box center [931, 411] width 56 height 30
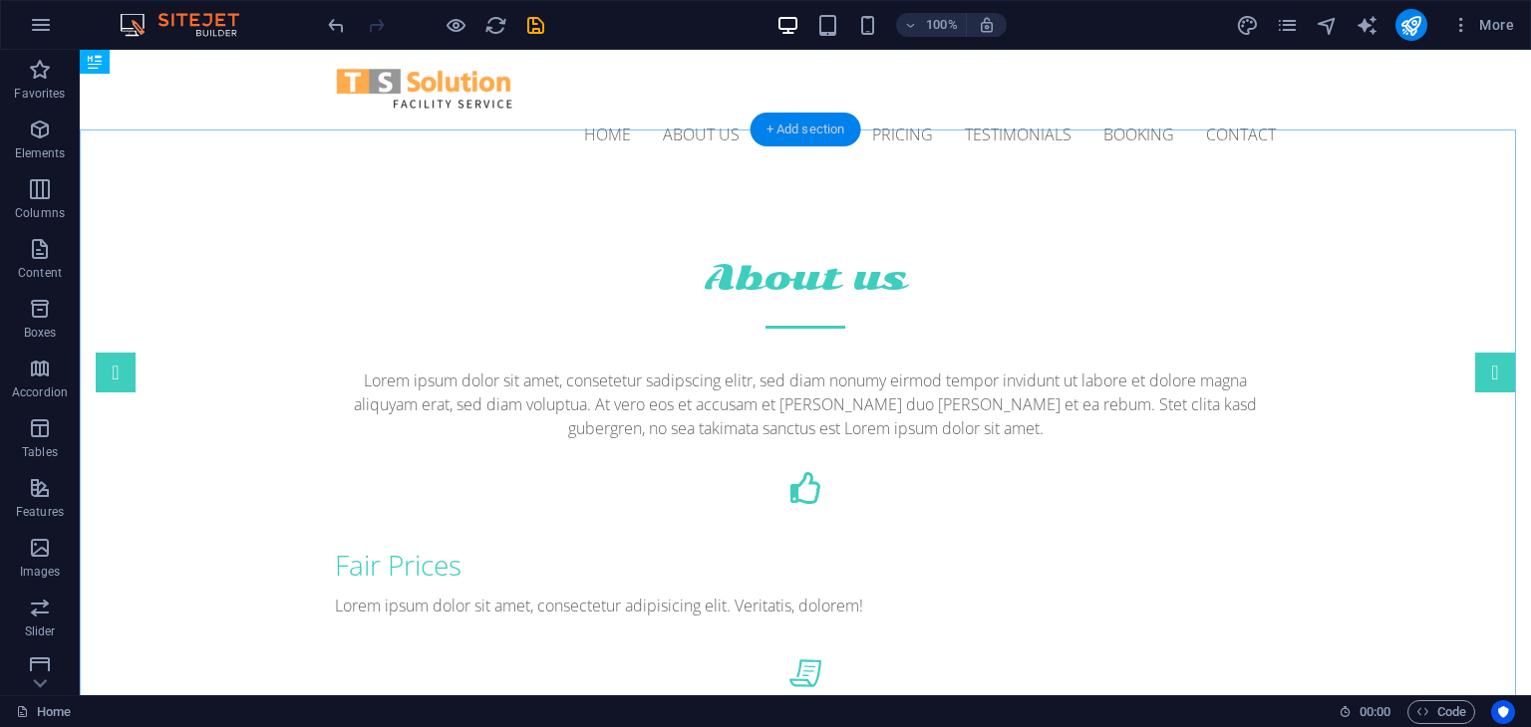
click at [812, 132] on div "+ Add section" at bounding box center [805, 130] width 111 height 34
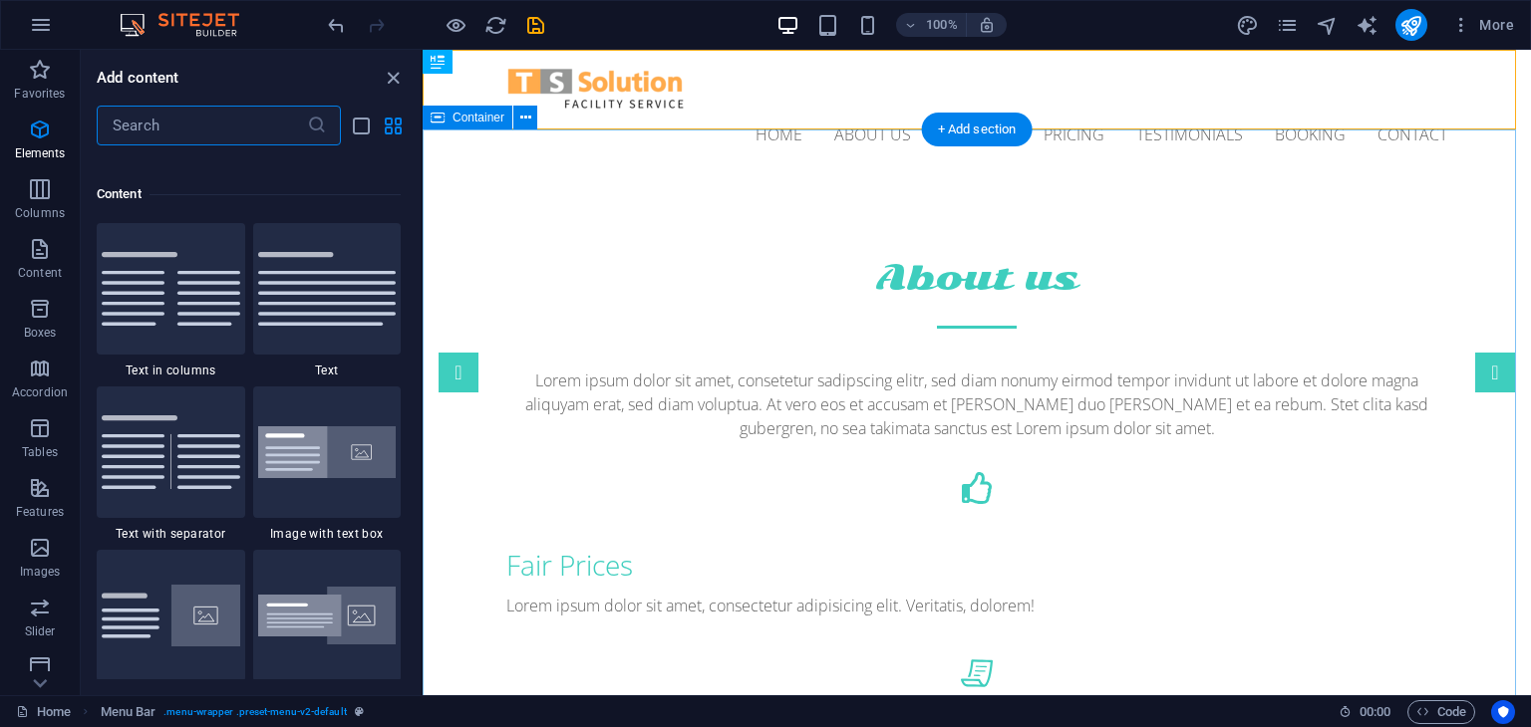
scroll to position [3487, 0]
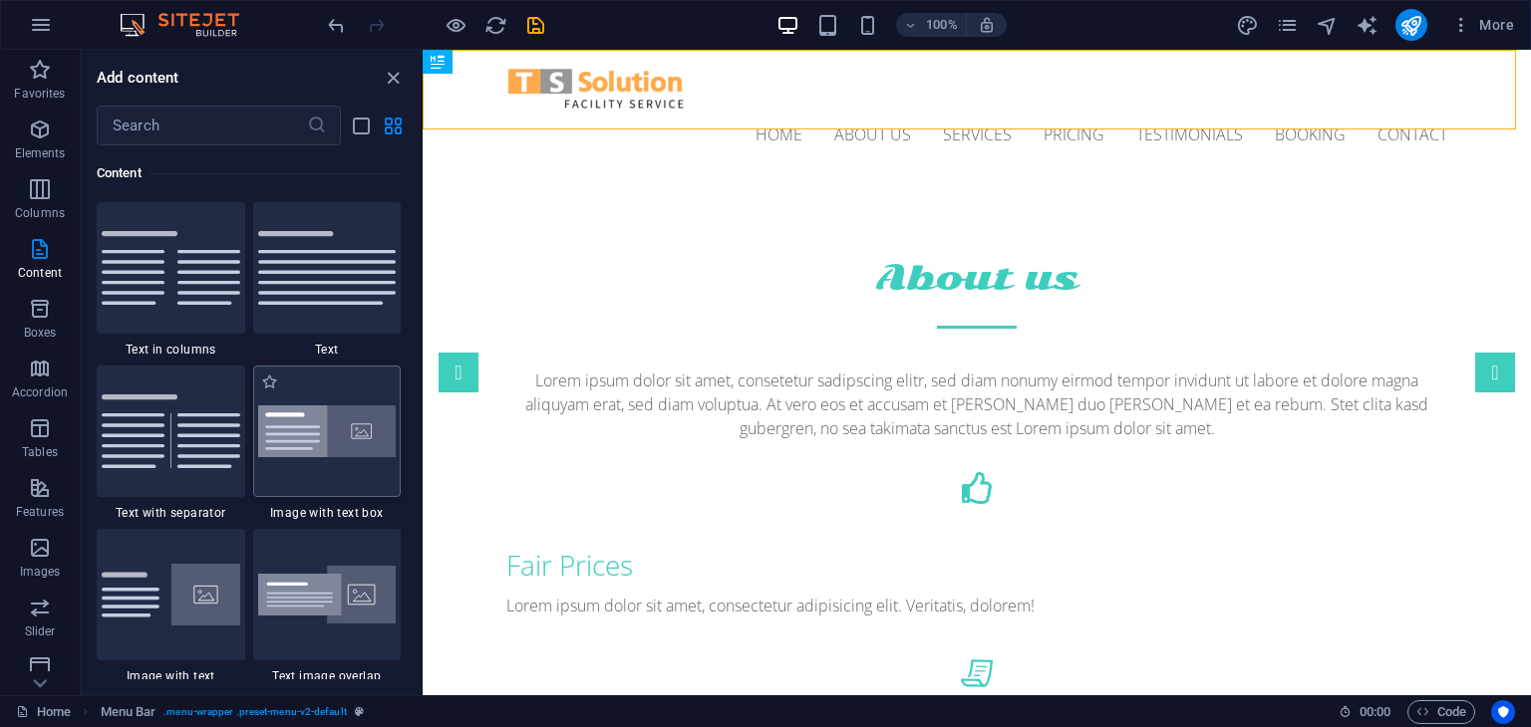
click at [291, 443] on img at bounding box center [327, 432] width 139 height 53
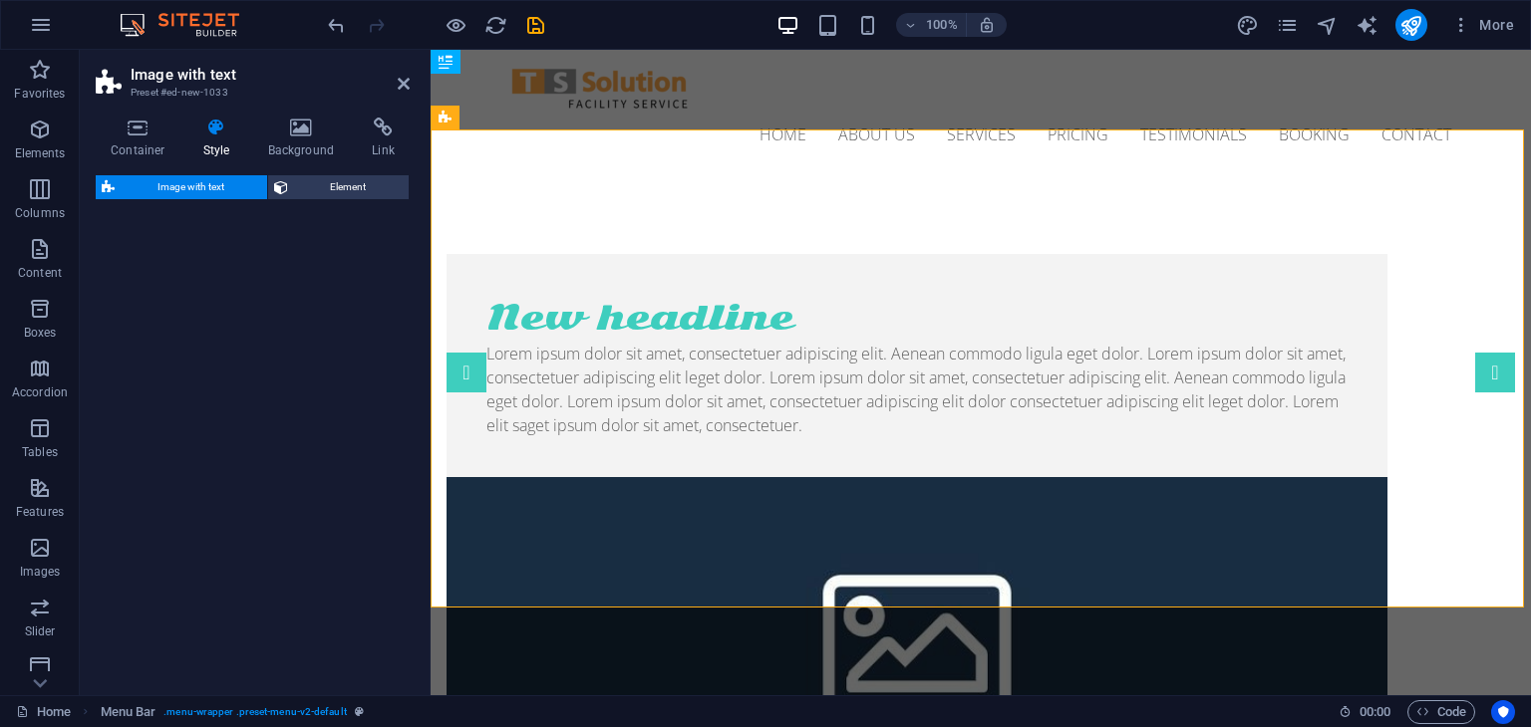
select select "rem"
select select "px"
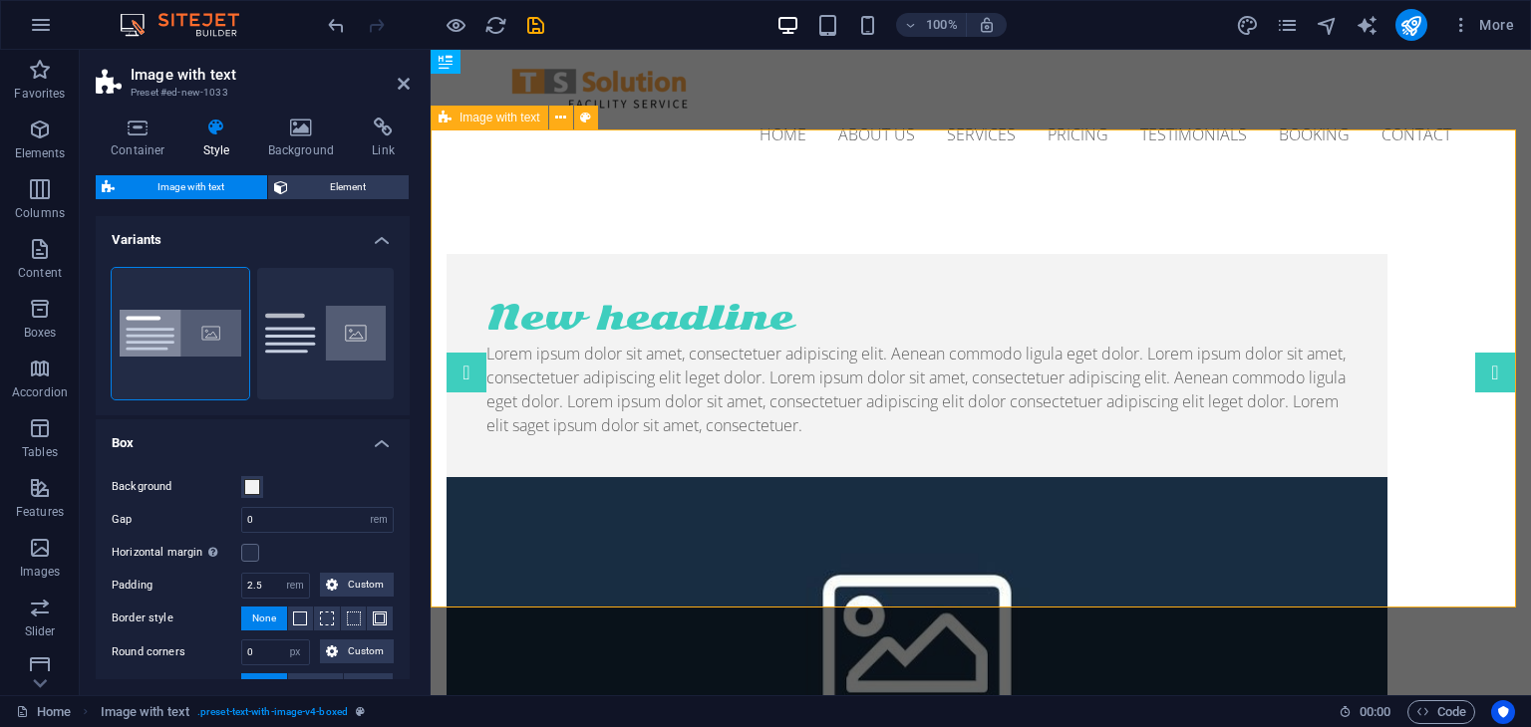
click at [1143, 564] on div "New headline Lorem ipsum dolor sit amet, consectetuer adipiscing elit. Aenean c…" at bounding box center [981, 595] width 1100 height 843
click at [1120, 477] on figure at bounding box center [916, 636] width 941 height 319
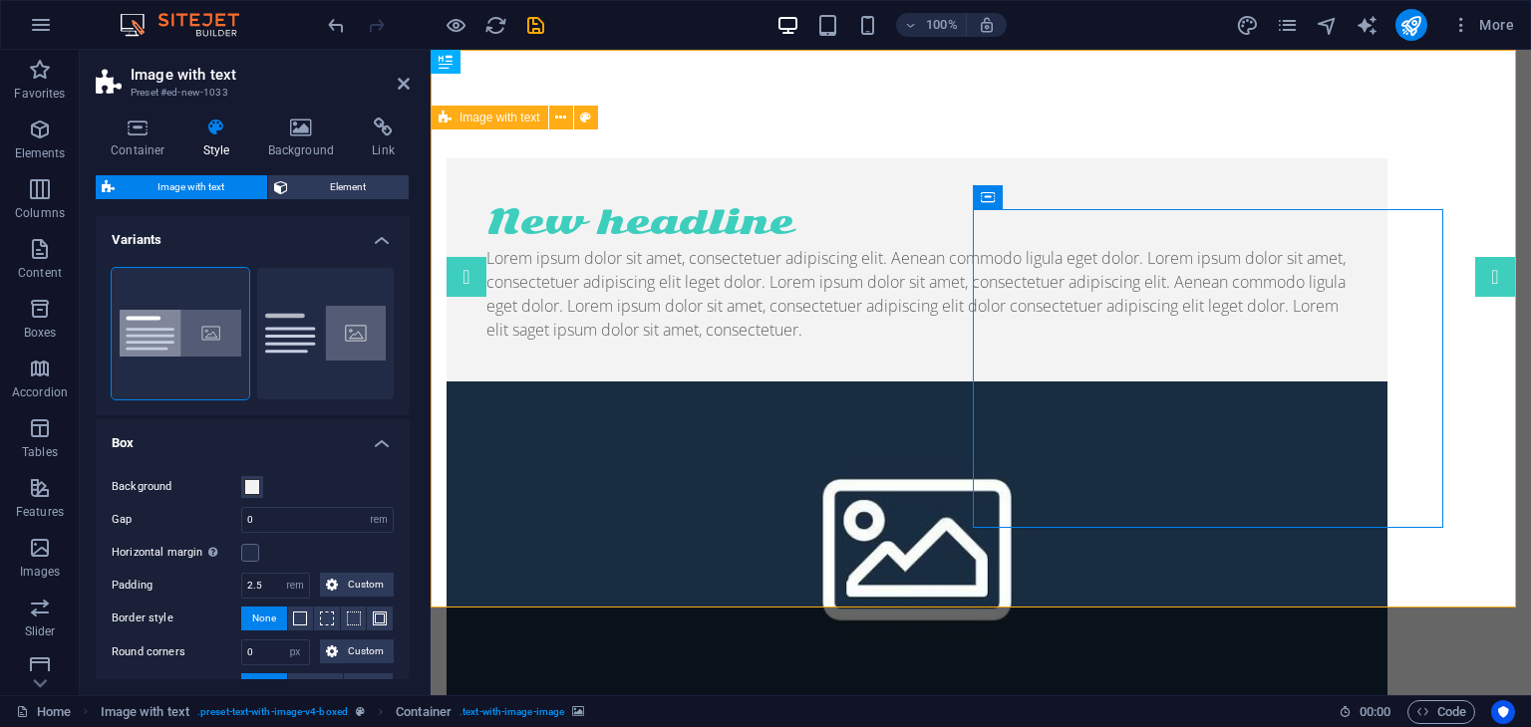
scroll to position [0, 0]
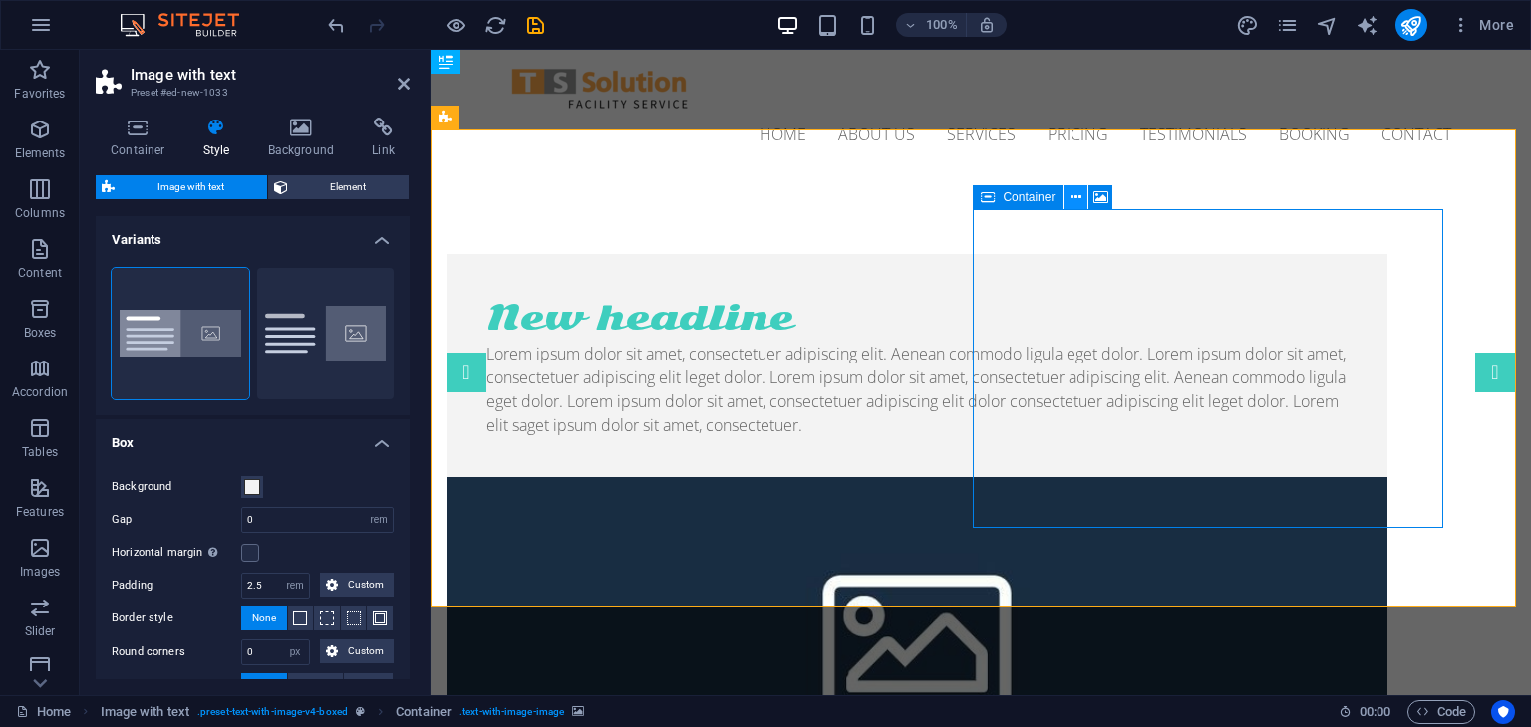
click at [1082, 206] on button at bounding box center [1075, 197] width 24 height 24
click at [1386, 514] on figure at bounding box center [916, 636] width 941 height 319
click at [307, 368] on button "Default" at bounding box center [326, 334] width 138 height 132
type input "2"
type input "0"
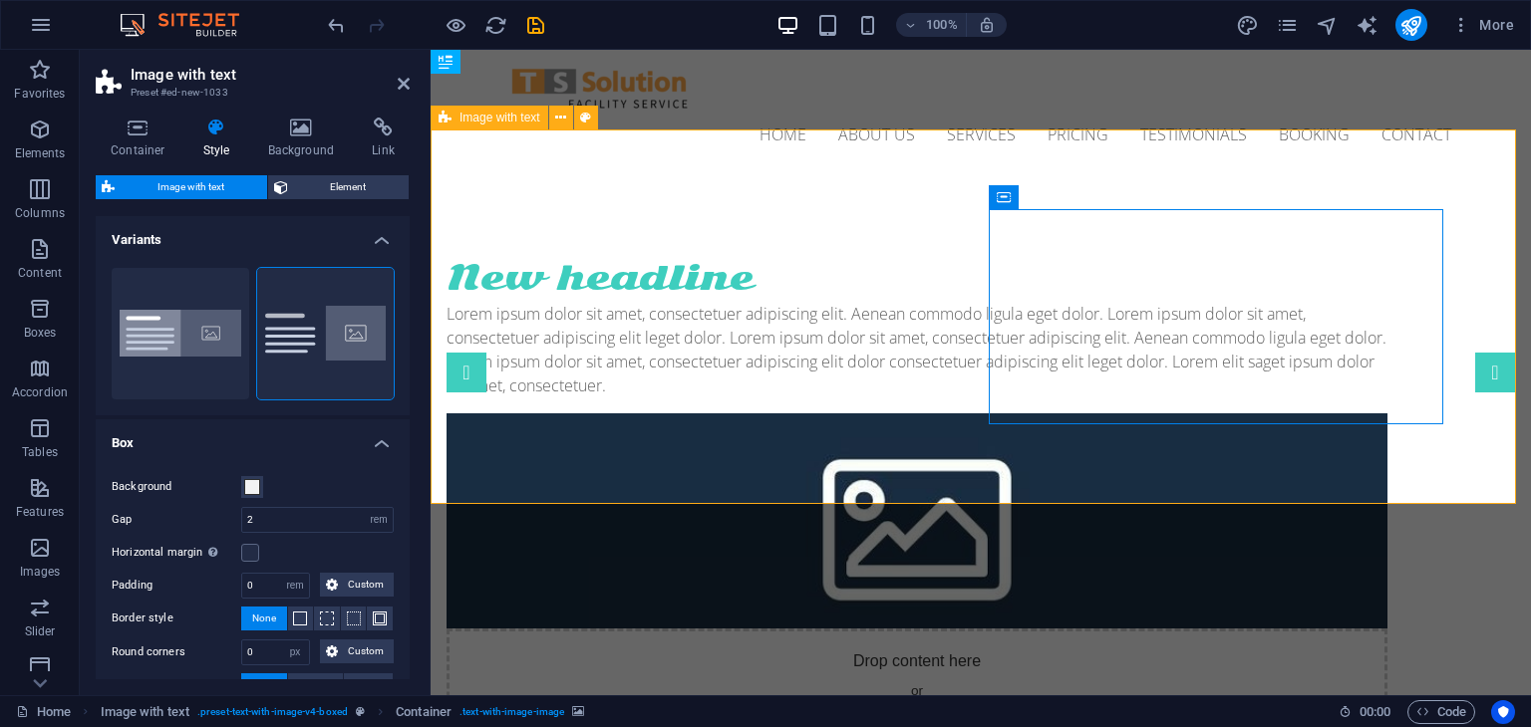
click at [1007, 174] on div "New headline Lorem ipsum dolor sit amet, consectetuer adipiscing elit. Aenean c…" at bounding box center [981, 512] width 1100 height 676
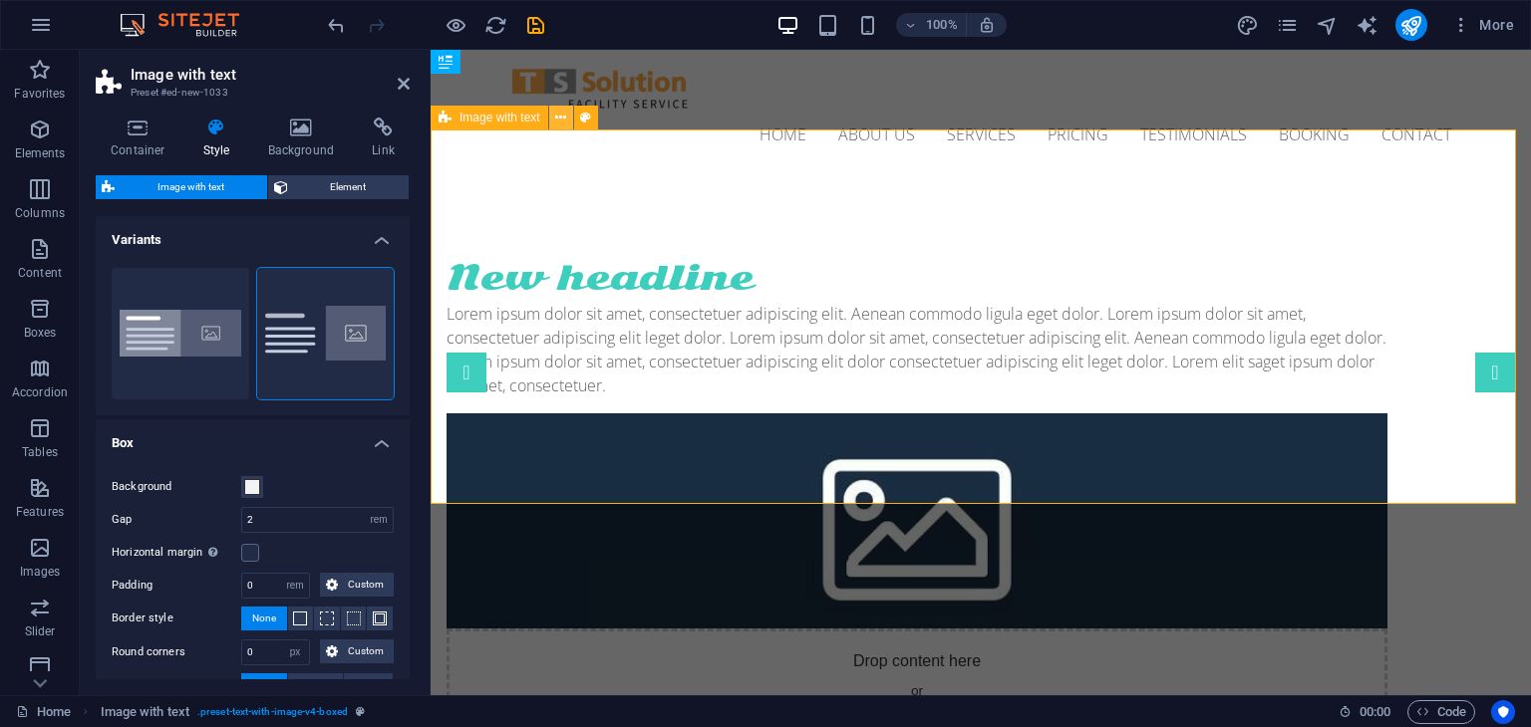
click at [558, 114] on icon at bounding box center [560, 118] width 11 height 21
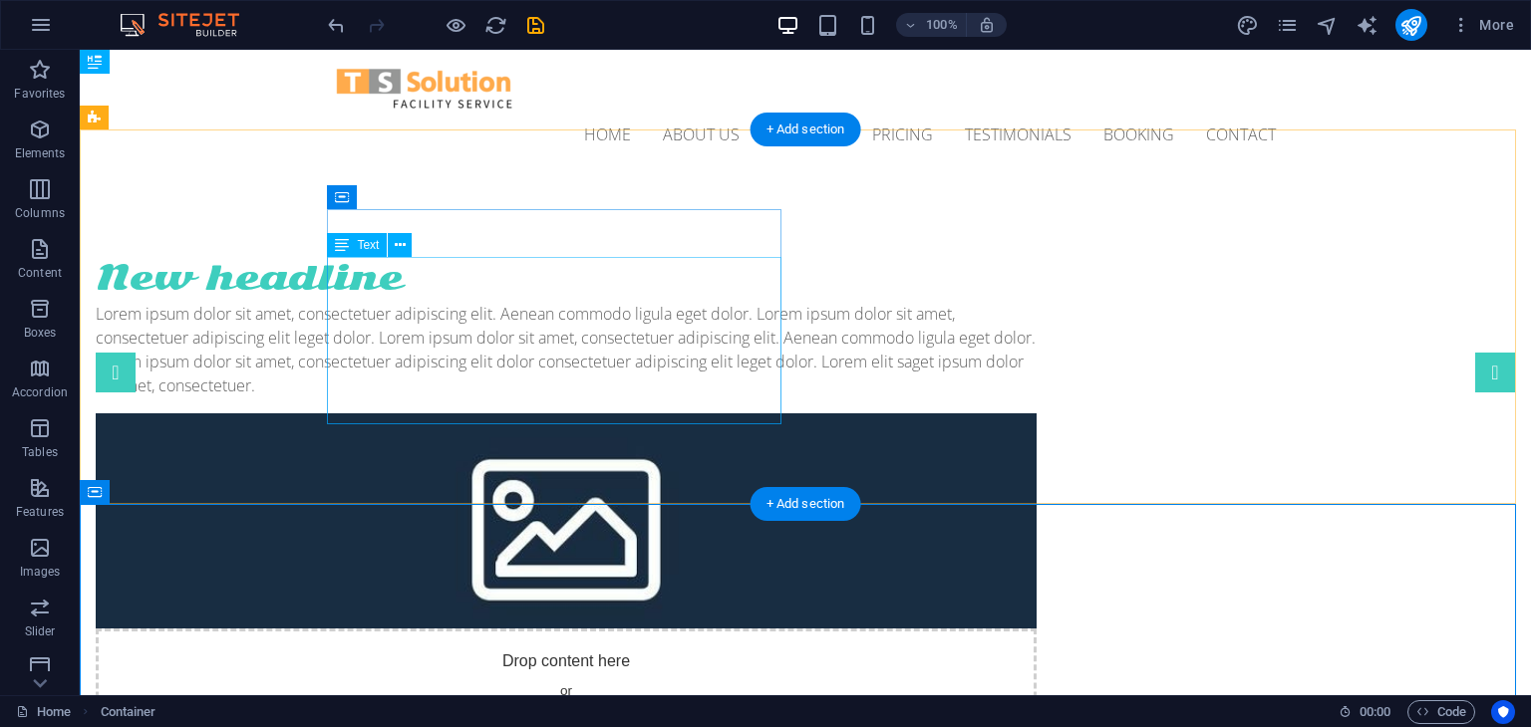
click at [721, 372] on div "Lorem ipsum dolor sit amet, consectetuer adipiscing elit. Aenean commodo ligula…" at bounding box center [566, 350] width 941 height 96
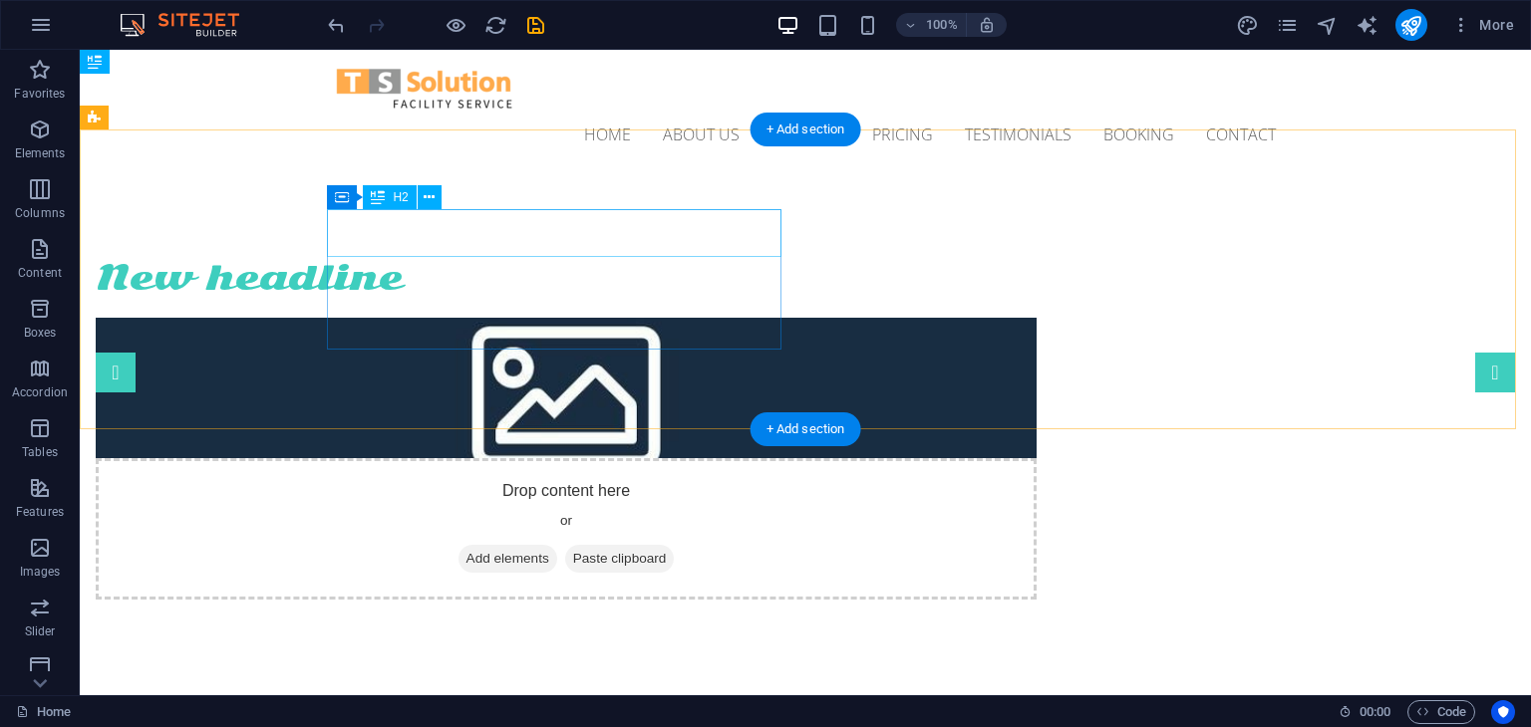
click at [622, 254] on div "New headline" at bounding box center [566, 278] width 941 height 48
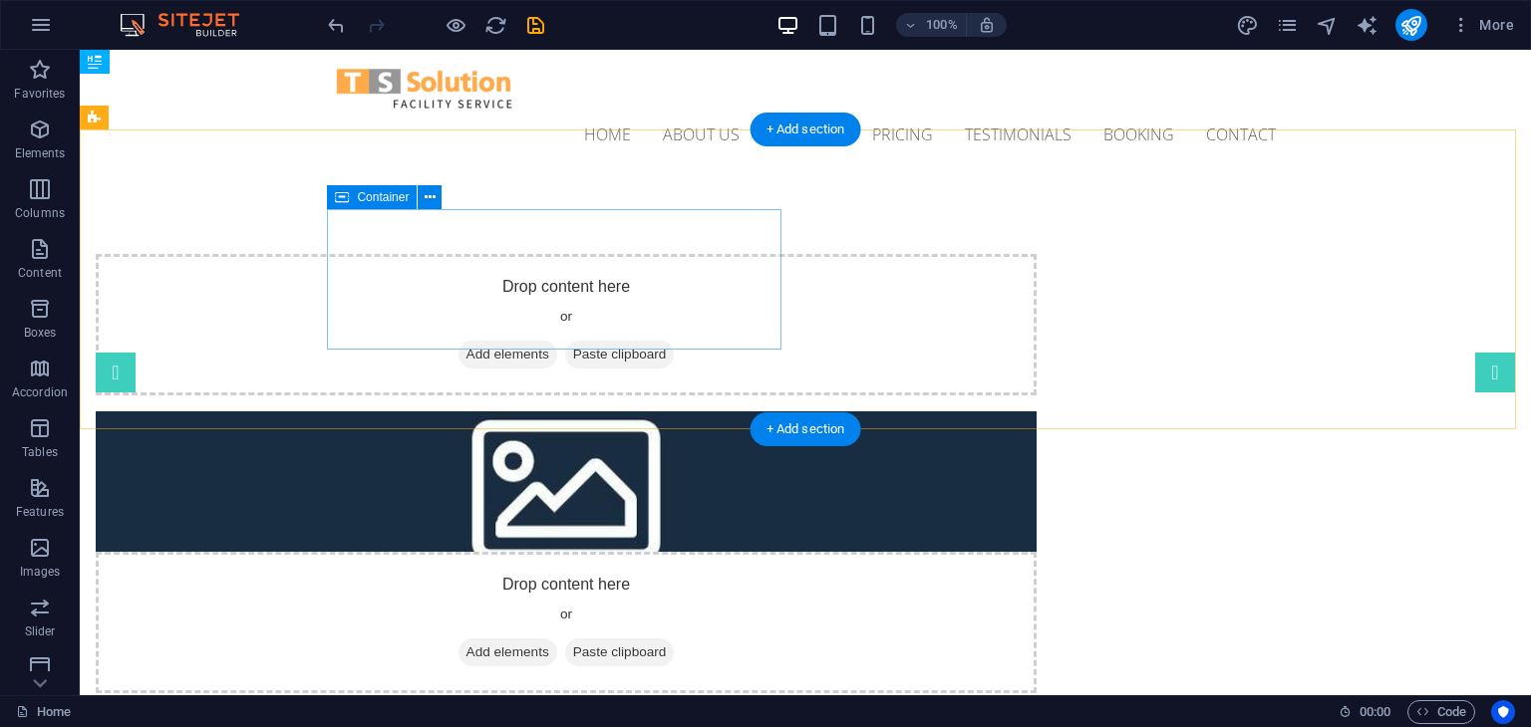
click at [514, 341] on span "Add elements" at bounding box center [507, 355] width 99 height 28
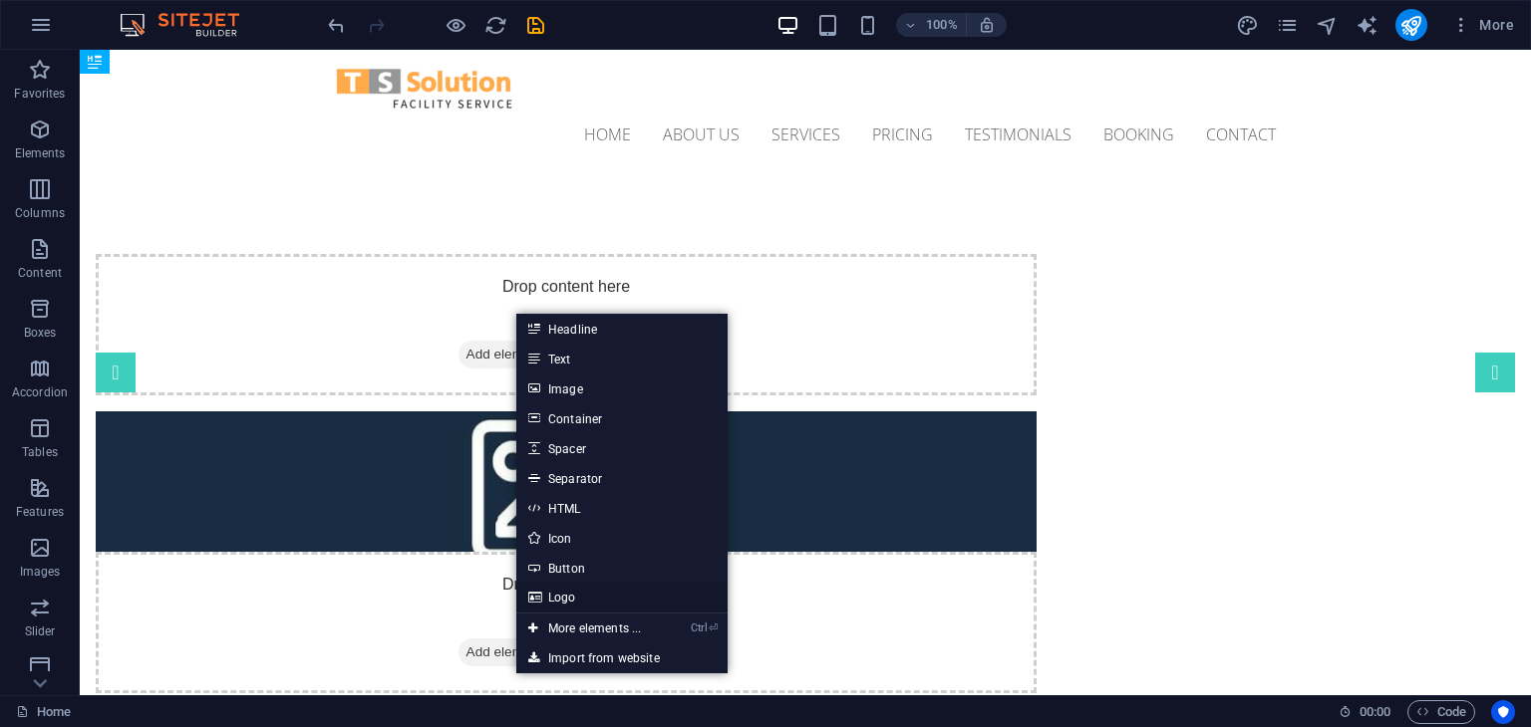
click at [567, 599] on link "Logo" at bounding box center [621, 598] width 211 height 30
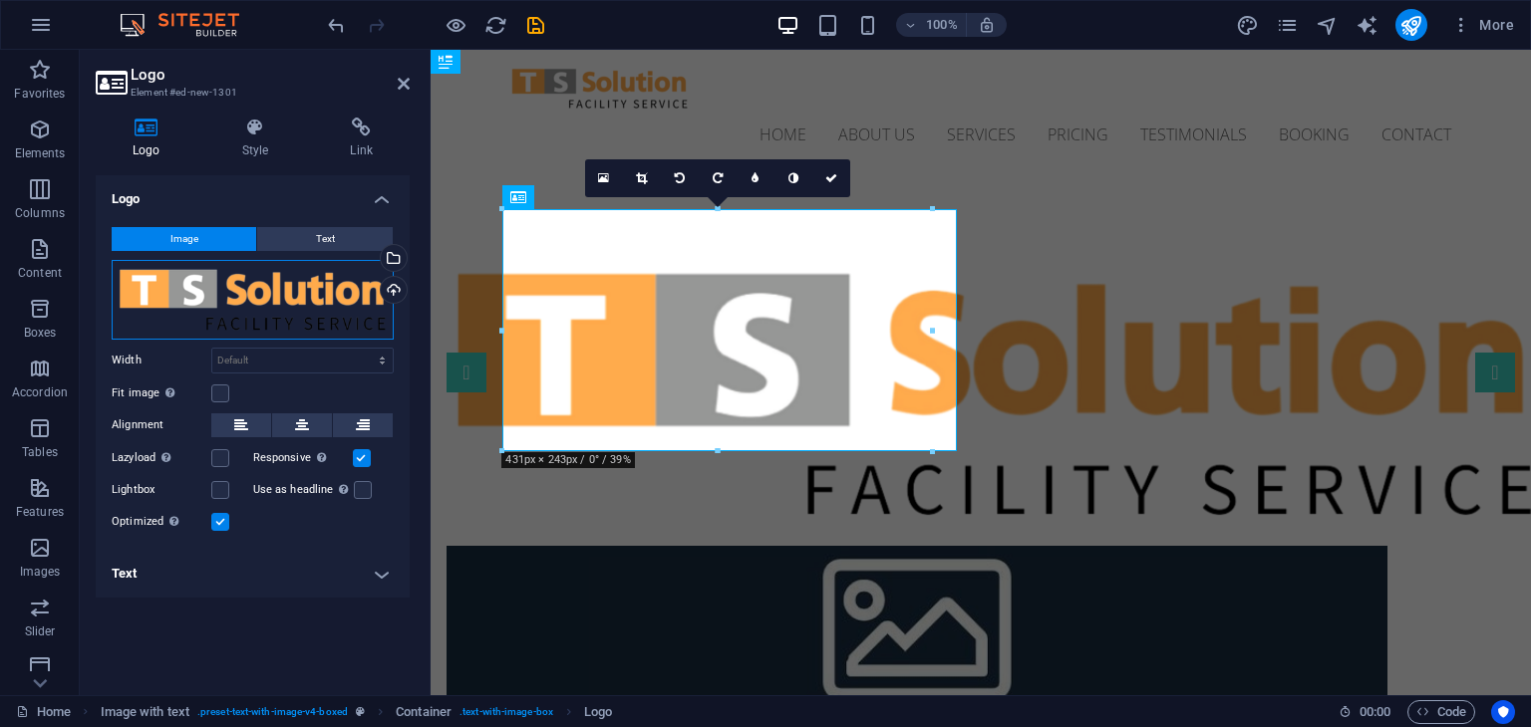
click at [292, 296] on div "Drag files here, click to choose files or select files from Files or our free s…" at bounding box center [253, 300] width 282 height 80
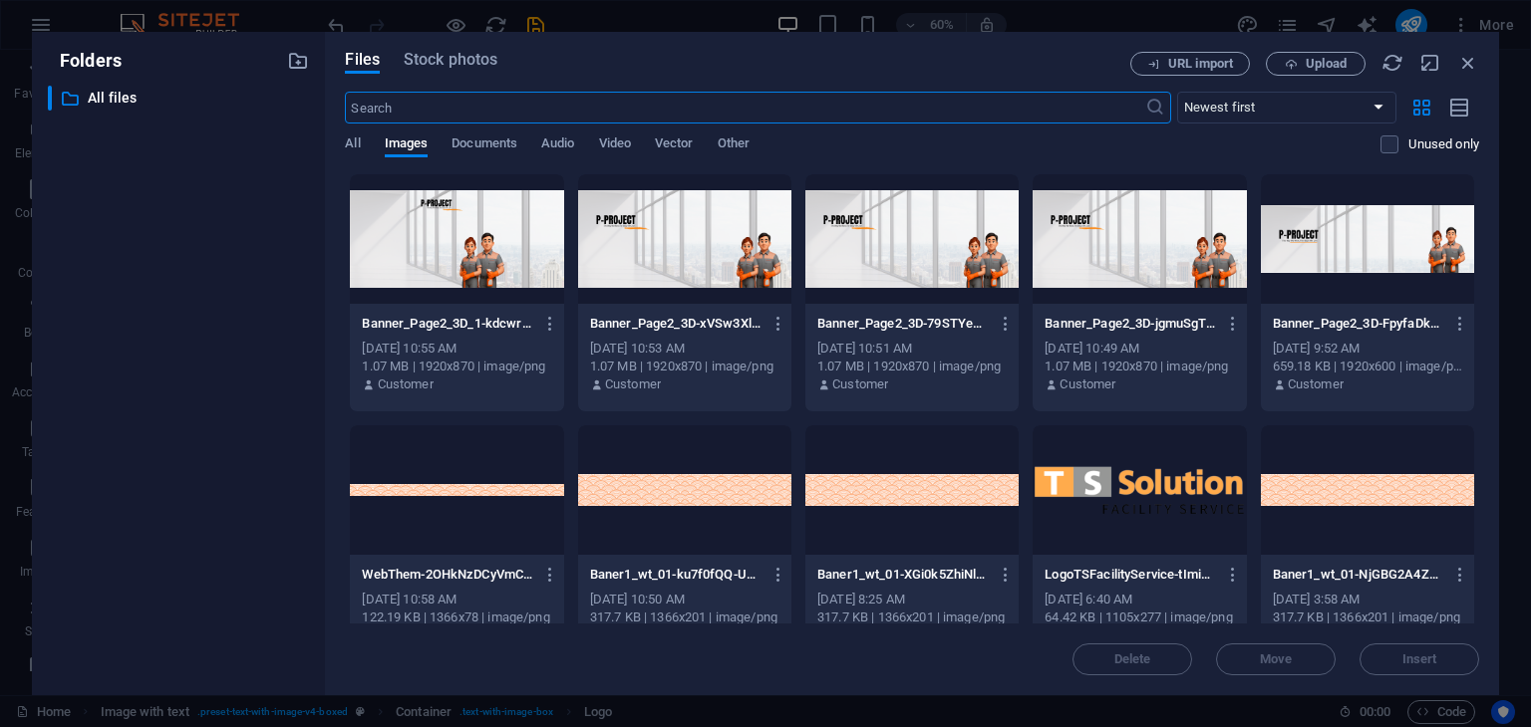
click at [454, 241] on div at bounding box center [456, 239] width 213 height 130
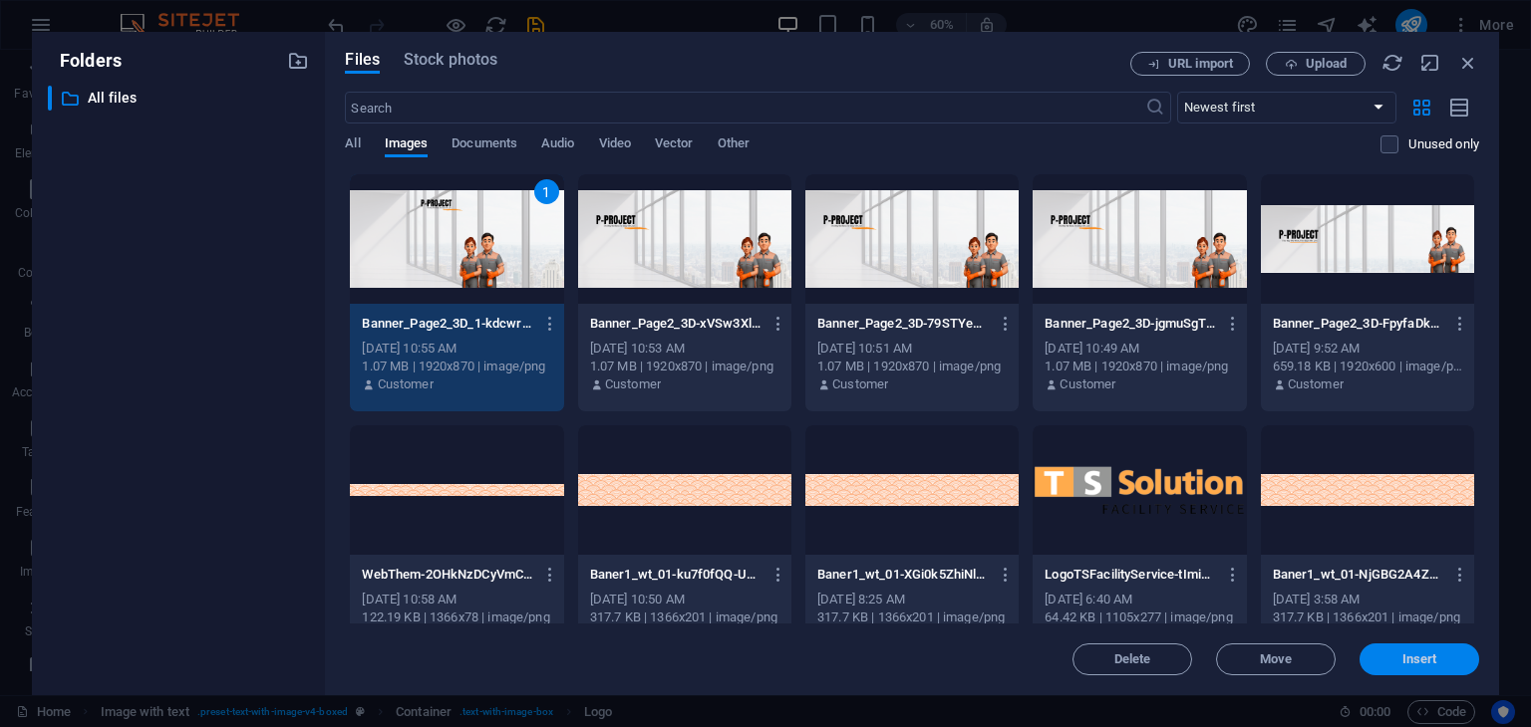
click at [1424, 666] on span "Insert" at bounding box center [1419, 660] width 35 height 12
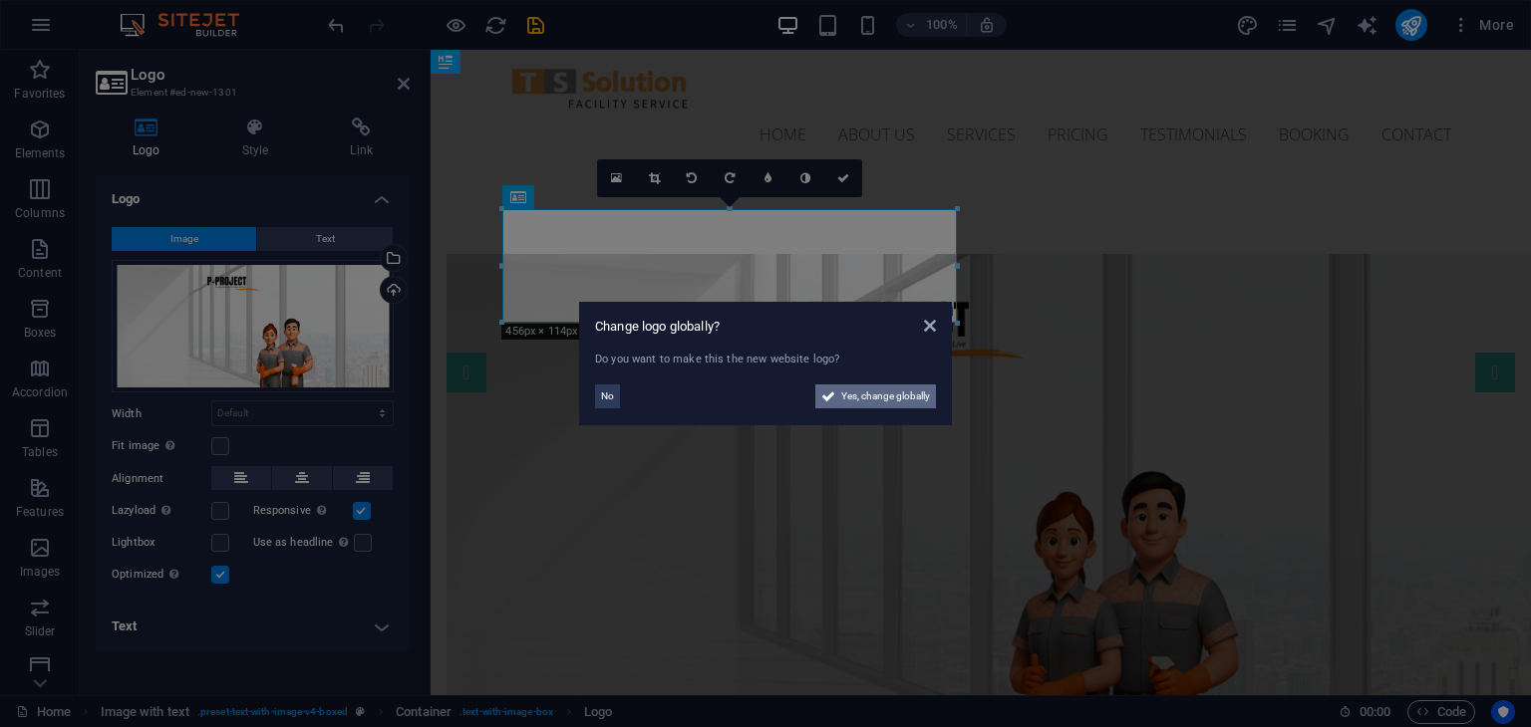
click at [905, 404] on span "Yes, change globally" at bounding box center [885, 397] width 89 height 24
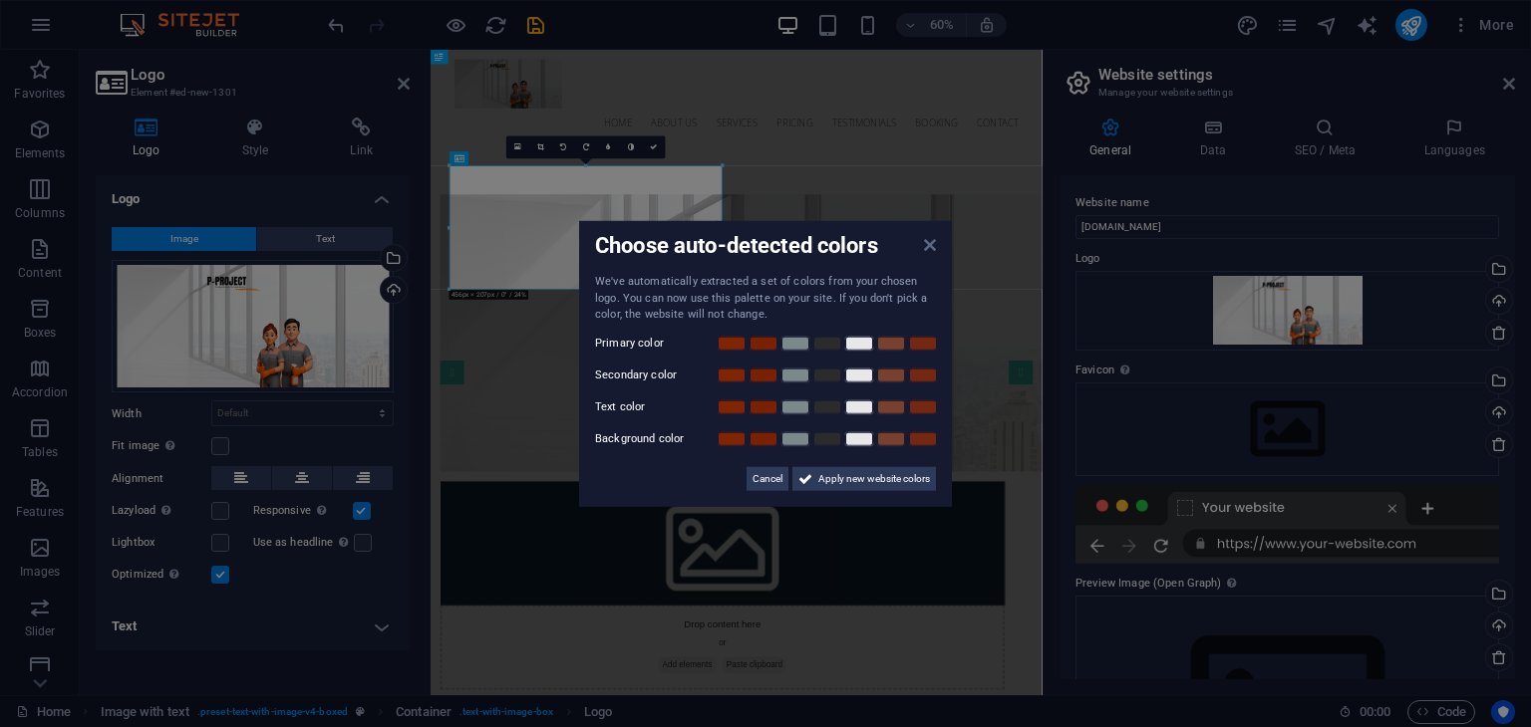
click at [932, 244] on icon at bounding box center [930, 245] width 12 height 16
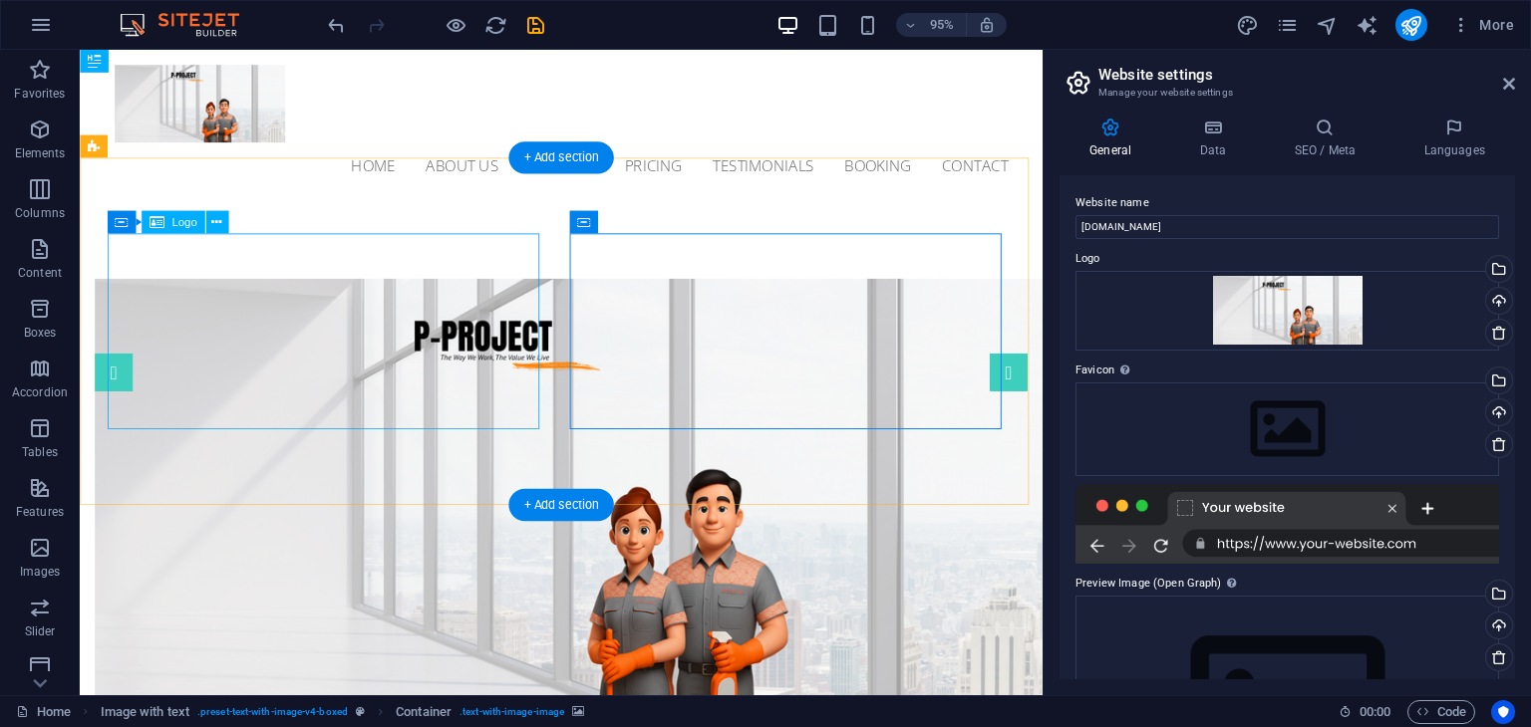
click at [498, 410] on div at bounding box center [566, 520] width 941 height 459
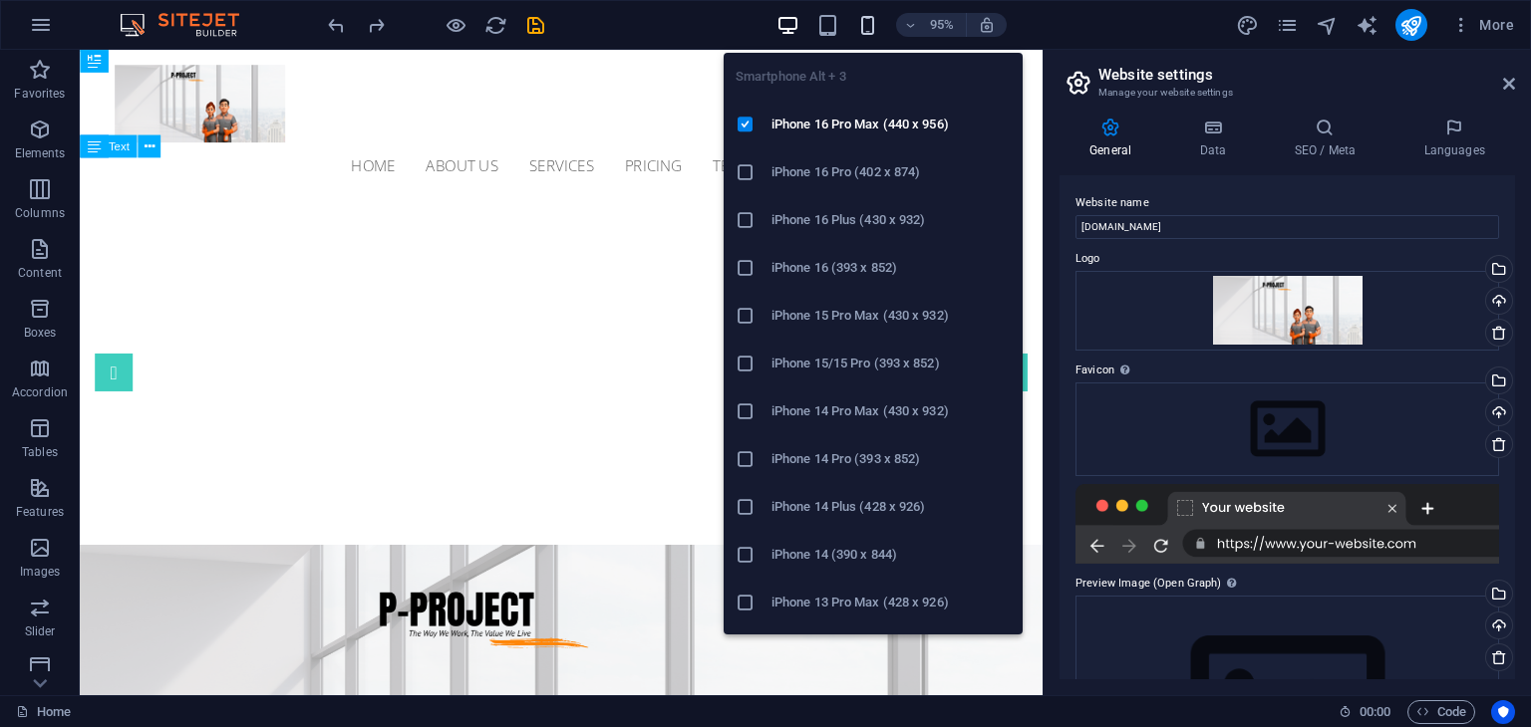
click at [871, 17] on icon "button" at bounding box center [867, 25] width 23 height 23
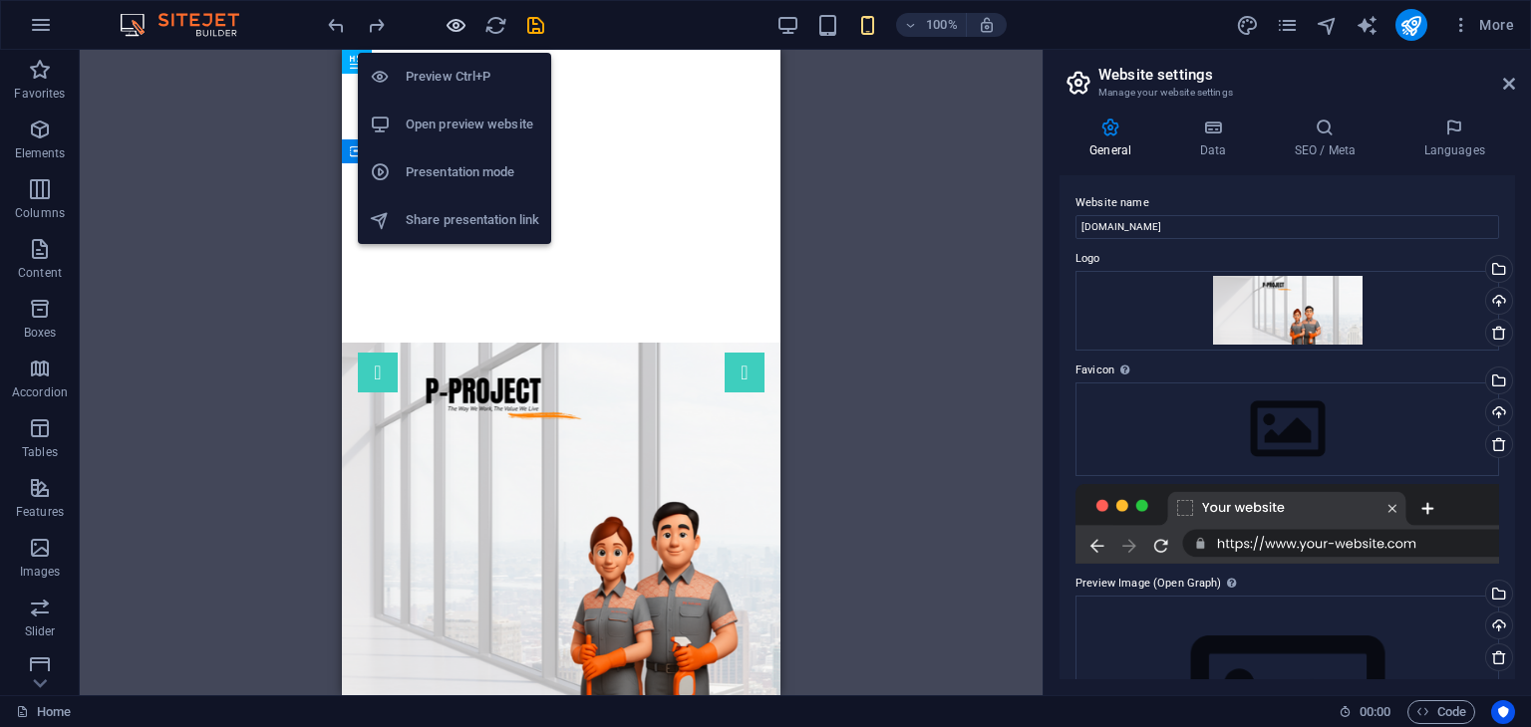
click at [455, 14] on icon "button" at bounding box center [455, 25] width 23 height 23
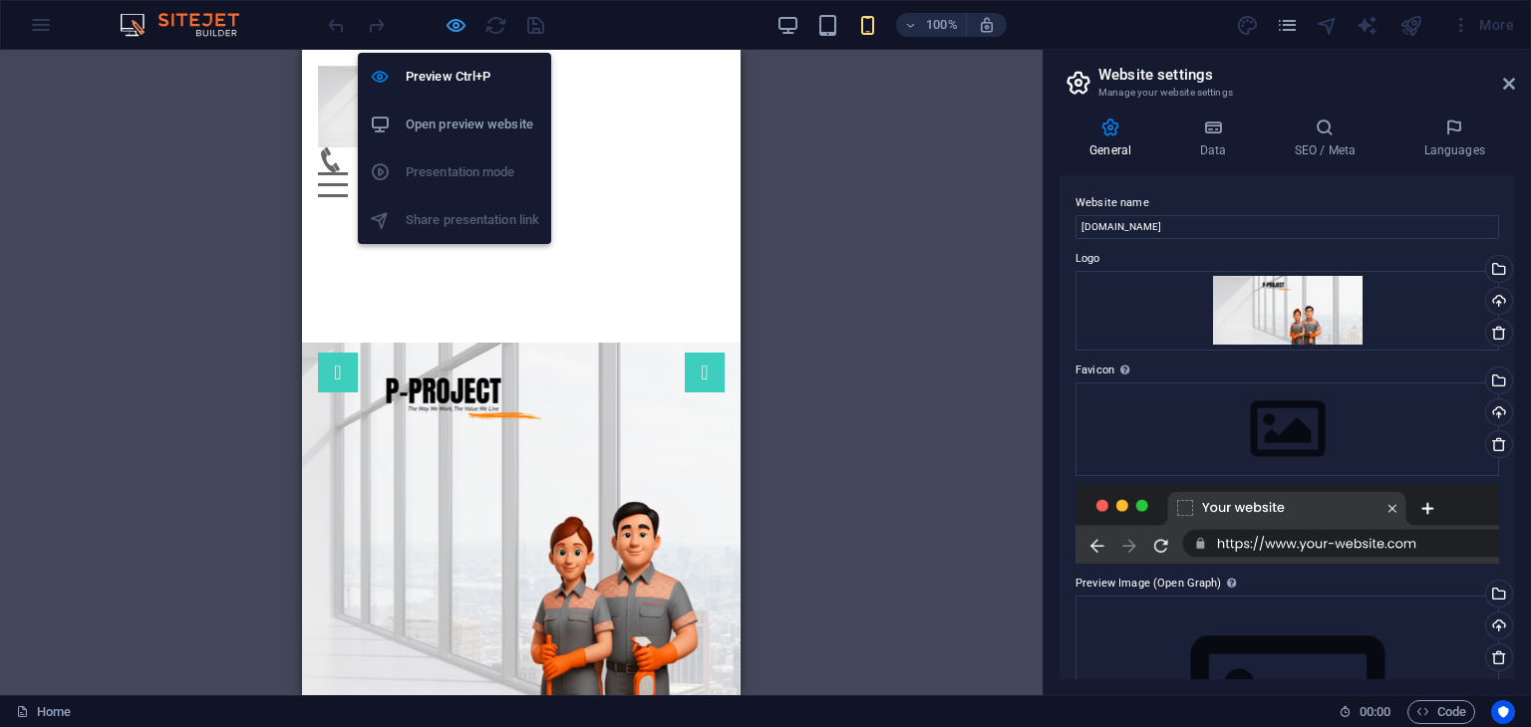
click at [448, 36] on icon "button" at bounding box center [455, 25] width 23 height 23
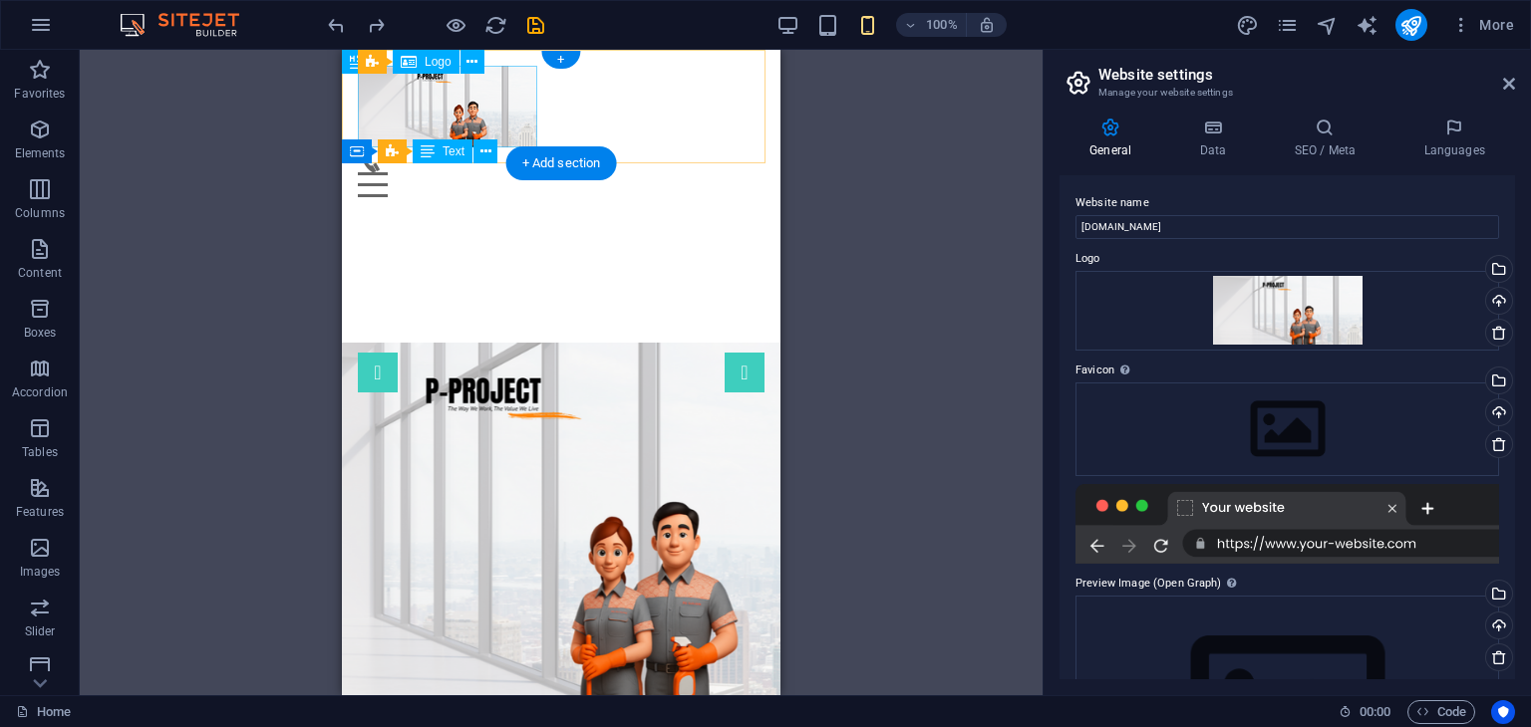
click at [502, 112] on div at bounding box center [561, 107] width 407 height 82
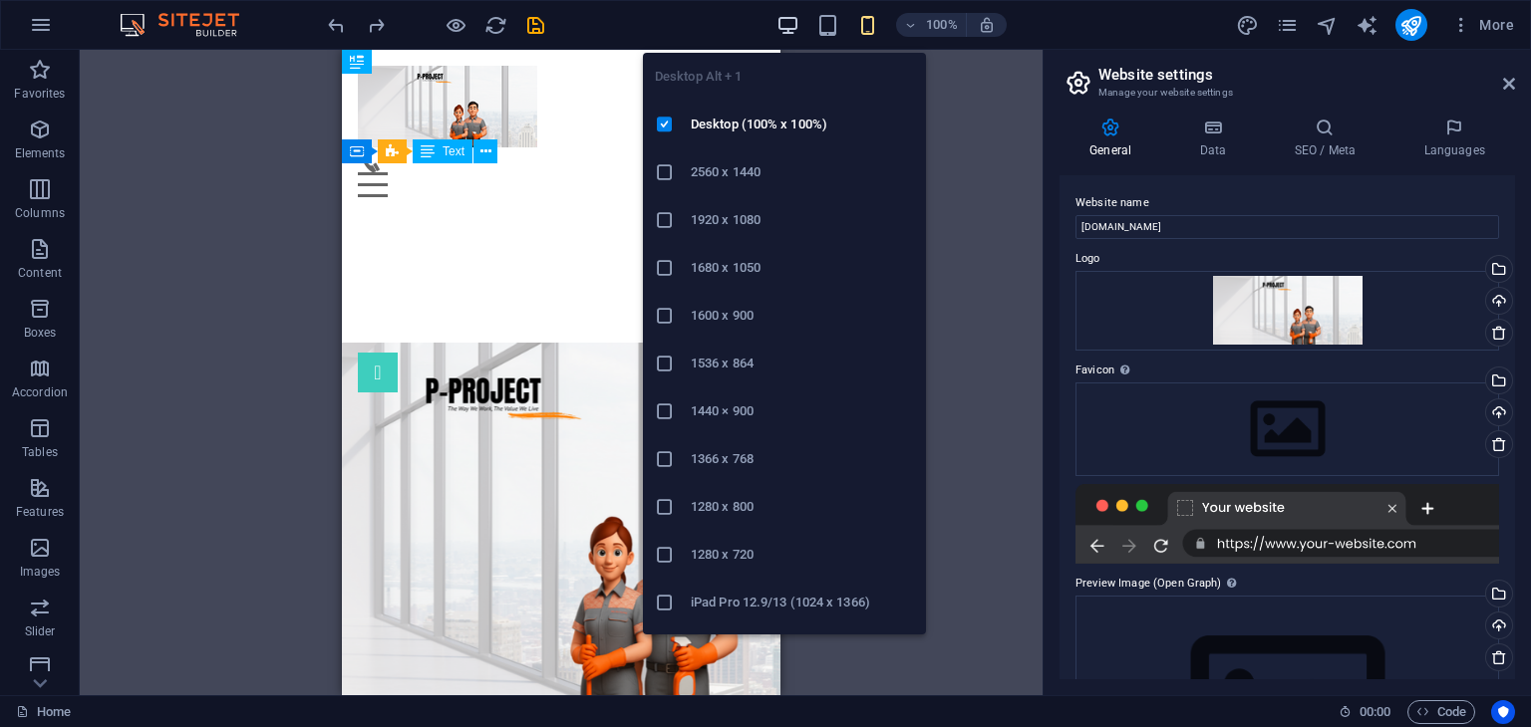
click at [789, 30] on icon "button" at bounding box center [787, 25] width 23 height 23
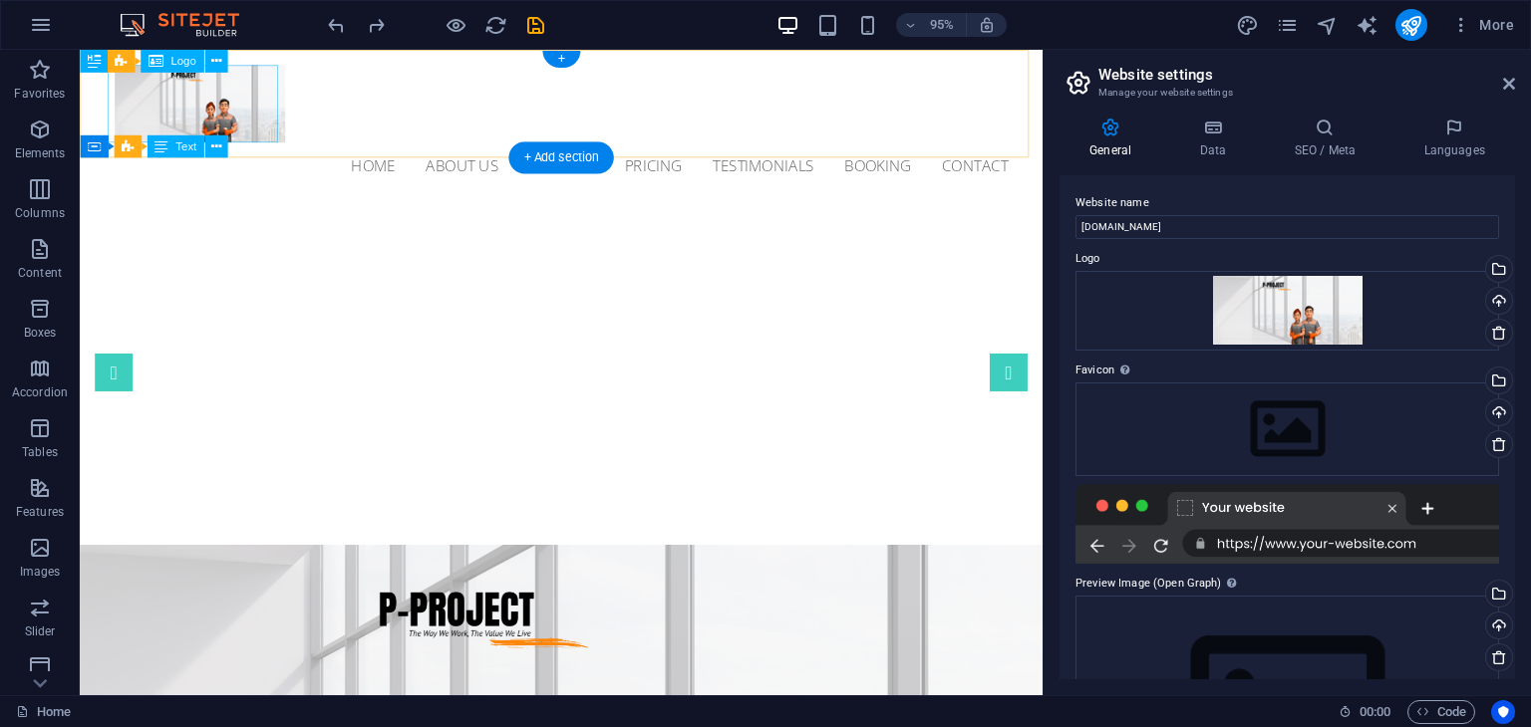
click at [233, 111] on div at bounding box center [587, 107] width 941 height 82
click at [181, 92] on div at bounding box center [587, 107] width 941 height 82
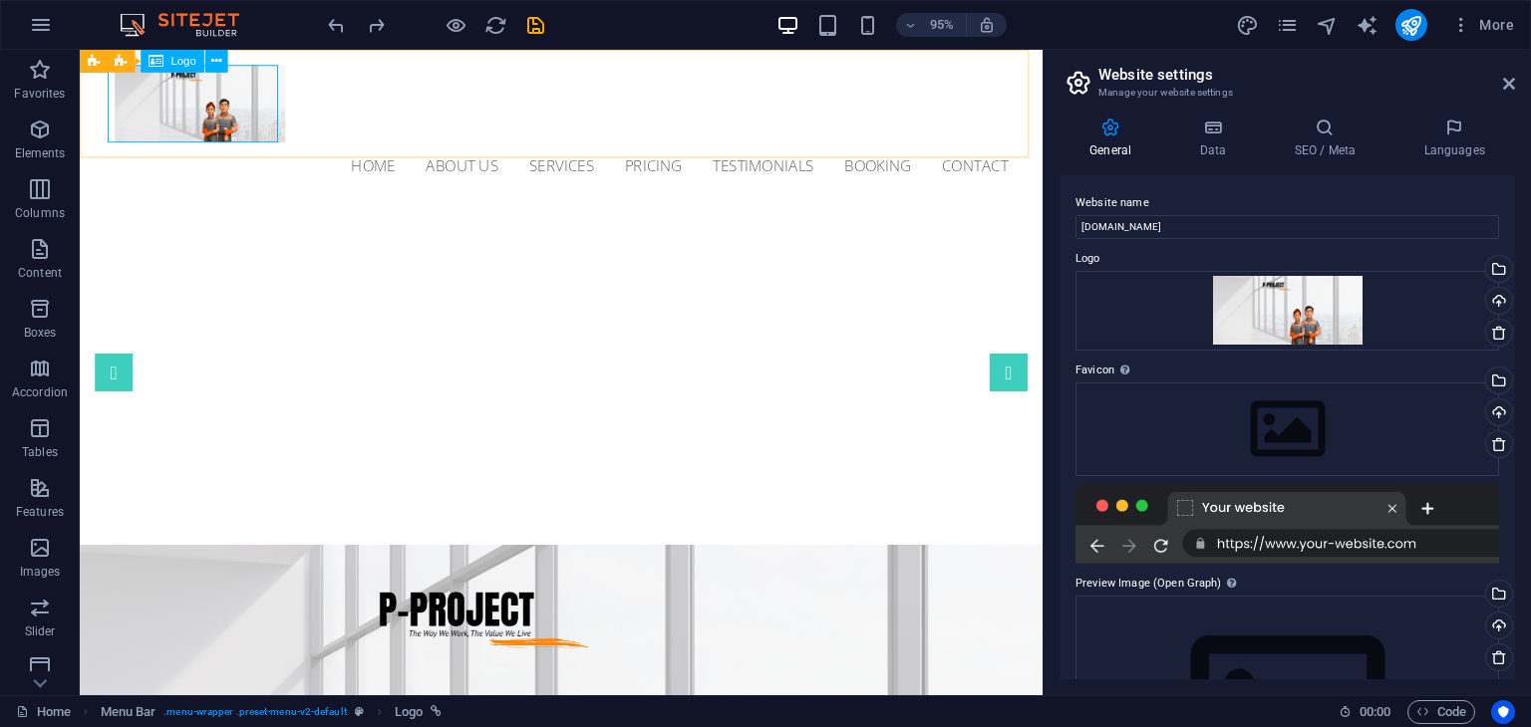
click at [168, 69] on div "Logo" at bounding box center [172, 61] width 63 height 23
click at [184, 97] on div at bounding box center [587, 107] width 941 height 82
click at [173, 63] on span "Logo" at bounding box center [182, 61] width 25 height 11
click at [217, 63] on icon at bounding box center [215, 61] width 10 height 20
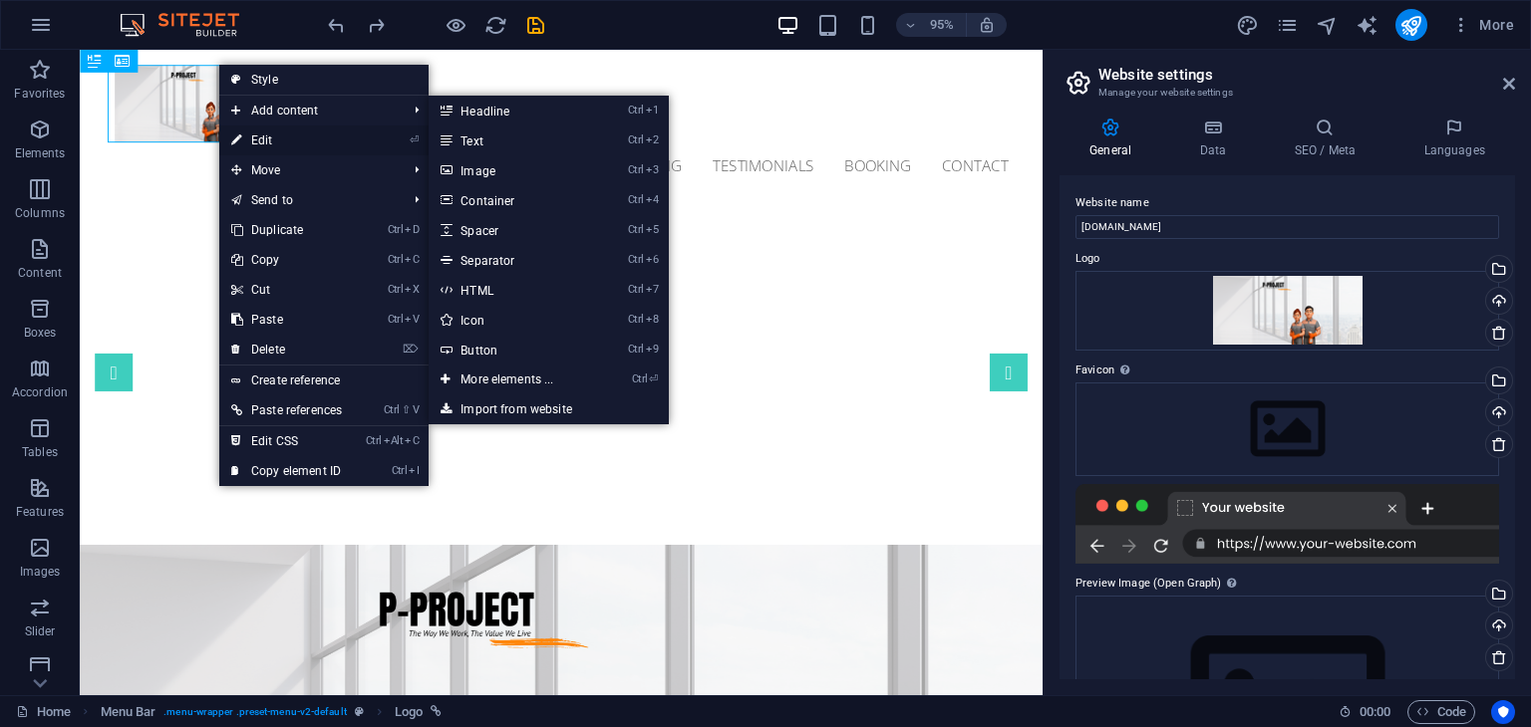
click at [270, 148] on link "⏎ Edit" at bounding box center [286, 141] width 135 height 30
select select "px"
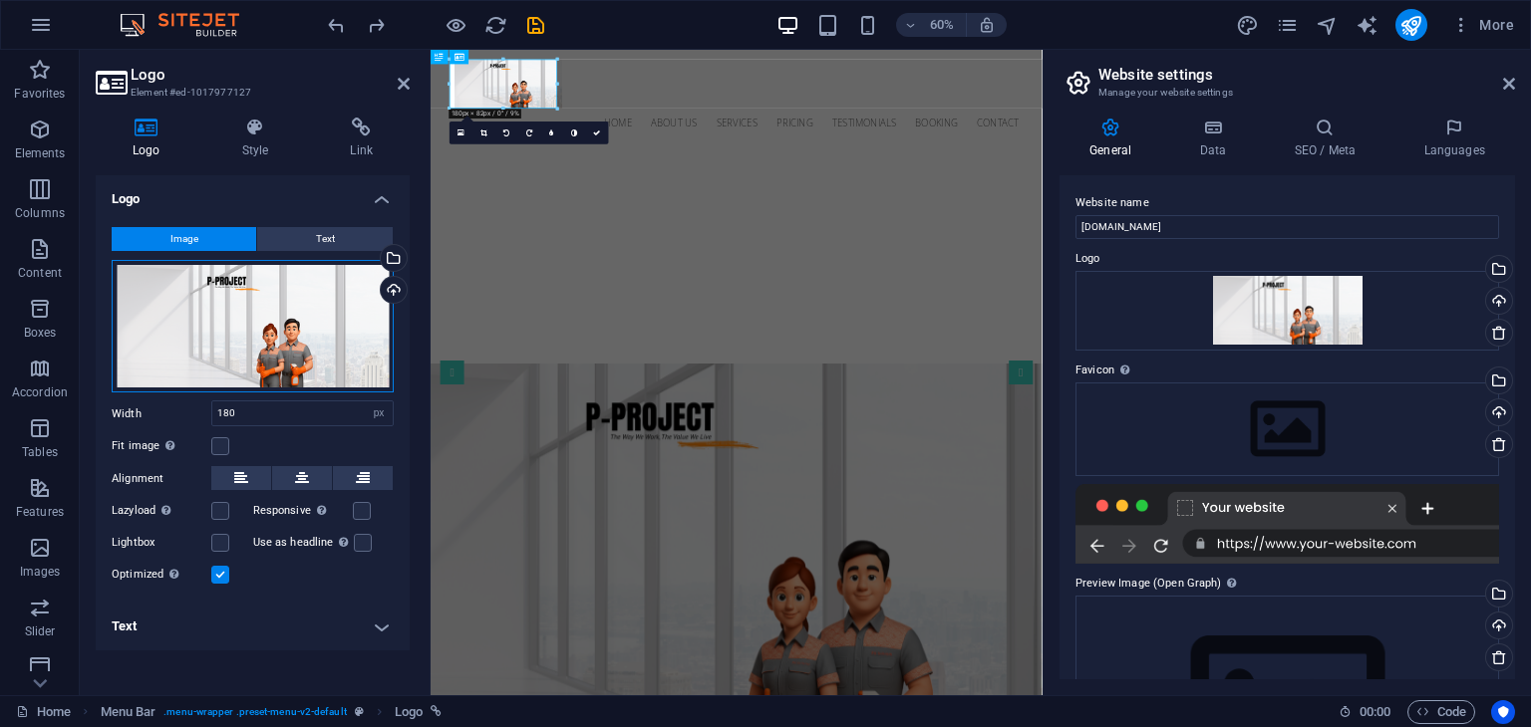
click at [221, 315] on div "Drag files here, click to choose files or select files from Files or our free s…" at bounding box center [253, 327] width 282 height 134
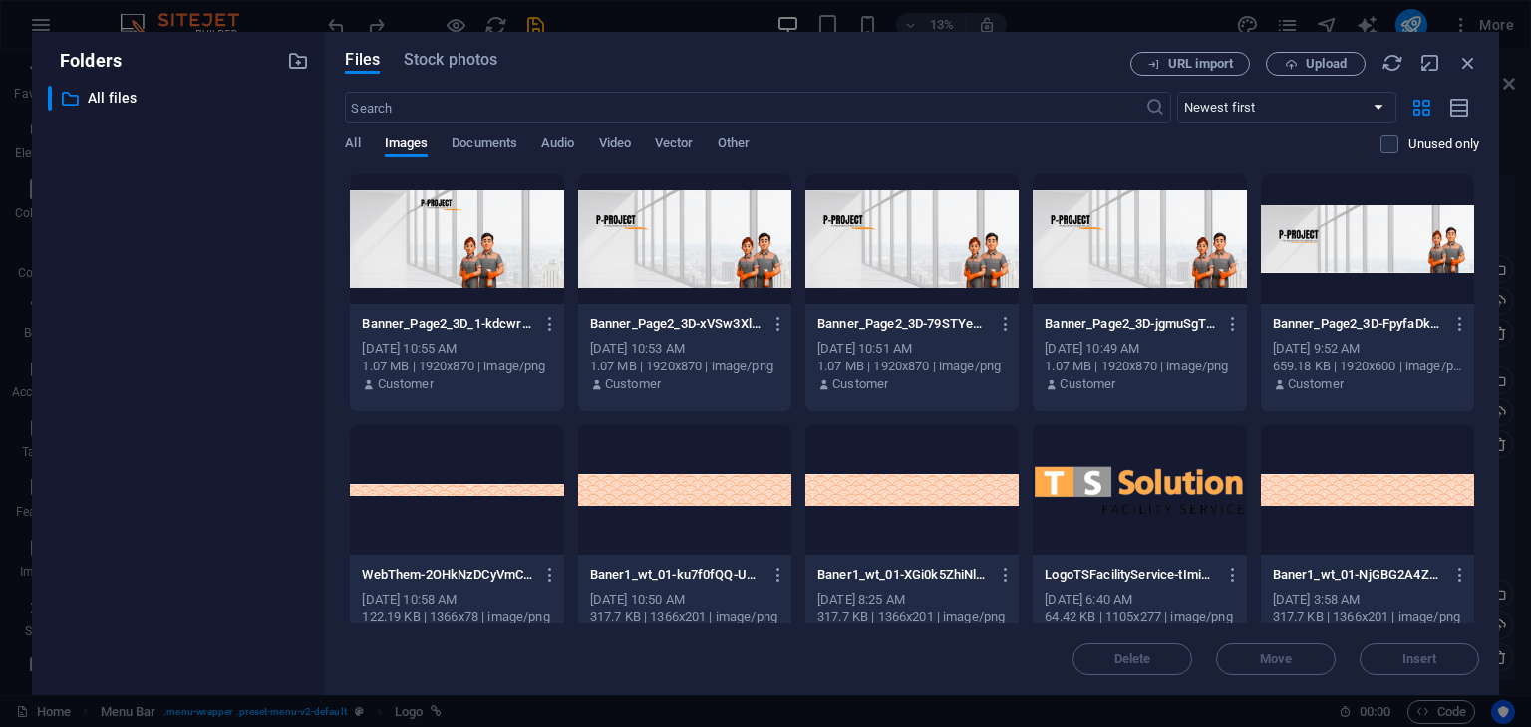
click at [1157, 492] on div at bounding box center [1138, 491] width 213 height 130
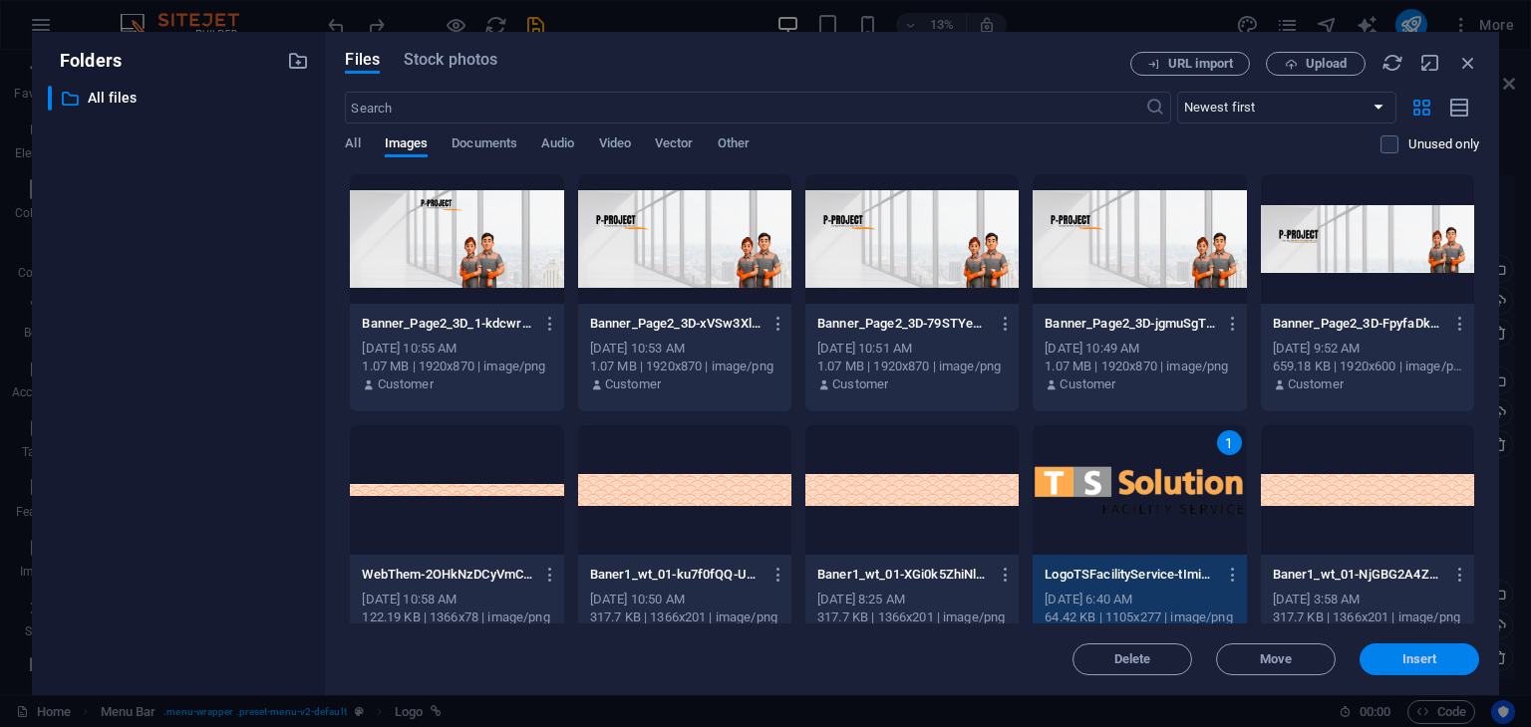
click at [1413, 644] on button "Insert" at bounding box center [1419, 660] width 120 height 32
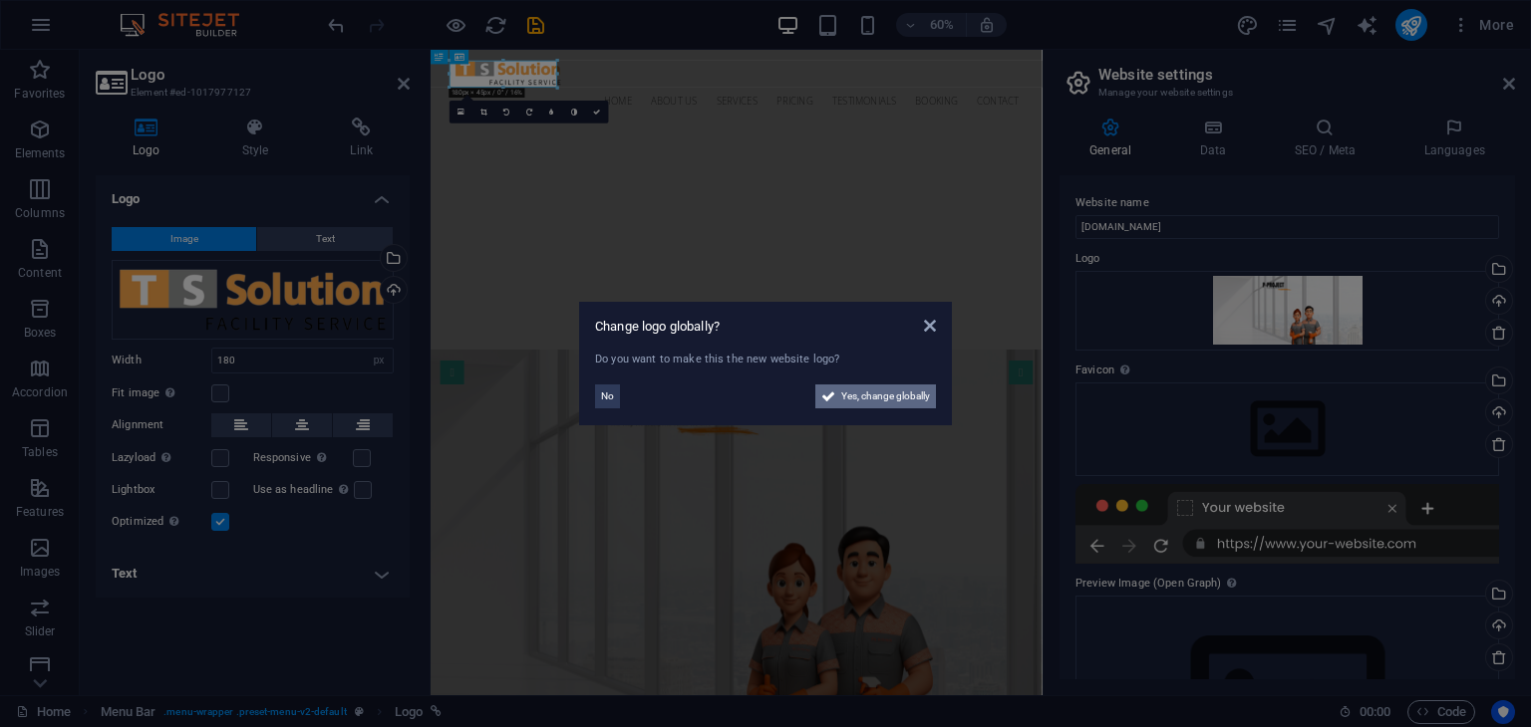
click at [865, 404] on span "Yes, change globally" at bounding box center [885, 397] width 89 height 24
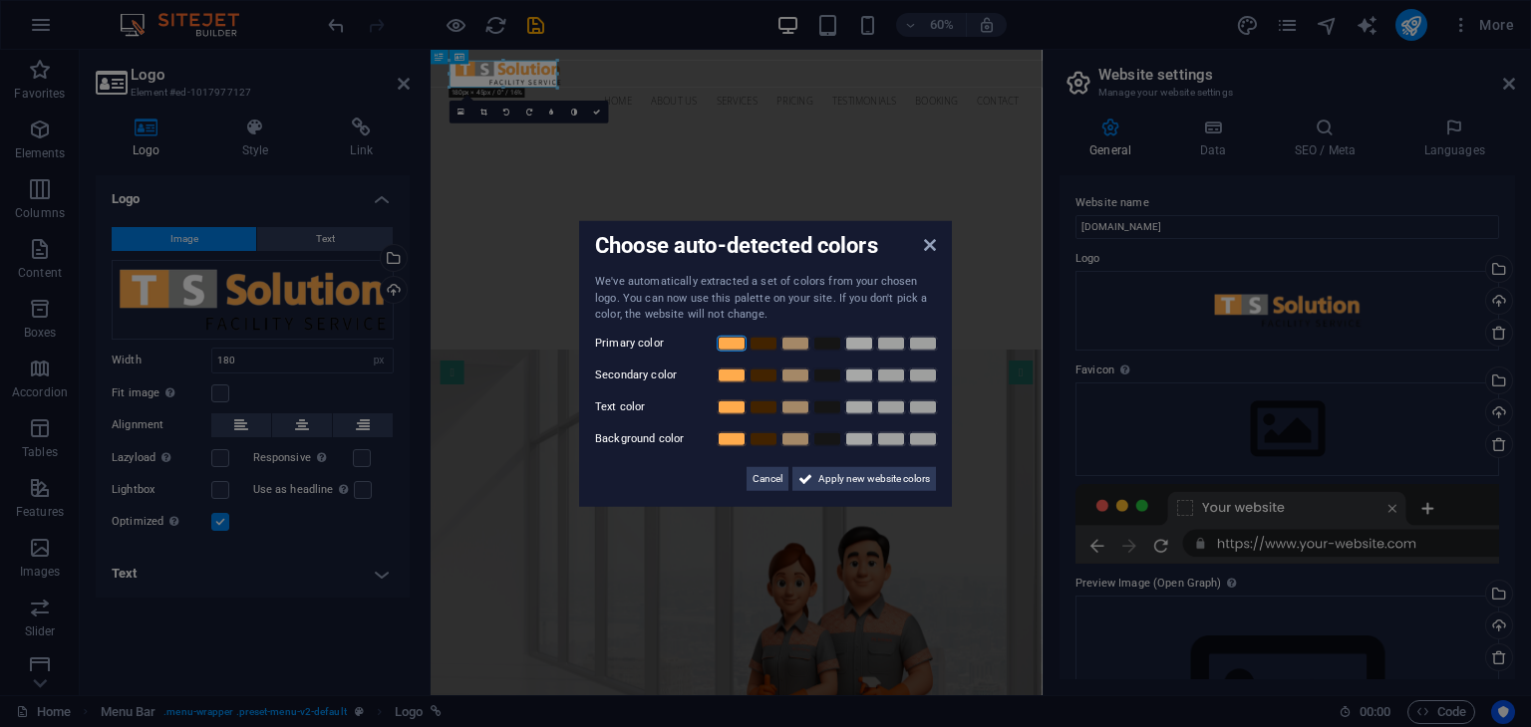
click at [730, 344] on link at bounding box center [732, 343] width 30 height 16
click at [800, 377] on link at bounding box center [795, 375] width 30 height 16
click at [831, 409] on link at bounding box center [827, 407] width 30 height 16
click at [917, 440] on link at bounding box center [923, 439] width 30 height 16
click at [909, 483] on span "Apply new website colors" at bounding box center [874, 478] width 112 height 24
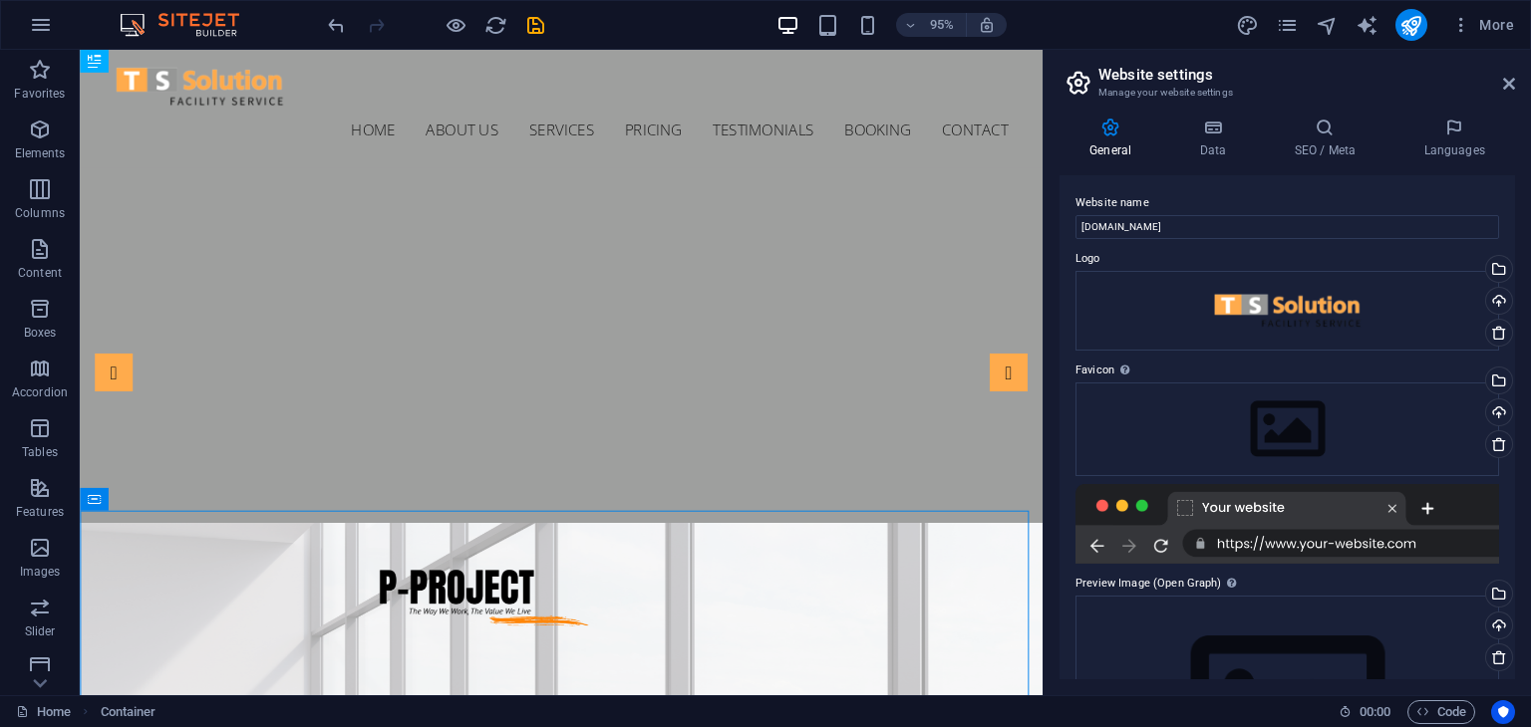
click at [1516, 77] on aside "Website settings Manage your website settings General Data SEO / Meta Languages…" at bounding box center [1286, 373] width 488 height 646
click at [1508, 89] on icon at bounding box center [1509, 84] width 12 height 16
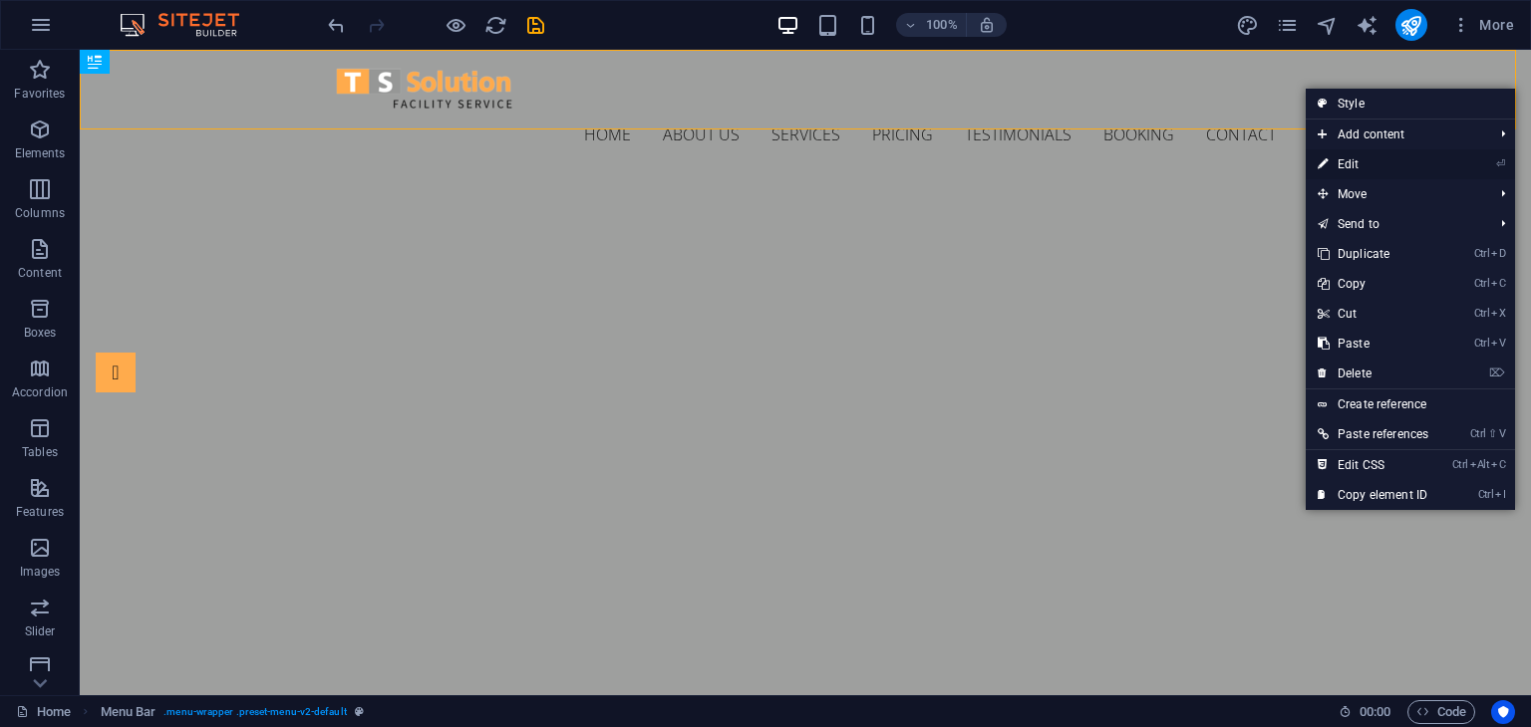
click at [1337, 162] on link "⏎ Edit" at bounding box center [1372, 164] width 135 height 30
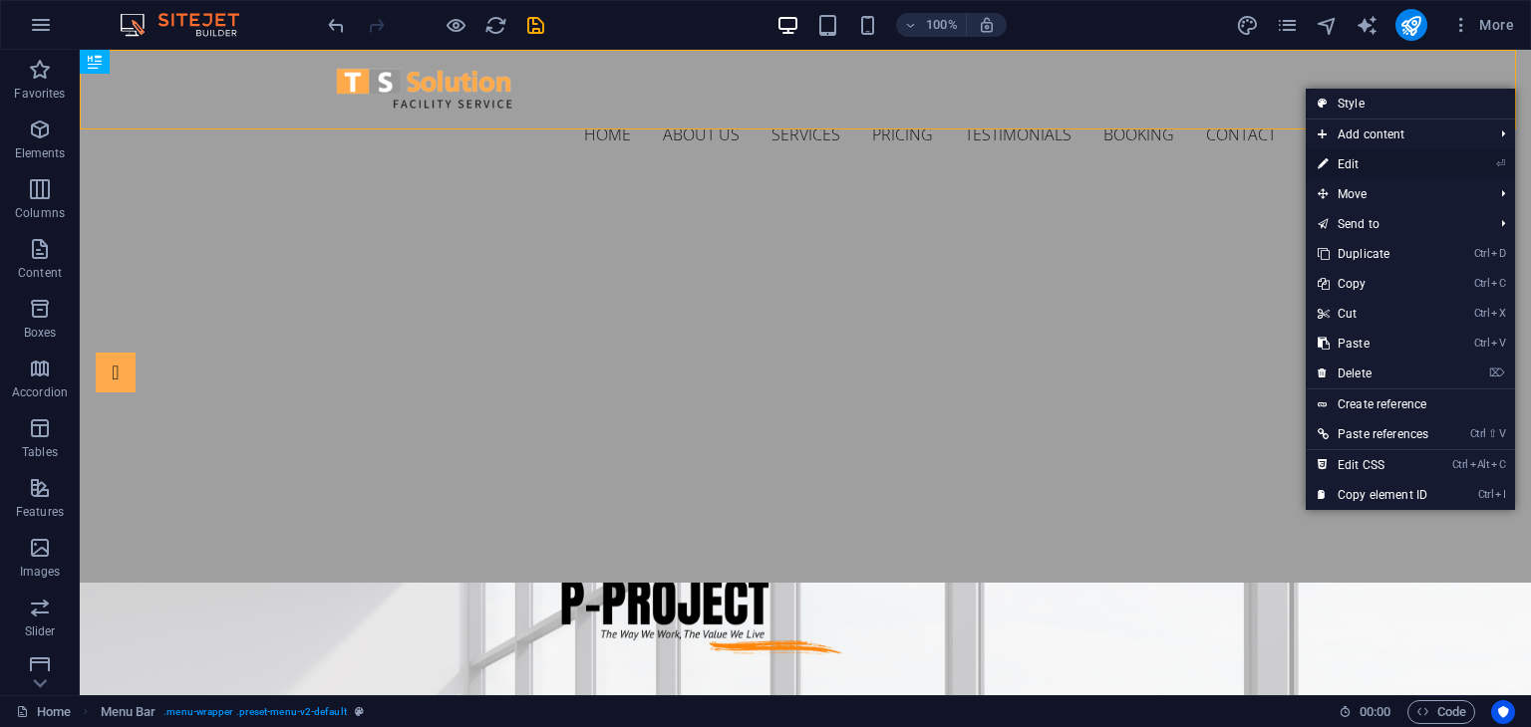
select select "header"
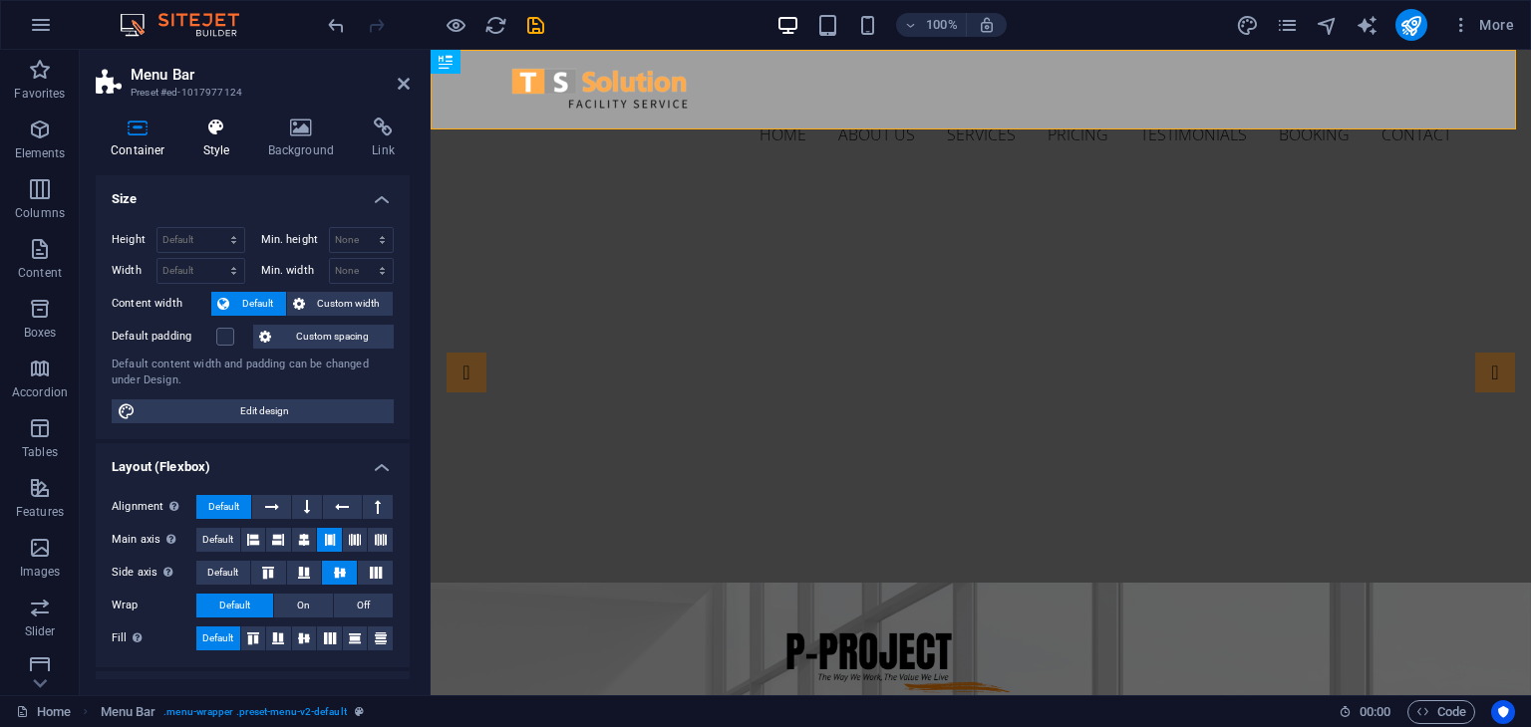
click at [219, 131] on icon at bounding box center [216, 128] width 57 height 20
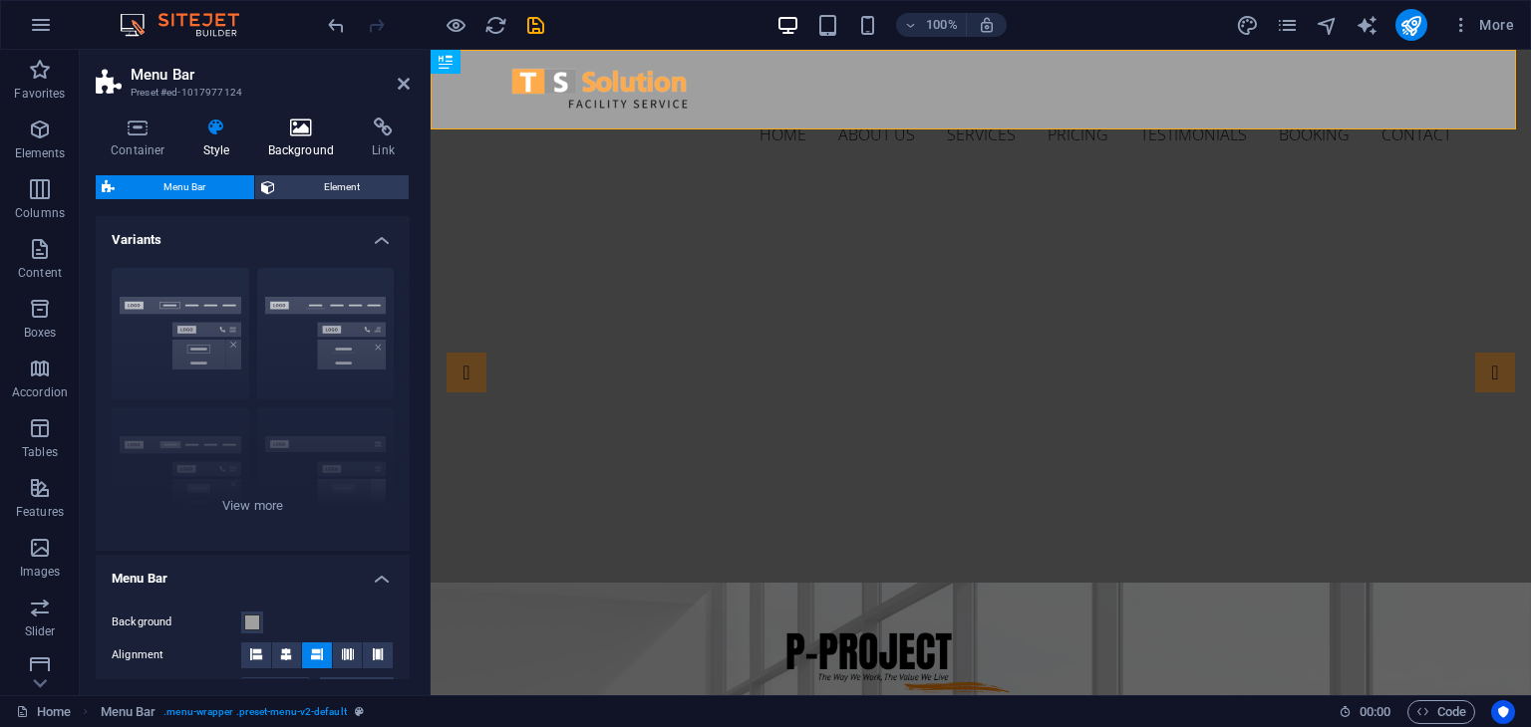
click at [312, 131] on icon at bounding box center [301, 128] width 97 height 20
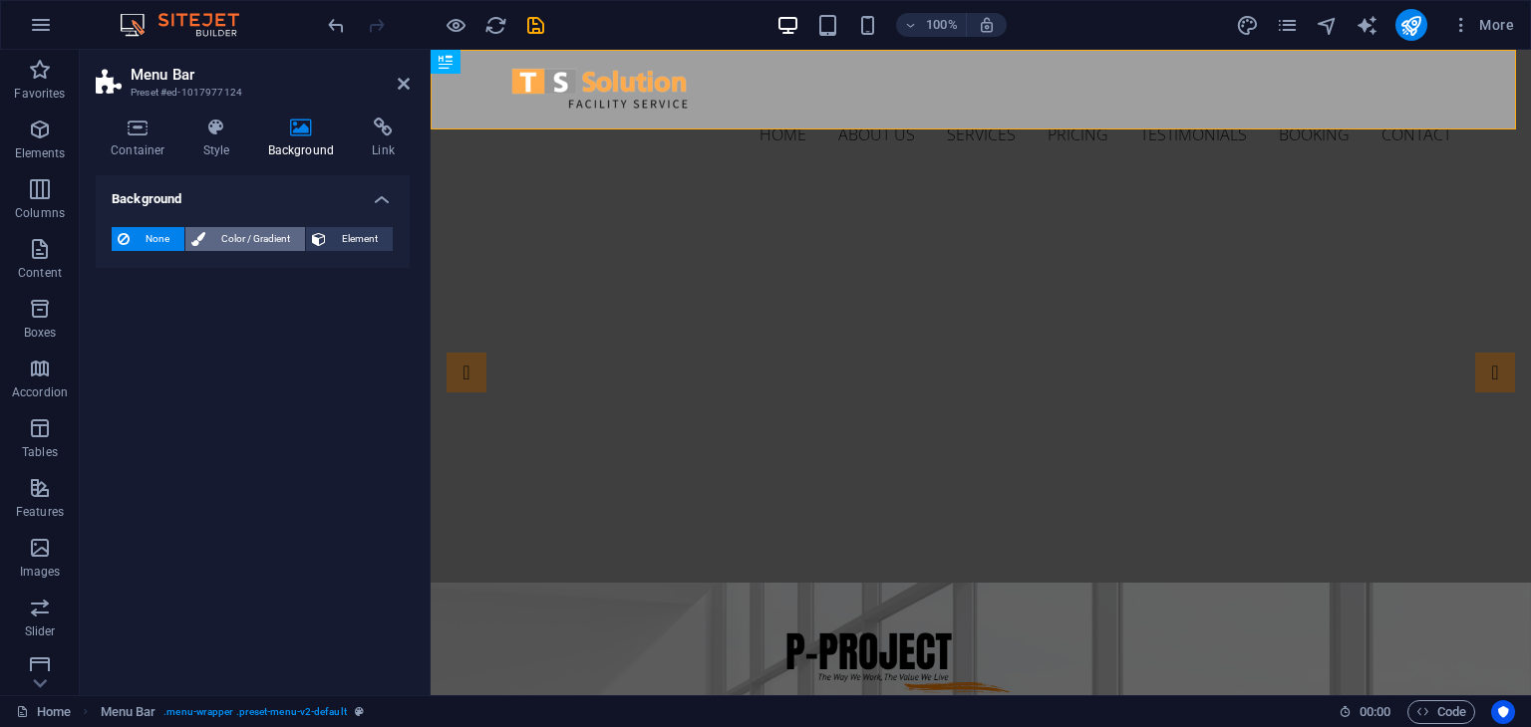
click at [261, 236] on span "Color / Gradient" at bounding box center [255, 239] width 88 height 24
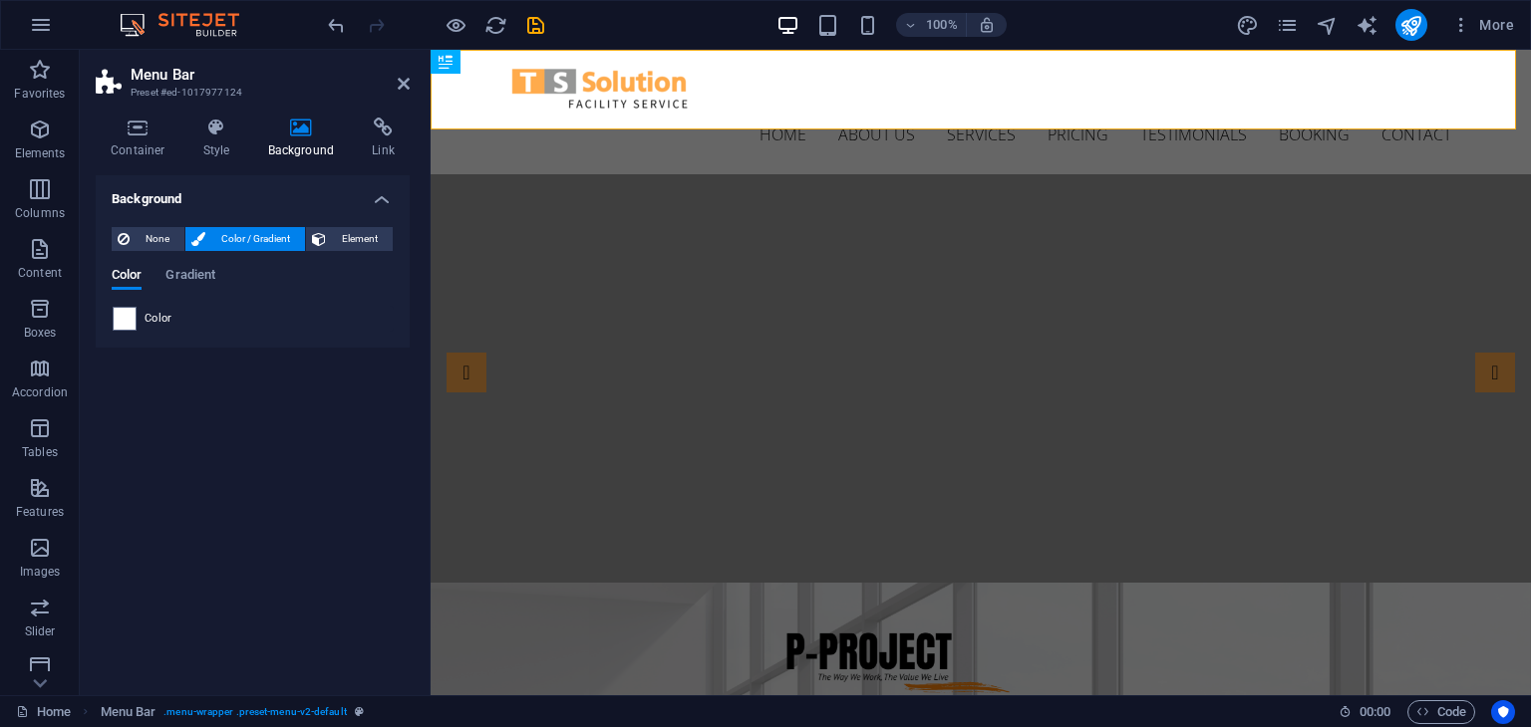
click at [167, 316] on span "Color" at bounding box center [158, 319] width 28 height 16
click at [131, 319] on span at bounding box center [125, 319] width 22 height 22
type input "#ffffff"
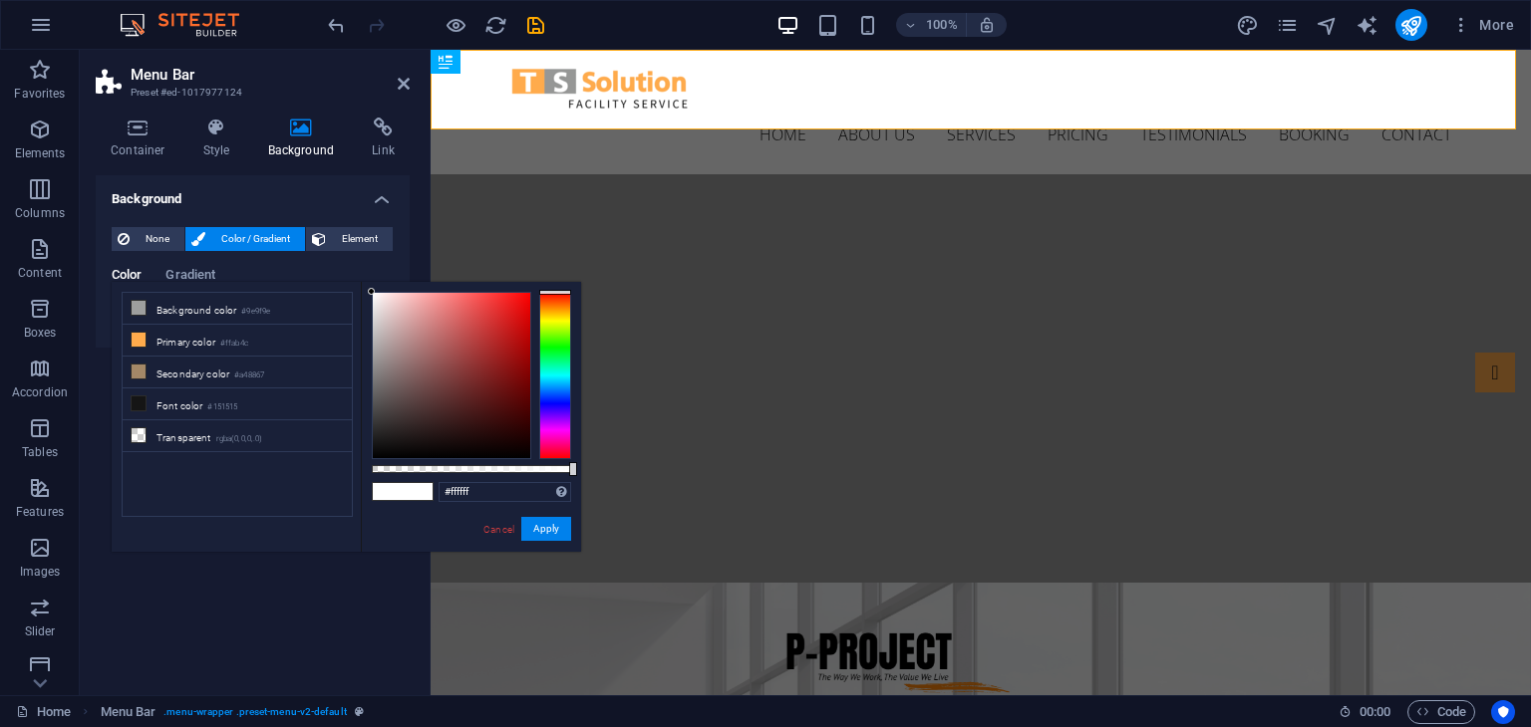
click at [422, 497] on span at bounding box center [418, 491] width 30 height 17
click at [548, 533] on button "Apply" at bounding box center [546, 529] width 50 height 24
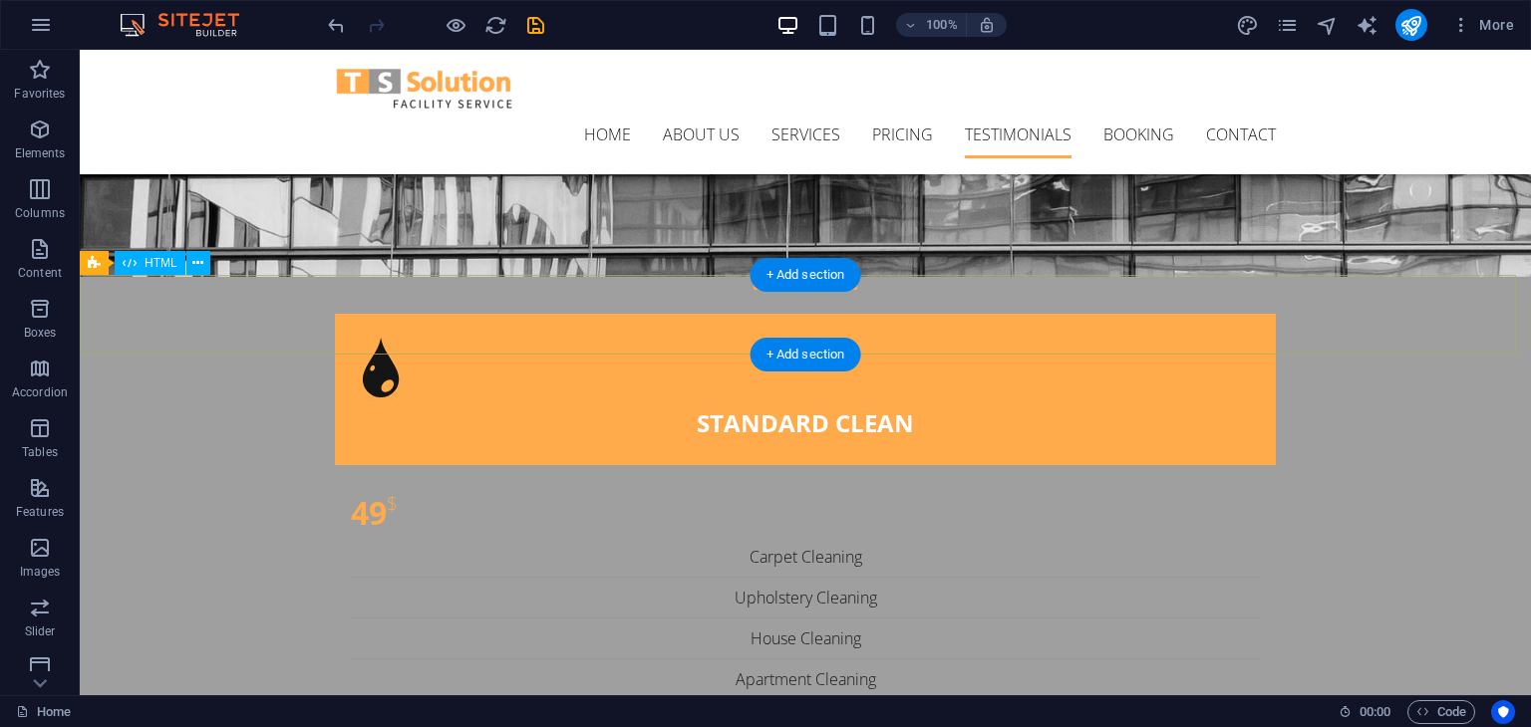
scroll to position [5911, 0]
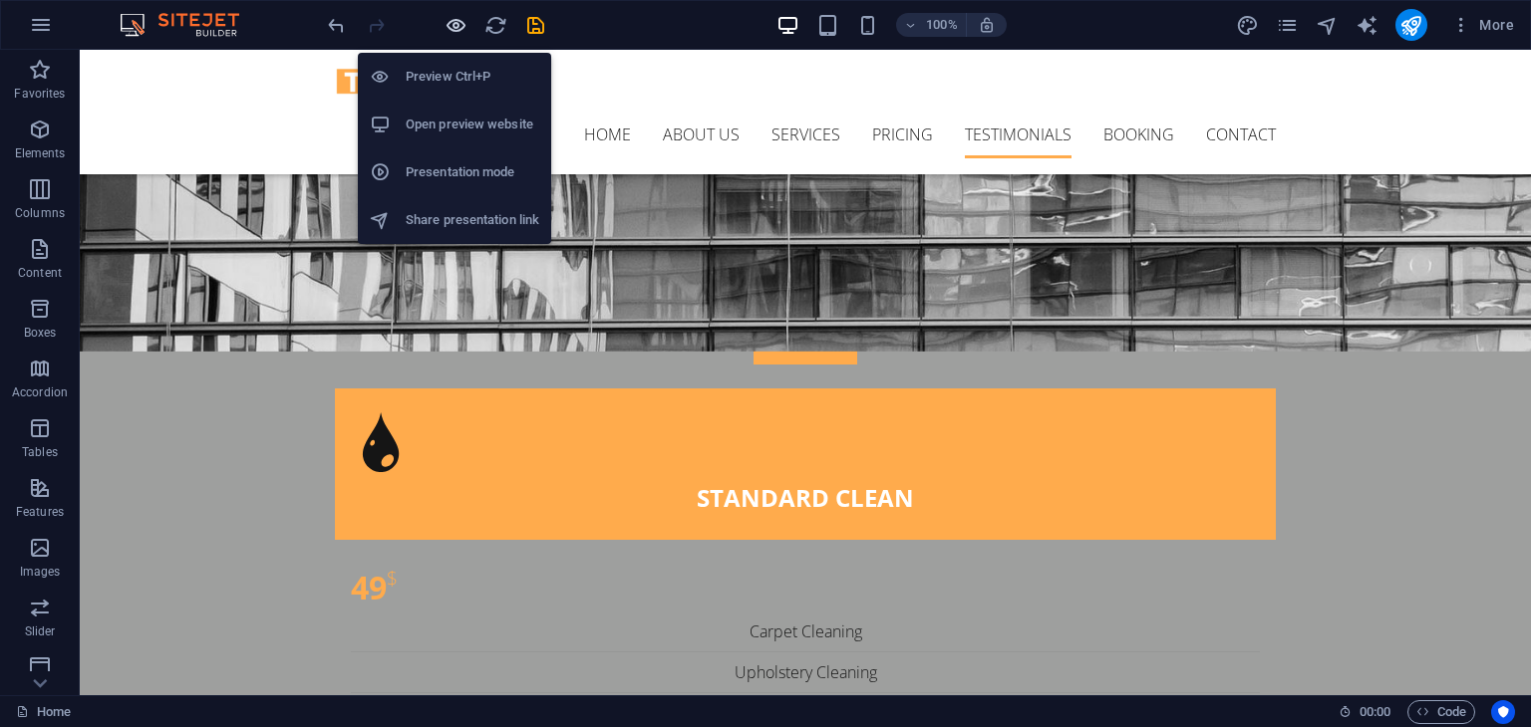
drag, startPoint x: 450, startPoint y: 26, endPoint x: 498, endPoint y: 328, distance: 305.7
click at [450, 26] on icon "button" at bounding box center [455, 25] width 23 height 23
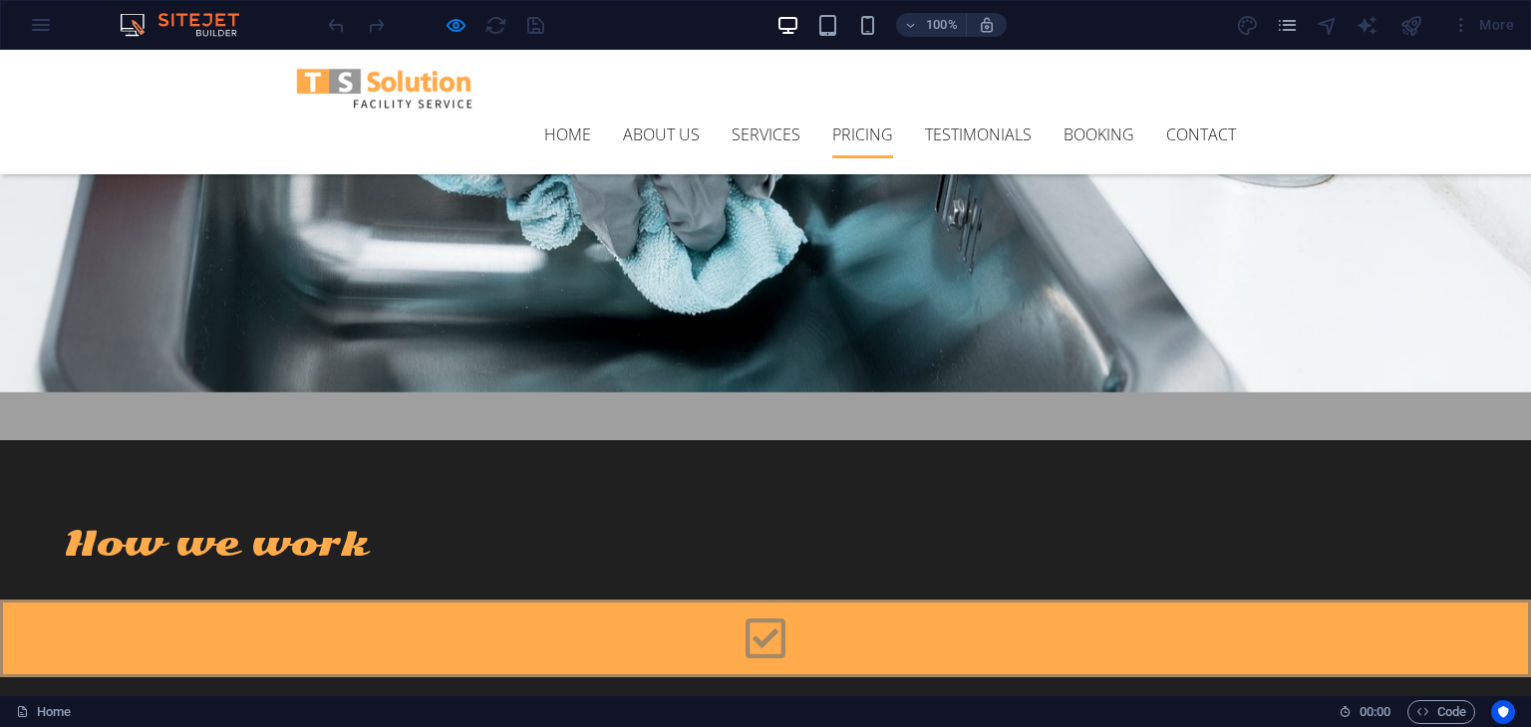
scroll to position [2814, 0]
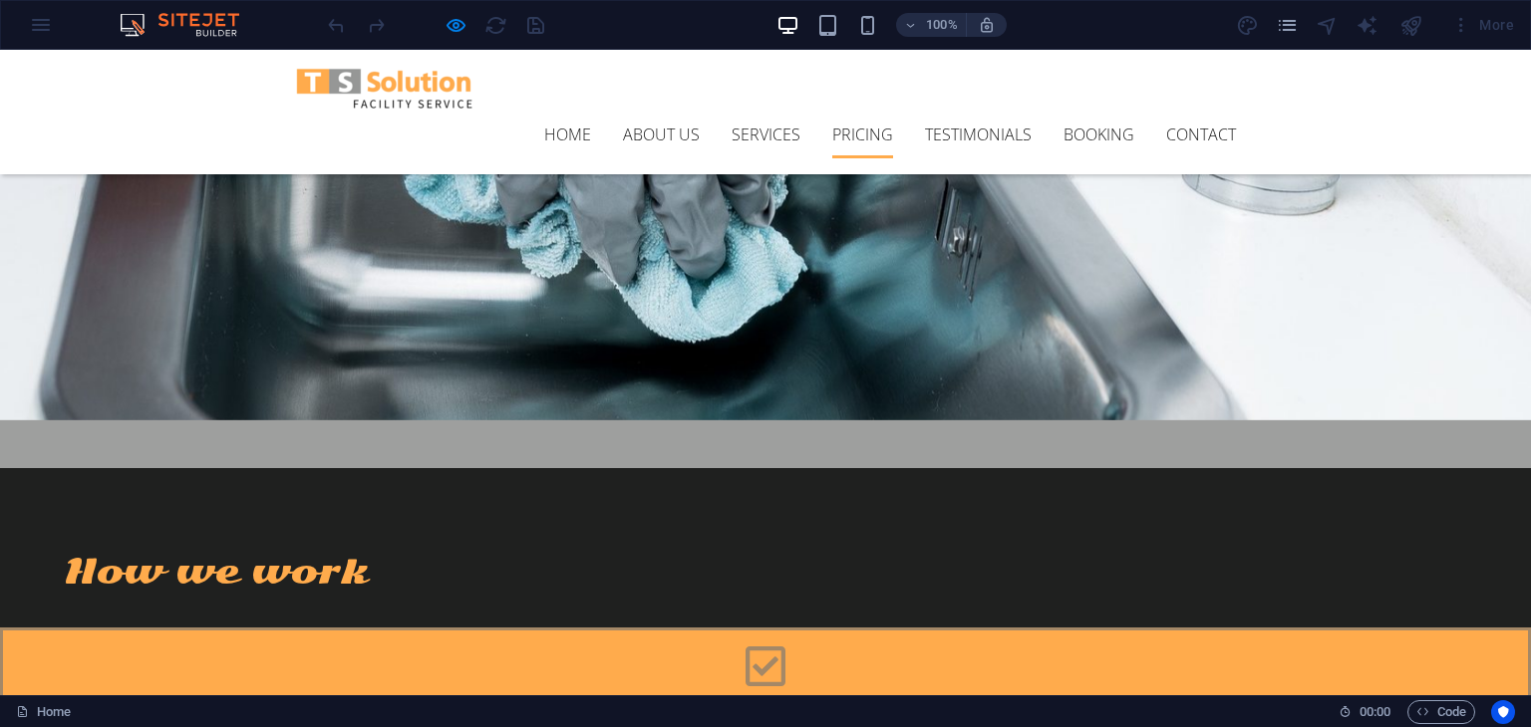
click at [51, 27] on div "100% More" at bounding box center [765, 25] width 1529 height 48
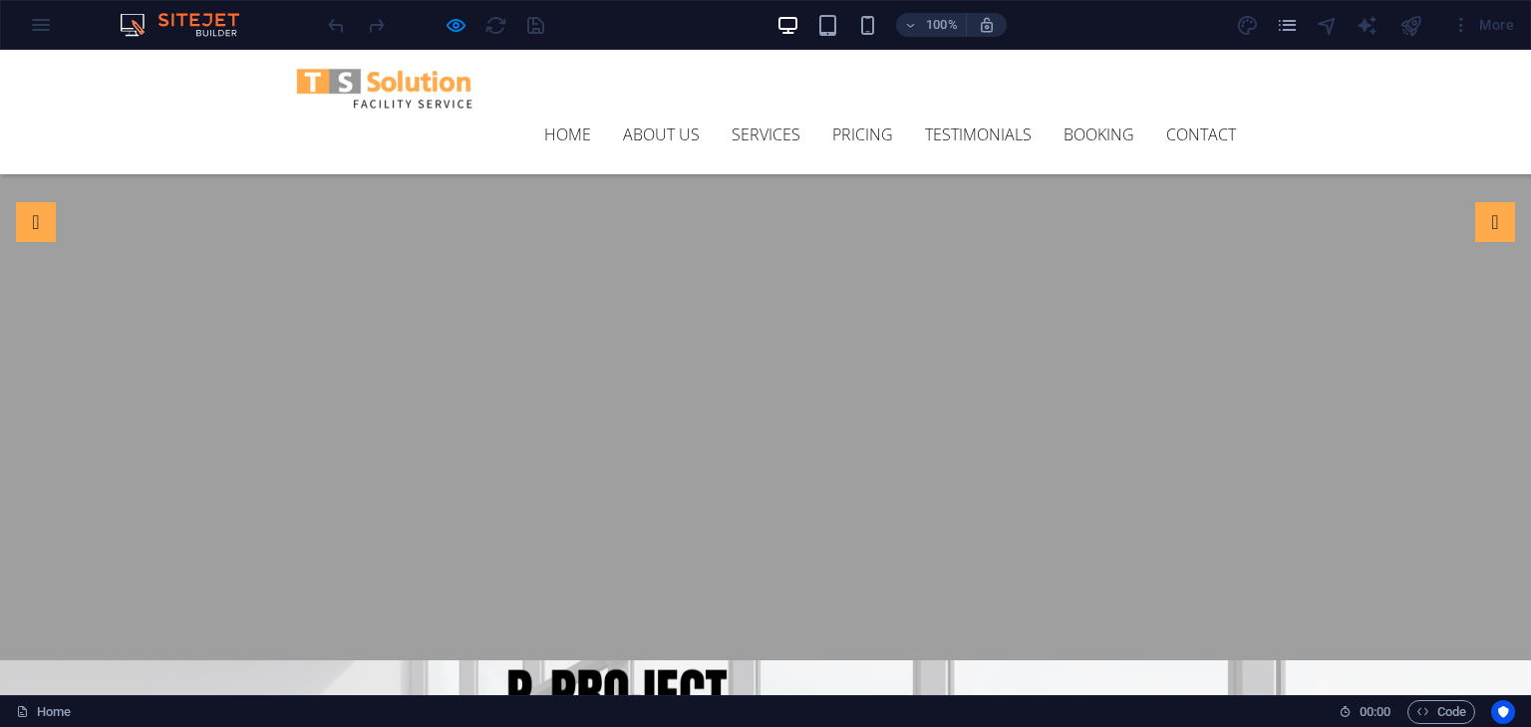
scroll to position [0, 0]
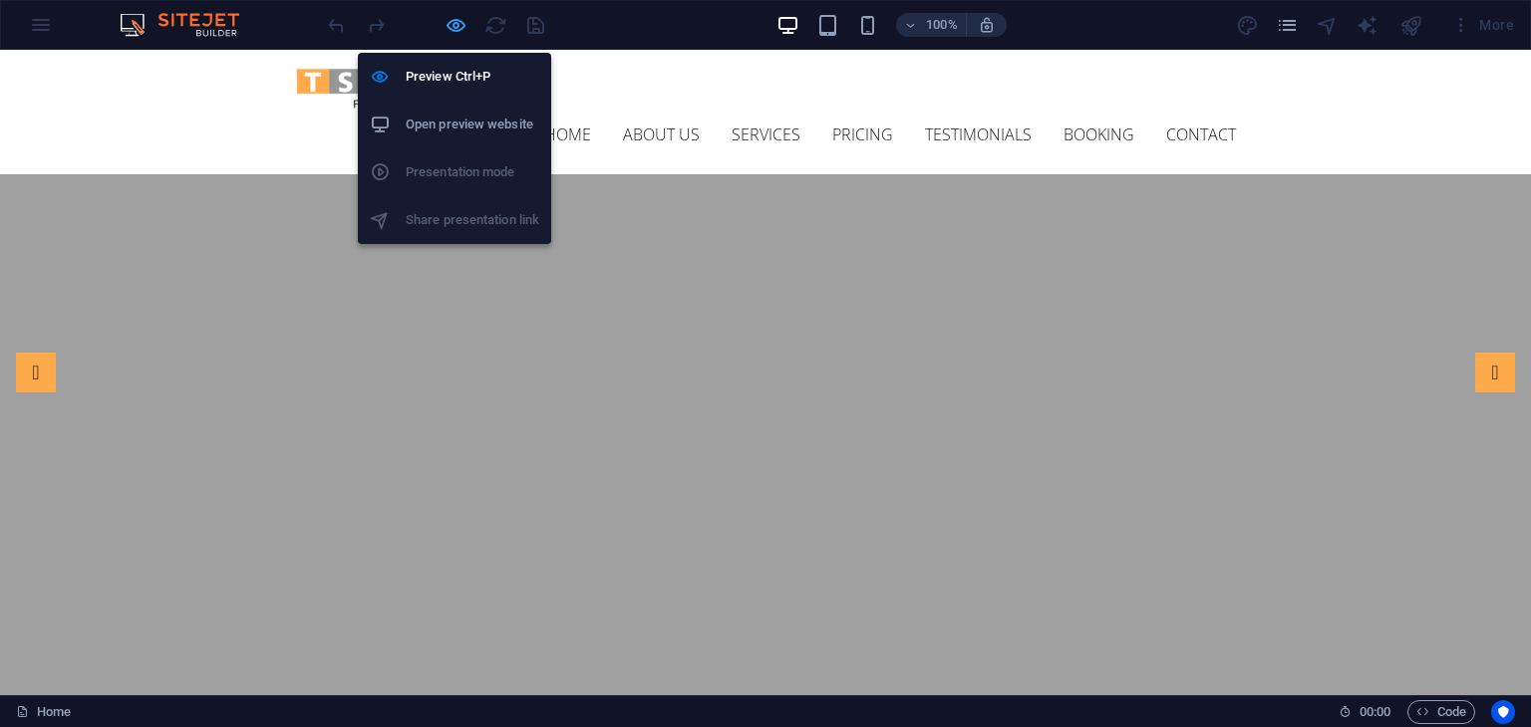
click at [464, 19] on icon "button" at bounding box center [455, 25] width 23 height 23
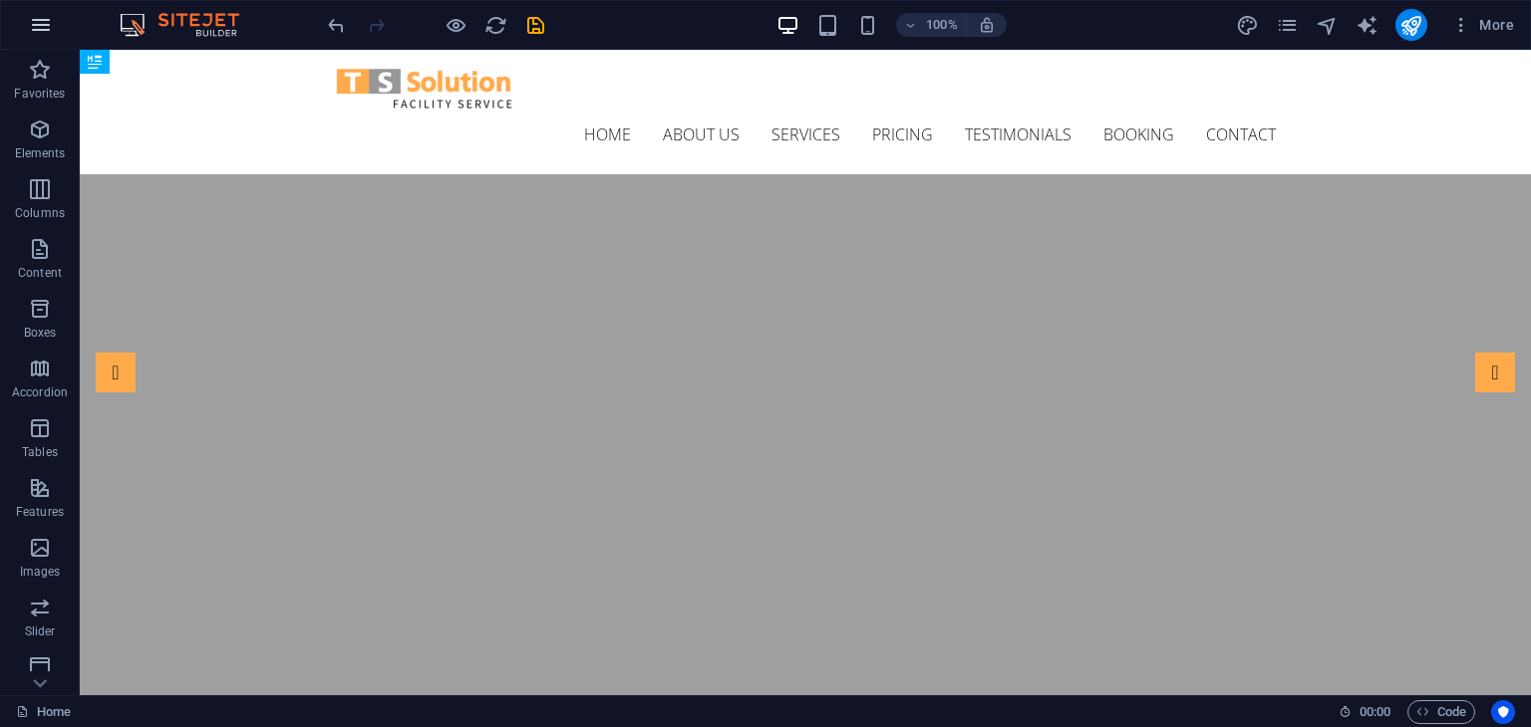
click at [44, 25] on icon "button" at bounding box center [41, 25] width 24 height 24
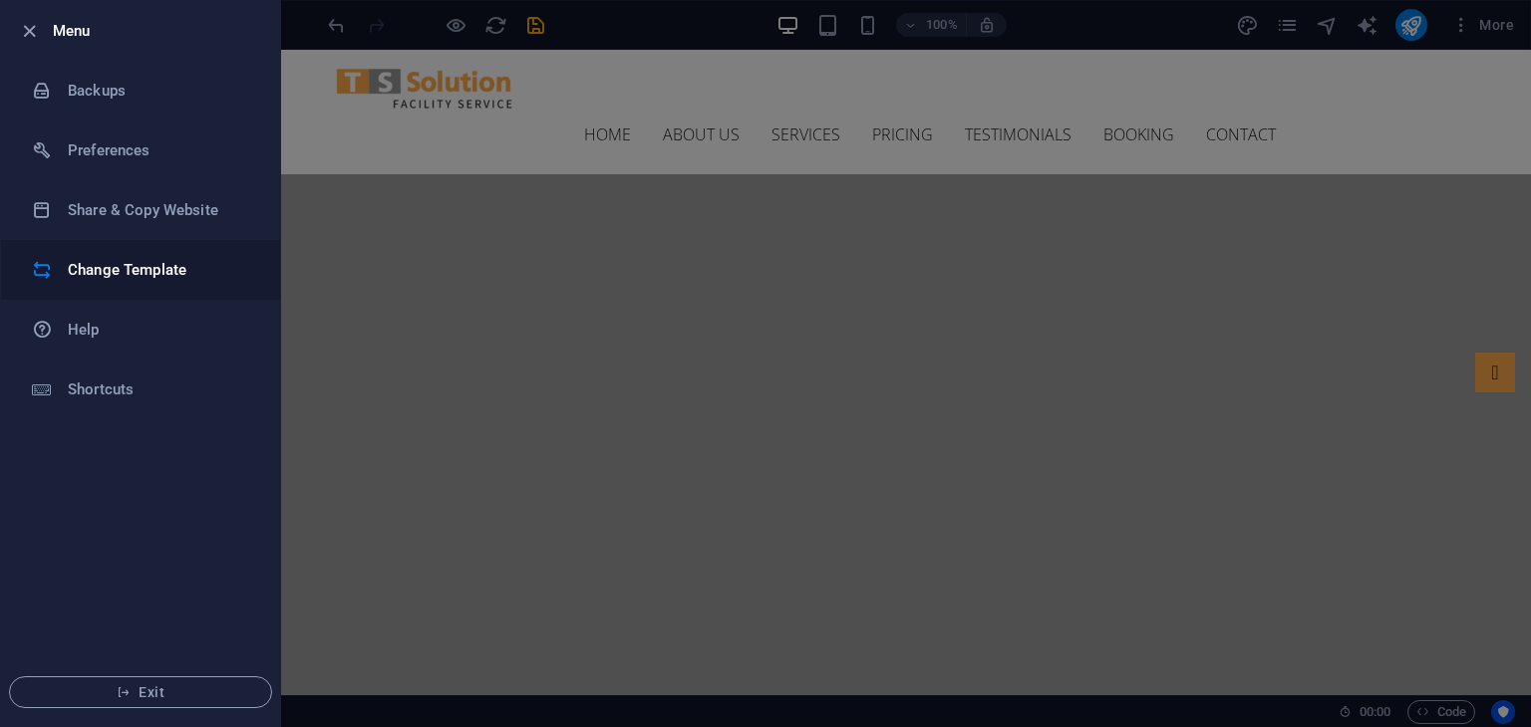
click at [115, 272] on h6 "Change Template" at bounding box center [160, 270] width 184 height 24
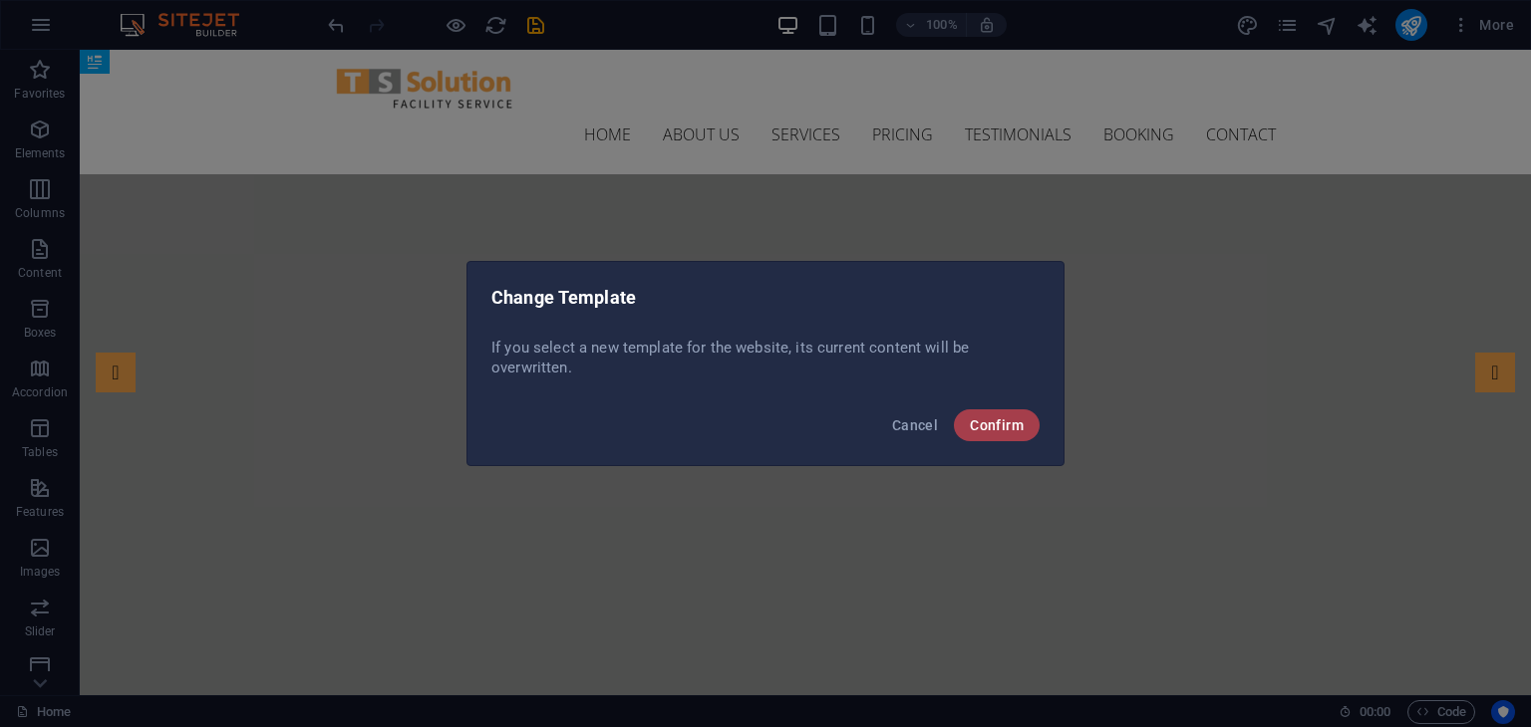
click at [987, 424] on span "Confirm" at bounding box center [997, 426] width 54 height 16
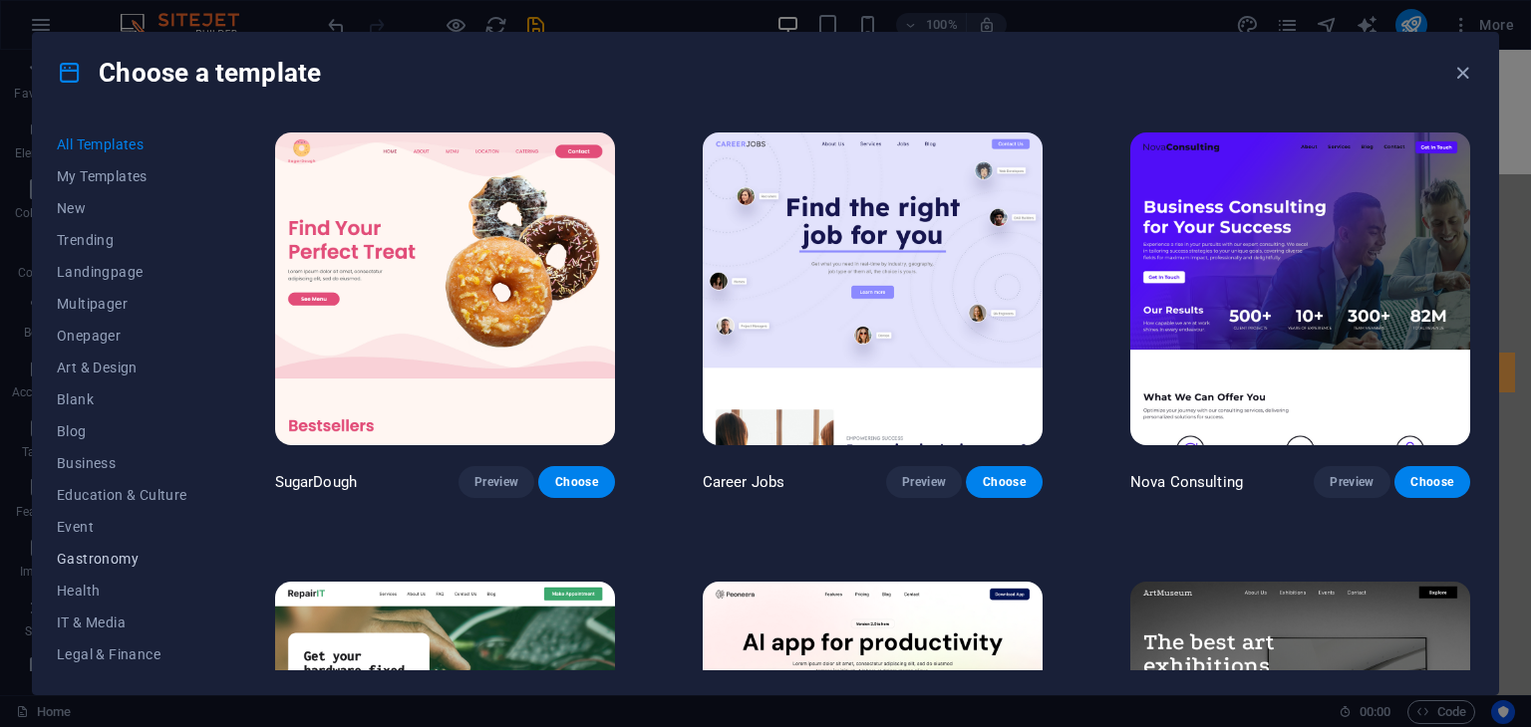
scroll to position [255, 0]
click at [96, 528] on span "Services" at bounding box center [122, 527] width 131 height 16
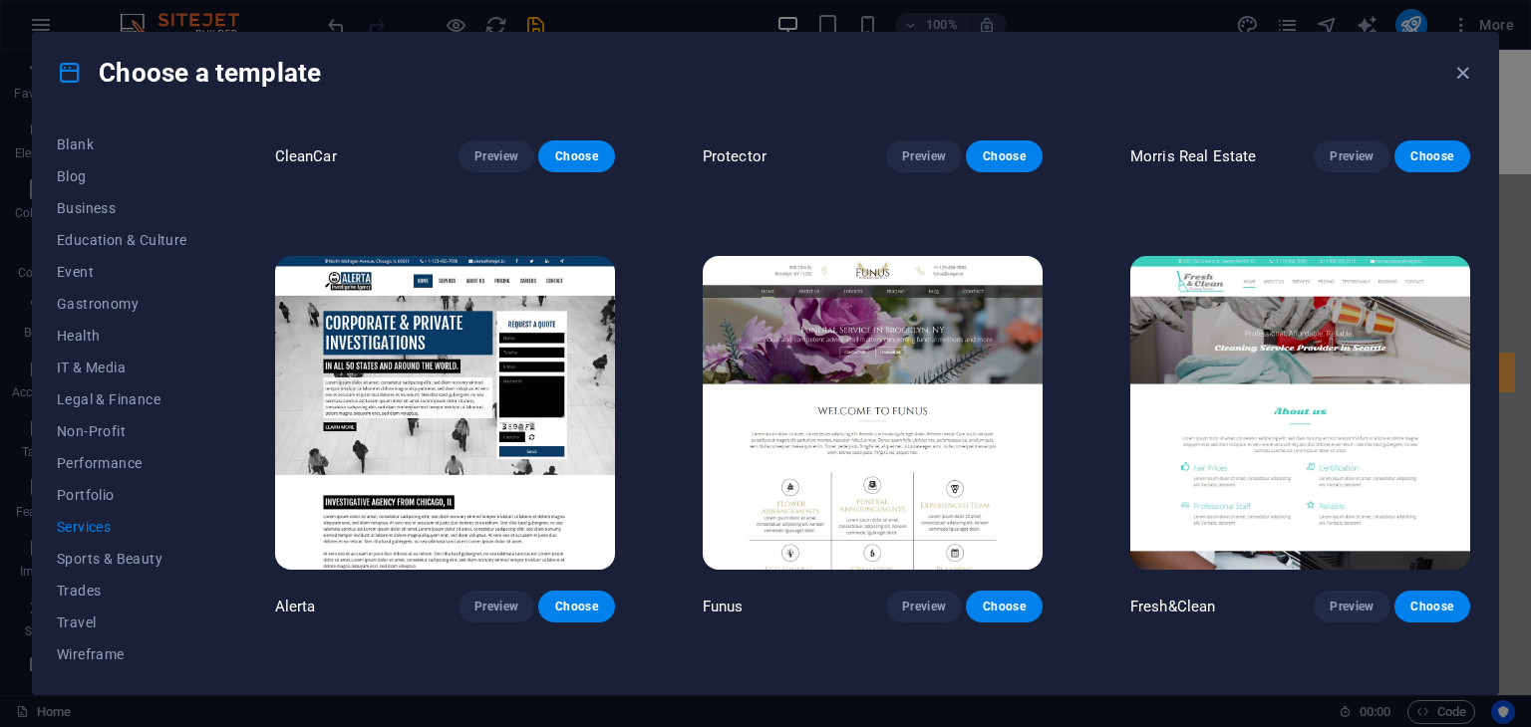
scroll to position [2125, 0]
click at [841, 342] on img at bounding box center [873, 412] width 340 height 313
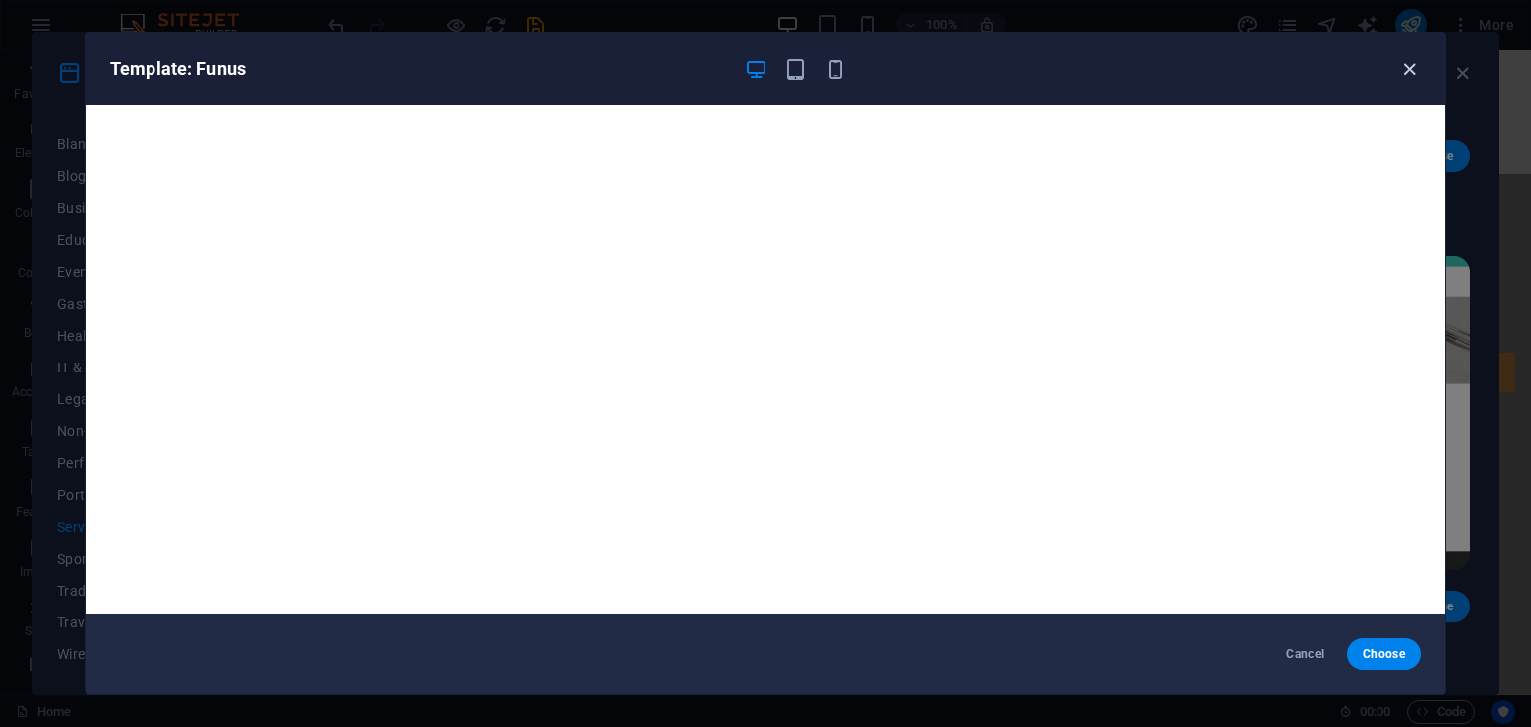
click at [1407, 78] on icon "button" at bounding box center [1409, 69] width 23 height 23
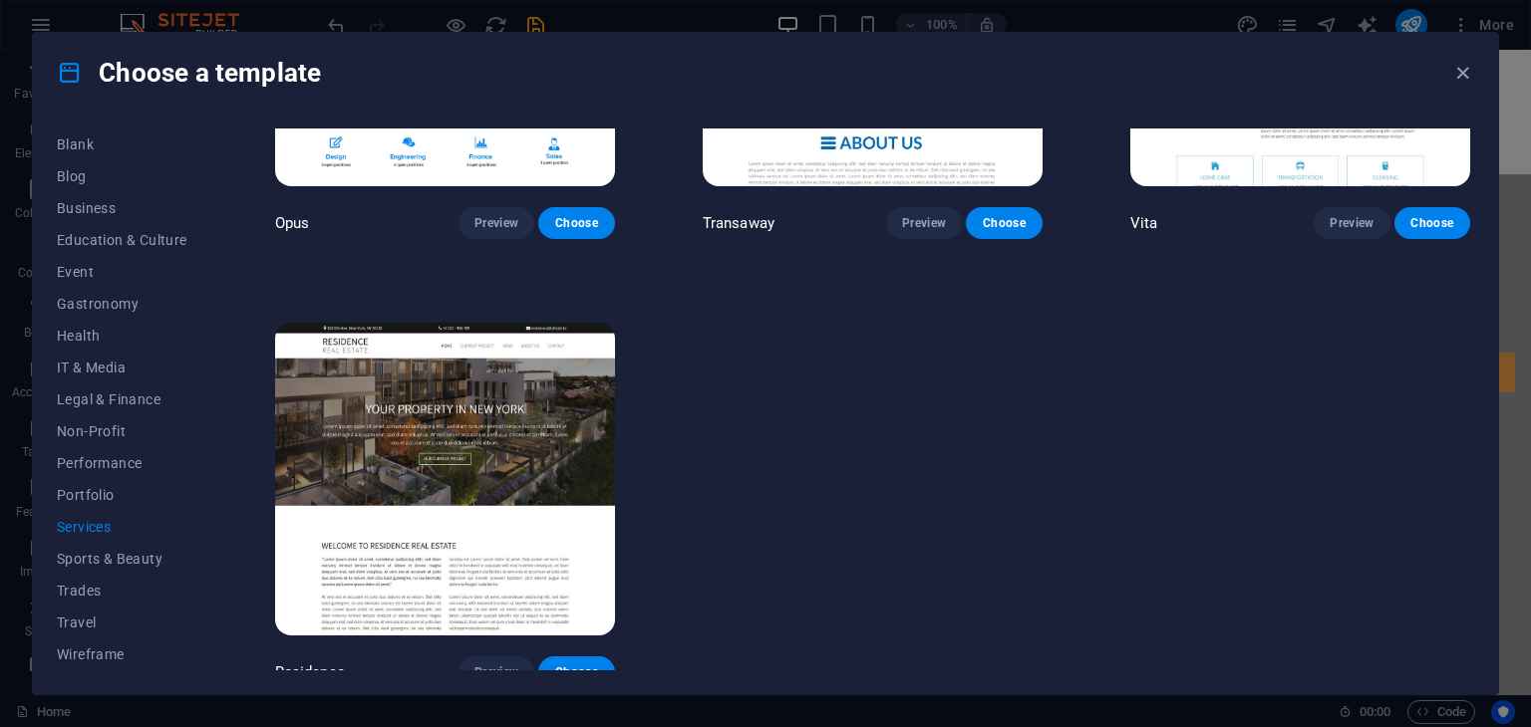
scroll to position [2960, 0]
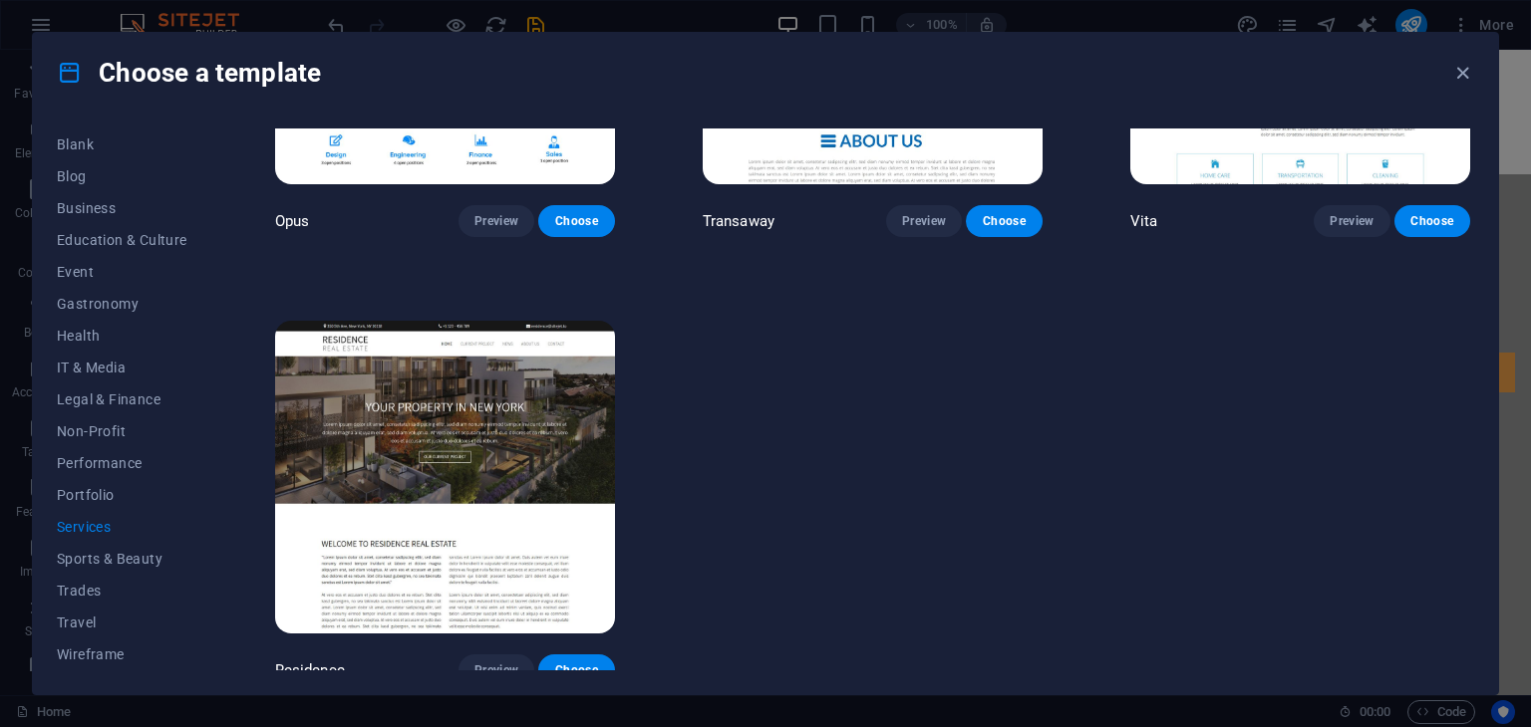
click at [424, 412] on img at bounding box center [445, 477] width 340 height 313
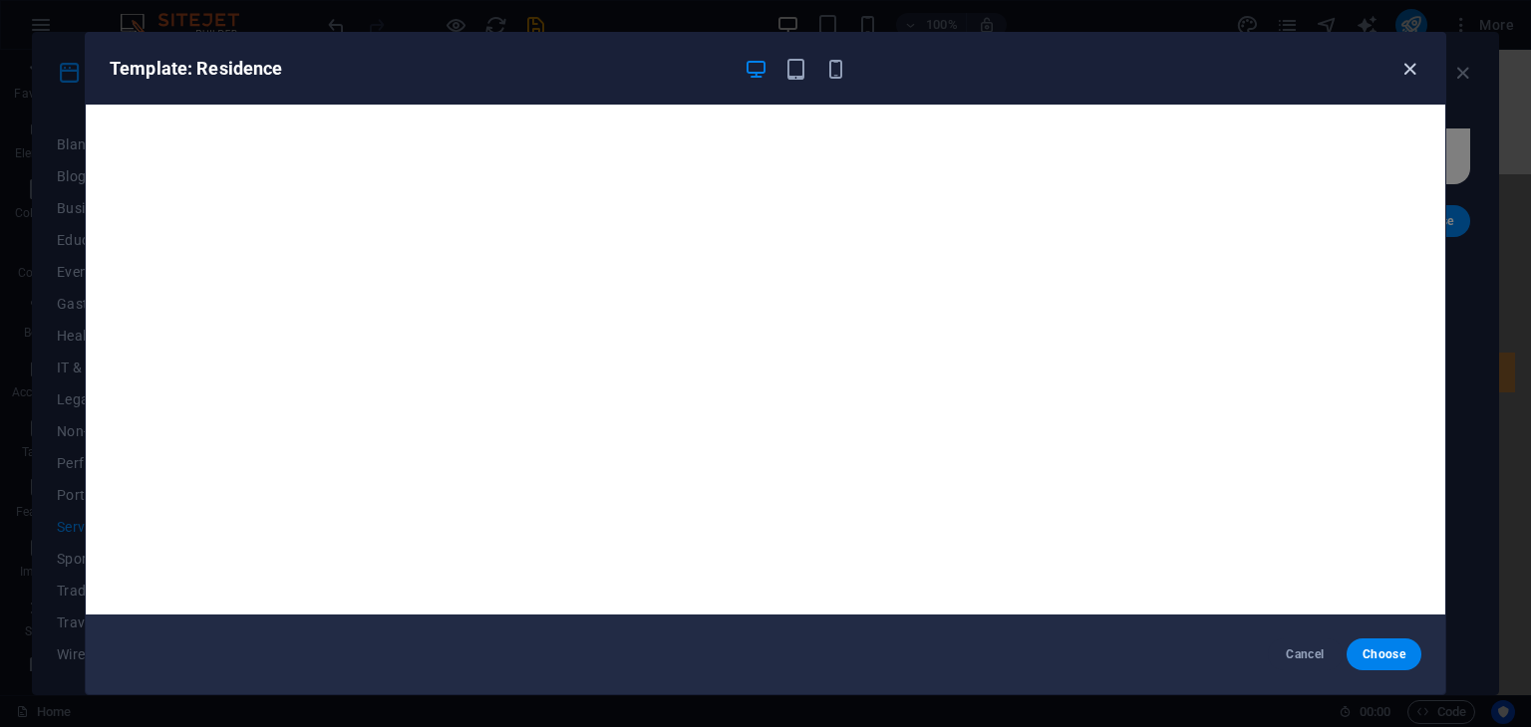
click at [1407, 67] on icon "button" at bounding box center [1409, 69] width 23 height 23
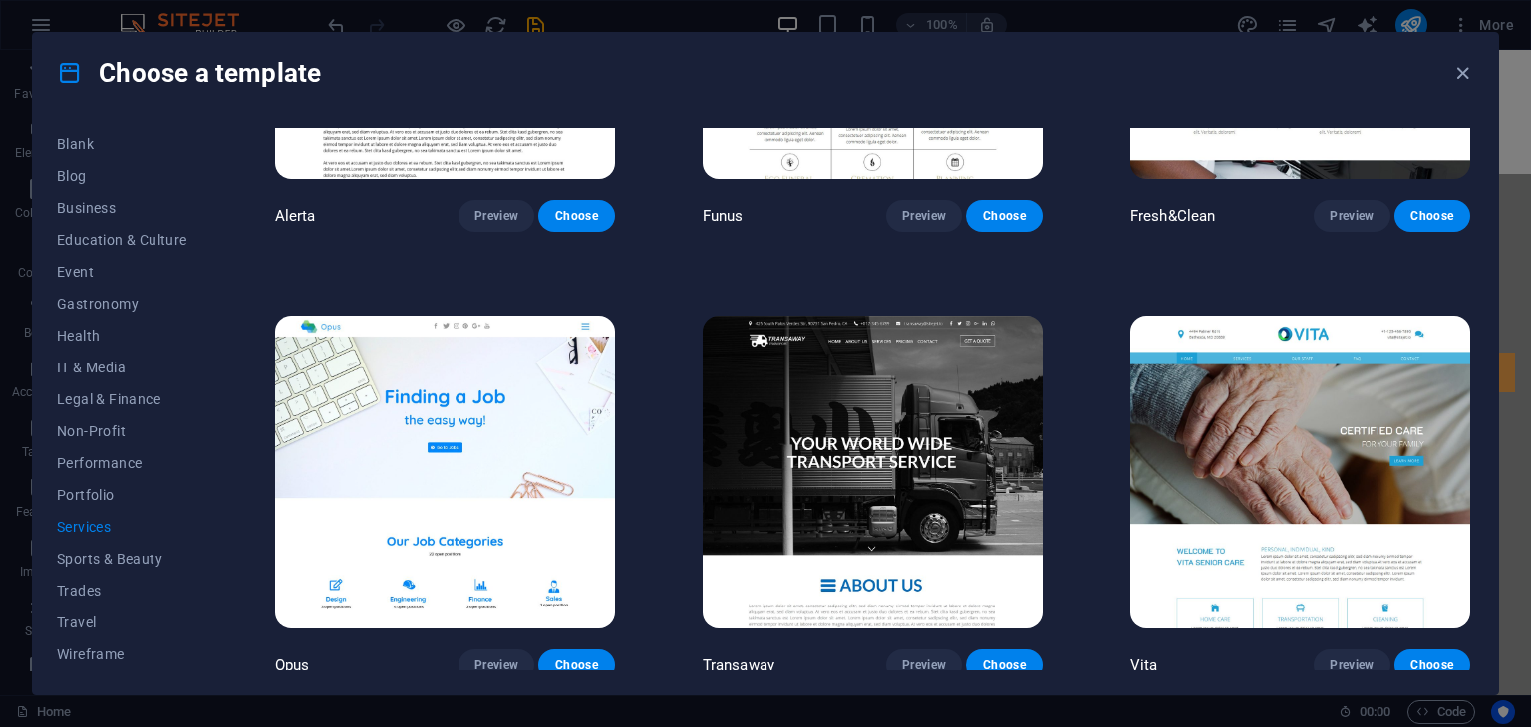
scroll to position [2497, 0]
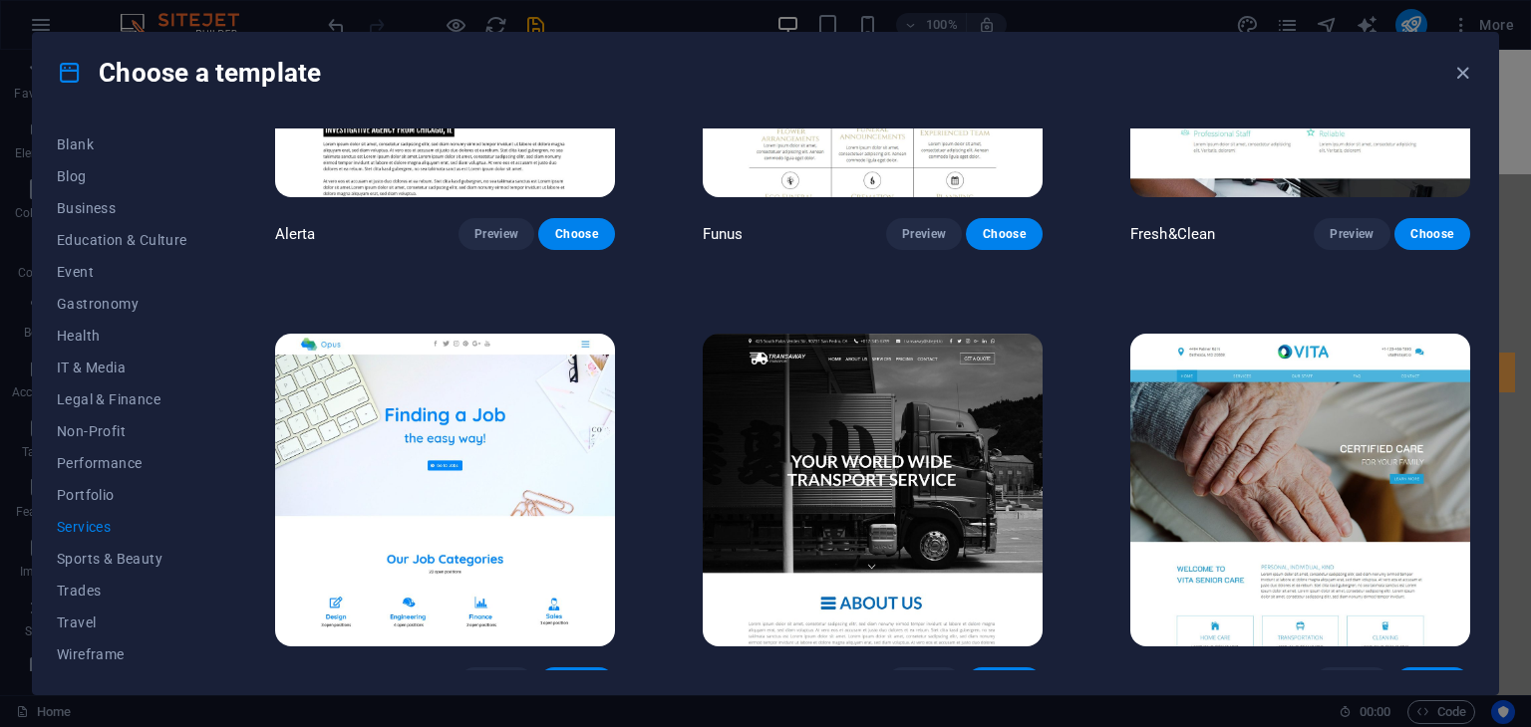
click at [1315, 433] on img at bounding box center [1300, 490] width 340 height 313
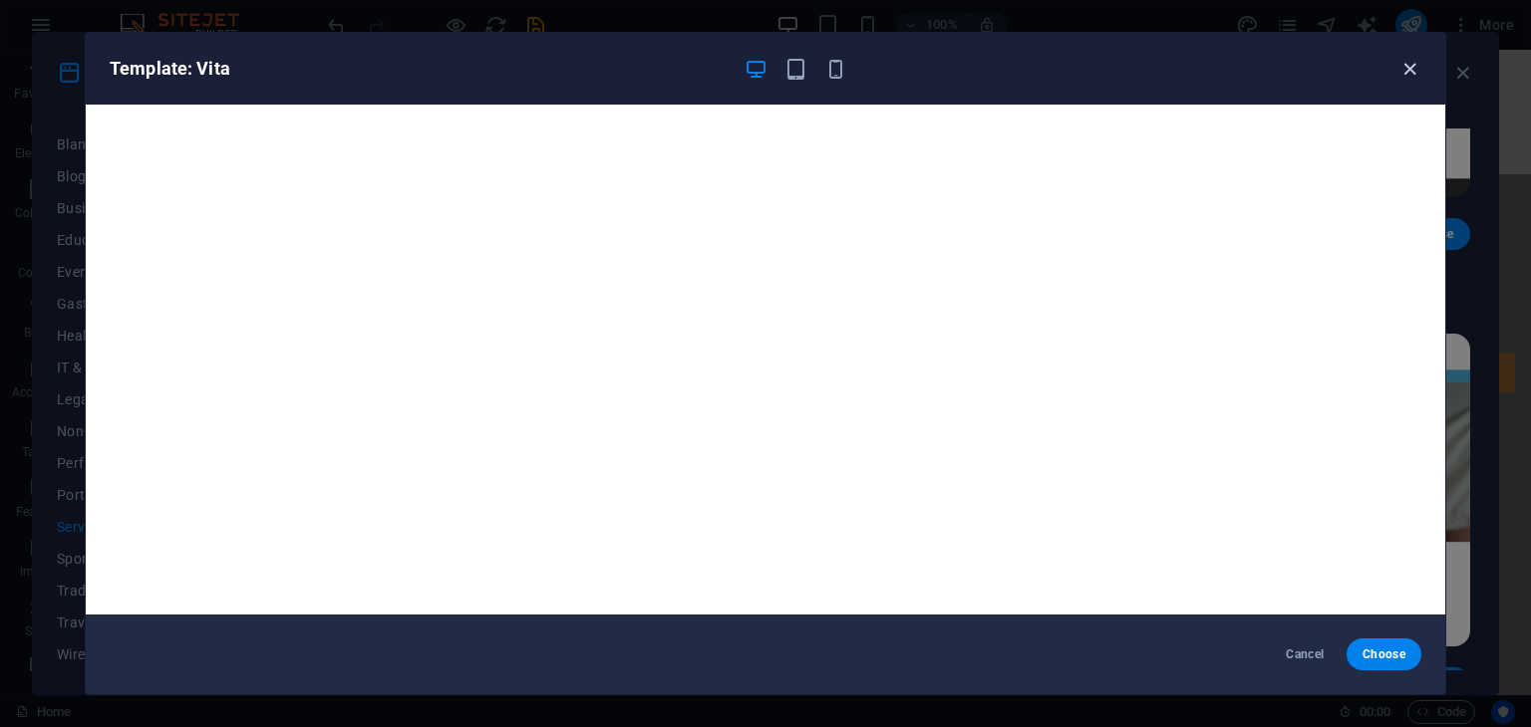
click at [1408, 58] on icon "button" at bounding box center [1409, 69] width 23 height 23
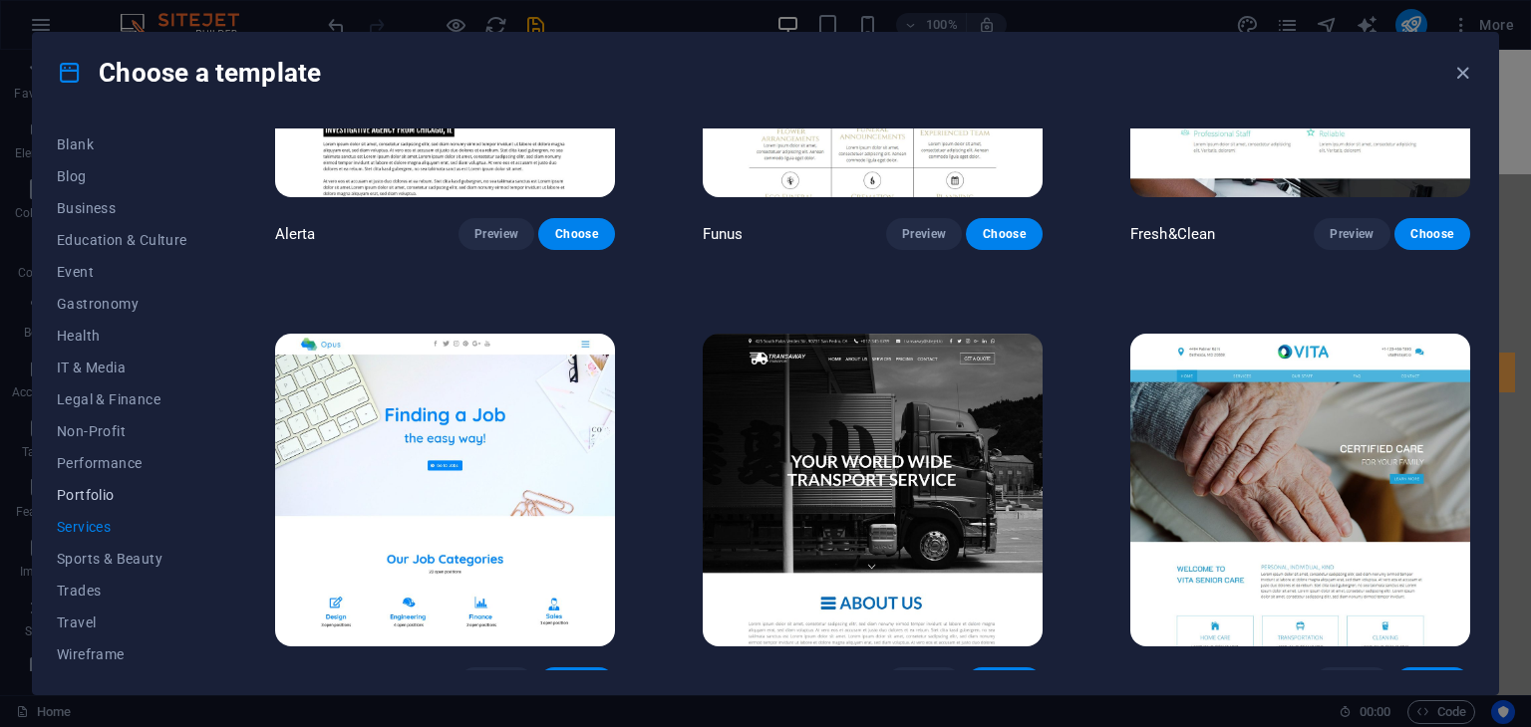
click at [112, 493] on span "Portfolio" at bounding box center [122, 495] width 131 height 16
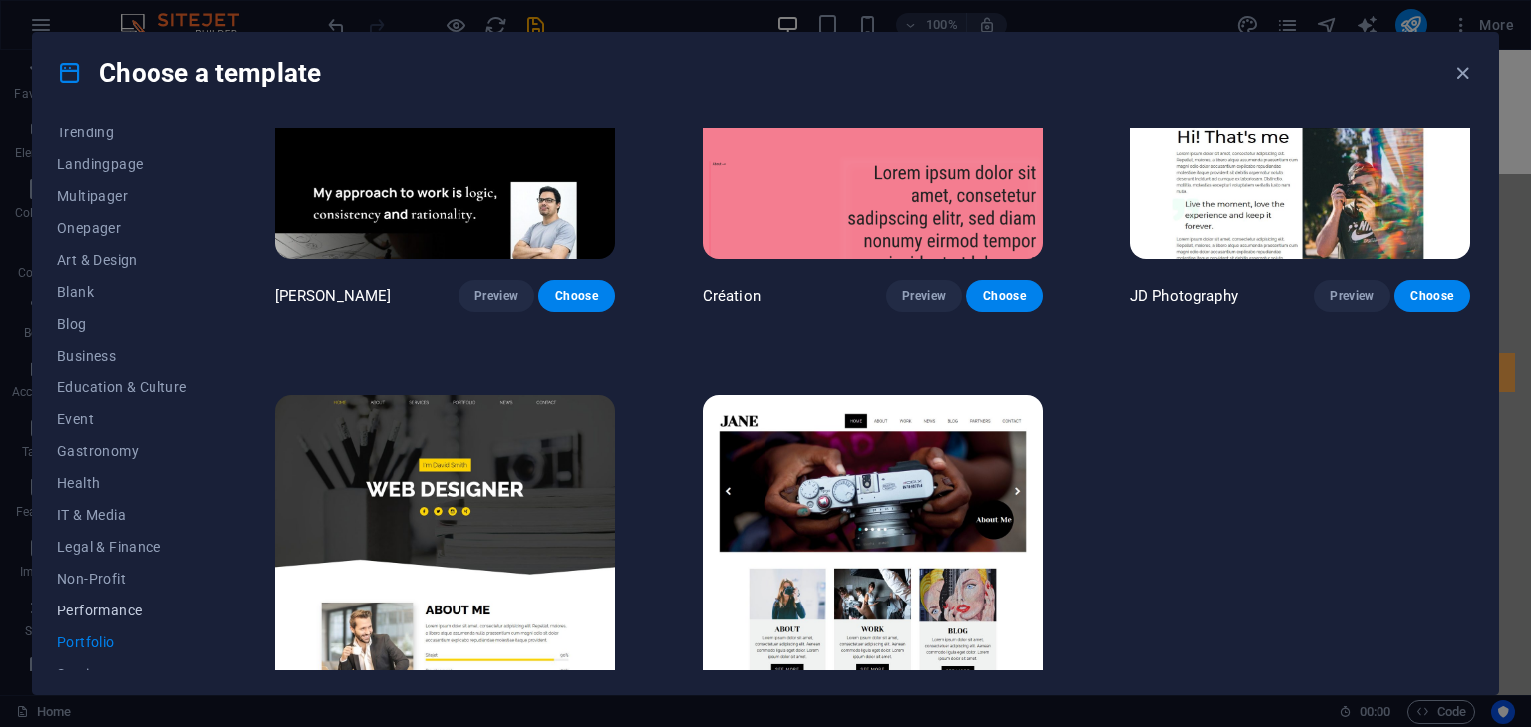
scroll to position [100, 0]
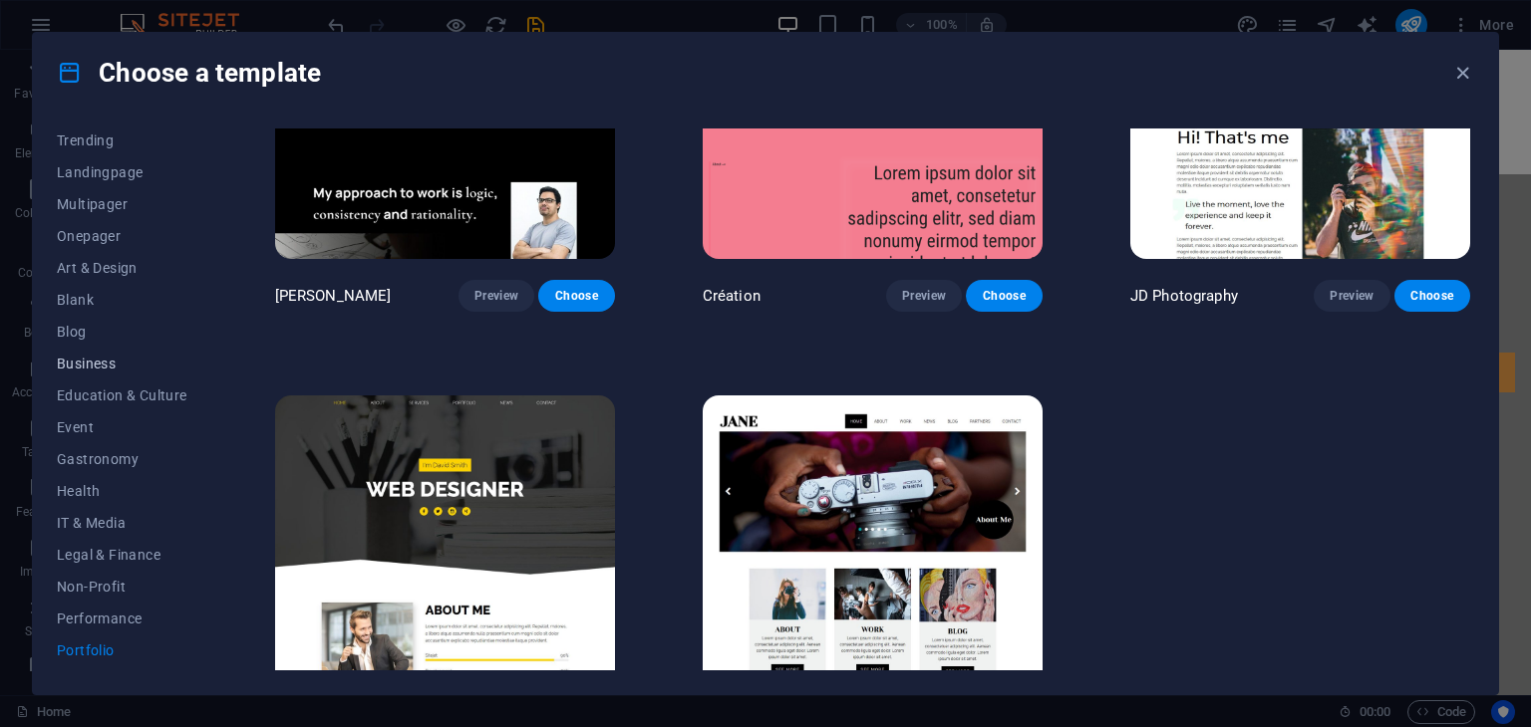
click at [88, 365] on span "Business" at bounding box center [122, 364] width 131 height 16
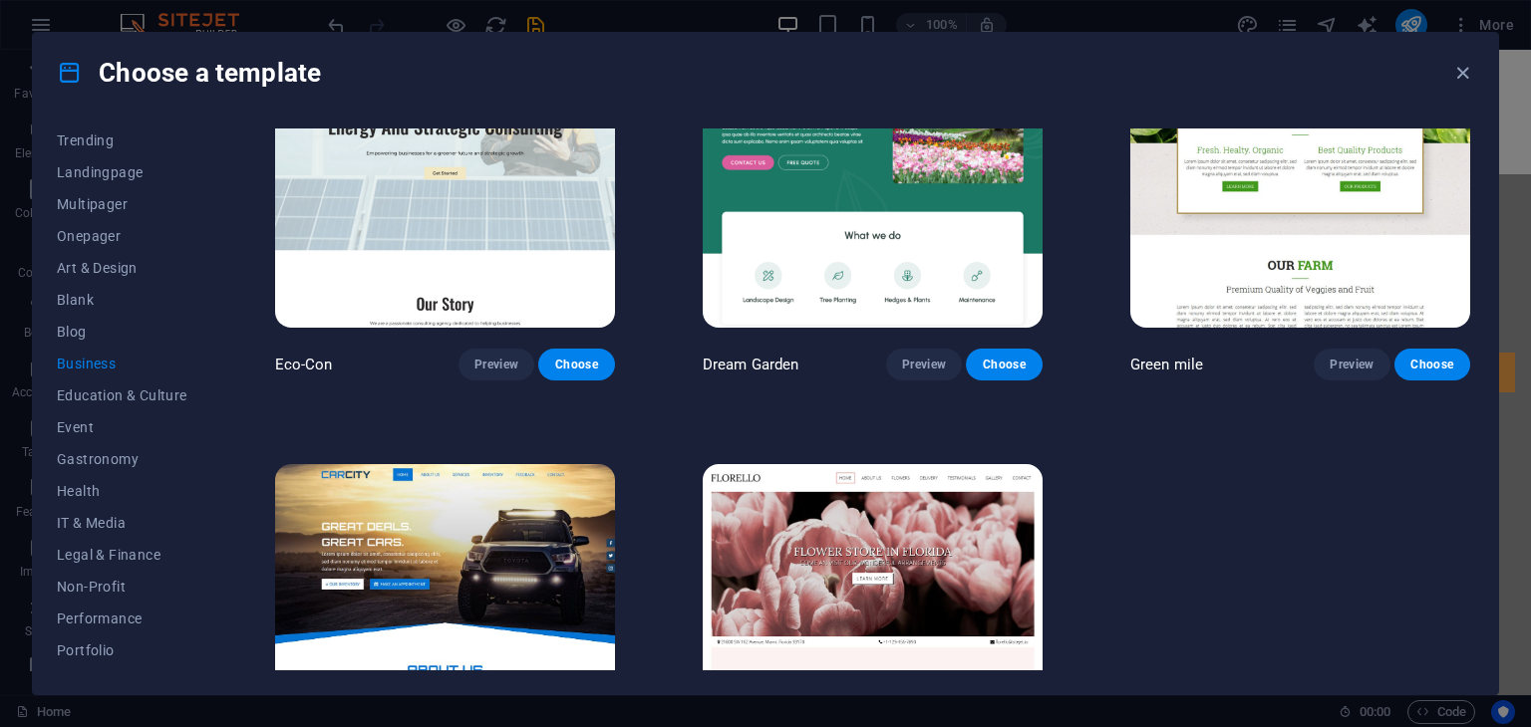
scroll to position [0, 0]
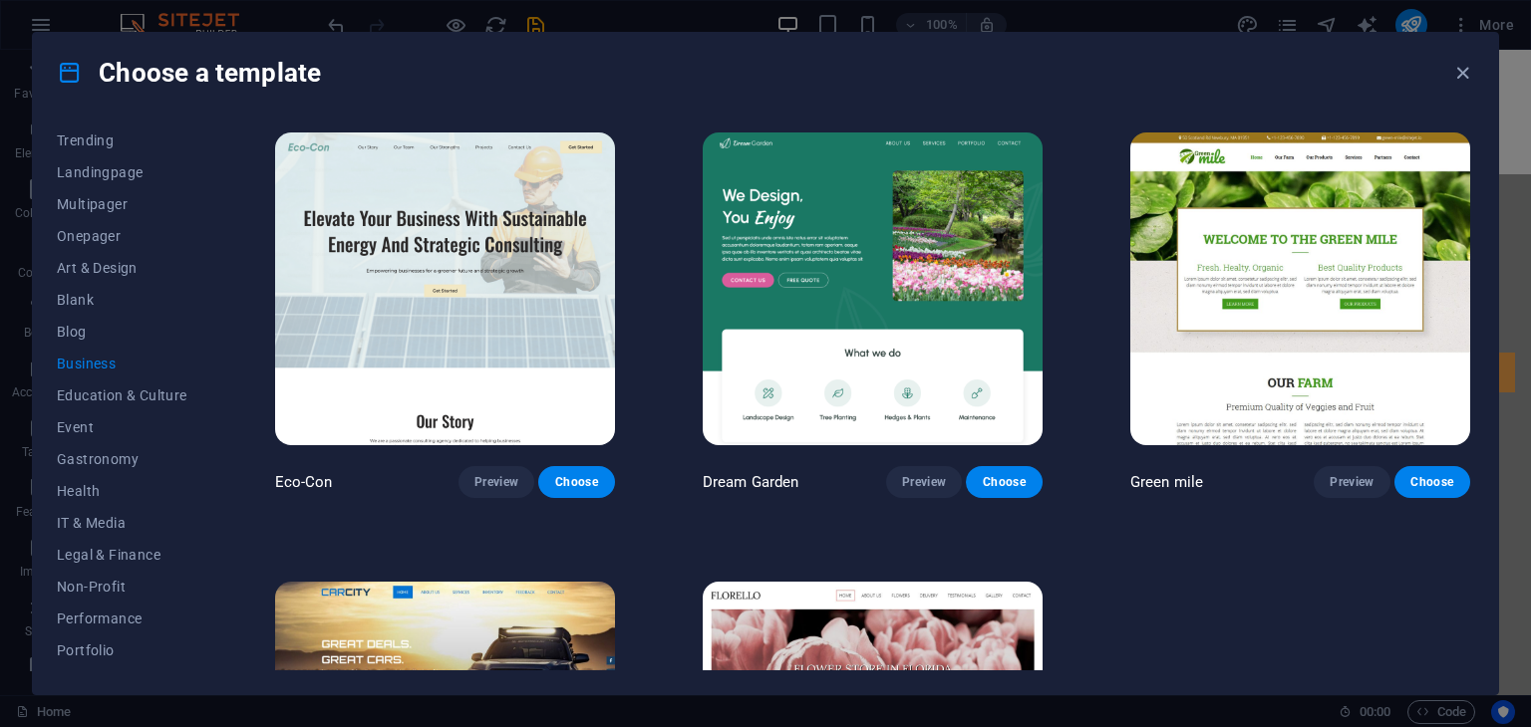
click at [440, 350] on img at bounding box center [445, 289] width 340 height 313
